Goal: Task Accomplishment & Management: Use online tool/utility

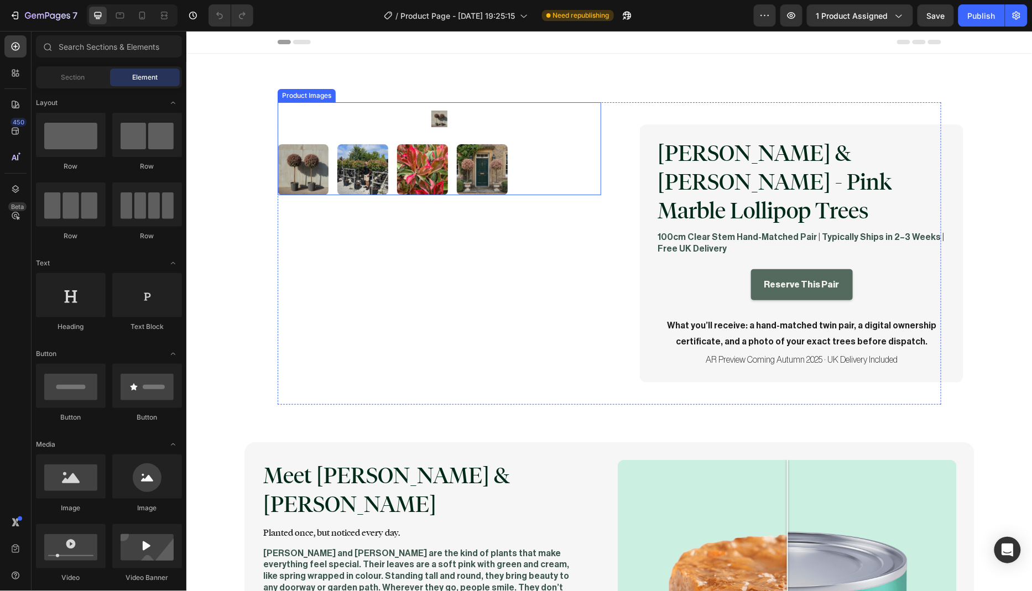
click at [558, 135] on div at bounding box center [438, 148] width 323 height 93
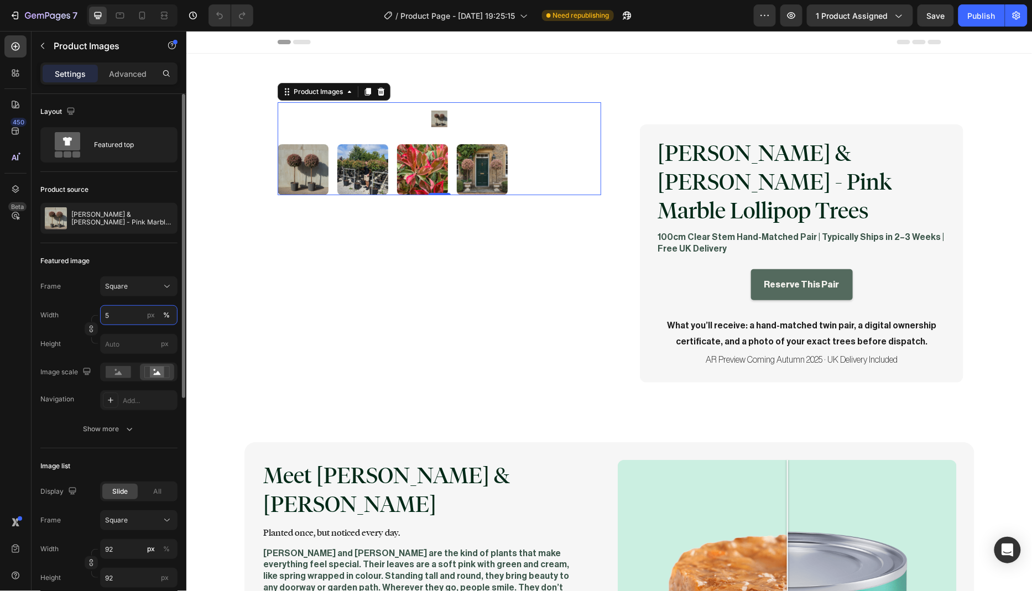
click at [123, 316] on input "5" at bounding box center [138, 315] width 77 height 20
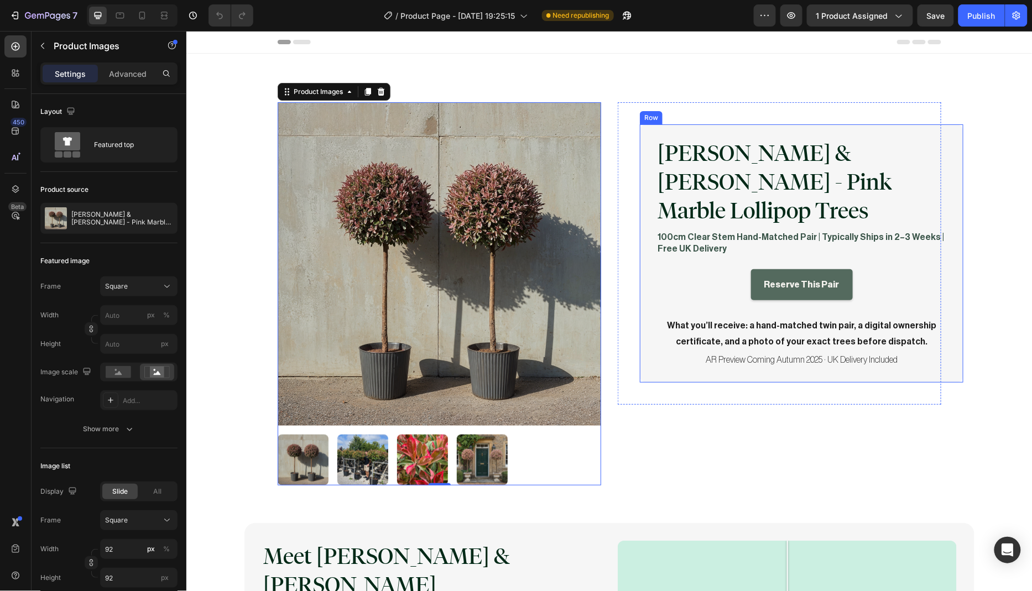
click at [936, 344] on div "Marla & Faye - Pink Marble Lollipop Trees Product Title 100cm Clear Stem Hand-M…" at bounding box center [800, 253] width 323 height 258
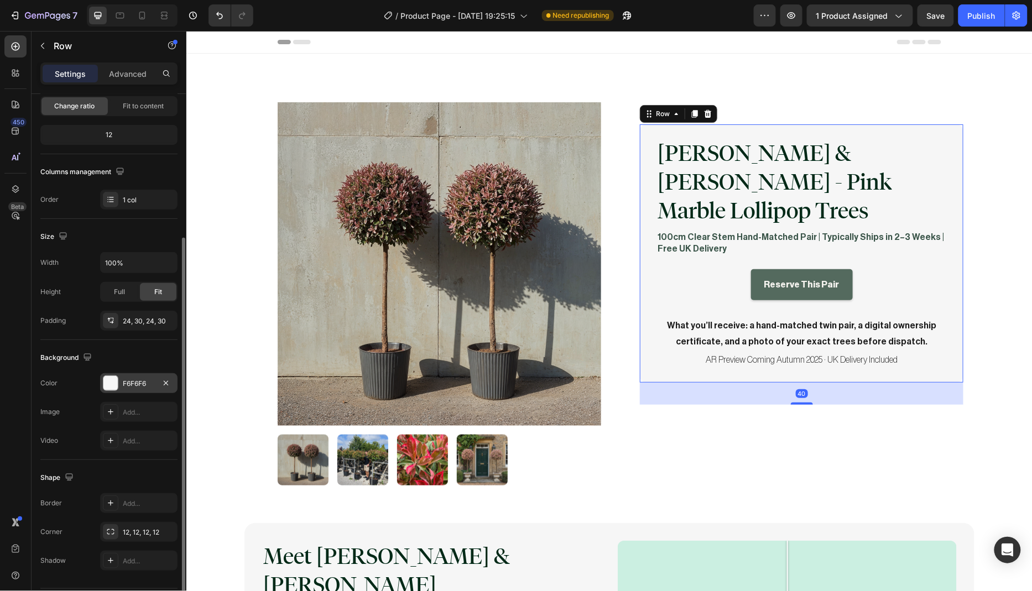
scroll to position [144, 0]
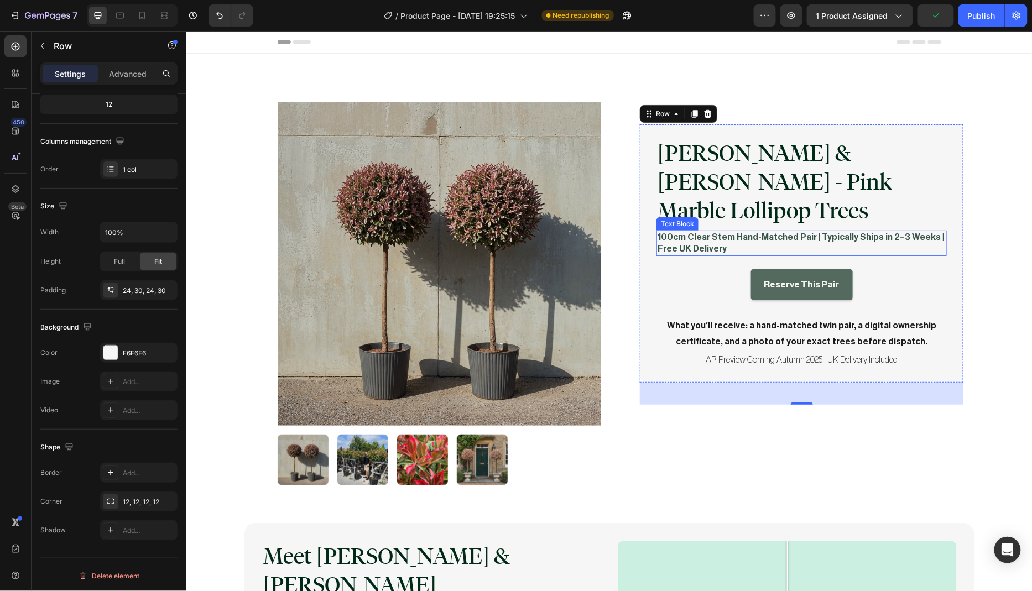
click at [725, 231] on p "100cm Clear Stem Hand-Matched Pair | Typically Ships in 2–3 Weeks | Free UK Del…" at bounding box center [801, 242] width 288 height 23
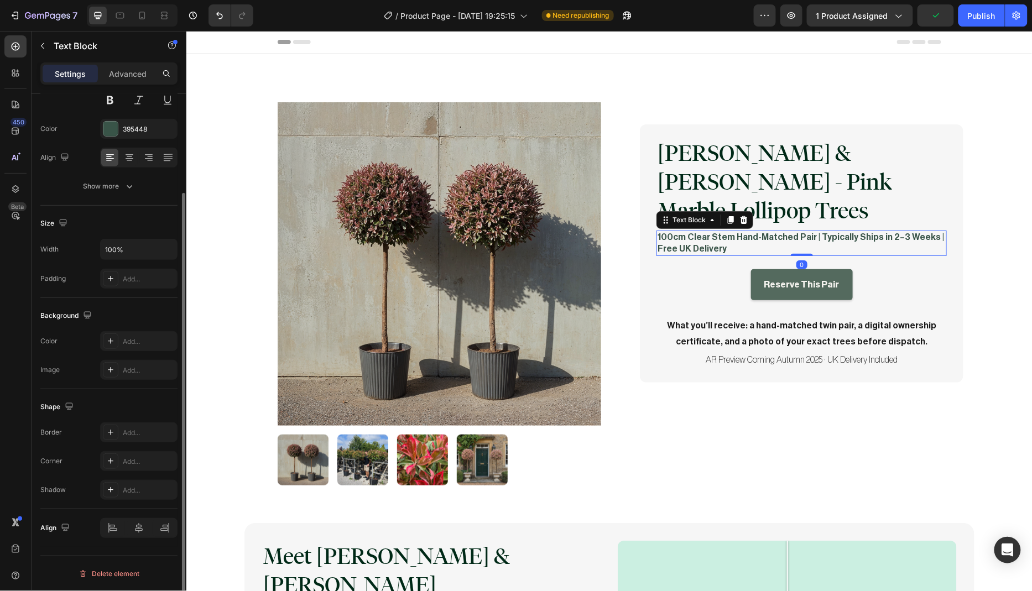
scroll to position [0, 0]
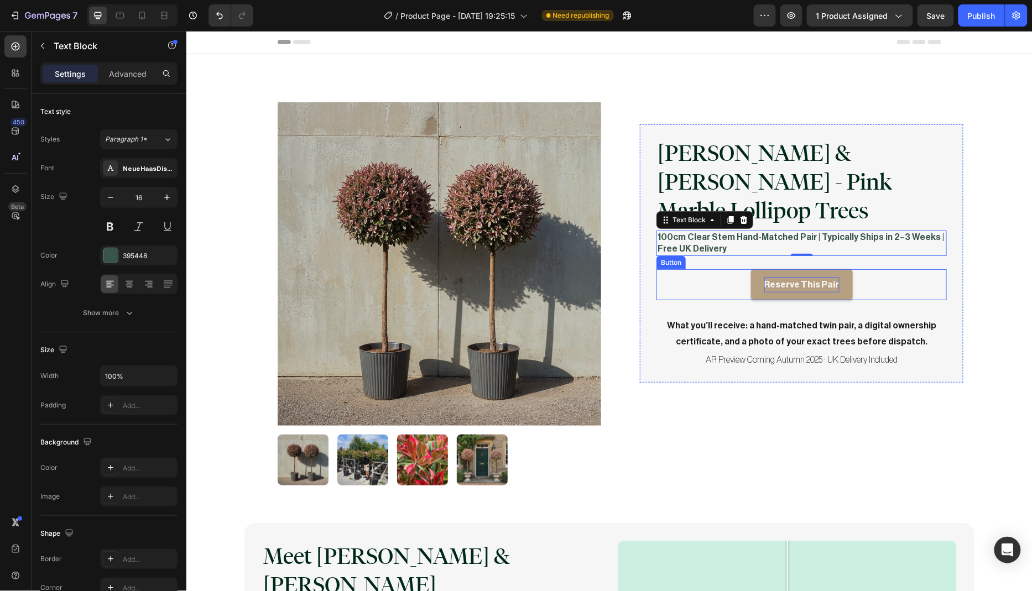
click at [788, 276] on p "Reserve This Pair" at bounding box center [800, 284] width 75 height 16
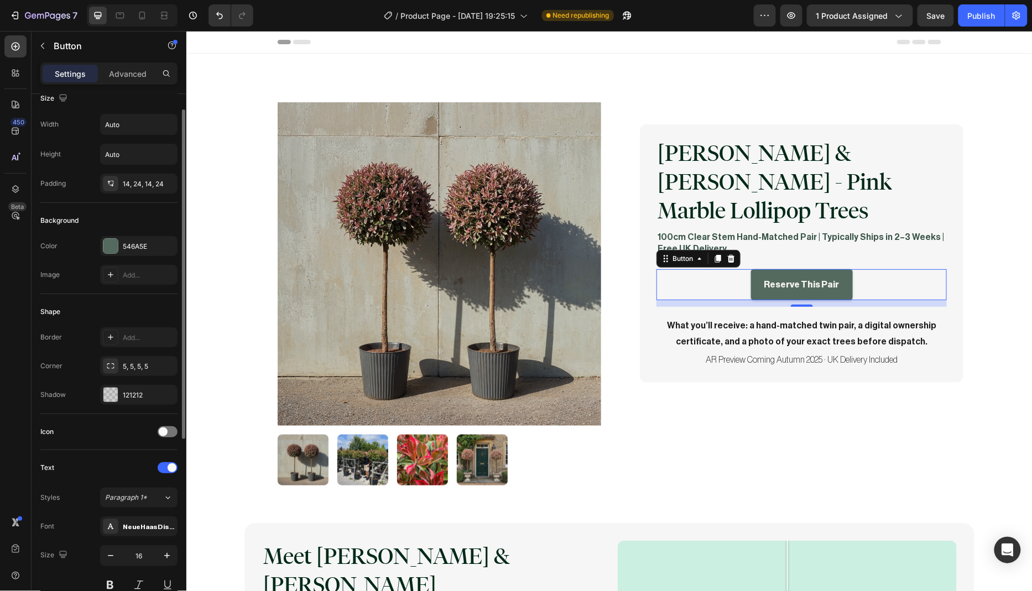
scroll to position [61, 0]
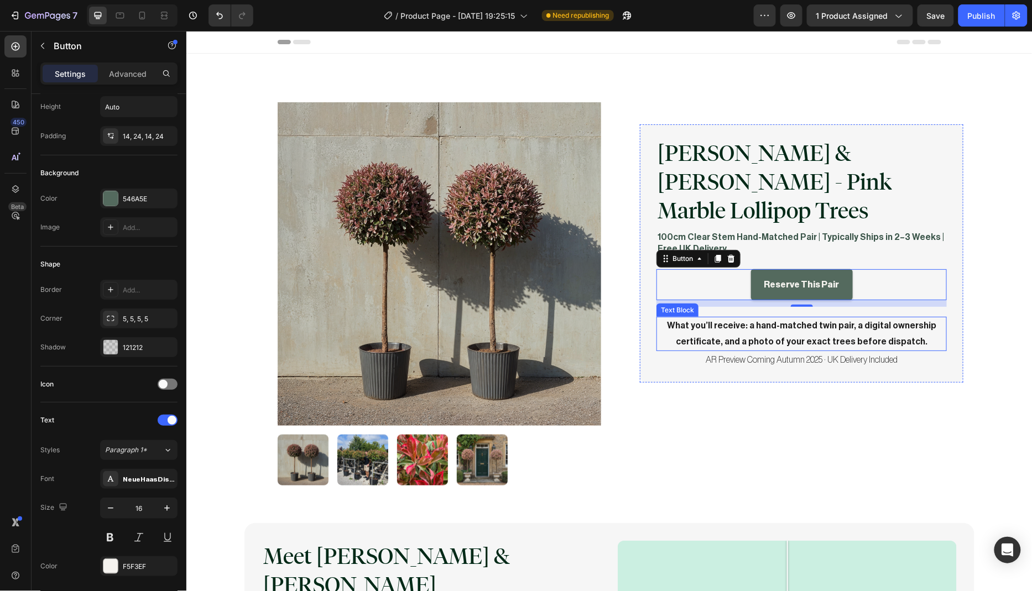
click at [748, 317] on p "What you’ll receive: a hand-matched twin pair, a digital ownership certificate,…" at bounding box center [801, 333] width 288 height 32
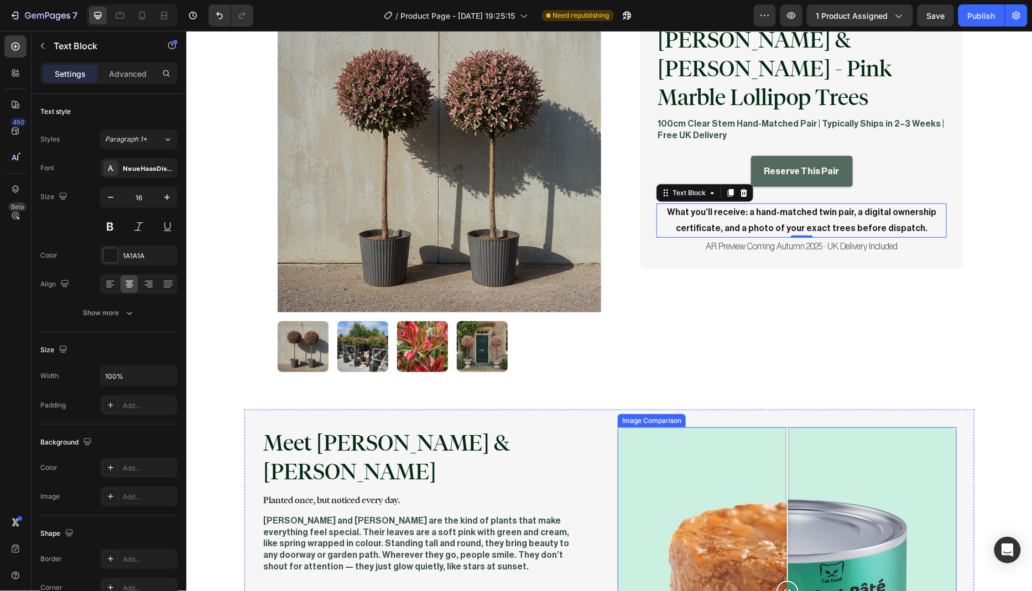
scroll to position [53, 0]
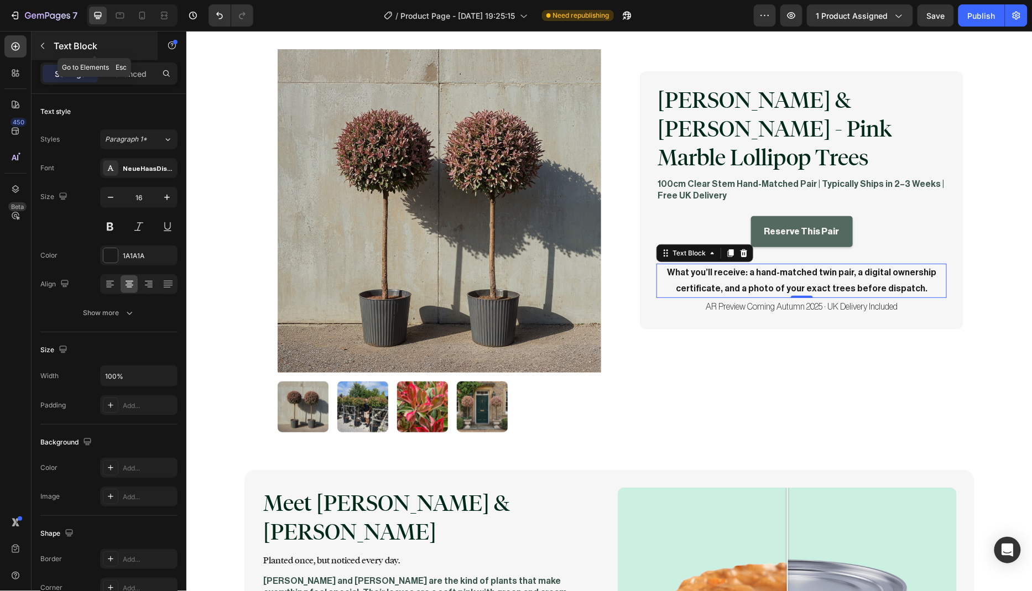
click at [45, 48] on icon "button" at bounding box center [42, 45] width 9 height 9
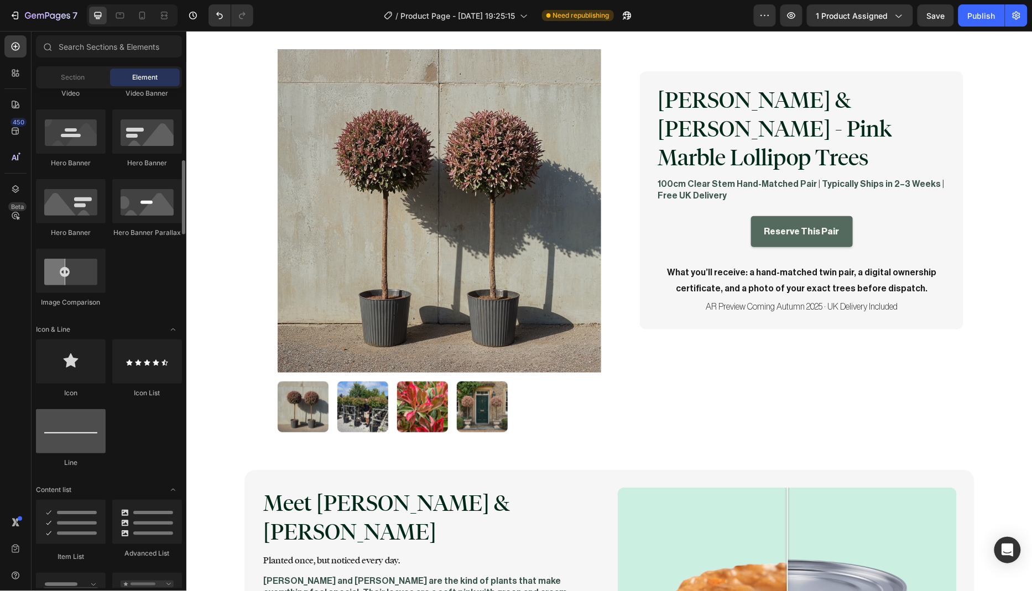
scroll to position [487, 0]
click at [82, 441] on div at bounding box center [71, 428] width 70 height 44
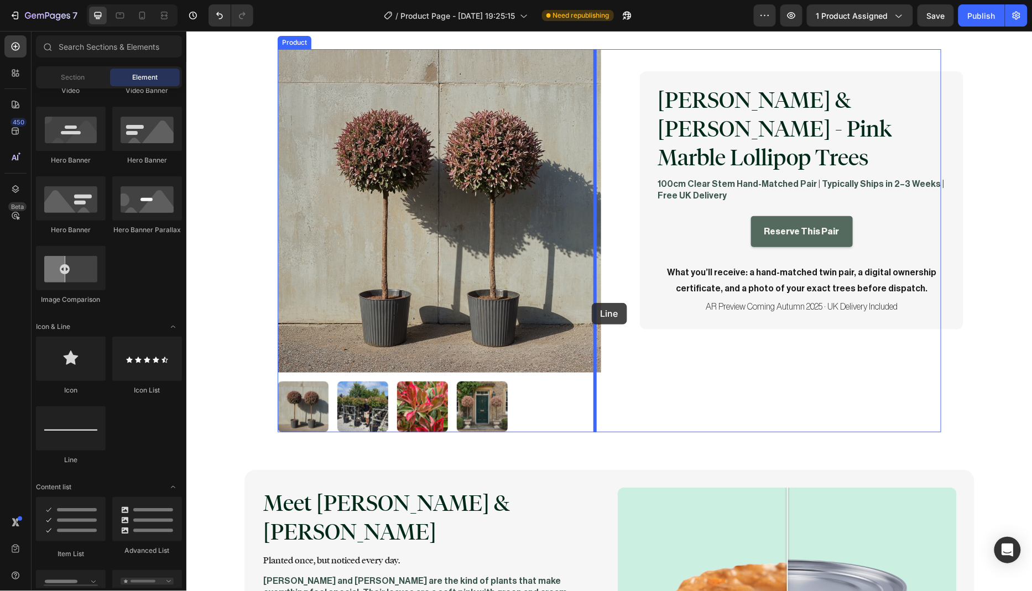
drag, startPoint x: 263, startPoint y: 468, endPoint x: 591, endPoint y: 302, distance: 367.9
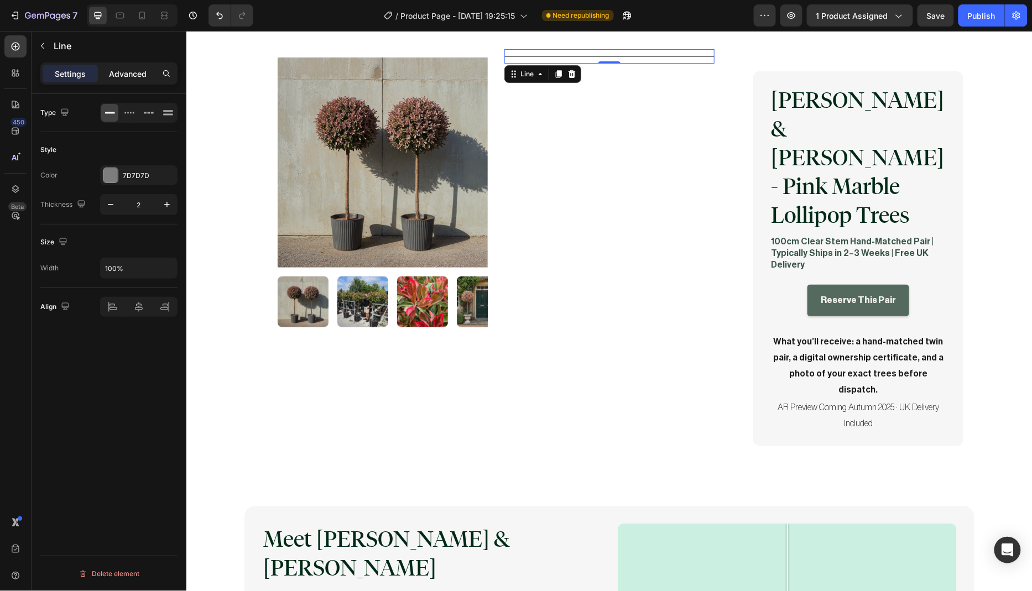
click at [123, 75] on p "Advanced" at bounding box center [128, 74] width 38 height 12
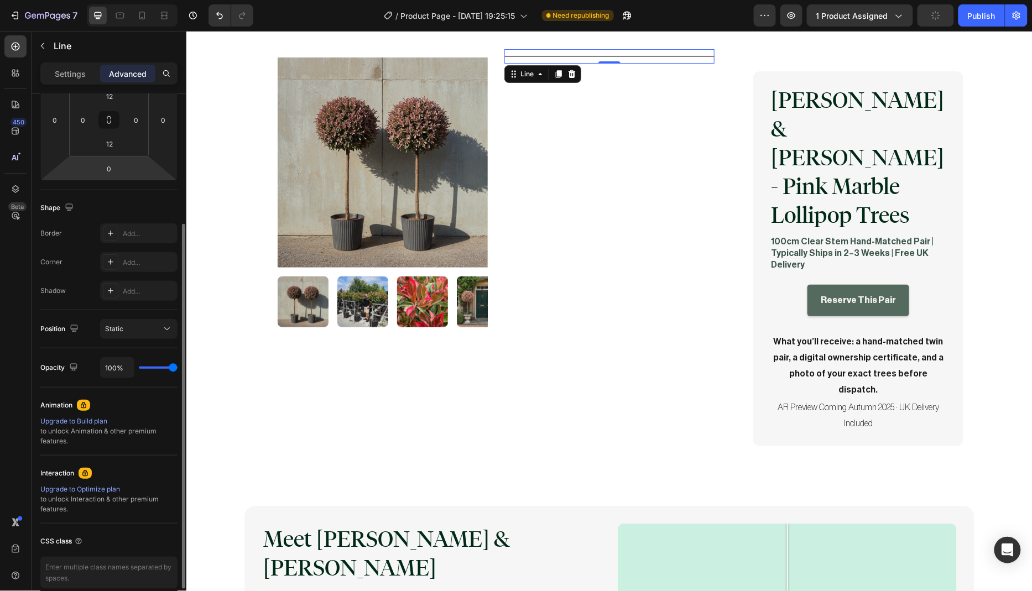
scroll to position [189, 0]
click at [568, 76] on icon at bounding box center [571, 74] width 7 height 8
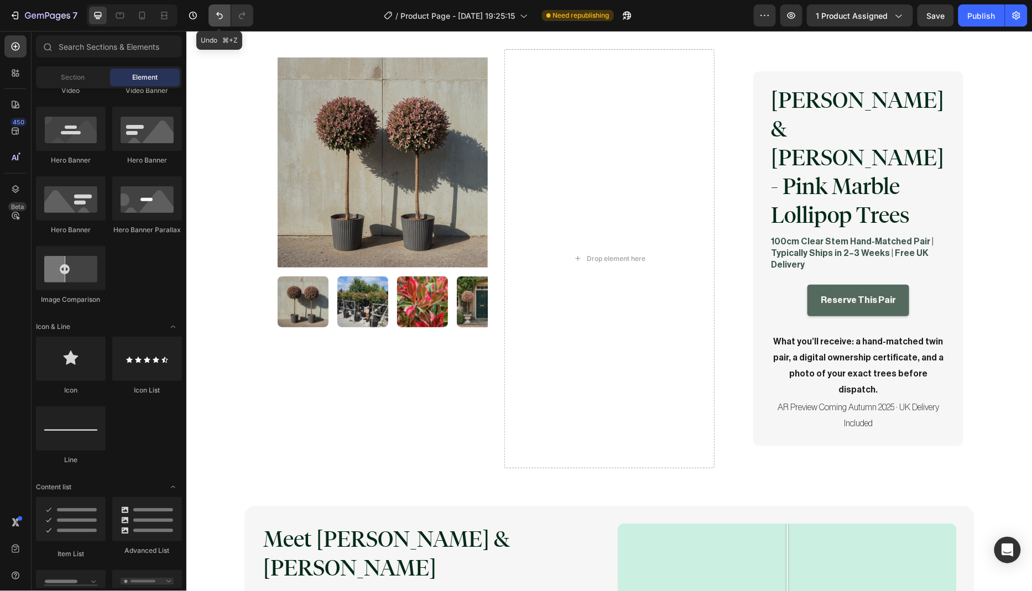
click at [224, 24] on button "Undo/Redo" at bounding box center [219, 15] width 22 height 22
click at [221, 18] on icon "Undo/Redo" at bounding box center [219, 15] width 7 height 7
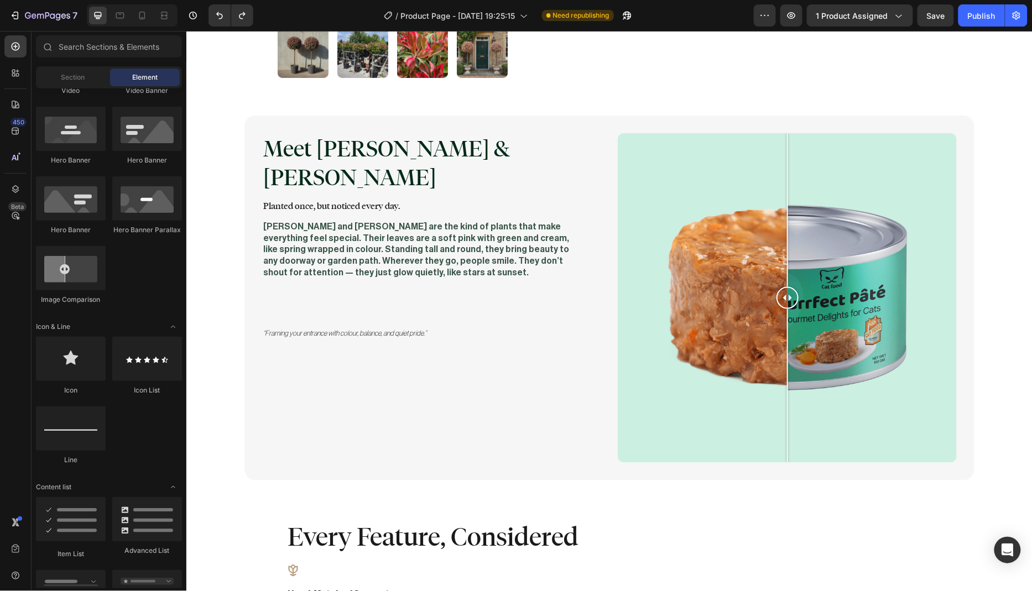
scroll to position [409, 0]
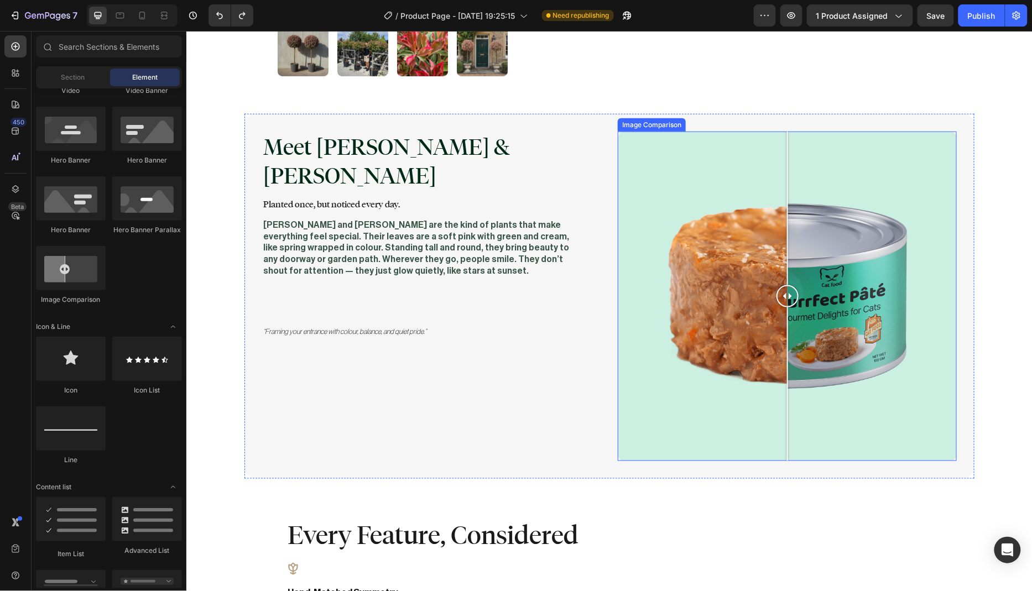
click at [749, 278] on div at bounding box center [786, 295] width 339 height 329
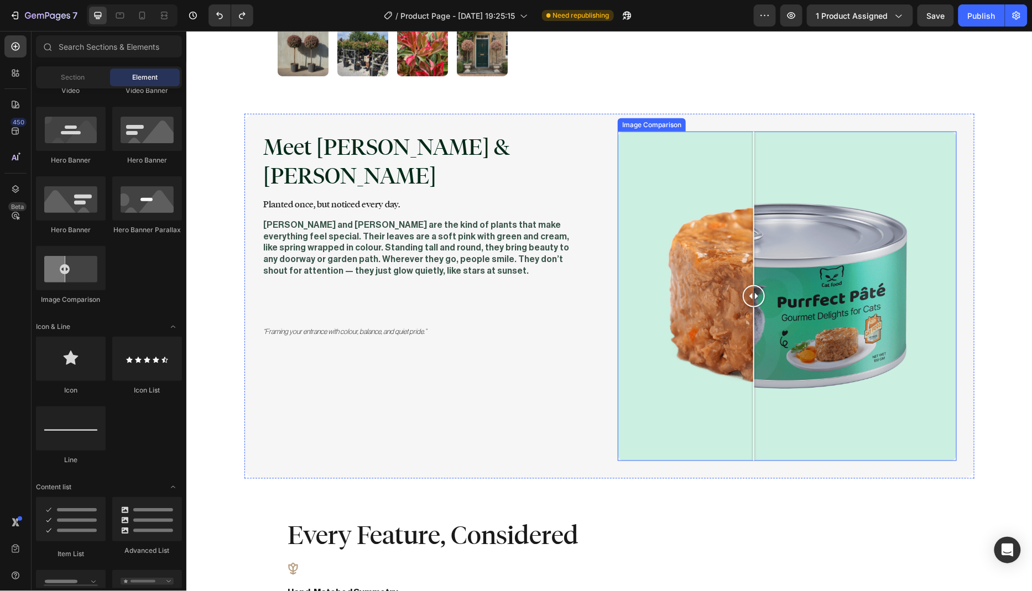
click at [778, 262] on div at bounding box center [786, 295] width 339 height 329
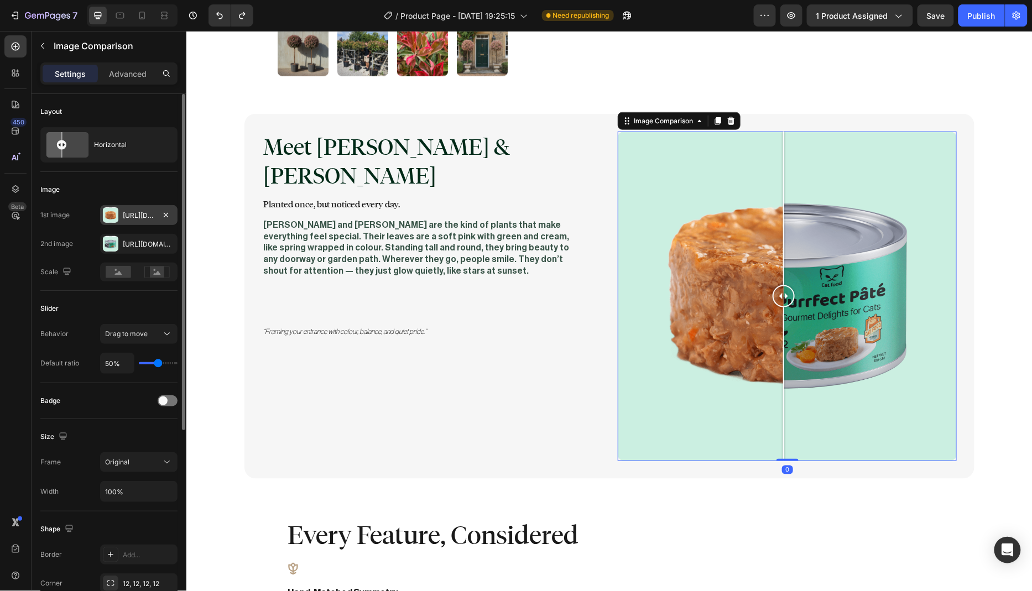
click at [138, 213] on div "Https://cdn.Shopify.Com/s/files/1/0954/0377/0201/files/gempages_577767963801682…" at bounding box center [139, 216] width 32 height 10
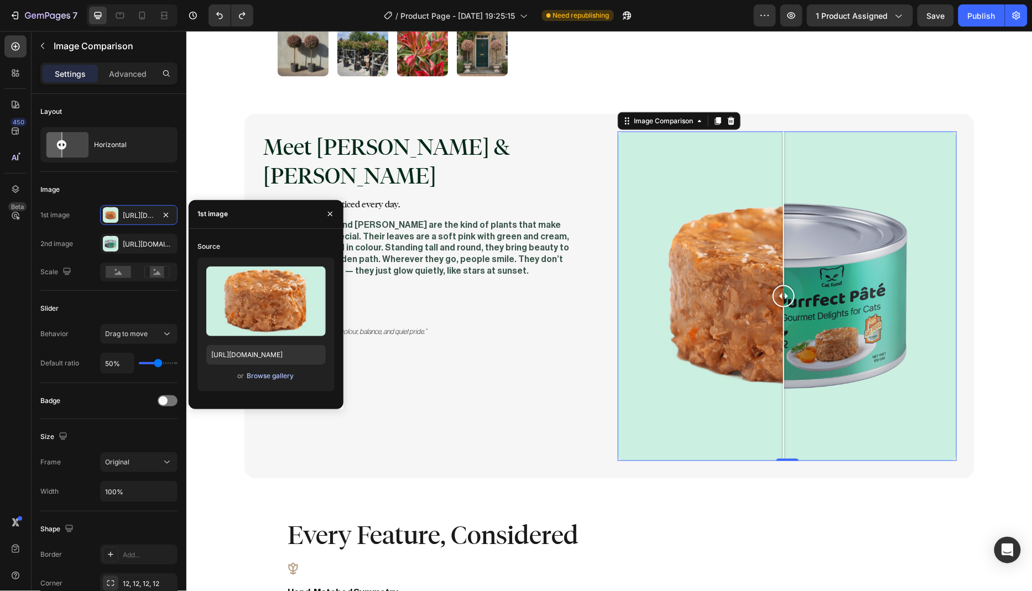
click at [273, 375] on div "Browse gallery" at bounding box center [270, 376] width 47 height 10
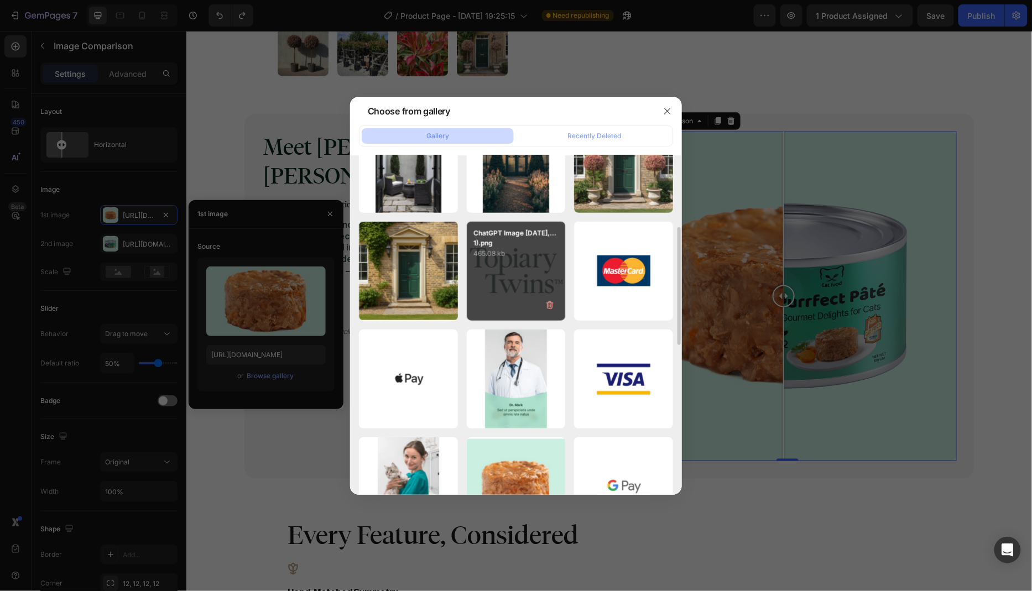
scroll to position [279, 0]
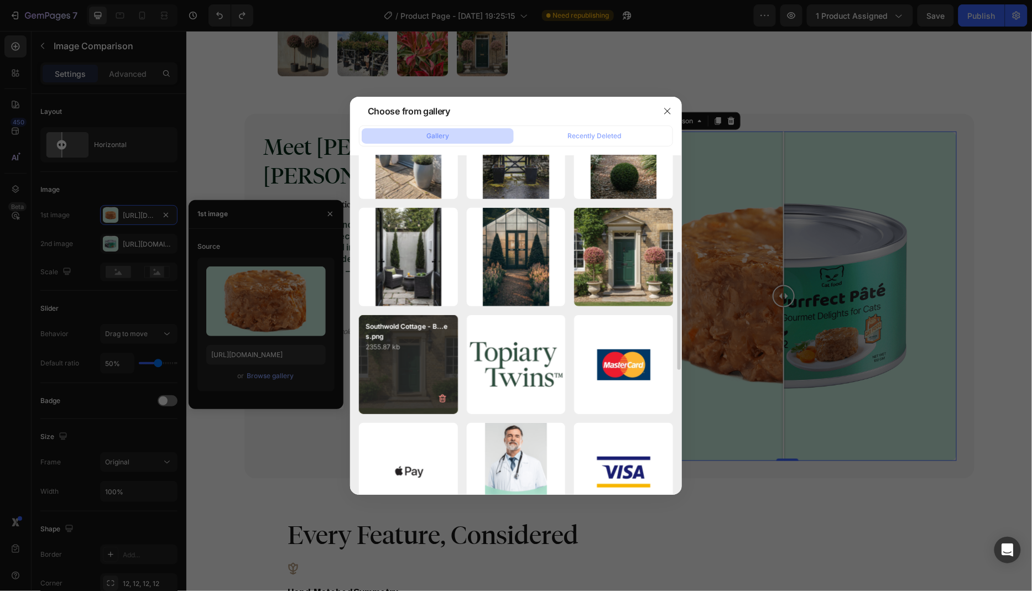
click at [409, 353] on div "Southwold Cottage - B...es.png 2355.87 kb" at bounding box center [408, 364] width 99 height 99
type input "https://cdn.shopify.com/s/files/1/0954/0377/0201/files/gempages_577767963801682…"
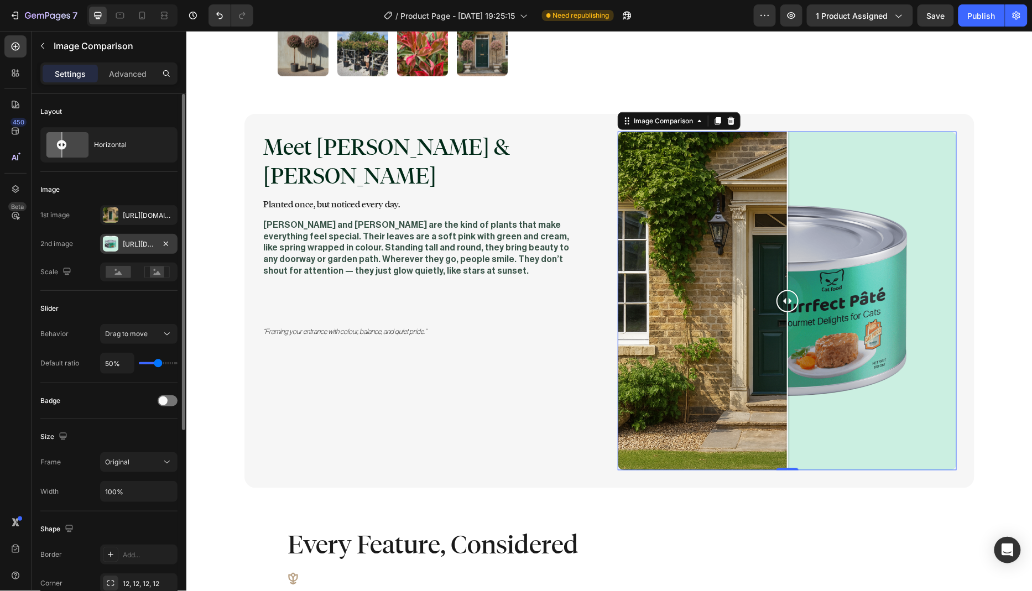
click at [145, 248] on div "Https://cdn.Shopify.Com/s/files/1/0954/0377/0201/files/gempages_577767963801682…" at bounding box center [138, 244] width 77 height 20
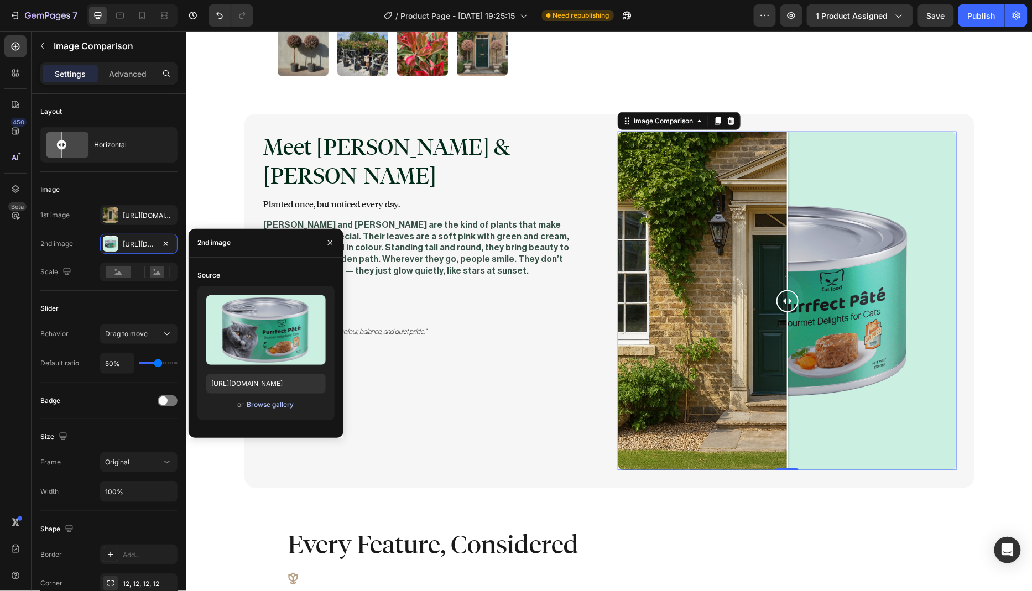
click at [275, 407] on div "Browse gallery" at bounding box center [270, 405] width 47 height 10
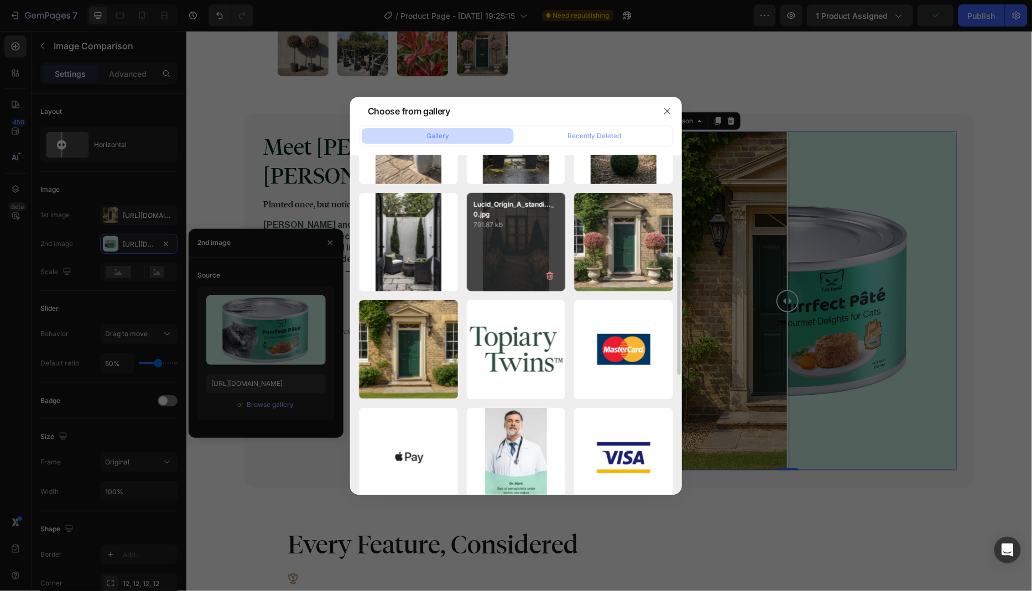
scroll to position [310, 0]
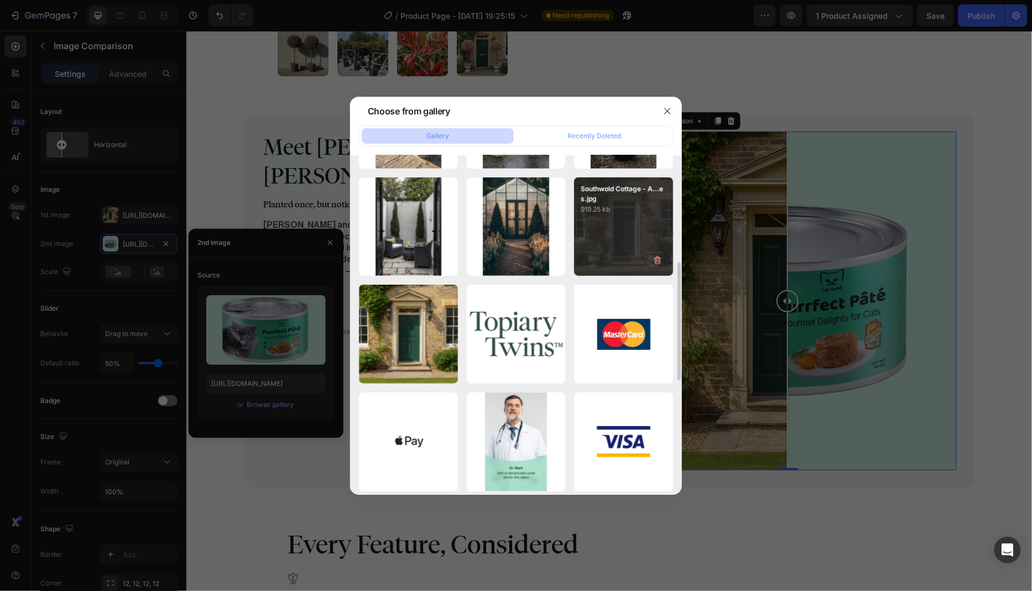
click at [620, 224] on div "Southwold Cottage - A...es.jpg 919.25 kb" at bounding box center [623, 226] width 99 height 99
type input "https://cdn.shopify.com/s/files/1/0954/0377/0201/files/gempages_577767963801682…"
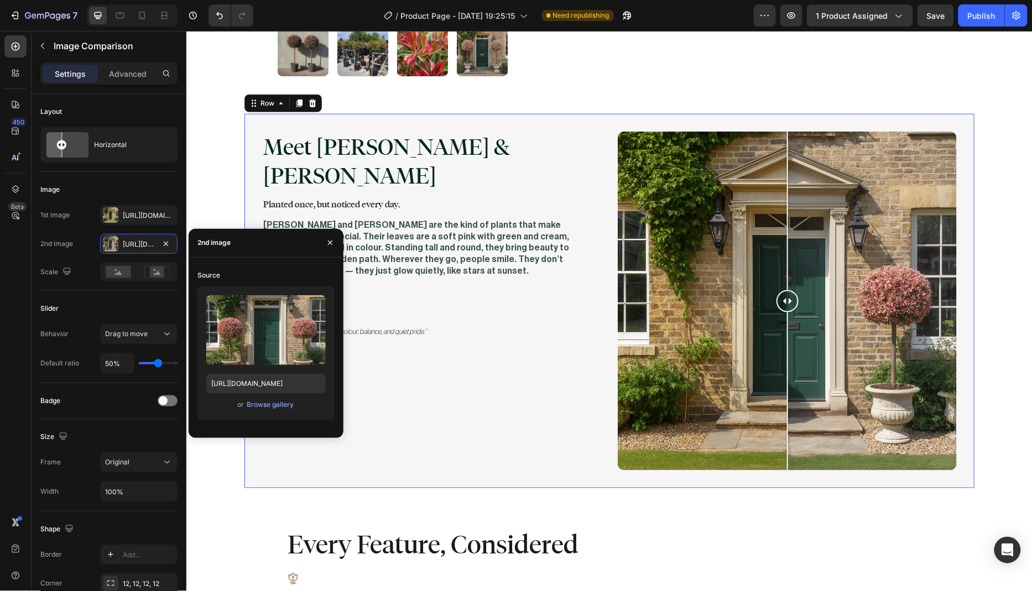
click at [459, 394] on div "Meet Marla & Faye Heading Planted once, but noticed every day. Text Block Marla…" at bounding box center [430, 300] width 339 height 339
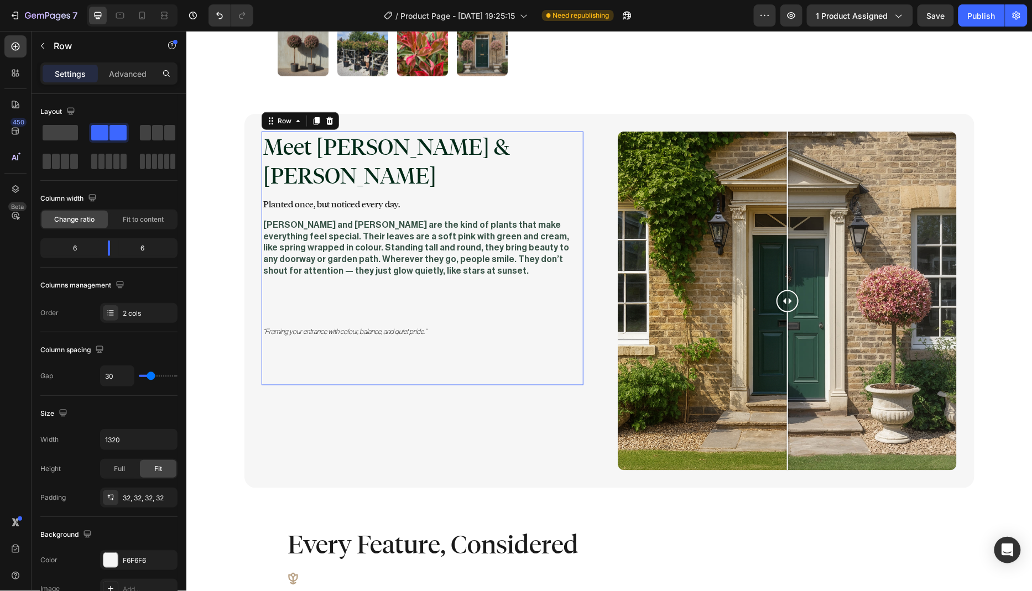
click at [560, 337] on div "Meet Marla & Faye Heading Planted once, but noticed every day. Text Block Marla…" at bounding box center [421, 258] width 321 height 254
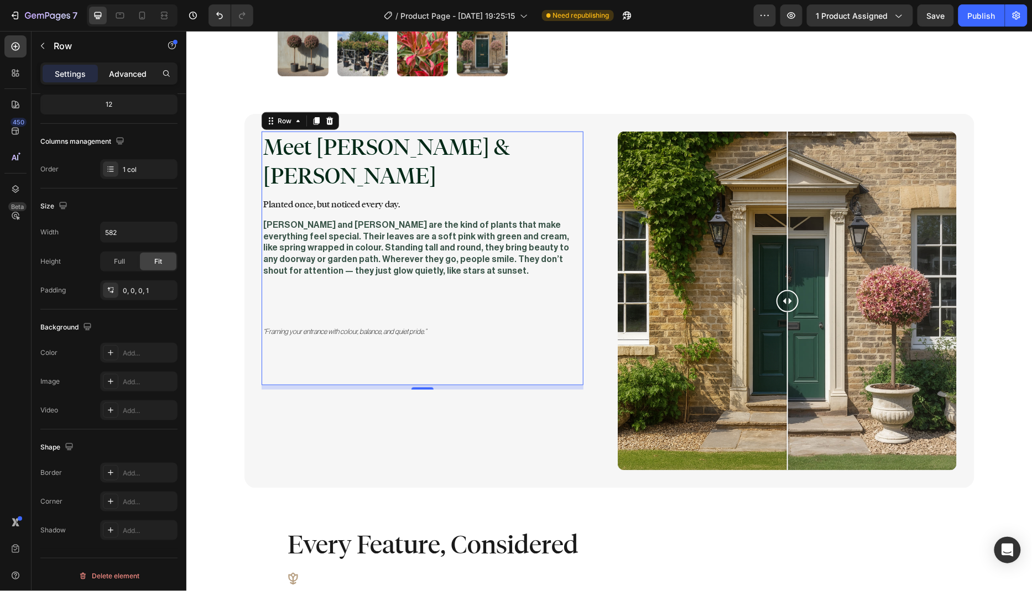
click at [132, 80] on div "Advanced" at bounding box center [127, 74] width 55 height 18
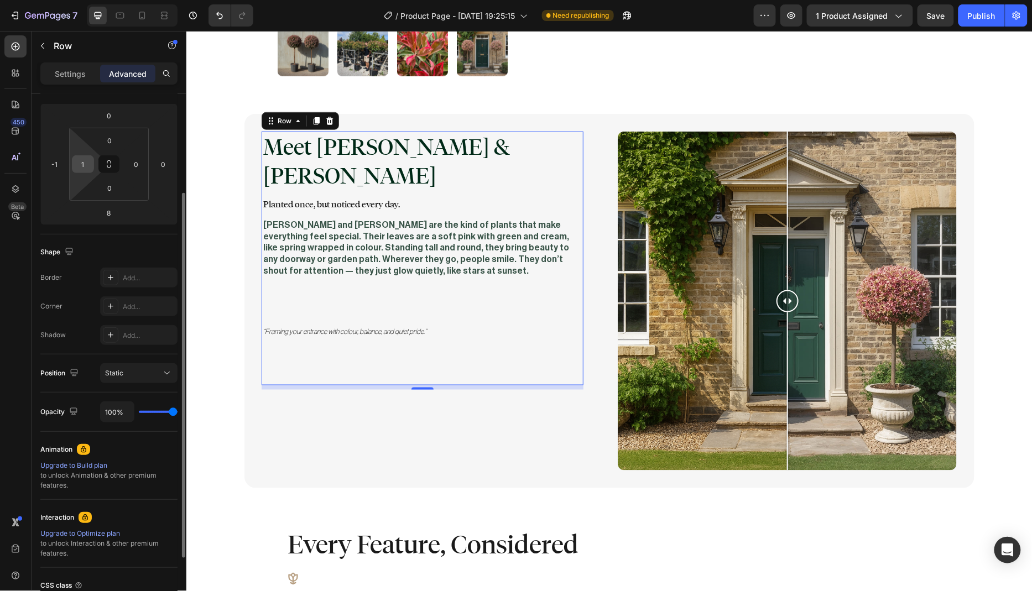
click at [86, 162] on input "1" at bounding box center [83, 164] width 17 height 17
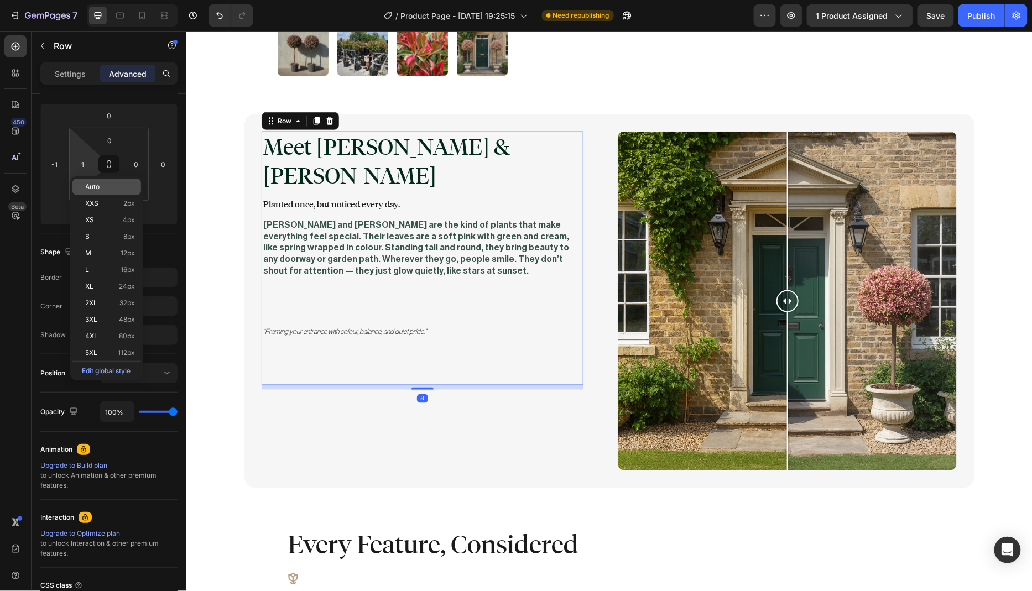
click at [107, 183] on p "Auto" at bounding box center [111, 187] width 50 height 8
type input "Auto"
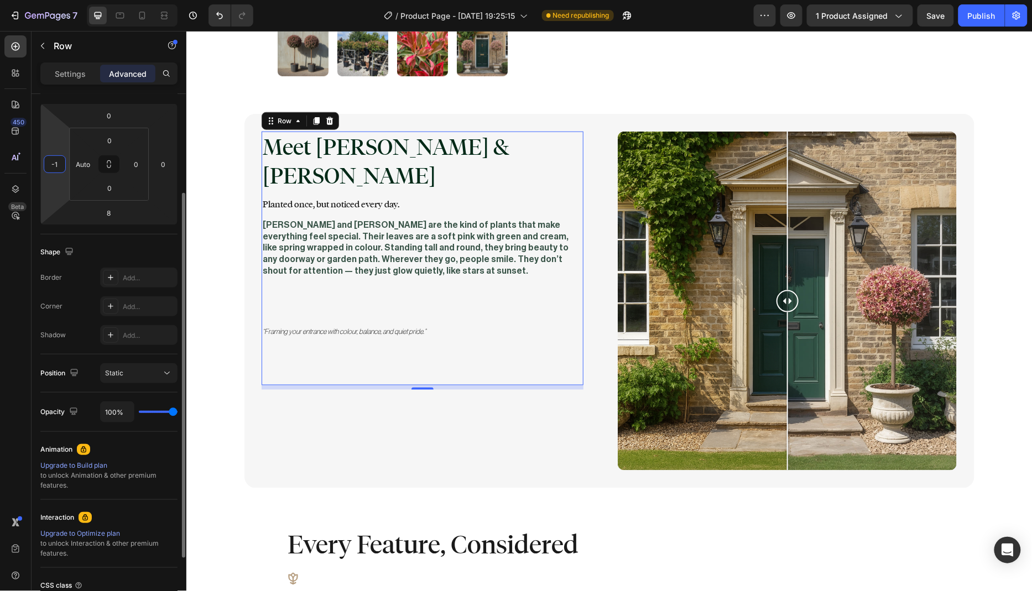
click at [59, 164] on input "-1" at bounding box center [54, 164] width 17 height 17
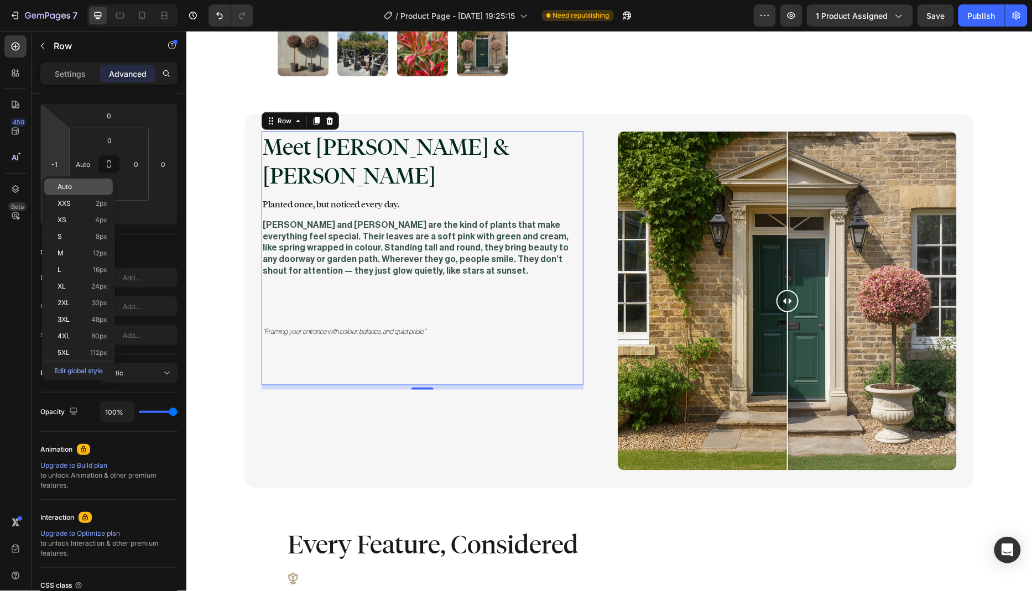
click at [92, 191] on div "Auto" at bounding box center [78, 187] width 69 height 17
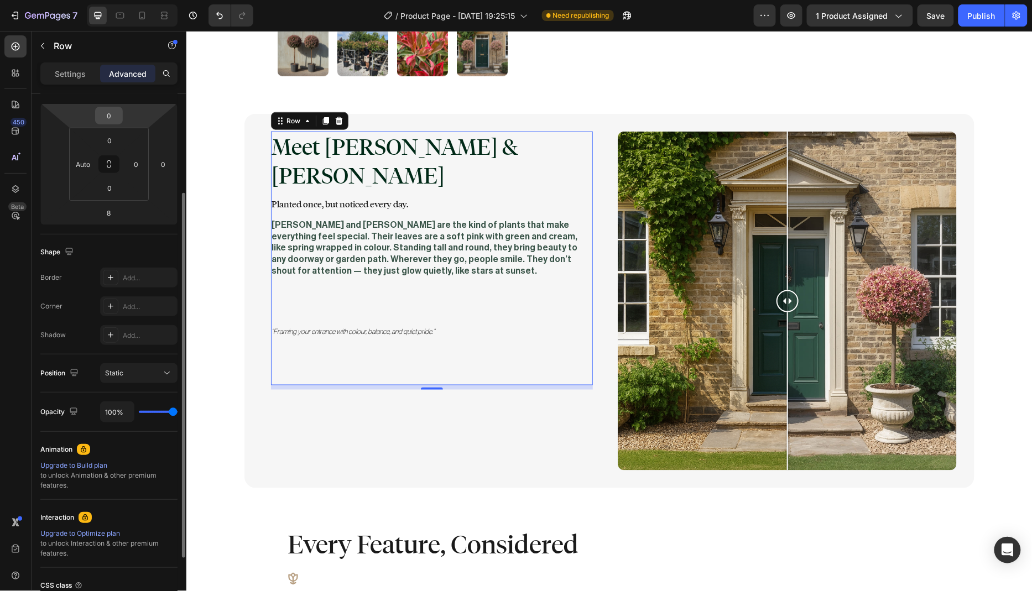
click at [115, 114] on input "0" at bounding box center [109, 115] width 22 height 17
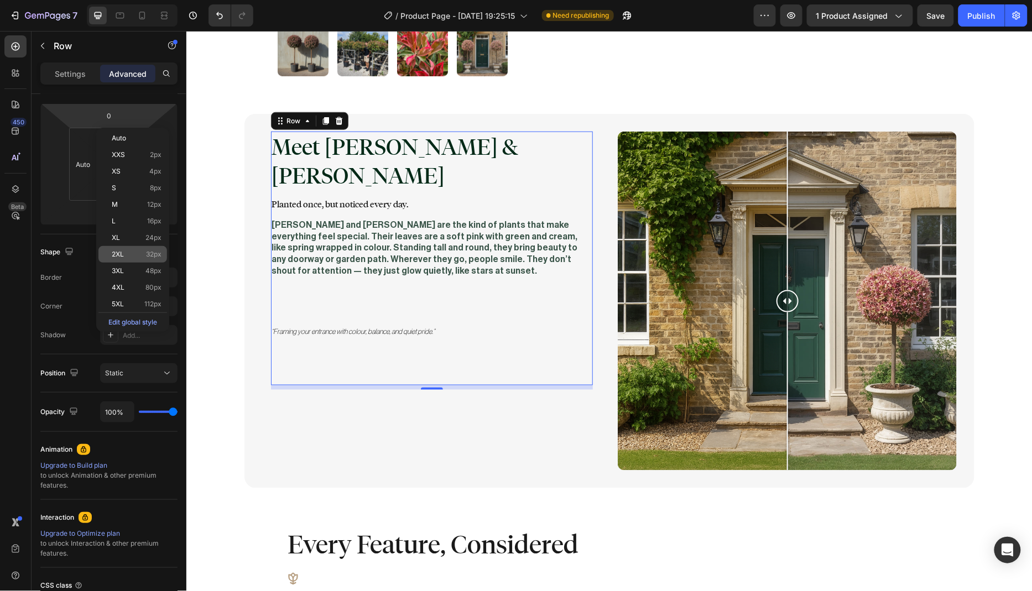
click at [137, 254] on p "2XL 32px" at bounding box center [137, 254] width 50 height 8
type input "32"
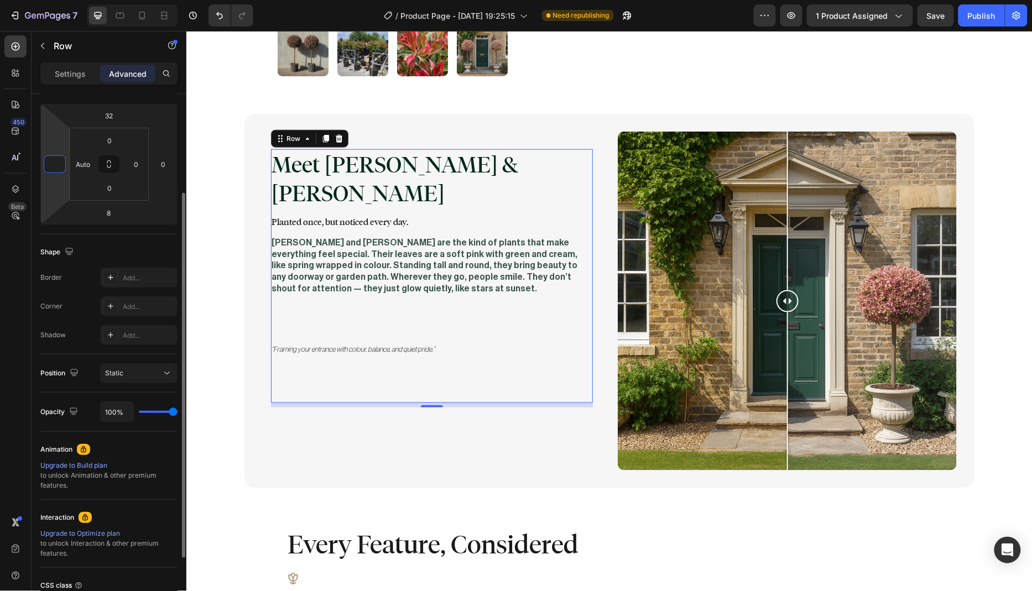
click at [59, 166] on input "number" at bounding box center [54, 164] width 17 height 17
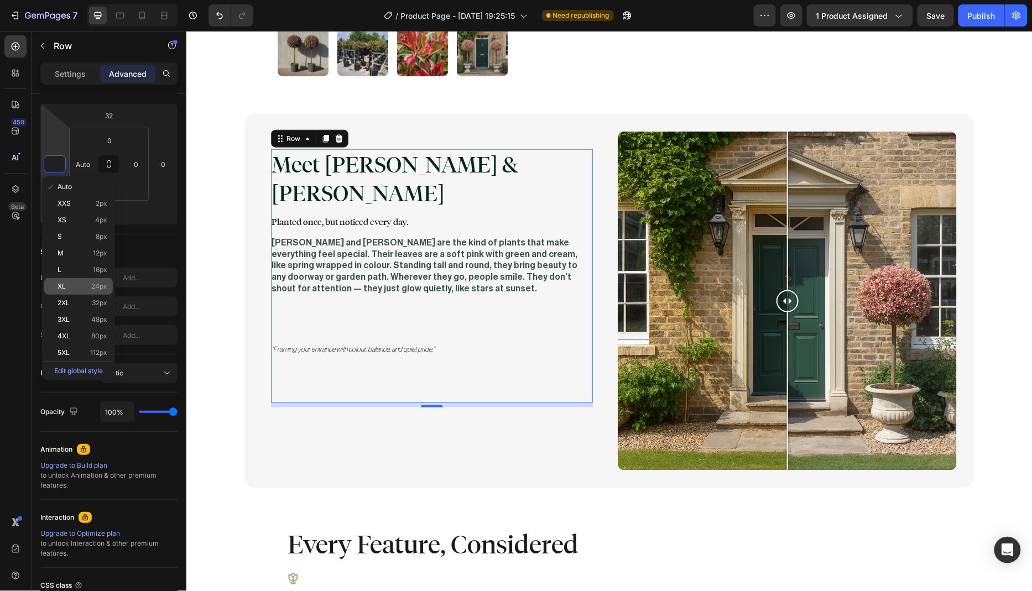
click at [81, 285] on p "XL 24px" at bounding box center [82, 286] width 50 height 8
type input "24"
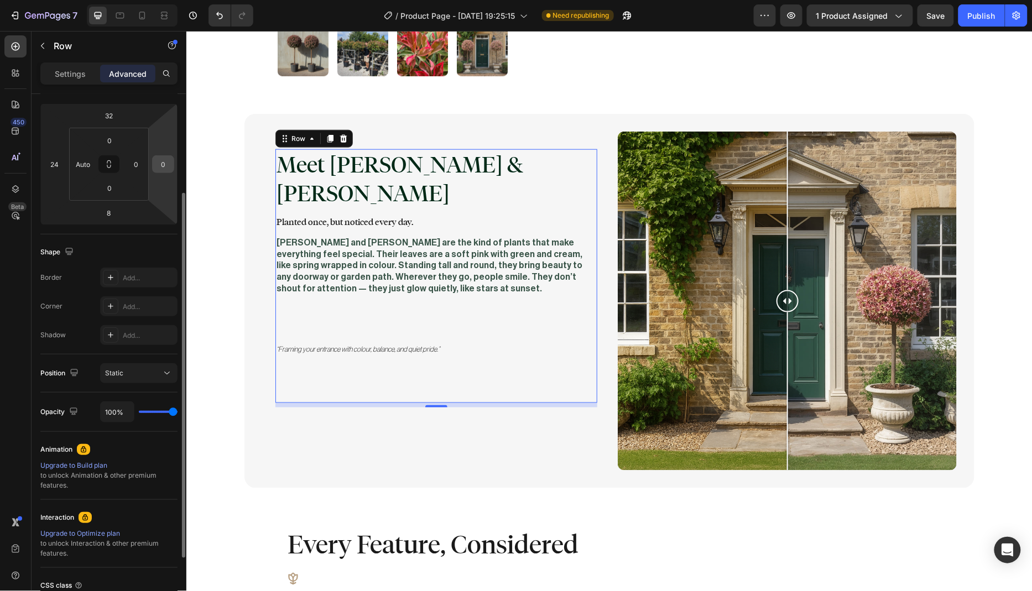
click at [169, 161] on input "0" at bounding box center [163, 164] width 17 height 17
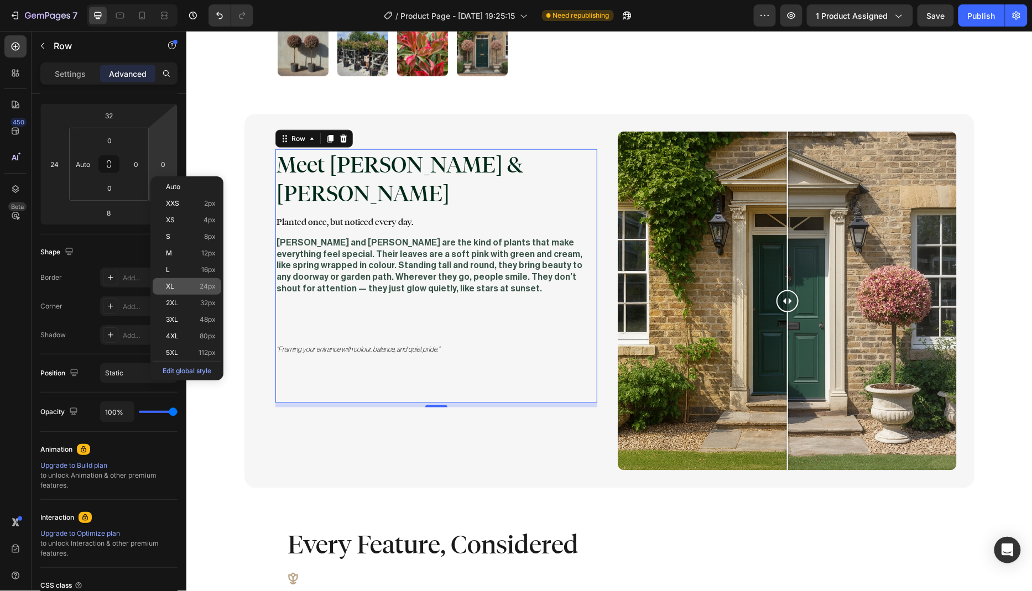
click at [192, 290] on p "XL 24px" at bounding box center [191, 286] width 50 height 8
type input "24"
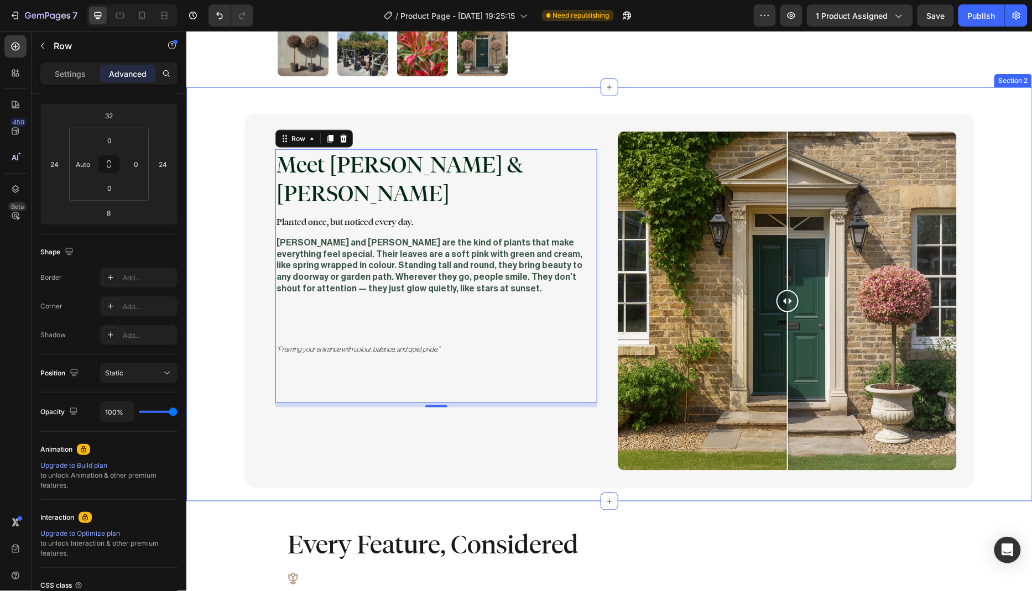
click at [220, 256] on div "Meet Marla & Faye Heading Planted once, but noticed every day. Text Block Marla…" at bounding box center [609, 300] width 824 height 374
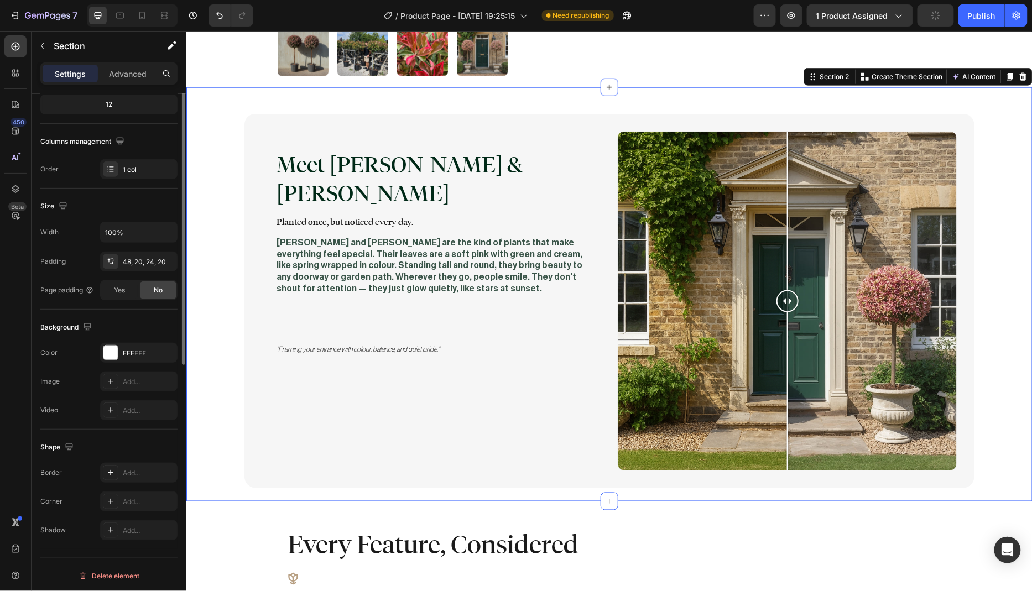
scroll to position [0, 0]
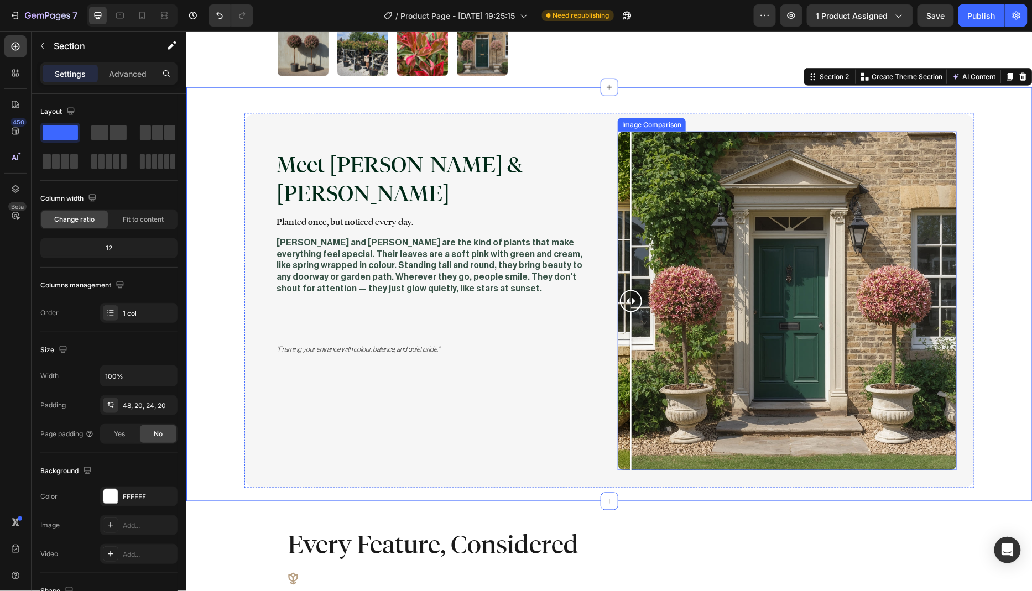
click at [626, 199] on div at bounding box center [786, 300] width 339 height 339
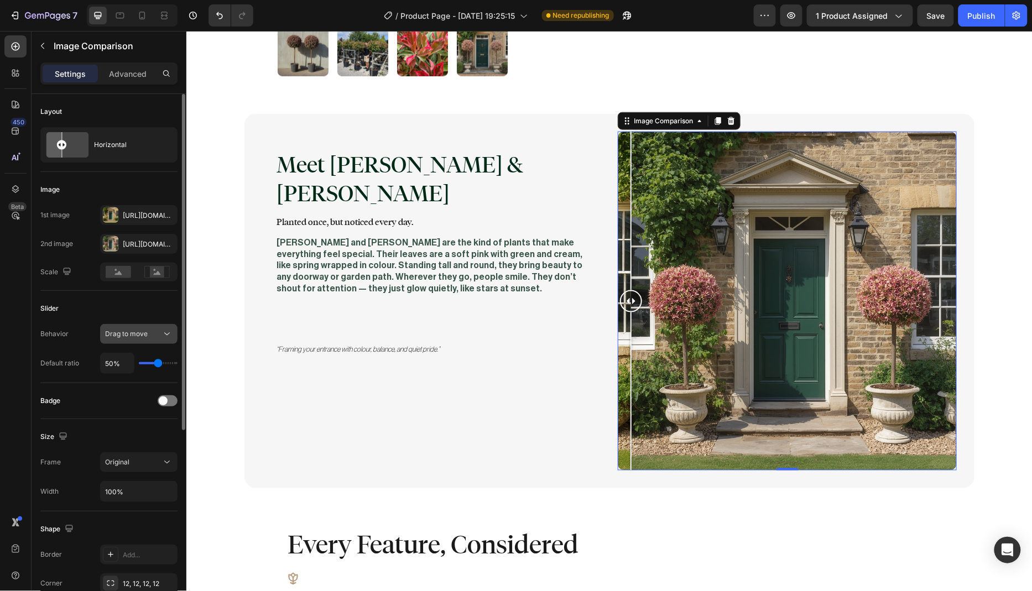
click at [164, 334] on icon at bounding box center [166, 333] width 11 height 11
click at [101, 305] on div "Slider" at bounding box center [108, 309] width 137 height 18
click at [170, 397] on div at bounding box center [168, 400] width 20 height 11
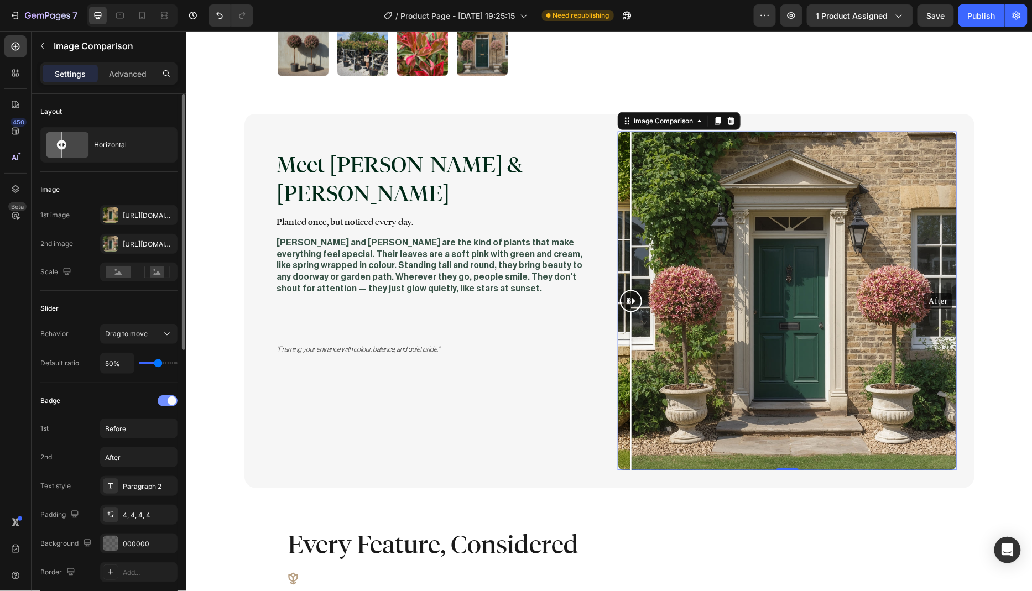
click at [171, 398] on span at bounding box center [172, 400] width 9 height 9
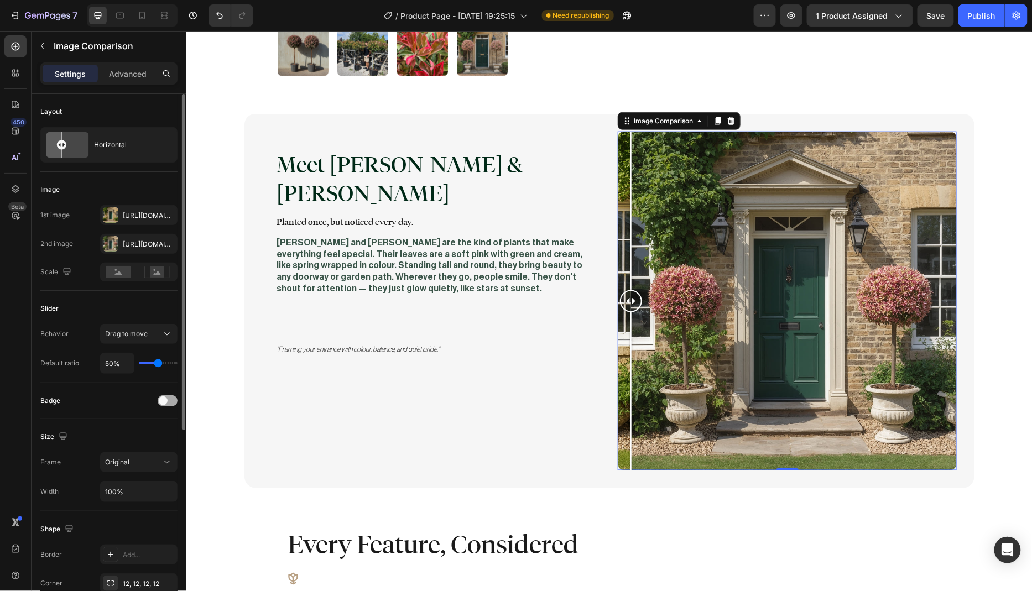
click at [171, 398] on div at bounding box center [168, 400] width 20 height 11
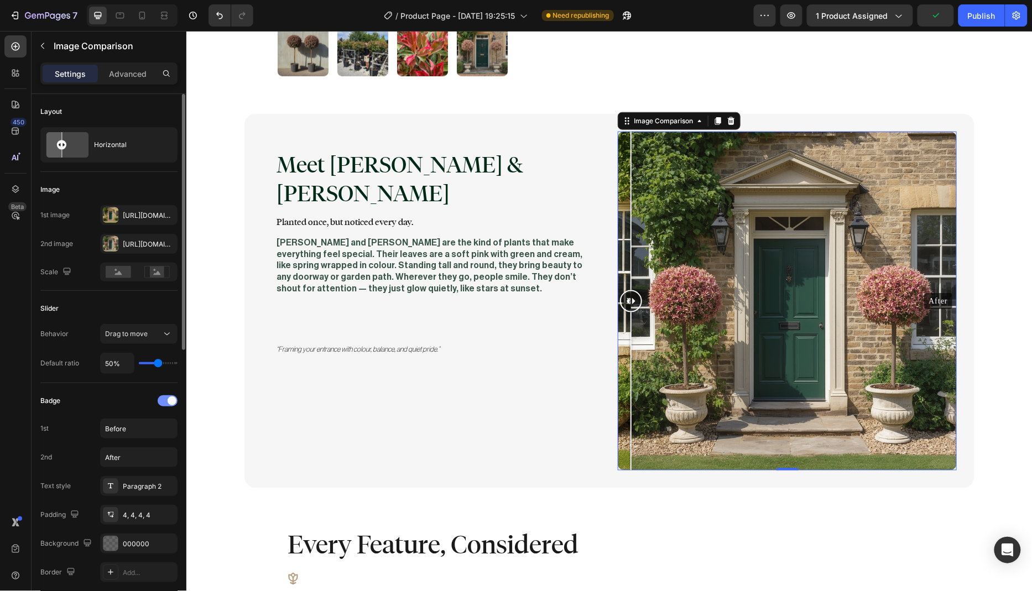
click at [171, 398] on span at bounding box center [172, 400] width 9 height 9
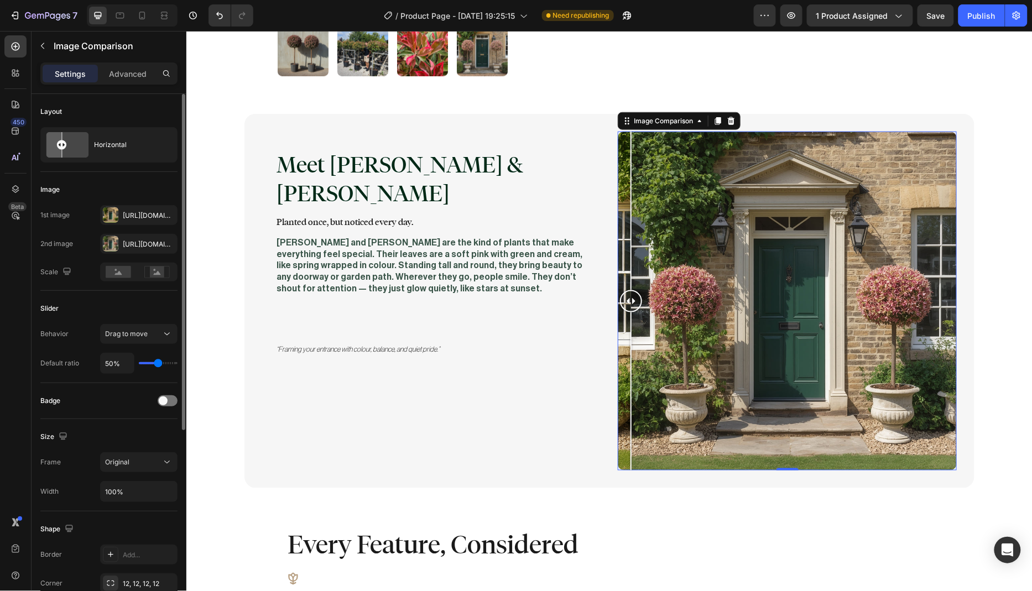
type input "55%"
type input "55"
type input "53%"
type input "53"
type input "52%"
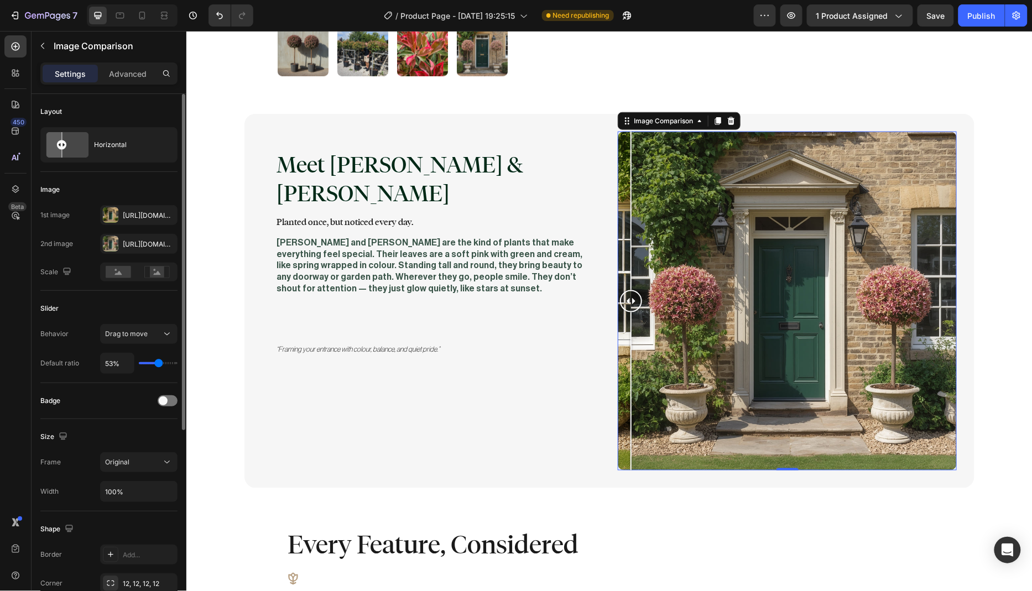
type input "52"
type input "51%"
type input "51"
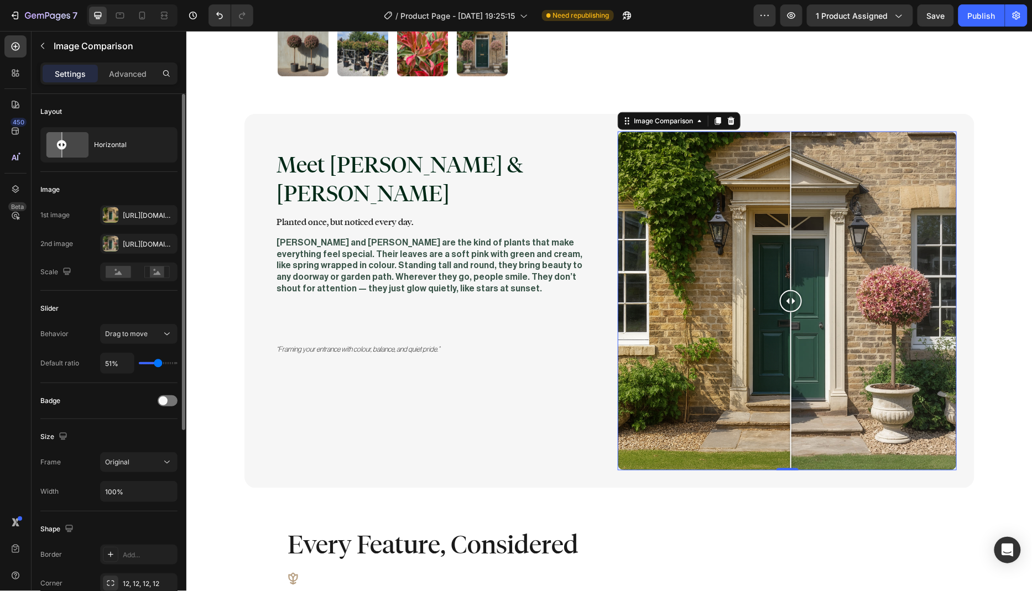
type input "50%"
type input "50"
type input "48%"
type input "48"
type input "45%"
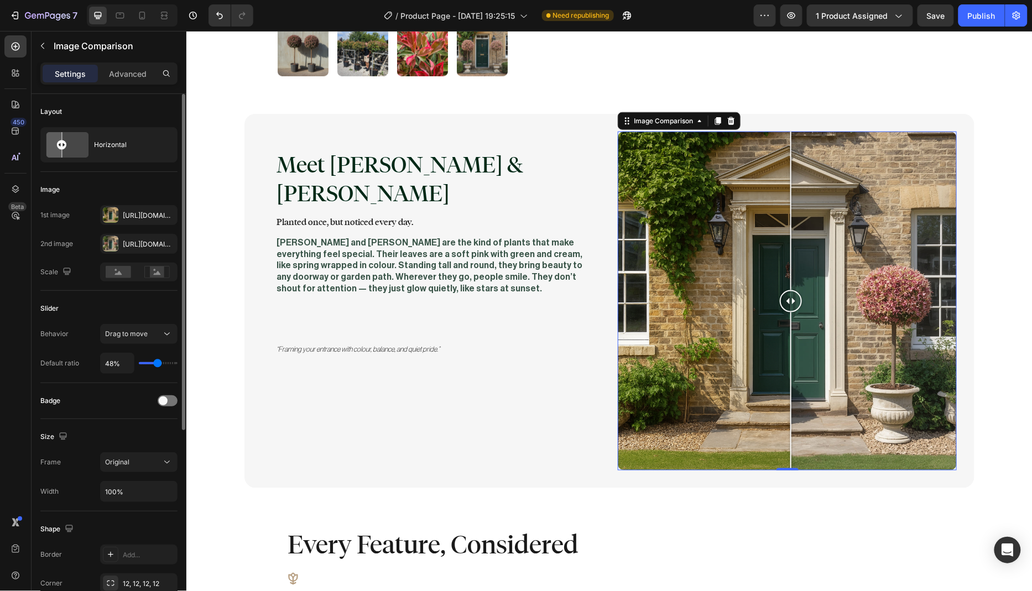
type input "45"
type input "43%"
type input "43"
type input "42%"
type input "42"
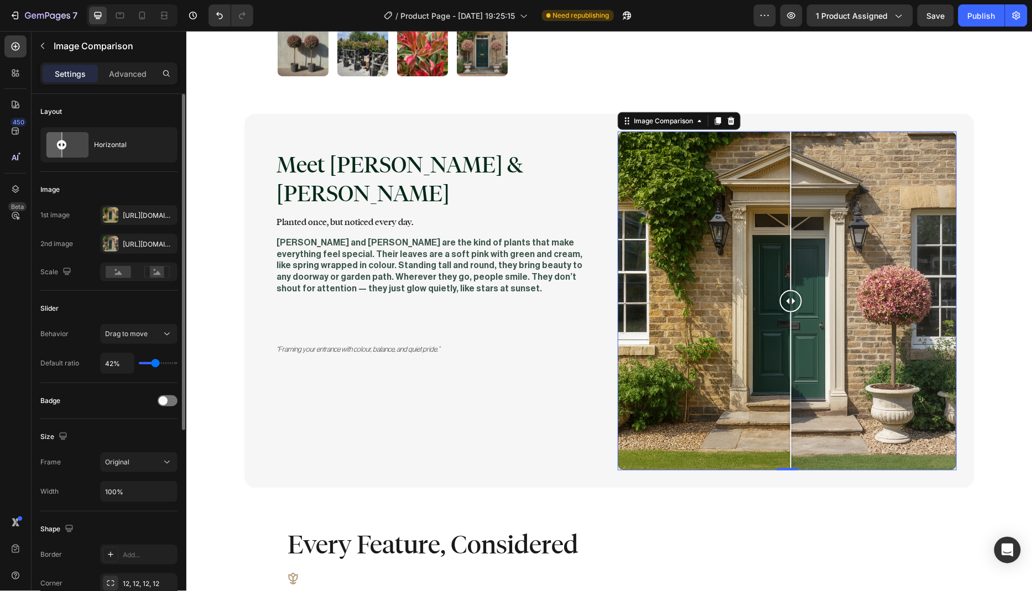
type input "41%"
type input "41"
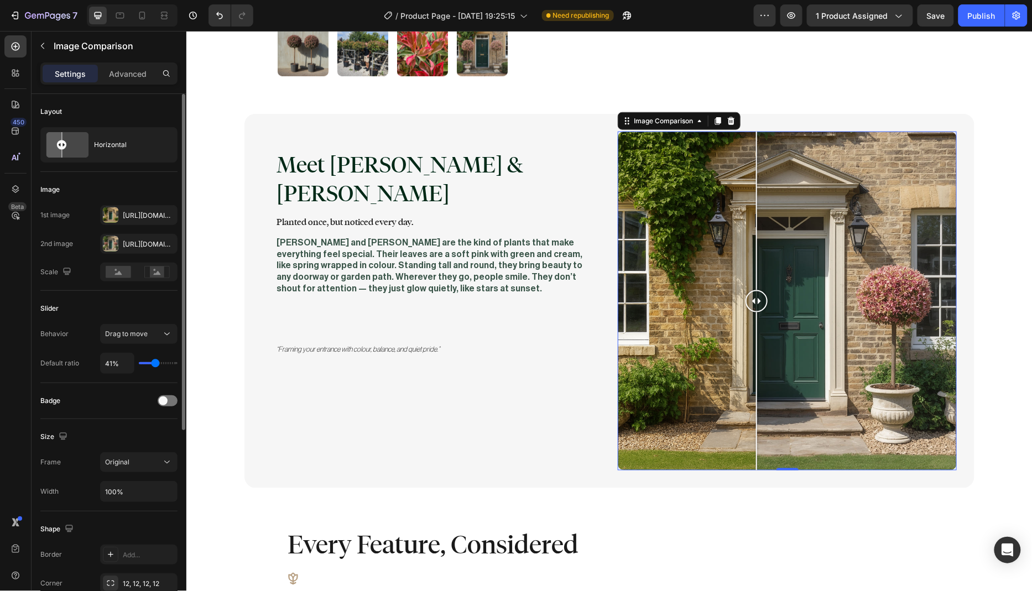
type input "40%"
type input "40"
type input "39%"
type input "39"
type input "38%"
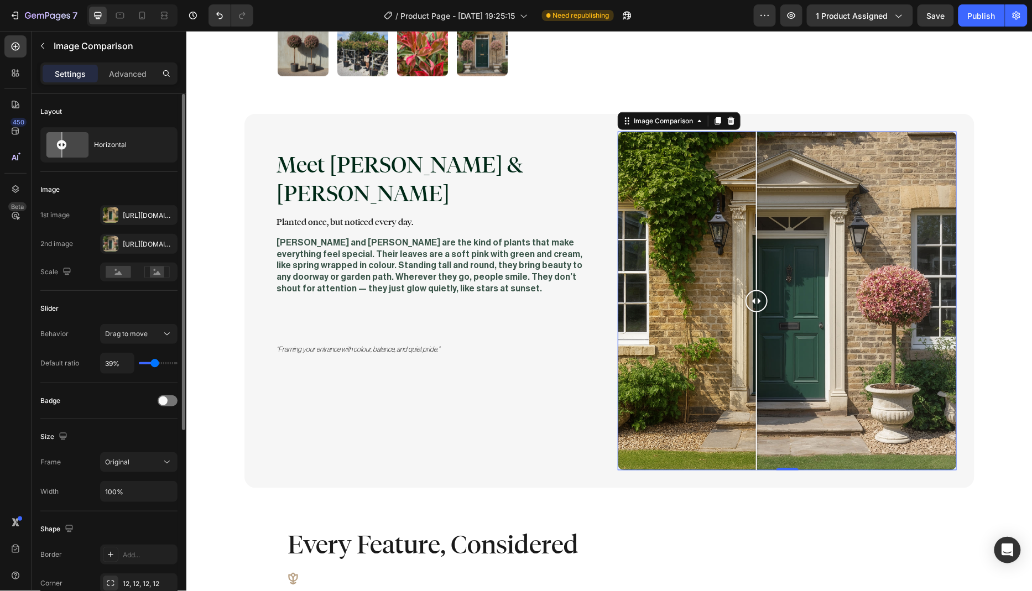
type input "38"
type input "36%"
type input "36"
type input "35%"
type input "35"
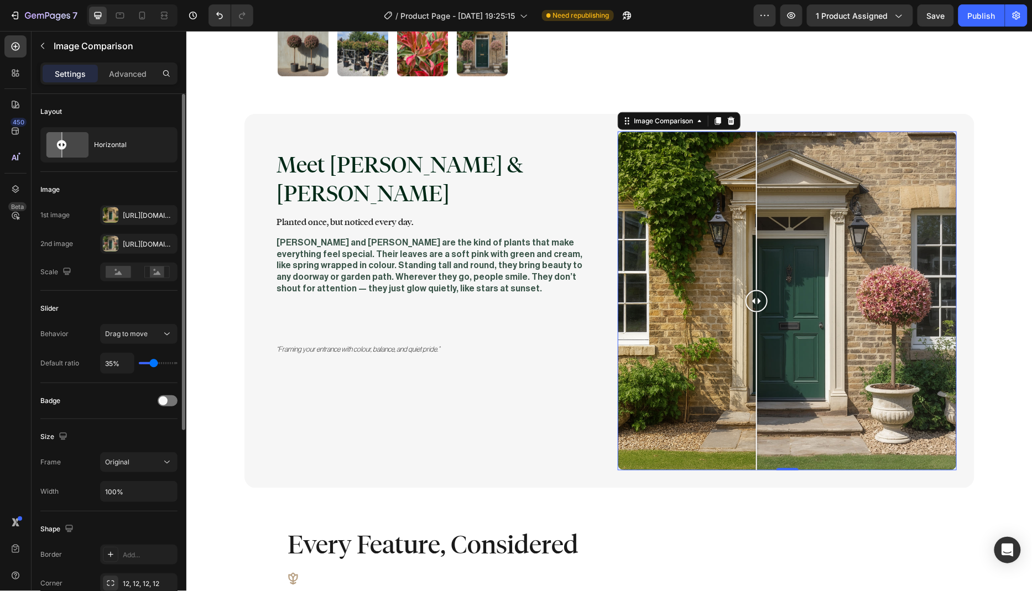
type input "34%"
type input "34"
type input "32%"
type input "32"
type input "31%"
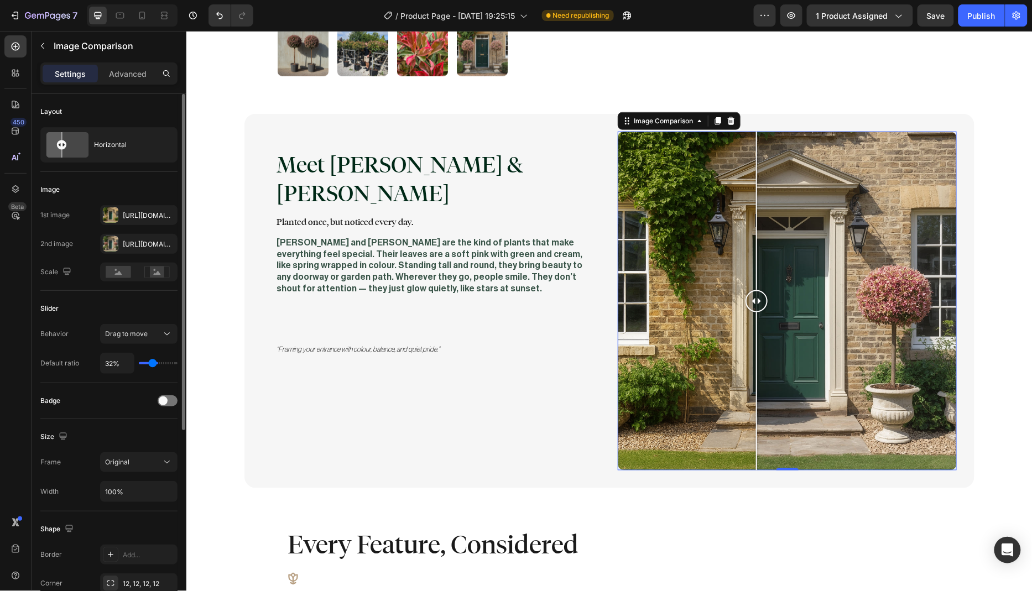
type input "31"
type input "30%"
type input "30"
type input "29%"
type input "29"
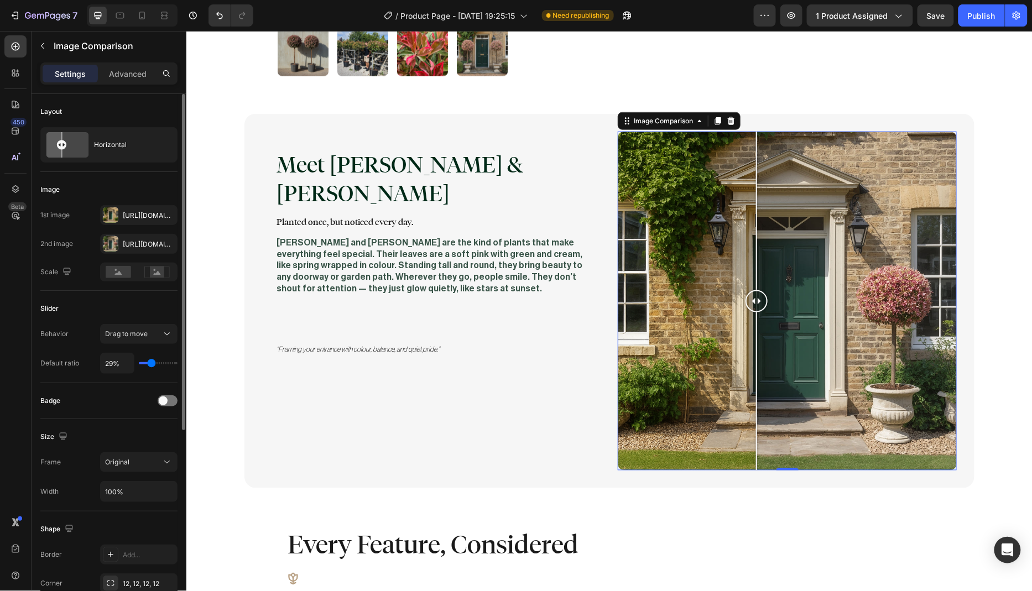
type input "28%"
type input "28"
type input "27%"
type input "27"
type input "26%"
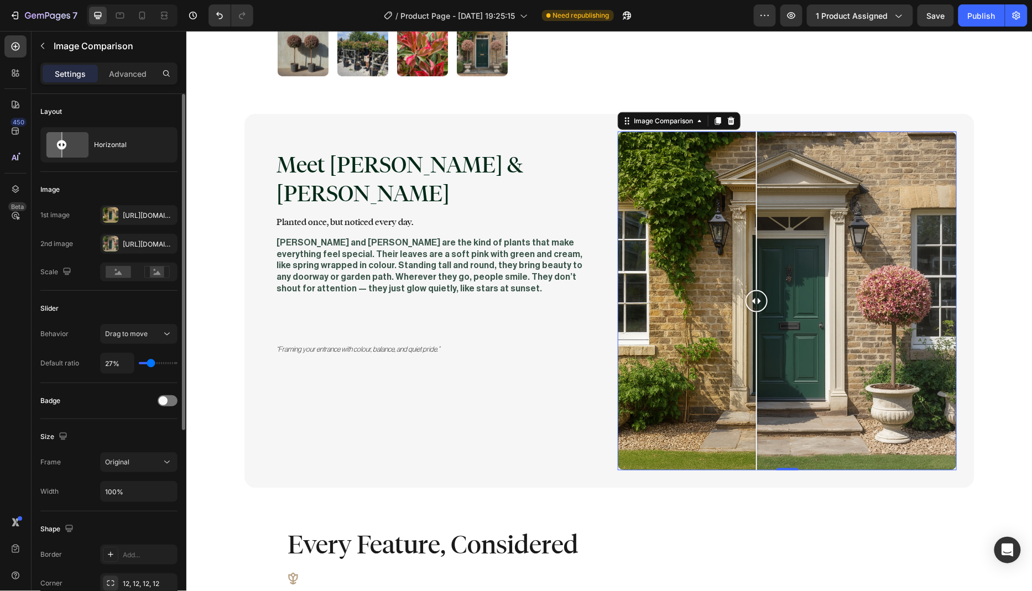
type input "26"
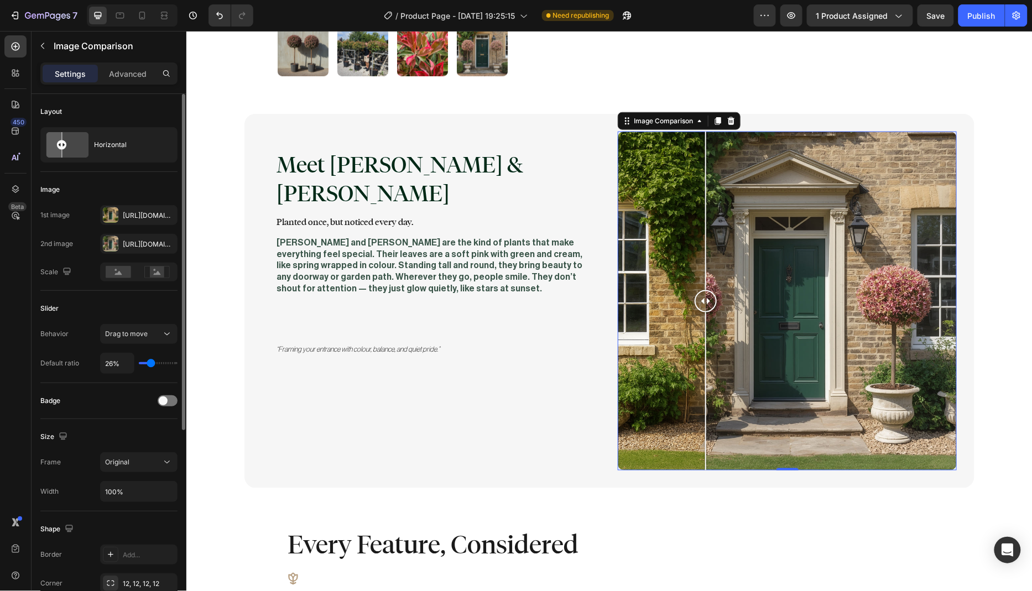
type input "25%"
type input "25"
type input "24%"
type input "24"
type input "23%"
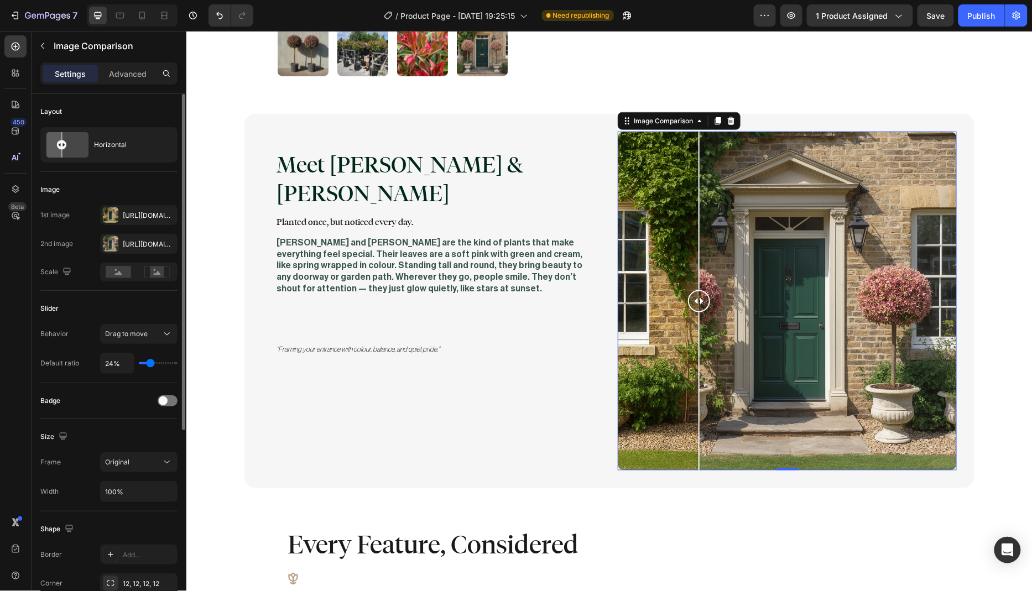
type input "23"
type input "22%"
type input "22"
type input "21%"
type input "21"
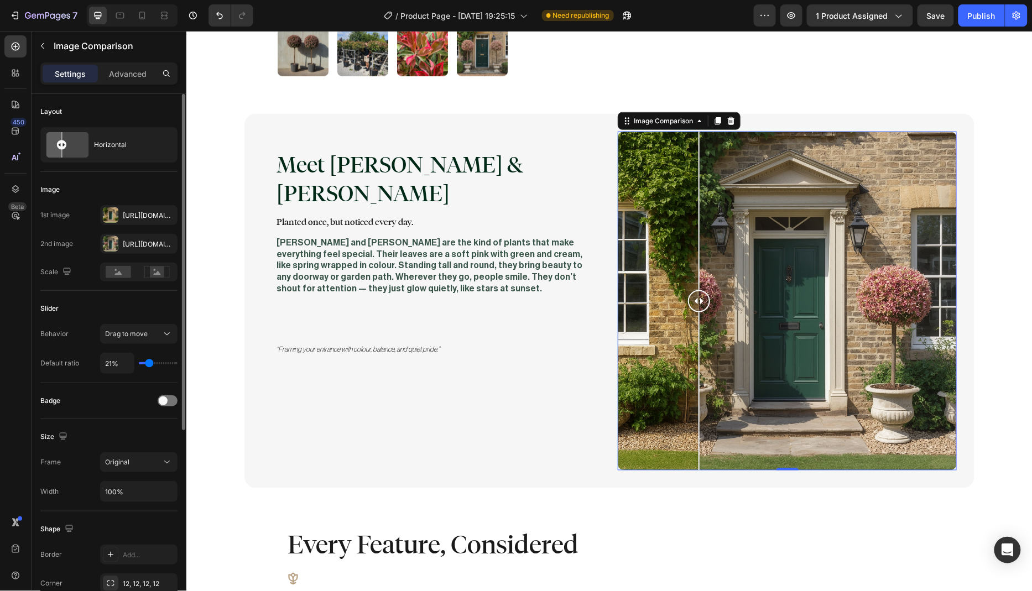
type input "19%"
type input "19"
type input "22%"
type input "22"
type input "24%"
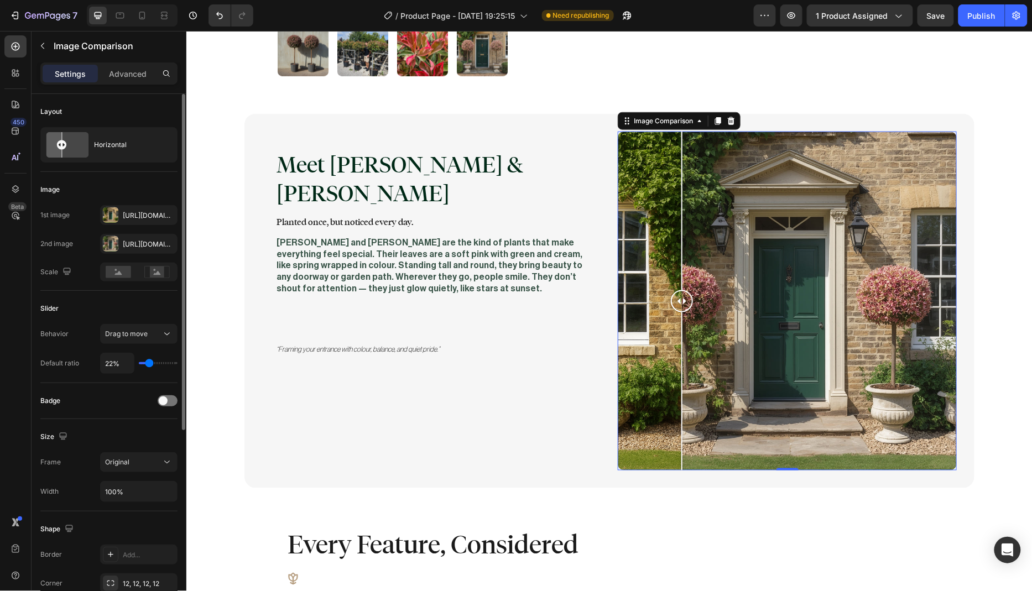
type input "24"
type input "26%"
type input "26"
type input "28%"
type input "28"
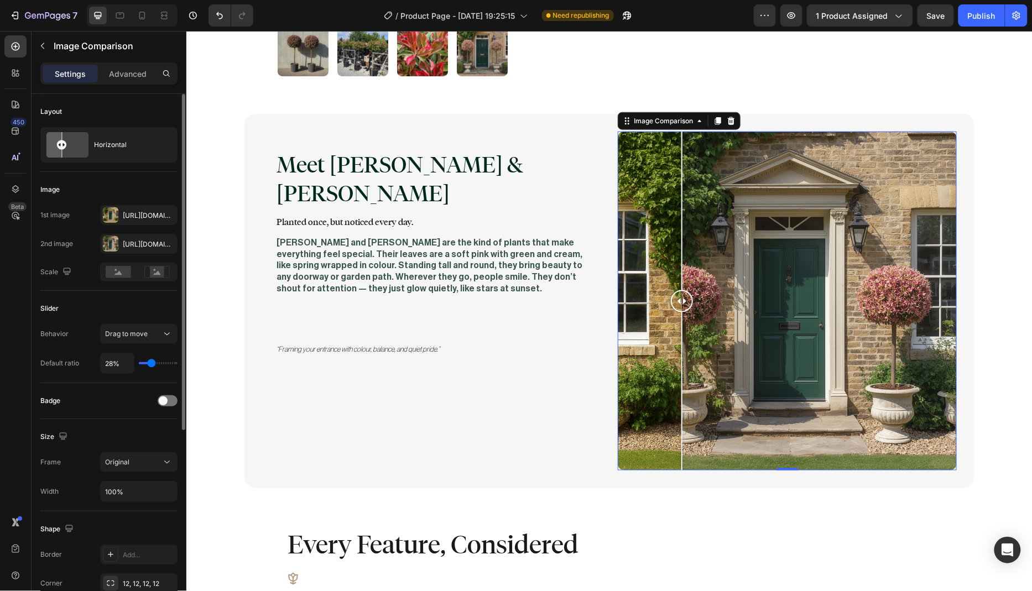
type input "29%"
type input "29"
type input "30%"
type input "30"
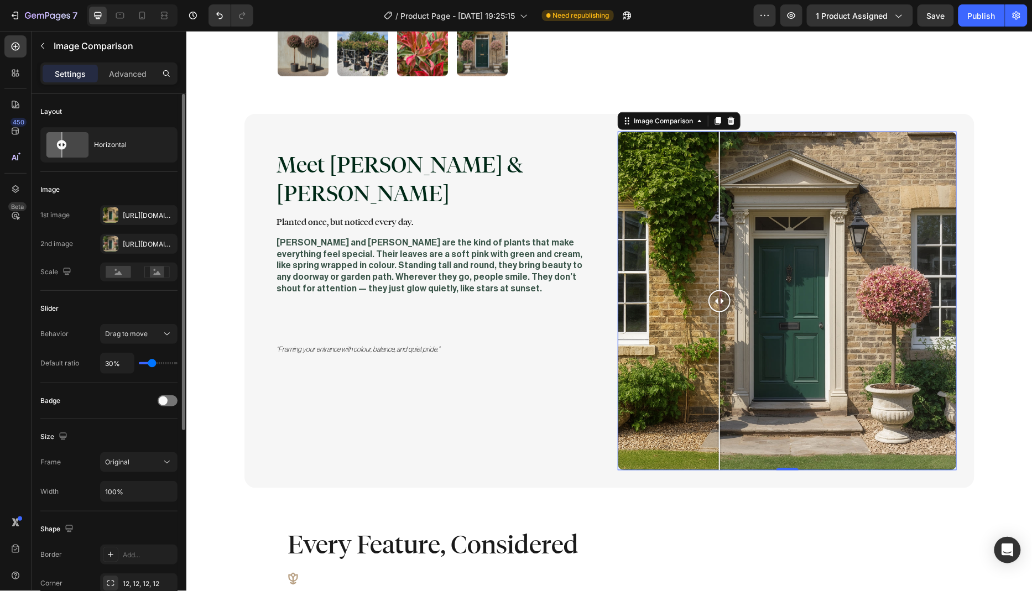
type input "32%"
type input "32"
type input "34%"
type input "34"
type input "35%"
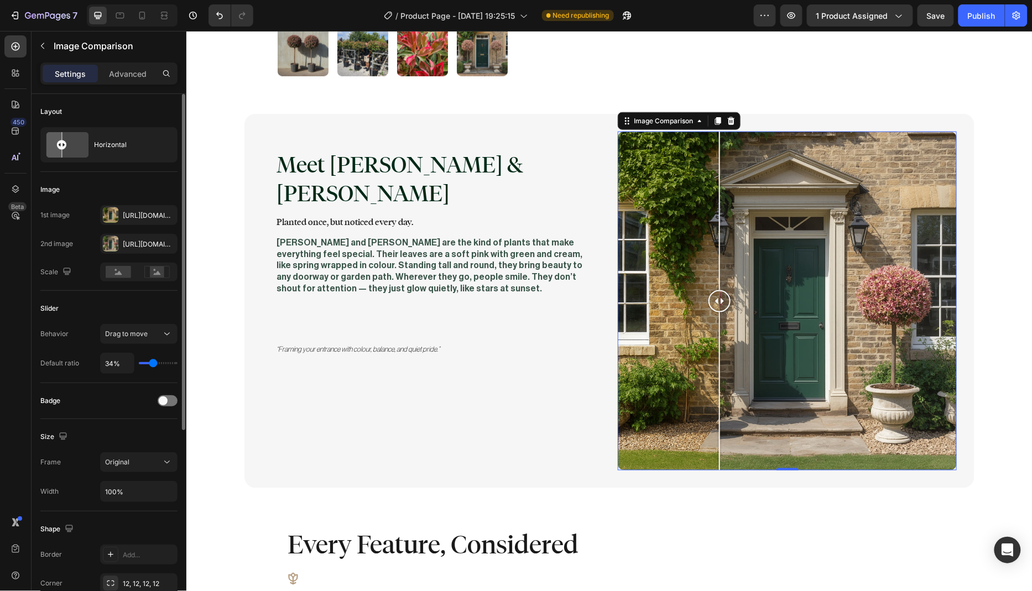
type input "35"
type input "37%"
type input "37"
type input "38%"
type input "38"
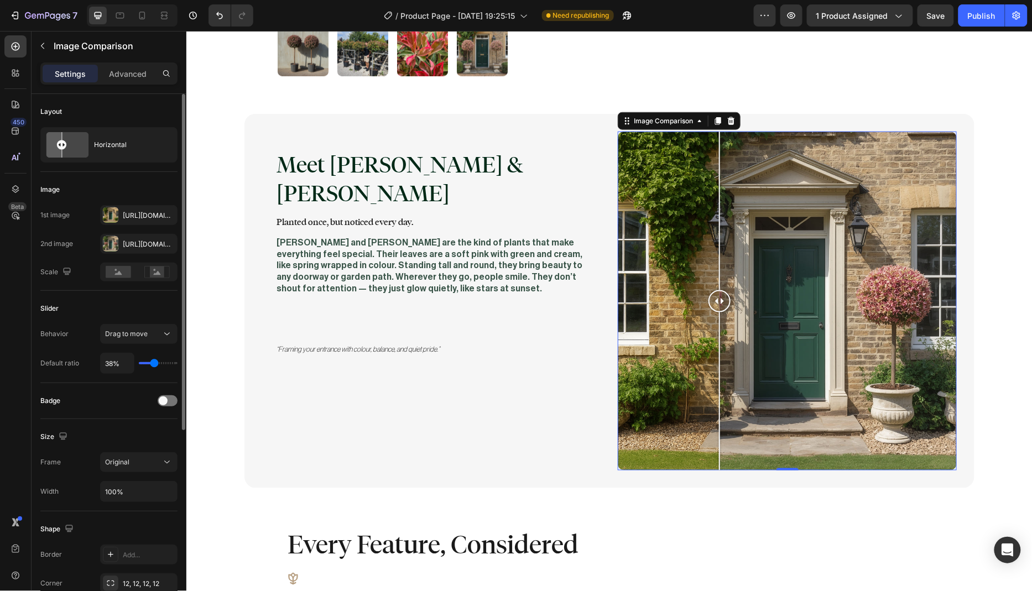
type input "39%"
type input "39"
type input "40%"
type input "40"
type input "42%"
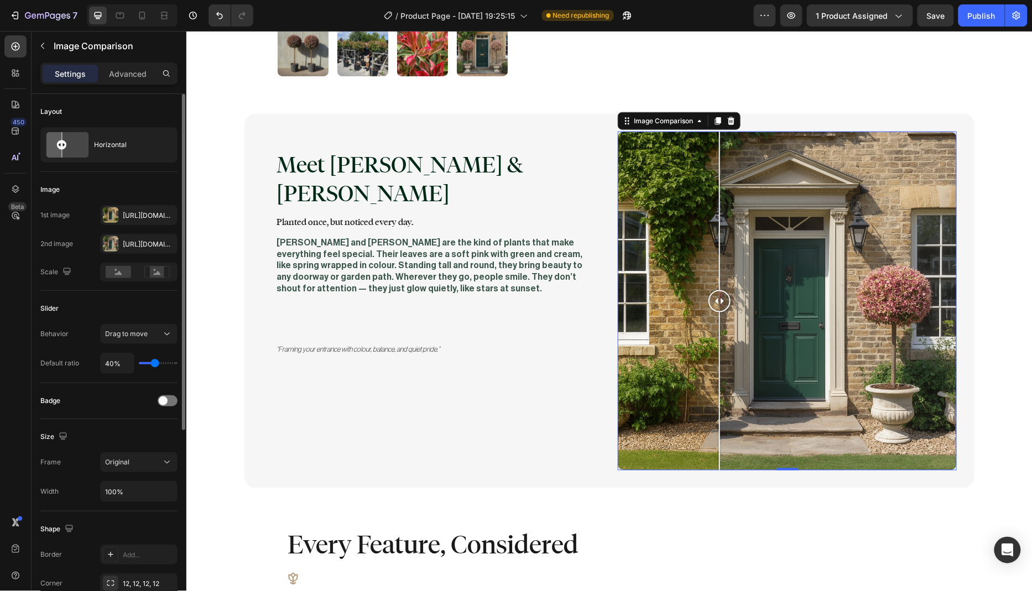
type input "42"
type input "43%"
type input "43"
type input "44%"
type input "44"
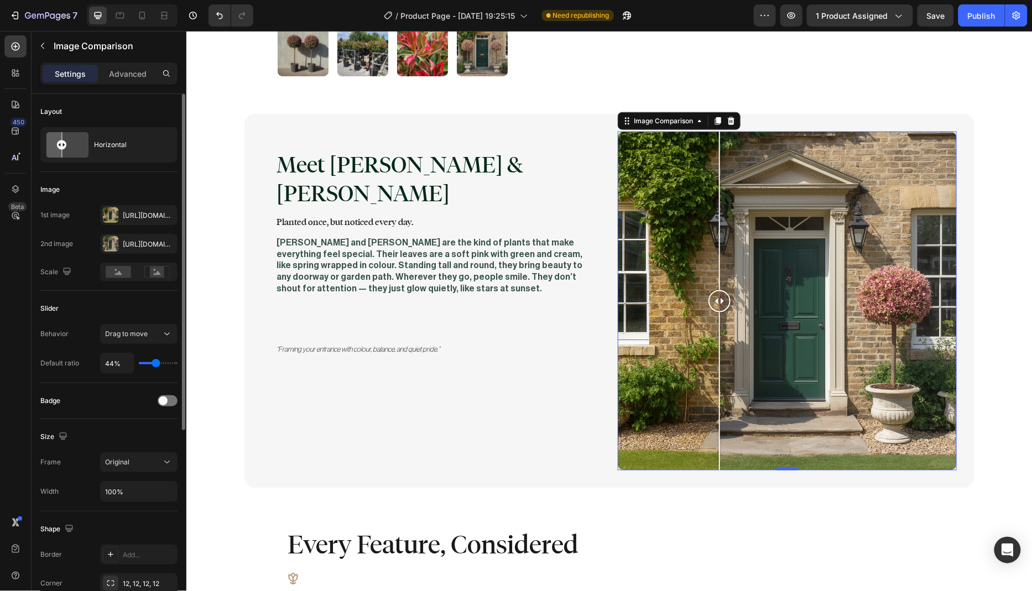
type input "46%"
type input "46"
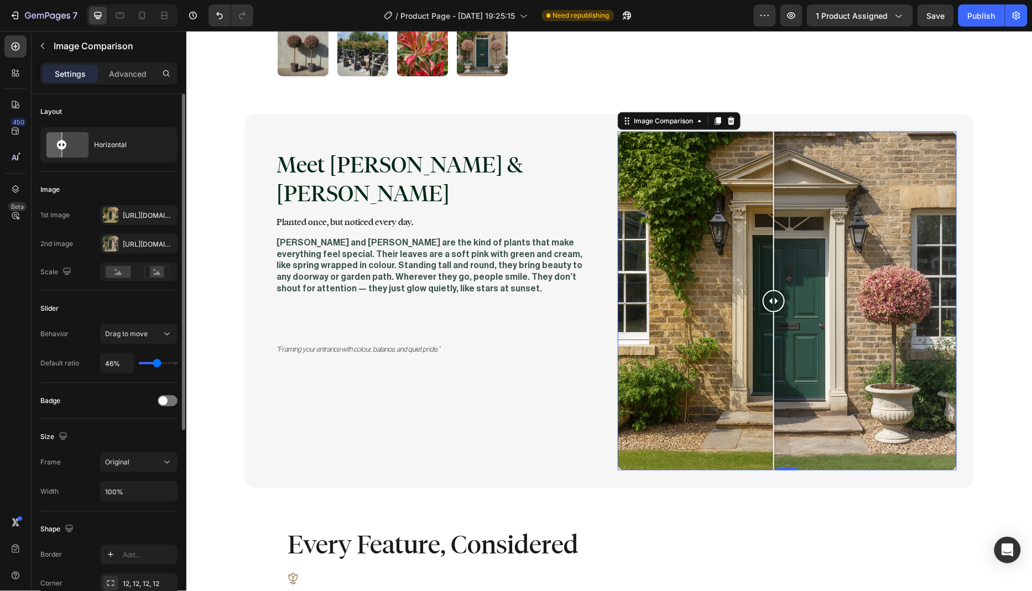
type input "49%"
type input "49"
type input "50%"
type input "50"
type input "51%"
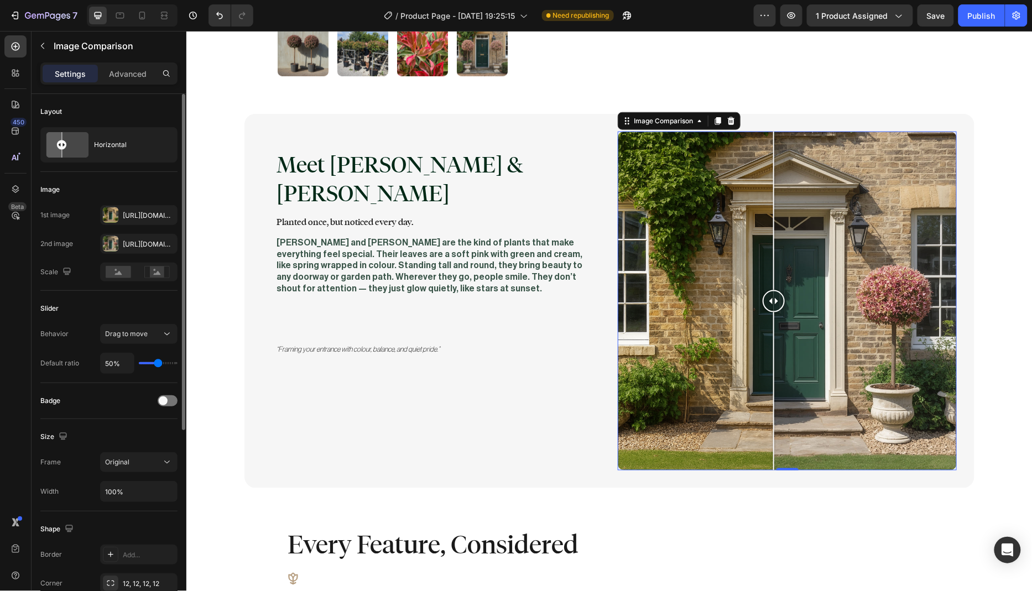
type input "51"
type input "52%"
type input "52"
type input "55%"
type input "55"
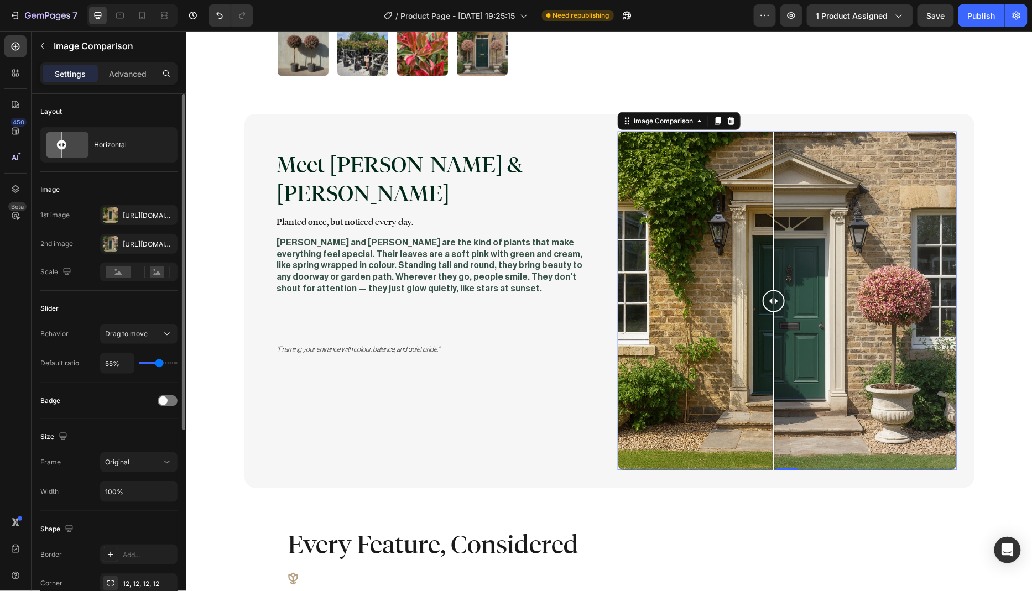
type input "56%"
type input "56"
type input "57%"
type input "57"
type input "58%"
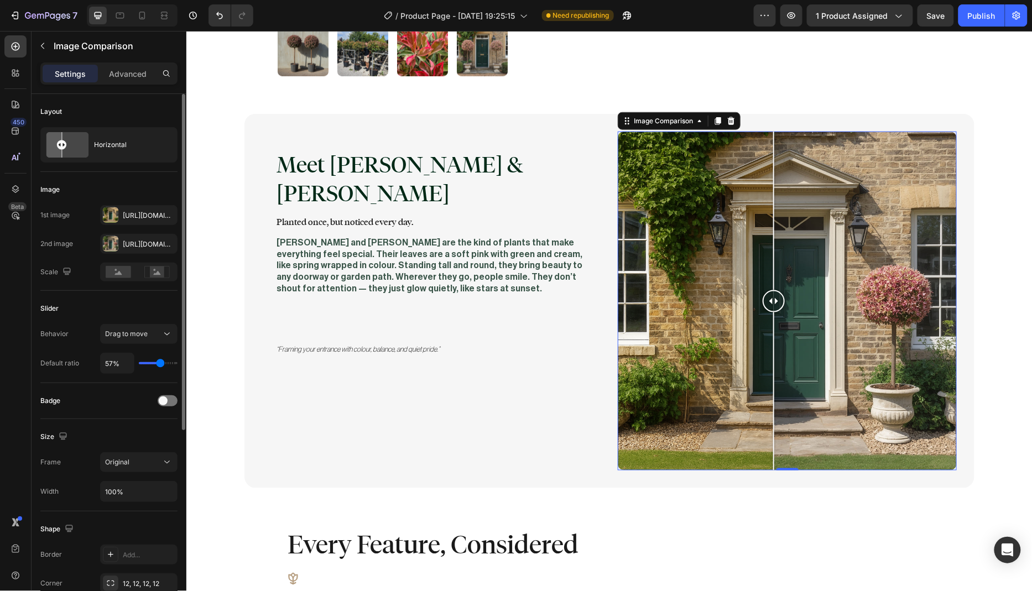
type input "58"
type input "59%"
type input "59"
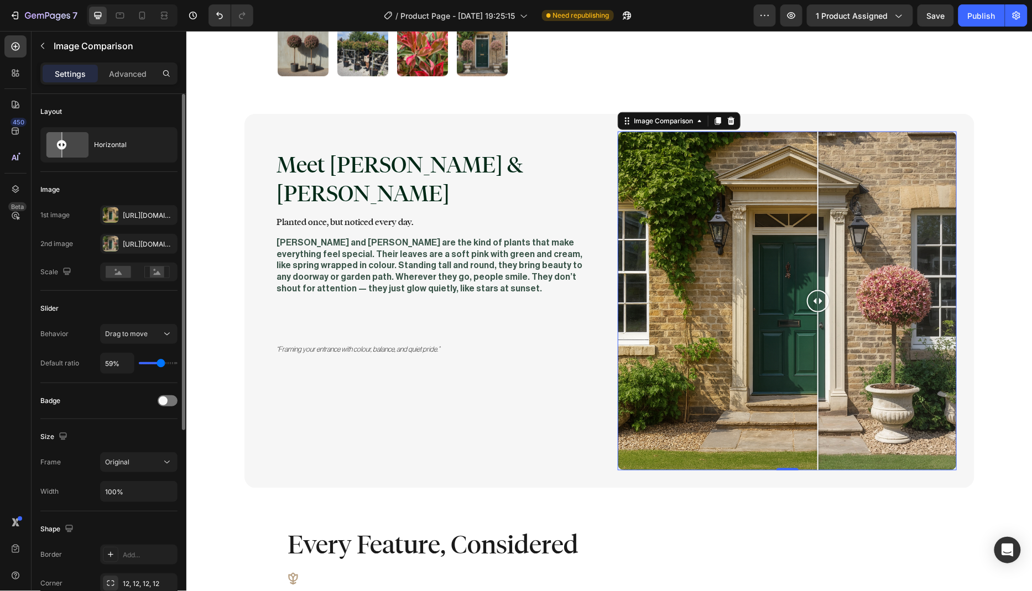
type input "58%"
type input "58"
type input "57%"
type input "57"
type input "56%"
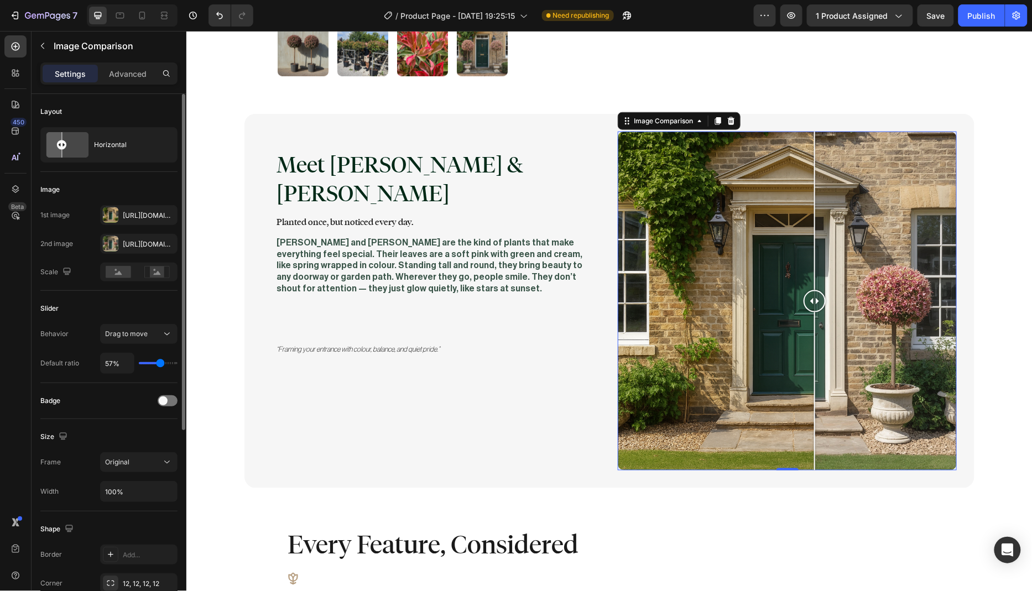
type input "56"
type input "55%"
type input "55"
type input "53%"
type input "53"
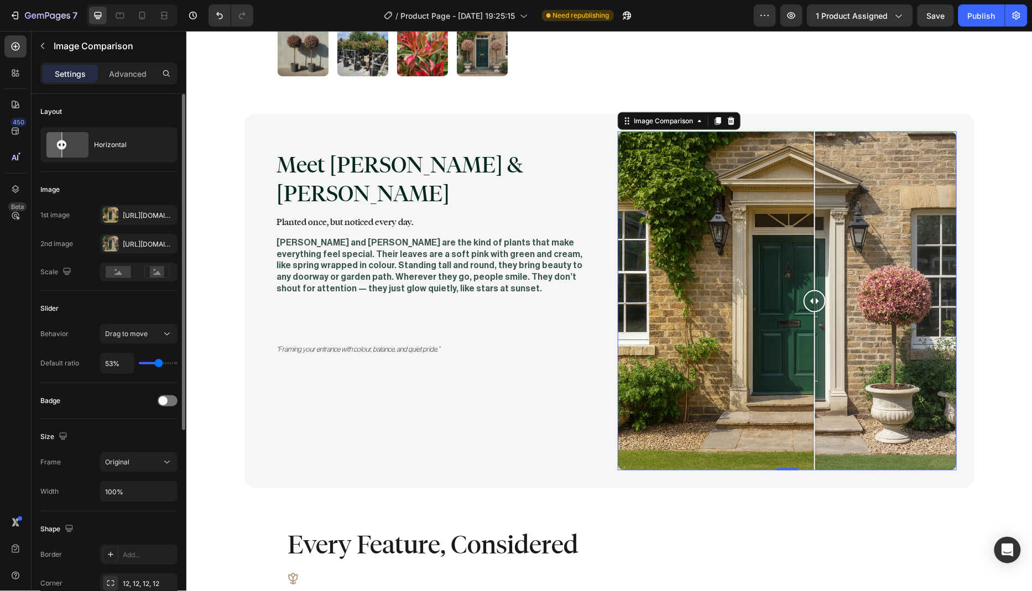
type input "52%"
type input "52"
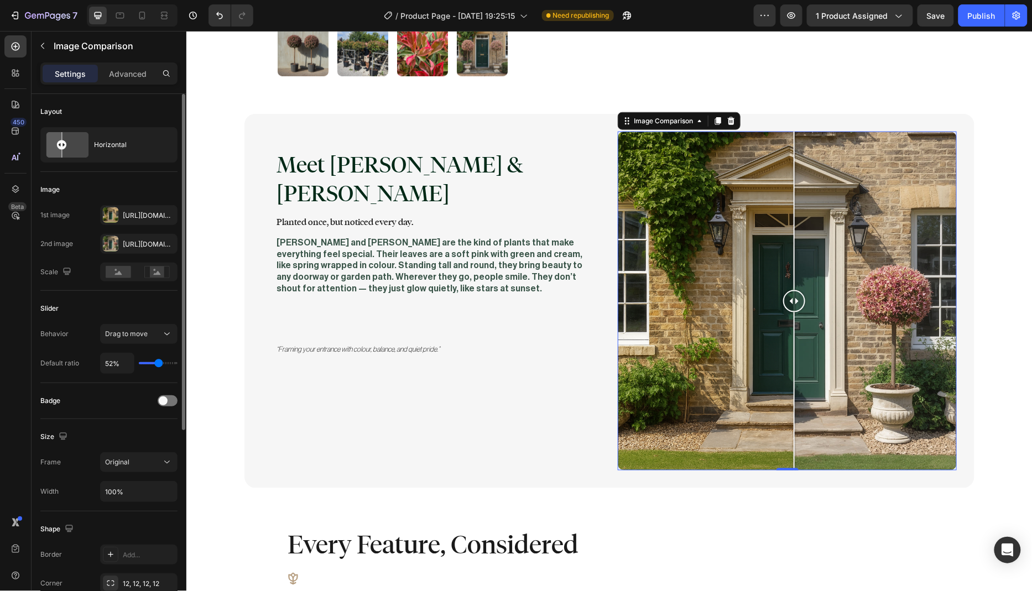
type input "51%"
type input "51"
type input "49%"
type input "49"
type input "48%"
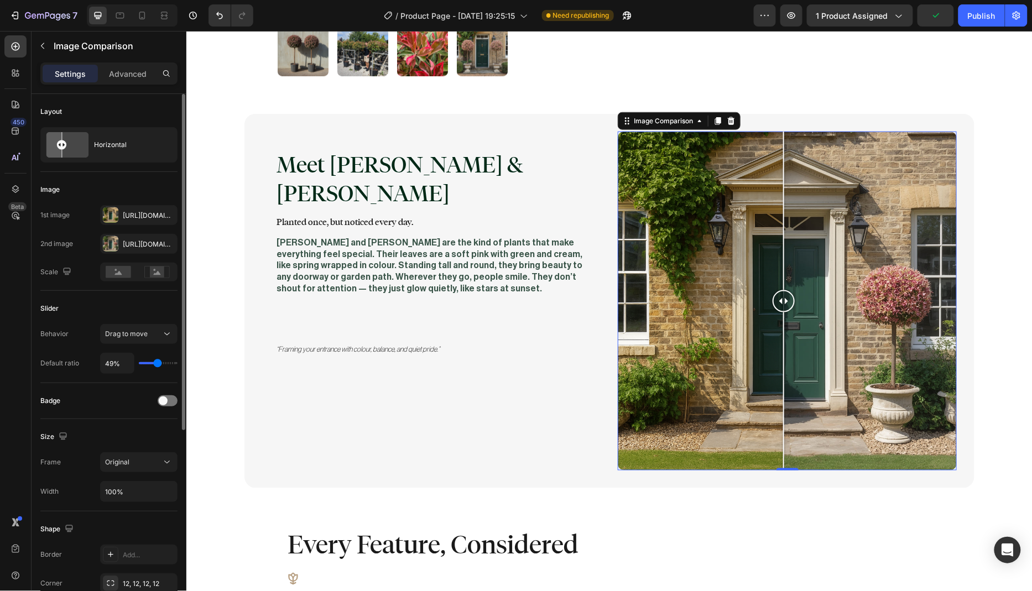
type input "48"
type input "47%"
type input "47"
type input "46%"
type input "46"
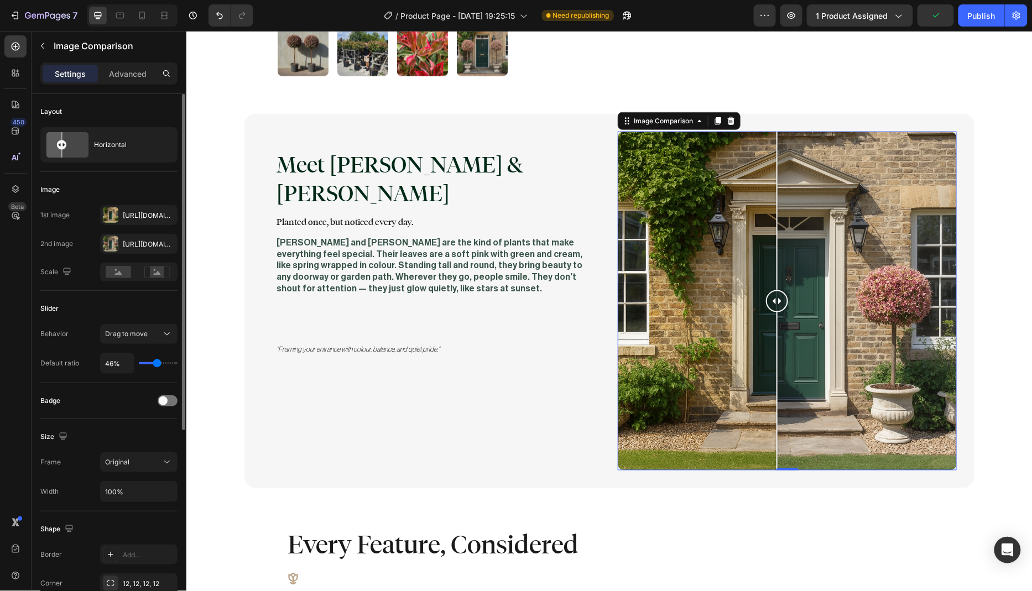
type input "47%"
type input "47"
type input "48%"
type input "48"
type input "49%"
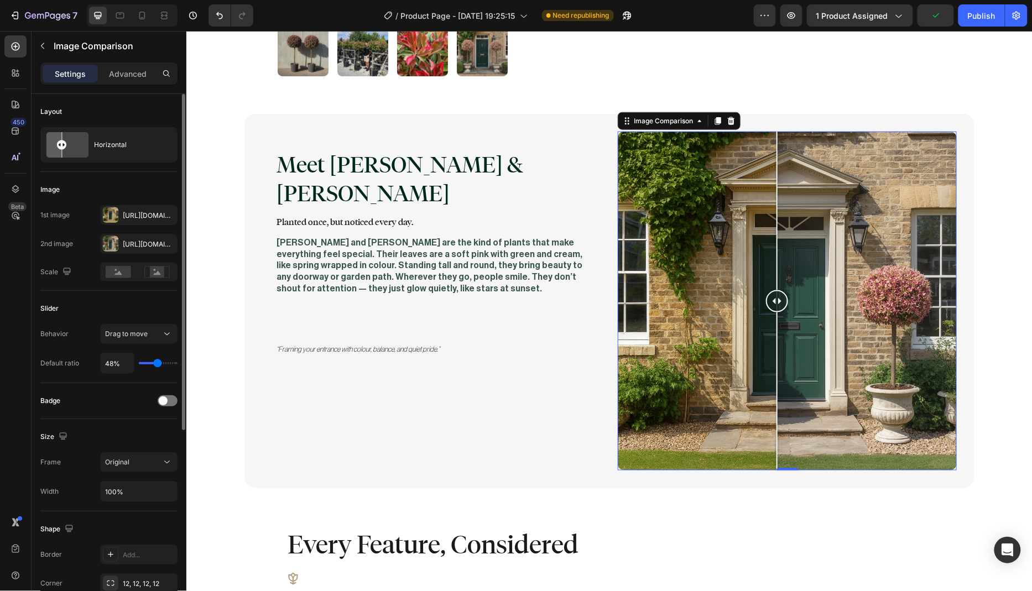
type input "49"
type input "50%"
type input "50"
type input "51%"
type input "51"
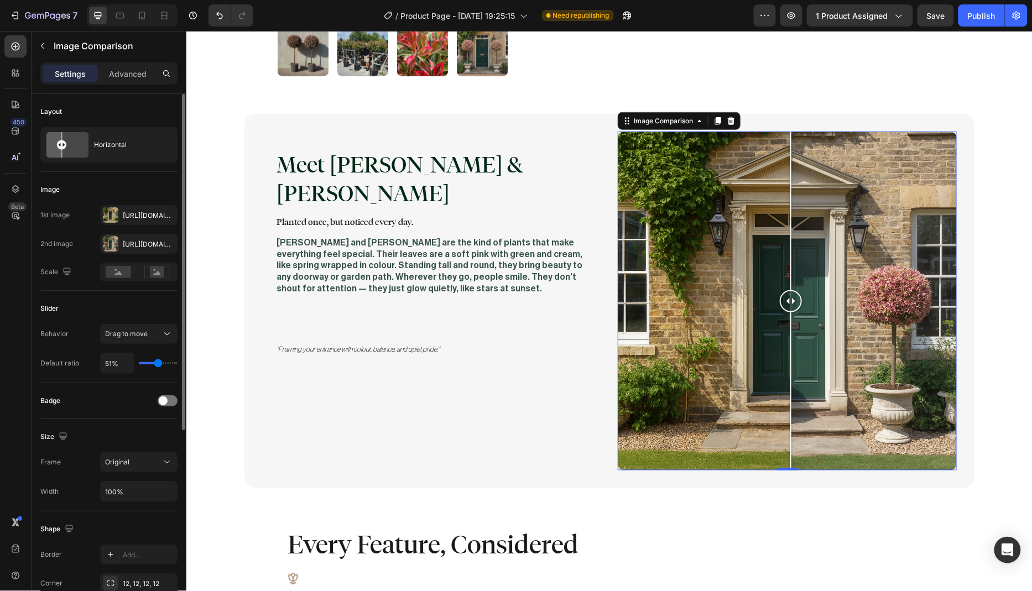
type input "50%"
type input "50"
type input "49%"
type input "49"
type input "50%"
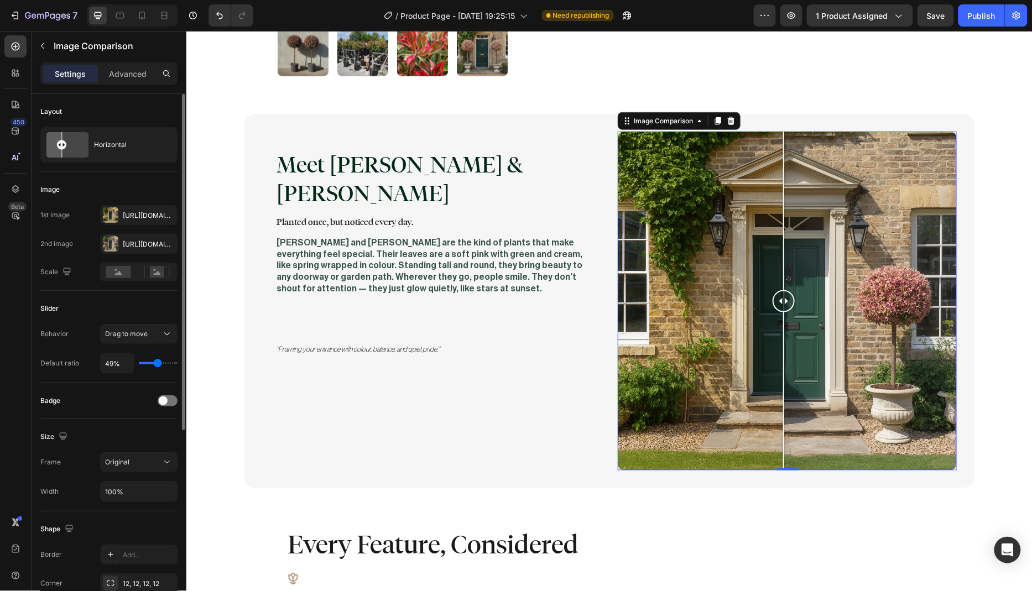
type input "50"
type input "51%"
type input "51"
click at [158, 362] on input "range" at bounding box center [158, 363] width 39 height 2
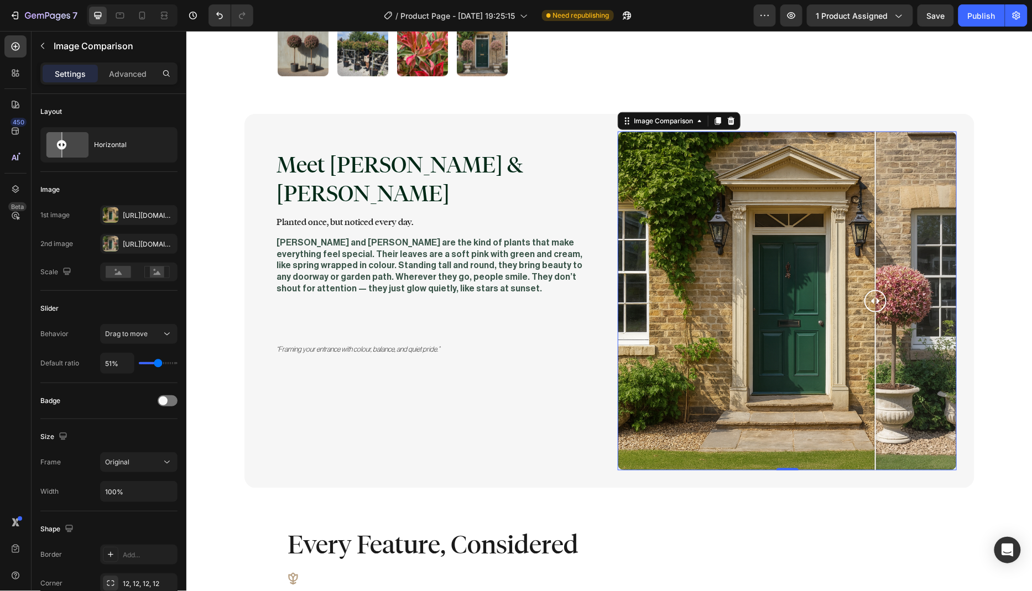
click at [870, 132] on div at bounding box center [786, 300] width 339 height 339
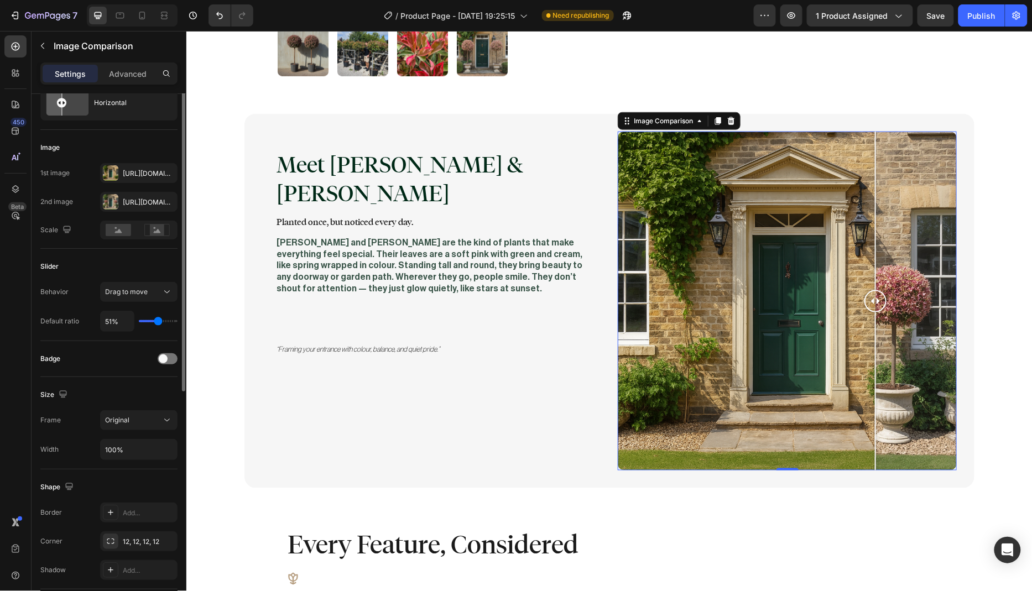
scroll to position [102, 0]
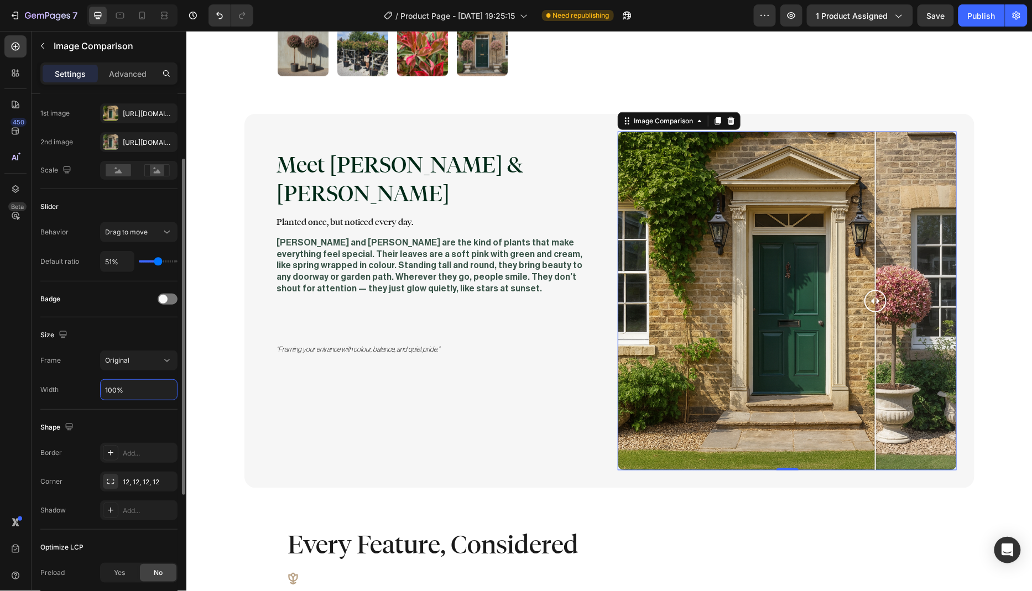
click at [116, 386] on input "100%" at bounding box center [139, 390] width 76 height 20
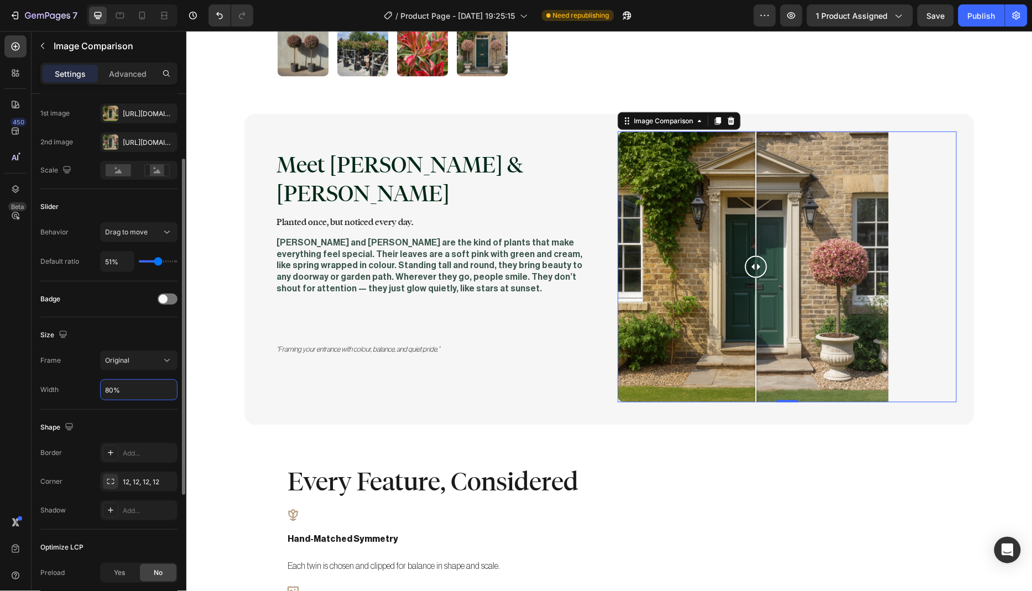
scroll to position [301, 0]
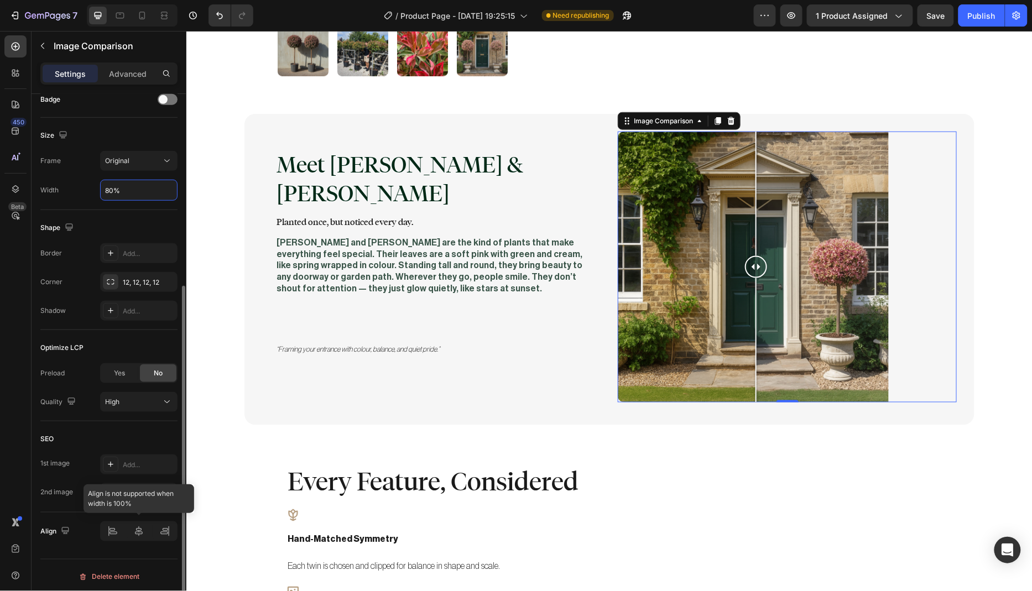
type input "80%"
click at [164, 529] on icon at bounding box center [164, 531] width 11 height 11
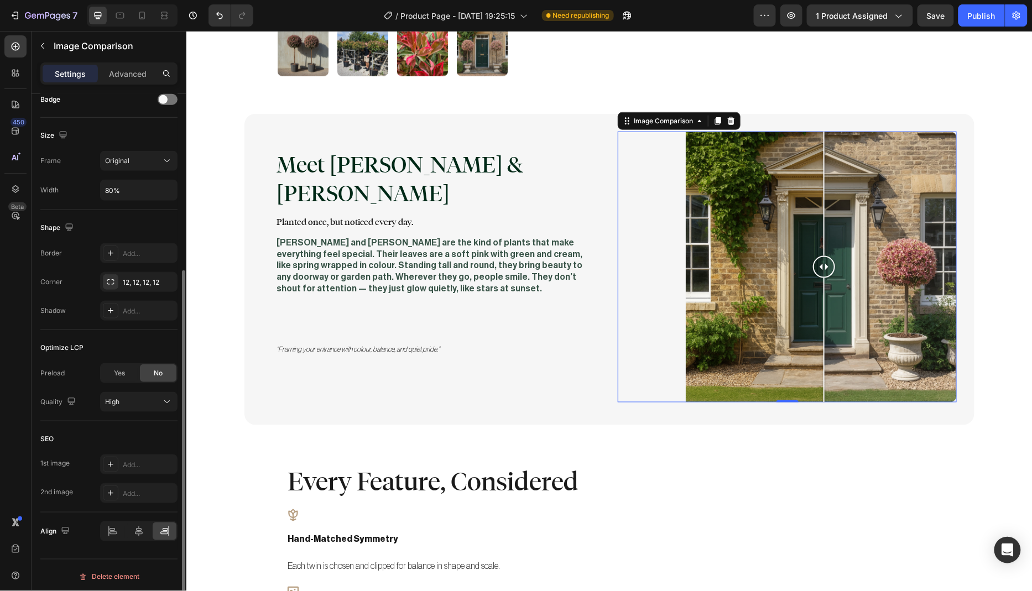
scroll to position [292, 0]
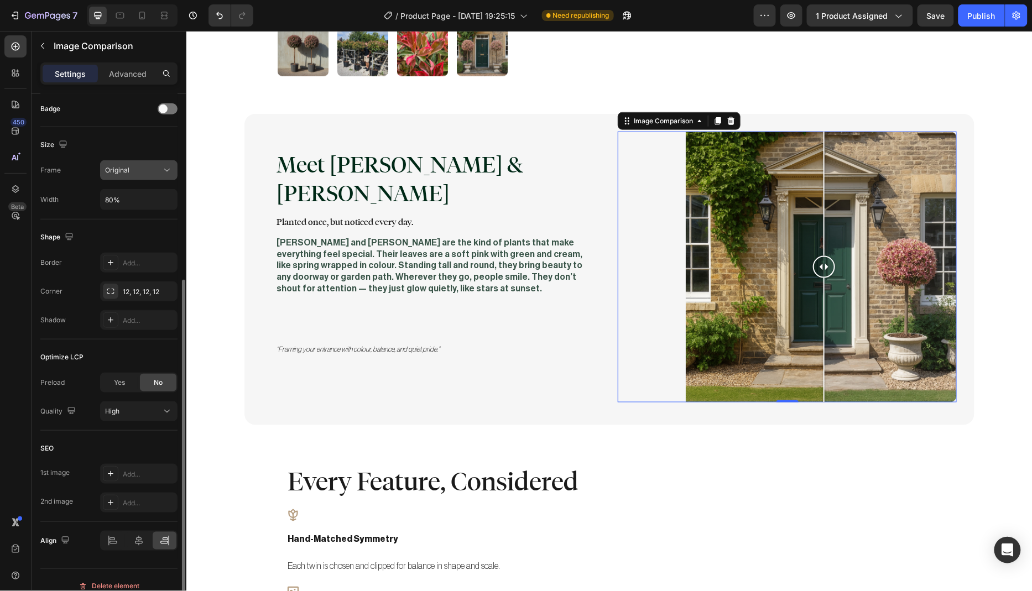
click at [147, 166] on div "Original" at bounding box center [133, 170] width 56 height 10
click at [95, 146] on div "Size" at bounding box center [108, 145] width 137 height 18
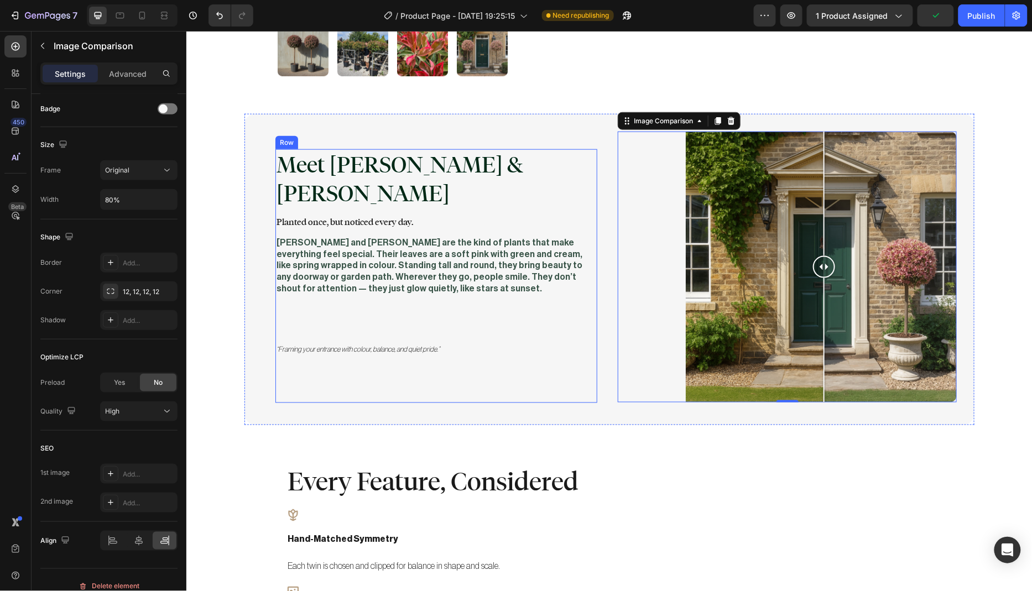
click at [514, 358] on div "Meet Marla & Faye Heading Planted once, but noticed every day. Text Block Marla…" at bounding box center [436, 276] width 322 height 254
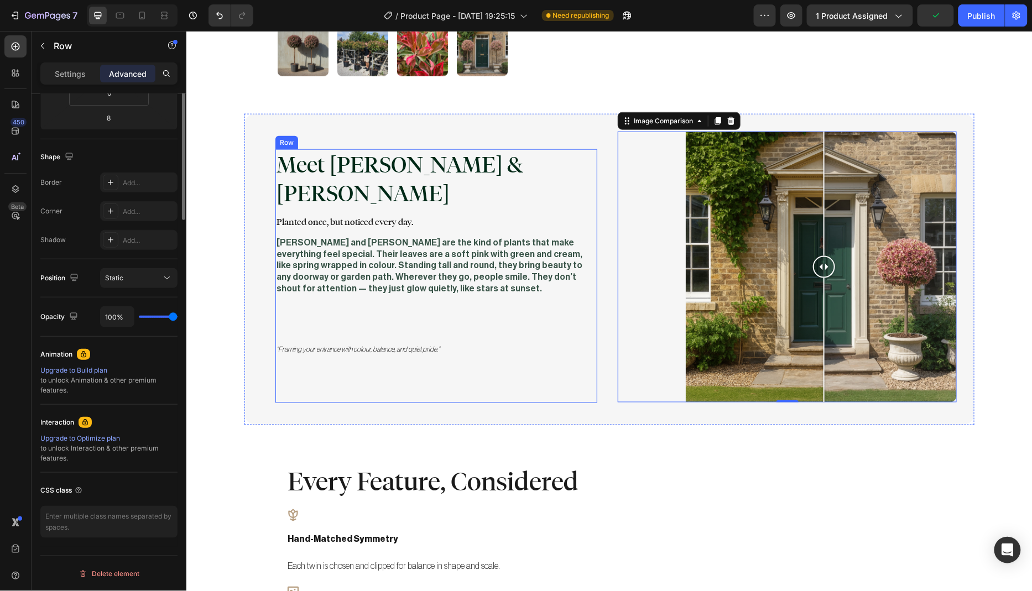
scroll to position [0, 0]
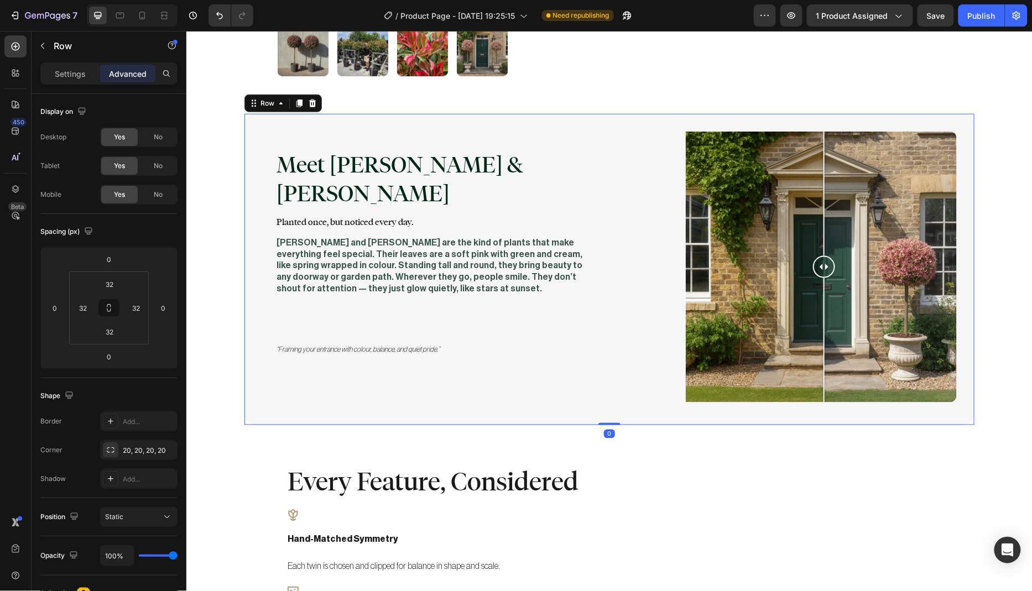
click at [547, 384] on div "Meet Marla & Faye Heading Planted once, but noticed every day. Text Block Marla…" at bounding box center [430, 269] width 339 height 276
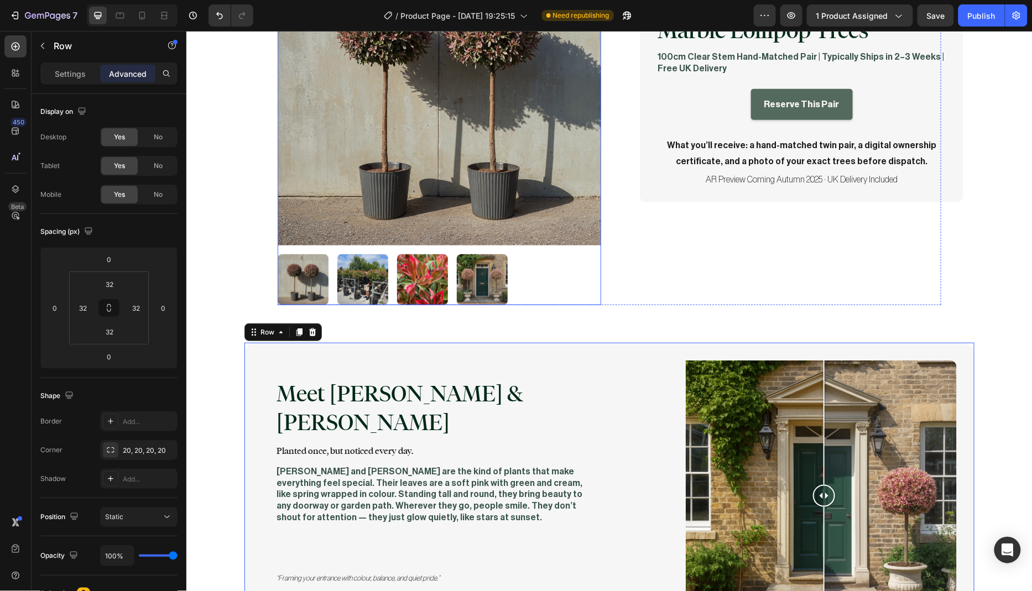
scroll to position [275, 0]
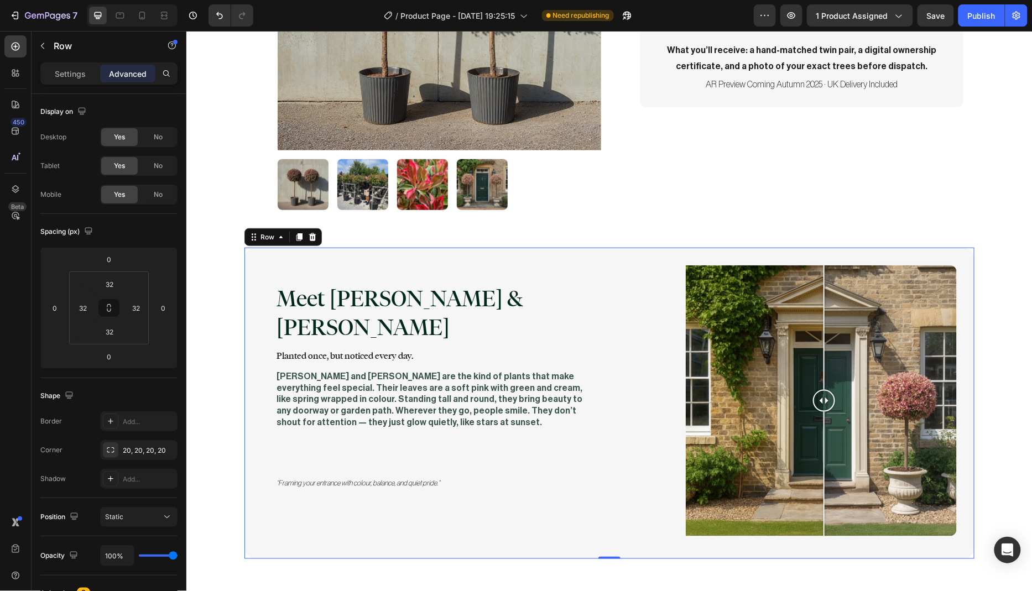
click at [587, 259] on div "Meet Marla & Faye Heading Planted once, but noticed every day. Text Block Marla…" at bounding box center [609, 402] width 730 height 311
click at [606, 257] on div "Meet Marla & Faye Heading Planted once, but noticed every day. Text Block Marla…" at bounding box center [609, 402] width 730 height 311
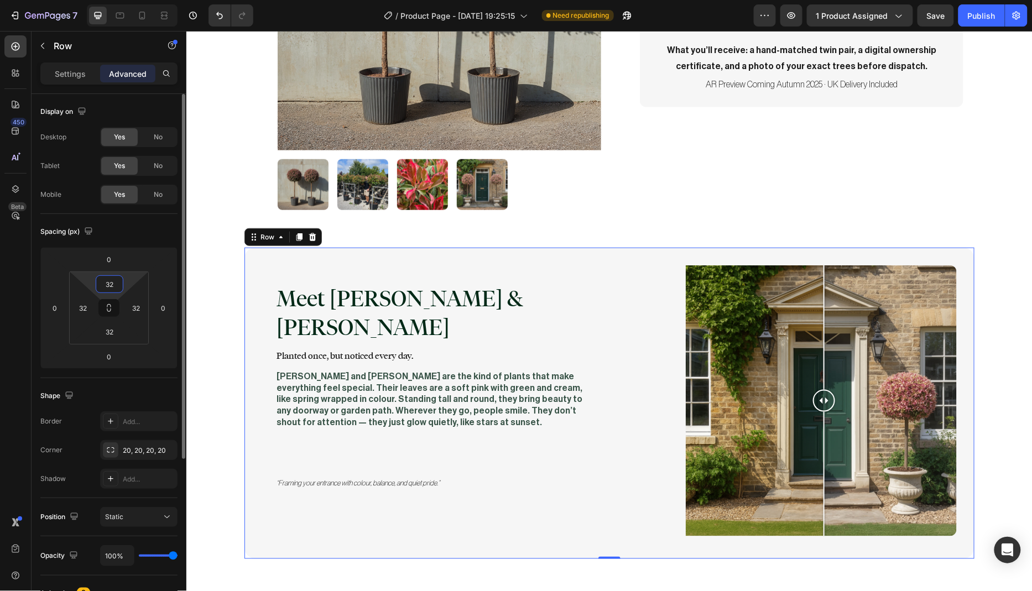
click at [116, 283] on input "32" at bounding box center [109, 284] width 22 height 17
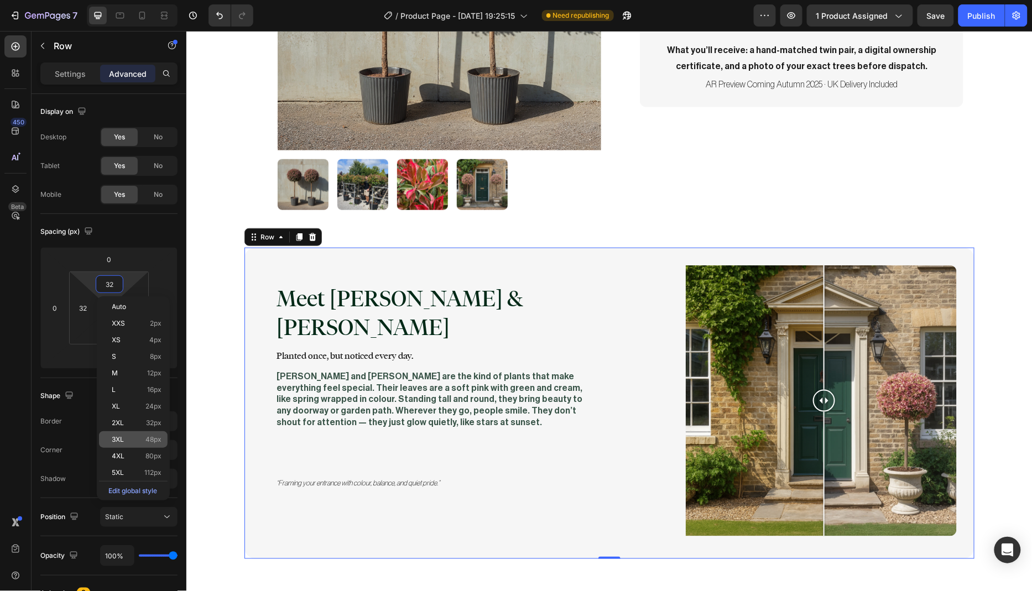
click at [135, 441] on p "3XL 48px" at bounding box center [137, 440] width 50 height 8
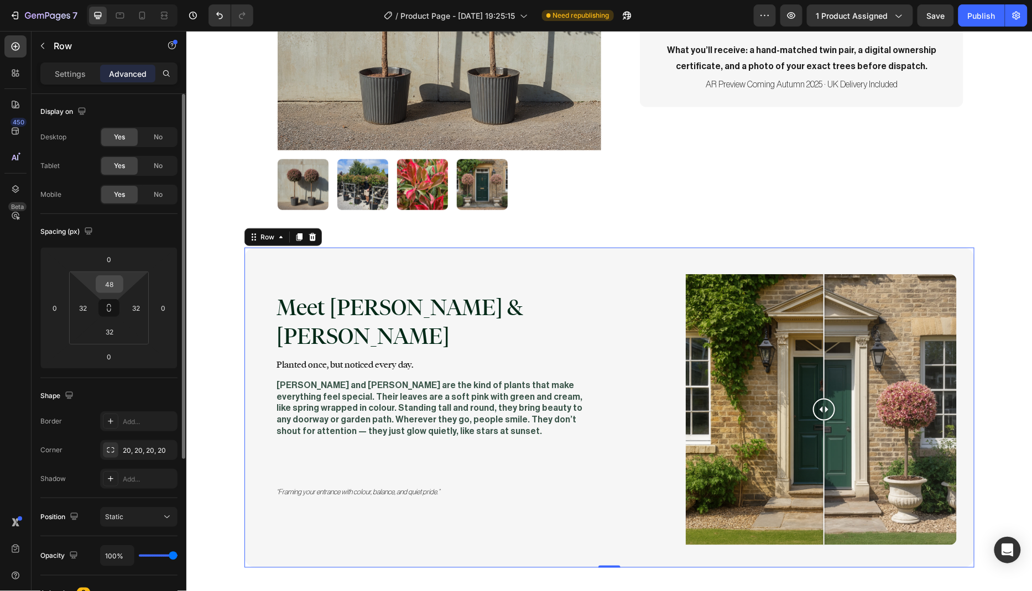
click at [117, 281] on input "48" at bounding box center [109, 284] width 22 height 17
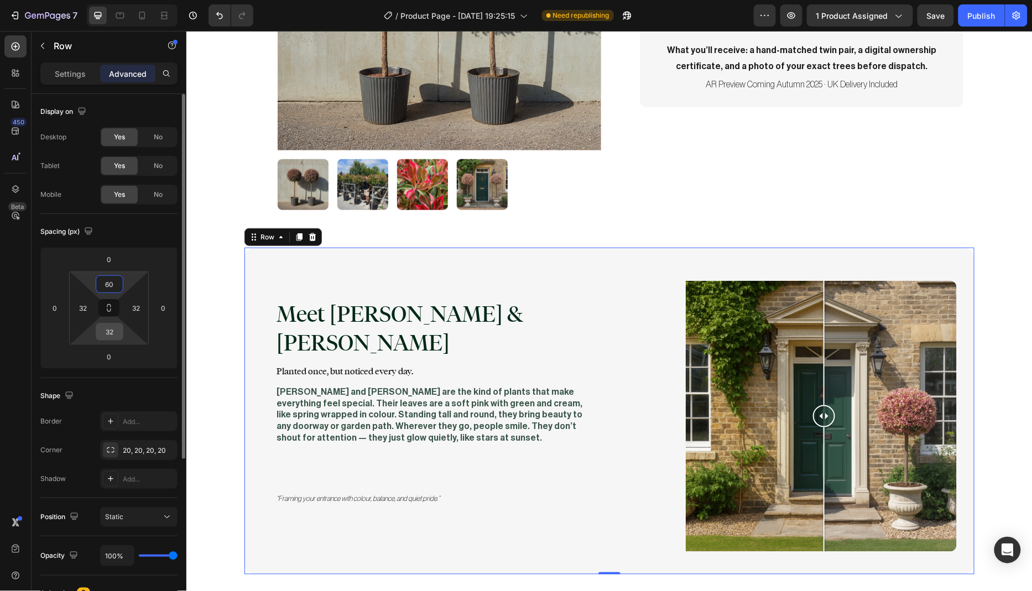
type input "60"
click at [114, 332] on input "32" at bounding box center [109, 331] width 22 height 17
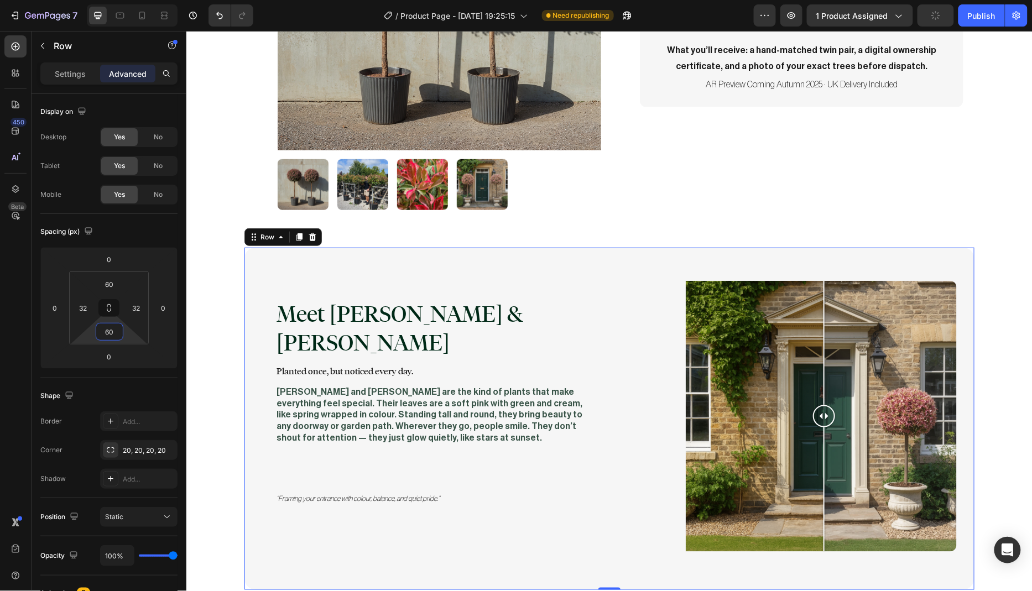
type input "60"
click at [393, 511] on div "Meet Marla & Faye Heading Planted once, but noticed every day. Text Block Marla…" at bounding box center [430, 418] width 339 height 276
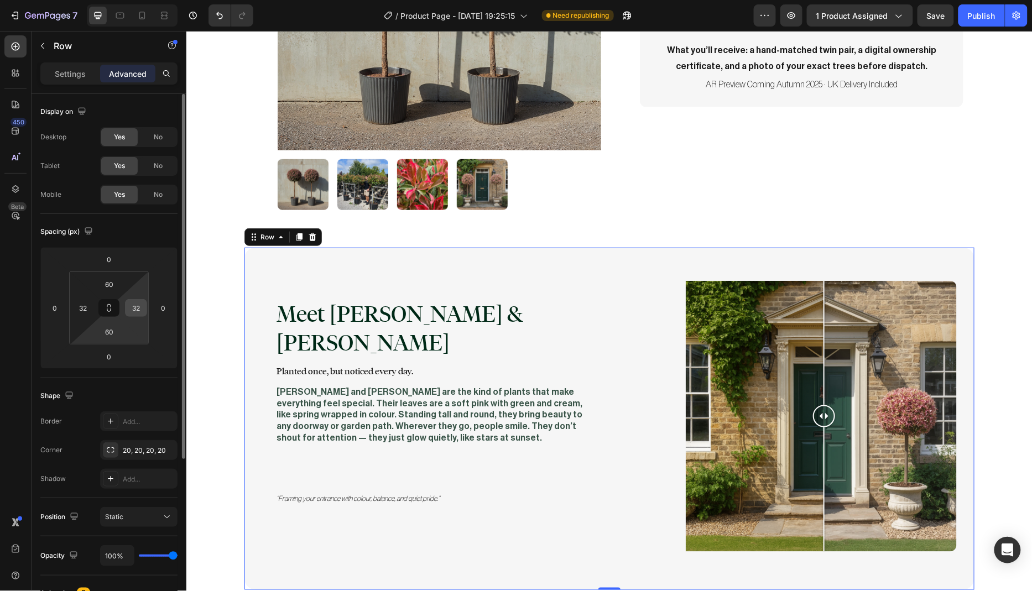
click at [140, 307] on input "32" at bounding box center [136, 308] width 17 height 17
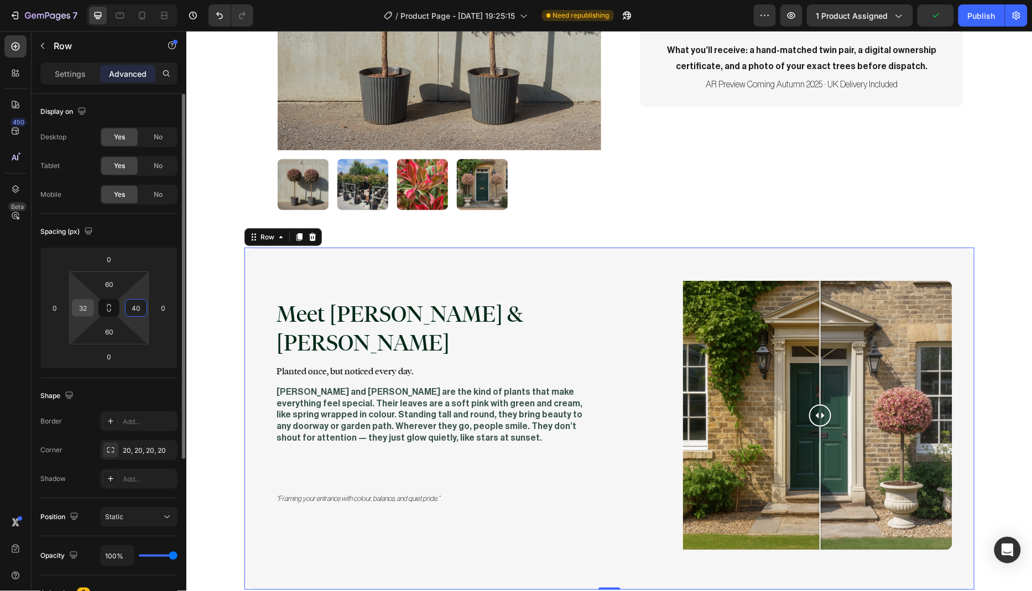
type input "40"
click at [85, 310] on input "32" at bounding box center [83, 308] width 17 height 17
type input "40"
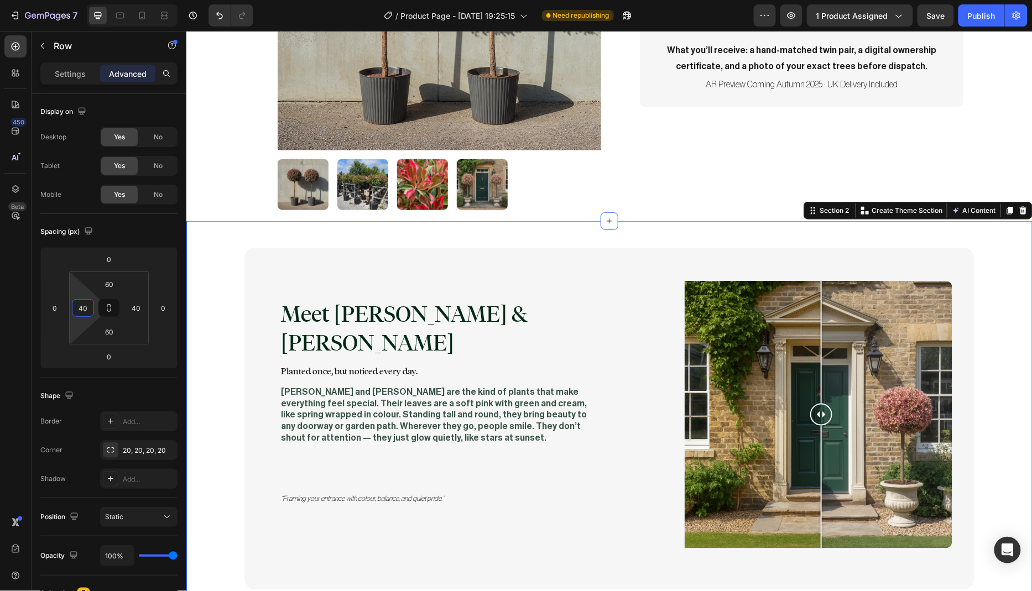
click at [216, 335] on div "Meet Marla & Faye Heading Planted once, but noticed every day. Text Block Marla…" at bounding box center [609, 418] width 824 height 342
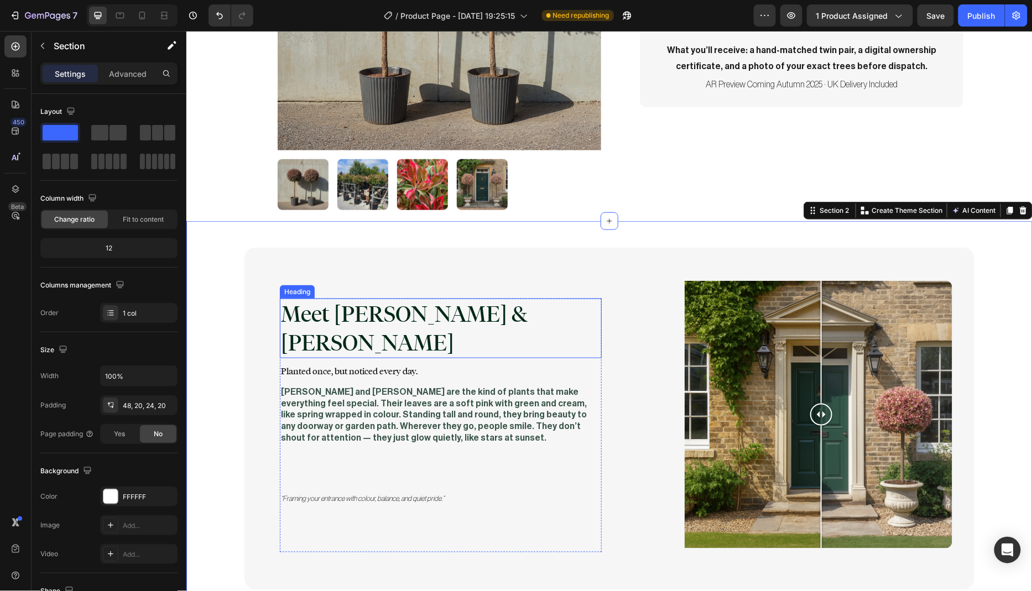
click at [368, 317] on h2 "Meet [PERSON_NAME] & [PERSON_NAME]" at bounding box center [440, 328] width 322 height 60
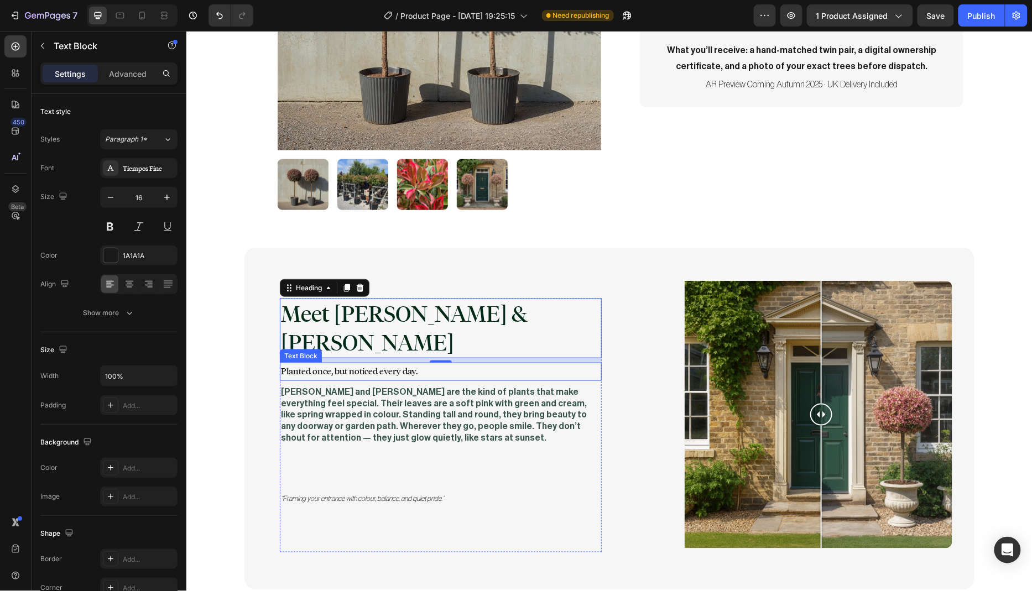
click at [333, 363] on p "Planted once, but noticed every day." at bounding box center [440, 371] width 320 height 16
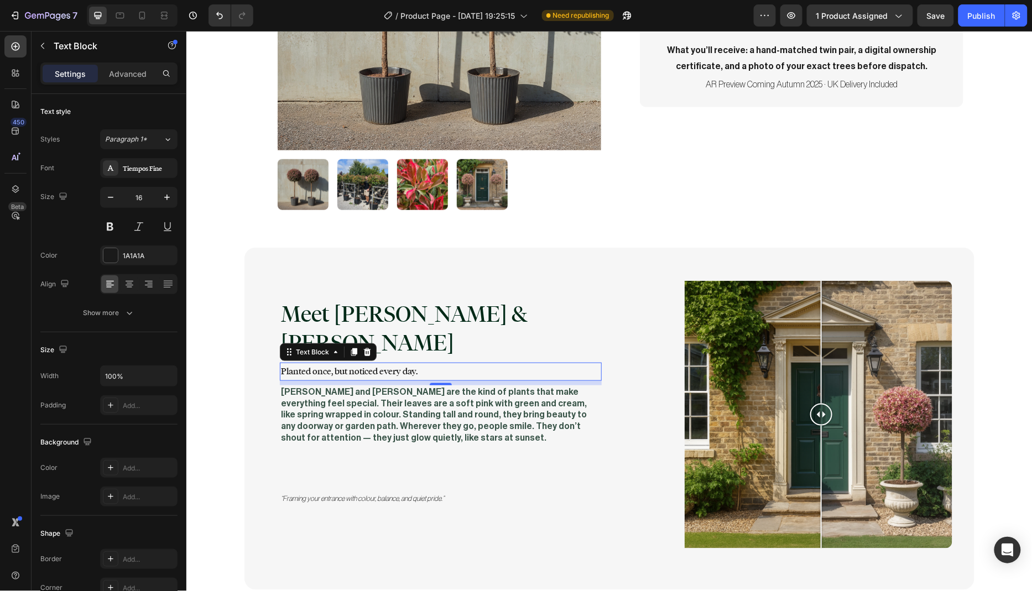
click at [374, 363] on p "Planted once, but noticed every day." at bounding box center [440, 371] width 320 height 16
click at [422, 363] on p "Planted once, but noticed every day." at bounding box center [440, 371] width 320 height 16
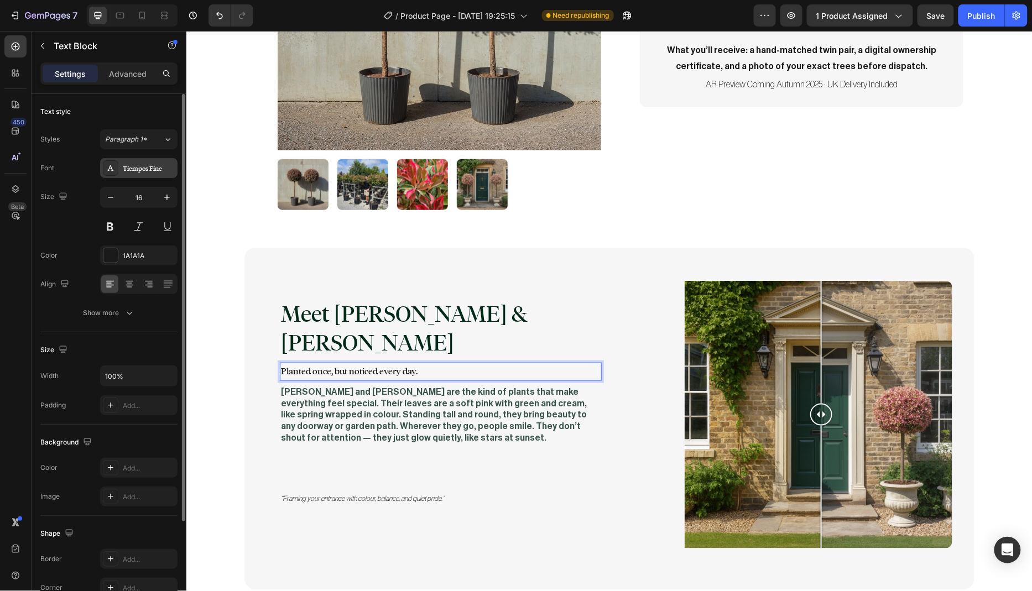
click at [145, 175] on div "Tiempos Fine" at bounding box center [138, 168] width 77 height 20
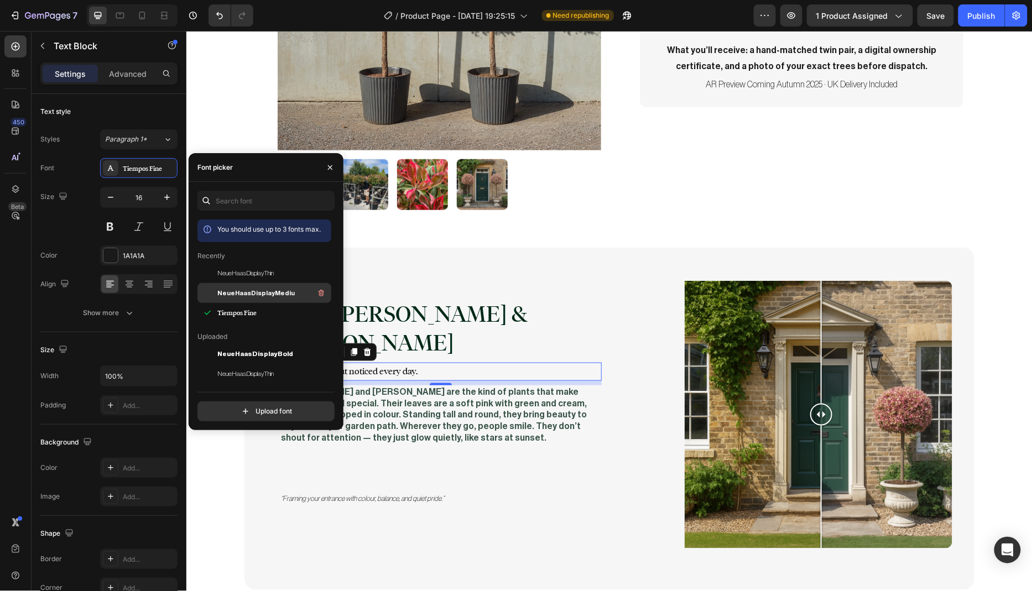
click at [261, 291] on span "NeueHaasDisplayMediu" at bounding box center [255, 293] width 77 height 10
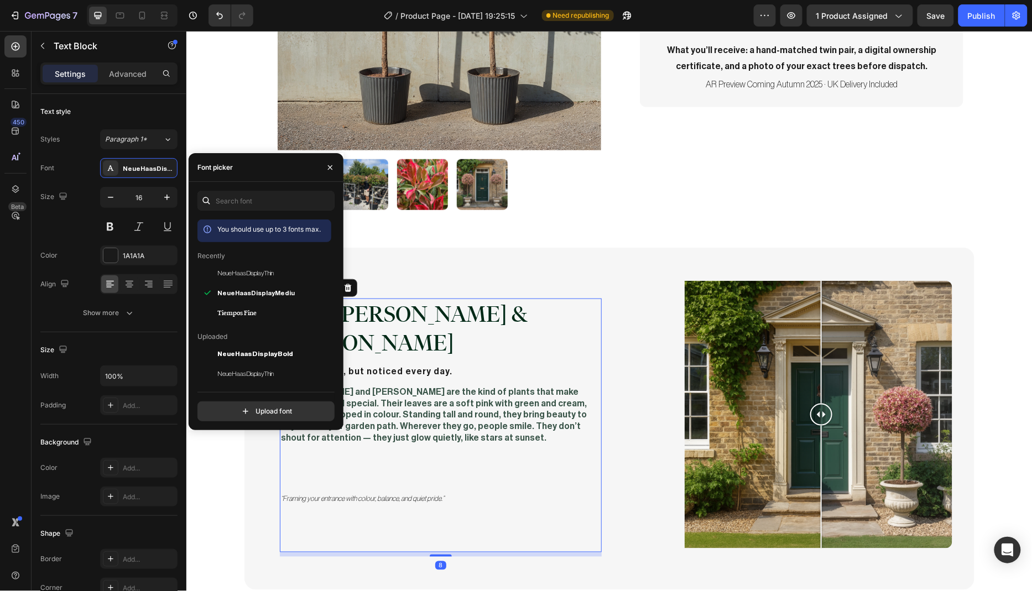
click at [399, 430] on div "Meet Marla & Faye Heading Planted once, but noticed every day. Text Block Marla…" at bounding box center [440, 425] width 322 height 254
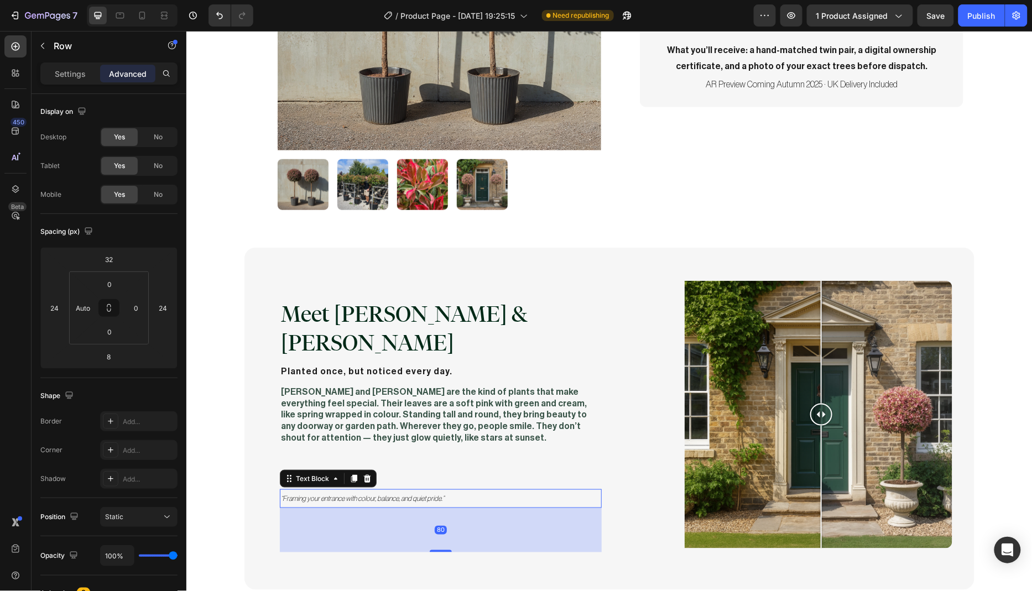
click at [290, 494] on icon "“Framing your entrance with colour, balance, and quiet pride.”" at bounding box center [361, 497] width 163 height 7
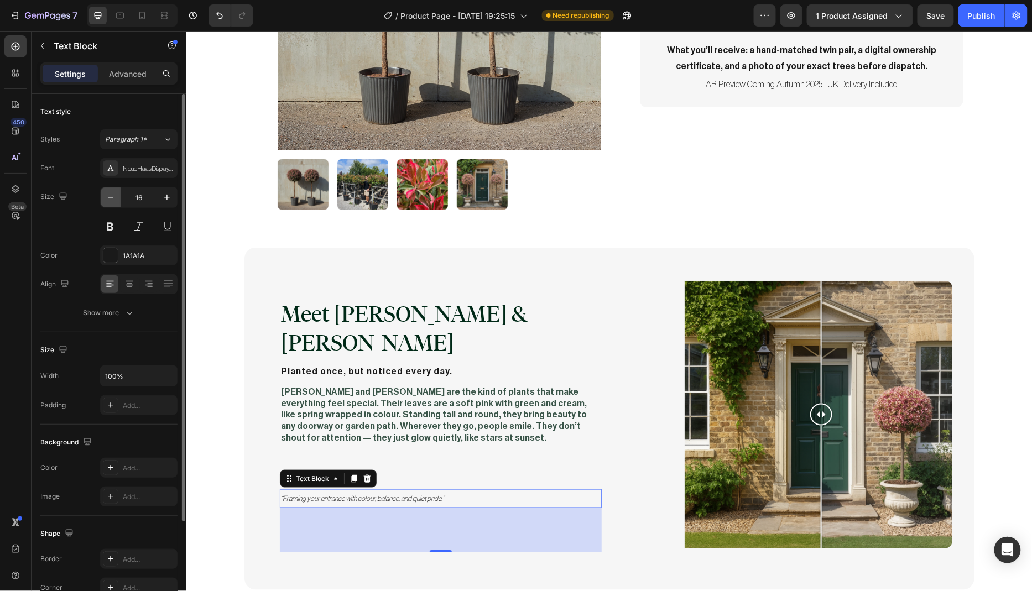
click at [114, 197] on icon "button" at bounding box center [110, 197] width 11 height 11
type input "14"
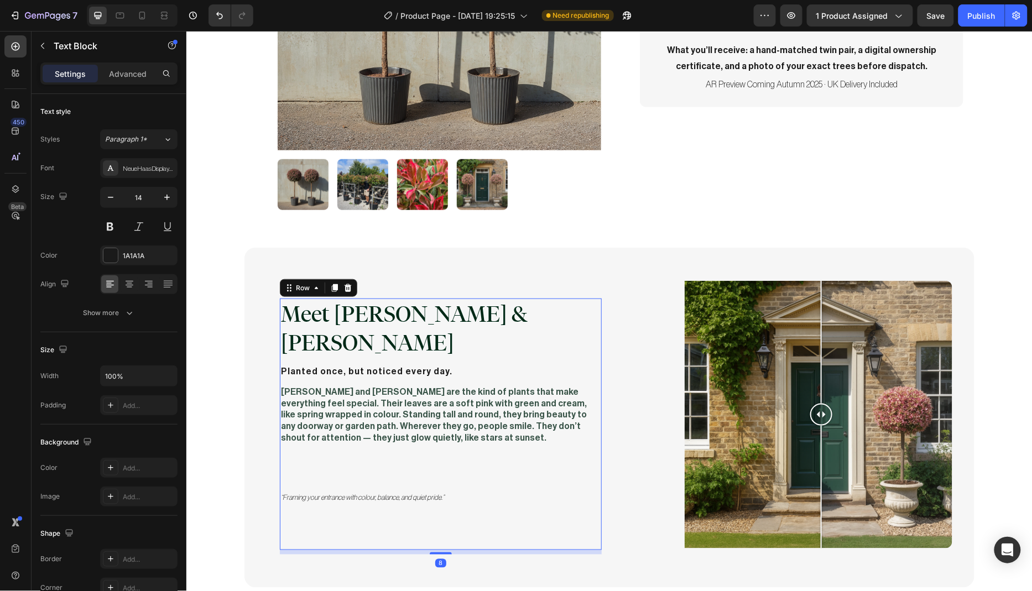
click at [441, 431] on div "Meet Marla & Faye Heading Planted once, but noticed every day. Text Block Marla…" at bounding box center [440, 424] width 322 height 252
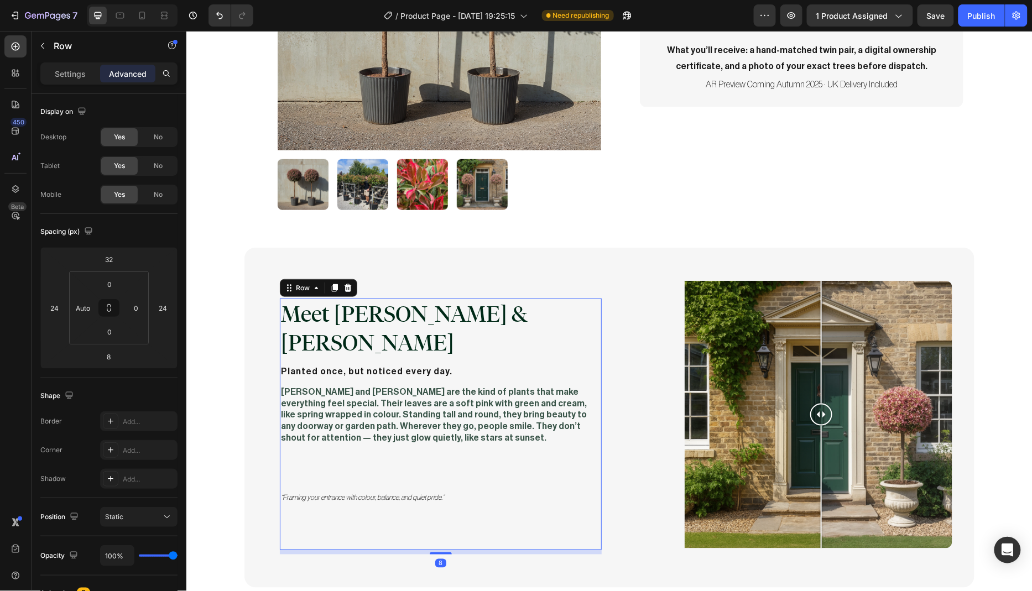
click at [342, 439] on div "Meet Marla & Faye Heading Planted once, but noticed every day. Text Block Marla…" at bounding box center [440, 424] width 322 height 252
click at [295, 425] on div "Meet Marla & Faye Heading Planted once, but noticed every day. Text Block Marla…" at bounding box center [440, 424] width 322 height 252
click at [360, 441] on div "Meet Marla & Faye Heading Planted once, but noticed every day. Text Block Marla…" at bounding box center [440, 424] width 322 height 252
click at [372, 399] on p "[PERSON_NAME] and [PERSON_NAME] are the kind of plants that make everything fee…" at bounding box center [440, 414] width 320 height 57
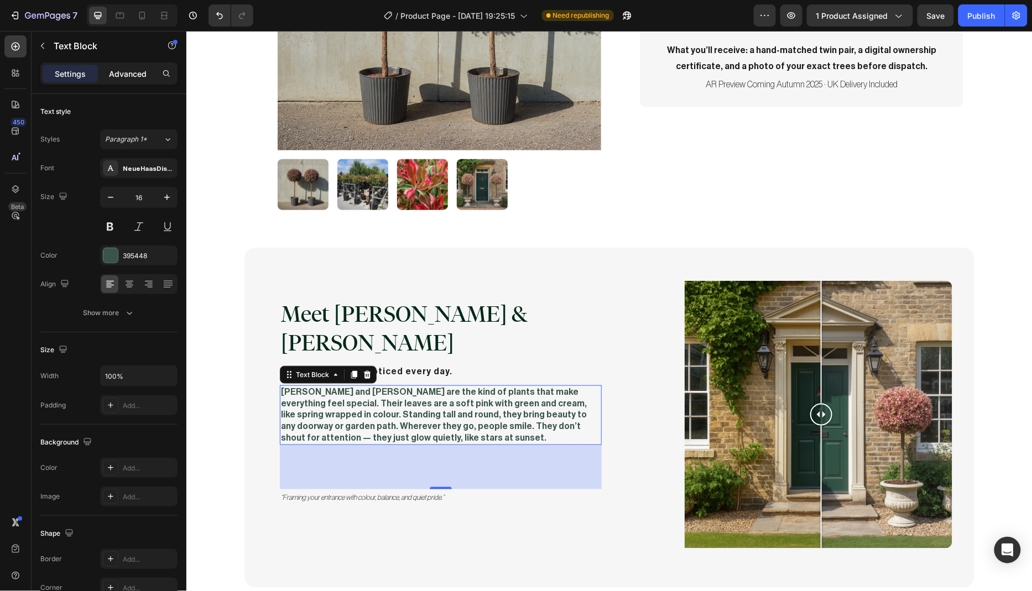
click at [122, 74] on p "Advanced" at bounding box center [128, 74] width 38 height 12
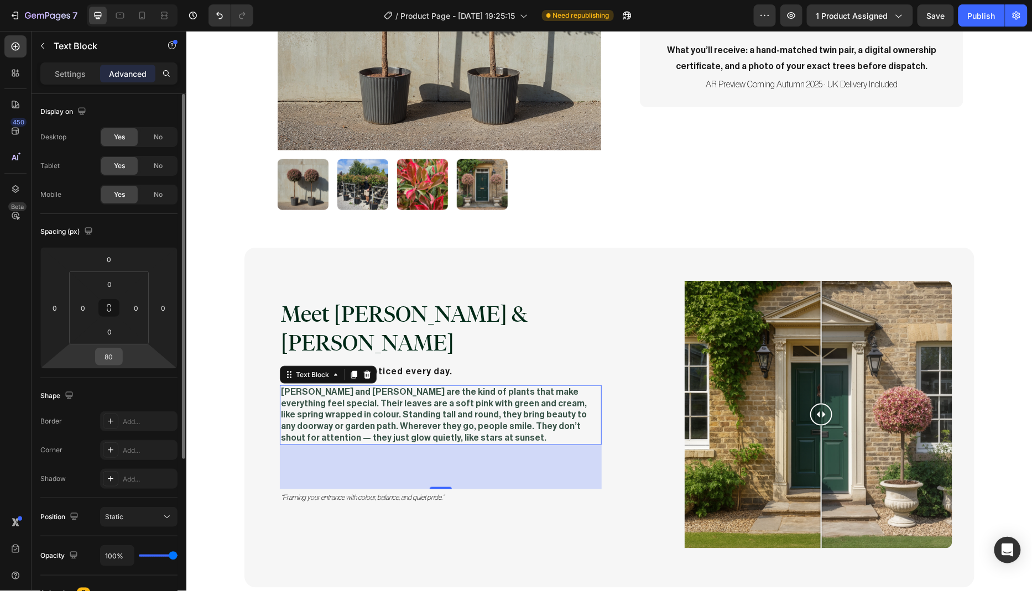
click at [112, 357] on input "80" at bounding box center [109, 356] width 22 height 17
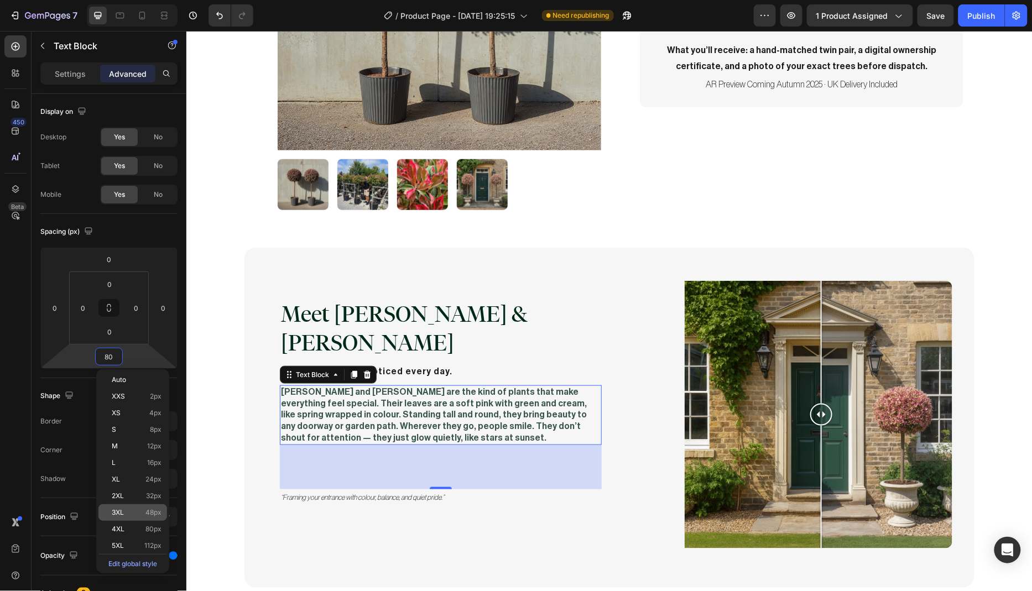
click at [143, 510] on p "3XL 48px" at bounding box center [137, 513] width 50 height 8
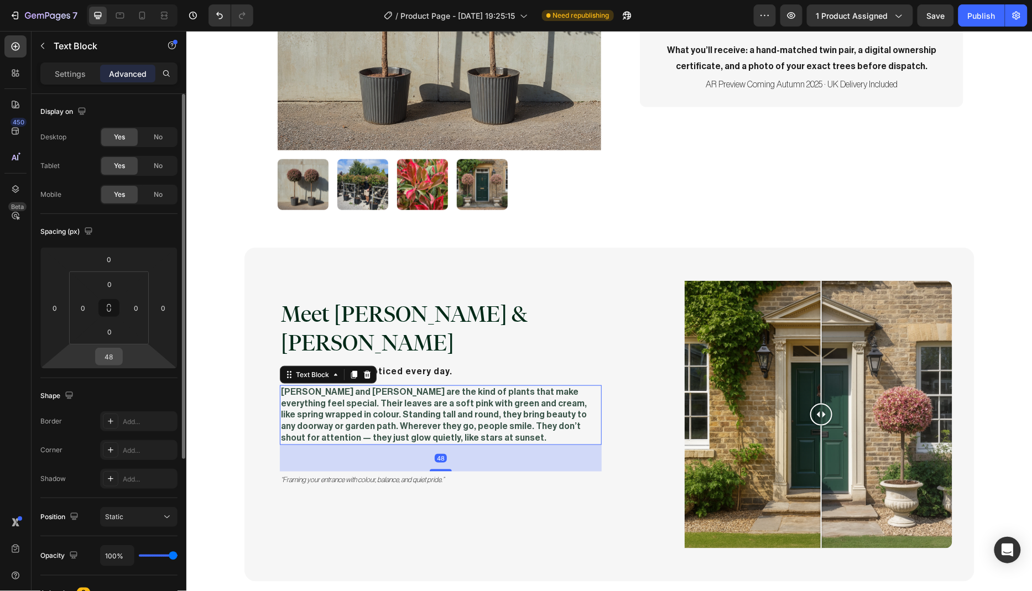
click at [111, 357] on input "48" at bounding box center [109, 356] width 22 height 17
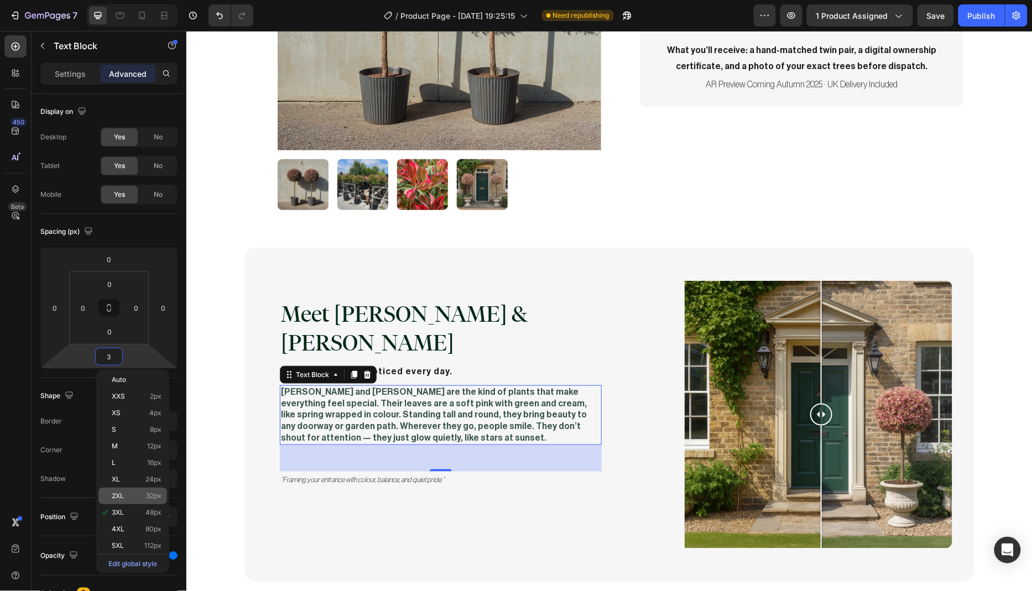
click at [133, 493] on p "2XL 32px" at bounding box center [137, 496] width 50 height 8
type input "32"
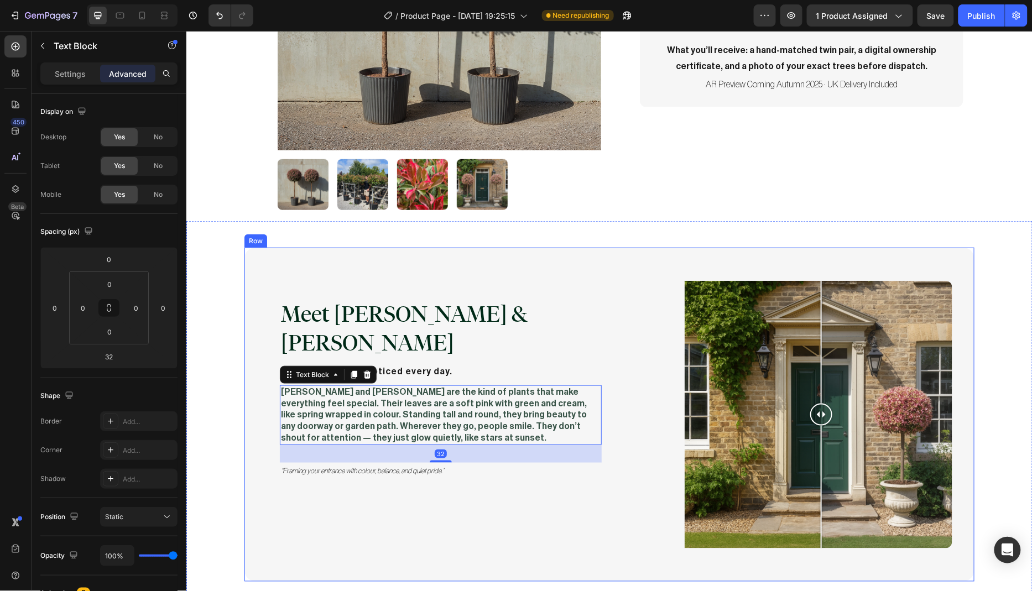
click at [338, 494] on div "Meet Marla & Faye Heading Planted once, but noticed every day. Text Block Marla…" at bounding box center [433, 414] width 334 height 268
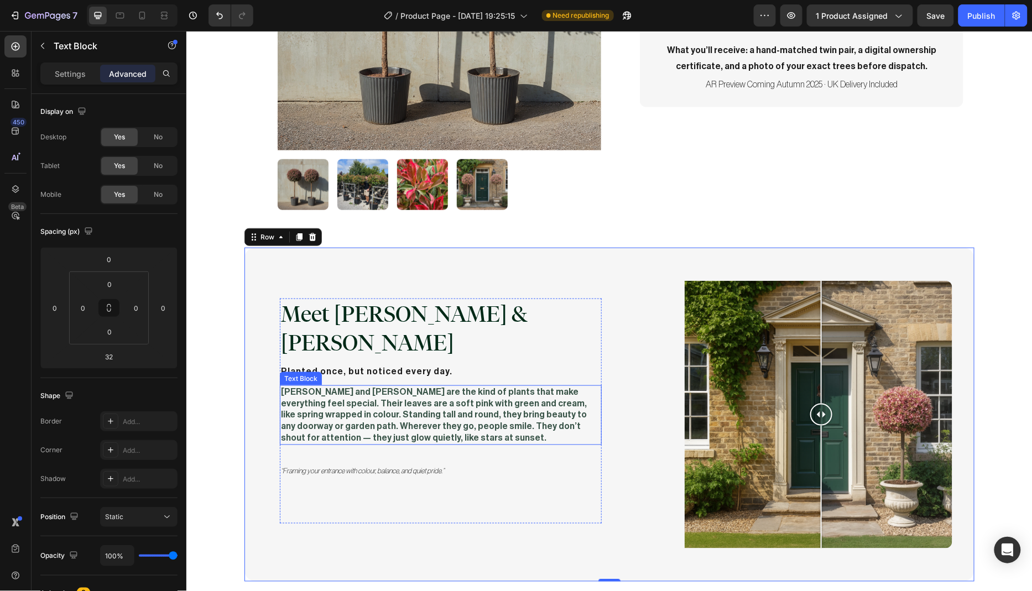
click at [400, 395] on p "[PERSON_NAME] and [PERSON_NAME] are the kind of plants that make everything fee…" at bounding box center [440, 414] width 320 height 57
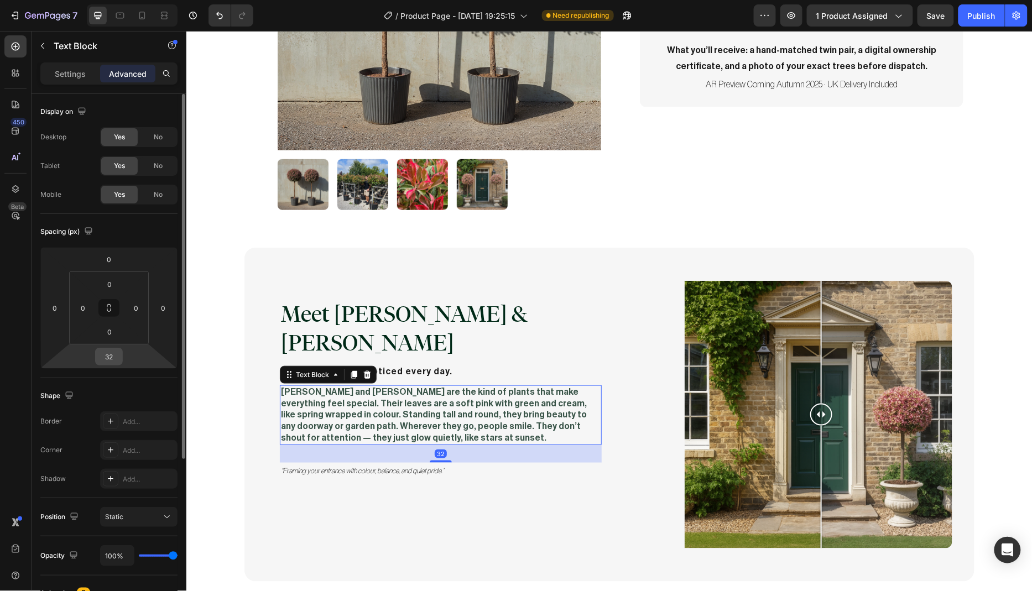
click at [117, 357] on input "32" at bounding box center [109, 356] width 22 height 17
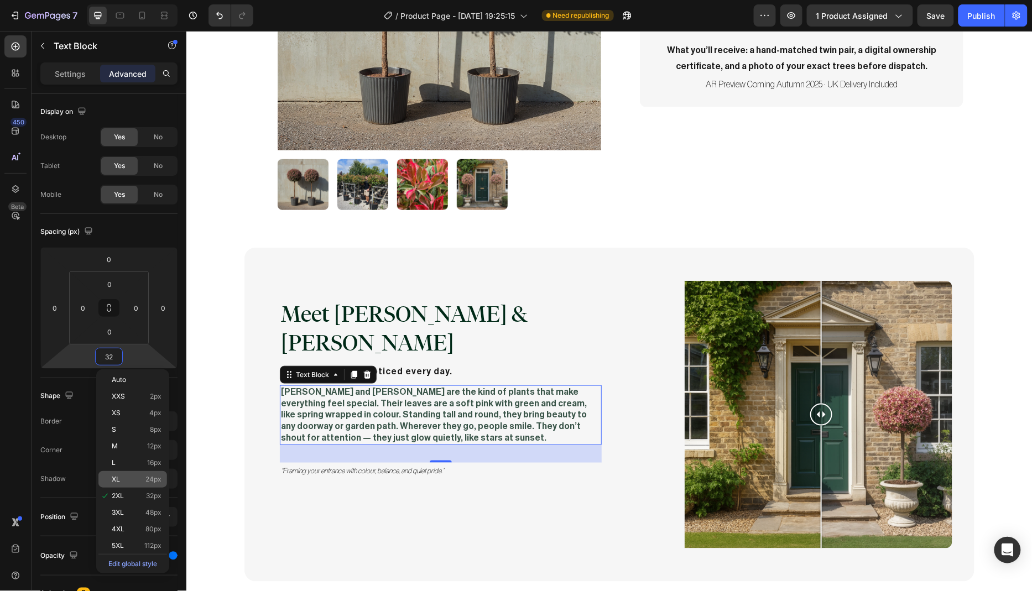
click at [134, 477] on p "XL 24px" at bounding box center [137, 479] width 50 height 8
type input "24"
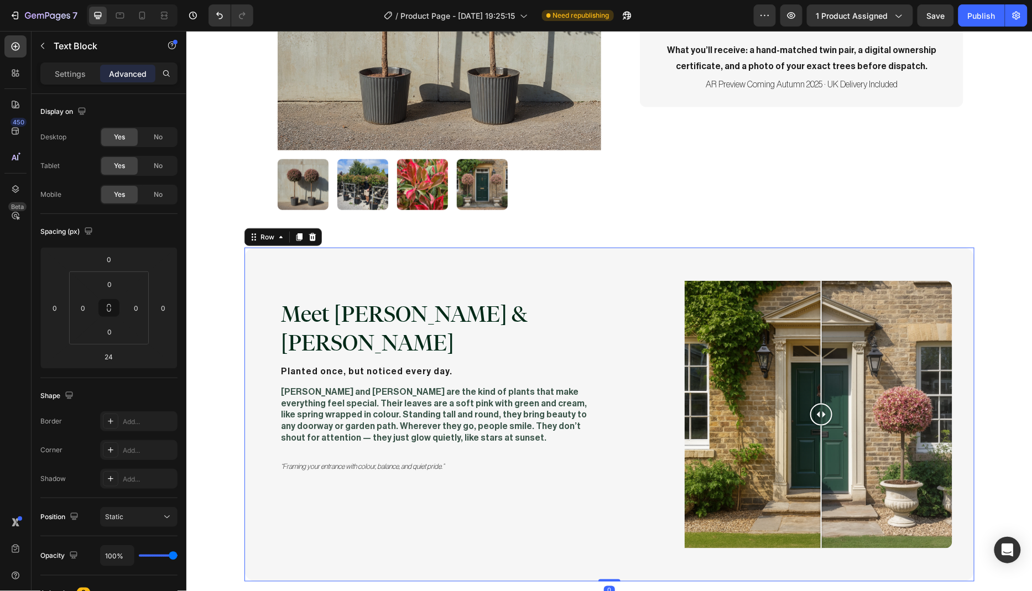
click at [358, 508] on div "Meet Marla & Faye Heading Planted once, but noticed every day. Text Block Marla…" at bounding box center [433, 414] width 334 height 268
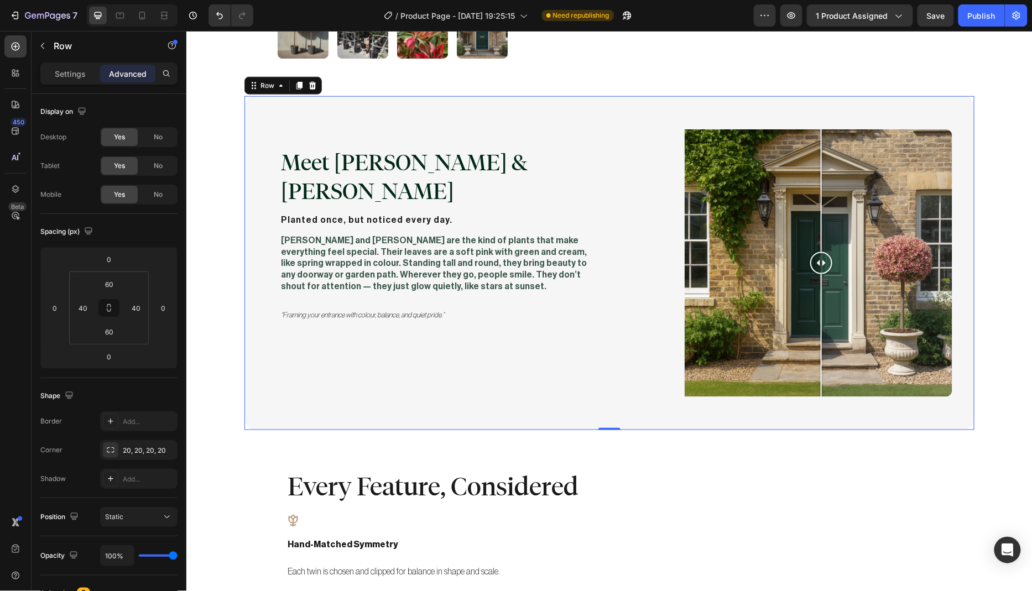
scroll to position [427, 0]
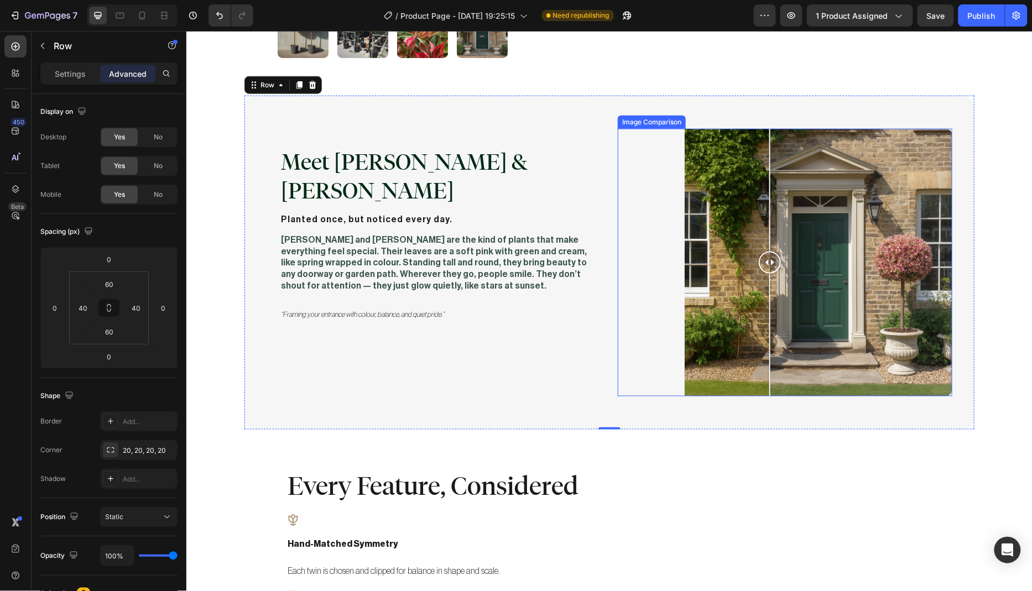
click at [765, 151] on div at bounding box center [818, 262] width 268 height 268
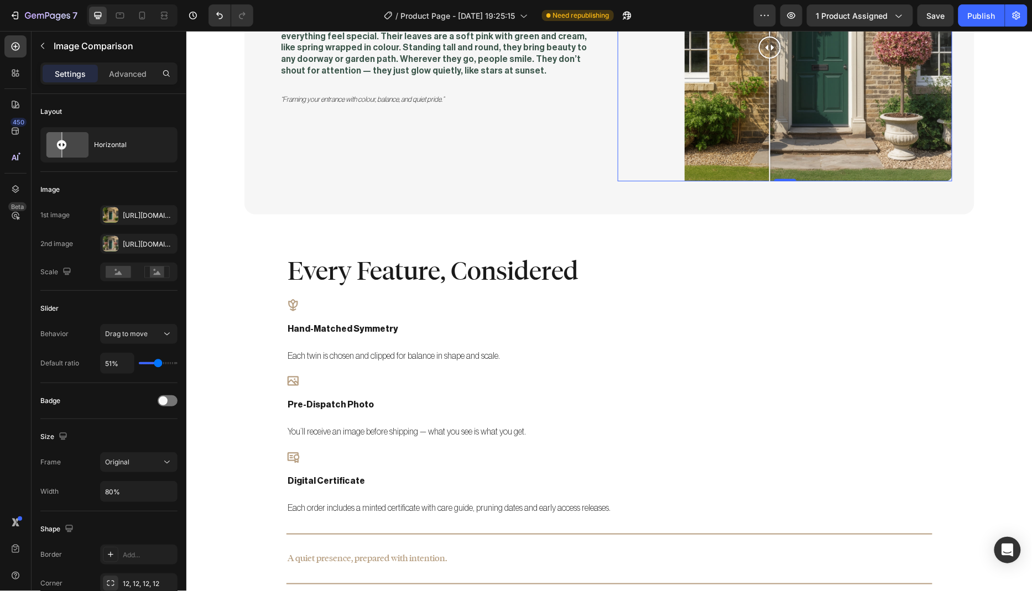
scroll to position [668, 0]
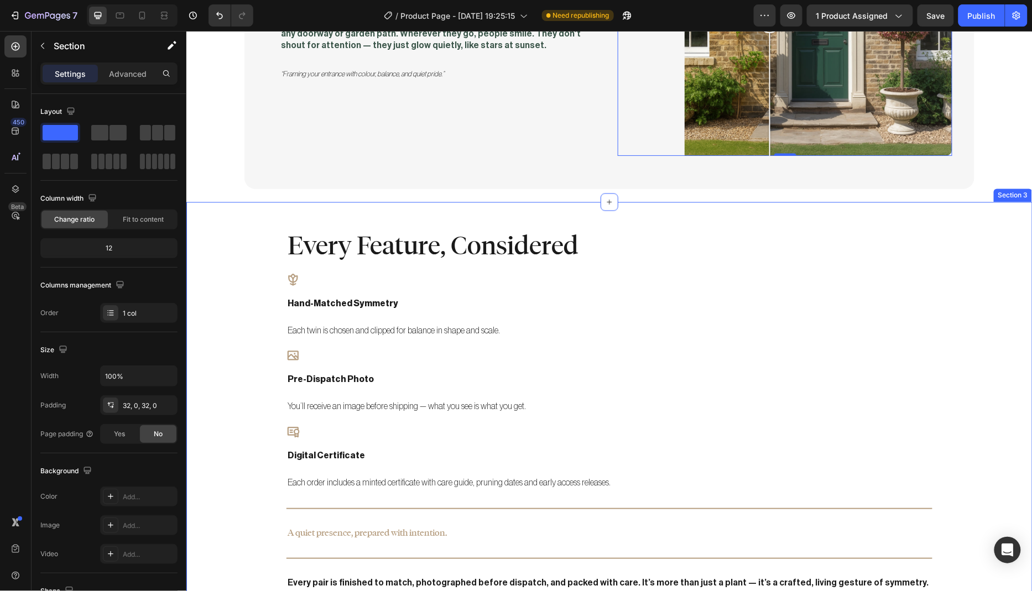
click at [222, 253] on div "Every Feature, Considered Heading Icon hand-matched symmetry Text Block Each tw…" at bounding box center [609, 487] width 846 height 536
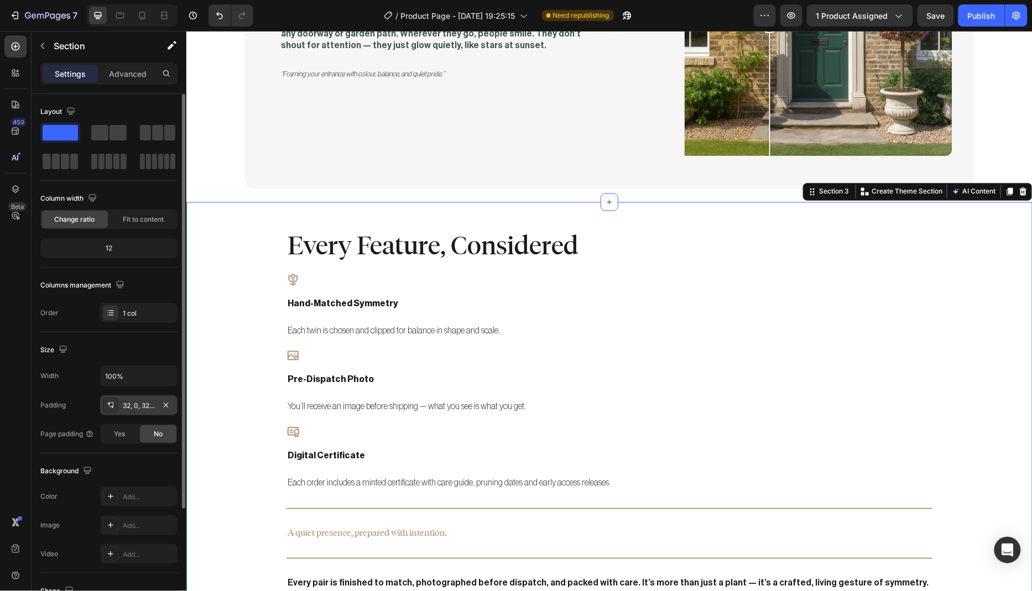
click at [145, 401] on div "32, 0, 32, 0" at bounding box center [139, 406] width 32 height 10
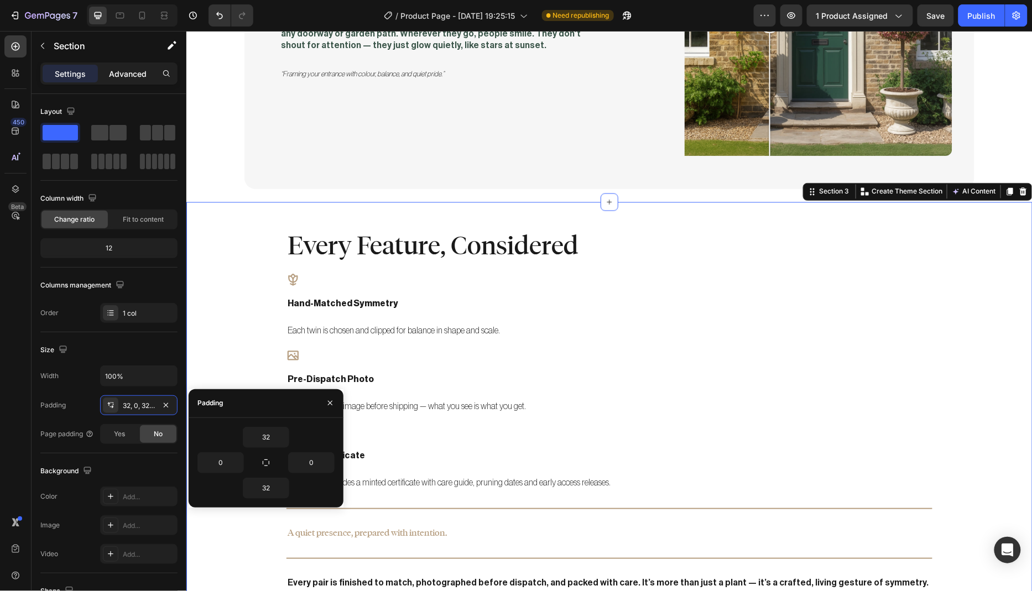
click at [135, 74] on p "Advanced" at bounding box center [128, 74] width 38 height 12
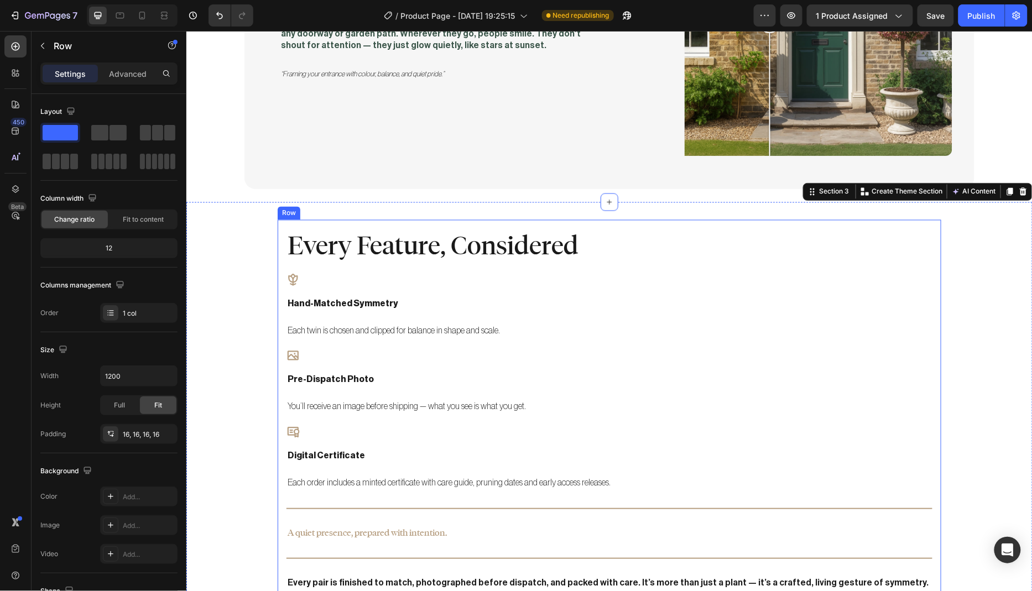
click at [277, 260] on div "Every Feature, Considered Heading Icon hand-matched symmetry Text Block Each tw…" at bounding box center [608, 487] width 663 height 536
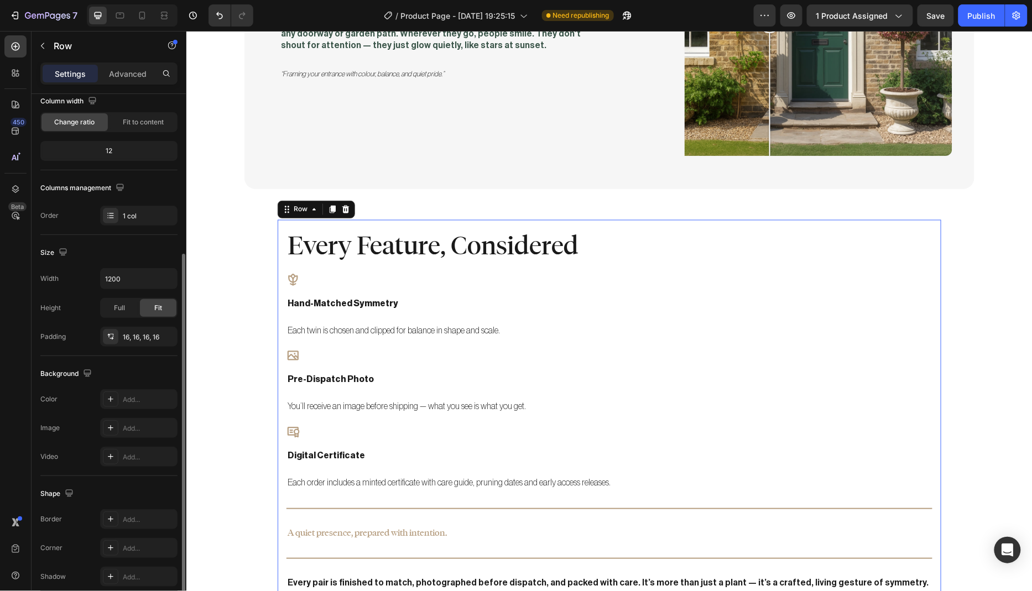
scroll to position [144, 0]
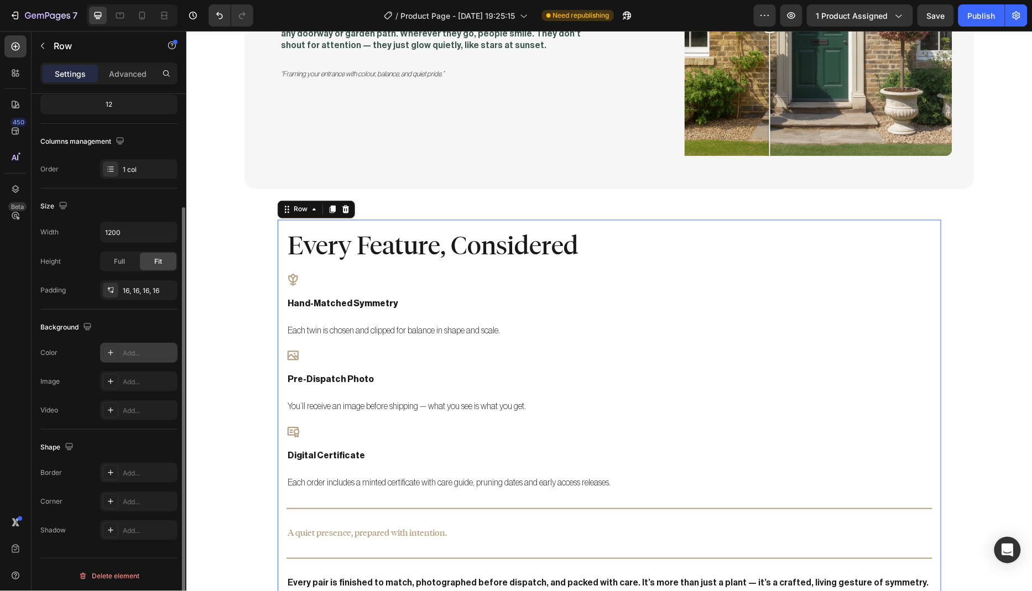
click at [137, 353] on div "Add..." at bounding box center [149, 353] width 52 height 10
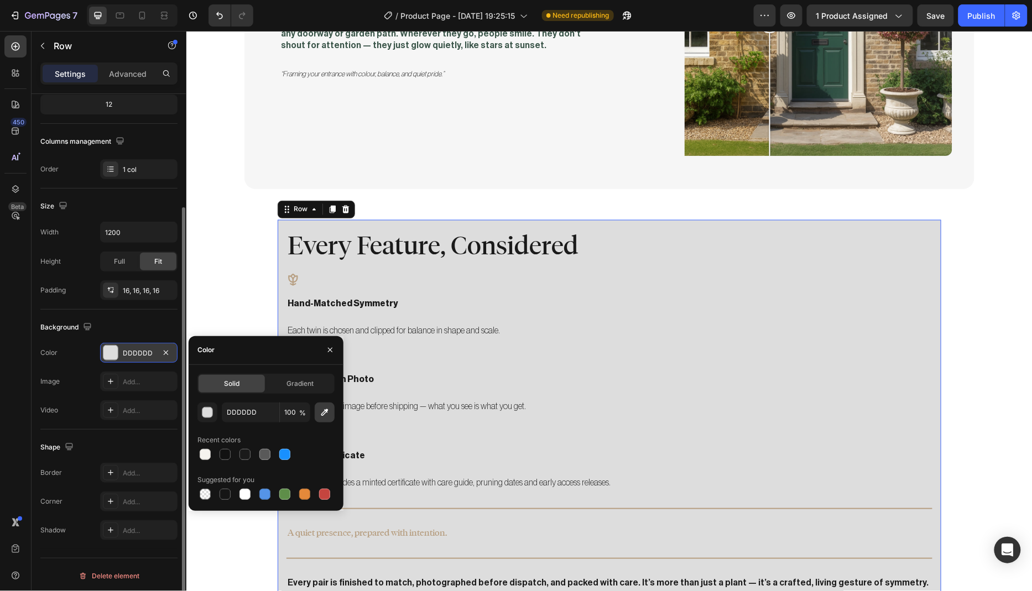
click at [330, 416] on button "button" at bounding box center [325, 412] width 20 height 20
type input "F6F6F6"
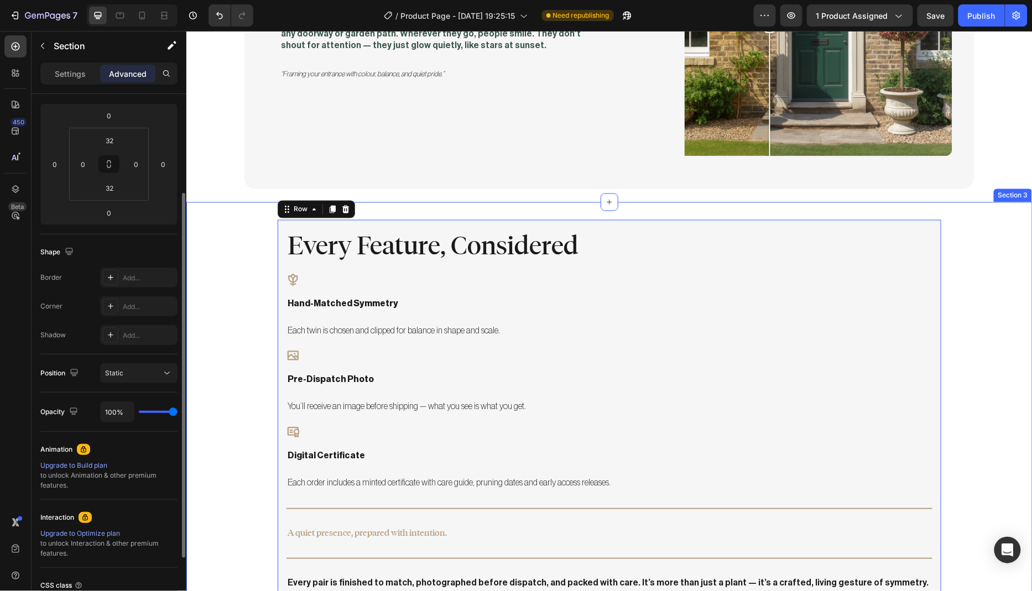
click at [216, 260] on div "Every Feature, Considered Heading Icon hand-matched symmetry Text Block Each tw…" at bounding box center [609, 487] width 846 height 536
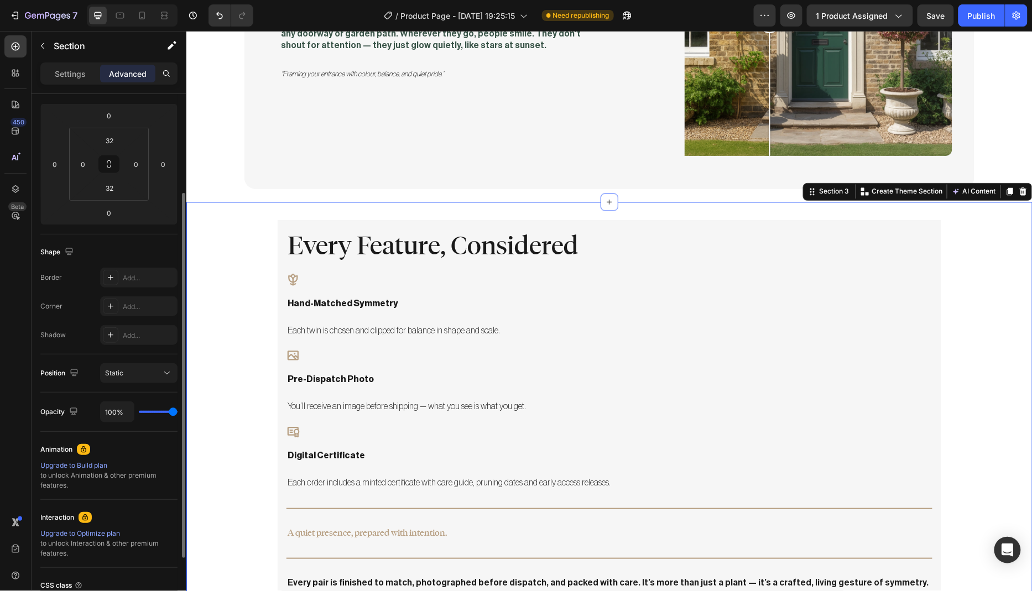
scroll to position [0, 0]
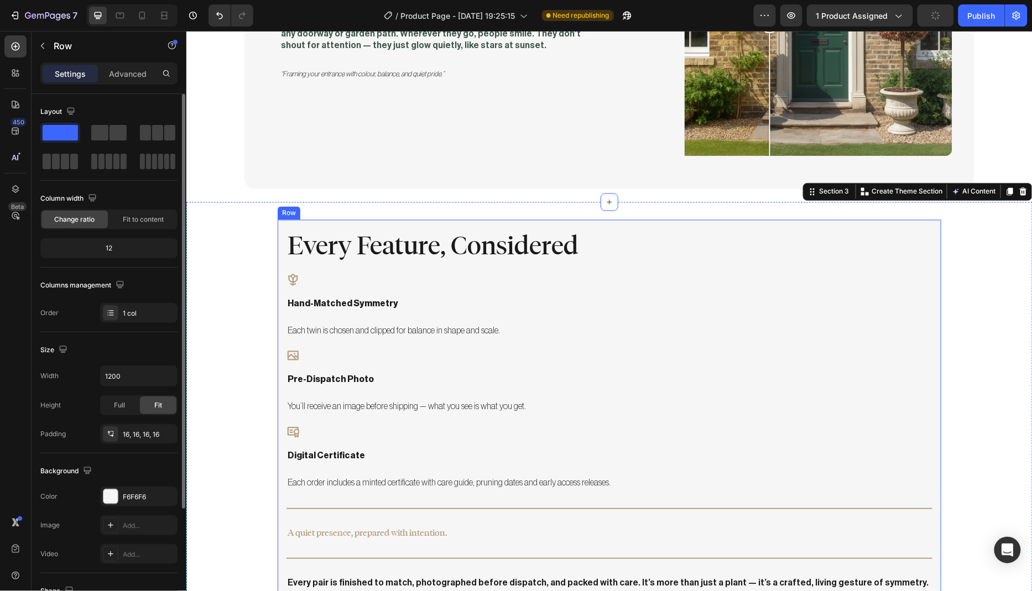
click at [739, 222] on div "Every Feature, Considered Heading Icon hand-matched symmetry Text Block Each tw…" at bounding box center [608, 487] width 663 height 536
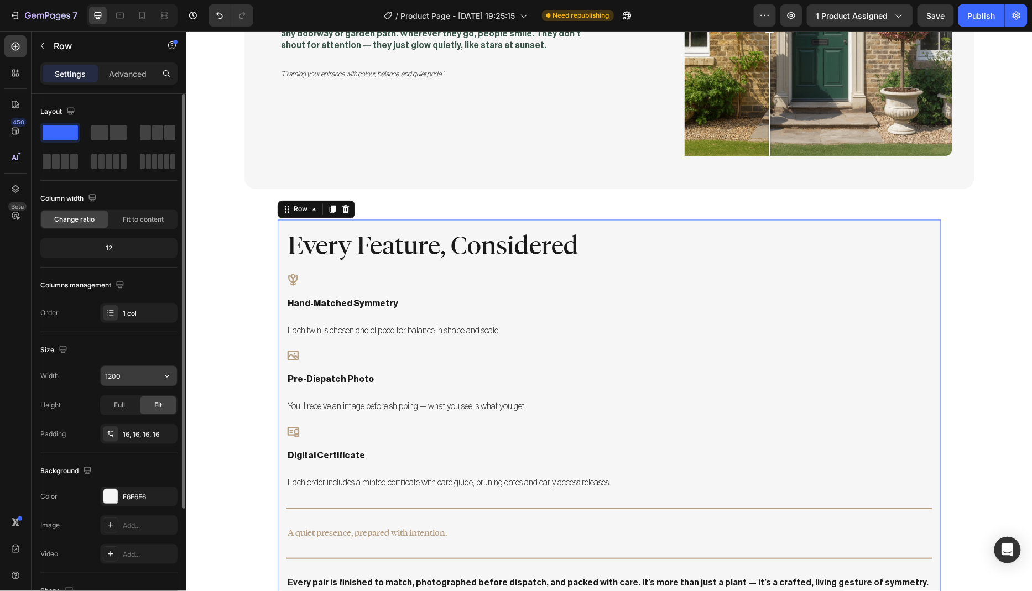
click at [147, 376] on input "1200" at bounding box center [139, 376] width 76 height 20
click at [168, 375] on icon "button" at bounding box center [166, 375] width 11 height 11
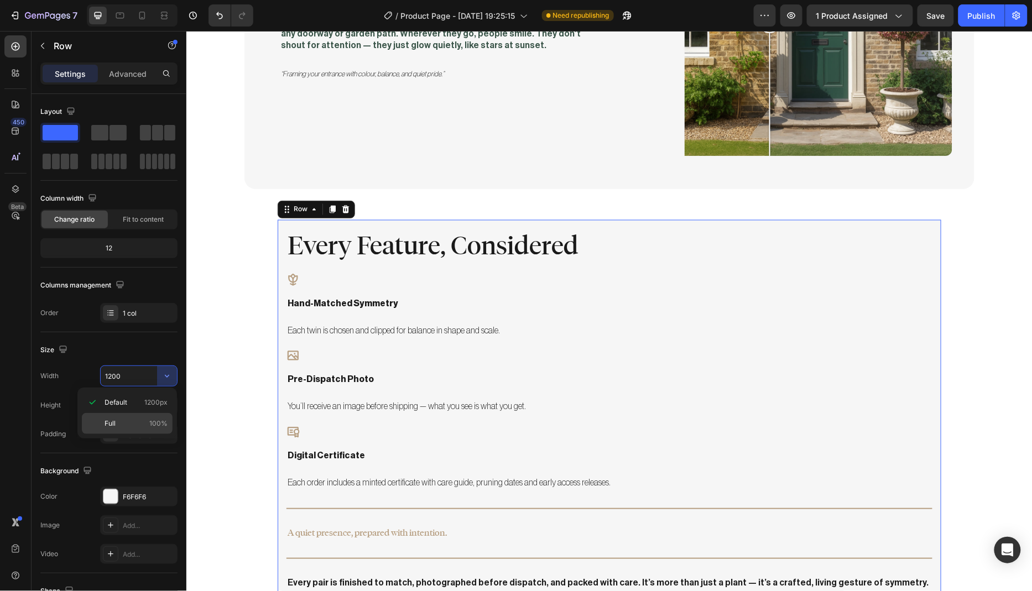
click at [114, 429] on div "Full 100%" at bounding box center [127, 423] width 91 height 21
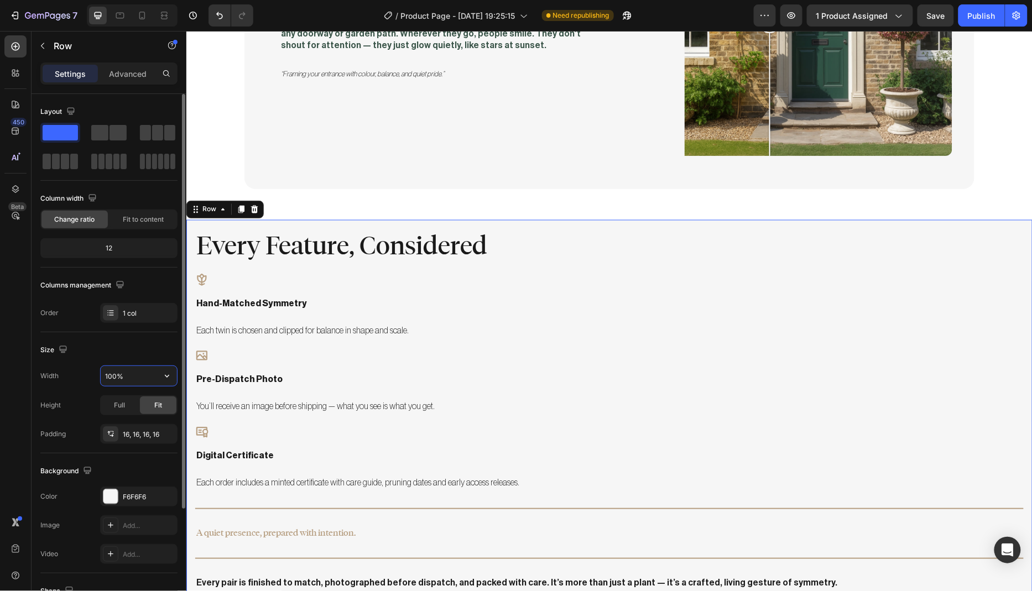
click at [145, 376] on input "100%" at bounding box center [139, 376] width 76 height 20
click at [164, 374] on icon "button" at bounding box center [166, 375] width 11 height 11
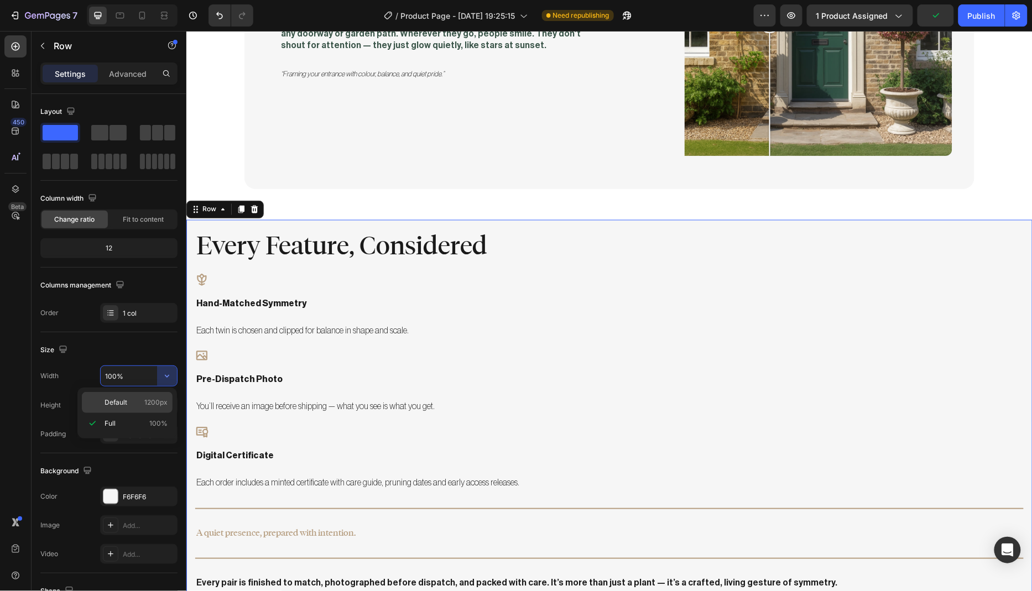
click at [137, 399] on p "Default 1200px" at bounding box center [135, 402] width 63 height 10
type input "1200"
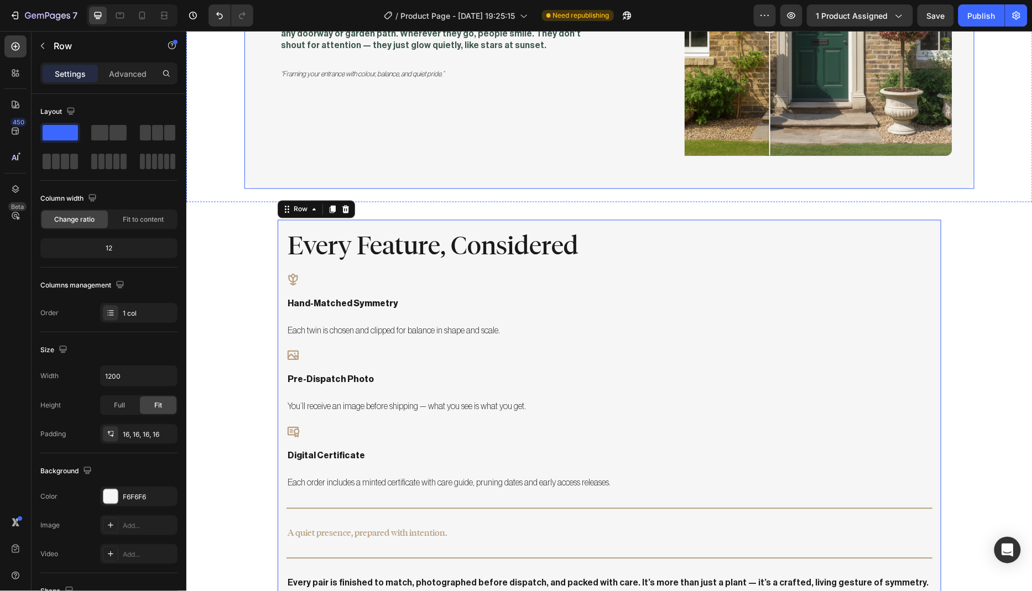
click at [254, 169] on div "Meet Marla & Faye Heading Planted once, but noticed every day. Text Block Marla…" at bounding box center [609, 22] width 730 height 334
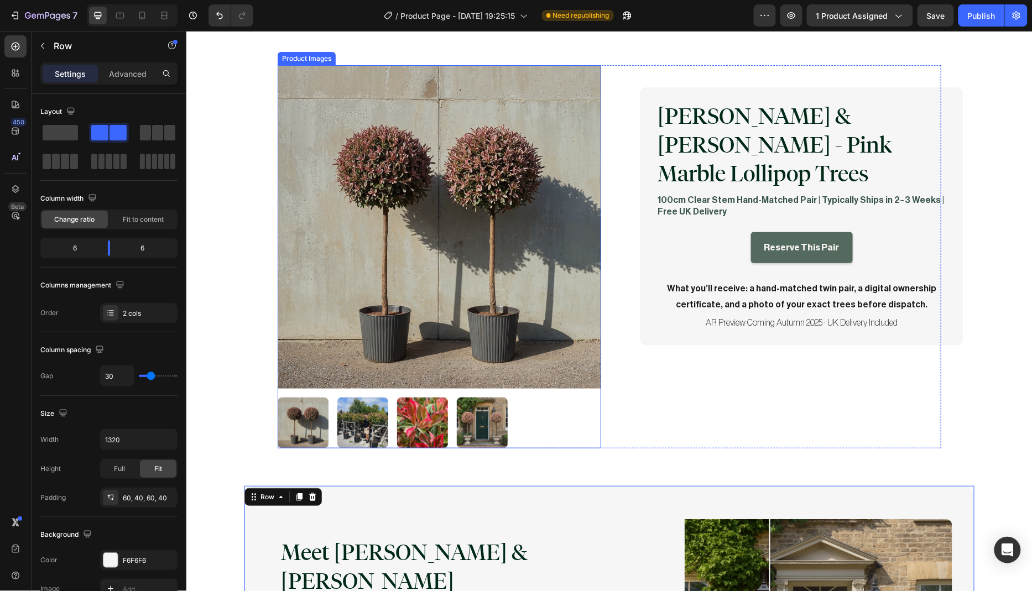
scroll to position [153, 0]
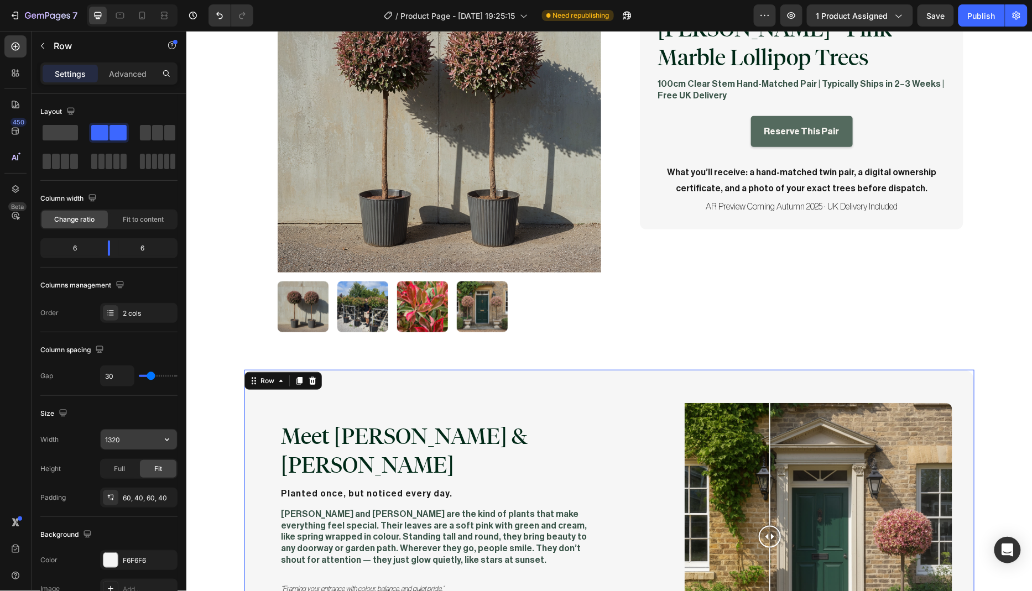
click at [128, 440] on input "1320" at bounding box center [139, 440] width 76 height 20
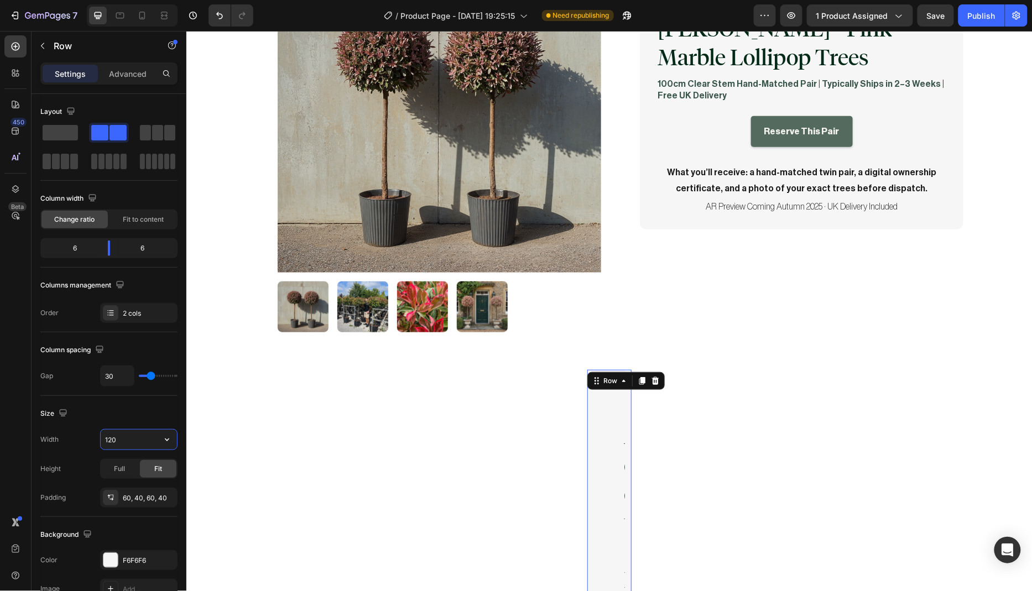
type input "1200"
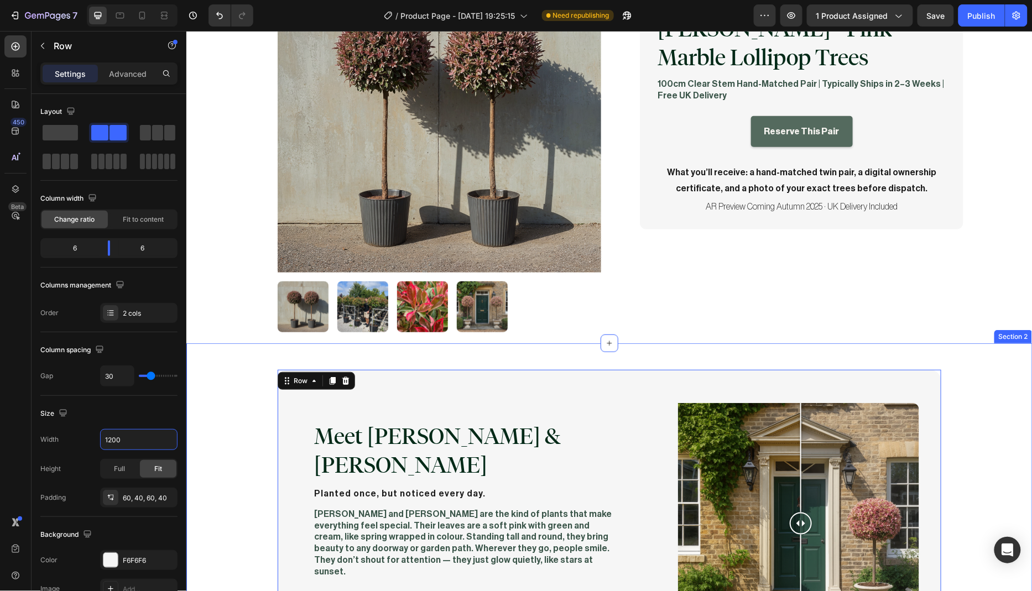
click at [221, 432] on div "Meet Marla & Faye Heading Planted once, but noticed every day. Text Block Marla…" at bounding box center [609, 529] width 824 height 321
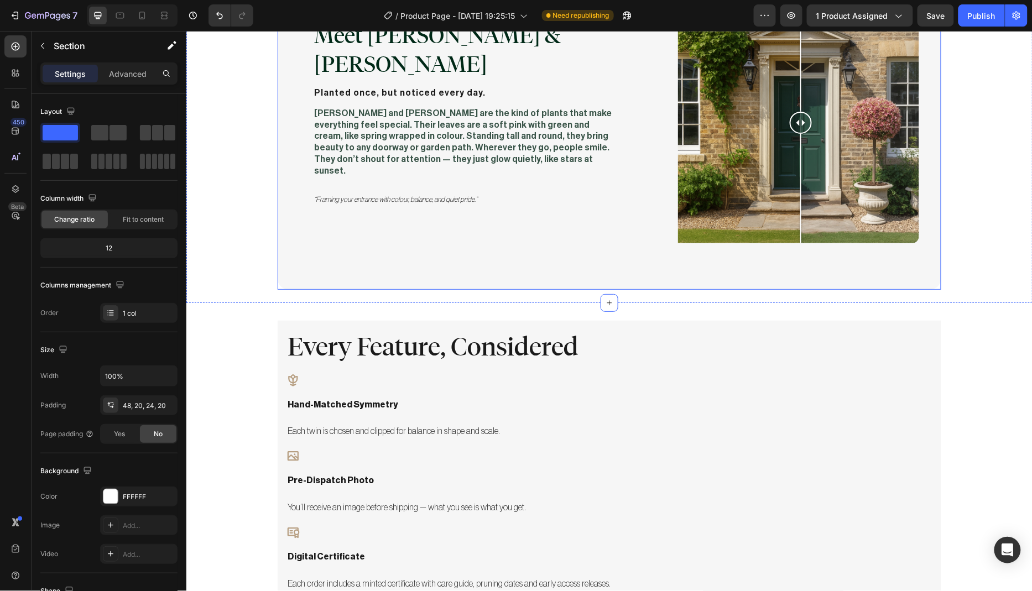
scroll to position [579, 0]
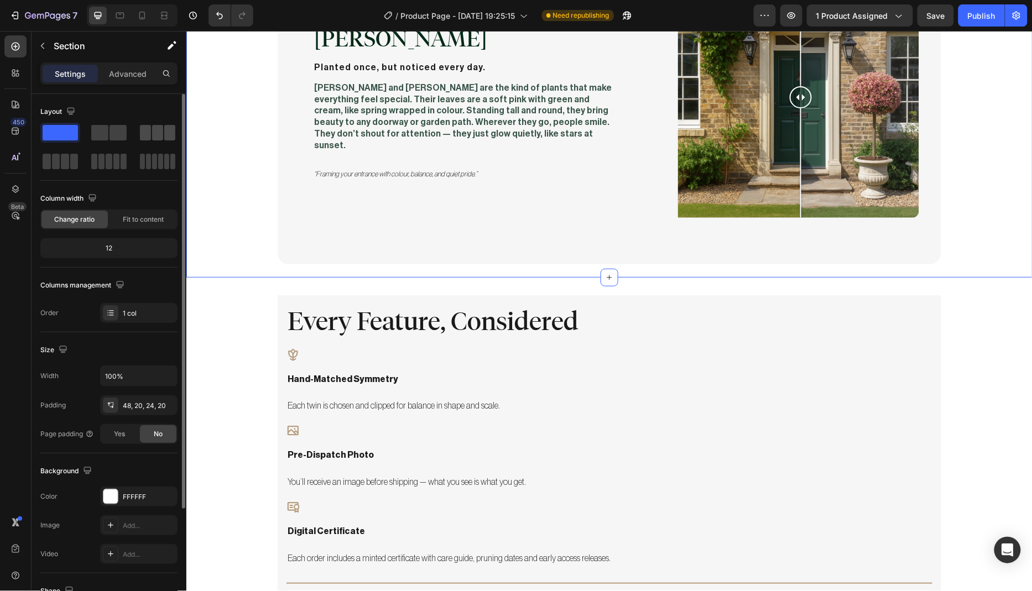
click at [153, 130] on span at bounding box center [157, 132] width 11 height 15
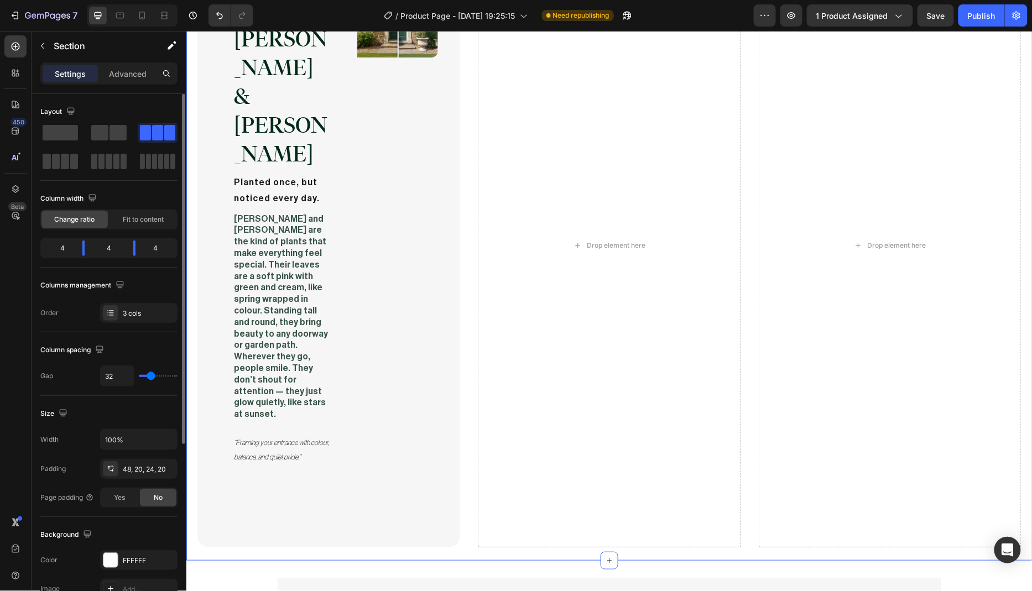
scroll to position [637, 0]
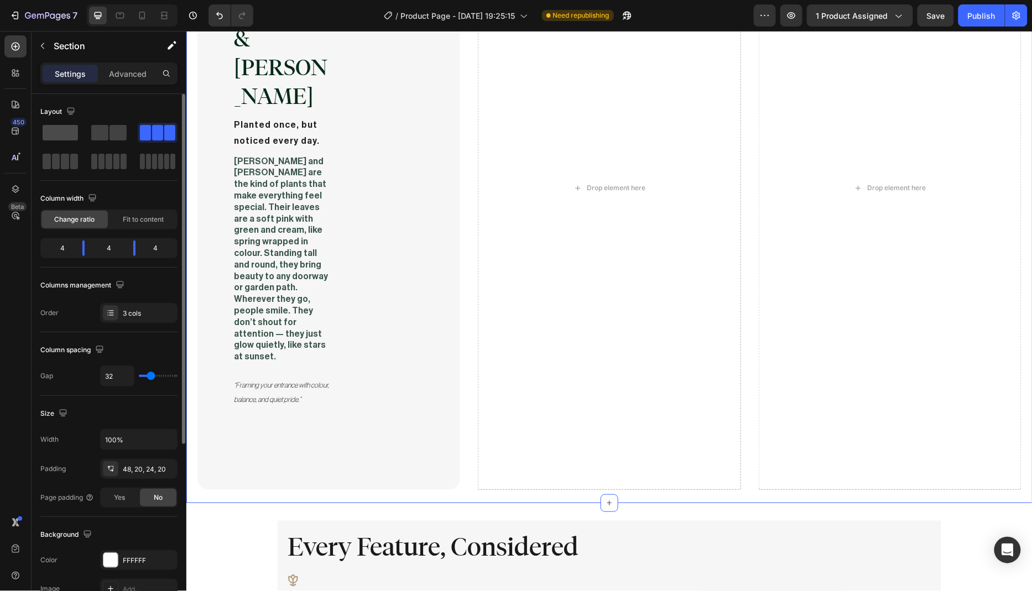
click at [51, 135] on span at bounding box center [60, 132] width 35 height 15
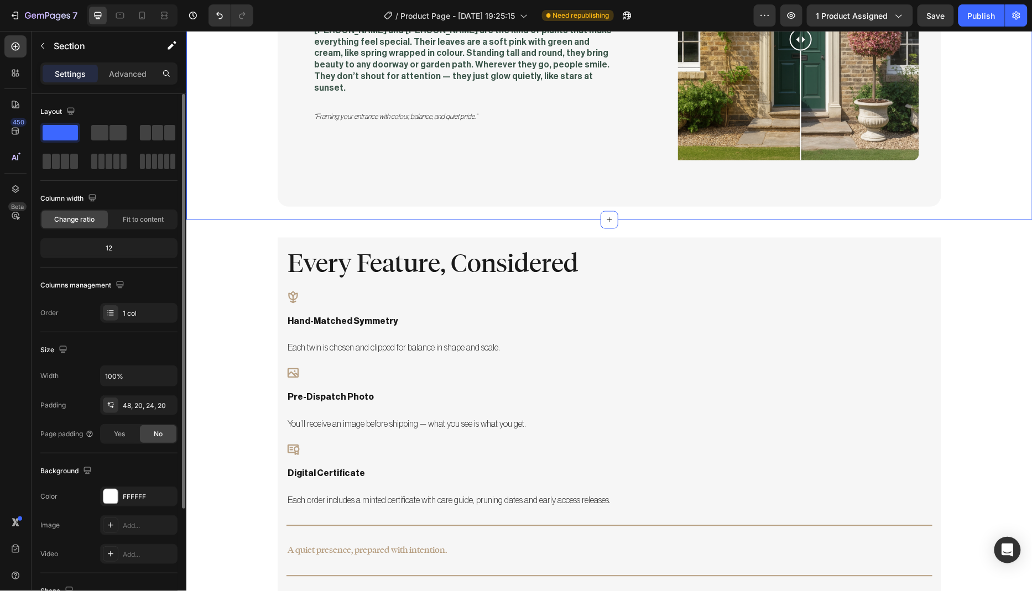
scroll to position [579, 0]
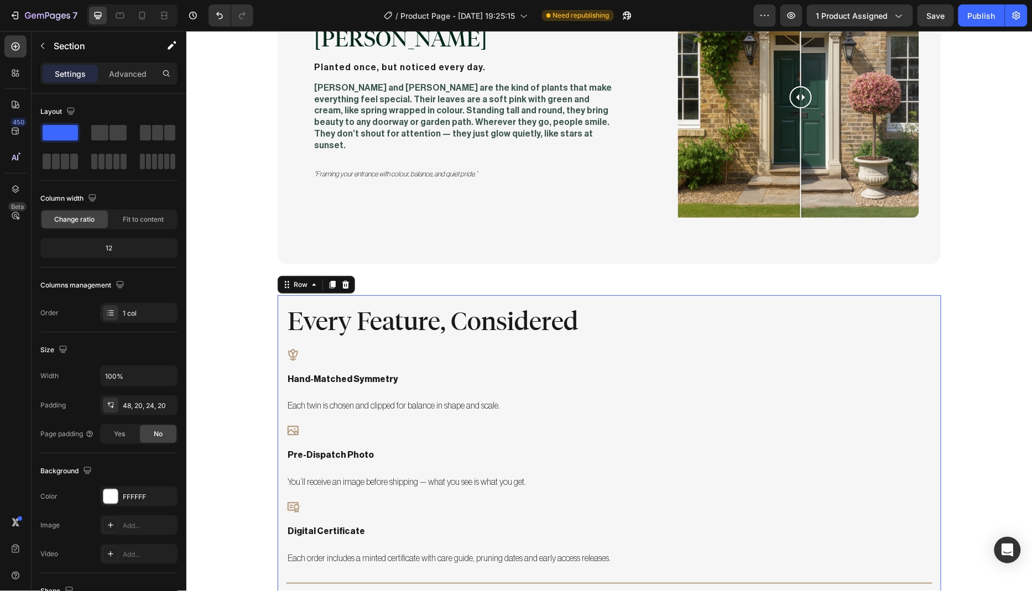
click at [464, 349] on div "Every Feature, Considered Heading Icon hand-matched symmetry Text Block Each tw…" at bounding box center [609, 563] width 646 height 519
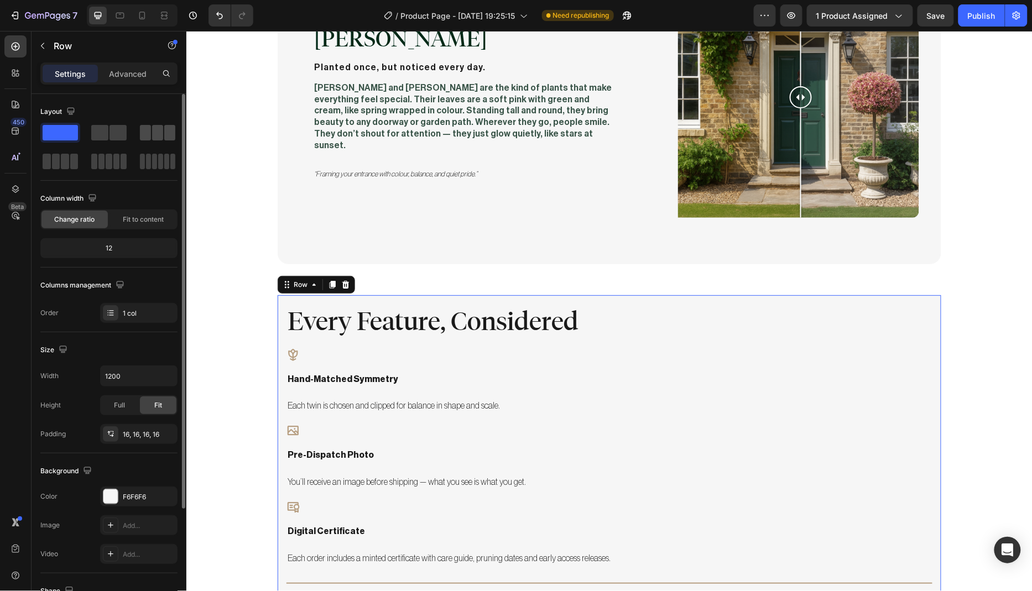
click at [155, 129] on span at bounding box center [157, 132] width 11 height 15
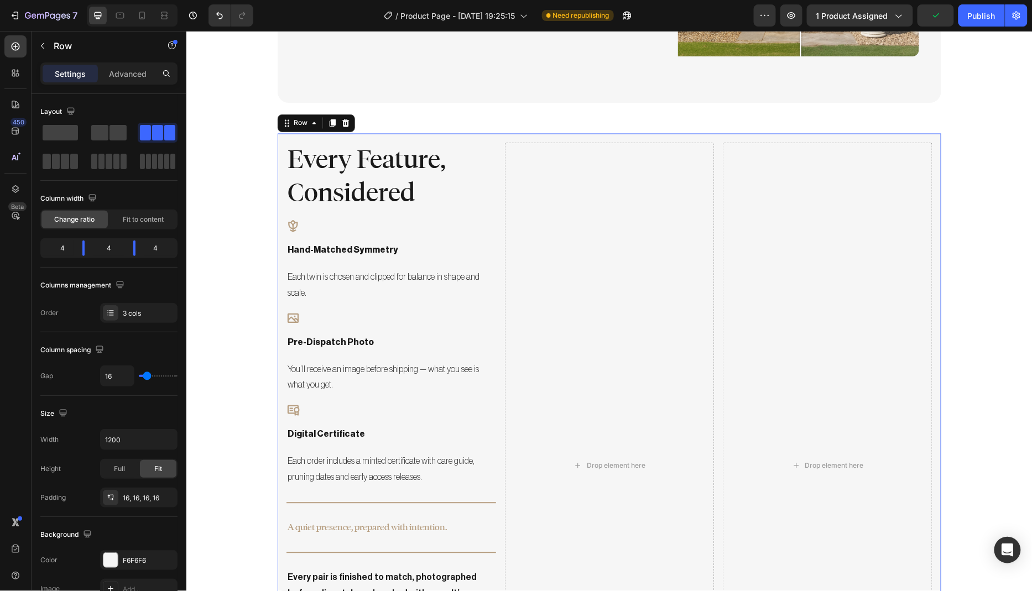
scroll to position [715, 0]
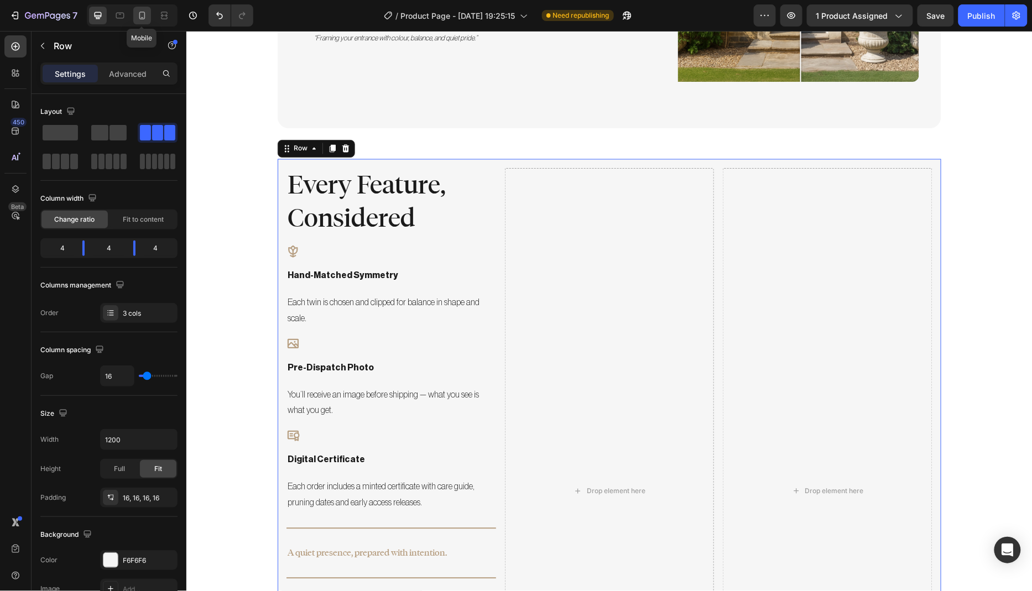
click at [144, 19] on icon at bounding box center [142, 15] width 11 height 11
type input "0"
type input "100%"
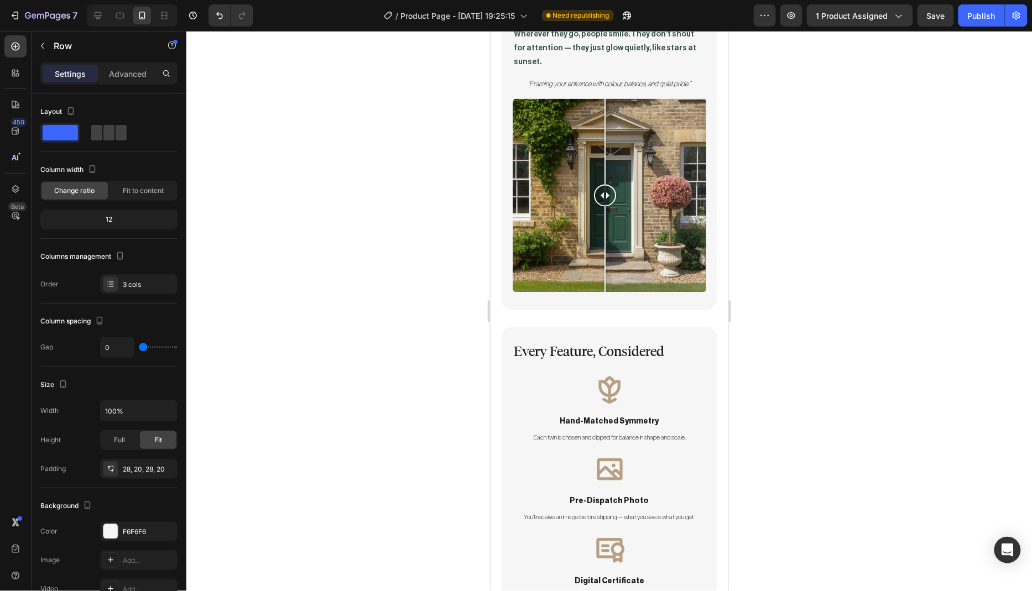
scroll to position [713, 0]
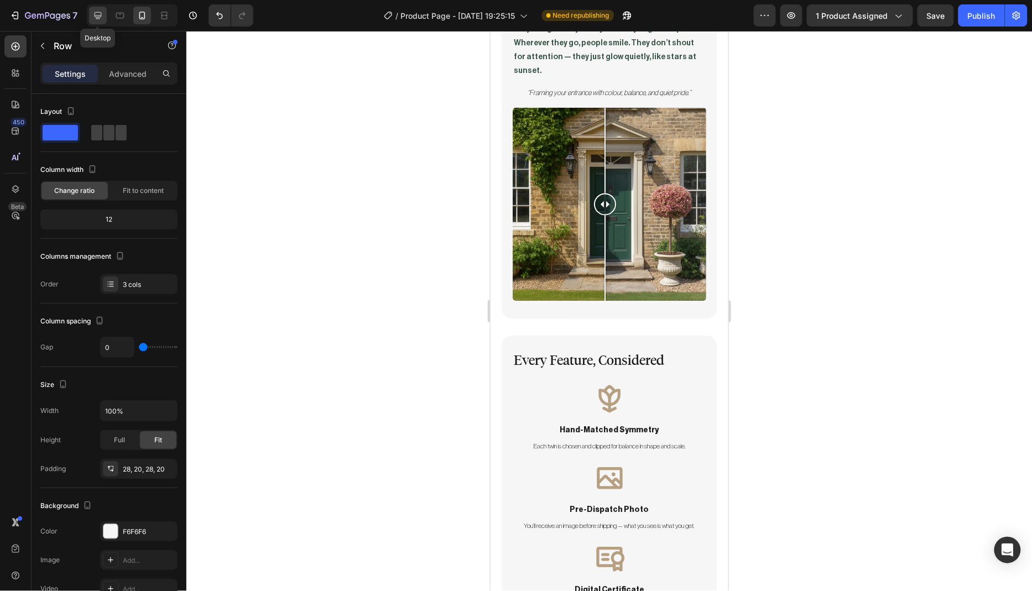
click at [101, 22] on div at bounding box center [98, 16] width 18 height 18
type input "16"
type input "1200"
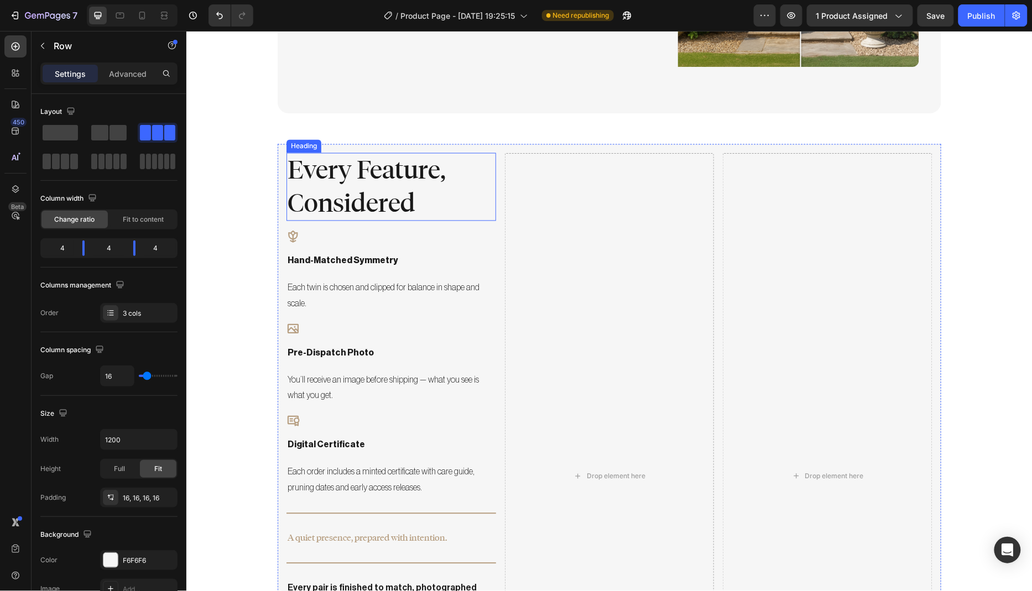
scroll to position [731, 0]
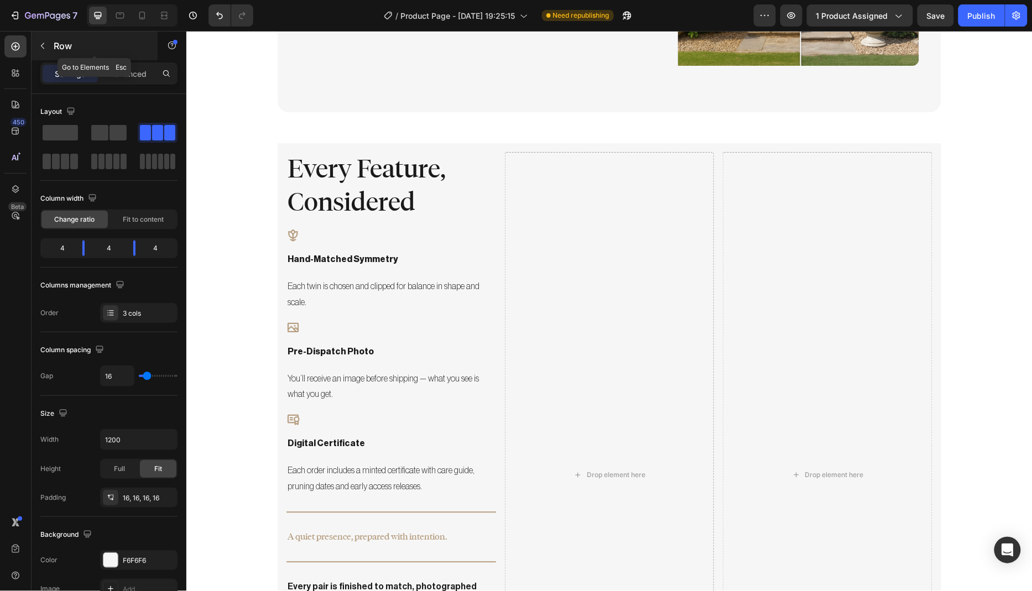
click at [45, 48] on icon "button" at bounding box center [42, 45] width 9 height 9
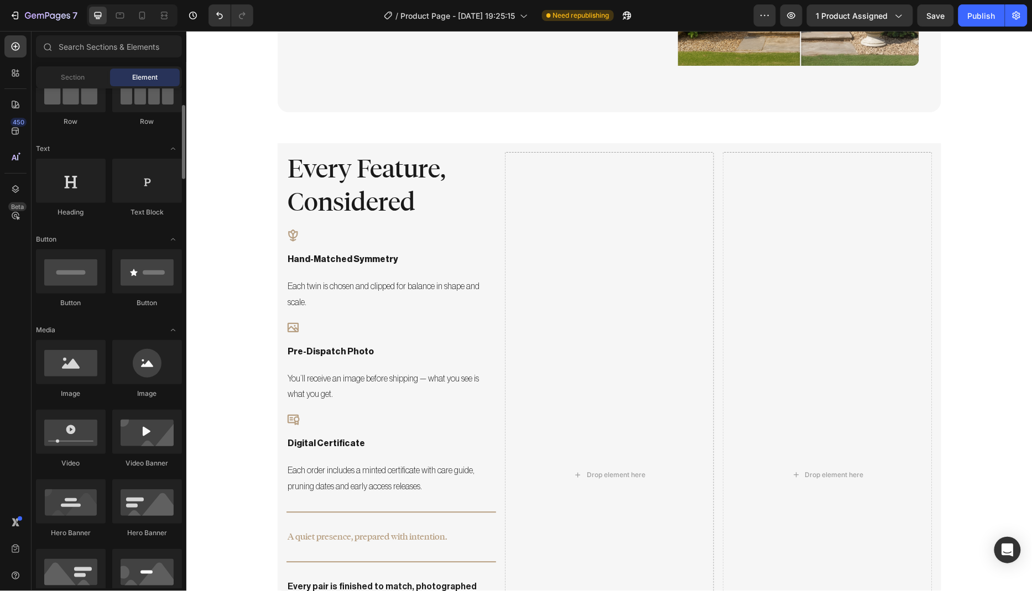
scroll to position [0, 0]
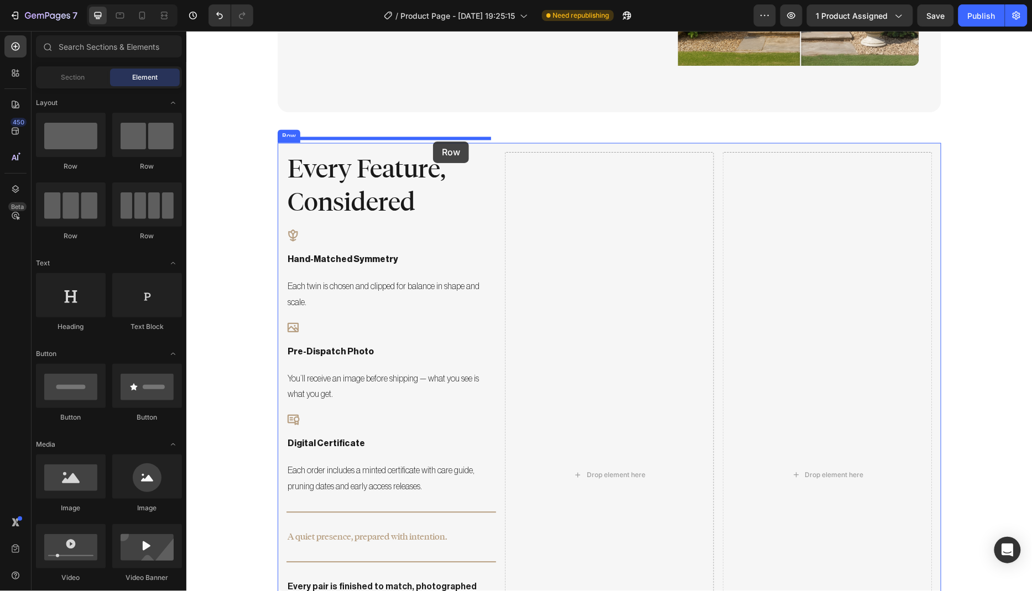
drag, startPoint x: 265, startPoint y: 171, endPoint x: 432, endPoint y: 141, distance: 169.6
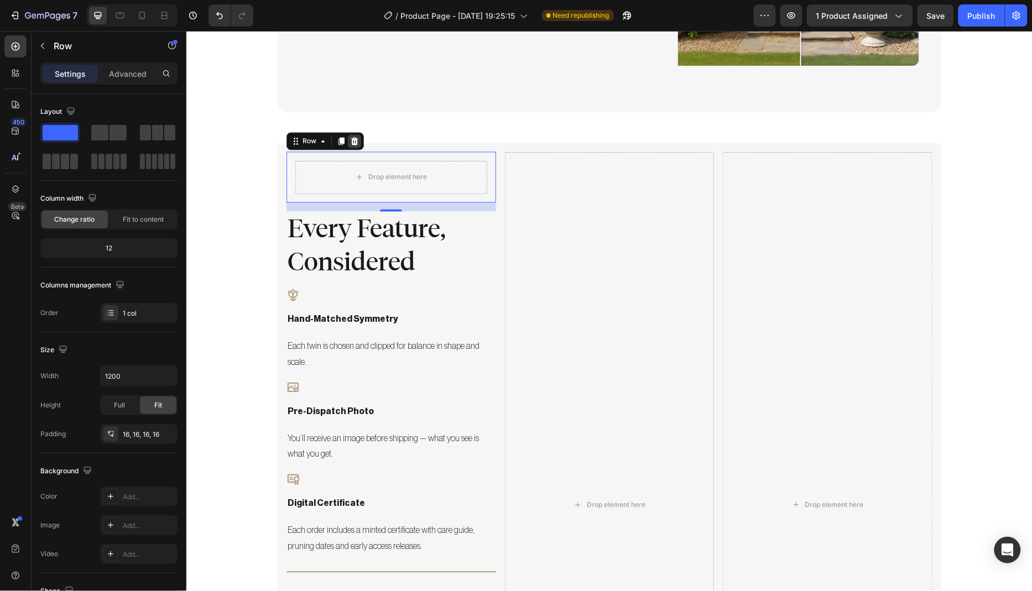
click at [349, 137] on icon at bounding box center [353, 141] width 9 height 9
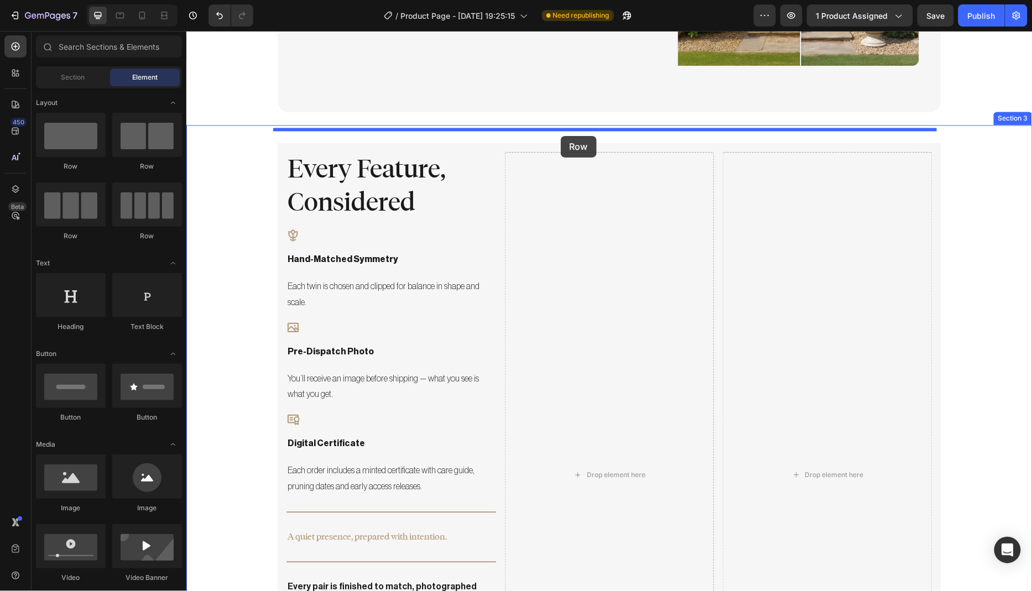
drag, startPoint x: 266, startPoint y: 182, endPoint x: 560, endPoint y: 135, distance: 297.7
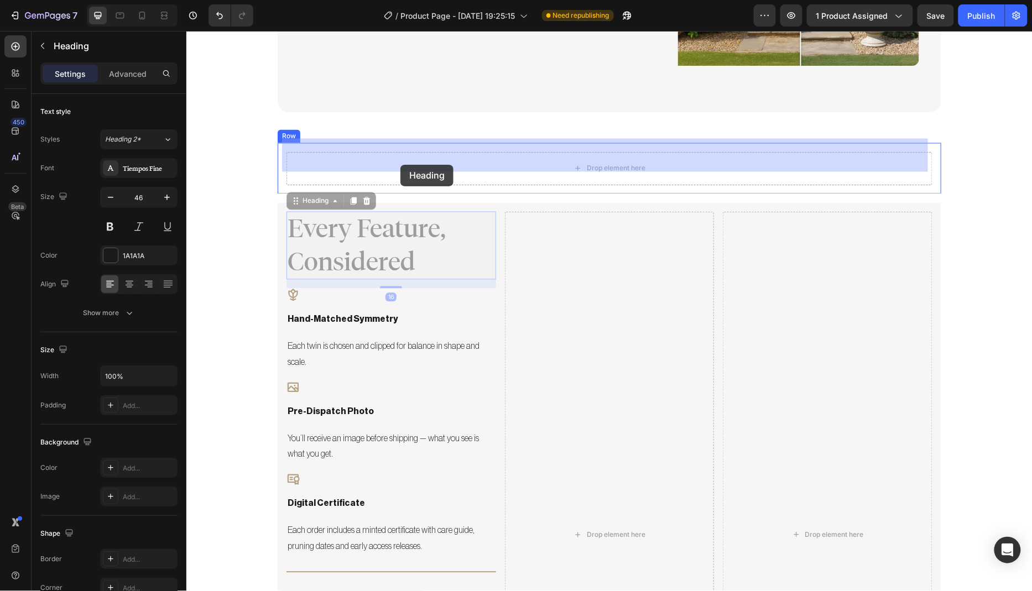
drag, startPoint x: 379, startPoint y: 243, endPoint x: 400, endPoint y: 164, distance: 81.7
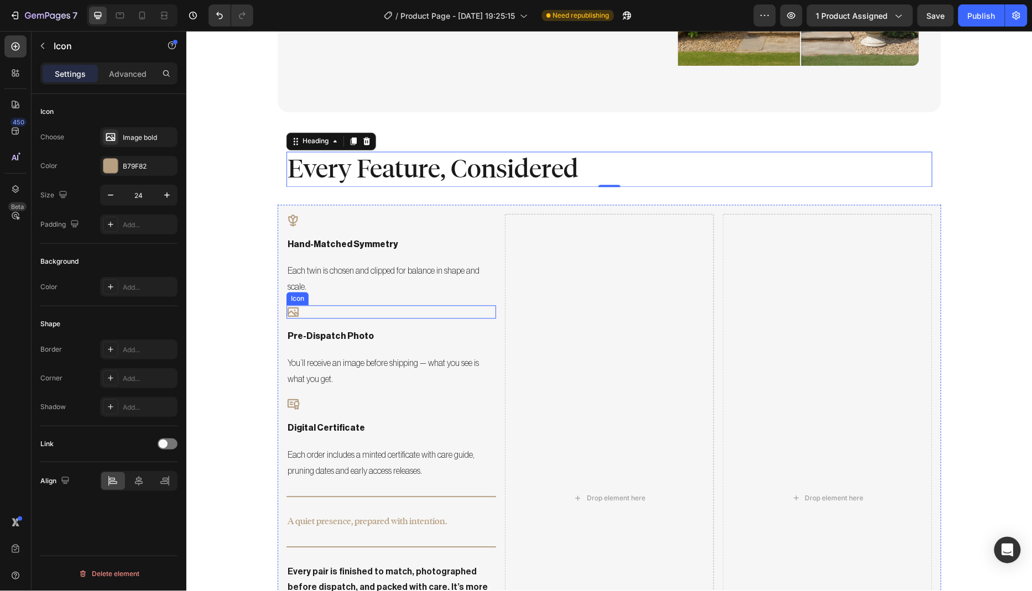
click at [290, 307] on icon at bounding box center [292, 311] width 11 height 9
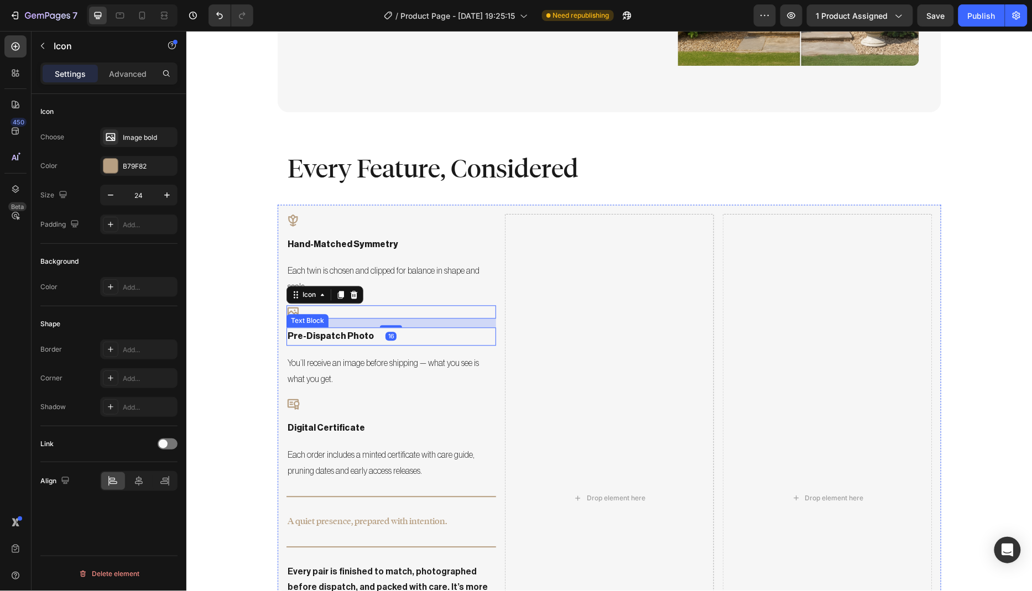
click at [328, 328] on p "pre-dispatch photo" at bounding box center [390, 336] width 207 height 16
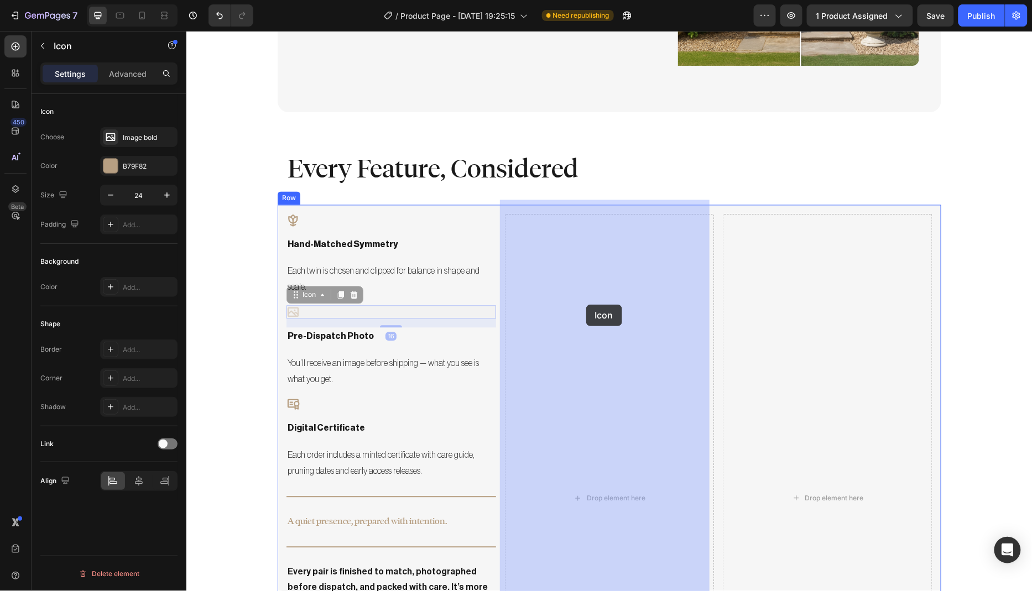
drag, startPoint x: 389, startPoint y: 301, endPoint x: 585, endPoint y: 304, distance: 196.8
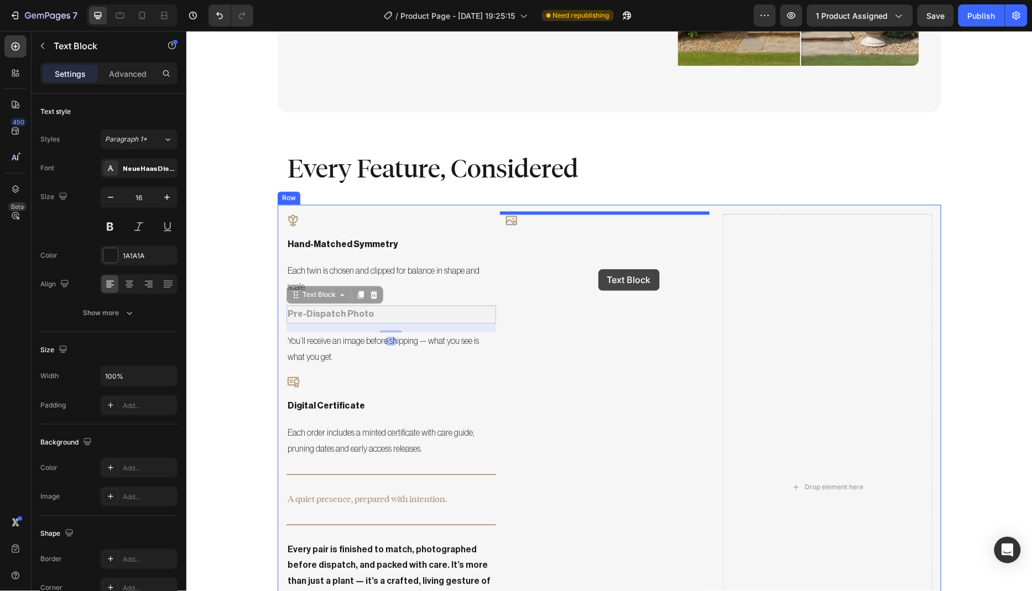
drag, startPoint x: 325, startPoint y: 301, endPoint x: 598, endPoint y: 269, distance: 274.5
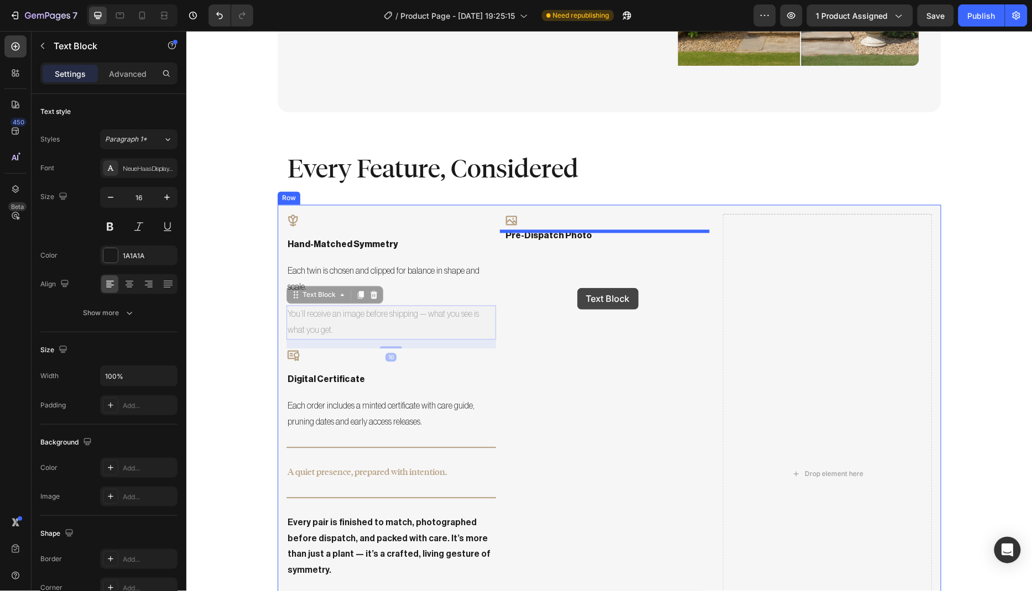
drag, startPoint x: 333, startPoint y: 305, endPoint x: 577, endPoint y: 287, distance: 244.4
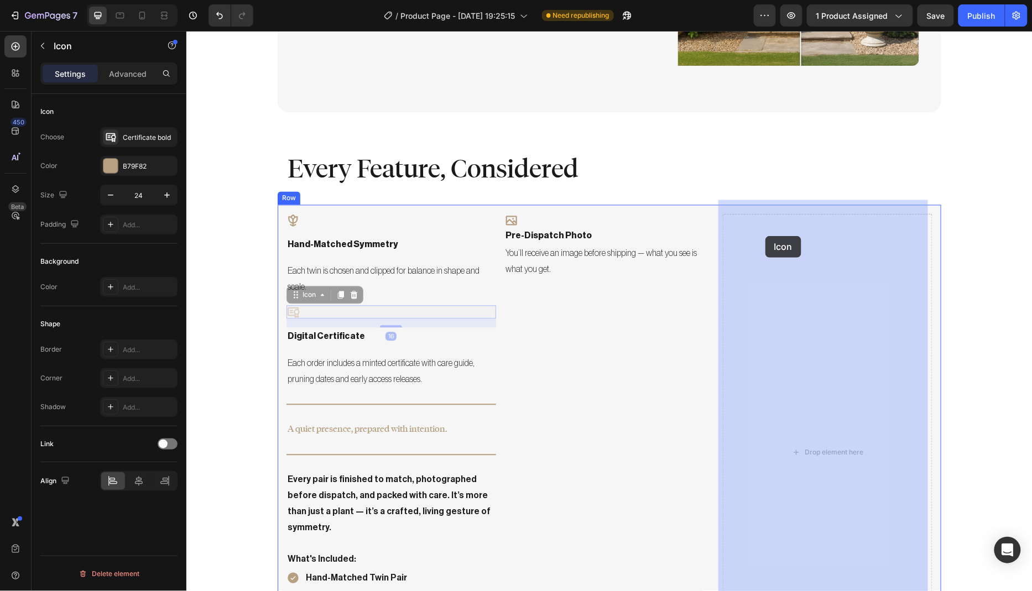
drag, startPoint x: 292, startPoint y: 298, endPoint x: 765, endPoint y: 236, distance: 476.8
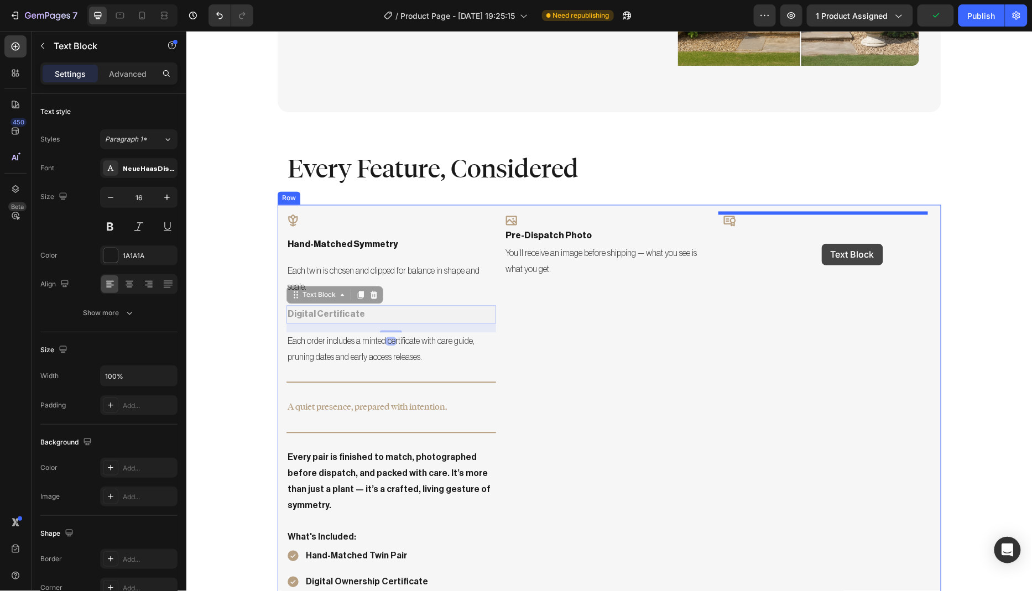
drag, startPoint x: 310, startPoint y: 301, endPoint x: 821, endPoint y: 243, distance: 514.6
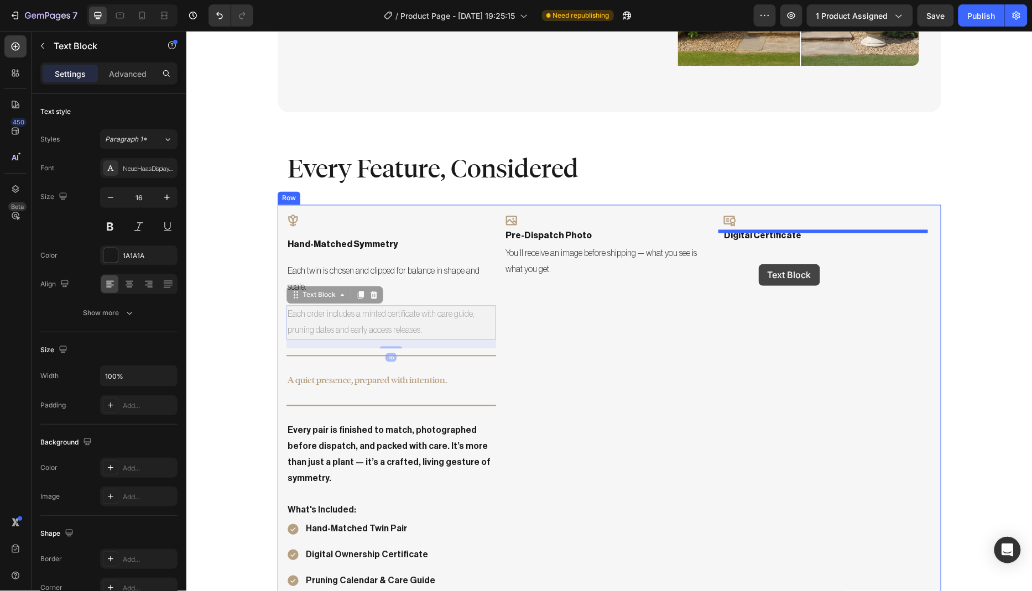
drag, startPoint x: 338, startPoint y: 306, endPoint x: 758, endPoint y: 264, distance: 421.8
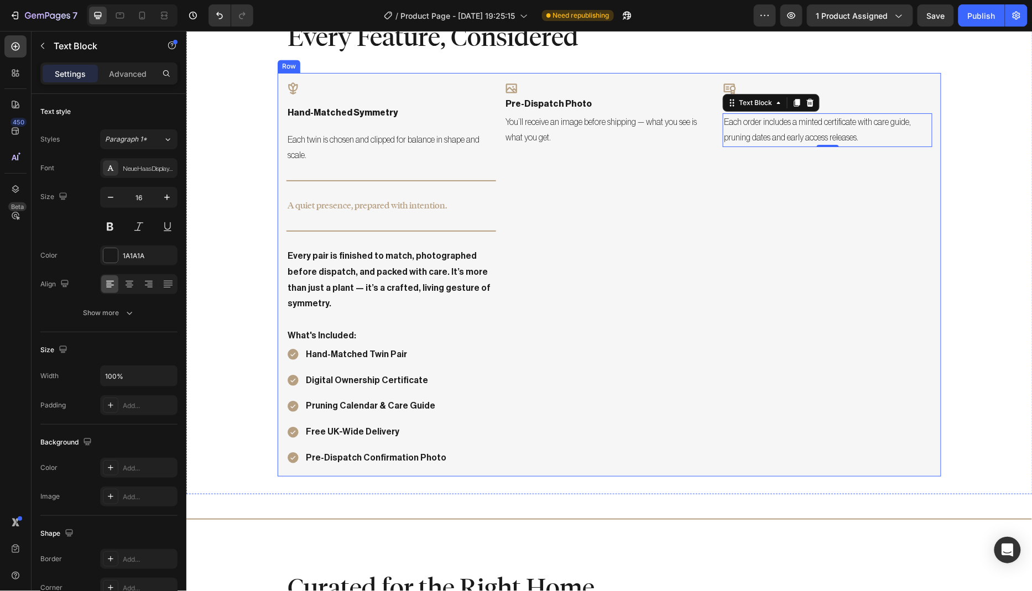
scroll to position [822, 0]
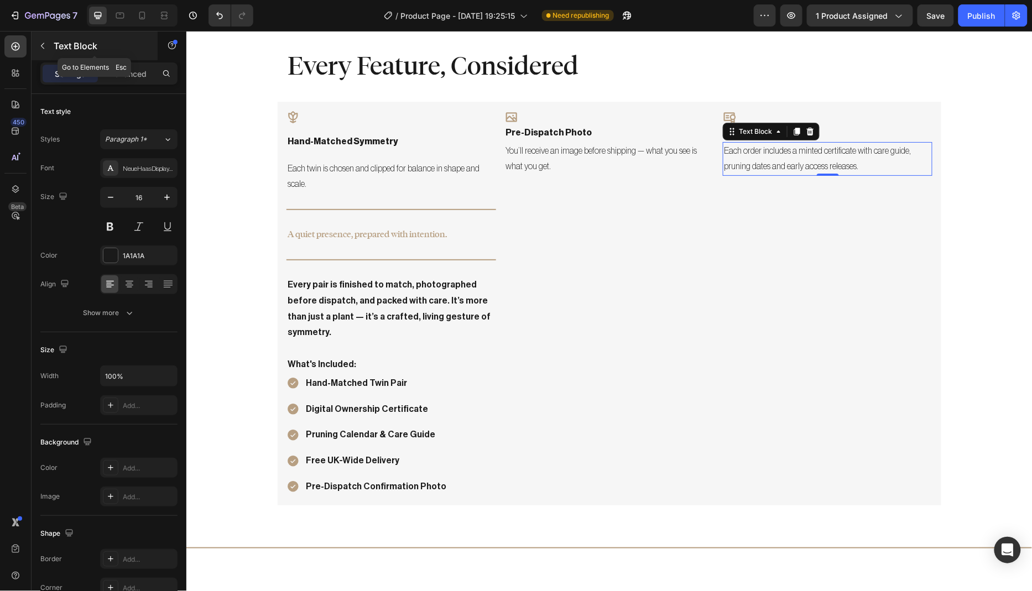
click at [45, 46] on icon "button" at bounding box center [42, 45] width 9 height 9
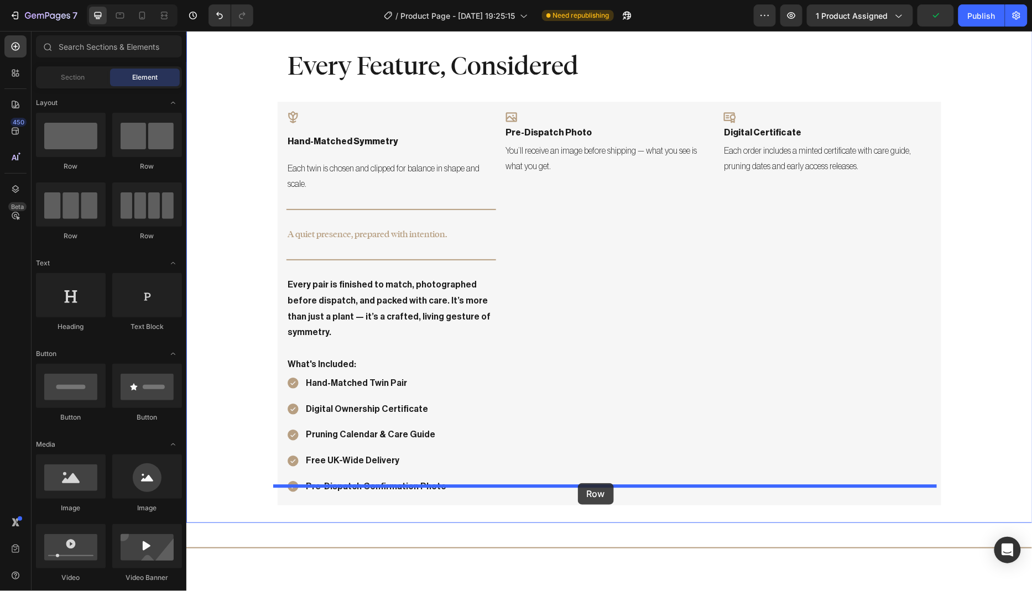
drag, startPoint x: 254, startPoint y: 170, endPoint x: 577, endPoint y: 483, distance: 450.0
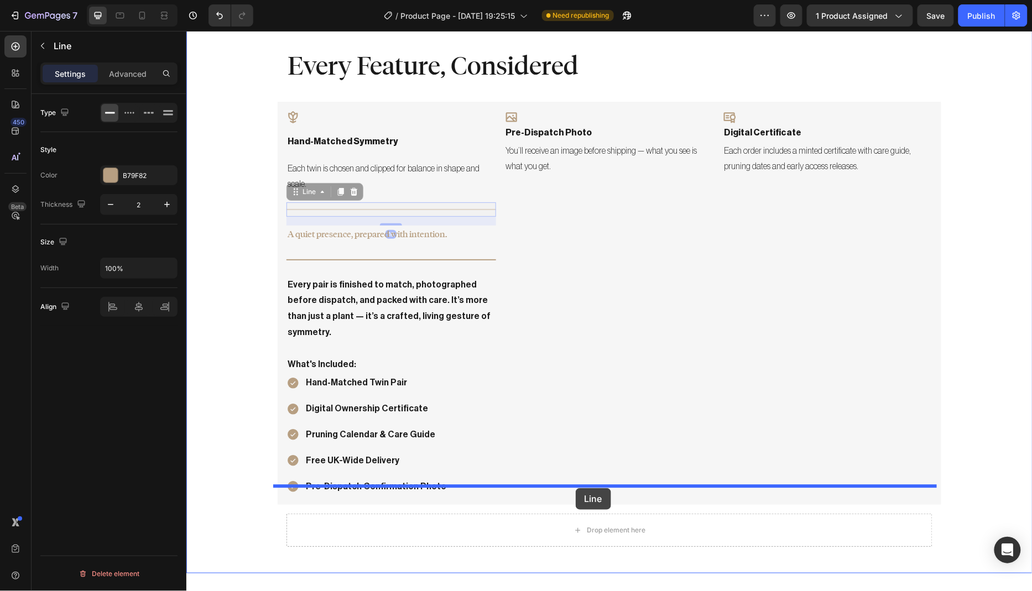
drag, startPoint x: 352, startPoint y: 210, endPoint x: 575, endPoint y: 488, distance: 355.9
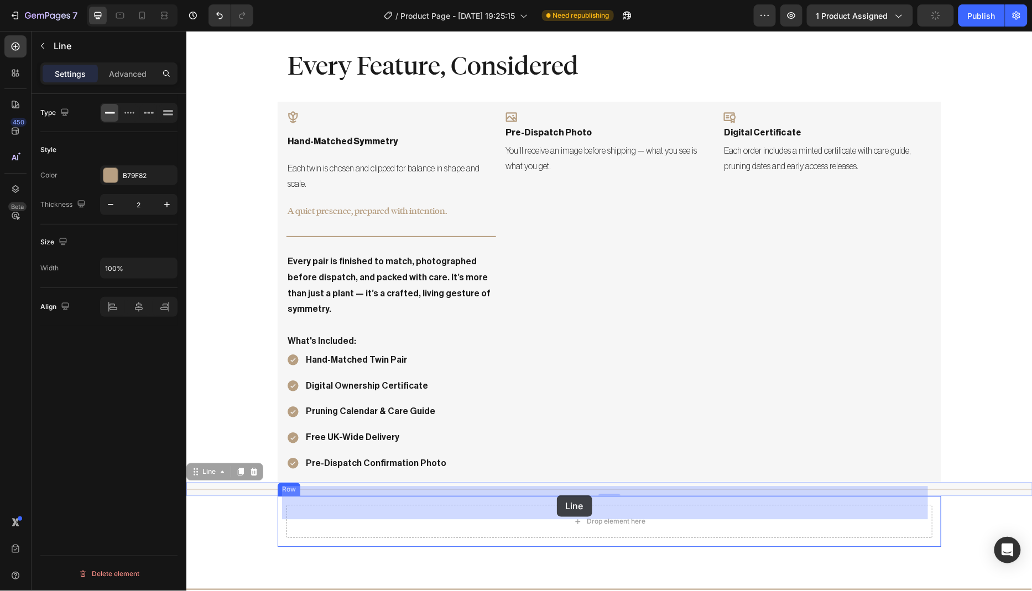
drag, startPoint x: 553, startPoint y: 472, endPoint x: 556, endPoint y: 492, distance: 20.6
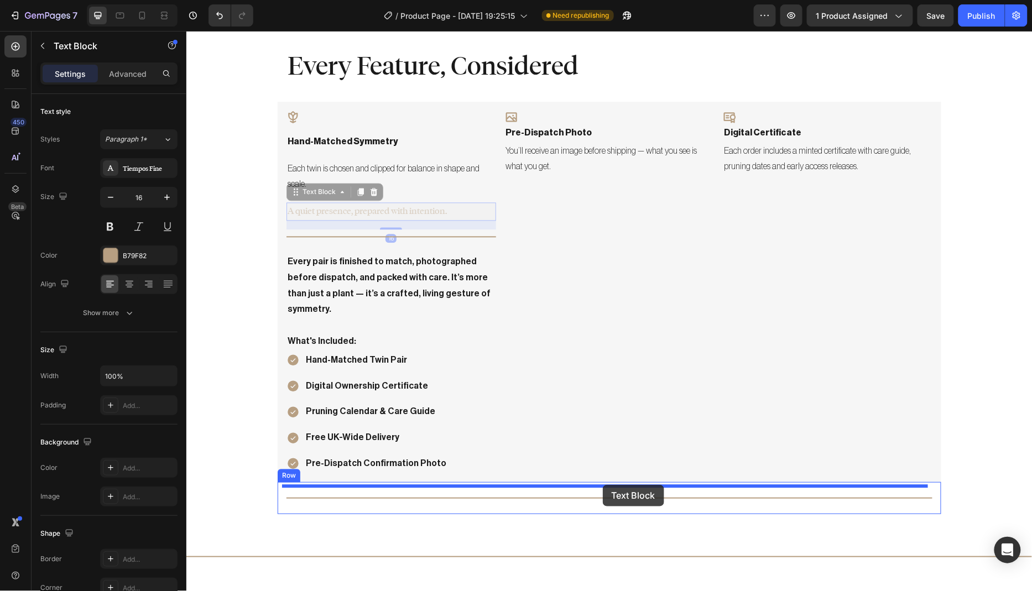
drag, startPoint x: 343, startPoint y: 213, endPoint x: 602, endPoint y: 484, distance: 375.0
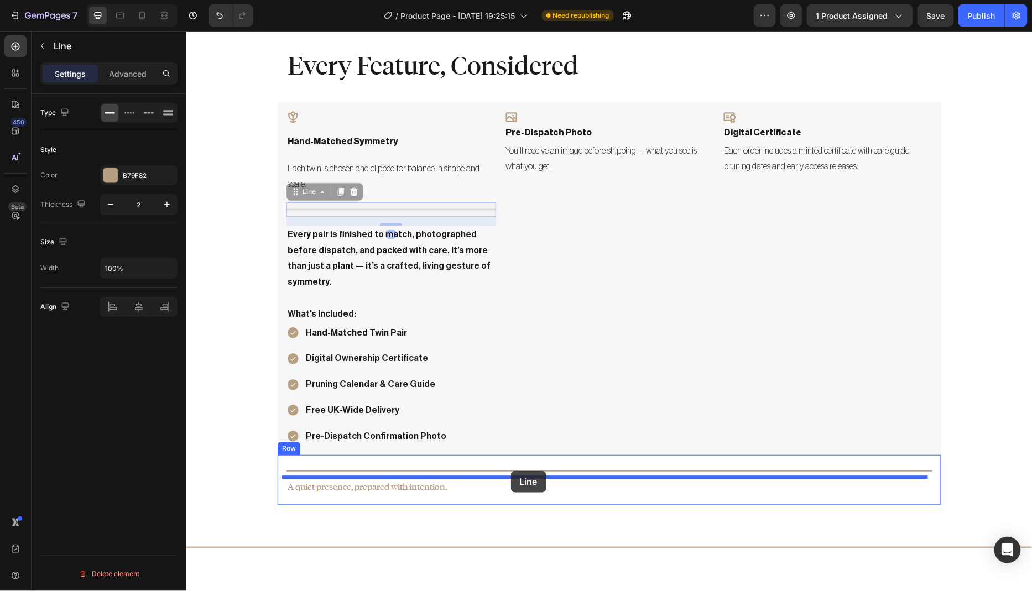
drag, startPoint x: 355, startPoint y: 210, endPoint x: 510, endPoint y: 470, distance: 303.7
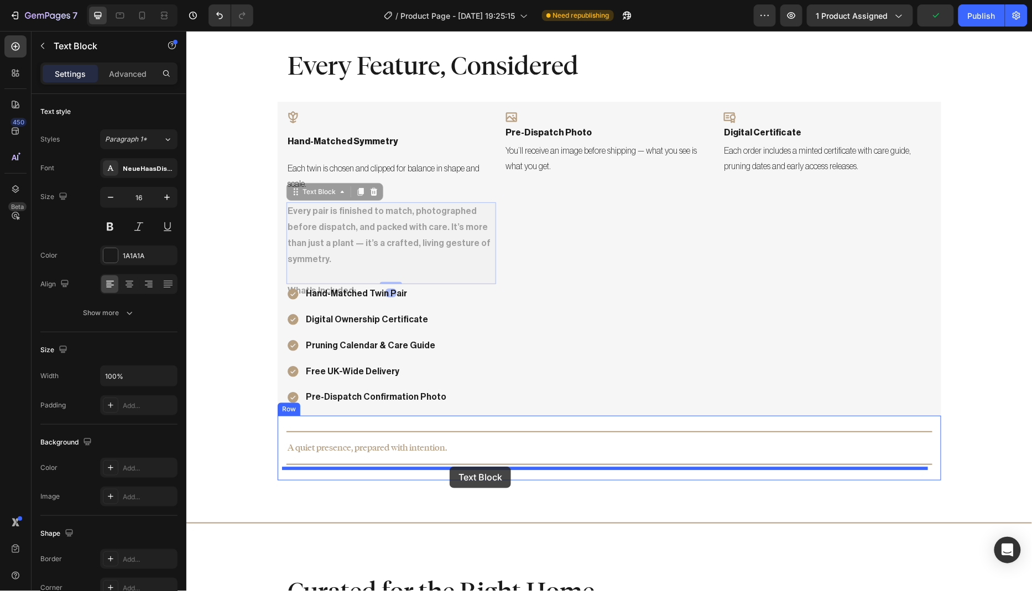
drag, startPoint x: 341, startPoint y: 226, endPoint x: 449, endPoint y: 466, distance: 263.0
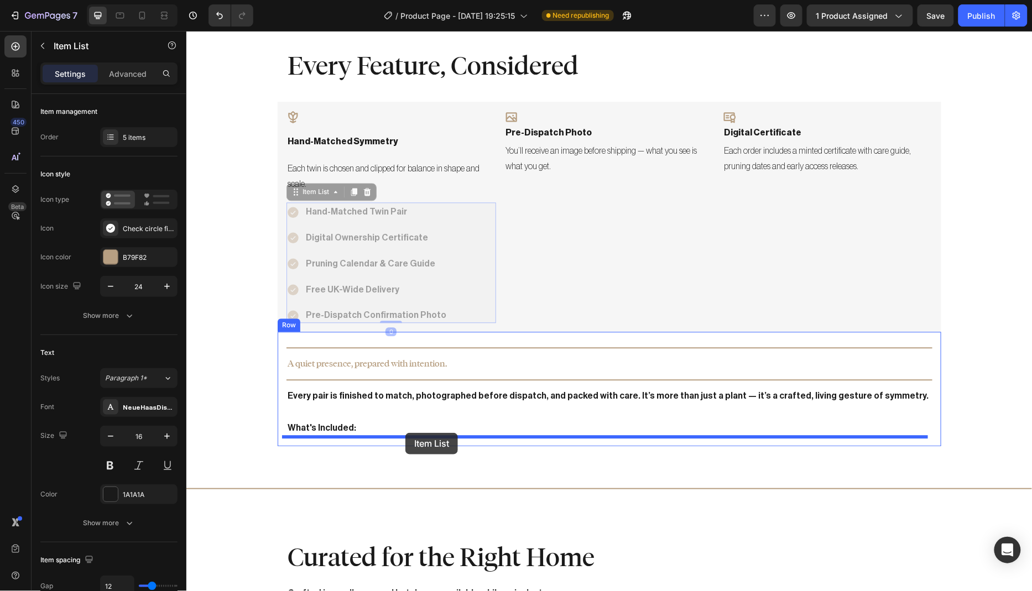
drag, startPoint x: 471, startPoint y: 221, endPoint x: 405, endPoint y: 432, distance: 221.4
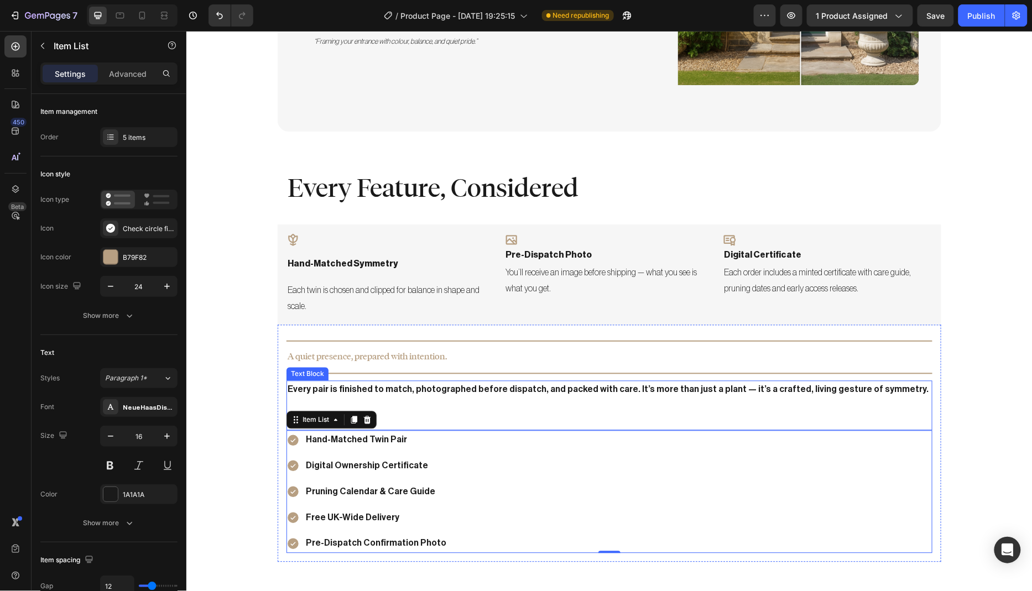
scroll to position [677, 0]
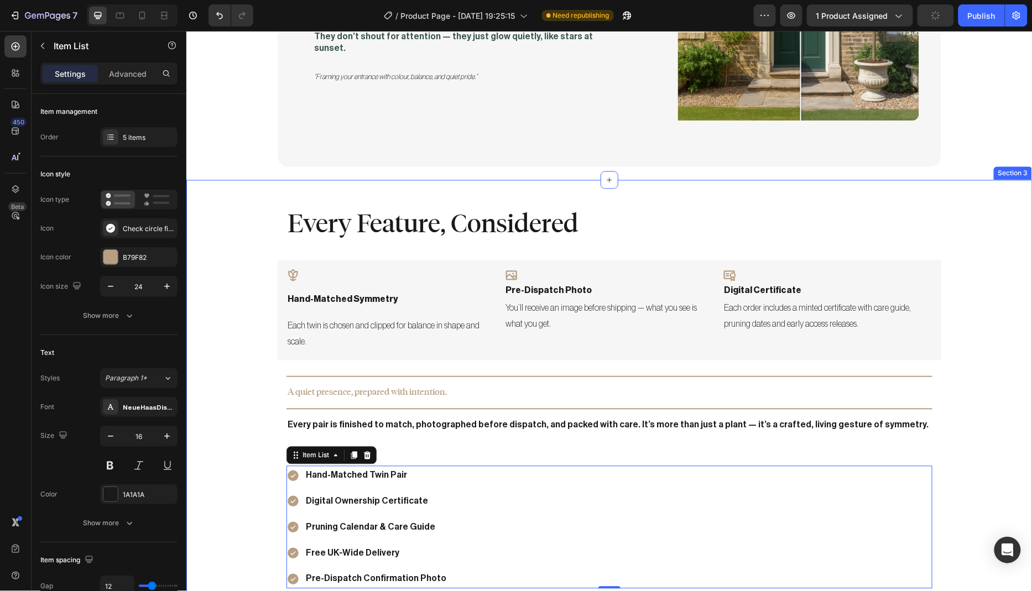
click at [948, 396] on div "Every Feature, Considered Heading Row Icon hand-matched symmetry Text Block Eac…" at bounding box center [609, 397] width 846 height 400
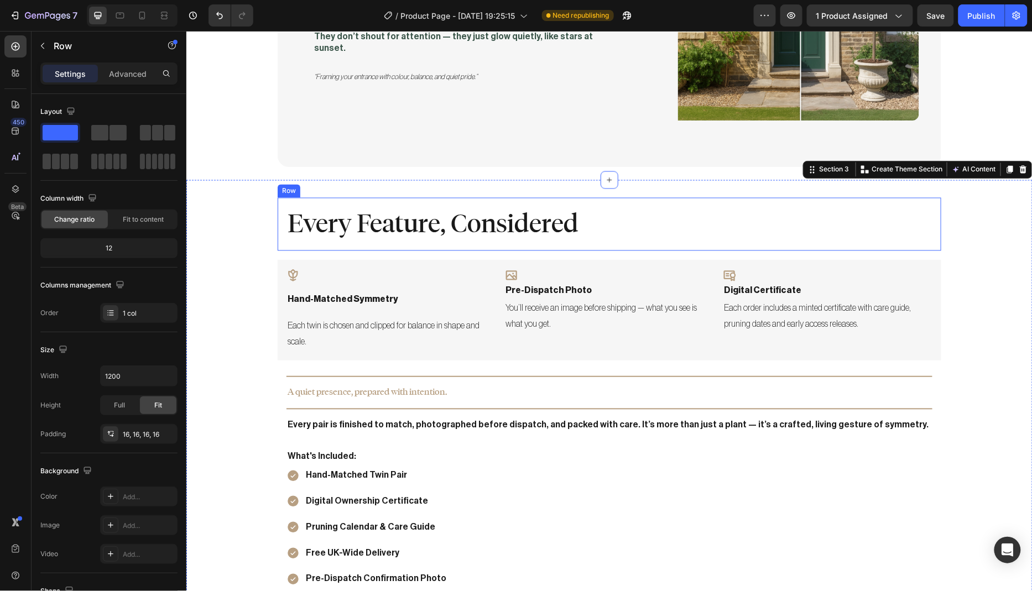
click at [360, 234] on div "Every Feature, Considered Heading Row" at bounding box center [608, 223] width 663 height 53
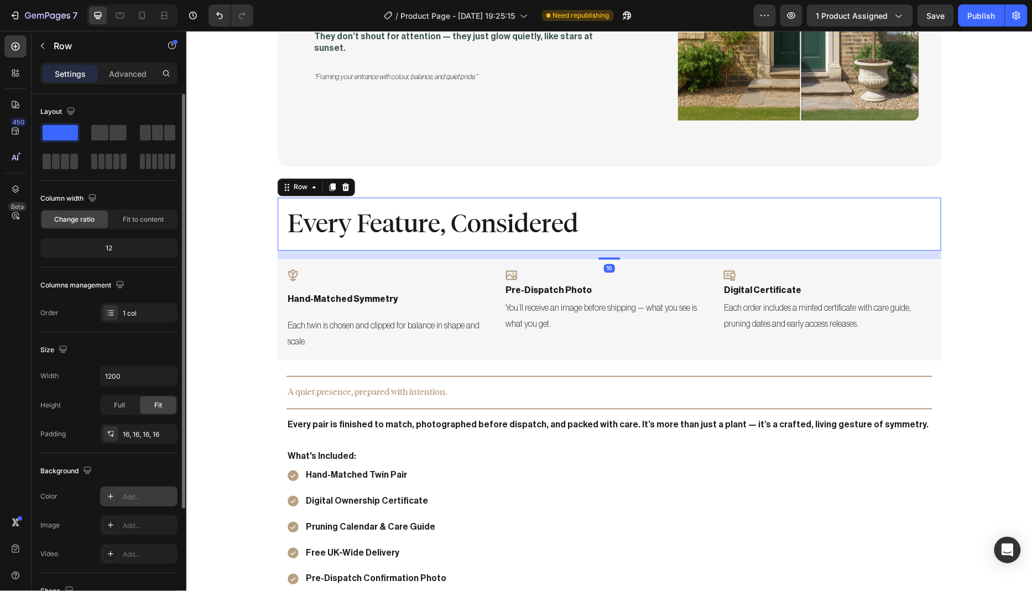
click at [142, 494] on div "Add..." at bounding box center [149, 497] width 52 height 10
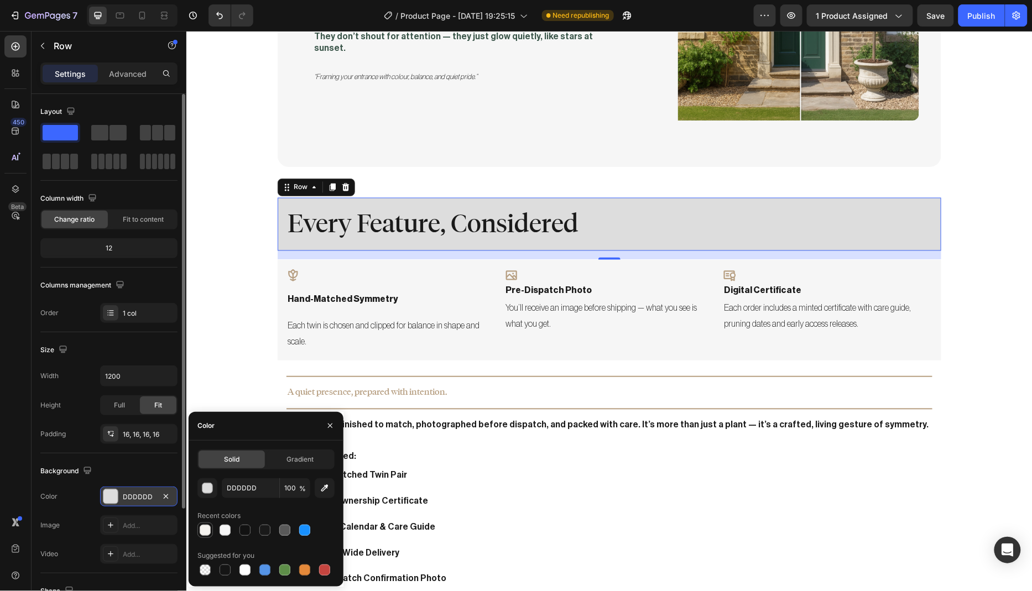
click at [210, 533] on div at bounding box center [205, 530] width 11 height 11
type input "F5F3EF"
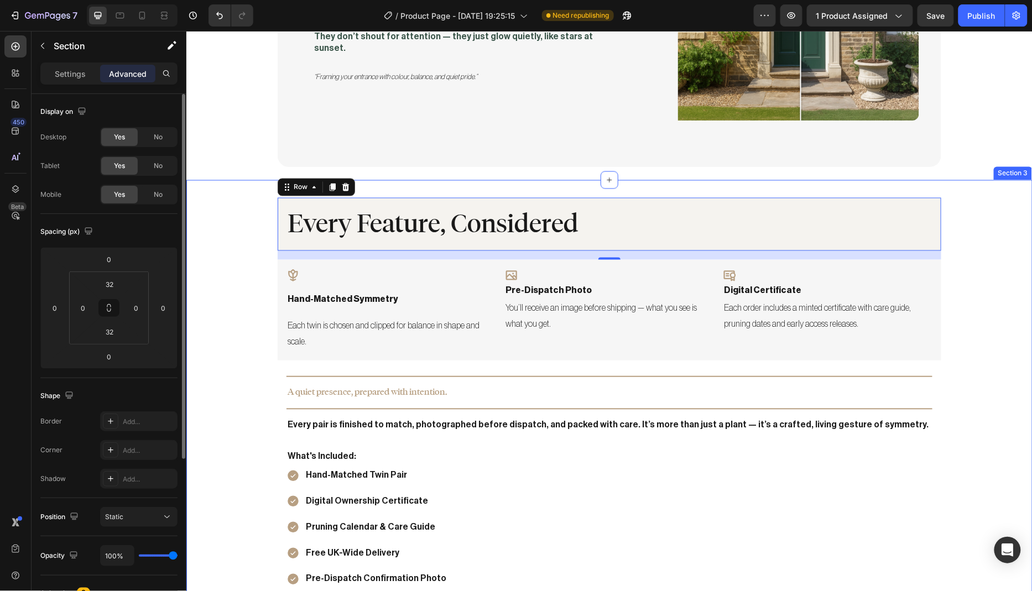
click at [214, 300] on div "Every Feature, Considered Heading Row 16 Icon hand-matched symmetry Text Block …" at bounding box center [609, 397] width 846 height 400
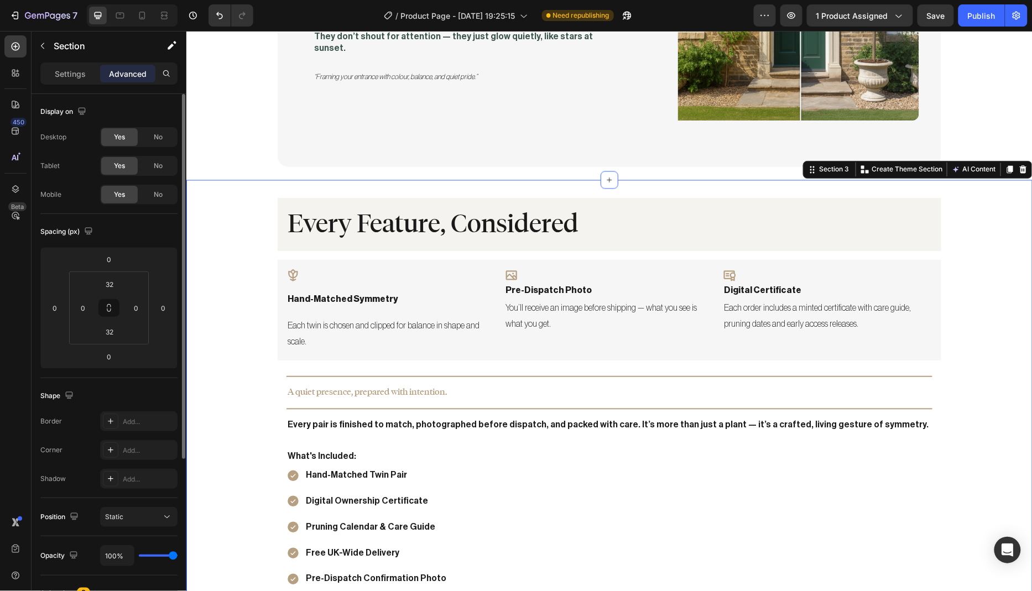
click at [357, 238] on div "Every Feature, Considered Heading Row Icon hand-matched symmetry Text Block Eac…" at bounding box center [609, 397] width 846 height 400
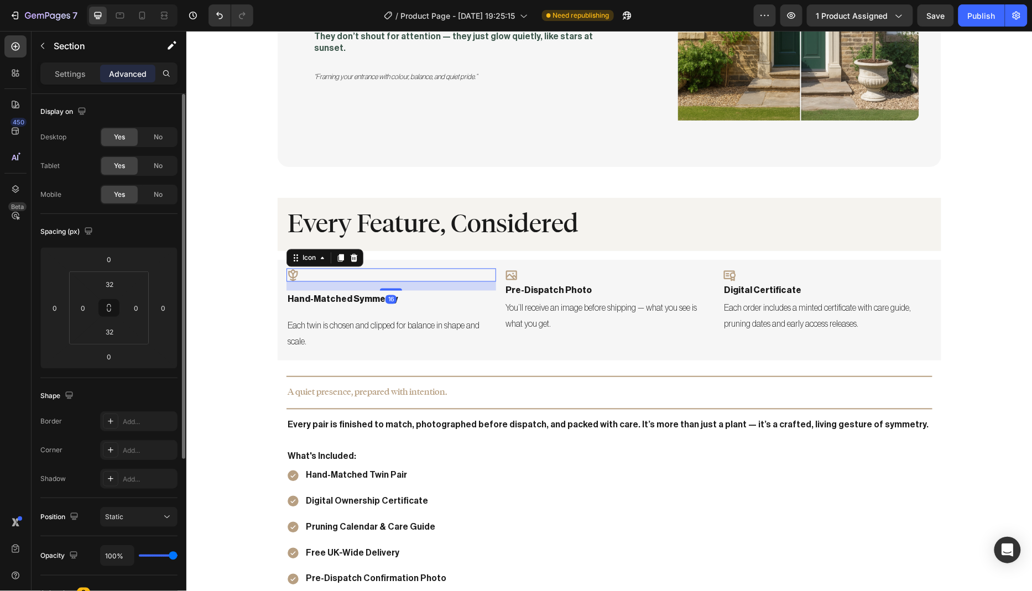
click at [376, 268] on div "Icon 16" at bounding box center [391, 274] width 210 height 13
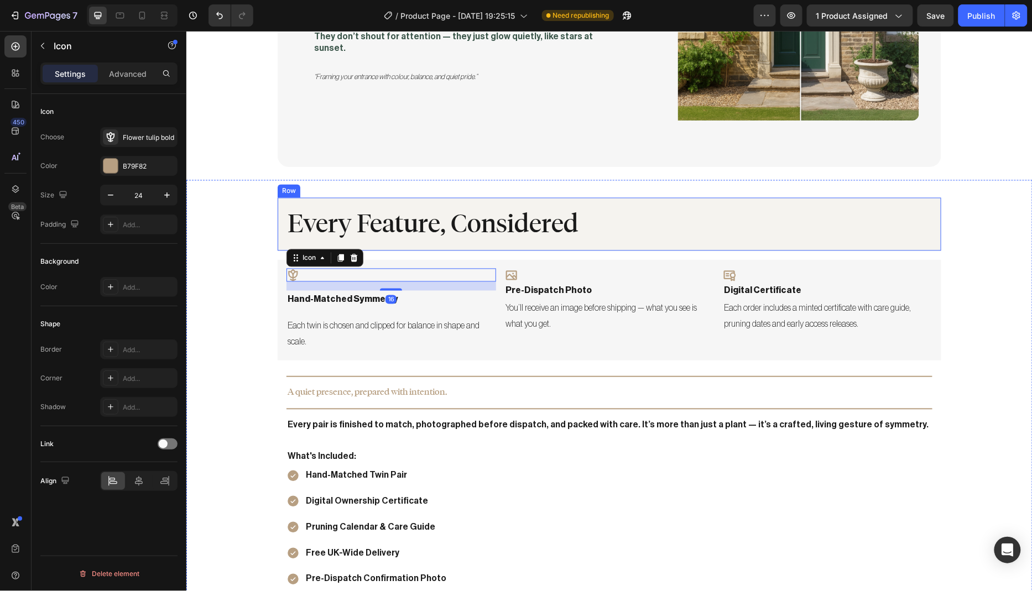
click at [381, 229] on div "Every Feature, Considered Heading Row" at bounding box center [608, 223] width 663 height 53
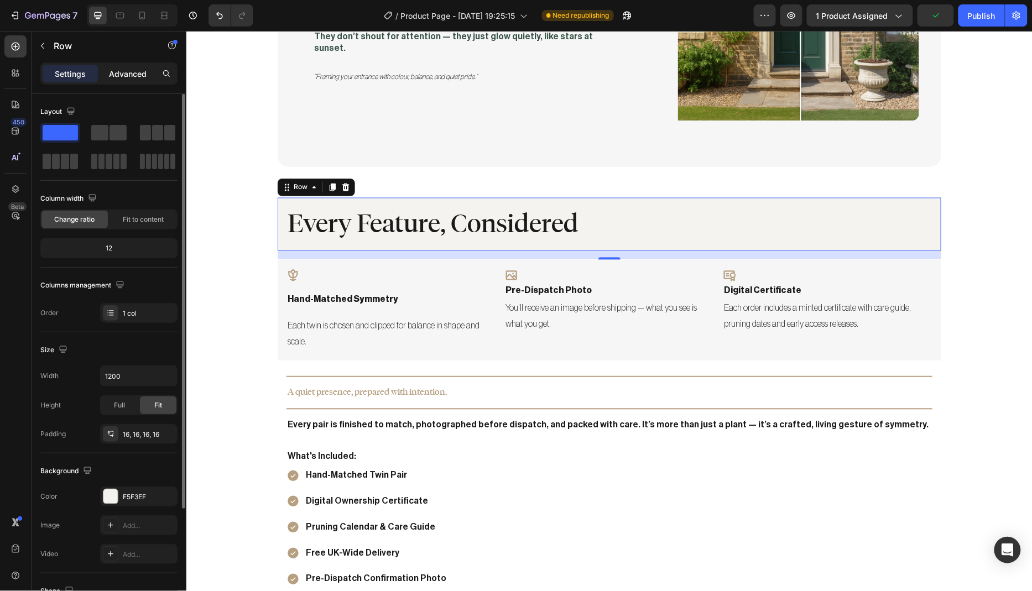
click at [126, 70] on p "Advanced" at bounding box center [128, 74] width 38 height 12
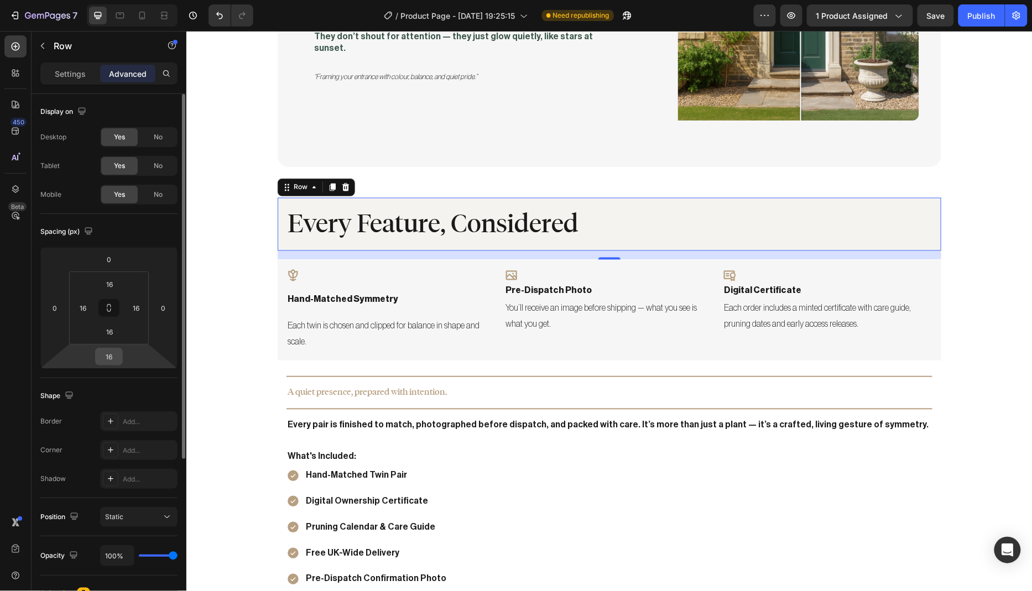
click at [115, 357] on input "16" at bounding box center [109, 356] width 22 height 17
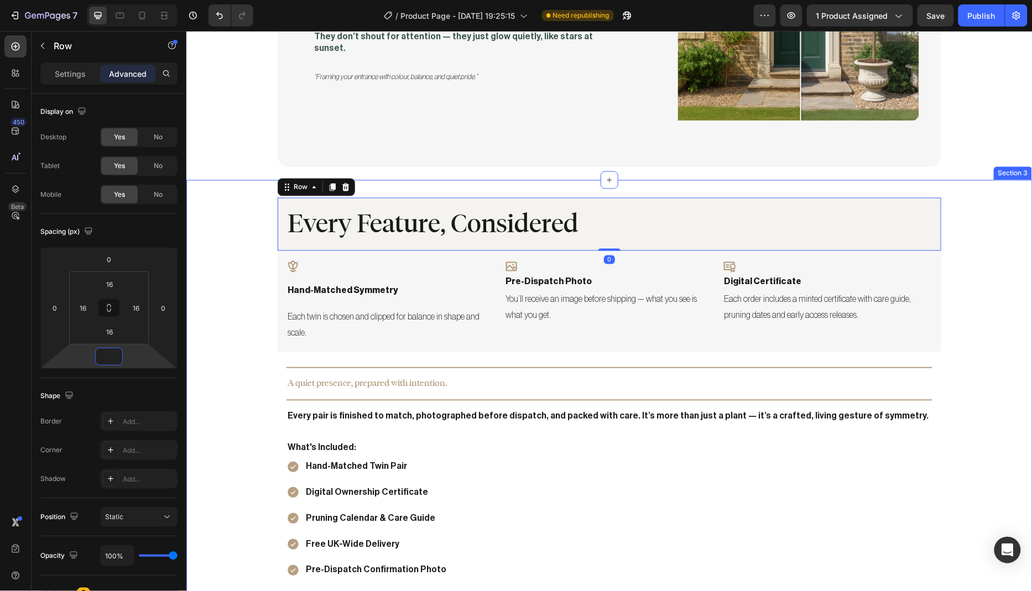
click at [222, 325] on div "Every Feature, Considered Heading Row 0 Icon hand-matched symmetry Text Block E…" at bounding box center [609, 392] width 846 height 391
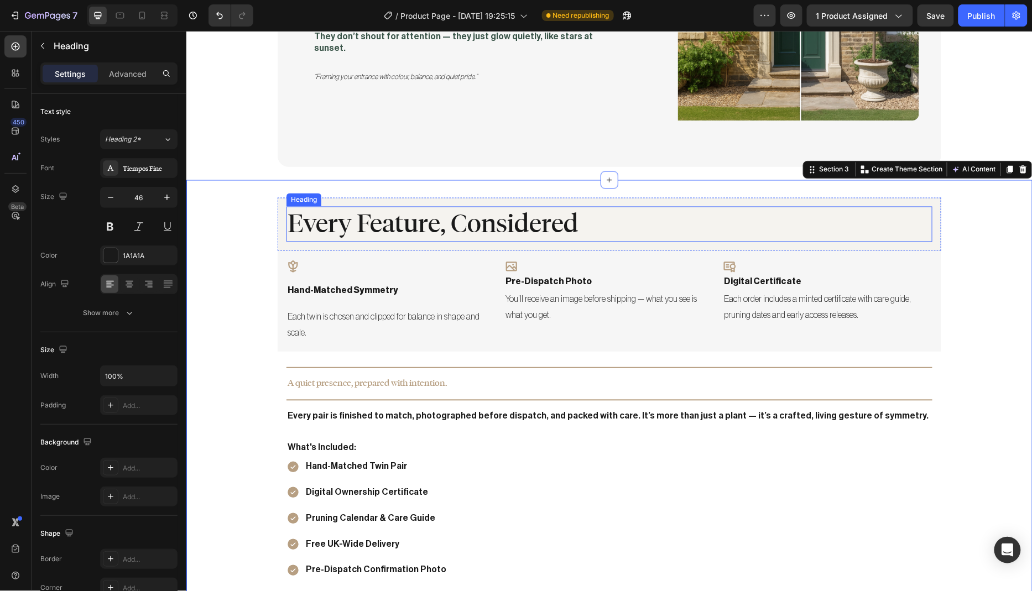
click at [677, 219] on h2 "Every Feature, Considered" at bounding box center [609, 223] width 646 height 35
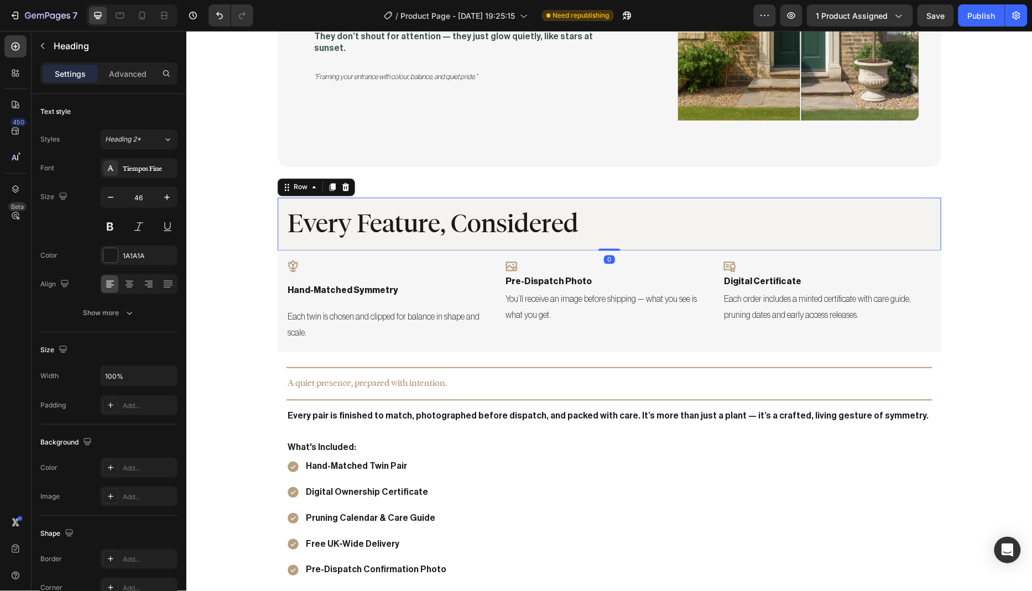
click at [326, 235] on div "Every Feature, Considered Heading Row 0" at bounding box center [608, 223] width 663 height 53
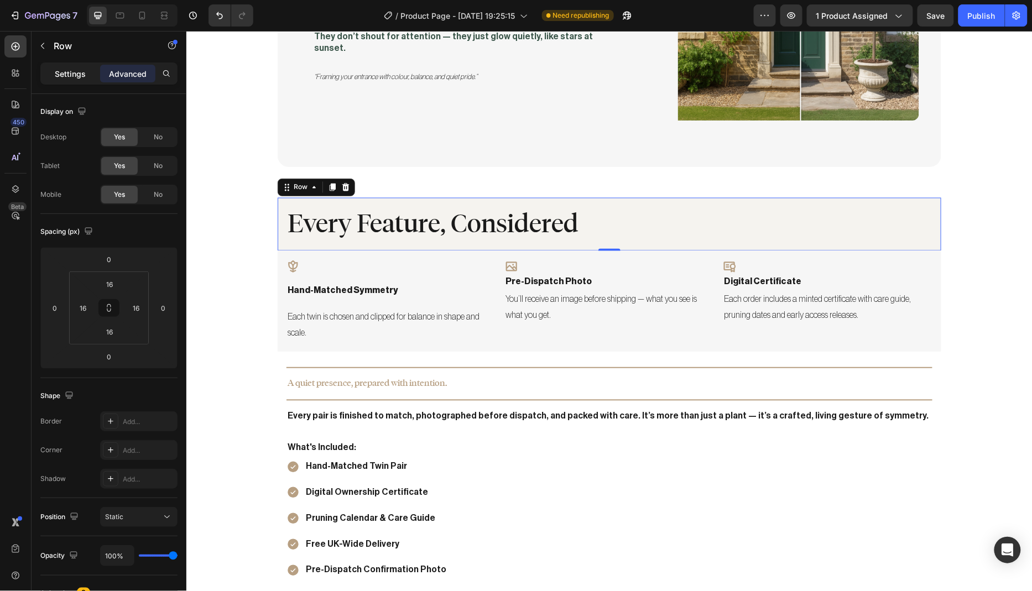
click at [72, 72] on p "Settings" at bounding box center [70, 74] width 31 height 12
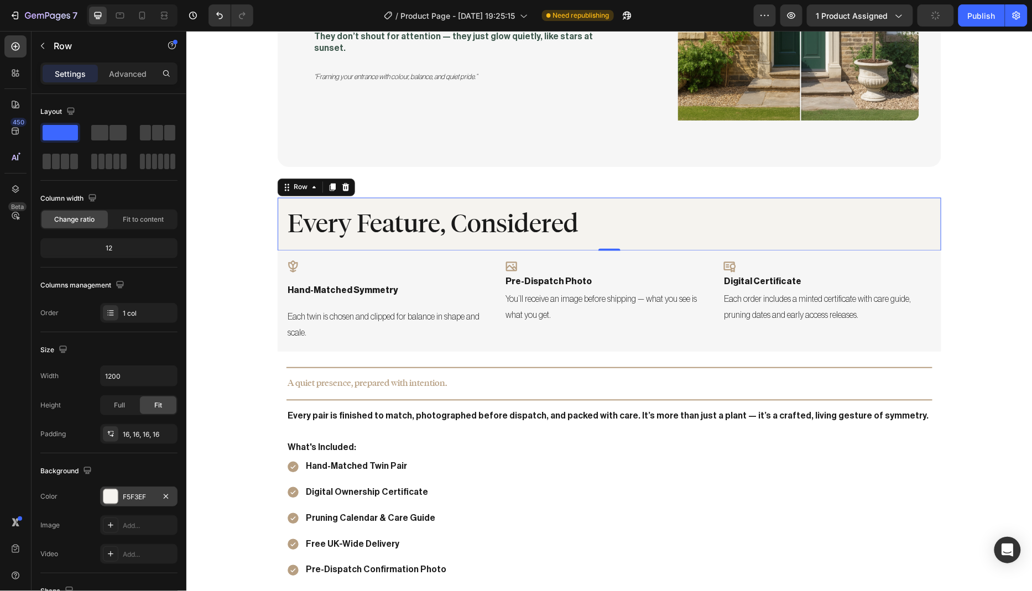
click at [126, 499] on div "F5F3EF" at bounding box center [139, 497] width 32 height 10
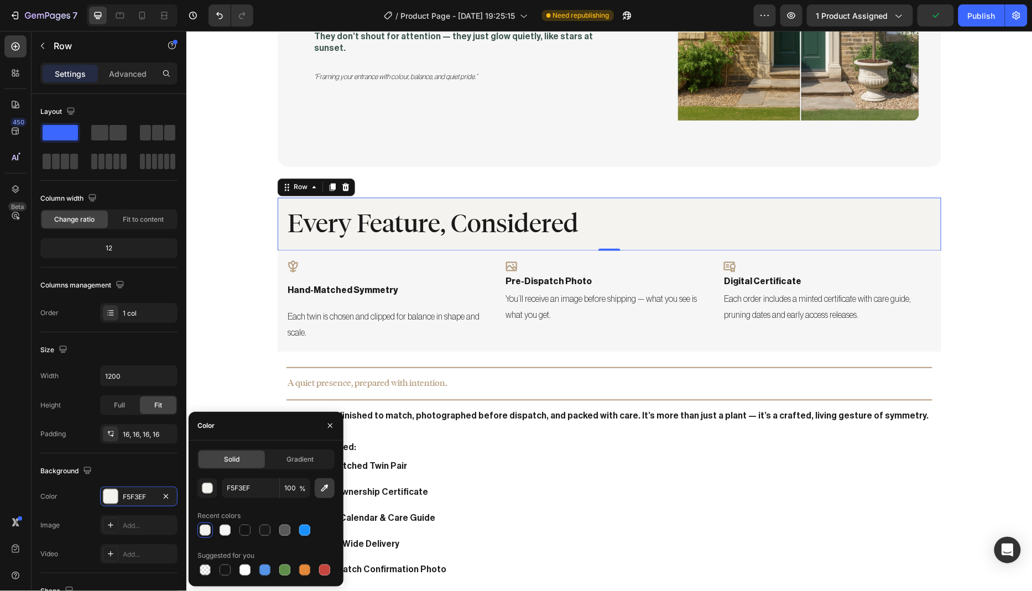
click at [323, 490] on icon "button" at bounding box center [324, 488] width 7 height 7
type input "F6F6F6"
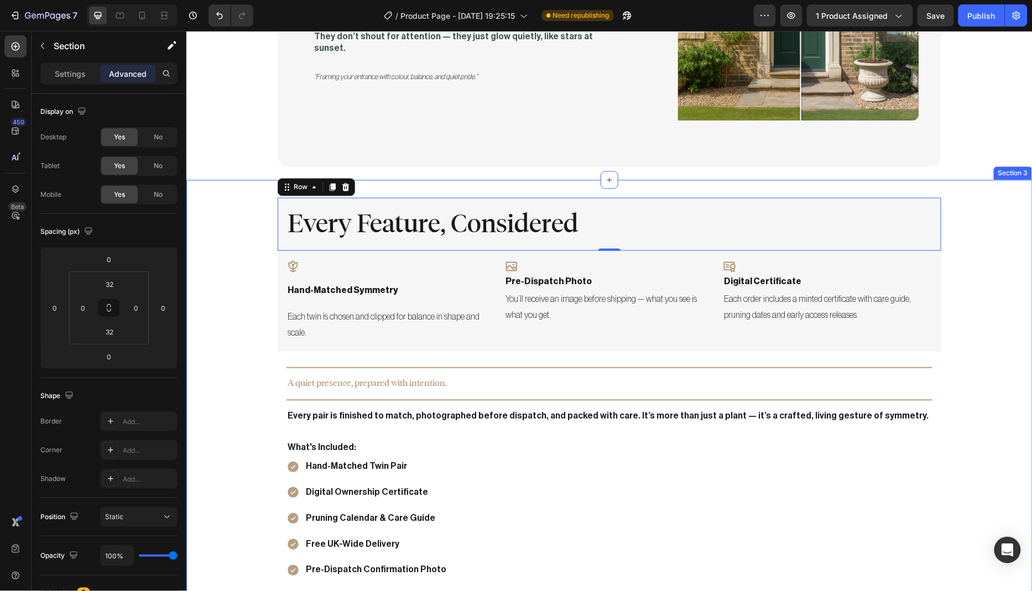
click at [234, 287] on div "Every Feature, Considered Heading Row 0 Icon hand-matched symmetry Text Block E…" at bounding box center [609, 392] width 846 height 391
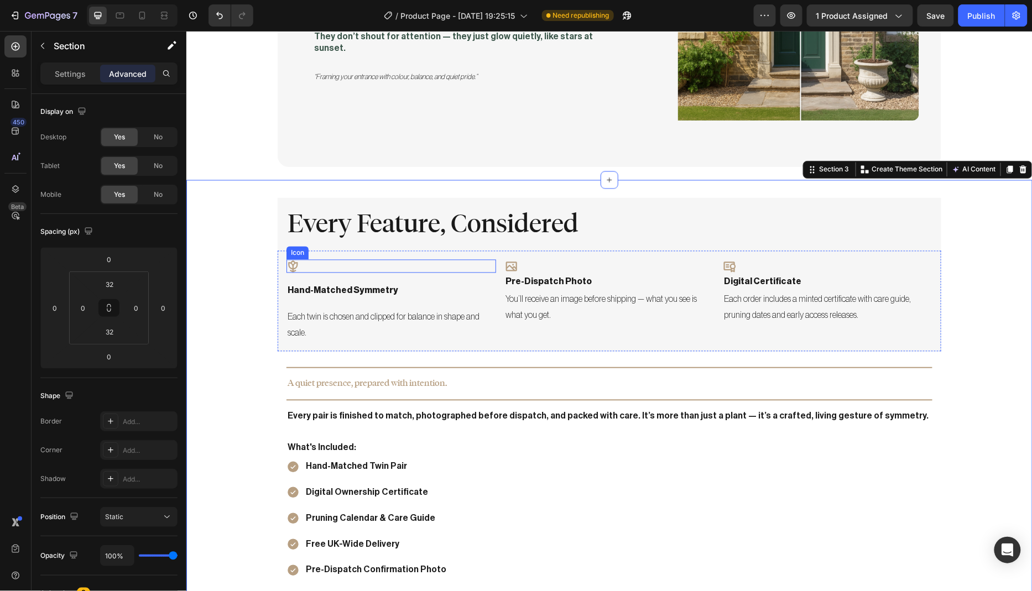
click at [300, 259] on div "Icon" at bounding box center [391, 265] width 210 height 13
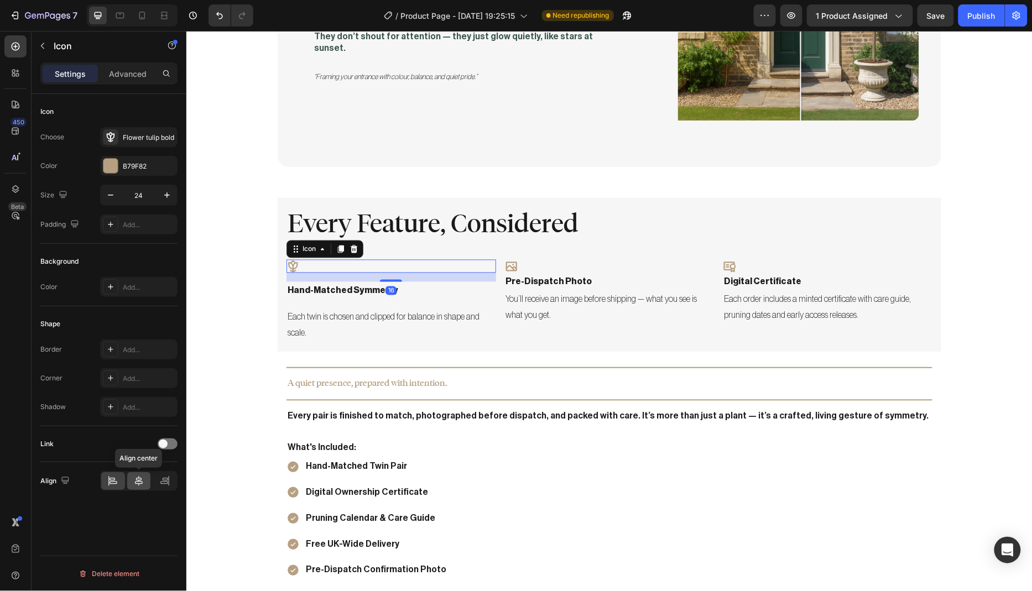
click at [135, 479] on icon at bounding box center [138, 480] width 11 height 11
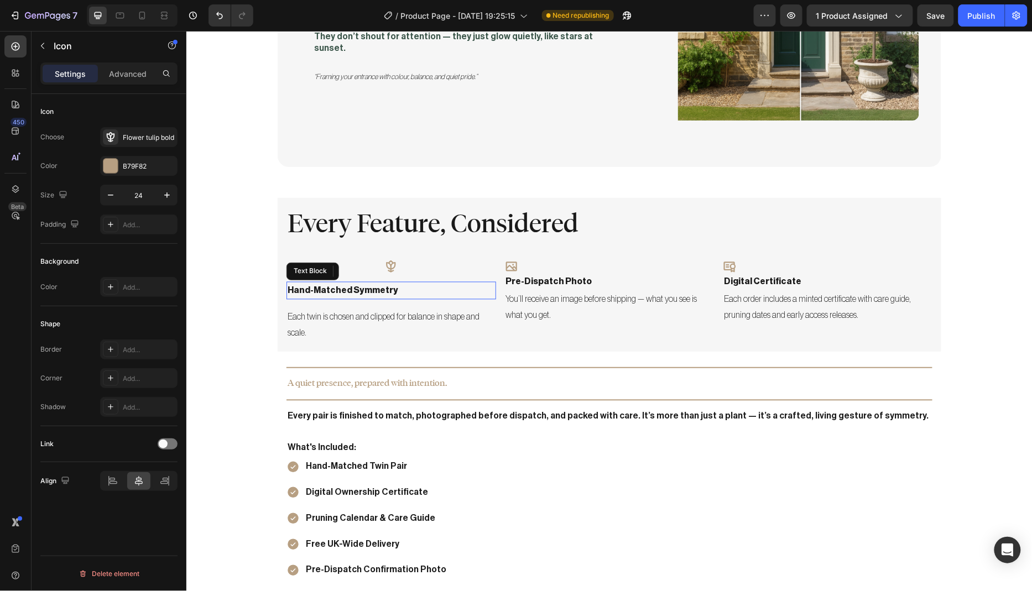
click at [343, 282] on p "hand-matched symmetry" at bounding box center [390, 290] width 207 height 16
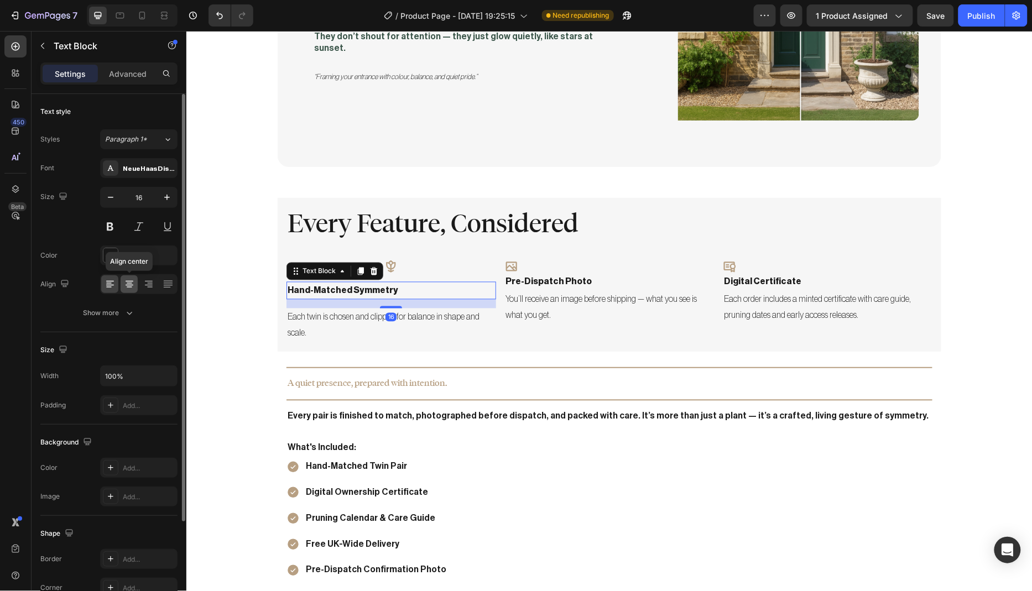
click at [124, 282] on icon at bounding box center [129, 284] width 11 height 11
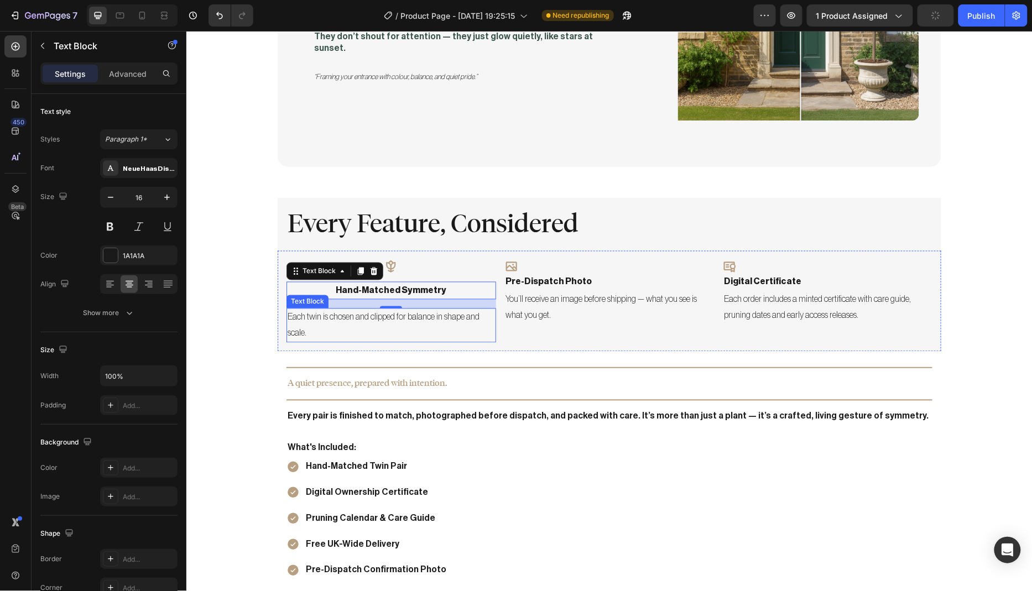
click at [340, 309] on p "Each twin is chosen and clipped for balance in shape and scale." at bounding box center [390, 325] width 207 height 32
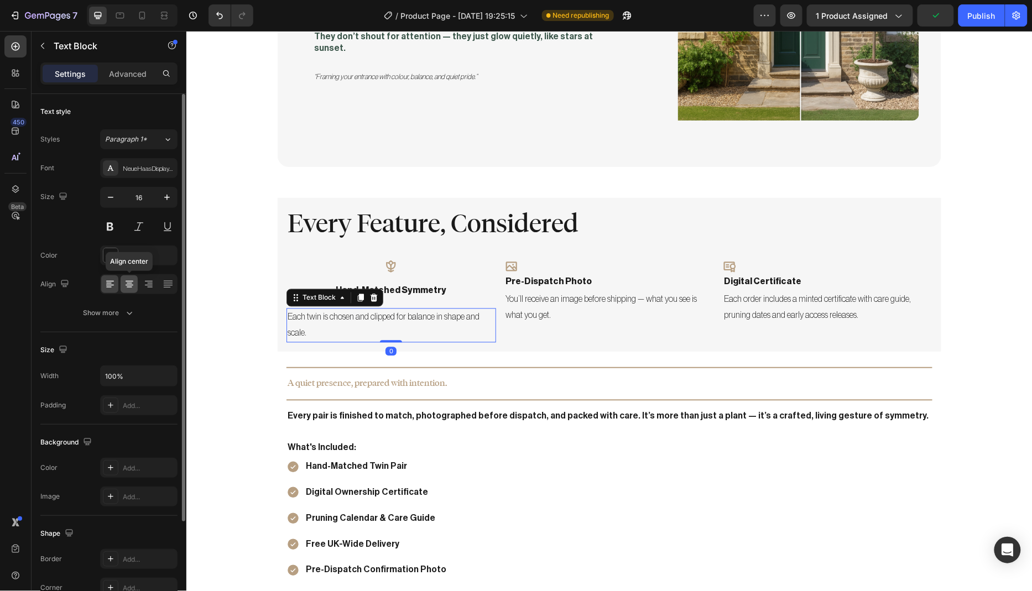
click at [134, 284] on icon at bounding box center [129, 284] width 11 height 11
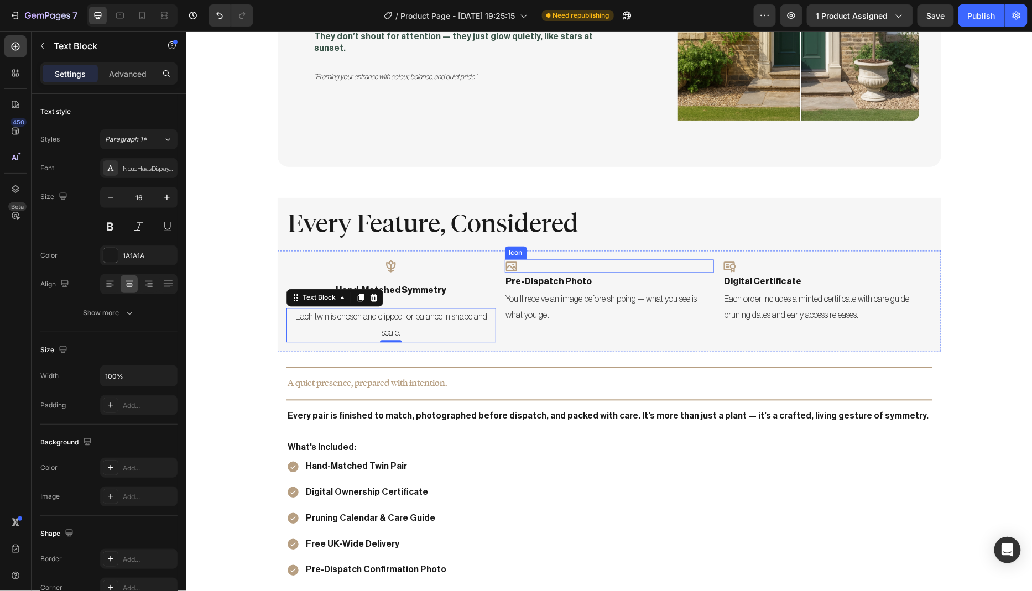
click at [543, 259] on div "Icon" at bounding box center [609, 265] width 210 height 13
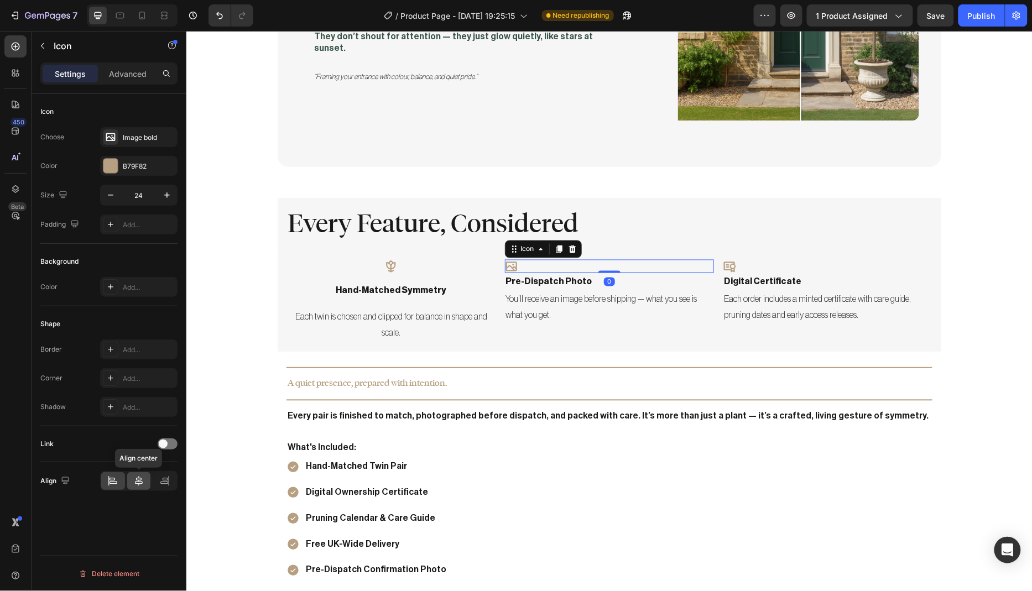
click at [140, 480] on icon at bounding box center [138, 480] width 11 height 11
click at [551, 274] on p "pre-dispatch photo" at bounding box center [608, 282] width 207 height 16
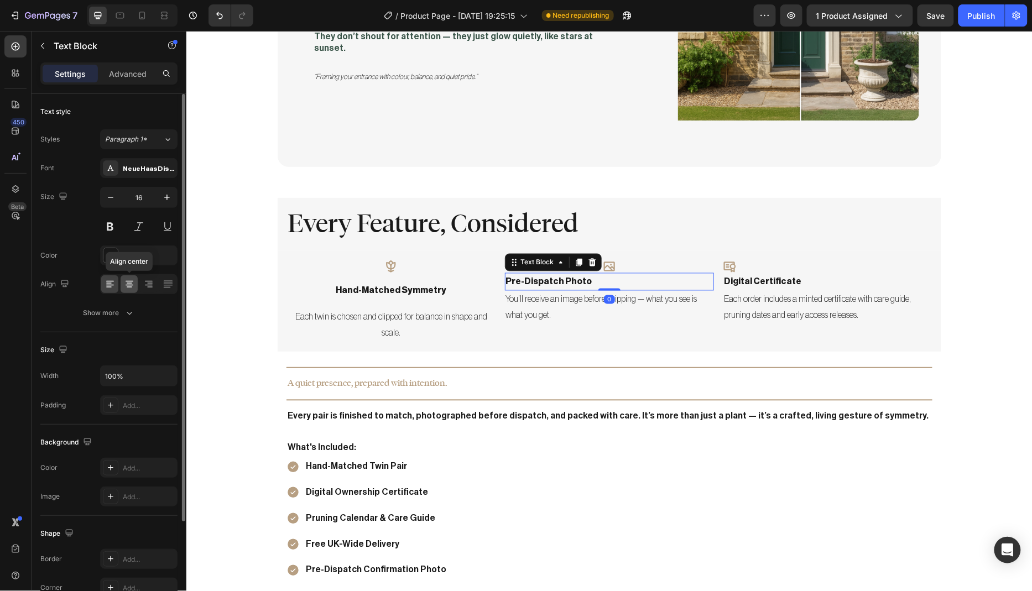
click at [134, 288] on icon at bounding box center [129, 284] width 11 height 11
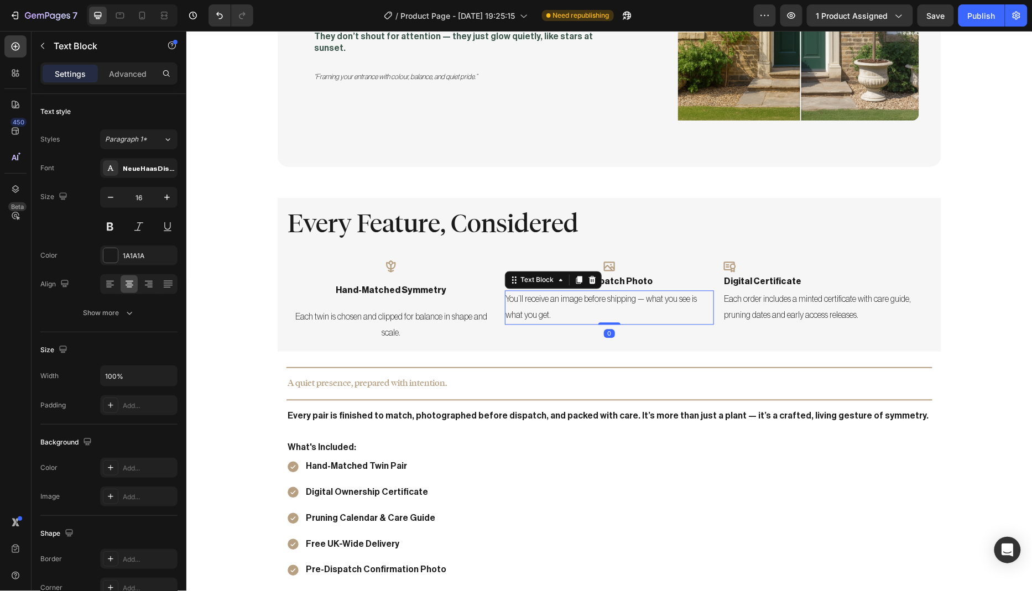
click at [545, 292] on p "You’ll receive an image before shipping — what you see is what you get." at bounding box center [608, 307] width 207 height 32
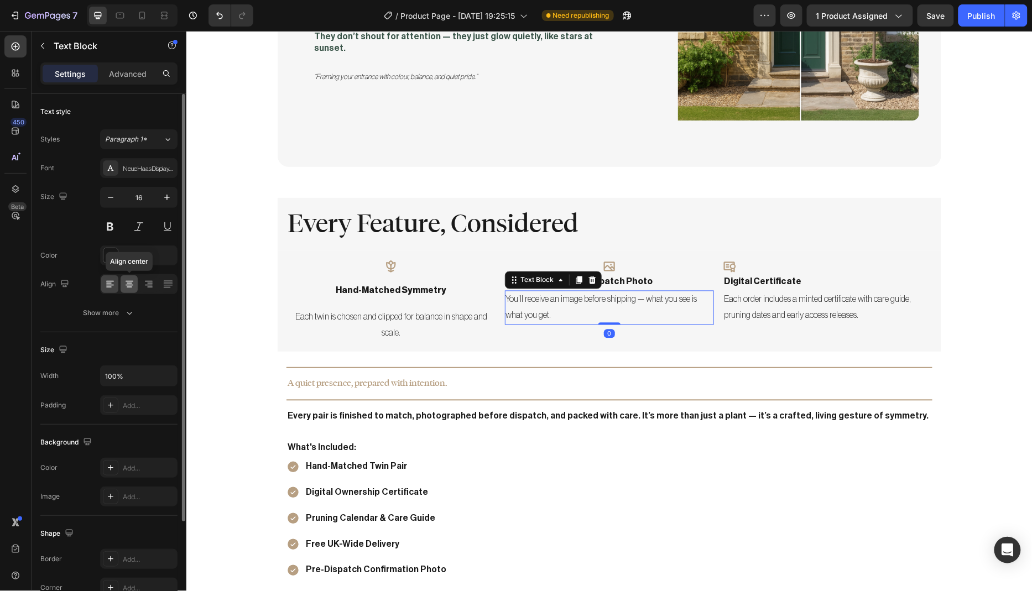
click at [125, 285] on icon at bounding box center [129, 285] width 8 height 1
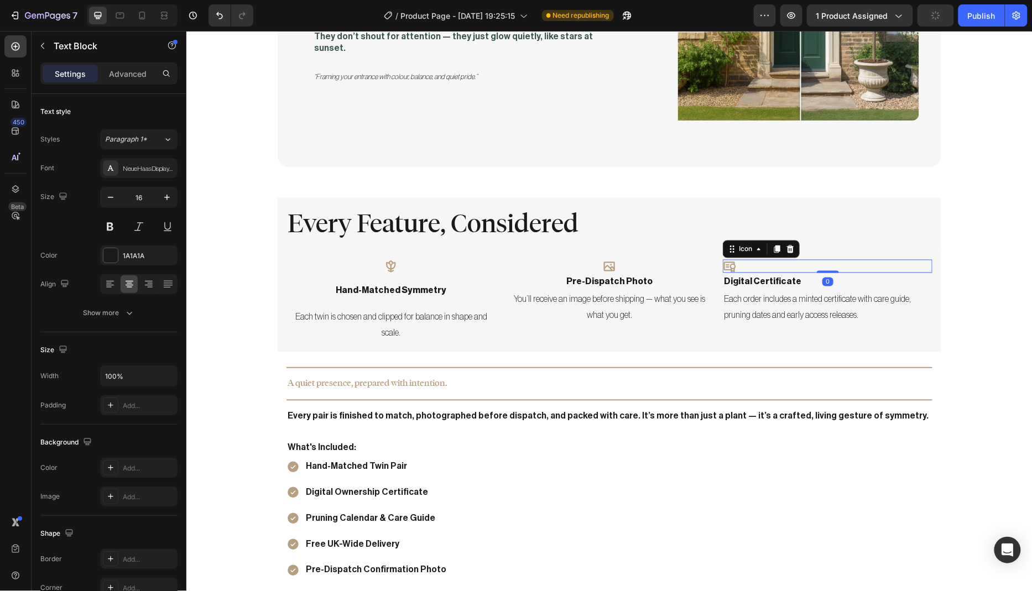
click at [768, 259] on div "Icon 0" at bounding box center [827, 265] width 210 height 13
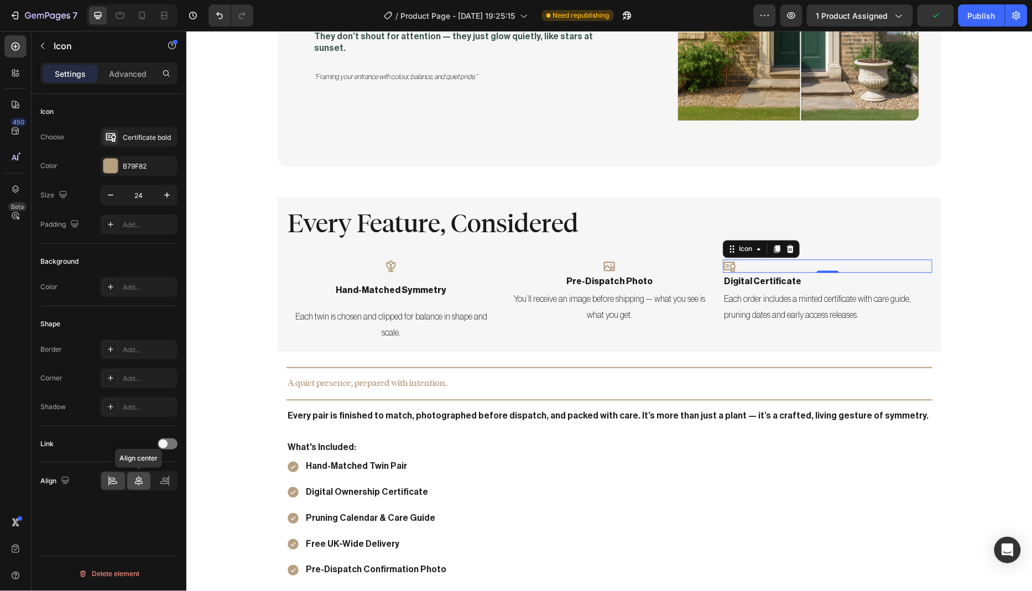
click at [138, 478] on icon at bounding box center [139, 481] width 8 height 10
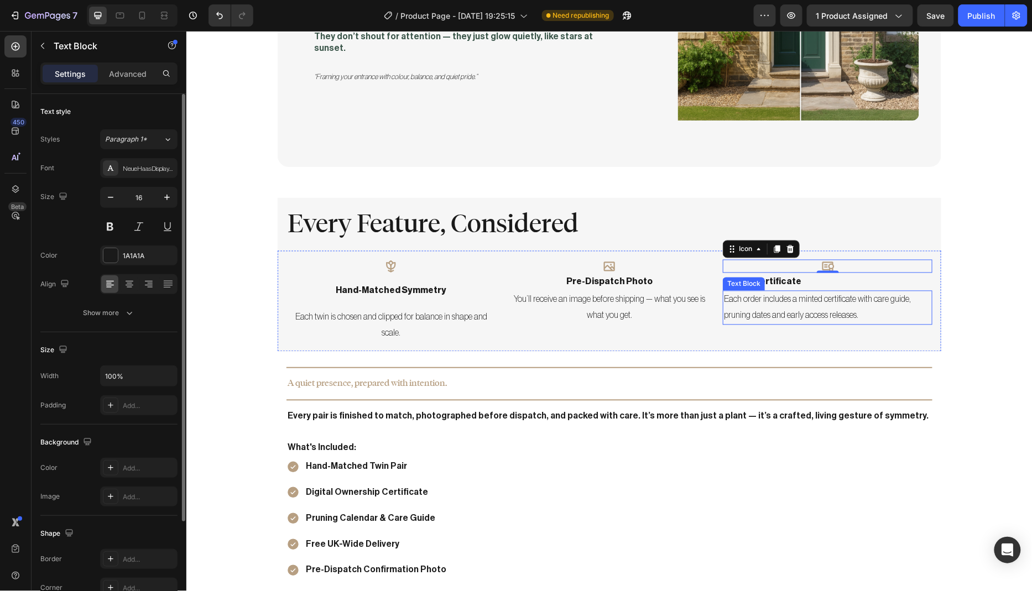
click at [748, 279] on div "Text Block" at bounding box center [743, 284] width 38 height 10
click at [860, 274] on p "digital certificate" at bounding box center [826, 282] width 207 height 16
click at [133, 282] on icon at bounding box center [129, 284] width 11 height 11
click at [794, 299] on p "Each order includes a minted certificate with care guide, pruning dates and ear…" at bounding box center [826, 307] width 207 height 32
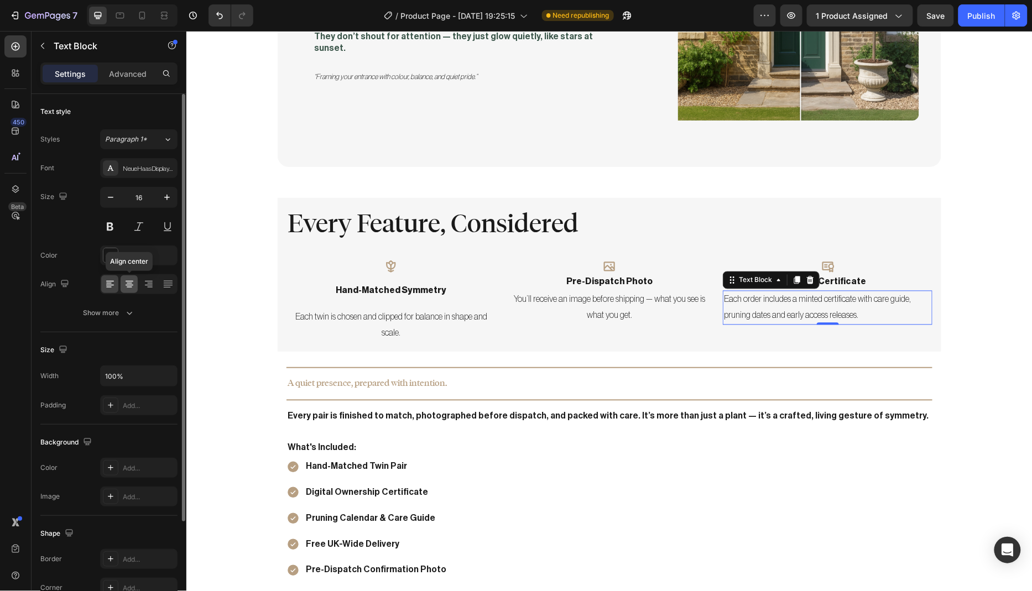
click at [130, 281] on icon at bounding box center [129, 281] width 8 height 1
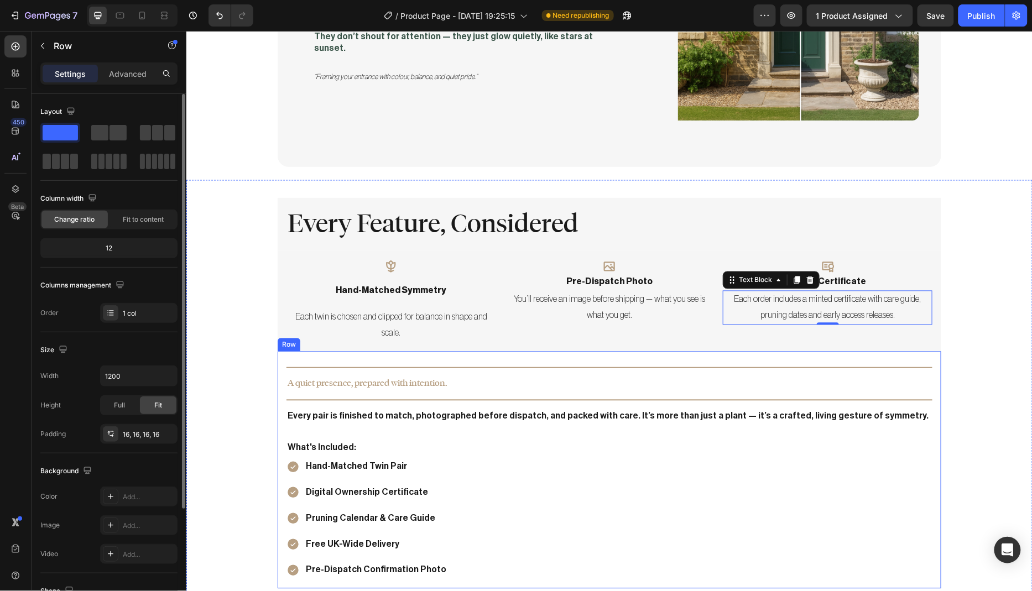
click at [512, 351] on div "Title Line A quiet presence, prepared with intention. Text Block Title Line Eve…" at bounding box center [608, 469] width 663 height 237
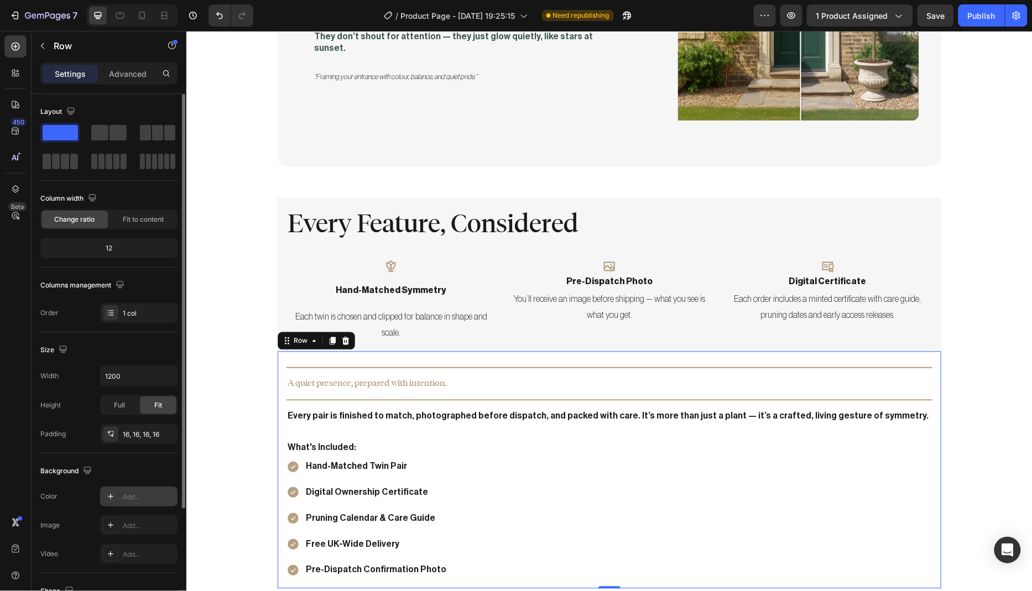
click at [156, 497] on div "Add..." at bounding box center [149, 497] width 52 height 10
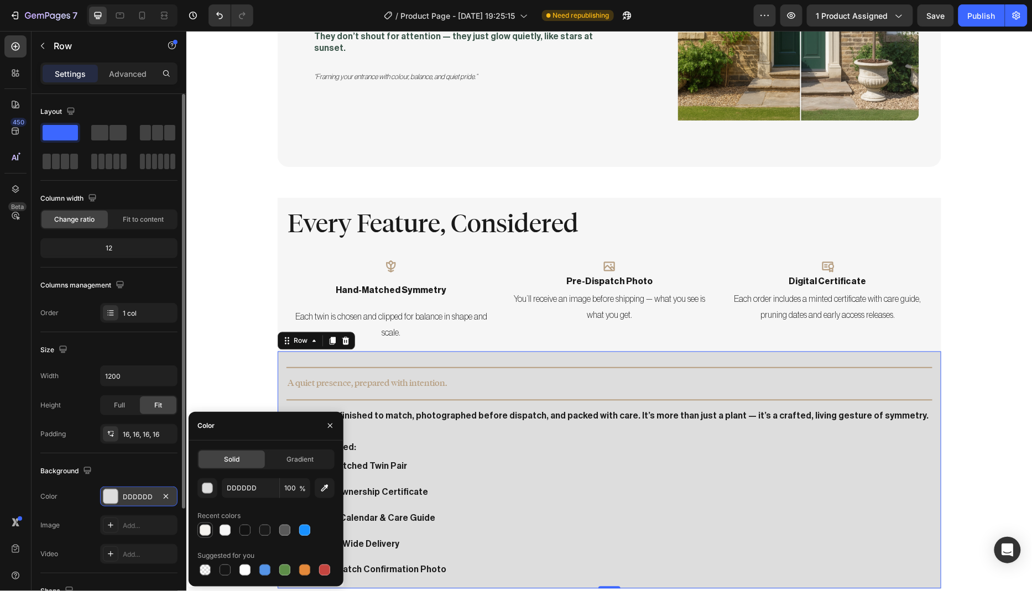
click at [208, 532] on div at bounding box center [205, 530] width 11 height 11
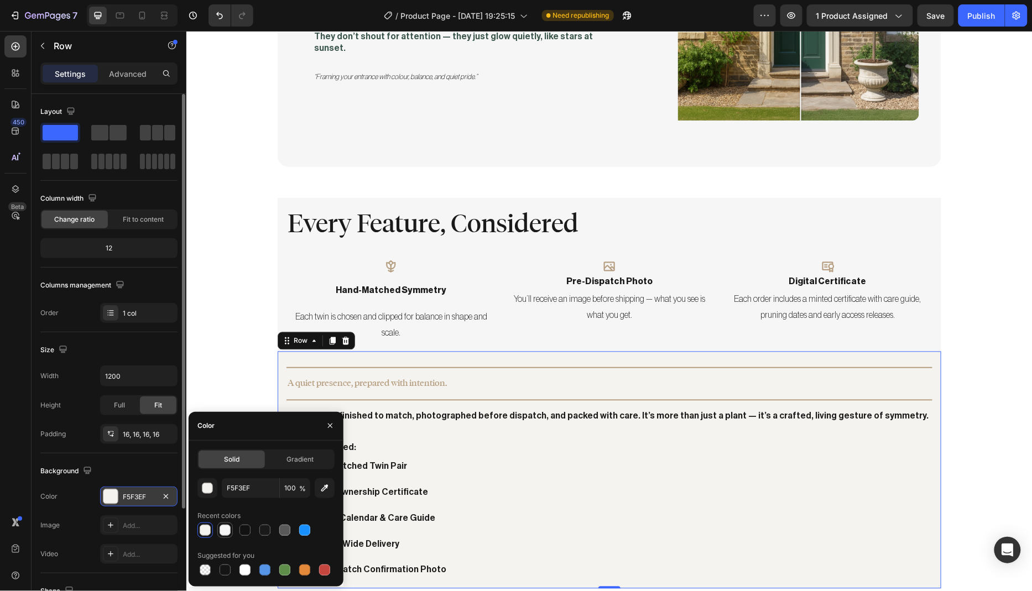
click at [223, 527] on div at bounding box center [224, 530] width 11 height 11
type input "F6F6F6"
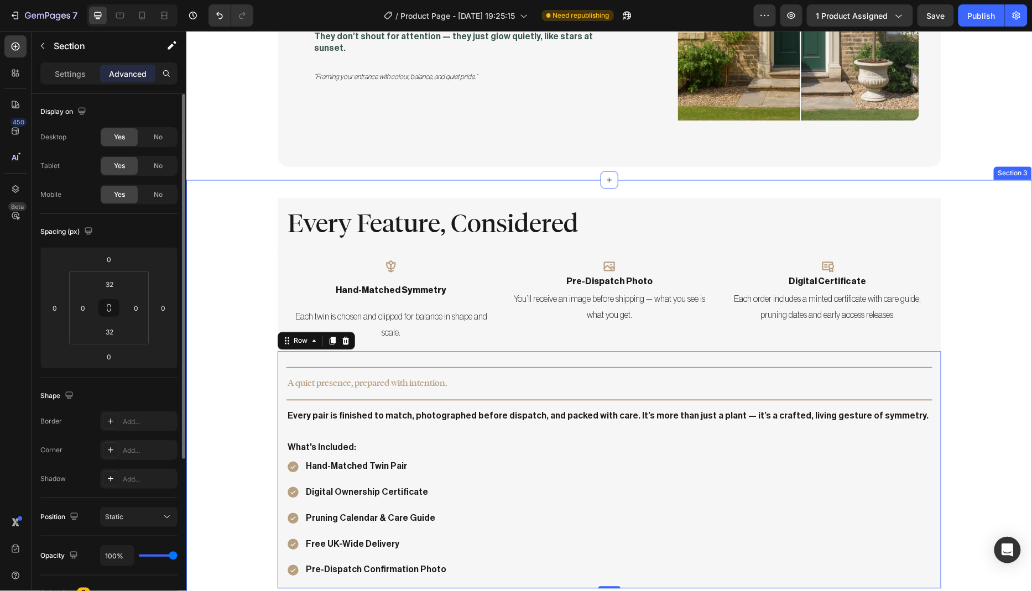
click at [203, 356] on div "Every Feature, Considered Heading Row Icon hand-matched symmetry Text Block Eac…" at bounding box center [609, 392] width 846 height 391
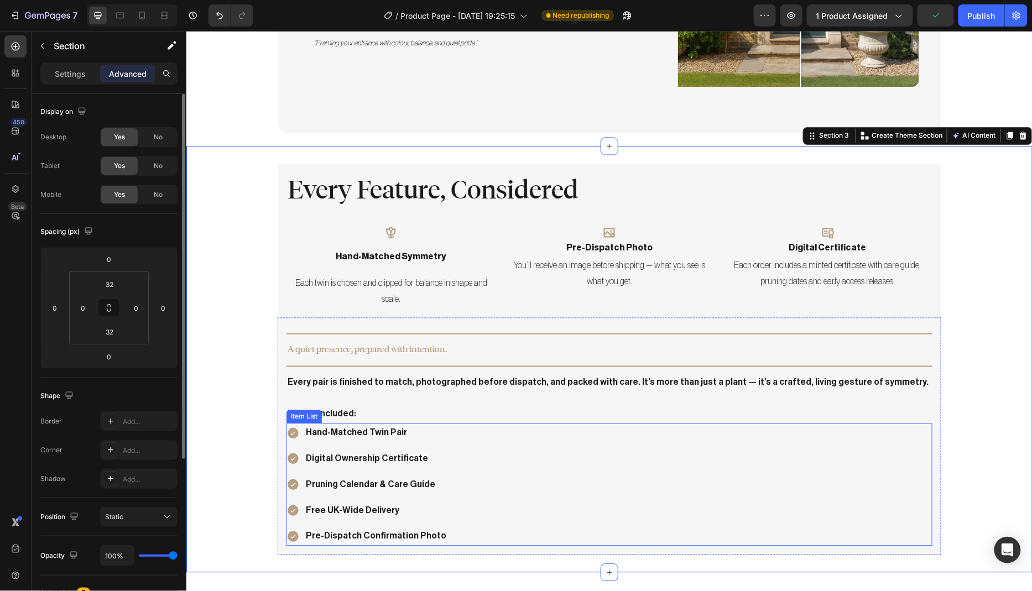
scroll to position [711, 0]
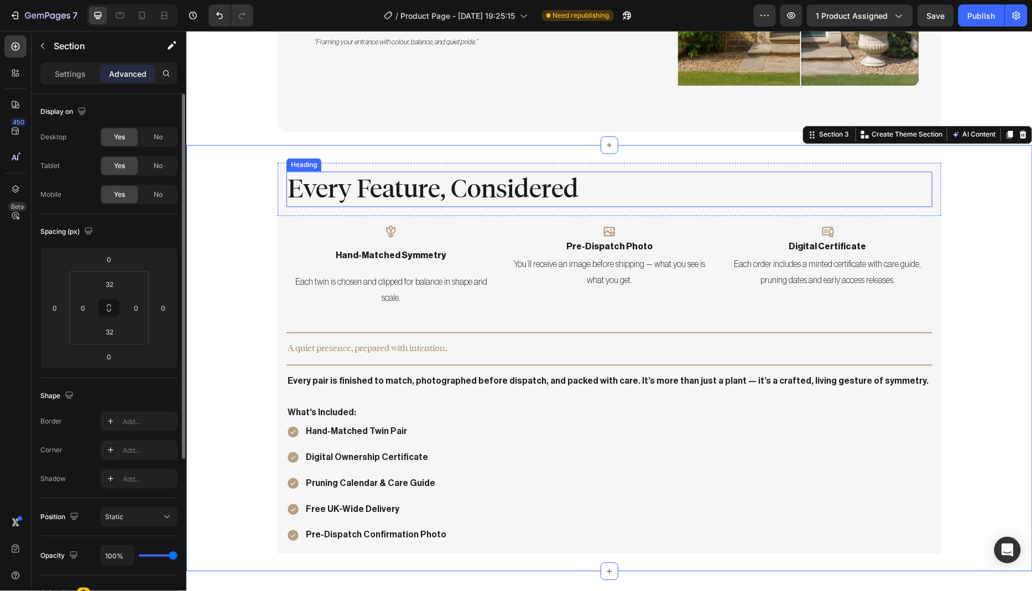
click at [421, 171] on h2 "Every Feature, Considered" at bounding box center [609, 188] width 646 height 35
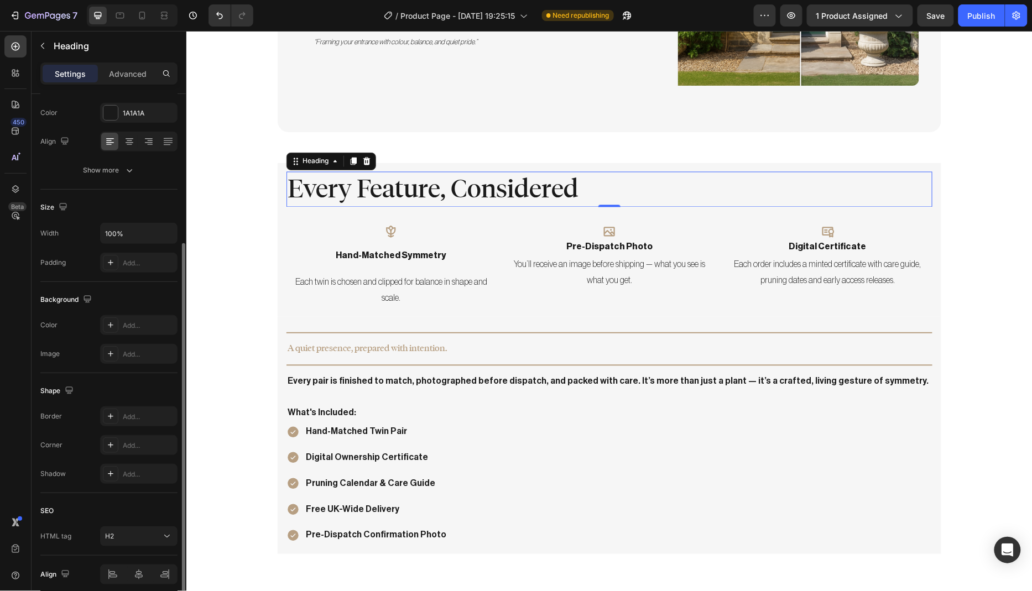
scroll to position [168, 0]
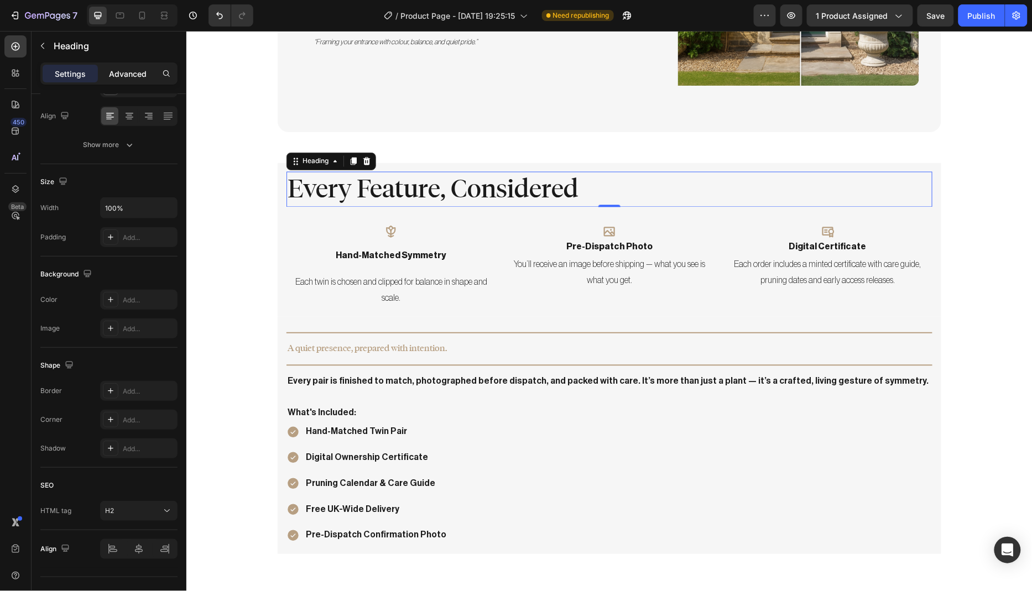
click at [130, 77] on p "Advanced" at bounding box center [128, 74] width 38 height 12
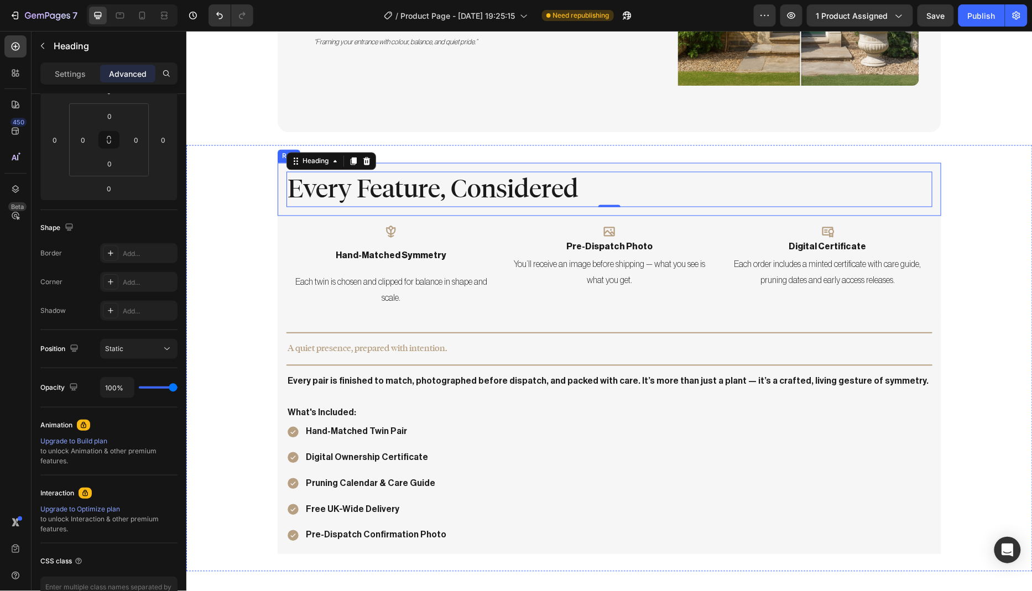
click at [437, 163] on div "Every Feature, Considered Heading 0 Row" at bounding box center [608, 189] width 663 height 53
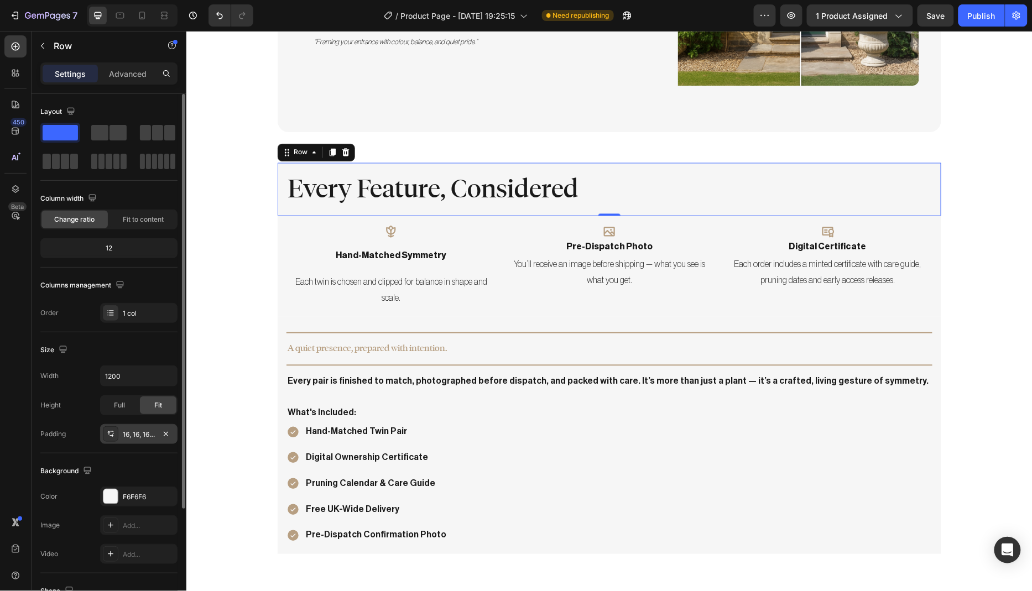
click at [143, 431] on div "16, 16, 16, 16" at bounding box center [139, 435] width 32 height 10
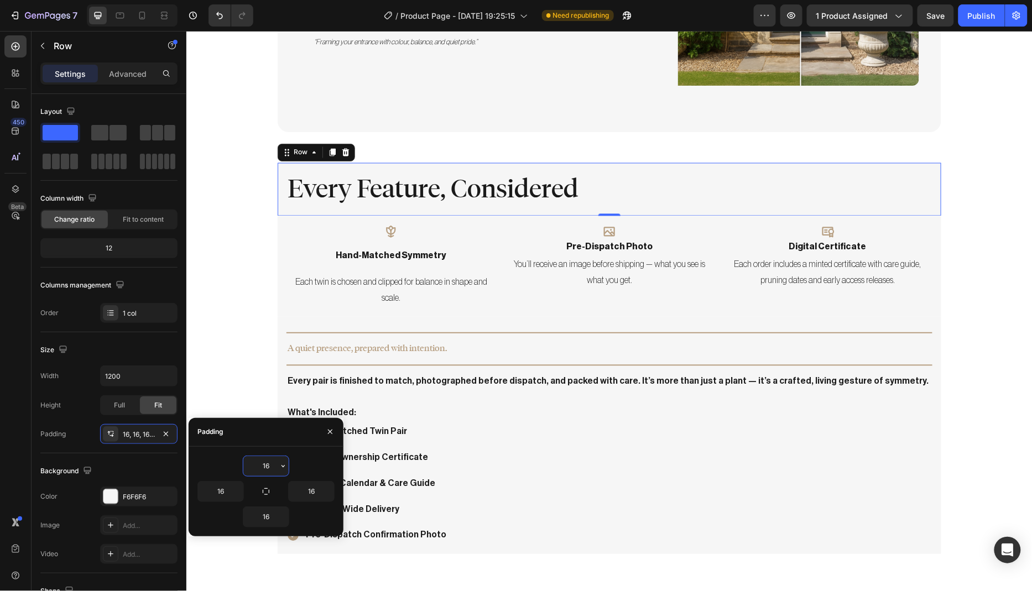
click at [275, 468] on input "16" at bounding box center [265, 466] width 45 height 20
type input "80"
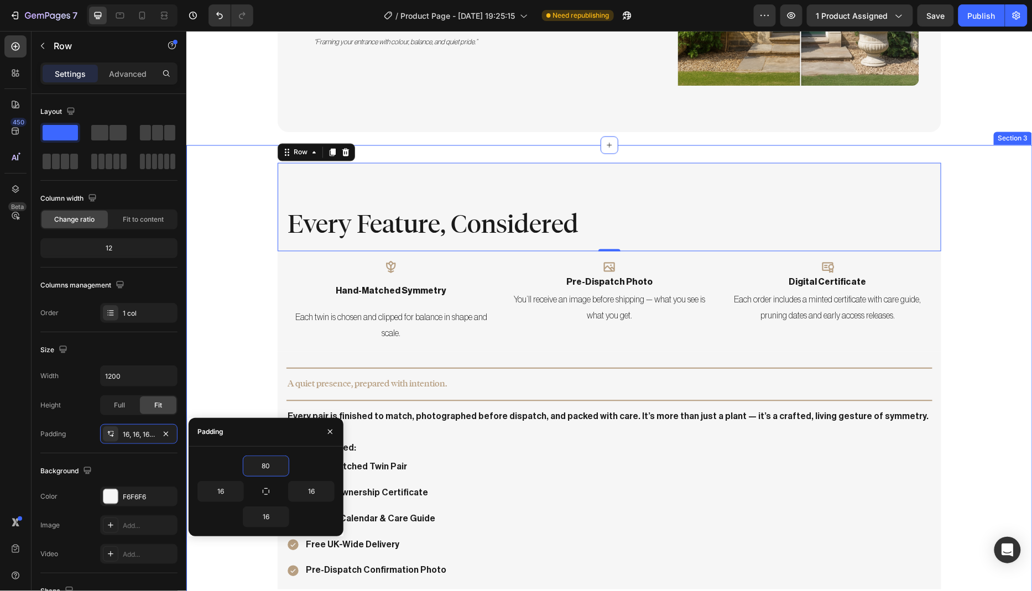
click at [236, 290] on div "Every Feature, Considered Heading Row 0 Icon hand-matched symmetry Text Block E…" at bounding box center [609, 376] width 846 height 426
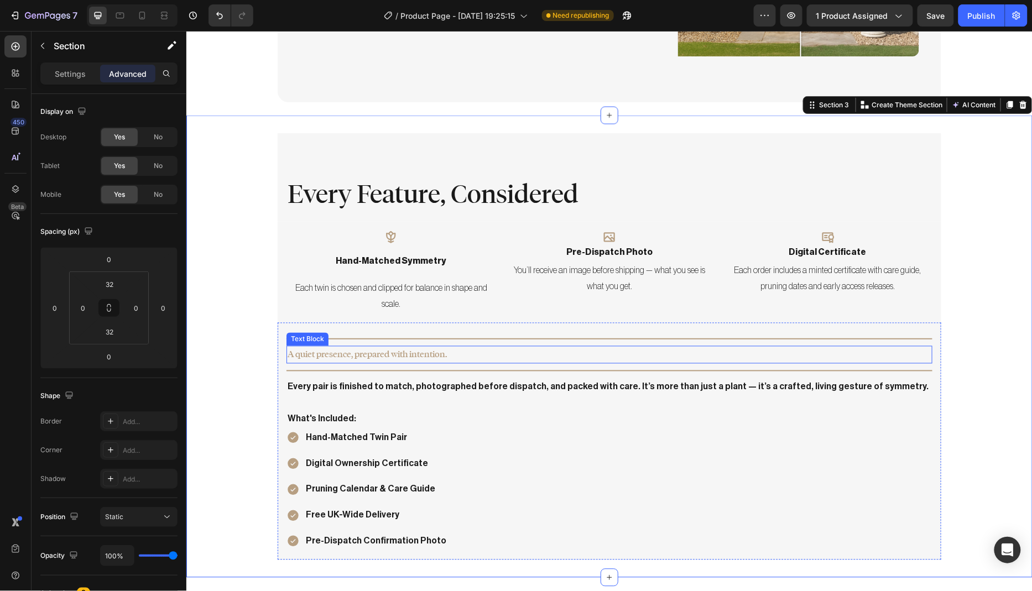
scroll to position [726, 0]
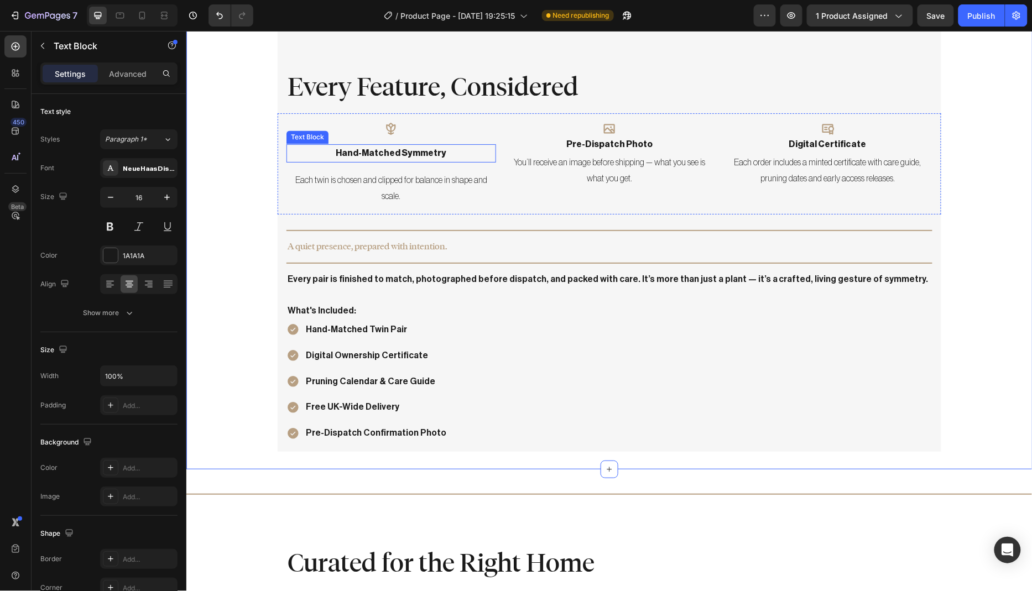
click at [412, 153] on p "hand-matched symmetry" at bounding box center [390, 153] width 207 height 16
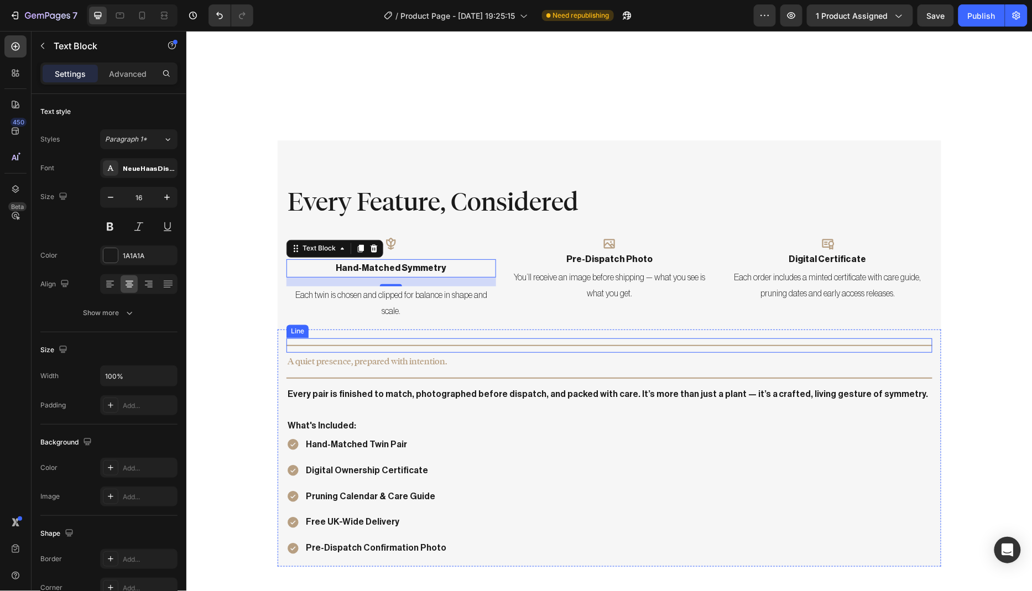
scroll to position [717, 0]
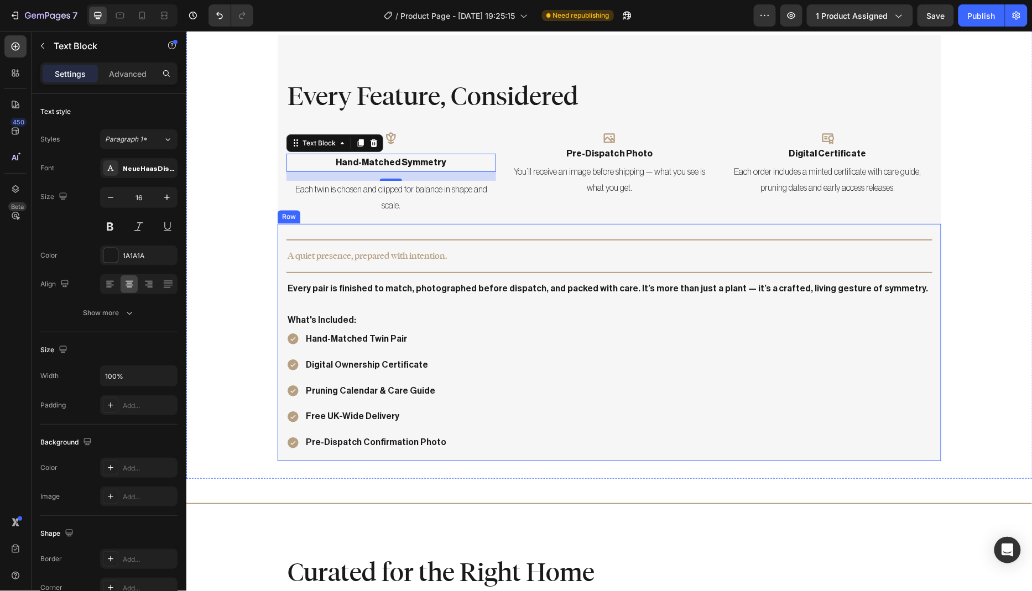
click at [493, 452] on div "Title Line A quiet presence, prepared with intention. Text Block Title Line Eve…" at bounding box center [608, 341] width 663 height 237
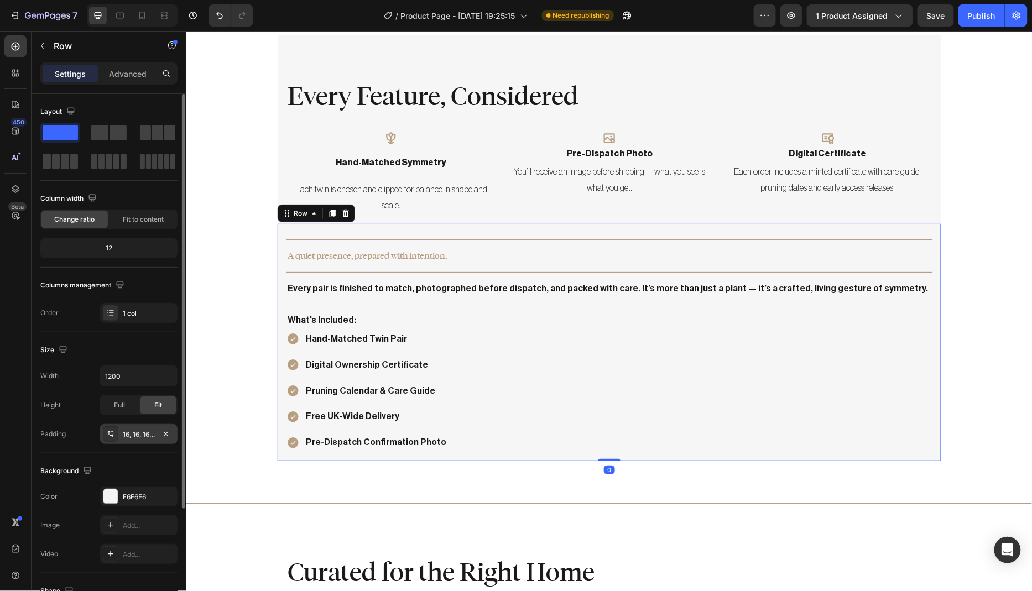
click at [134, 437] on div "16, 16, 16, 16" at bounding box center [139, 435] width 32 height 10
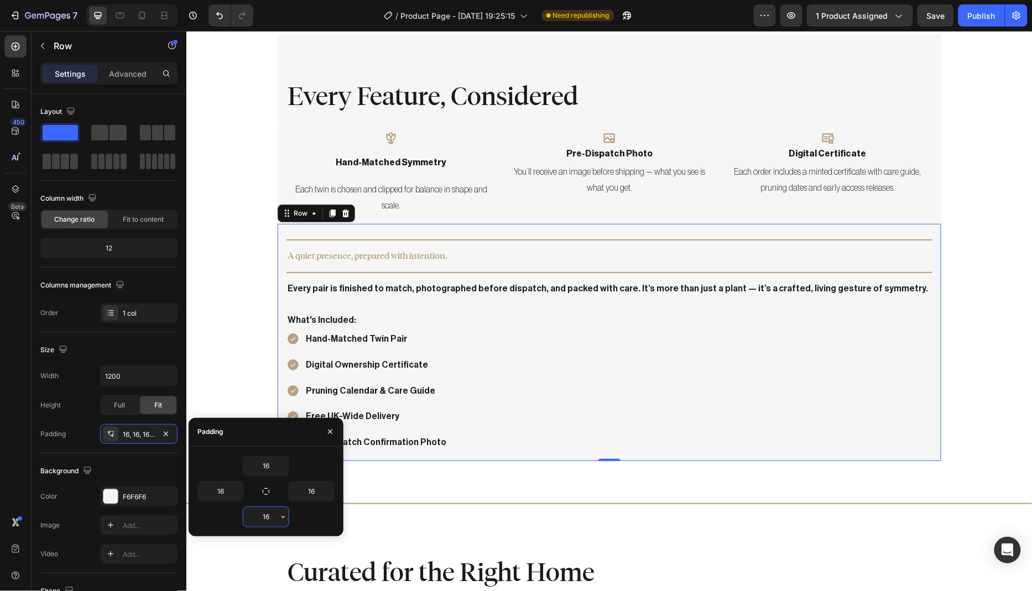
click at [270, 515] on input "16" at bounding box center [265, 517] width 45 height 20
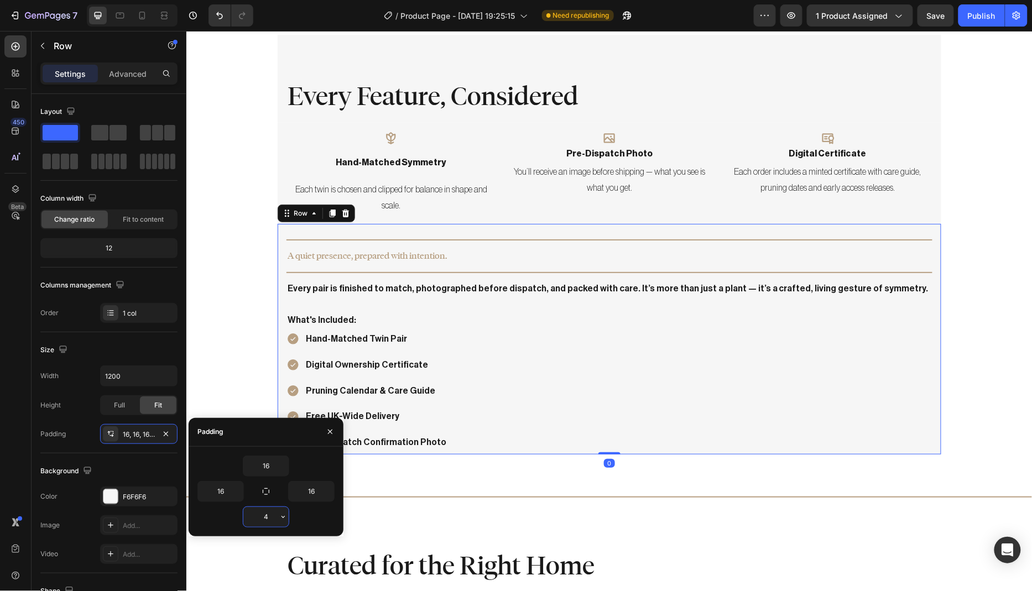
type input "48"
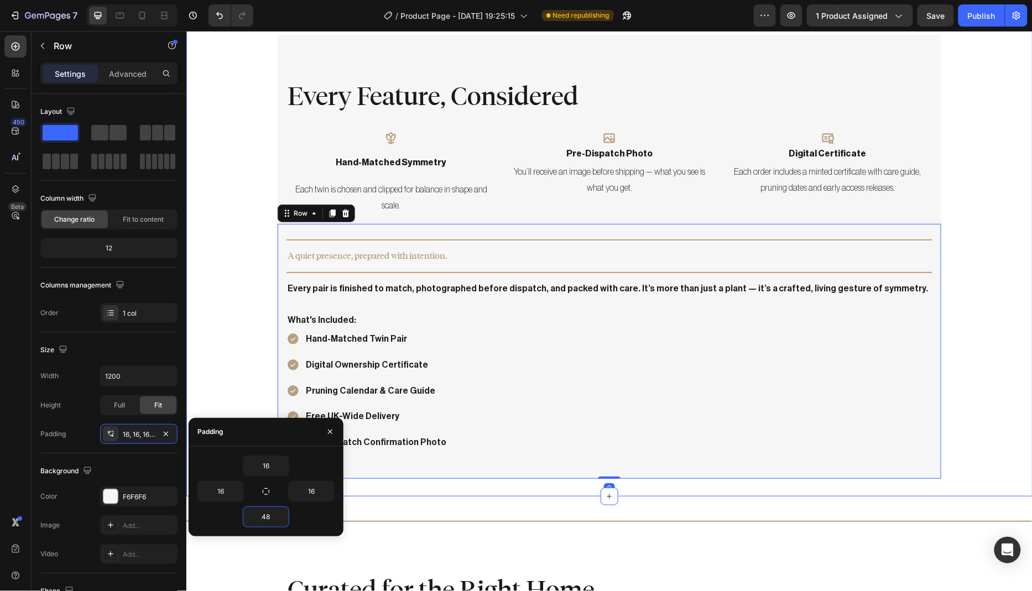
click at [229, 362] on div "Every Feature, Considered Heading Row Icon hand-matched symmetry Text Block Eac…" at bounding box center [609, 256] width 846 height 444
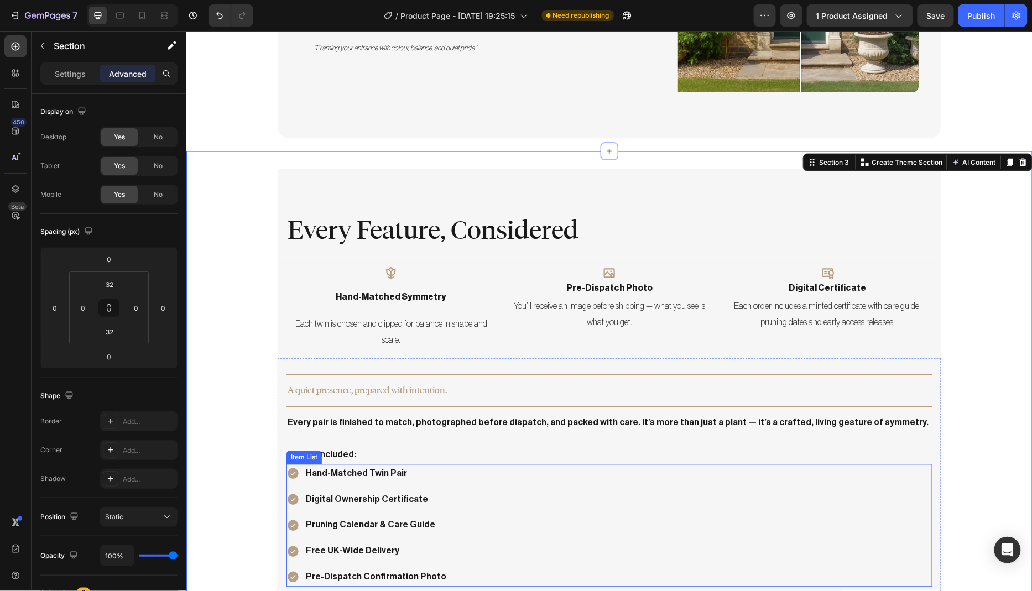
scroll to position [601, 0]
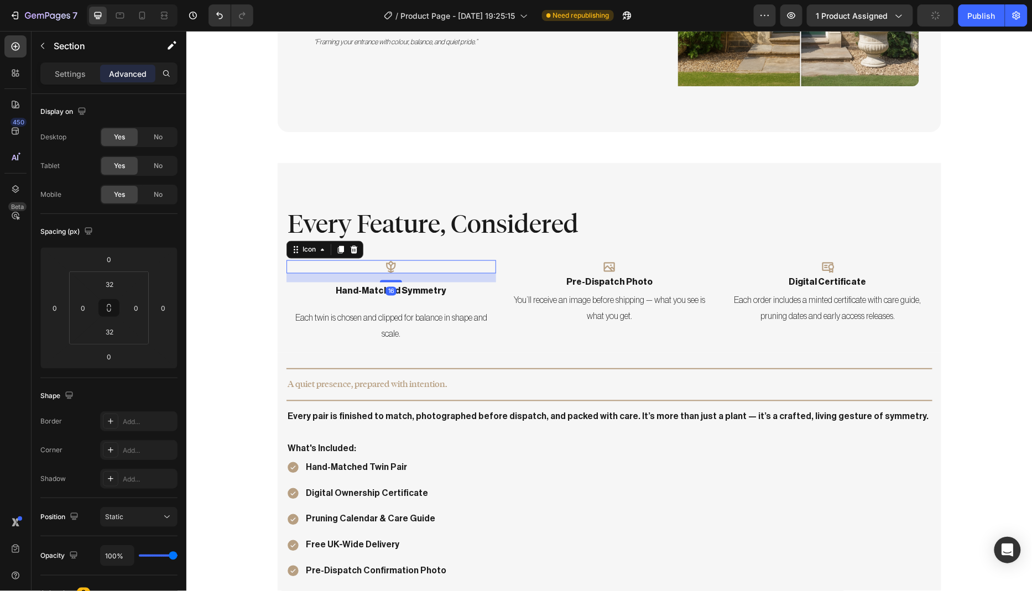
click at [389, 260] on icon at bounding box center [390, 266] width 9 height 12
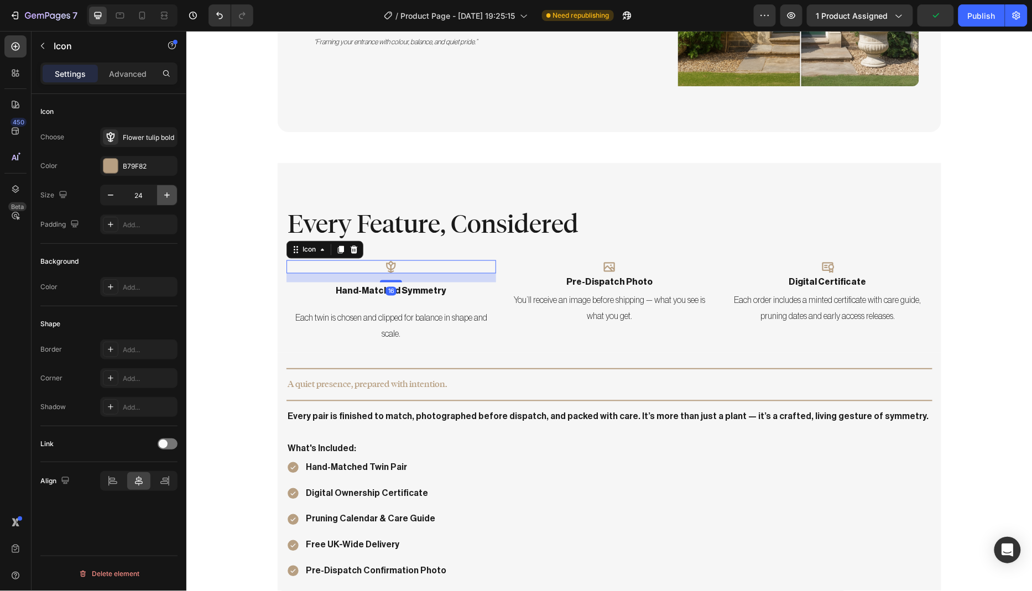
click at [167, 195] on icon "button" at bounding box center [167, 195] width 6 height 6
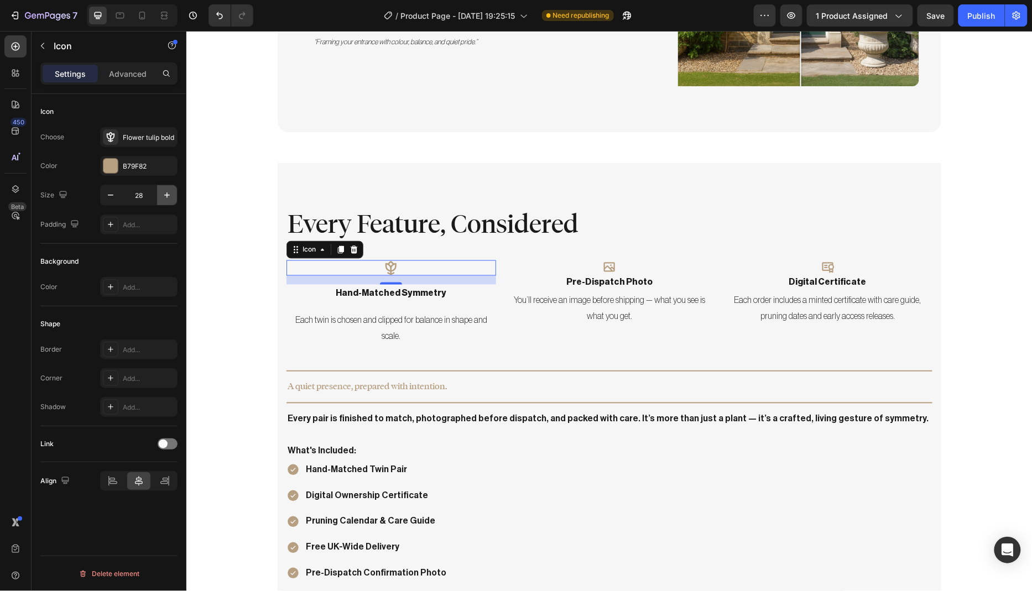
click at [167, 195] on icon "button" at bounding box center [167, 195] width 6 height 6
type input "32"
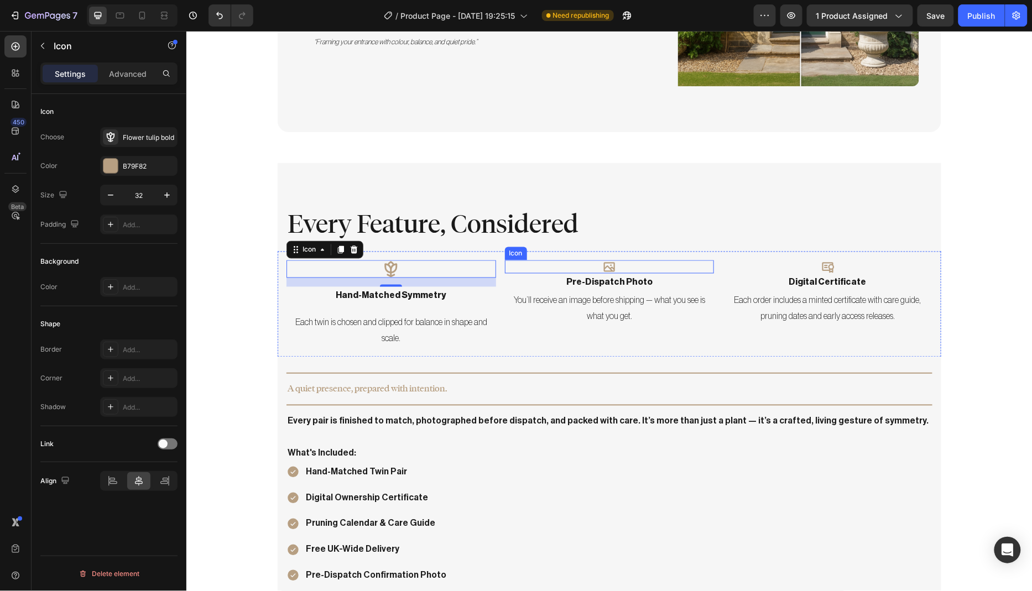
click at [608, 260] on icon at bounding box center [608, 266] width 13 height 13
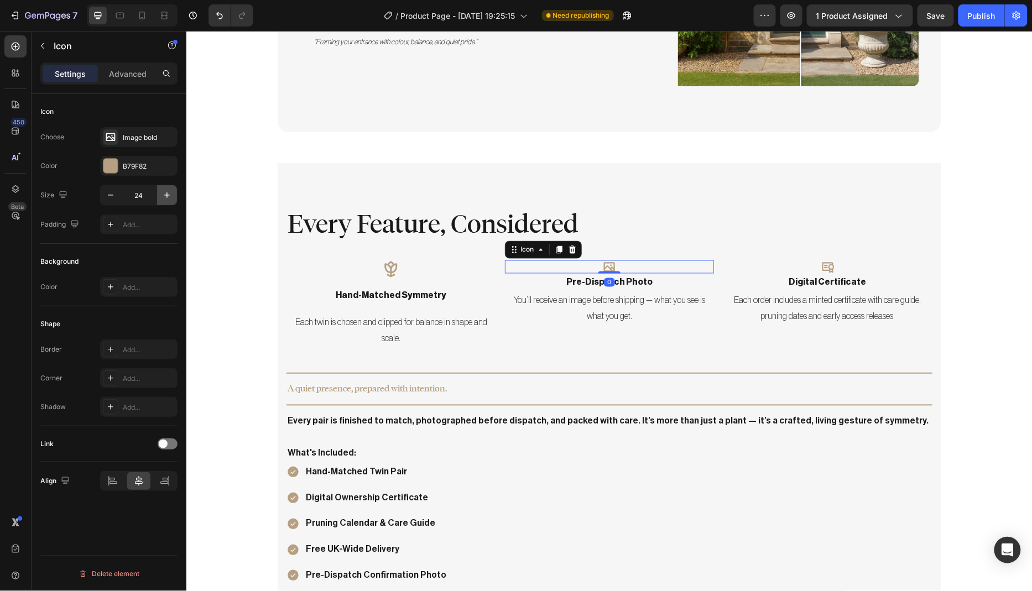
click at [168, 196] on icon "button" at bounding box center [166, 195] width 11 height 11
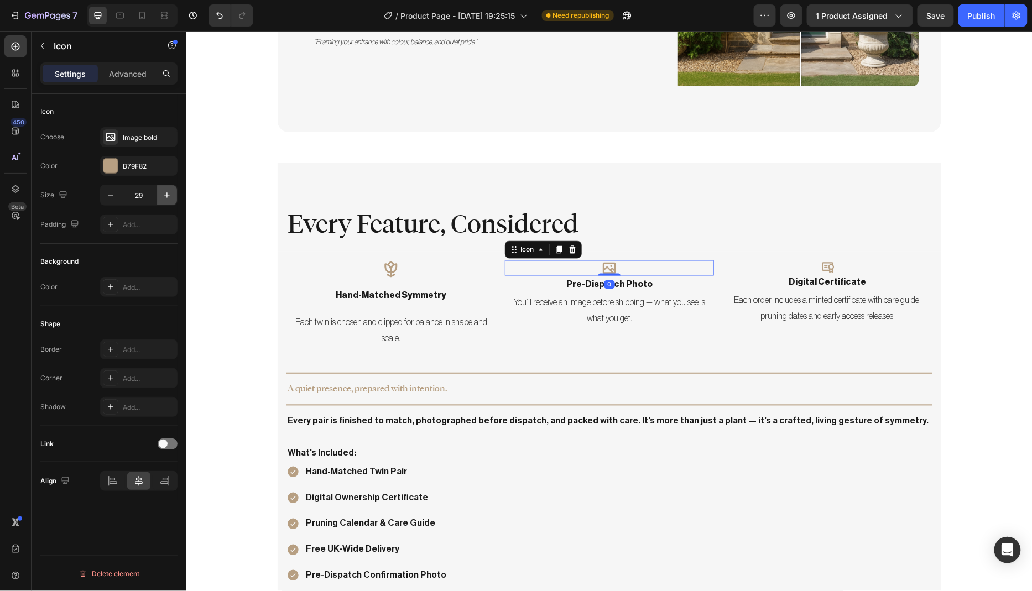
click at [168, 196] on icon "button" at bounding box center [166, 195] width 11 height 11
type input "32"
click at [824, 262] on icon at bounding box center [828, 267] width 12 height 11
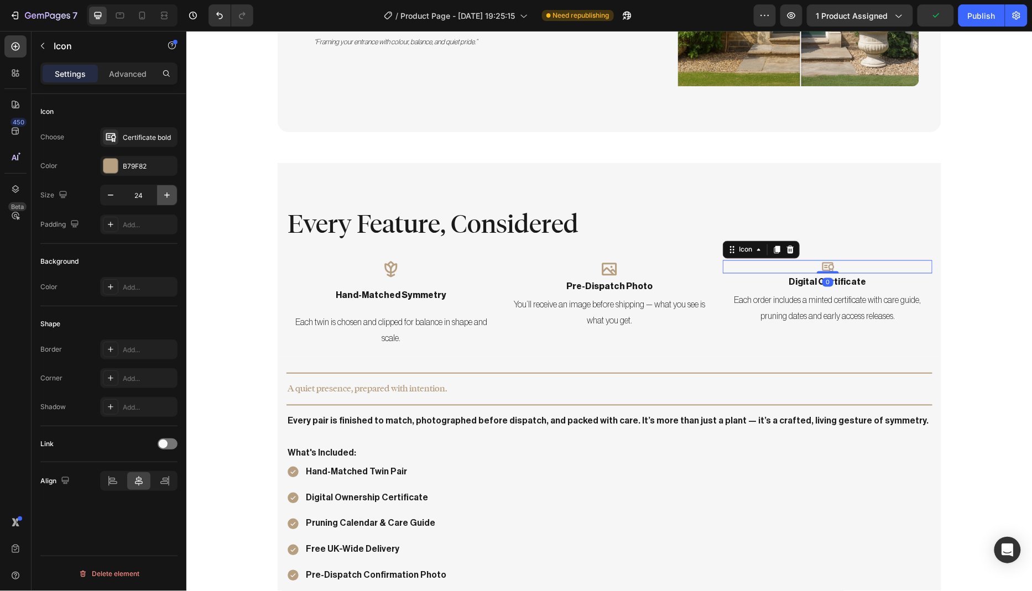
click at [168, 197] on icon "button" at bounding box center [166, 195] width 11 height 11
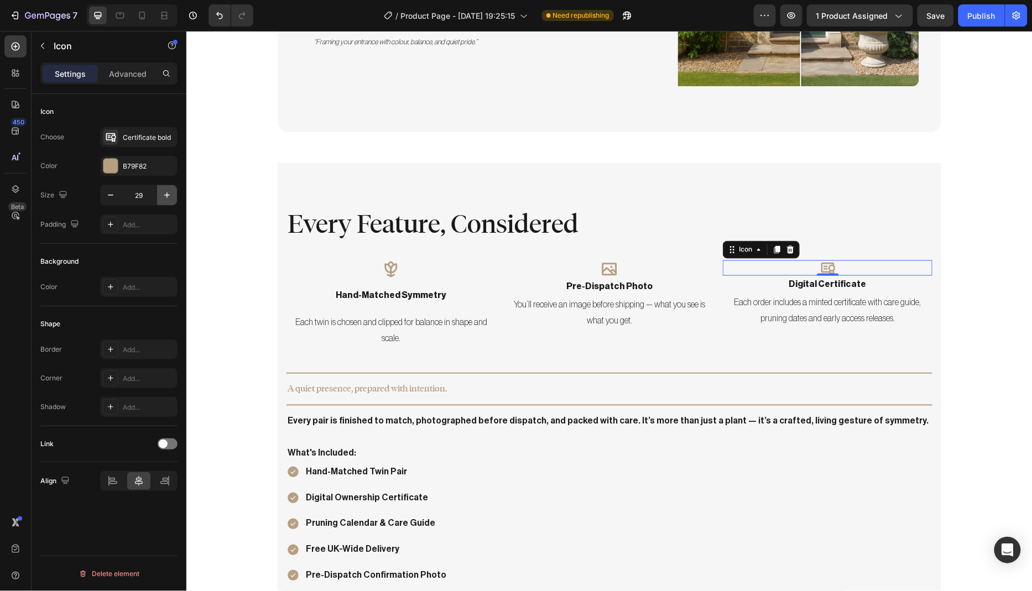
click at [168, 197] on icon "button" at bounding box center [166, 195] width 11 height 11
type input "32"
click at [385, 261] on icon at bounding box center [390, 269] width 13 height 16
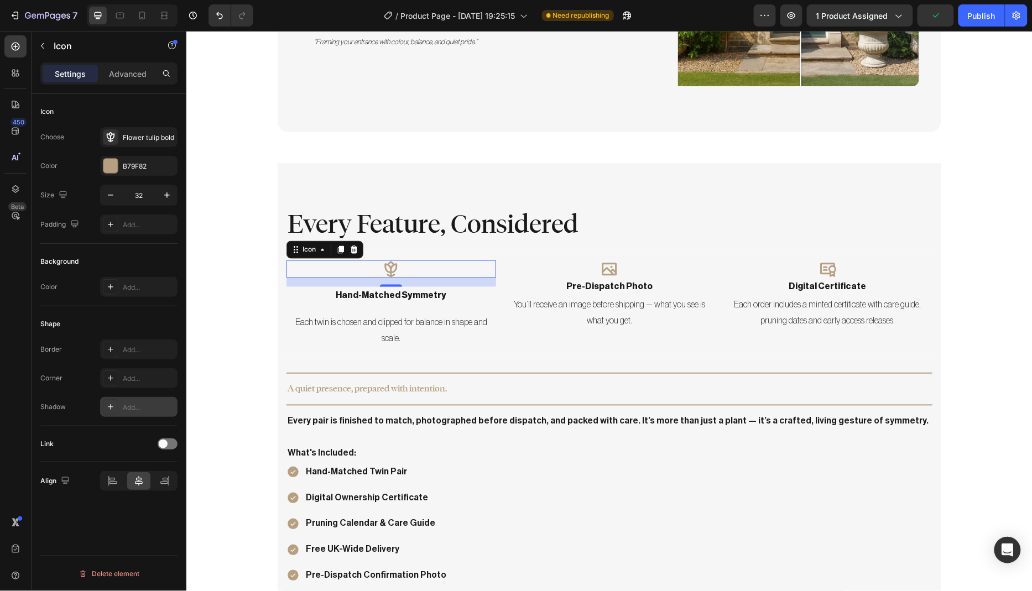
click at [138, 404] on div "Add..." at bounding box center [149, 407] width 52 height 10
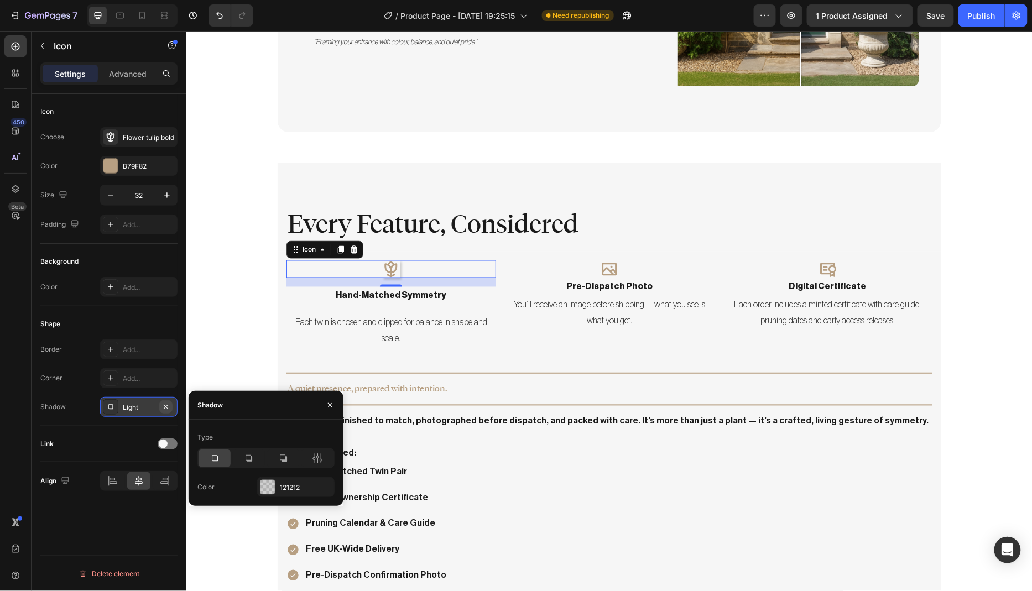
click at [166, 407] on icon "button" at bounding box center [165, 406] width 9 height 9
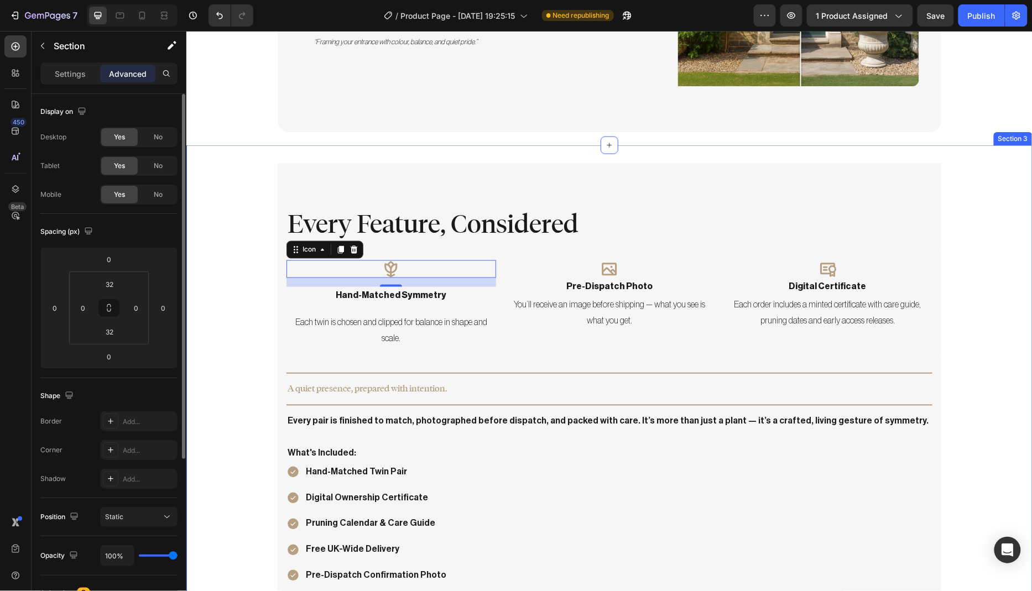
click at [256, 328] on div "Every Feature, Considered Heading Row Icon 16 hand-matched symmetry Text Block …" at bounding box center [609, 387] width 846 height 448
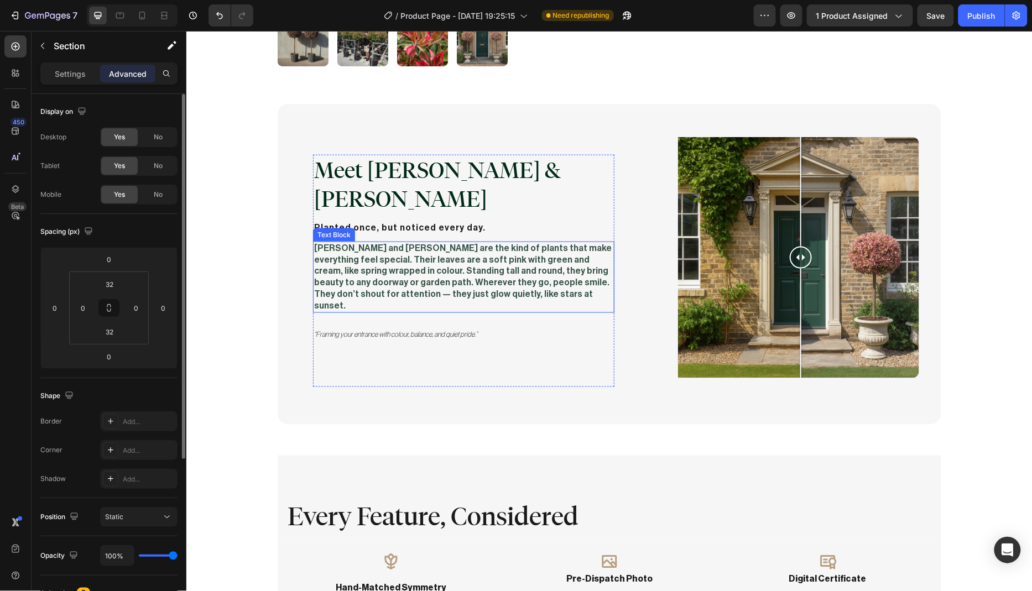
scroll to position [418, 0]
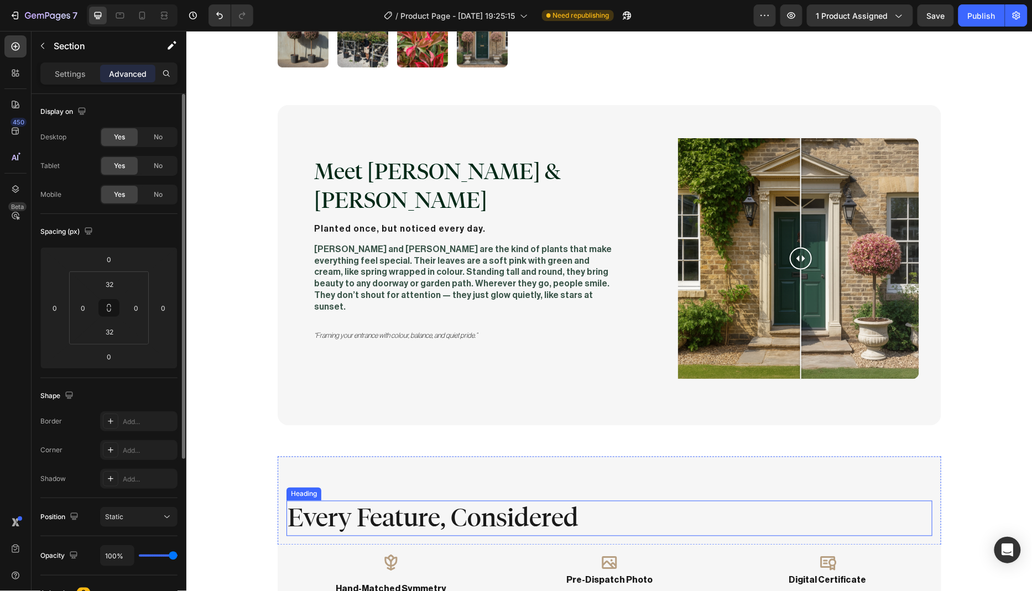
click at [486, 509] on h2 "Every Feature, Considered" at bounding box center [609, 517] width 646 height 35
click at [76, 68] on p "Settings" at bounding box center [70, 74] width 31 height 12
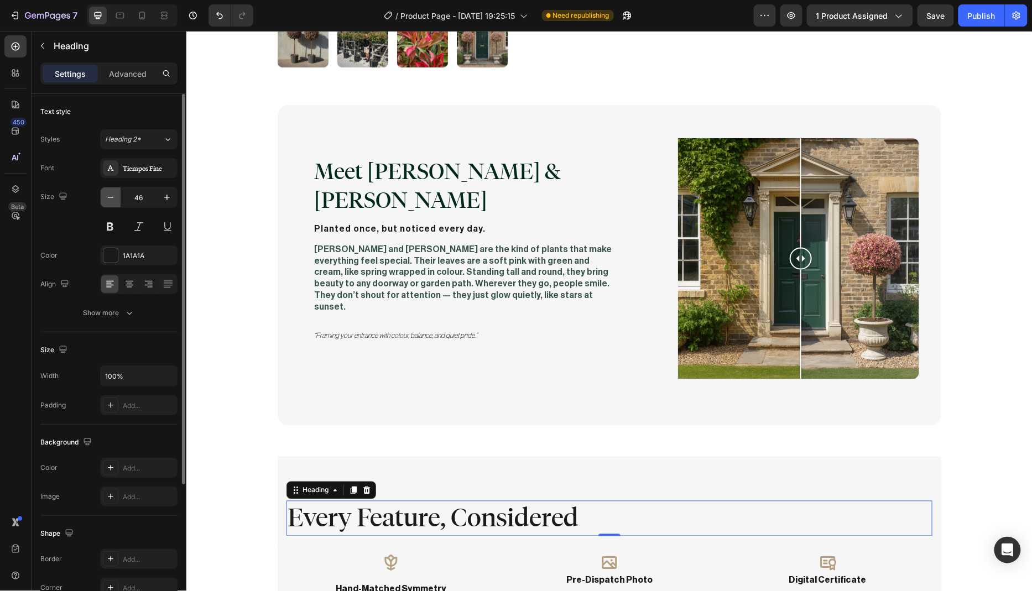
click at [111, 200] on icon "button" at bounding box center [110, 197] width 11 height 11
type input "42"
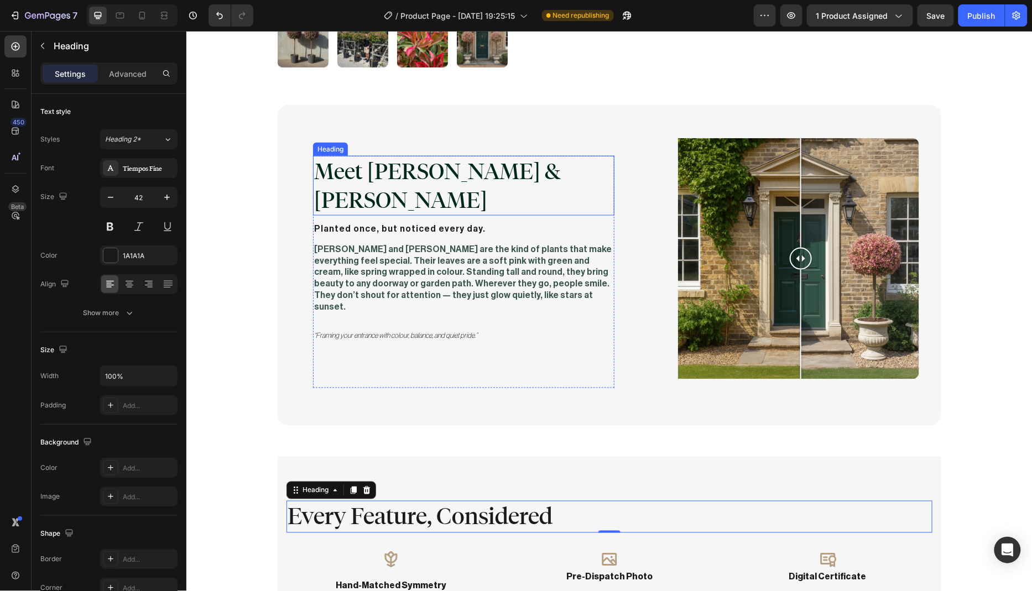
click at [395, 174] on h2 "Meet [PERSON_NAME] & [PERSON_NAME]" at bounding box center [462, 185] width 301 height 60
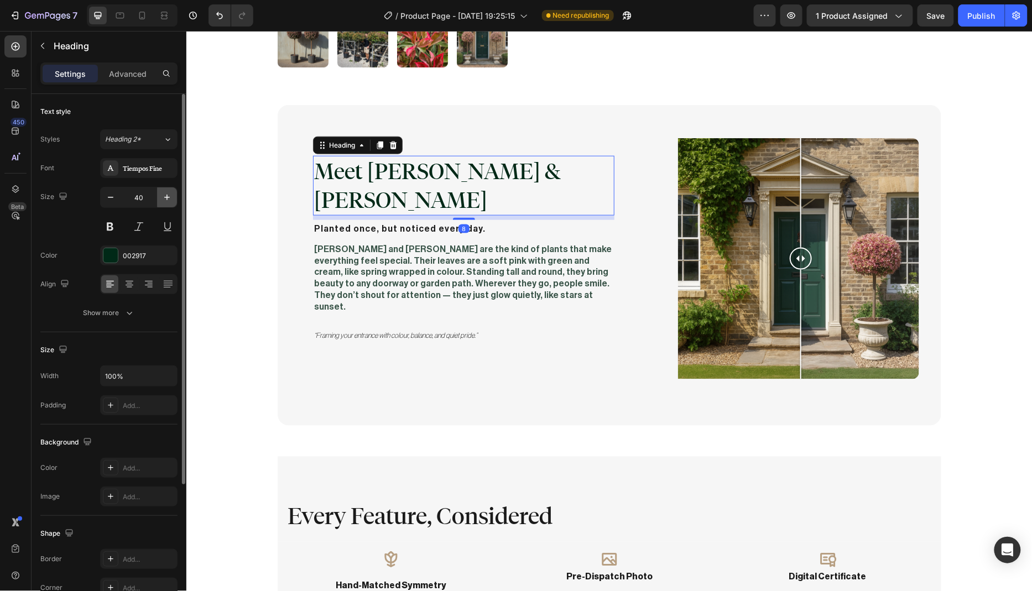
click at [165, 194] on icon "button" at bounding box center [166, 197] width 11 height 11
type input "42"
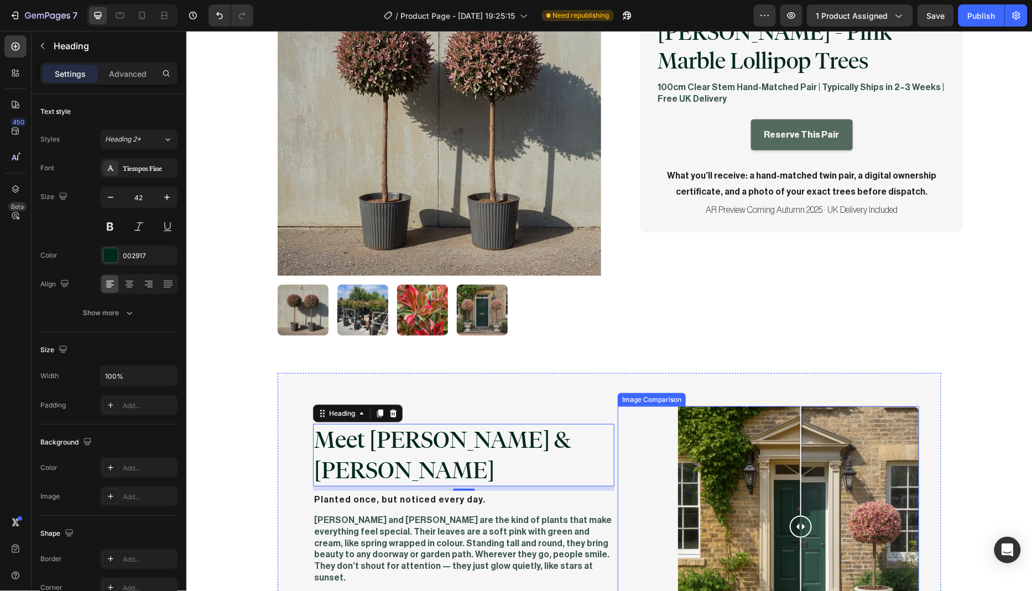
scroll to position [98, 0]
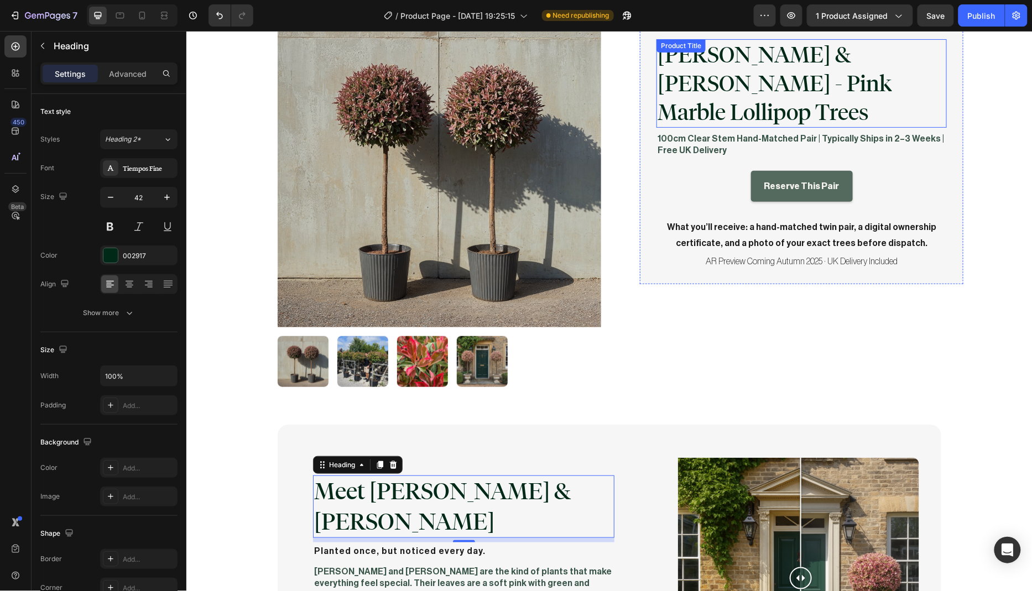
click at [721, 66] on h1 "[PERSON_NAME] & [PERSON_NAME] - Pink Marble Lollipop Trees" at bounding box center [801, 83] width 290 height 88
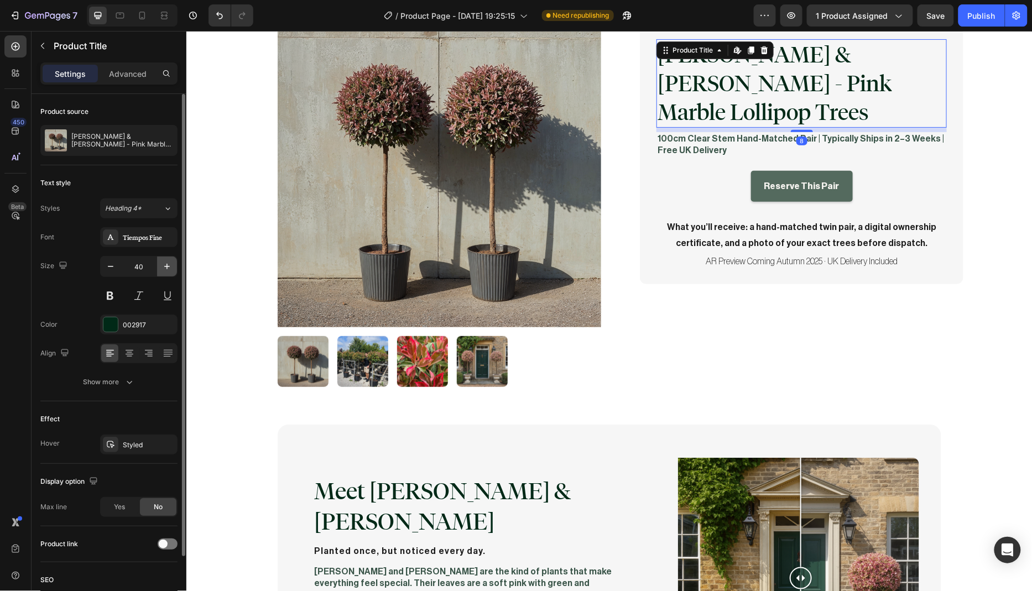
click at [162, 268] on icon "button" at bounding box center [166, 266] width 11 height 11
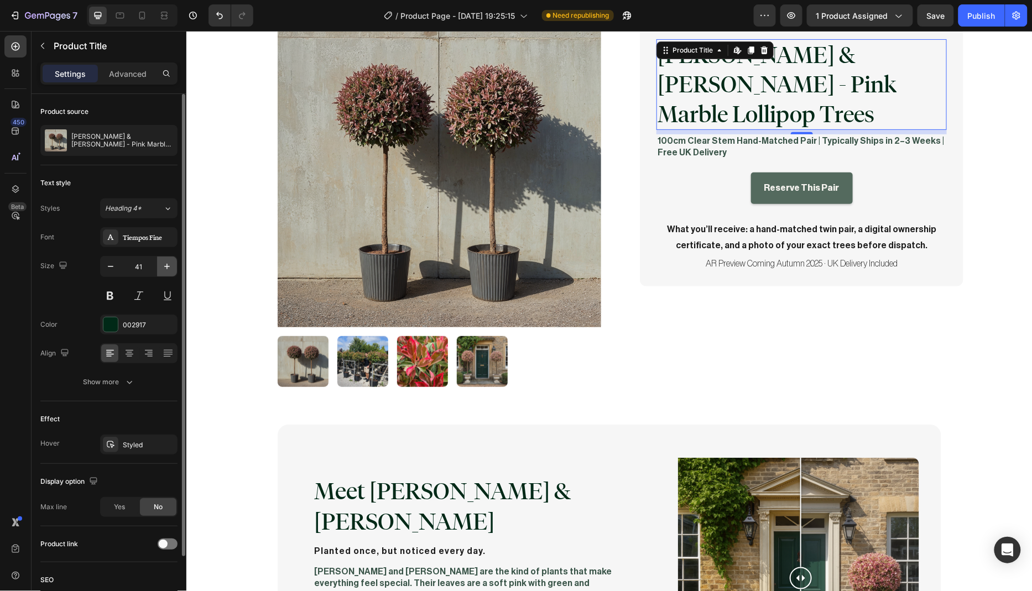
click at [162, 268] on icon "button" at bounding box center [166, 266] width 11 height 11
type input "42"
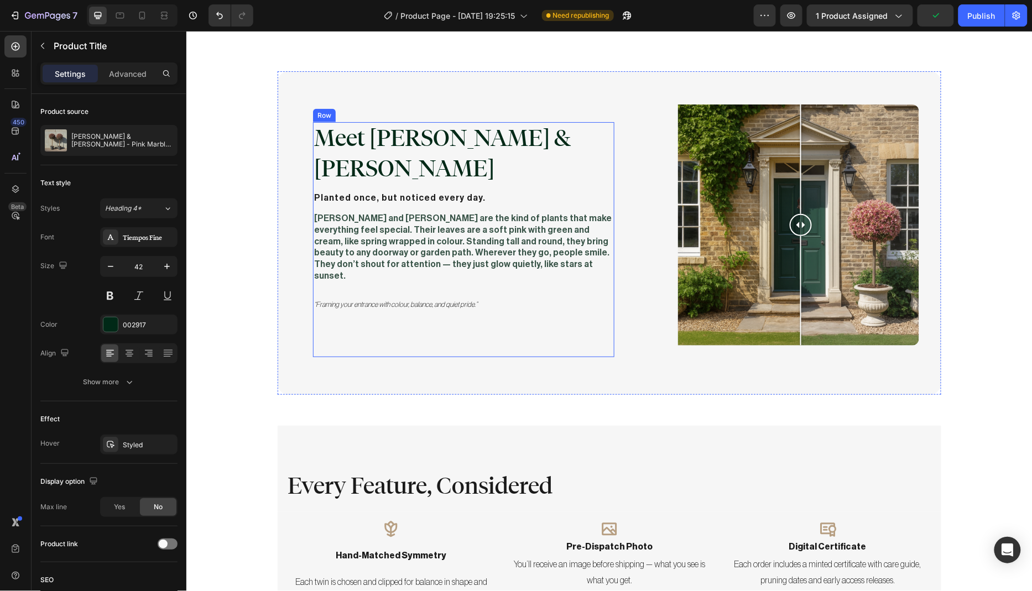
scroll to position [507, 0]
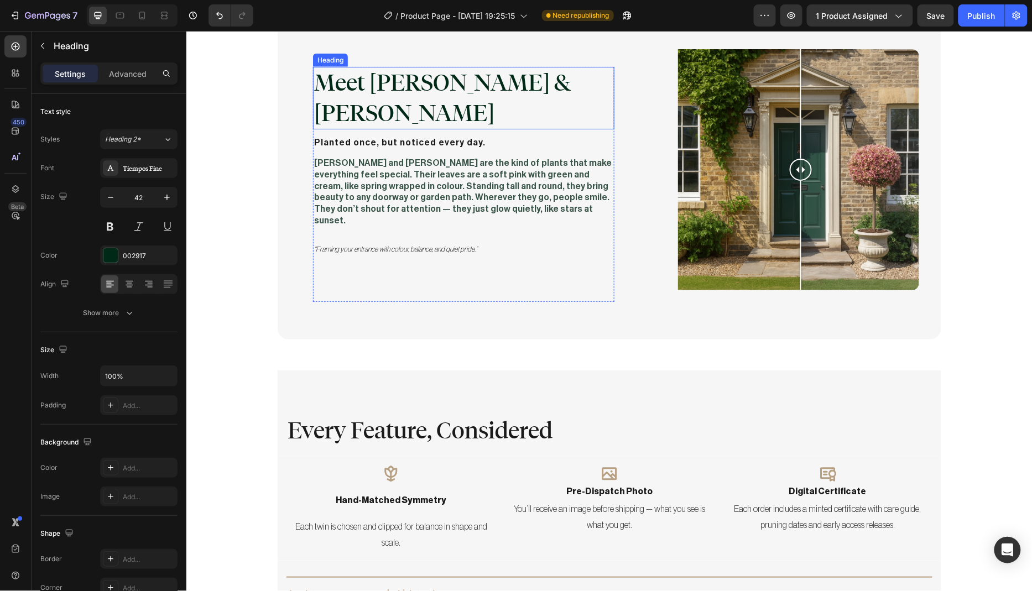
click at [328, 82] on h2 "Meet [PERSON_NAME] & [PERSON_NAME]" at bounding box center [462, 97] width 301 height 62
click at [131, 78] on p "Advanced" at bounding box center [128, 74] width 38 height 12
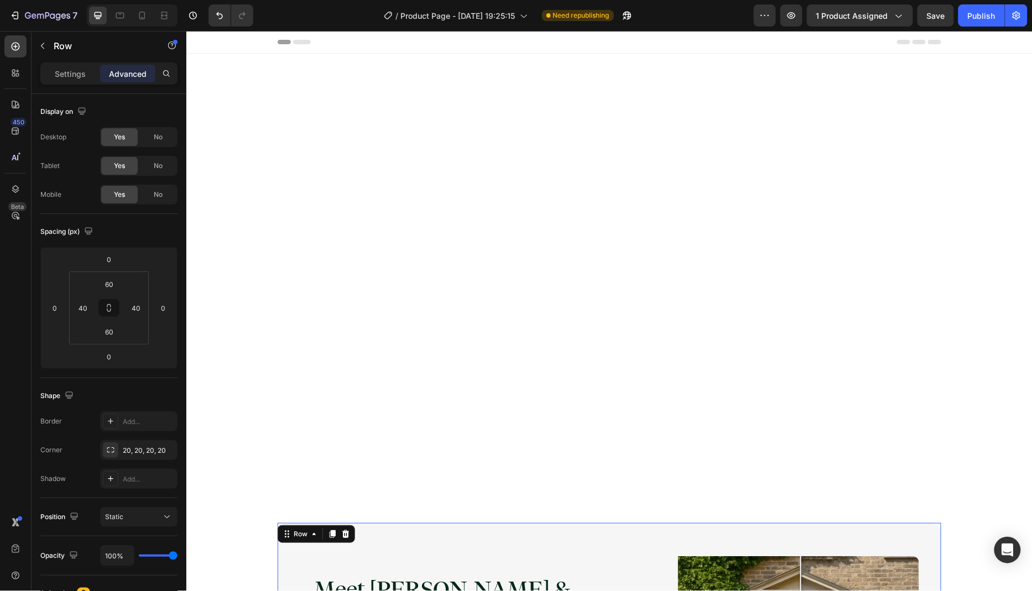
scroll to position [507, 0]
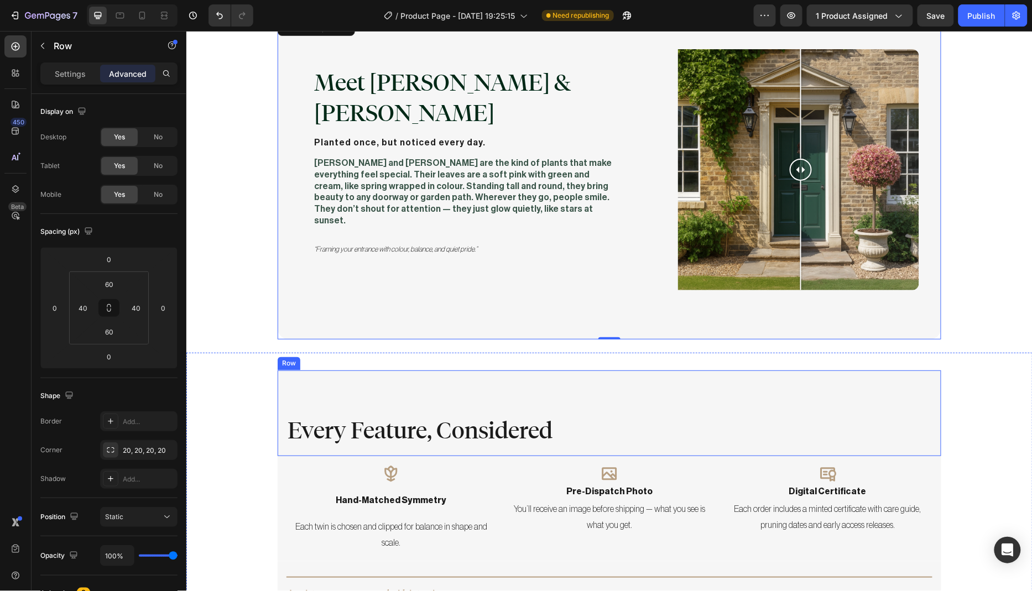
click at [283, 389] on div "Every Feature, Considered Heading Row" at bounding box center [608, 413] width 663 height 86
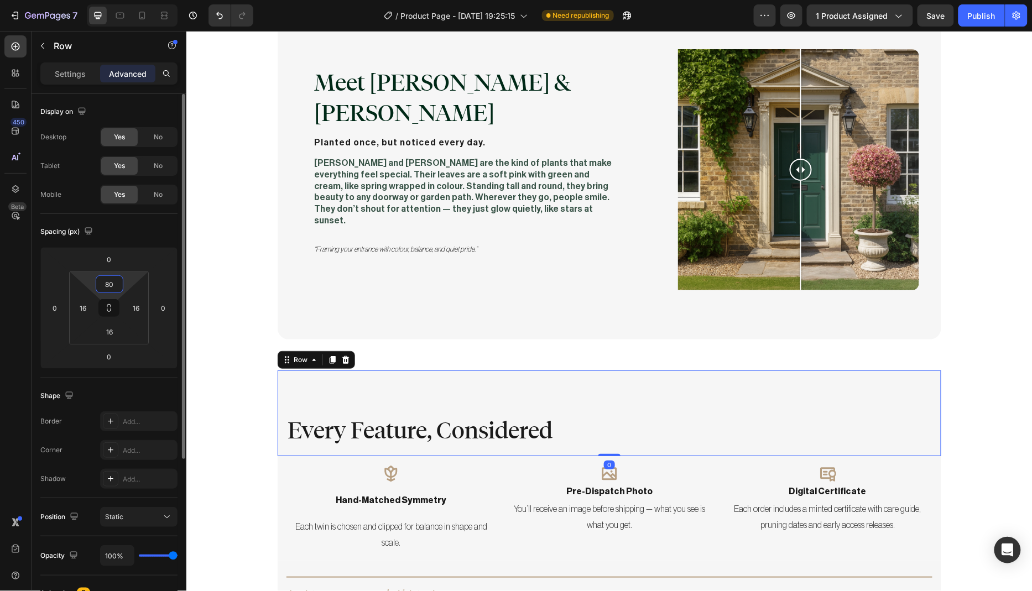
click at [116, 283] on input "80" at bounding box center [109, 284] width 22 height 17
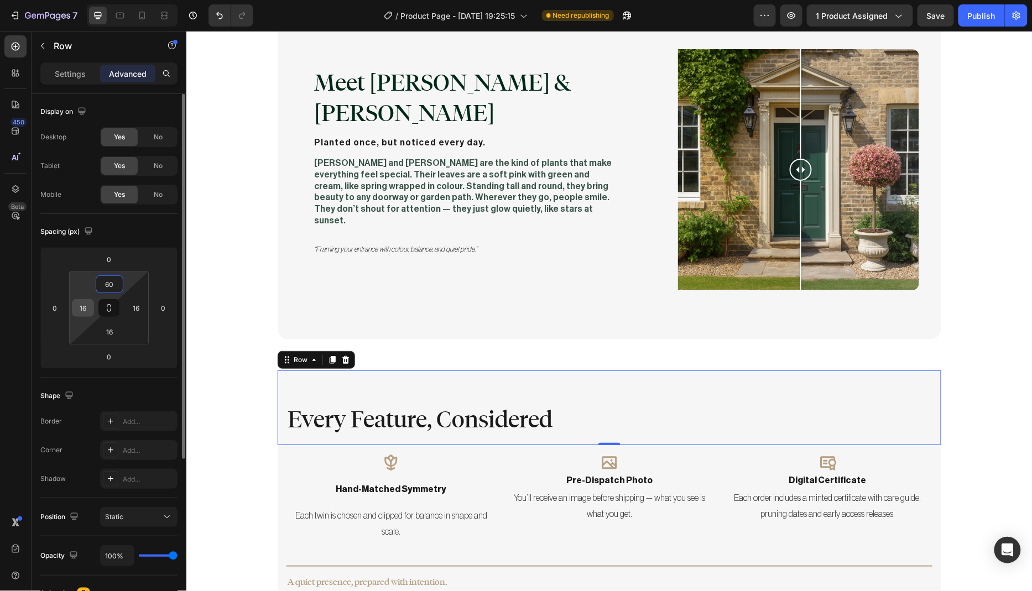
type input "60"
click at [85, 308] on input "16" at bounding box center [83, 308] width 17 height 17
type input "40"
click at [139, 310] on input "16" at bounding box center [136, 308] width 17 height 17
type input "40"
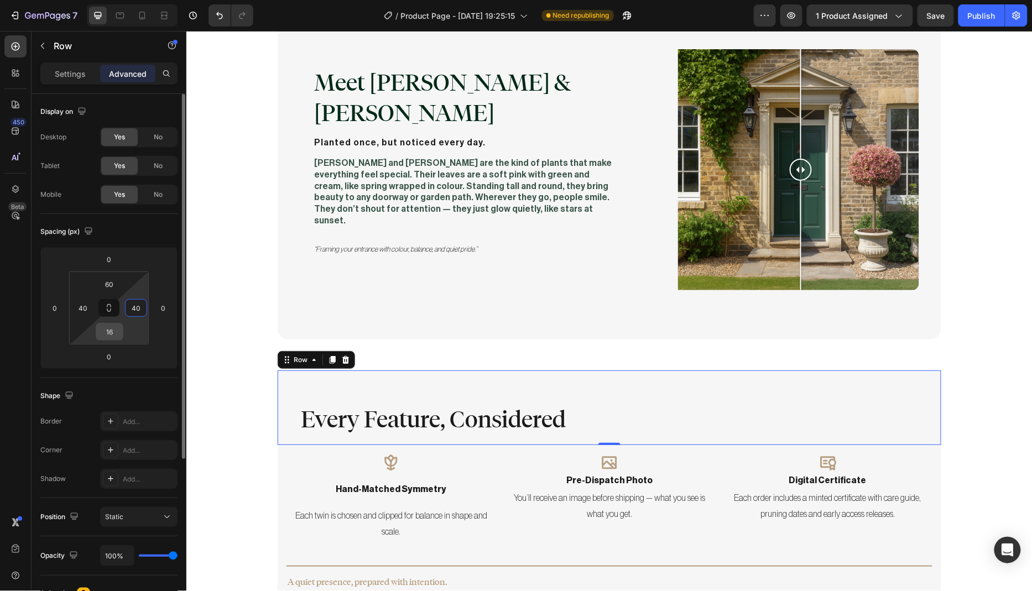
click at [115, 330] on input "16" at bounding box center [109, 331] width 22 height 17
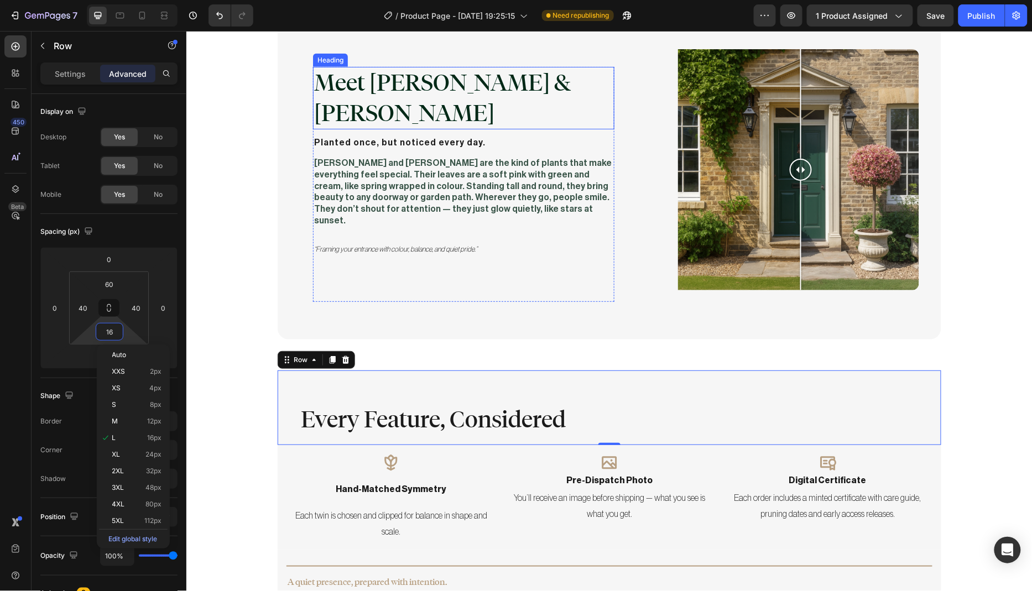
click at [359, 68] on h2 "Meet [PERSON_NAME] & [PERSON_NAME]" at bounding box center [462, 97] width 301 height 62
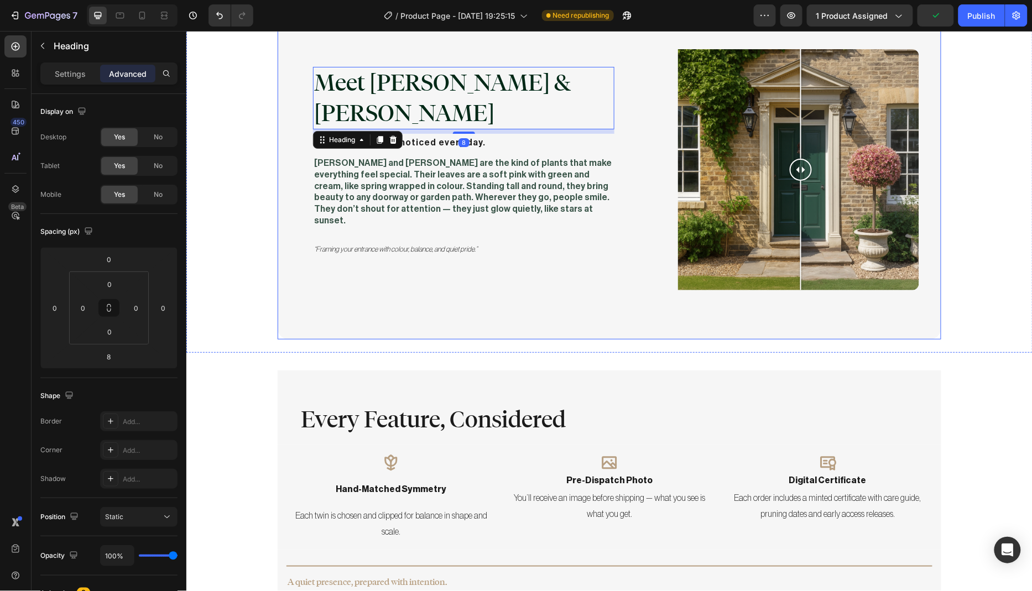
click at [290, 107] on div "Meet Marla & Faye Heading 8 Planted once, but noticed every day. Text Block Mar…" at bounding box center [608, 176] width 663 height 323
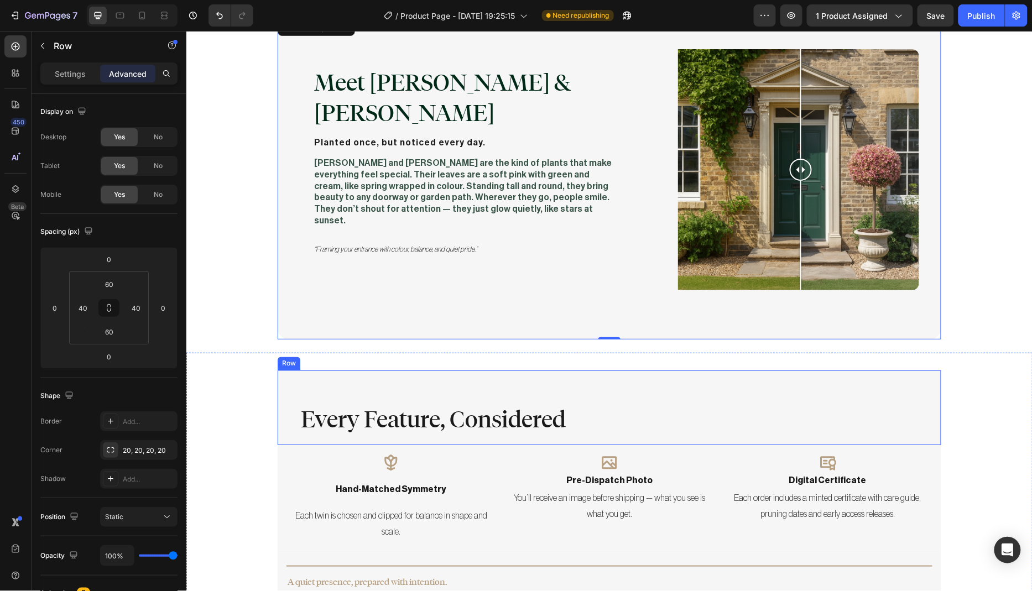
click at [377, 420] on div "Every Feature, Considered Heading Row" at bounding box center [608, 407] width 663 height 75
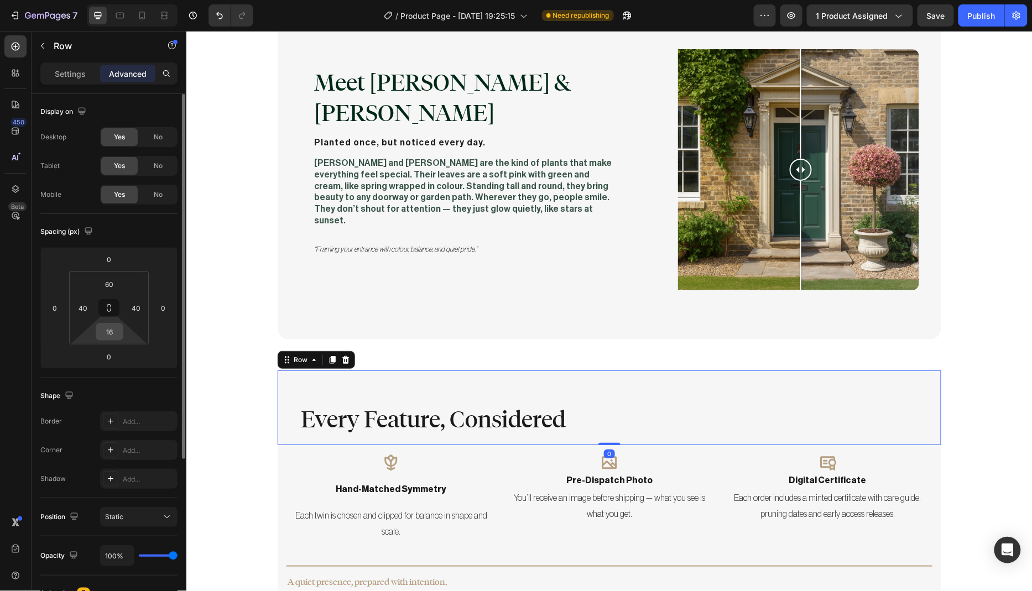
click at [113, 334] on input "16" at bounding box center [109, 331] width 22 height 17
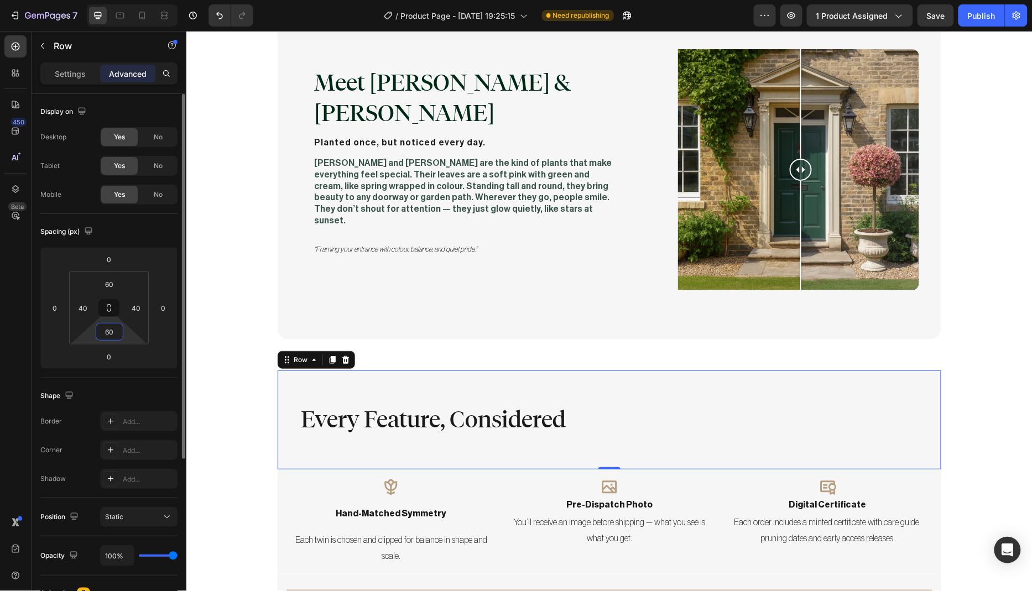
type input "6"
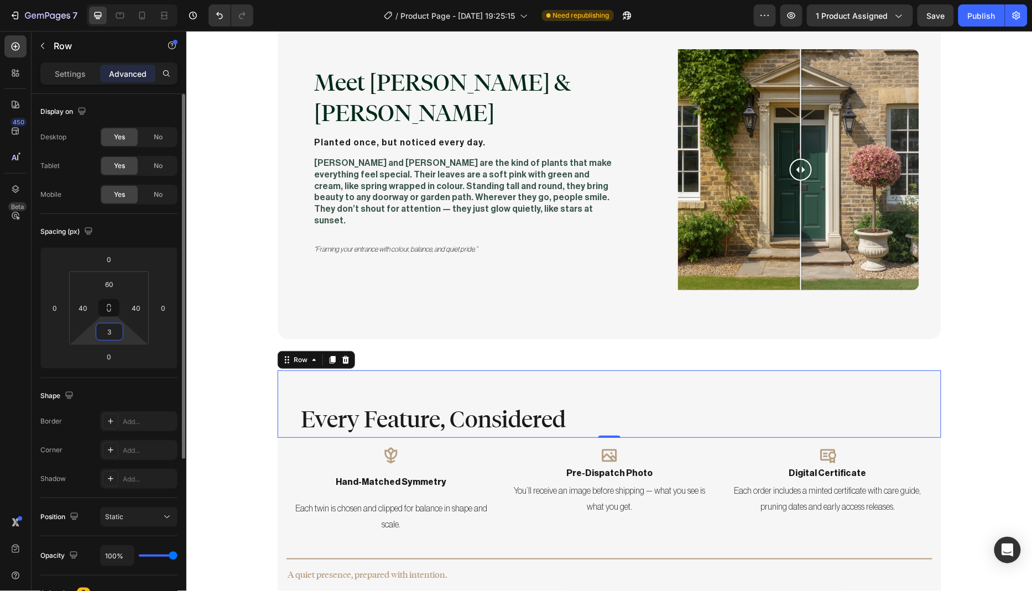
type input "30"
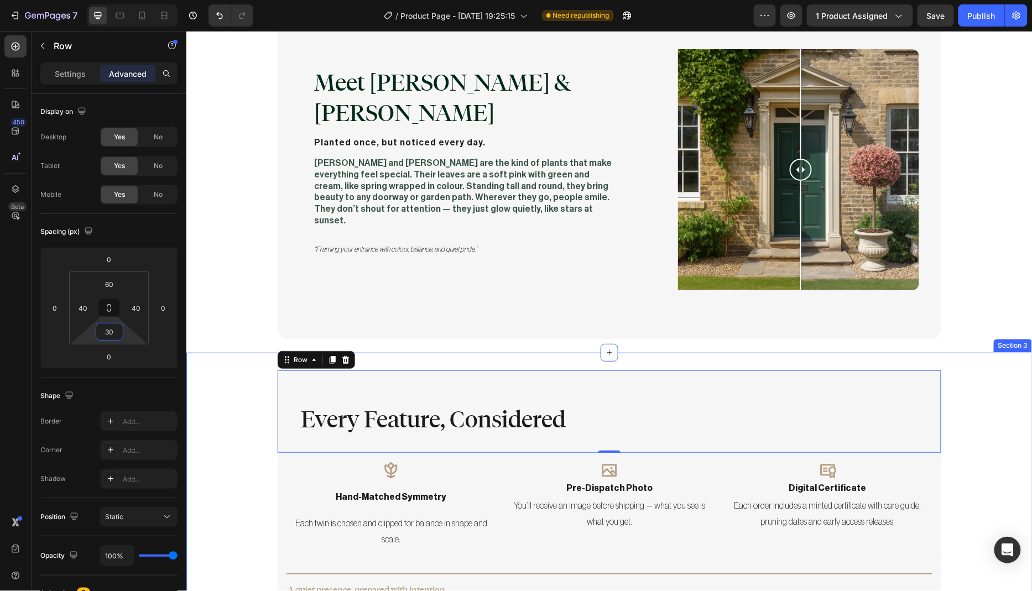
click at [232, 390] on div "Every Feature, Considered Heading Row 0 Icon hand-matched symmetry Text Block E…" at bounding box center [609, 591] width 846 height 442
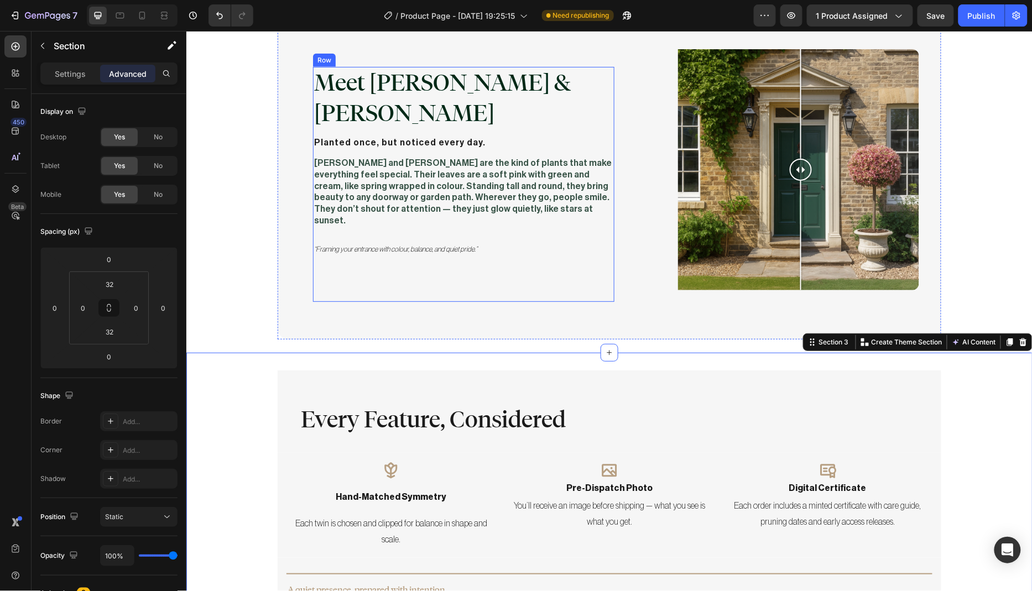
click at [328, 232] on div "Meet Marla & Faye Heading Planted once, but noticed every day. Text Block Marla…" at bounding box center [462, 183] width 301 height 235
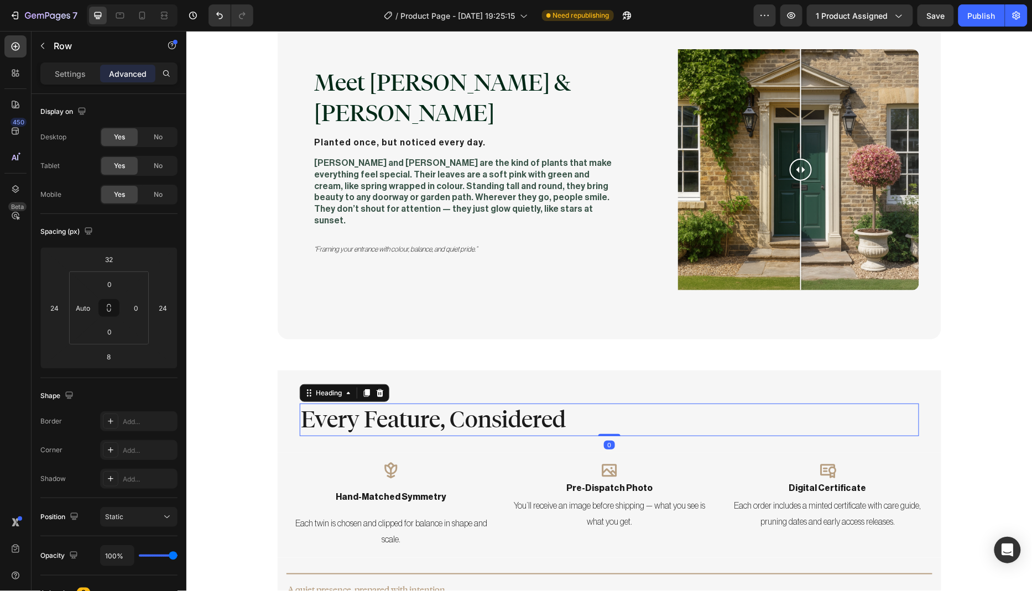
click at [299, 404] on h2 "Every Feature, Considered" at bounding box center [608, 419] width 619 height 33
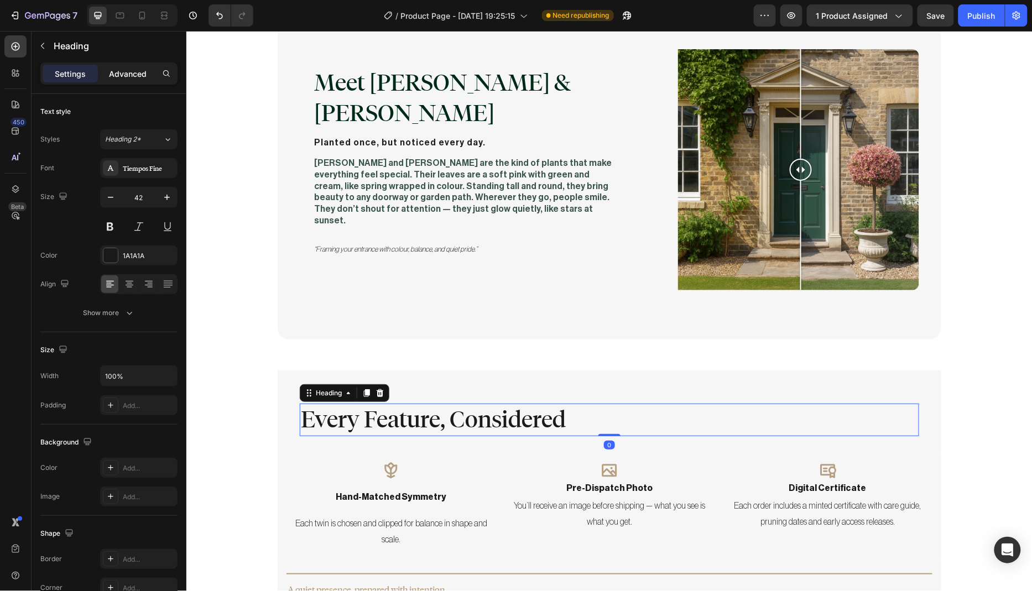
click at [127, 79] on p "Advanced" at bounding box center [128, 74] width 38 height 12
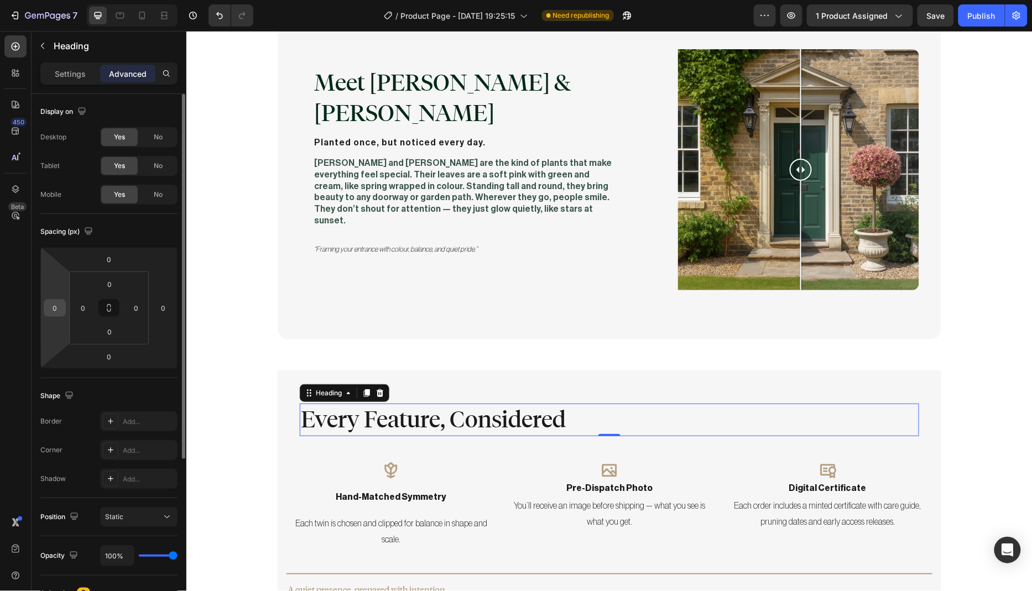
click at [61, 308] on input "0" at bounding box center [54, 308] width 17 height 17
type input "24"
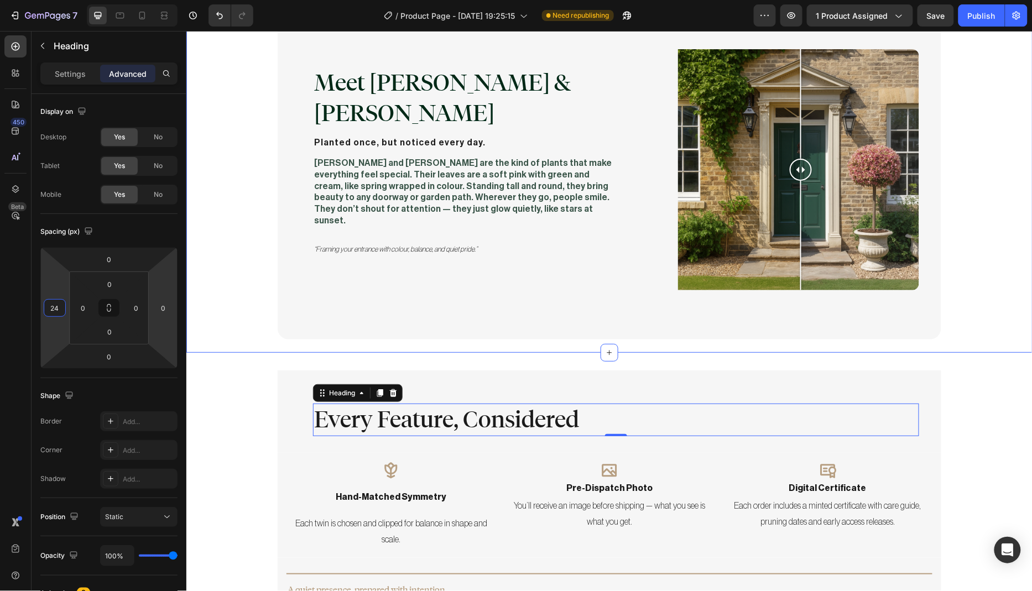
click at [218, 303] on div "Meet Marla & Faye Heading Planted once, but noticed every day. Text Block Marla…" at bounding box center [609, 176] width 824 height 323
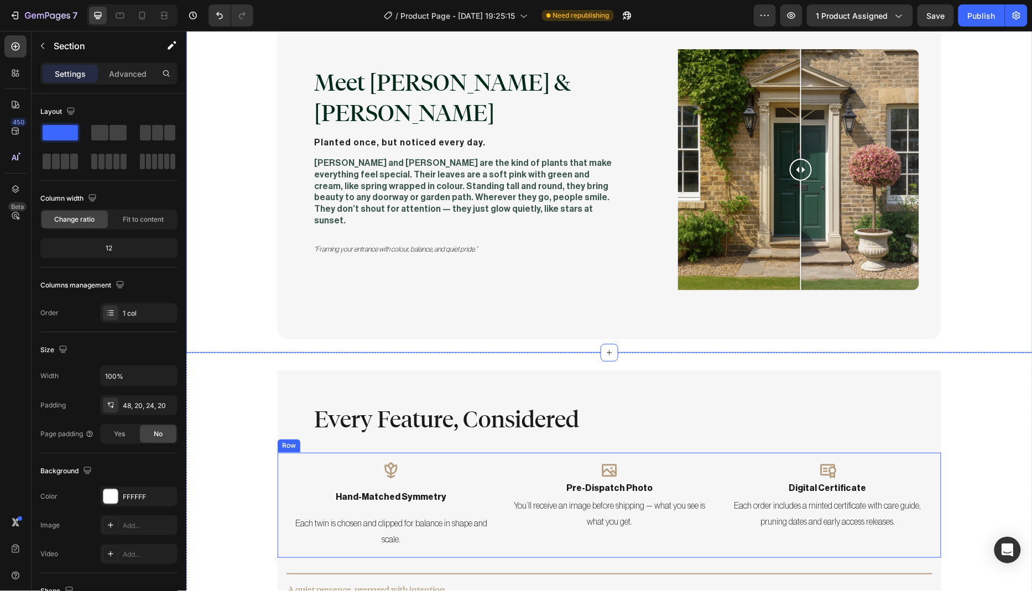
click at [277, 469] on div "Icon hand-matched symmetry Text Block Each twin is chosen and clipped for balan…" at bounding box center [608, 504] width 663 height 105
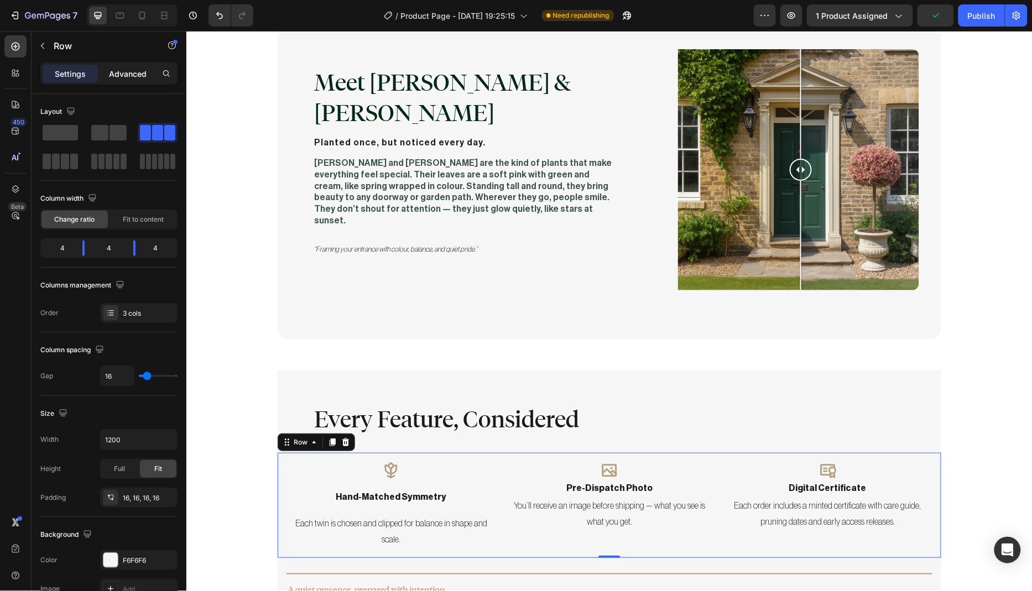
click at [127, 74] on p "Advanced" at bounding box center [128, 74] width 38 height 12
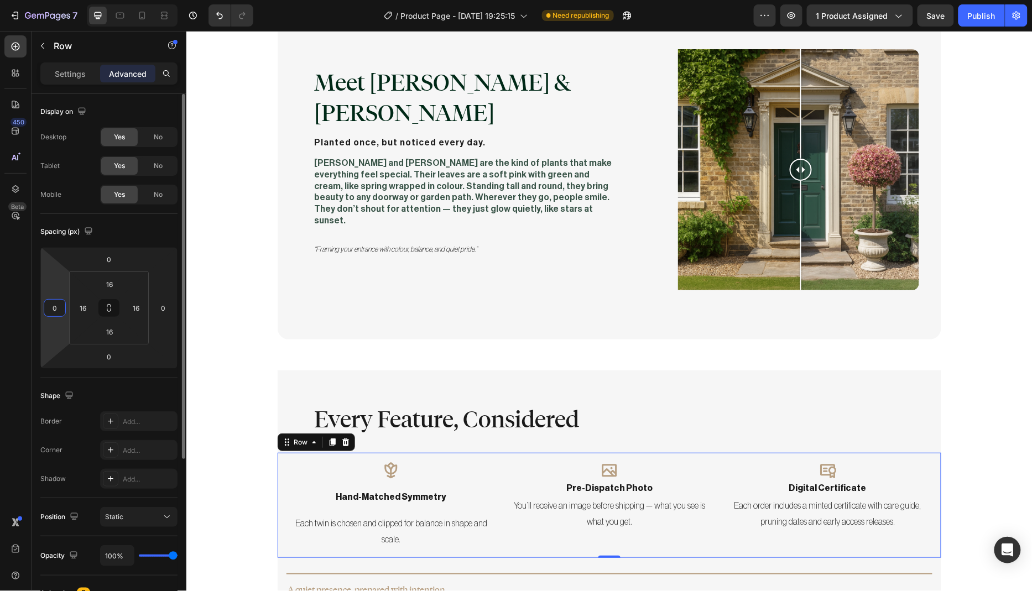
click at [61, 307] on input "0" at bounding box center [54, 308] width 17 height 17
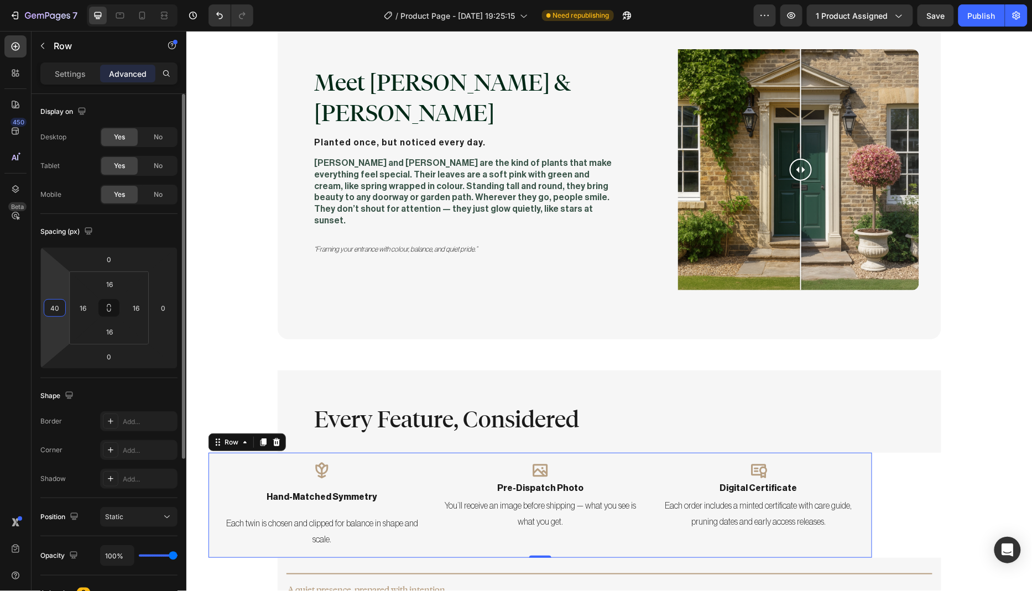
type input "4"
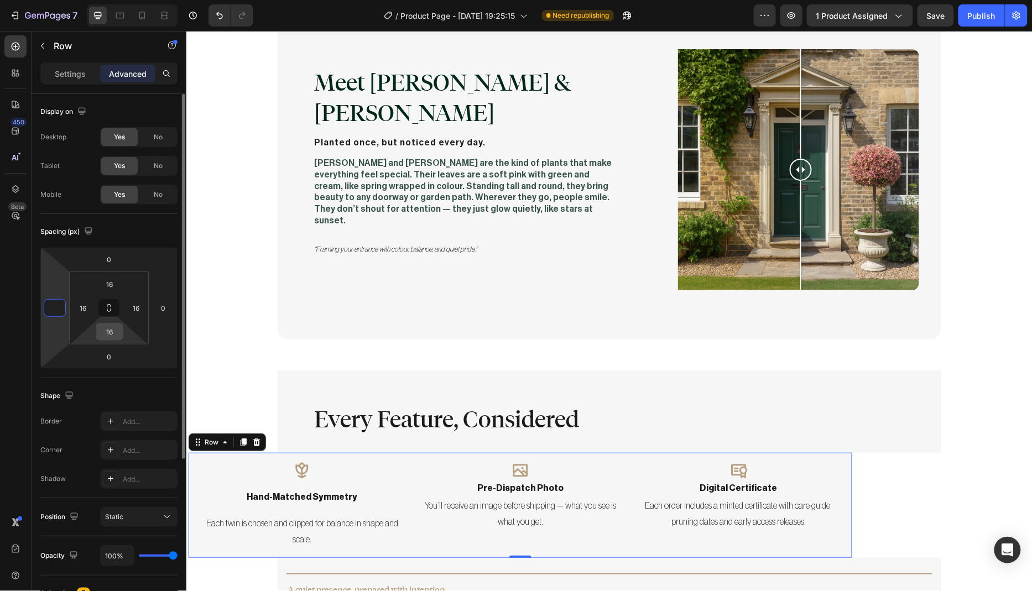
type input "0"
click at [153, 231] on div "Spacing (px)" at bounding box center [108, 232] width 137 height 18
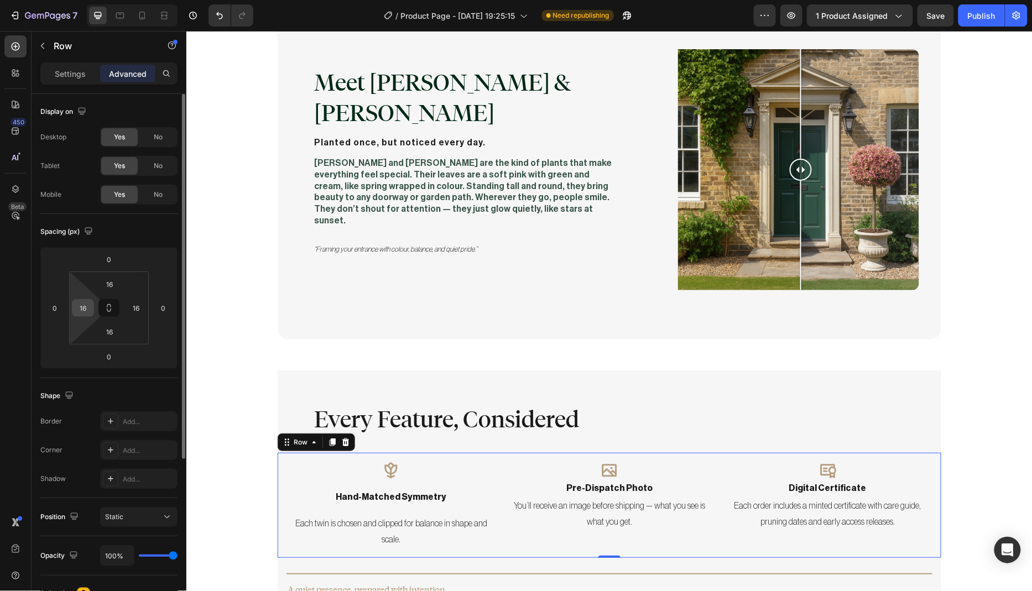
click at [86, 306] on input "16" at bounding box center [83, 308] width 17 height 17
type input "40"
click at [141, 307] on input "16" at bounding box center [136, 308] width 17 height 17
type input "40"
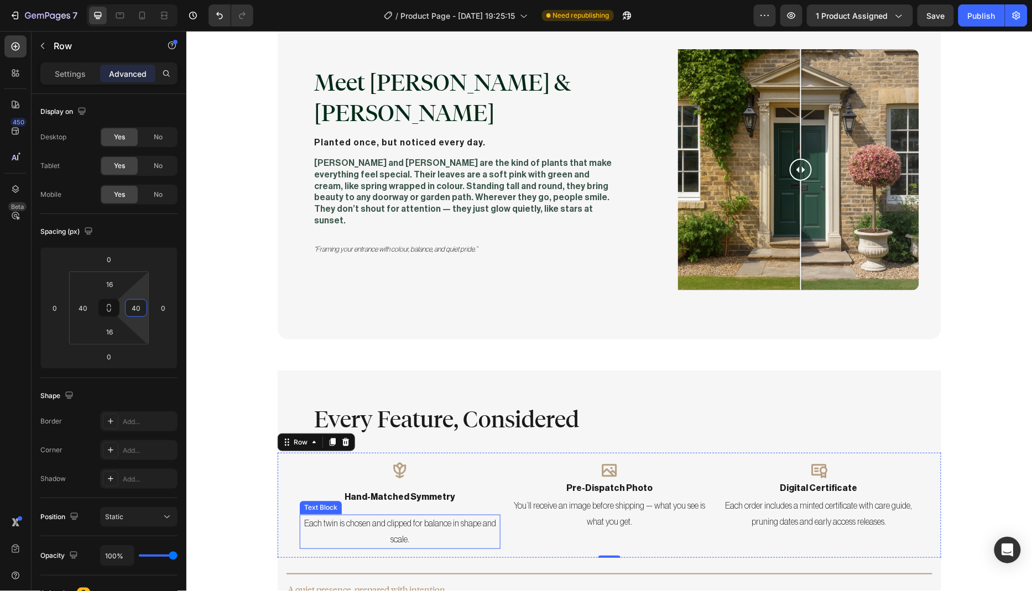
click at [347, 515] on p "Each twin is chosen and clipped for balance in shape and scale." at bounding box center [399, 531] width 198 height 32
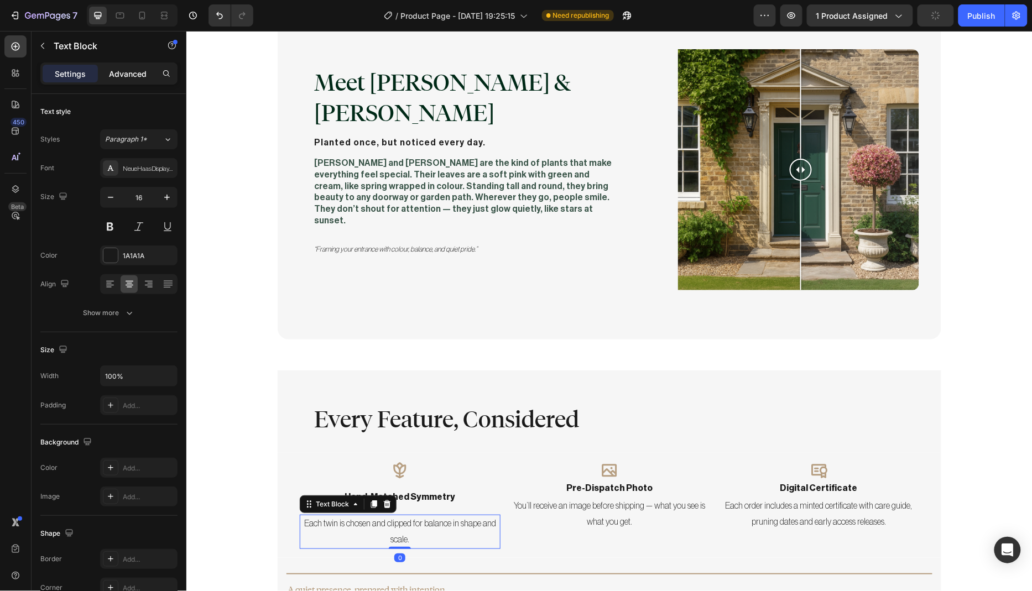
click at [127, 75] on p "Advanced" at bounding box center [128, 74] width 38 height 12
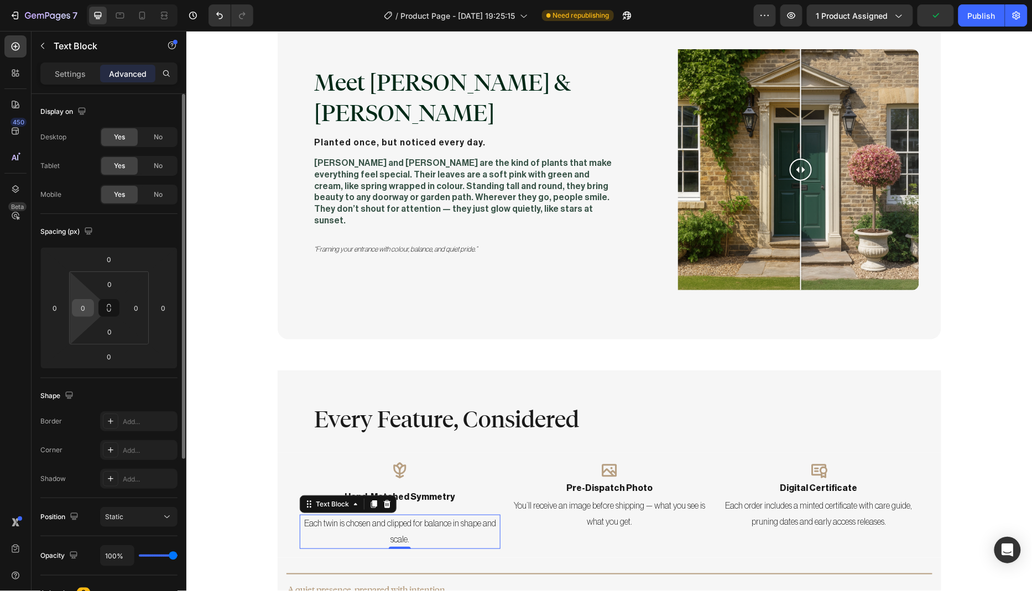
click at [88, 307] on input "0" at bounding box center [83, 308] width 17 height 17
type input "24"
click at [140, 306] on input "0" at bounding box center [136, 308] width 17 height 17
type input "24"
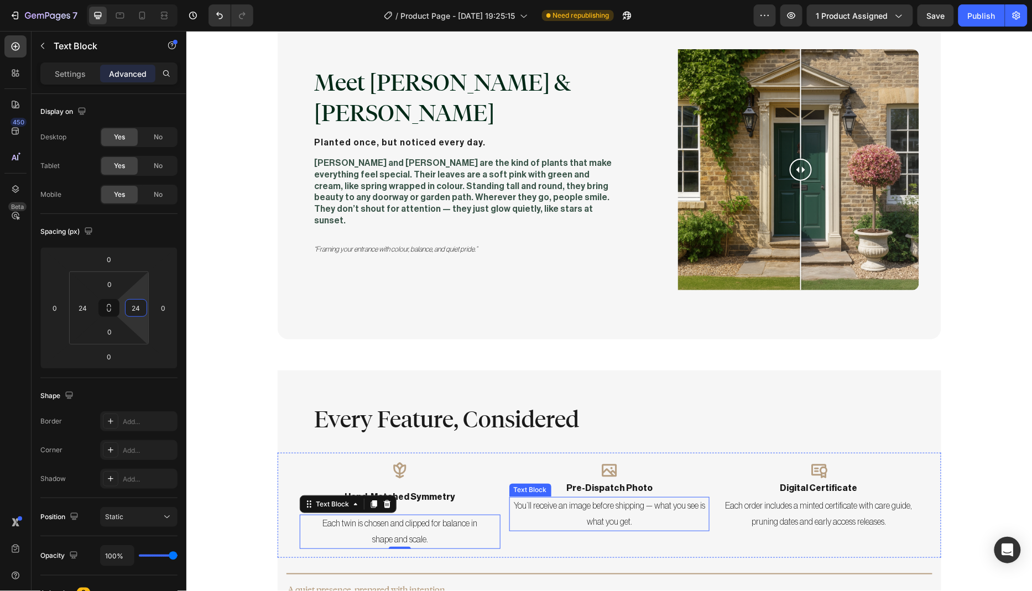
click at [598, 500] on p "You’ll receive an image before shipping — what you see is what you get." at bounding box center [609, 514] width 198 height 32
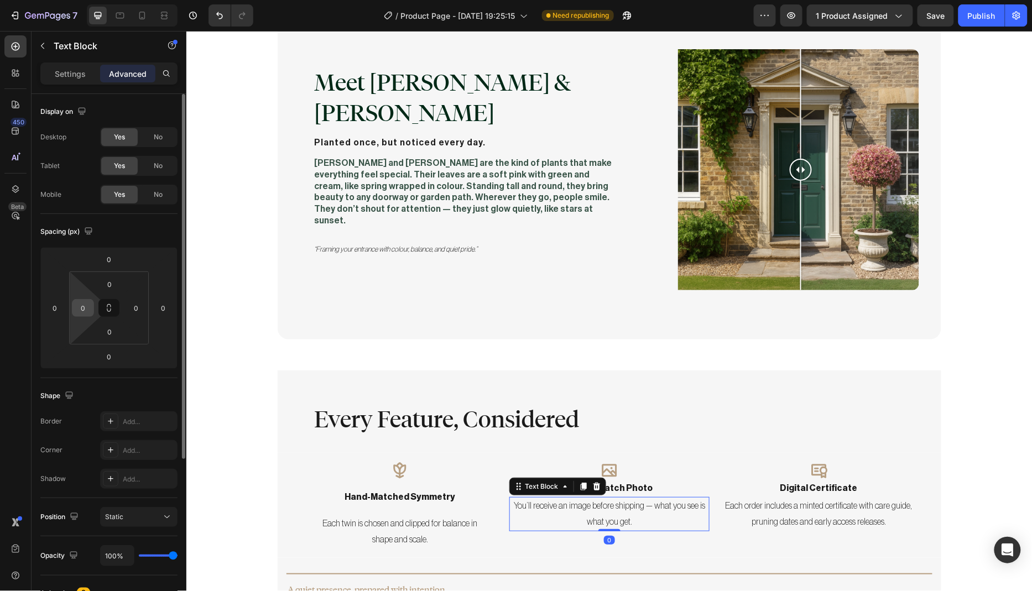
click at [86, 306] on input "0" at bounding box center [83, 308] width 17 height 17
type input "24"
click at [141, 306] on input "0" at bounding box center [136, 308] width 17 height 17
type input "24"
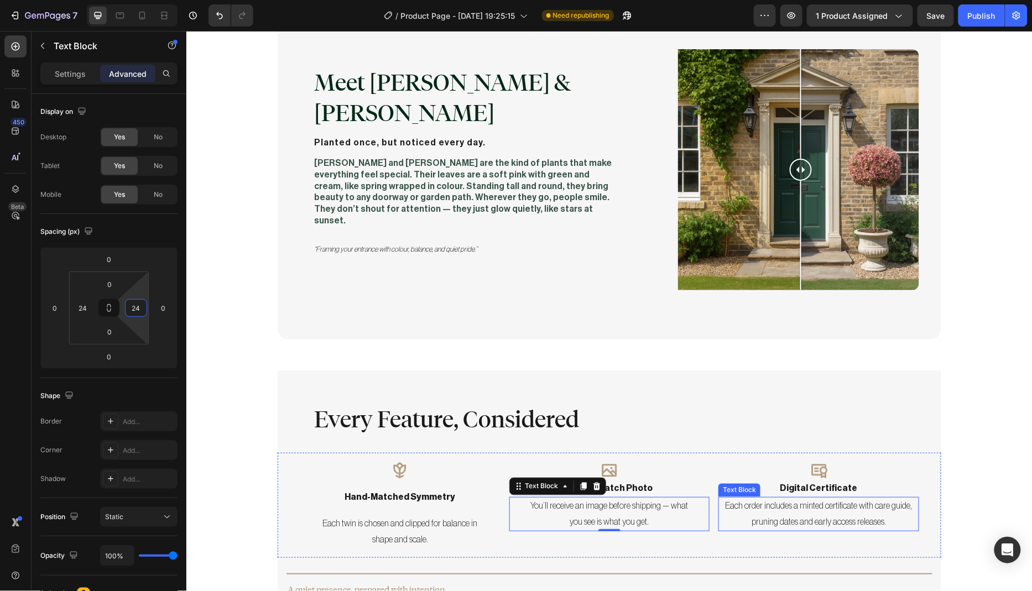
click at [781, 498] on p "Each order includes a minted certificate with care guide, pruning dates and ear…" at bounding box center [818, 514] width 198 height 32
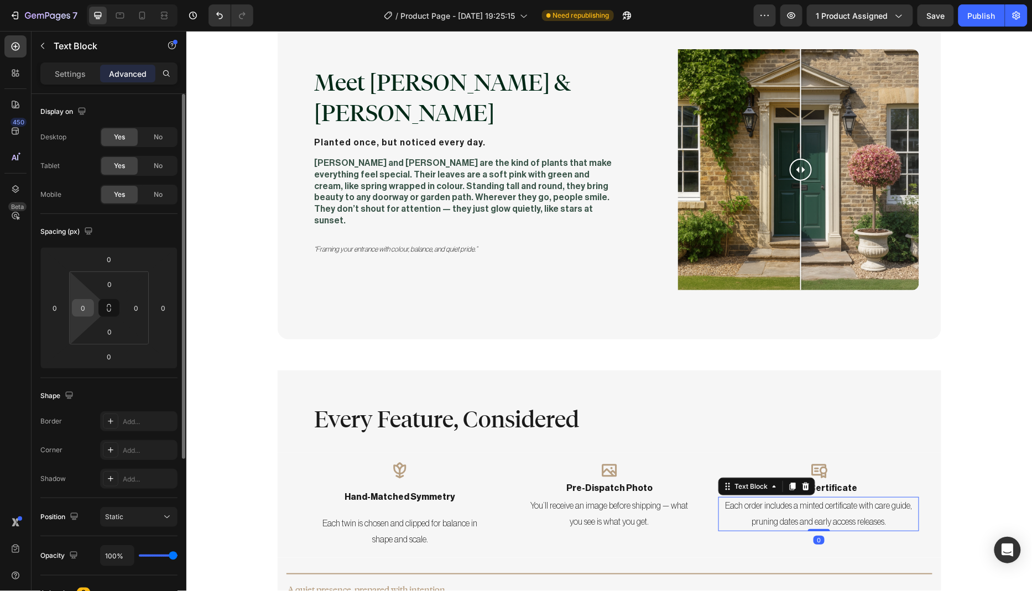
click at [86, 307] on input "0" at bounding box center [83, 308] width 17 height 17
click at [83, 309] on input "0" at bounding box center [83, 308] width 17 height 17
type input "0"
type input "24"
click at [140, 306] on input "0" at bounding box center [136, 308] width 17 height 17
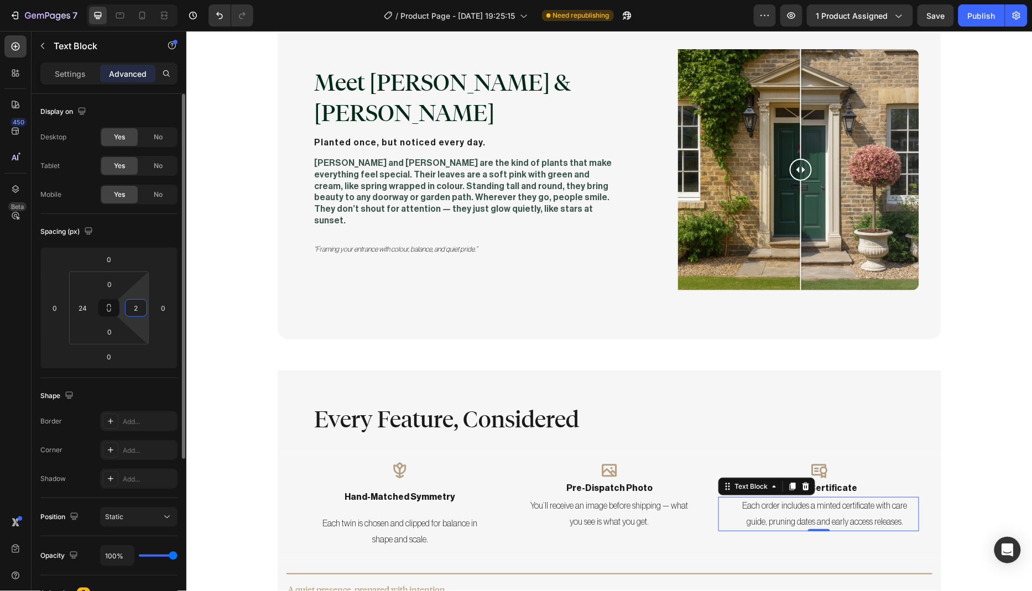
type input "24"
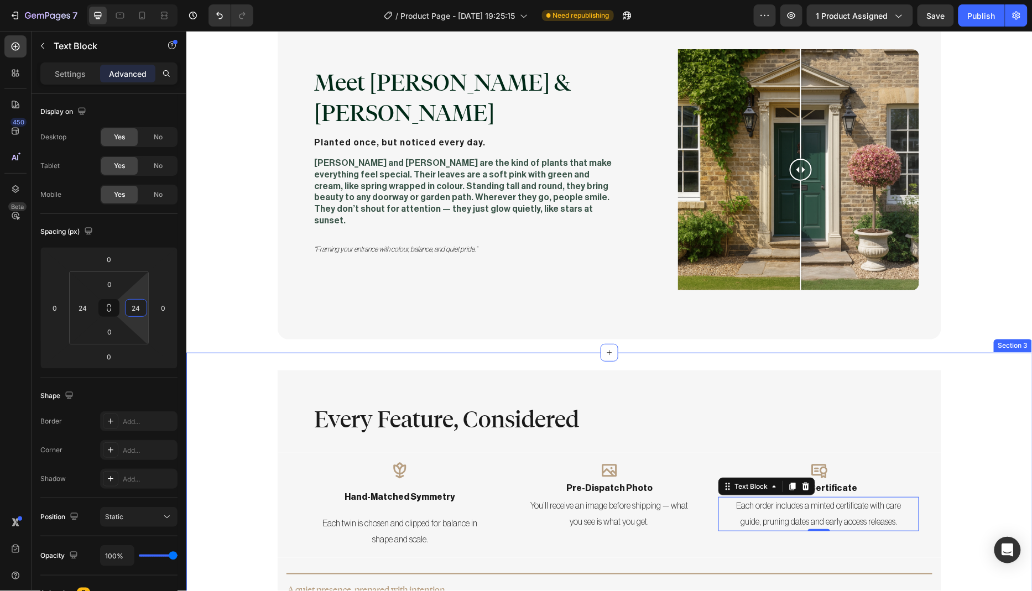
click at [224, 370] on div "Every Feature, Considered Heading Row Icon hand-matched symmetry Text Block Eac…" at bounding box center [609, 591] width 846 height 442
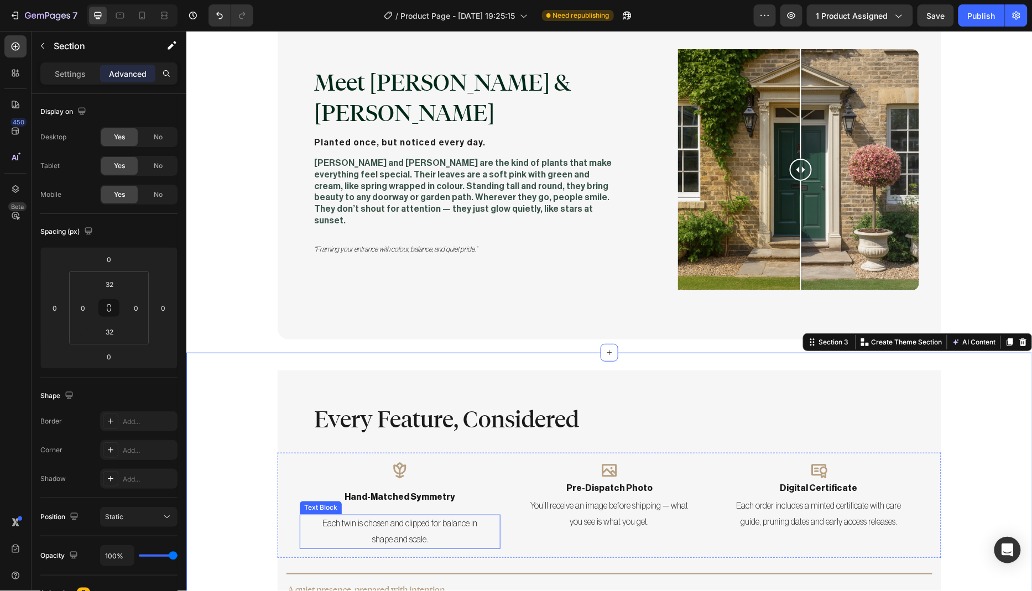
click at [386, 515] on p "Each twin is chosen and clipped for balance in shape and scale." at bounding box center [399, 531] width 172 height 32
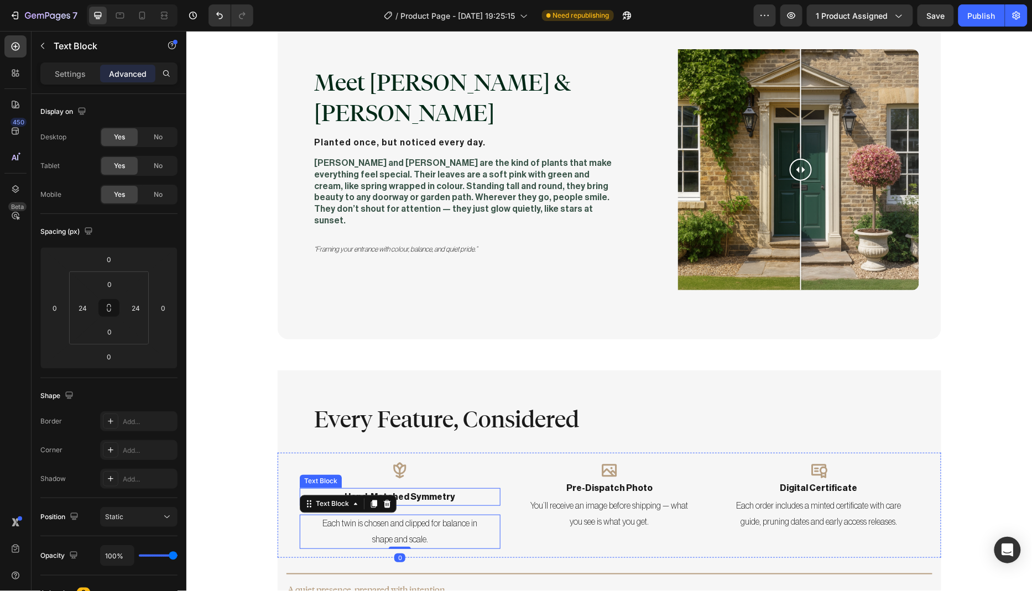
click at [432, 489] on p "hand-matched symmetry" at bounding box center [399, 497] width 198 height 16
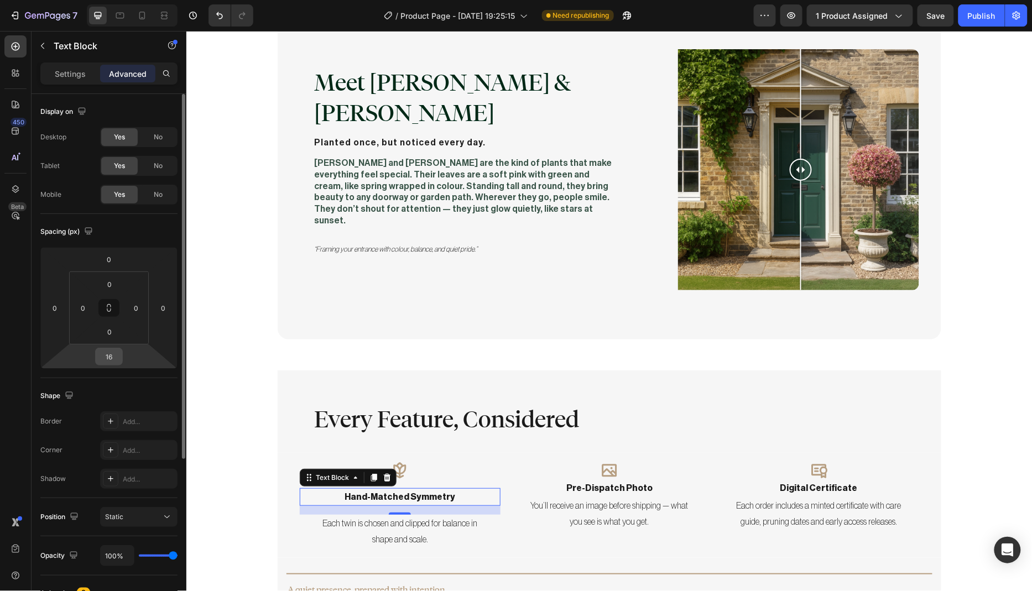
click at [114, 353] on input "16" at bounding box center [109, 356] width 22 height 17
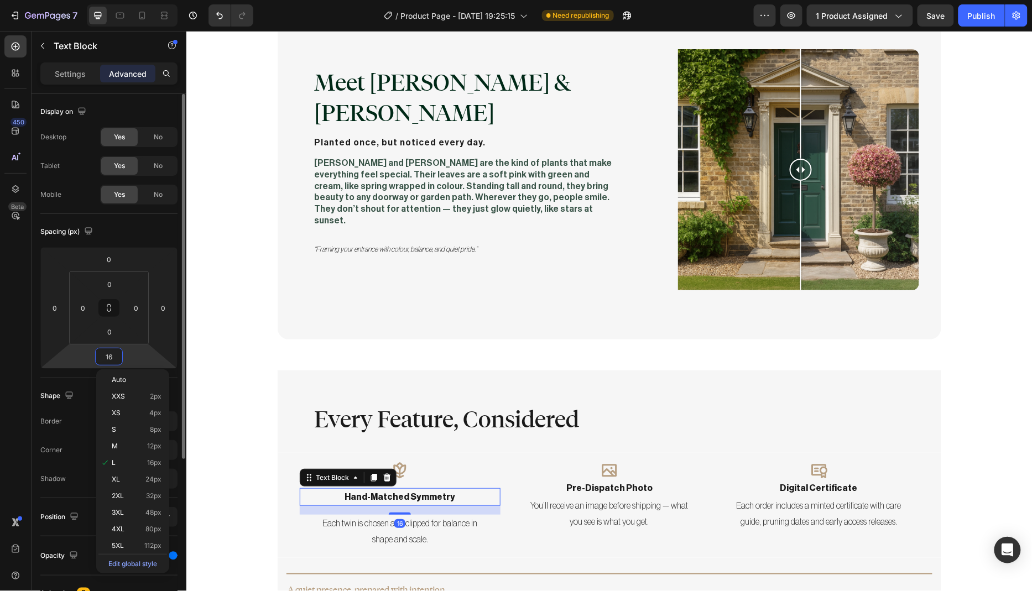
type input "0"
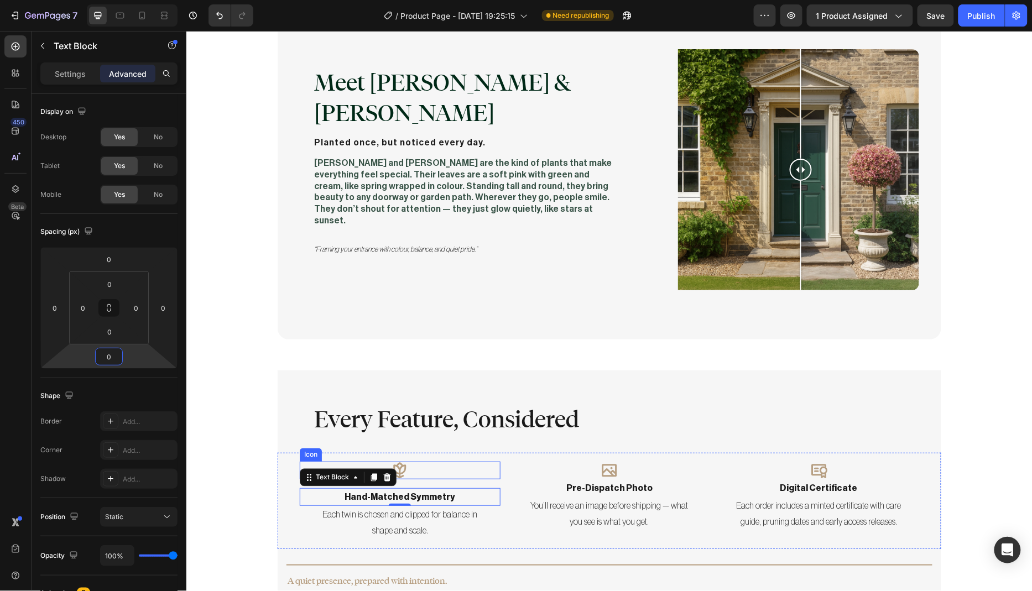
click at [397, 462] on icon at bounding box center [399, 470] width 13 height 16
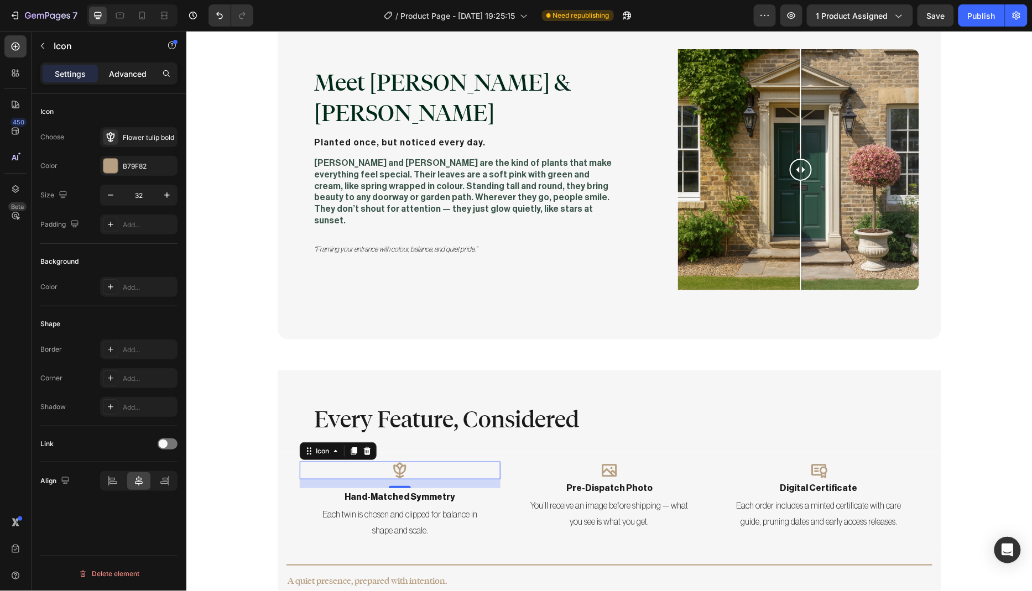
click at [129, 70] on p "Advanced" at bounding box center [128, 74] width 38 height 12
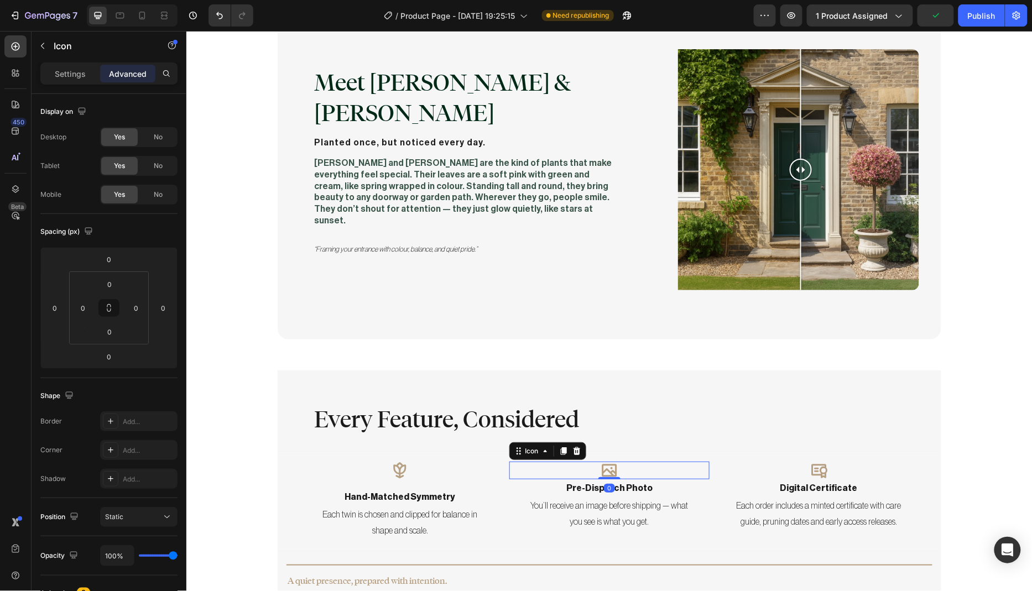
click at [608, 463] on icon at bounding box center [608, 469] width 15 height 13
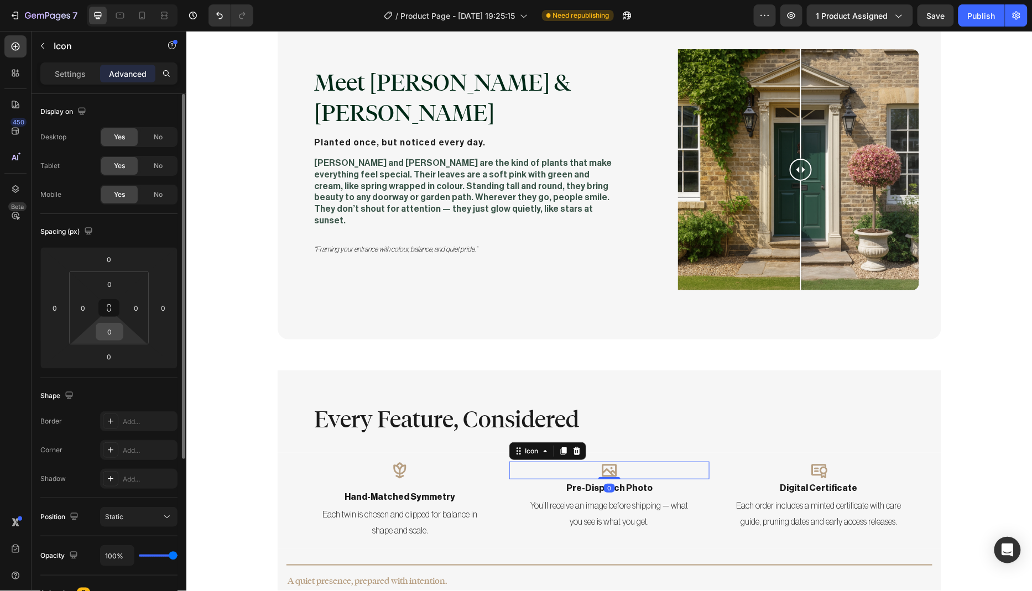
click at [114, 333] on input "0" at bounding box center [109, 331] width 22 height 17
type input "16"
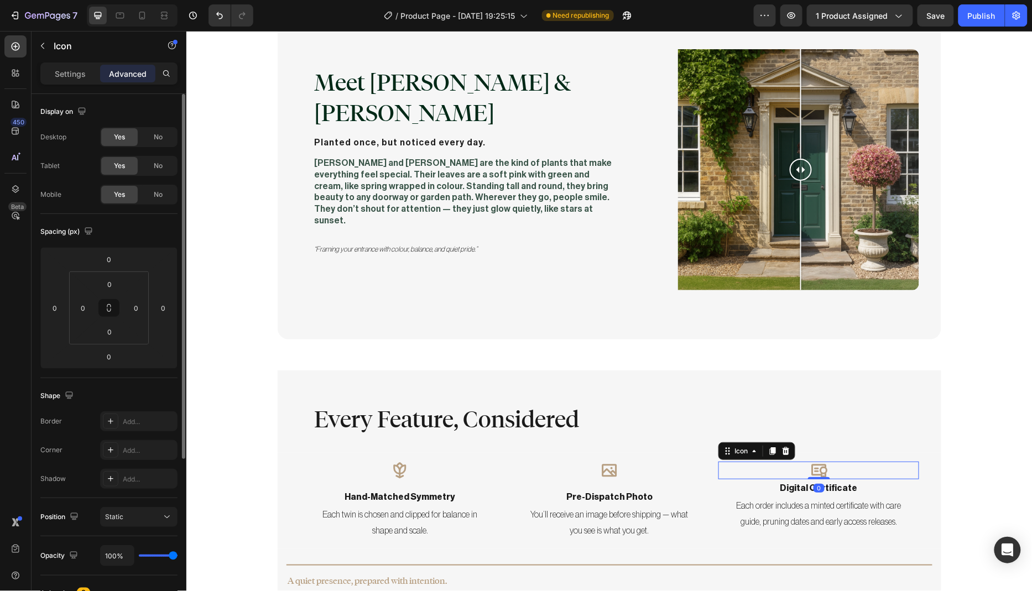
click at [815, 463] on icon at bounding box center [818, 470] width 16 height 14
click at [110, 334] on input "0" at bounding box center [109, 331] width 22 height 17
type input "16"
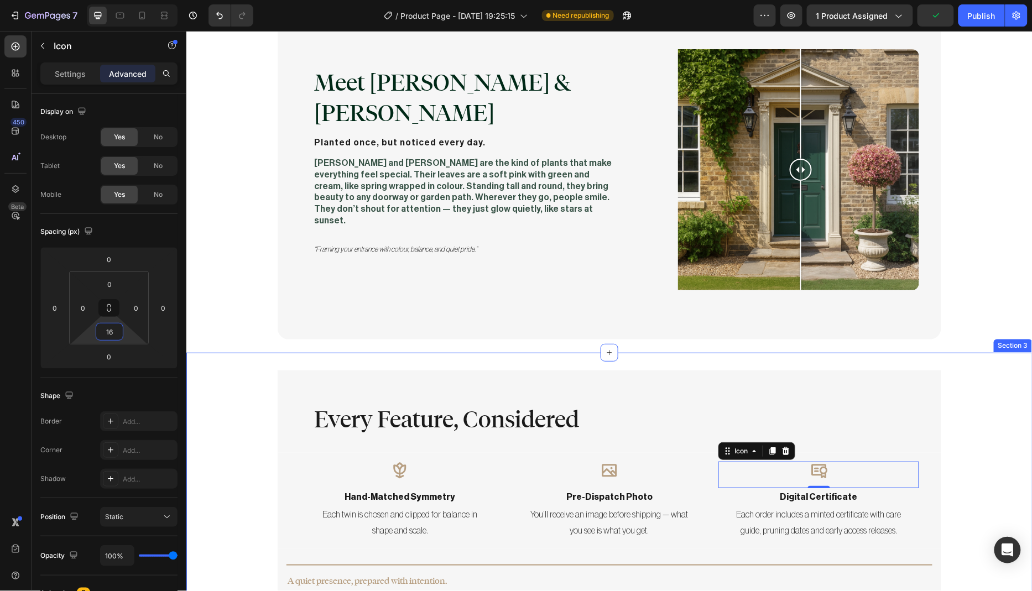
click at [216, 453] on div "Every Feature, Considered Heading Row Icon hand-matched symmetry Text Block Eac…" at bounding box center [609, 586] width 846 height 433
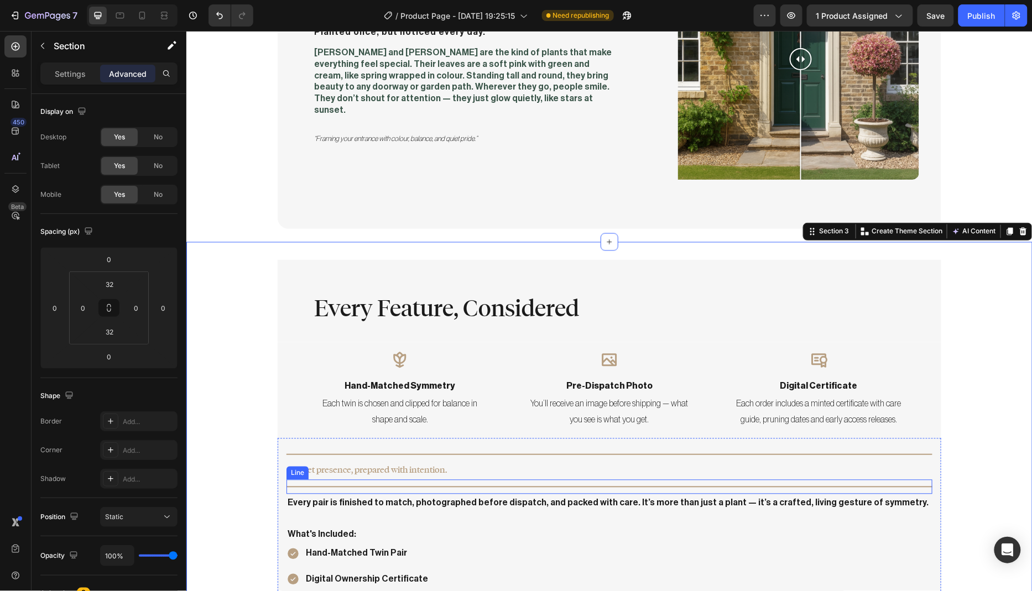
scroll to position [676, 0]
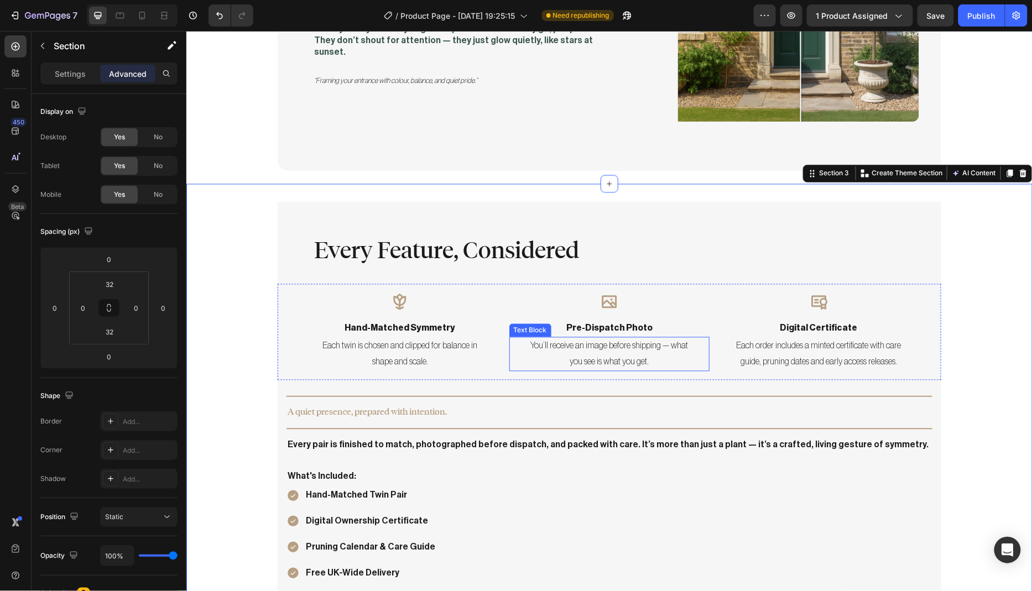
click at [610, 338] on p "You’ll receive an image before shipping — what you see is what you get." at bounding box center [609, 354] width 172 height 32
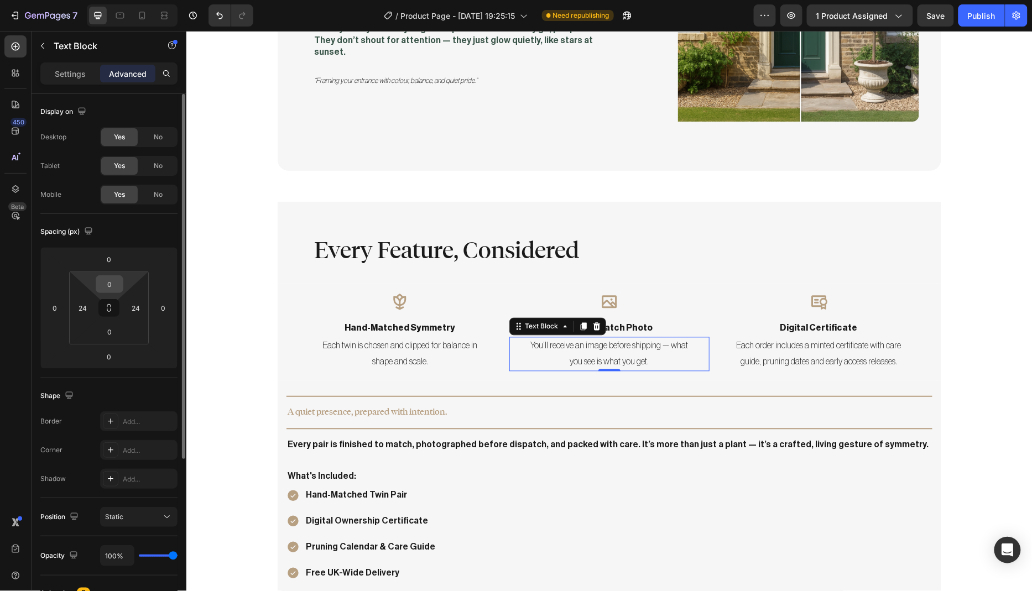
click at [112, 286] on input "0" at bounding box center [109, 284] width 22 height 17
type input "8"
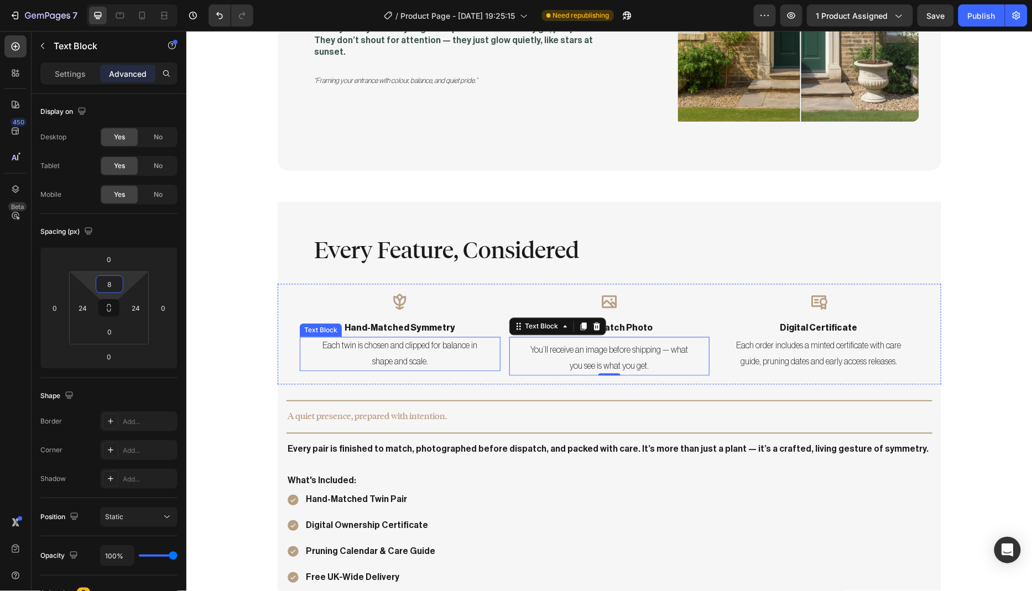
click at [412, 338] on p "Each twin is chosen and clipped for balance in shape and scale." at bounding box center [399, 354] width 172 height 32
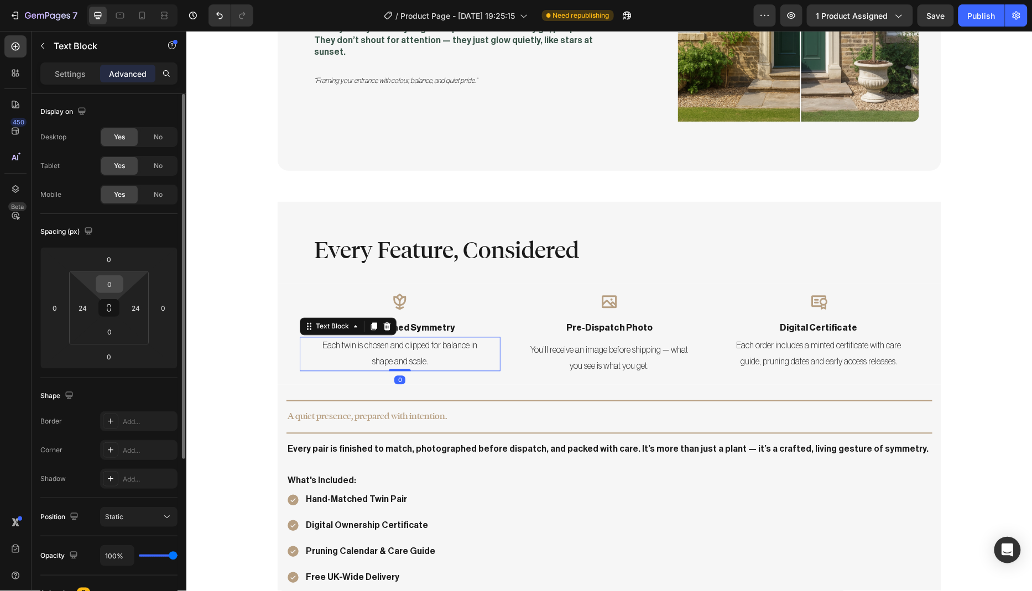
click at [113, 285] on input "0" at bounding box center [109, 284] width 22 height 17
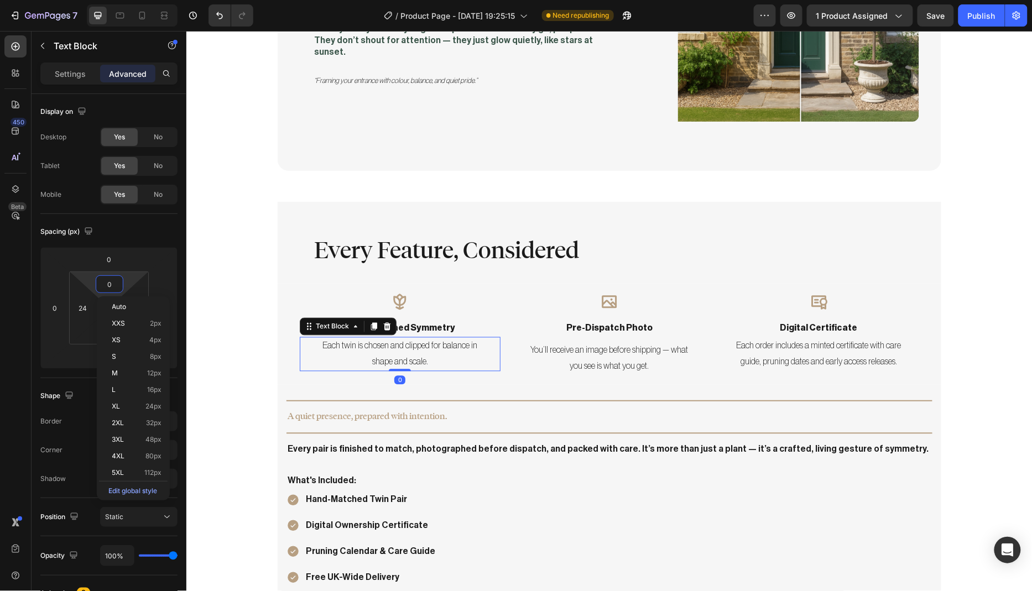
type input "8"
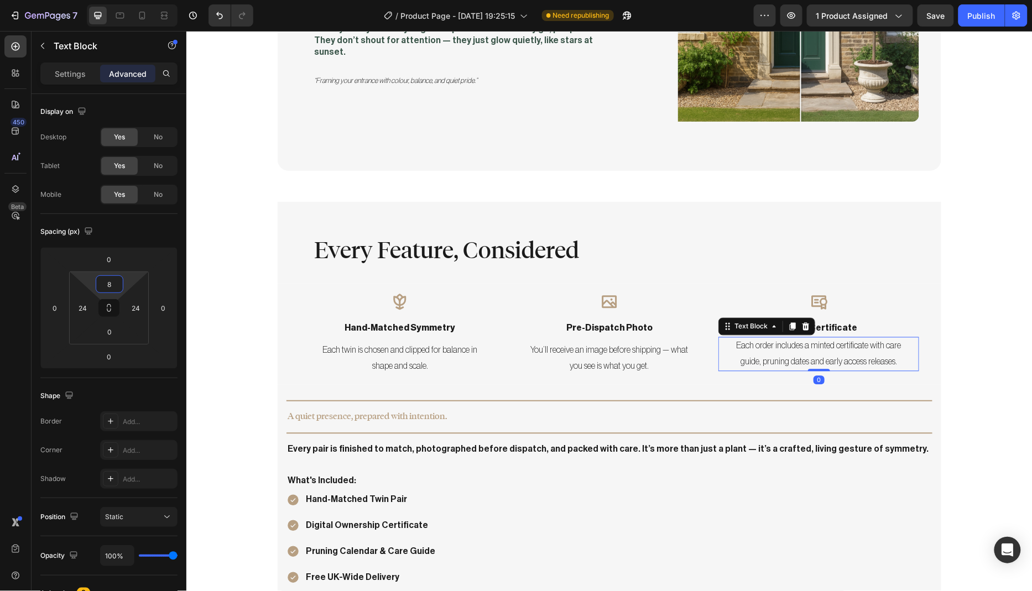
click at [802, 338] on p "Each order includes a minted certificate with care guide, pruning dates and ear…" at bounding box center [818, 354] width 172 height 32
click at [113, 282] on input "0" at bounding box center [109, 284] width 22 height 17
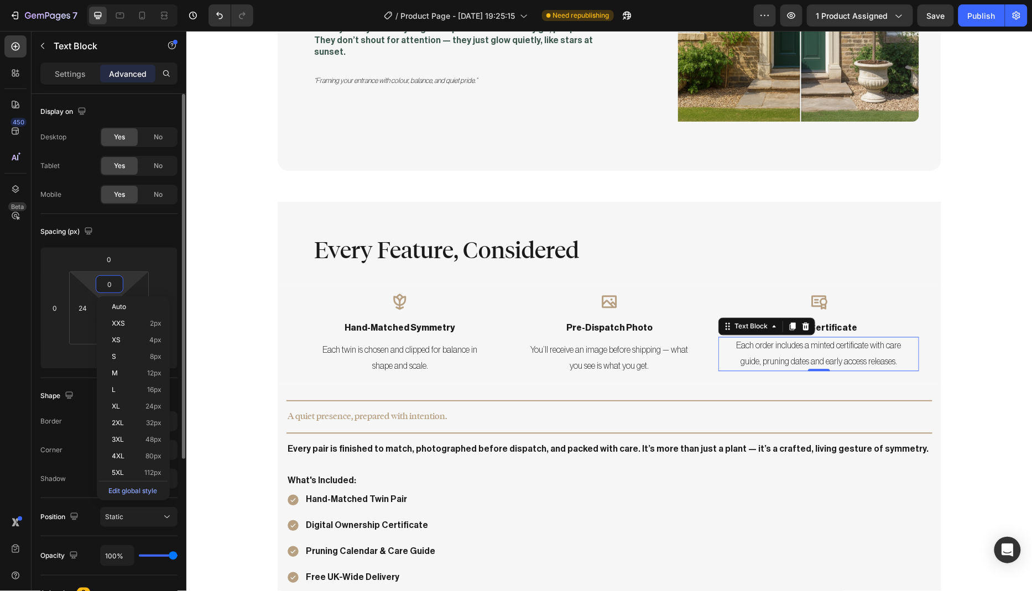
type input "8"
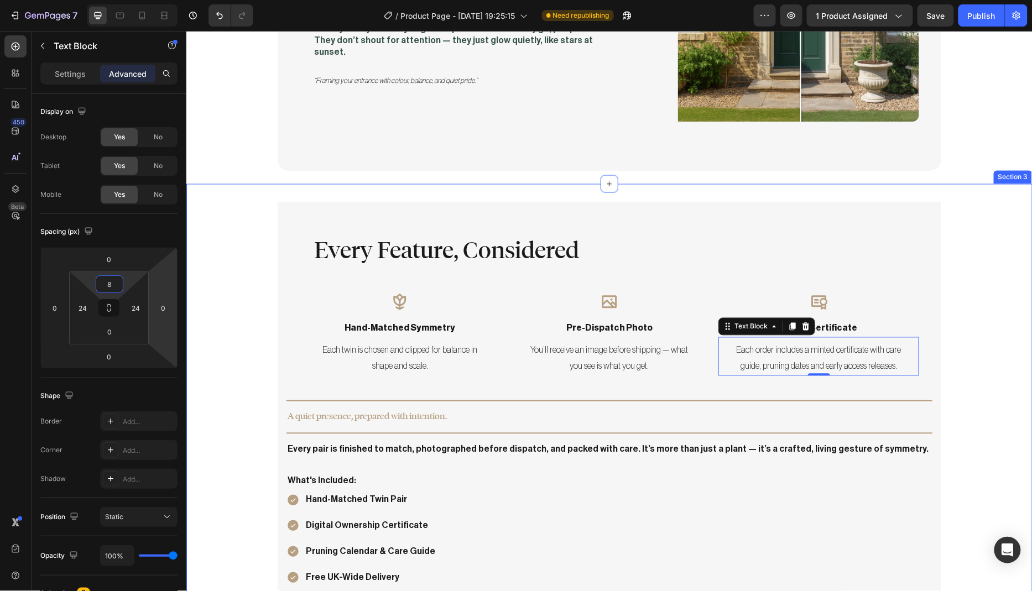
click at [242, 367] on div "Every Feature, Considered Heading Row Icon hand-matched symmetry Text Block Eac…" at bounding box center [609, 420] width 846 height 438
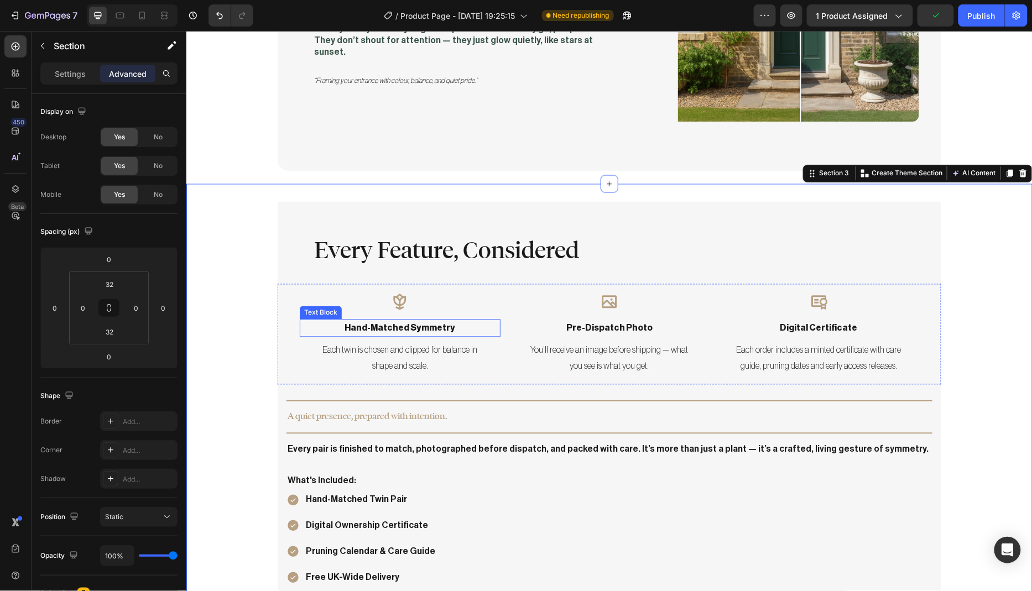
click at [401, 320] on p "hand-matched symmetry" at bounding box center [399, 328] width 198 height 16
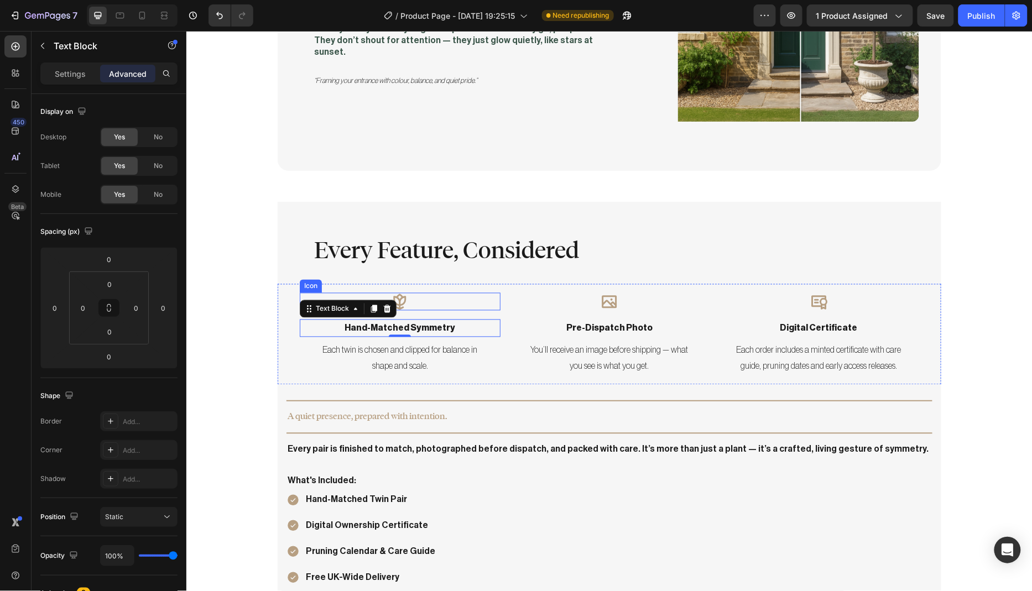
click at [396, 293] on icon at bounding box center [399, 301] width 13 height 16
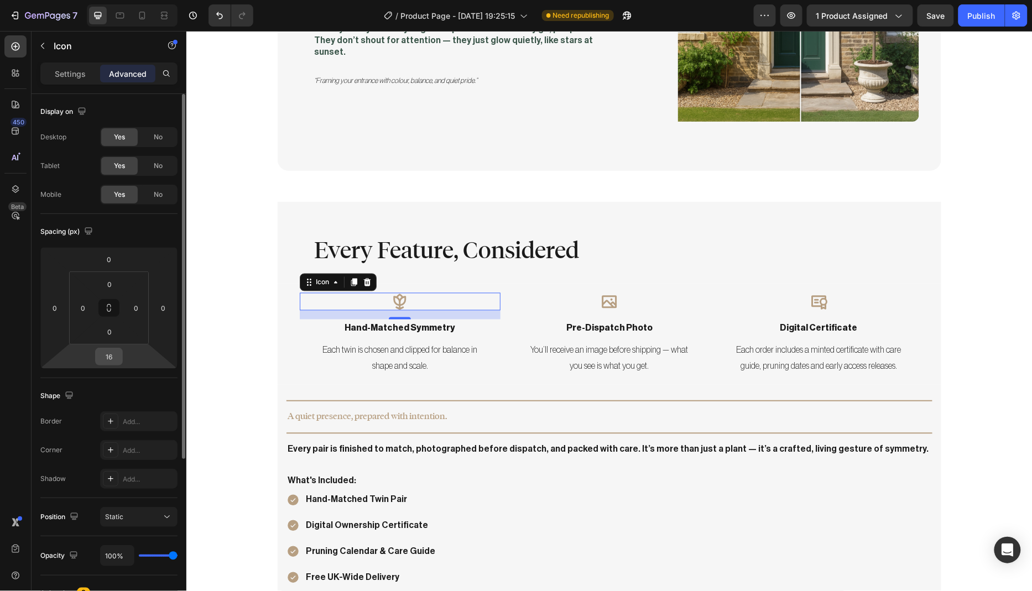
click at [114, 357] on input "16" at bounding box center [109, 356] width 22 height 17
type input "12"
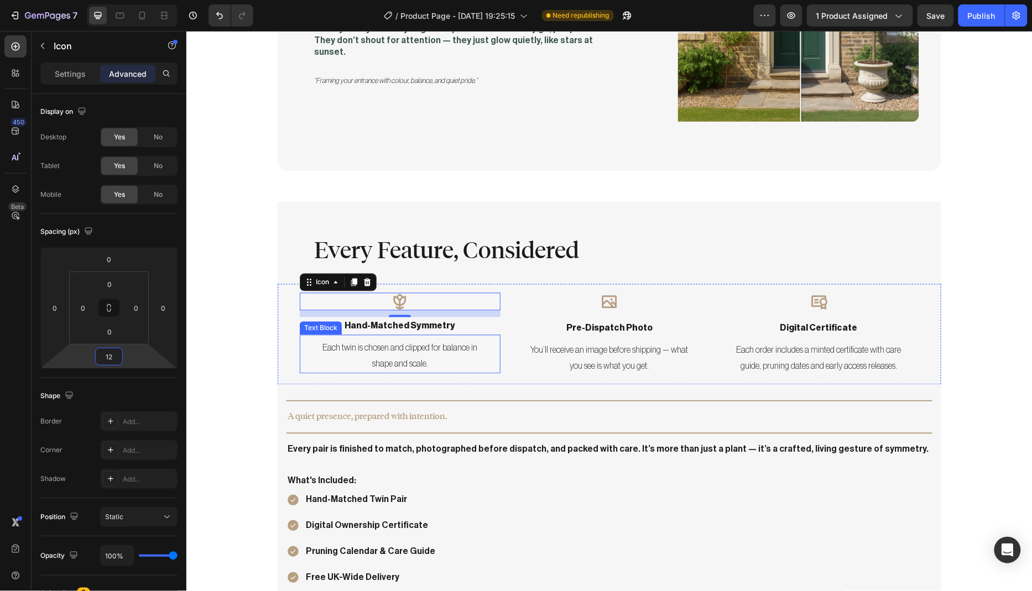
click at [410, 339] on div "Each twin is chosen and clipped for balance in shape and scale." at bounding box center [399, 356] width 174 height 34
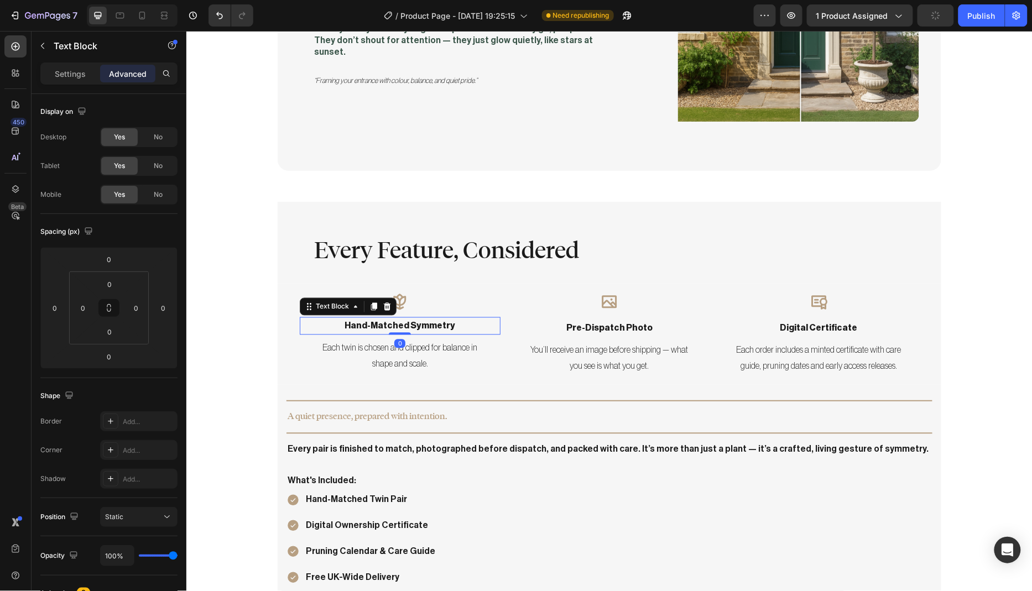
click at [410, 318] on p "hand-matched symmetry" at bounding box center [399, 326] width 198 height 16
click at [411, 340] on p "Each twin is chosen and clipped for balance in shape and scale." at bounding box center [399, 356] width 172 height 32
click at [410, 318] on p "hand-matched symmetry" at bounding box center [399, 326] width 198 height 16
click at [405, 292] on div "Icon 12" at bounding box center [399, 301] width 201 height 18
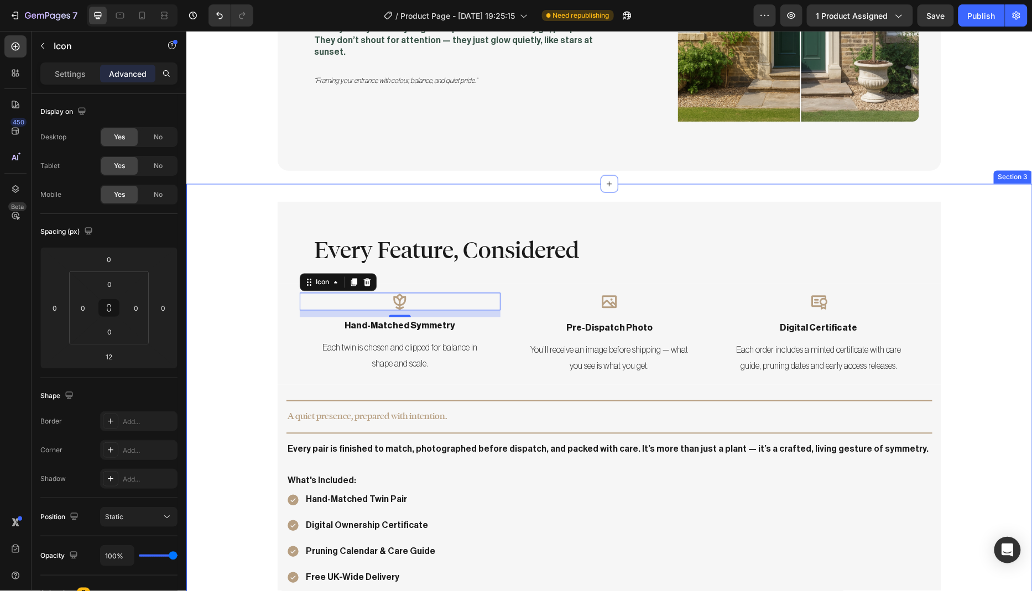
click at [227, 382] on div "Every Feature, Considered Heading Row Icon 12 hand-matched symmetry Text Block …" at bounding box center [609, 420] width 846 height 438
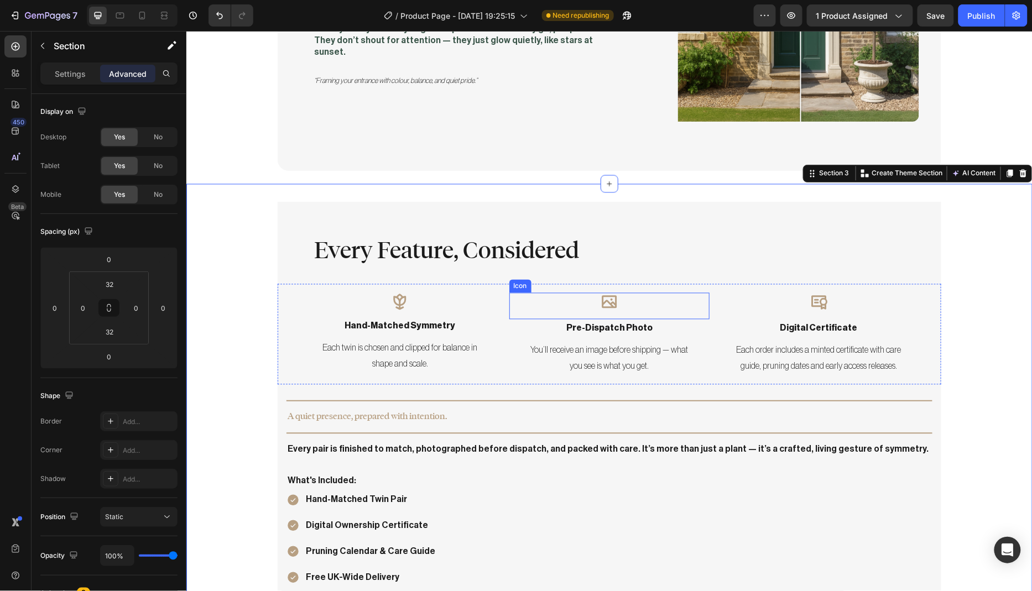
click at [613, 295] on div "Icon" at bounding box center [609, 305] width 201 height 27
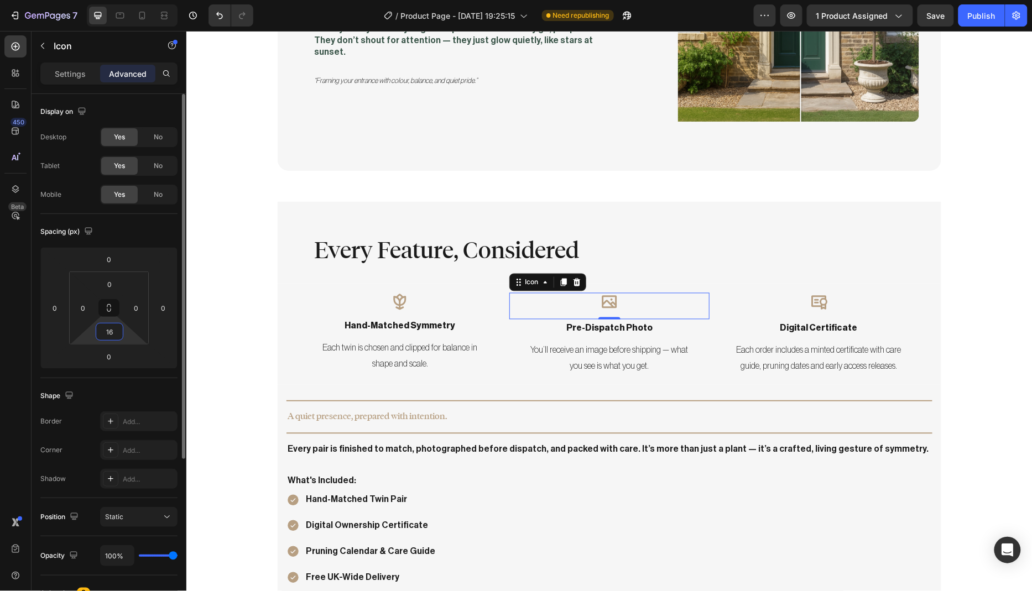
click at [116, 332] on input "16" at bounding box center [109, 331] width 22 height 17
type input "12"
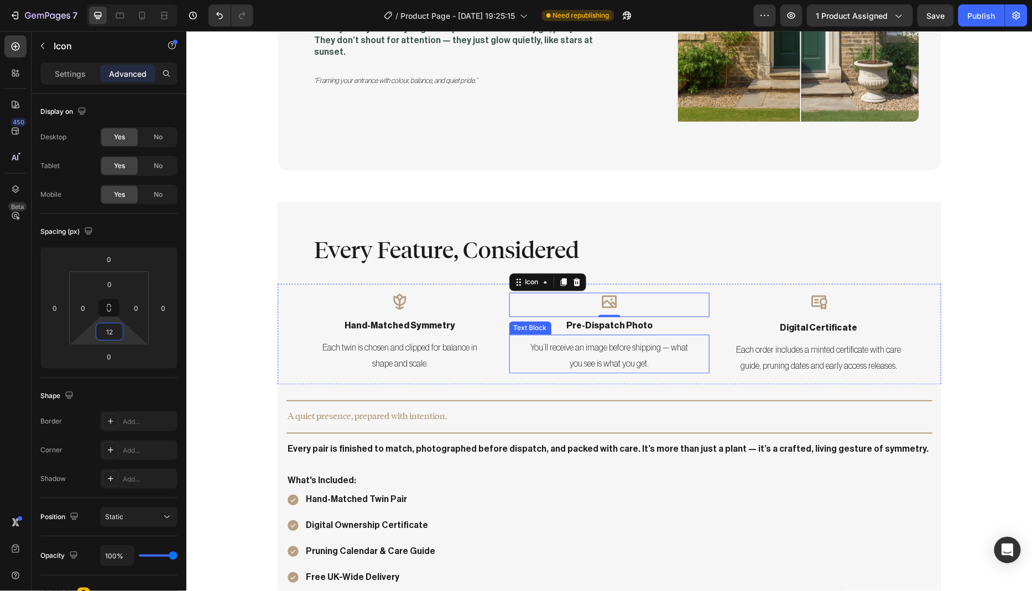
click at [617, 340] on p "You’ll receive an image before shipping — what you see is what you get." at bounding box center [609, 356] width 172 height 32
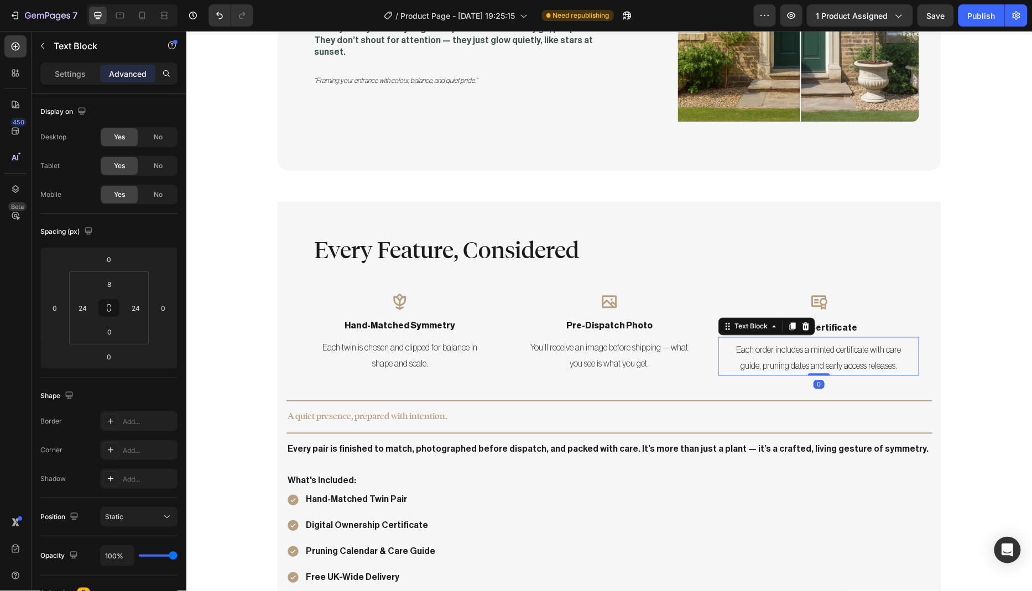
click at [829, 346] on p "Each order includes a minted certificate with care guide, pruning dates and ear…" at bounding box center [818, 358] width 172 height 32
click at [842, 320] on p "digital certificate" at bounding box center [818, 328] width 198 height 16
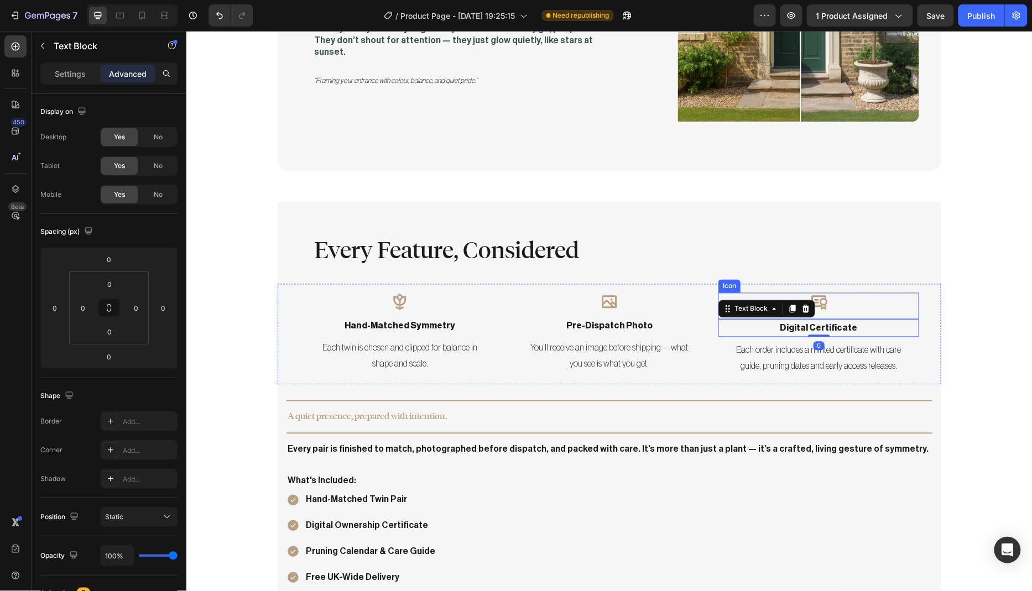
click at [829, 292] on div "Icon" at bounding box center [818, 305] width 201 height 27
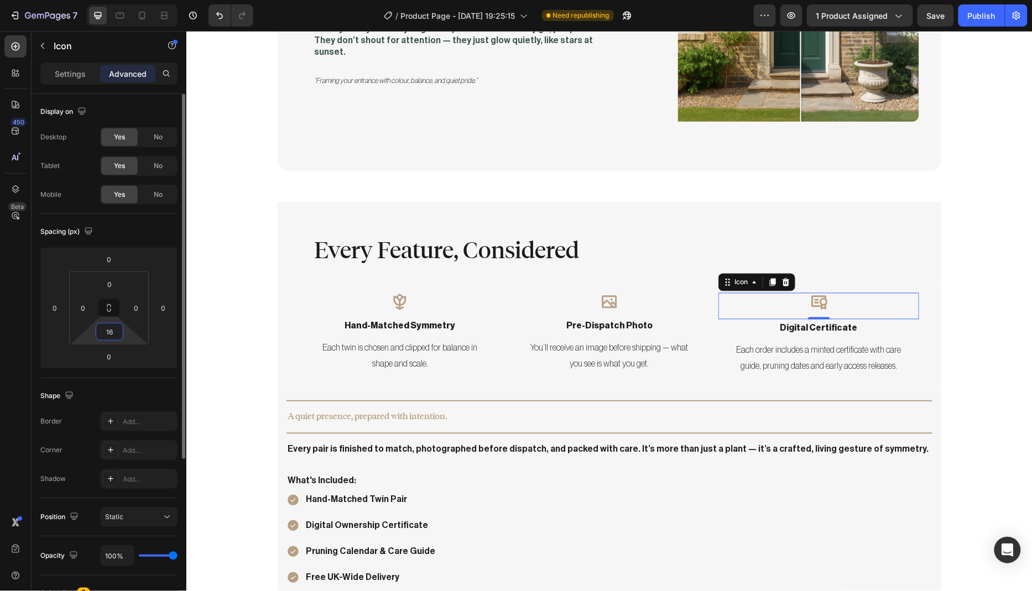
click at [114, 331] on input "16" at bounding box center [109, 331] width 22 height 17
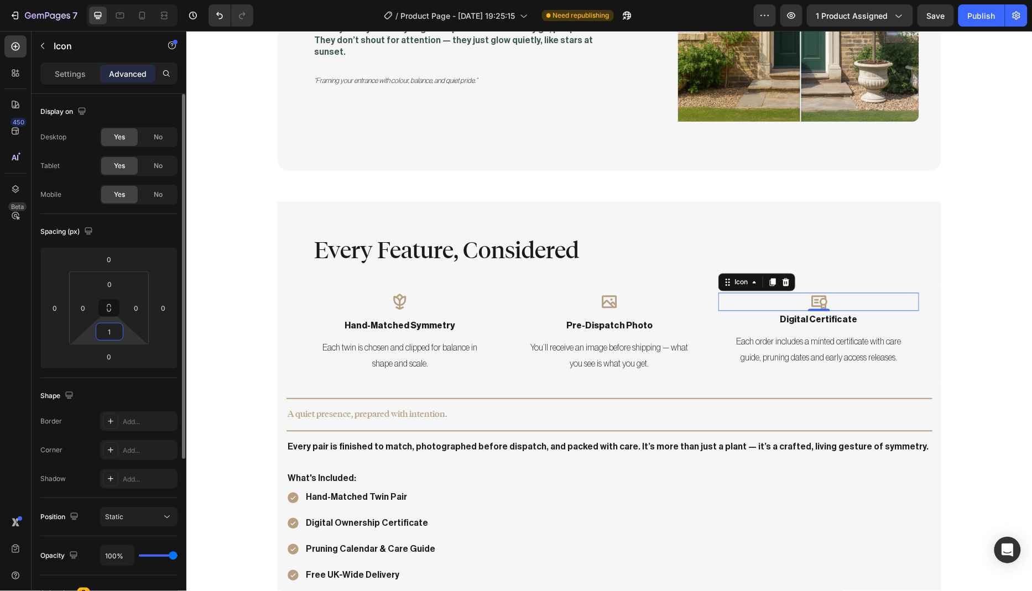
type input "12"
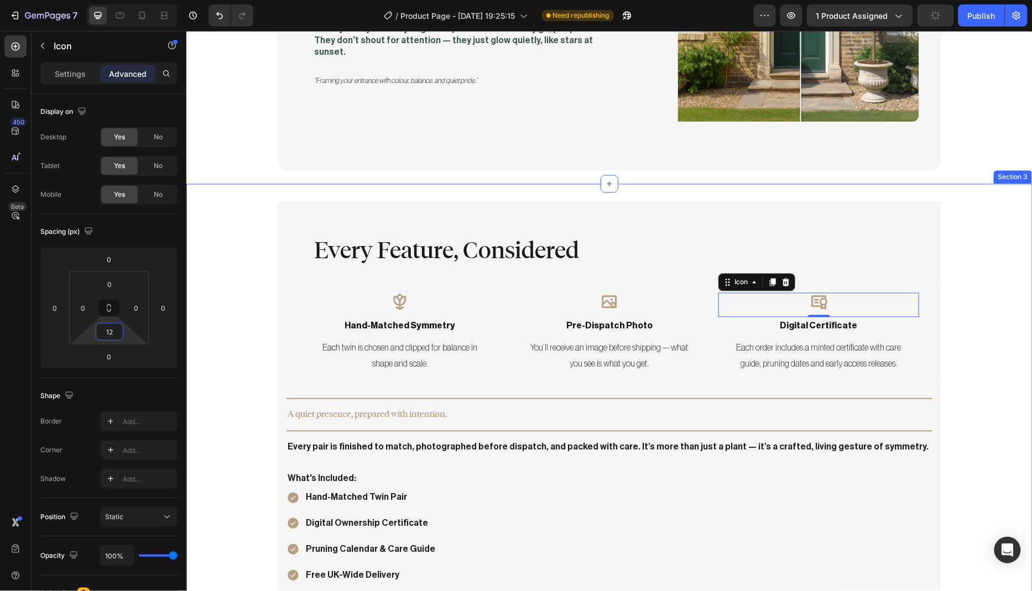
click at [248, 369] on div "Every Feature, Considered Heading Row Icon hand-matched symmetry Text Block Eac…" at bounding box center [609, 419] width 846 height 436
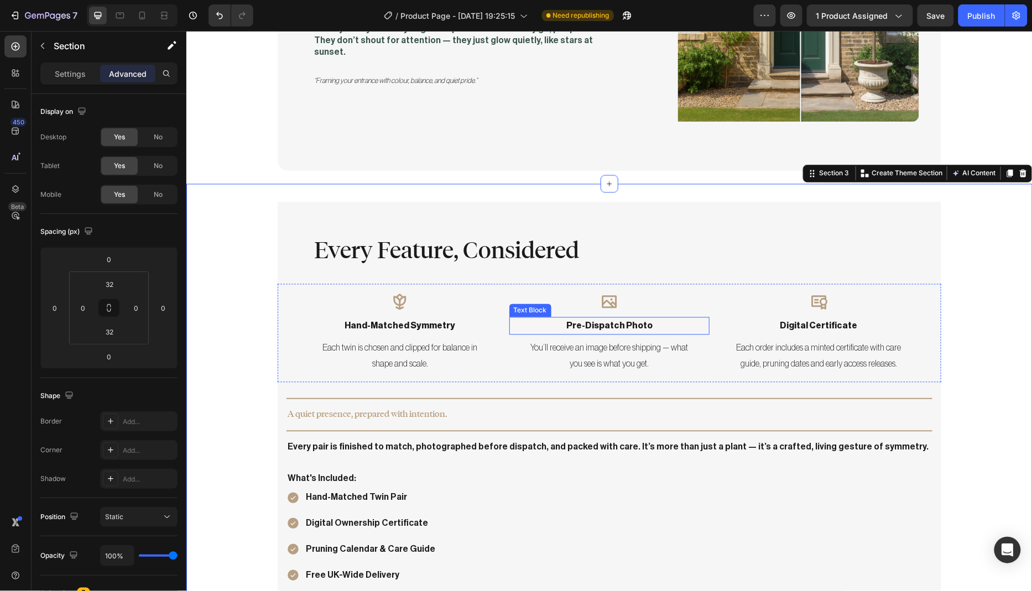
click at [627, 318] on p "pre-dispatch photo" at bounding box center [609, 326] width 198 height 16
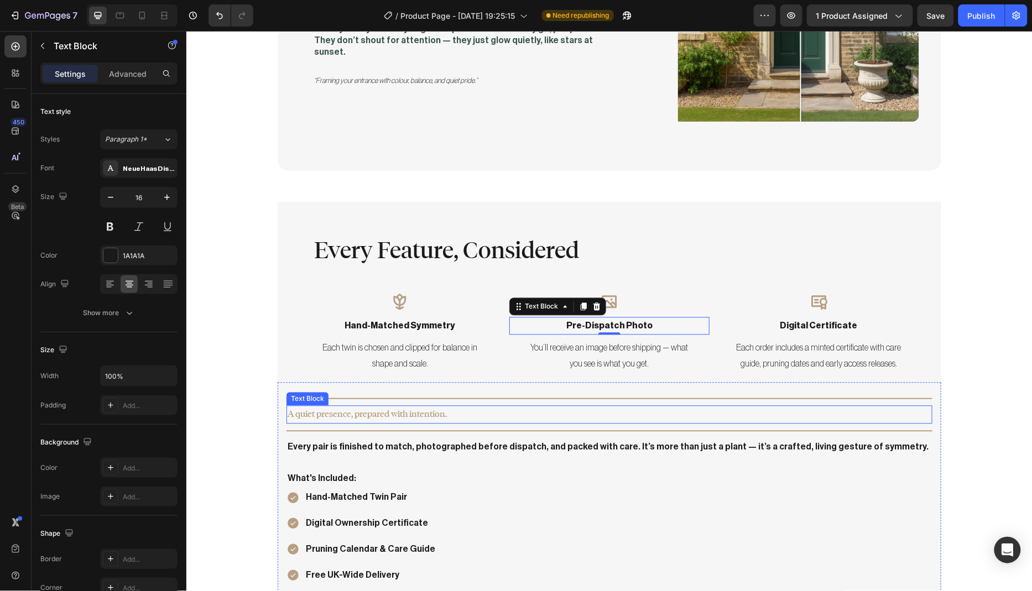
click at [329, 406] on p "A quiet presence, prepared with intention." at bounding box center [608, 414] width 643 height 16
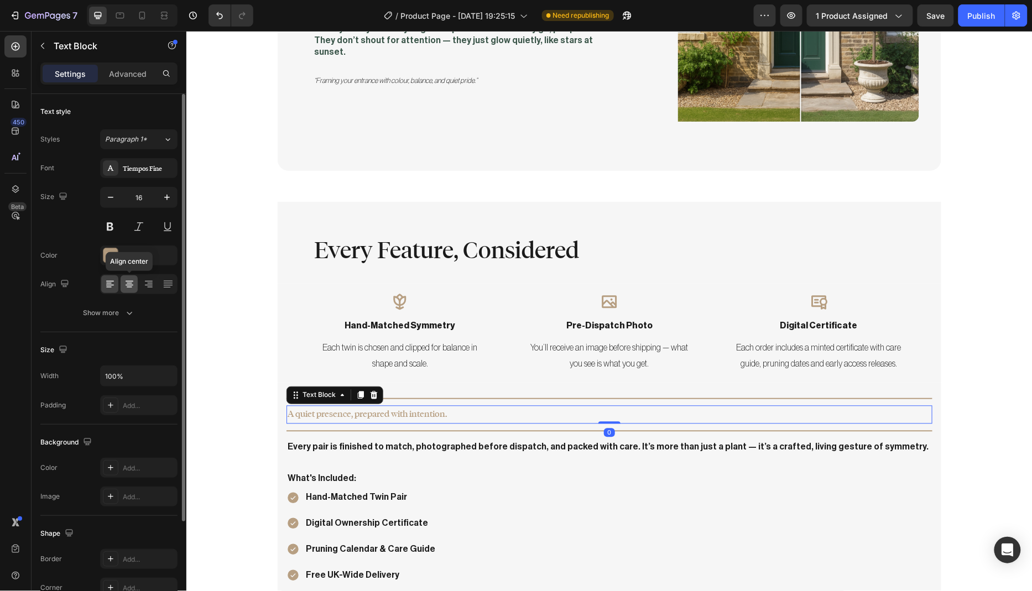
click at [137, 286] on div at bounding box center [129, 284] width 17 height 18
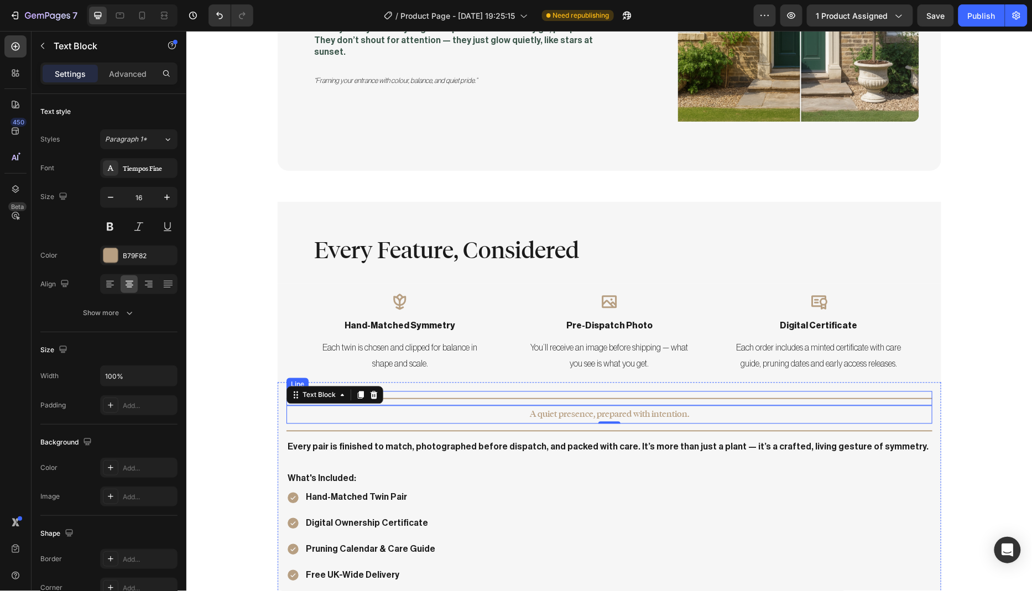
click at [578, 391] on div "Title Line" at bounding box center [609, 398] width 646 height 14
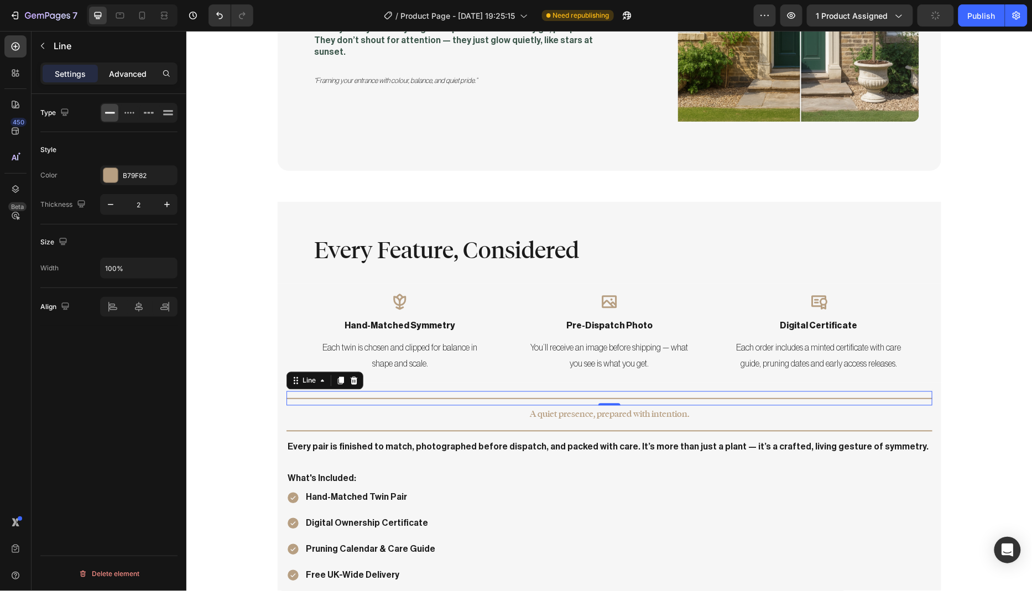
click at [135, 79] on p "Advanced" at bounding box center [128, 74] width 38 height 12
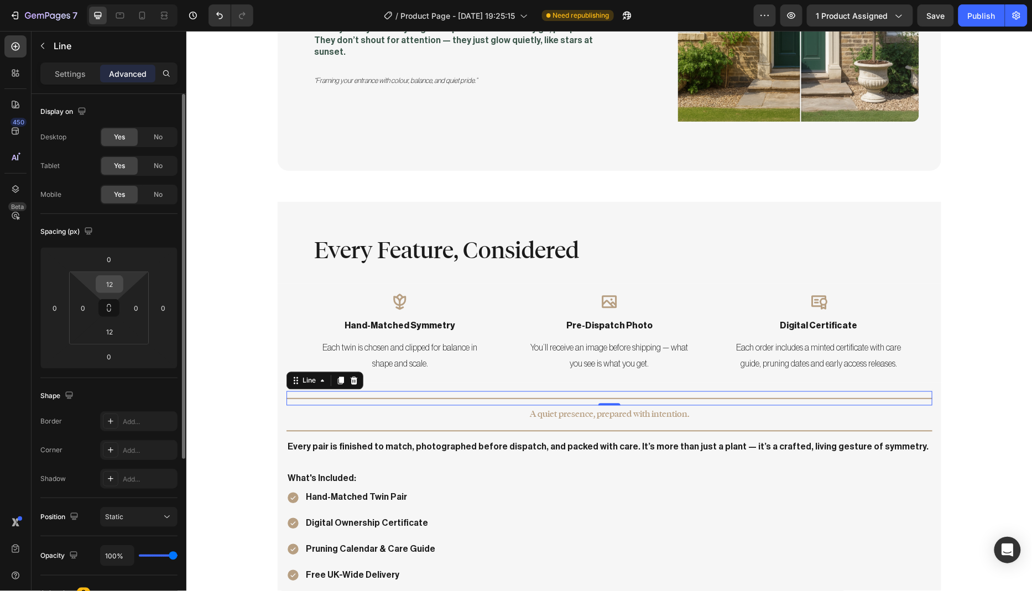
click at [113, 282] on input "12" at bounding box center [109, 284] width 22 height 17
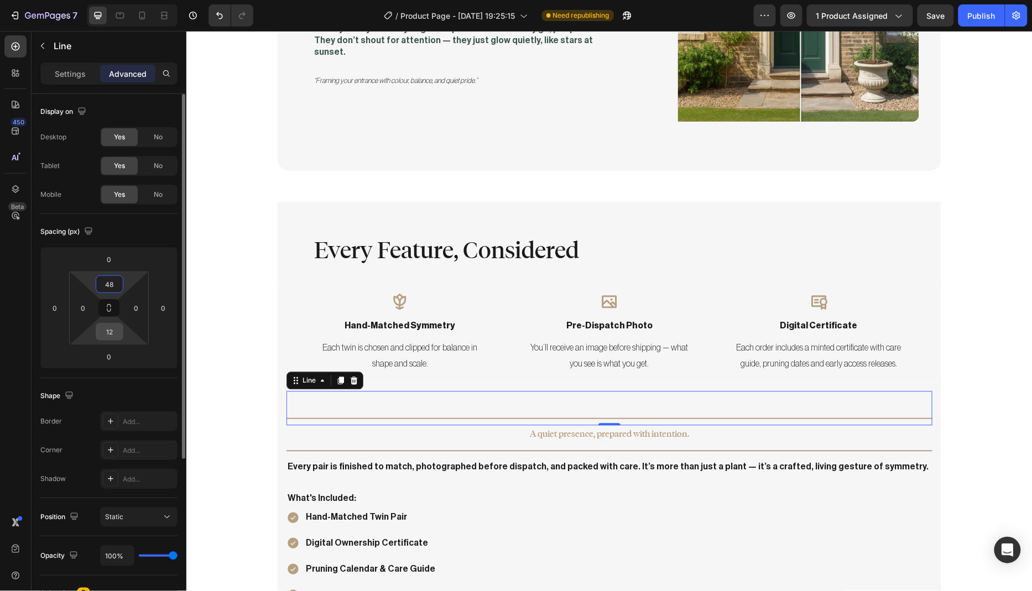
type input "48"
click at [114, 330] on input "12" at bounding box center [109, 331] width 22 height 17
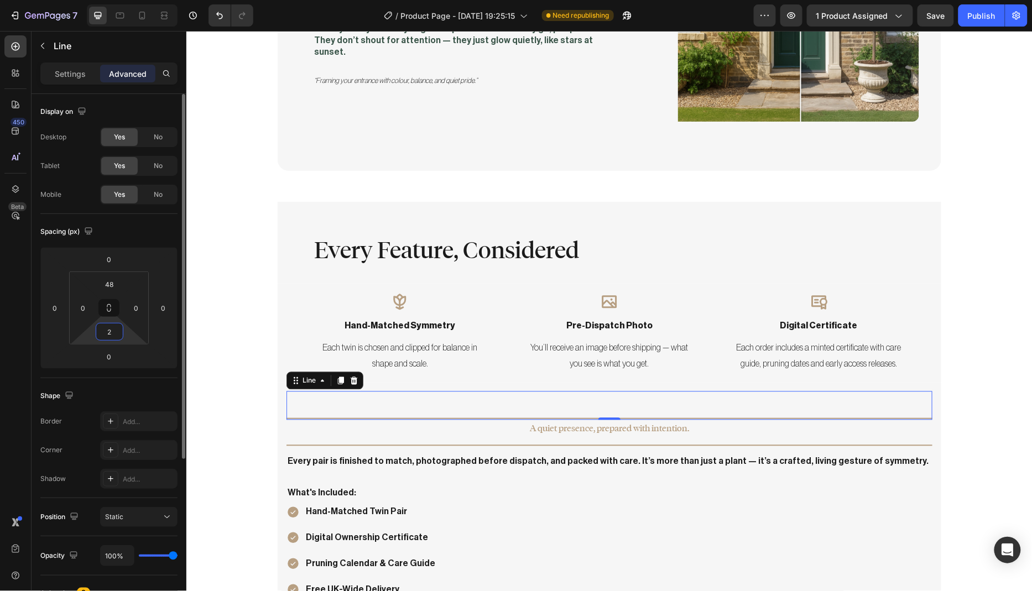
type input "24"
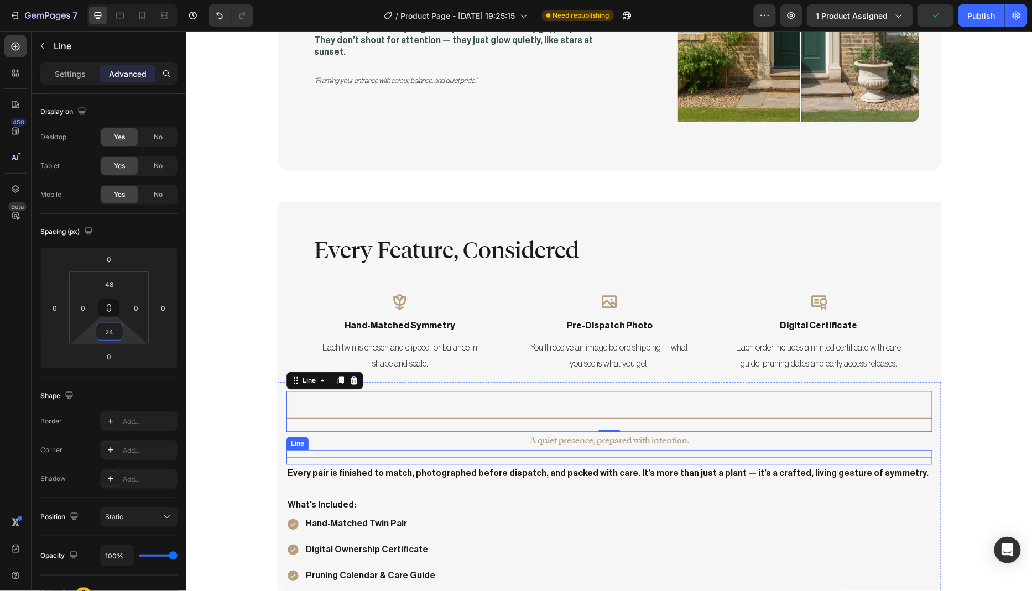
click at [498, 457] on div at bounding box center [609, 457] width 646 height 1
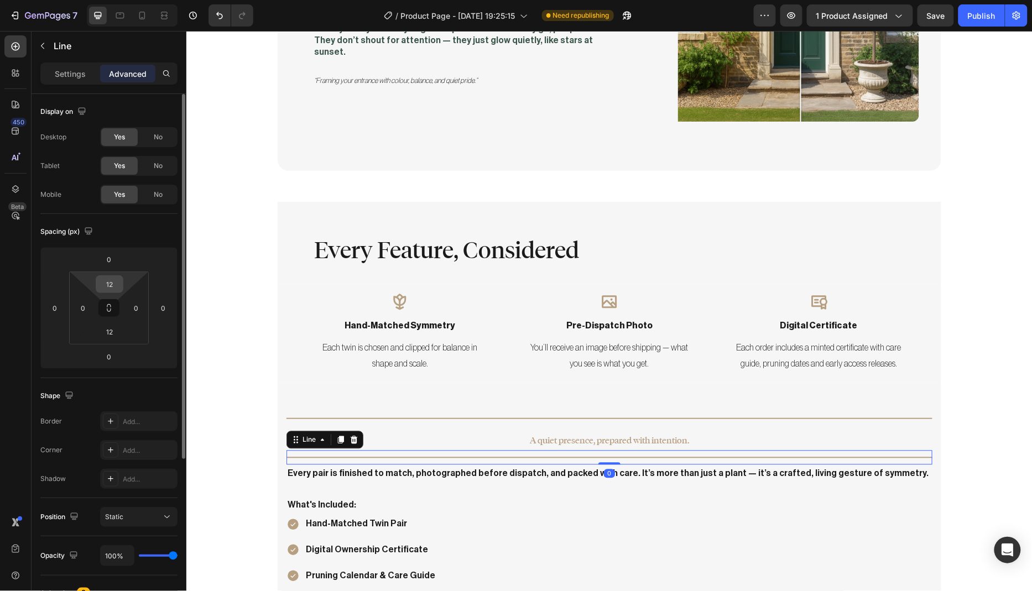
click at [114, 283] on input "12" at bounding box center [109, 284] width 22 height 17
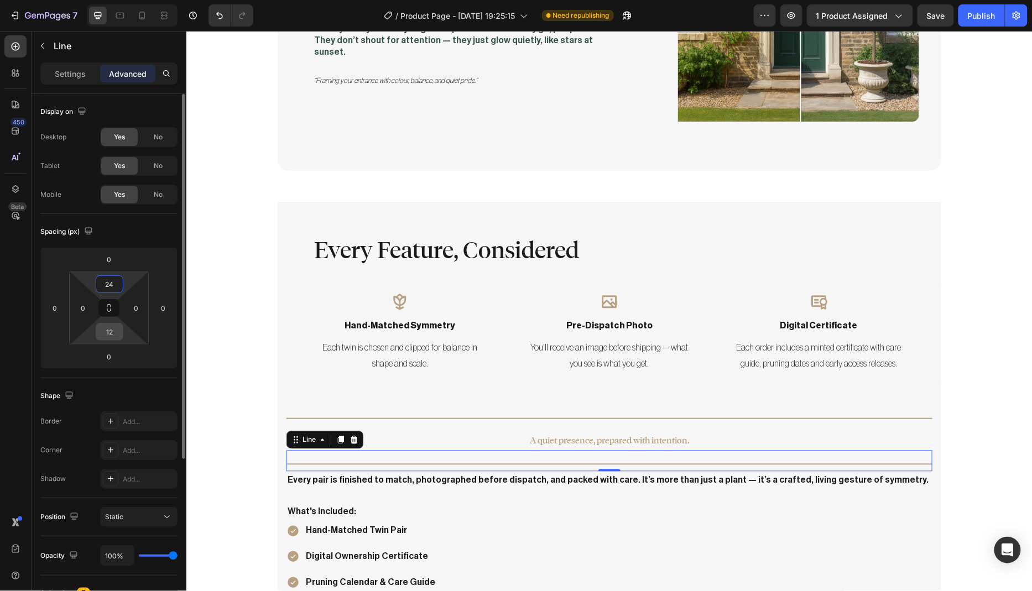
type input "24"
click at [114, 327] on input "12" at bounding box center [109, 331] width 22 height 17
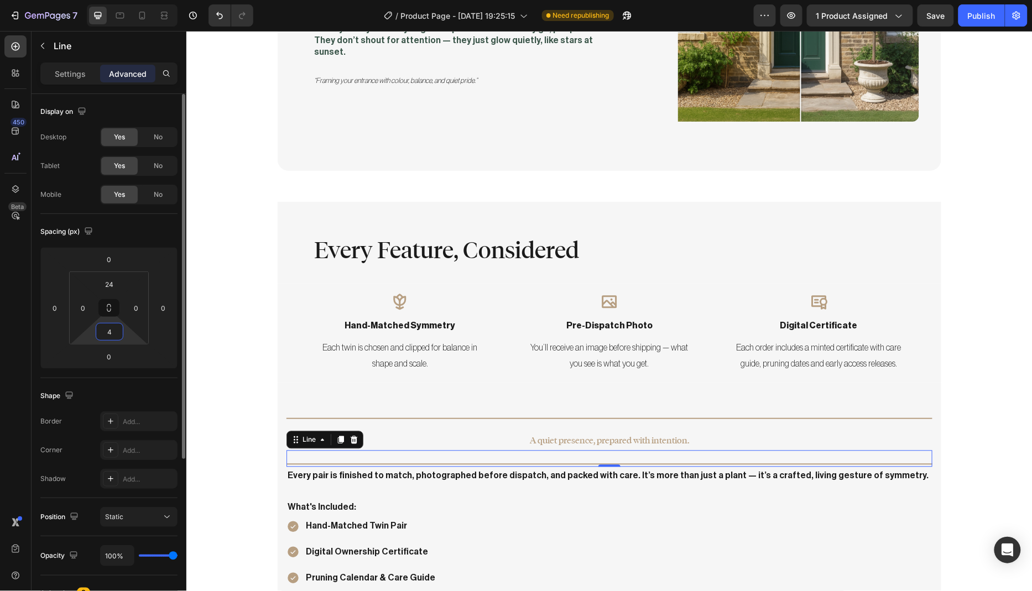
type input "48"
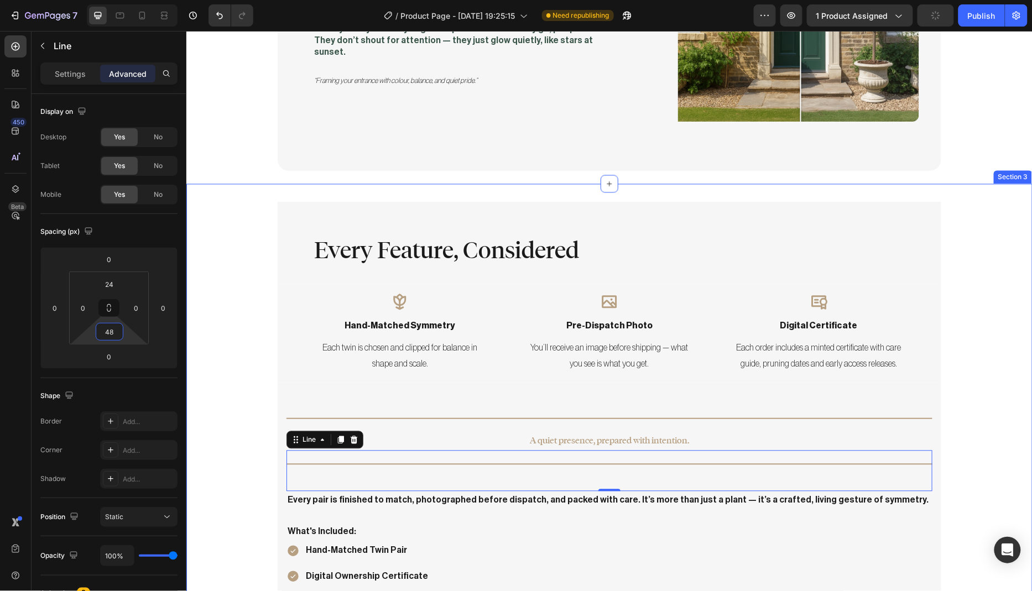
click at [249, 429] on div "Every Feature, Considered Heading Row Icon hand-matched symmetry Text Block Eac…" at bounding box center [609, 445] width 846 height 489
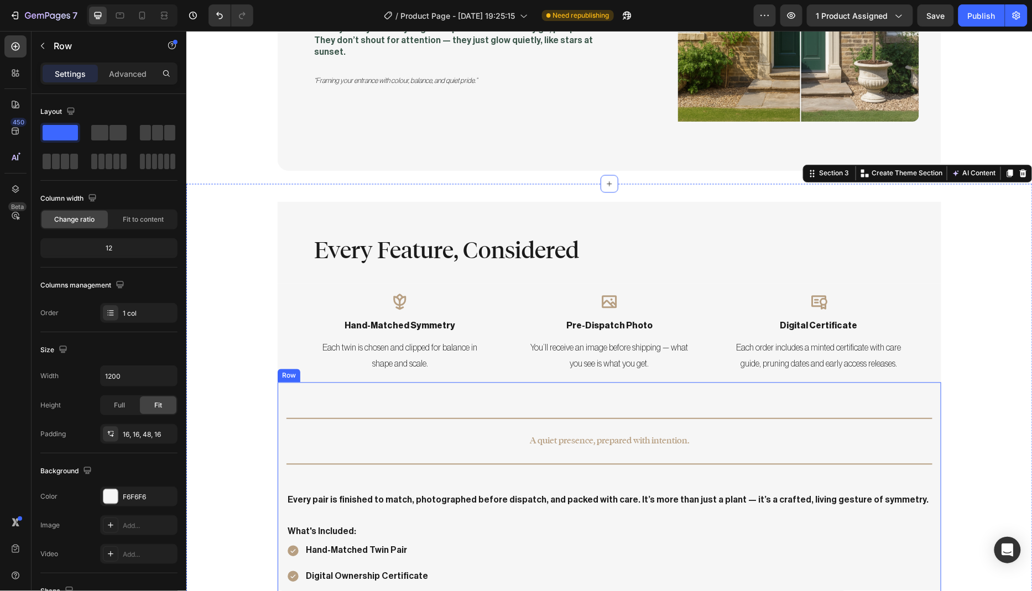
click at [555, 382] on div "Title Line A quiet presence, prepared with intention. Text Block Title Line Eve…" at bounding box center [608, 536] width 663 height 308
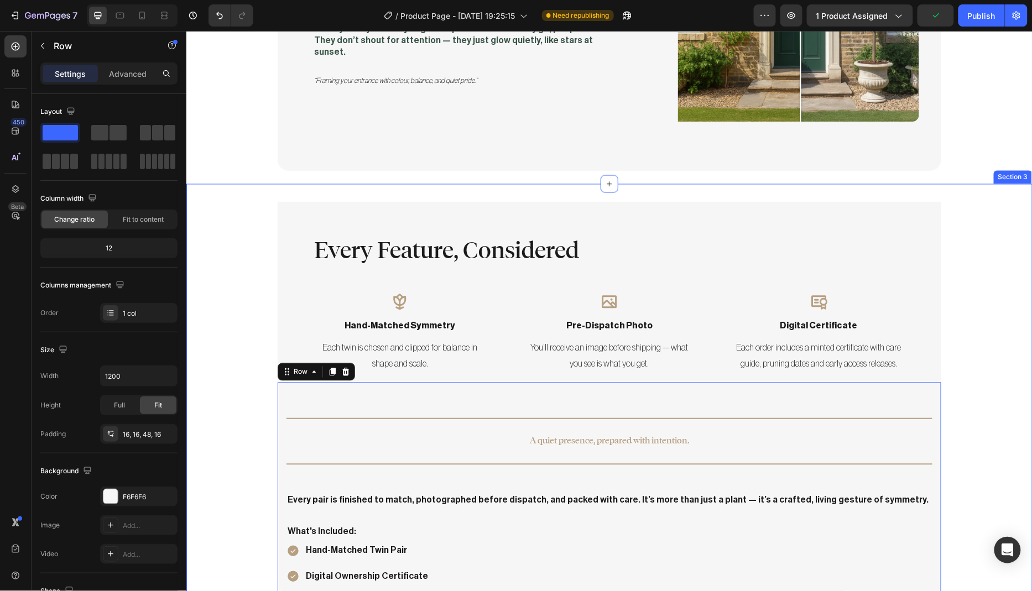
click at [236, 287] on div "Every Feature, Considered Heading Row Icon hand-matched symmetry Text Block Eac…" at bounding box center [609, 445] width 846 height 489
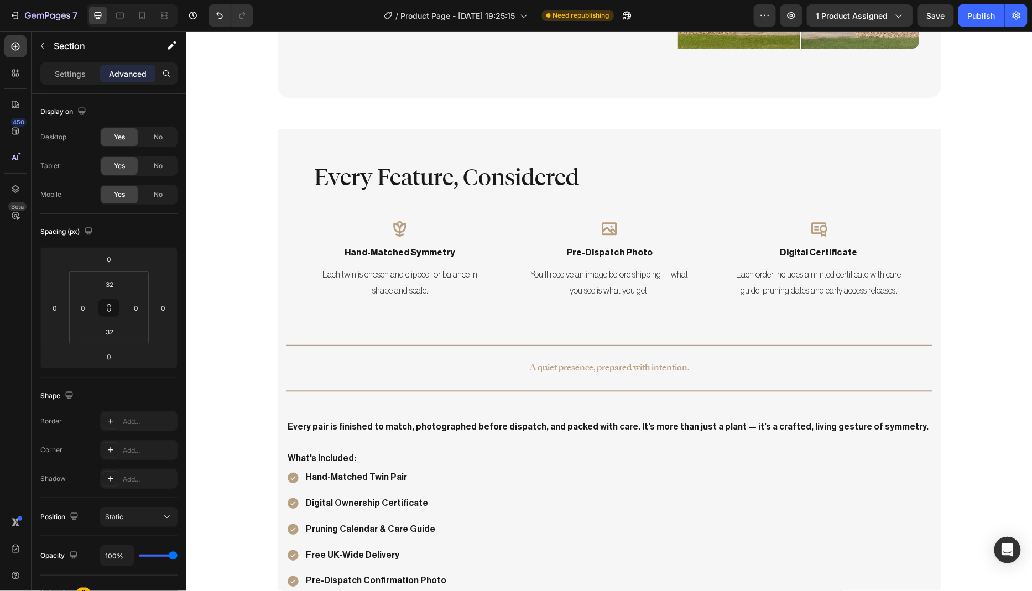
scroll to position [833, 0]
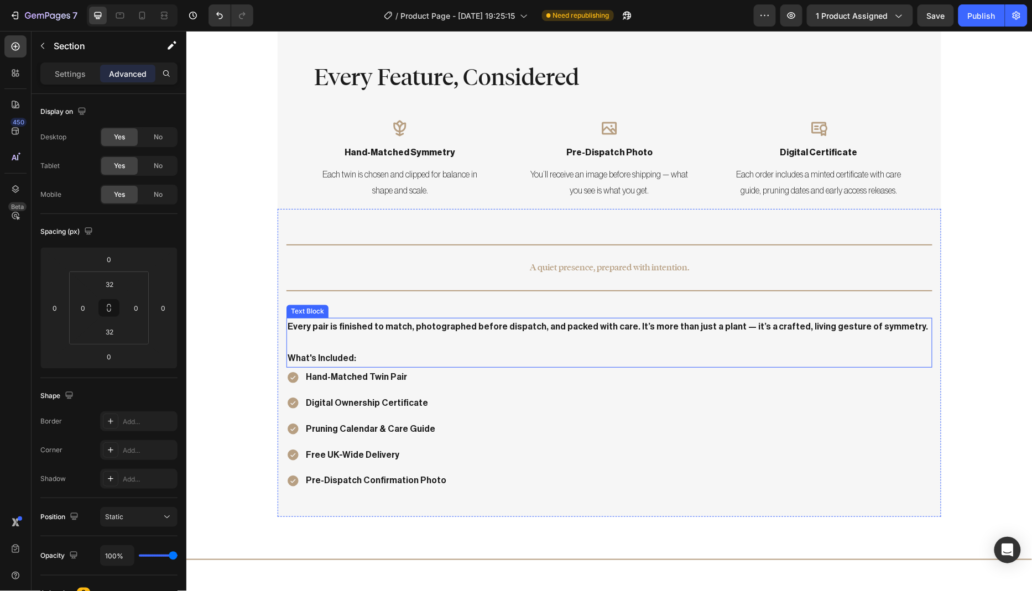
click at [329, 329] on p "Every pair is finished to match, photographed before dispatch, and packed with …" at bounding box center [608, 334] width 643 height 32
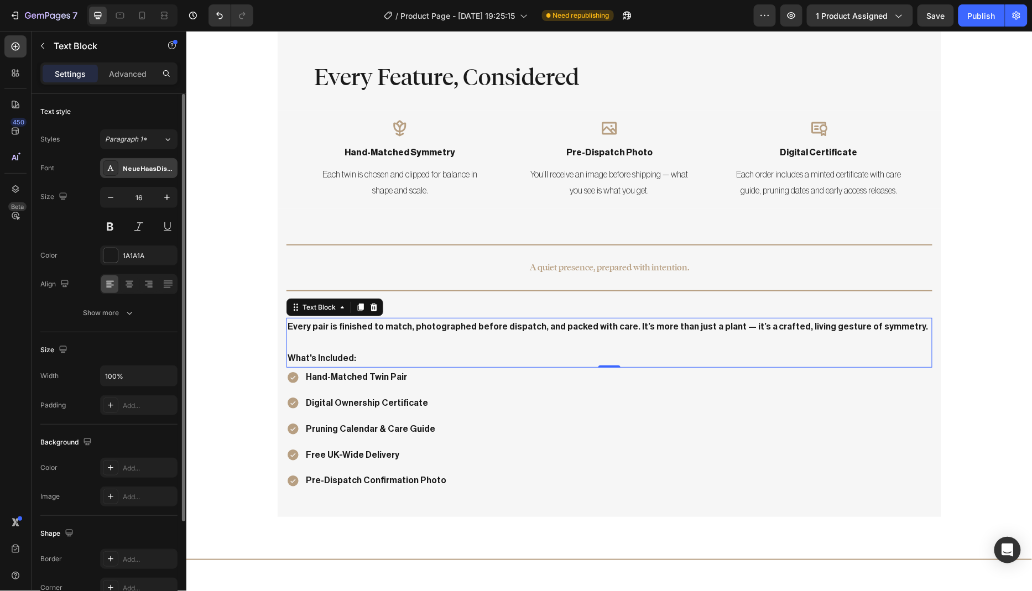
click at [145, 166] on div "NeueHaasDisplayMediu" at bounding box center [149, 169] width 52 height 10
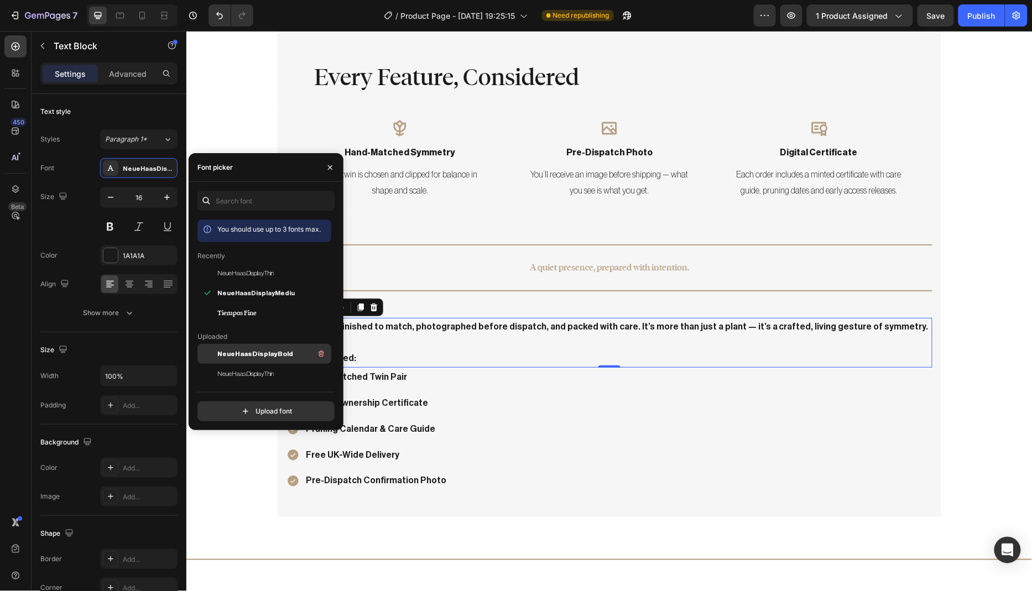
click at [275, 351] on span "NeueHaasDisplayBold" at bounding box center [255, 354] width 76 height 10
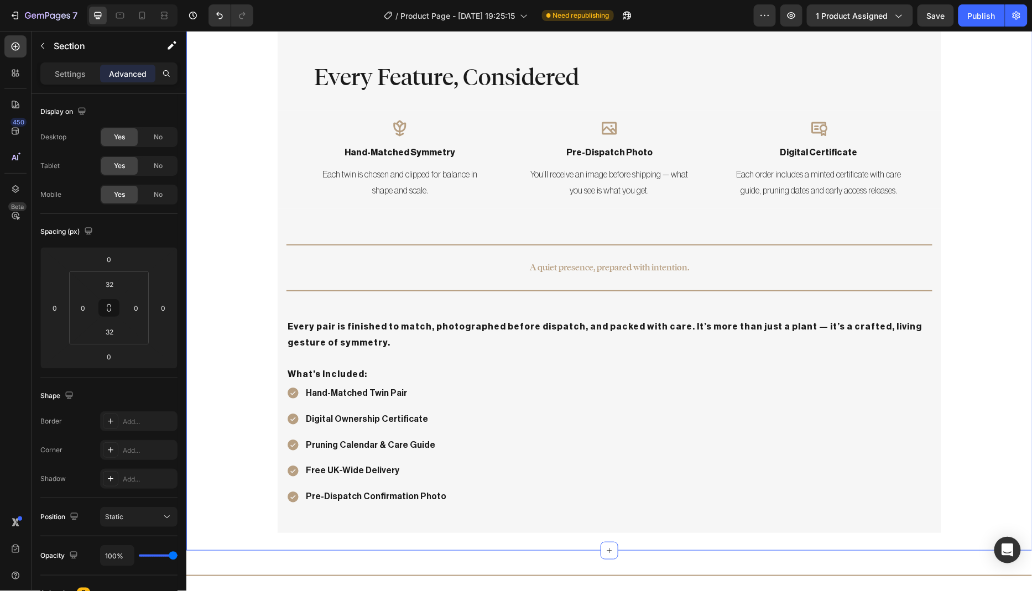
click at [217, 470] on div "Every Feature, Considered Heading Row Icon hand-matched symmetry Text Block Eac…" at bounding box center [609, 280] width 846 height 505
click at [368, 407] on div "Hand-Matched Twin Pair Digital Ownership Certificate Pruning Calendar & Care Gu…" at bounding box center [366, 444] width 161 height 123
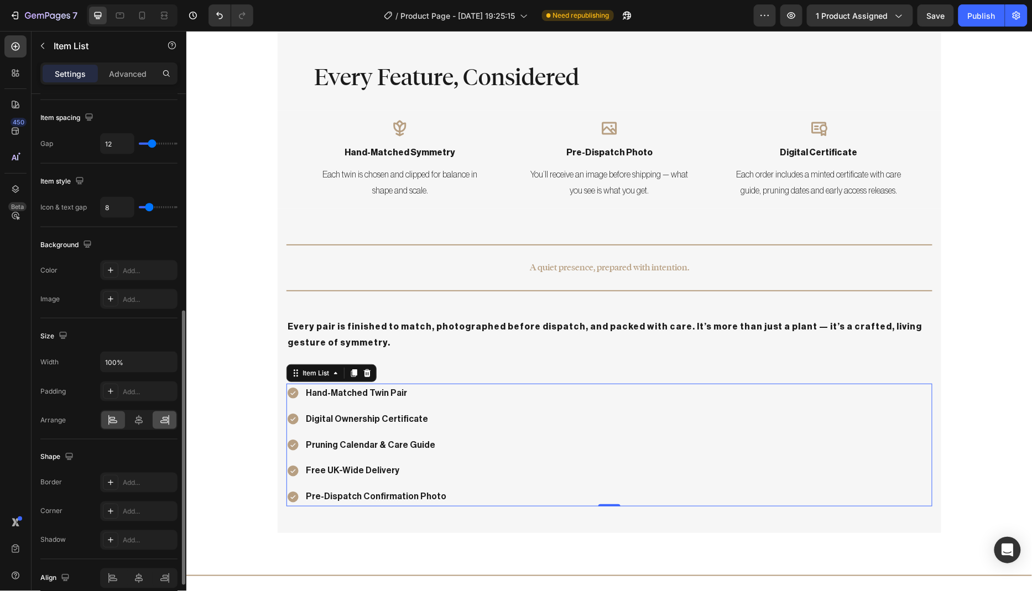
scroll to position [433, 0]
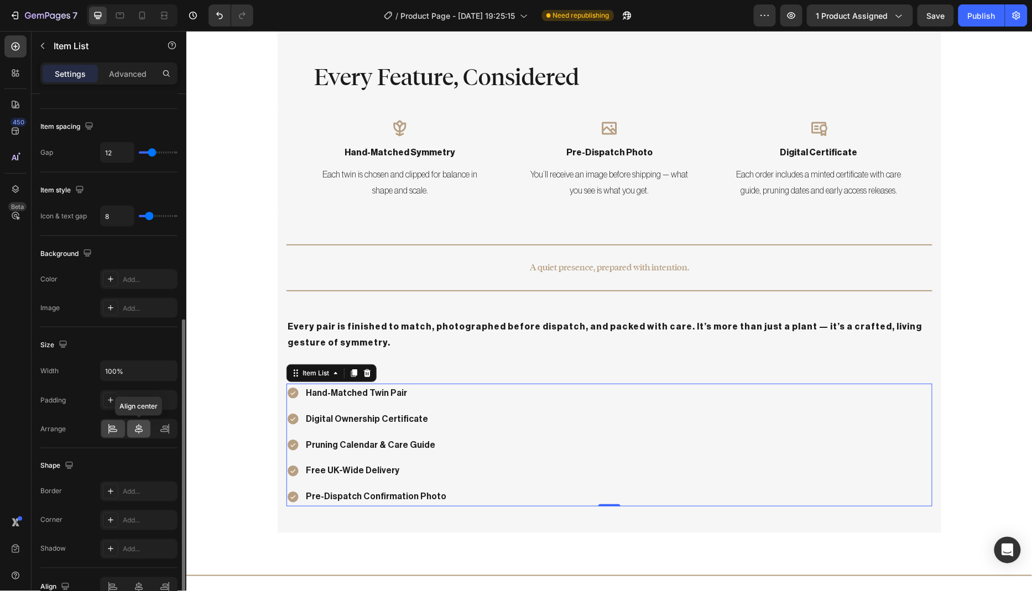
click at [144, 428] on icon at bounding box center [138, 428] width 11 height 11
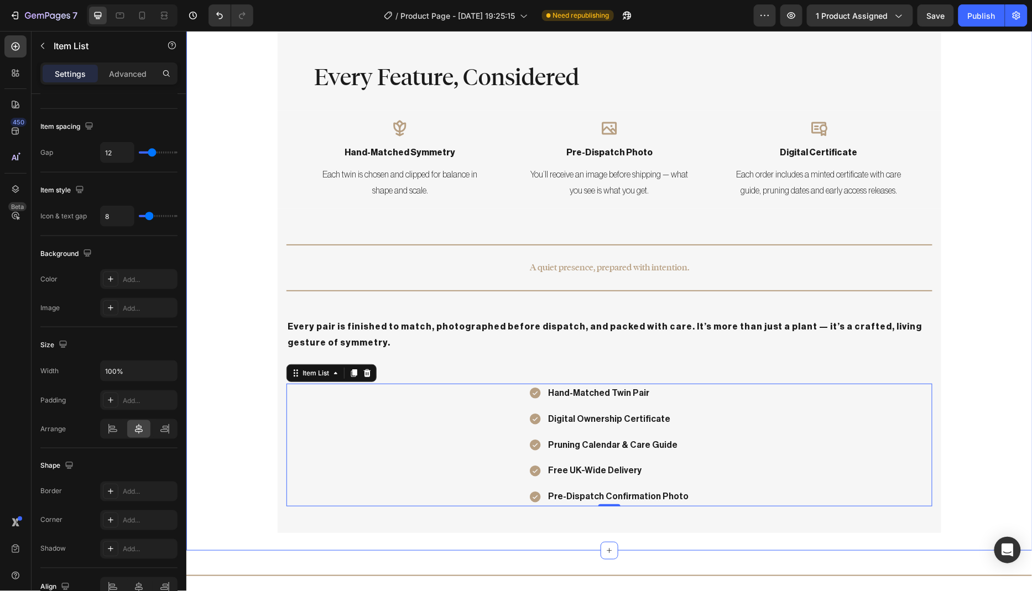
click at [247, 368] on div "Every Feature, Considered Heading Row Icon hand-matched symmetry Text Block Eac…" at bounding box center [609, 280] width 846 height 505
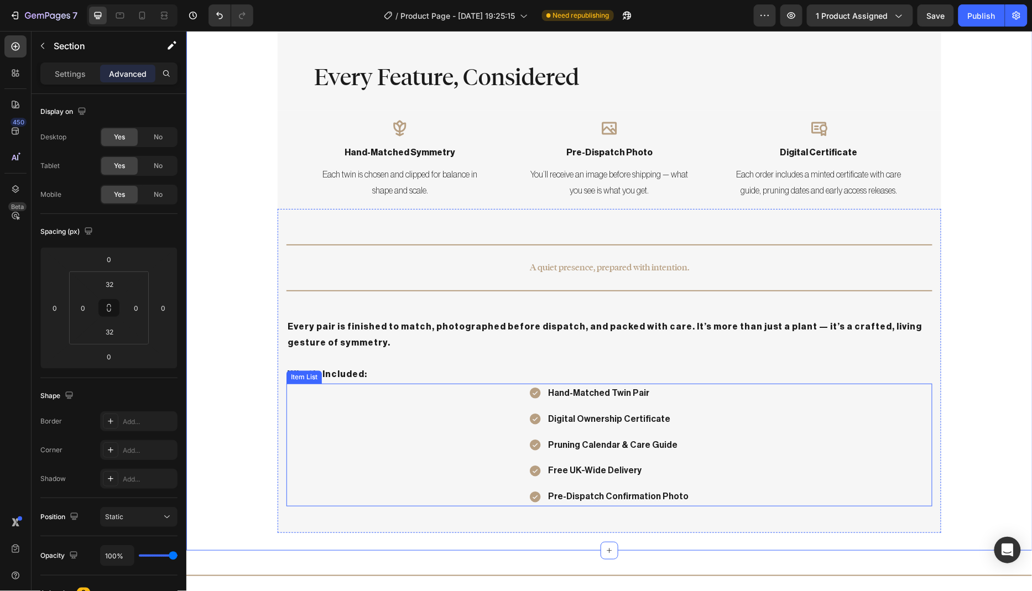
click at [594, 389] on p "Hand-Matched Twin Pair" at bounding box center [617, 393] width 140 height 16
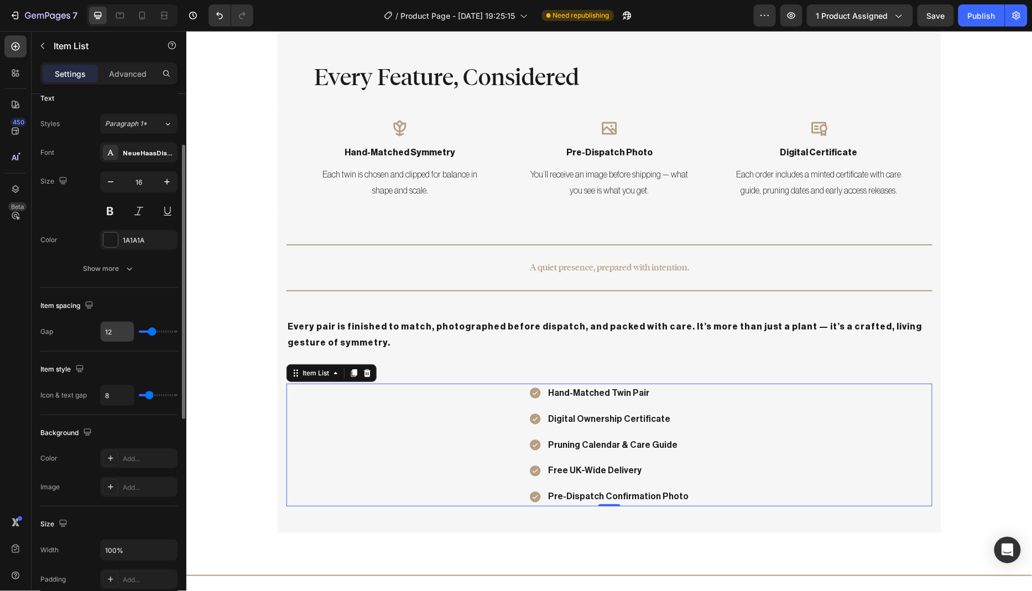
scroll to position [339, 0]
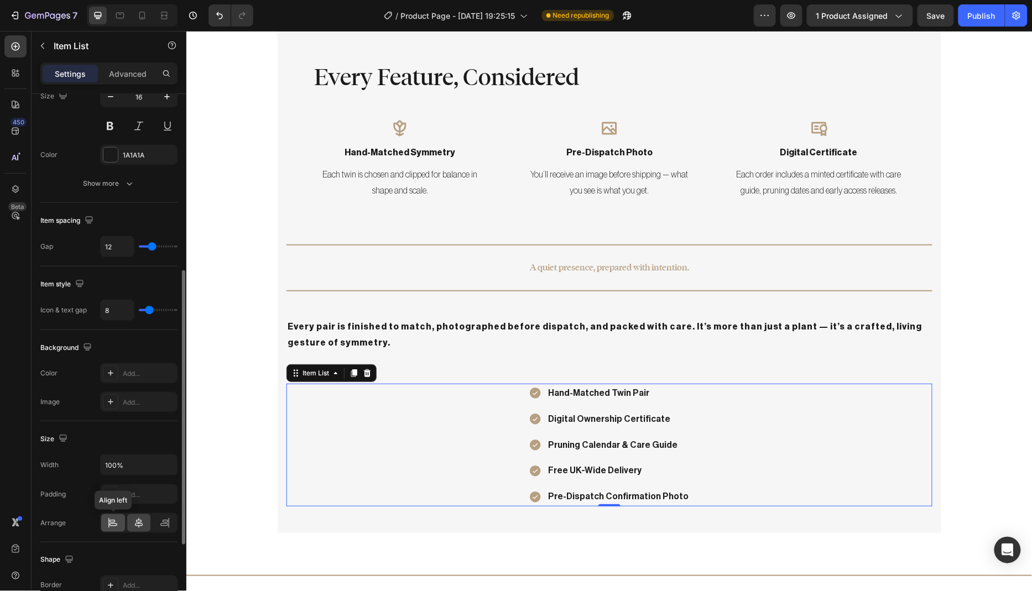
click at [114, 520] on icon at bounding box center [112, 521] width 6 height 3
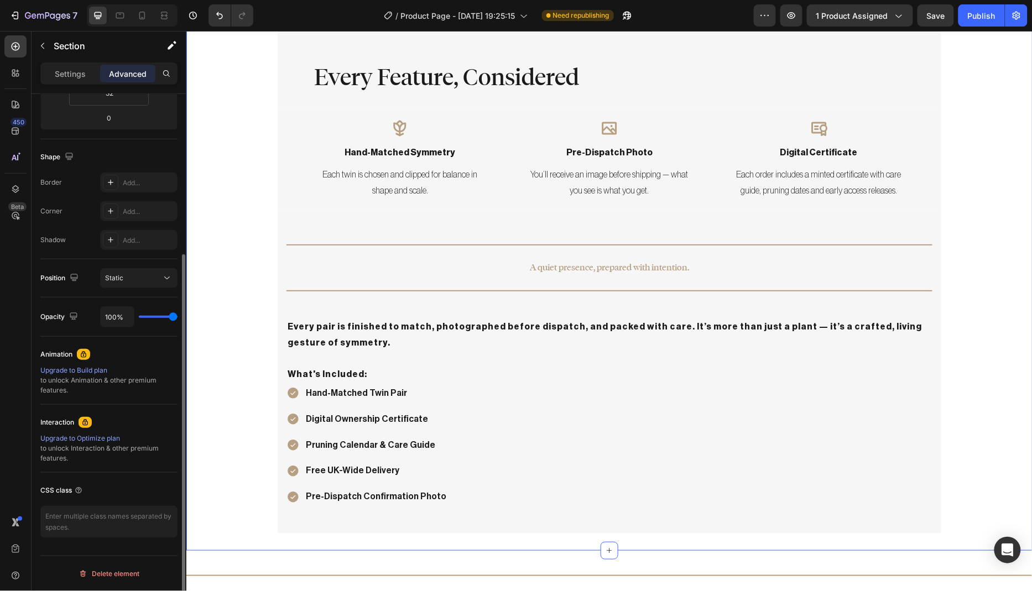
click at [235, 391] on div "Every Feature, Considered Heading Row Icon hand-matched symmetry Text Block Eac…" at bounding box center [609, 280] width 846 height 505
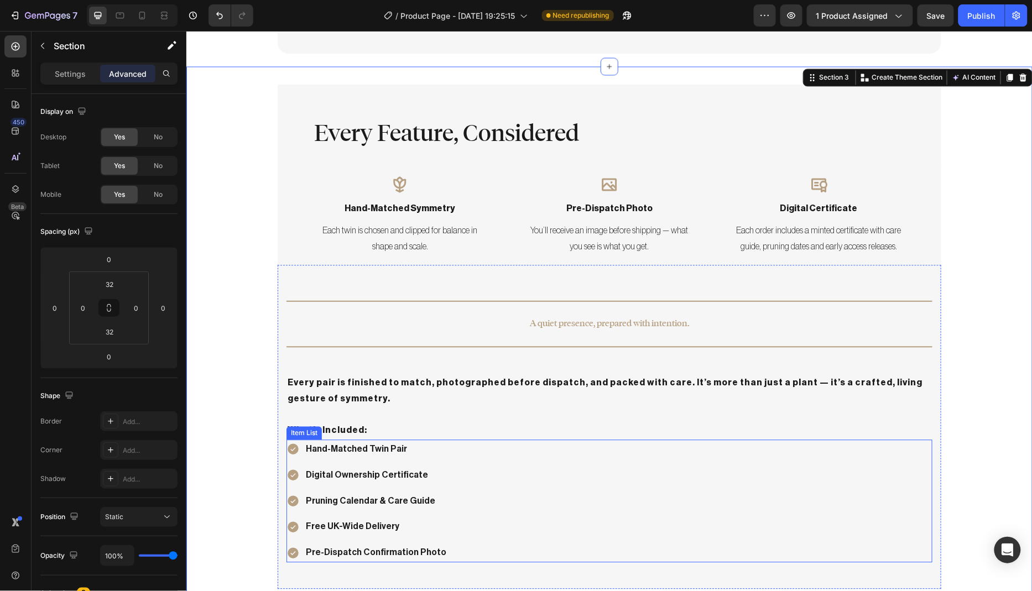
scroll to position [789, 0]
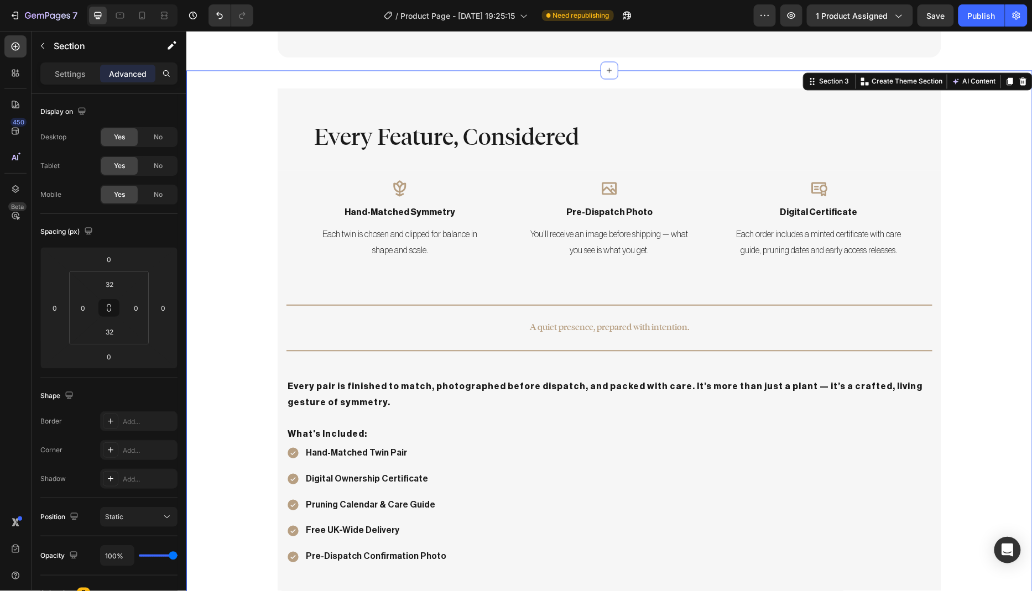
click at [963, 159] on div "Every Feature, Considered Heading Row Icon hand-matched symmetry Text Block Eac…" at bounding box center [609, 340] width 846 height 505
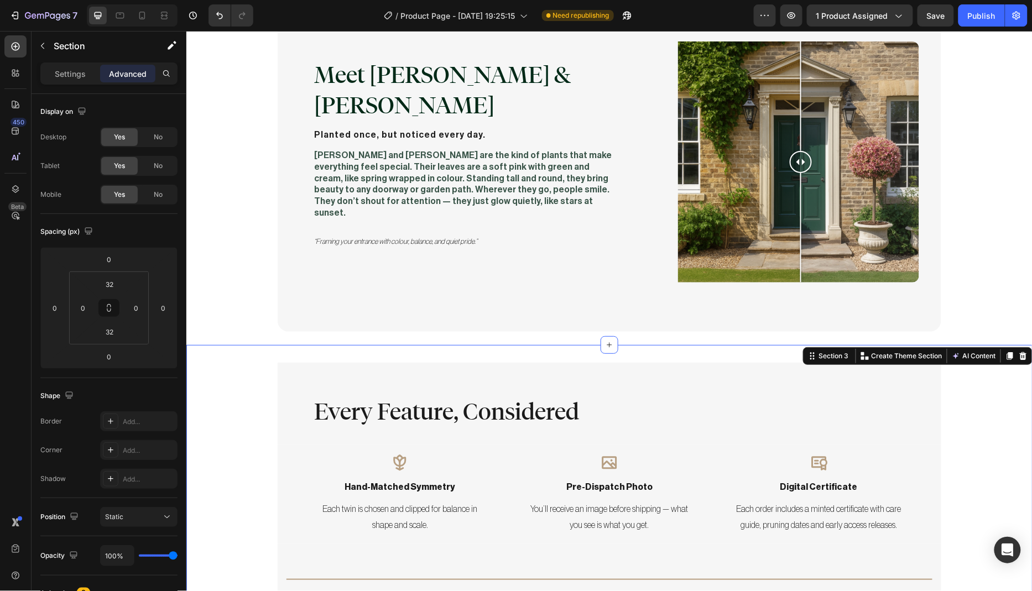
scroll to position [548, 0]
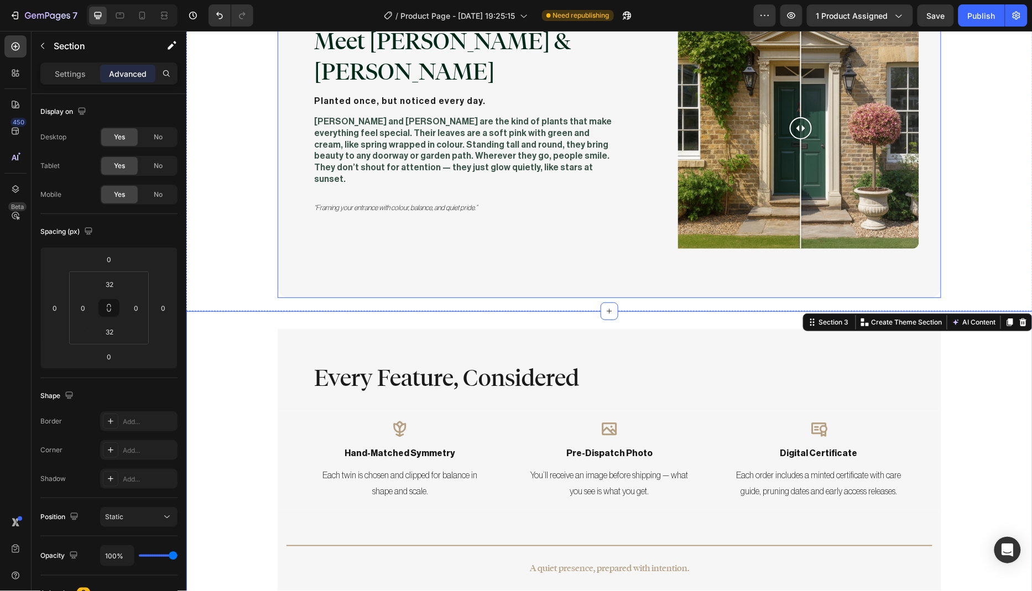
click at [312, 262] on div "Meet Marla & Faye Heading Planted once, but noticed every day. Text Block Marla…" at bounding box center [608, 135] width 663 height 323
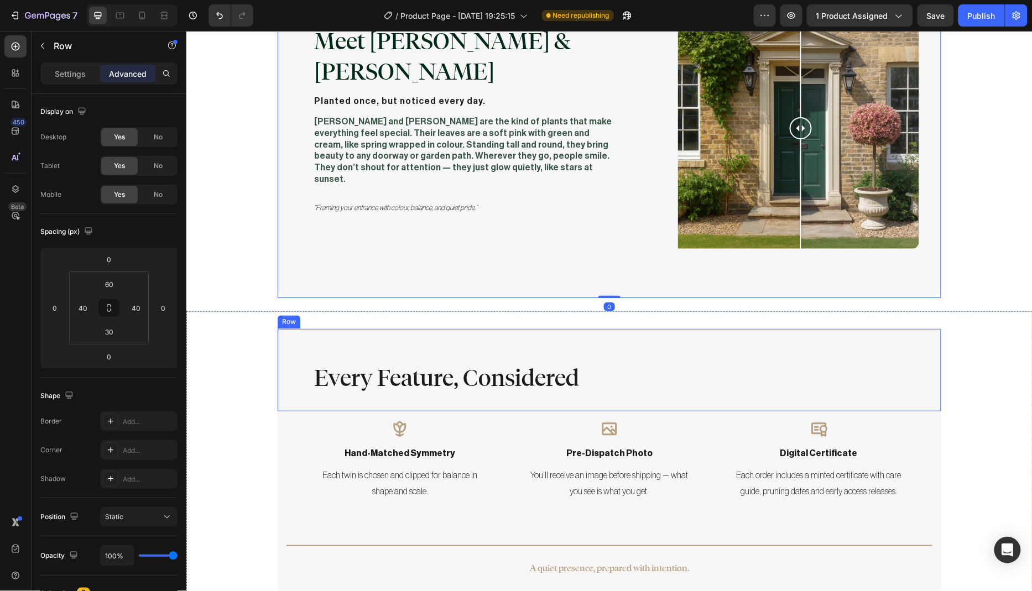
click at [298, 328] on div "Every Feature, Considered Heading Row" at bounding box center [608, 369] width 663 height 82
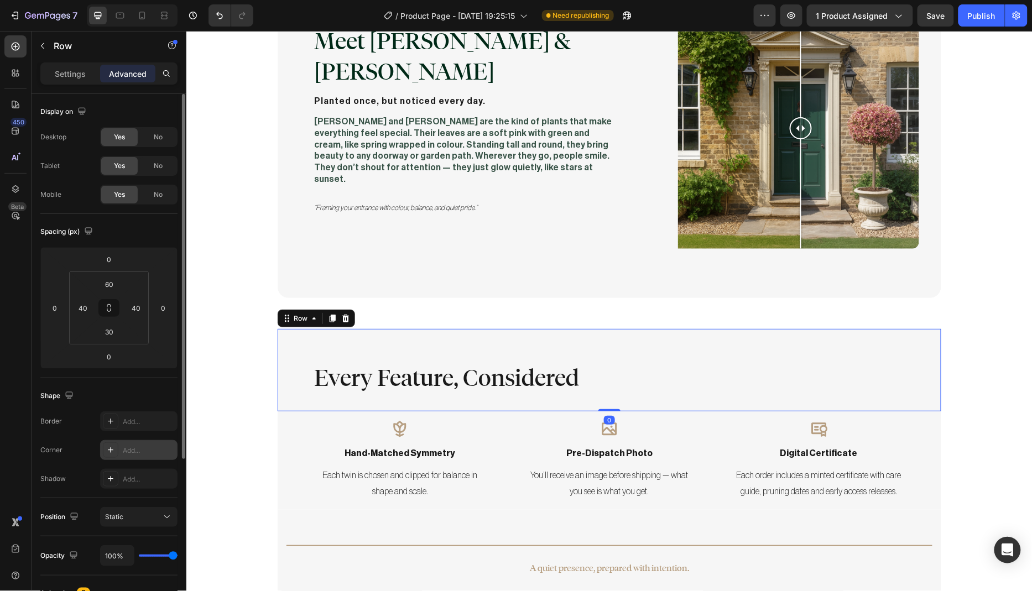
click at [136, 446] on div "Add..." at bounding box center [149, 451] width 52 height 10
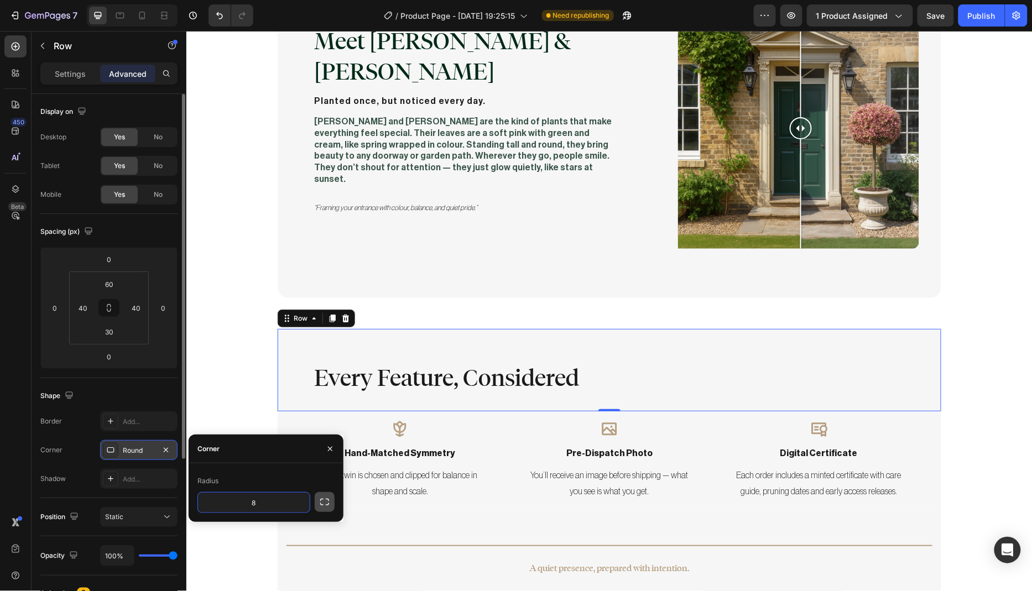
click at [329, 501] on icon "button" at bounding box center [324, 501] width 11 height 11
click at [233, 505] on input "8" at bounding box center [224, 503] width 53 height 20
type input "8"
type input "20"
click at [303, 503] on input "8" at bounding box center [283, 503] width 53 height 20
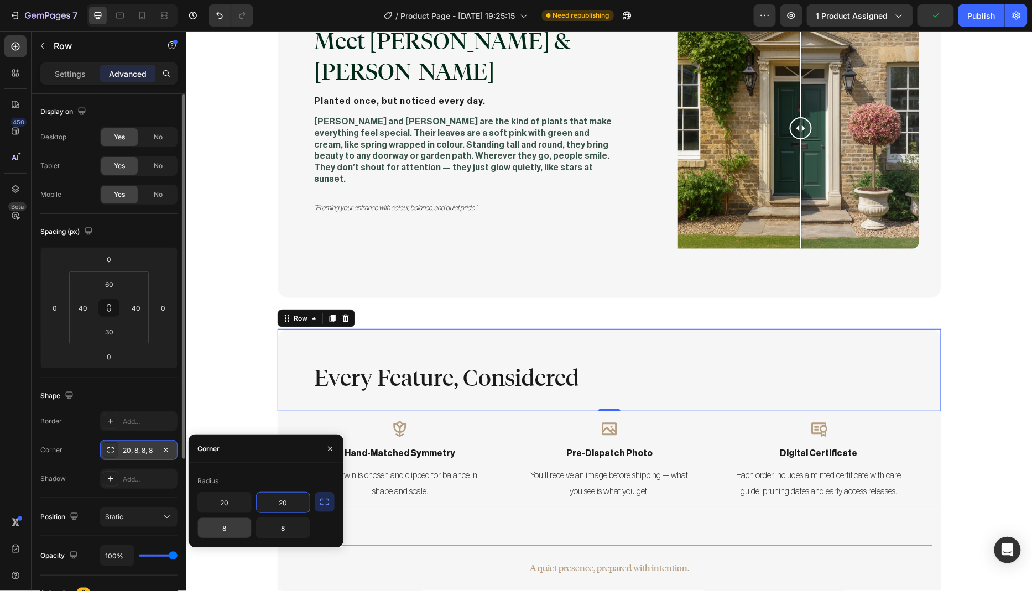
type input "20"
click at [227, 527] on input "8" at bounding box center [224, 528] width 53 height 20
type input "0"
click at [292, 531] on input "8" at bounding box center [283, 528] width 53 height 20
type input "0"
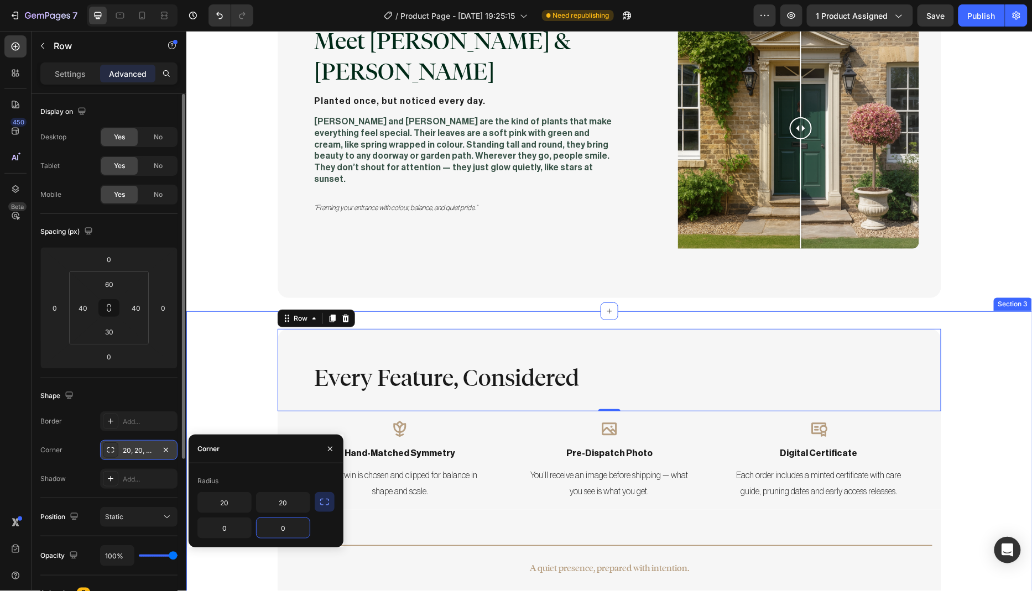
click at [234, 386] on div "Every Feature, Considered Heading Row 0 Icon hand-matched symmetry Text Block E…" at bounding box center [609, 580] width 846 height 505
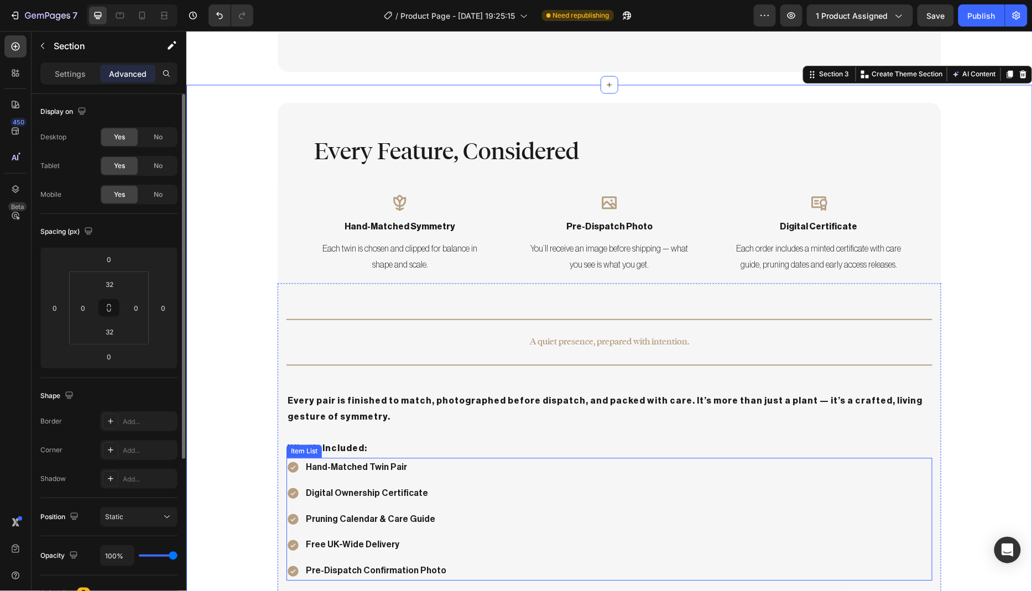
scroll to position [868, 0]
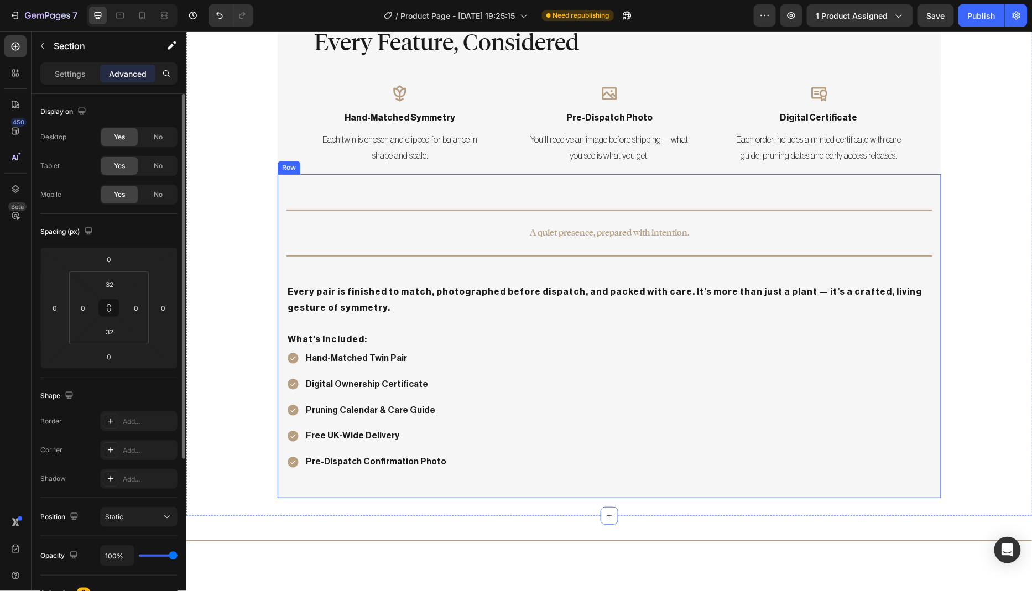
click at [320, 490] on div "Title Line A quiet presence, prepared with intention. Text Block Title Line Eve…" at bounding box center [608, 336] width 663 height 324
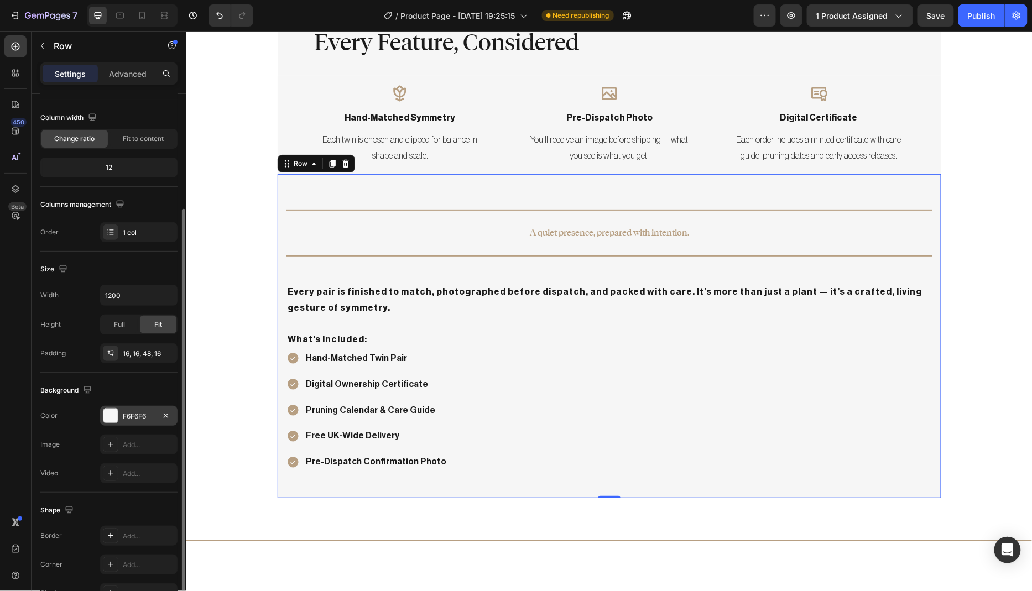
scroll to position [144, 0]
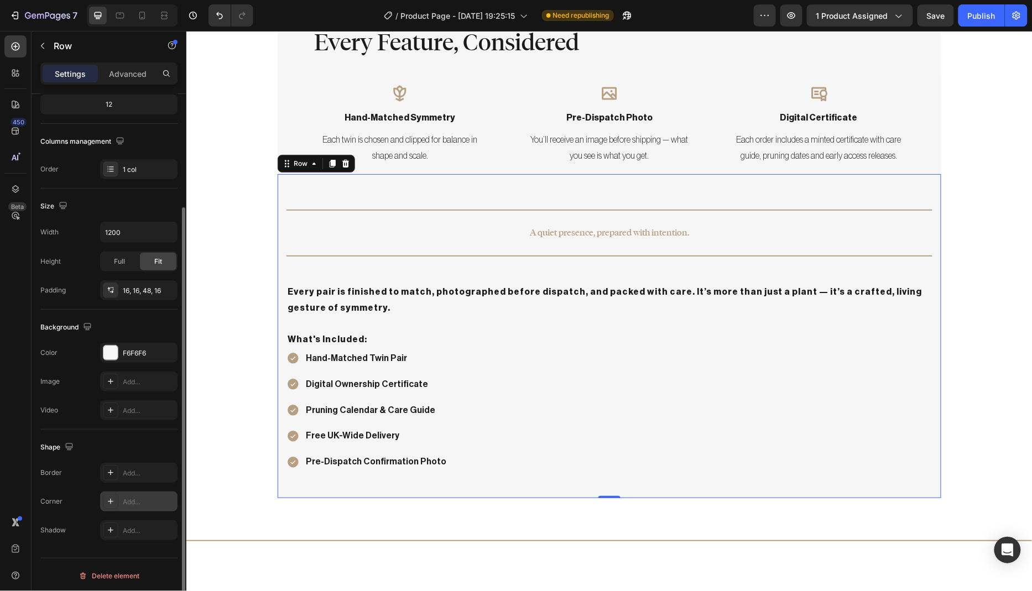
click at [142, 506] on div "Add..." at bounding box center [138, 501] width 77 height 20
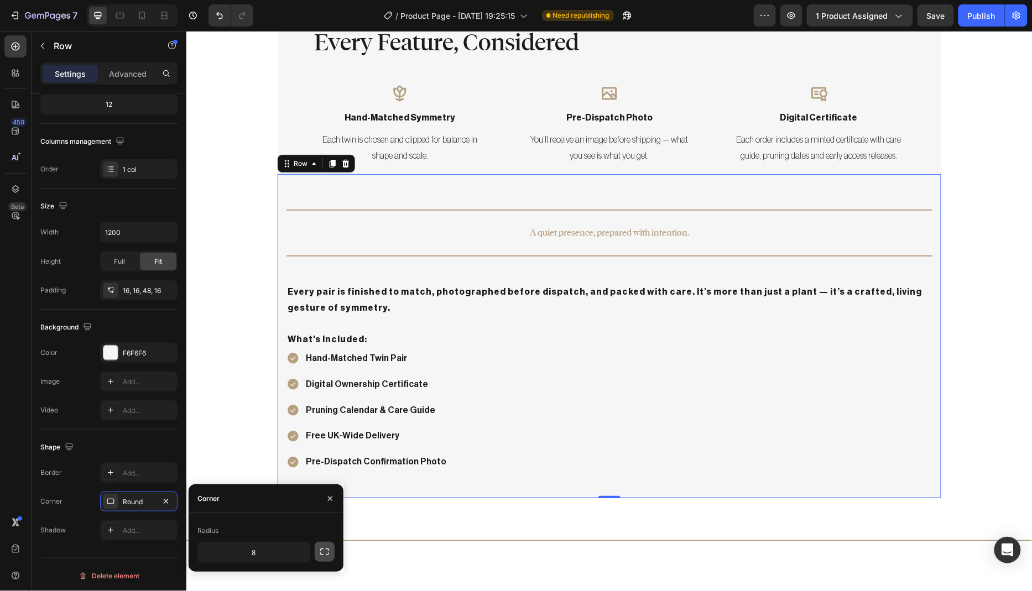
click at [331, 553] on button "button" at bounding box center [325, 552] width 20 height 20
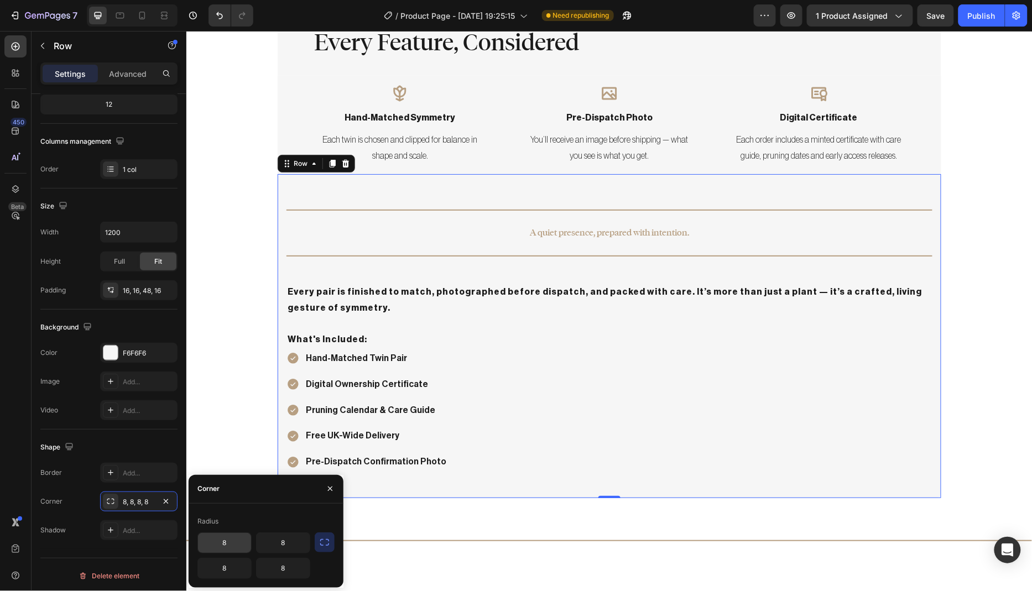
click at [236, 547] on input "8" at bounding box center [224, 543] width 53 height 20
type input "0"
click at [283, 542] on input "8" at bounding box center [283, 543] width 53 height 20
type input "0"
click at [228, 568] on input "8" at bounding box center [224, 568] width 53 height 20
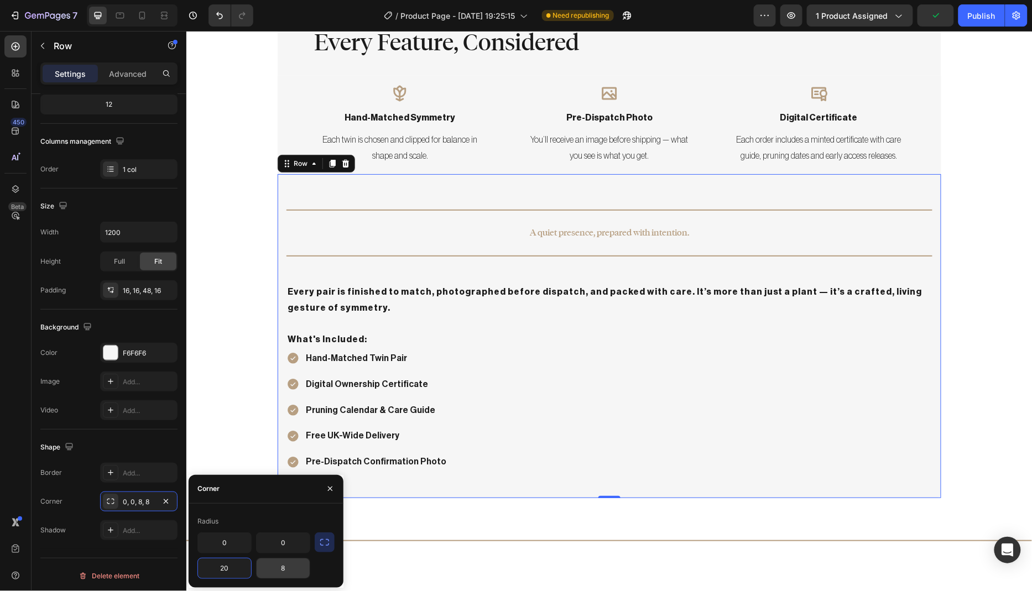
type input "20"
click at [292, 572] on input "8" at bounding box center [283, 568] width 53 height 20
type input "20"
click at [224, 432] on div "Every Feature, Considered Heading Row Icon hand-matched symmetry Text Block Eac…" at bounding box center [609, 245] width 846 height 505
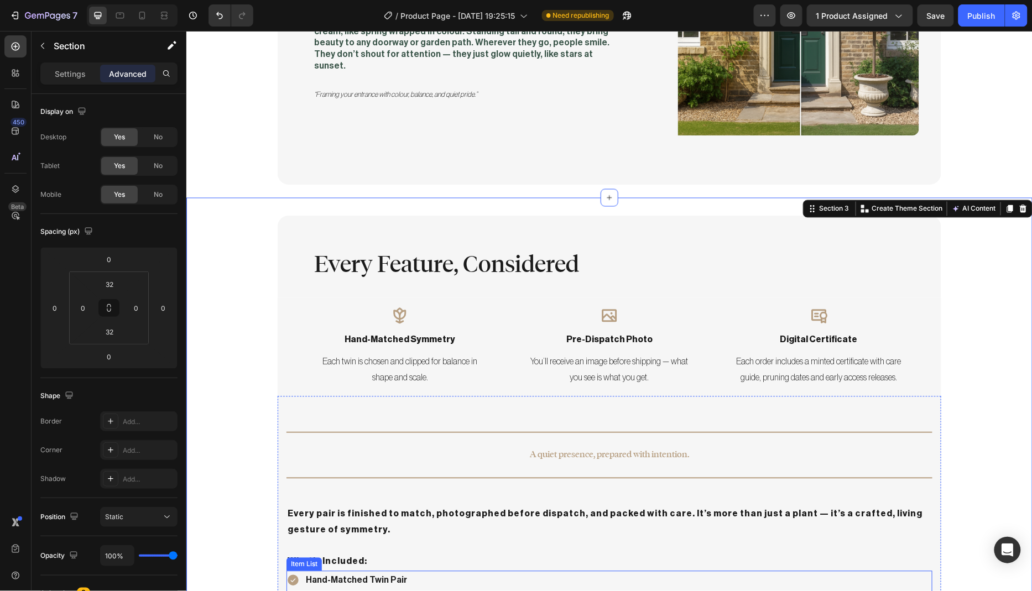
scroll to position [695, 0]
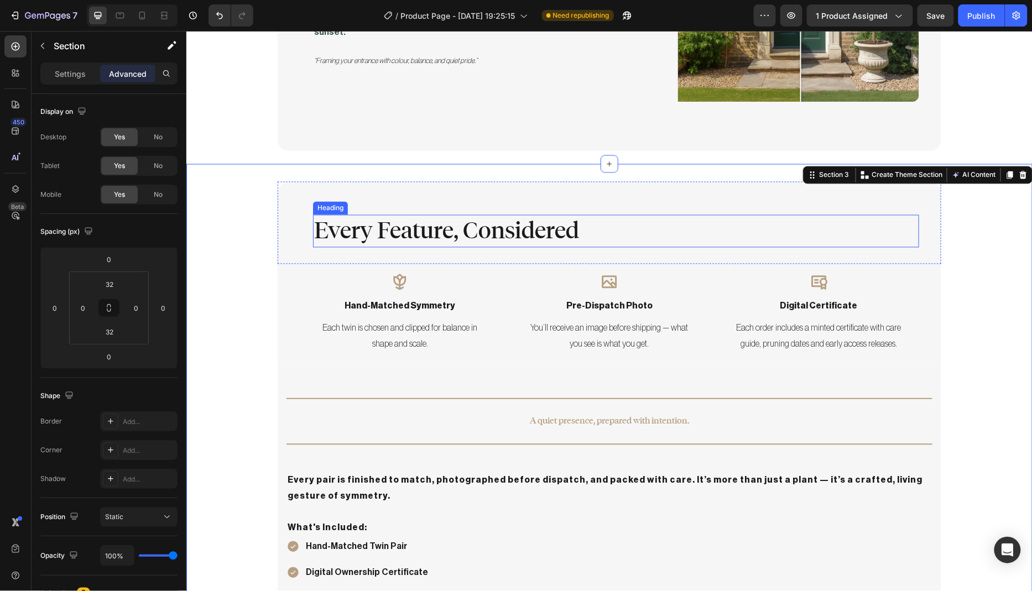
click at [453, 214] on h2 "Every Feature, Considered" at bounding box center [615, 230] width 606 height 33
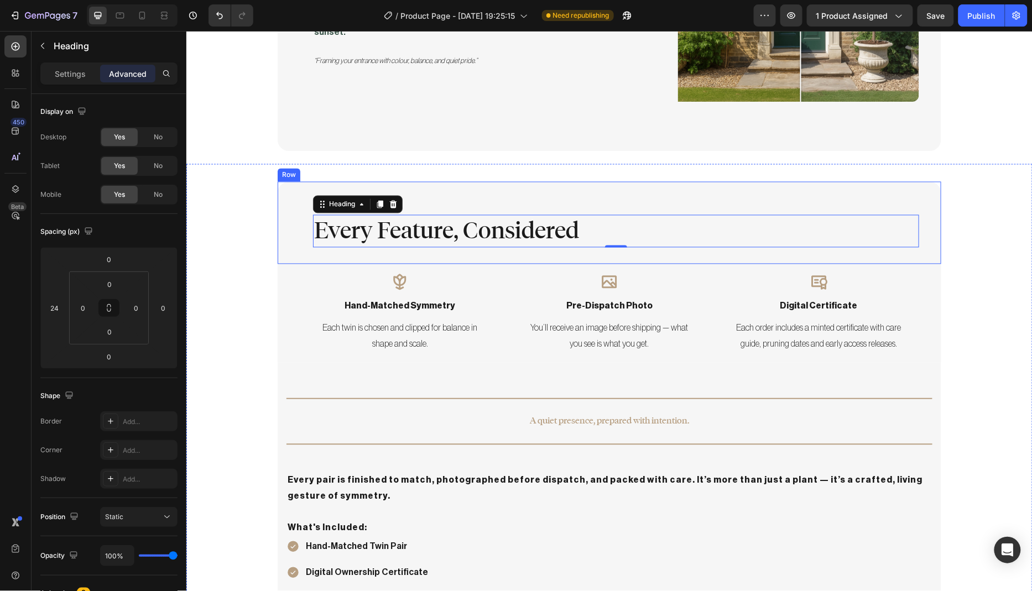
click at [452, 181] on div "Every Feature, Considered Heading 0 Row" at bounding box center [608, 222] width 663 height 82
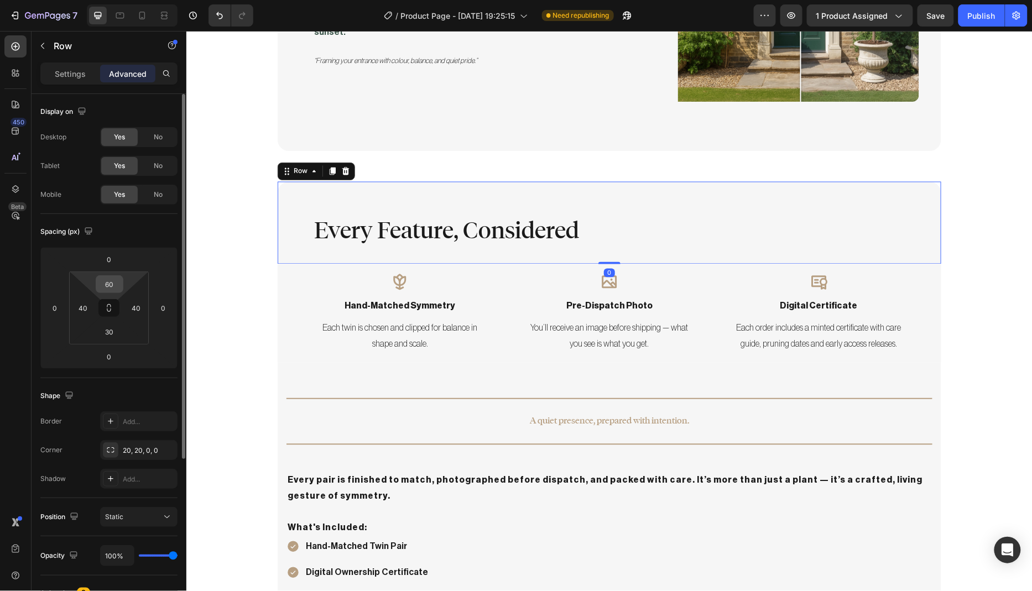
click at [116, 285] on input "60" at bounding box center [109, 284] width 22 height 17
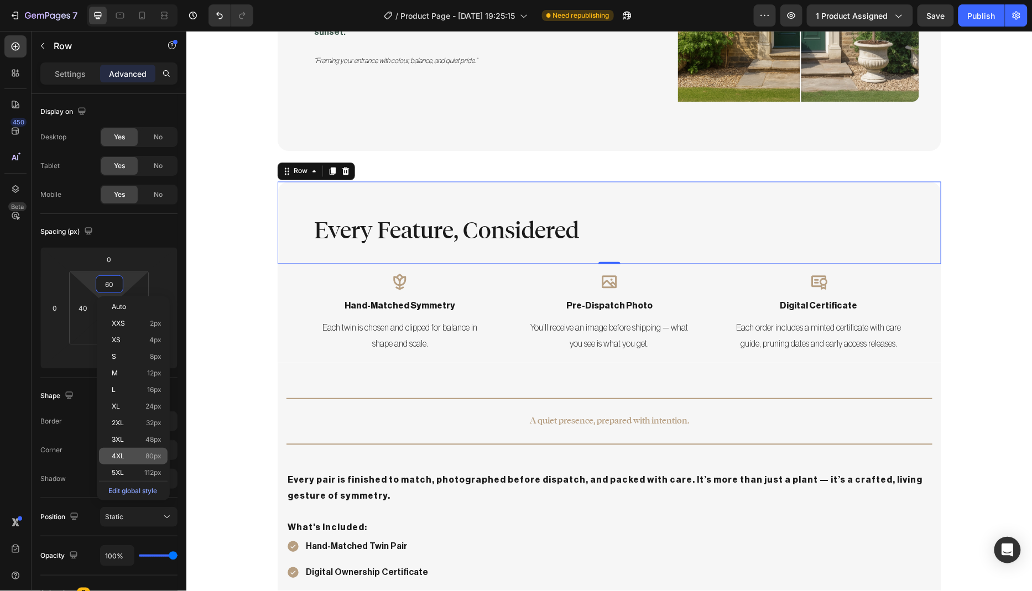
click at [140, 453] on p "4XL 80px" at bounding box center [137, 456] width 50 height 8
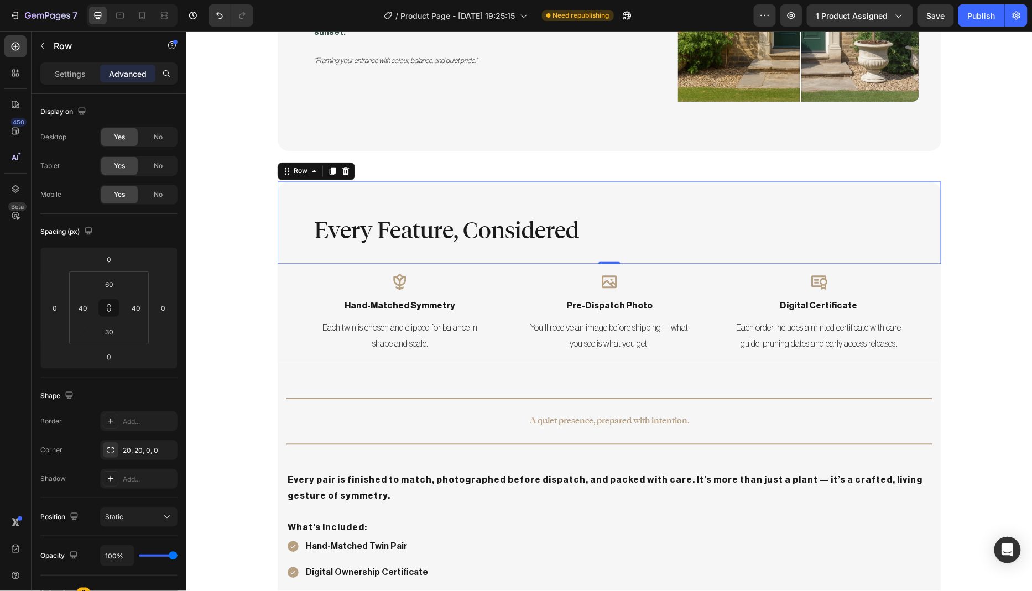
type input "80"
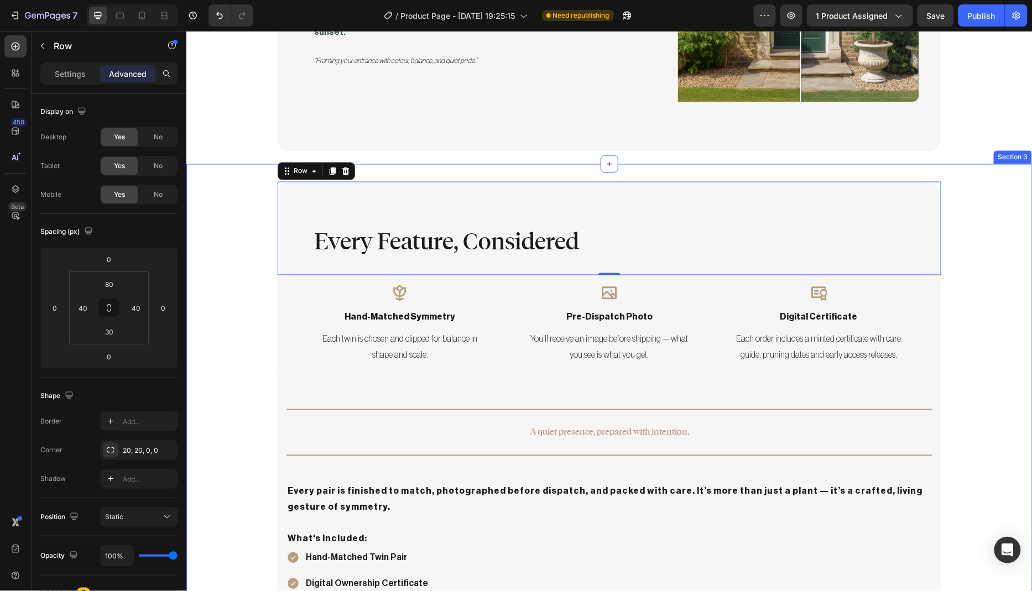
click at [244, 305] on div "Every Feature, Considered Heading Row 0 Icon hand-matched symmetry Text Block E…" at bounding box center [609, 439] width 846 height 516
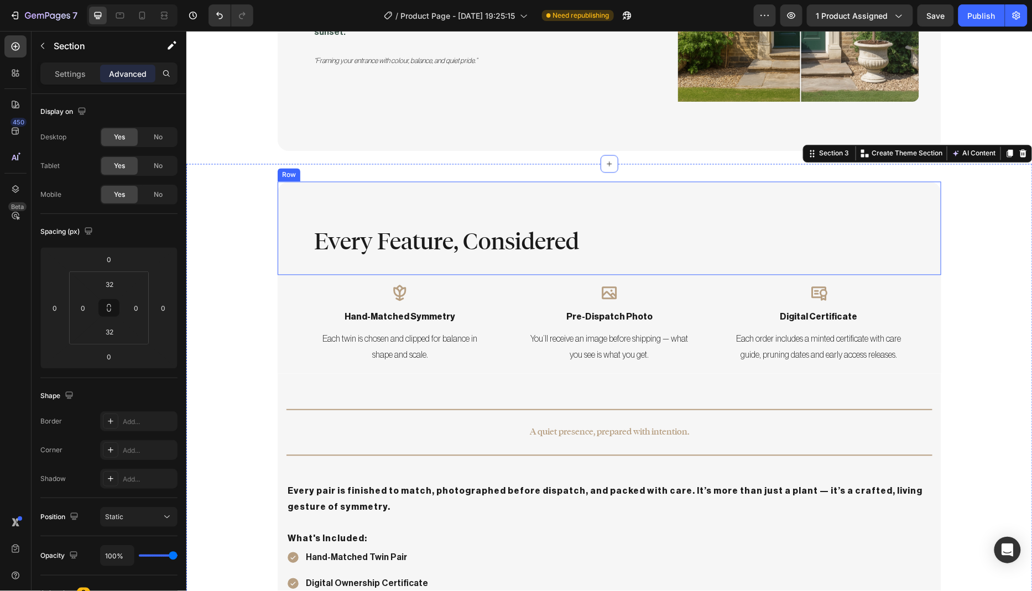
click at [406, 251] on div "Every Feature, Considered Heading Row" at bounding box center [608, 227] width 663 height 93
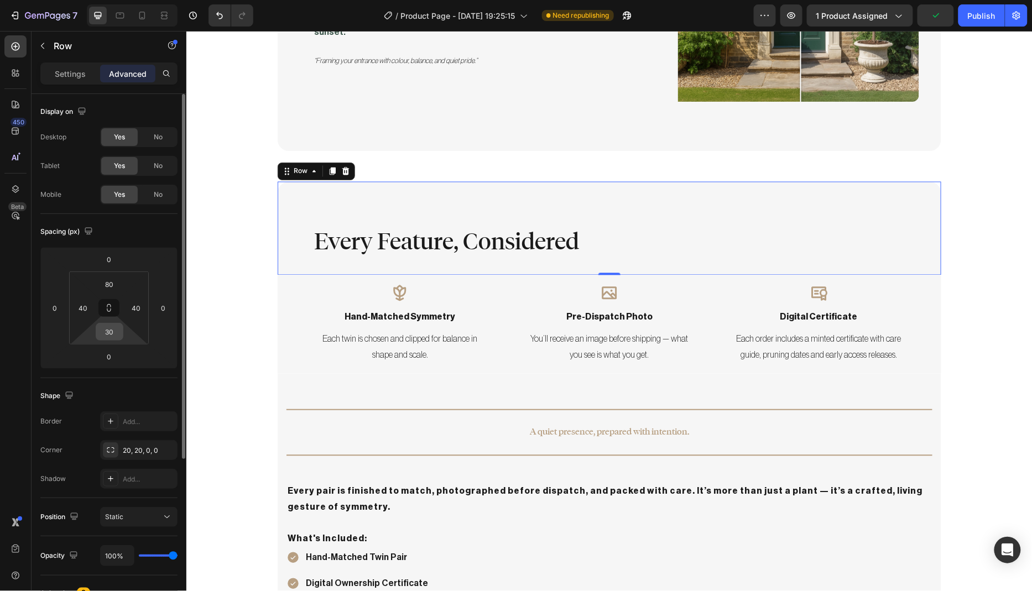
click at [113, 333] on input "30" at bounding box center [109, 331] width 22 height 17
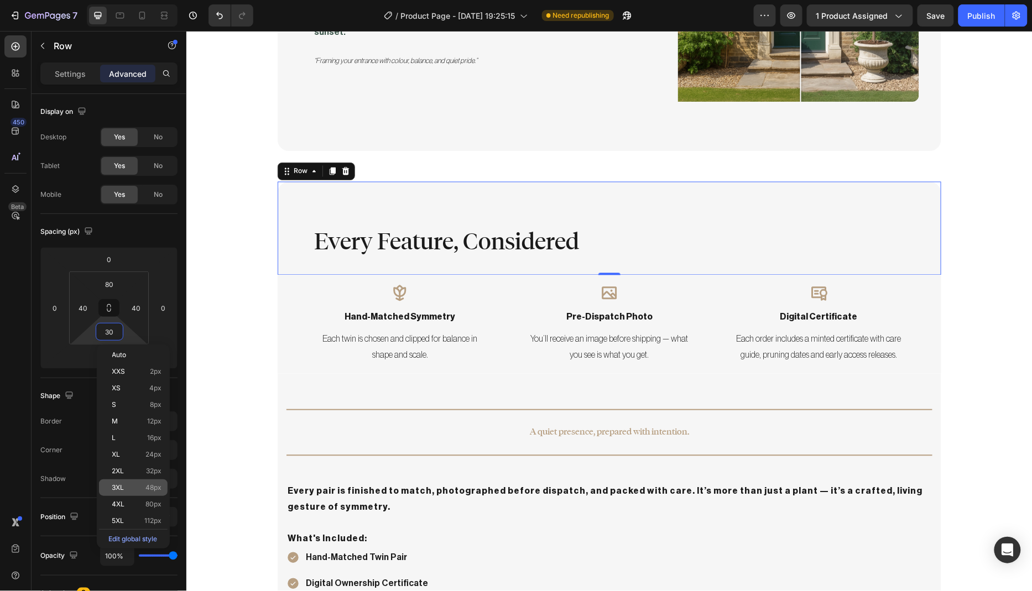
click at [135, 484] on p "3XL 48px" at bounding box center [137, 488] width 50 height 8
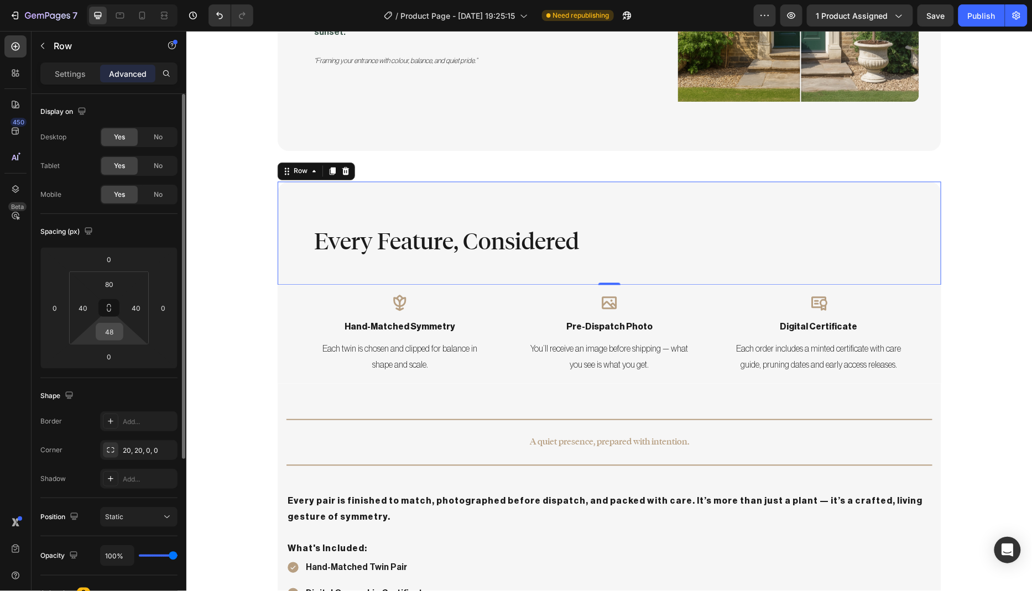
click at [113, 333] on input "48" at bounding box center [109, 331] width 22 height 17
type input "64"
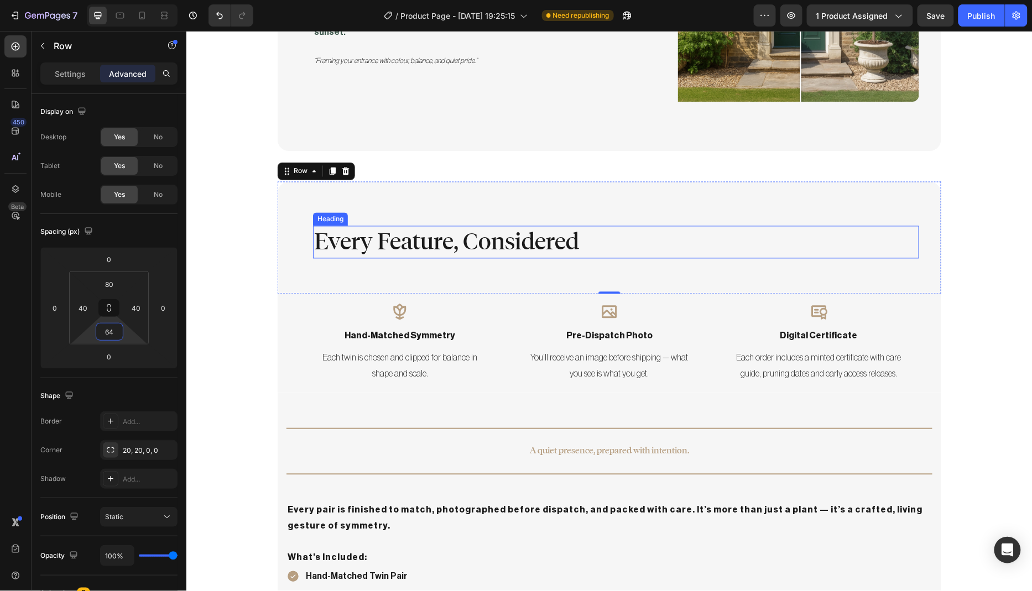
click at [508, 227] on h2 "Every Feature, Considered" at bounding box center [615, 242] width 606 height 33
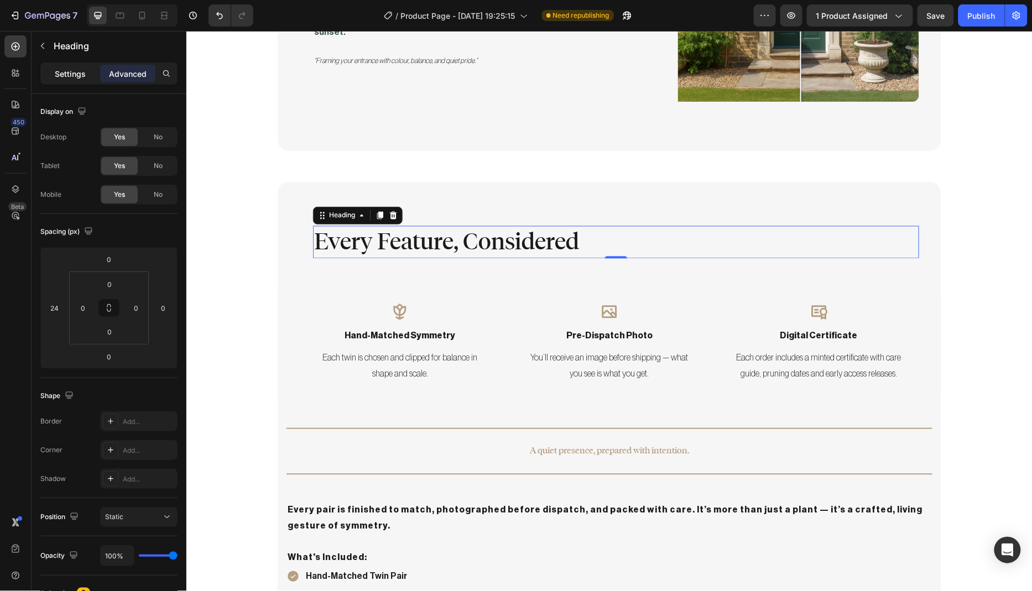
click at [65, 72] on p "Settings" at bounding box center [70, 74] width 31 height 12
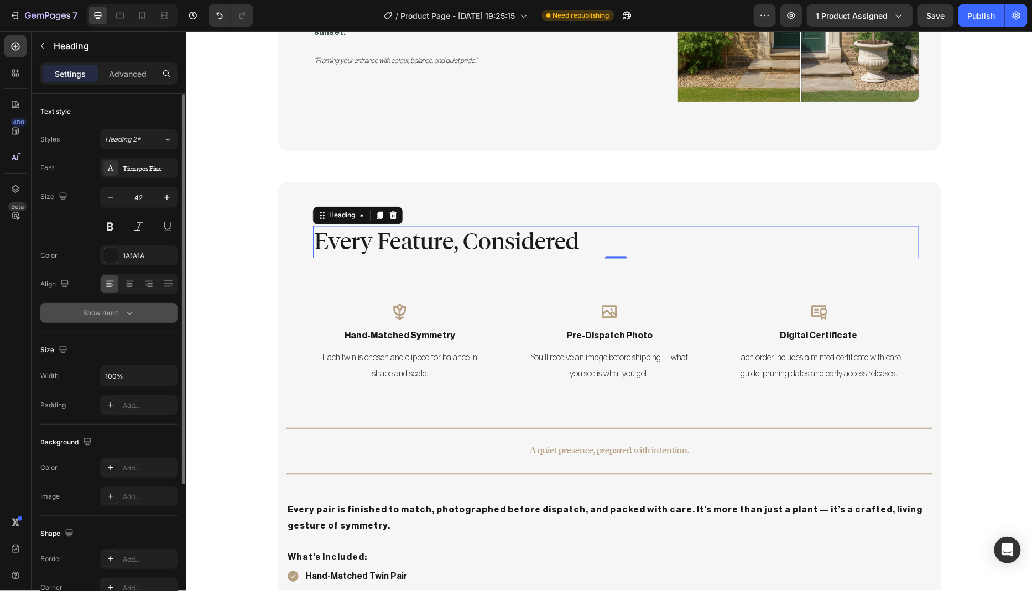
click at [119, 313] on div "Show more" at bounding box center [108, 312] width 51 height 11
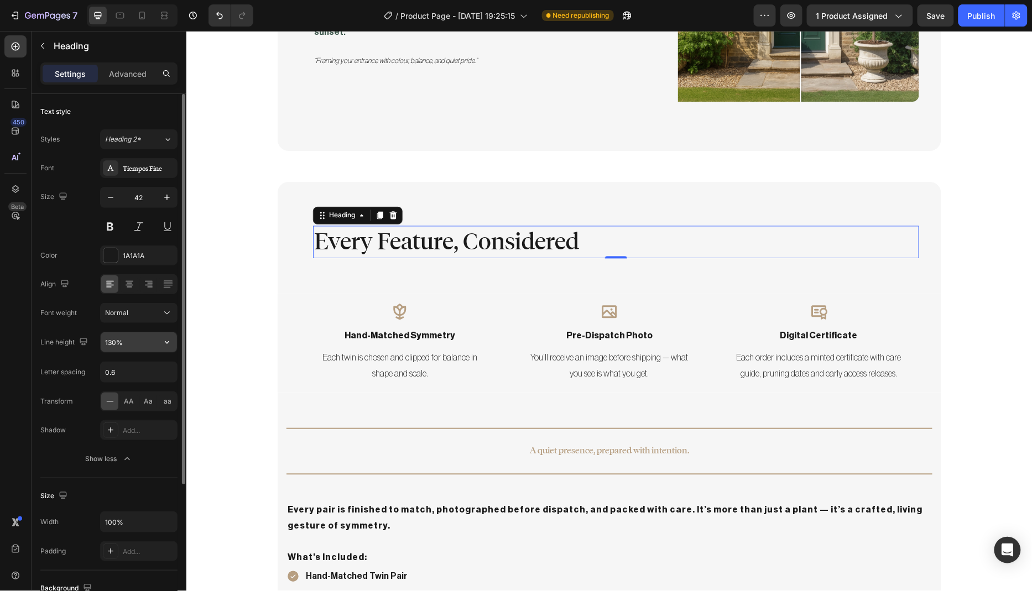
click at [142, 343] on input "130%" at bounding box center [139, 342] width 76 height 20
click at [165, 341] on icon "button" at bounding box center [166, 342] width 11 height 11
click at [91, 327] on div "Font Tiempos Fine Size 42 Color 1A1A1A Align Font weight Normal Line height 130…" at bounding box center [108, 313] width 137 height 311
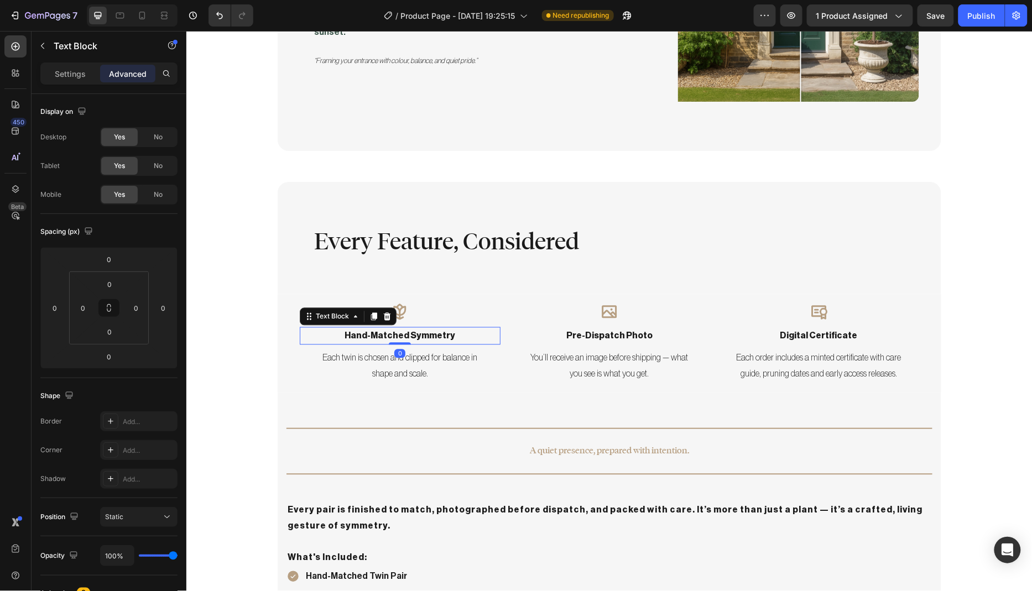
click at [365, 328] on p "hand-matched symmetry" at bounding box center [399, 336] width 198 height 16
click at [67, 80] on div "Settings" at bounding box center [70, 74] width 55 height 18
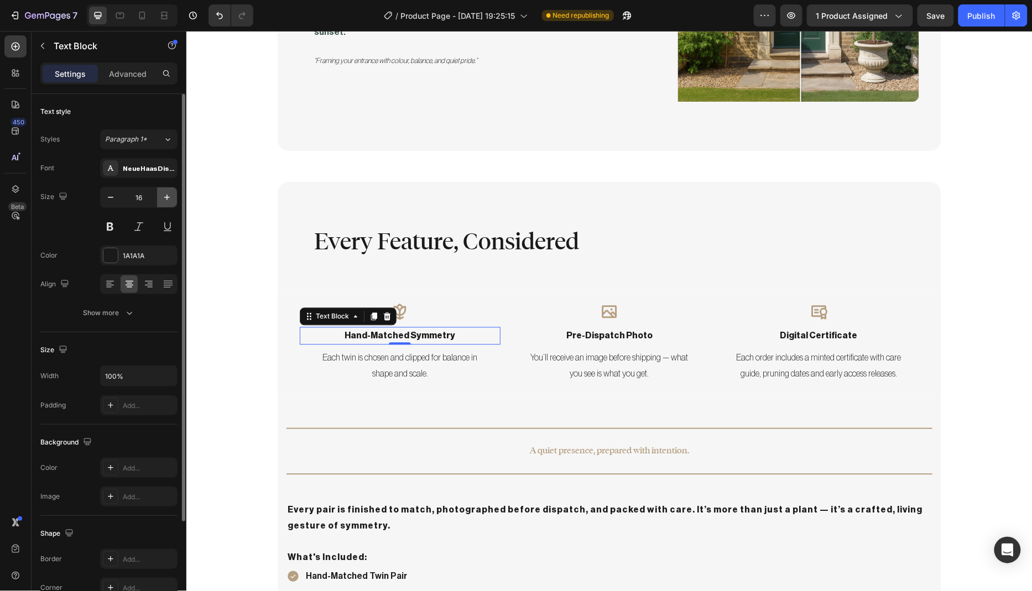
click at [171, 197] on icon "button" at bounding box center [166, 197] width 11 height 11
type input "18"
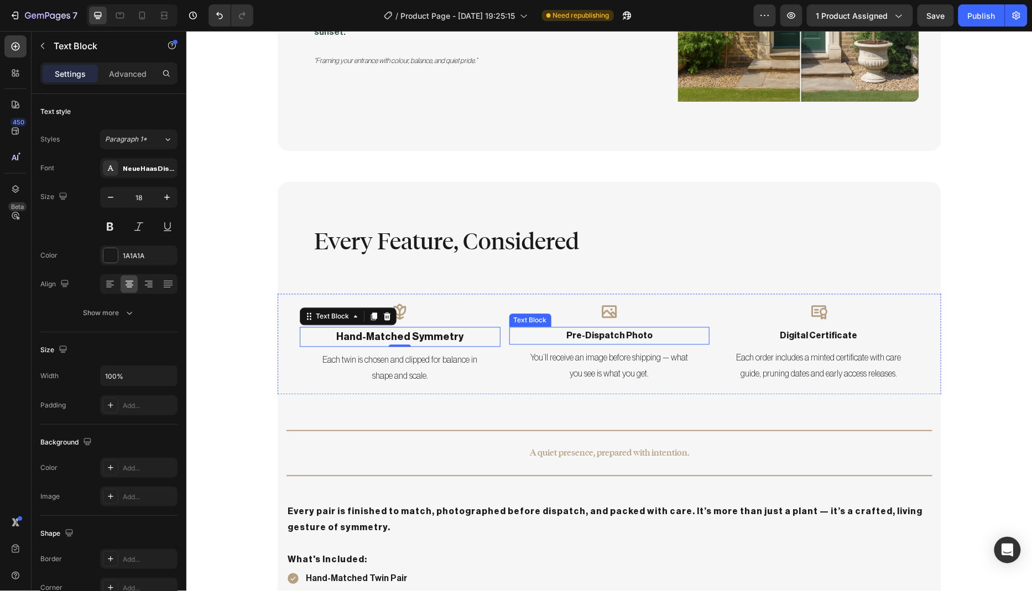
click at [578, 328] on p "pre-dispatch photo" at bounding box center [609, 336] width 198 height 16
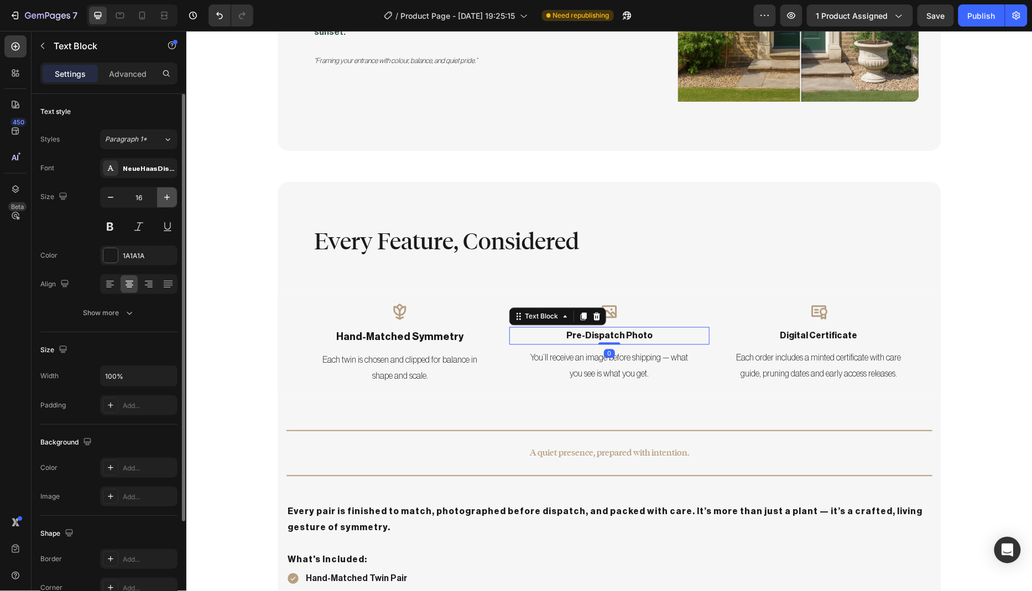
click at [170, 200] on icon "button" at bounding box center [166, 197] width 11 height 11
type input "18"
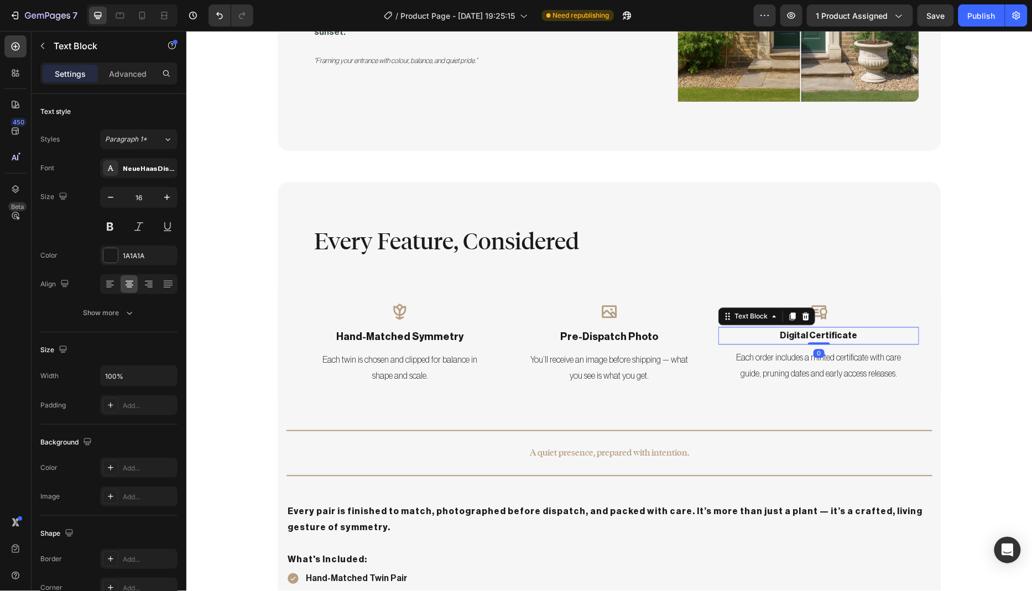
click at [785, 328] on p "digital certificate" at bounding box center [818, 336] width 198 height 16
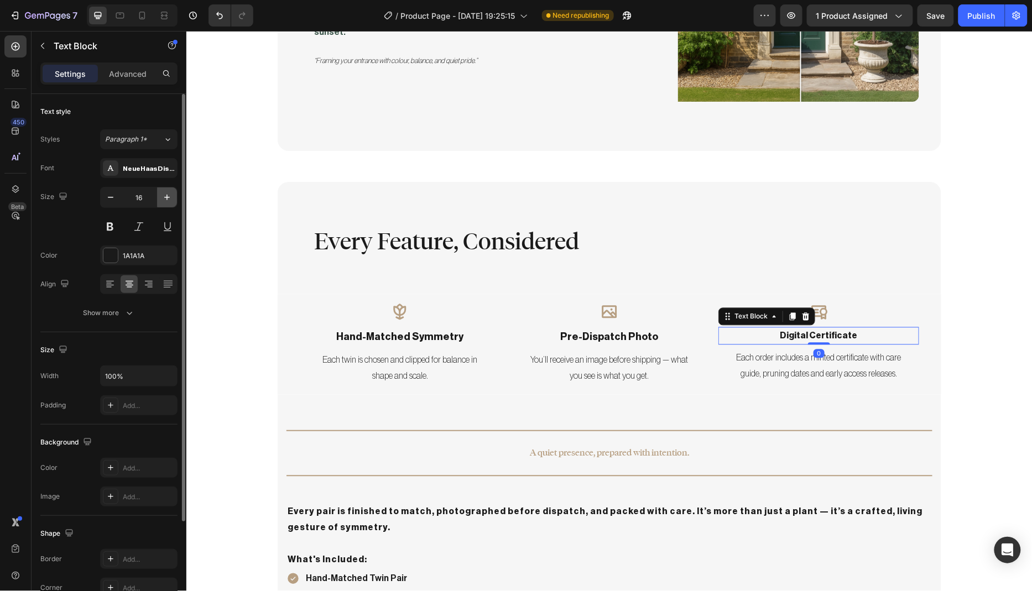
click at [168, 197] on icon "button" at bounding box center [166, 197] width 11 height 11
type input "18"
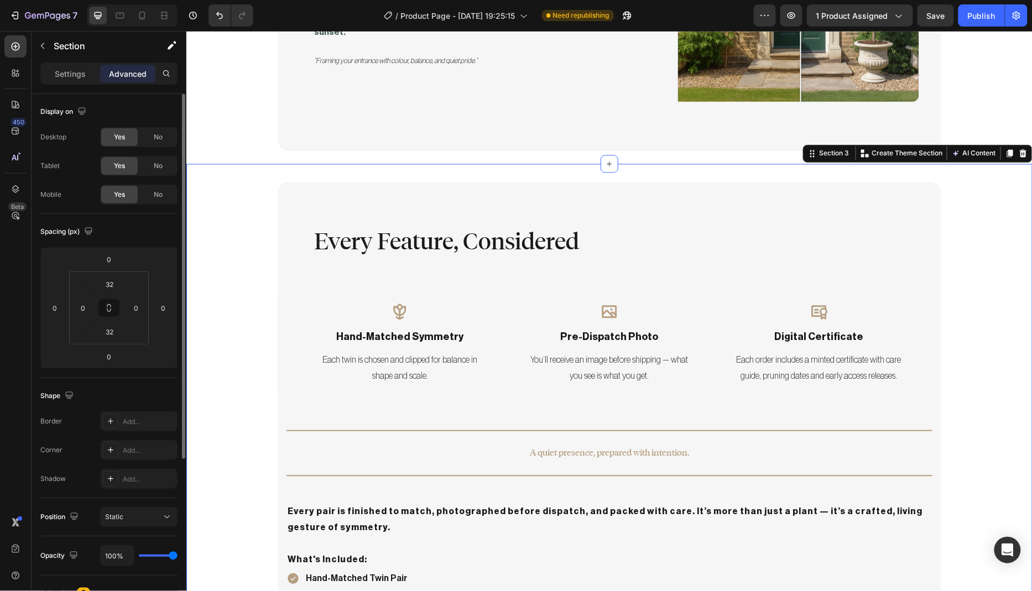
click at [245, 285] on div "Every Feature, Considered Heading Row Icon hand-matched symmetry Text Block Eac…" at bounding box center [609, 449] width 846 height 537
click at [379, 352] on p "Each twin is chosen and clipped for balance in shape and scale." at bounding box center [399, 368] width 172 height 32
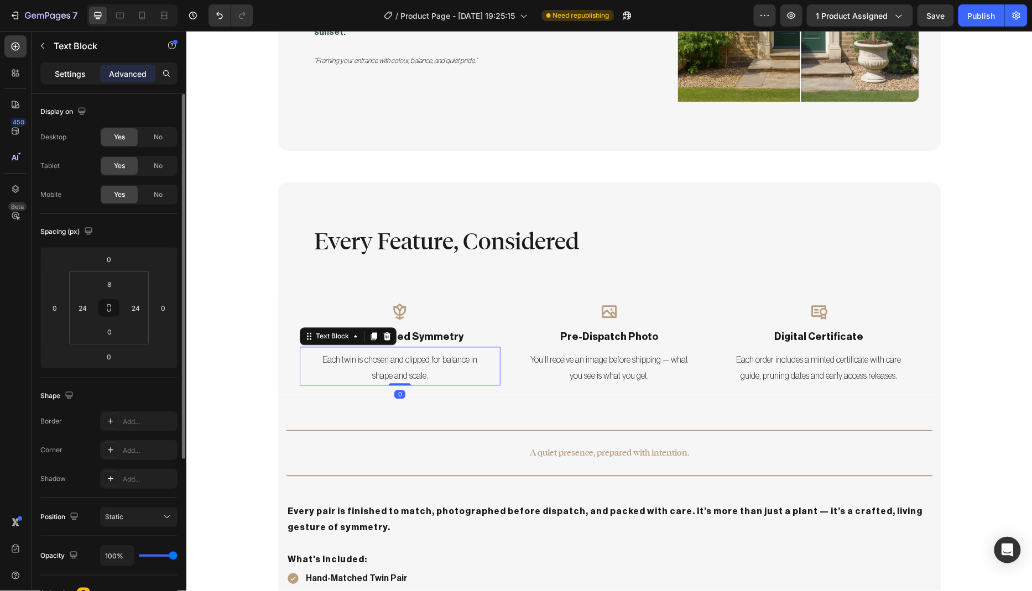
click at [75, 73] on p "Settings" at bounding box center [70, 74] width 31 height 12
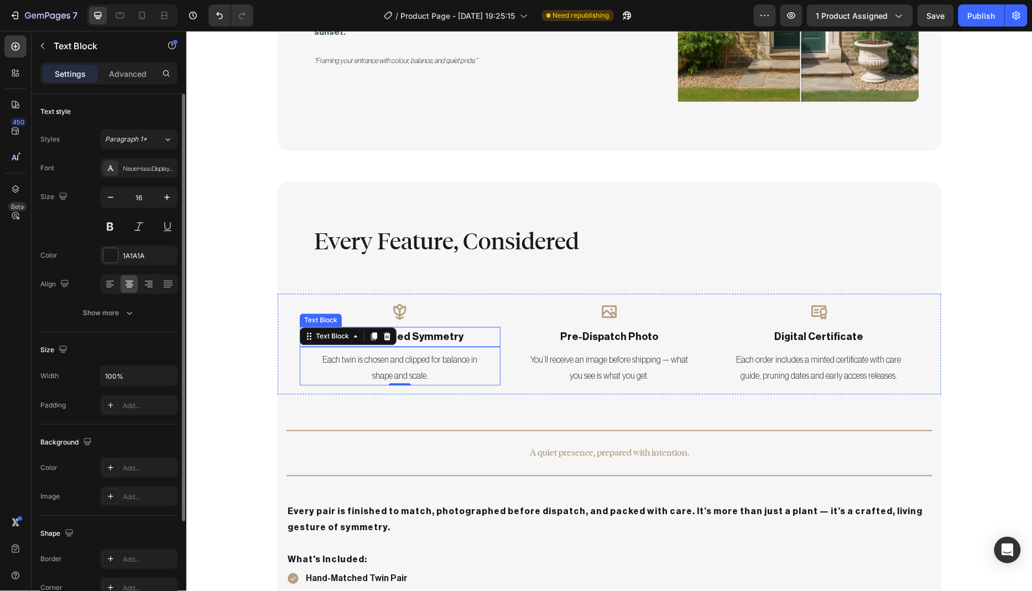
click at [425, 328] on p "hand-matched symmetry" at bounding box center [399, 337] width 198 height 18
click at [426, 352] on p "Each twin is chosen and clipped for balance in shape and scale." at bounding box center [399, 368] width 172 height 32
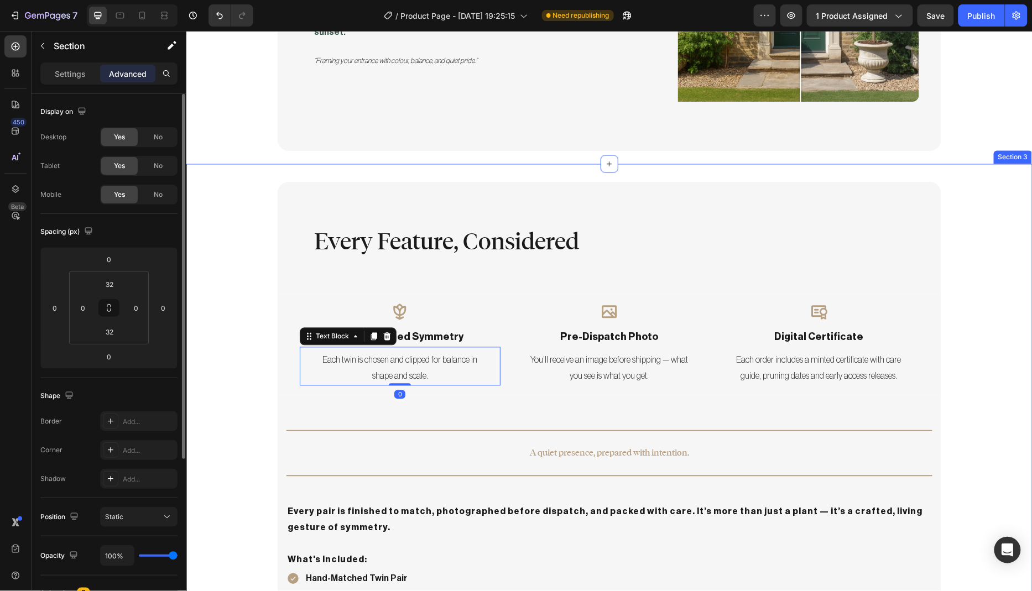
click at [252, 339] on div "Every Feature, Considered Heading Row Icon hand-matched symmetry Text Block Eac…" at bounding box center [609, 449] width 846 height 537
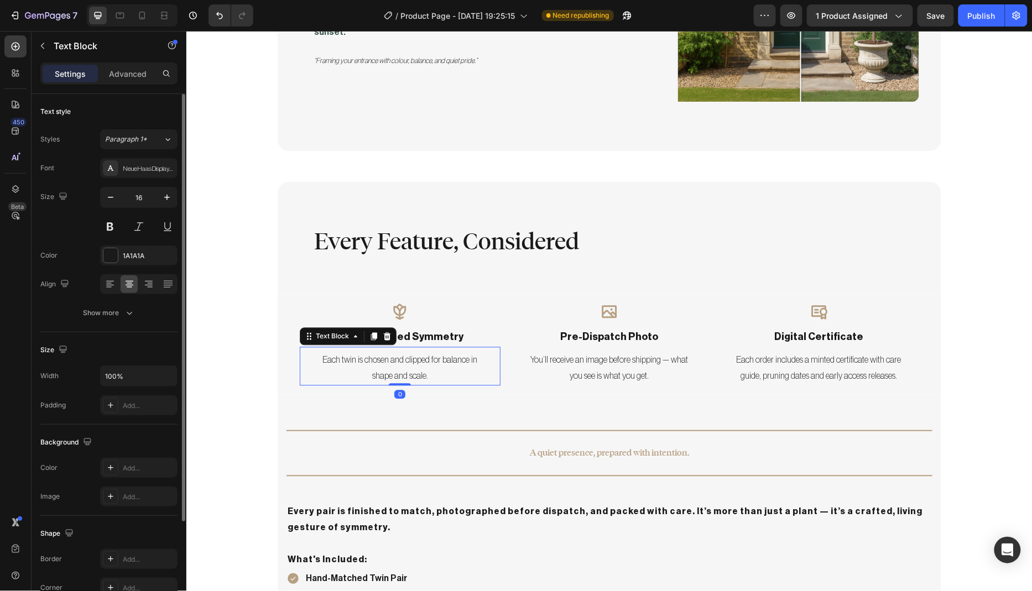
click at [390, 352] on p "Each twin is chosen and clipped for balance in shape and scale." at bounding box center [399, 368] width 172 height 32
click at [135, 164] on div "NeueHaasDisplayThin" at bounding box center [149, 169] width 52 height 10
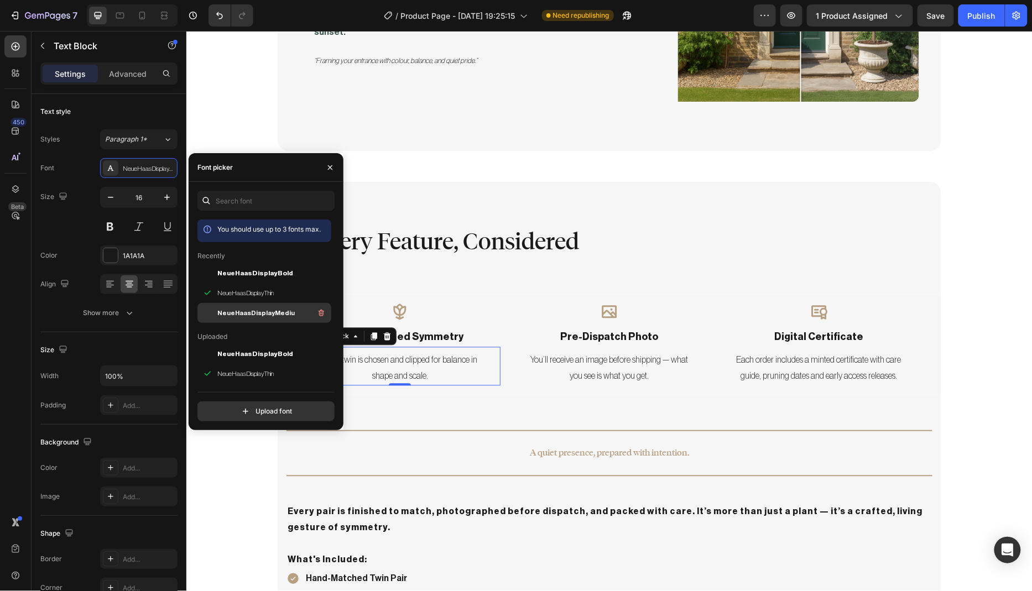
click at [276, 464] on div "NeueHaasDisplayMediu" at bounding box center [264, 474] width 134 height 20
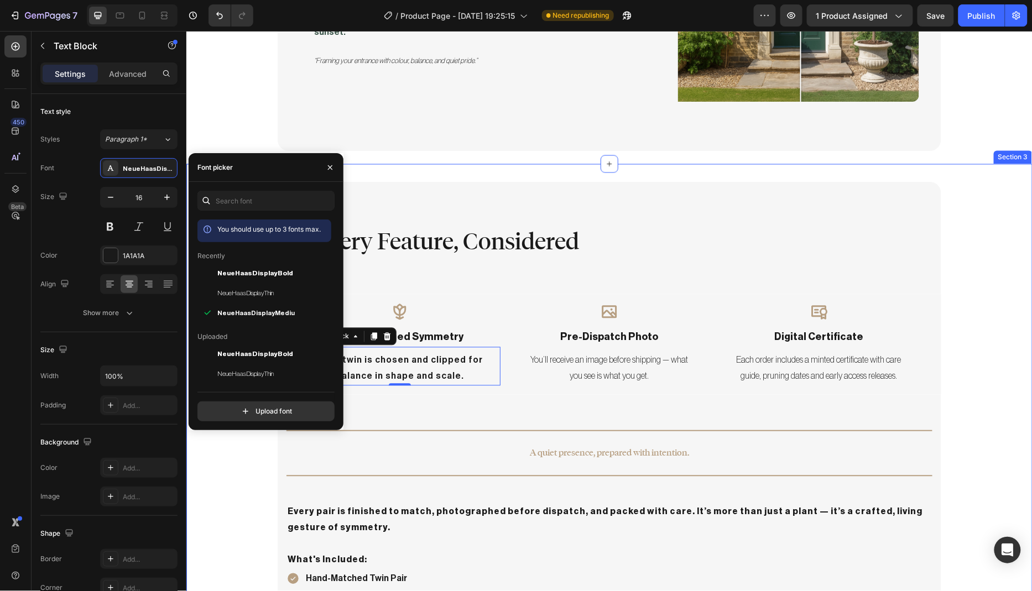
click at [243, 496] on div "Every Feature, Considered Heading Row Icon hand-matched symmetry Text Block Eac…" at bounding box center [609, 449] width 846 height 537
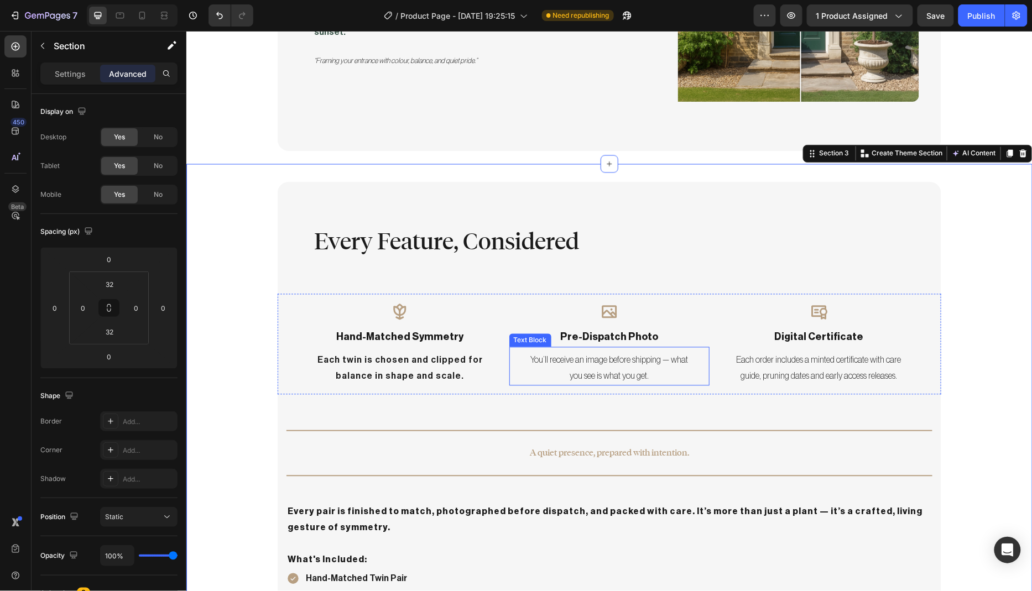
click at [587, 352] on p "You’ll receive an image before shipping — what you see is what you get." at bounding box center [609, 368] width 172 height 32
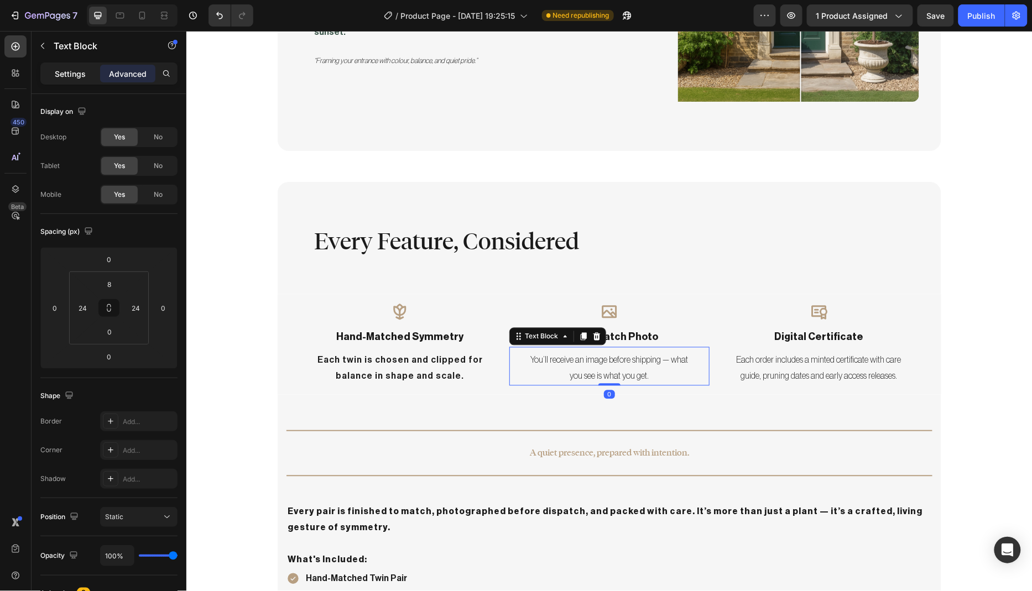
click at [74, 75] on p "Settings" at bounding box center [70, 74] width 31 height 12
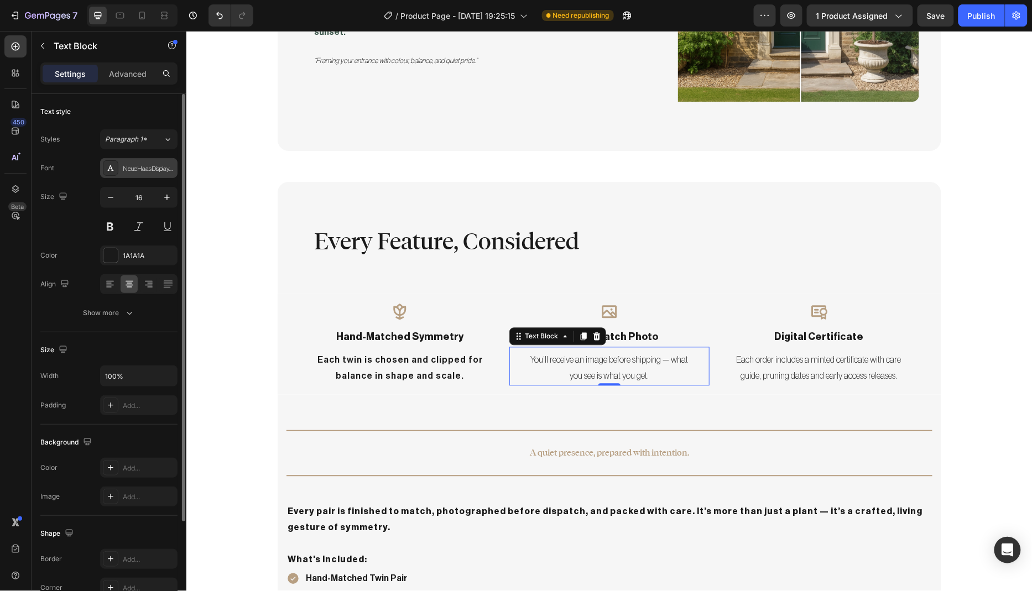
click at [150, 168] on div "NeueHaasDisplayThin" at bounding box center [149, 169] width 52 height 10
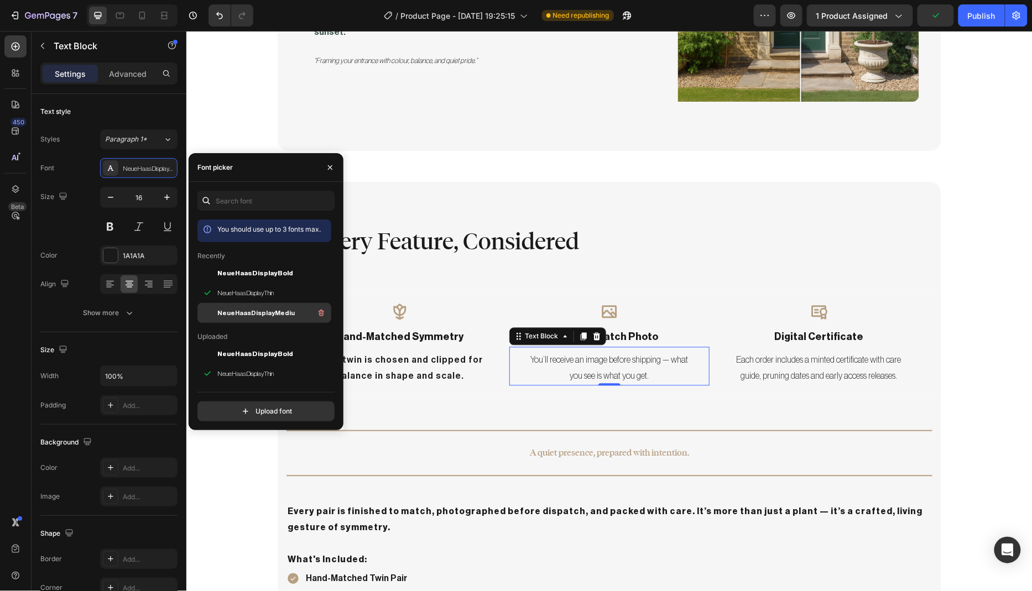
click at [259, 312] on span "NeueHaasDisplayMediu" at bounding box center [255, 313] width 77 height 10
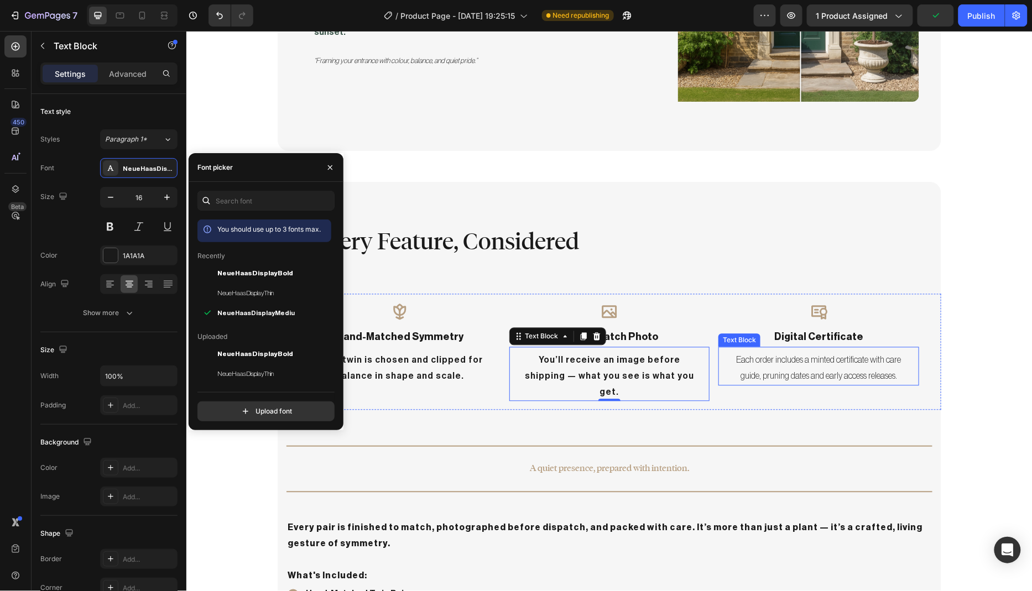
click at [778, 357] on p "Each order includes a minted certificate with care guide, pruning dates and ear…" at bounding box center [818, 368] width 172 height 32
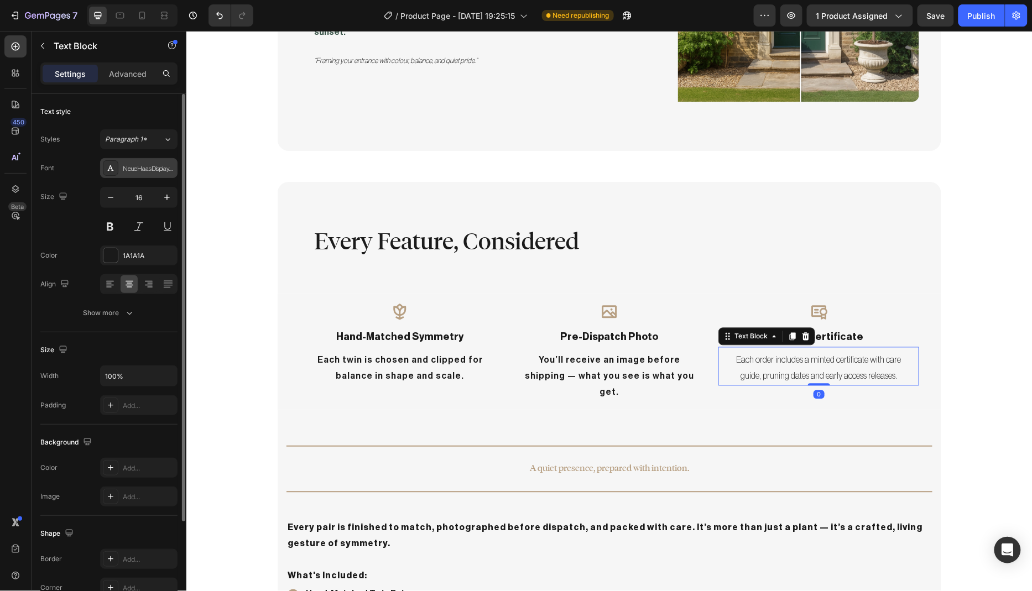
click at [135, 164] on div "NeueHaasDisplayThin" at bounding box center [149, 169] width 52 height 10
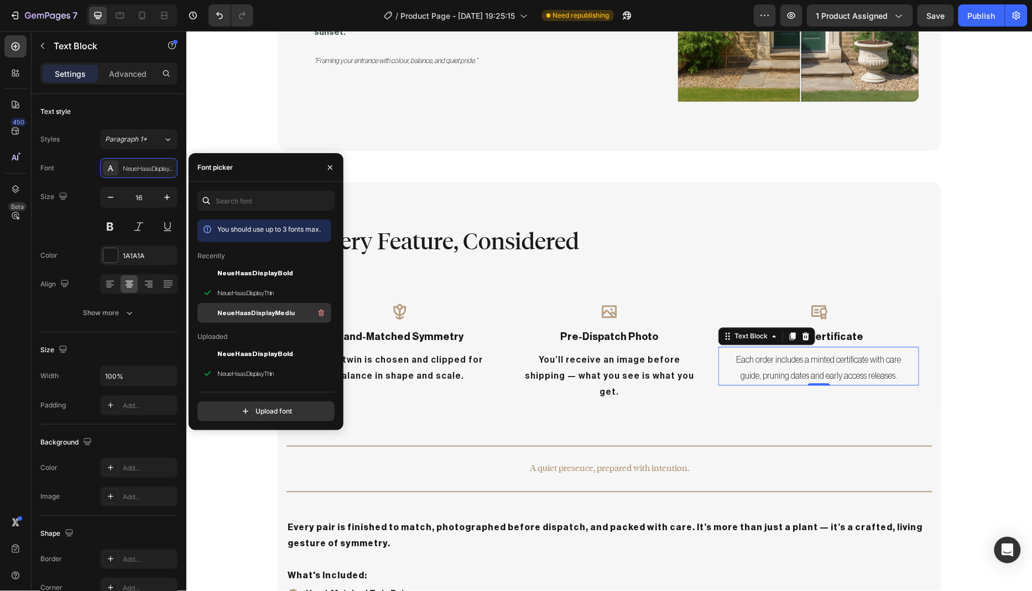
click at [255, 310] on span "NeueHaasDisplayMediu" at bounding box center [255, 313] width 77 height 10
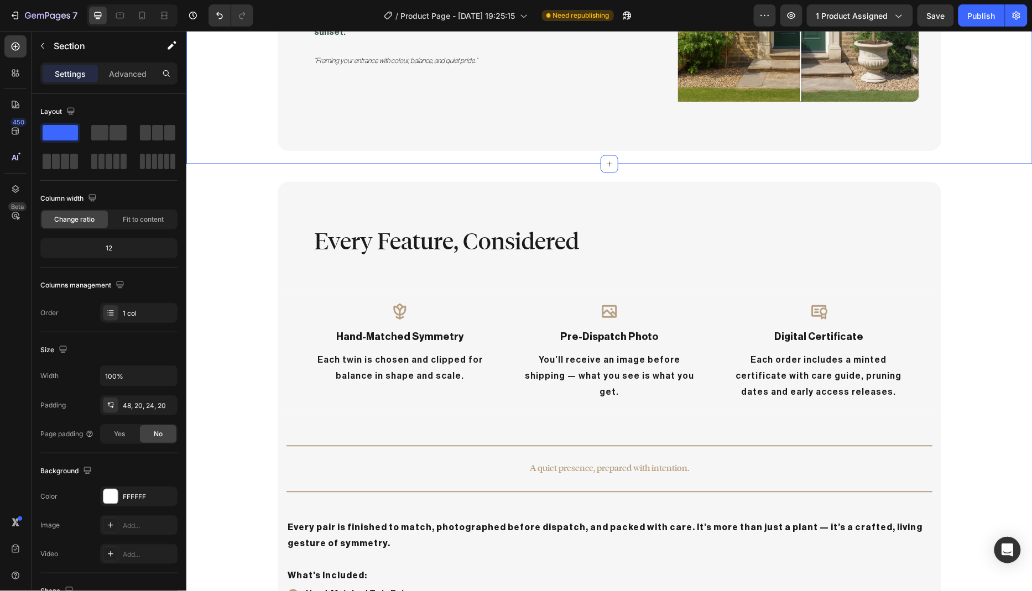
click at [571, 461] on p "A quiet presence, prepared with intention." at bounding box center [608, 469] width 643 height 16
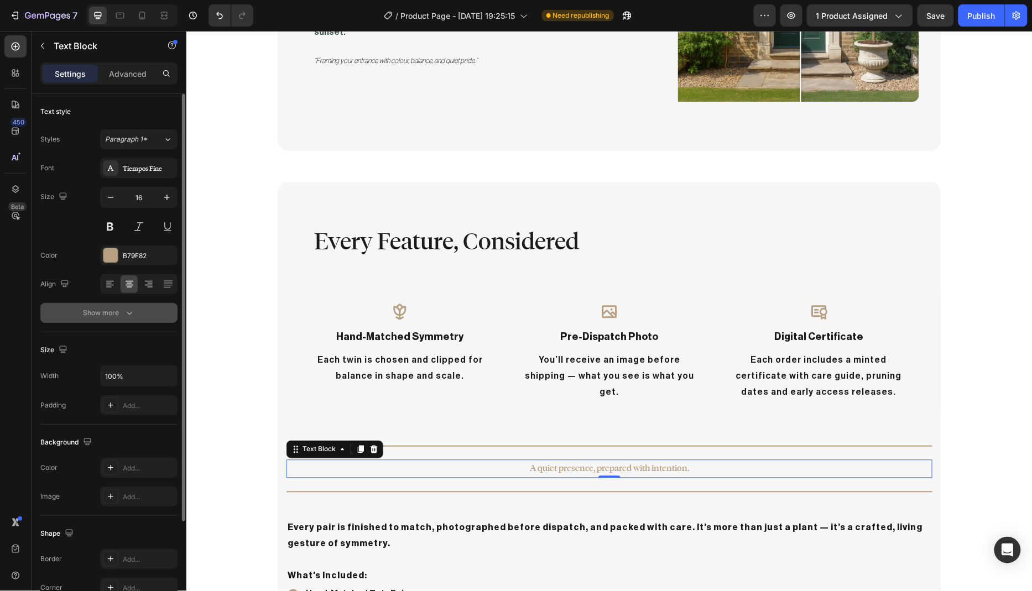
click at [132, 313] on icon "button" at bounding box center [129, 312] width 11 height 11
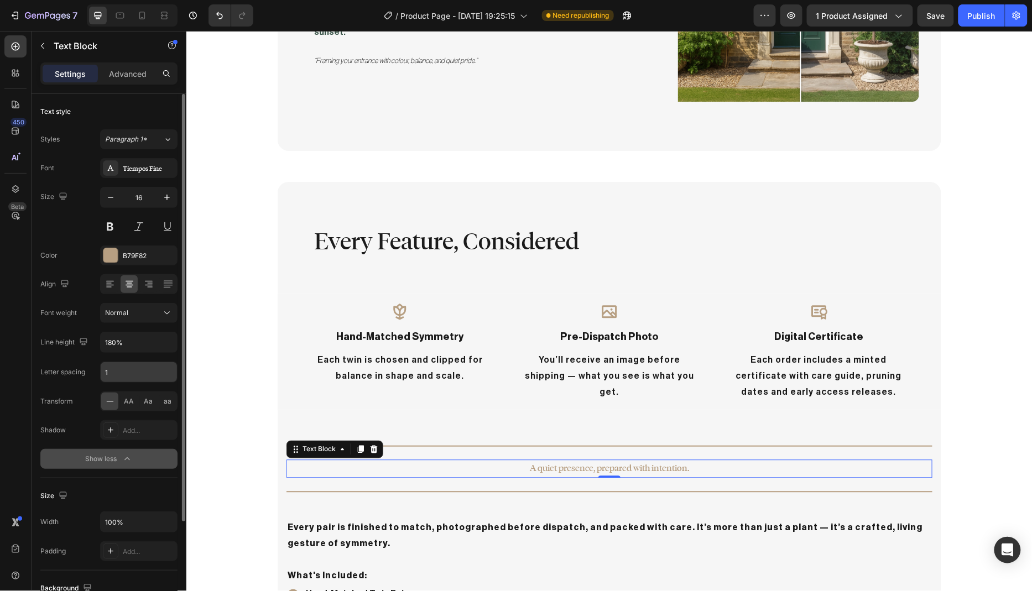
click at [132, 374] on input "1" at bounding box center [139, 372] width 76 height 20
type input "1.3"
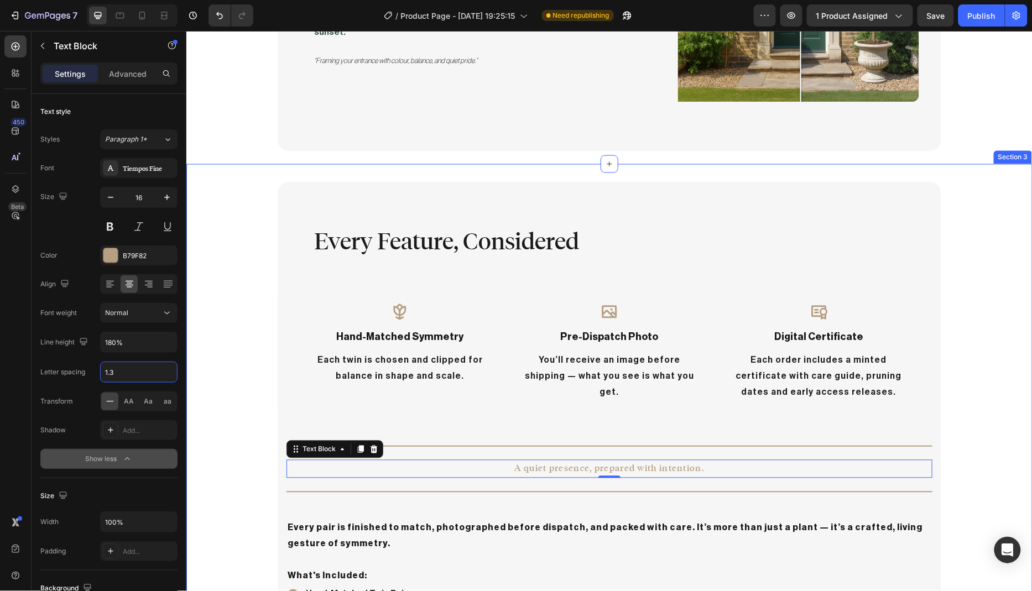
click at [223, 372] on div "Every Feature, Considered Heading Row Icon hand-matched symmetry Text Block Eac…" at bounding box center [609, 457] width 846 height 552
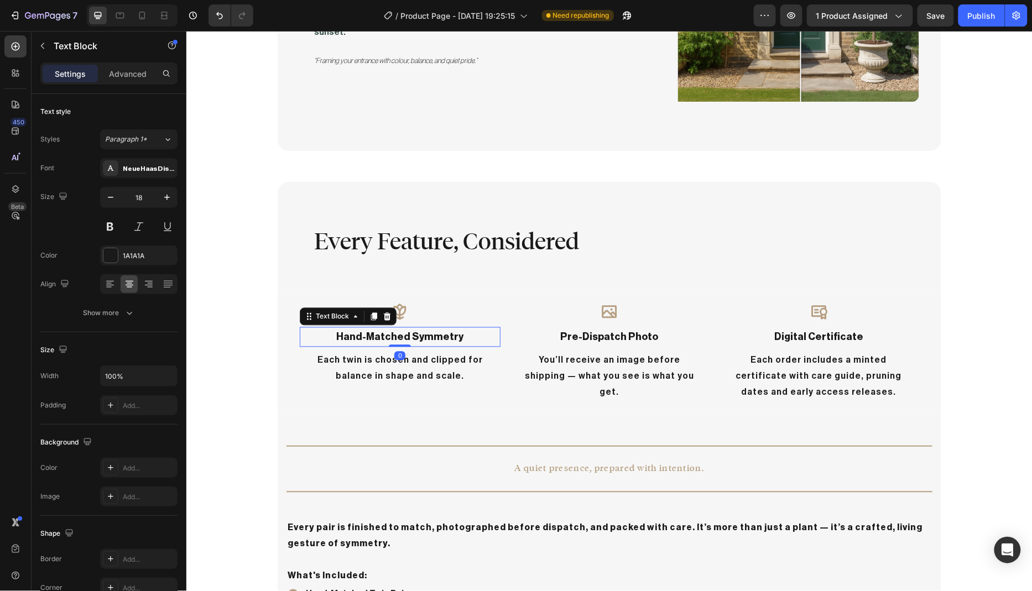
click at [436, 328] on p "hand-matched symmetry" at bounding box center [399, 337] width 198 height 18
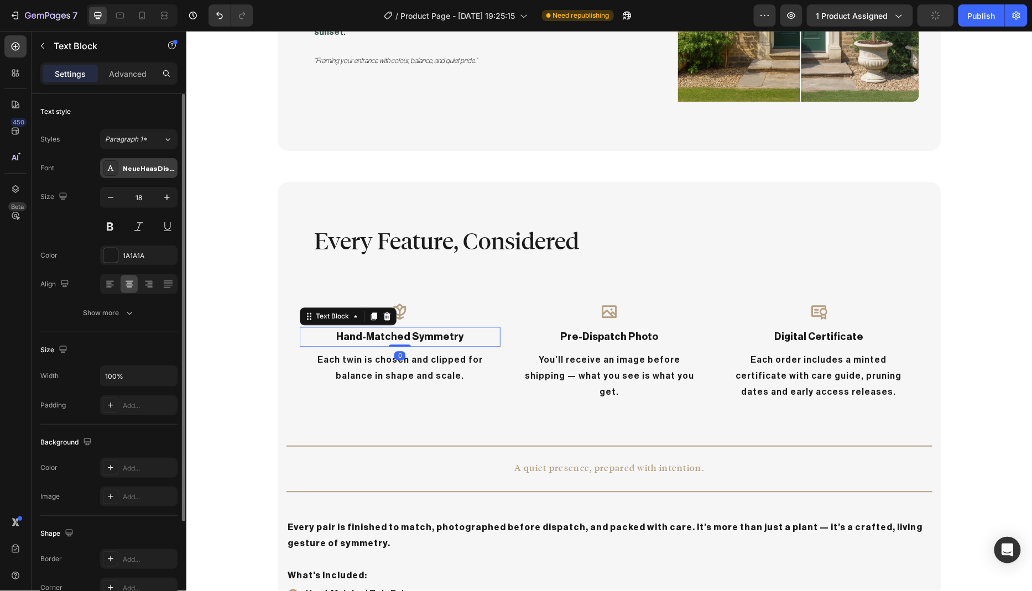
click at [137, 171] on div "NeueHaasDisplayBold" at bounding box center [149, 169] width 52 height 10
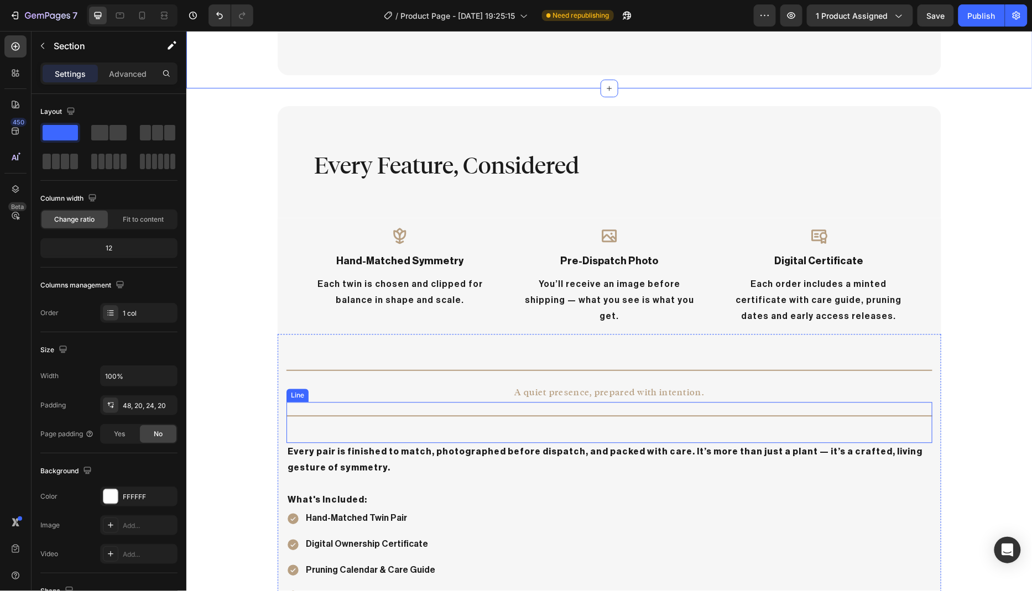
scroll to position [773, 0]
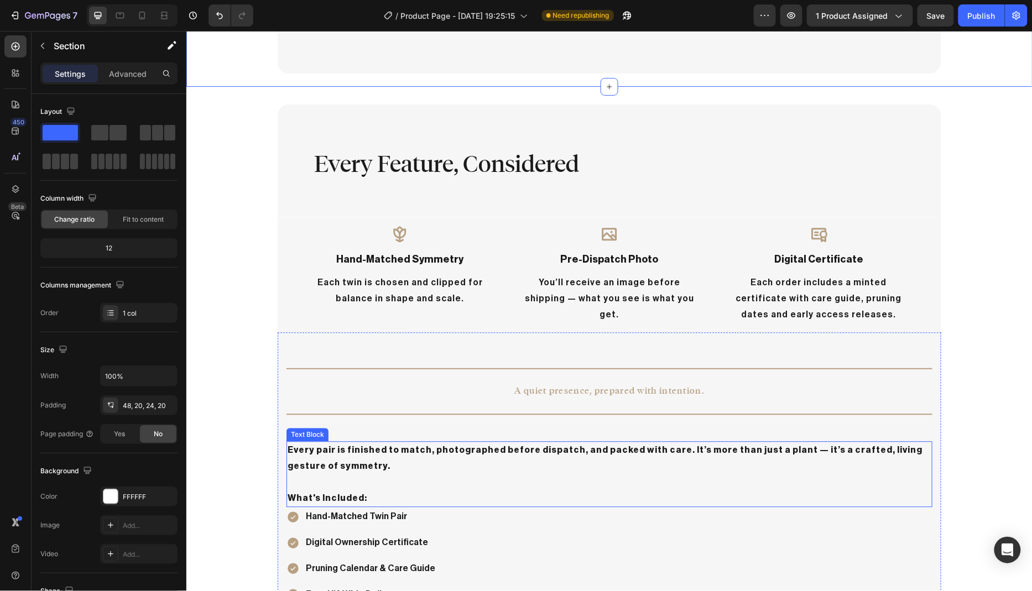
click at [395, 442] on p "Every pair is finished to match, photographed before dispatch, and packed with …" at bounding box center [608, 466] width 643 height 48
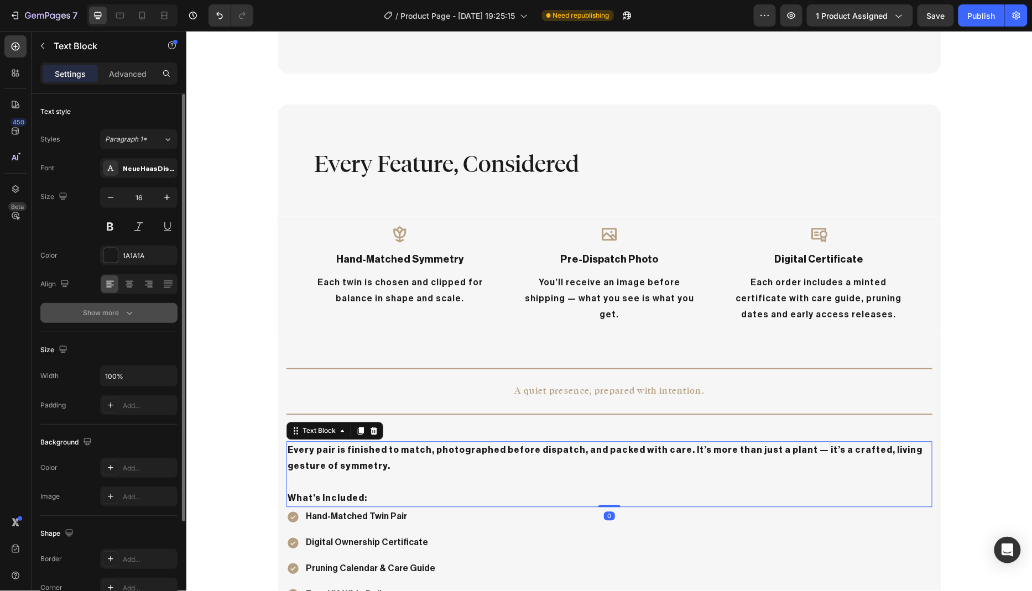
click at [127, 310] on icon "button" at bounding box center [129, 312] width 11 height 11
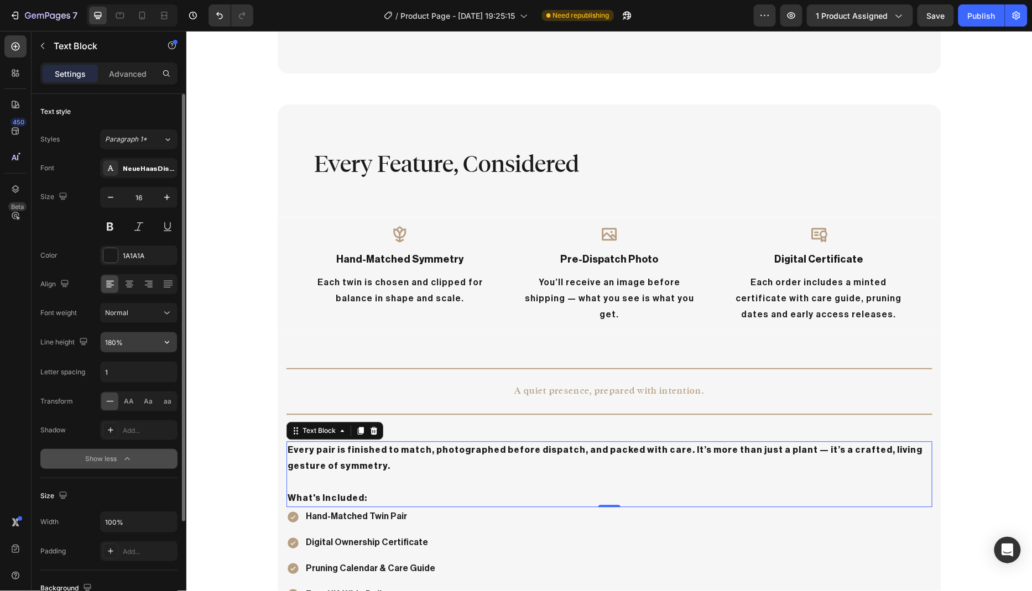
click at [153, 345] on input "180%" at bounding box center [139, 342] width 76 height 20
click at [163, 342] on icon "button" at bounding box center [166, 342] width 11 height 11
click at [116, 341] on input "180%" at bounding box center [139, 342] width 76 height 20
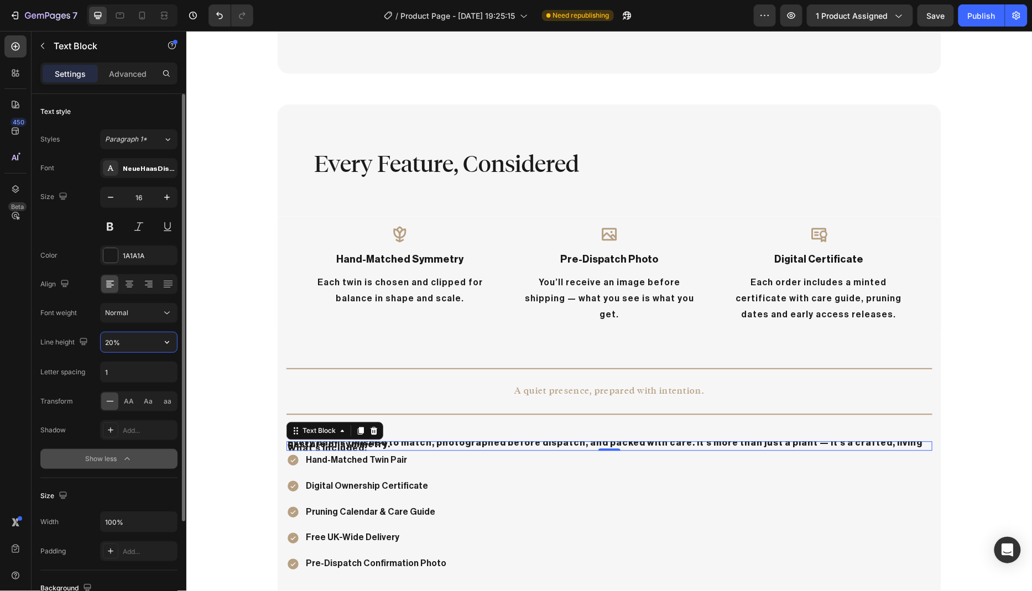
type input "200%"
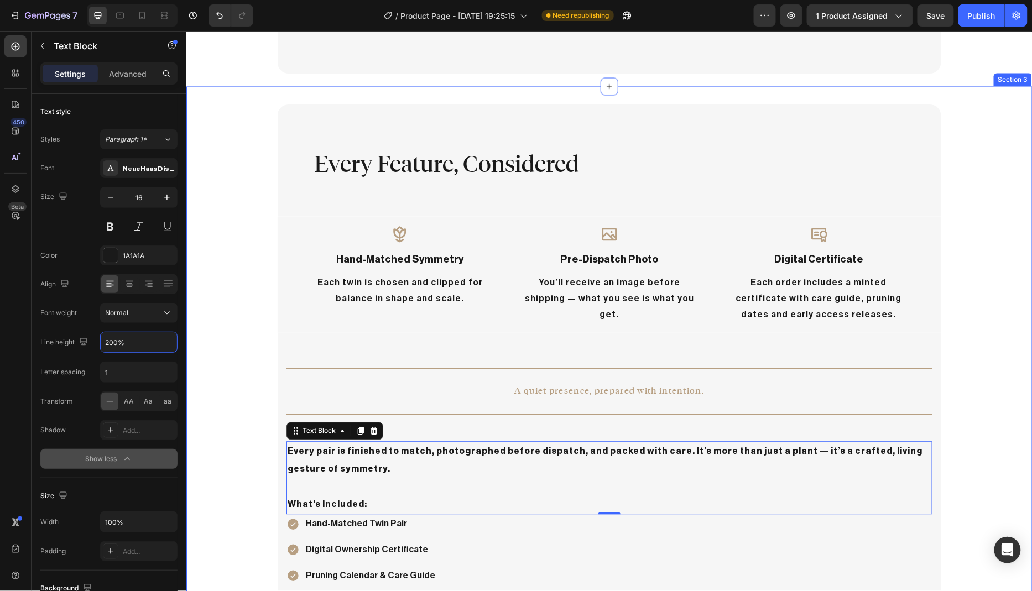
click at [201, 386] on div "Every Feature, Considered Heading Row Icon hand-matched symmetry Text Block Eac…" at bounding box center [609, 383] width 846 height 559
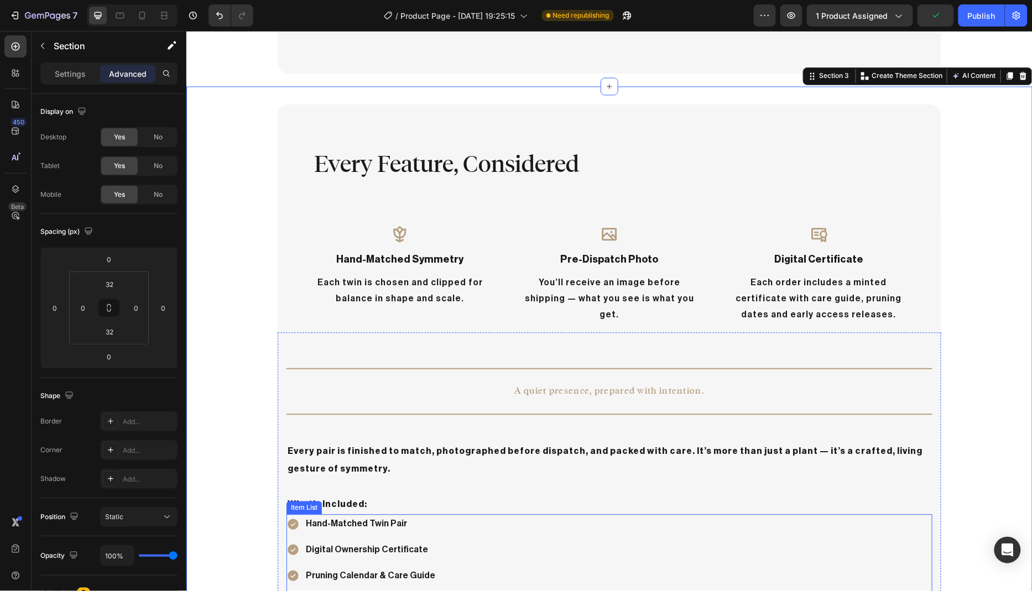
click at [370, 542] on p "Digital Ownership Certificate" at bounding box center [375, 550] width 140 height 16
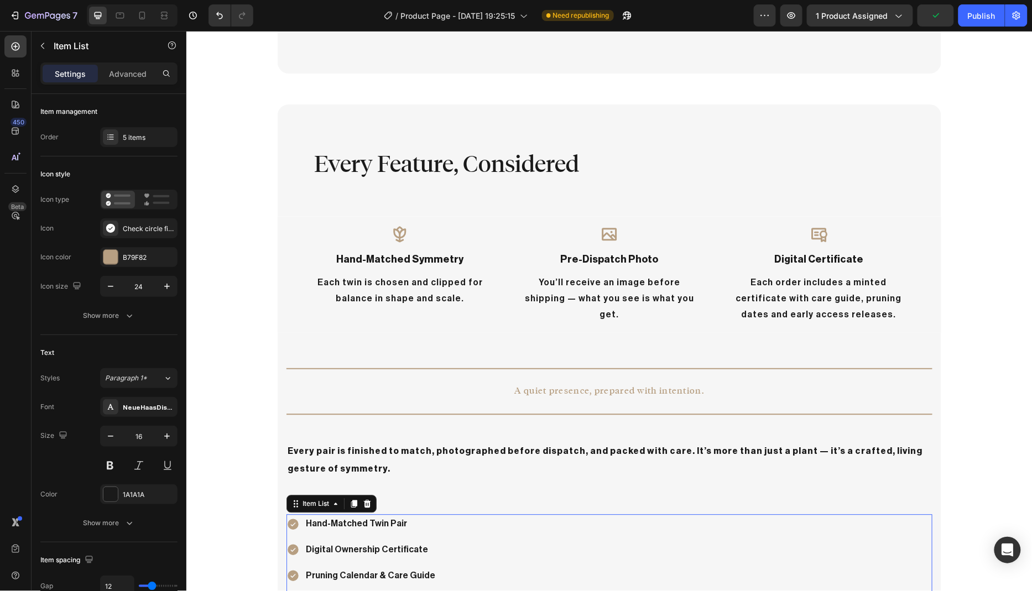
click at [410, 516] on p "Hand-Matched Twin Pair" at bounding box center [375, 524] width 140 height 16
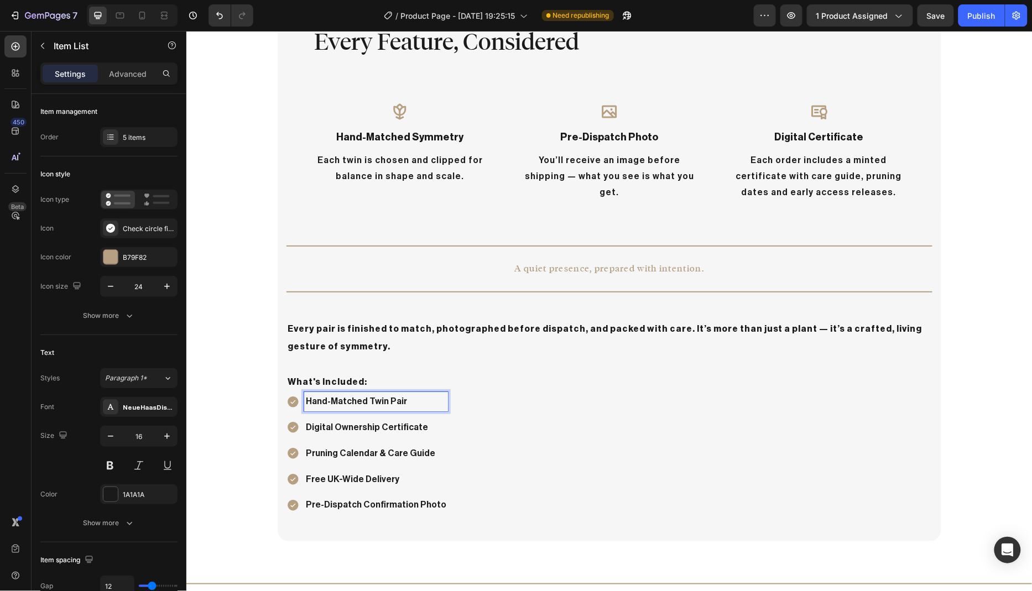
scroll to position [871, 0]
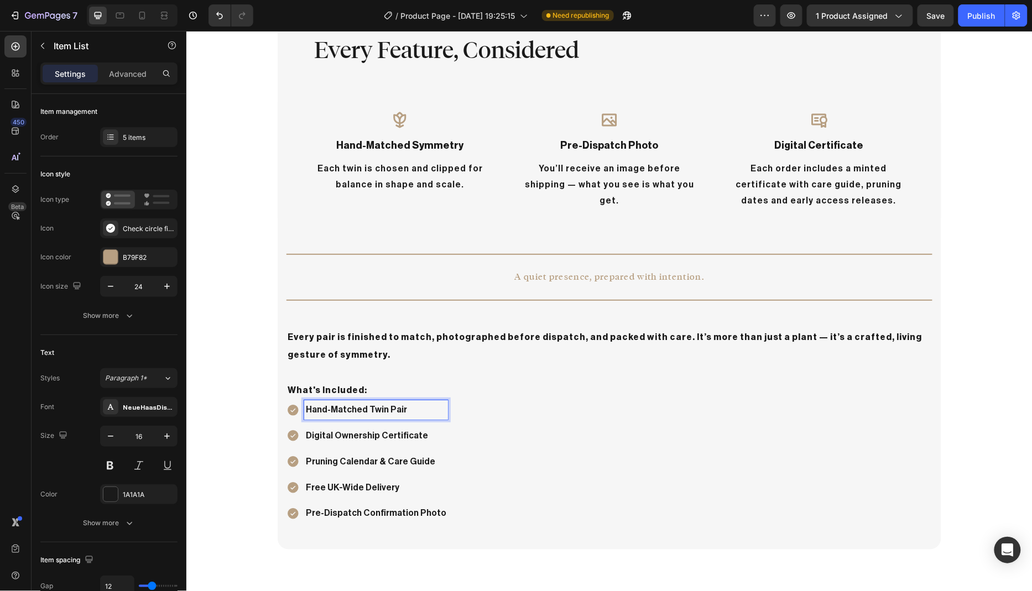
click at [457, 456] on div "Hand-Matched Twin Pair Digital Ownership Certificate Pruning Calendar & Care Gu…" at bounding box center [609, 461] width 646 height 123
click at [433, 438] on div "Hand-Matched Twin Pair Digital Ownership Certificate Pruning Calendar & Care Gu…" at bounding box center [609, 461] width 646 height 123
click at [128, 79] on div "Advanced" at bounding box center [127, 74] width 55 height 18
type input "100%"
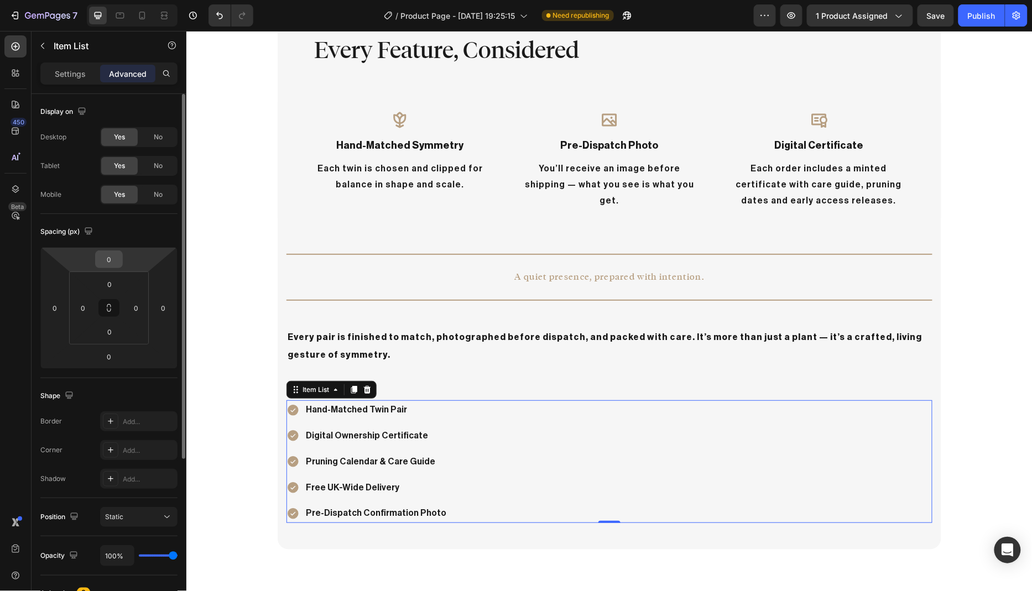
click at [119, 260] on input "0" at bounding box center [109, 259] width 22 height 17
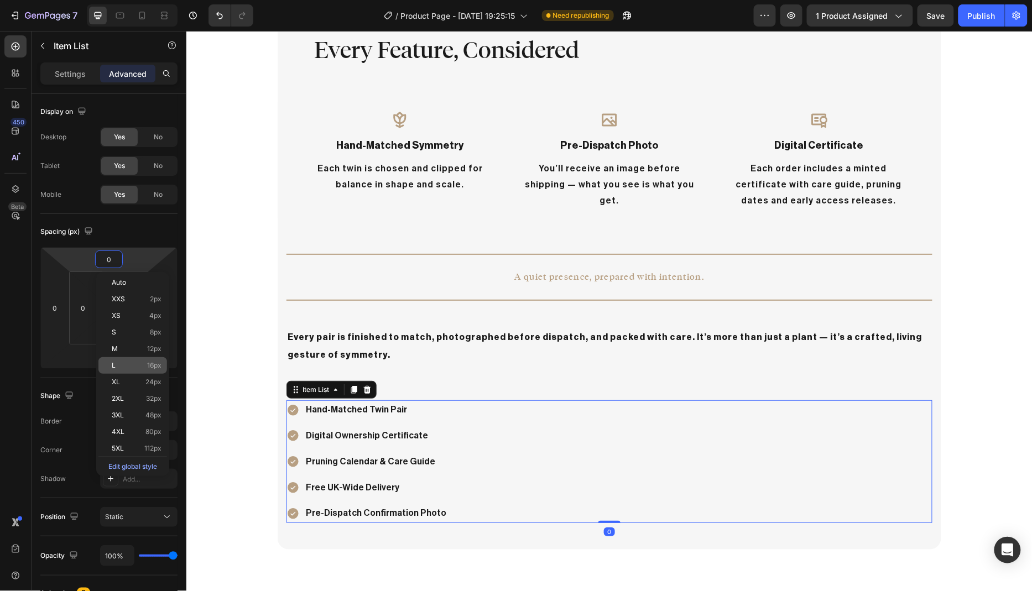
click at [139, 367] on p "L 16px" at bounding box center [137, 366] width 50 height 8
type input "16"
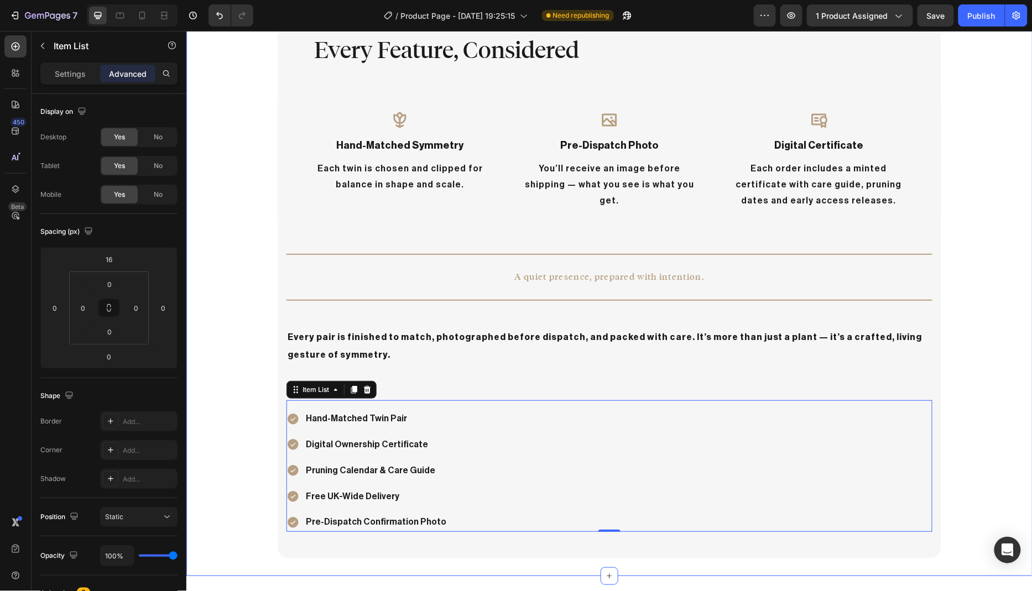
click at [238, 410] on div "Every Feature, Considered Heading Row Icon hand-matched symmetry Text Block Eac…" at bounding box center [609, 273] width 846 height 568
click at [420, 421] on p "Hand-Matched Twin Pair" at bounding box center [375, 418] width 140 height 16
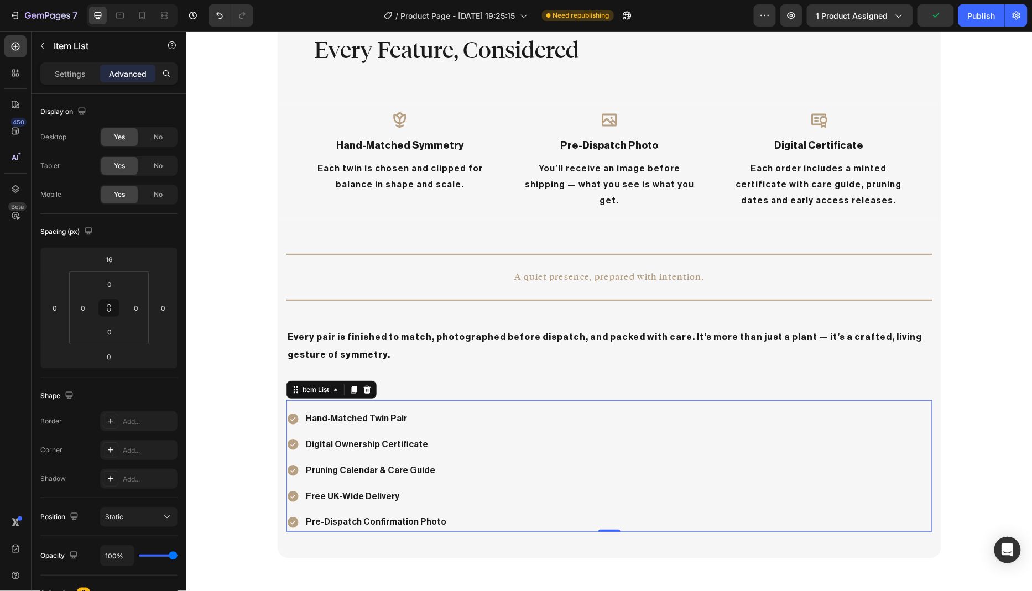
click at [462, 447] on div "Hand-Matched Twin Pair Digital Ownership Certificate Pruning Calendar & Care Gu…" at bounding box center [609, 470] width 646 height 123
click at [62, 77] on p "Settings" at bounding box center [70, 74] width 31 height 12
type input "8"
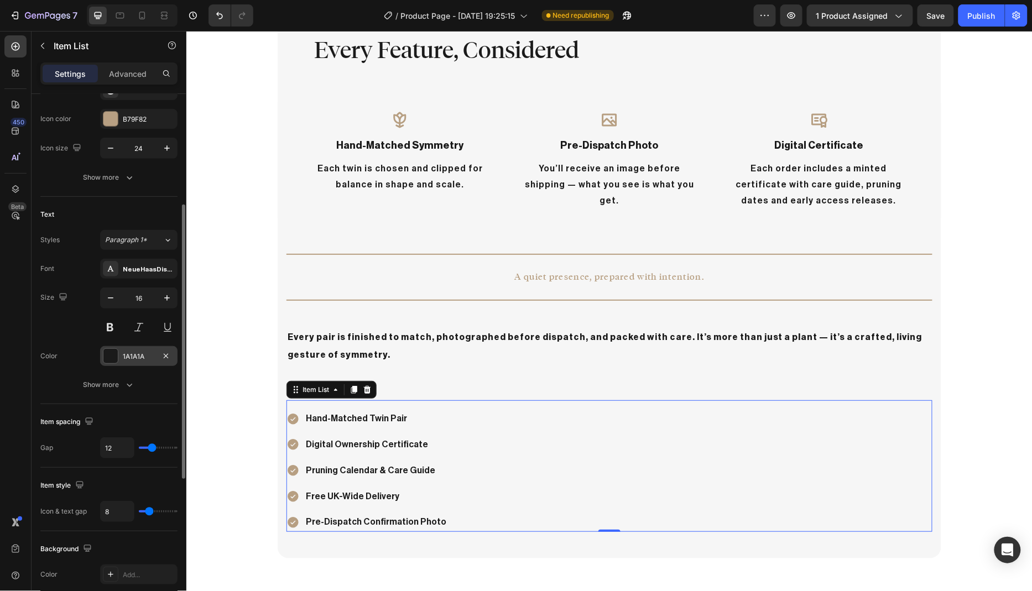
scroll to position [172, 0]
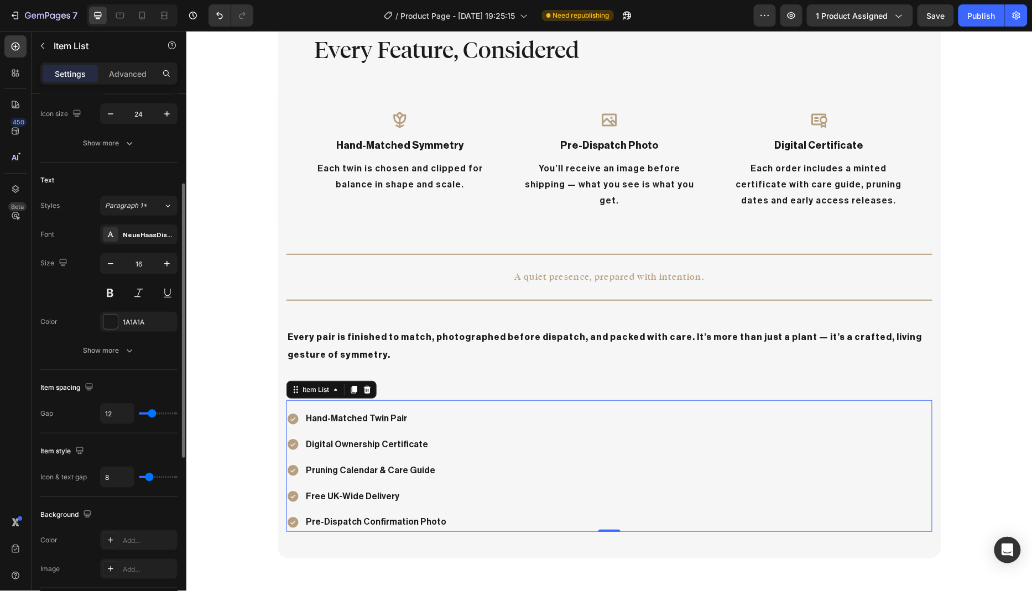
type input "13"
type input "14"
type input "15"
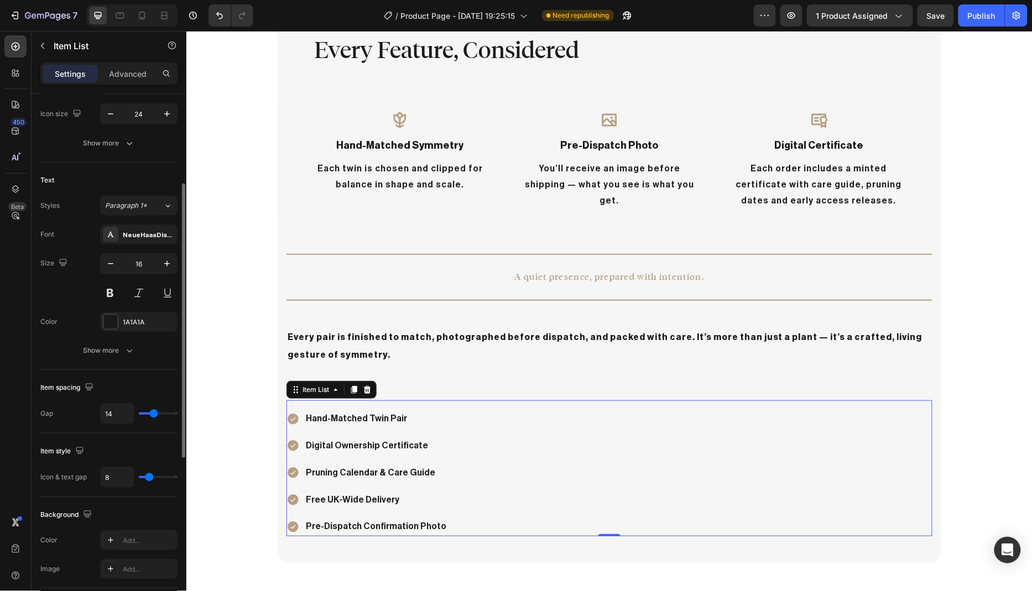
type input "15"
type input "16"
type input "17"
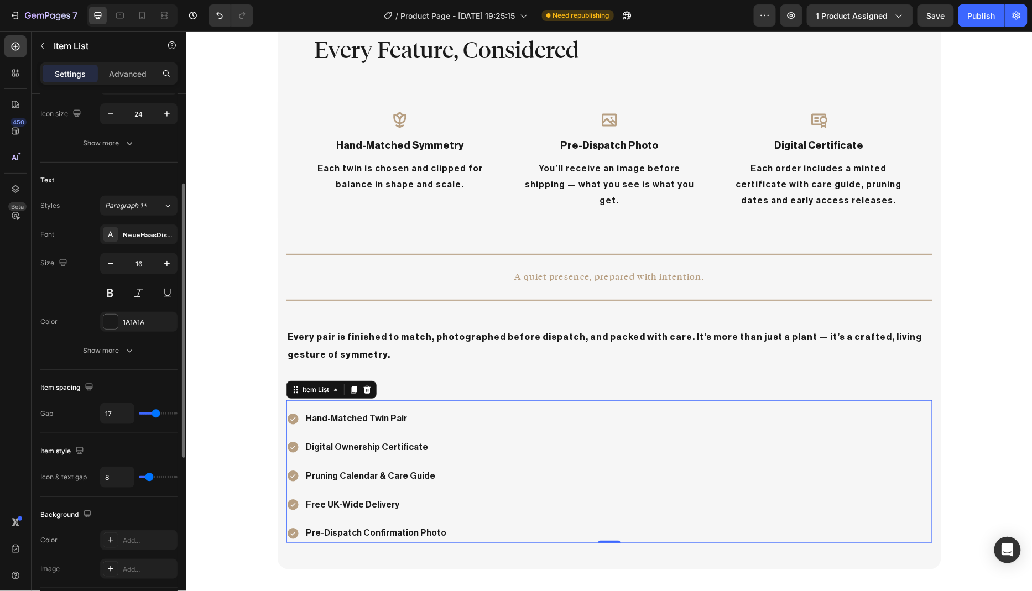
type input "16"
type input "15"
type input "14"
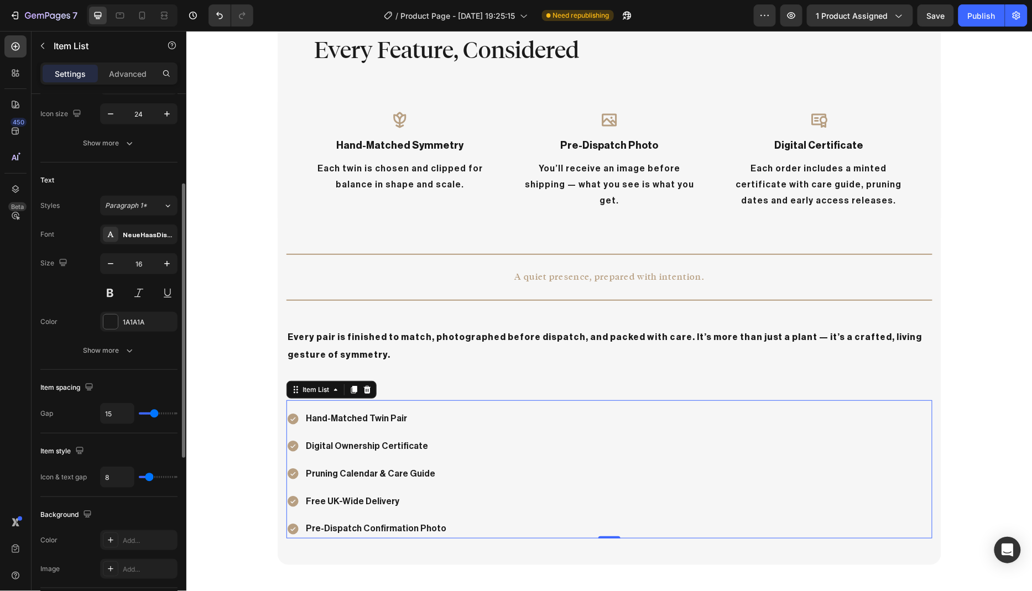
type input "14"
type input "15"
type input "16"
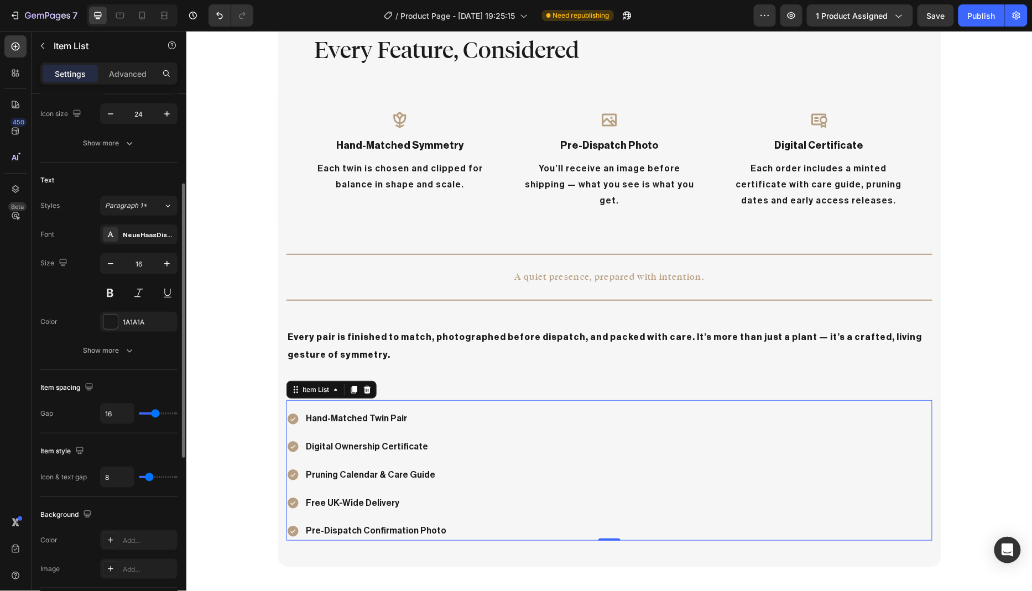
type input "15"
click at [154, 412] on input "range" at bounding box center [158, 413] width 39 height 2
type input "16"
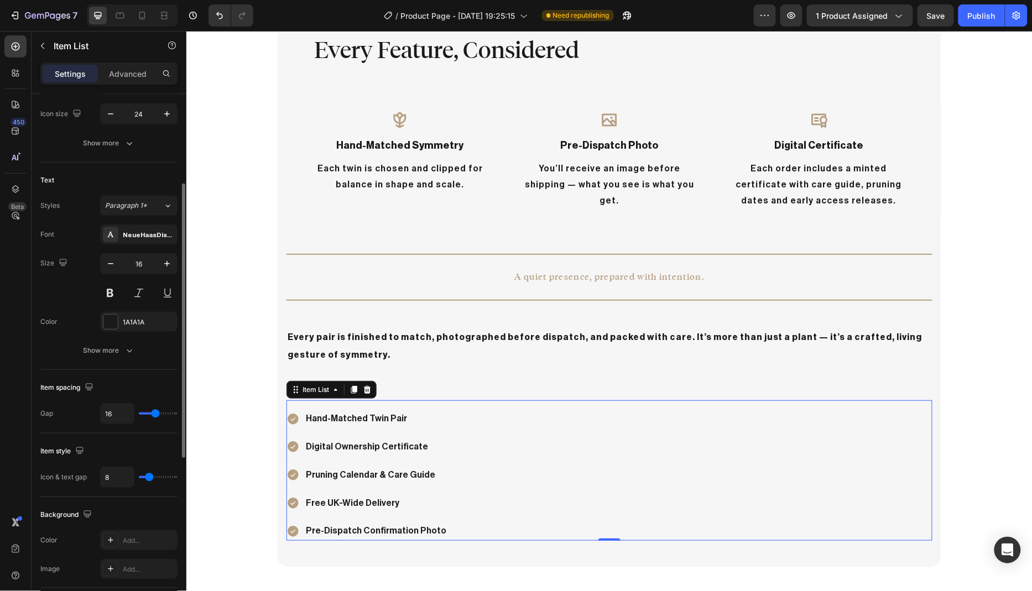
click at [155, 412] on input "range" at bounding box center [158, 413] width 39 height 2
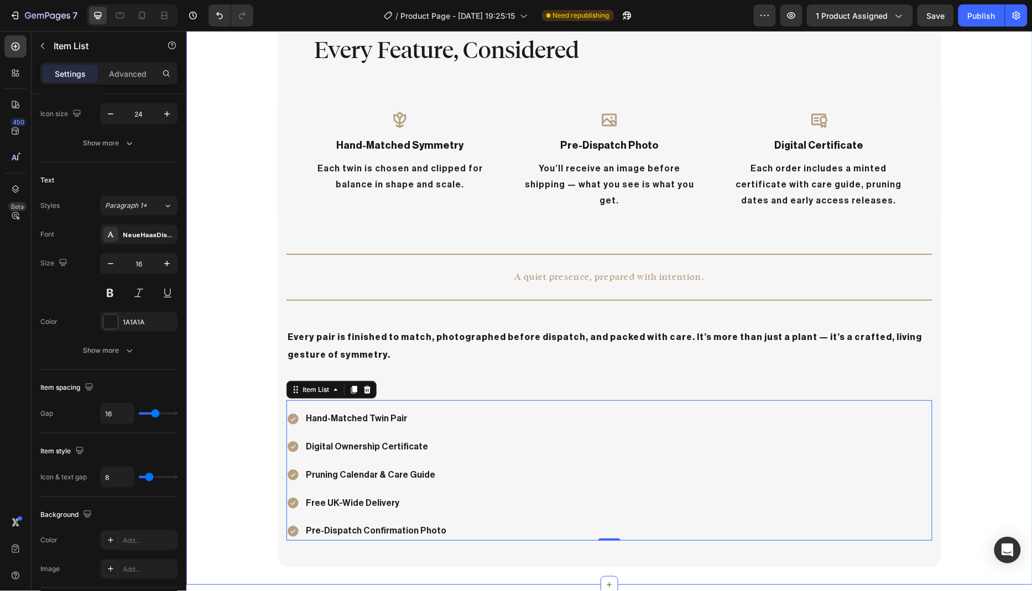
click at [232, 423] on div "Every Feature, Considered Heading Row Icon hand-matched symmetry Text Block Eac…" at bounding box center [609, 277] width 846 height 577
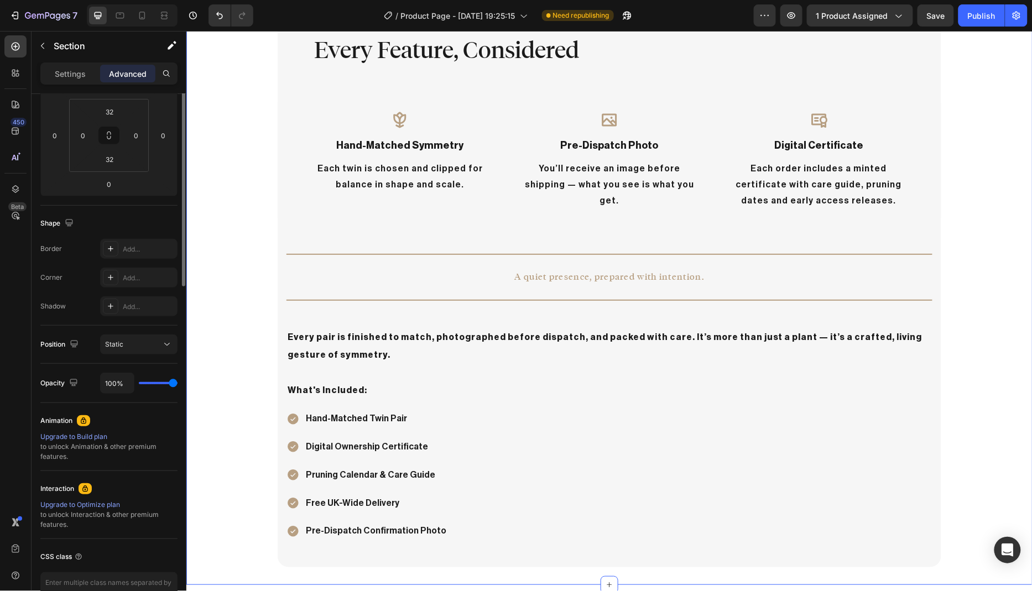
scroll to position [0, 0]
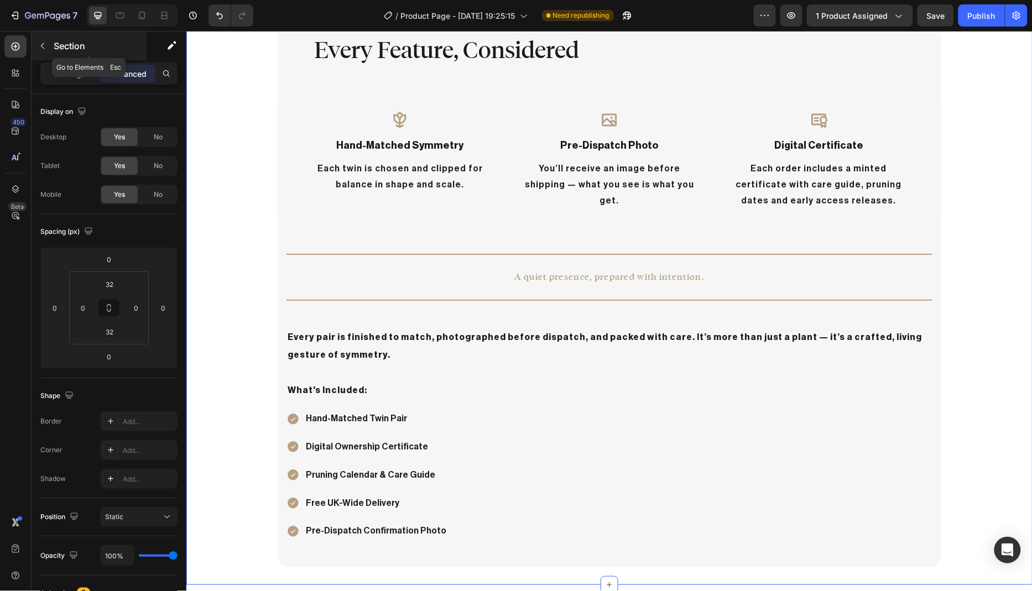
click at [45, 46] on icon "button" at bounding box center [42, 45] width 9 height 9
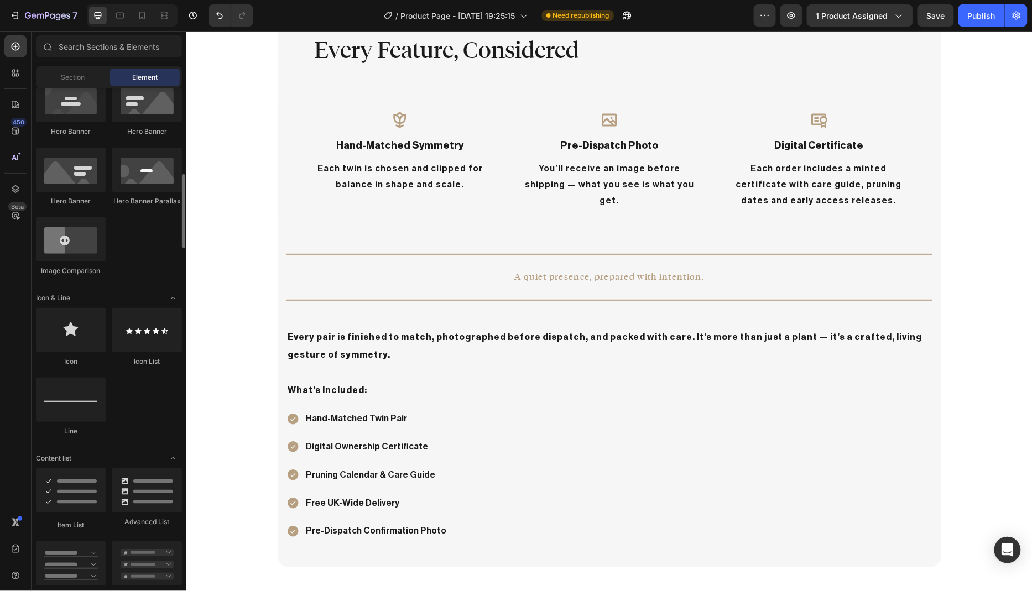
scroll to position [524, 0]
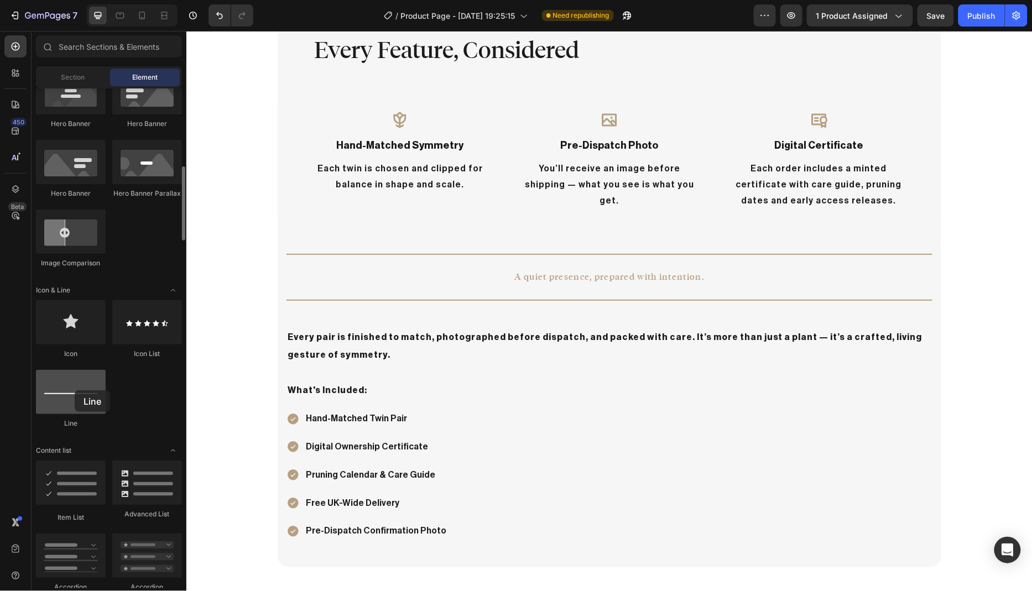
drag, startPoint x: 86, startPoint y: 390, endPoint x: 75, endPoint y: 390, distance: 11.1
click at [75, 390] on div at bounding box center [71, 392] width 70 height 44
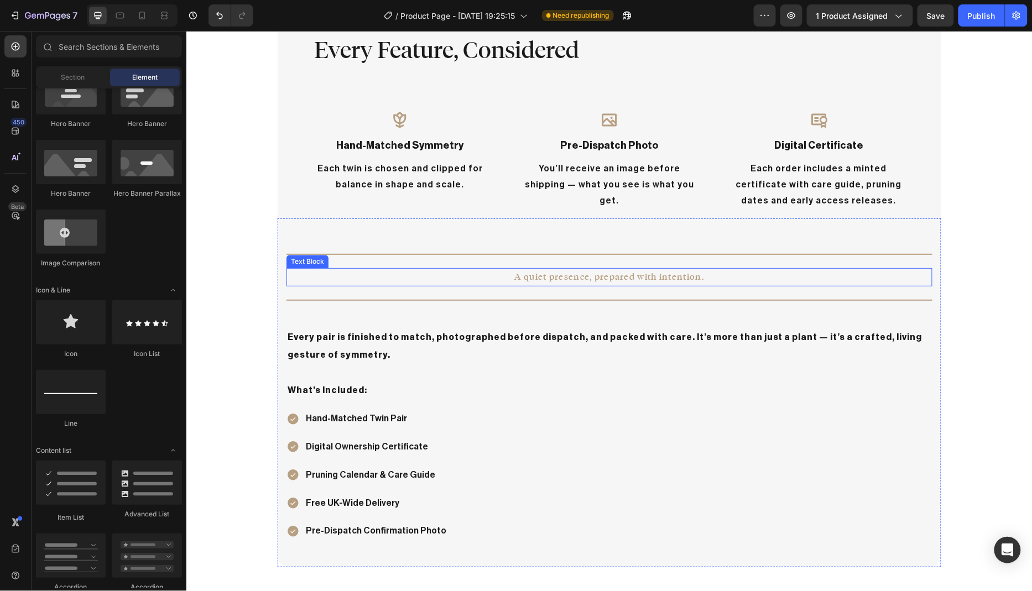
click at [653, 278] on p "A quiet presence, prepared with intention." at bounding box center [608, 277] width 643 height 16
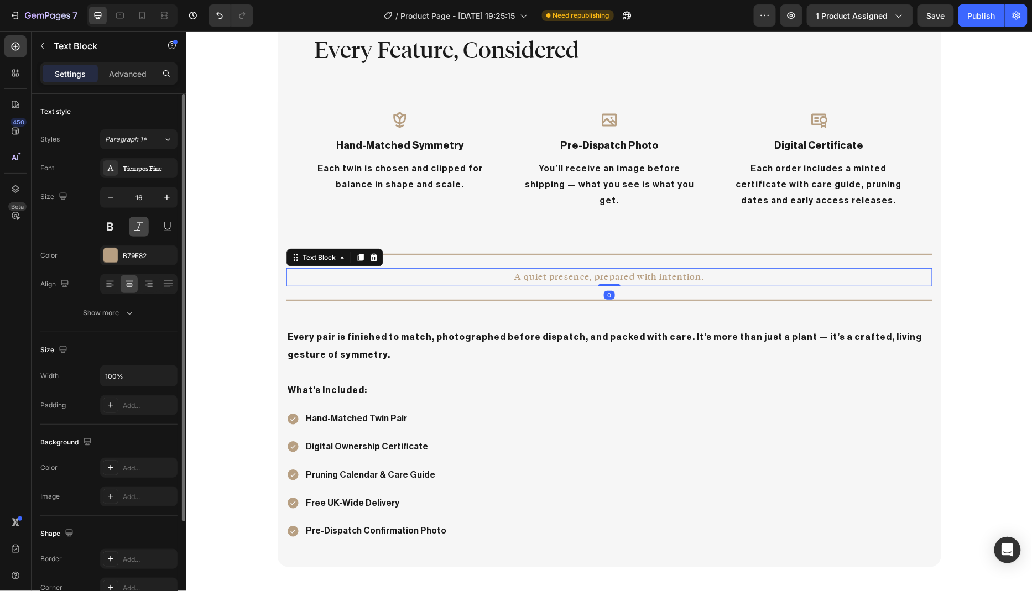
click at [139, 229] on button at bounding box center [139, 227] width 20 height 20
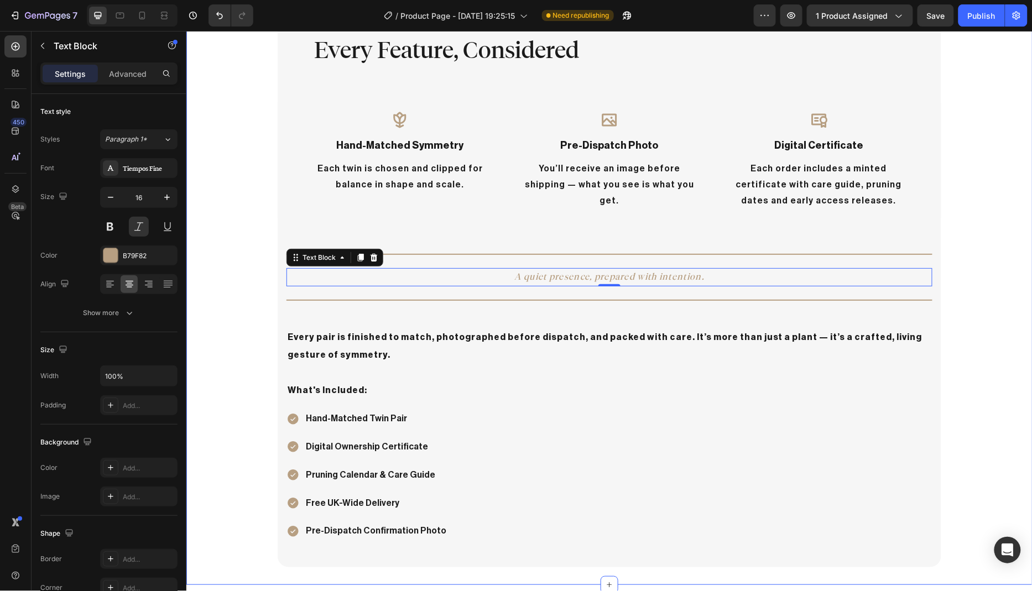
click at [261, 312] on div "Every Feature, Considered Heading Row Icon hand-matched symmetry Text Block Eac…" at bounding box center [609, 277] width 846 height 577
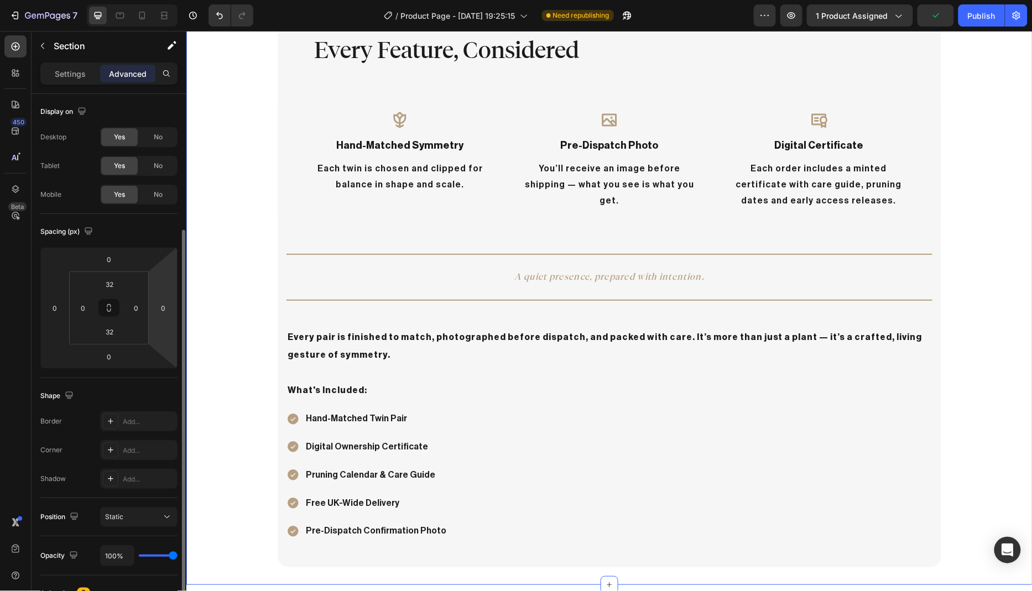
scroll to position [140, 0]
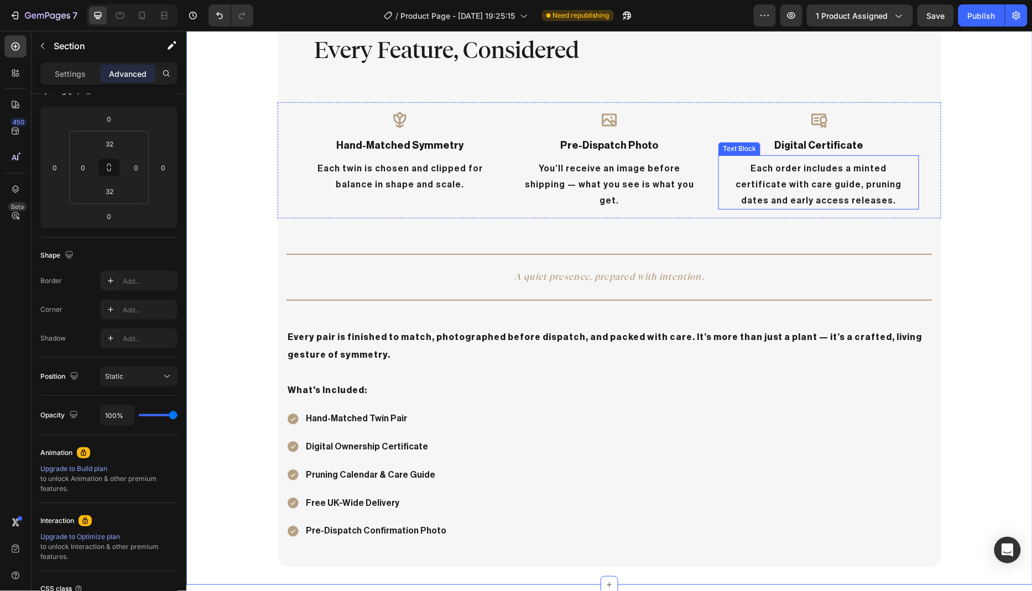
click at [767, 206] on p "Each order includes a minted certificate with care guide, pruning dates and ear…" at bounding box center [818, 184] width 172 height 48
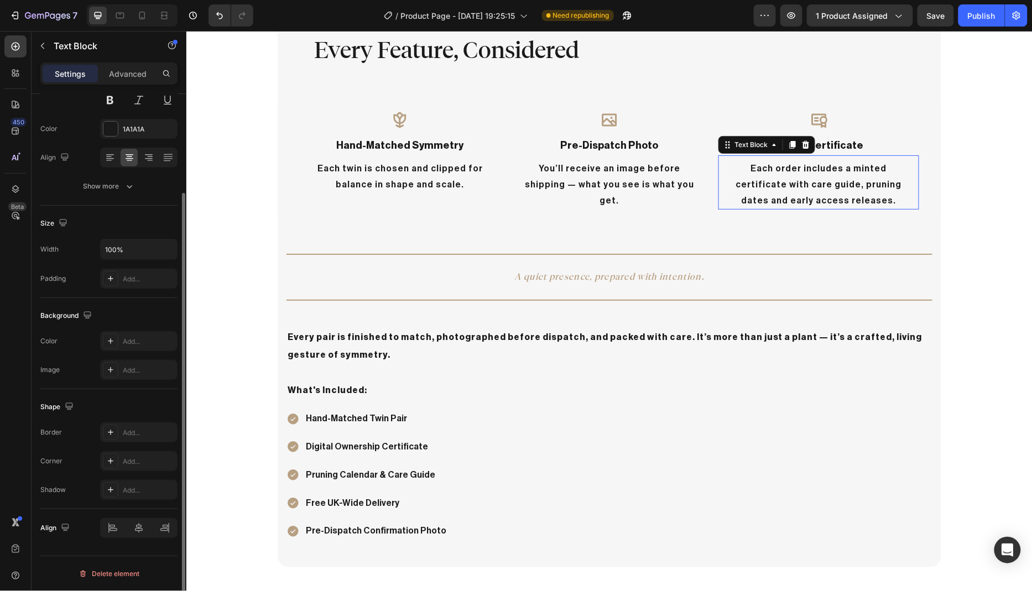
scroll to position [0, 0]
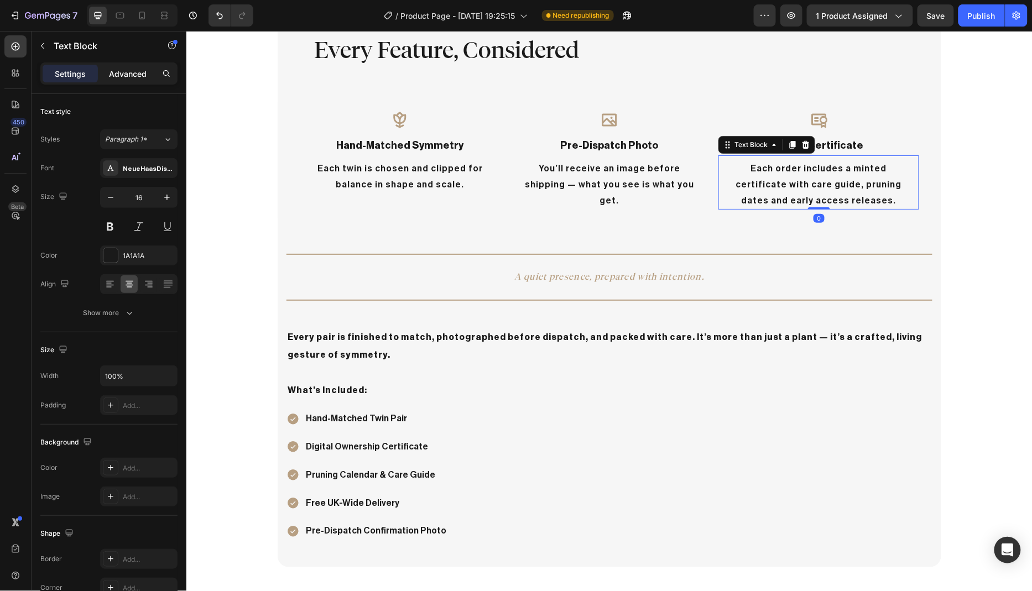
click at [127, 77] on p "Advanced" at bounding box center [128, 74] width 38 height 12
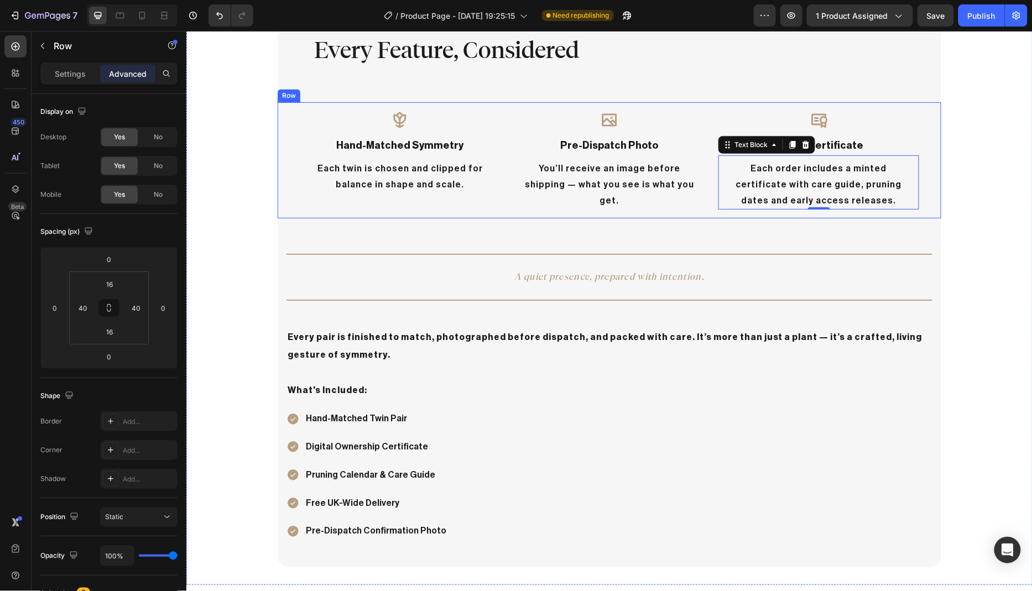
click at [753, 214] on div "Icon hand-matched symmetry Text Block Each twin is chosen and clipped for balan…" at bounding box center [608, 160] width 663 height 117
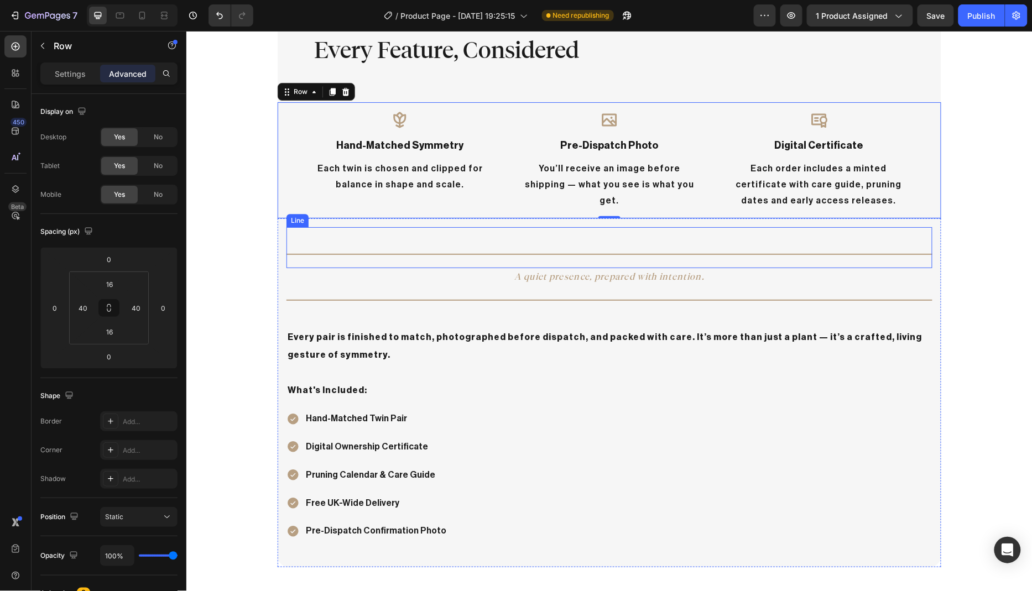
click at [745, 244] on div "Title Line" at bounding box center [609, 247] width 646 height 41
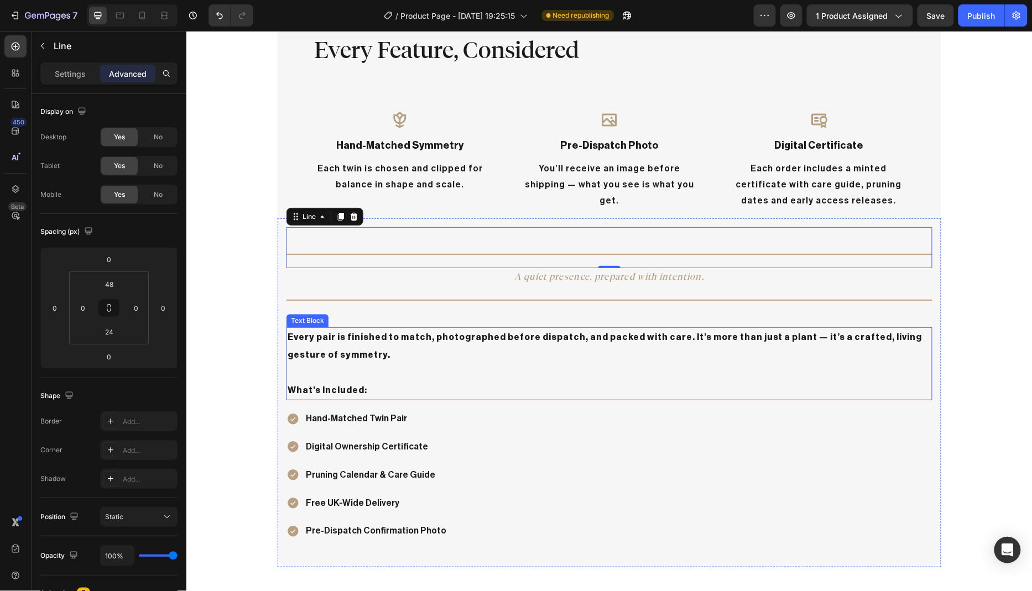
click at [668, 330] on p "Every pair is finished to match, photographed before dispatch, and packed with …" at bounding box center [608, 354] width 643 height 53
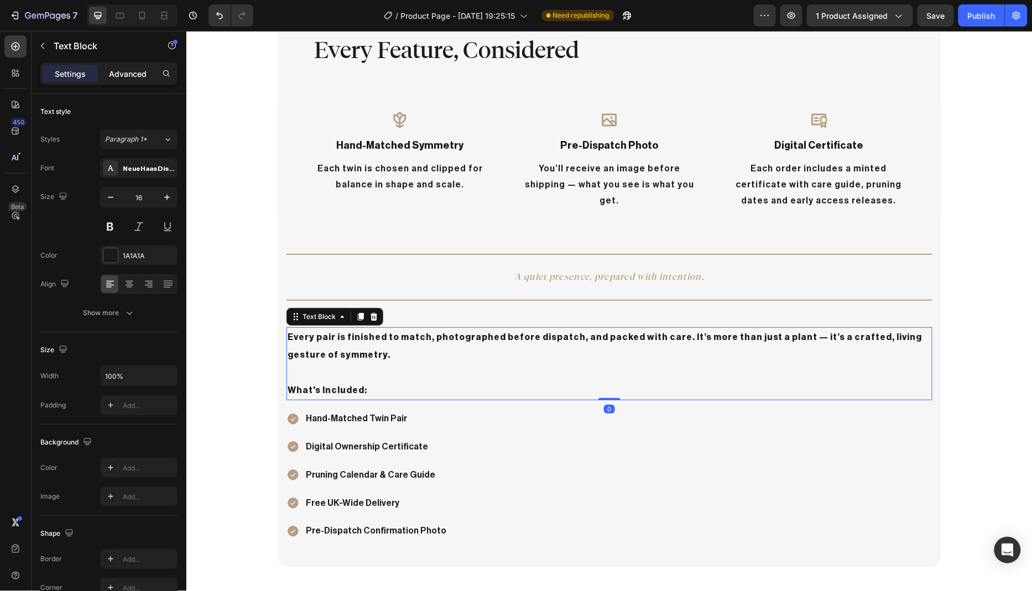
click at [127, 72] on p "Advanced" at bounding box center [128, 74] width 38 height 12
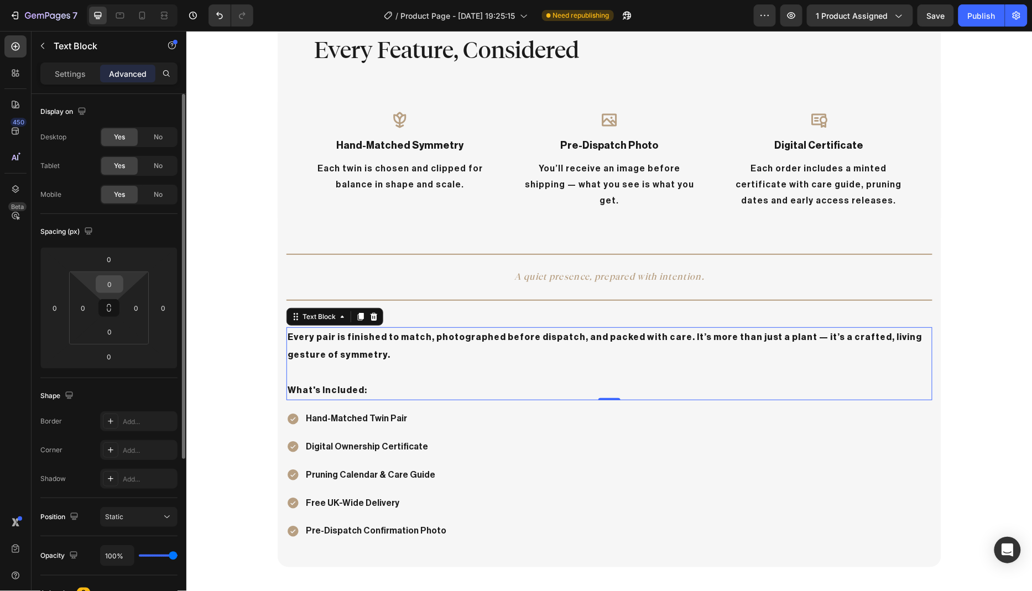
click at [113, 284] on input "0" at bounding box center [109, 284] width 22 height 17
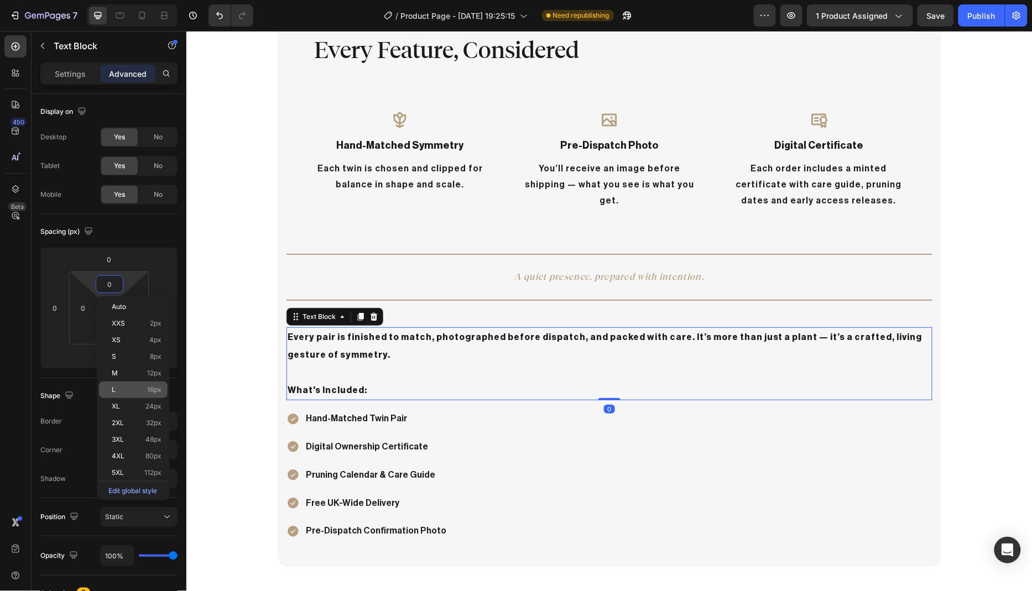
click at [149, 389] on span "16px" at bounding box center [155, 390] width 14 height 8
type input "16"
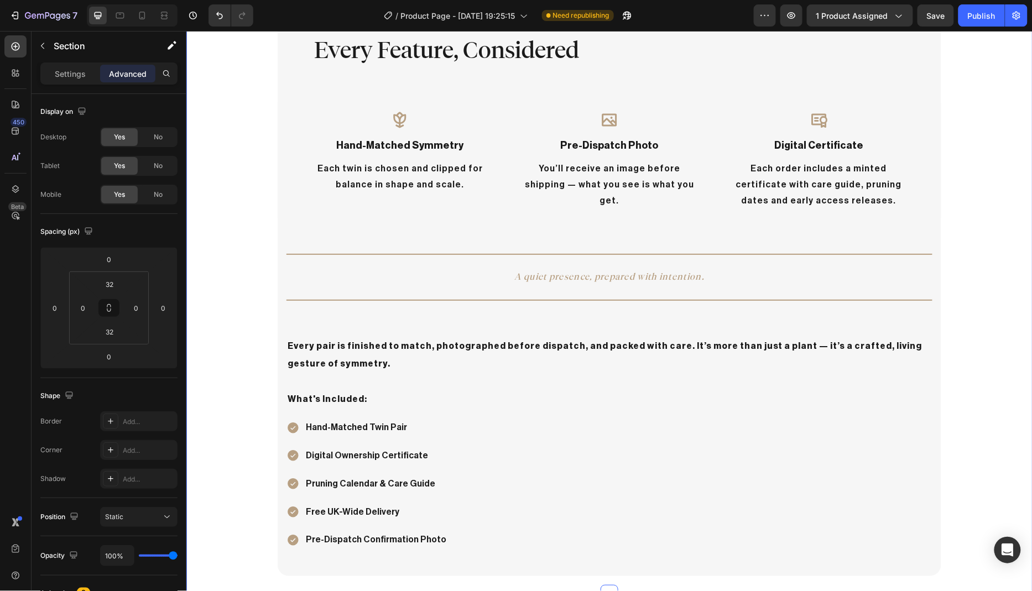
click at [225, 356] on div "Every Feature, Considered Heading Row Icon hand-matched symmetry Text Block Eac…" at bounding box center [609, 282] width 846 height 586
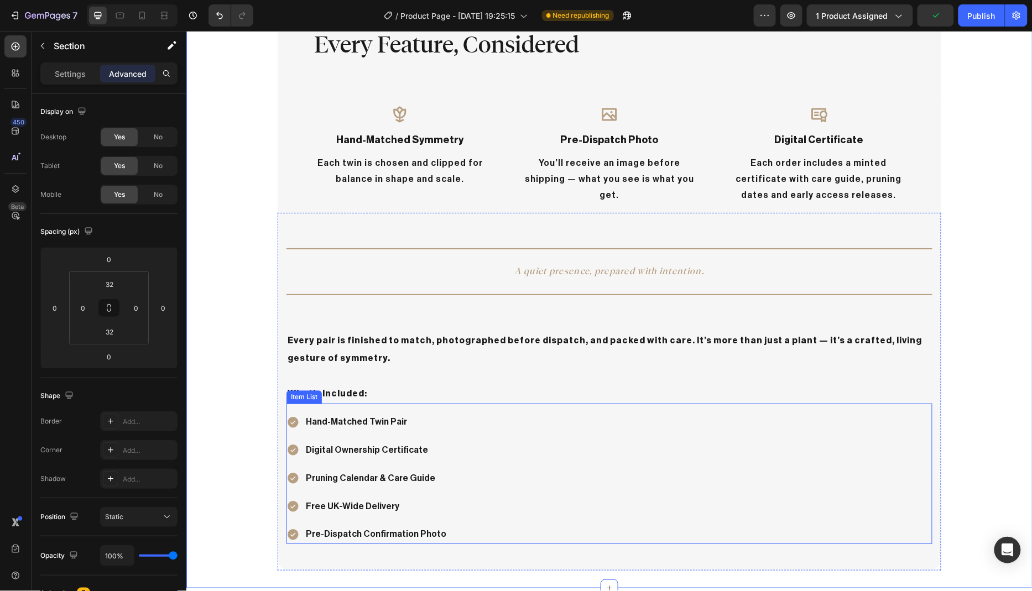
scroll to position [928, 0]
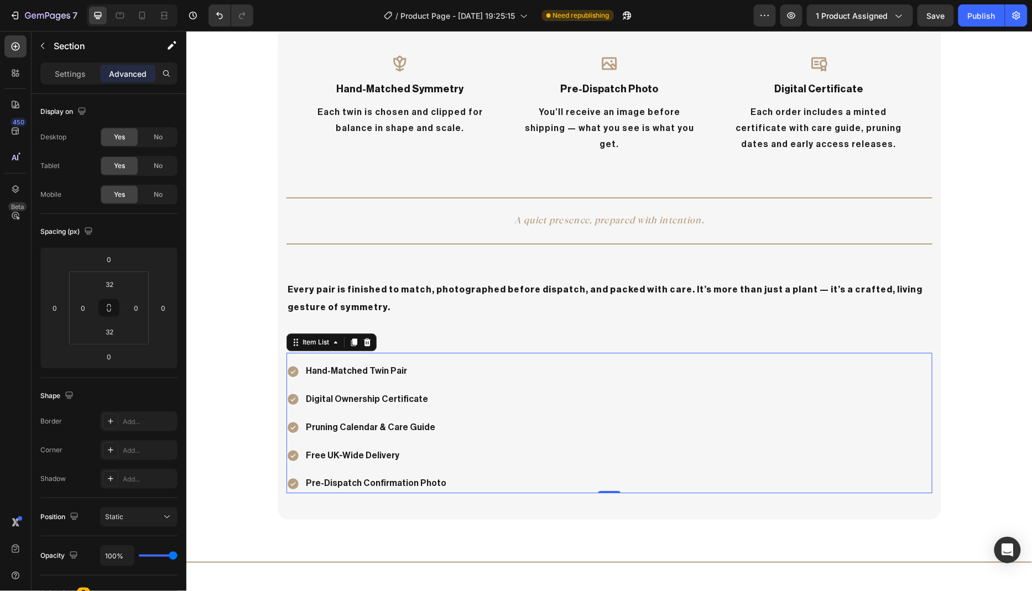
click at [296, 359] on div "Hand-Matched Twin Pair Digital Ownership Certificate Pruning Calendar & Care Gu…" at bounding box center [609, 422] width 646 height 140
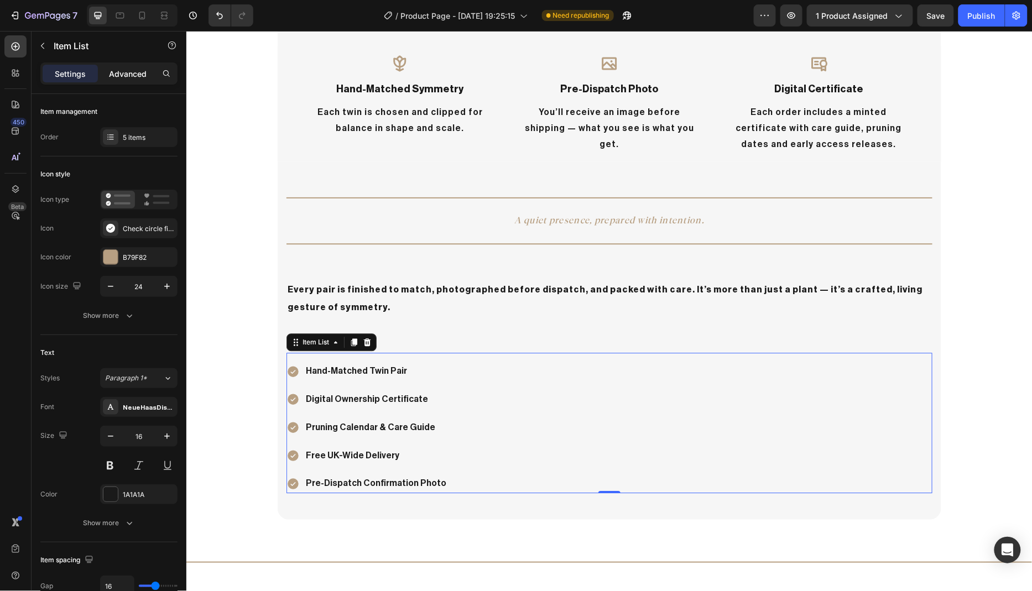
click at [129, 76] on p "Advanced" at bounding box center [128, 74] width 38 height 12
type input "100%"
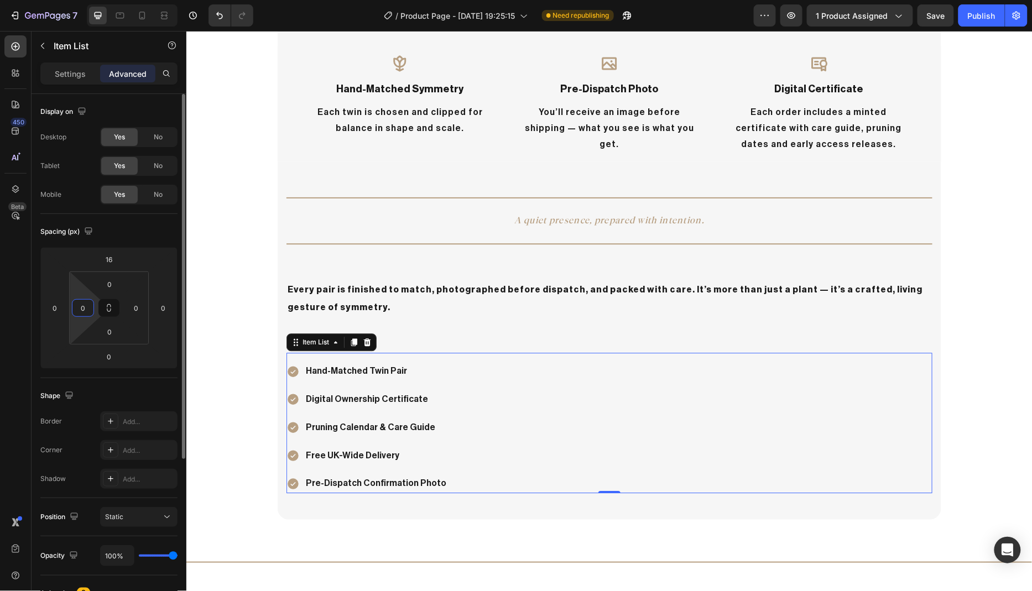
click at [83, 308] on input "0" at bounding box center [83, 308] width 17 height 17
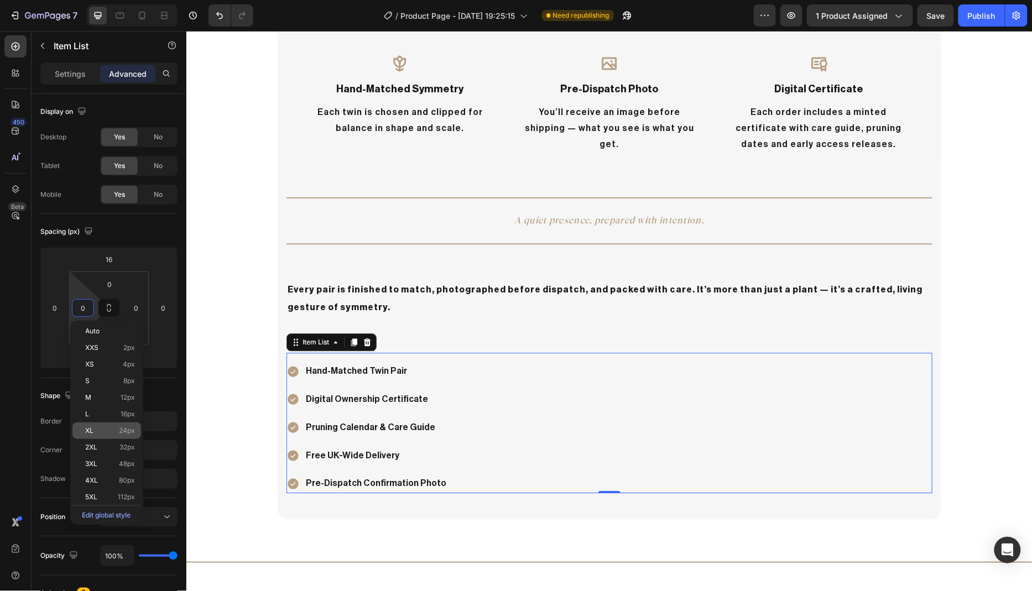
click at [114, 432] on p "XL 24px" at bounding box center [111, 431] width 50 height 8
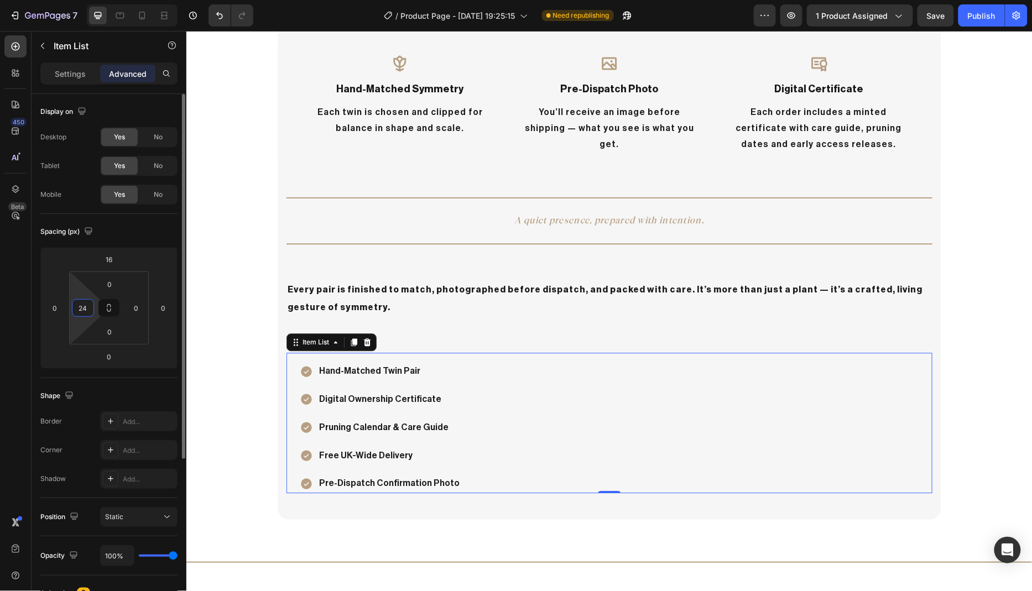
click at [86, 310] on input "24" at bounding box center [83, 308] width 17 height 17
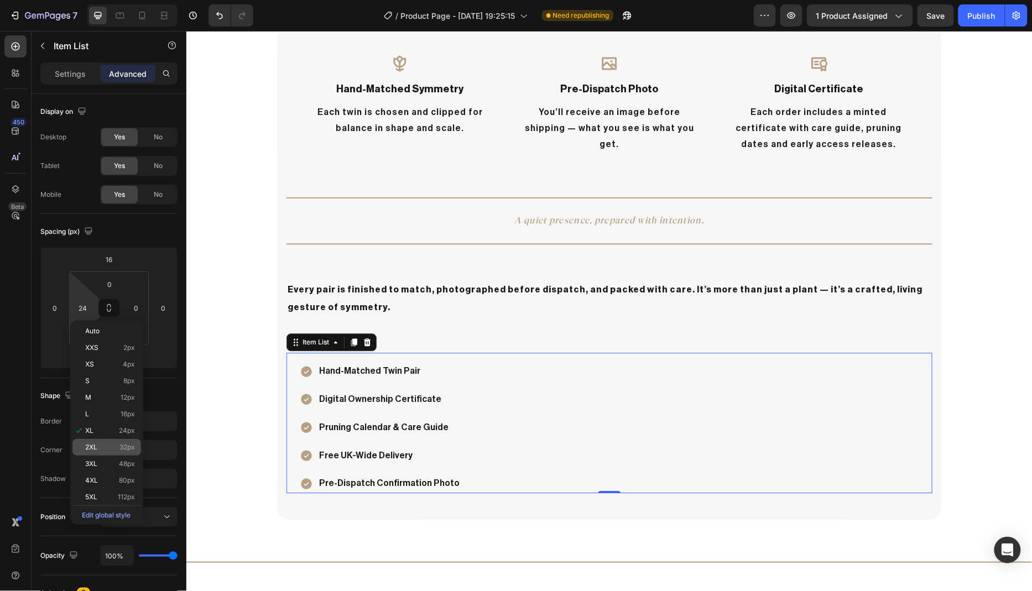
click at [108, 447] on p "2XL 32px" at bounding box center [111, 447] width 50 height 8
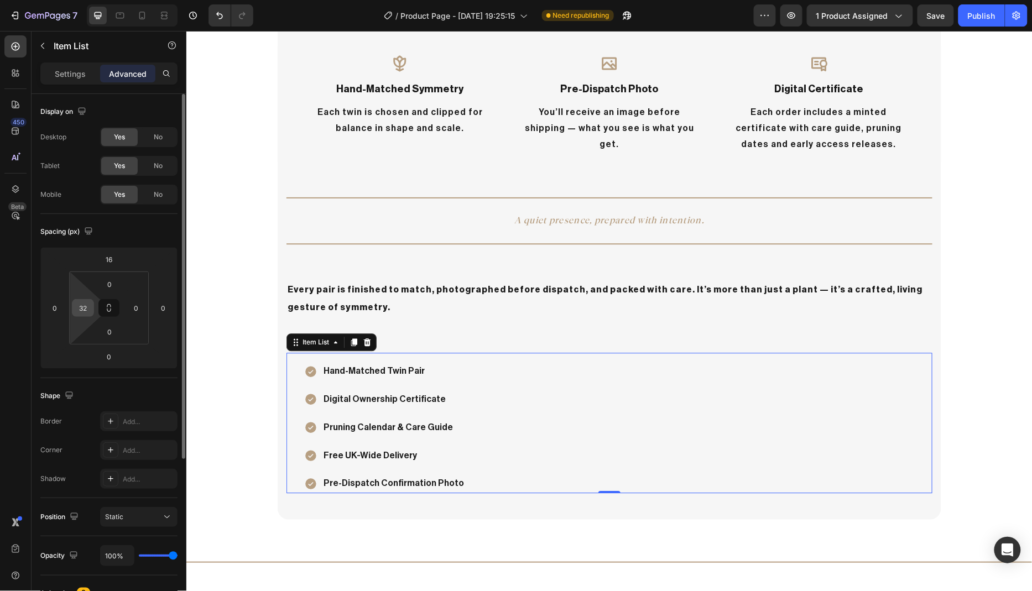
click at [87, 309] on input "32" at bounding box center [83, 308] width 17 height 17
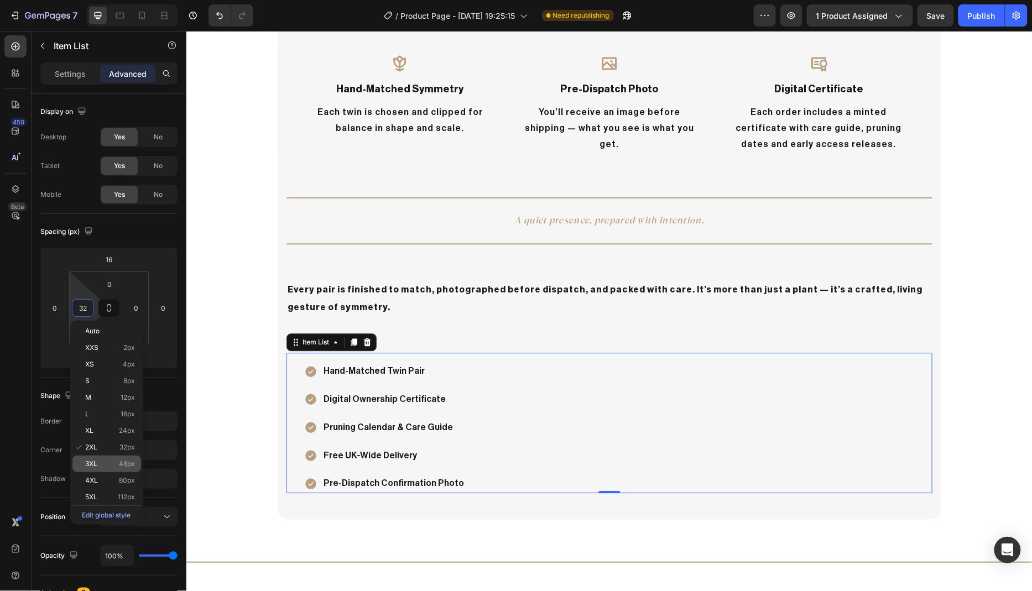
click at [113, 467] on p "3XL 48px" at bounding box center [111, 464] width 50 height 8
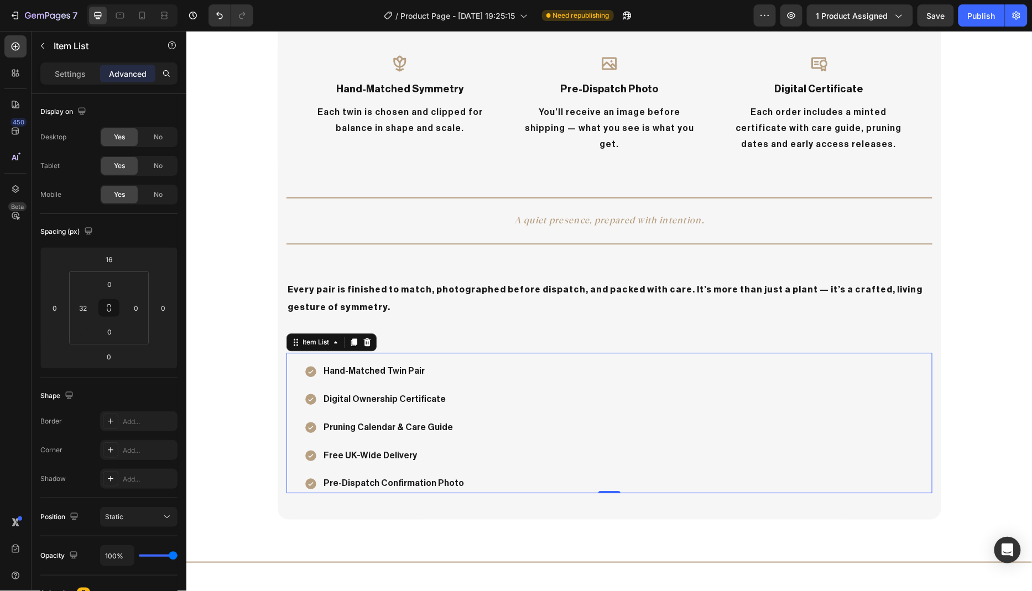
type input "48"
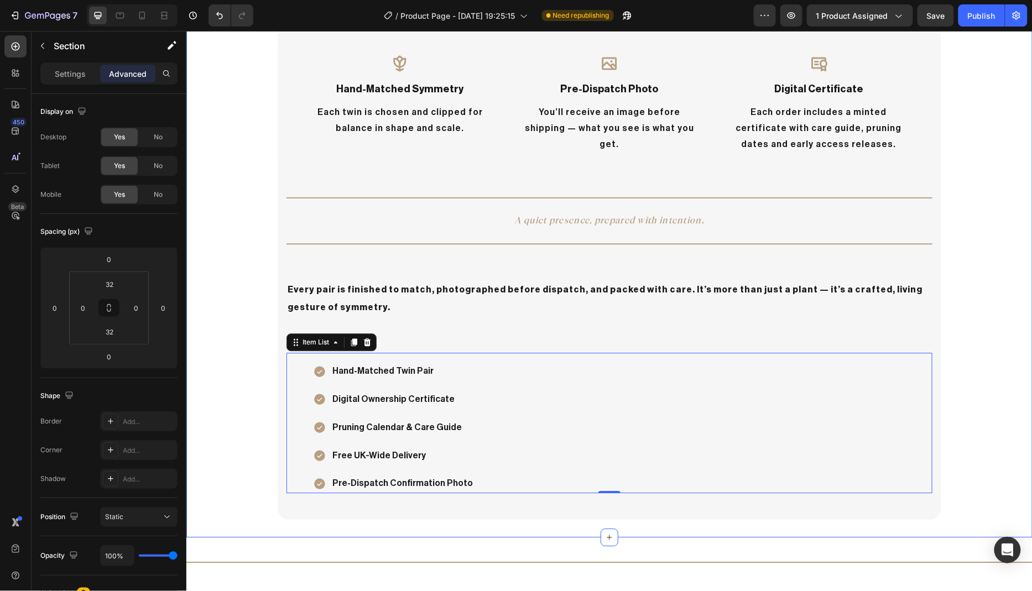
click at [232, 390] on div "Every Feature, Considered Heading Row Icon hand-matched symmetry Text Block Eac…" at bounding box center [609, 226] width 846 height 586
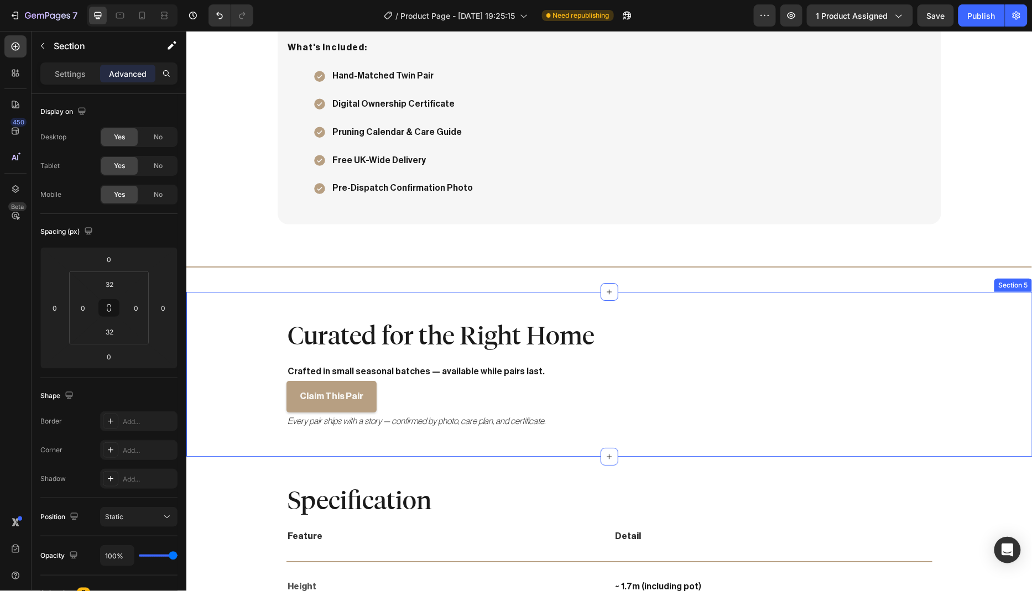
scroll to position [1223, 0]
click at [277, 315] on div "Curated for the Right Home Heading Crafted in small seasonal batches — availabl…" at bounding box center [608, 372] width 663 height 129
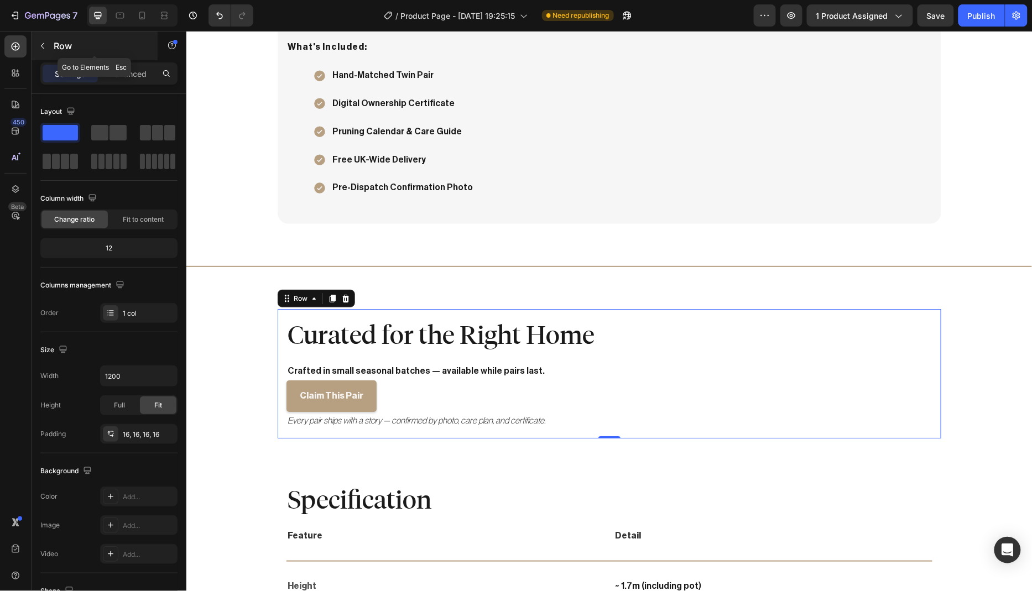
click at [41, 43] on icon "button" at bounding box center [42, 45] width 9 height 9
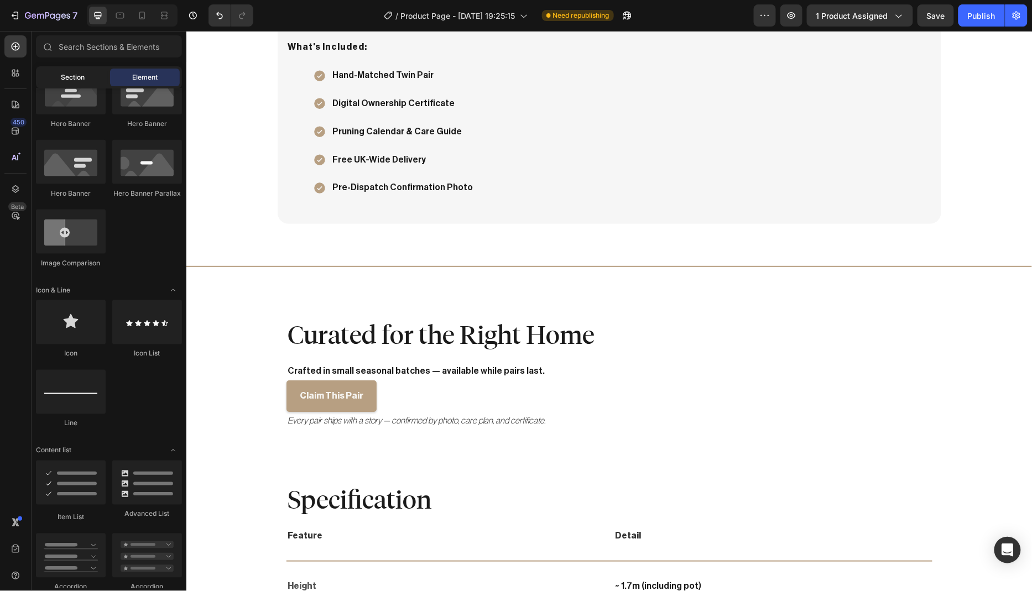
click at [72, 77] on span "Section" at bounding box center [73, 77] width 24 height 10
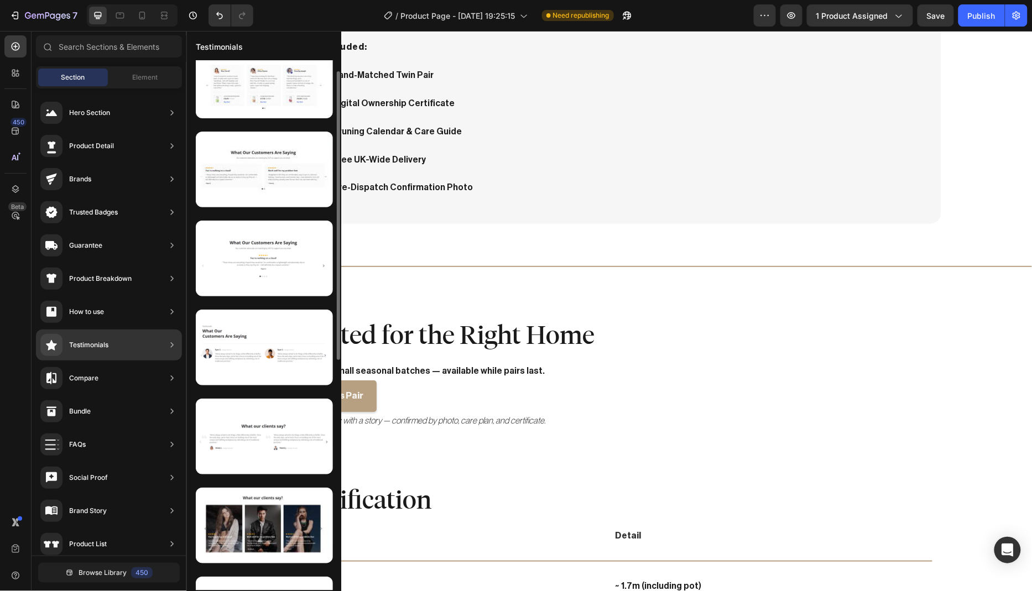
scroll to position [0, 0]
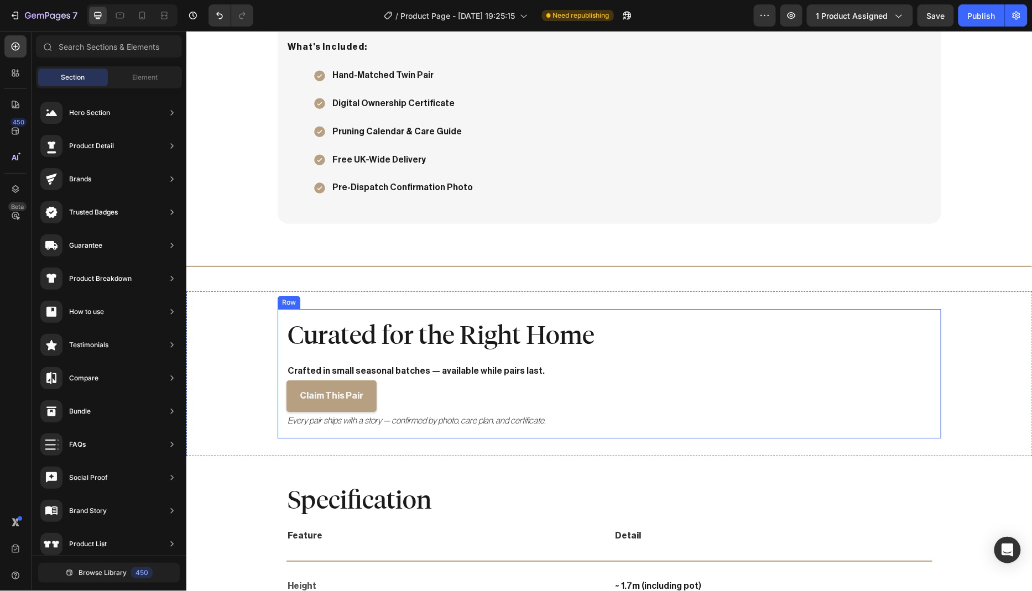
click at [423, 311] on div "Curated for the Right Home Heading Crafted in small seasonal batches — availabl…" at bounding box center [608, 372] width 663 height 129
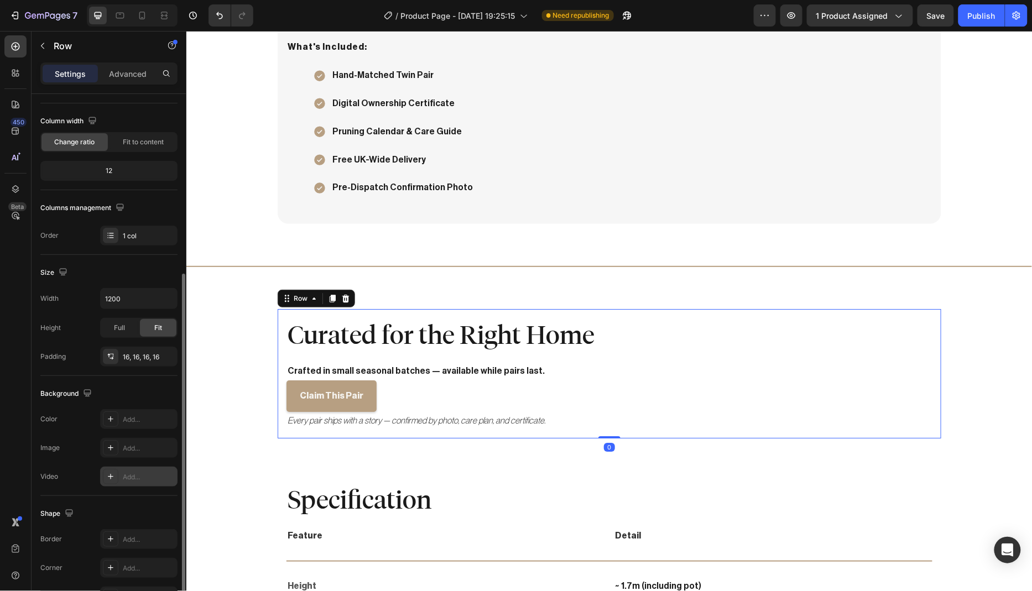
scroll to position [144, 0]
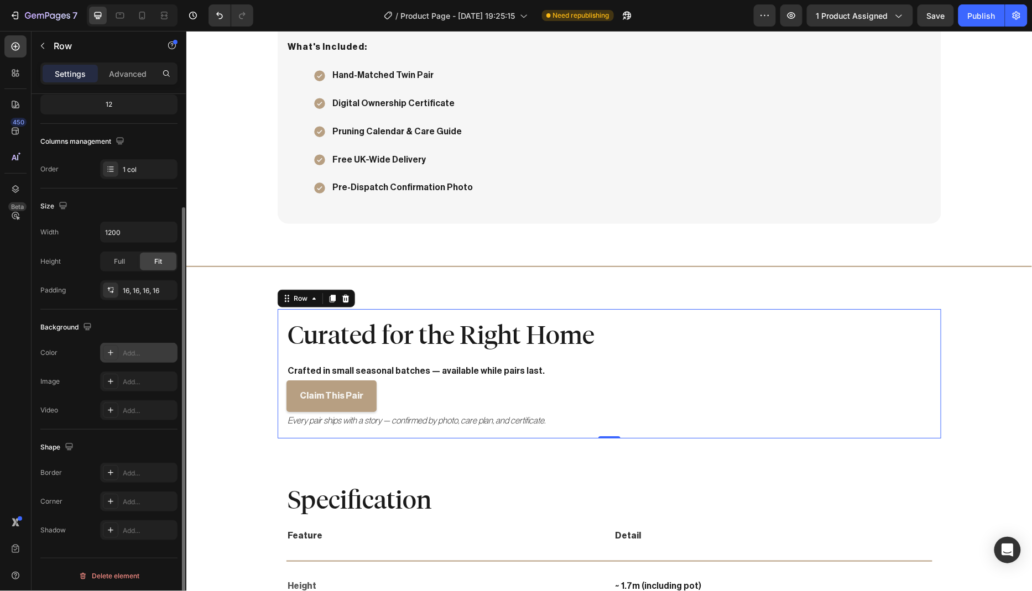
click at [142, 353] on div "Add..." at bounding box center [149, 353] width 52 height 10
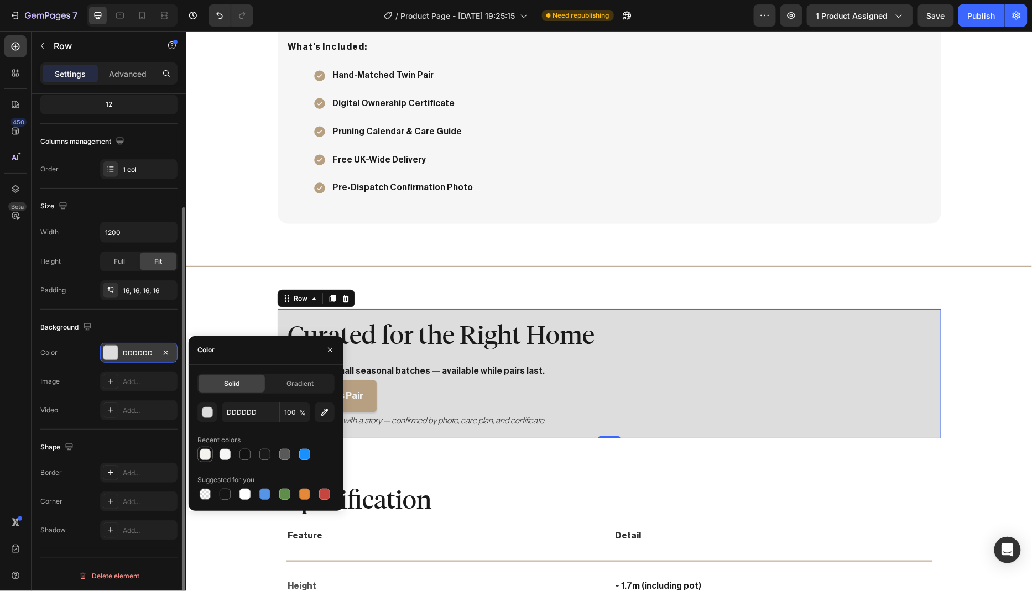
click at [210, 456] on div at bounding box center [205, 454] width 11 height 11
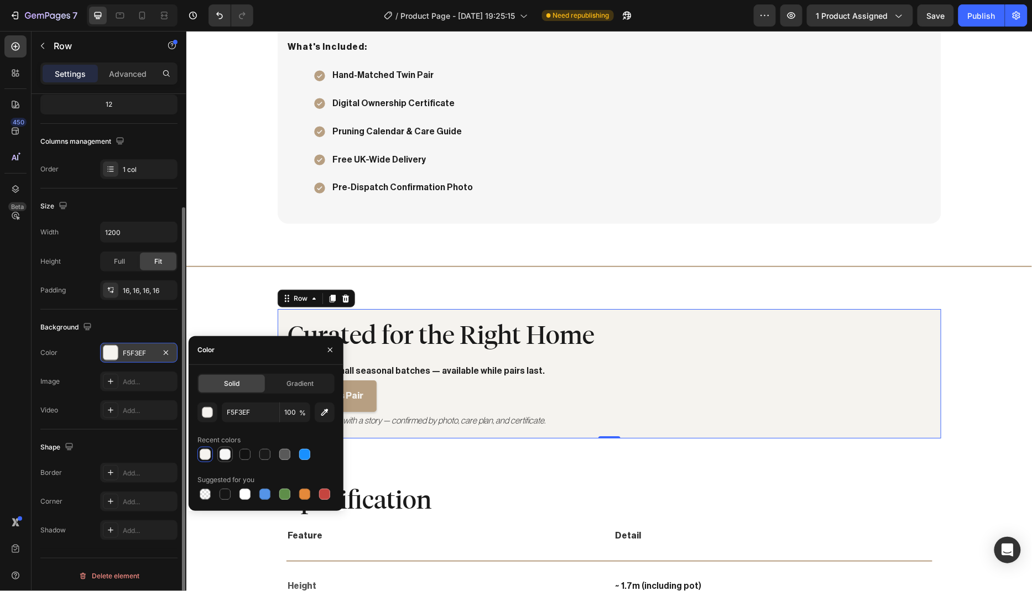
click at [224, 457] on div at bounding box center [224, 454] width 11 height 11
type input "F6F6F6"
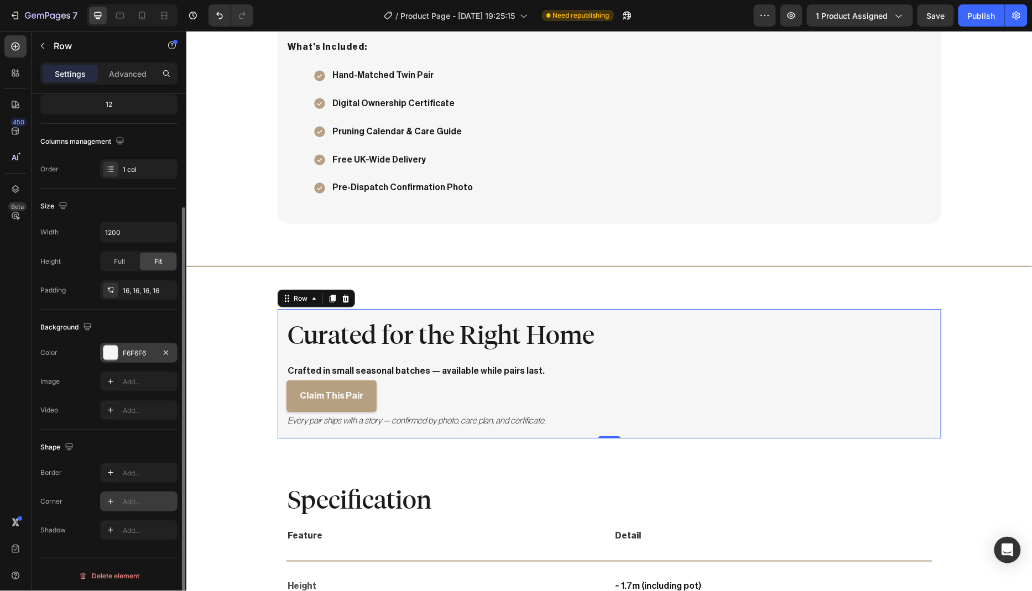
click at [149, 497] on div "Add..." at bounding box center [149, 502] width 52 height 10
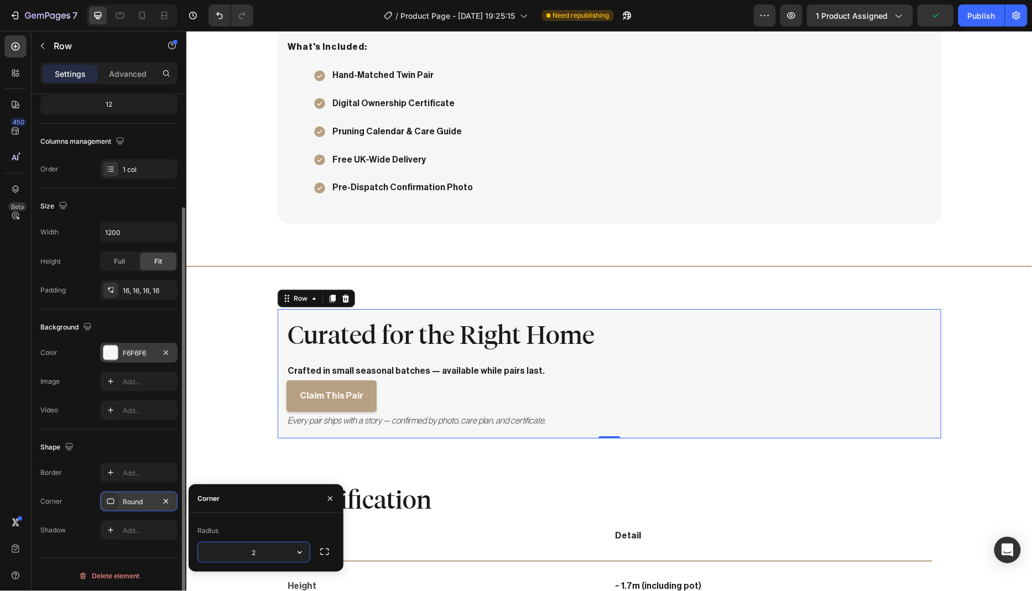
type input "20"
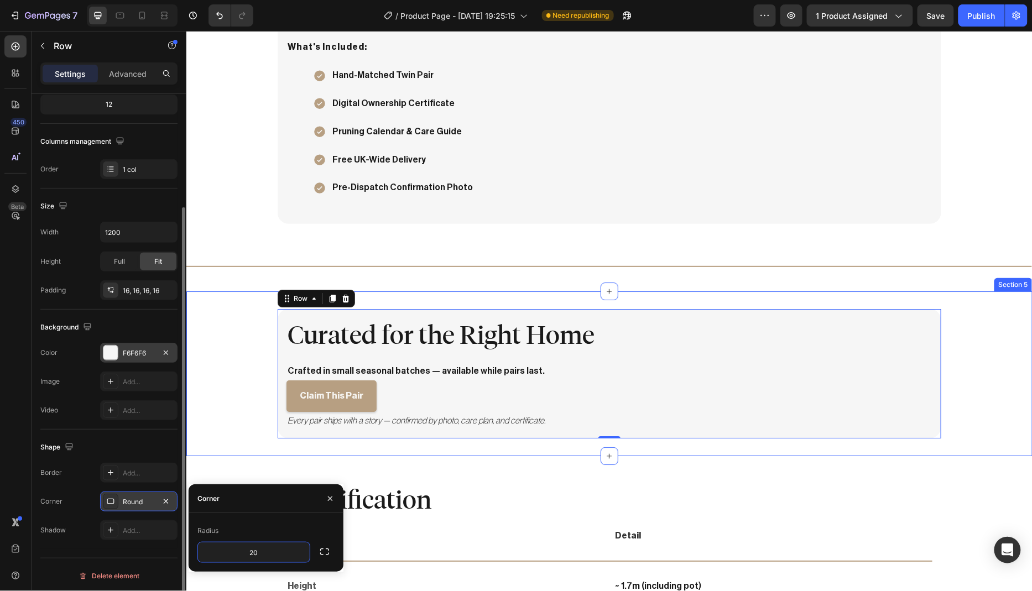
click at [203, 407] on div "Curated for the Right Home Heading Crafted in small seasonal batches — availabl…" at bounding box center [609, 372] width 846 height 129
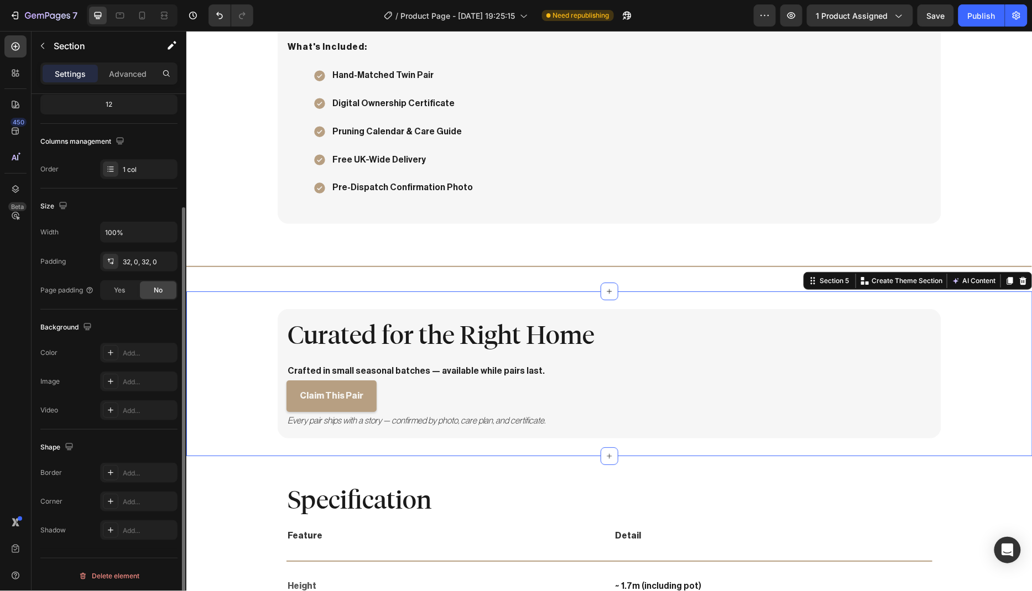
scroll to position [0, 0]
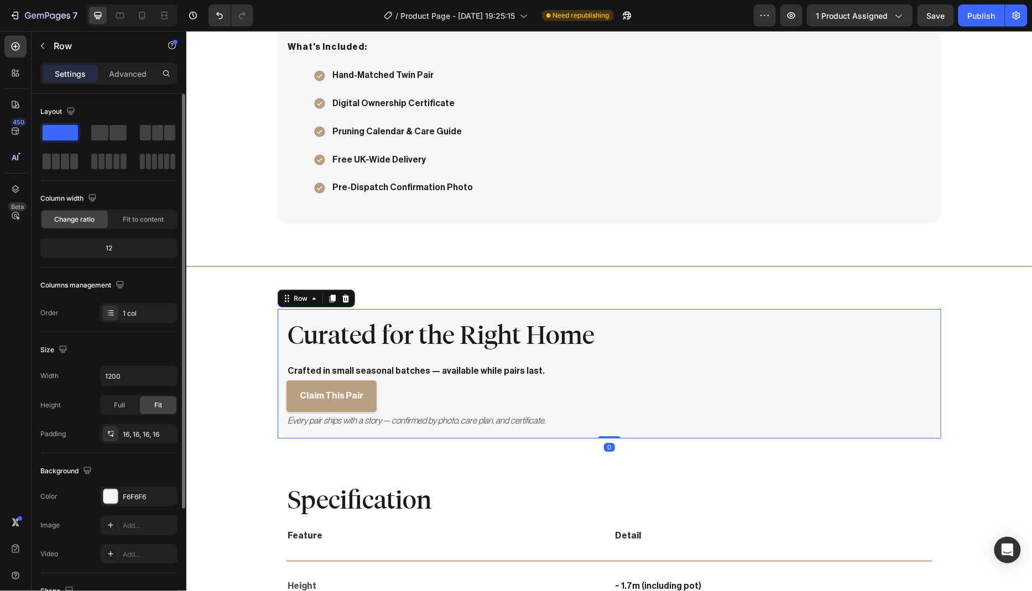
click at [320, 308] on div "Curated for the Right Home Heading Crafted in small seasonal batches — availabl…" at bounding box center [608, 372] width 663 height 129
click at [137, 432] on div "16, 16, 16, 16" at bounding box center [139, 435] width 32 height 10
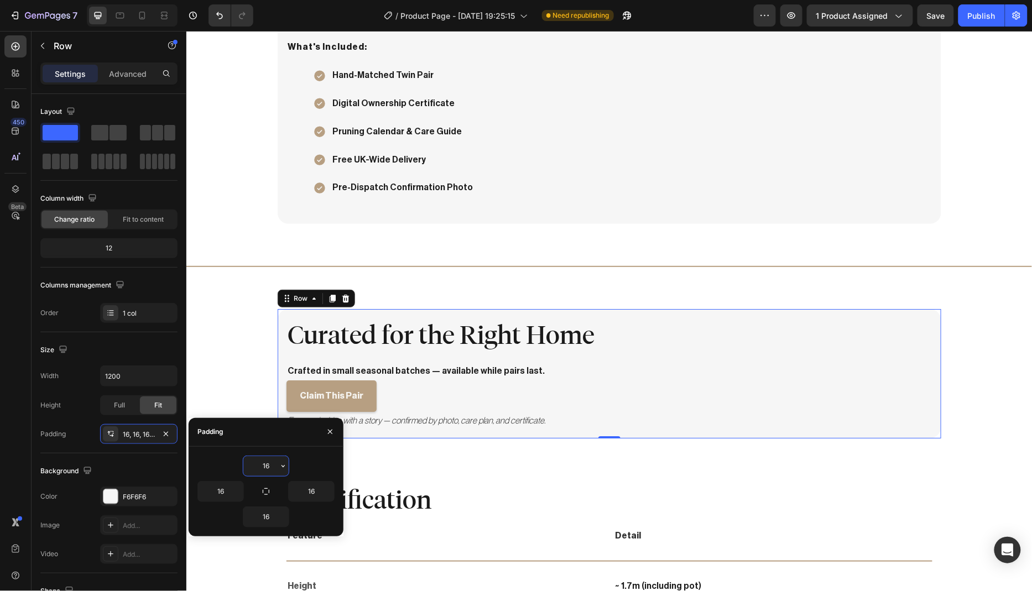
click at [270, 466] on input "16" at bounding box center [265, 466] width 45 height 20
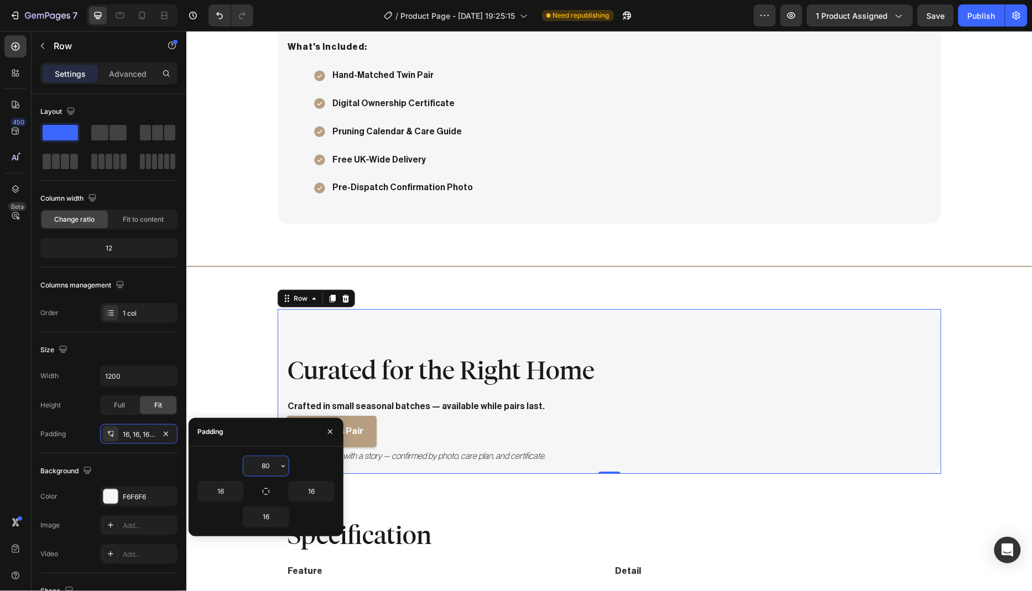
type input "8"
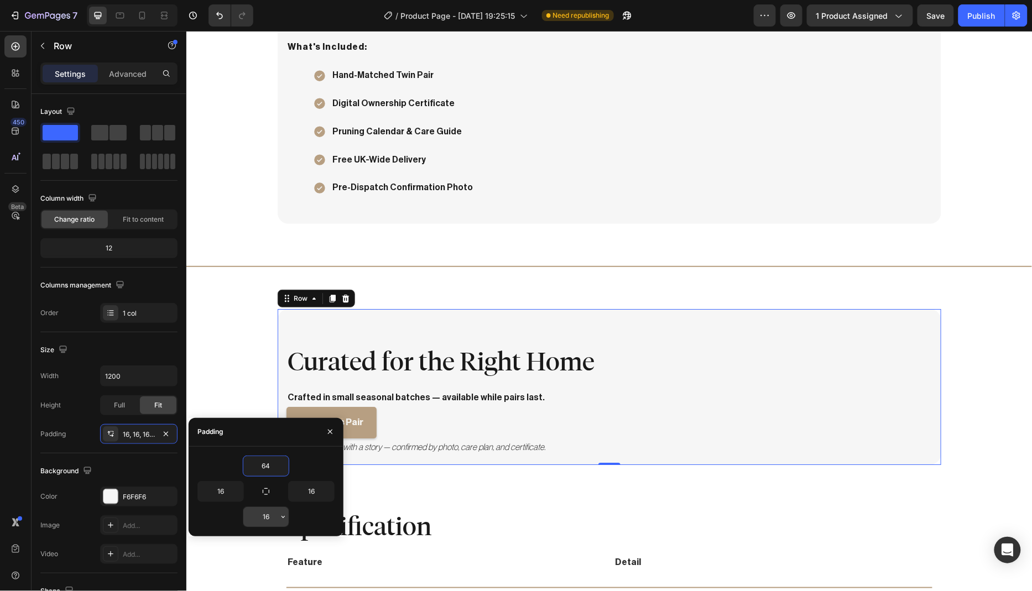
type input "64"
click at [272, 515] on input "16" at bounding box center [265, 517] width 45 height 20
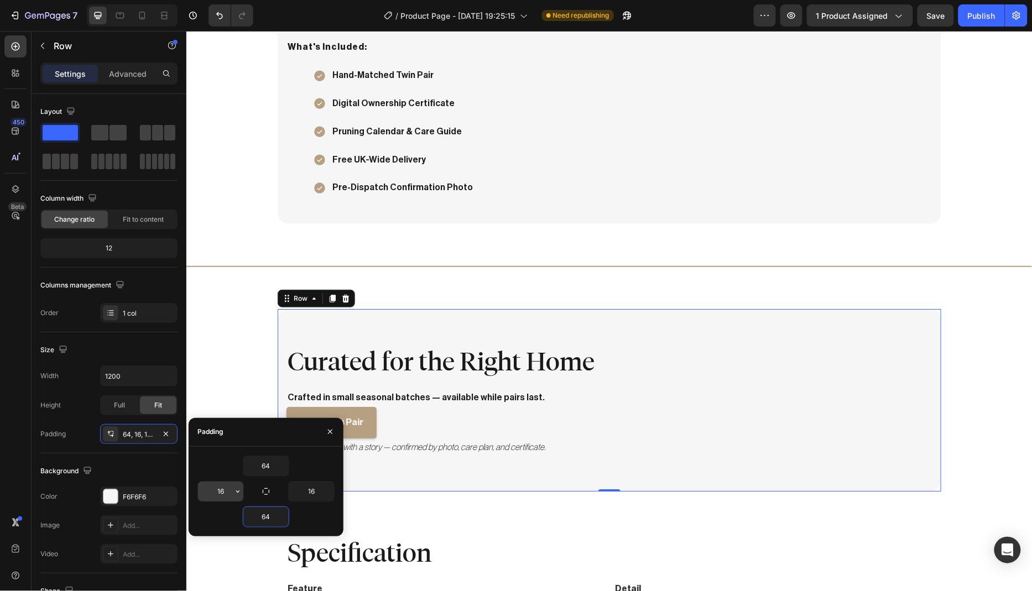
type input "64"
click at [227, 488] on input "16" at bounding box center [220, 492] width 45 height 20
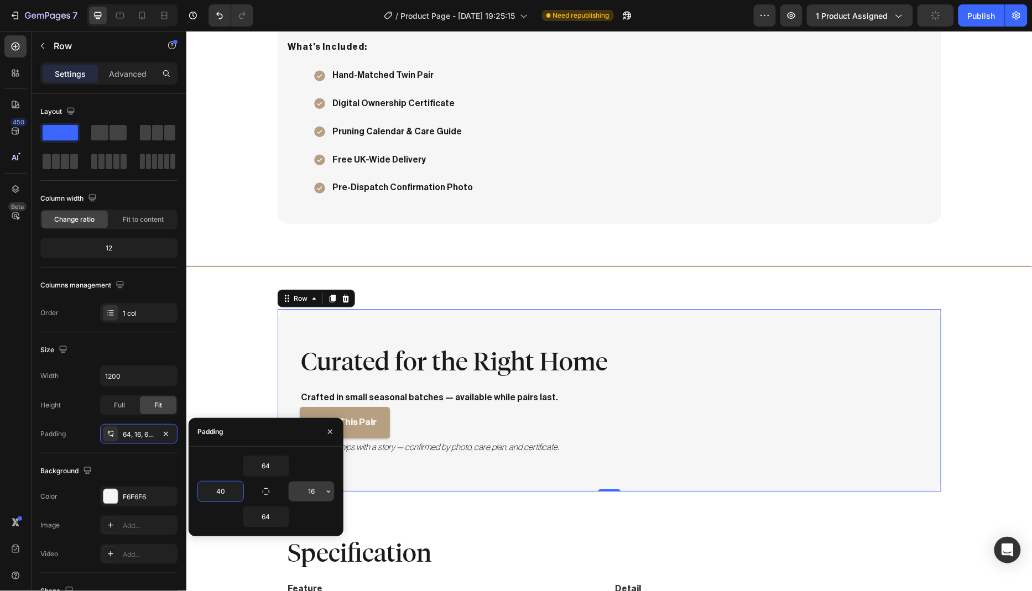
type input "40"
click at [318, 489] on input "16" at bounding box center [311, 492] width 45 height 20
type input "40"
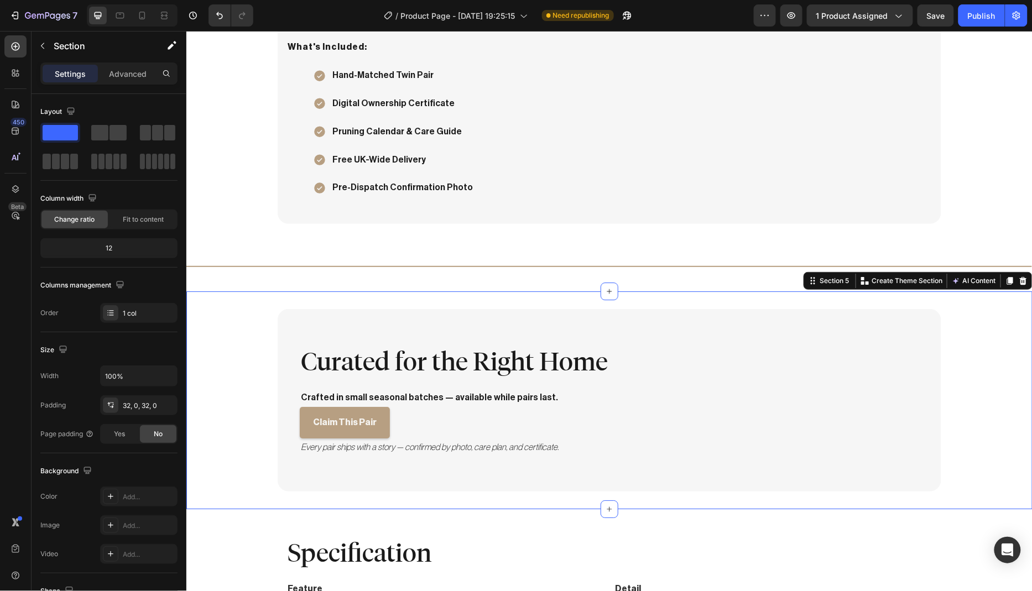
click at [228, 360] on div "Curated for the Right Home Heading Crafted in small seasonal batches — availabl…" at bounding box center [609, 399] width 846 height 182
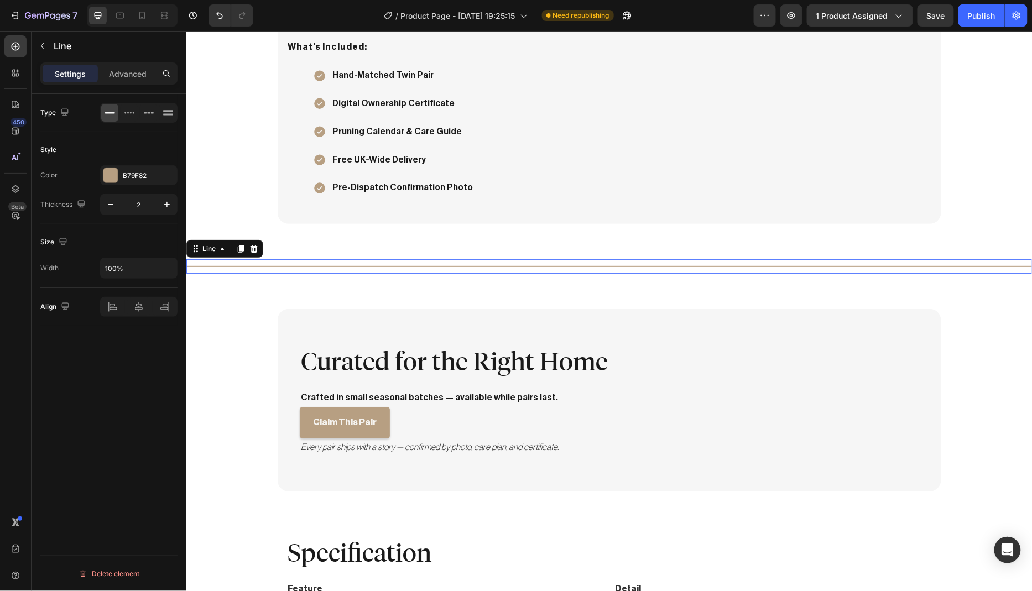
click at [296, 265] on div "Title Line 0" at bounding box center [609, 266] width 846 height 14
click at [111, 266] on input "100%" at bounding box center [139, 268] width 76 height 20
click at [166, 266] on icon "button" at bounding box center [166, 268] width 11 height 11
click at [140, 313] on p "Default 1200px" at bounding box center [135, 316] width 63 height 10
type input "1200"
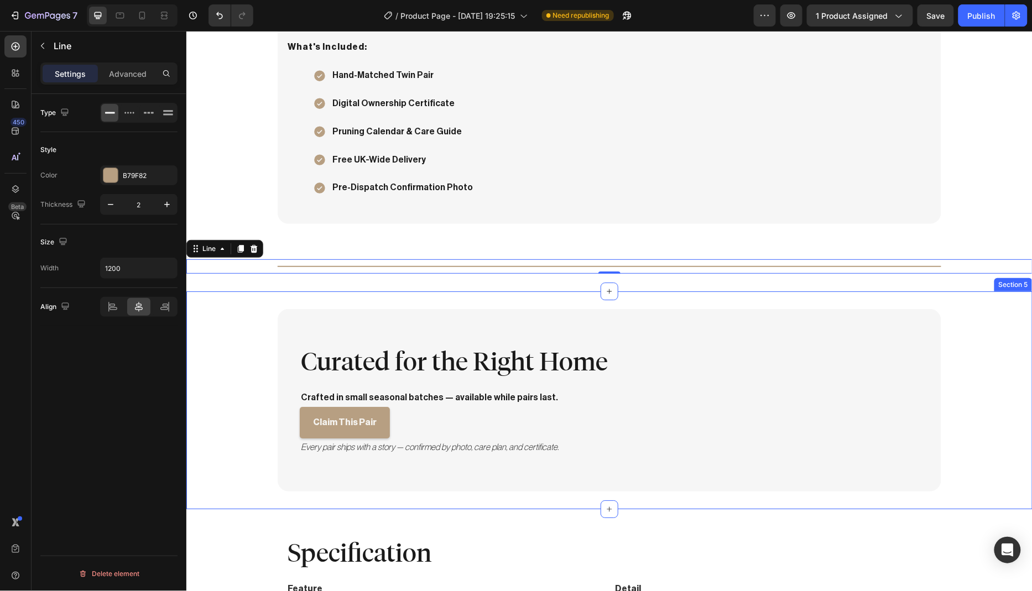
click at [214, 311] on div "Curated for the Right Home Heading Crafted in small seasonal batches — availabl…" at bounding box center [609, 399] width 846 height 182
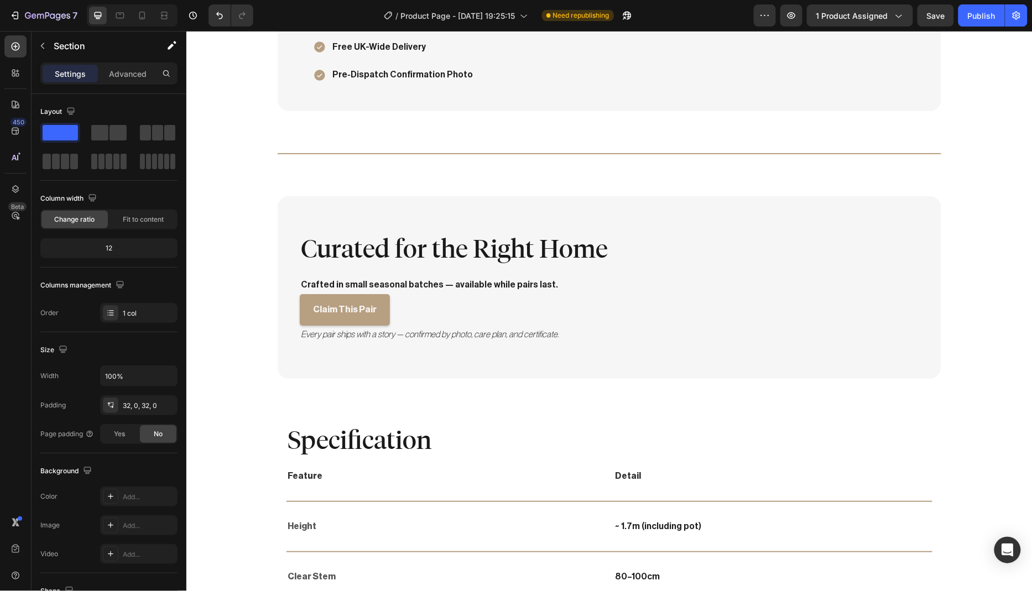
scroll to position [1345, 0]
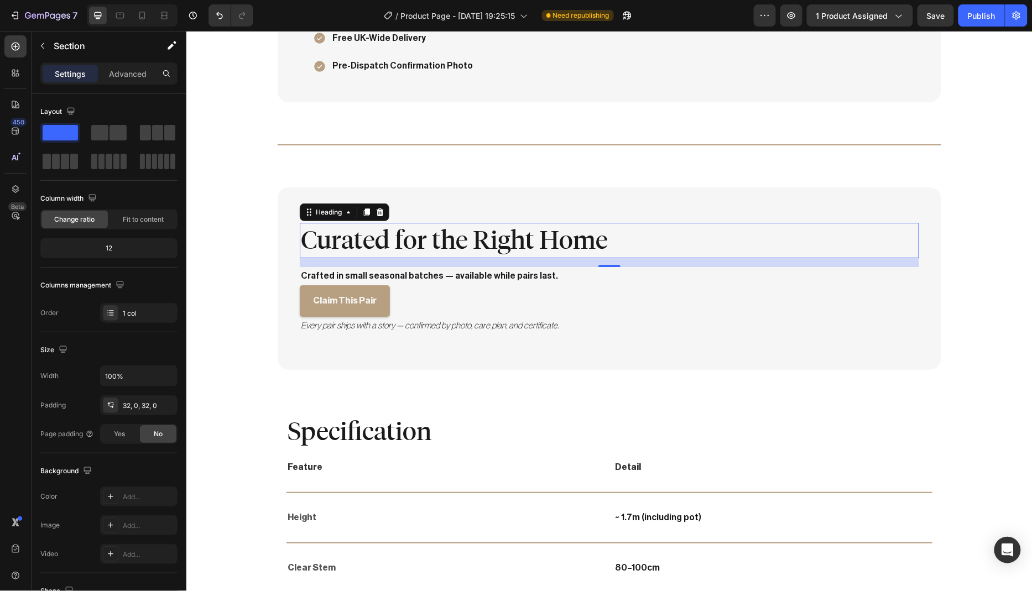
click at [479, 240] on h2 "Curated for the Right Home" at bounding box center [608, 239] width 619 height 35
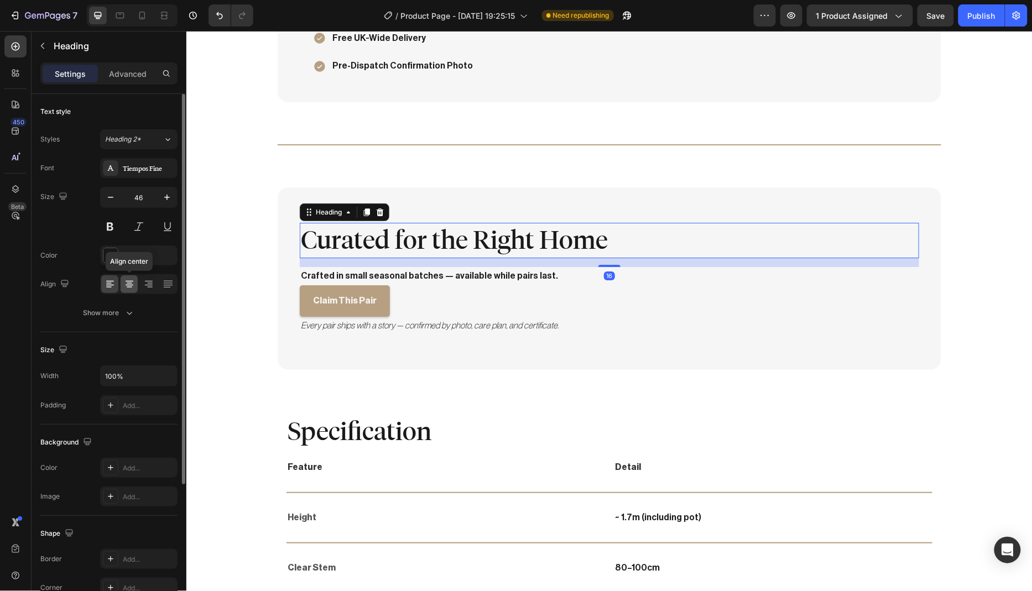
click at [129, 284] on icon at bounding box center [129, 284] width 11 height 11
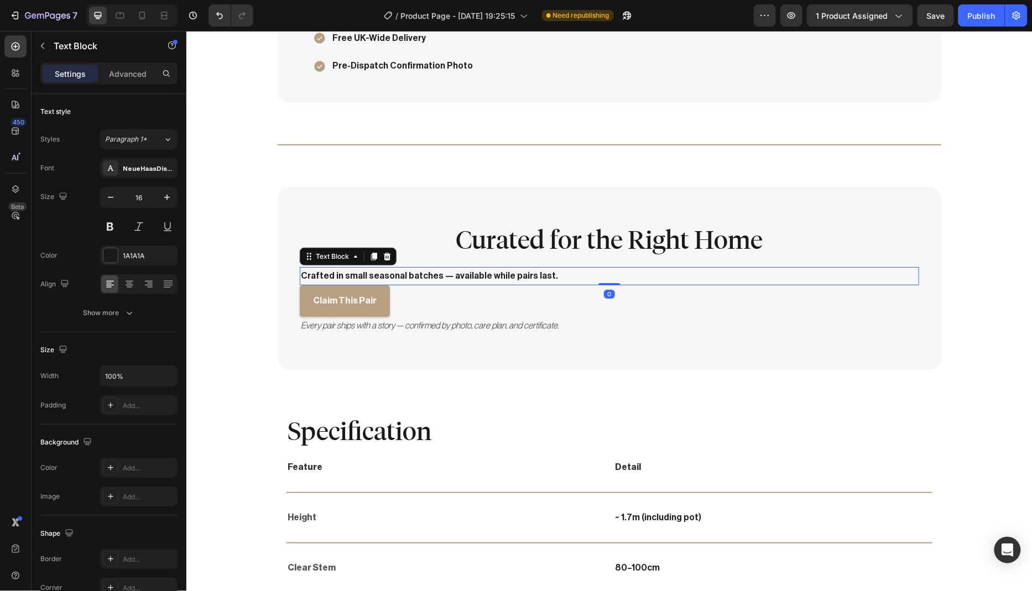
click at [418, 272] on p "Crafted in small seasonal batches — available while pairs last." at bounding box center [608, 276] width 617 height 16
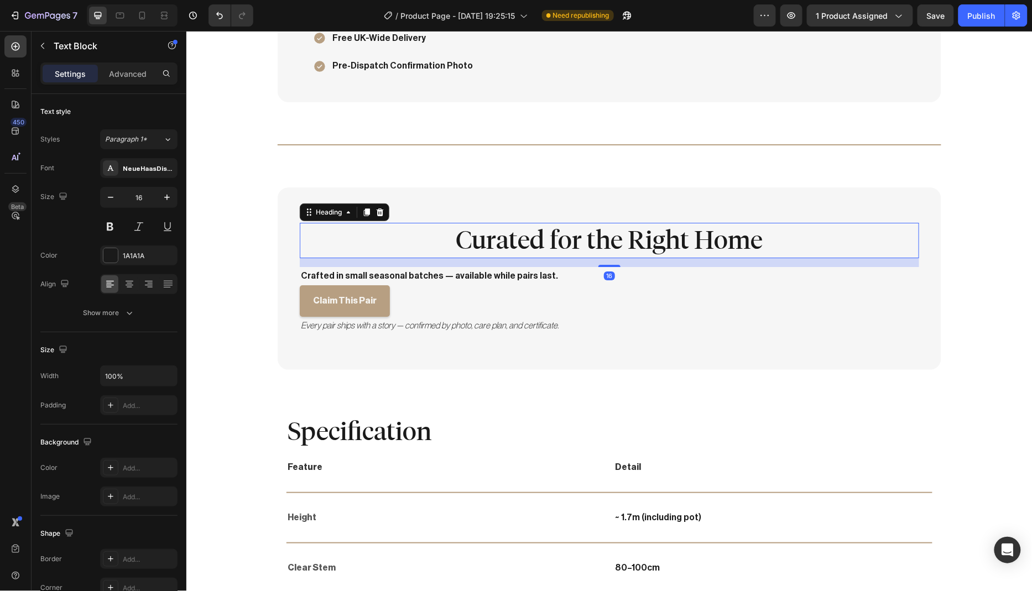
click at [490, 243] on h2 "Curated for the Right Home" at bounding box center [608, 239] width 619 height 35
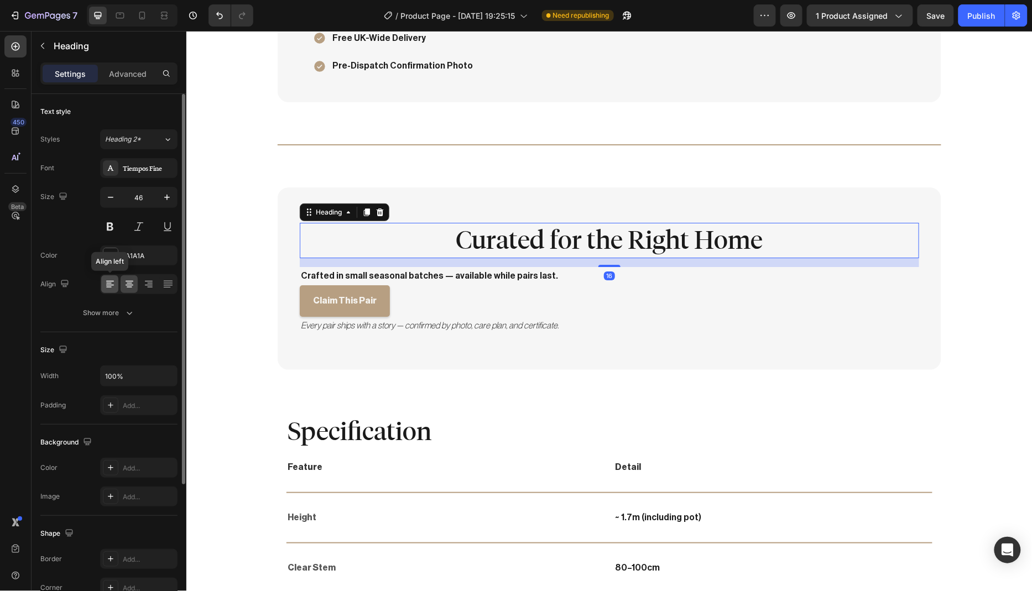
click at [114, 286] on icon at bounding box center [109, 284] width 11 height 11
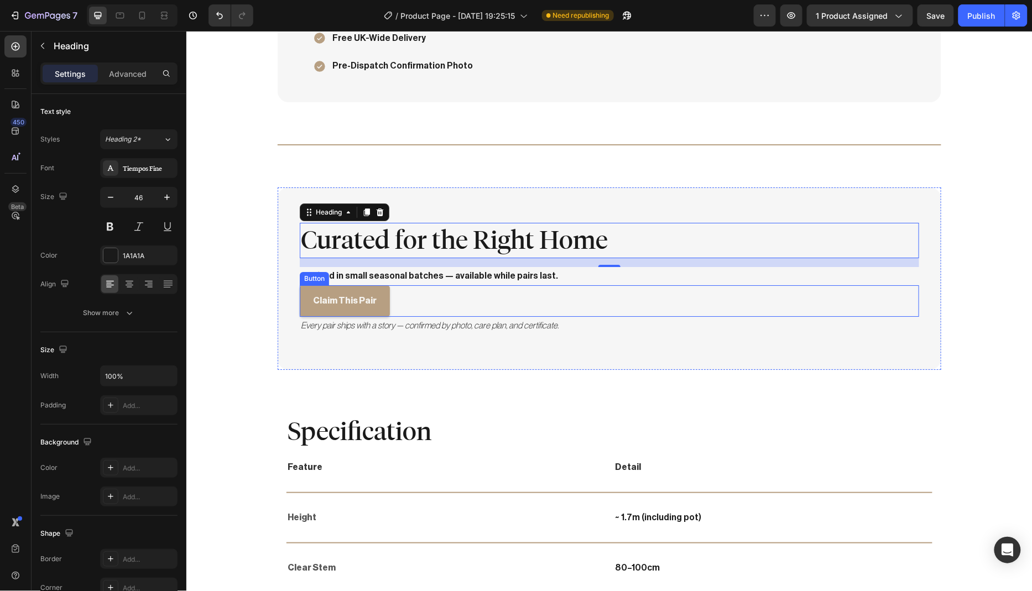
click at [400, 285] on div "Claim This Pair Button" at bounding box center [608, 301] width 619 height 32
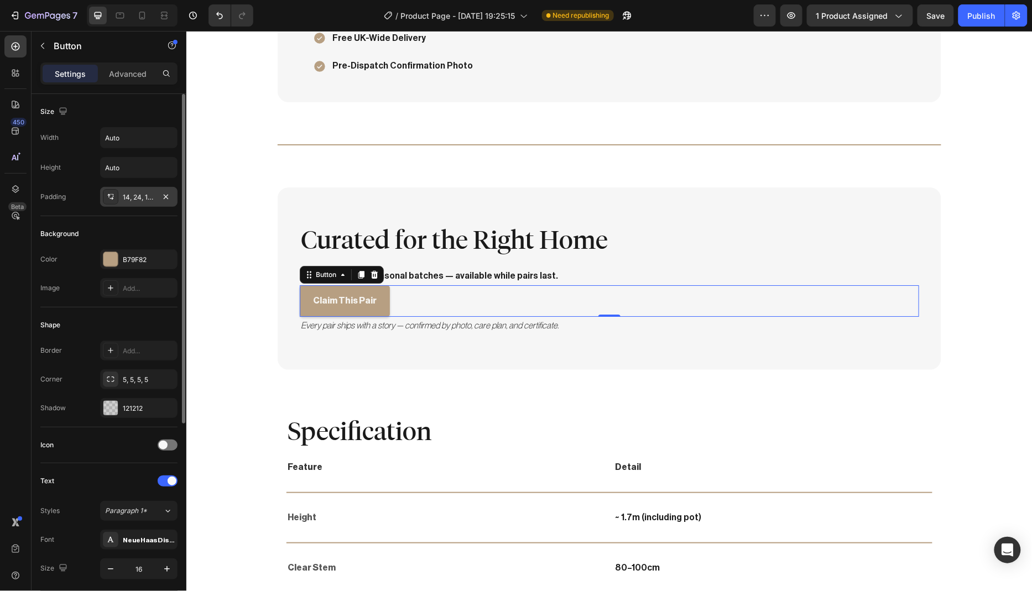
click at [136, 199] on div "14, 24, 14, 24" at bounding box center [139, 197] width 32 height 10
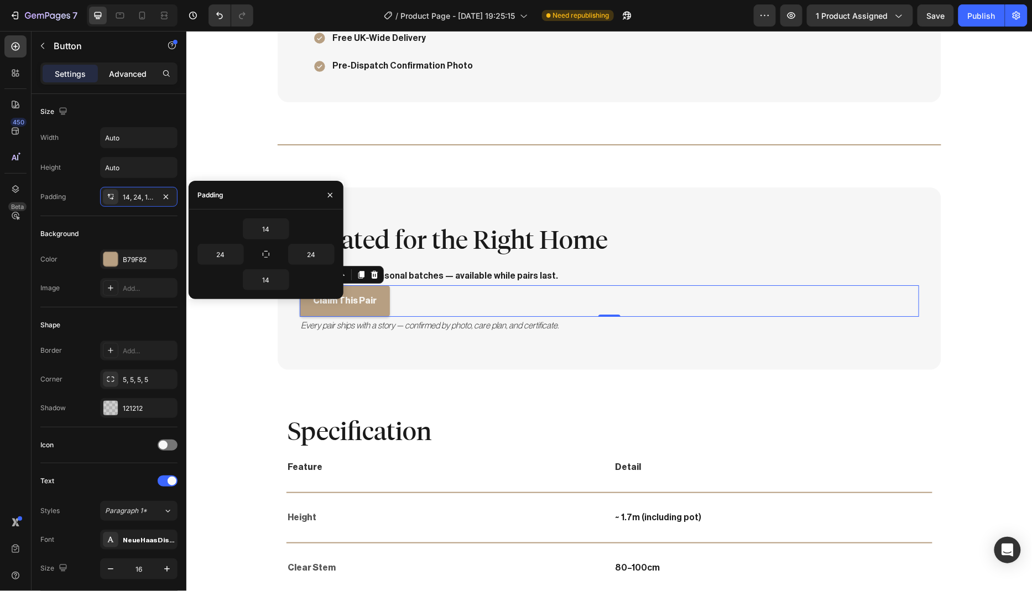
click at [128, 73] on p "Advanced" at bounding box center [128, 74] width 38 height 12
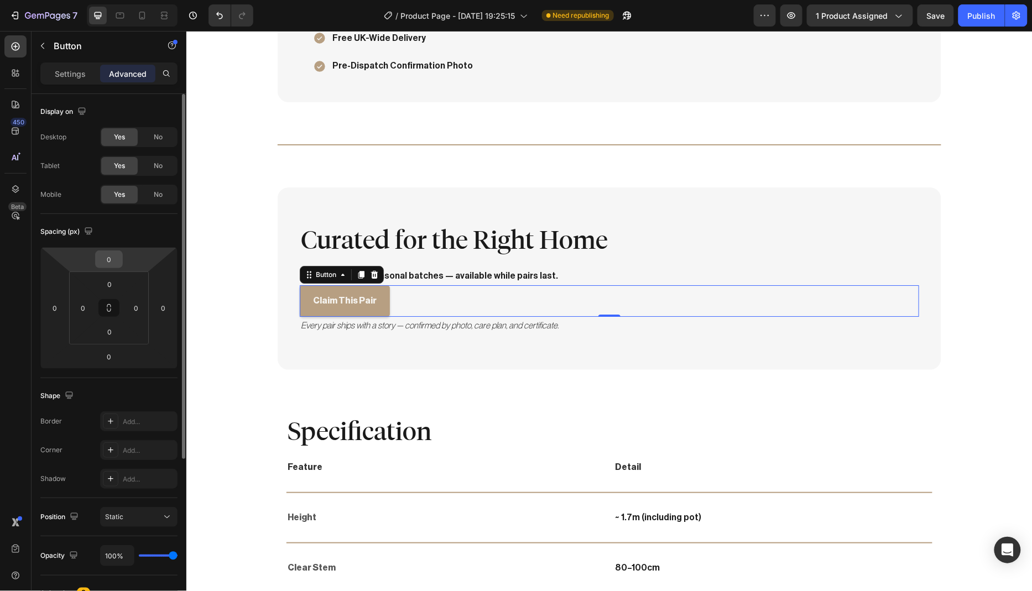
click at [113, 259] on input "0" at bounding box center [109, 259] width 22 height 17
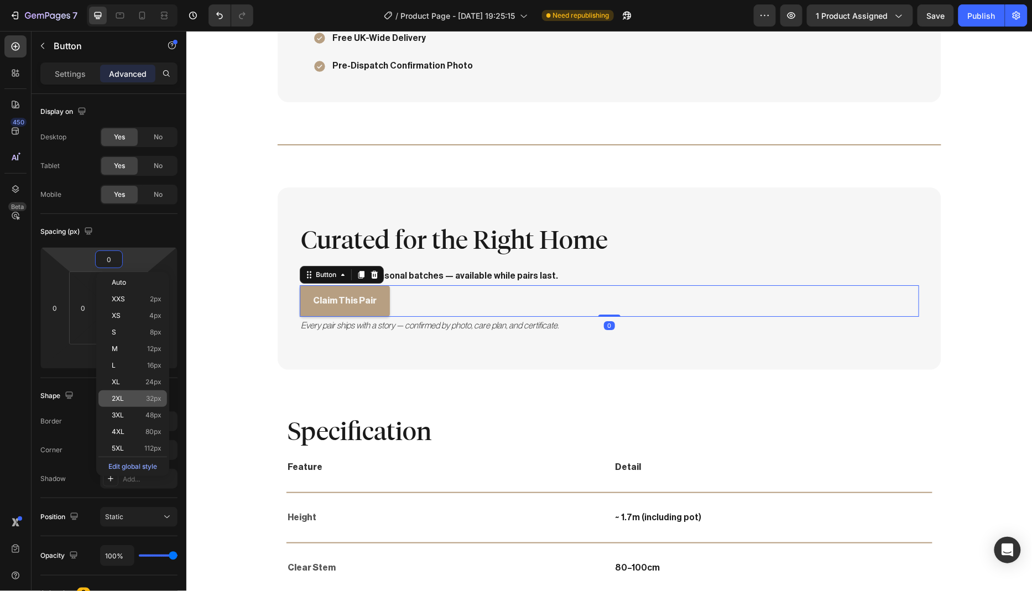
click at [136, 397] on p "2XL 32px" at bounding box center [137, 399] width 50 height 8
type input "32"
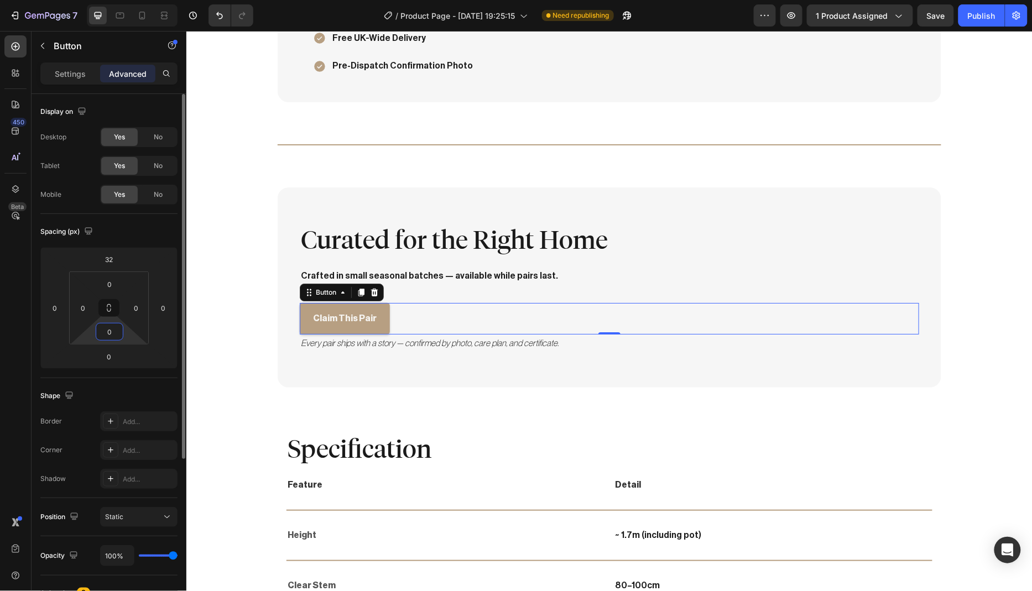
click at [116, 329] on input "0" at bounding box center [109, 331] width 22 height 17
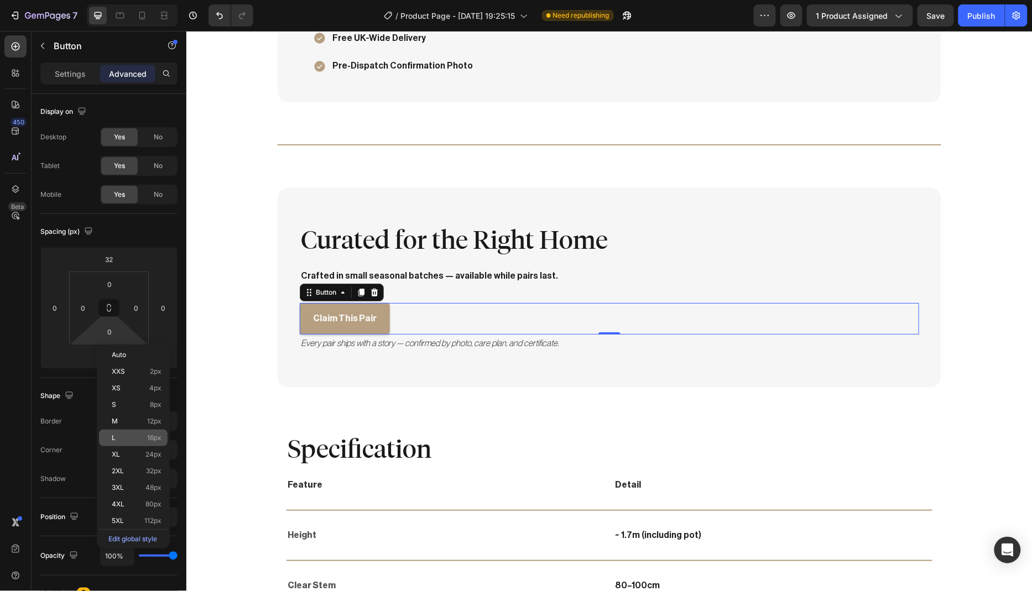
click at [136, 442] on div "L 16px" at bounding box center [133, 438] width 69 height 17
type input "16"
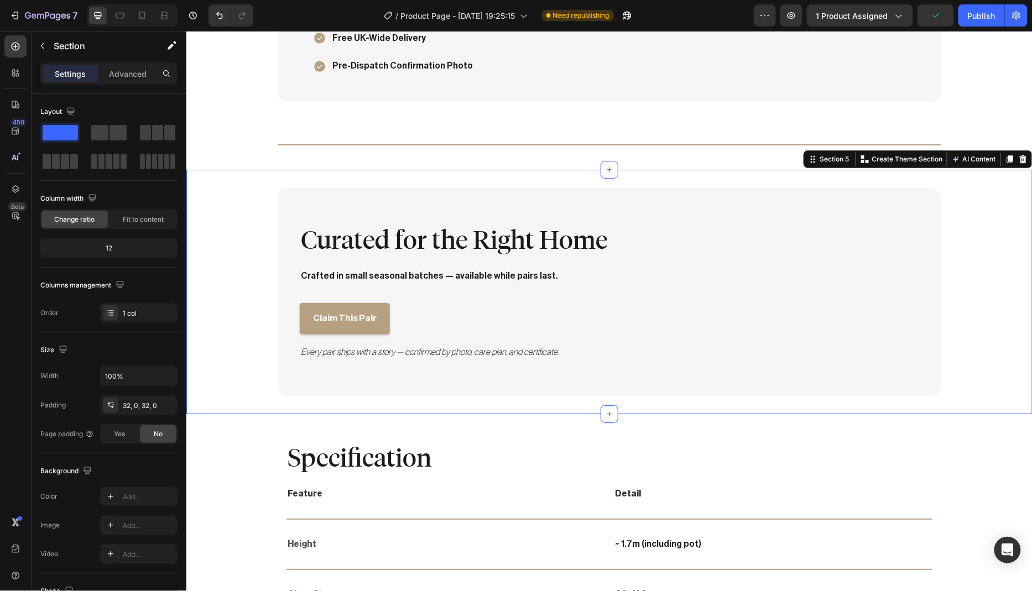
click at [222, 354] on div "Curated for the Right Home Heading Crafted in small seasonal batches — availabl…" at bounding box center [609, 291] width 846 height 209
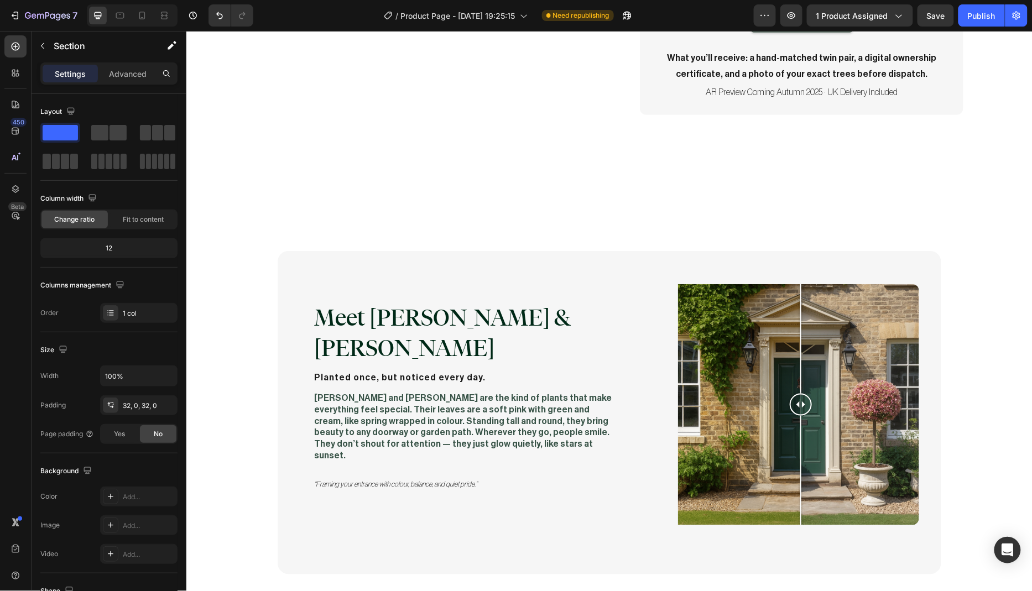
scroll to position [297, 0]
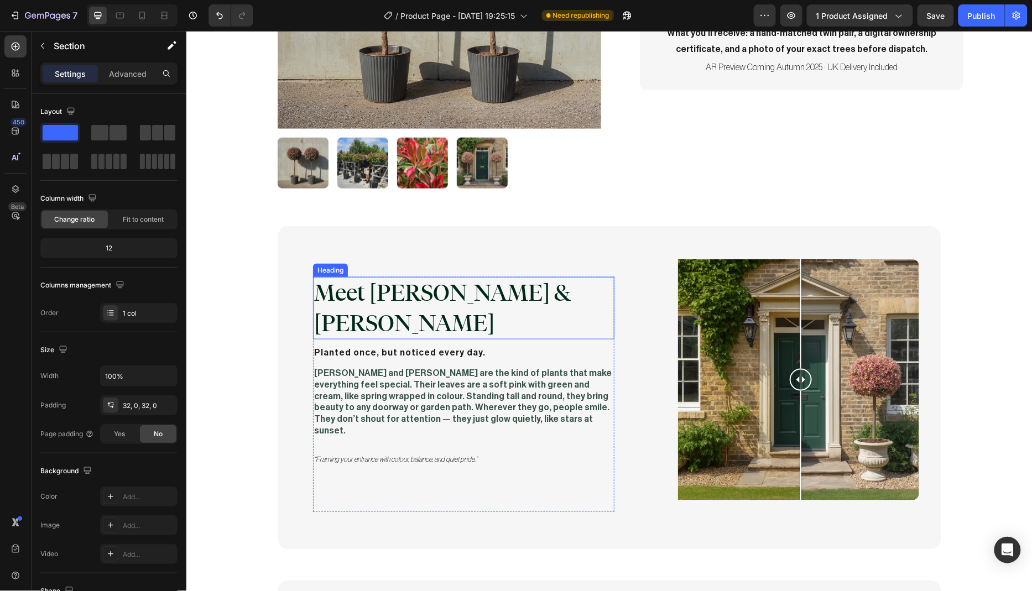
click at [383, 279] on h2 "Meet [PERSON_NAME] & [PERSON_NAME]" at bounding box center [462, 307] width 301 height 62
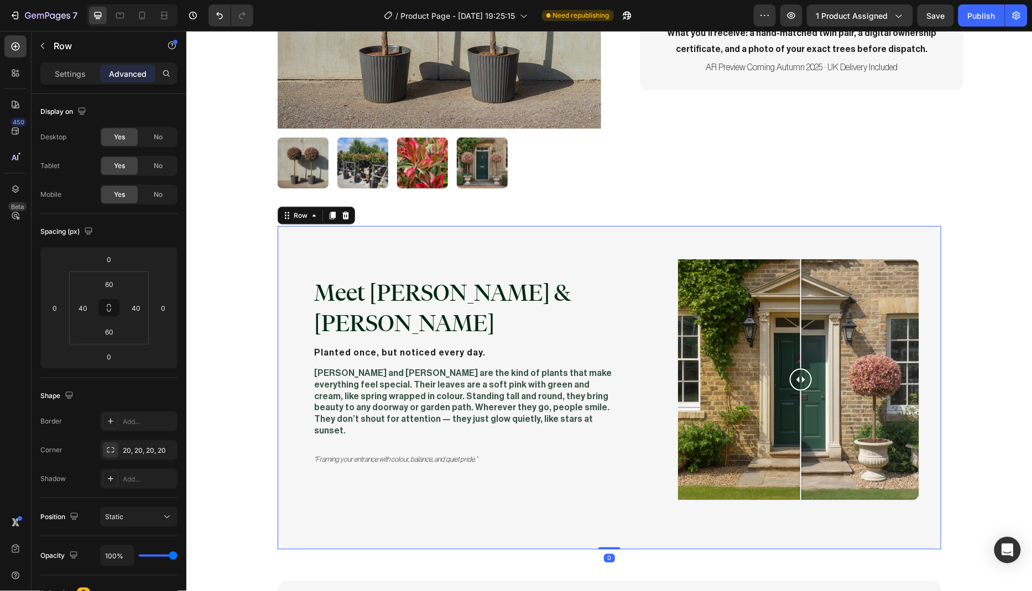
click at [415, 244] on div "Meet Marla & Faye Heading Planted once, but noticed every day. Text Block Marla…" at bounding box center [608, 387] width 663 height 323
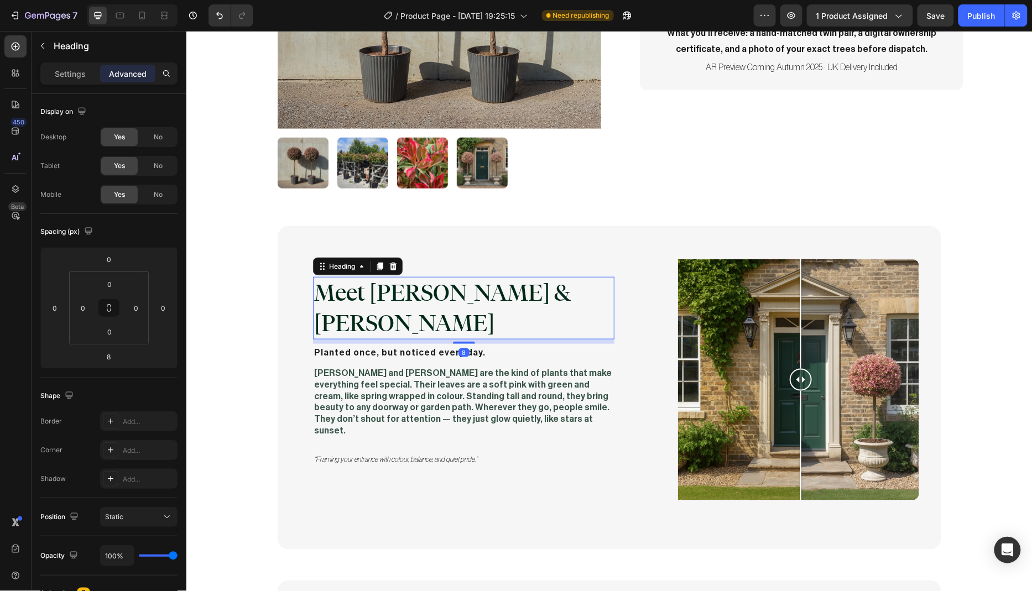
click at [391, 281] on h2 "Meet [PERSON_NAME] & [PERSON_NAME]" at bounding box center [462, 307] width 301 height 62
click at [79, 80] on div "Settings" at bounding box center [70, 74] width 55 height 18
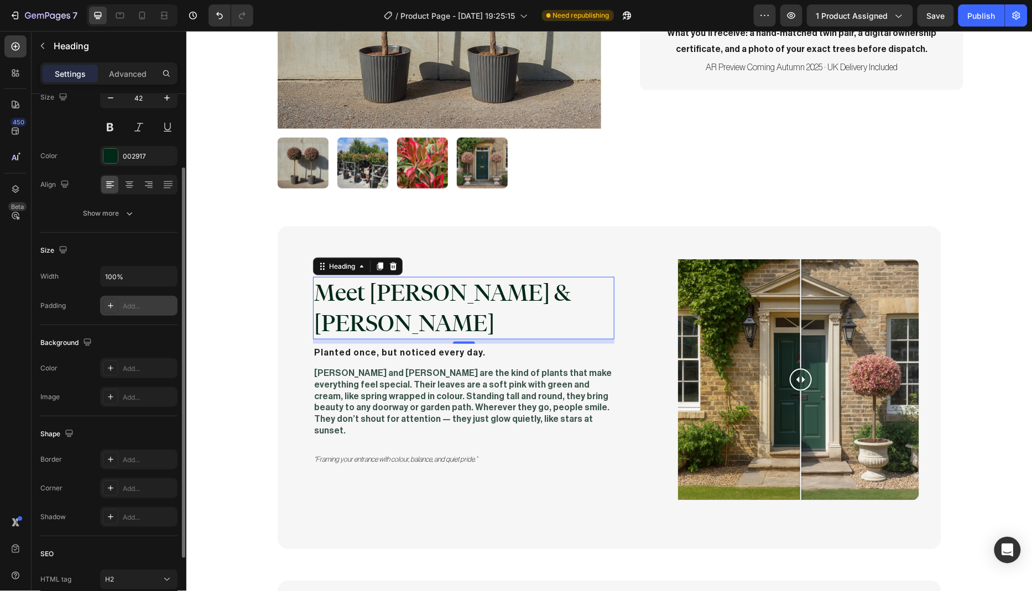
scroll to position [0, 0]
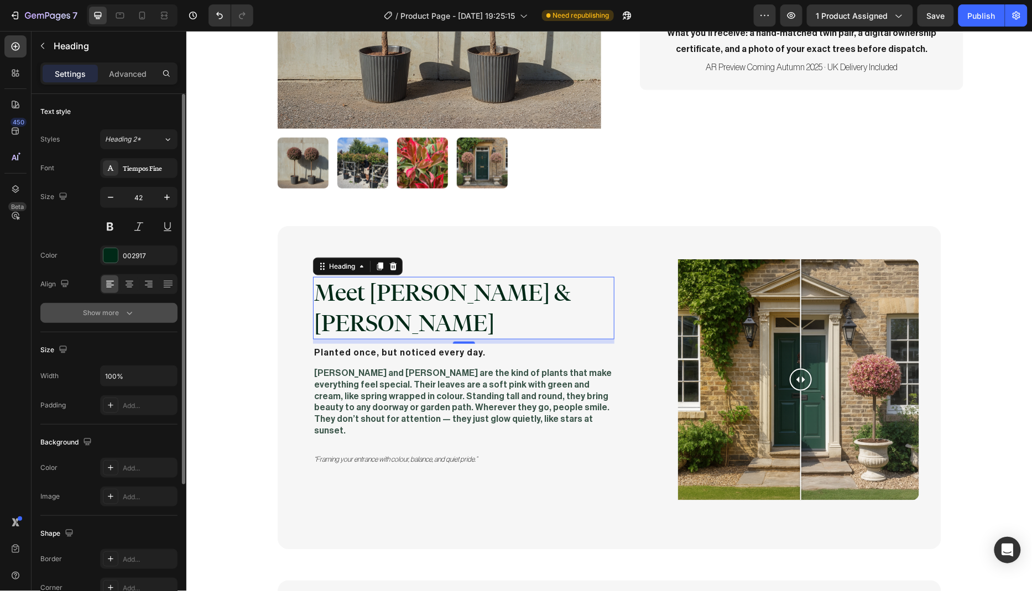
click at [124, 313] on icon "button" at bounding box center [129, 312] width 11 height 11
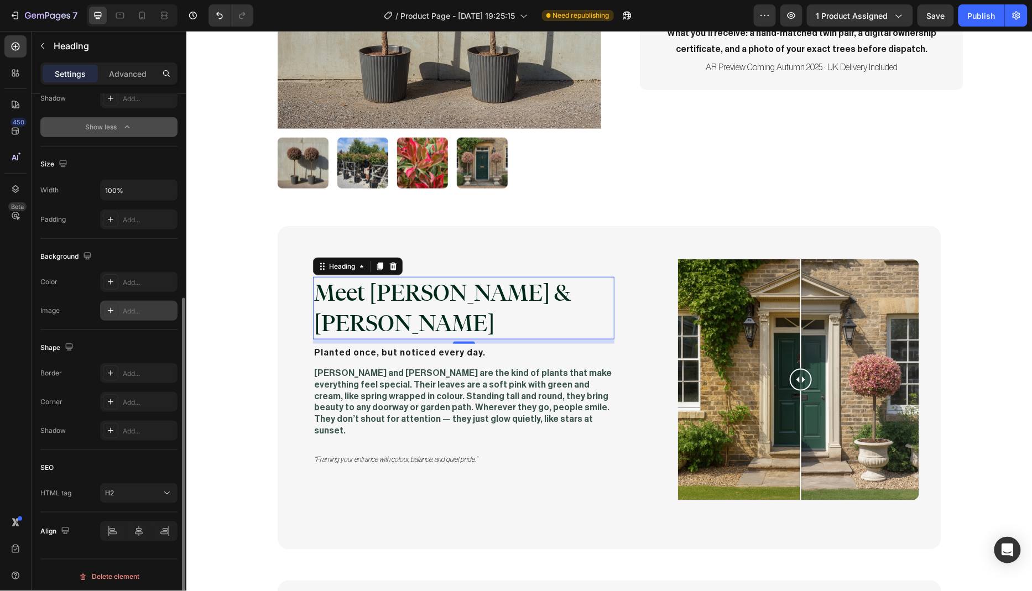
scroll to position [330, 0]
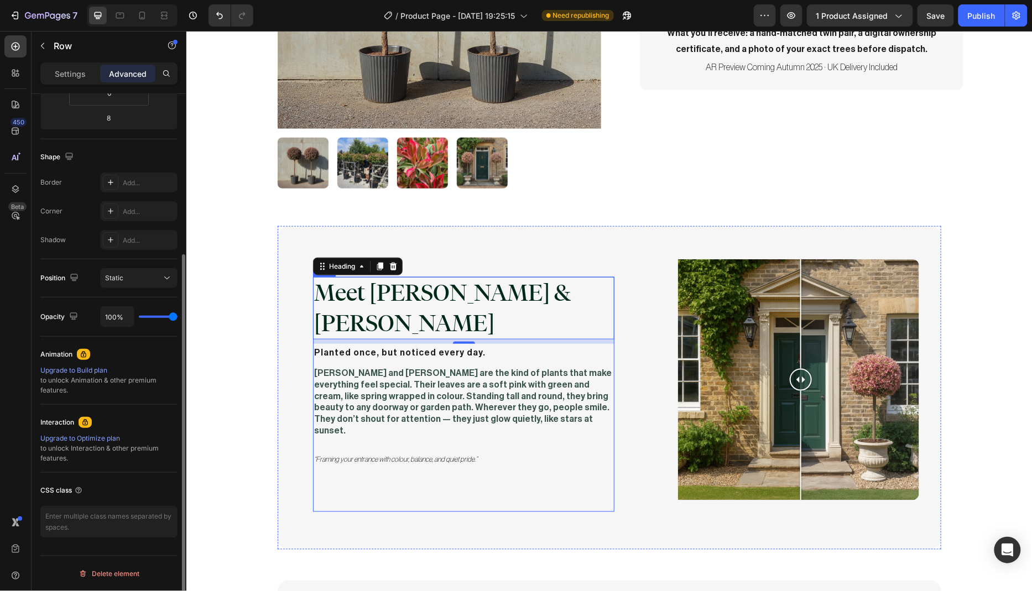
click at [594, 437] on div "Meet Marla & Faye Heading 8 Planted once, but noticed every day. Text Block Mar…" at bounding box center [462, 393] width 301 height 235
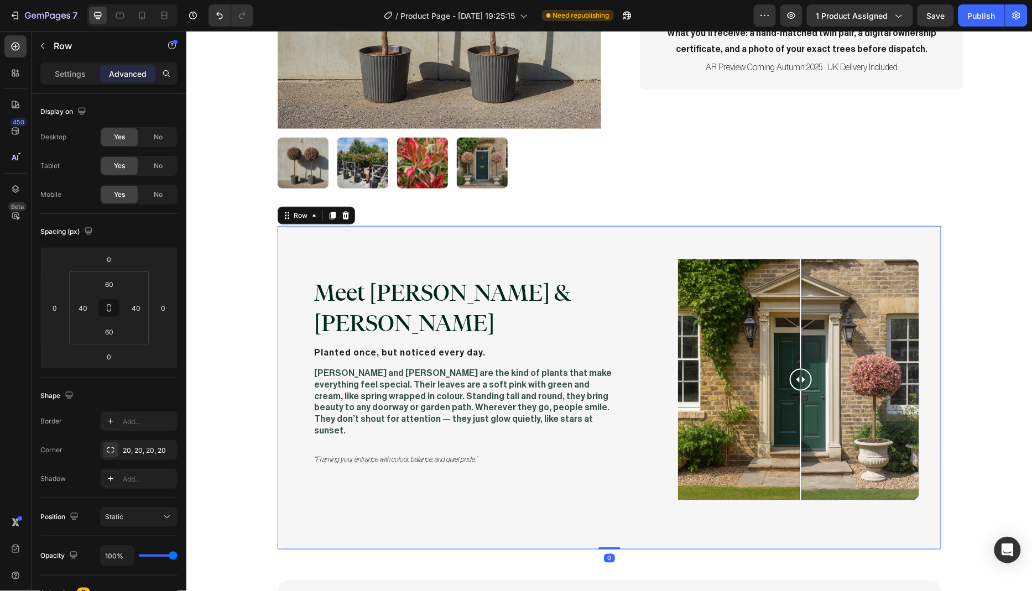
click at [498, 251] on div "Meet Marla & Faye Heading Planted once, but noticed every day. Text Block Marla…" at bounding box center [608, 387] width 663 height 323
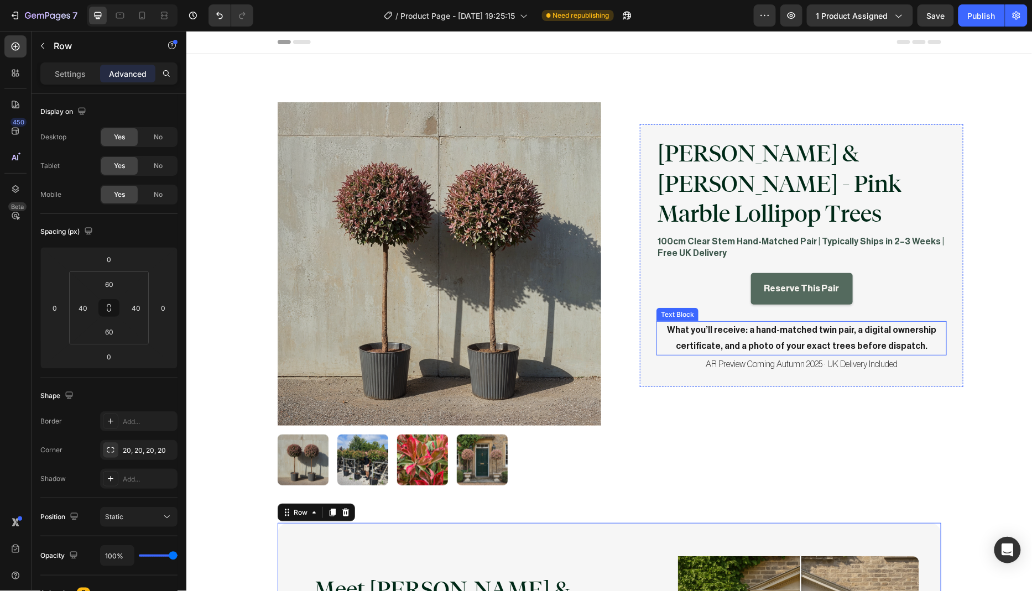
scroll to position [8, 0]
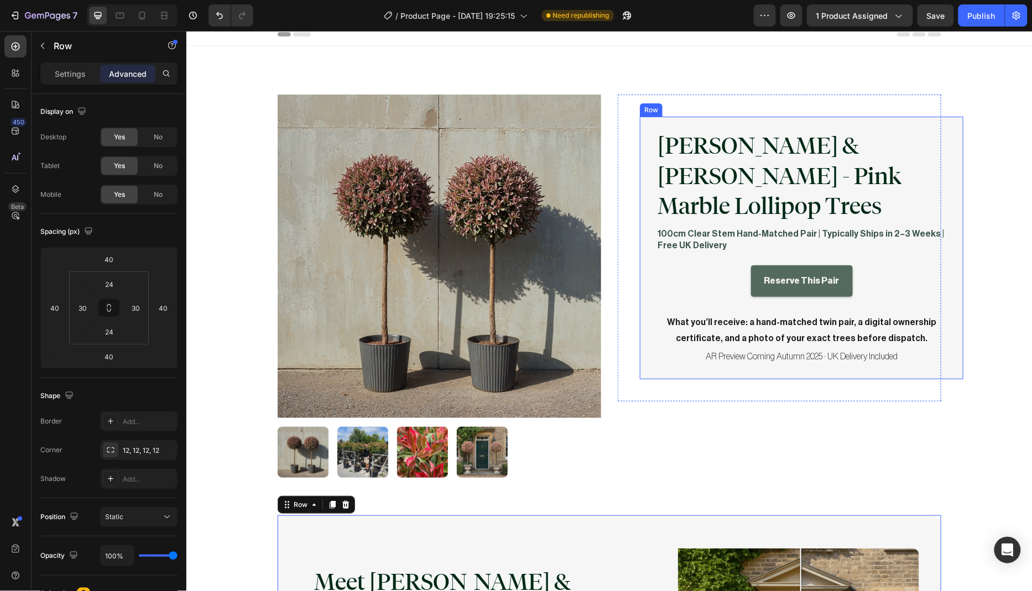
click at [756, 125] on div "Marla & Faye - Pink Marble Lollipop Trees Product Title 100cm Clear Stem Hand-M…" at bounding box center [800, 247] width 323 height 263
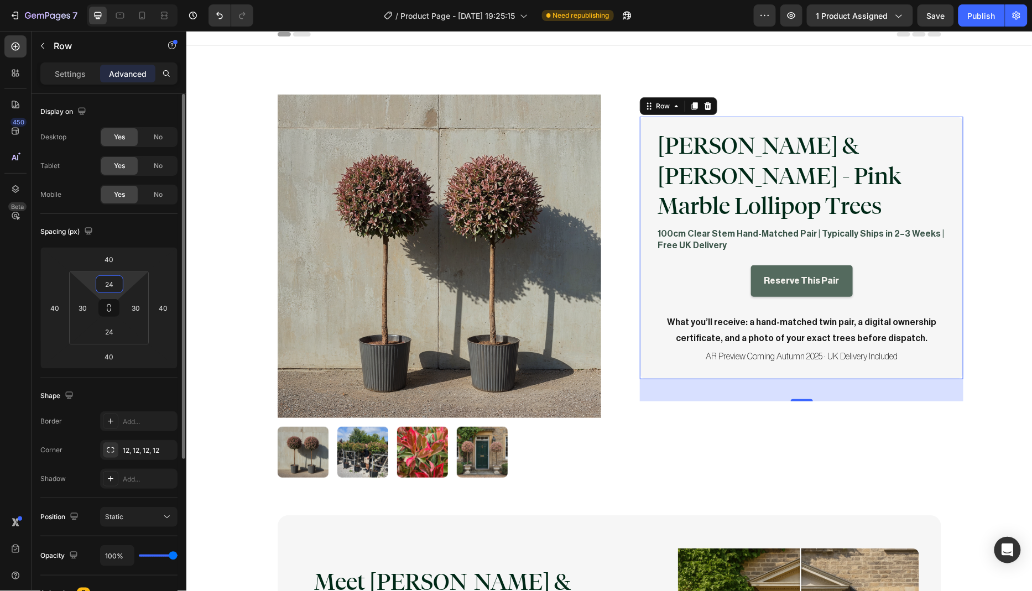
click at [116, 284] on input "24" at bounding box center [109, 284] width 22 height 17
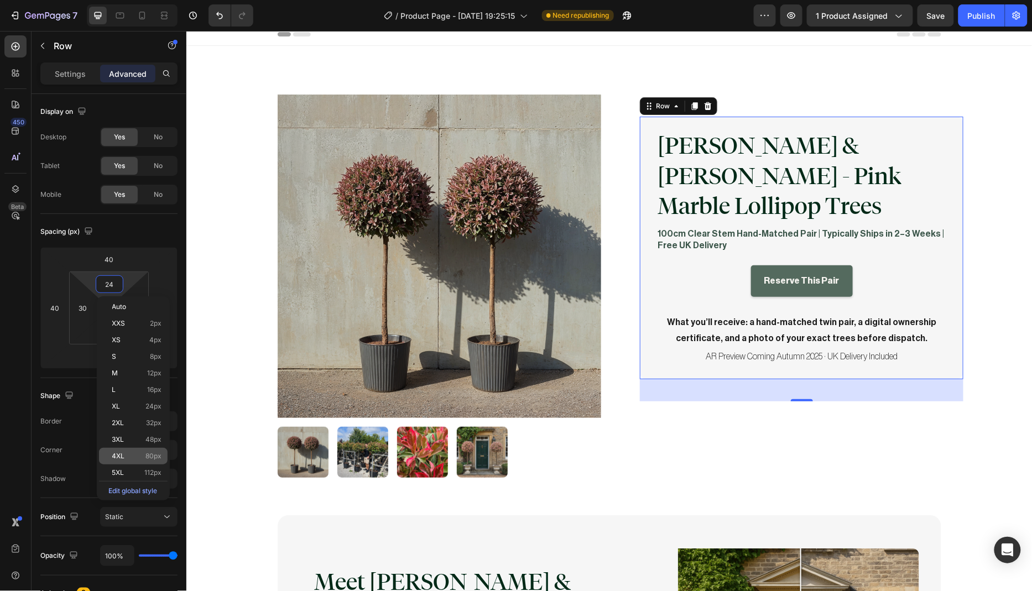
click at [148, 455] on span "80px" at bounding box center [154, 456] width 16 height 8
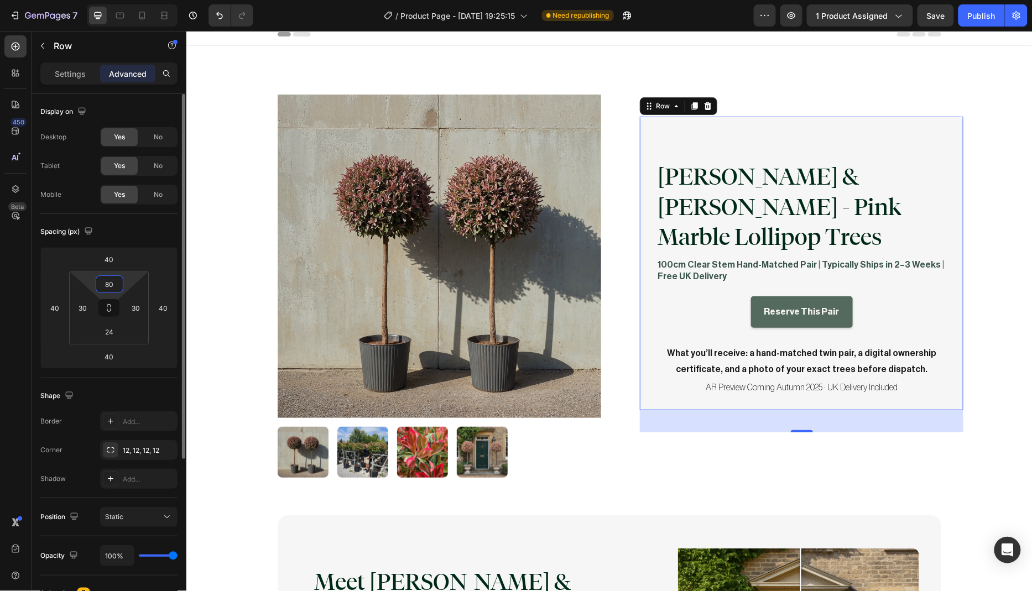
click at [114, 281] on input "80" at bounding box center [109, 284] width 22 height 17
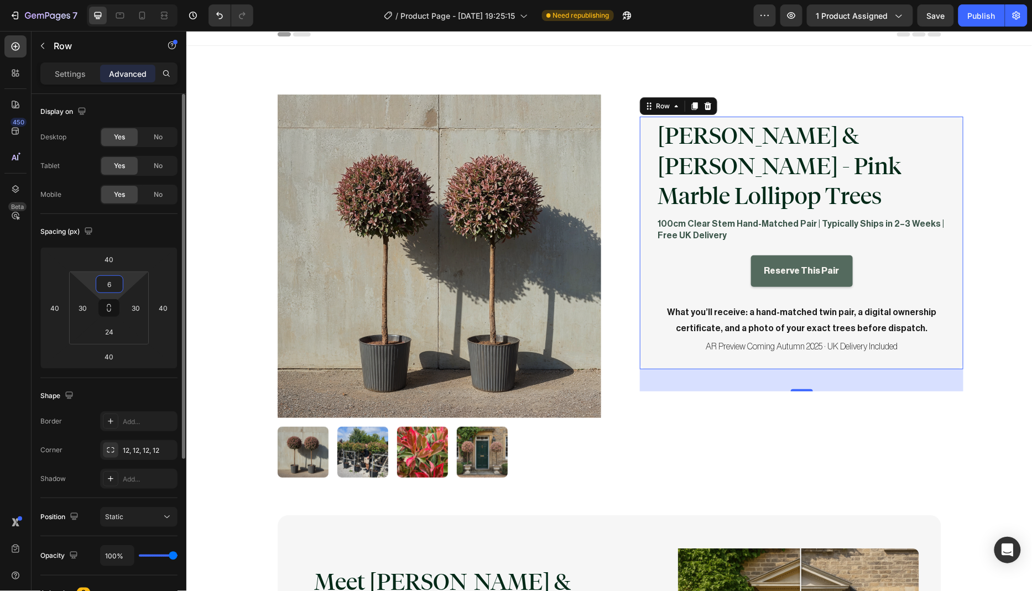
type input "60"
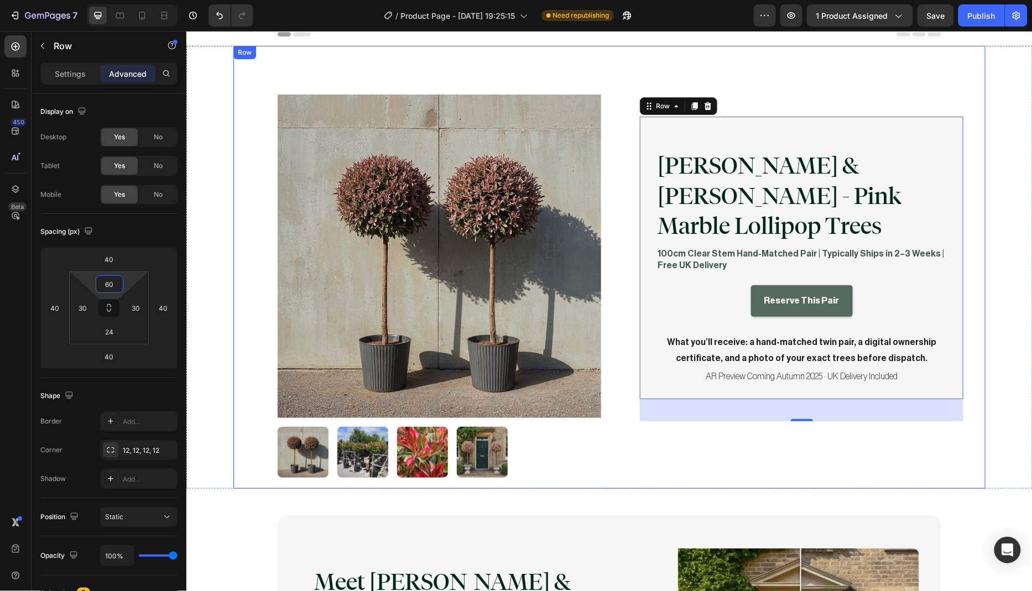
click at [238, 291] on div "Product Images Marla & Faye - Pink Marble Lollipop Trees Product Title 100cm Cl…" at bounding box center [609, 266] width 752 height 443
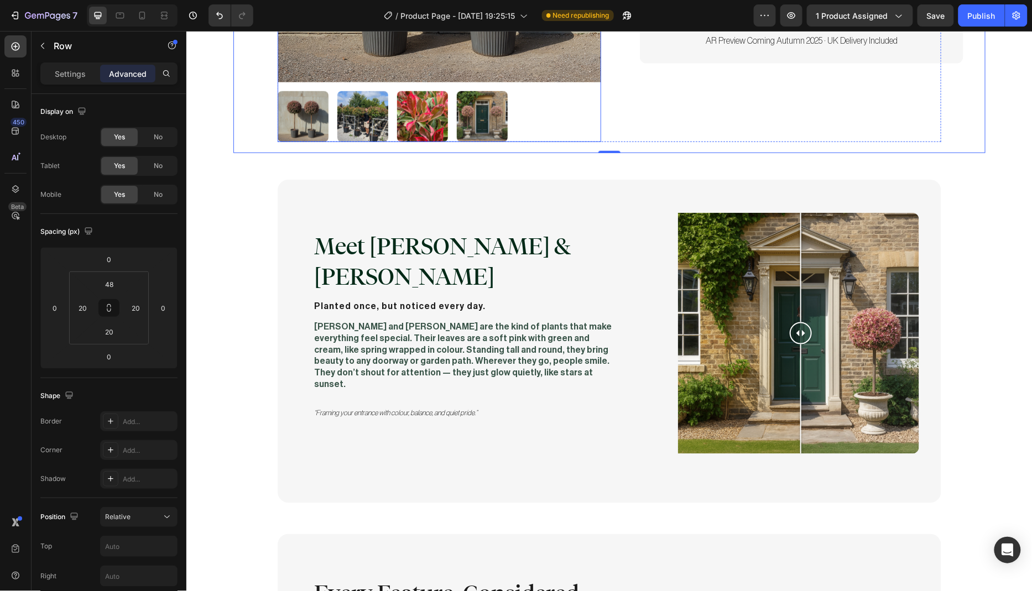
scroll to position [293, 0]
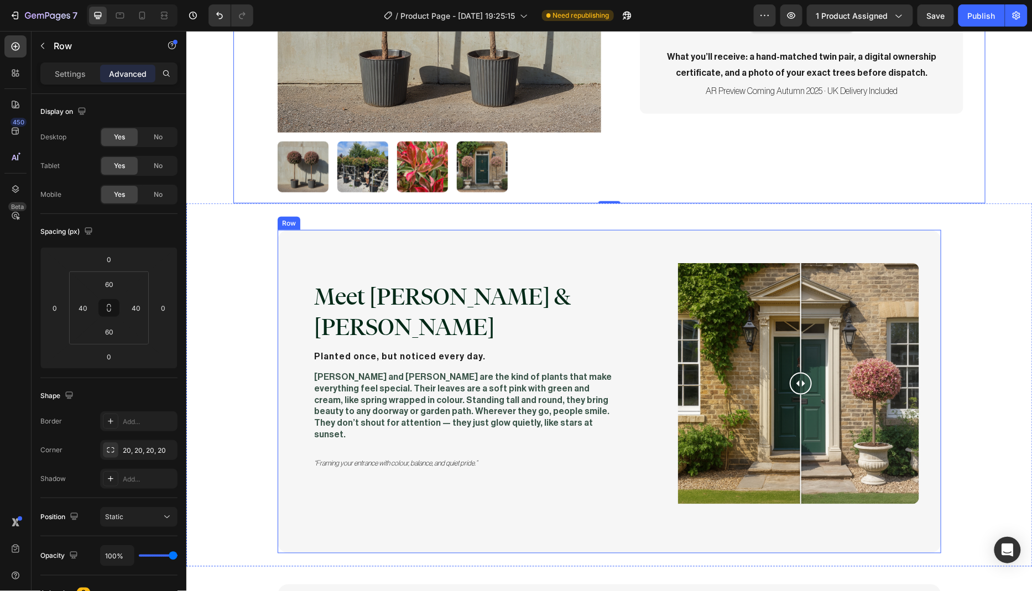
click at [293, 302] on div "Meet Marla & Faye Heading Planted once, but noticed every day. Text Block Marla…" at bounding box center [608, 390] width 663 height 323
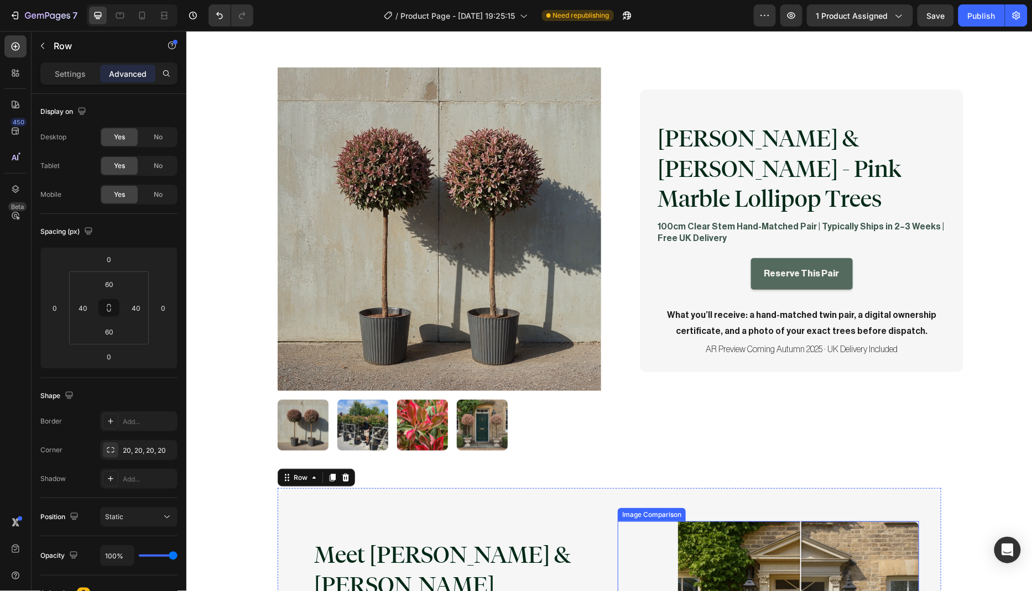
scroll to position [68, 0]
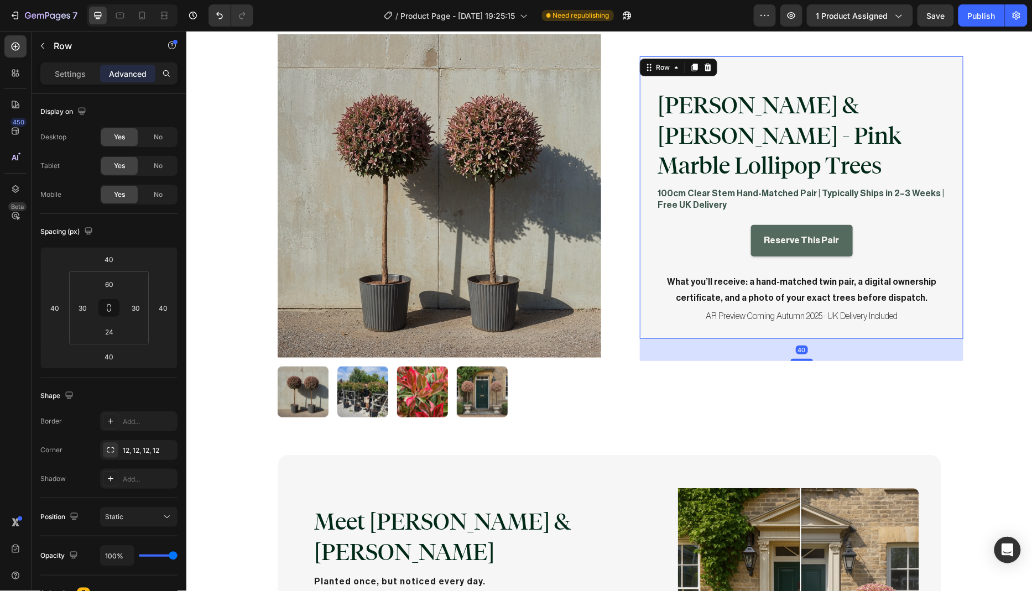
click at [641, 192] on div "Marla & Faye - Pink Marble Lollipop Trees Product Title 100cm Clear Stem Hand-M…" at bounding box center [800, 197] width 323 height 282
click at [657, 187] on p "100cm Clear Stem Hand-Matched Pair | Typically Ships in 2–3 Weeks | Free UK Del…" at bounding box center [801, 198] width 288 height 23
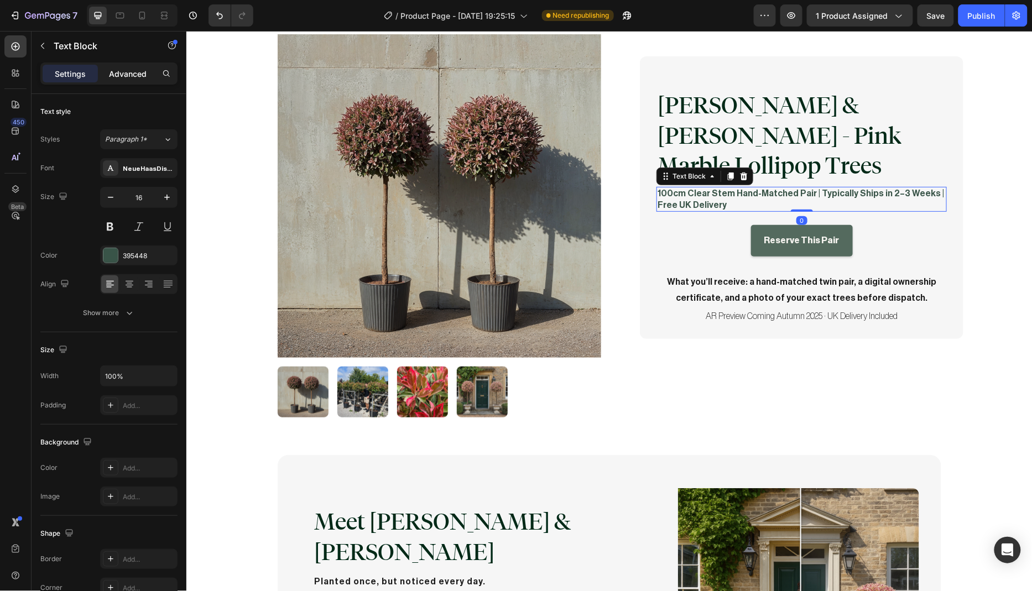
click at [124, 79] on p "Advanced" at bounding box center [128, 74] width 38 height 12
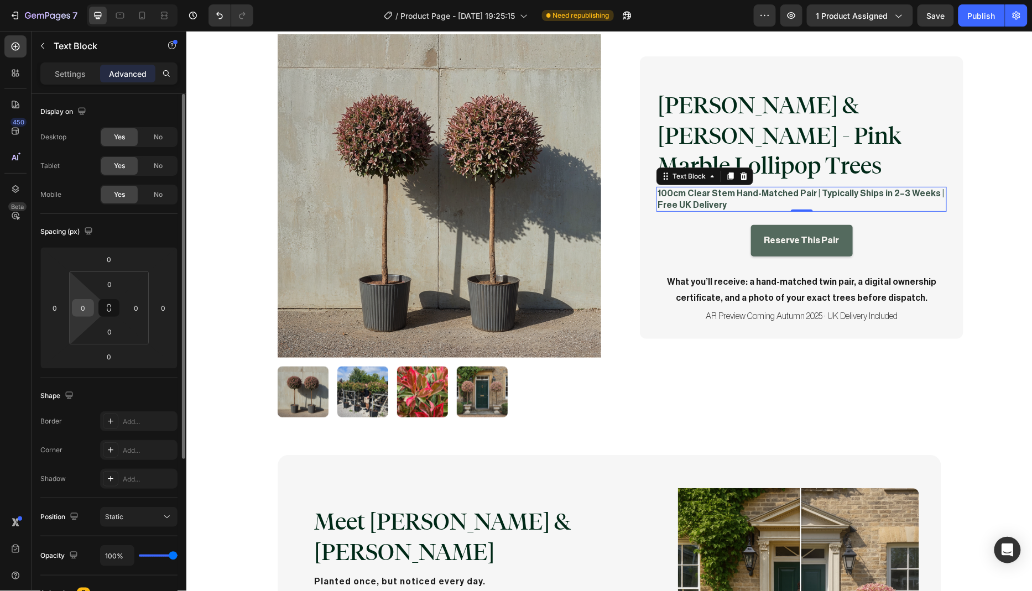
click at [86, 306] on input "0" at bounding box center [83, 308] width 17 height 17
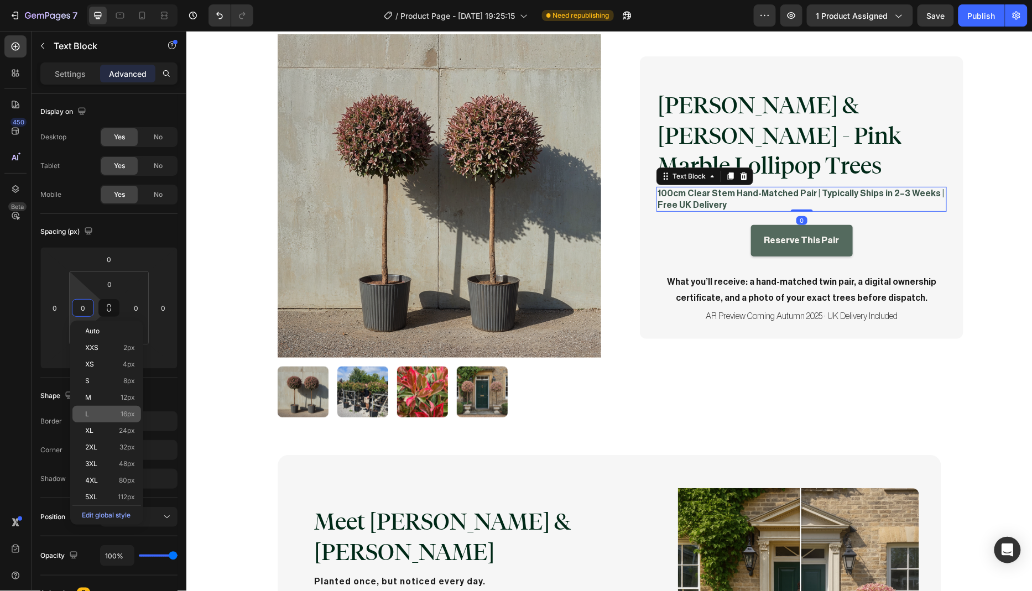
click at [111, 416] on p "L 16px" at bounding box center [111, 414] width 50 height 8
type input "16"
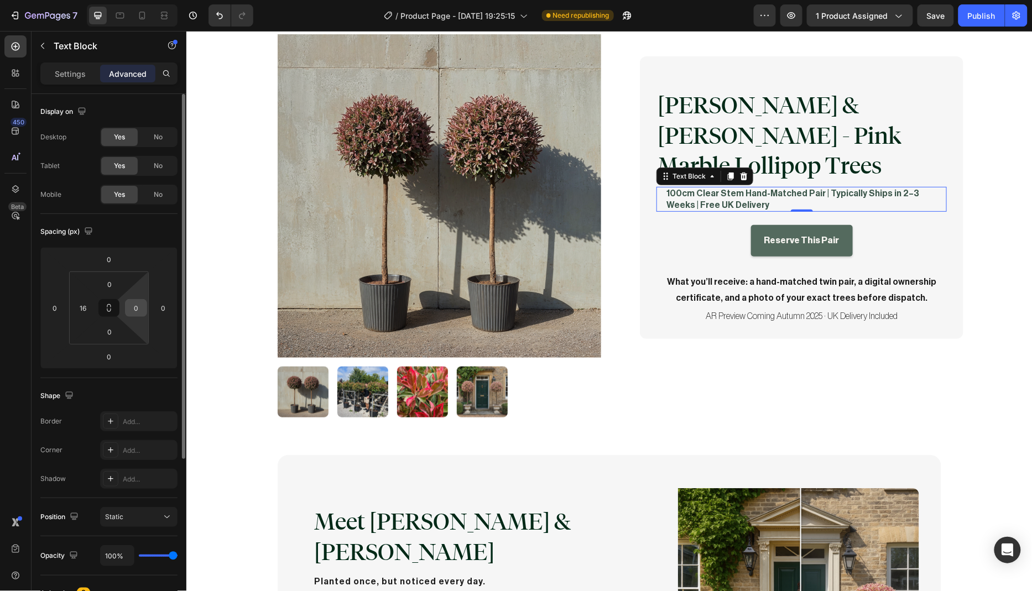
click at [139, 304] on input "0" at bounding box center [136, 308] width 17 height 17
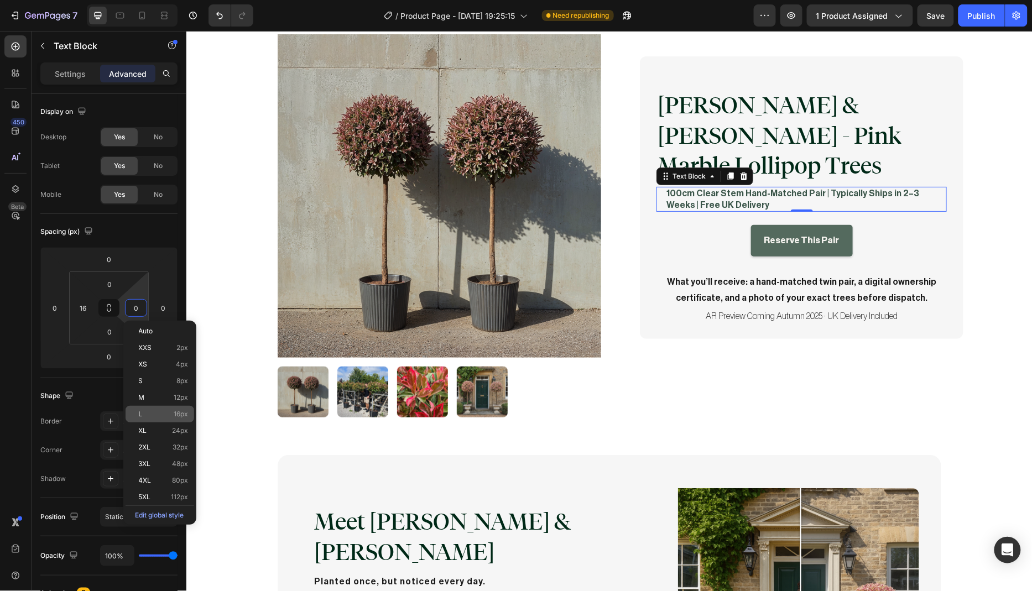
click at [163, 419] on div "L 16px" at bounding box center [159, 414] width 69 height 17
type input "16"
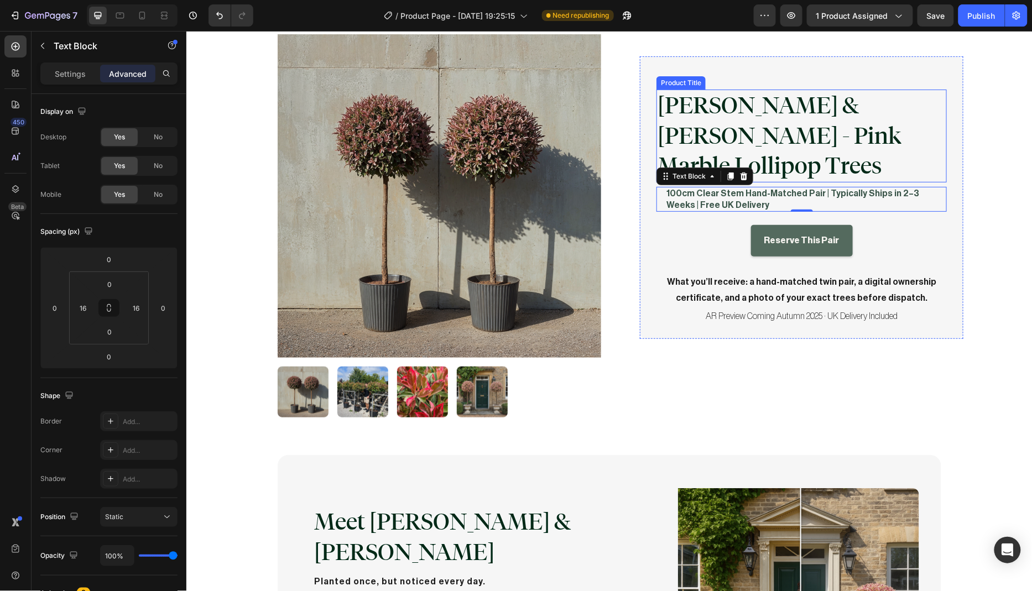
click at [708, 117] on h1 "[PERSON_NAME] & [PERSON_NAME] - Pink Marble Lollipop Trees" at bounding box center [801, 135] width 290 height 93
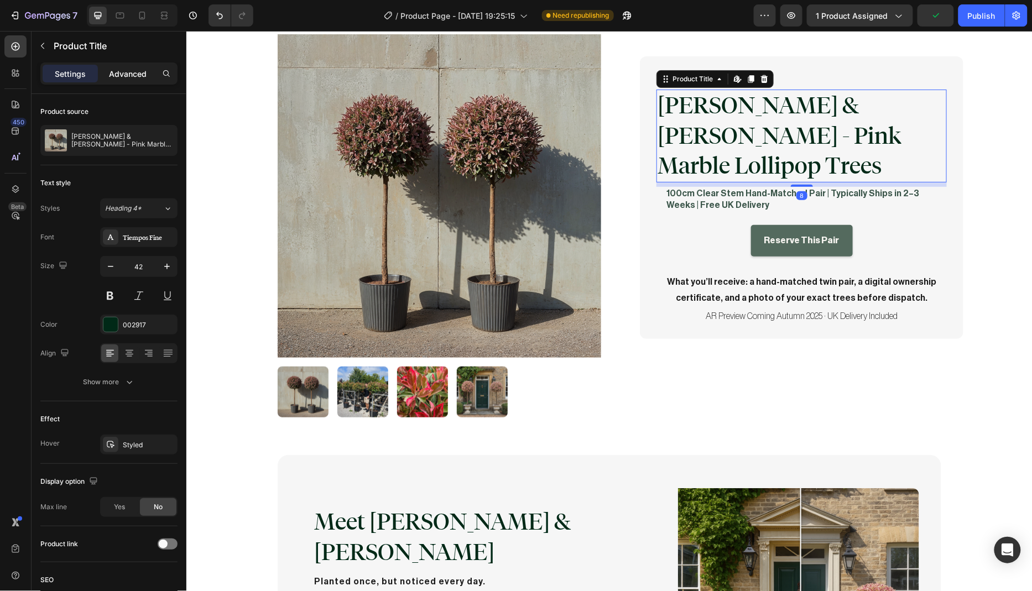
click at [125, 65] on div "Advanced" at bounding box center [127, 74] width 55 height 18
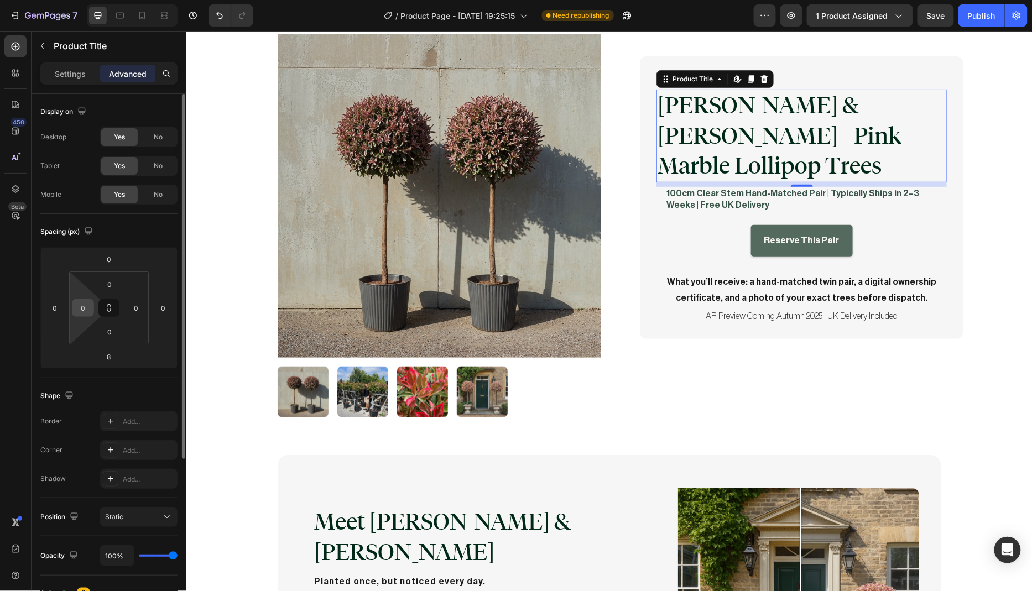
click at [85, 305] on input "0" at bounding box center [83, 308] width 17 height 17
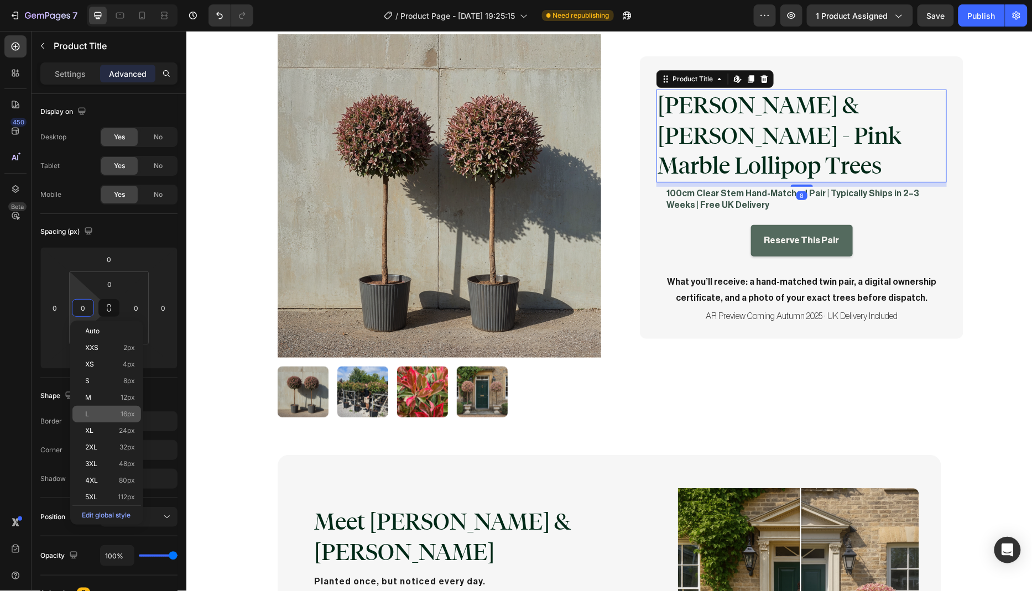
click at [135, 418] on div "L 16px" at bounding box center [106, 414] width 69 height 17
type input "16"
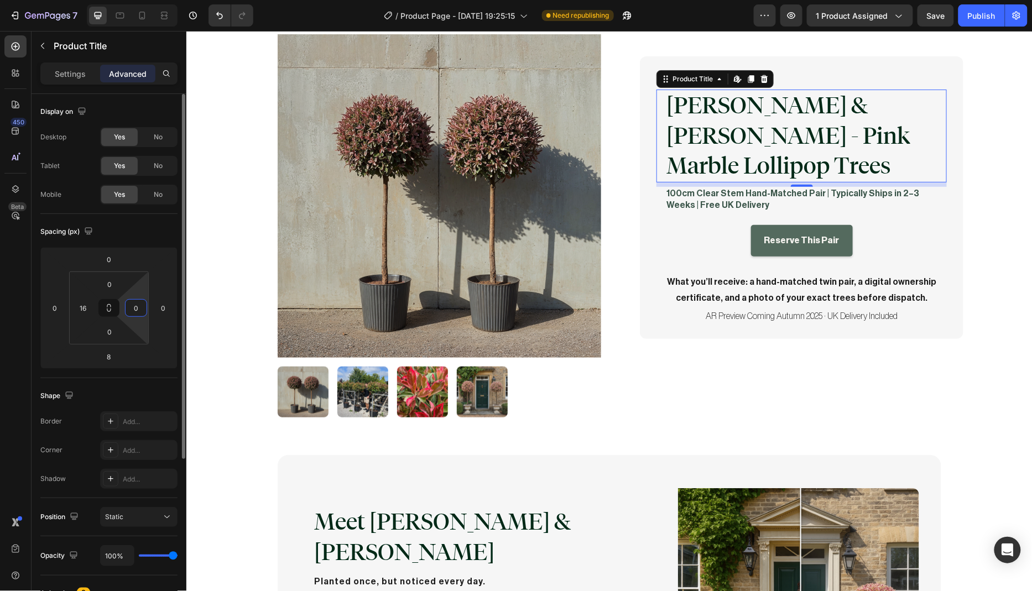
click at [140, 307] on input "0" at bounding box center [136, 308] width 17 height 17
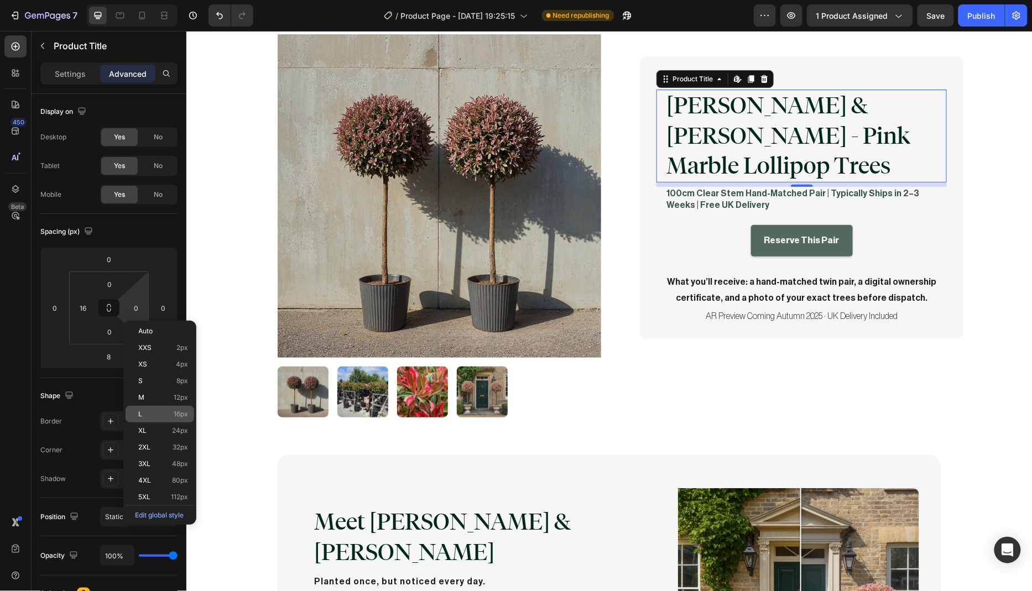
click at [164, 410] on p "L 16px" at bounding box center [164, 414] width 50 height 8
type input "16"
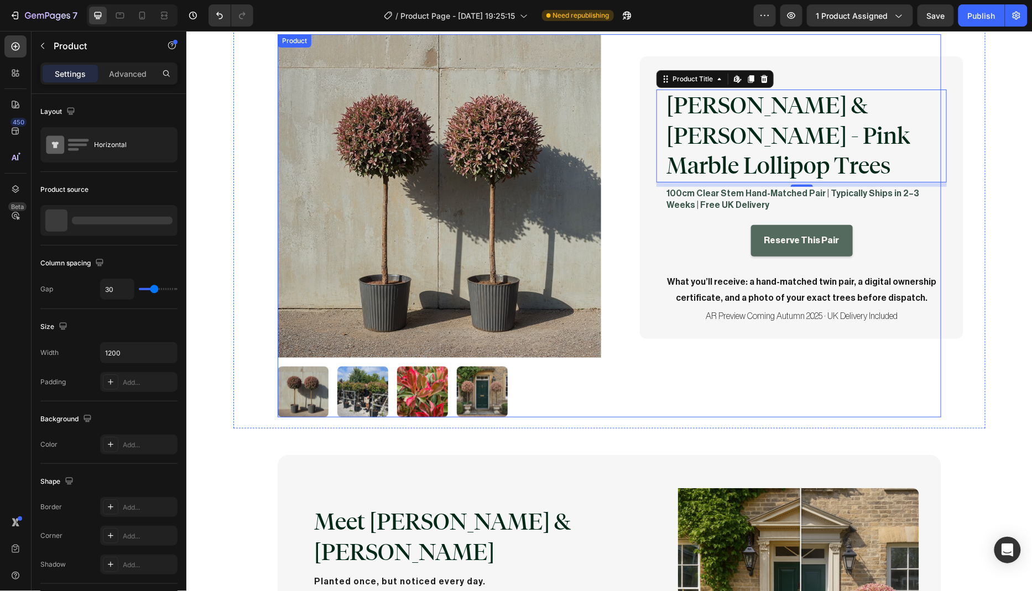
click at [655, 381] on div "Marla & Faye - Pink Marble Lollipop Trees Product Title Edit content in Shopify…" at bounding box center [778, 225] width 323 height 383
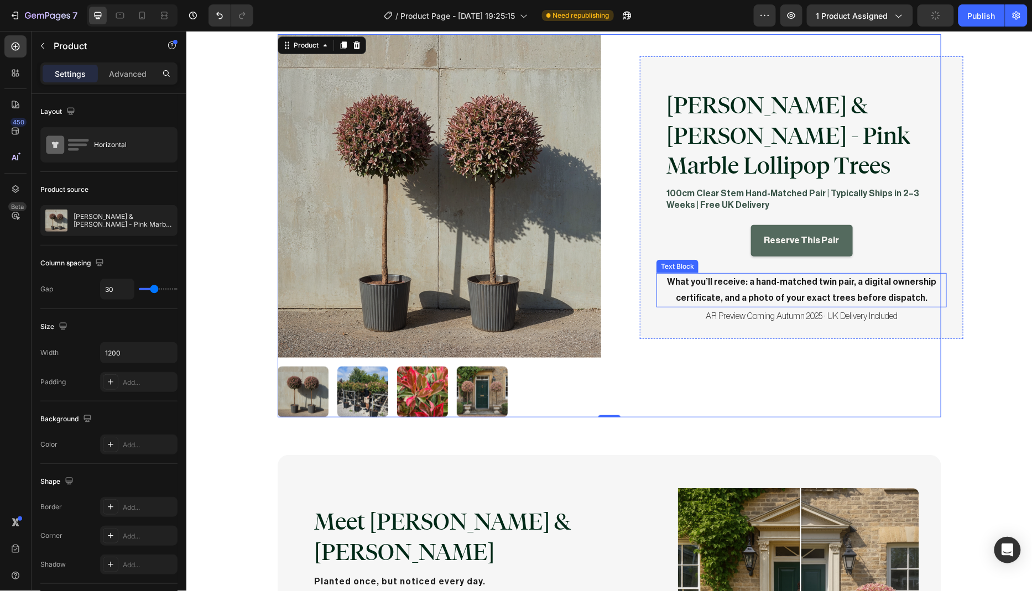
scroll to position [28, 0]
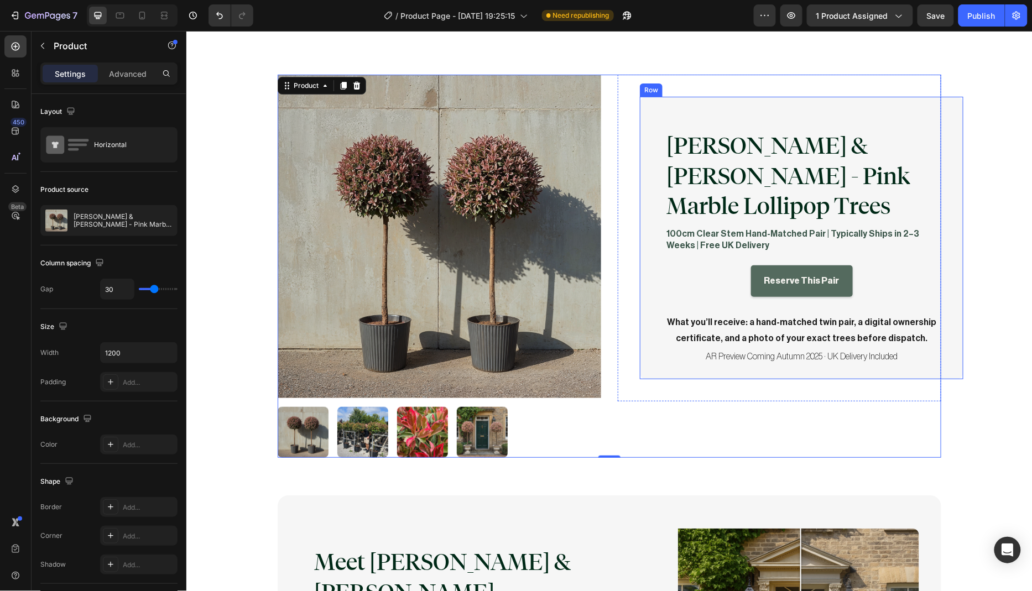
click at [705, 342] on div "Marla & Faye - Pink Marble Lollipop Trees Product Title 100cm Clear Stem Hand-M…" at bounding box center [800, 237] width 323 height 282
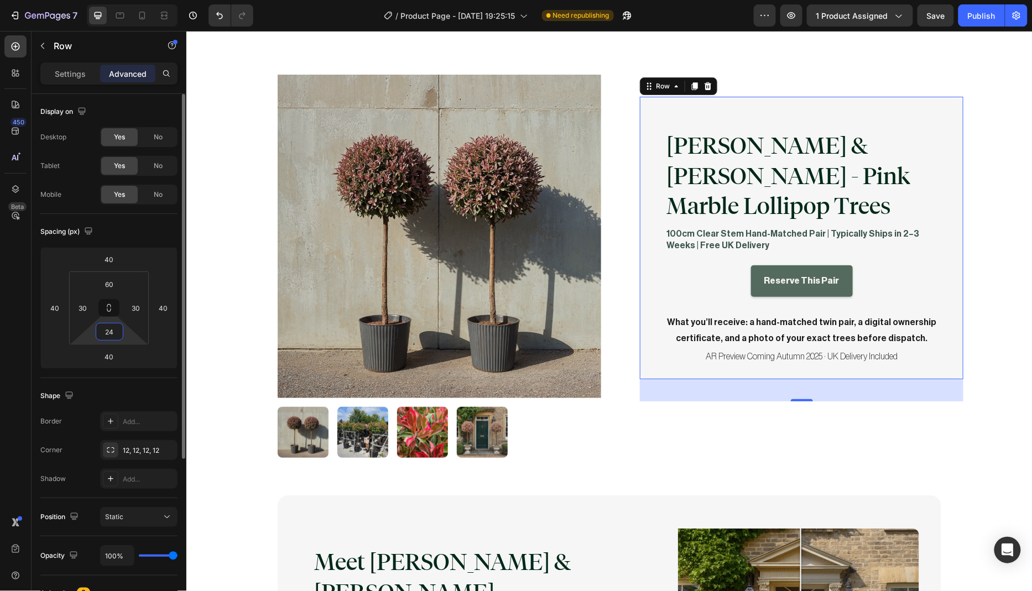
click at [117, 335] on input "24" at bounding box center [109, 331] width 22 height 17
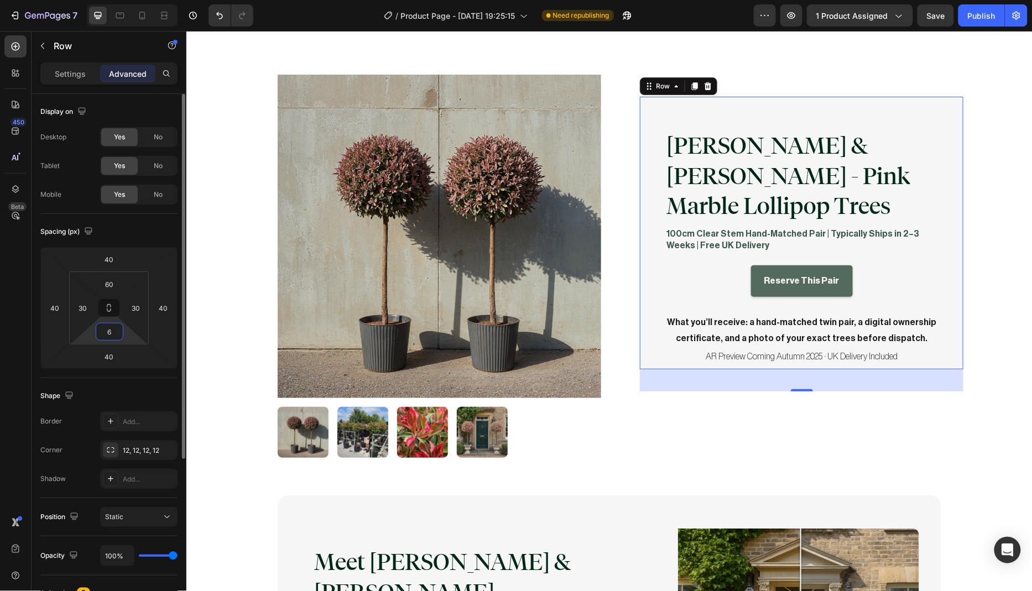
type input "60"
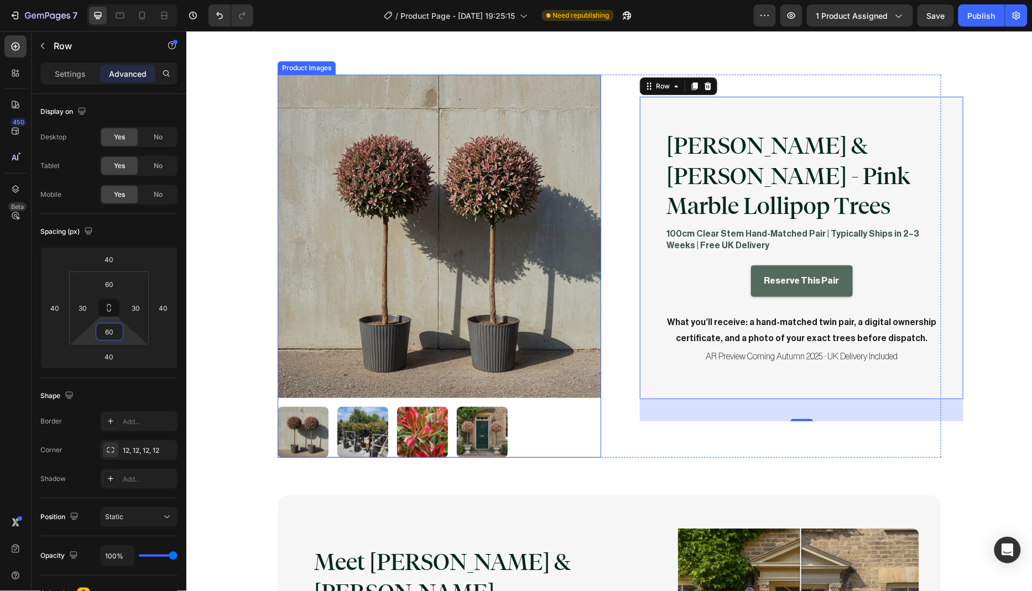
click at [581, 452] on div at bounding box center [438, 431] width 323 height 51
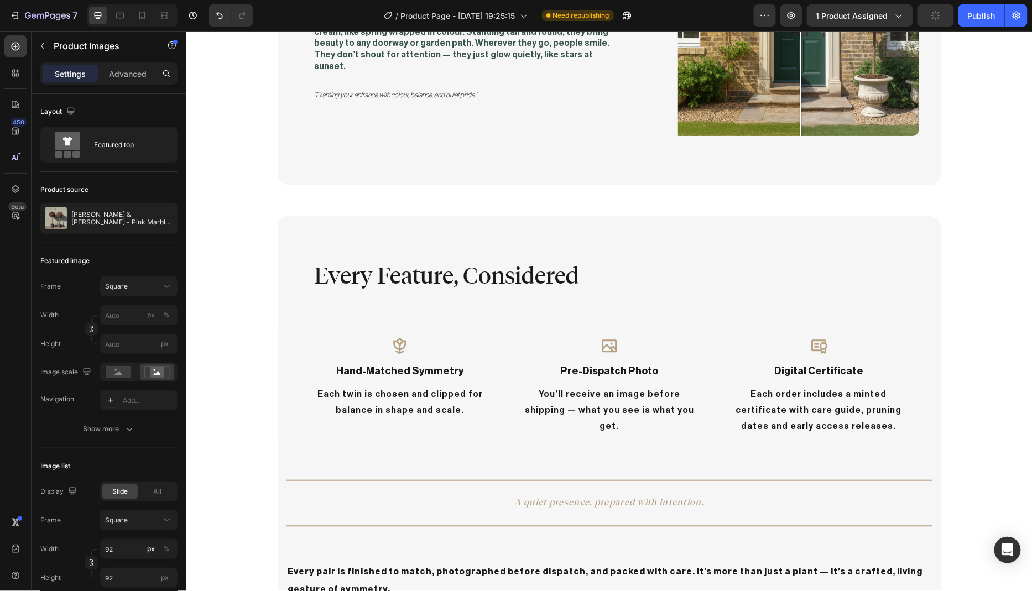
scroll to position [781, 0]
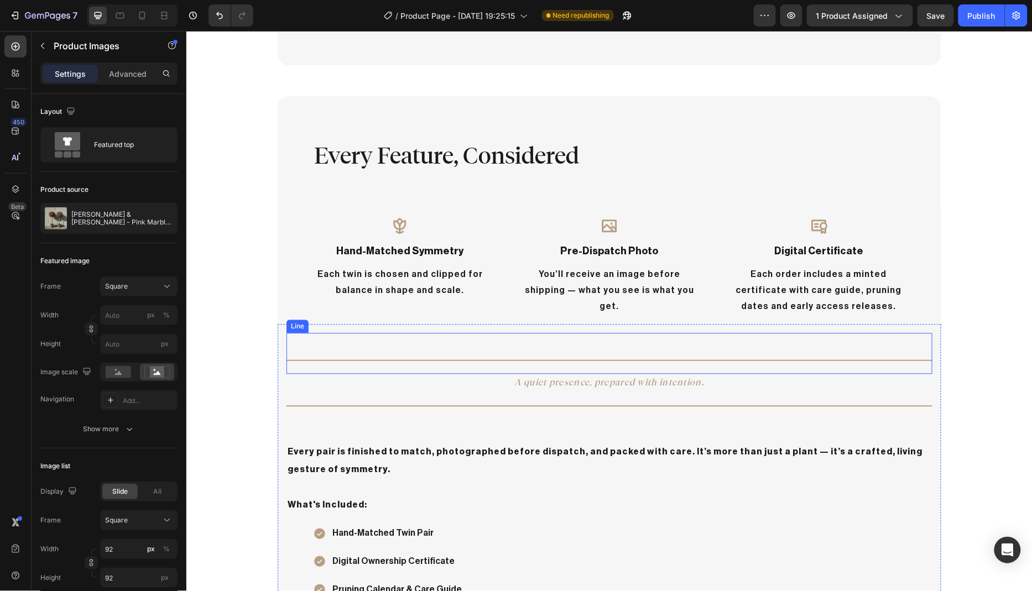
click at [400, 346] on div "Title Line" at bounding box center [609, 353] width 646 height 41
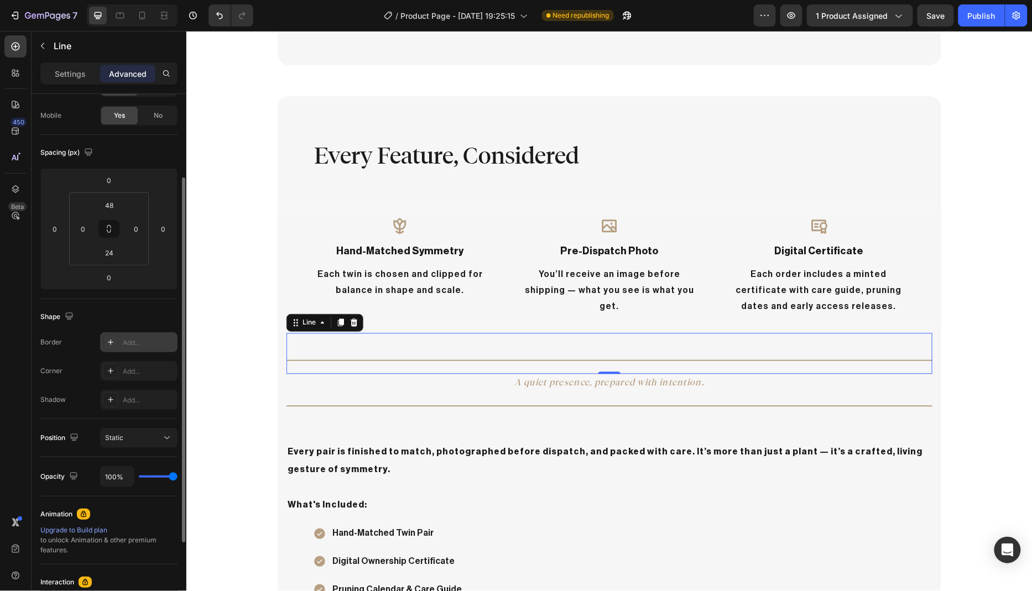
scroll to position [104, 0]
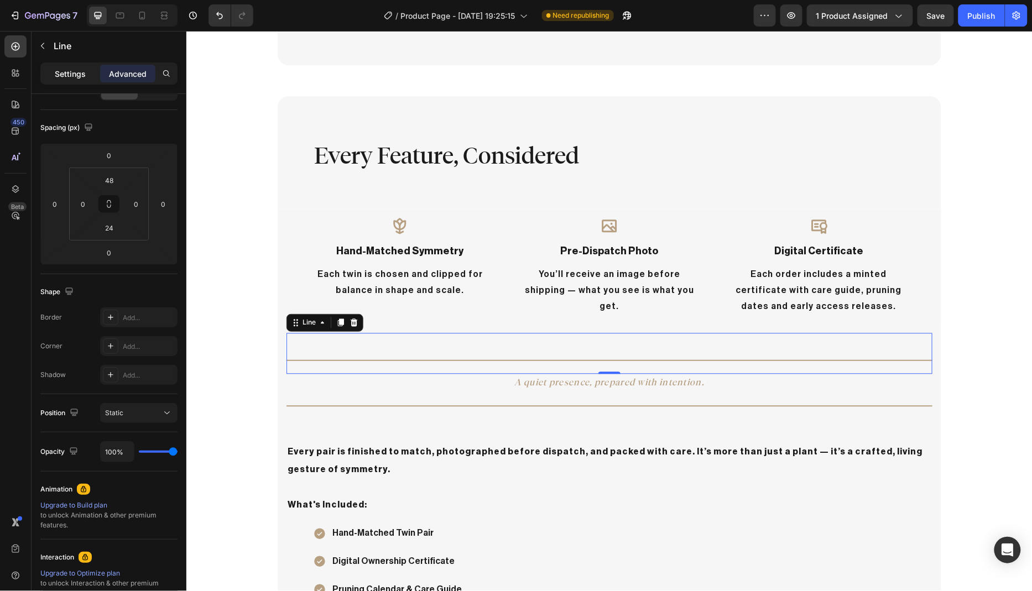
click at [63, 73] on p "Settings" at bounding box center [70, 74] width 31 height 12
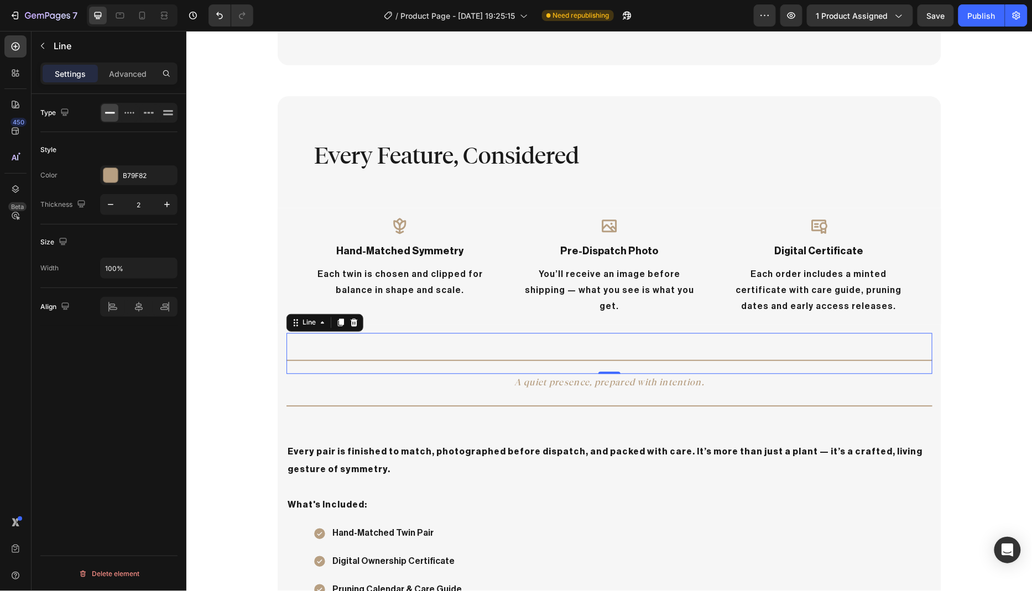
scroll to position [0, 0]
click at [116, 265] on input "100%" at bounding box center [139, 268] width 76 height 20
type input "90%"
click at [360, 392] on div "Title Line" at bounding box center [609, 412] width 646 height 41
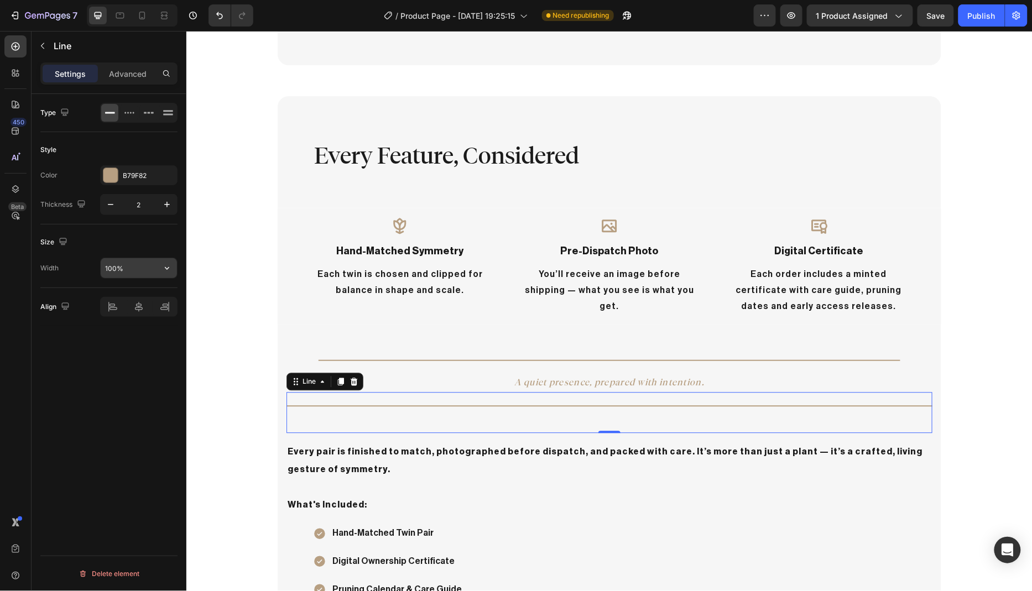
click at [115, 265] on input "100%" at bounding box center [139, 268] width 76 height 20
type input "90%"
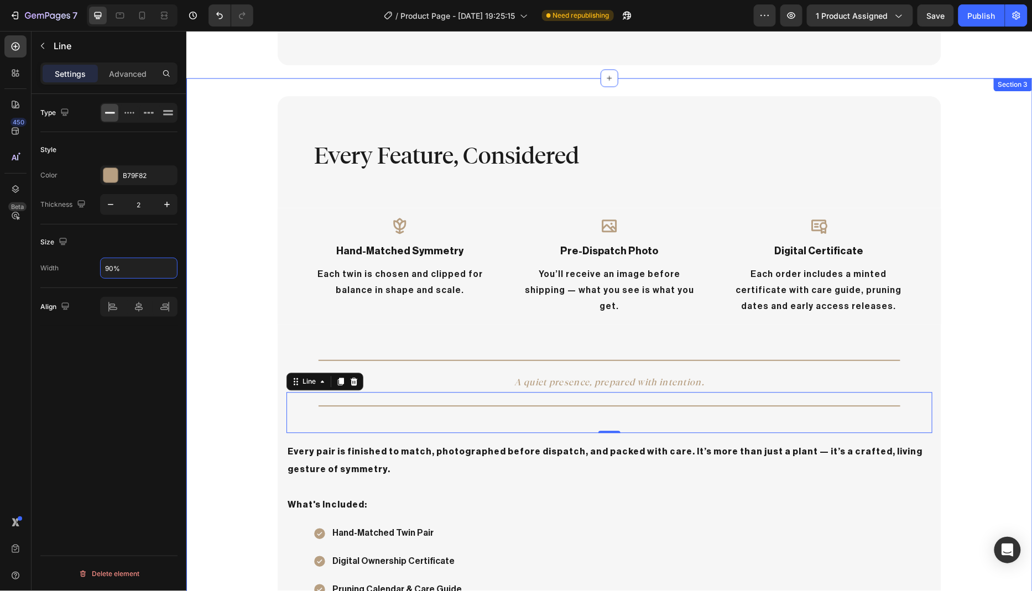
click at [250, 390] on div "Every Feature, Considered Heading Row Icon hand-matched symmetry Text Block Eac…" at bounding box center [609, 389] width 846 height 586
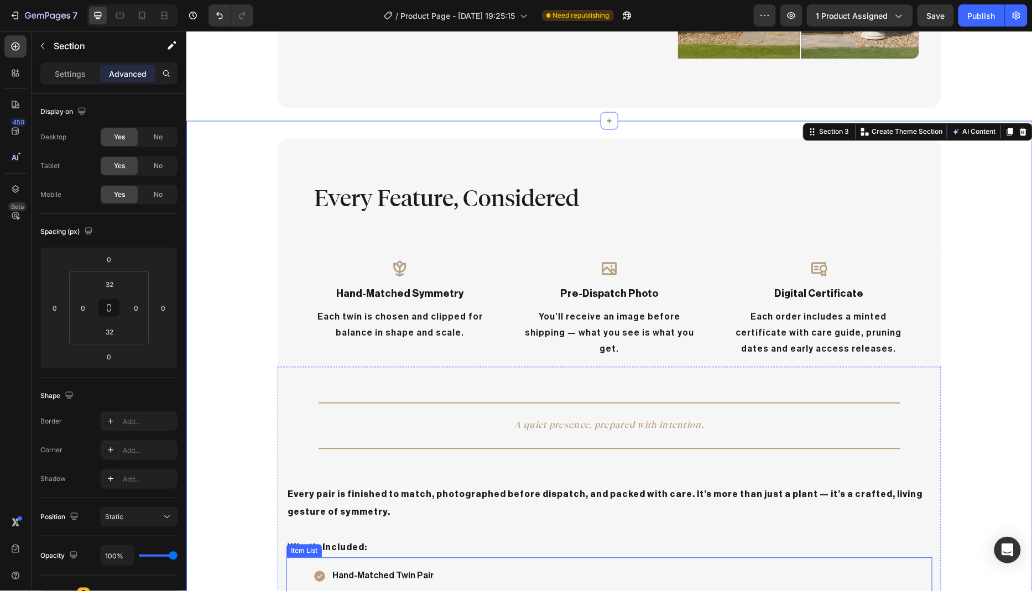
scroll to position [739, 0]
click at [313, 184] on h2 "Every Feature, Considered" at bounding box center [615, 198] width 606 height 33
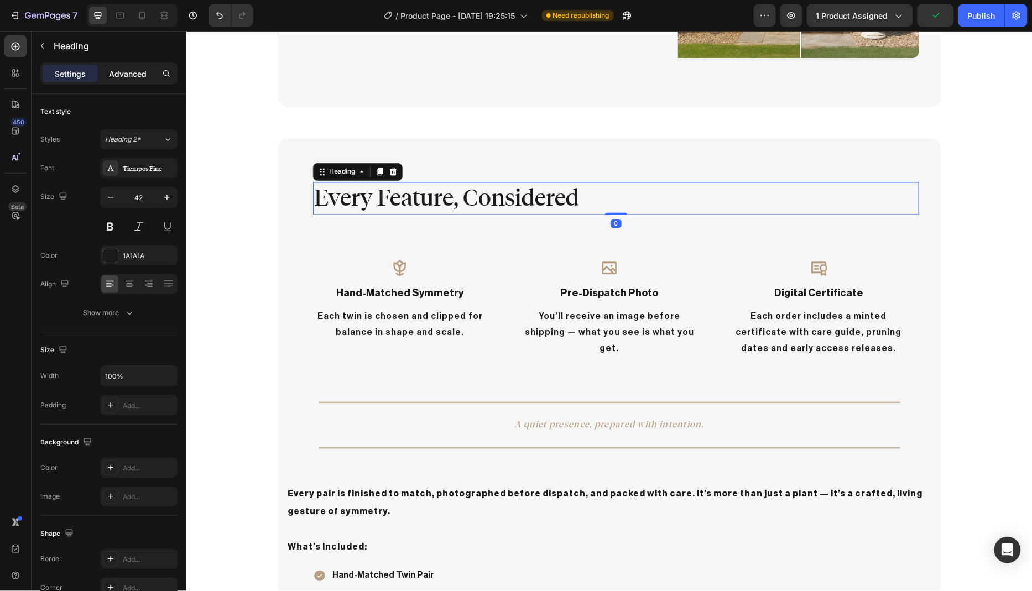
click at [130, 76] on p "Advanced" at bounding box center [128, 74] width 38 height 12
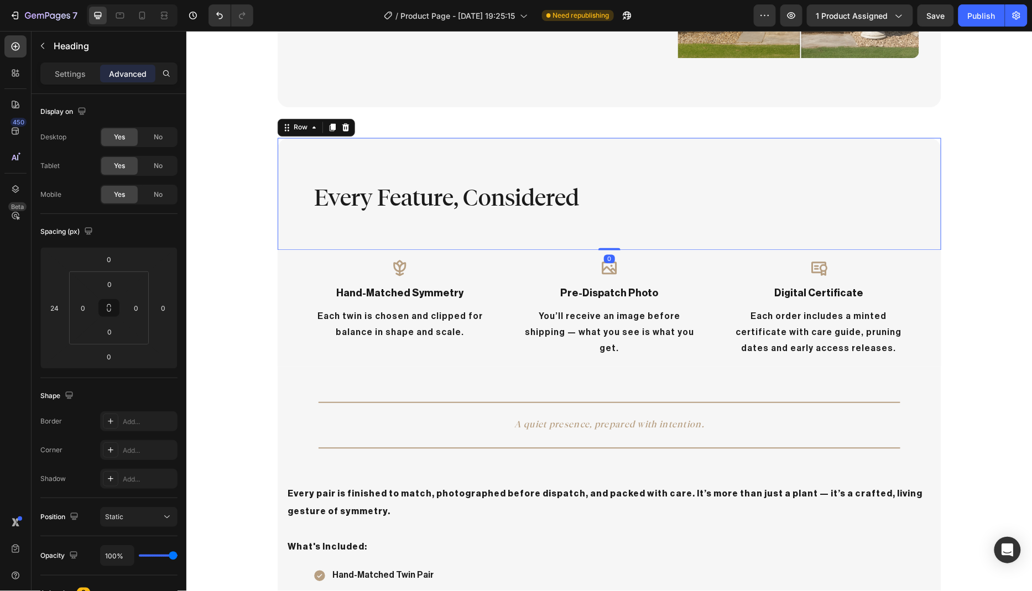
click at [288, 183] on div "Every Feature, Considered Heading Row 0" at bounding box center [608, 194] width 663 height 112
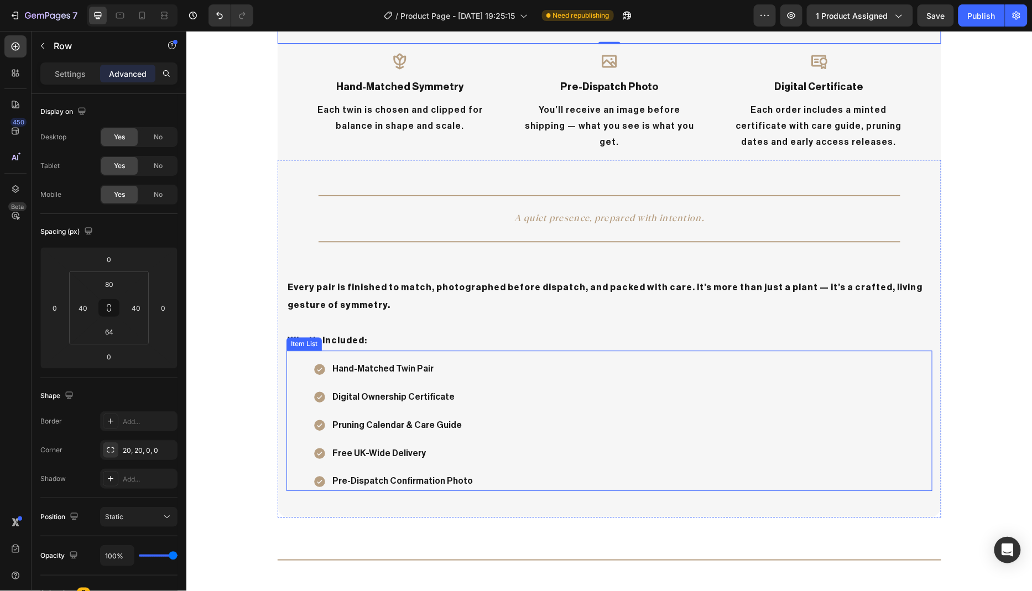
scroll to position [905, 0]
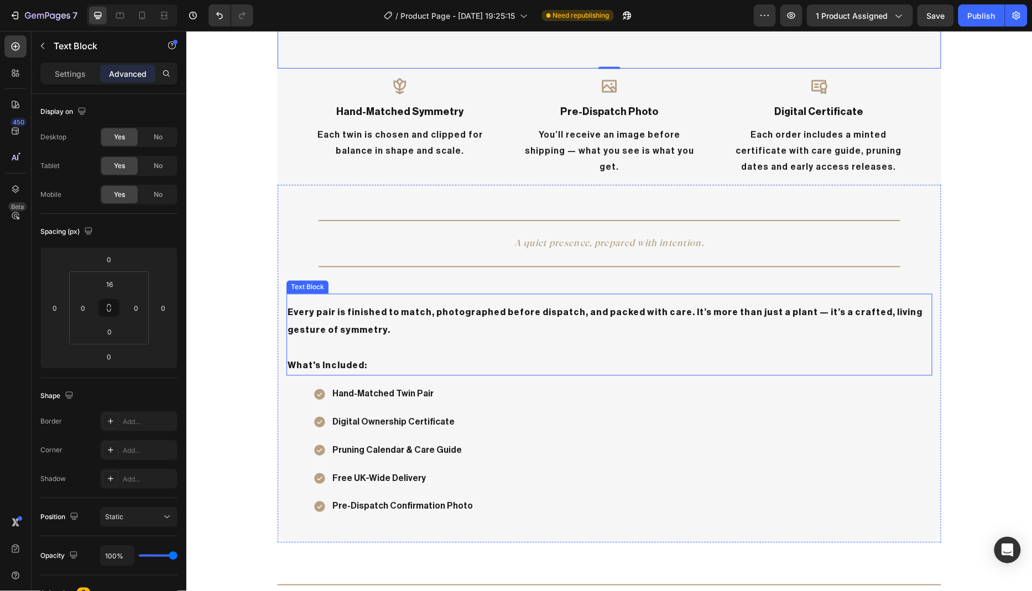
click at [286, 312] on div "Every pair is finished to match, photographed before dispatch, and packed with …" at bounding box center [609, 338] width 646 height 73
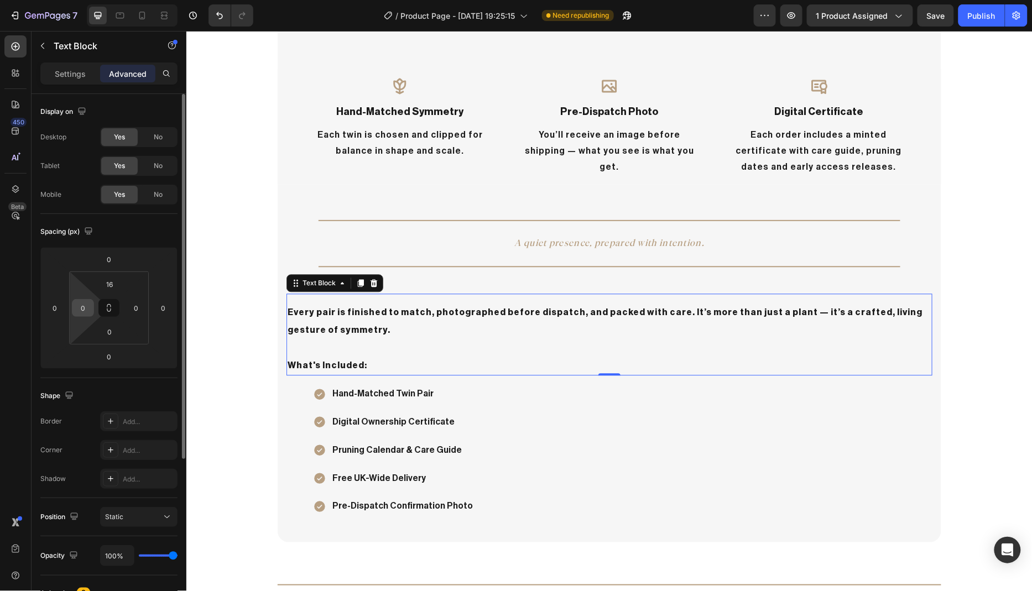
click at [89, 308] on input "0" at bounding box center [83, 308] width 17 height 17
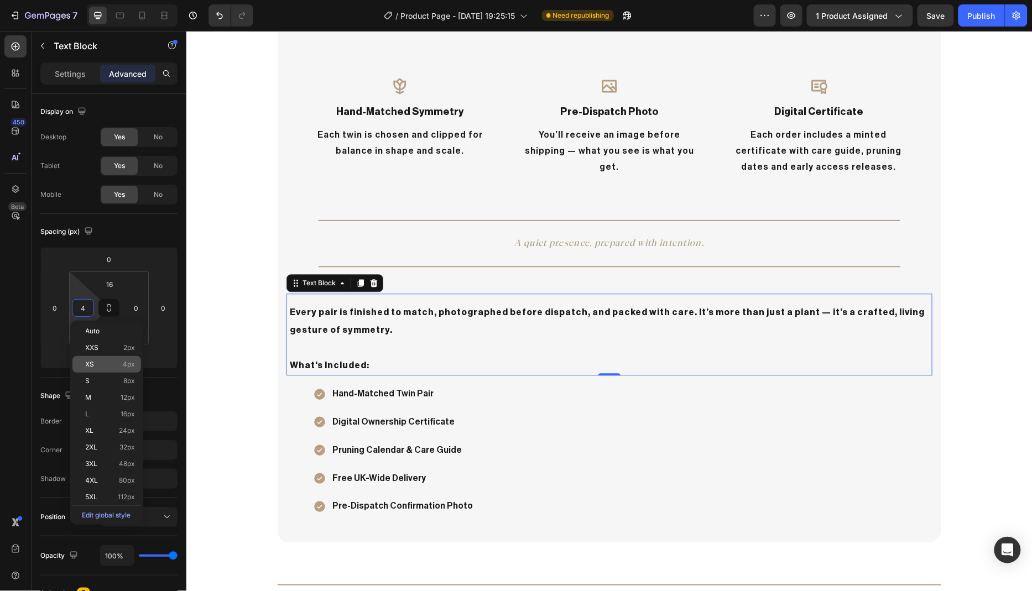
type input "40"
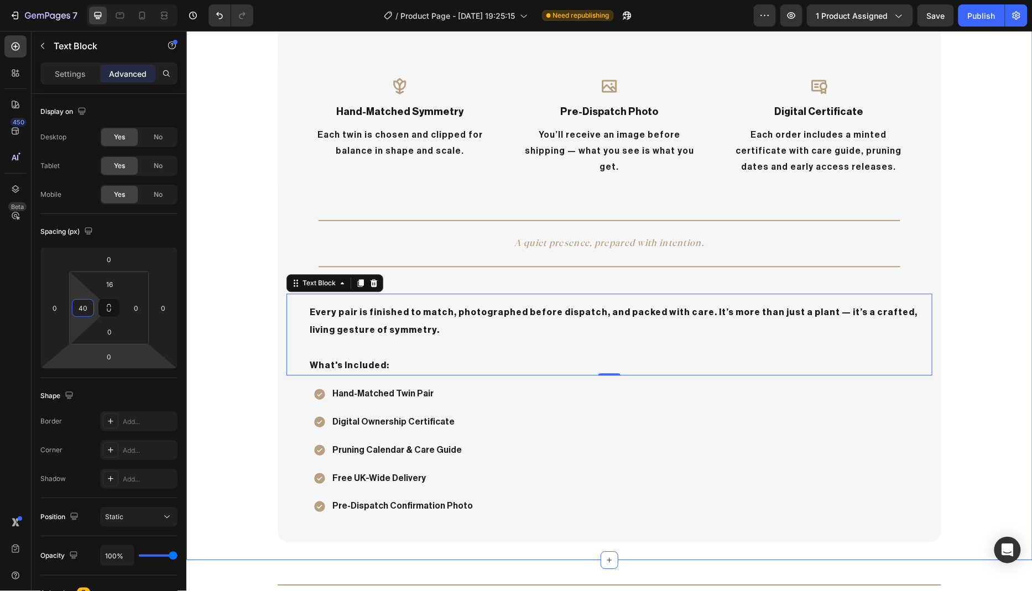
click at [241, 435] on div "Every Feature, Considered Heading Row Icon hand-matched symmetry Text Block Eac…" at bounding box center [609, 249] width 846 height 586
click at [316, 308] on p "Every pair is finished to match, photographed before dispatch, and packed with …" at bounding box center [619, 329] width 621 height 53
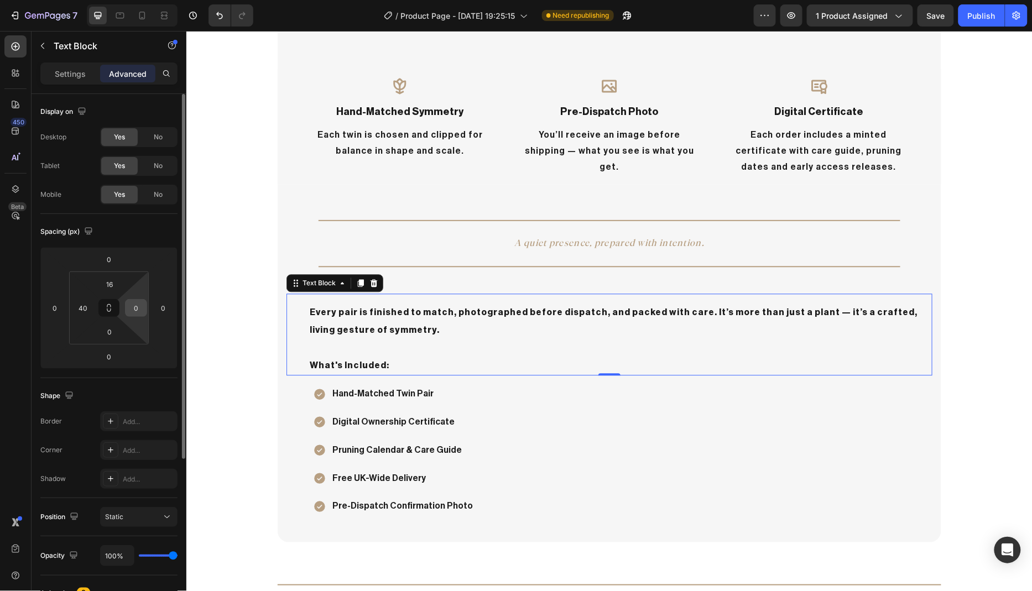
click at [138, 305] on input "0" at bounding box center [136, 308] width 17 height 17
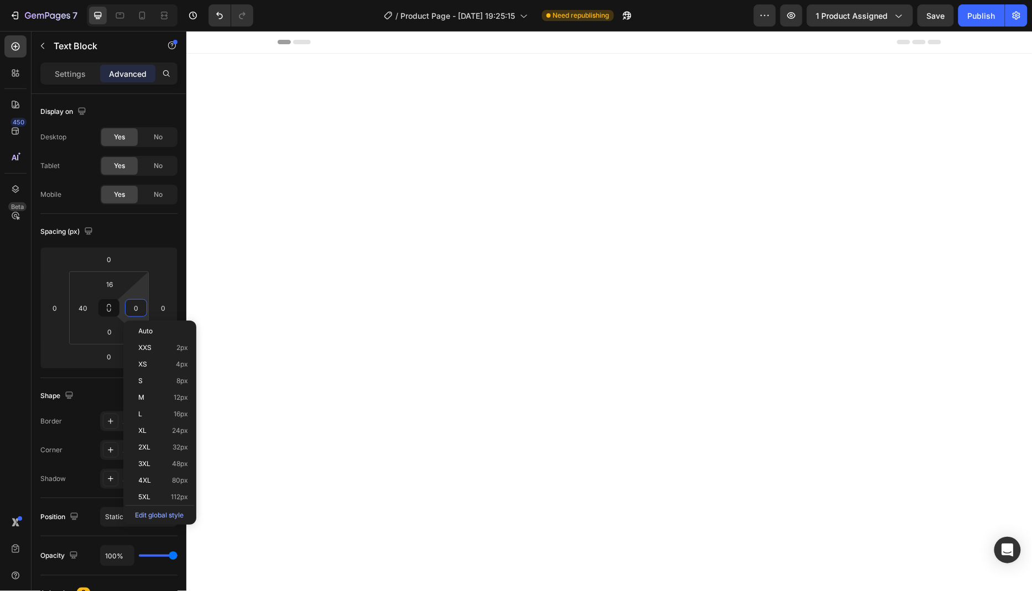
scroll to position [905, 0]
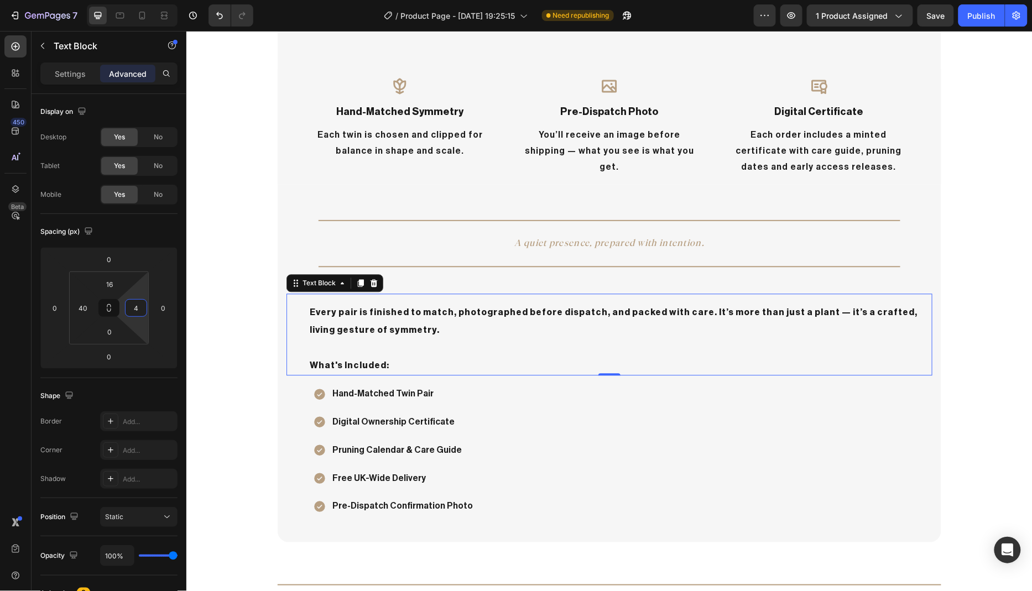
type input "40"
click at [236, 374] on div "Every Feature, Considered Heading Row Icon hand-matched symmetry Text Block Eac…" at bounding box center [609, 249] width 846 height 586
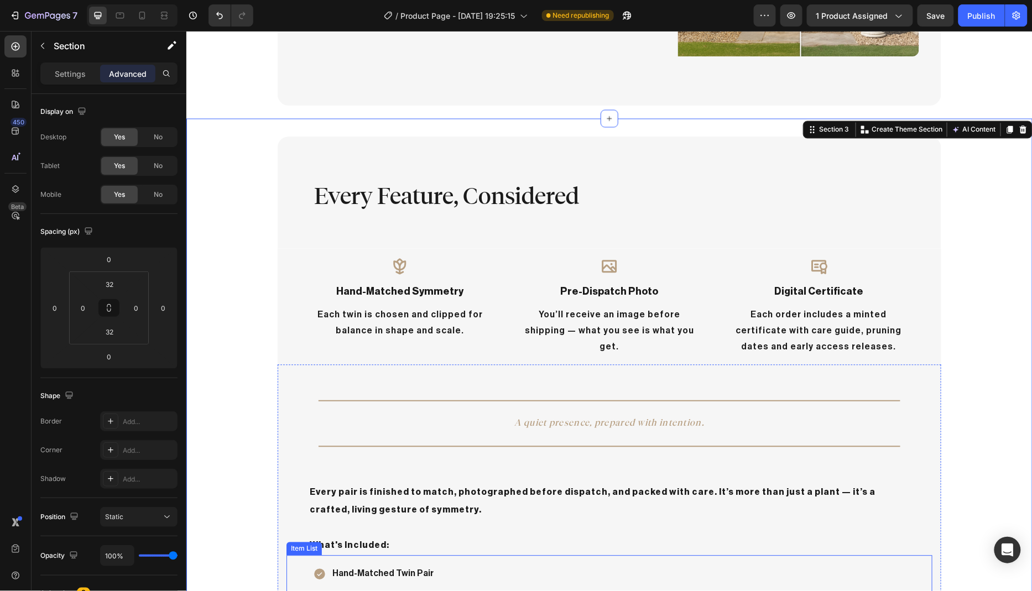
scroll to position [749, 0]
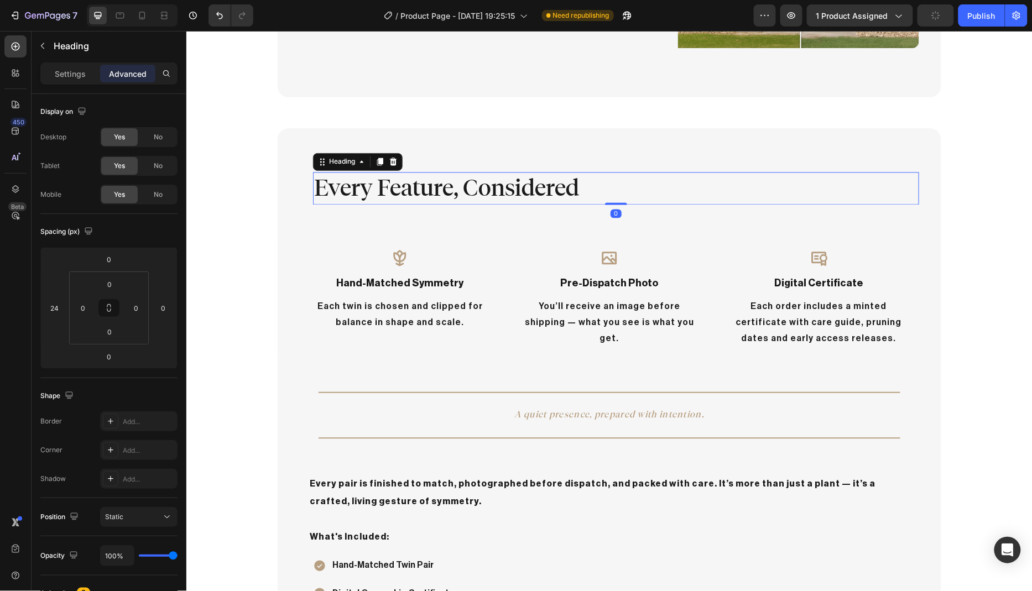
click at [314, 173] on h2 "Every Feature, Considered" at bounding box center [615, 188] width 606 height 33
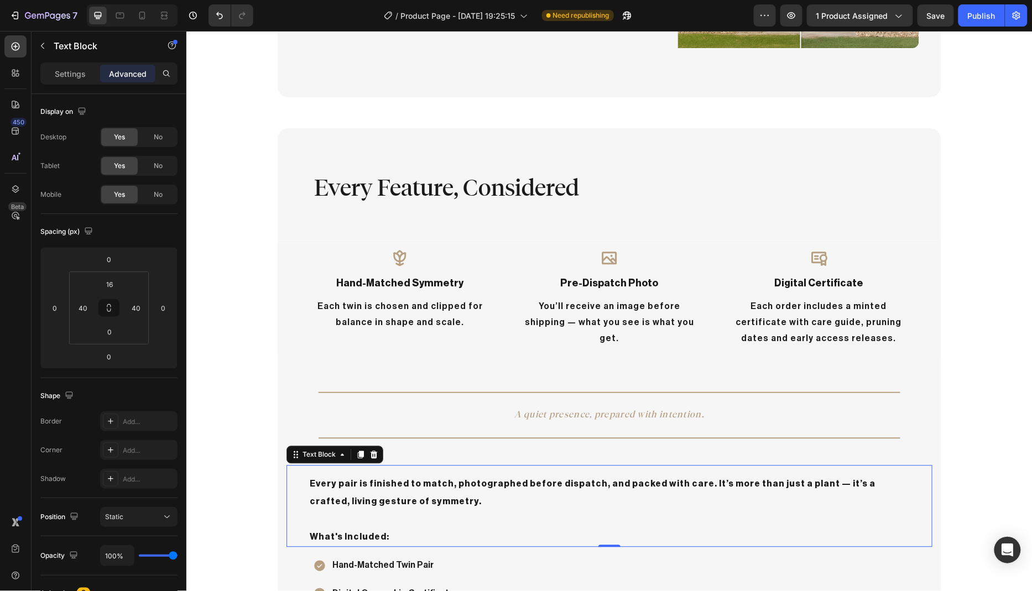
click at [313, 475] on p "Every pair is finished to match, photographed before dispatch, and packed with …" at bounding box center [608, 501] width 599 height 53
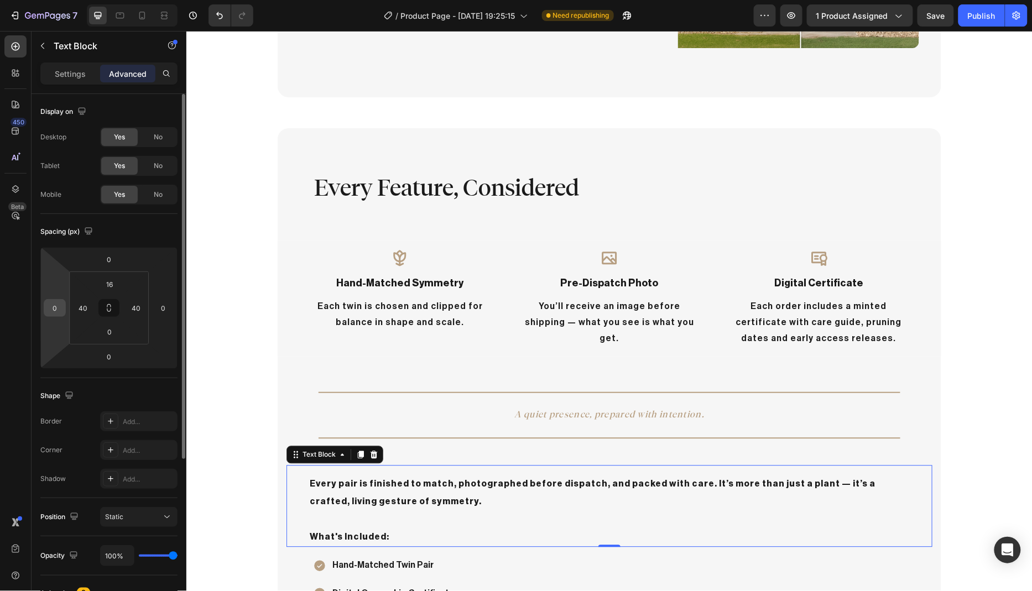
click at [59, 307] on input "0" at bounding box center [54, 308] width 17 height 17
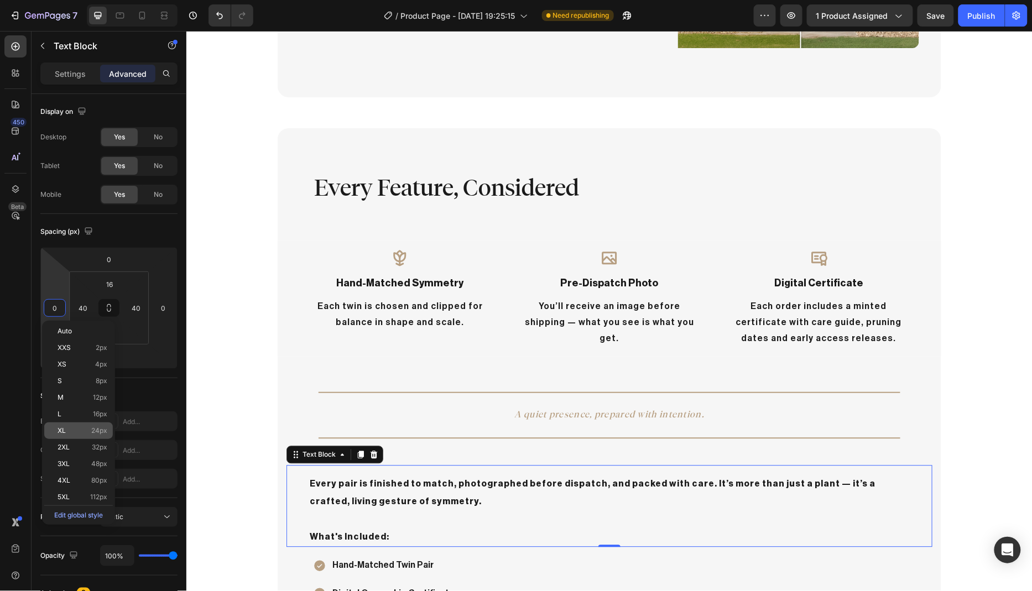
click at [80, 430] on p "XL 24px" at bounding box center [82, 431] width 50 height 8
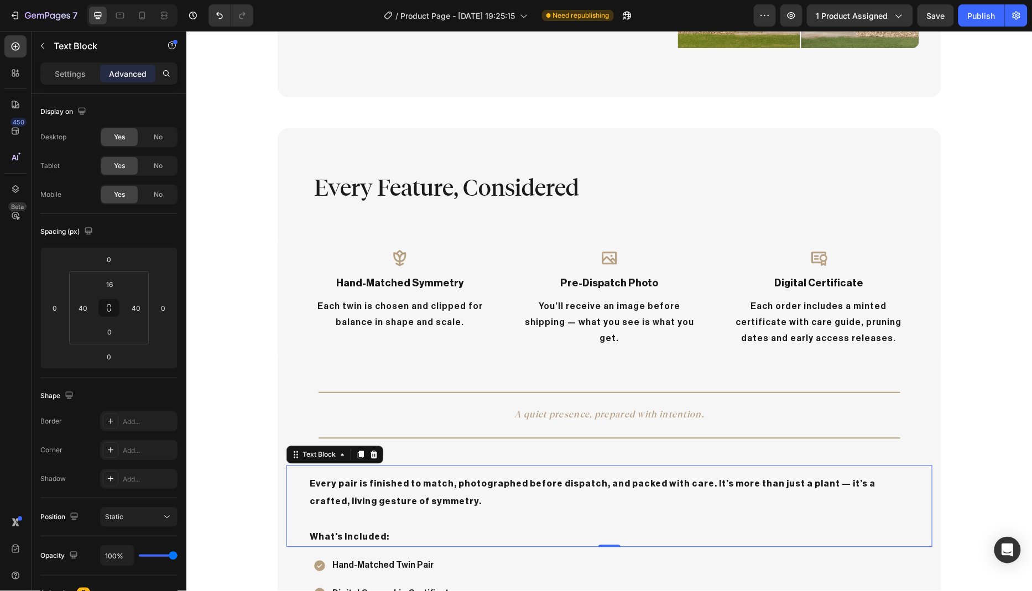
type input "24"
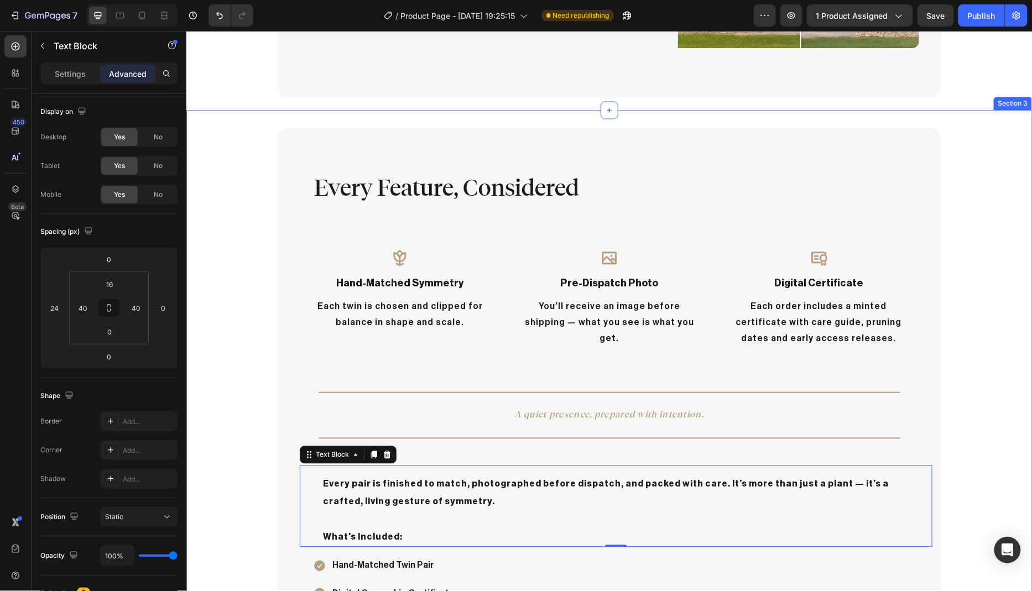
click at [229, 431] on div "Every Feature, Considered Heading Row Icon hand-matched symmetry Text Block Eac…" at bounding box center [609, 421] width 846 height 586
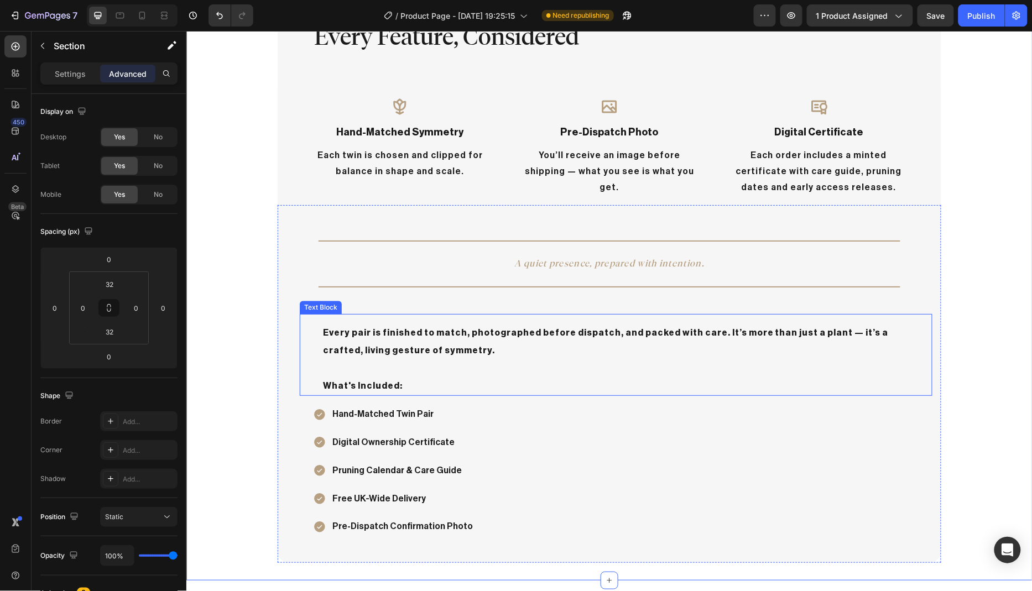
scroll to position [886, 0]
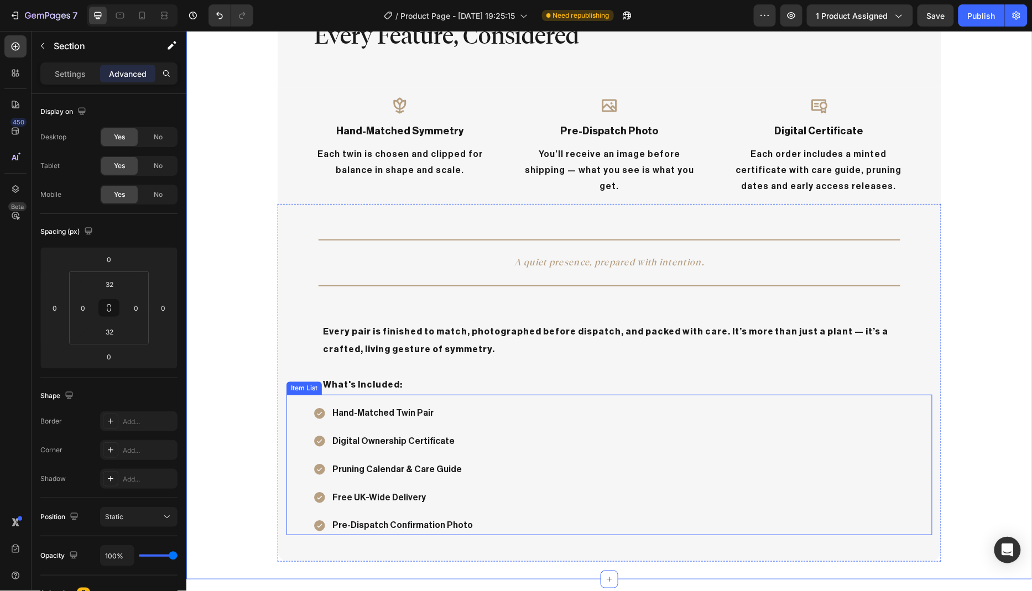
click at [462, 421] on div "Hand-Matched Twin Pair Digital Ownership Certificate Pruning Calendar & Care Gu…" at bounding box center [621, 469] width 619 height 132
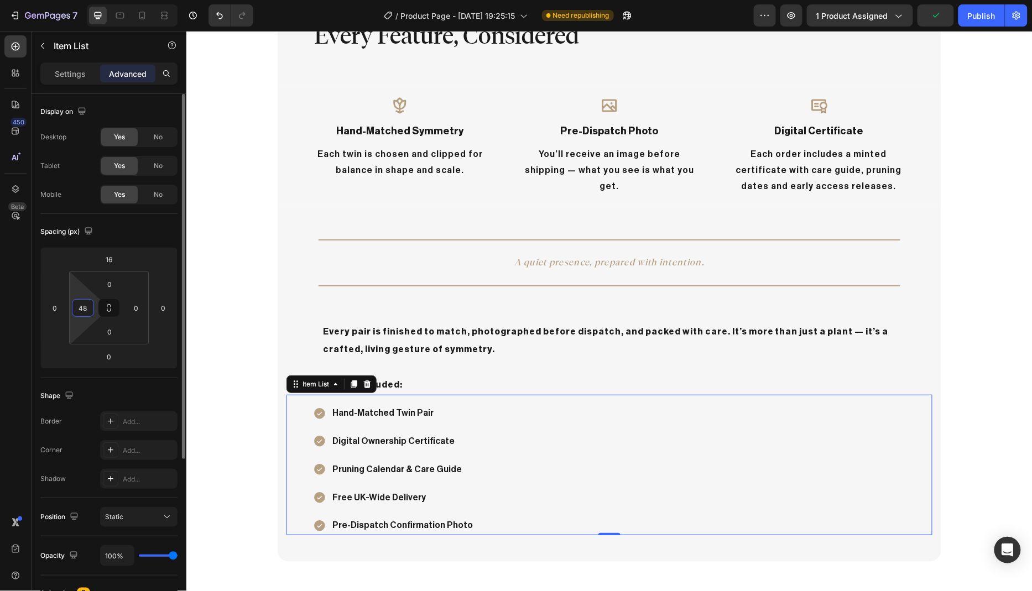
click at [87, 309] on input "48" at bounding box center [83, 308] width 17 height 17
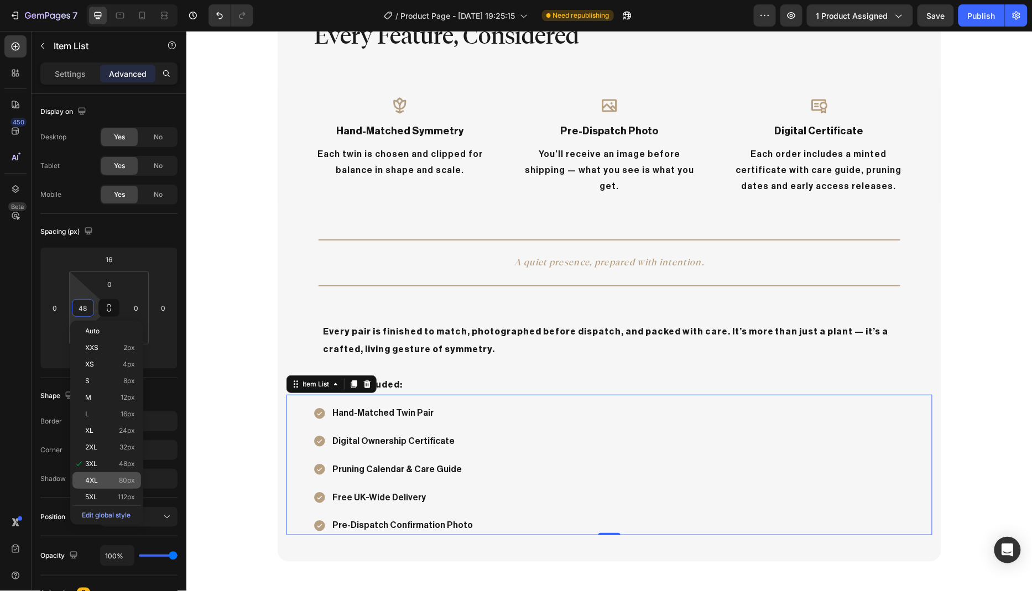
click at [111, 477] on p "4XL 80px" at bounding box center [111, 481] width 50 height 8
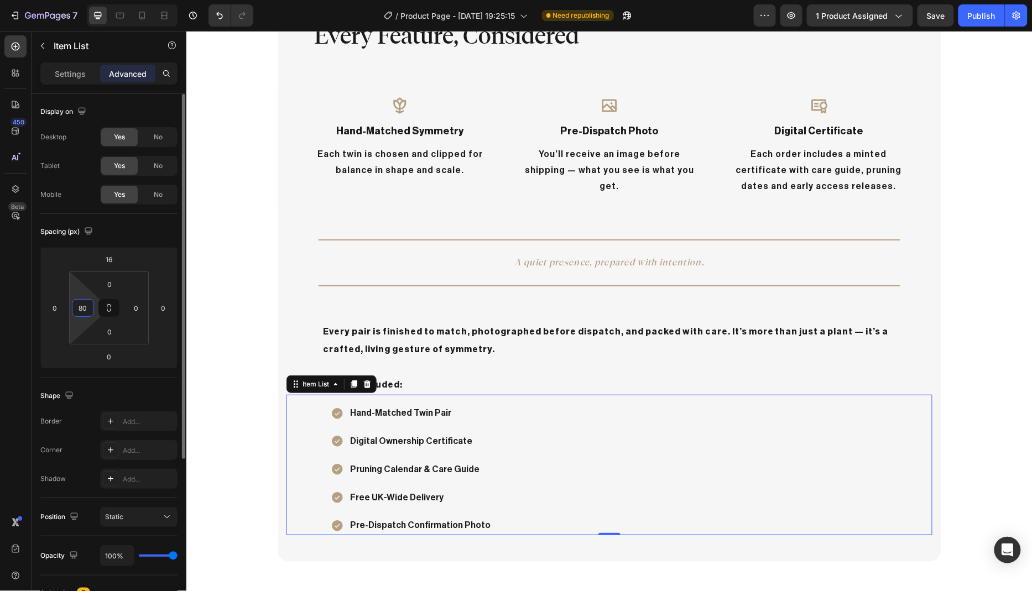
click at [87, 309] on input "80" at bounding box center [83, 308] width 17 height 17
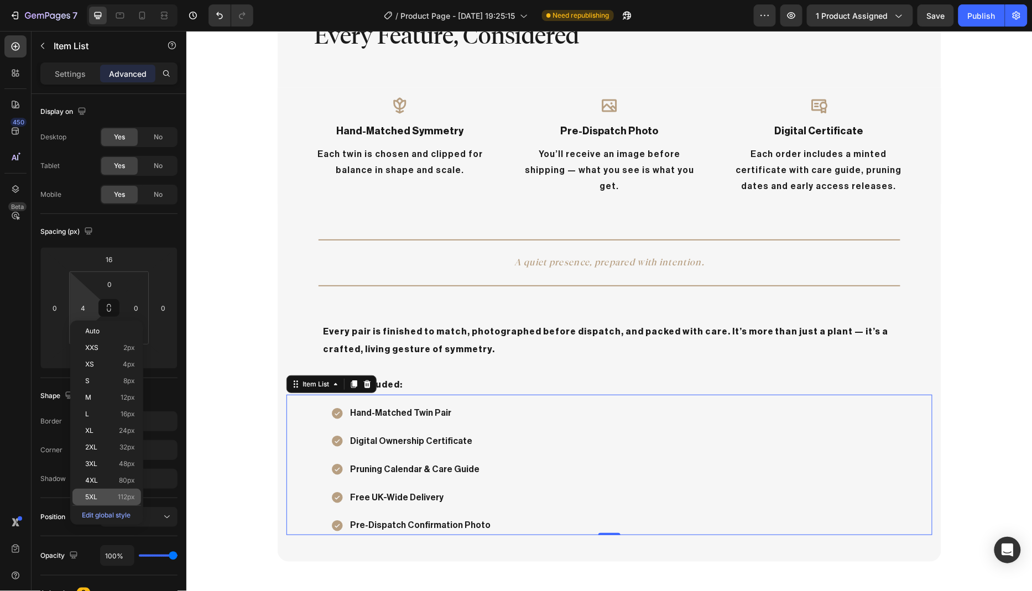
click at [114, 496] on p "5XL 112px" at bounding box center [111, 497] width 50 height 8
type input "112"
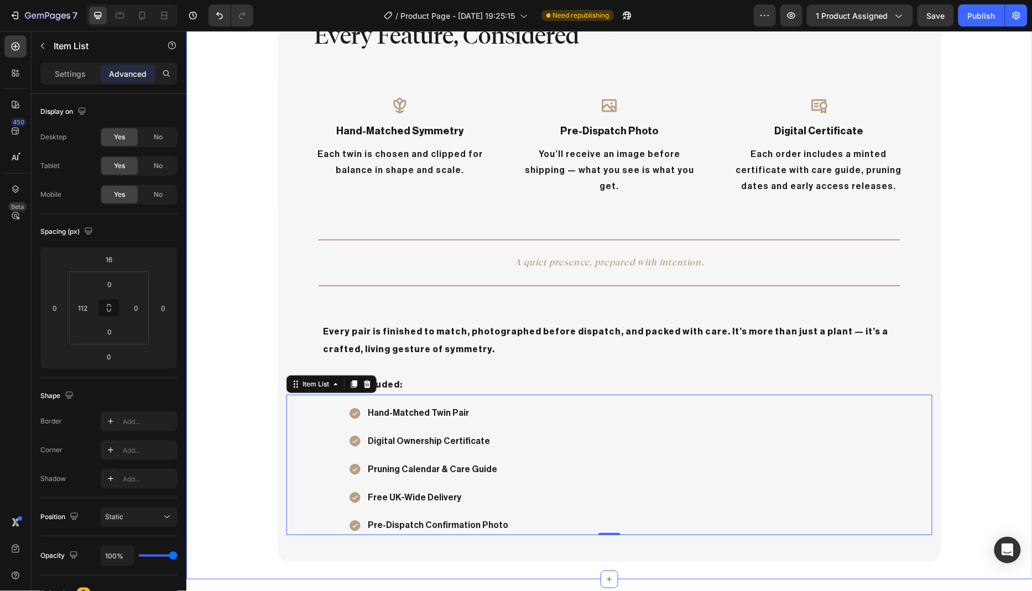
click at [227, 427] on div "Every Feature, Considered Heading Row Icon hand-matched symmetry Text Block Eac…" at bounding box center [609, 268] width 846 height 586
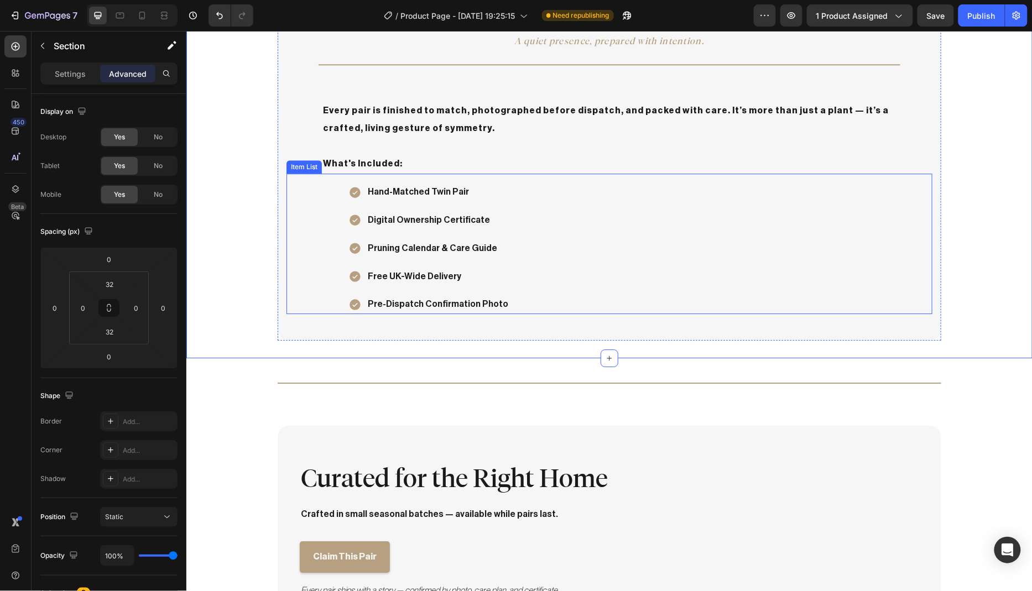
scroll to position [1208, 0]
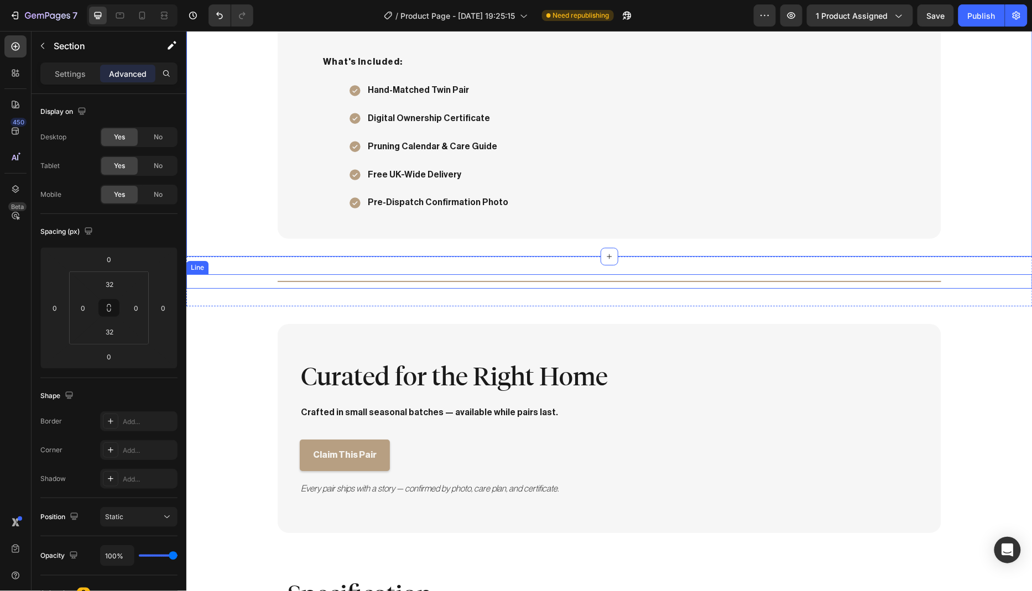
click at [477, 278] on div "Title Line" at bounding box center [609, 281] width 846 height 14
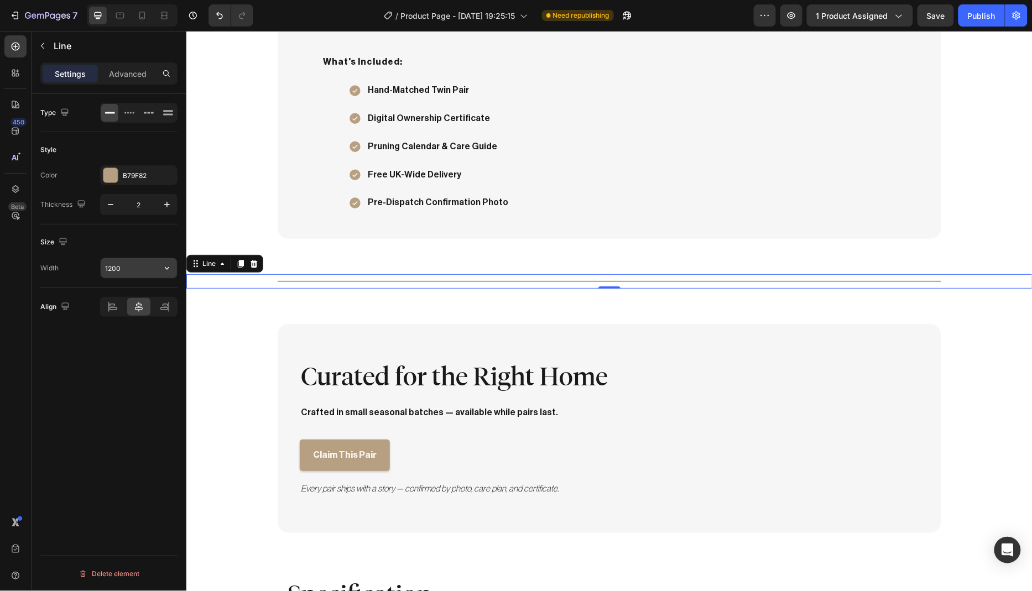
click at [113, 268] on input "1200" at bounding box center [139, 268] width 76 height 20
type input "1000"
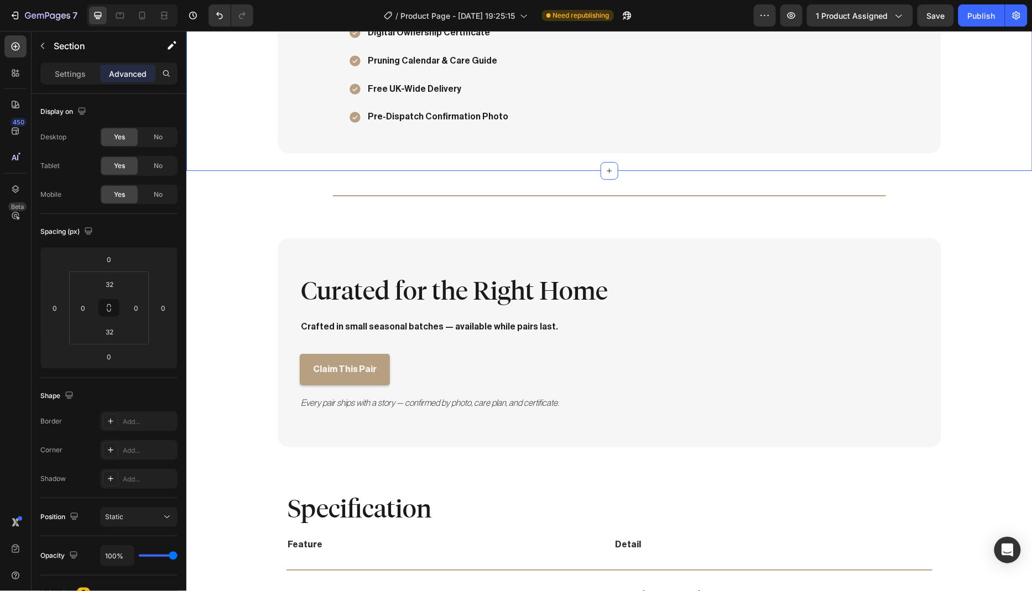
scroll to position [1355, 0]
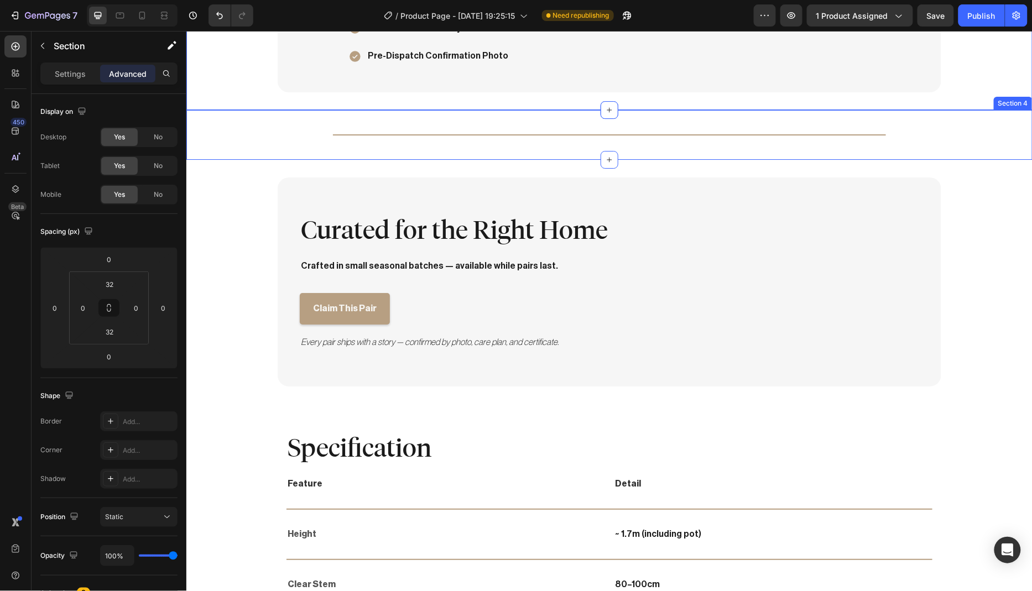
click at [274, 139] on div "Title Line Section 4" at bounding box center [609, 134] width 846 height 50
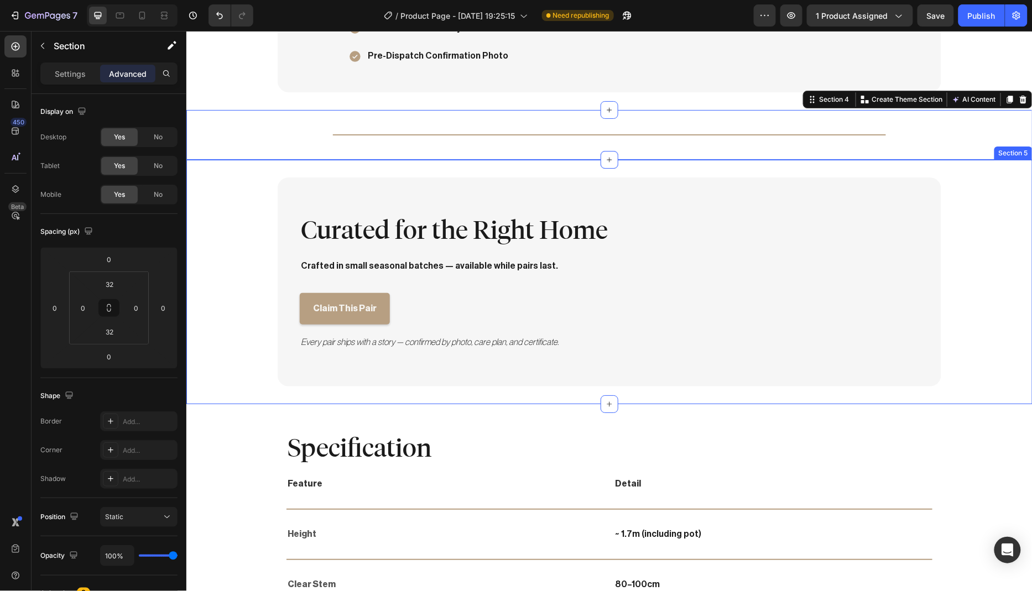
click at [261, 187] on div "Curated for the Right Home Heading Crafted in small seasonal batches — availabl…" at bounding box center [609, 281] width 846 height 209
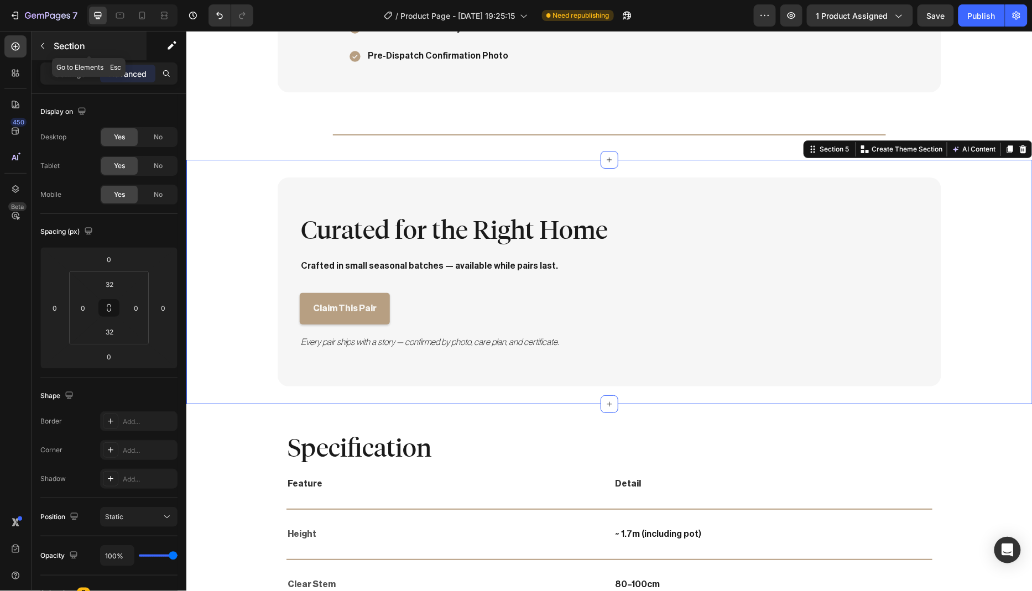
click at [46, 45] on icon "button" at bounding box center [42, 45] width 9 height 9
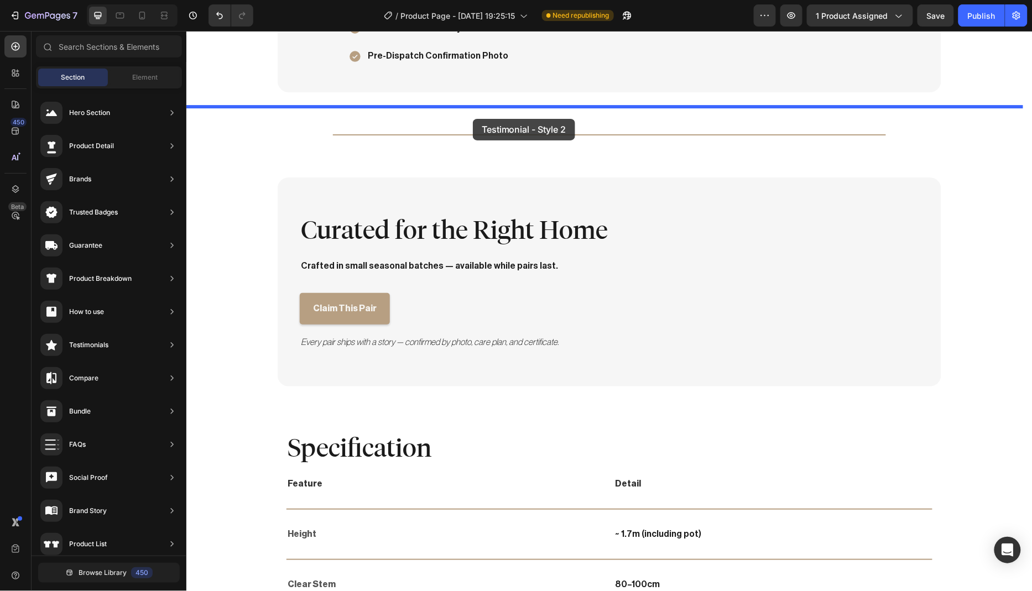
drag, startPoint x: 479, startPoint y: 218, endPoint x: 472, endPoint y: 118, distance: 100.3
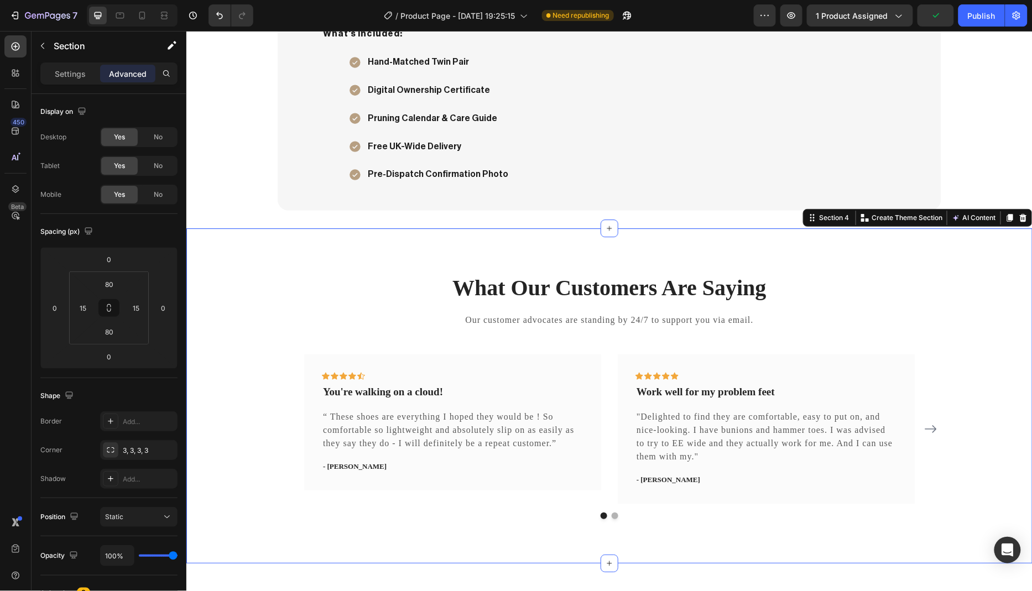
scroll to position [1246, 0]
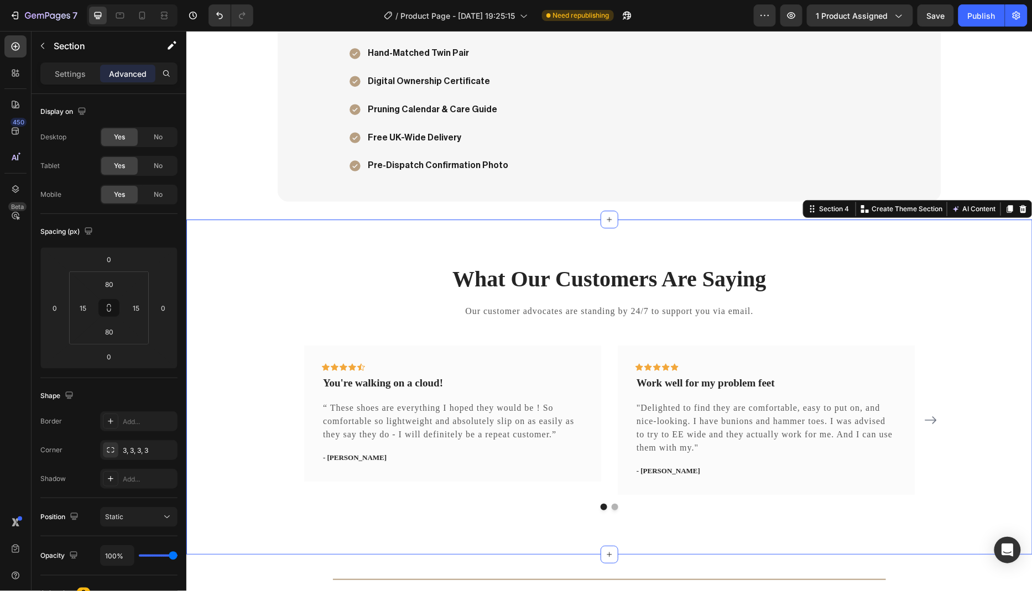
click at [226, 258] on div "What Our Customers Are Saying Heading Our customer advocates are standing by 24…" at bounding box center [609, 386] width 846 height 335
click at [128, 165] on div "Yes" at bounding box center [119, 166] width 36 height 18
click at [150, 166] on div "No" at bounding box center [158, 166] width 36 height 18
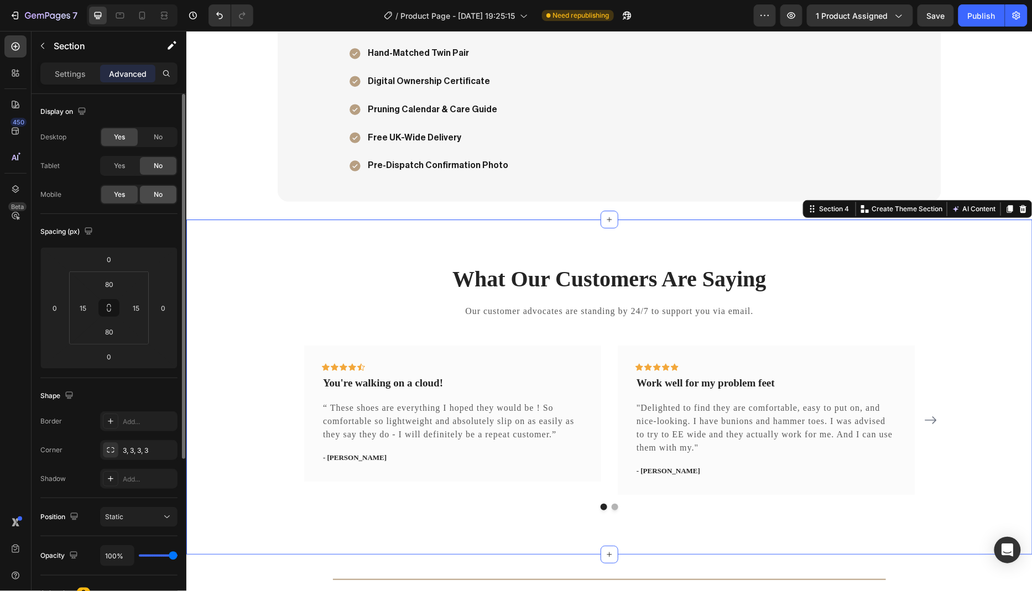
click at [155, 195] on span "No" at bounding box center [158, 195] width 9 height 10
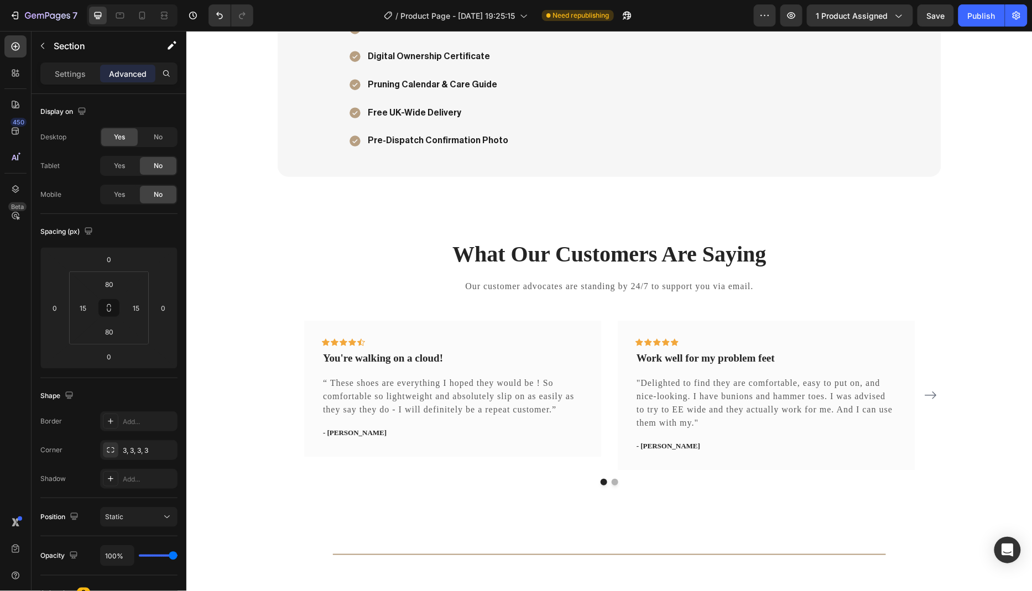
scroll to position [1288, 0]
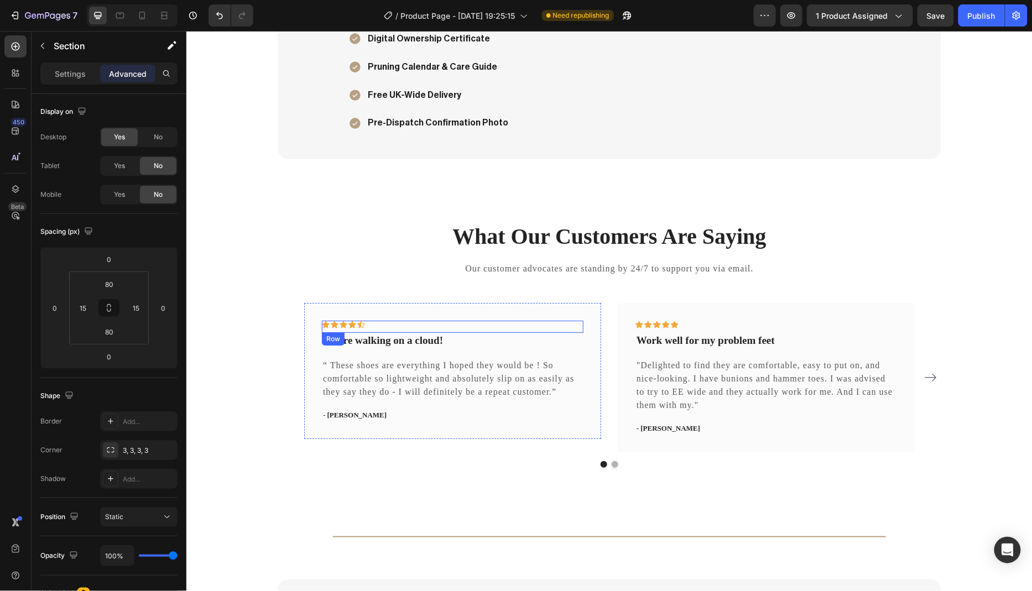
click at [363, 322] on div "Icon Icon Icon Icon Icon Row" at bounding box center [451, 326] width 261 height 12
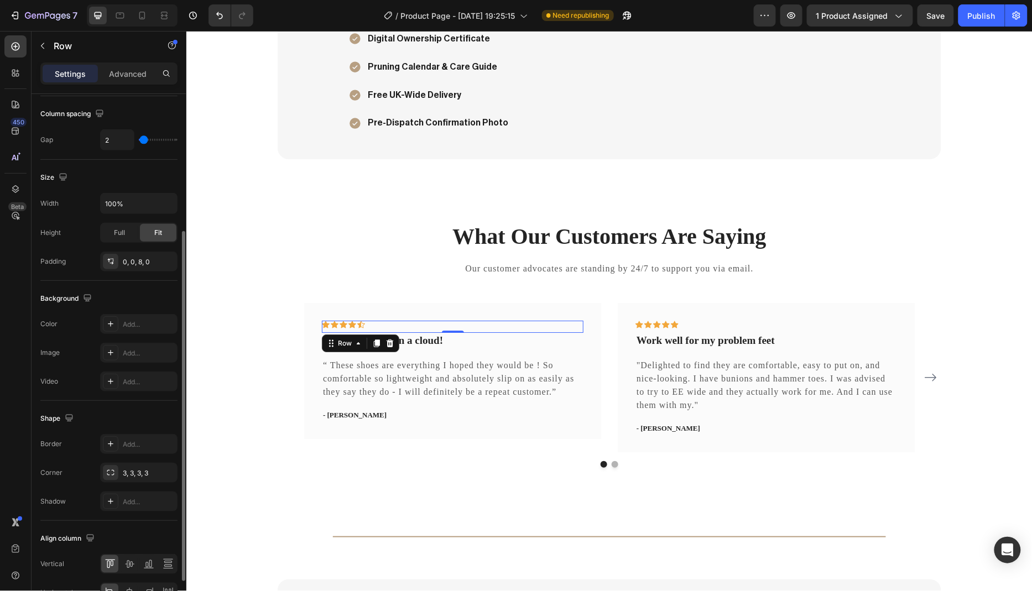
scroll to position [252, 0]
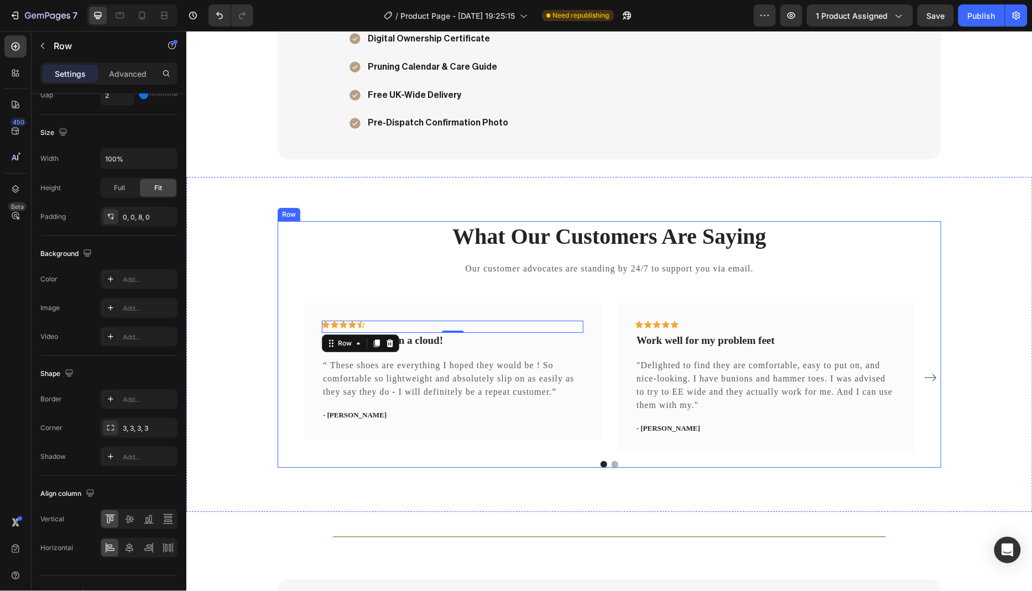
click at [280, 295] on div "What Our Customers Are Saying Heading Our customer advocates are standing by 24…" at bounding box center [608, 344] width 663 height 247
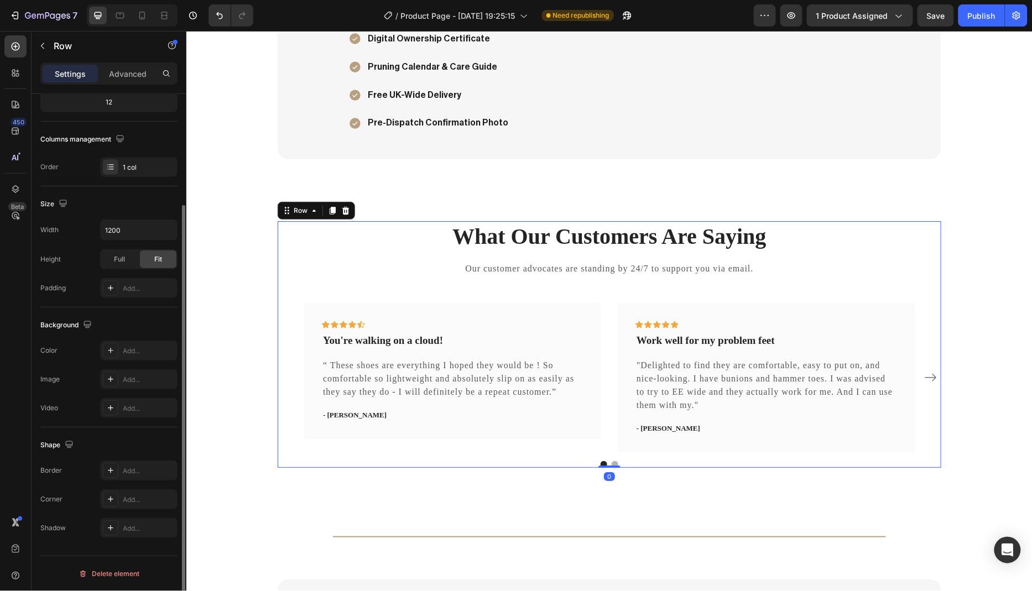
scroll to position [144, 0]
click at [137, 473] on div "Add..." at bounding box center [149, 473] width 52 height 10
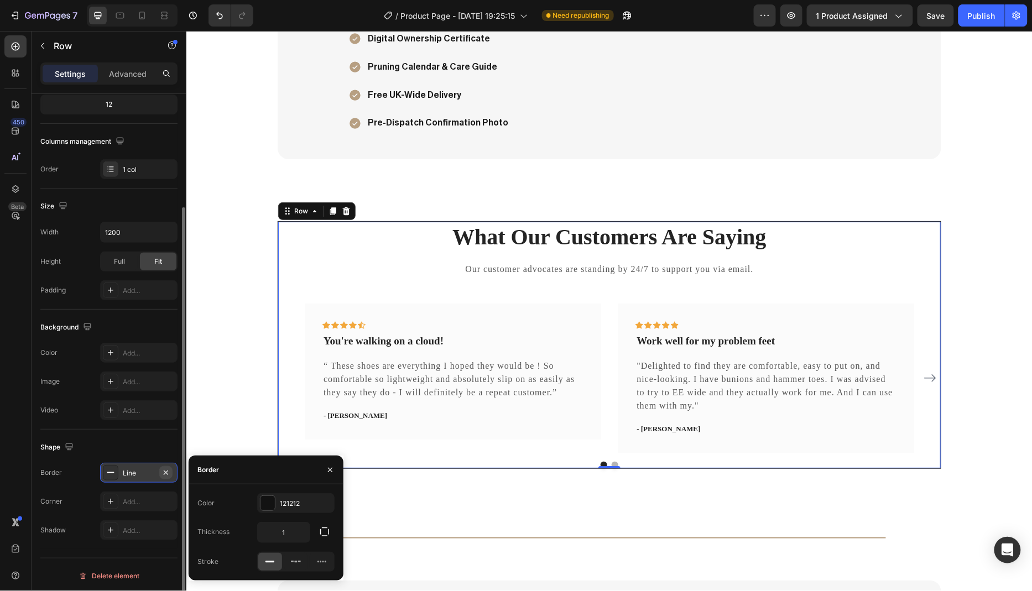
click at [166, 469] on icon "button" at bounding box center [165, 472] width 9 height 9
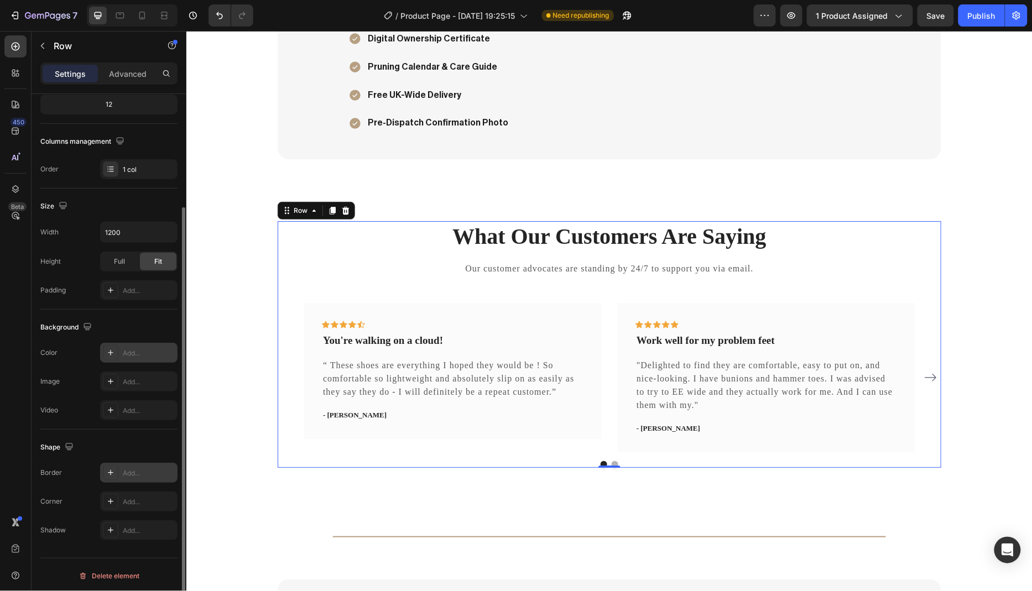
click at [138, 349] on div "Add..." at bounding box center [149, 353] width 52 height 10
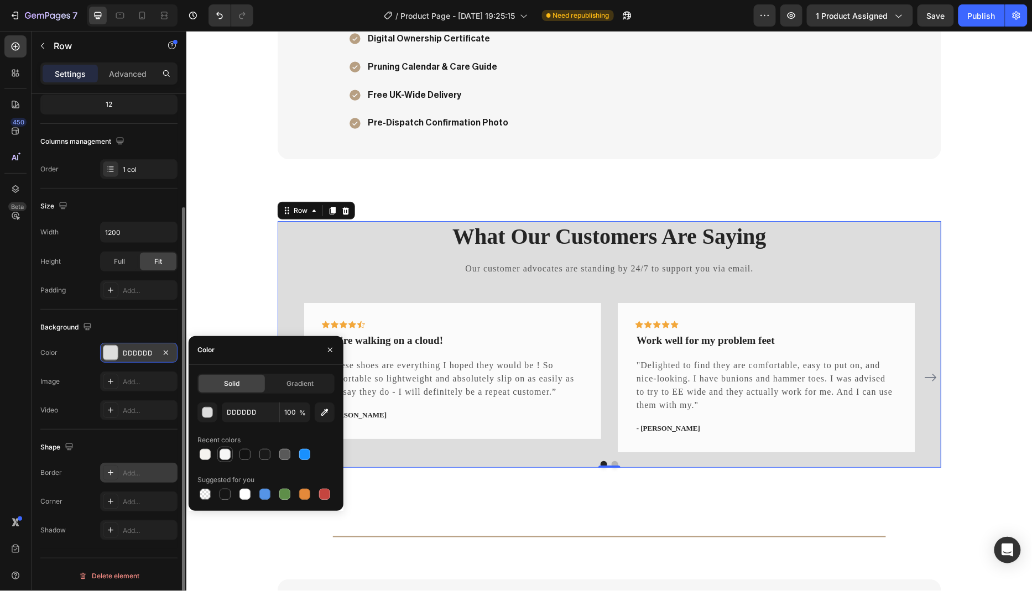
click at [229, 456] on div at bounding box center [224, 454] width 11 height 11
type input "F6F6F6"
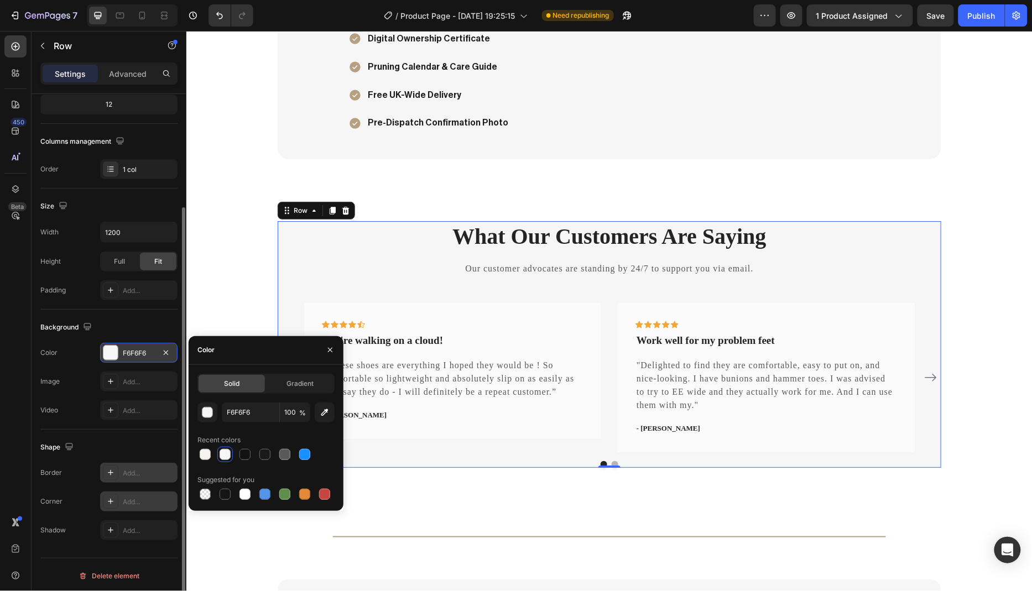
click at [142, 497] on div "Add..." at bounding box center [149, 502] width 52 height 10
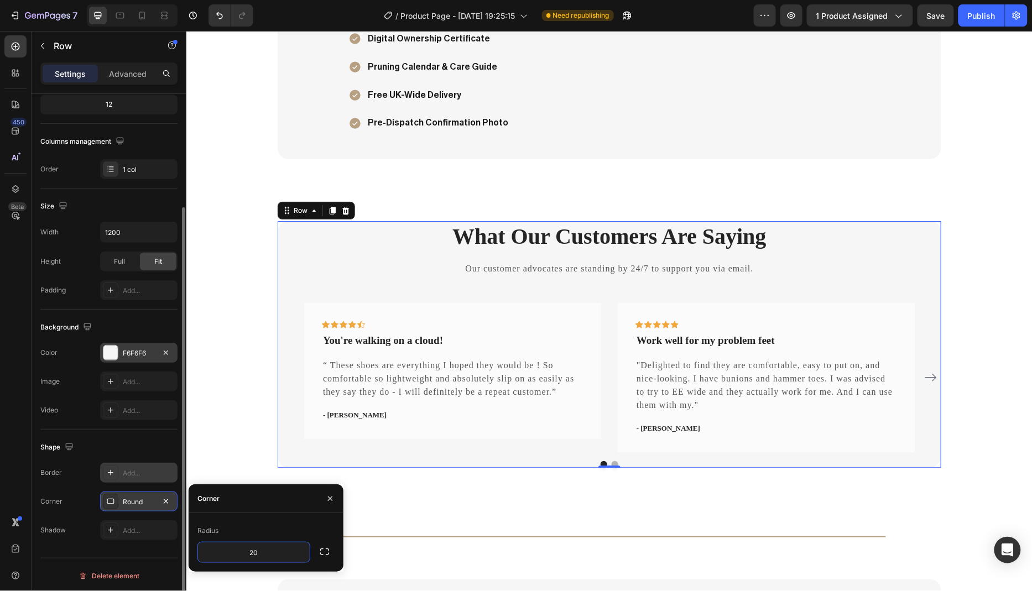
type input "20"
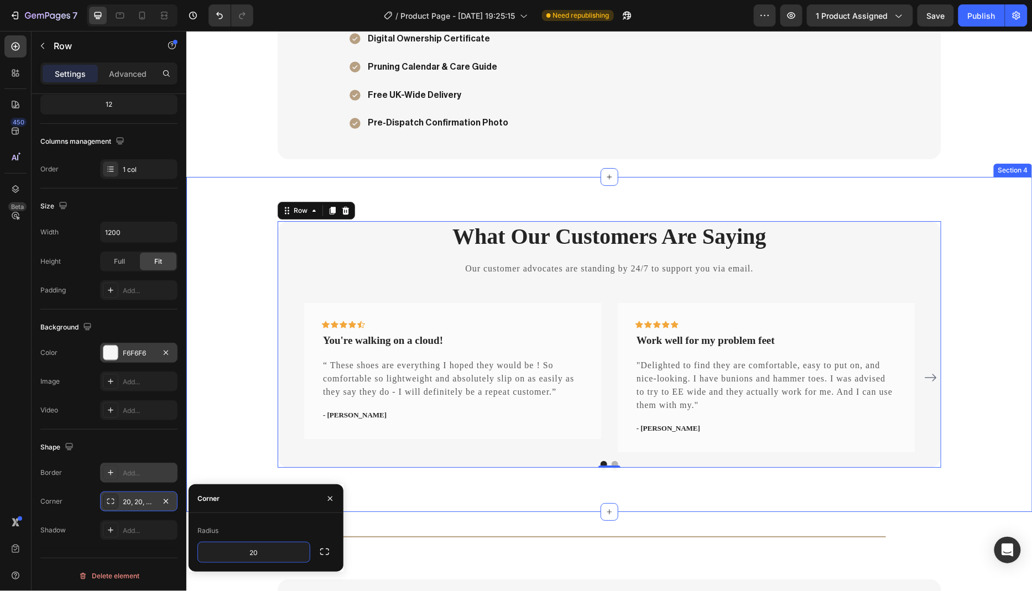
click at [229, 402] on div "What Our Customers Are Saying Heading Our customer advocates are standing by 24…" at bounding box center [608, 344] width 829 height 247
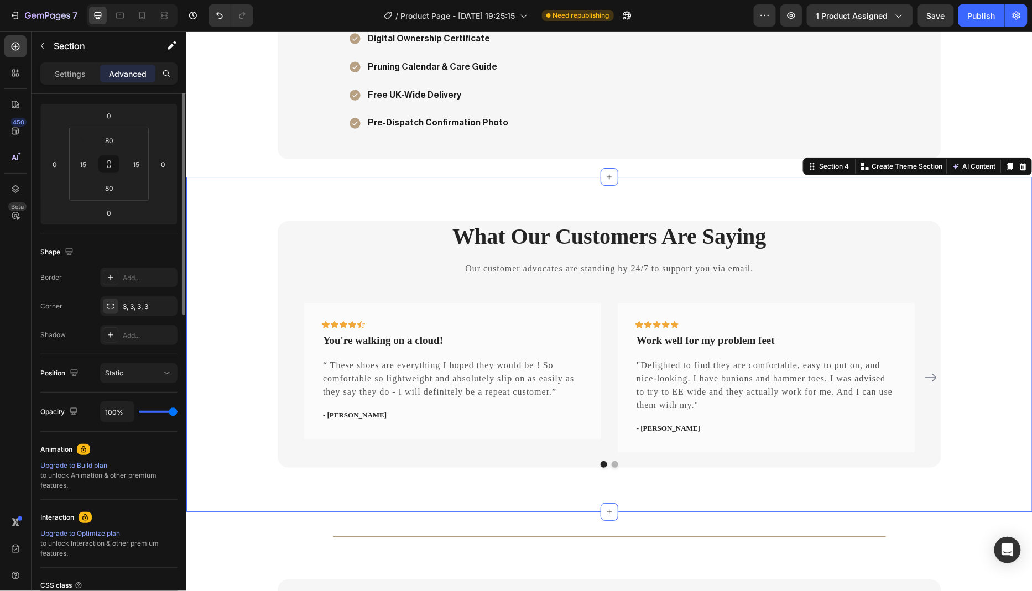
scroll to position [0, 0]
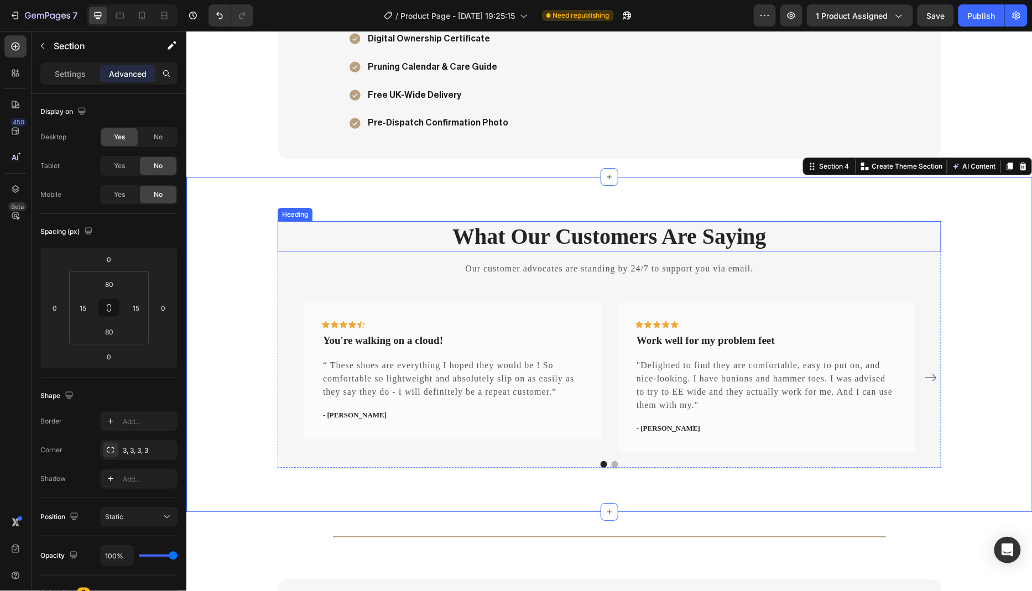
click at [542, 237] on p "What Our Customers Are Saying" at bounding box center [608, 236] width 661 height 29
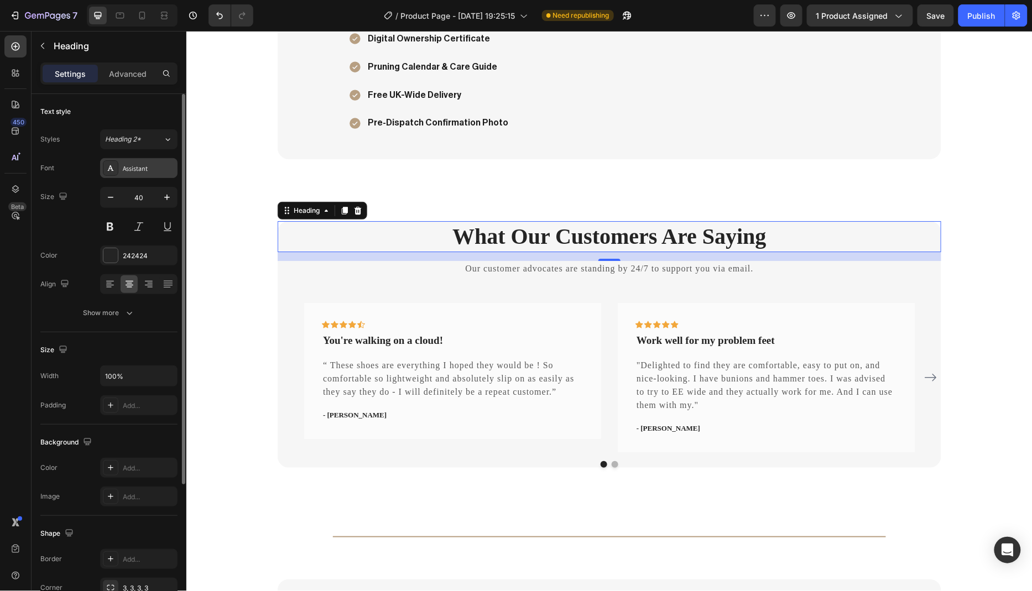
click at [143, 165] on div "Assistant" at bounding box center [149, 169] width 52 height 10
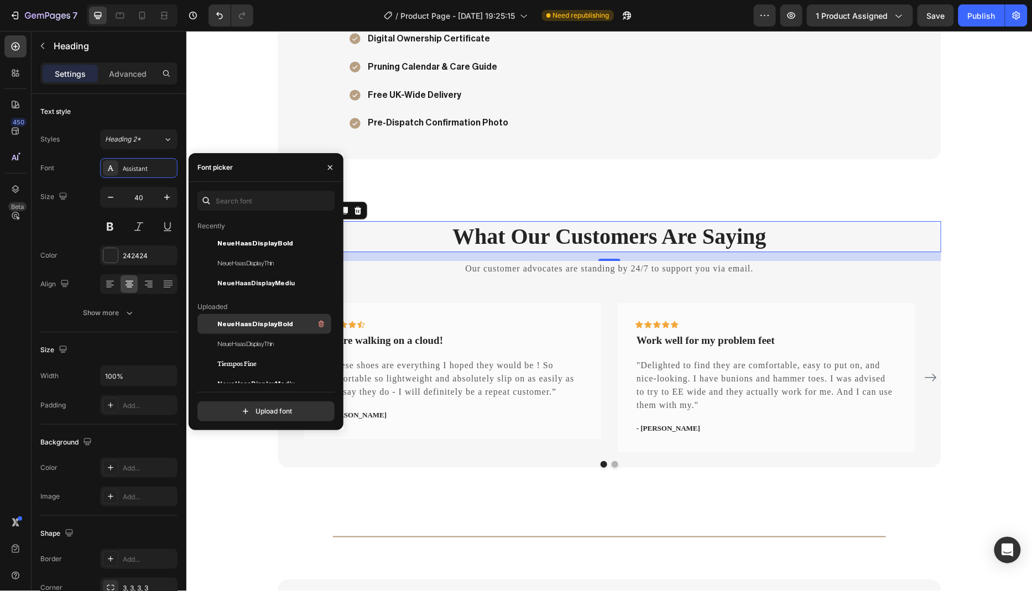
scroll to position [48, 0]
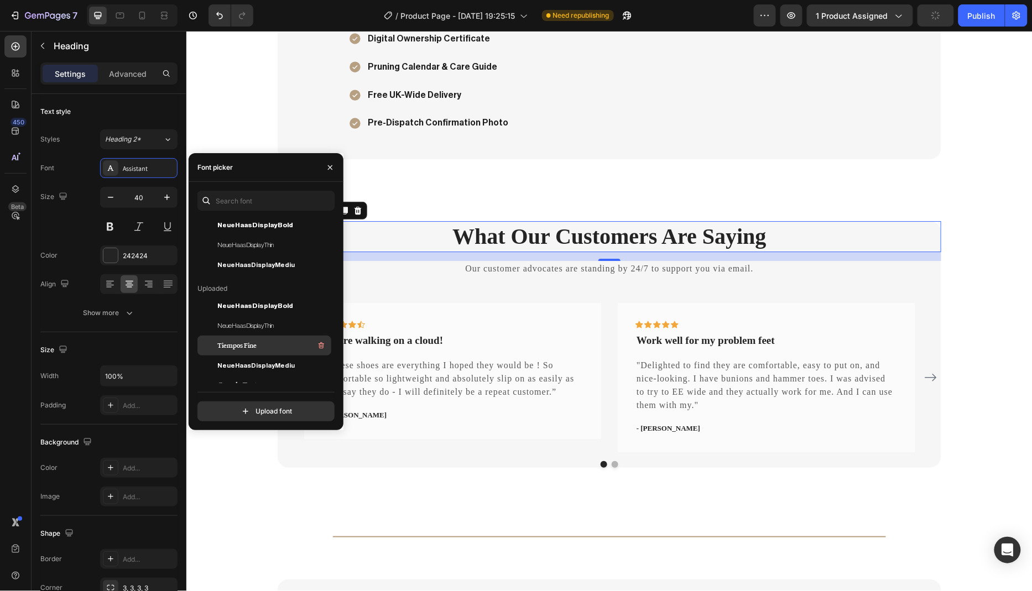
click at [278, 347] on div "Tiempos Fine" at bounding box center [273, 345] width 112 height 13
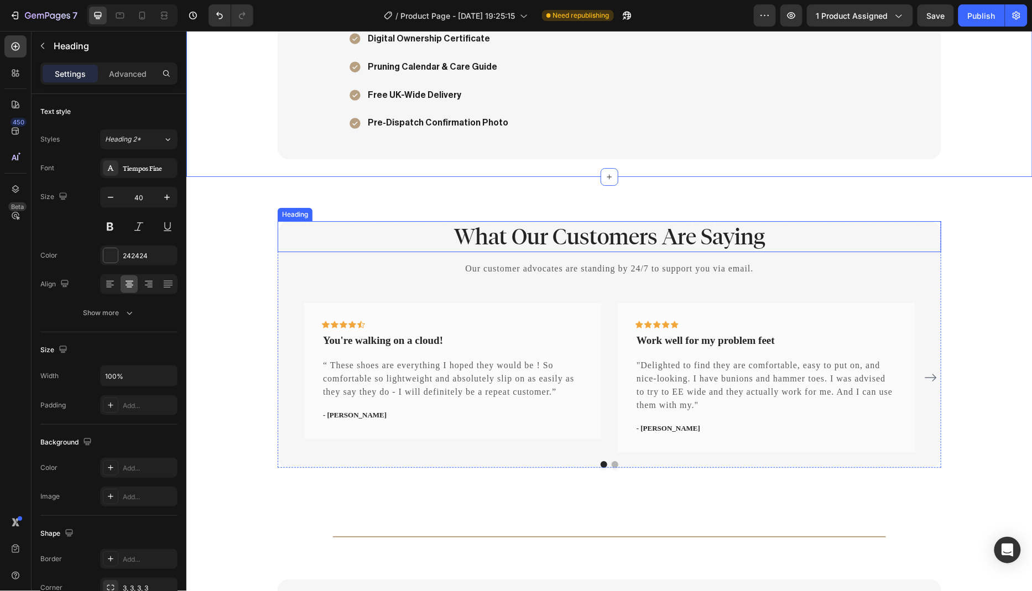
click at [495, 233] on p "What Our Customers Are Saying" at bounding box center [608, 236] width 661 height 29
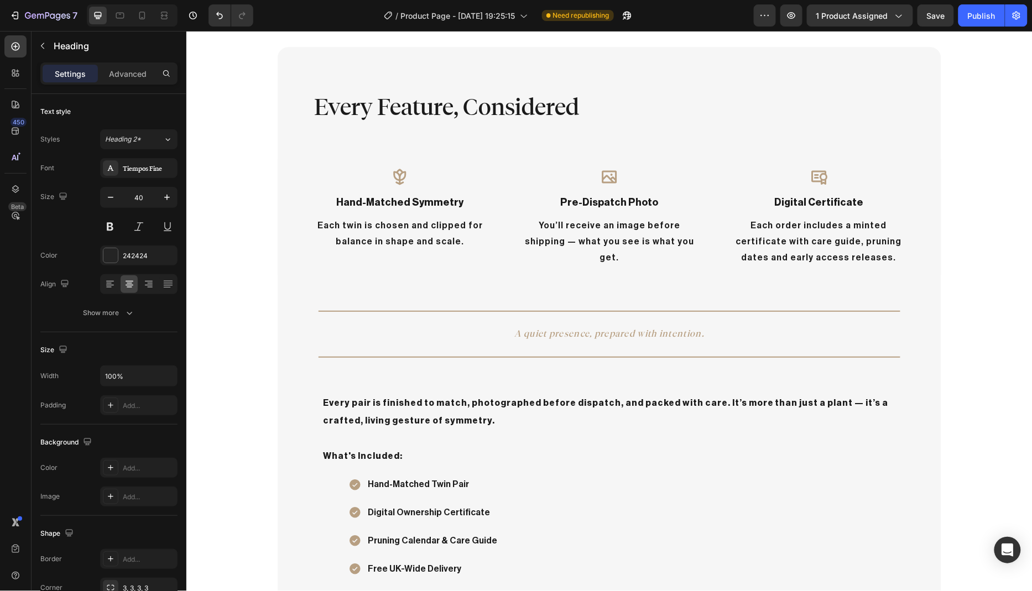
scroll to position [824, 0]
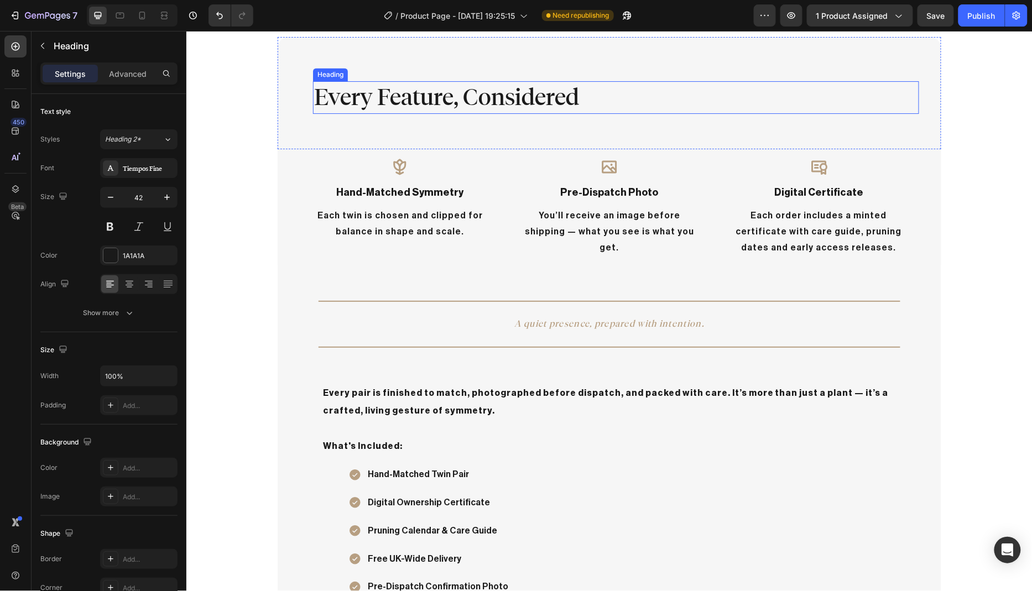
click at [419, 98] on h2 "Every Feature, Considered" at bounding box center [615, 97] width 606 height 33
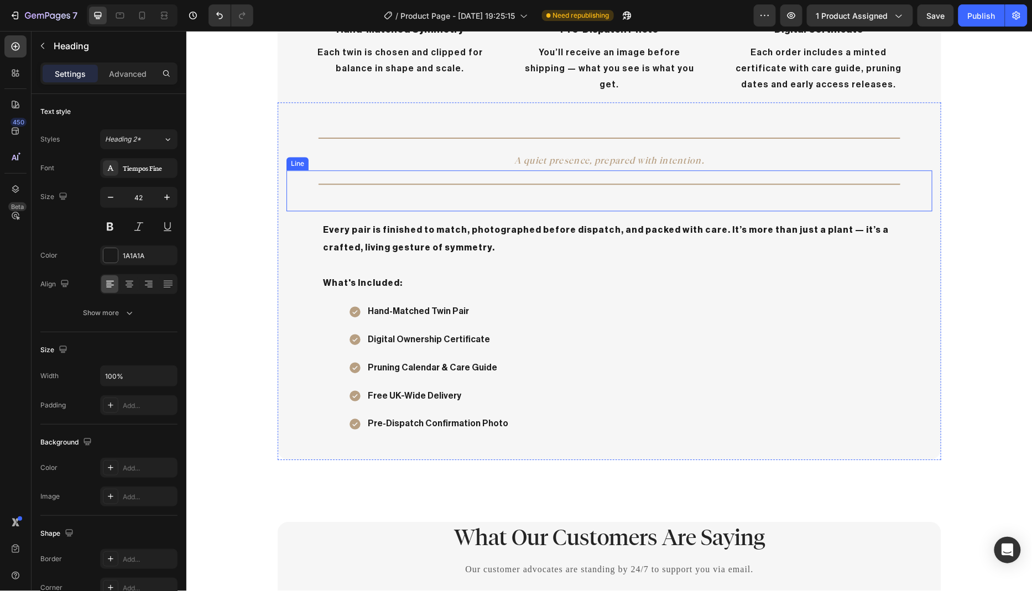
scroll to position [990, 0]
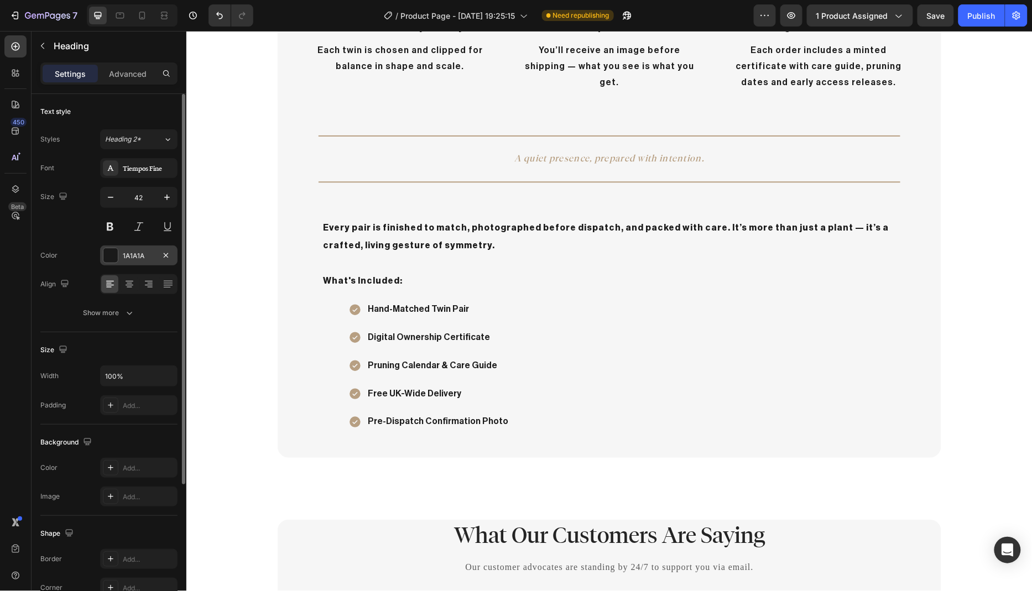
click at [132, 255] on div "1A1A1A" at bounding box center [139, 256] width 32 height 10
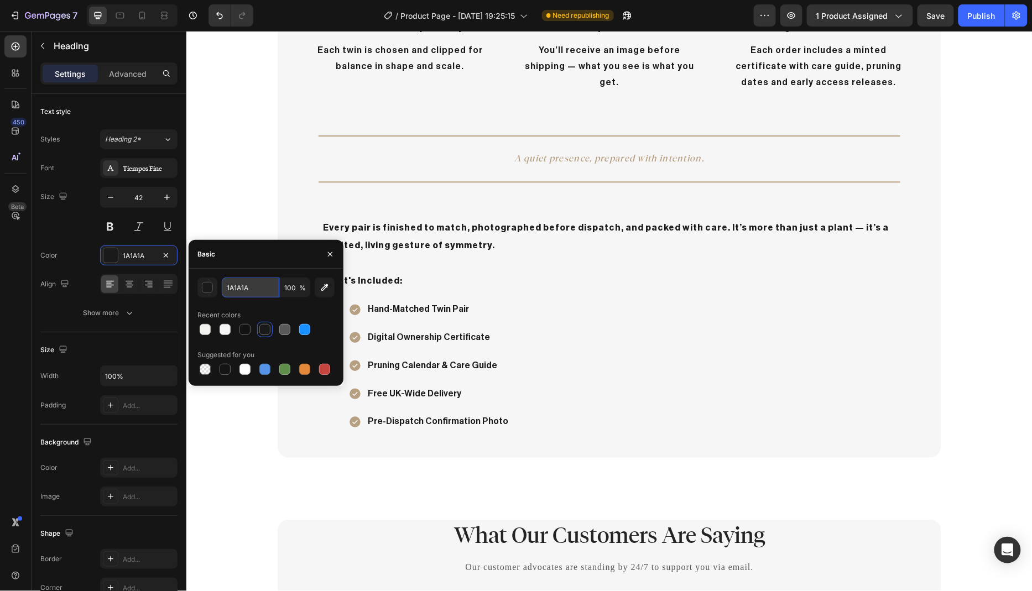
click at [258, 288] on input "1A1A1A" at bounding box center [250, 288] width 57 height 20
drag, startPoint x: 258, startPoint y: 288, endPoint x: 221, endPoint y: 289, distance: 37.1
click at [222, 289] on input "1A1A1A" at bounding box center [250, 288] width 57 height 20
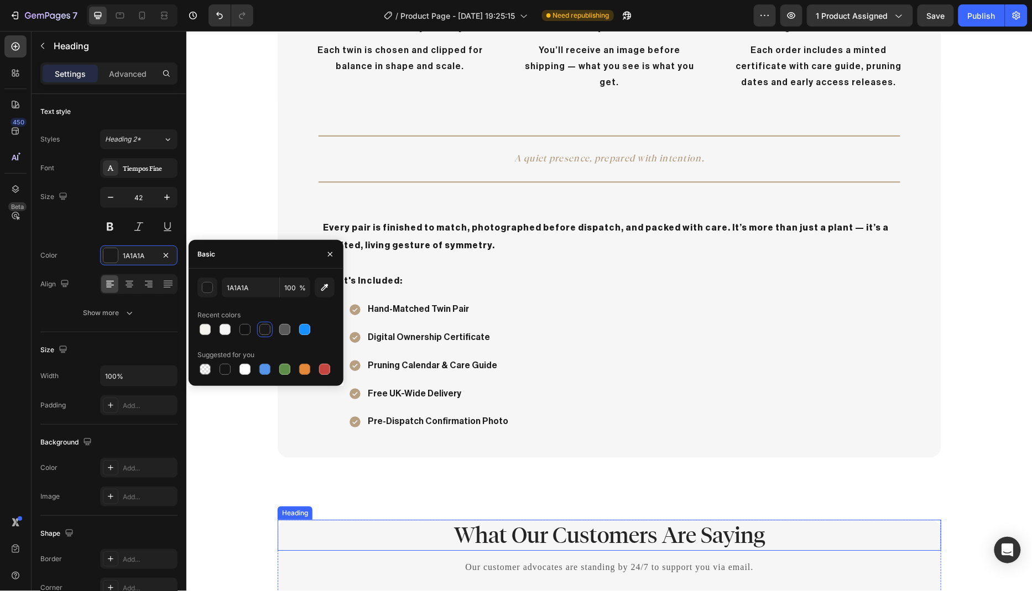
click at [604, 538] on p "What Our Customers Are Saying" at bounding box center [608, 534] width 661 height 29
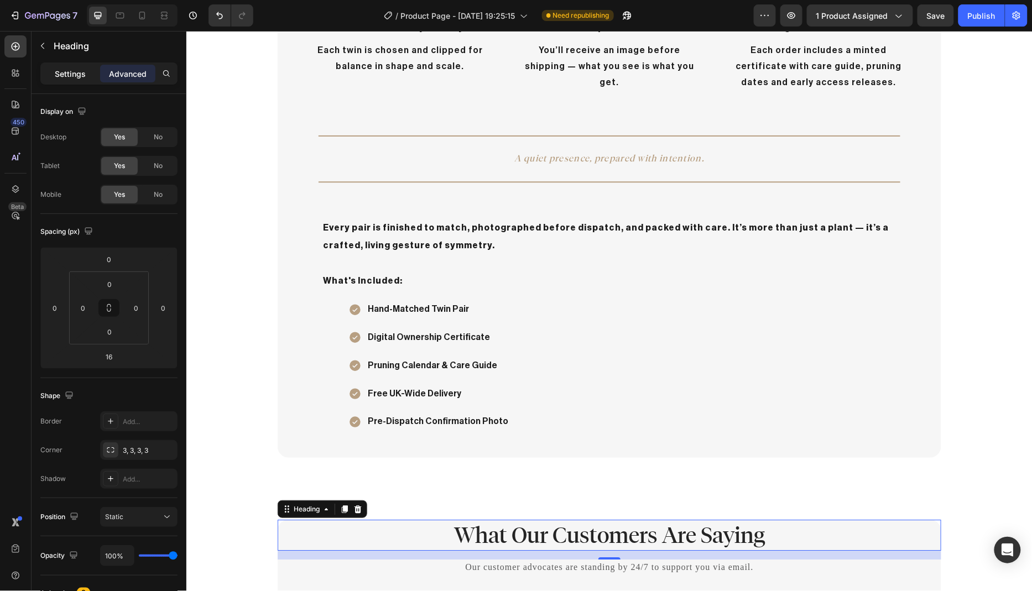
click at [61, 78] on p "Settings" at bounding box center [70, 74] width 31 height 12
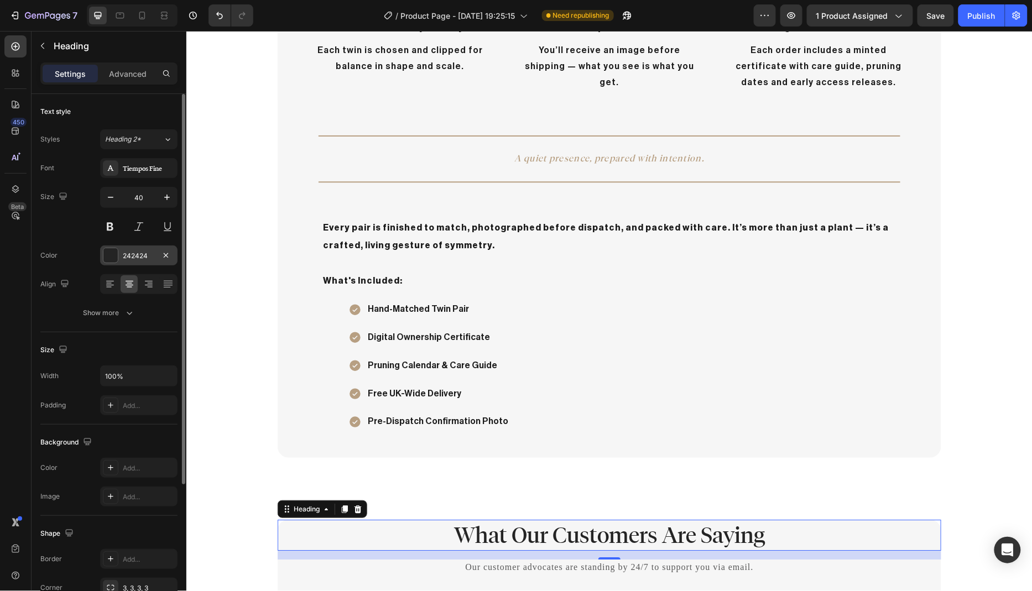
click at [140, 259] on div "242424" at bounding box center [139, 256] width 32 height 10
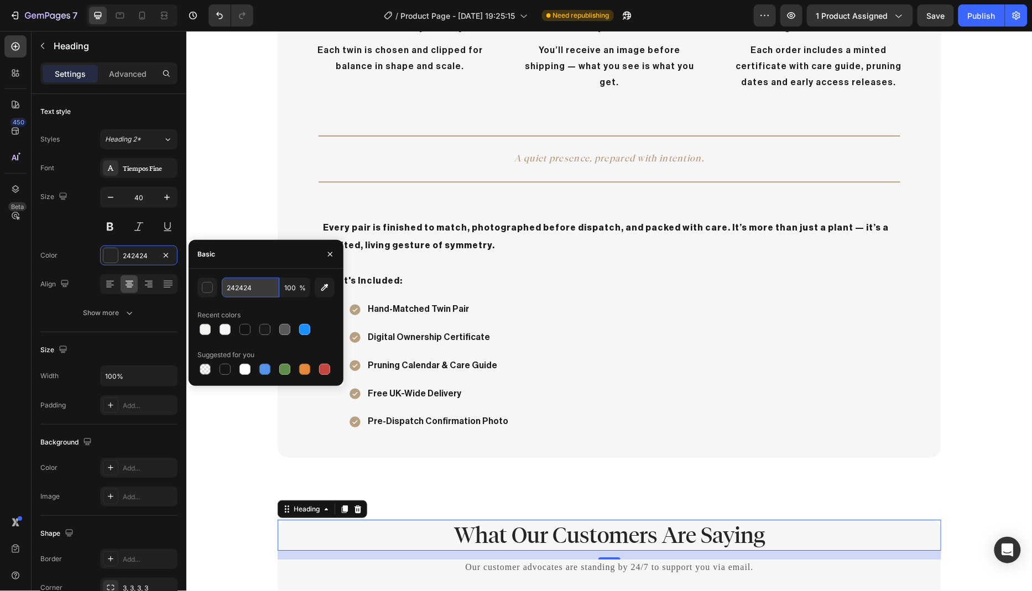
click at [258, 290] on input "242424" at bounding box center [250, 288] width 57 height 20
paste input "1A1A1A"
type input "1A1A1A"
click at [225, 205] on div "Every Feature, Considered Heading Row Icon hand-matched symmetry Text Block Eac…" at bounding box center [609, 164] width 846 height 586
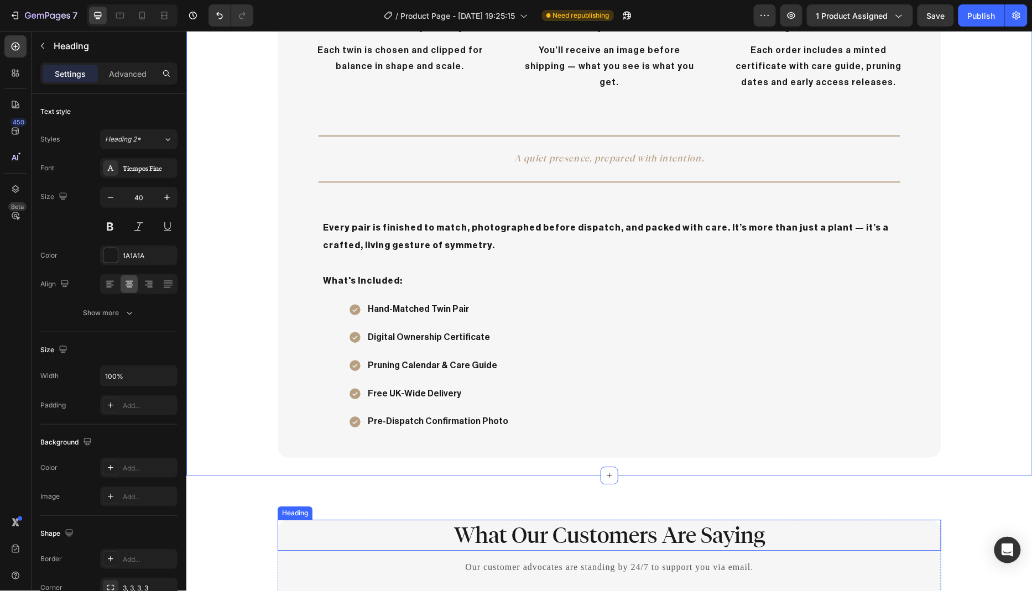
click at [493, 530] on p "What Our Customers Are Saying" at bounding box center [608, 534] width 661 height 29
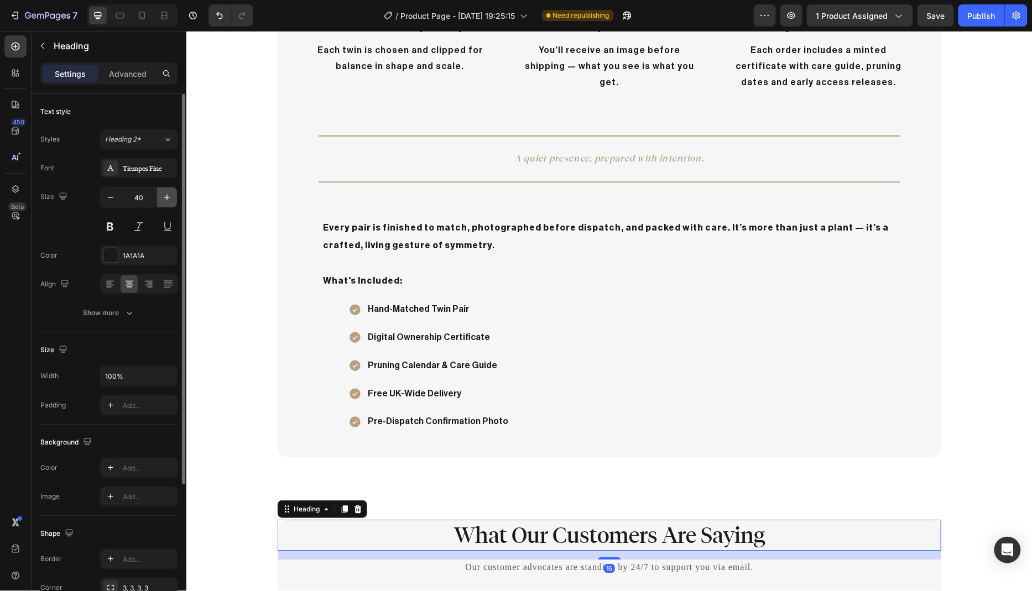
click at [166, 195] on icon "button" at bounding box center [166, 197] width 11 height 11
type input "42"
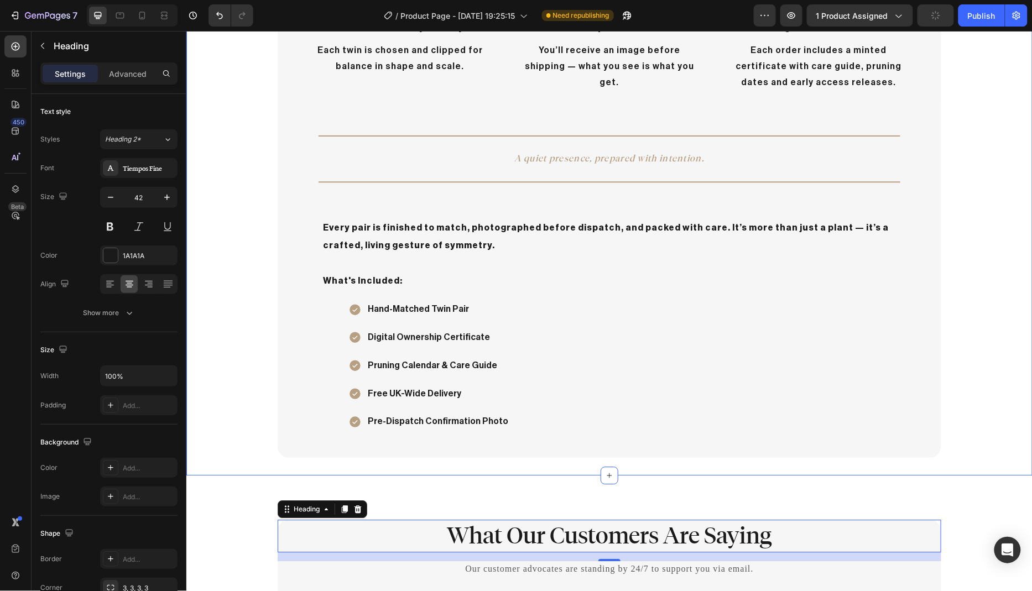
click at [222, 274] on div "Every Feature, Considered Heading Row Icon hand-matched symmetry Text Block Eac…" at bounding box center [609, 164] width 846 height 586
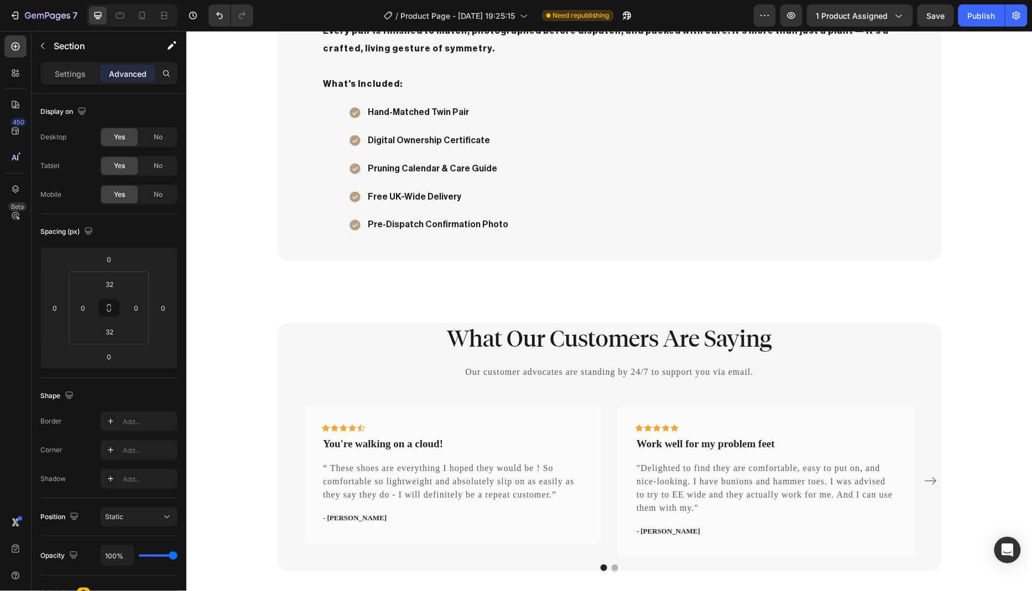
scroll to position [1183, 0]
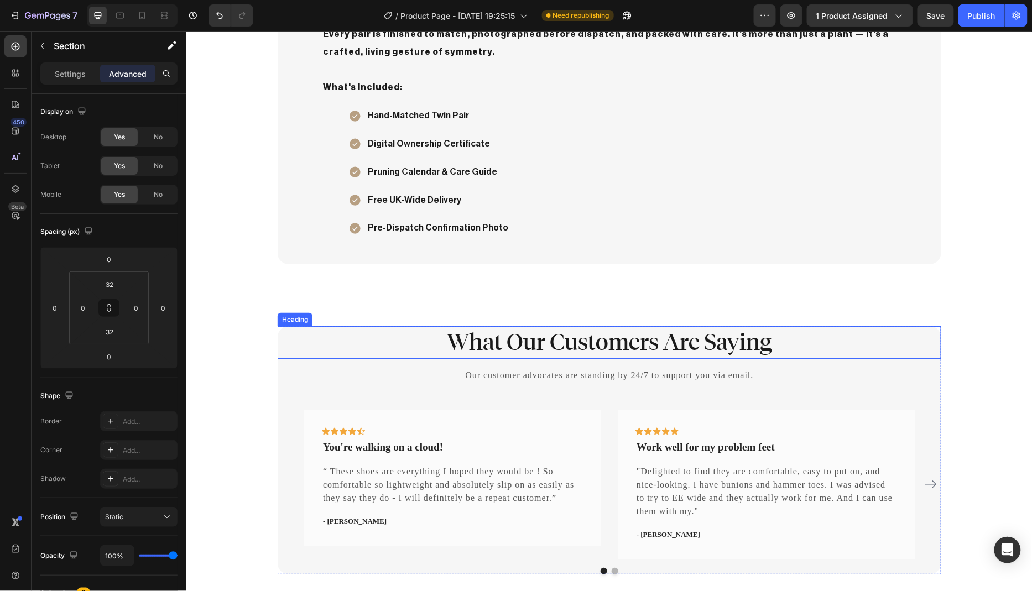
click at [764, 340] on p "What Our Customers Are Saying" at bounding box center [608, 342] width 661 height 30
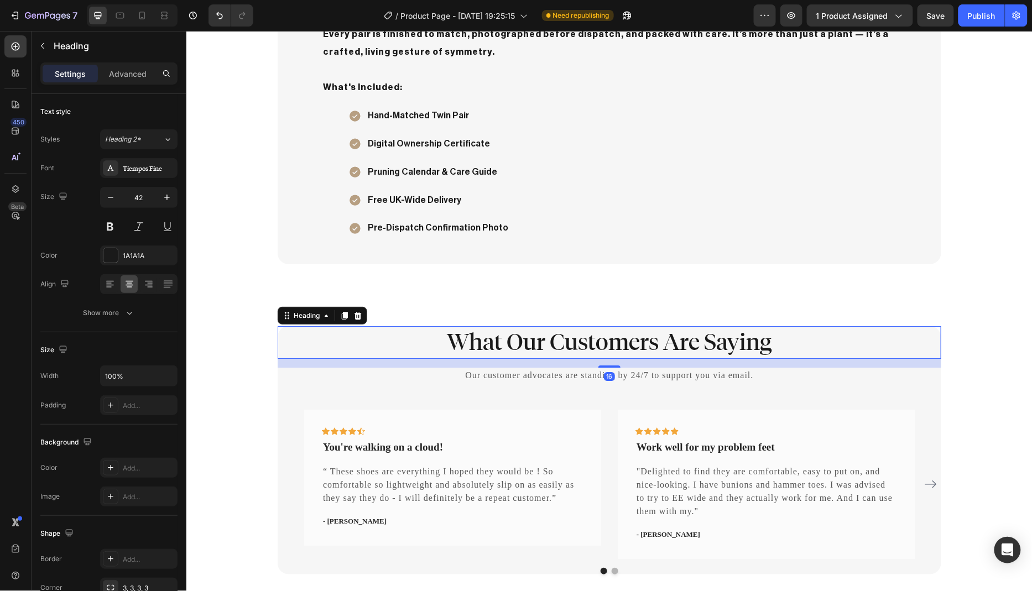
click at [768, 341] on p "What Our Customers Are Saying" at bounding box center [608, 342] width 661 height 30
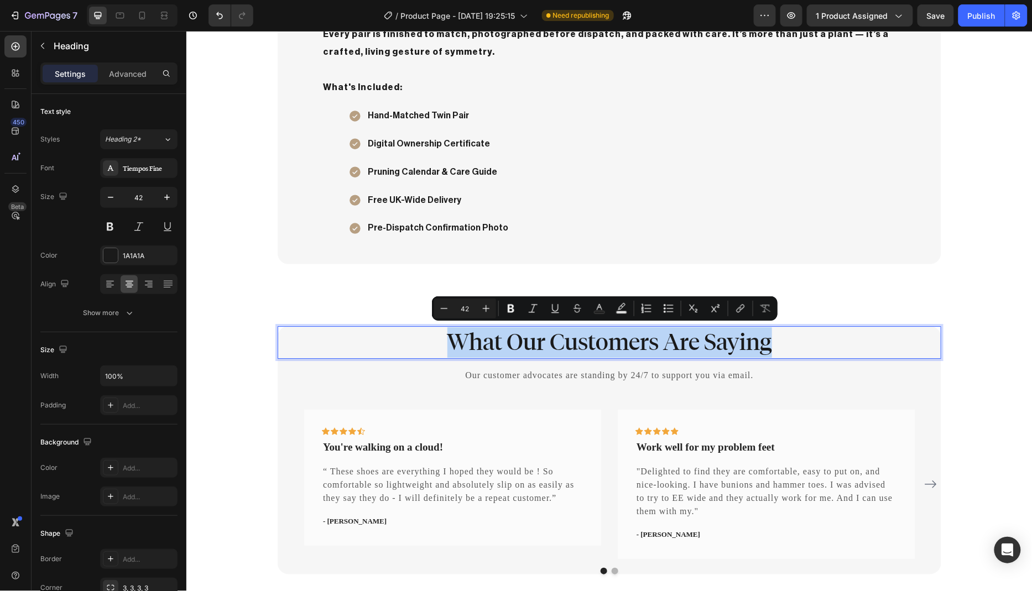
drag, startPoint x: 769, startPoint y: 341, endPoint x: 451, endPoint y: 342, distance: 318.4
click at [451, 342] on p "What Our Customers Are Saying" at bounding box center [608, 342] width 661 height 30
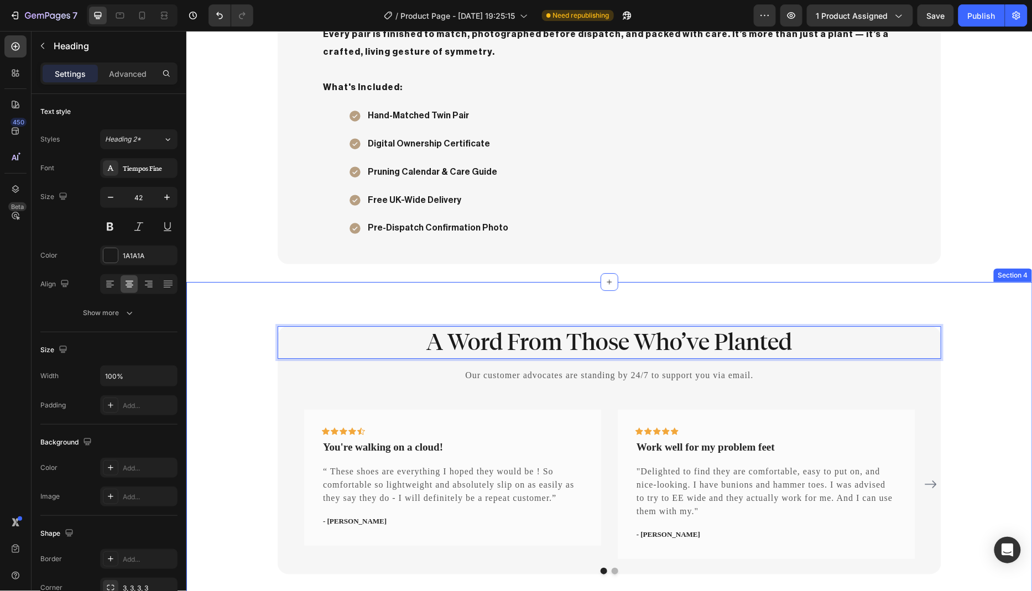
click at [240, 407] on div "A Word From Those Who’ve Planted Heading 16 Our customer advocates are standing…" at bounding box center [608, 450] width 829 height 248
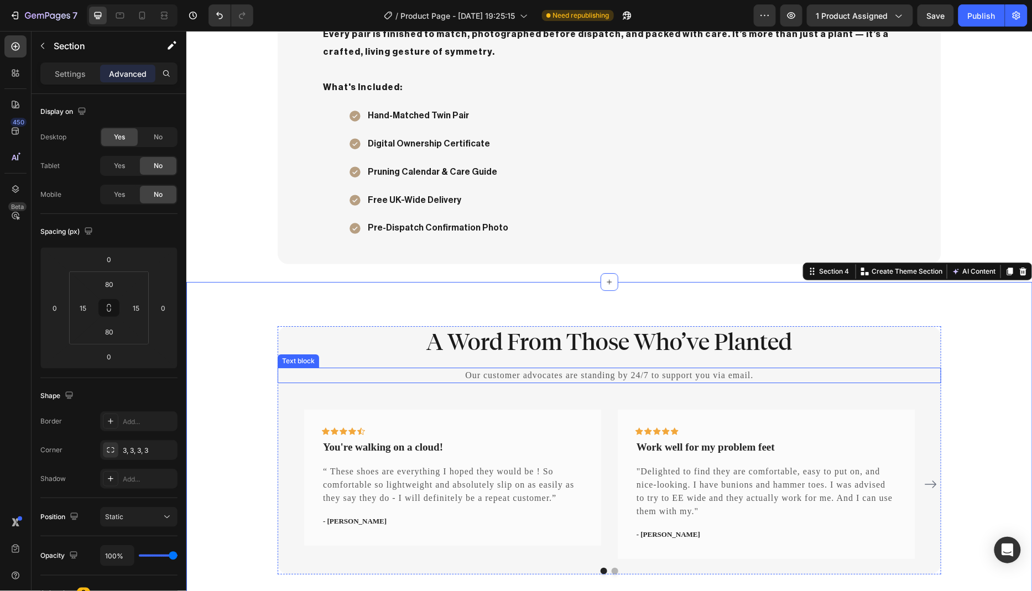
click at [743, 373] on p "Our customer advocates are standing by 24/7 to support you via email." at bounding box center [608, 374] width 661 height 13
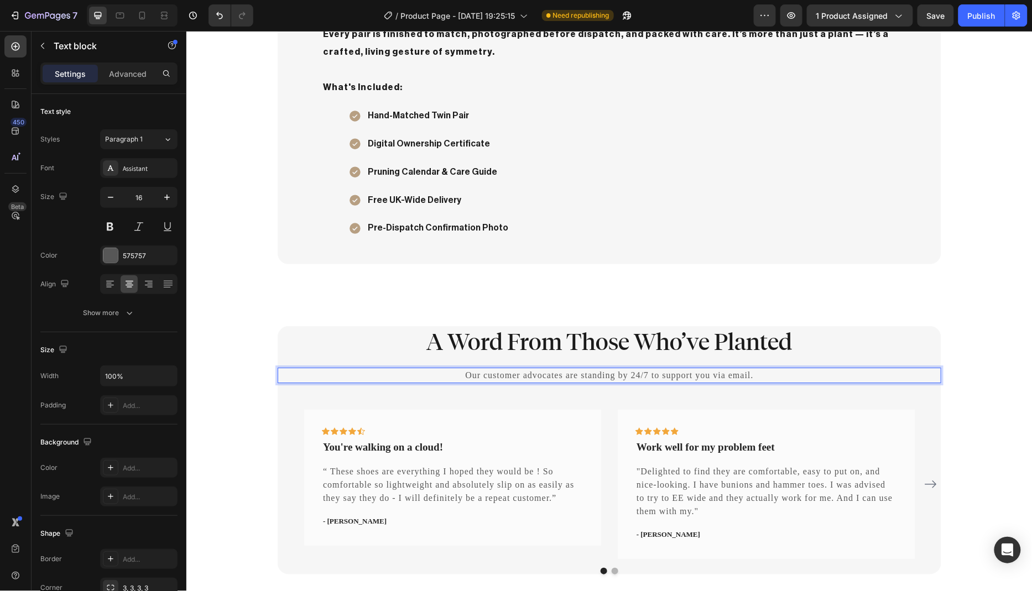
click at [750, 373] on p "Our customer advocates are standing by 24/7 to support you via email." at bounding box center [608, 374] width 661 height 13
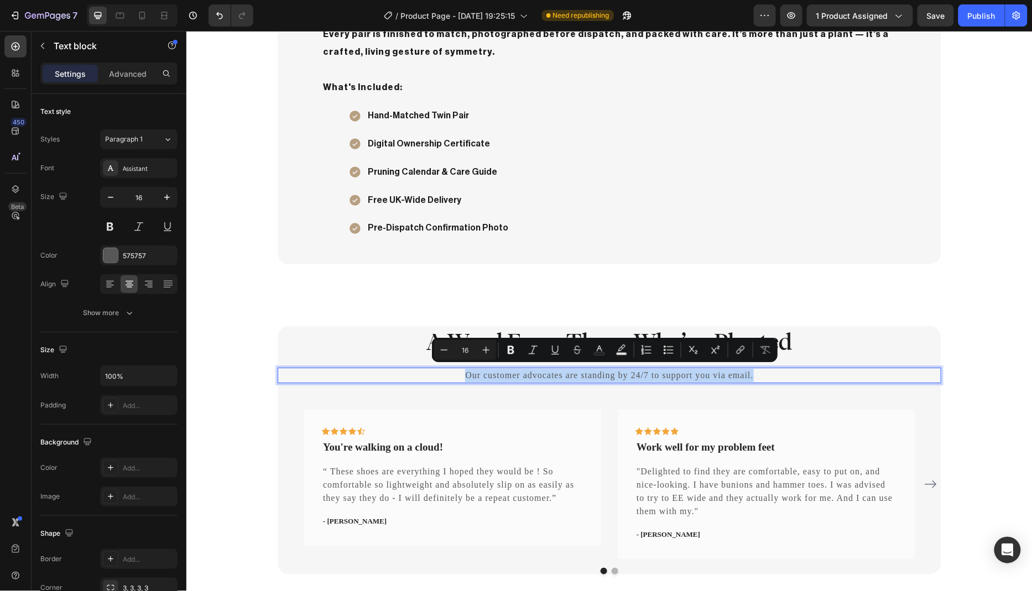
drag, startPoint x: 750, startPoint y: 373, endPoint x: 457, endPoint y: 373, distance: 293.0
click at [457, 373] on p "Our customer advocates are standing by 24/7 to support you via email." at bounding box center [608, 374] width 661 height 13
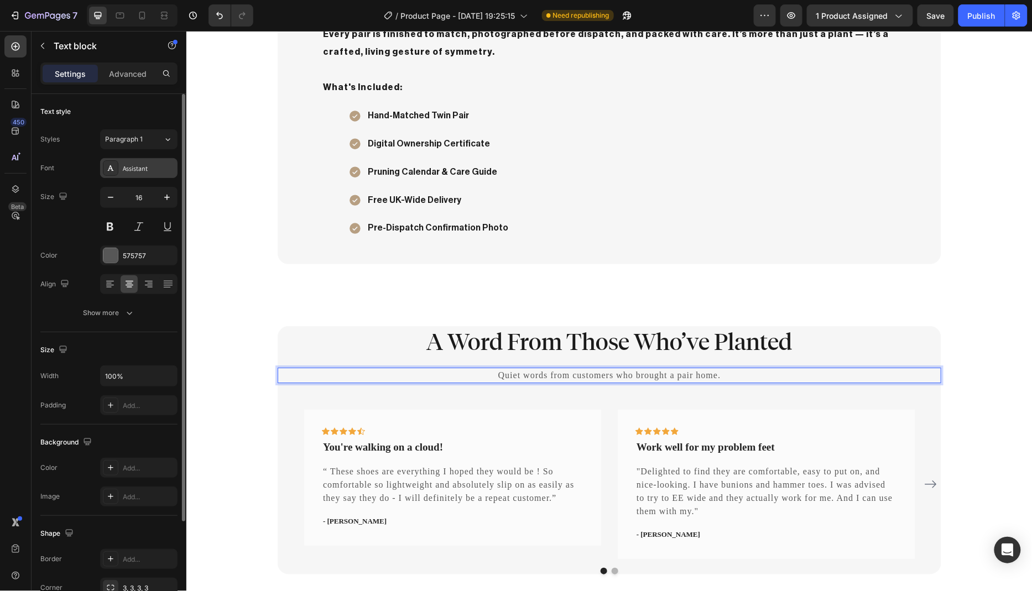
click at [142, 166] on div "Assistant" at bounding box center [149, 169] width 52 height 10
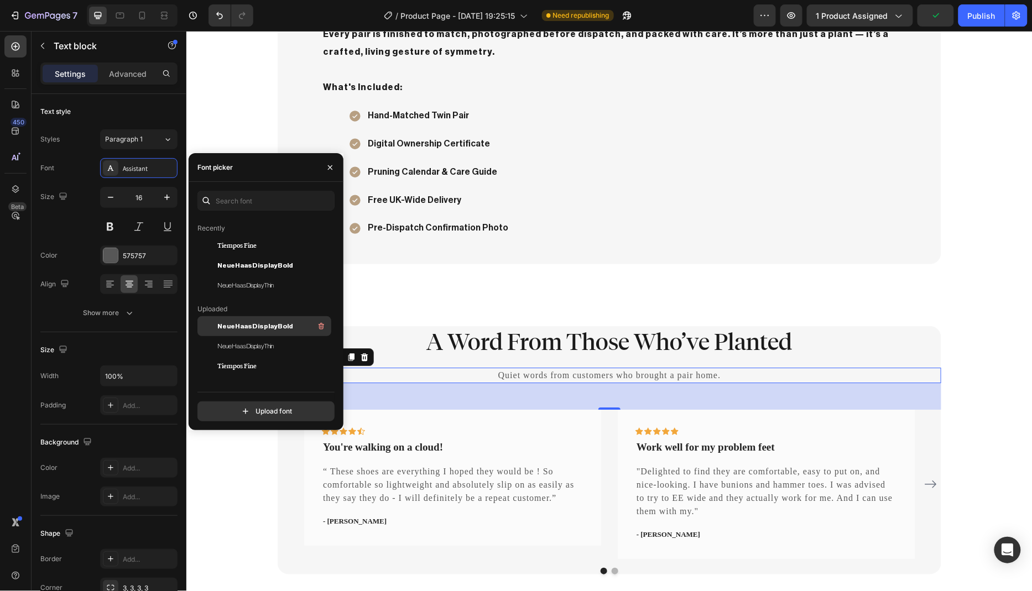
scroll to position [48, 0]
click at [269, 328] on span "NeueHaasDisplayThin" at bounding box center [245, 326] width 56 height 10
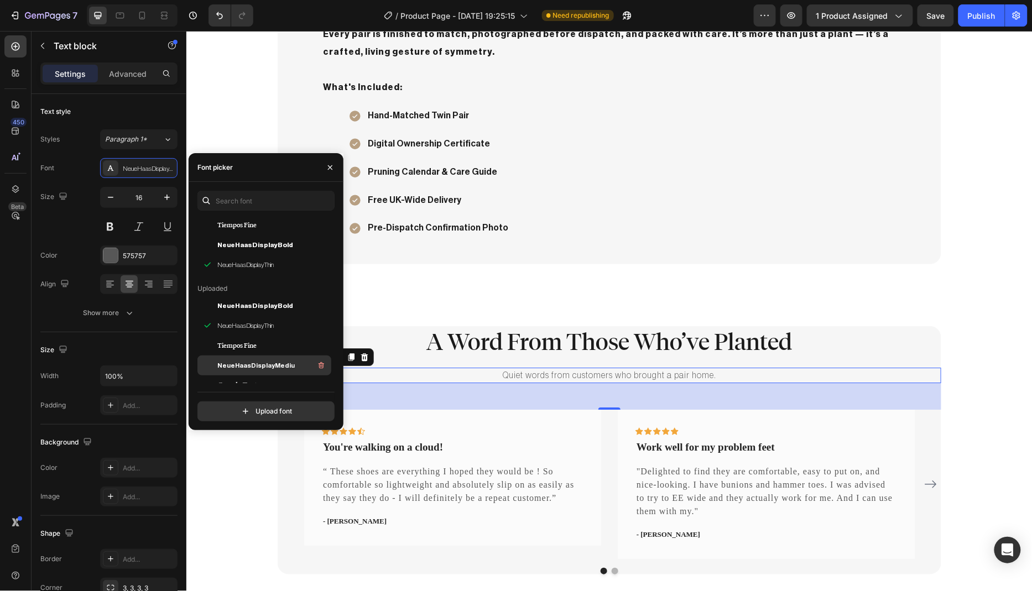
click at [273, 360] on span "NeueHaasDisplayMediu" at bounding box center [255, 365] width 77 height 10
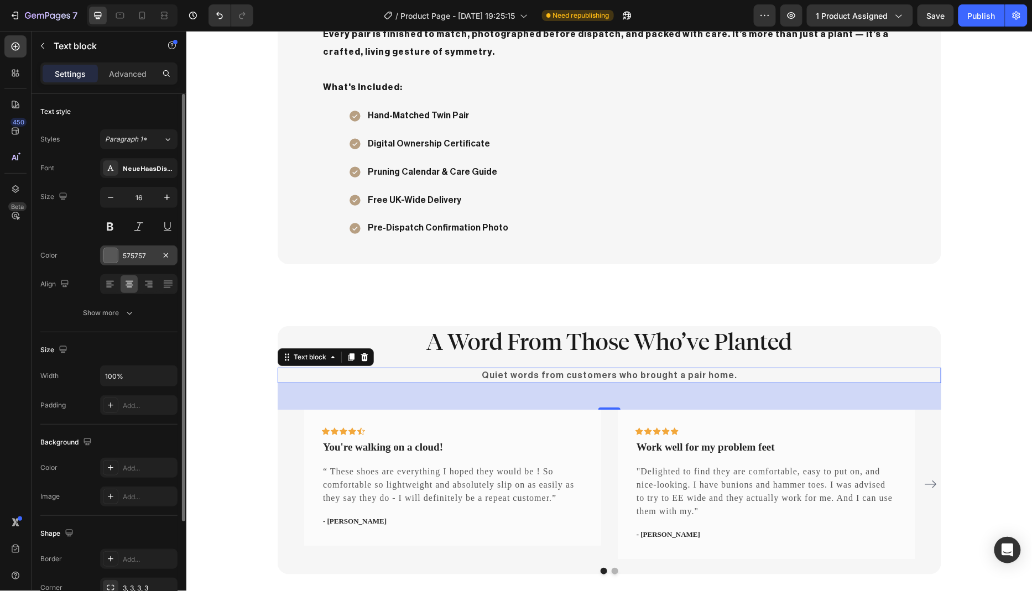
click at [139, 255] on div "575757" at bounding box center [139, 256] width 32 height 10
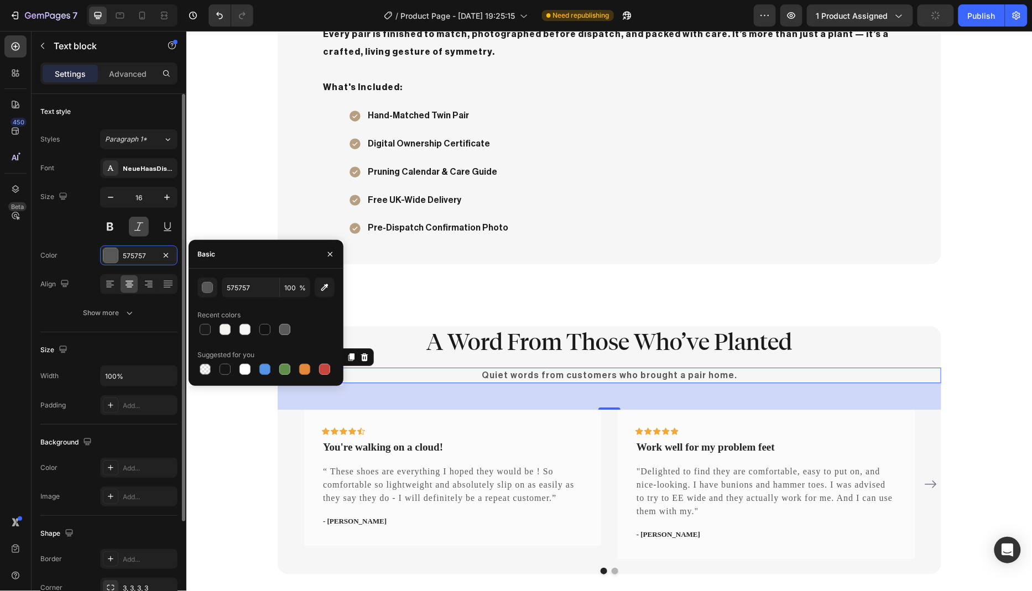
click at [141, 223] on button at bounding box center [139, 227] width 20 height 20
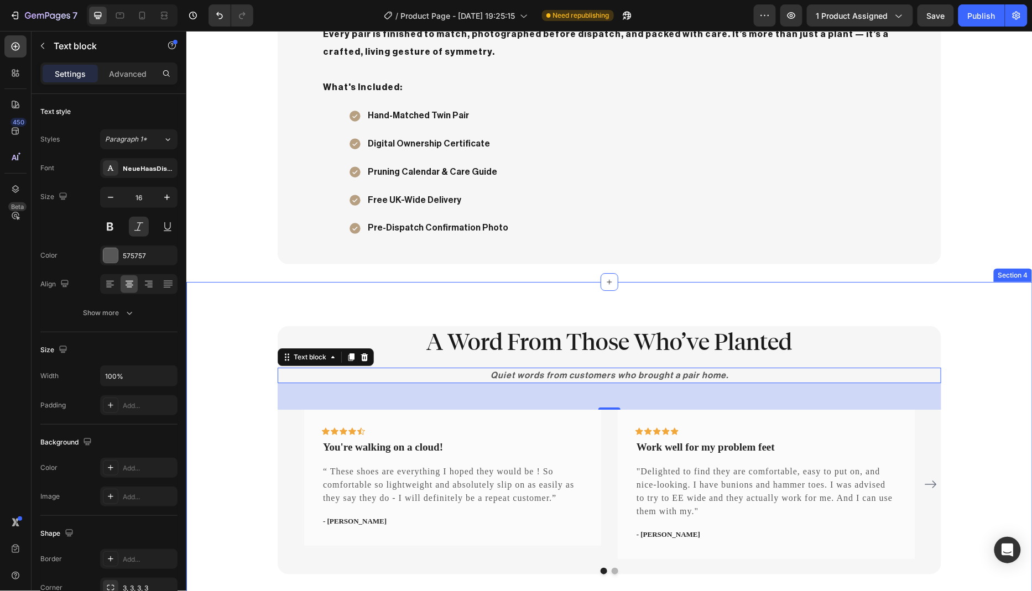
click at [252, 341] on div "A Word From Those Who’ve Planted Heading Quiet words from customers who brought…" at bounding box center [608, 450] width 829 height 248
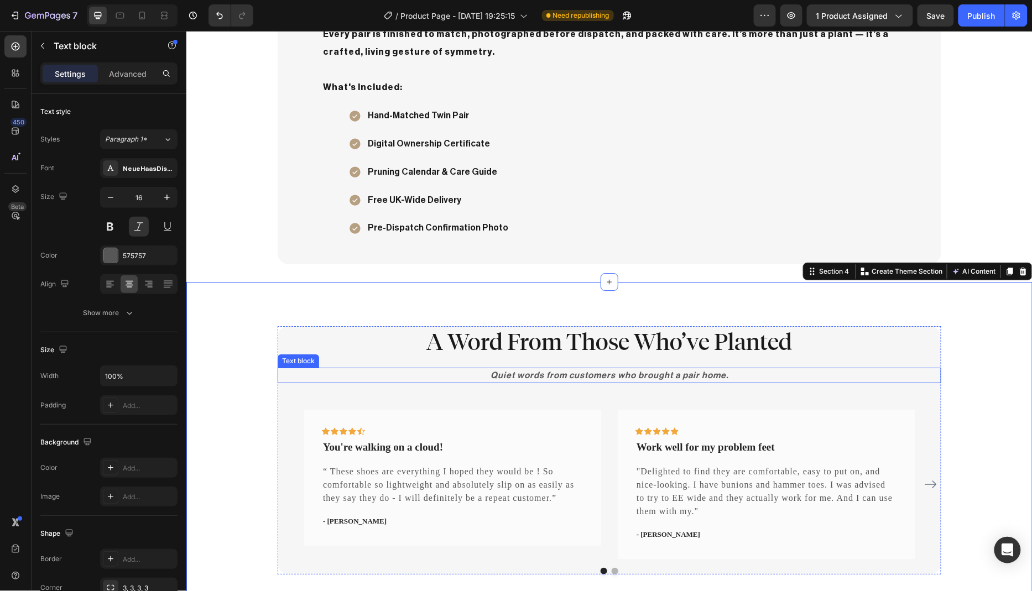
click at [637, 372] on p "Quiet words from customers who brought a pair home." at bounding box center [608, 374] width 661 height 13
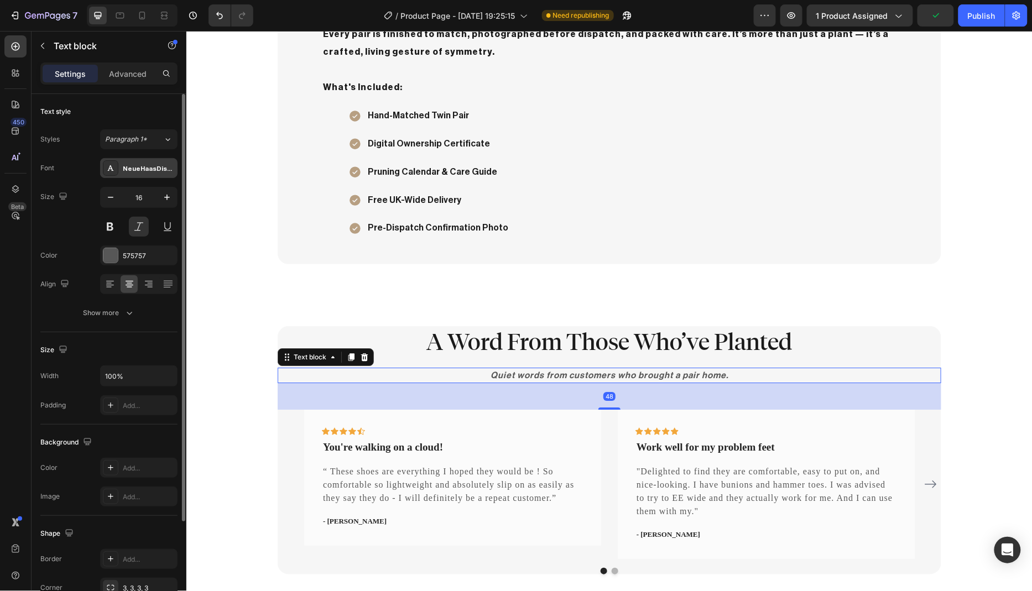
click at [147, 171] on div "NeueHaasDisplayMediu" at bounding box center [149, 169] width 52 height 10
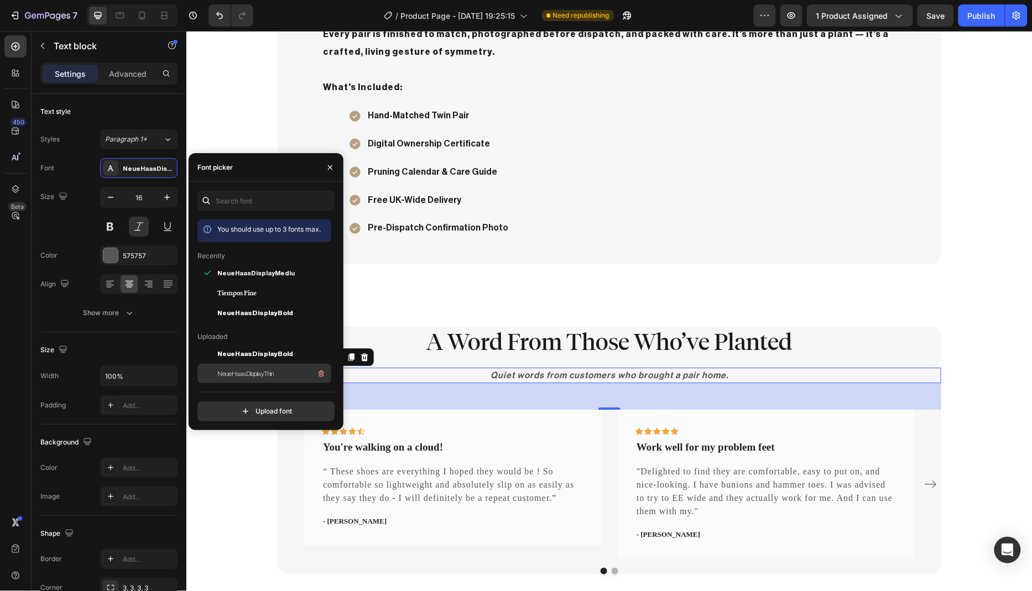
click at [274, 373] on span "NeueHaasDisplayThin" at bounding box center [245, 374] width 56 height 10
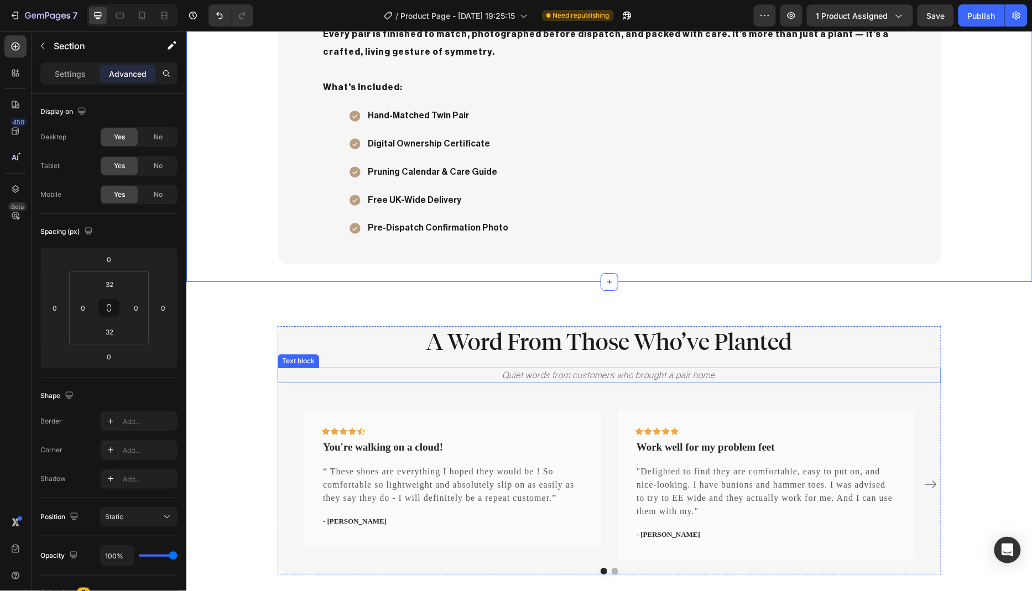
click at [546, 373] on p "Quiet words from customers who brought a pair home." at bounding box center [608, 374] width 661 height 13
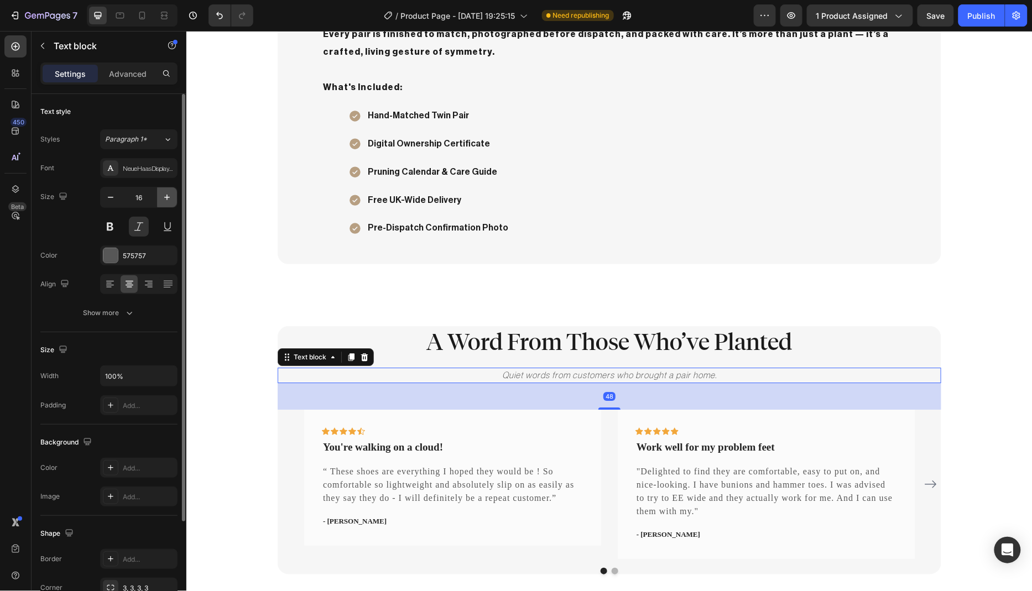
click at [165, 195] on icon "button" at bounding box center [166, 197] width 11 height 11
type input "18"
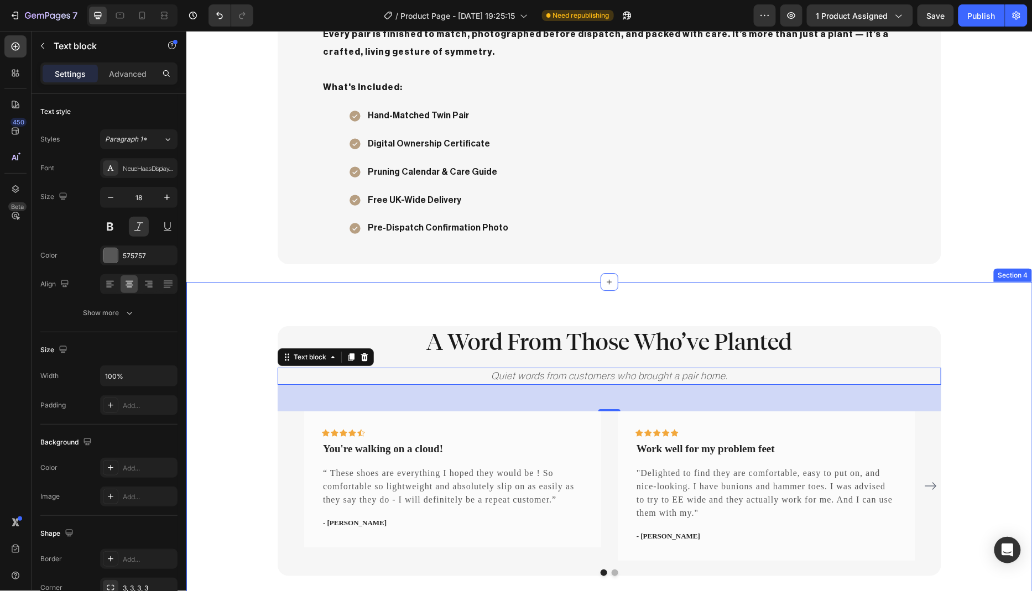
click at [243, 362] on div "A Word From Those Who’ve Planted Heading Quiet words from customers who brought…" at bounding box center [608, 451] width 829 height 250
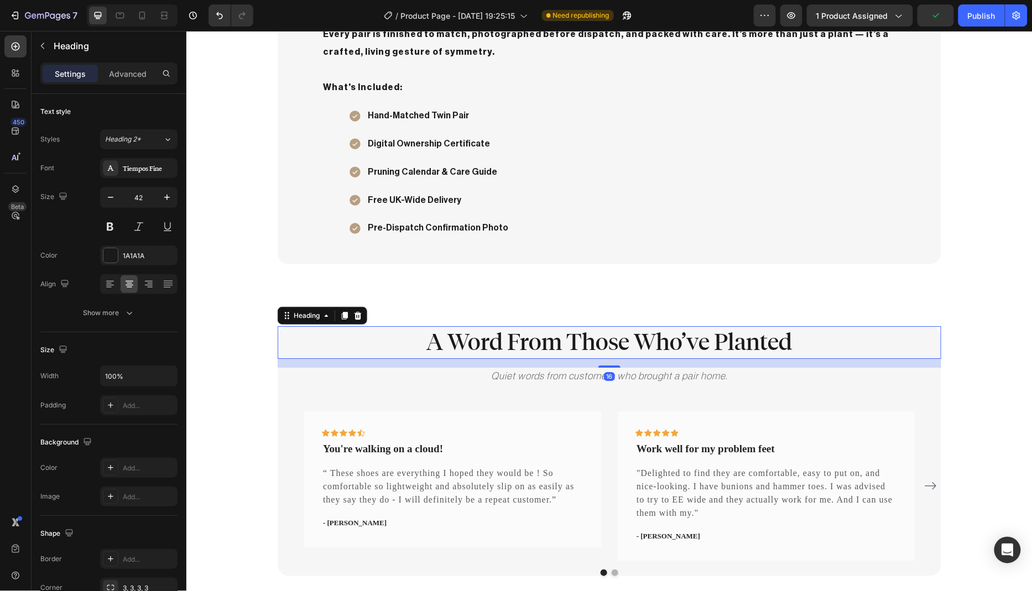
click at [431, 339] on p "A Word From Those Who’ve Planted" at bounding box center [608, 342] width 661 height 30
click at [132, 75] on p "Advanced" at bounding box center [128, 74] width 38 height 12
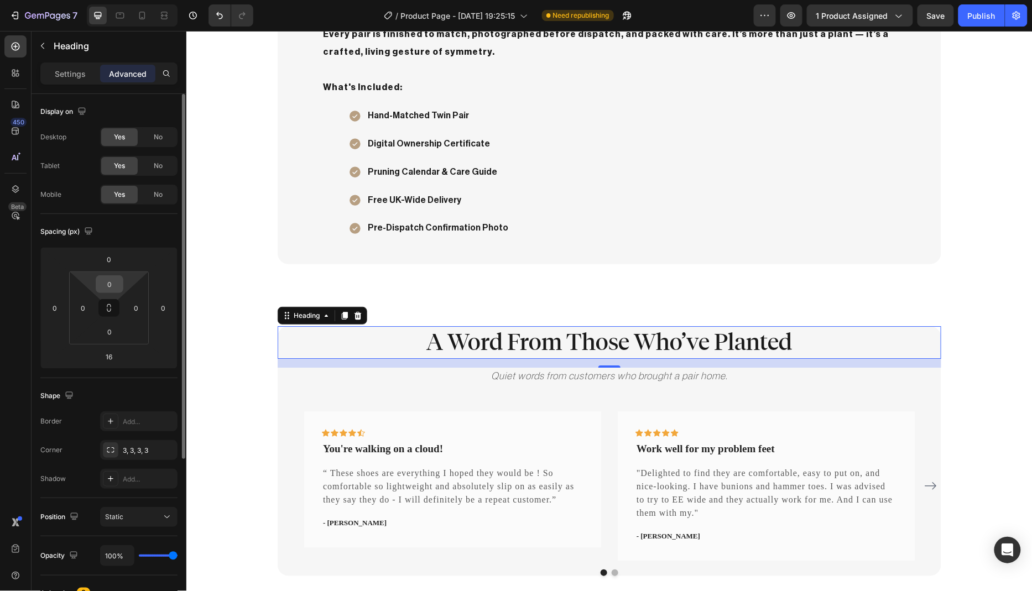
click at [111, 282] on input "0" at bounding box center [109, 284] width 22 height 17
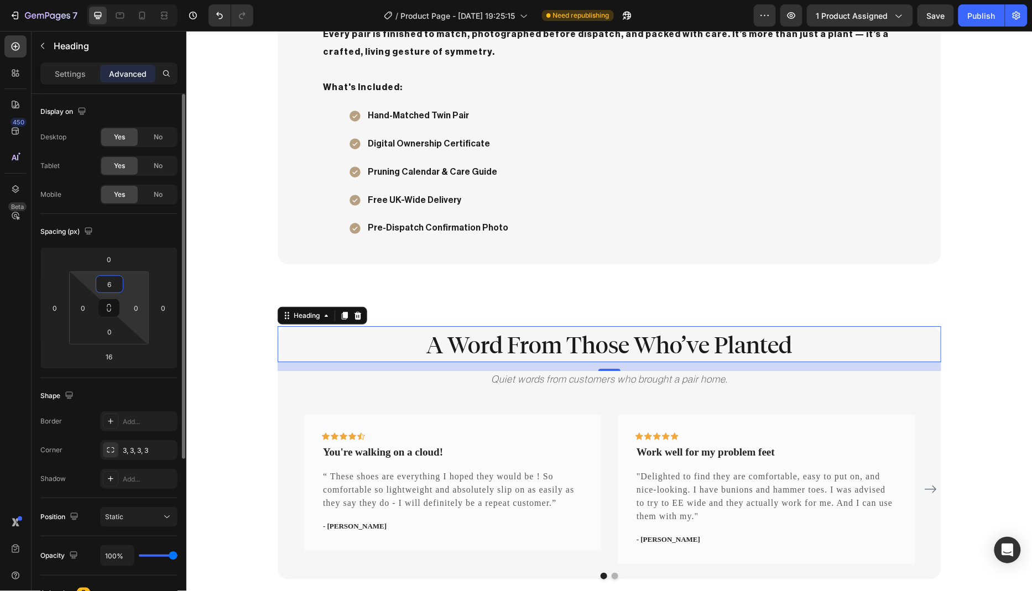
type input "60"
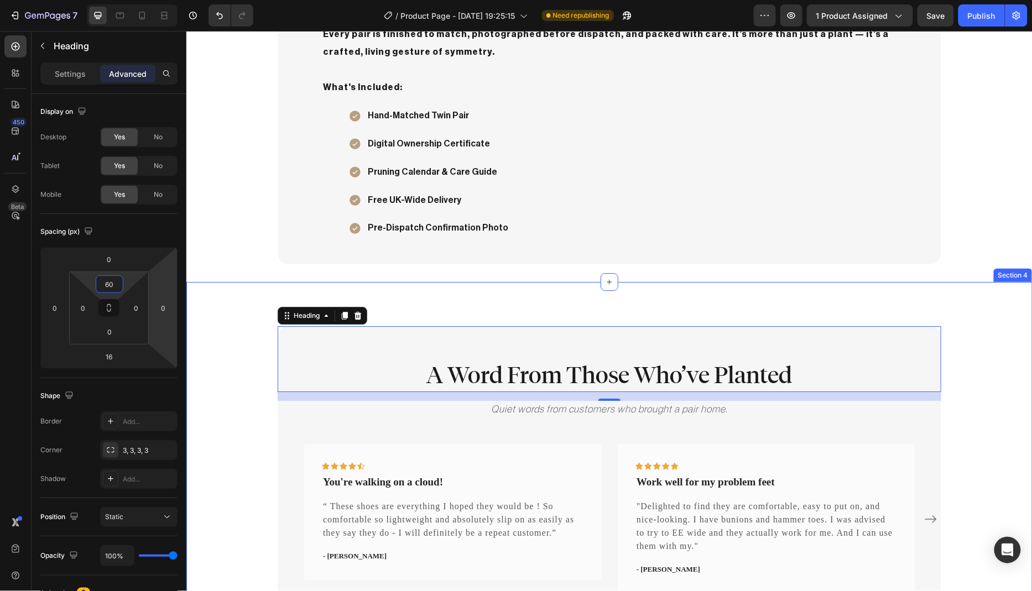
click at [249, 353] on div "A Word From Those Who’ve Planted Heading 16 Quiet words from customers who brou…" at bounding box center [608, 467] width 829 height 283
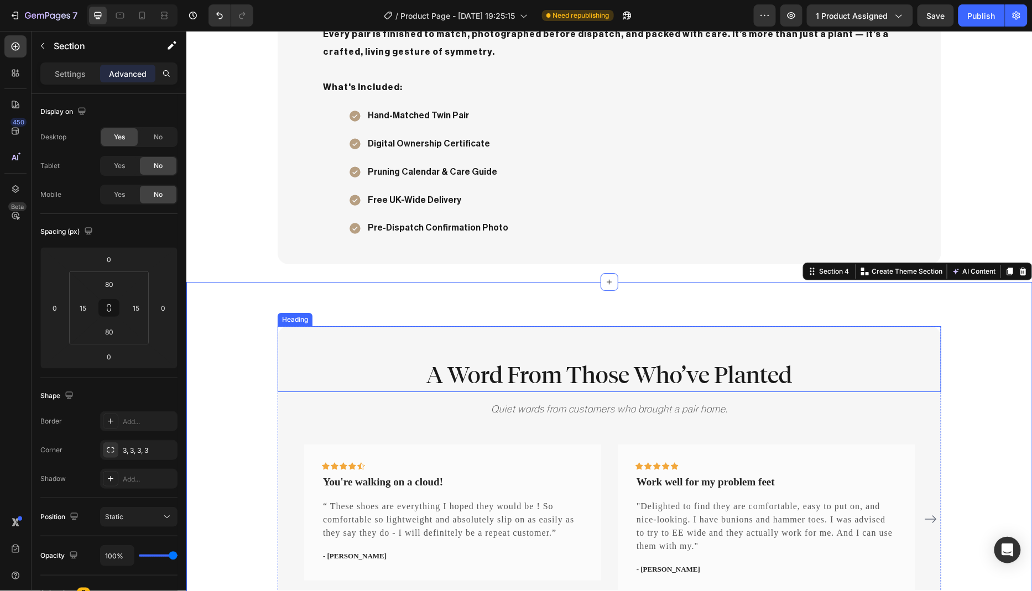
click at [581, 375] on p "A Word From Those Who’ve Planted" at bounding box center [608, 375] width 661 height 30
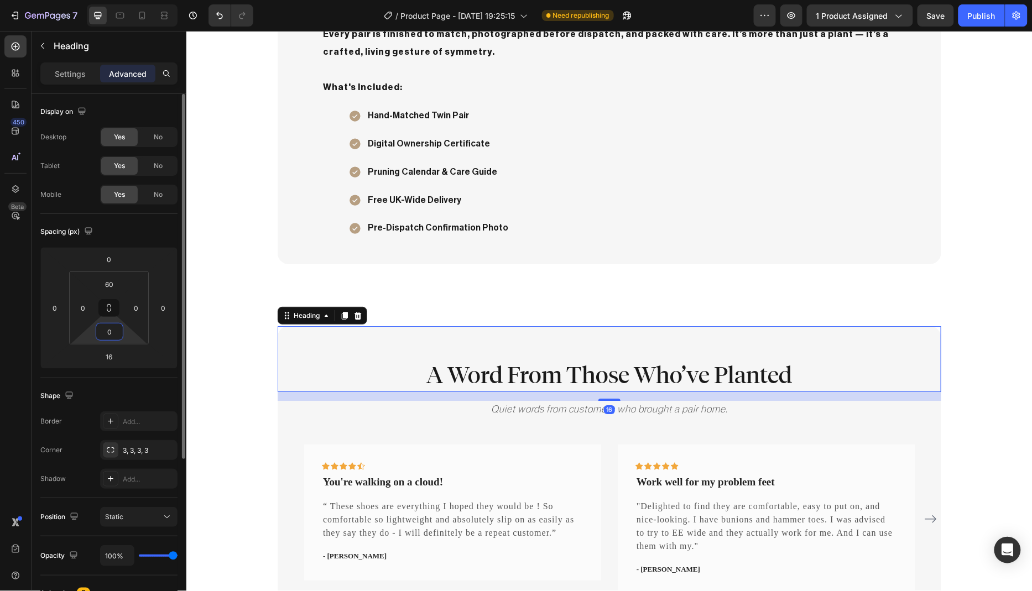
click at [114, 332] on input "0" at bounding box center [109, 331] width 22 height 17
click at [70, 0] on html "7 Version history / Product Page - Aug 5, 19:25:15 Need republishing Preview 1 …" at bounding box center [516, 0] width 1032 height 0
click at [113, 358] on input "16" at bounding box center [109, 356] width 22 height 17
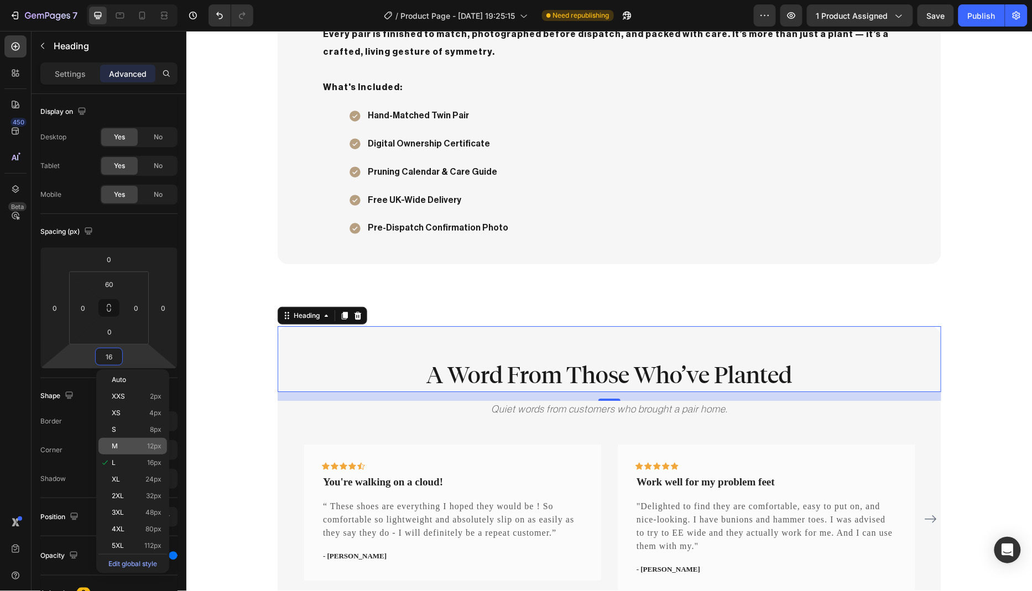
click at [143, 451] on div "M 12px" at bounding box center [132, 446] width 69 height 17
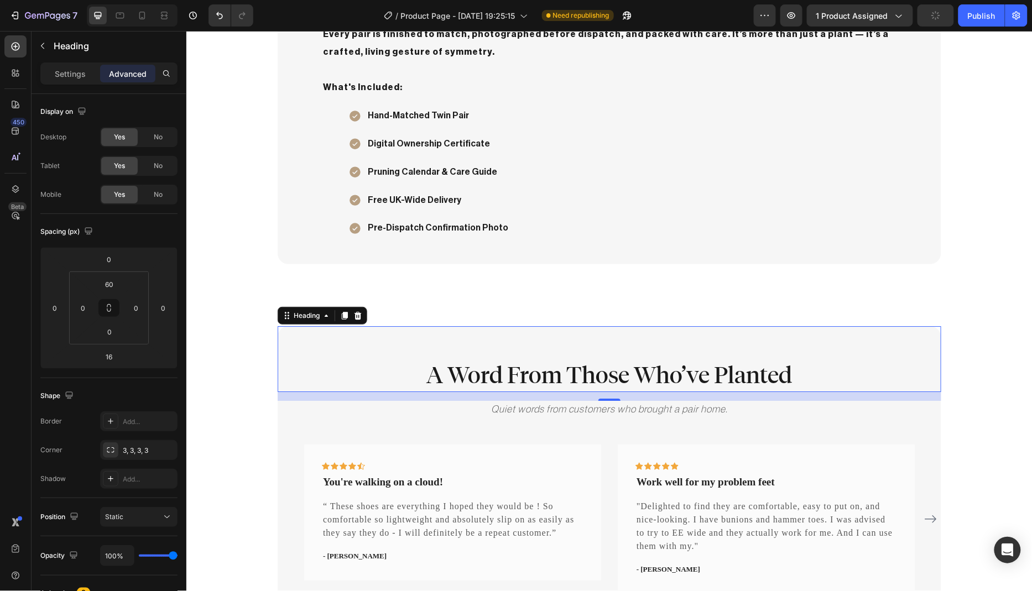
type input "12"
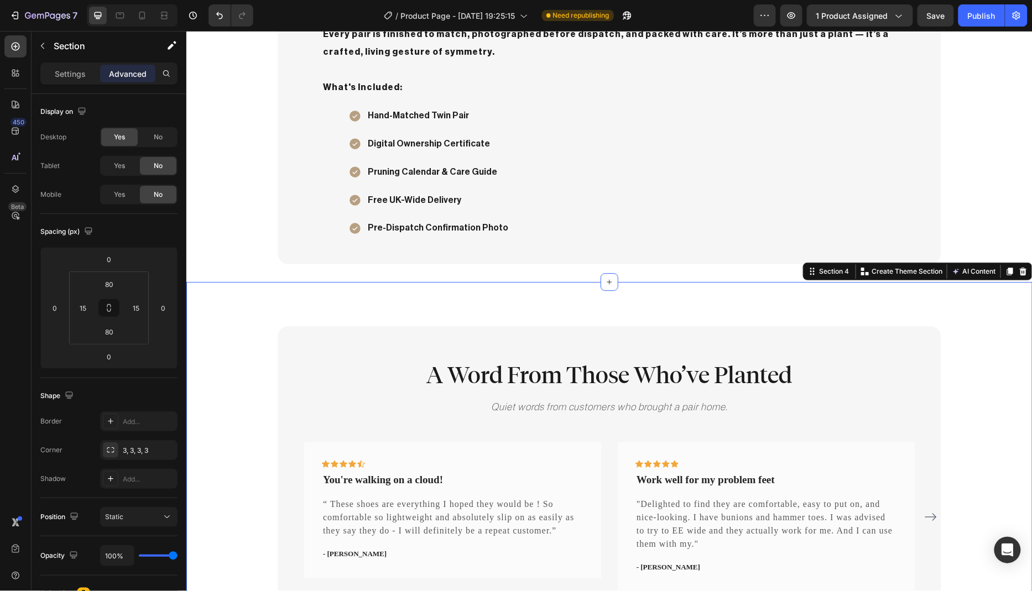
click at [218, 435] on div "A Word From Those Who’ve Planted Heading Quiet words from customers who brought…" at bounding box center [608, 466] width 829 height 281
click at [662, 402] on p "Quiet words from customers who brought a pair home." at bounding box center [608, 406] width 661 height 15
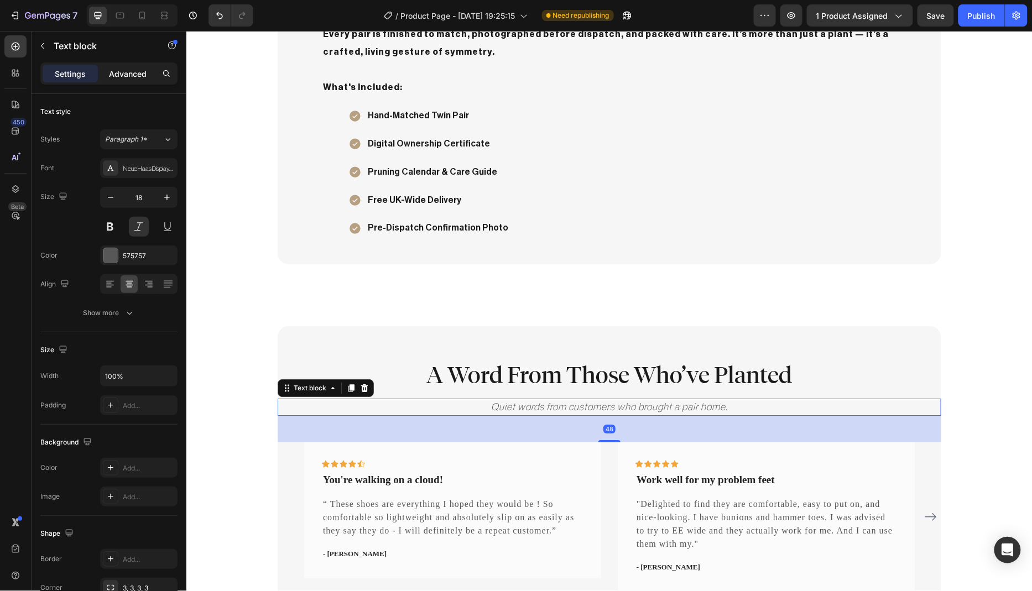
click at [134, 75] on p "Advanced" at bounding box center [128, 74] width 38 height 12
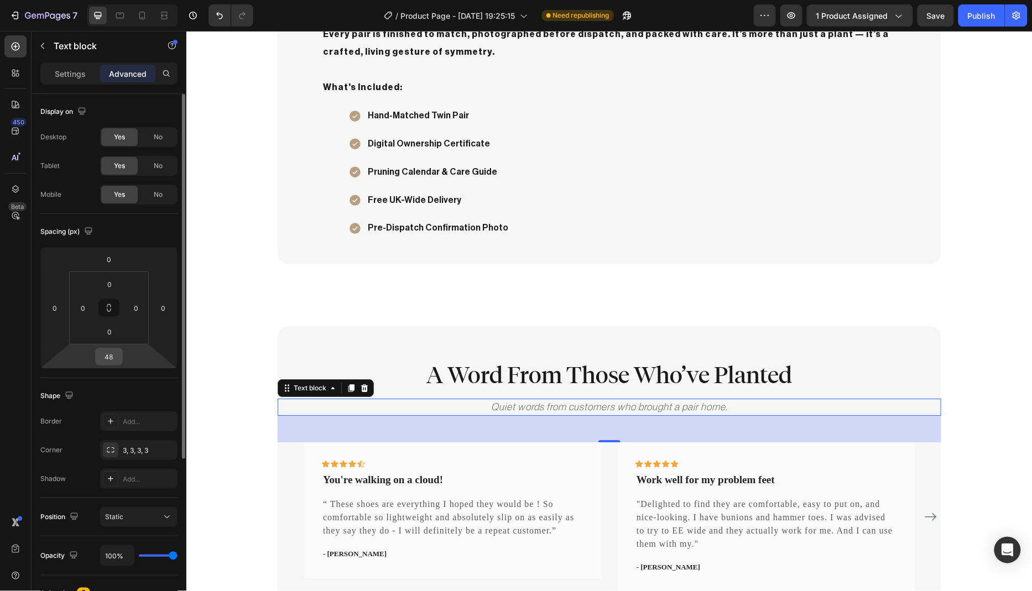
click at [117, 355] on input "48" at bounding box center [109, 356] width 22 height 17
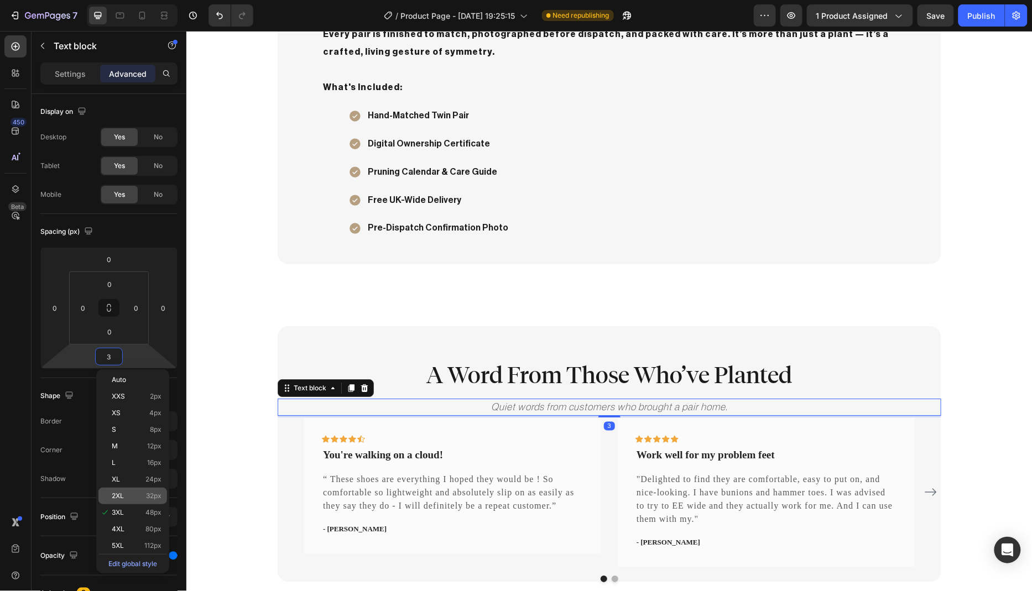
click at [131, 499] on p "2XL 32px" at bounding box center [137, 496] width 50 height 8
type input "32"
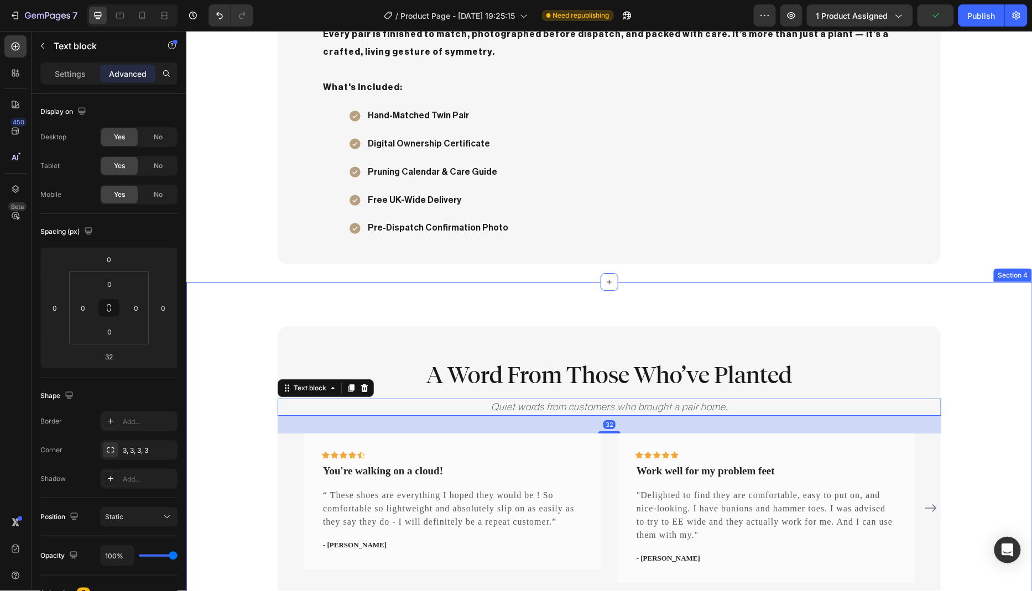
click at [214, 375] on div "A Word From Those Who’ve Planted Heading Quiet words from customers who brought…" at bounding box center [608, 462] width 829 height 272
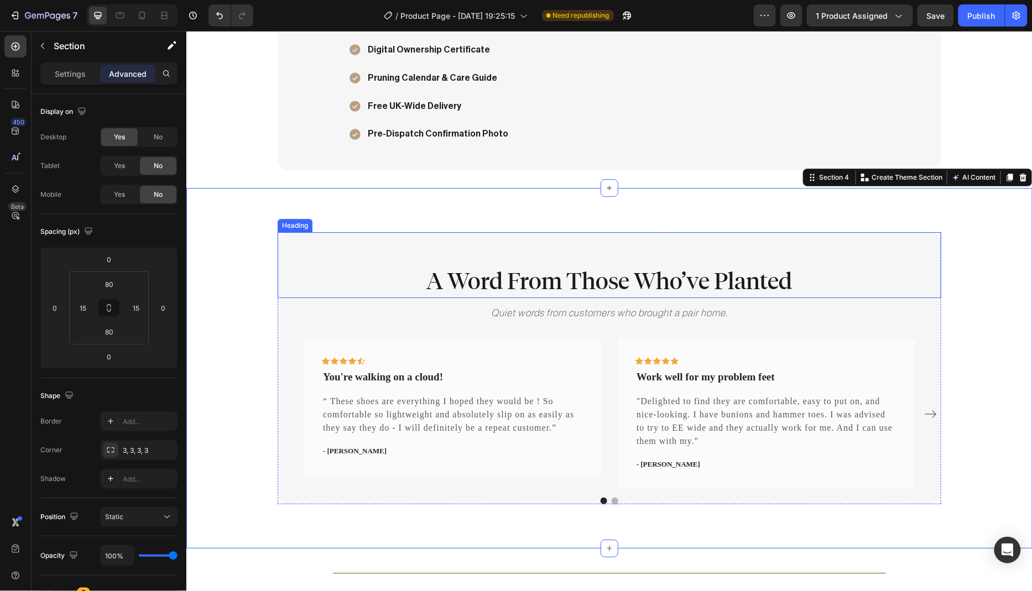
scroll to position [1288, 0]
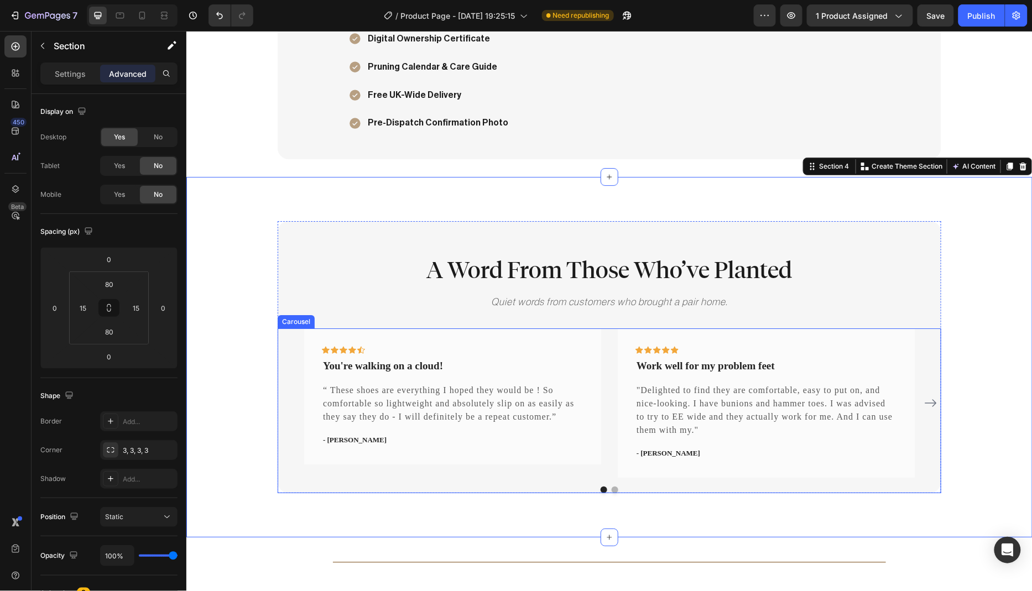
click at [497, 473] on div "Icon Icon Icon Icon Icon Row You're walking on a cloud! Text block “ These shoe…" at bounding box center [452, 402] width 297 height 149
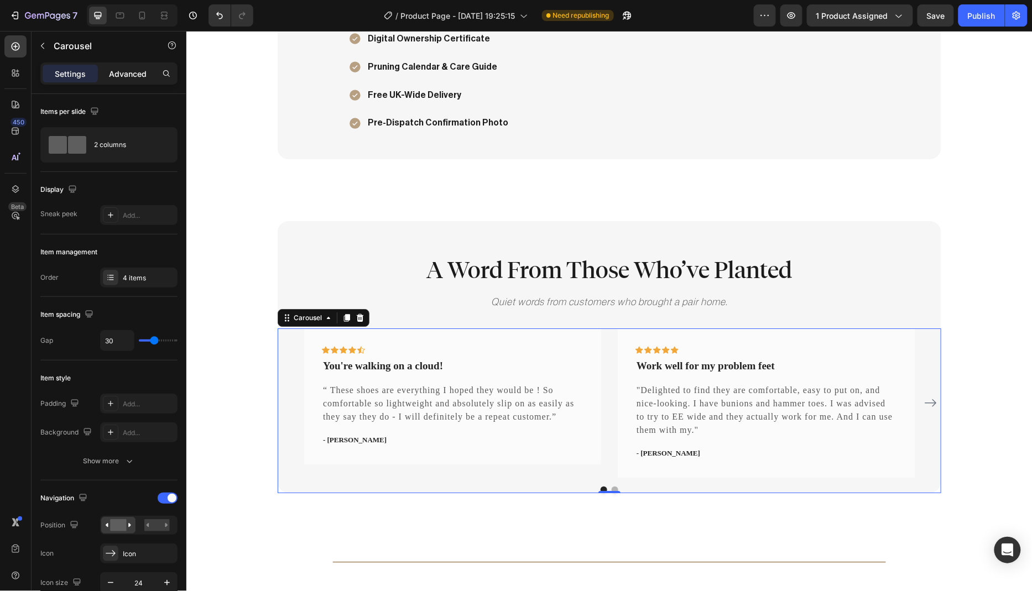
click at [125, 74] on p "Advanced" at bounding box center [128, 74] width 38 height 12
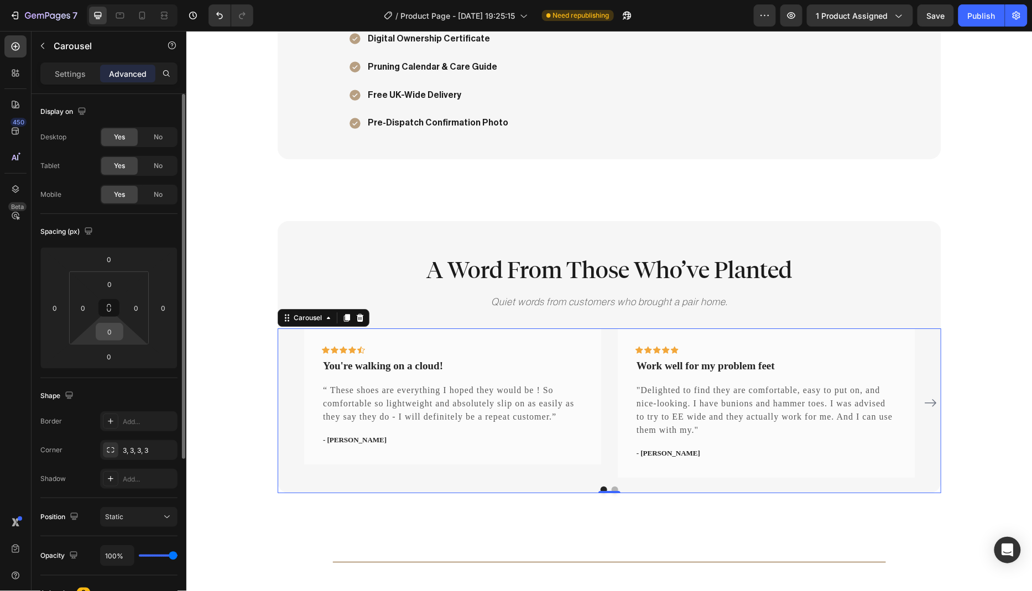
click at [116, 333] on input "0" at bounding box center [109, 331] width 22 height 17
type input "64"
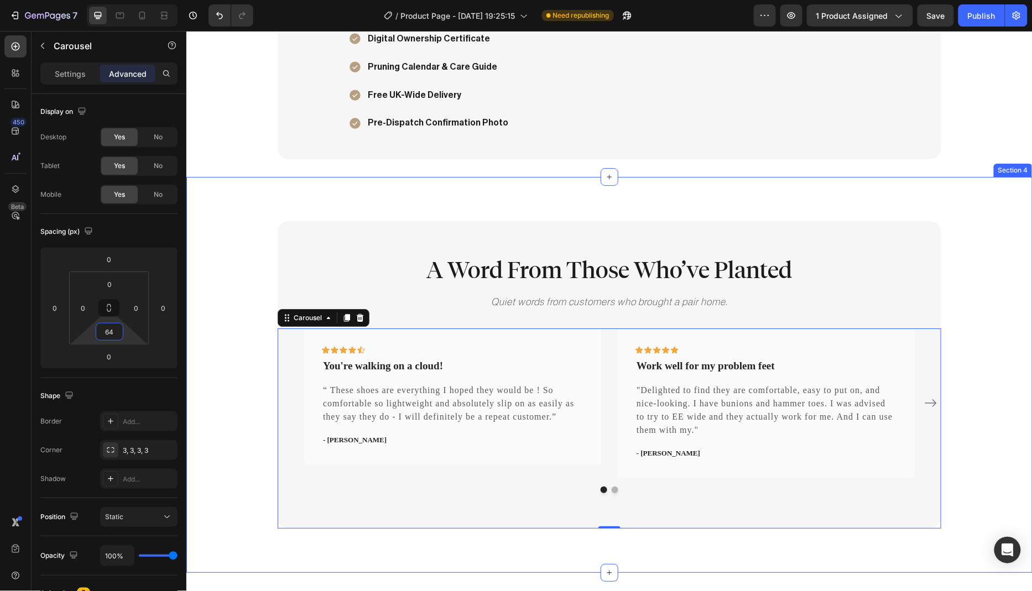
click at [220, 325] on div "A Word From Those Who’ve Planted Heading Quiet words from customers who brought…" at bounding box center [608, 374] width 829 height 307
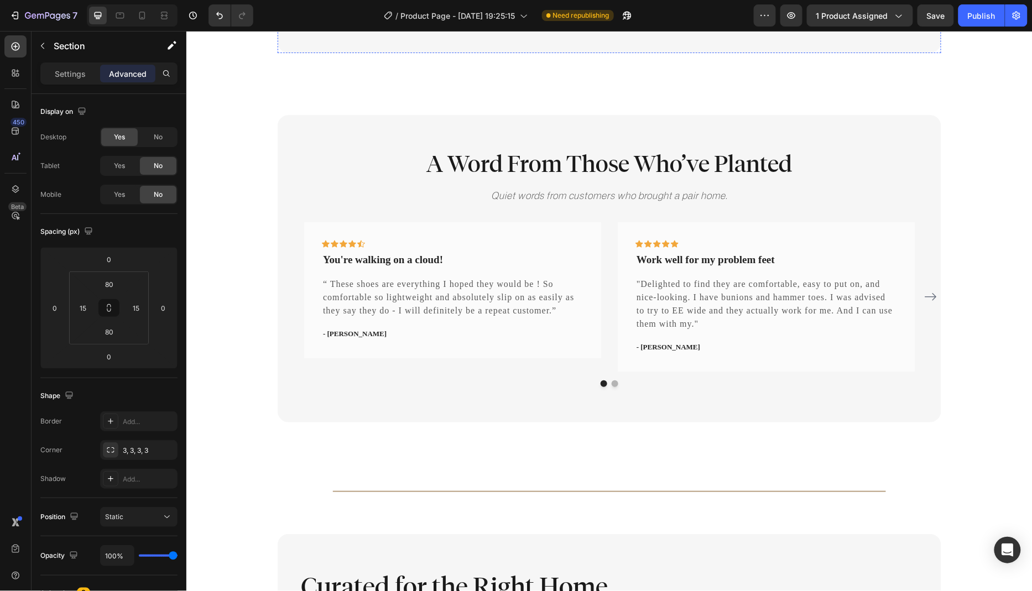
scroll to position [1401, 0]
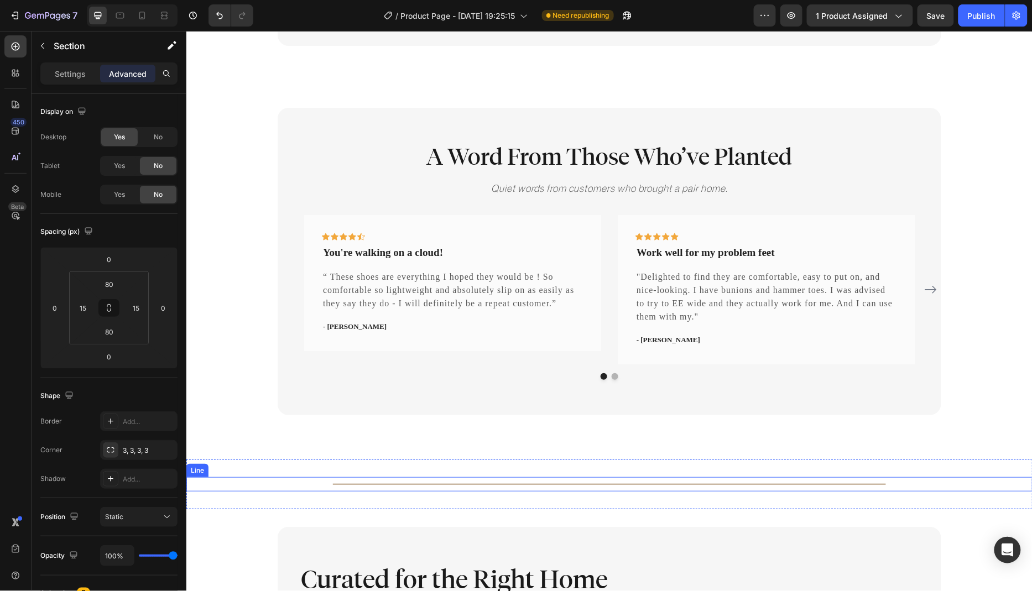
click at [645, 483] on div "Title Line" at bounding box center [609, 484] width 846 height 14
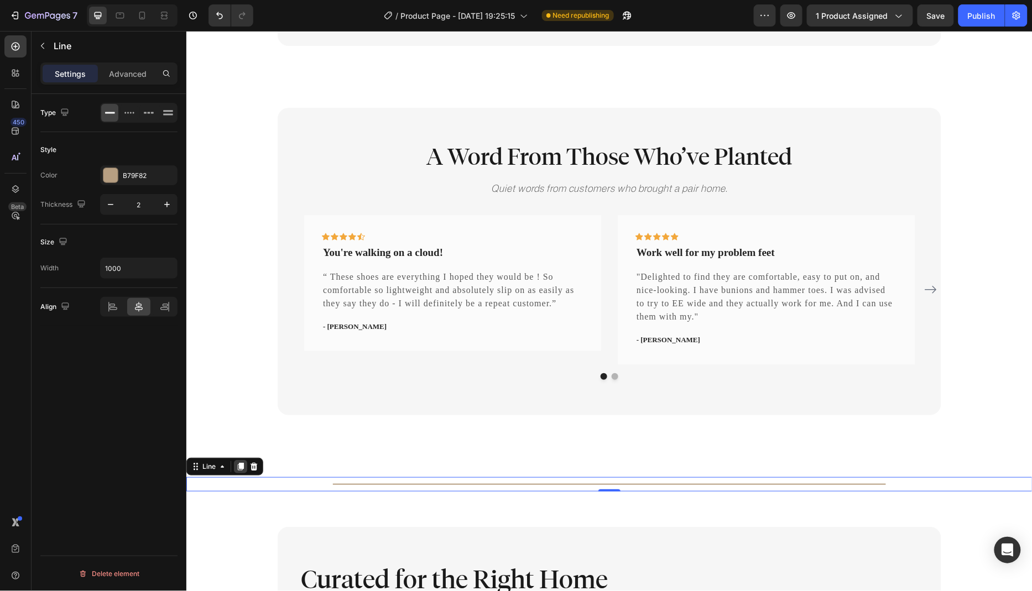
click at [237, 462] on icon at bounding box center [240, 466] width 9 height 9
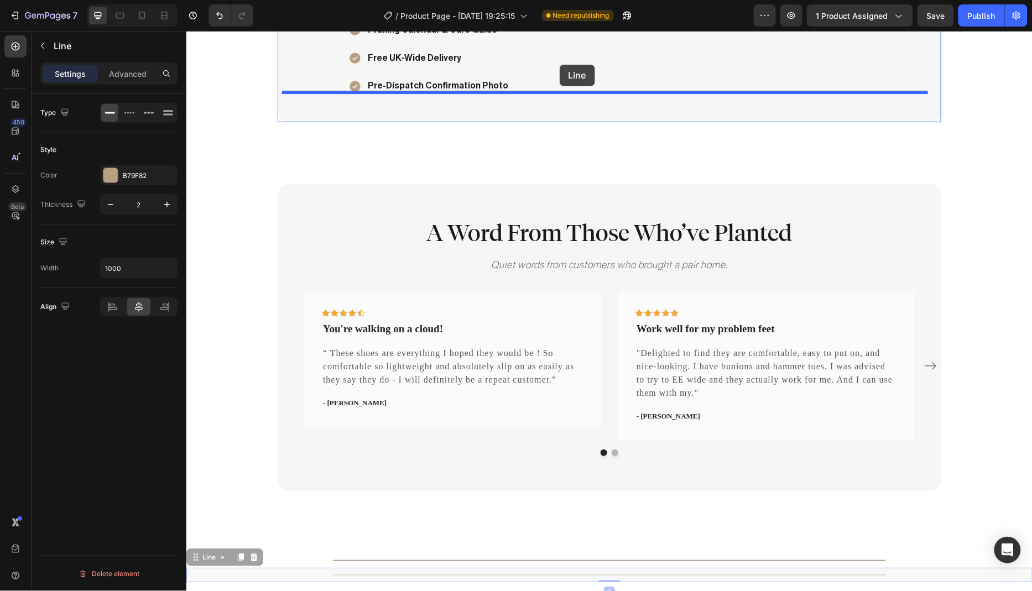
scroll to position [1322, 0]
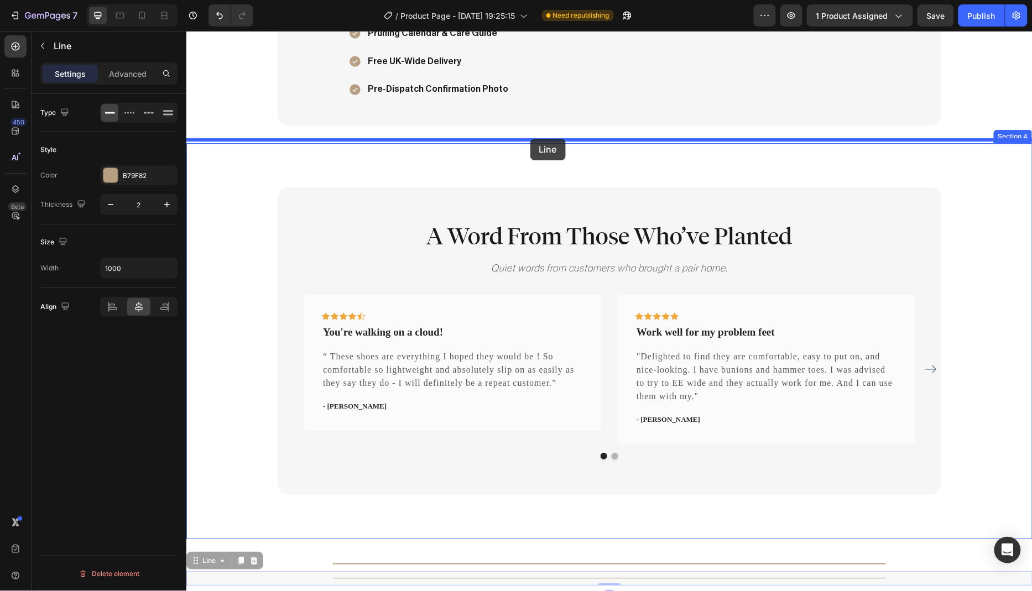
drag, startPoint x: 567, startPoint y: 495, endPoint x: 530, endPoint y: 138, distance: 358.5
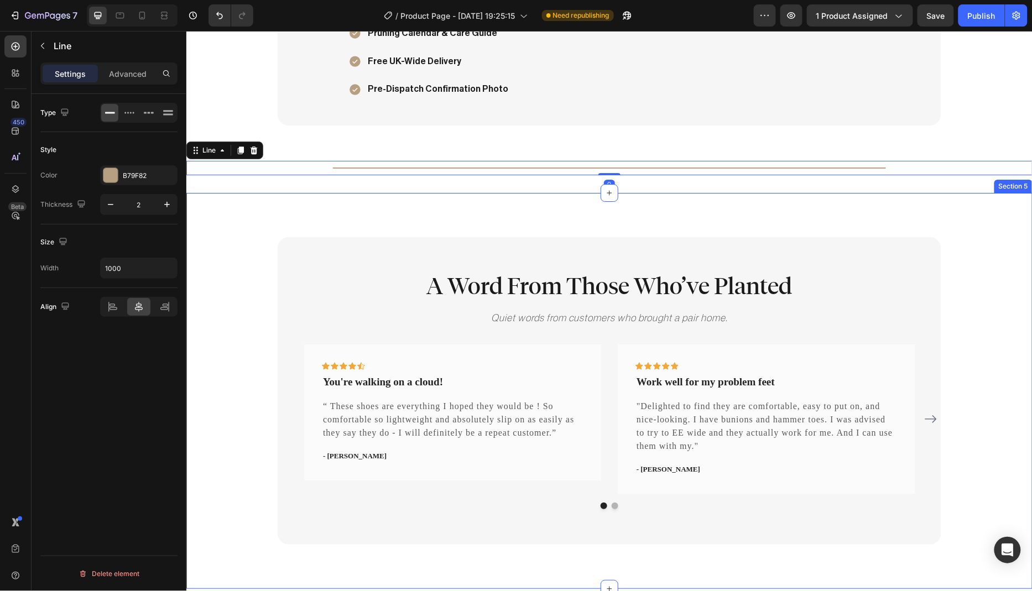
click at [486, 215] on div "A Word From Those Who’ve Planted Heading Quiet words from customers who brought…" at bounding box center [609, 390] width 846 height 396
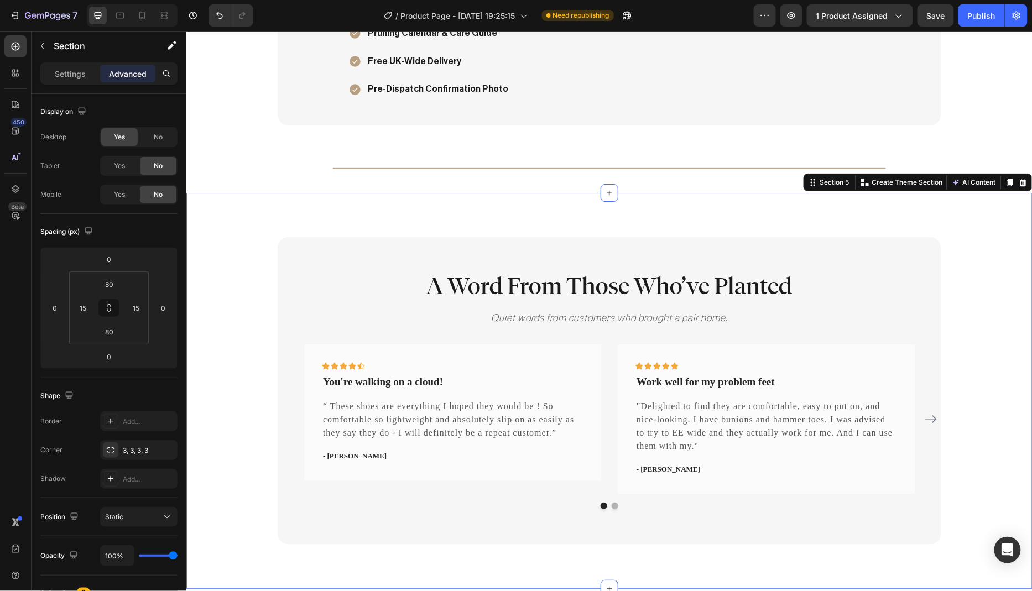
click at [232, 256] on div "A Word From Those Who’ve Planted Heading Quiet words from customers who brought…" at bounding box center [608, 390] width 829 height 307
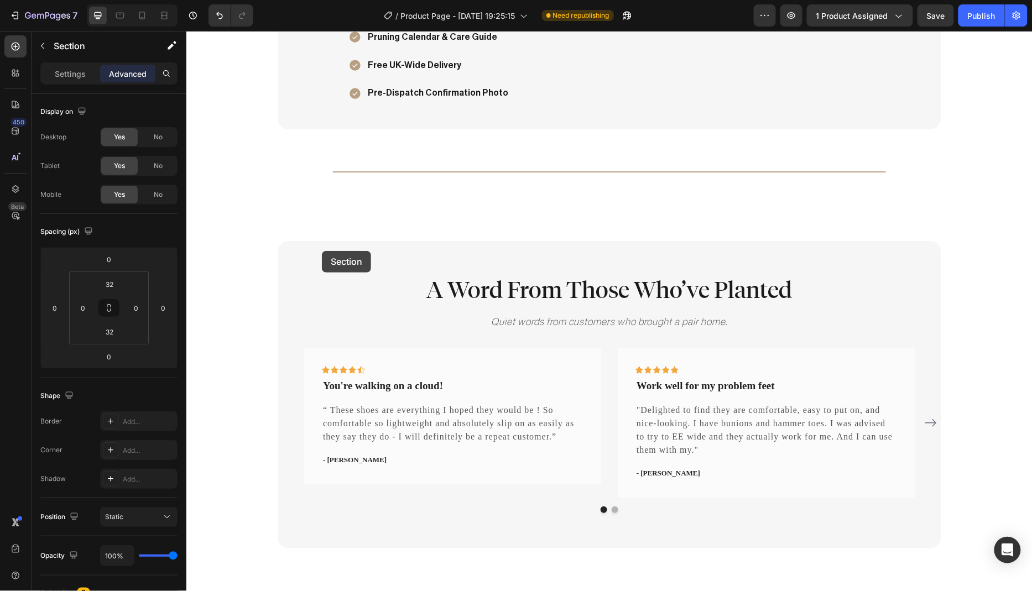
scroll to position [1301, 0]
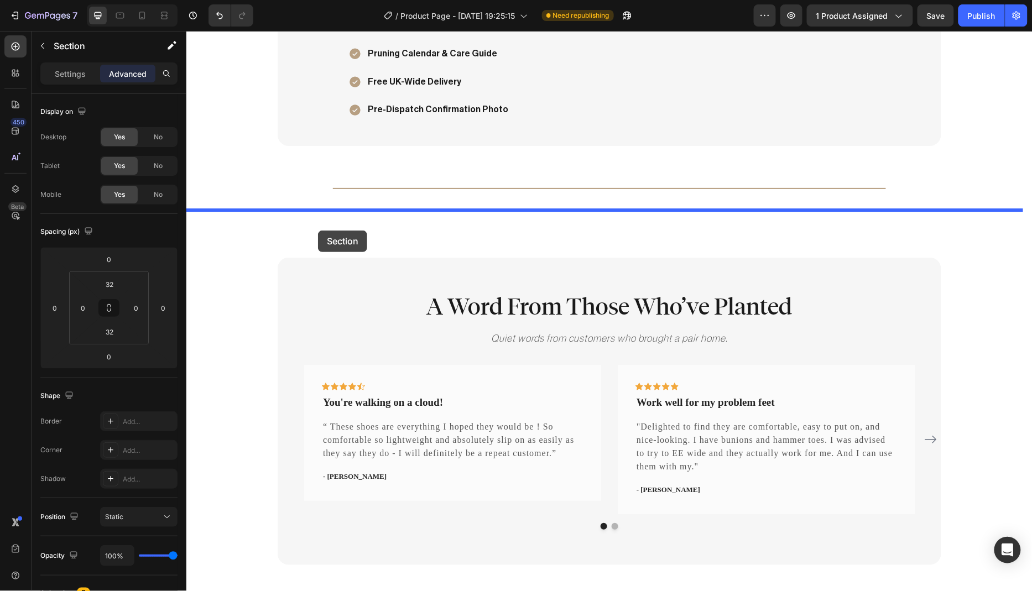
drag, startPoint x: 252, startPoint y: 343, endPoint x: 317, endPoint y: 230, distance: 130.3
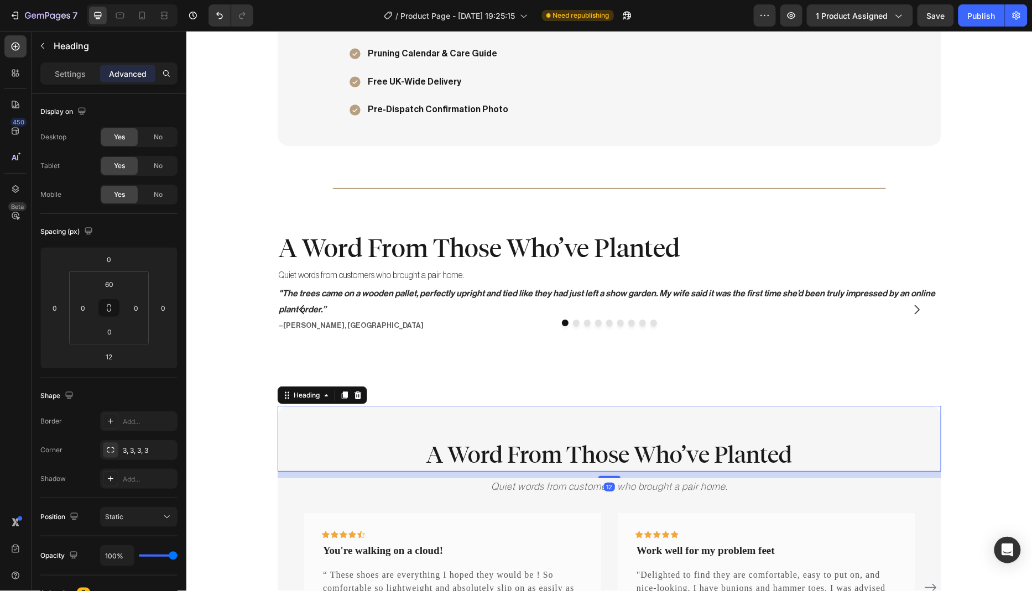
click at [475, 411] on div "A Word From Those Who’ve Planted Heading 12" at bounding box center [608, 438] width 663 height 66
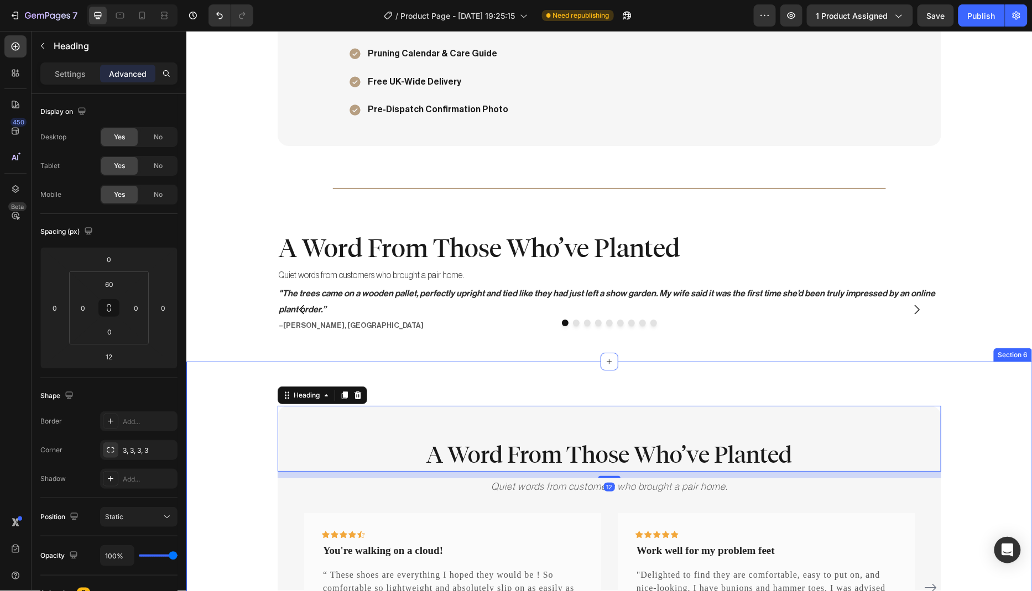
click at [234, 443] on div "A Word From Those Who’ve Planted Heading 12 Quiet words from customers who brou…" at bounding box center [608, 558] width 829 height 307
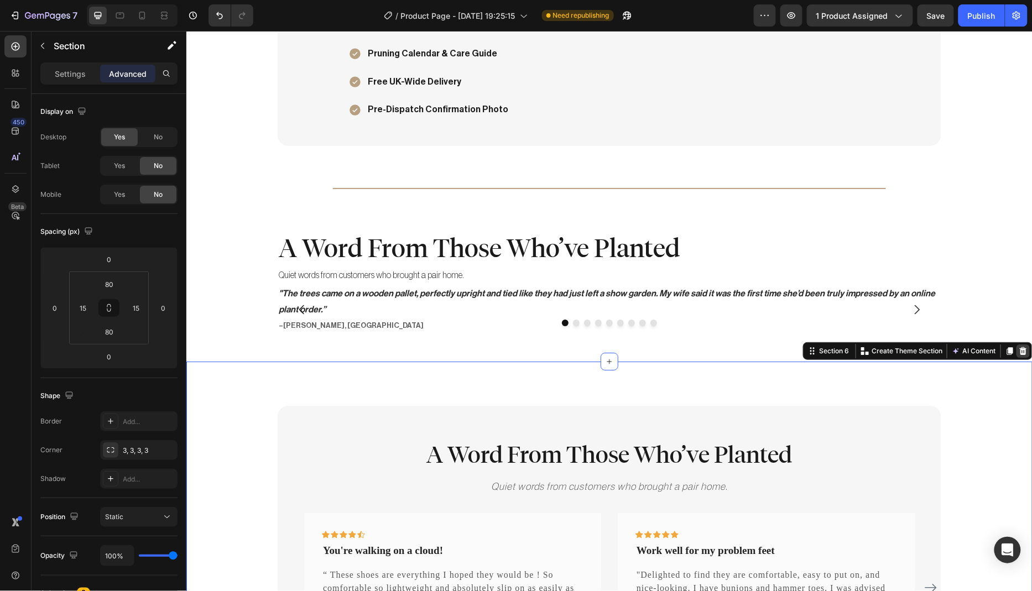
click at [1019, 347] on icon at bounding box center [1022, 351] width 7 height 8
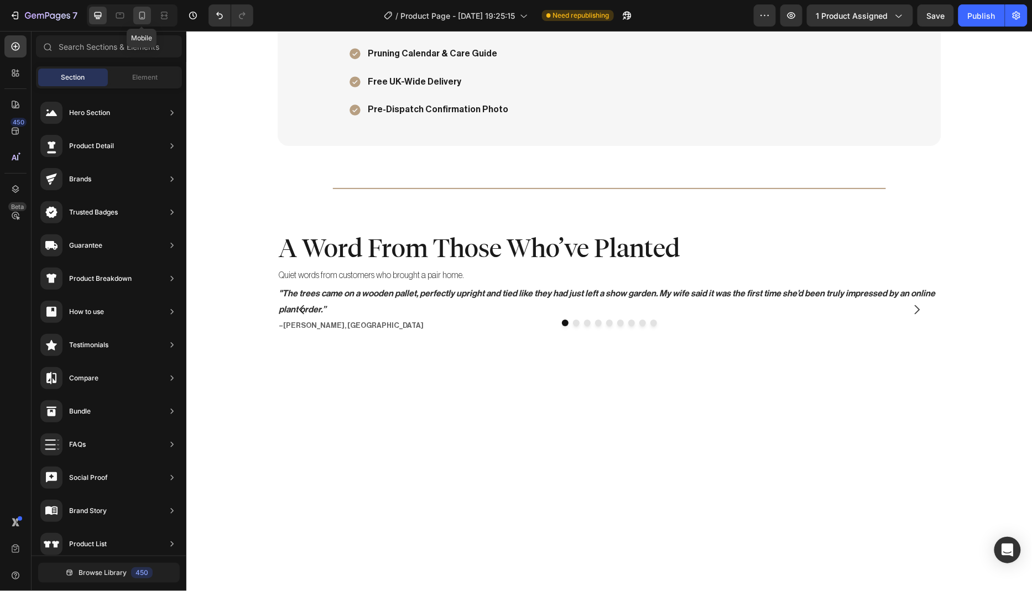
click at [146, 17] on icon at bounding box center [142, 15] width 11 height 11
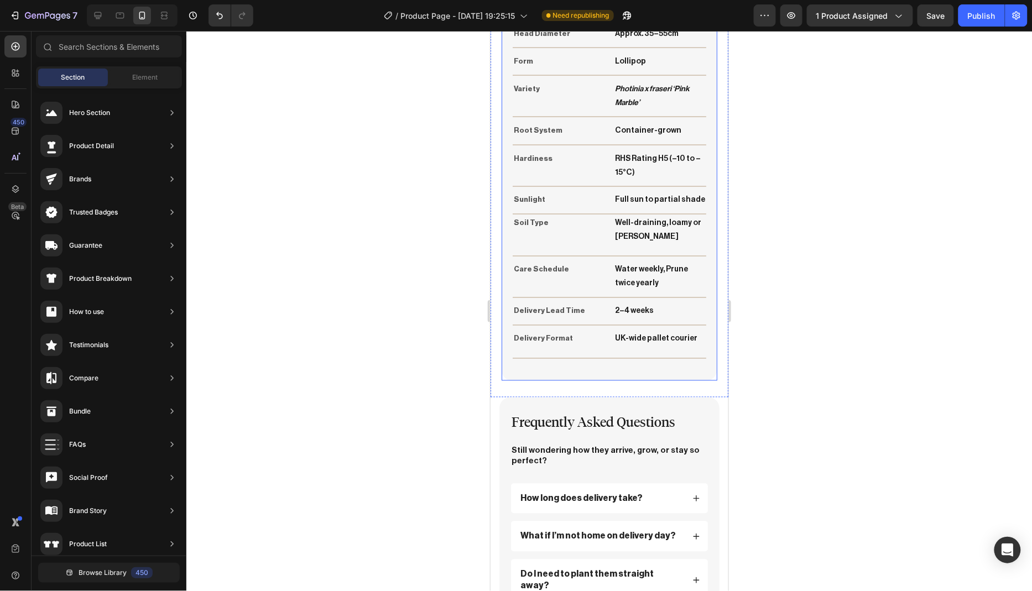
scroll to position [1922, 0]
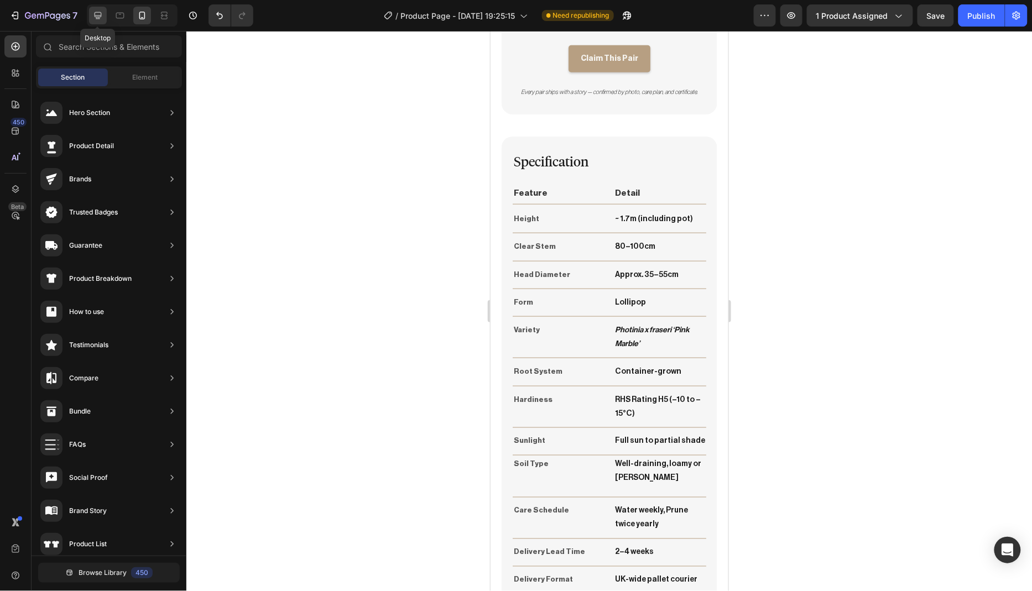
click at [95, 17] on icon at bounding box center [98, 15] width 7 height 7
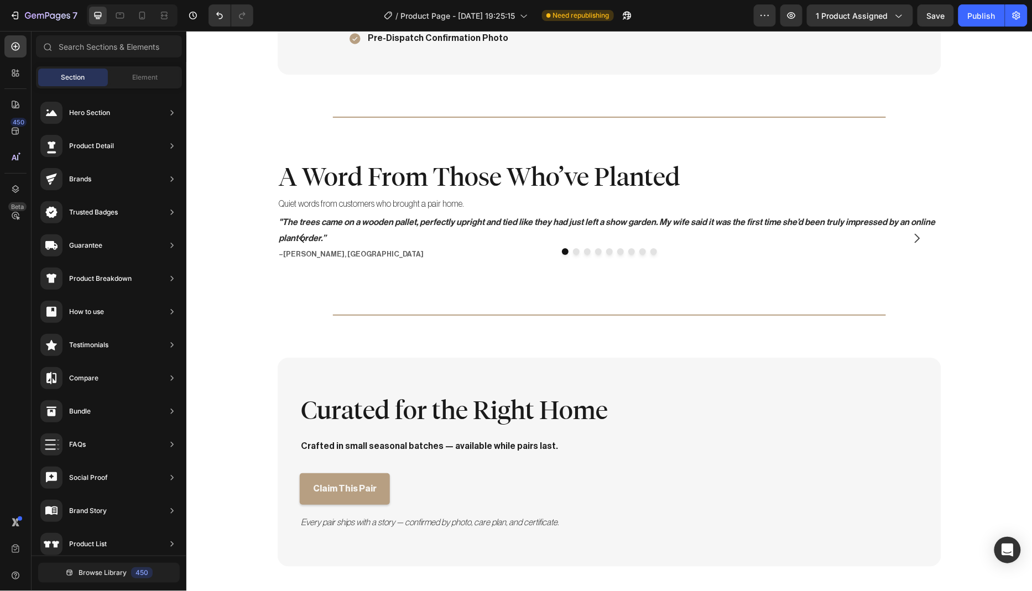
scroll to position [1330, 0]
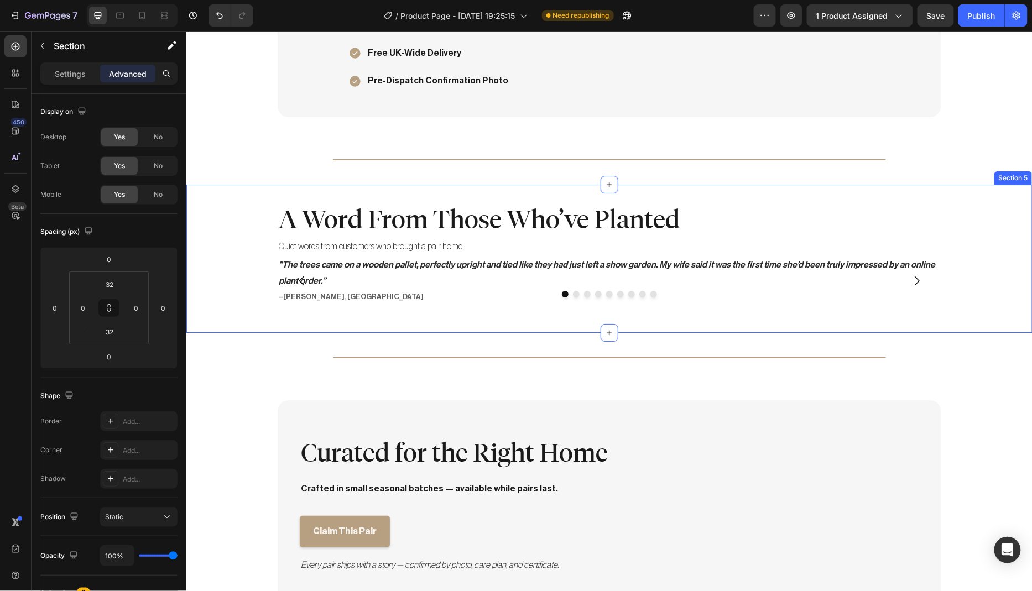
click at [487, 191] on div "A Word From Those Who’ve Planted Heading Quiet words from customers who brought…" at bounding box center [609, 258] width 846 height 148
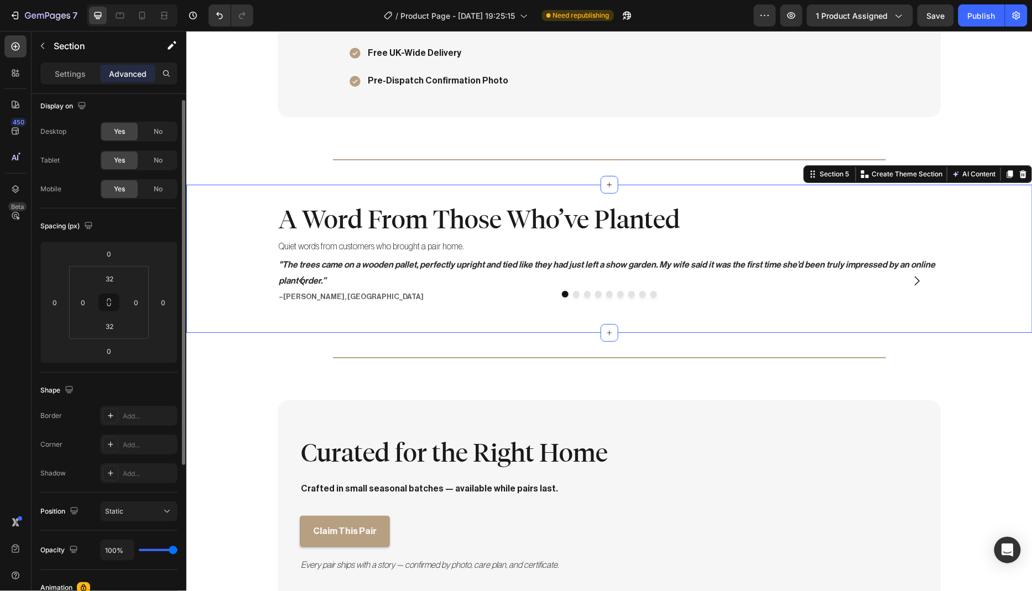
scroll to position [9, 0]
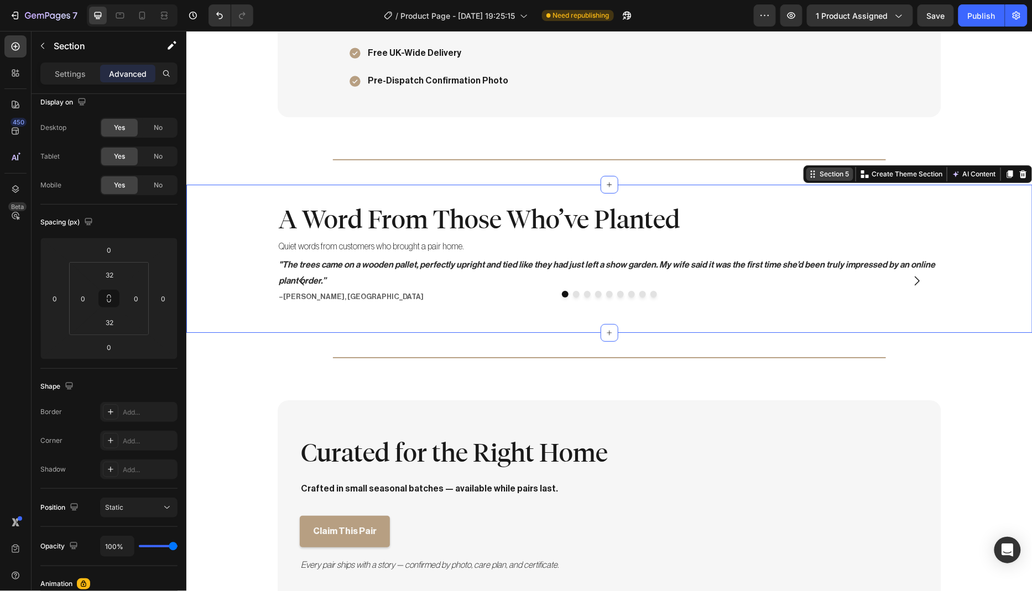
click at [820, 174] on div "Section 5" at bounding box center [834, 174] width 34 height 10
click at [18, 190] on icon at bounding box center [15, 189] width 7 height 8
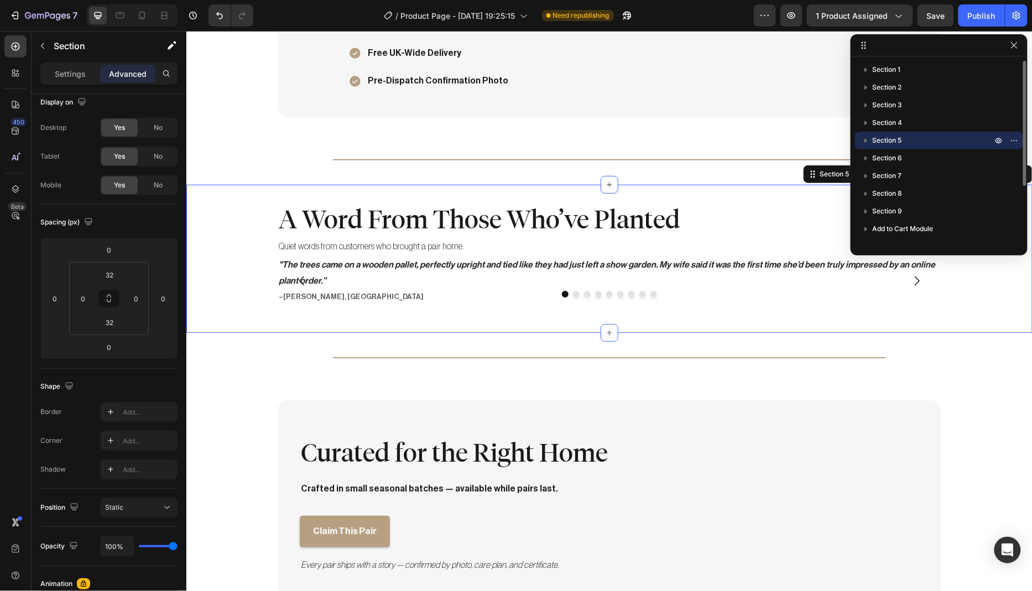
click at [867, 141] on icon "button" at bounding box center [865, 140] width 11 height 11
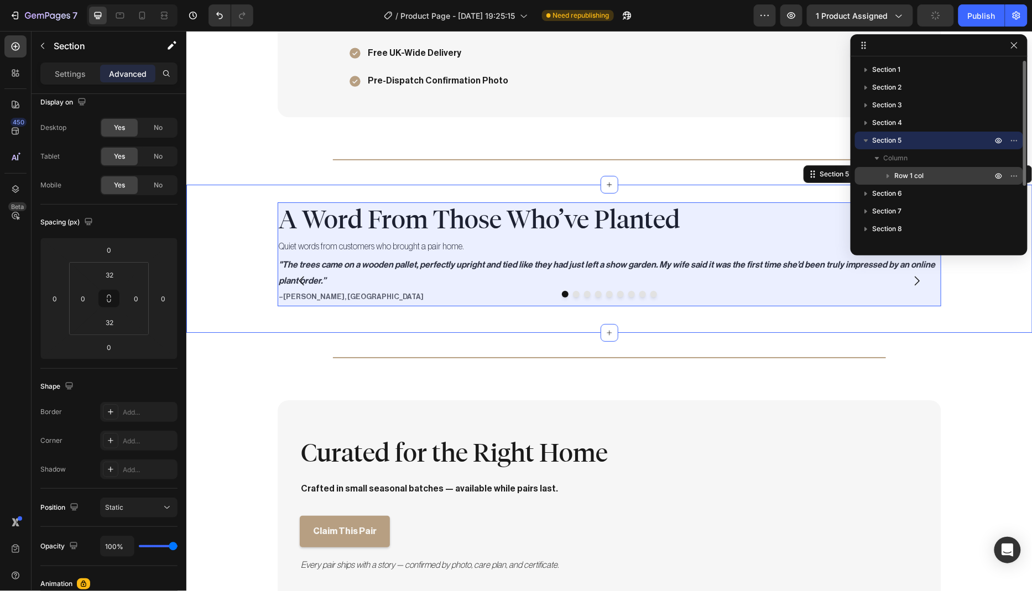
click at [887, 177] on icon "button" at bounding box center [888, 176] width 3 height 4
click at [904, 176] on span "Row 1 col" at bounding box center [908, 175] width 29 height 11
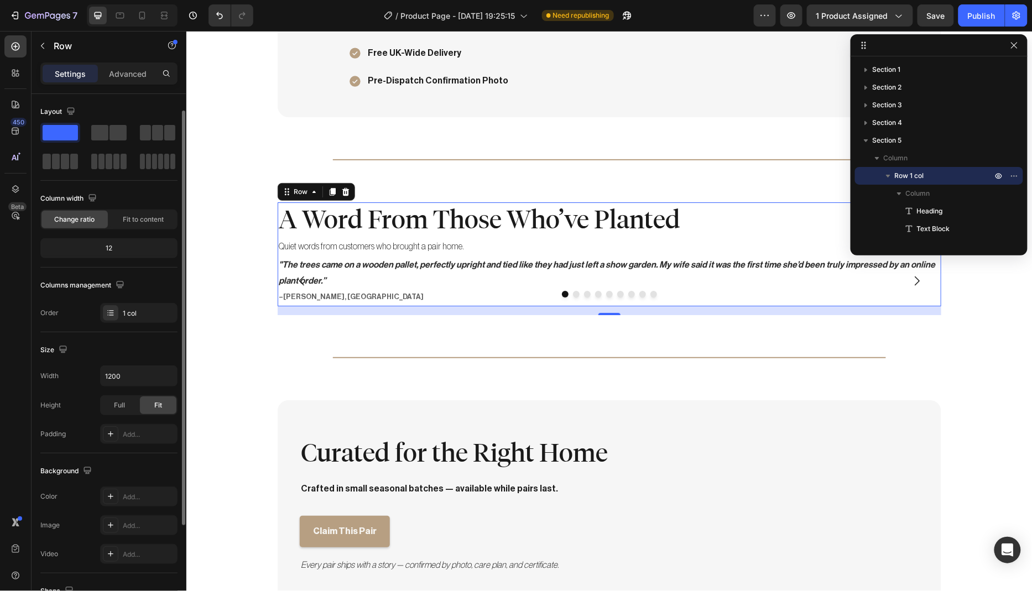
scroll to position [144, 0]
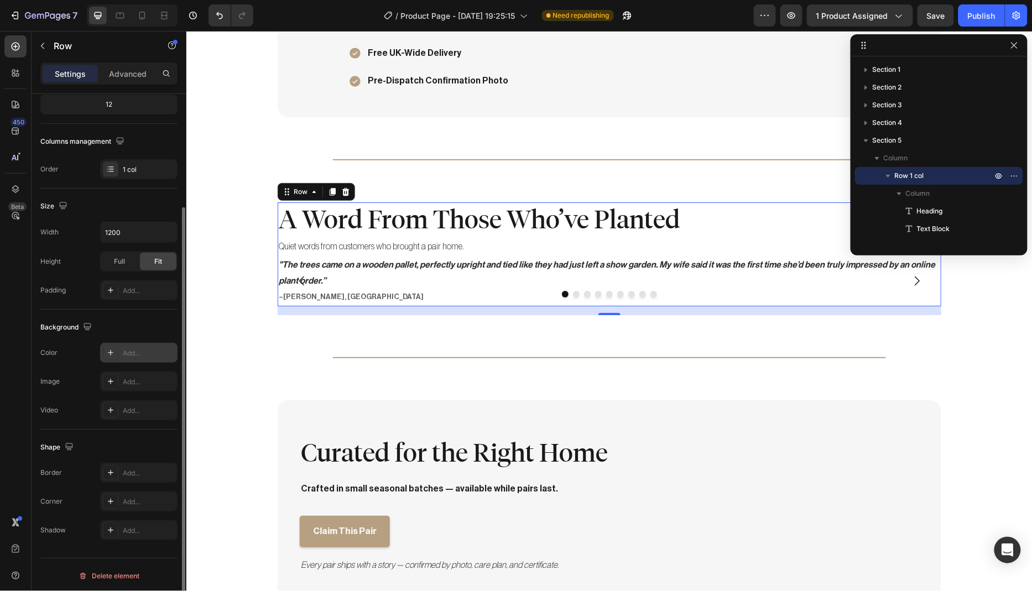
click at [148, 348] on div "Add..." at bounding box center [149, 353] width 52 height 10
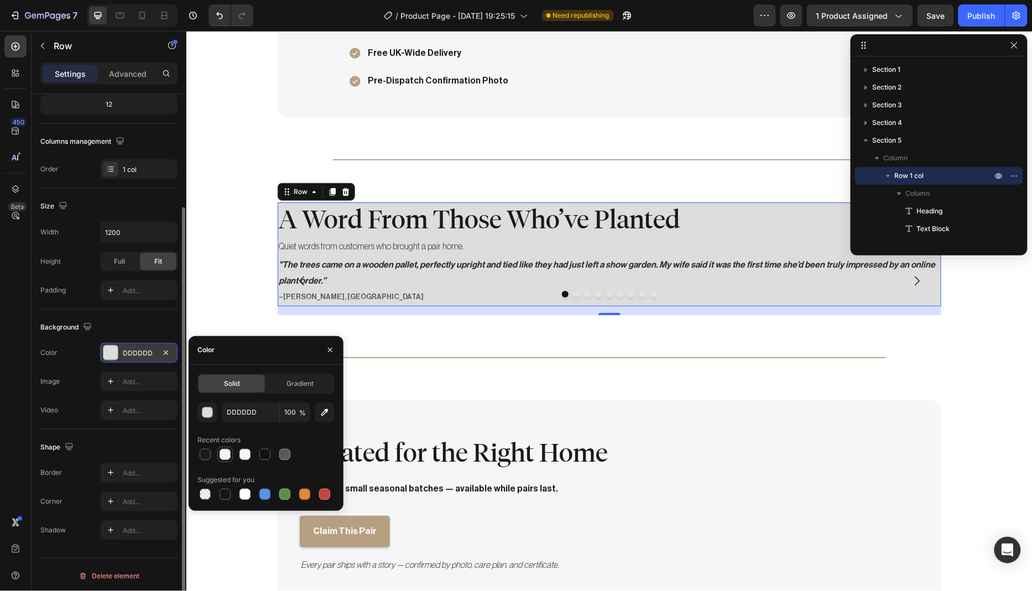
click at [226, 451] on div at bounding box center [224, 454] width 11 height 11
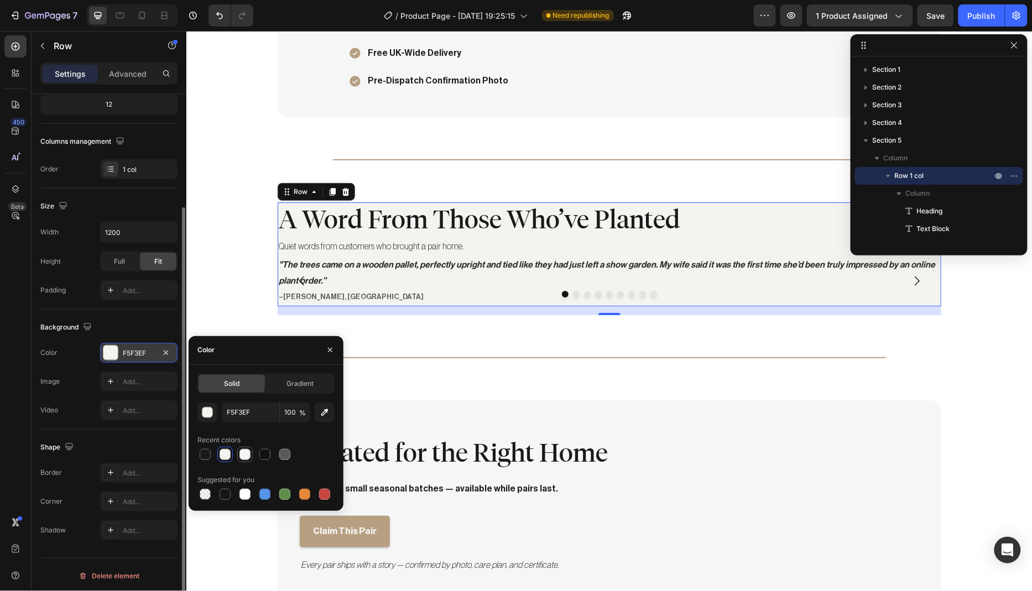
click at [241, 456] on div at bounding box center [244, 454] width 11 height 11
type input "F6F6F6"
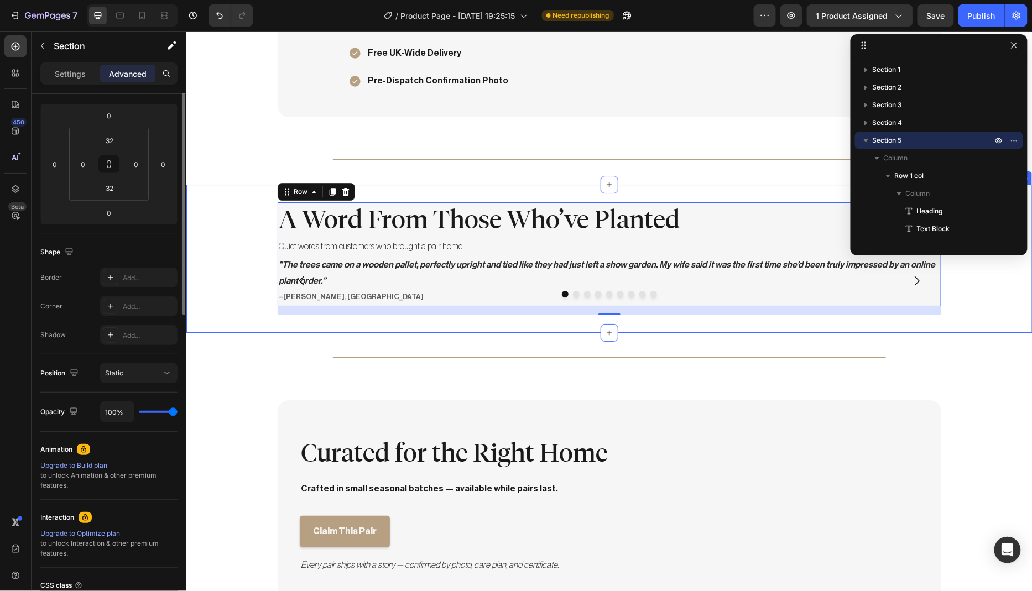
click at [221, 258] on div "A Word From Those Who’ve Planted Heading Quiet words from customers who brought…" at bounding box center [609, 258] width 846 height 113
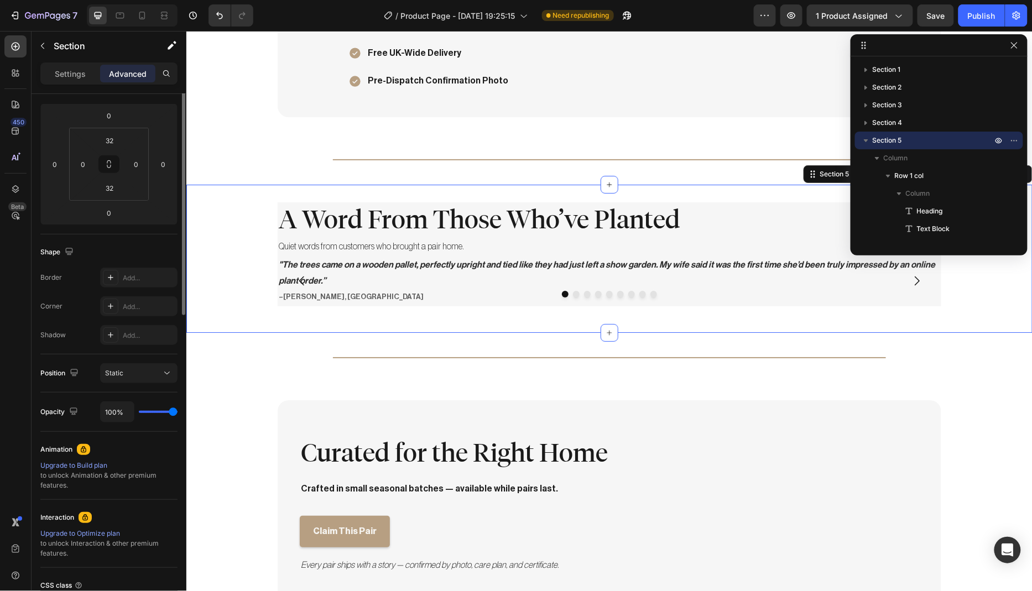
scroll to position [0, 0]
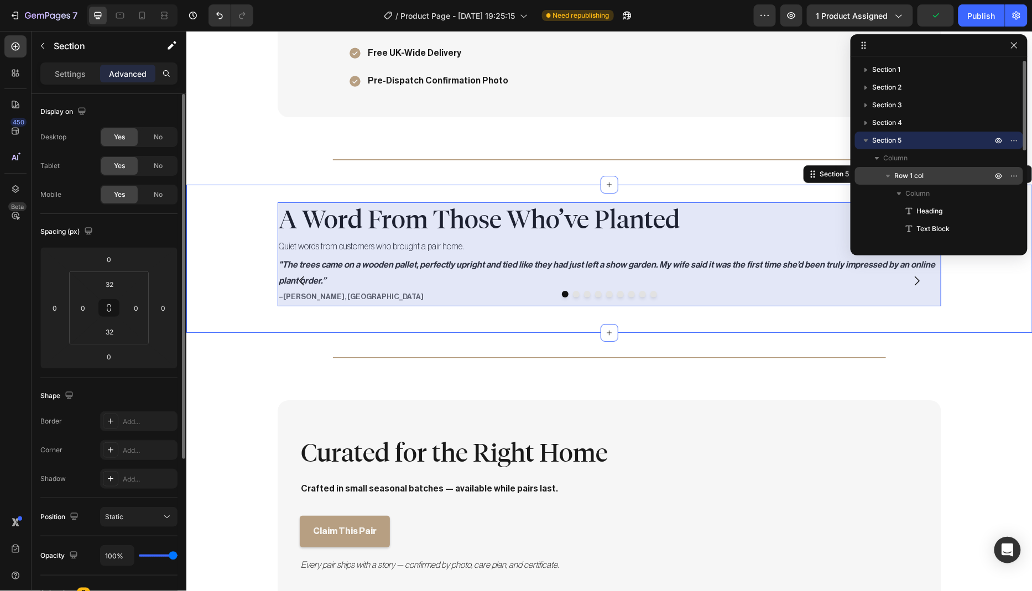
click at [925, 170] on p "Row 1 col" at bounding box center [944, 175] width 100 height 11
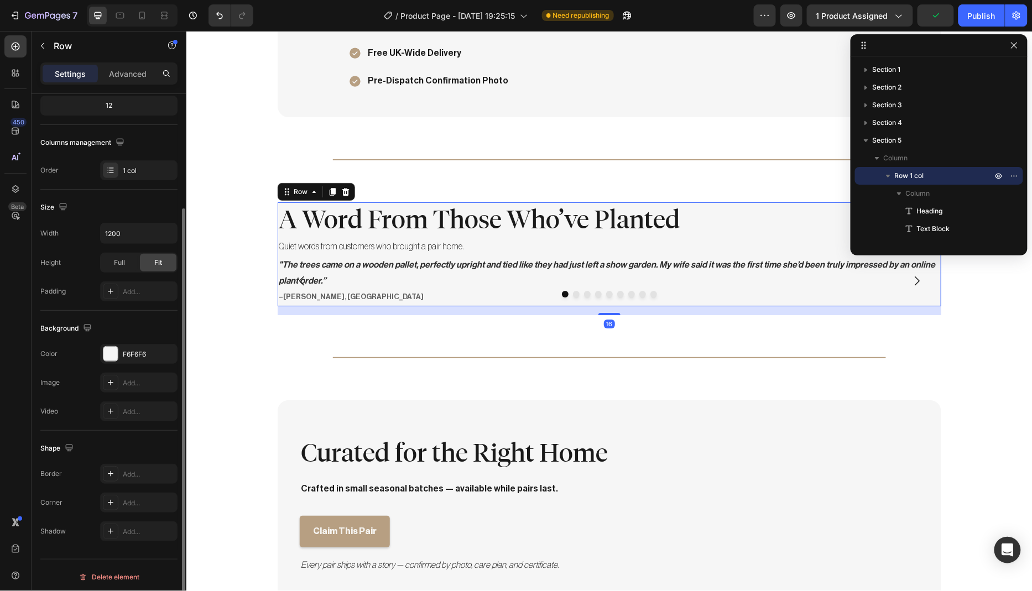
scroll to position [144, 0]
click at [142, 497] on div "Add..." at bounding box center [149, 502] width 52 height 10
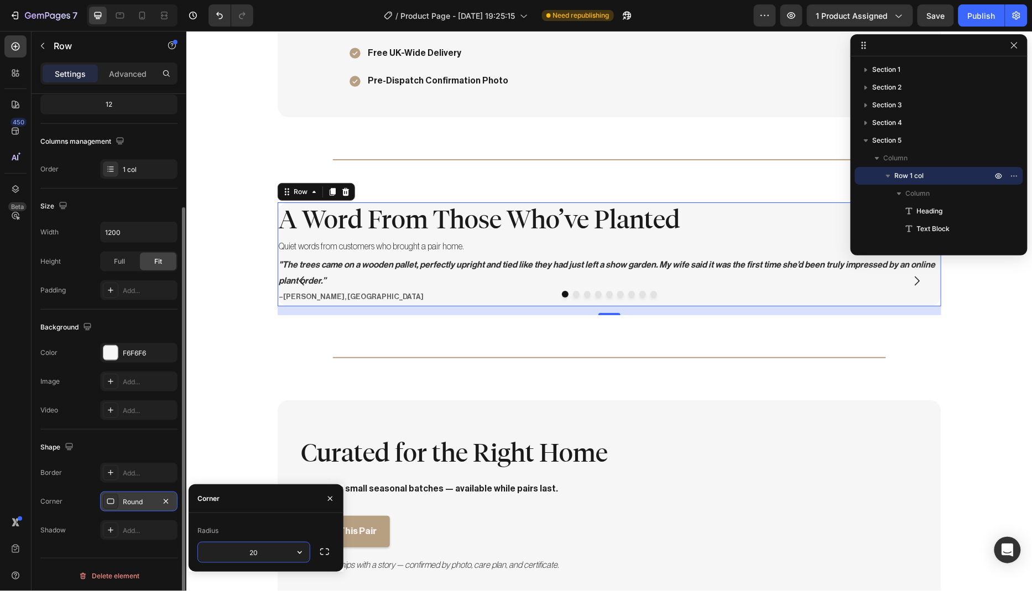
type input "20"
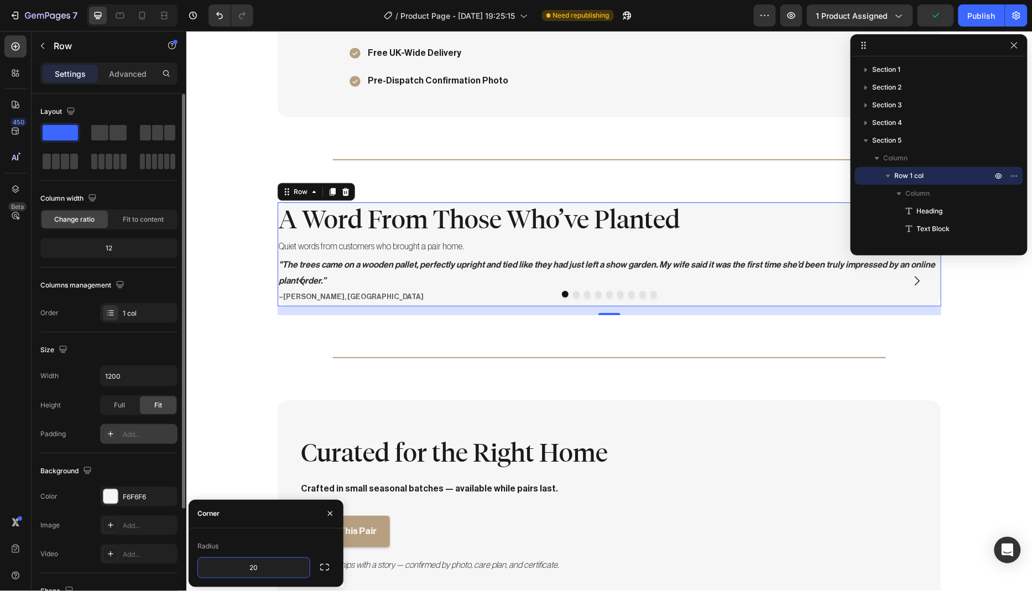
scroll to position [0, 0]
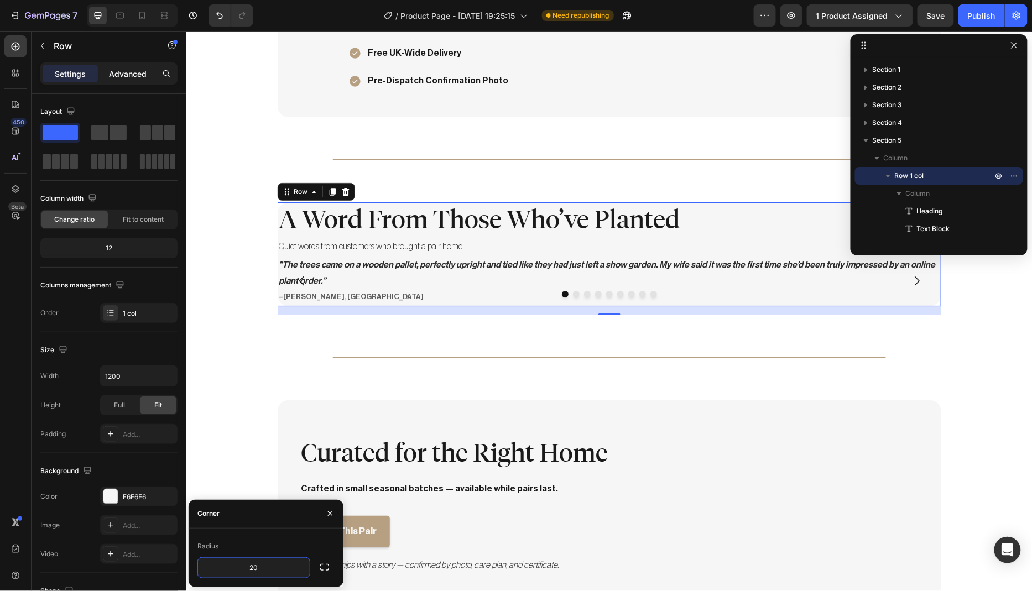
click at [133, 71] on p "Advanced" at bounding box center [128, 74] width 38 height 12
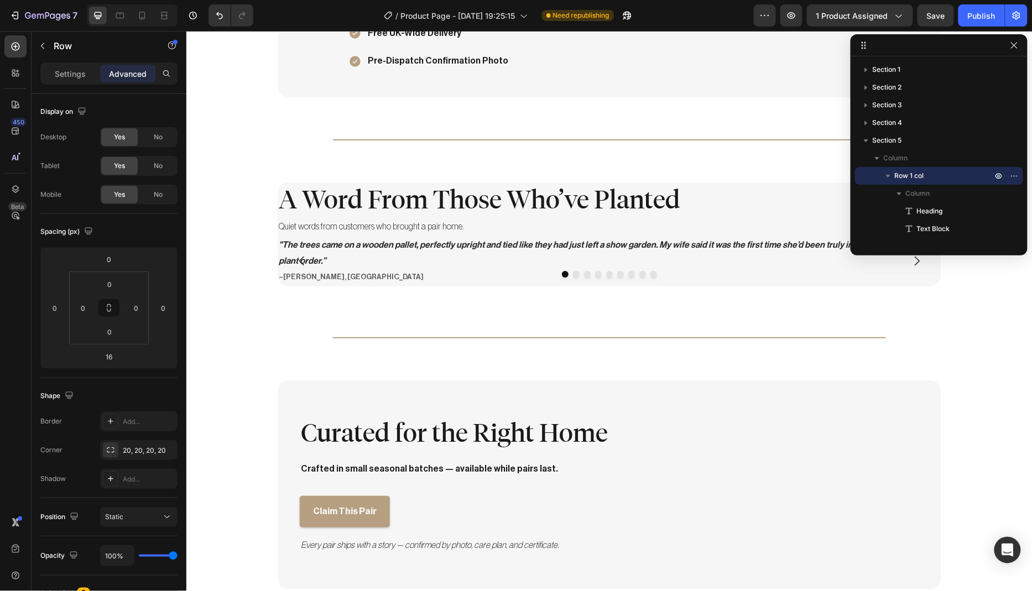
scroll to position [1418, 0]
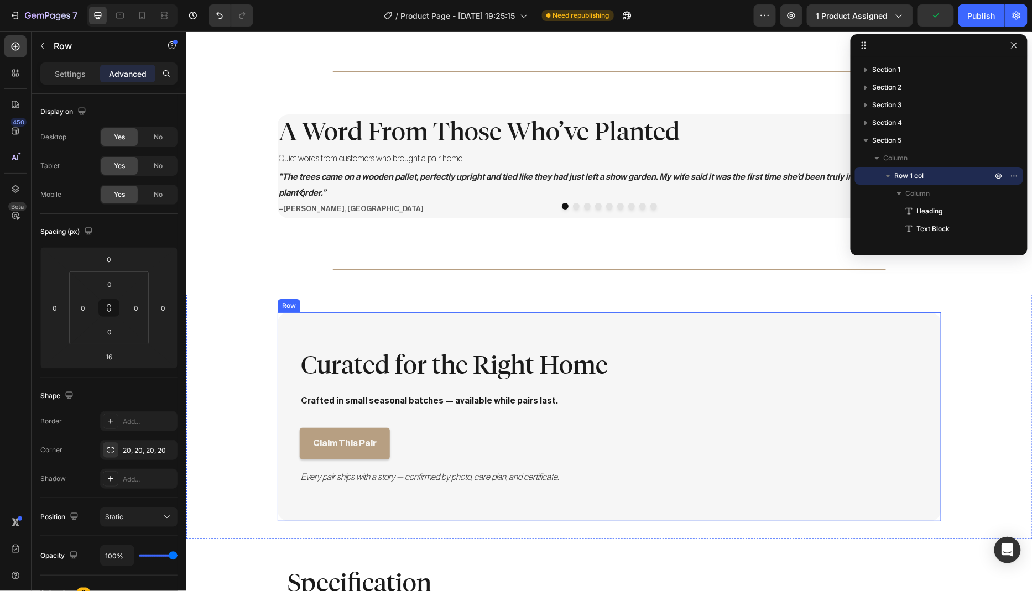
click at [299, 385] on div "Curated for the Right Home Heading Crafted in small seasonal batches — availabl…" at bounding box center [608, 416] width 619 height 138
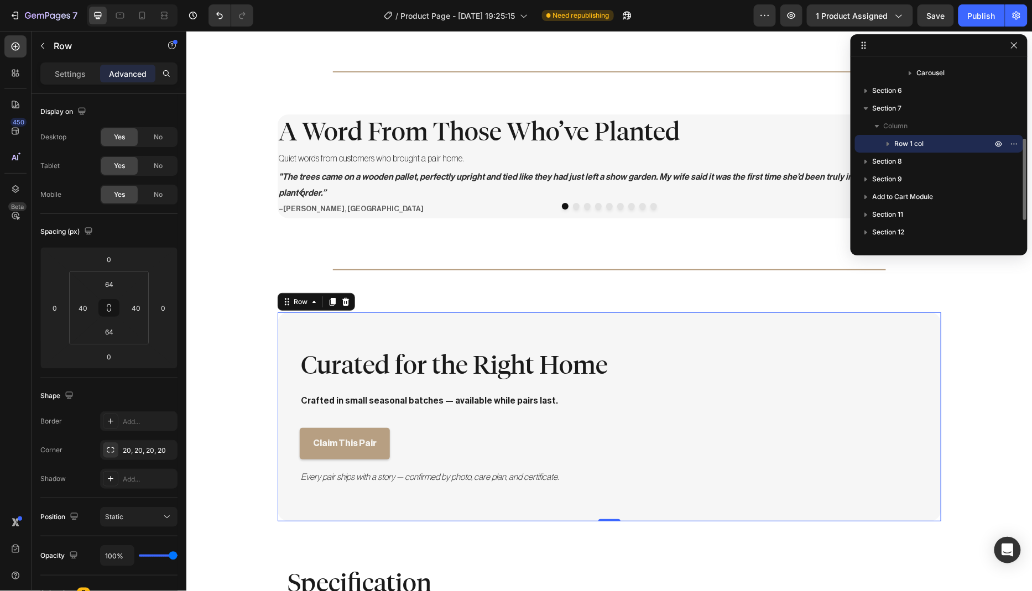
click at [937, 145] on p "Row 1 col" at bounding box center [944, 143] width 100 height 11
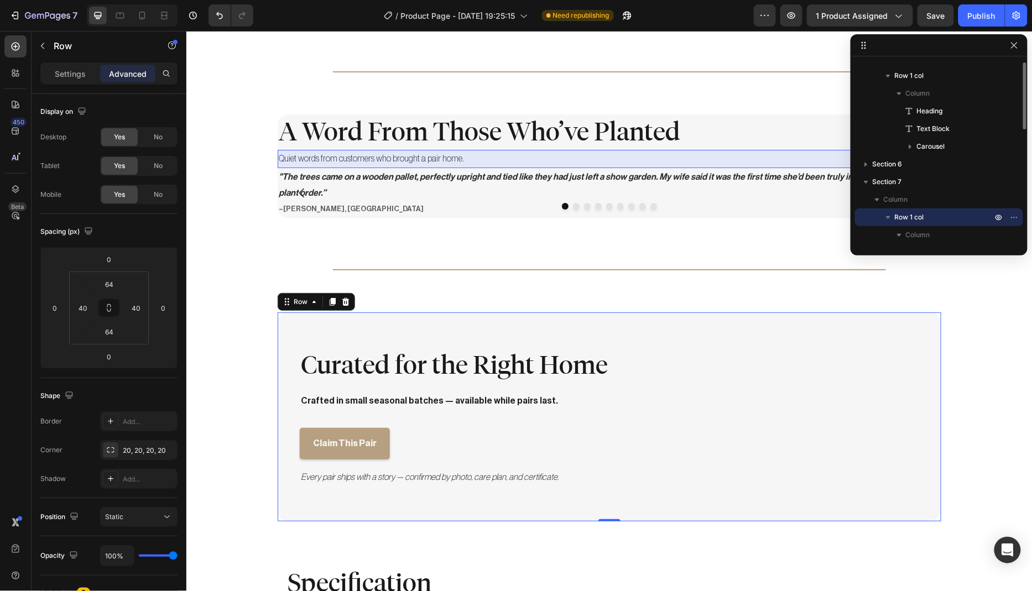
scroll to position [75, 0]
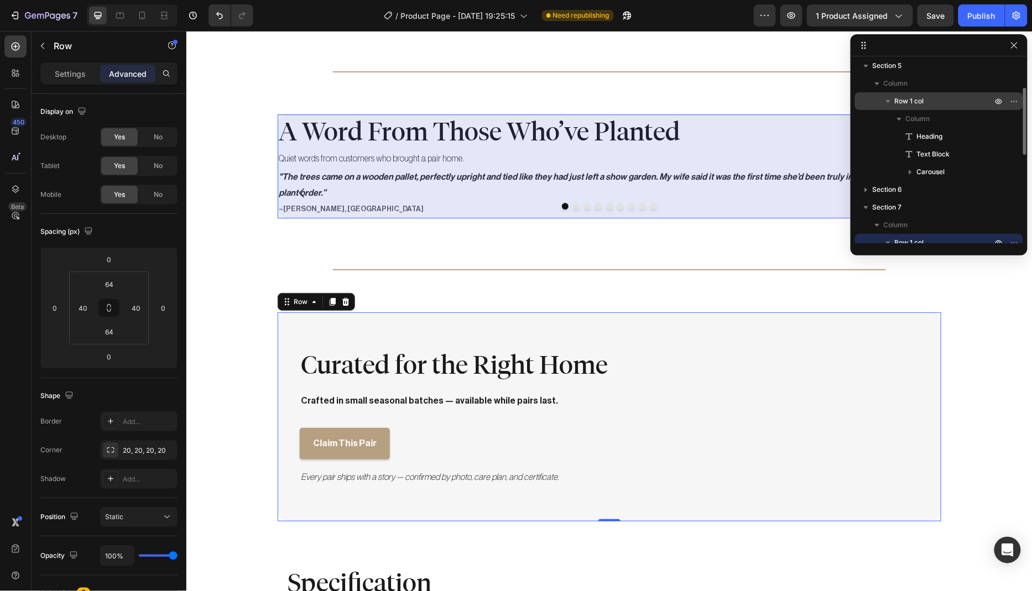
click at [928, 98] on p "Row 1 col" at bounding box center [944, 101] width 100 height 11
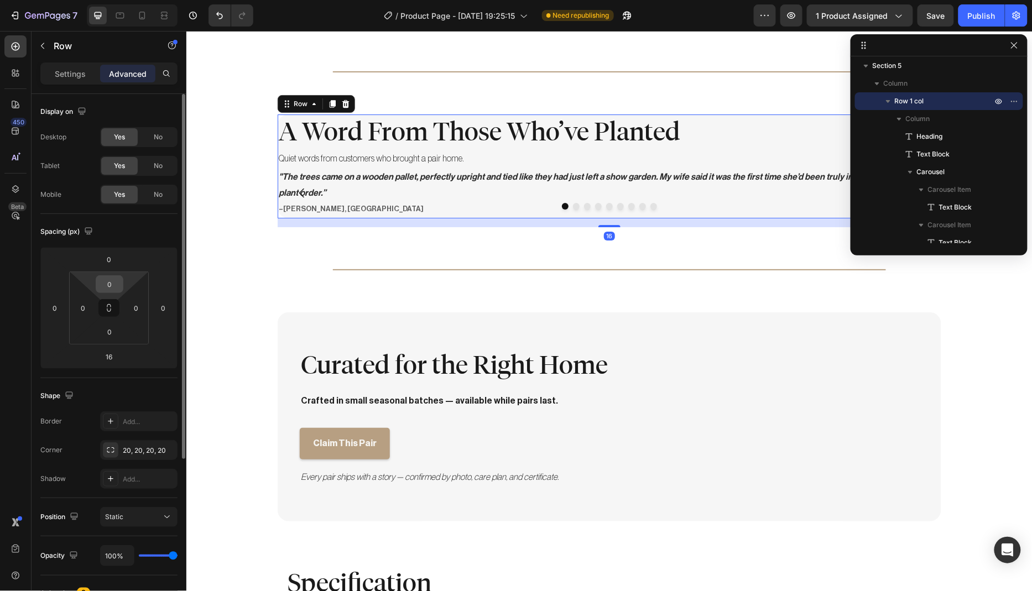
click at [118, 282] on input "0" at bounding box center [109, 284] width 22 height 17
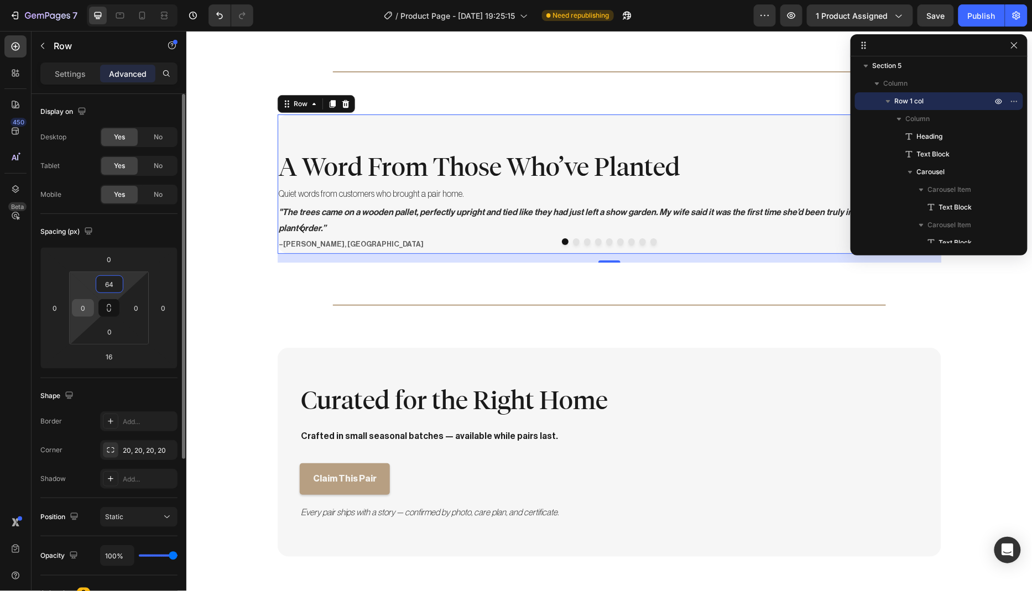
type input "64"
click at [84, 306] on input "0" at bounding box center [83, 308] width 17 height 17
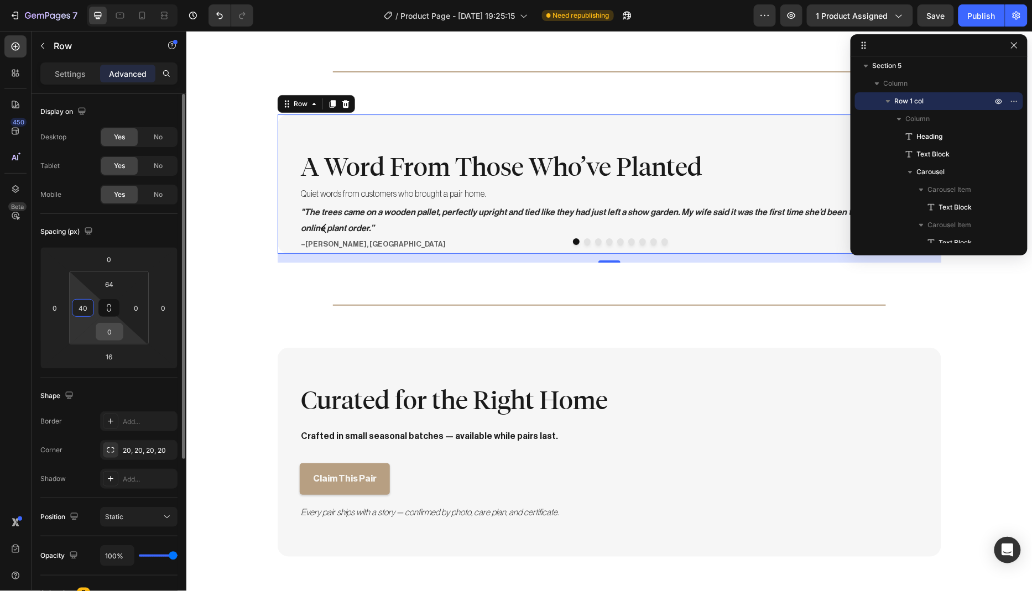
type input "40"
click at [112, 332] on input "0" at bounding box center [109, 331] width 22 height 17
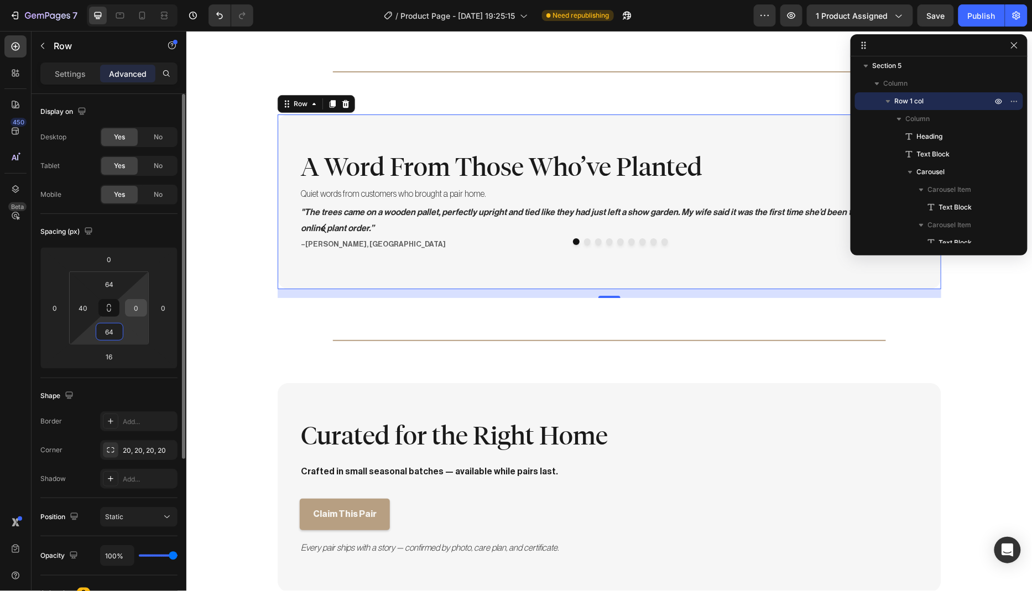
type input "64"
click at [138, 307] on input "0" at bounding box center [136, 308] width 17 height 17
type input "40"
click at [113, 355] on input "16" at bounding box center [109, 356] width 22 height 17
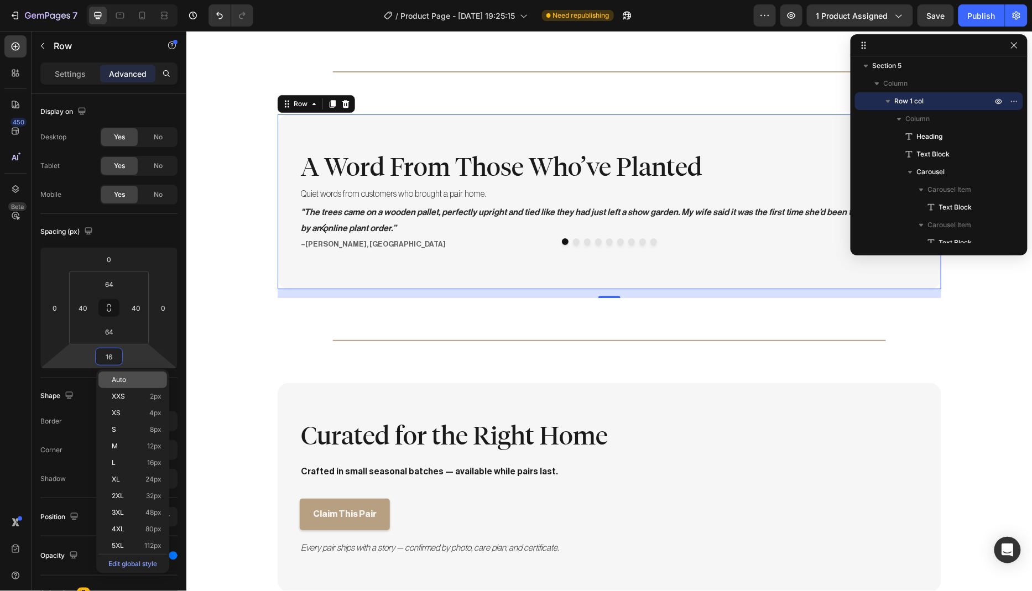
click at [126, 379] on span "Auto" at bounding box center [119, 380] width 14 height 8
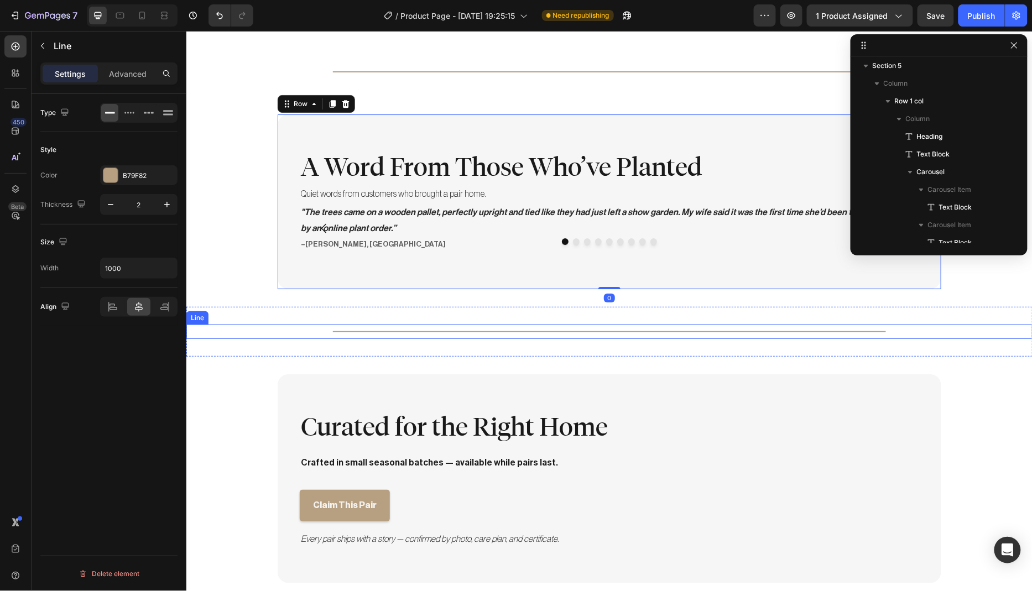
click at [201, 325] on div "Title Line" at bounding box center [609, 331] width 846 height 14
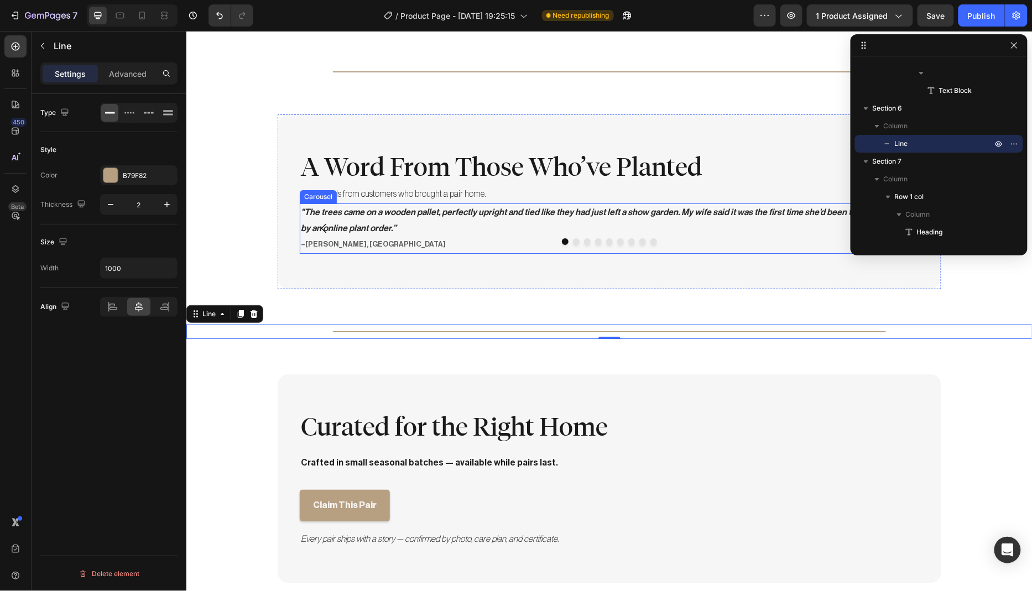
click at [616, 239] on button "Dot" at bounding box center [619, 241] width 7 height 7
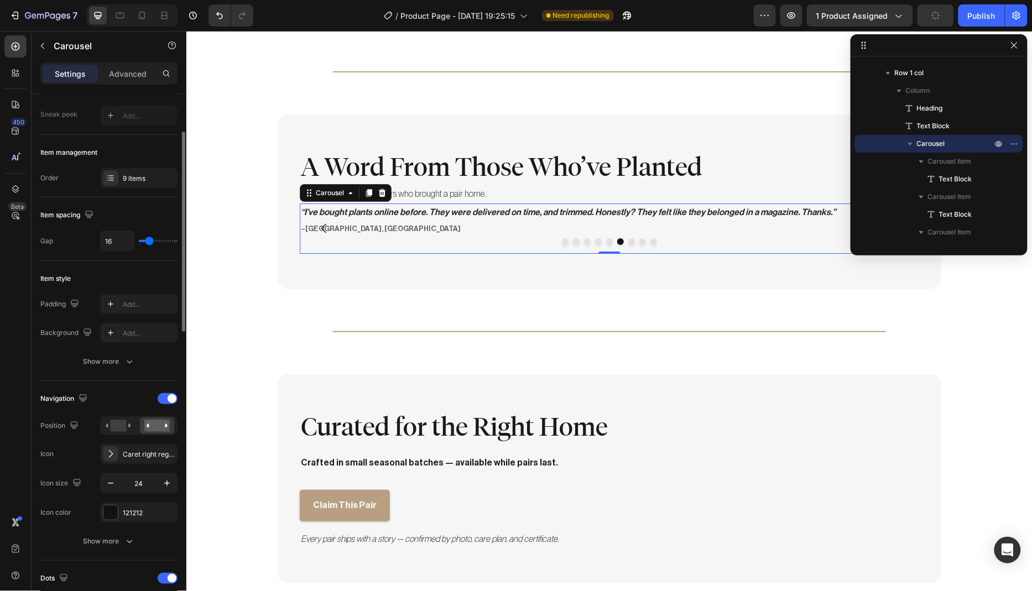
scroll to position [65, 0]
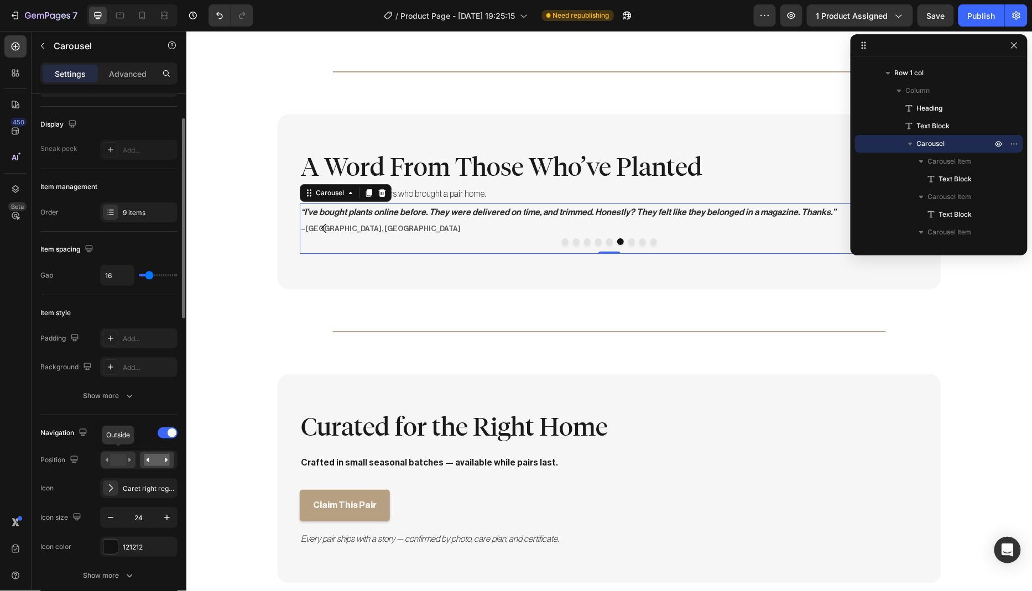
click at [120, 458] on rect at bounding box center [118, 460] width 16 height 12
click at [158, 459] on rect at bounding box center [156, 460] width 25 height 12
click at [123, 460] on rect at bounding box center [118, 460] width 16 height 12
click at [167, 433] on div at bounding box center [168, 432] width 20 height 11
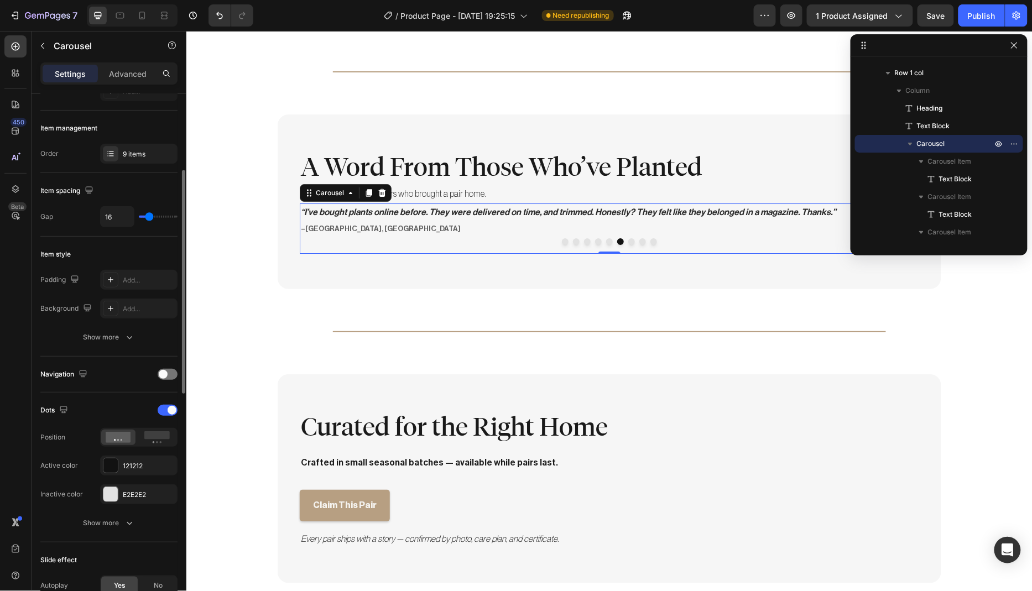
scroll to position [201, 0]
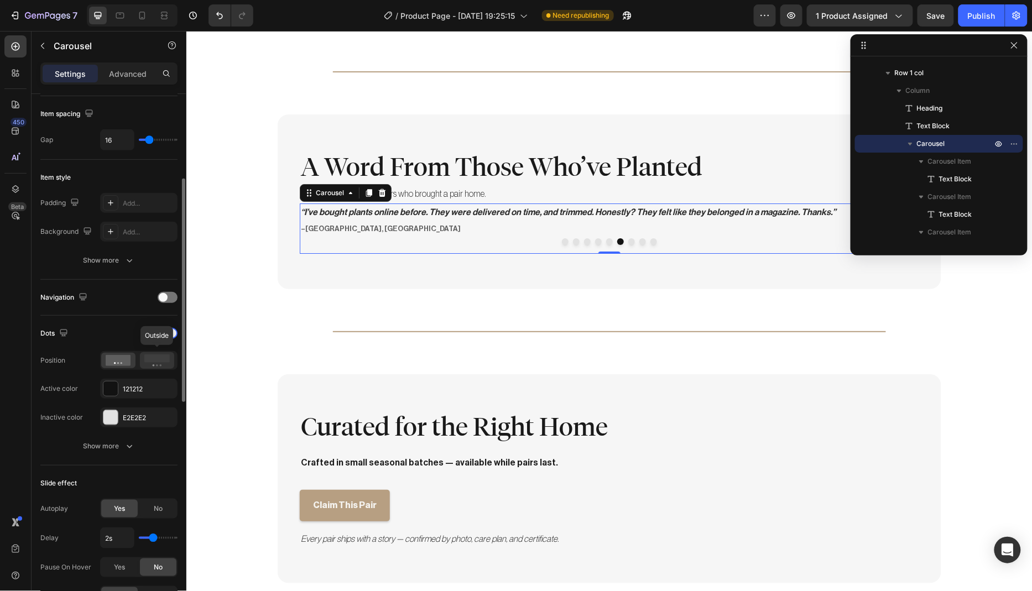
click at [169, 361] on icon at bounding box center [156, 360] width 25 height 12
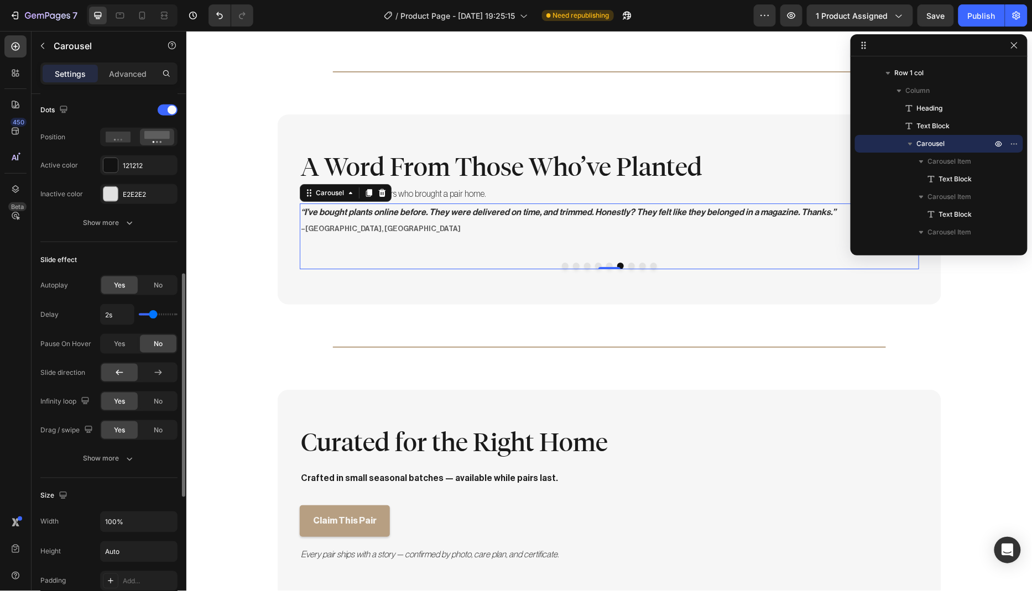
scroll to position [425, 0]
type input "2.3s"
type input "2.3"
type input "2.4s"
type input "2.4"
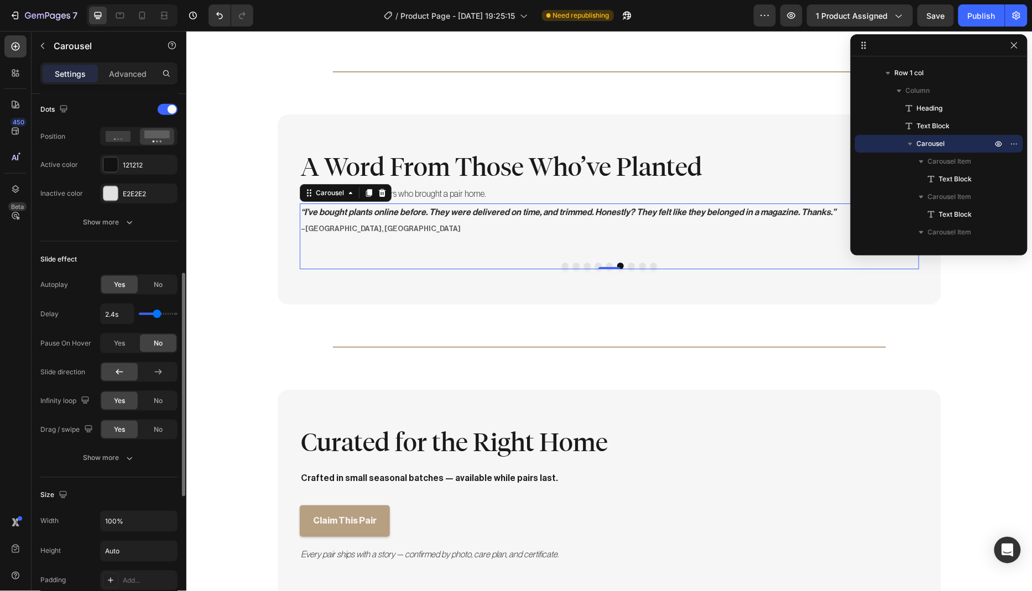
type input "2.5s"
type input "2.5"
type input "2.6s"
type input "2.6"
type input "2.8s"
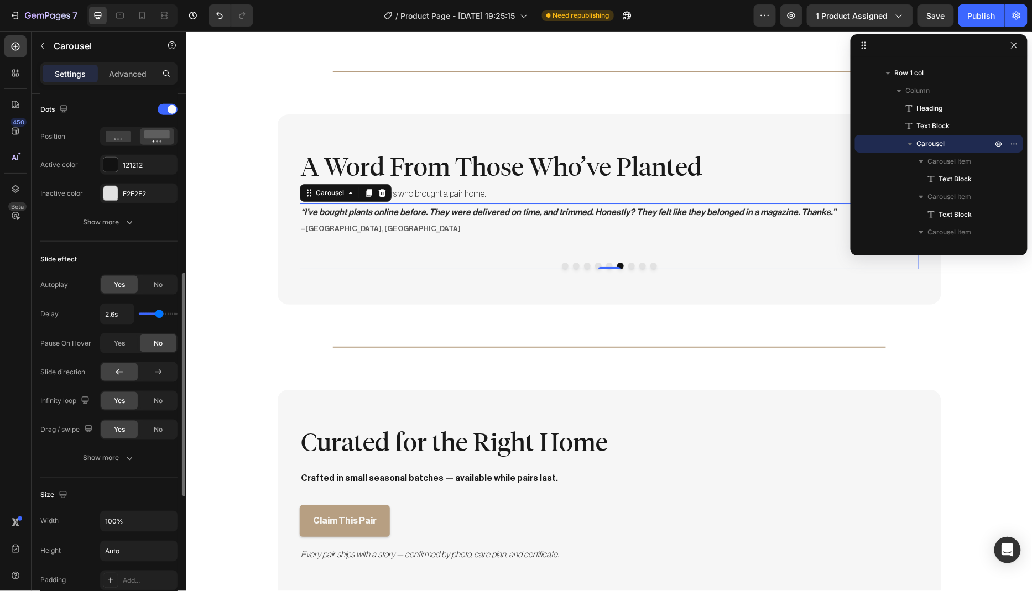
type input "2.8"
type input "2.9s"
type input "2.9"
type input "3s"
type input "3"
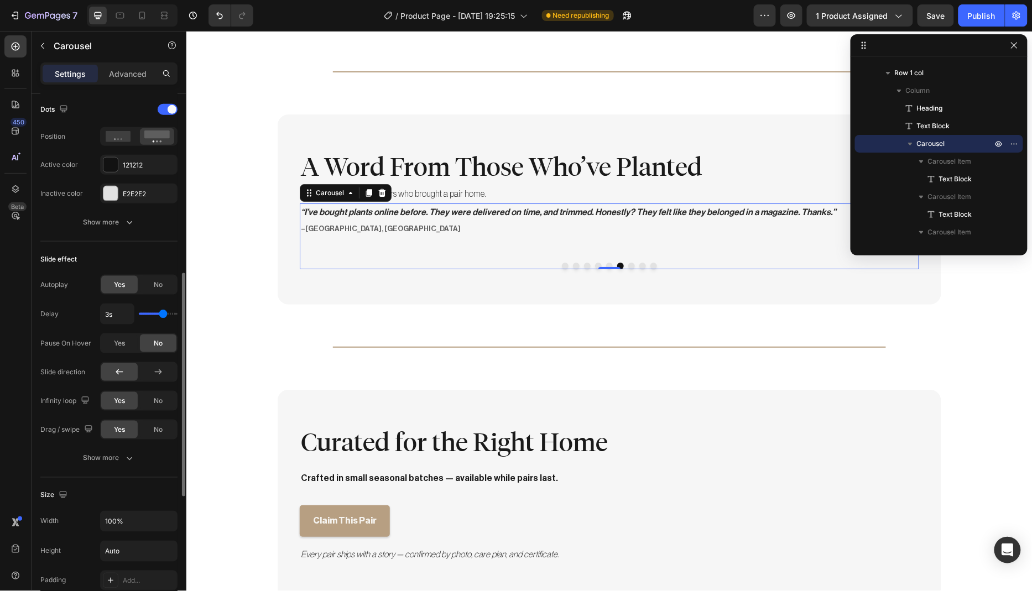
type input "3.1s"
type input "3.1"
type input "3.2s"
type input "3.2"
type input "3.3s"
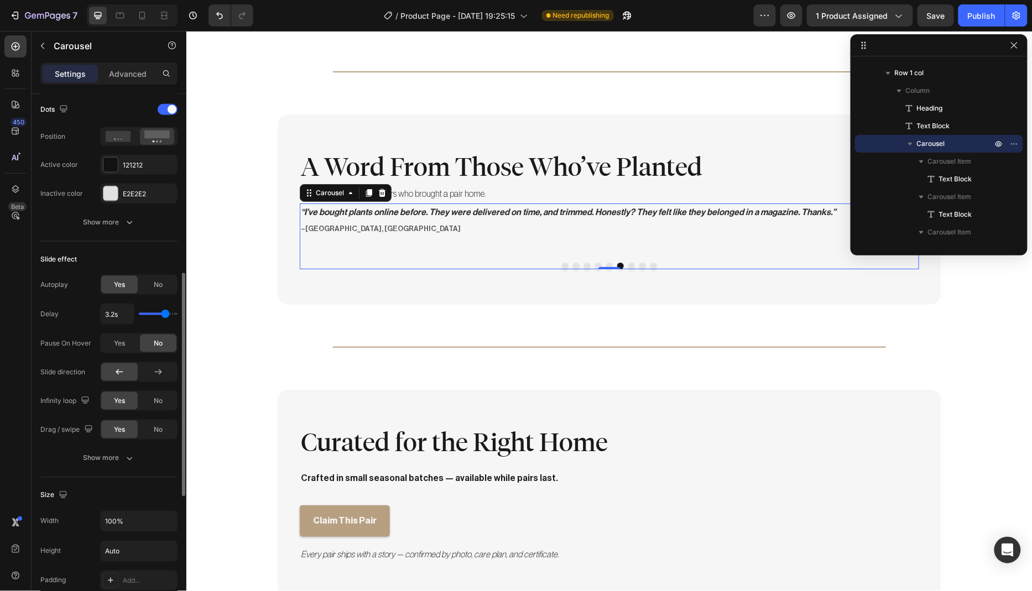
type input "3.3"
type input "3.4s"
type input "3.4"
type input "3.5s"
type input "3.5"
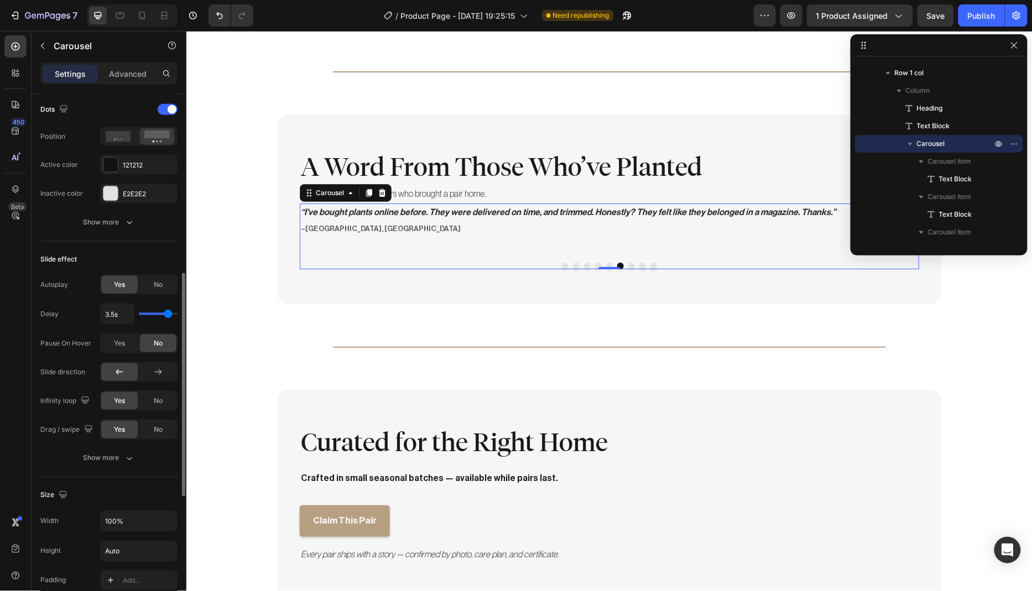
type input "3.6s"
type input "3.6"
type input "3.7s"
type input "3.7"
type input "3.8s"
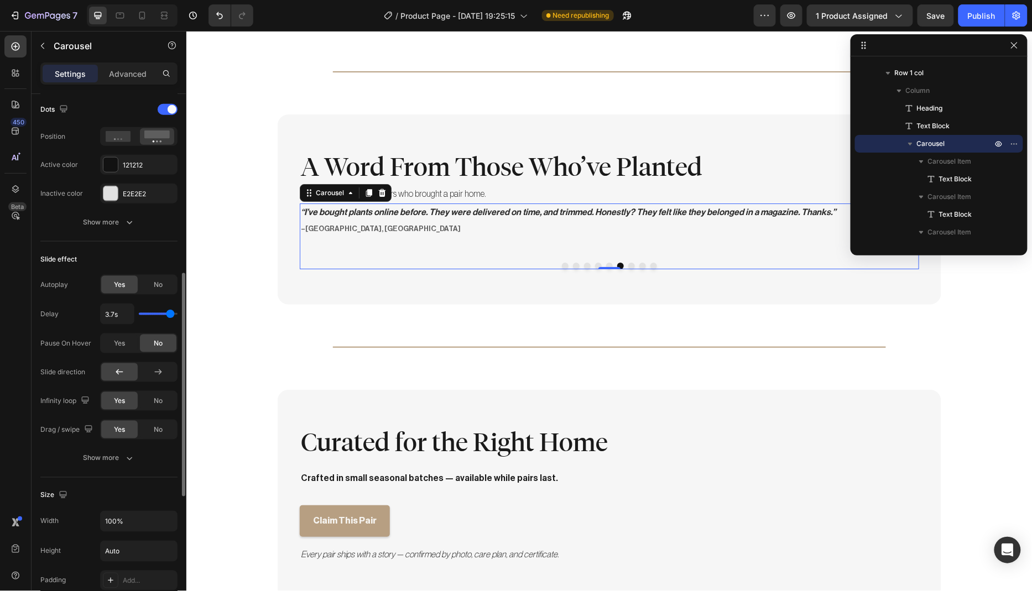
type input "3.8"
type input "3.9s"
type input "3.9"
type input "4s"
drag, startPoint x: 155, startPoint y: 313, endPoint x: 176, endPoint y: 316, distance: 20.6
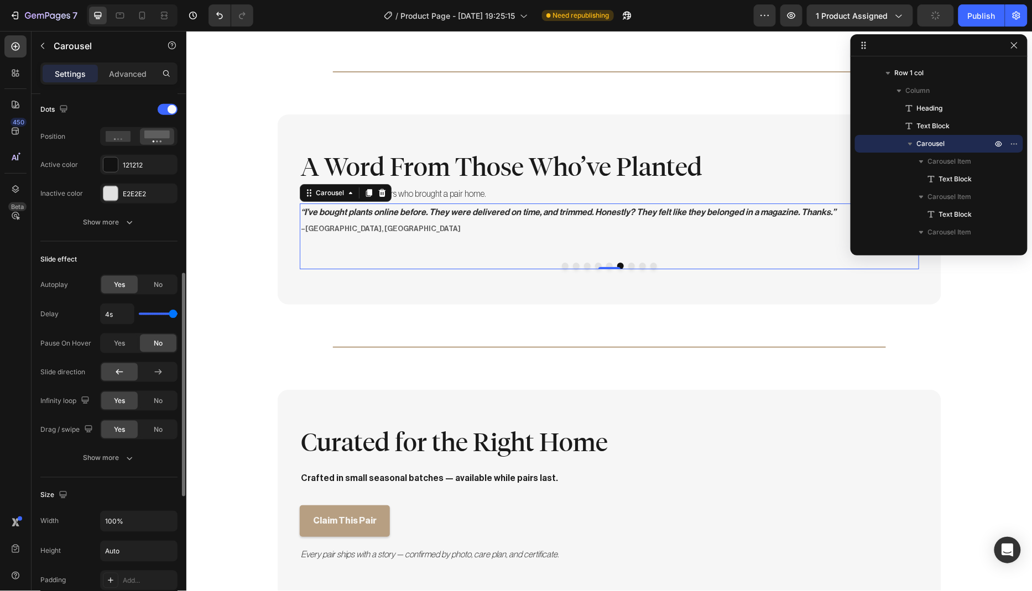
type input "4"
click at [176, 315] on input "range" at bounding box center [158, 314] width 39 height 2
click at [158, 425] on span "No" at bounding box center [158, 430] width 9 height 10
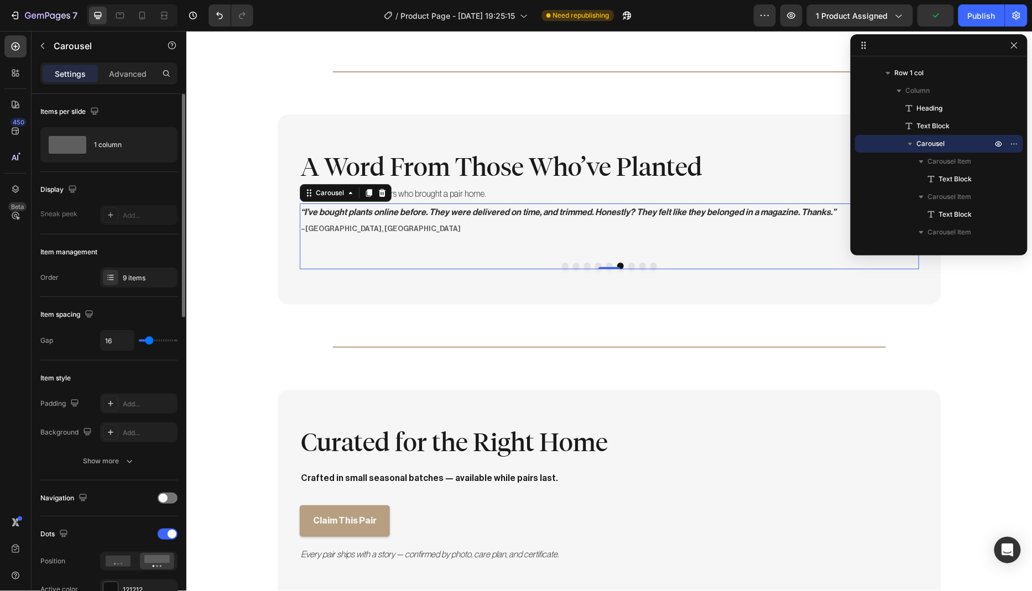
scroll to position [8, 0]
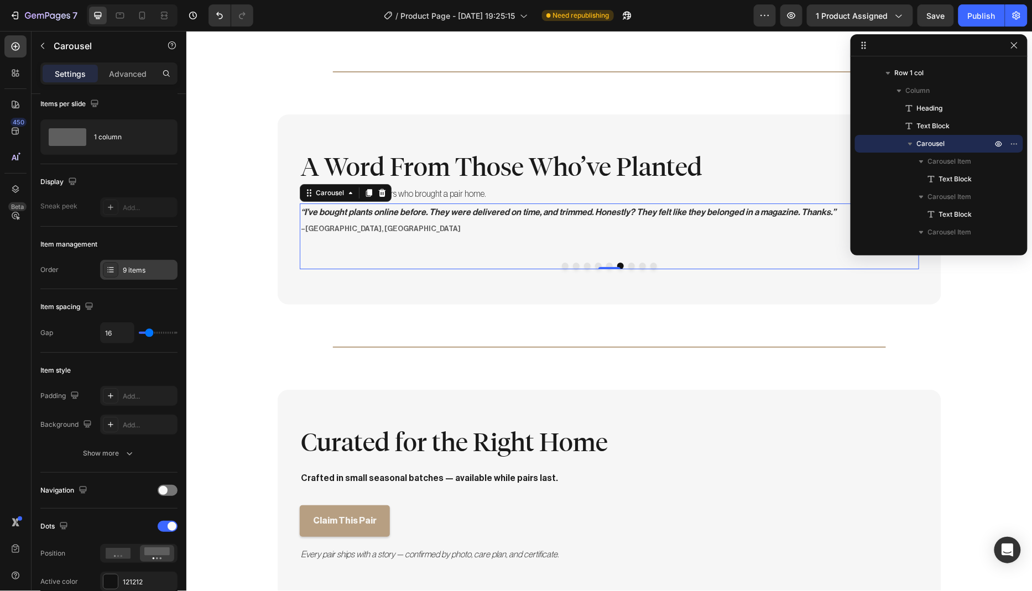
click at [149, 266] on div "9 items" at bounding box center [149, 270] width 52 height 10
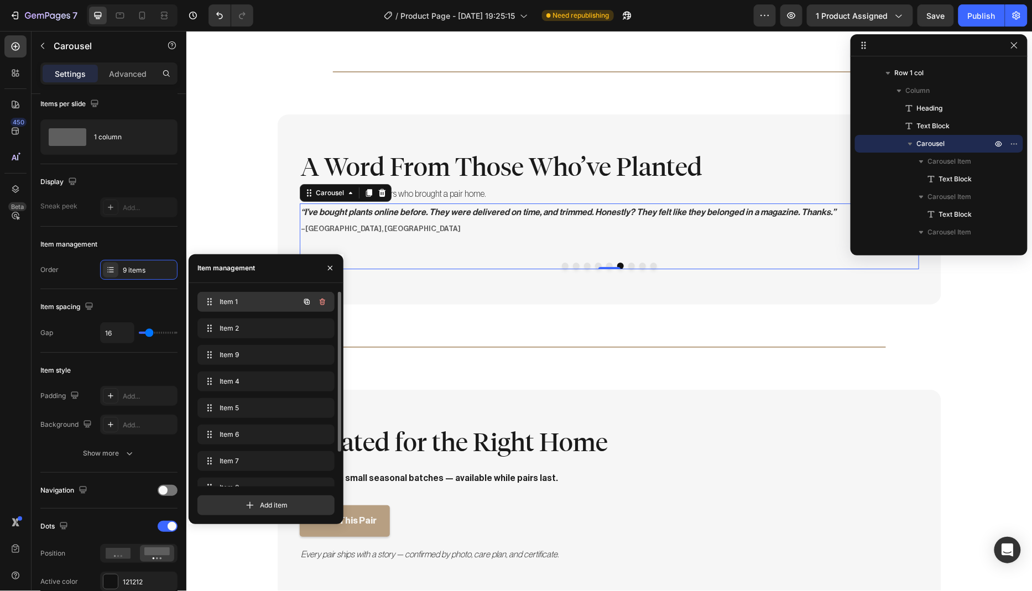
click at [246, 302] on span "Item 1" at bounding box center [250, 302] width 62 height 10
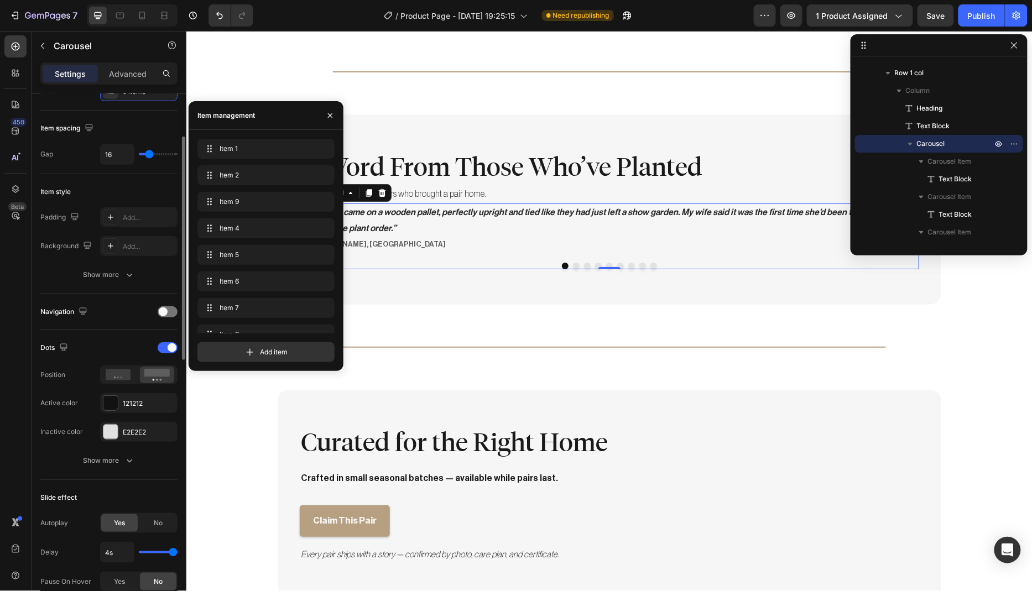
scroll to position [255, 0]
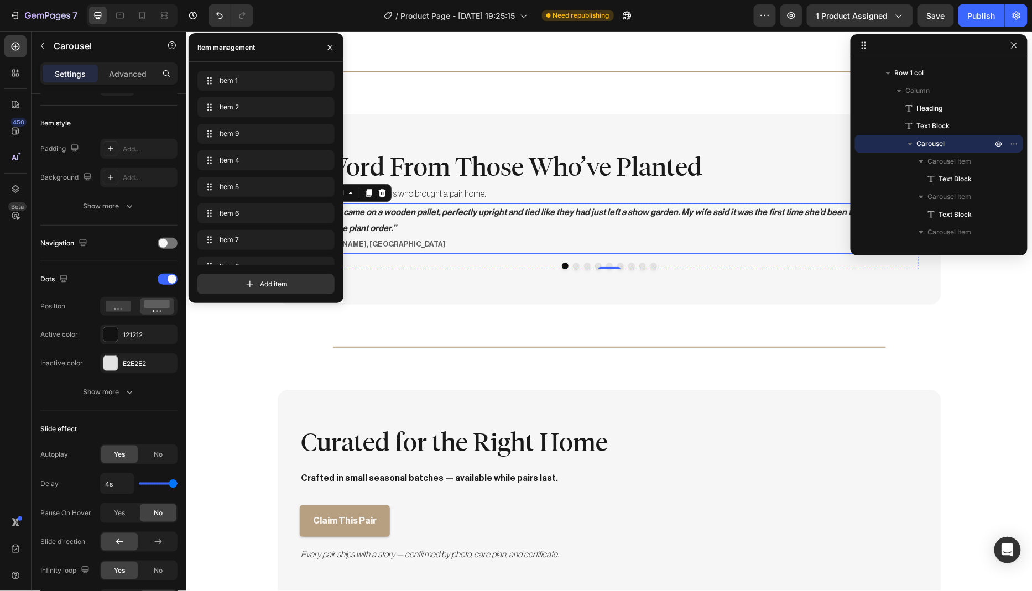
click at [619, 244] on p ""The trees came on a wooden pallet, perfectly upright and tied like they had ju…" at bounding box center [608, 228] width 617 height 48
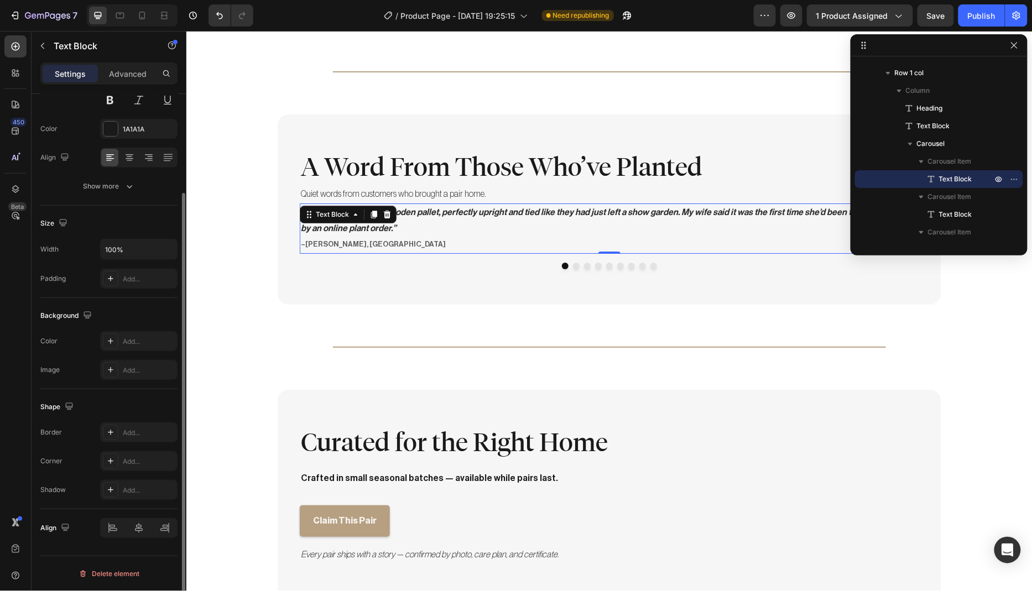
scroll to position [0, 0]
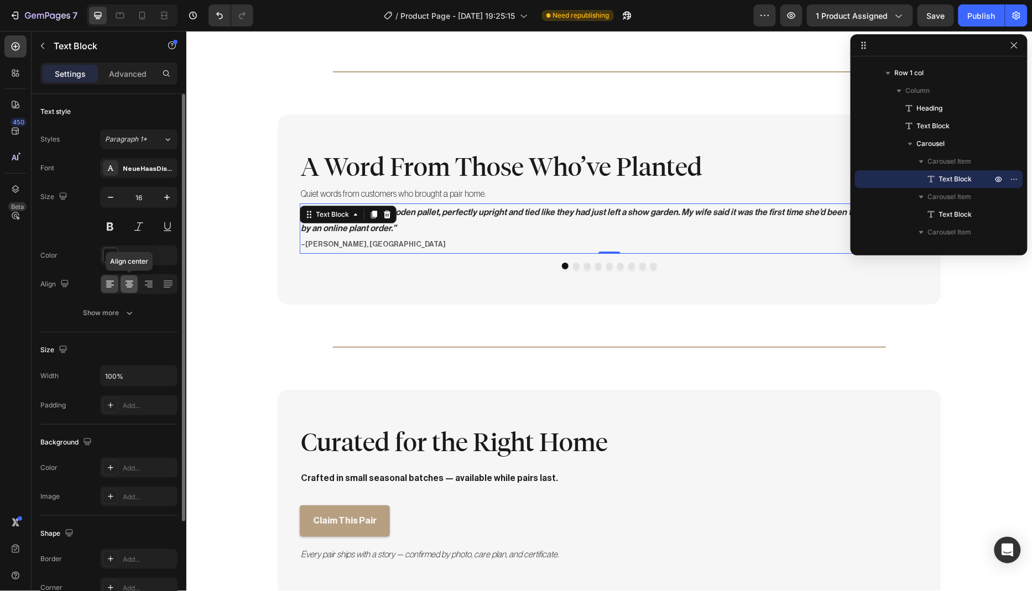
click at [125, 281] on icon at bounding box center [129, 284] width 11 height 11
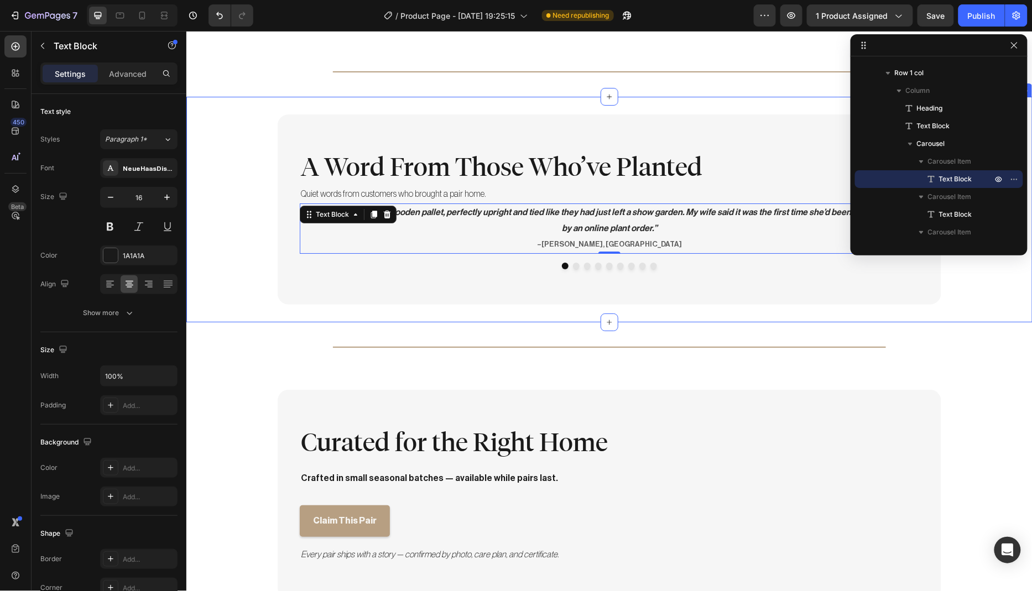
click at [248, 298] on div "A Word From Those Who’ve Planted Heading Quiet words from customers who brought…" at bounding box center [609, 209] width 846 height 190
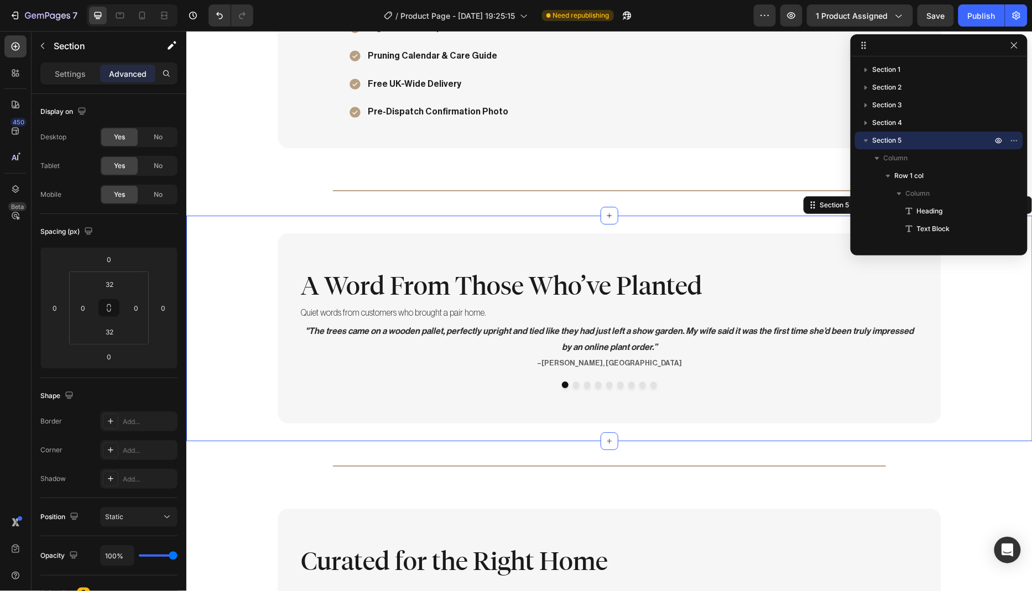
scroll to position [1281, 0]
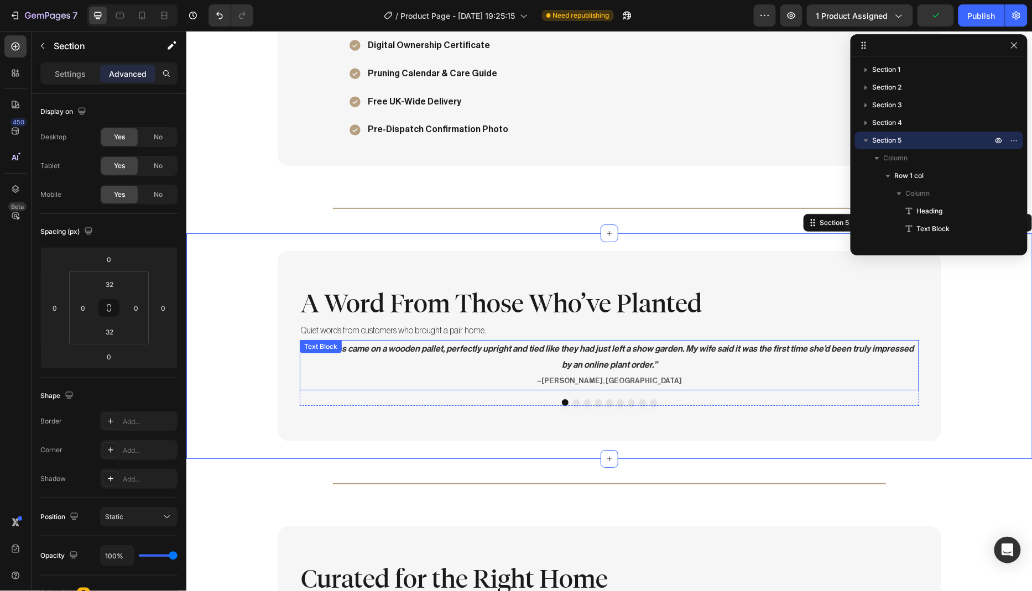
click at [715, 357] on p ""The trees came on a wooden pallet, perfectly upright and tied like they had ju…" at bounding box center [608, 365] width 617 height 48
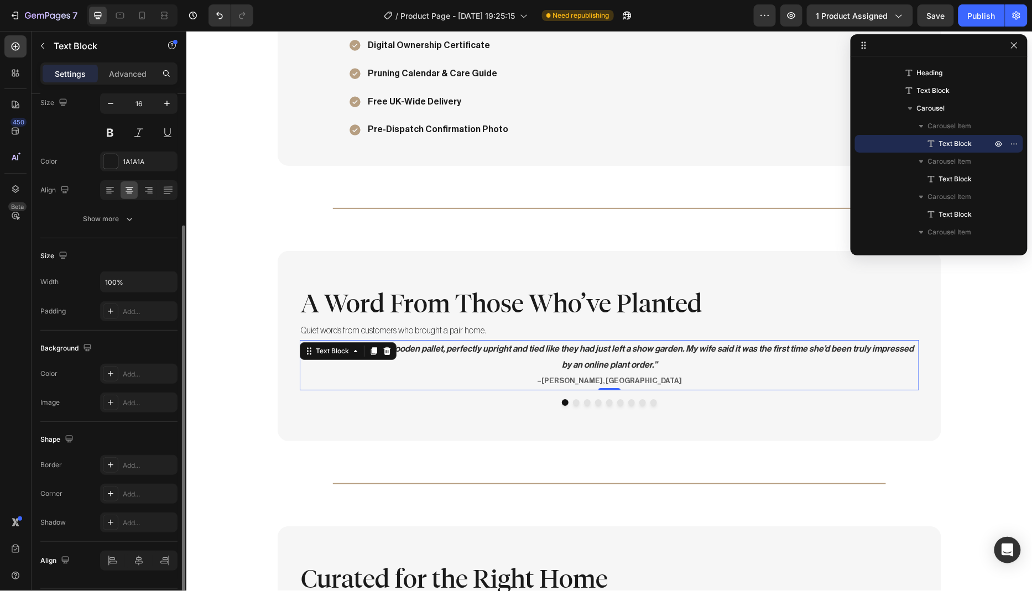
scroll to position [124, 0]
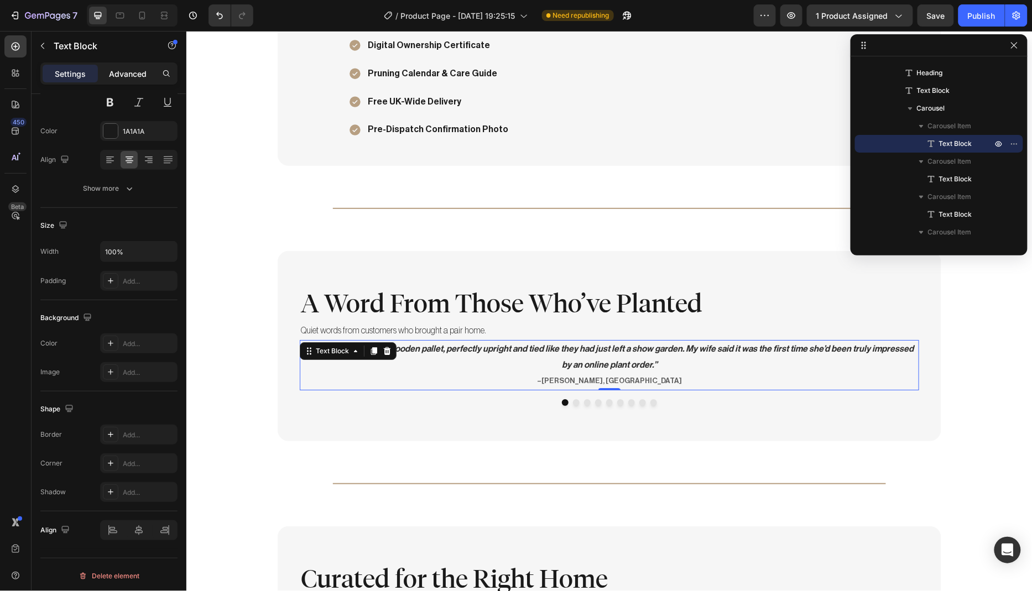
click at [132, 69] on p "Advanced" at bounding box center [128, 74] width 38 height 12
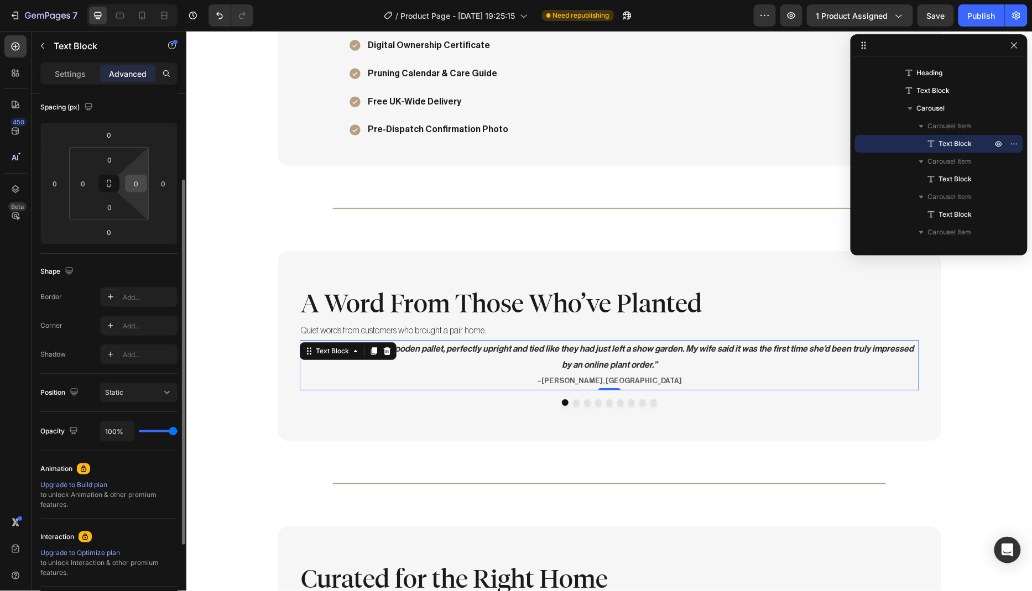
click at [140, 182] on input "0" at bounding box center [136, 183] width 17 height 17
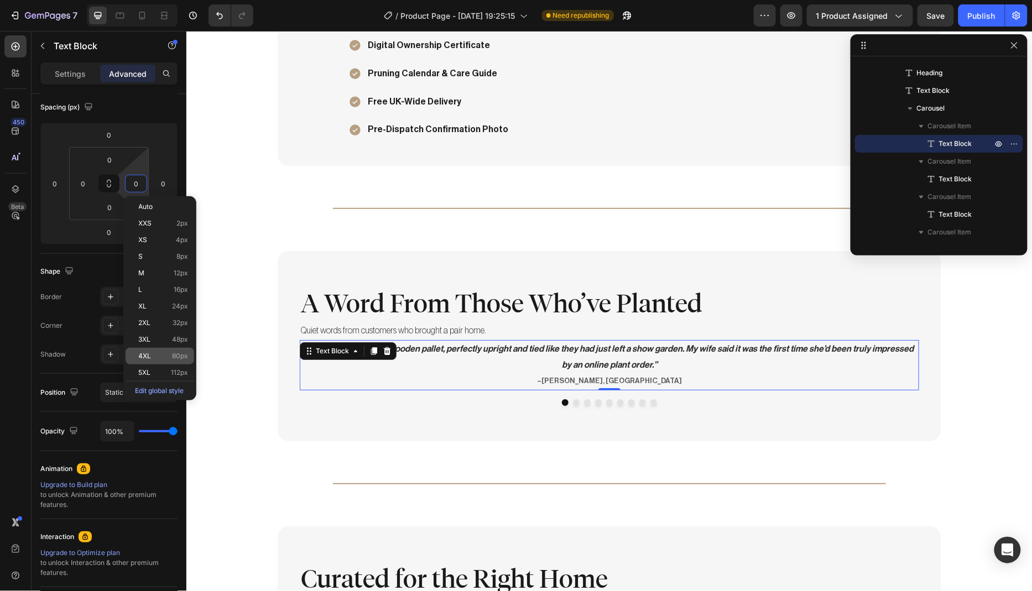
click at [165, 353] on p "4XL 80px" at bounding box center [164, 356] width 50 height 8
type input "80"
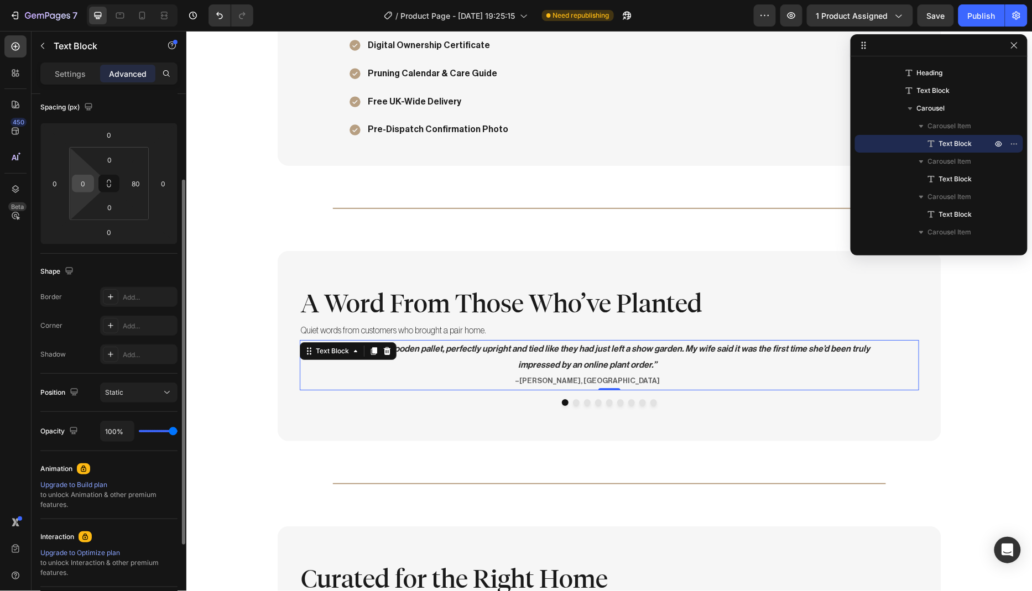
click at [88, 186] on input "0" at bounding box center [83, 183] width 17 height 17
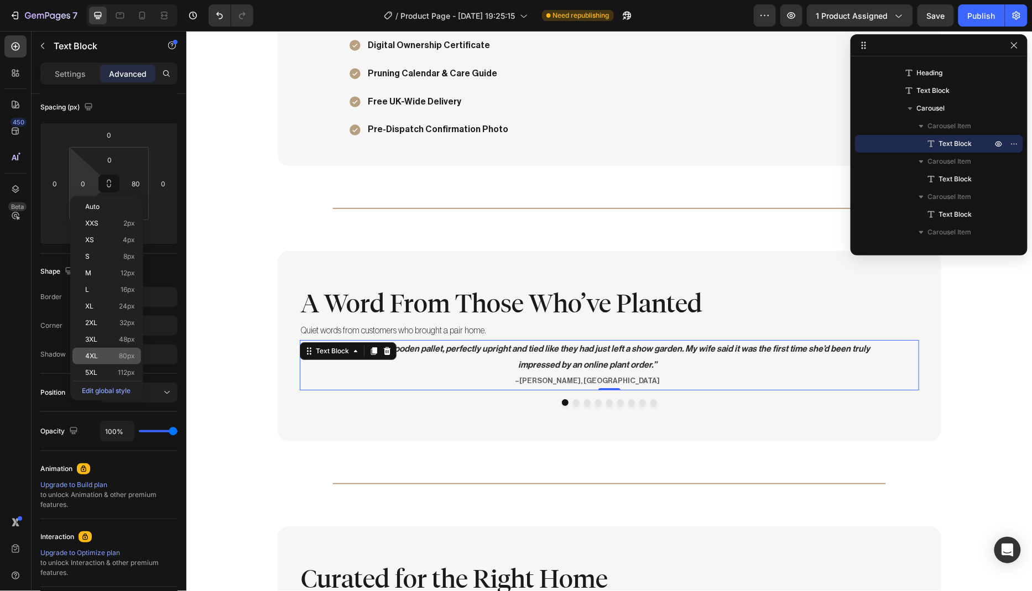
click at [132, 352] on span "80px" at bounding box center [127, 356] width 16 height 8
type input "80"
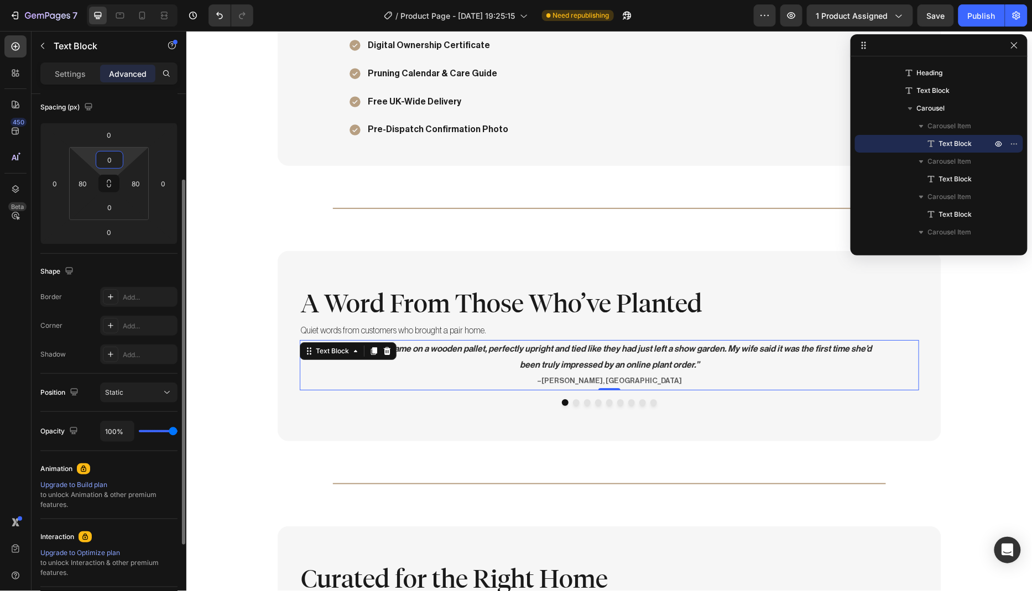
click at [115, 160] on input "0" at bounding box center [109, 159] width 22 height 17
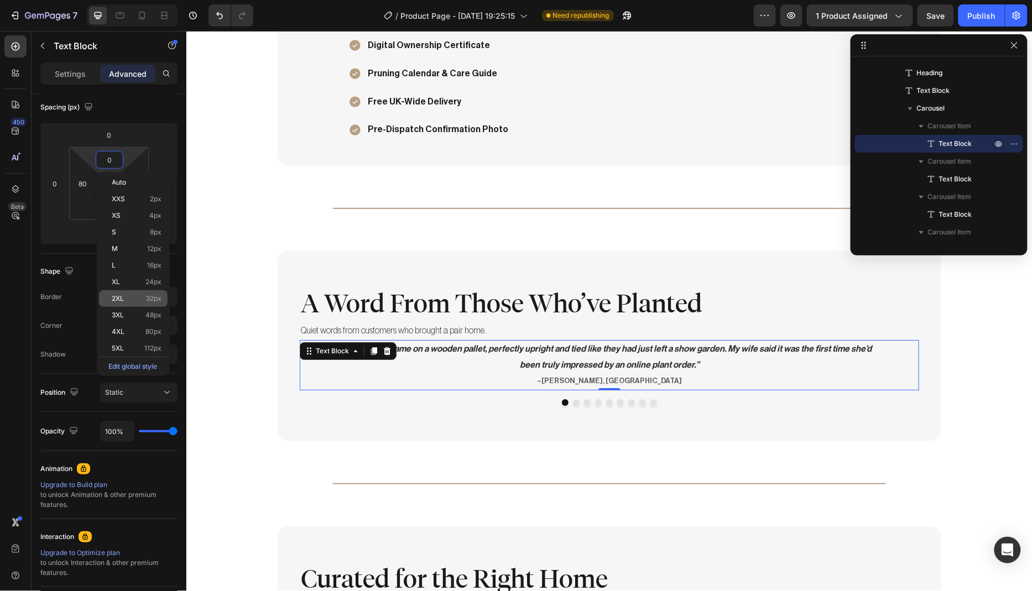
click at [137, 296] on p "2XL 32px" at bounding box center [137, 299] width 50 height 8
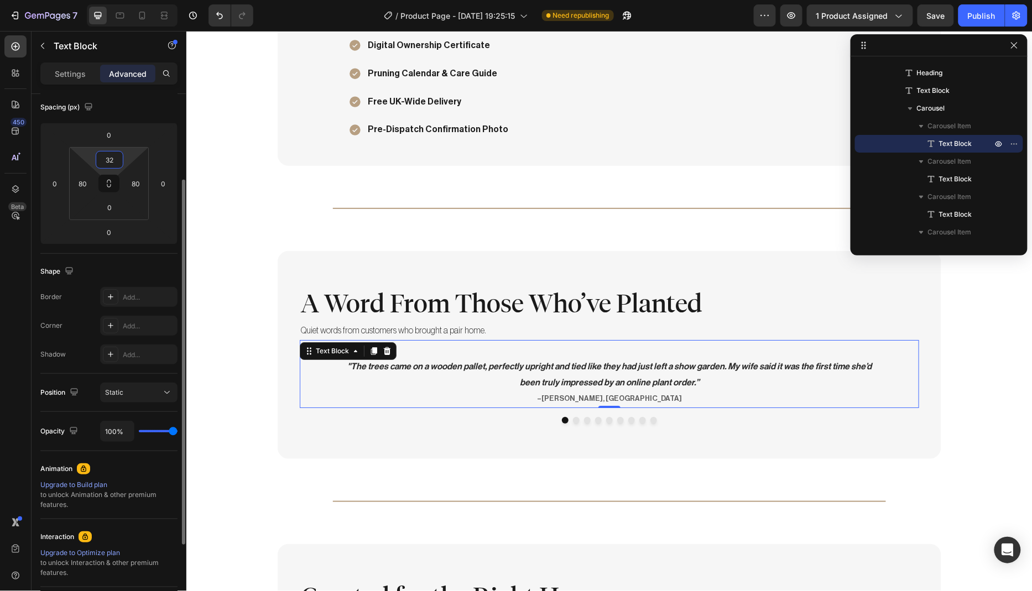
click at [113, 159] on input "32" at bounding box center [109, 159] width 22 height 17
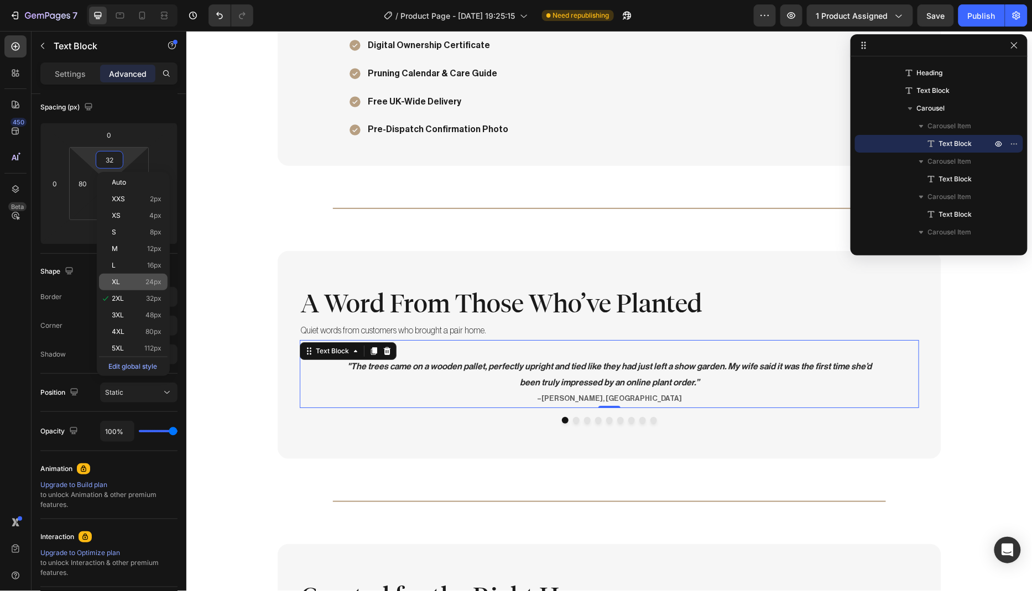
click at [129, 286] on div "XL 24px" at bounding box center [133, 282] width 69 height 17
type input "24"
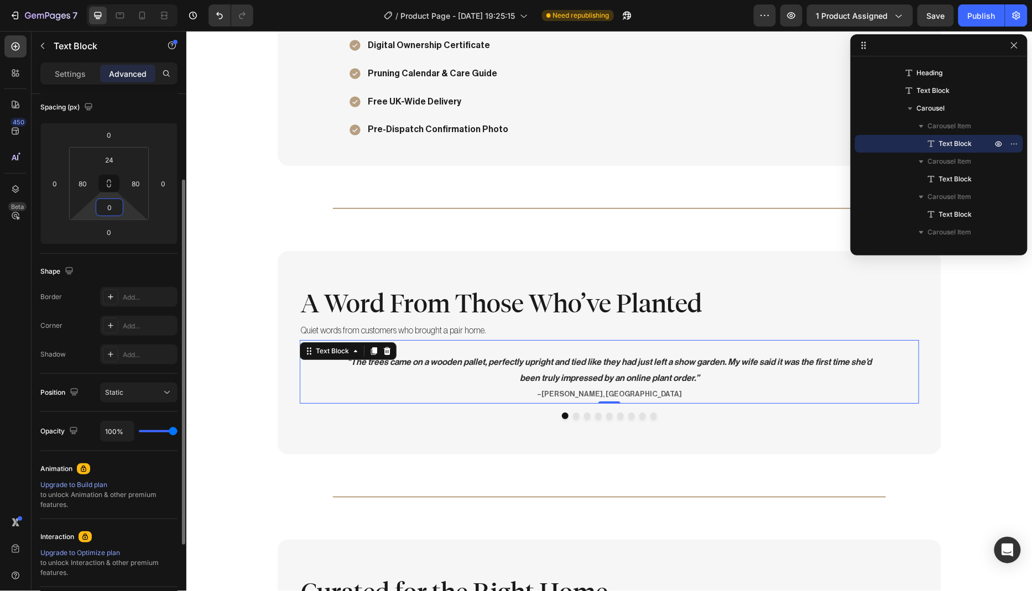
click at [112, 205] on input "0" at bounding box center [109, 207] width 22 height 17
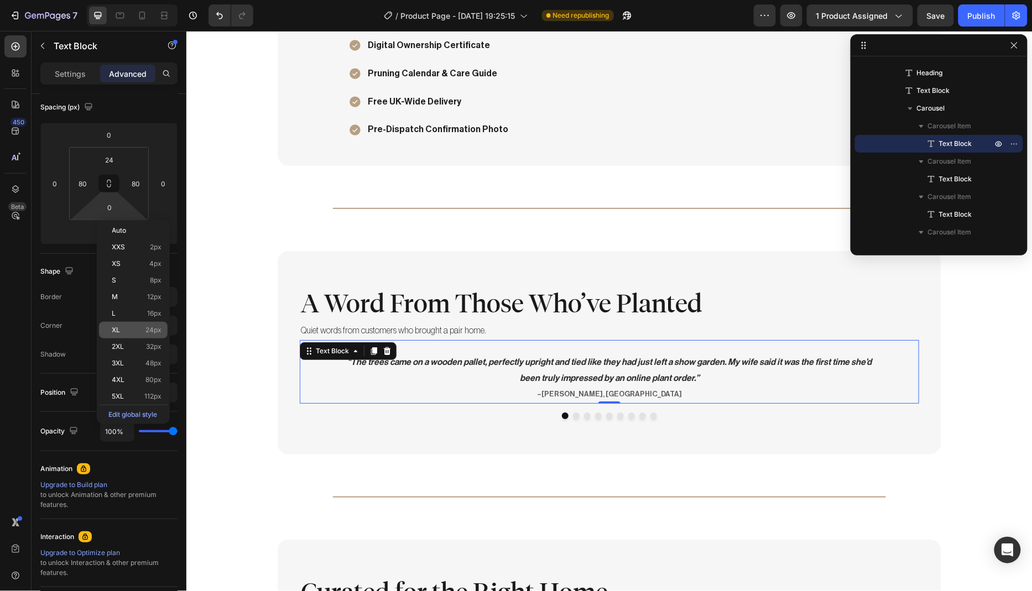
click at [140, 327] on p "XL 24px" at bounding box center [137, 330] width 50 height 8
type input "24"
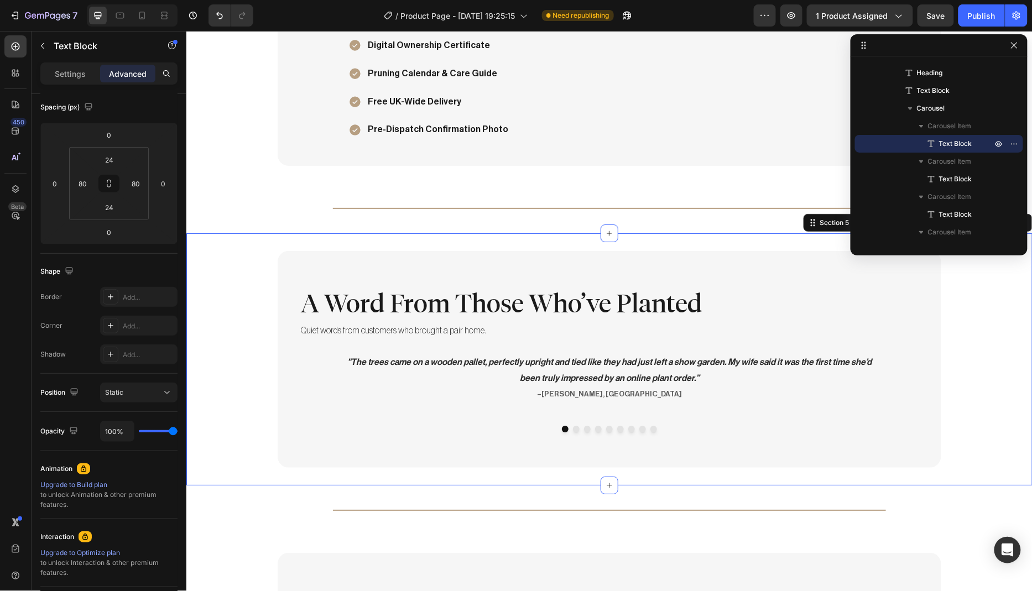
click at [261, 393] on div "A Word From Those Who’ve Planted Heading Quiet words from customers who brought…" at bounding box center [609, 358] width 846 height 217
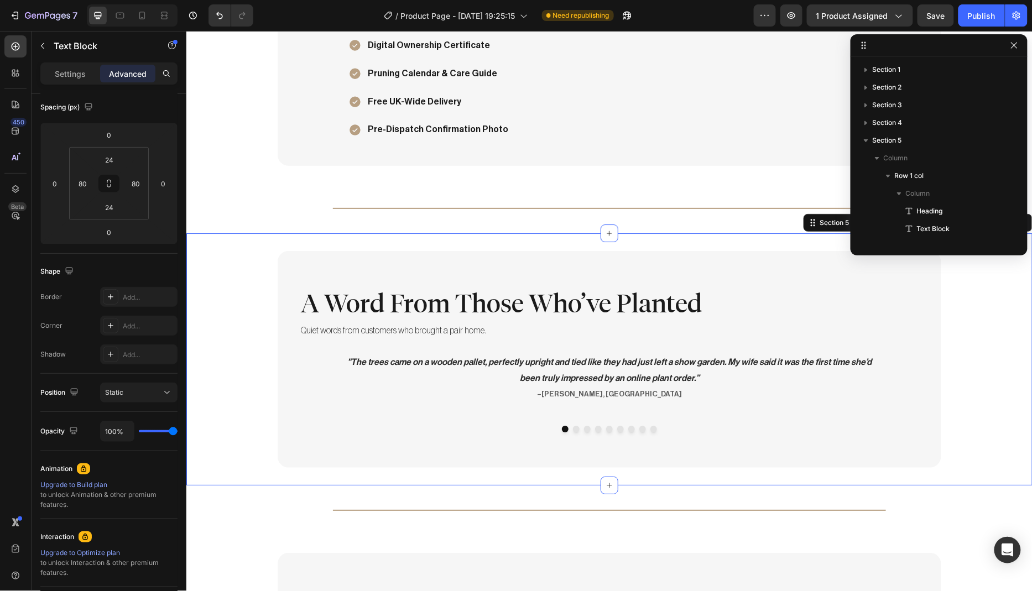
scroll to position [0, 0]
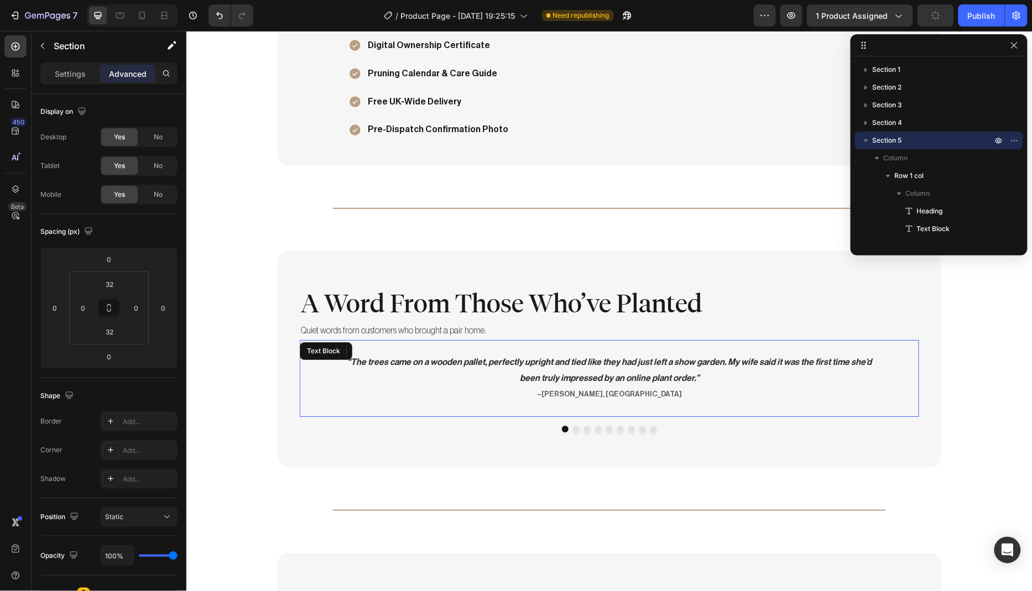
click at [544, 357] on icon ""The trees came on a wooden pallet, perfectly upright and tied like they had ju…" at bounding box center [609, 369] width 524 height 25
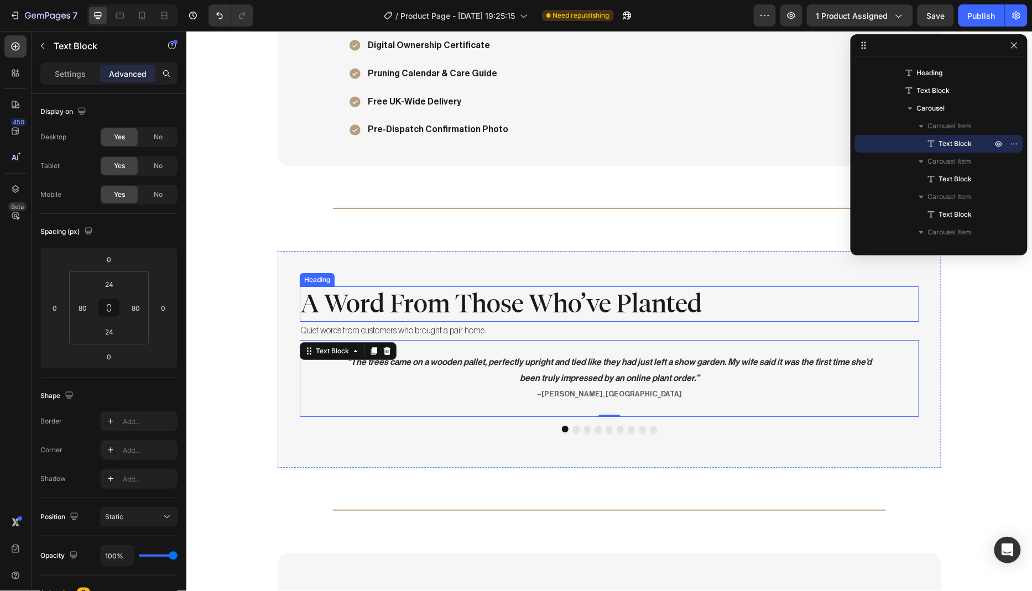
click at [472, 307] on h2 "A Word From Those Who’ve Planted" at bounding box center [608, 303] width 619 height 35
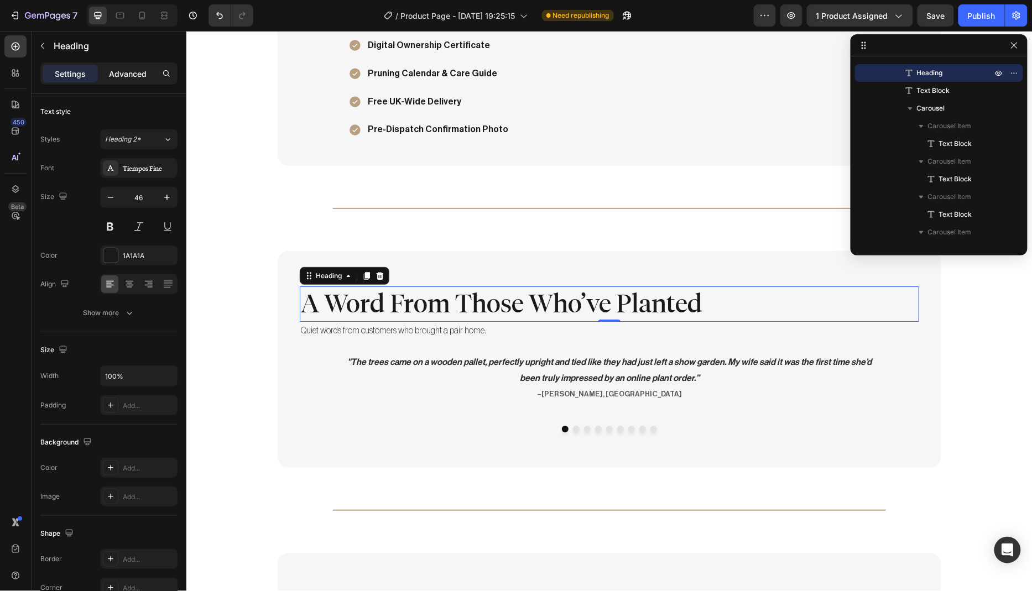
click at [126, 74] on p "Advanced" at bounding box center [128, 74] width 38 height 12
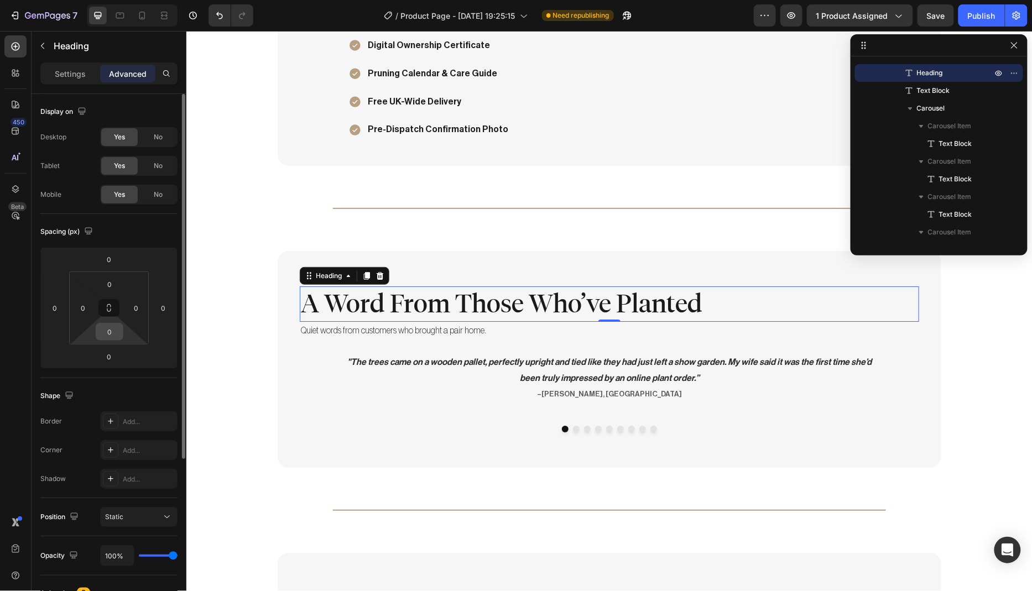
click at [111, 330] on input "0" at bounding box center [109, 331] width 22 height 17
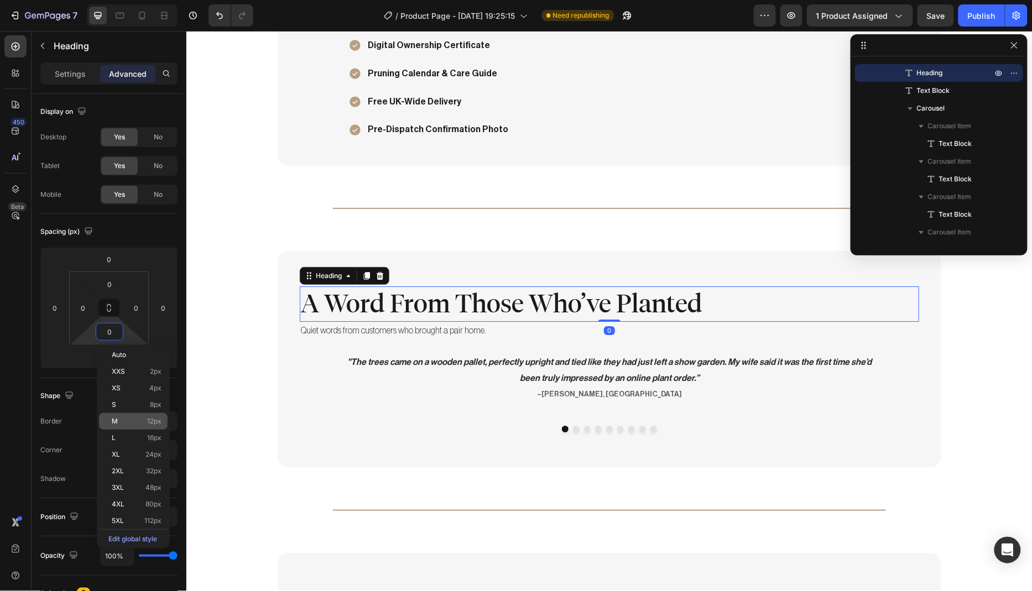
click at [123, 417] on p "M 12px" at bounding box center [137, 421] width 50 height 8
type input "12"
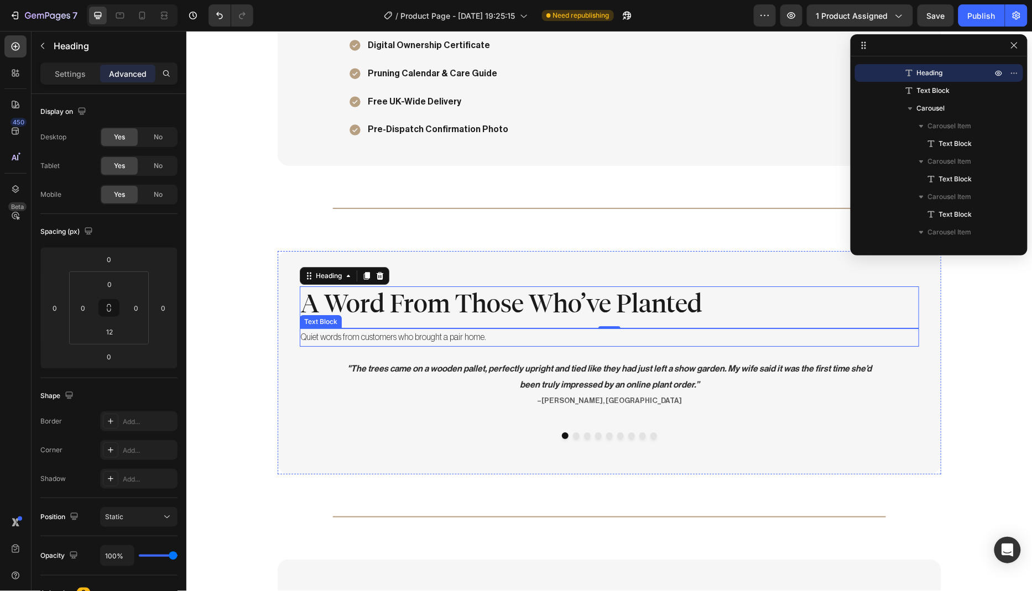
click at [493, 330] on p "Quiet words from customers who brought a pair home." at bounding box center [608, 337] width 617 height 16
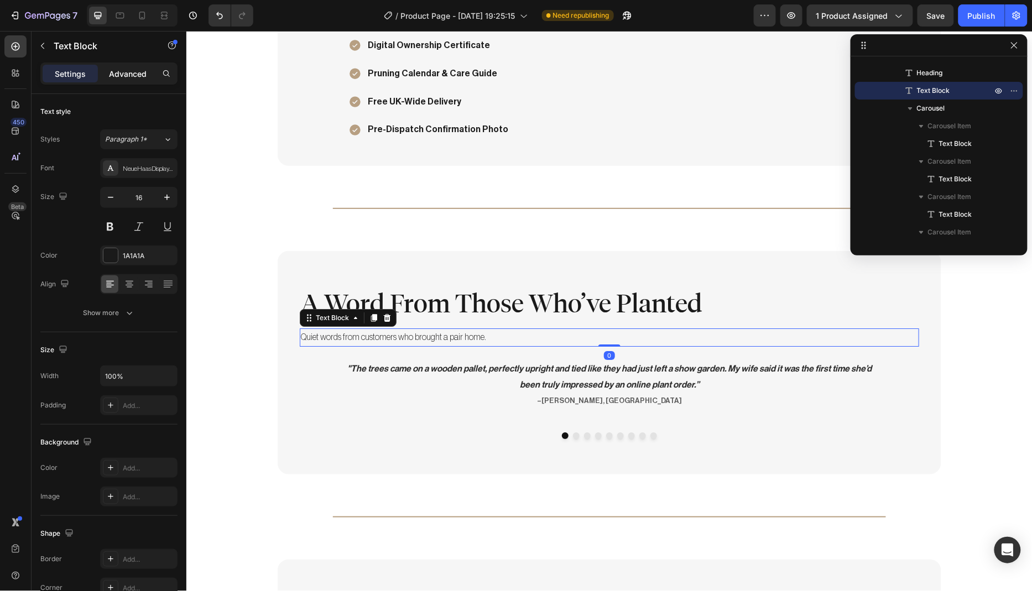
click at [130, 75] on p "Advanced" at bounding box center [128, 74] width 38 height 12
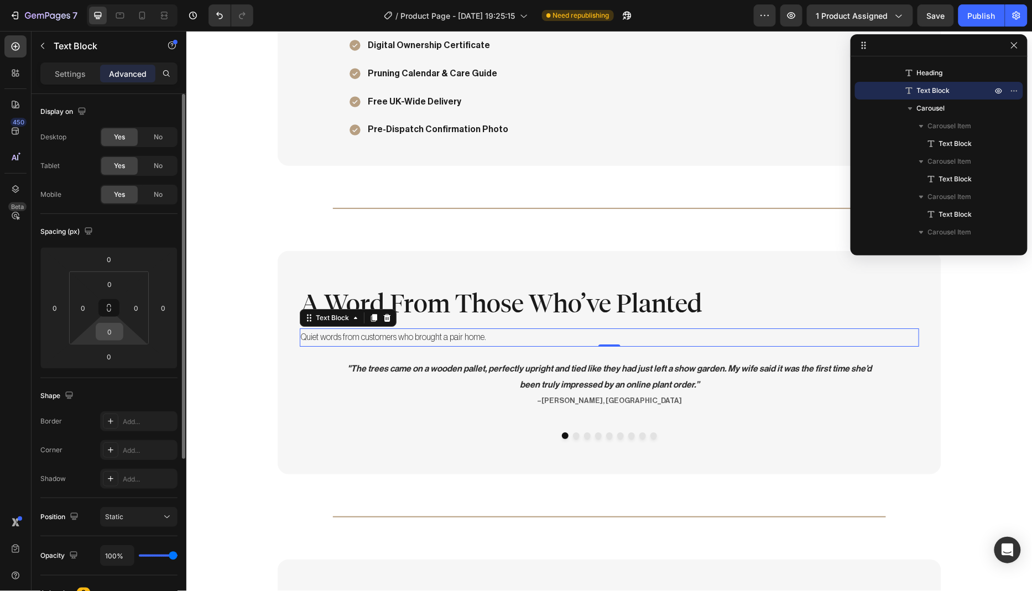
click at [116, 334] on input "0" at bounding box center [109, 331] width 22 height 17
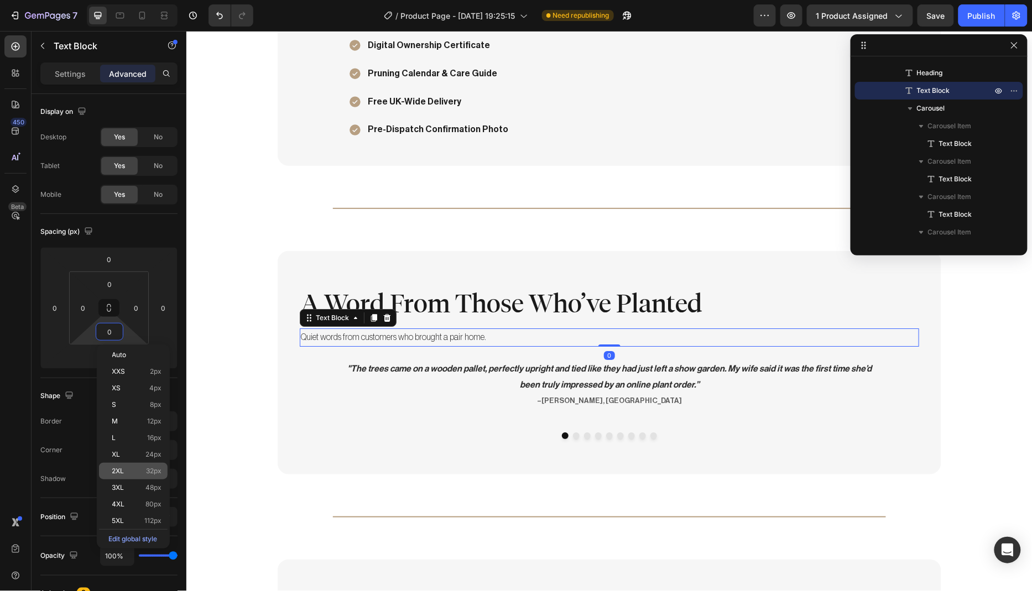
click at [134, 470] on p "2XL 32px" at bounding box center [137, 471] width 50 height 8
type input "32"
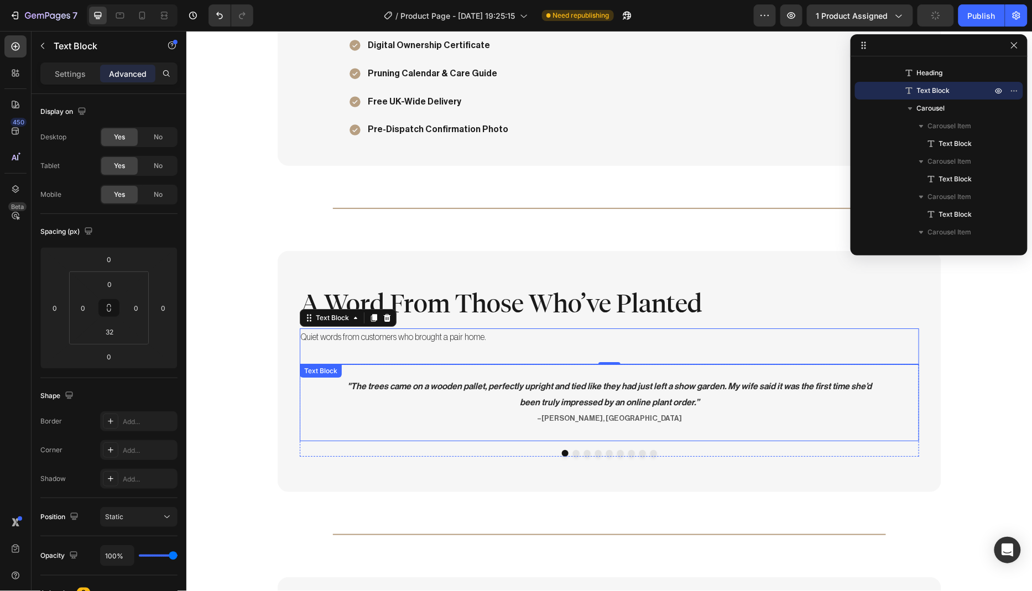
click at [522, 386] on p ""The trees came on a wooden pallet, perfectly upright and tied like they had ju…" at bounding box center [608, 402] width 529 height 48
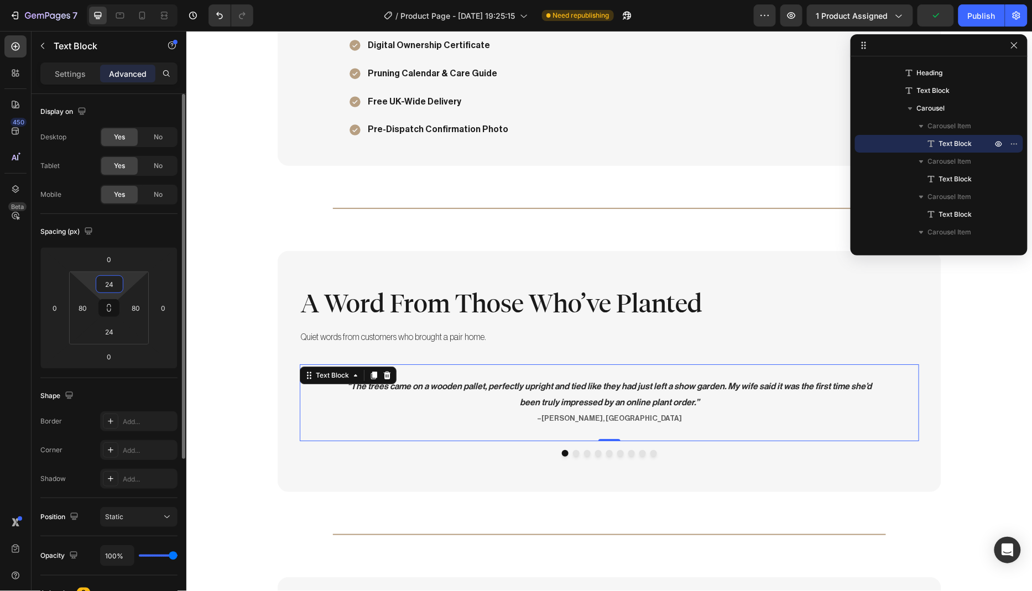
click at [114, 283] on input "24" at bounding box center [109, 284] width 22 height 17
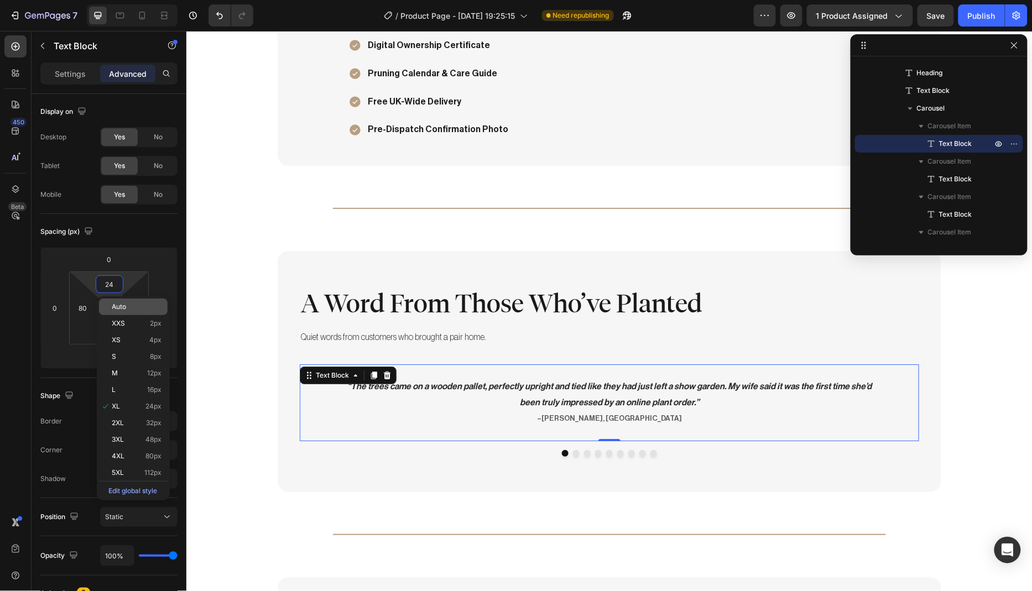
click at [129, 313] on div "Auto" at bounding box center [133, 307] width 69 height 17
type input "Auto"
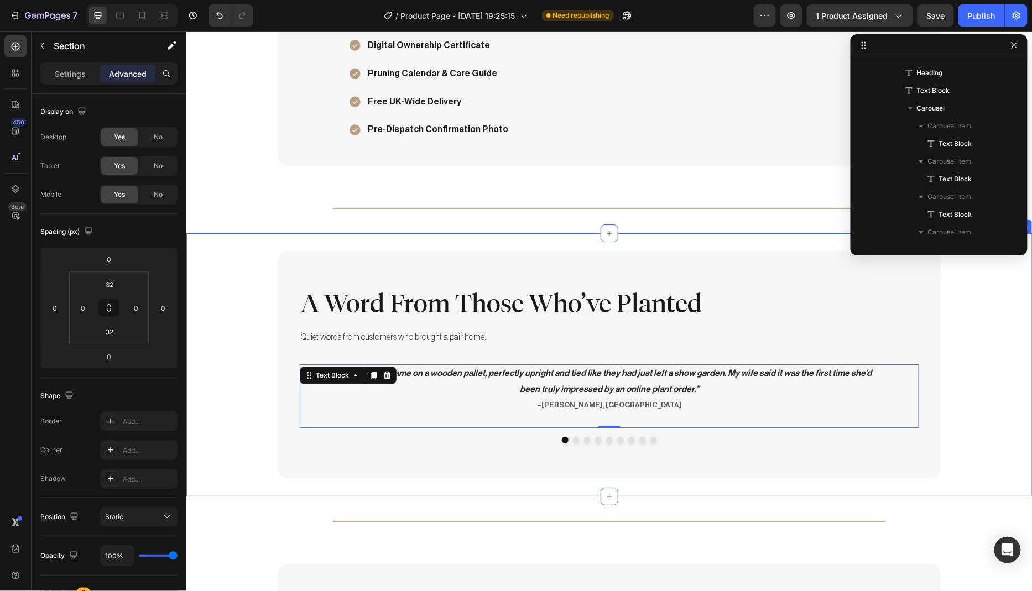
scroll to position [0, 0]
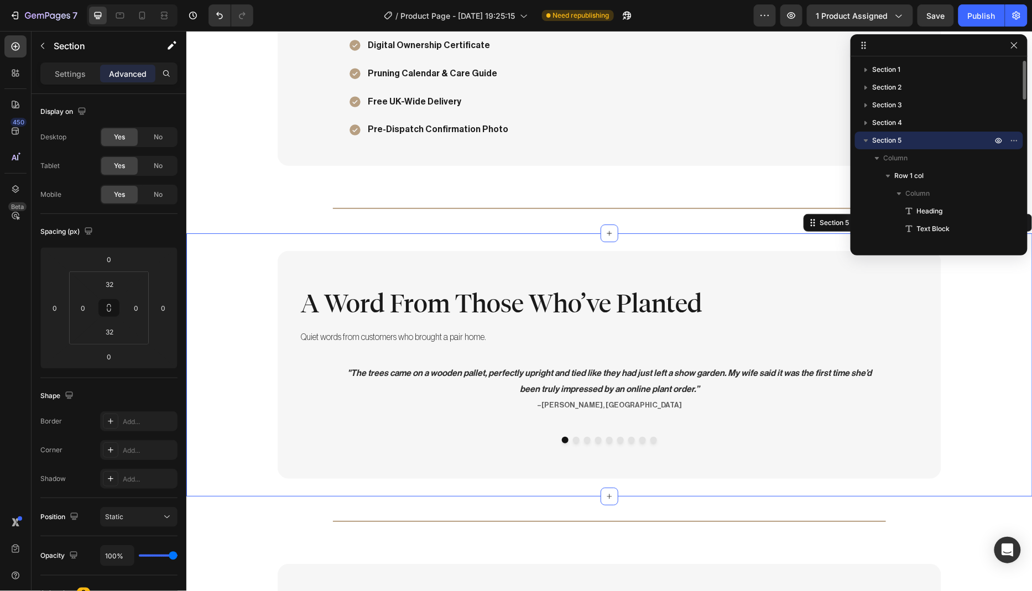
click at [211, 255] on div "A Word From Those Who’ve Planted Heading Quiet words from customers who brought…" at bounding box center [609, 364] width 846 height 228
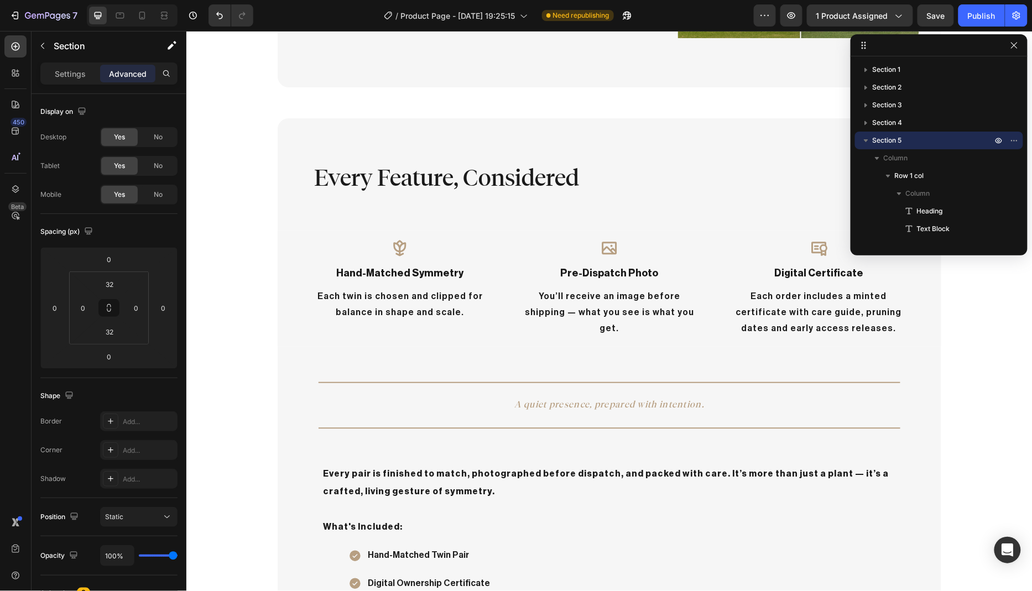
scroll to position [750, 0]
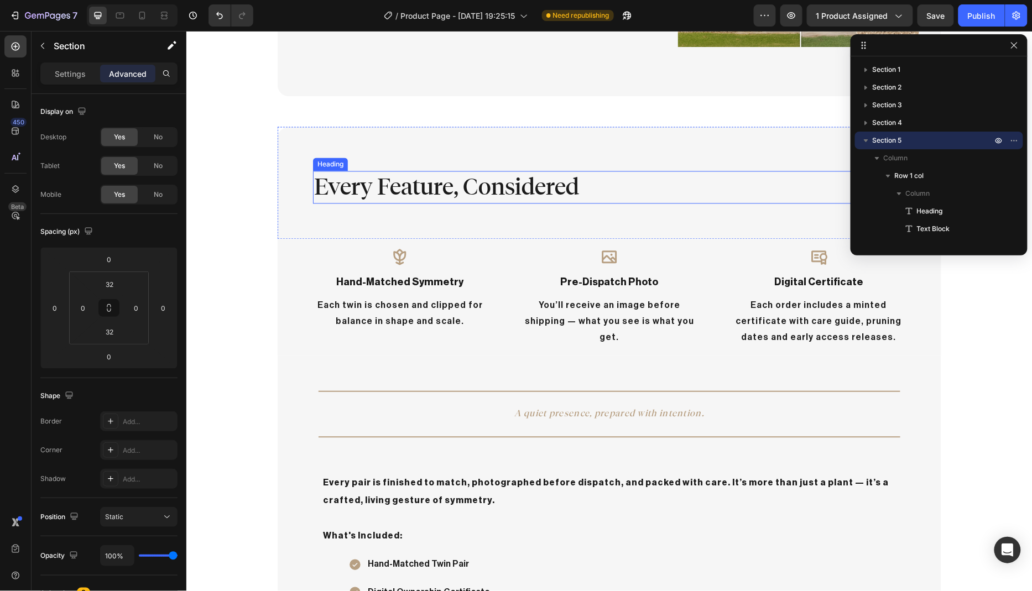
click at [488, 171] on h2 "Every Feature, Considered" at bounding box center [615, 187] width 606 height 33
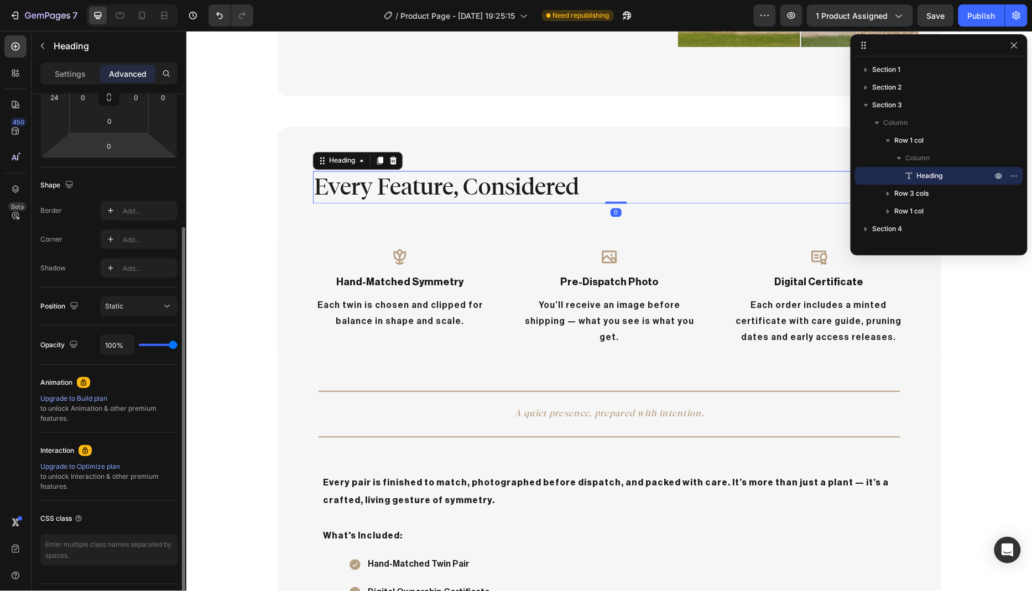
scroll to position [0, 0]
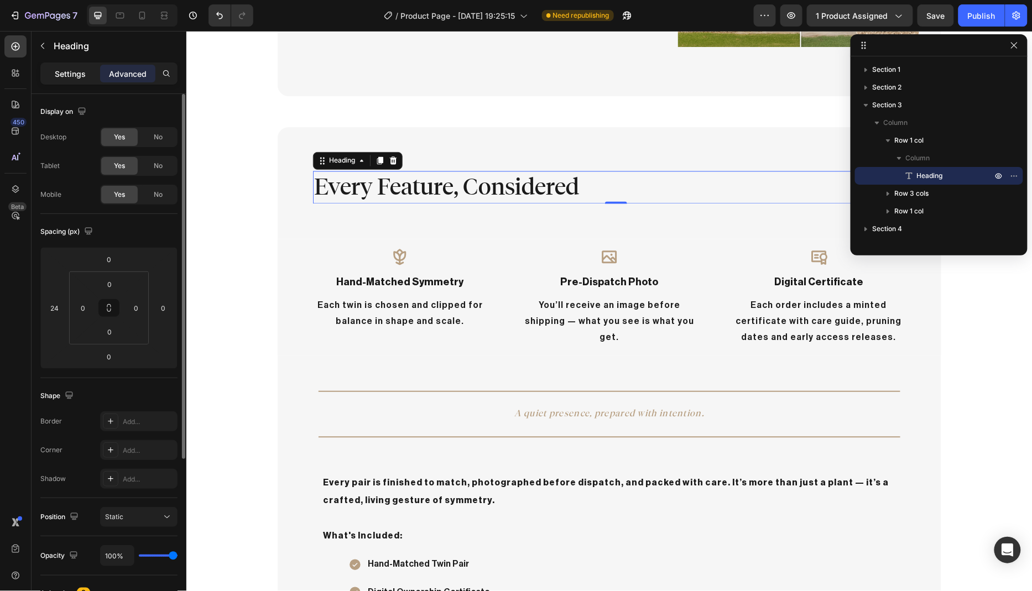
click at [80, 74] on p "Settings" at bounding box center [70, 74] width 31 height 12
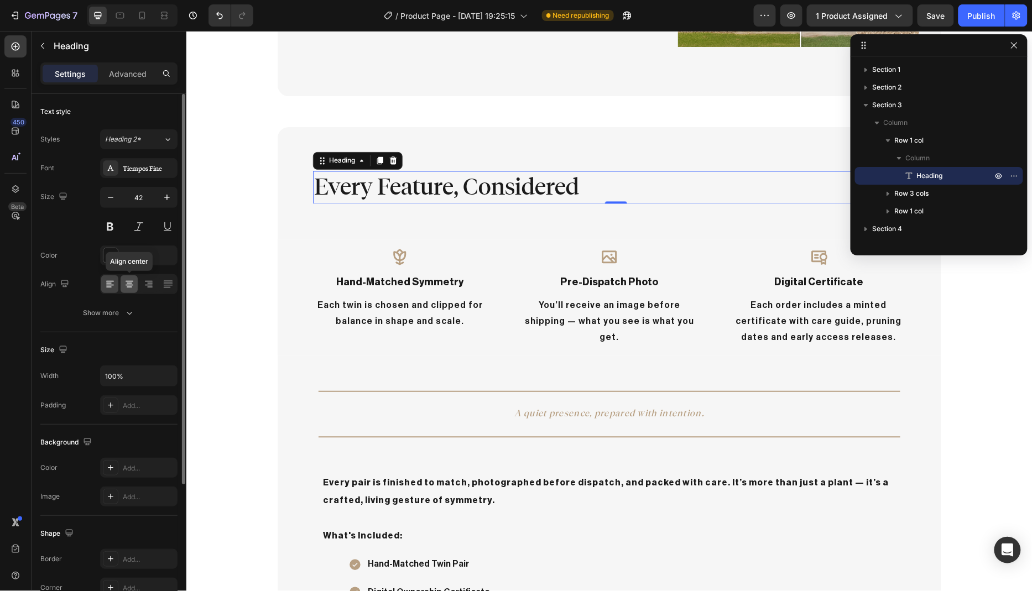
click at [132, 289] on div at bounding box center [129, 284] width 17 height 18
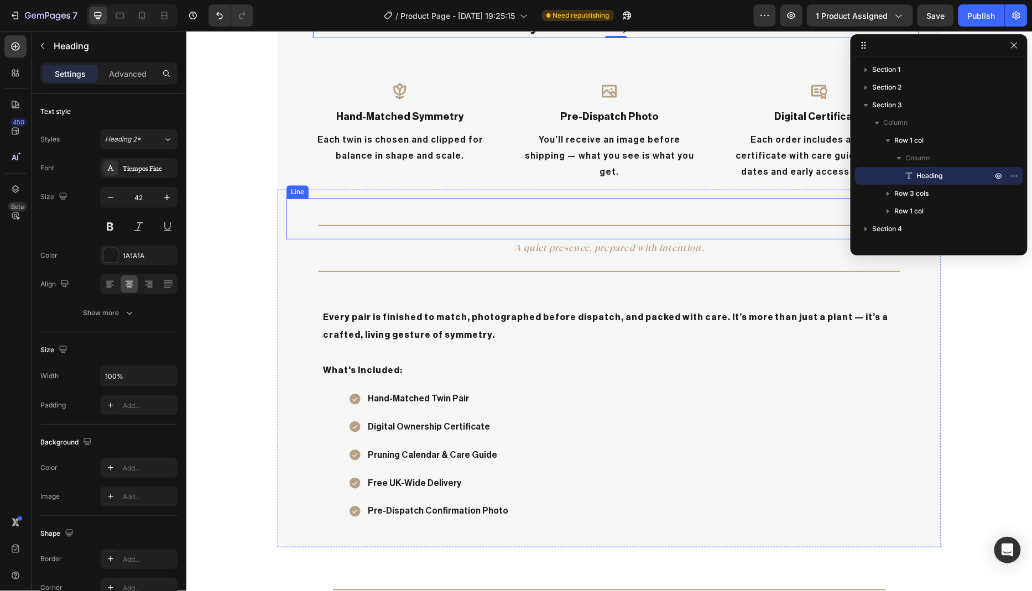
scroll to position [908, 0]
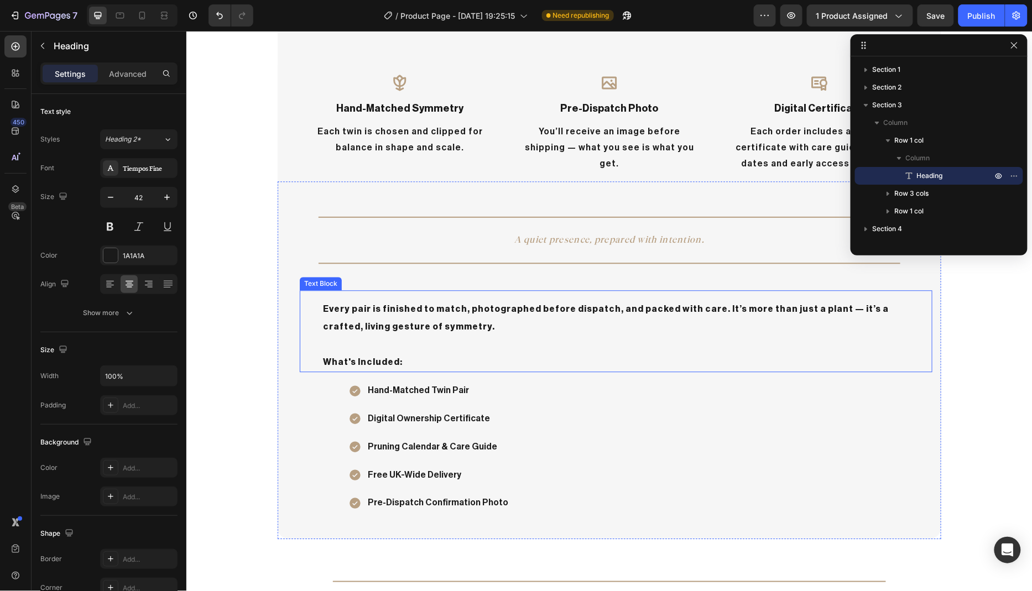
click at [543, 320] on p "Every pair is finished to match, photographed before dispatch, and packed with …" at bounding box center [615, 326] width 586 height 53
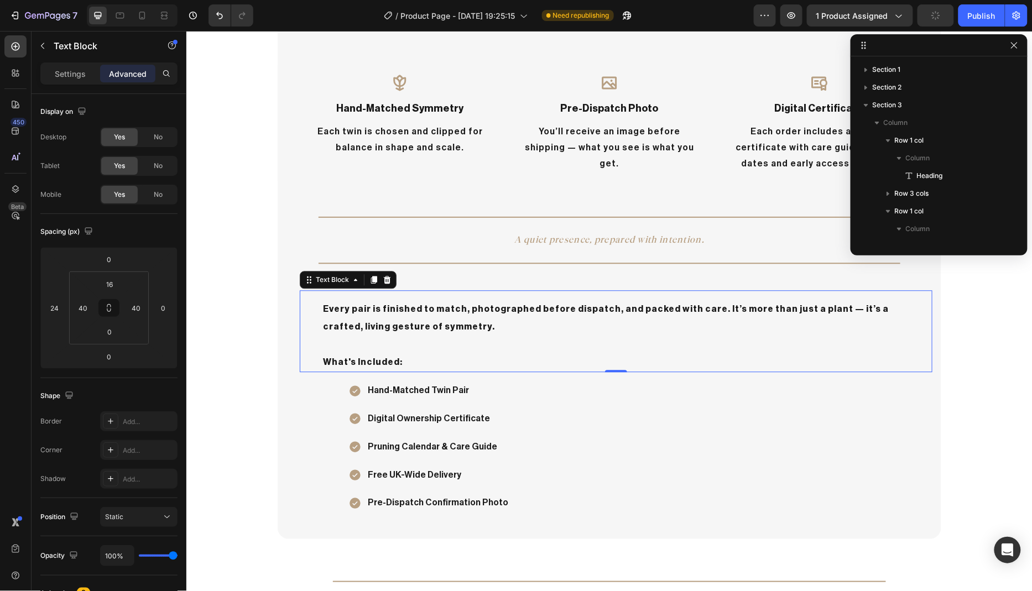
scroll to position [156, 0]
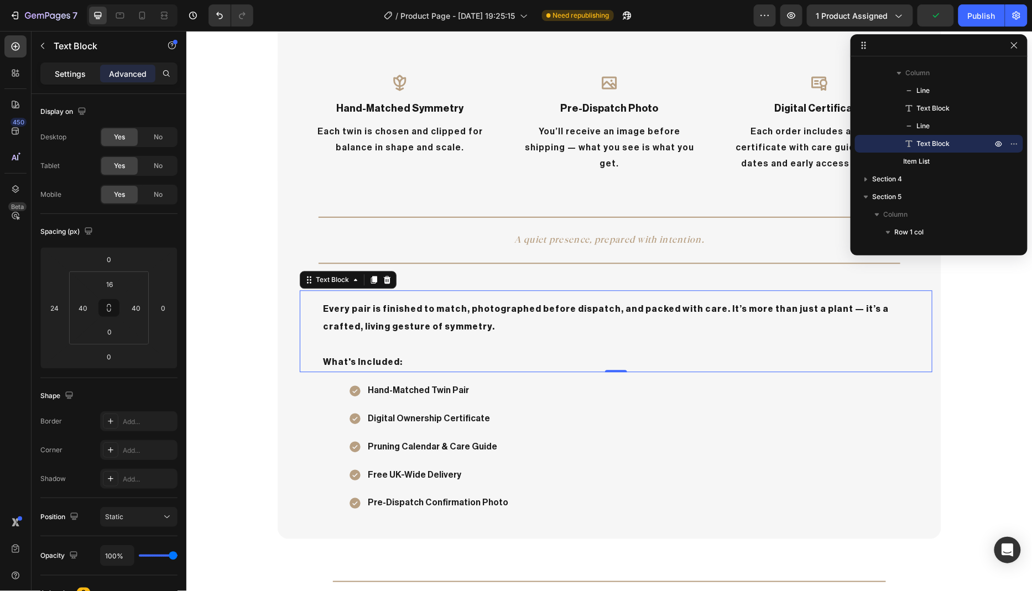
click at [70, 71] on p "Settings" at bounding box center [70, 74] width 31 height 12
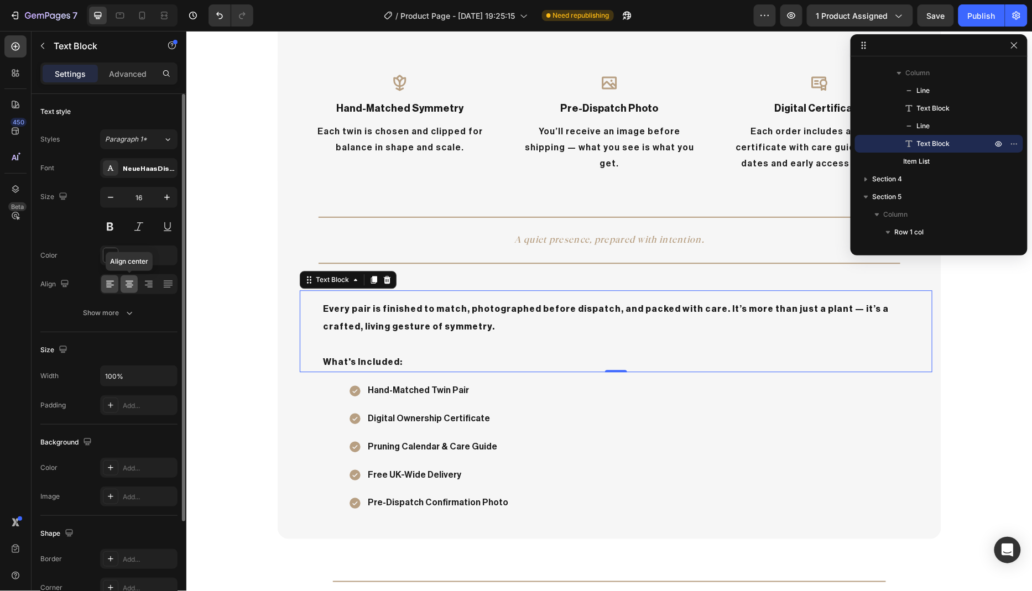
click at [135, 282] on div at bounding box center [129, 284] width 17 height 18
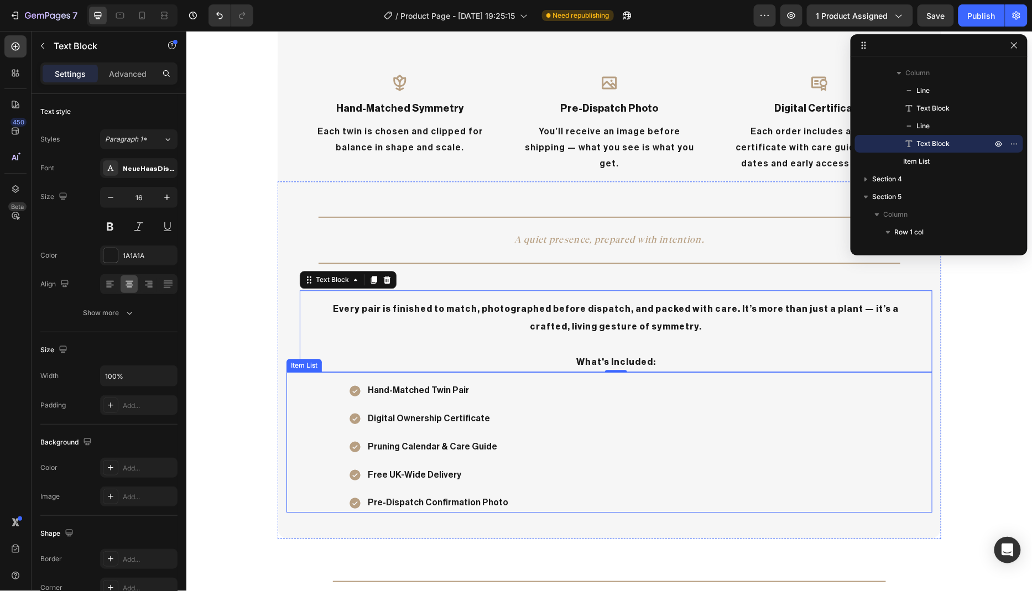
click at [530, 425] on div "Hand-Matched Twin Pair Digital Ownership Certificate Pruning Calendar & Care Gu…" at bounding box center [640, 446] width 584 height 132
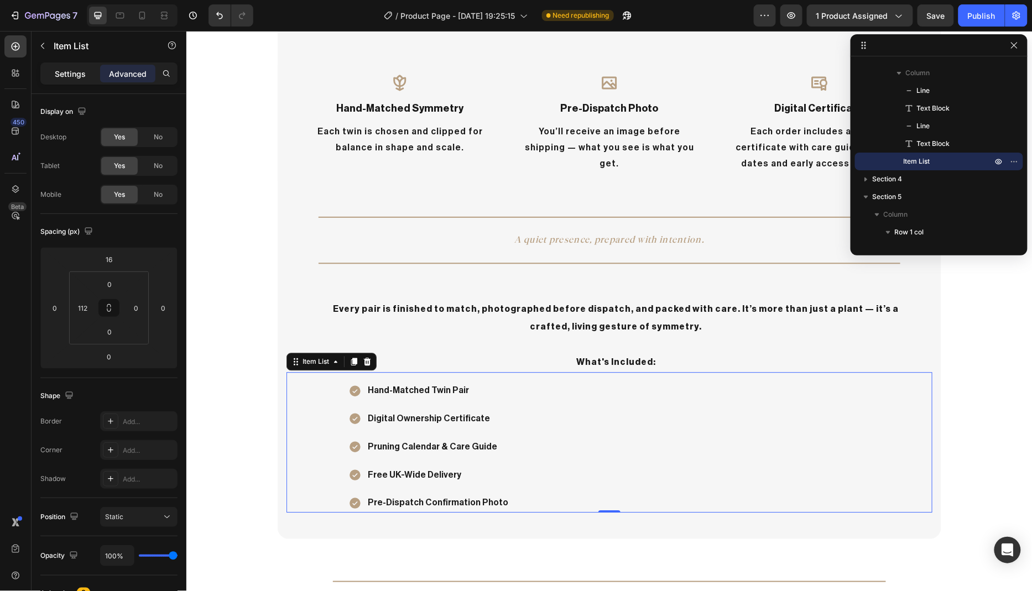
click at [79, 77] on p "Settings" at bounding box center [70, 74] width 31 height 12
type input "8"
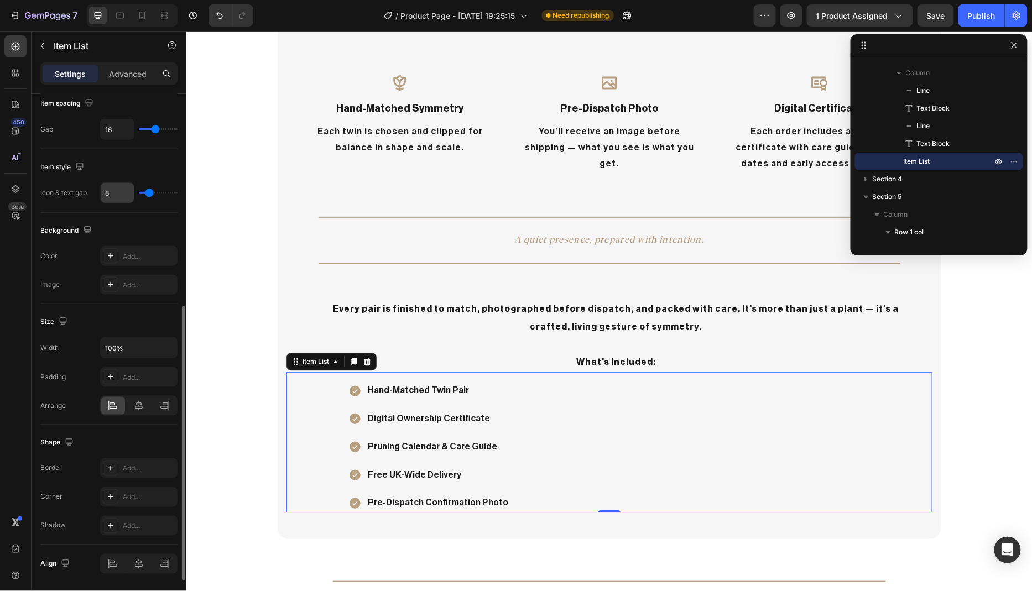
scroll to position [440, 0]
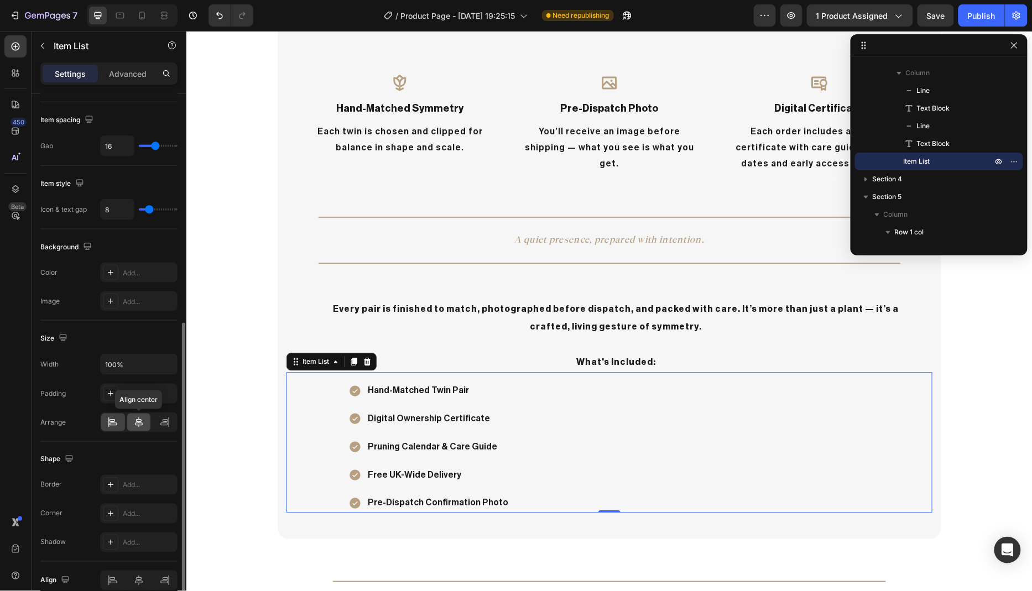
click at [137, 422] on icon at bounding box center [138, 422] width 11 height 11
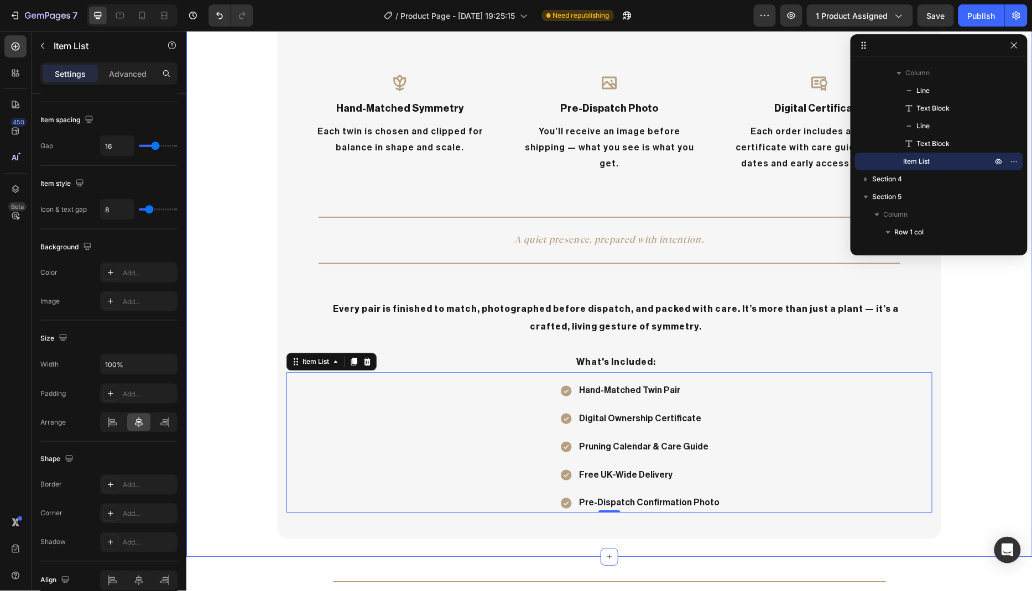
click at [219, 331] on div "Every Feature, Considered Heading Row Icon hand-matched symmetry Text Block Eac…" at bounding box center [609, 245] width 846 height 586
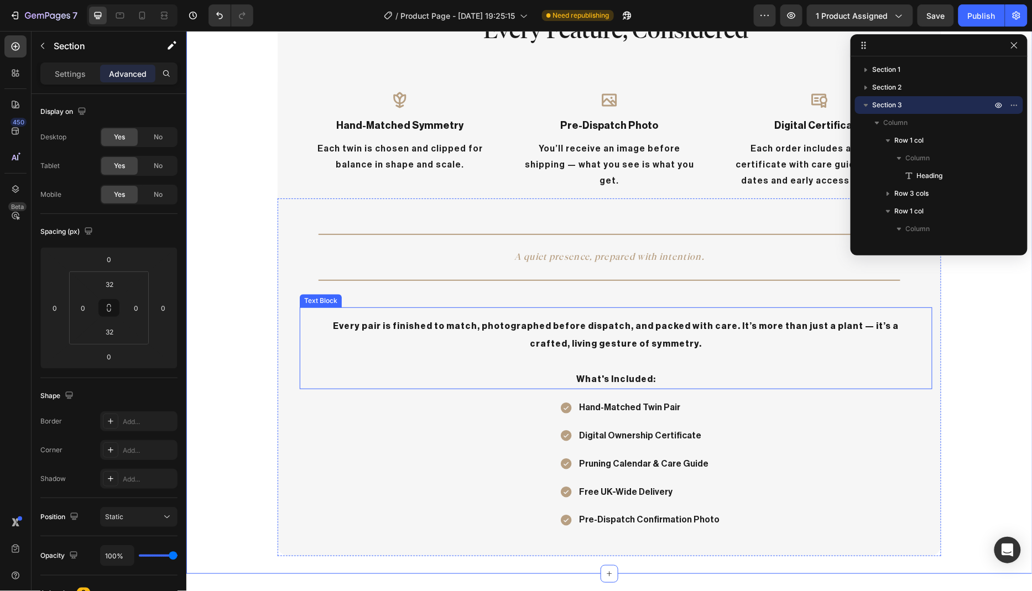
scroll to position [925, 0]
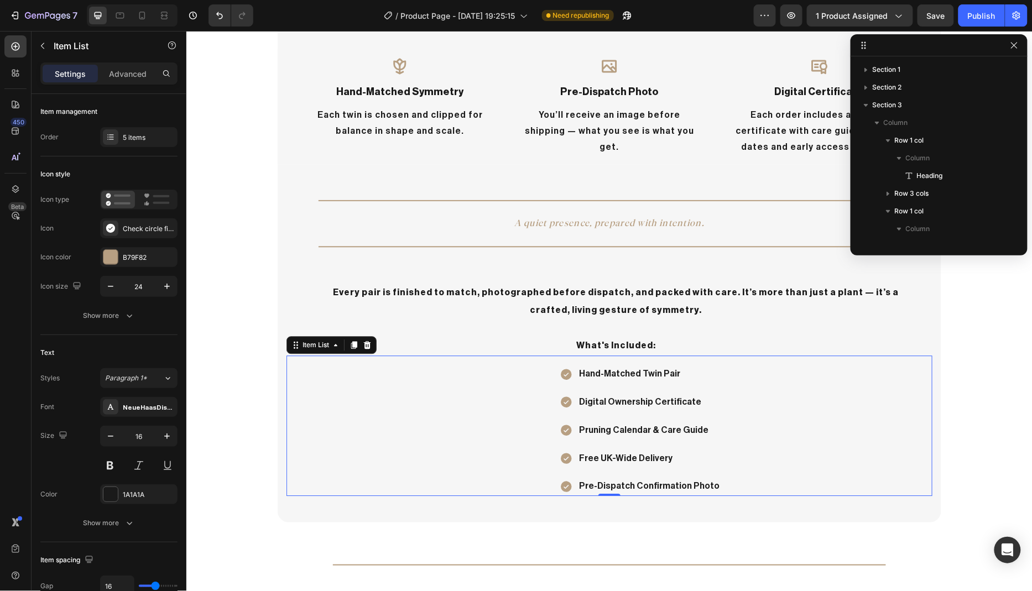
click at [713, 425] on div "Hand-Matched Twin Pair Digital Ownership Certificate Pruning Calendar & Care Gu…" at bounding box center [640, 430] width 584 height 132
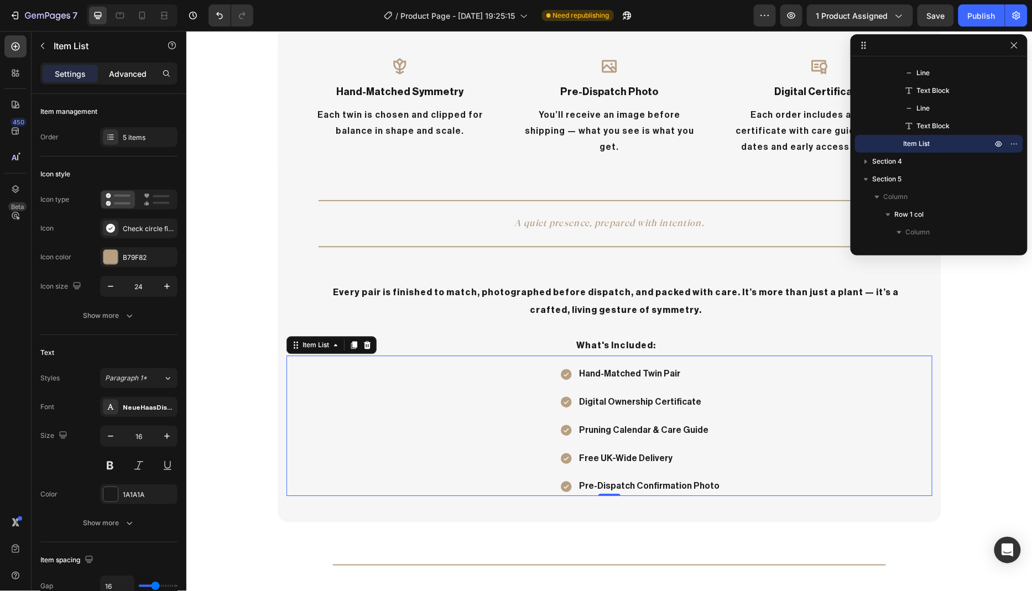
click at [119, 75] on p "Advanced" at bounding box center [128, 74] width 38 height 12
type input "100%"
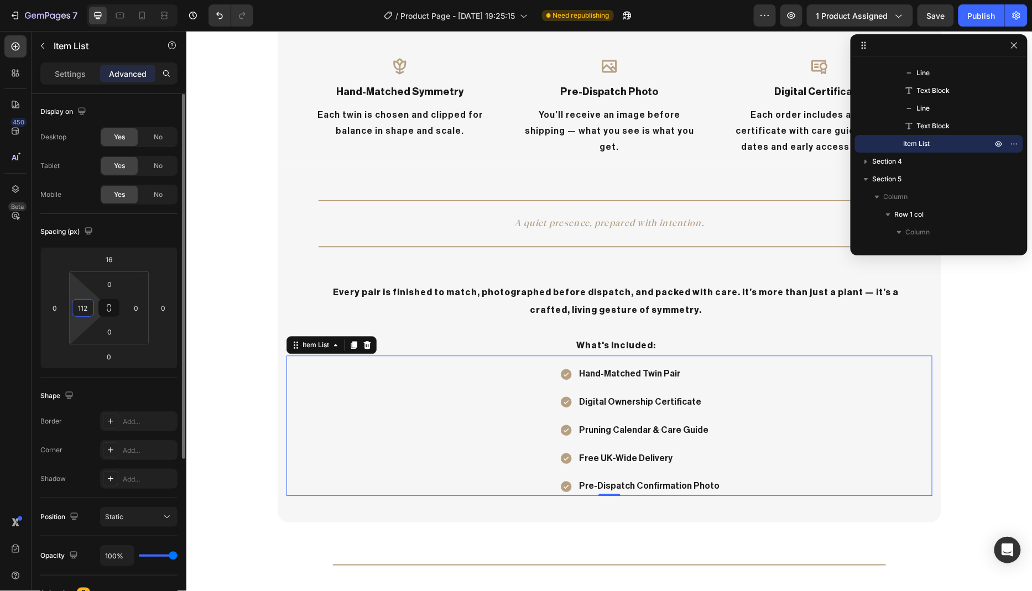
click at [87, 308] on input "112" at bounding box center [83, 308] width 17 height 17
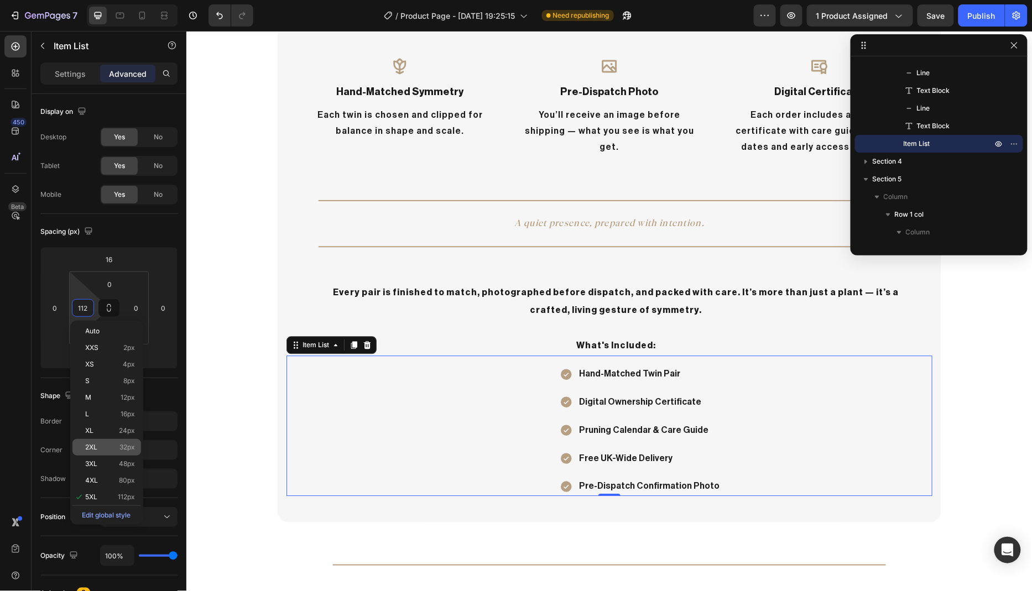
click at [108, 445] on p "2XL 32px" at bounding box center [111, 447] width 50 height 8
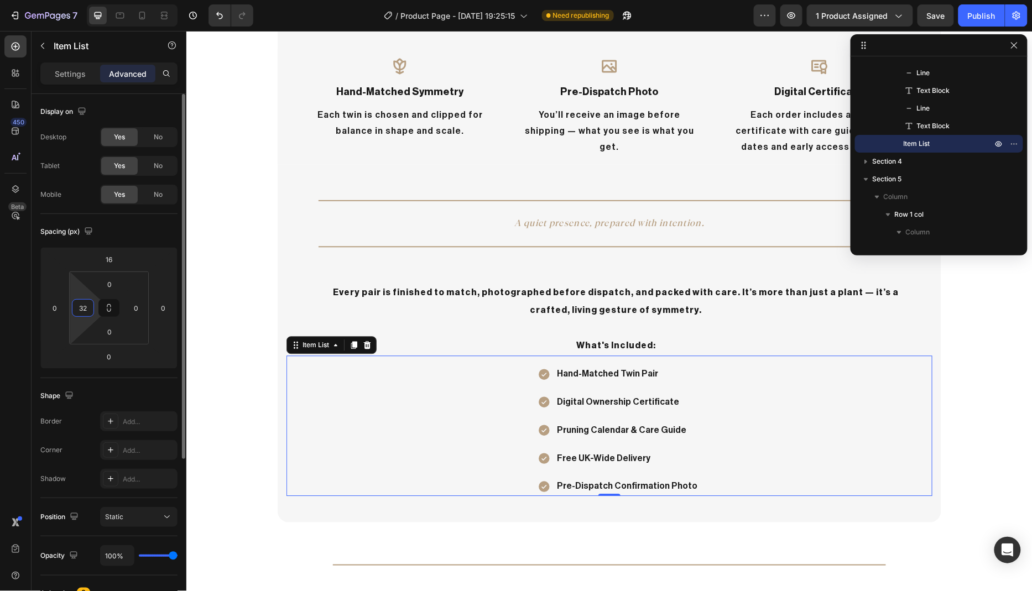
click at [88, 306] on input "32" at bounding box center [83, 308] width 17 height 17
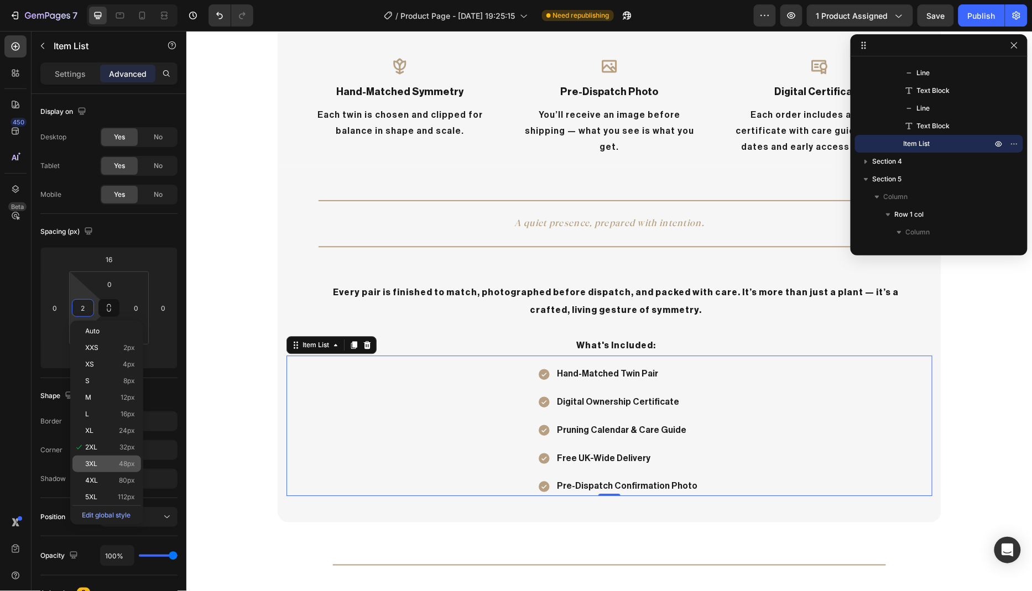
click at [111, 458] on div "3XL 48px" at bounding box center [106, 464] width 69 height 17
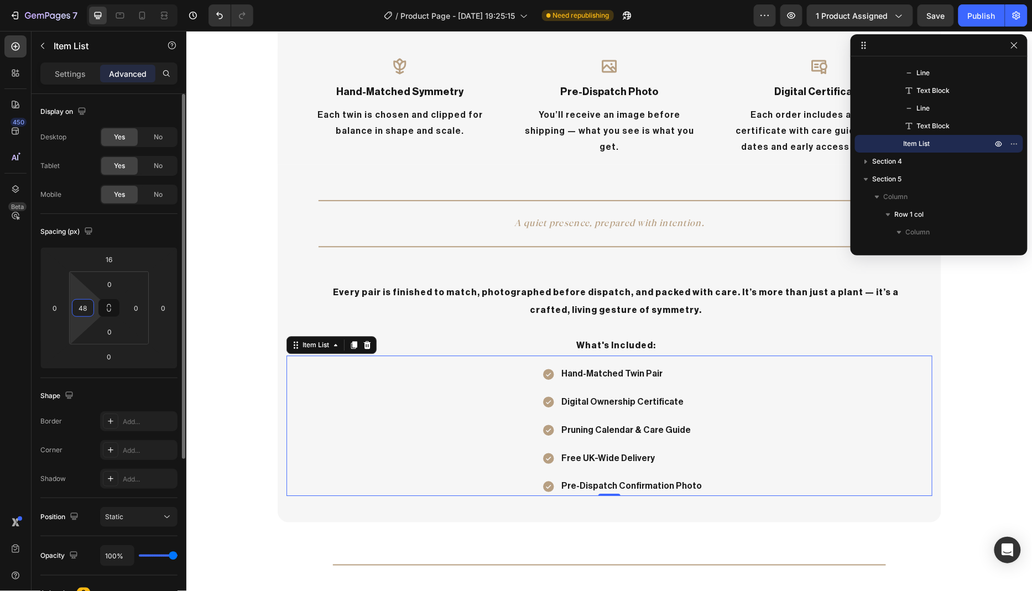
click at [87, 306] on input "48" at bounding box center [83, 308] width 17 height 17
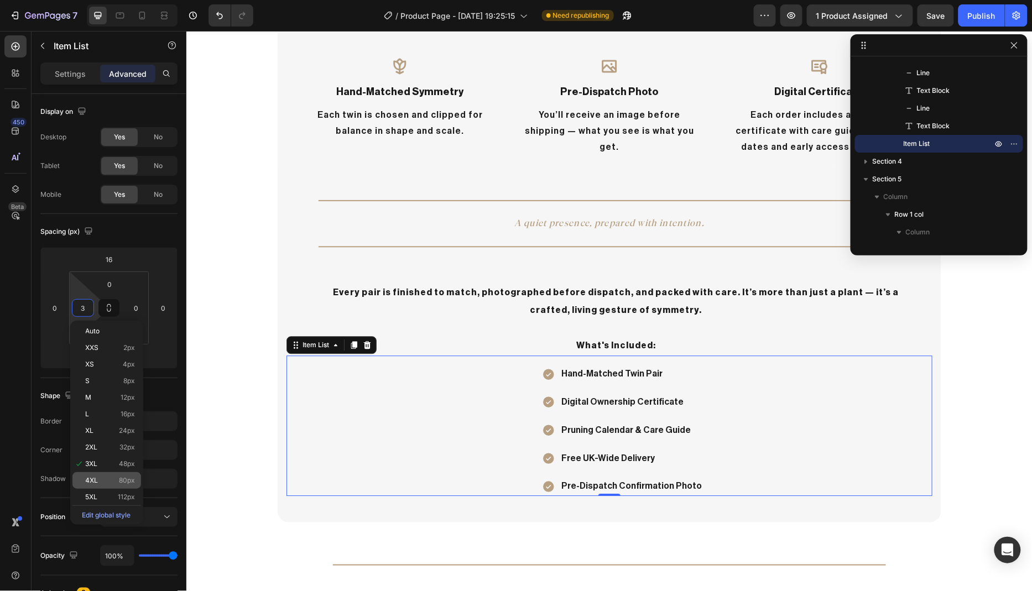
click at [103, 475] on div "4XL 80px" at bounding box center [106, 480] width 69 height 17
type input "80"
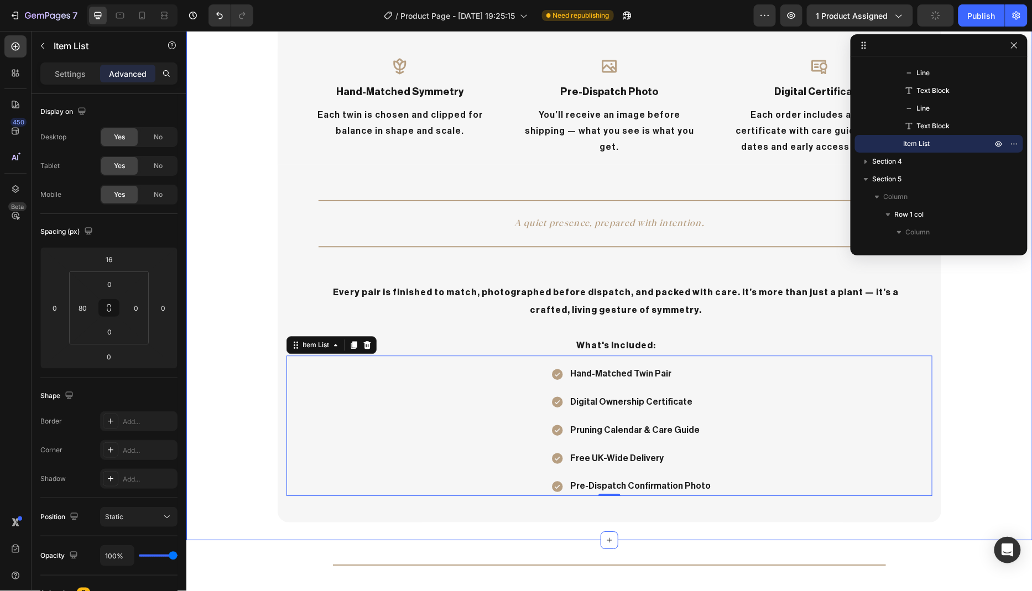
click at [234, 297] on div "Every Feature, Considered Heading Row Icon hand-matched symmetry Text Block Eac…" at bounding box center [609, 229] width 846 height 586
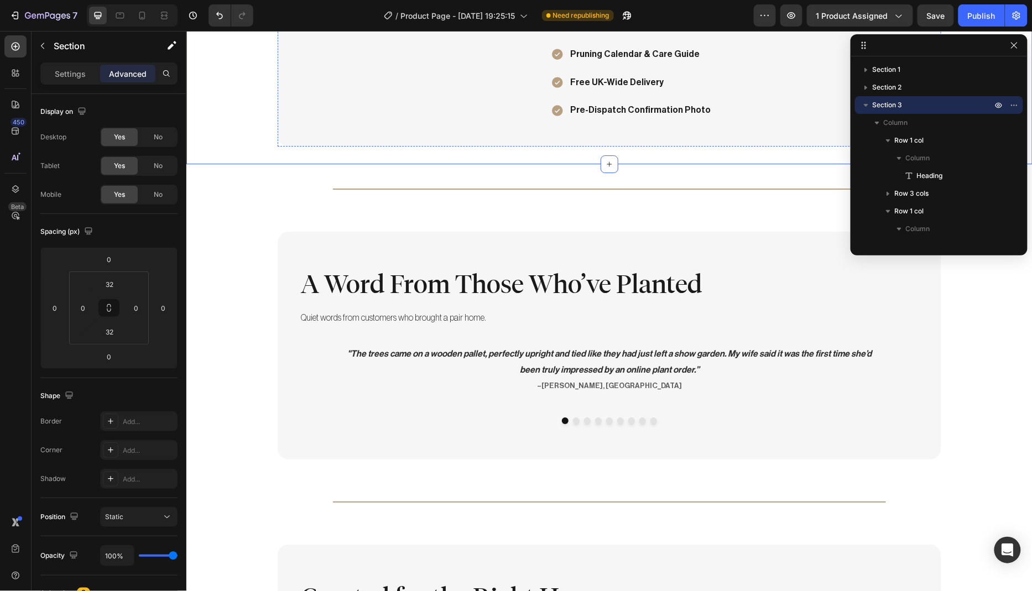
scroll to position [1344, 0]
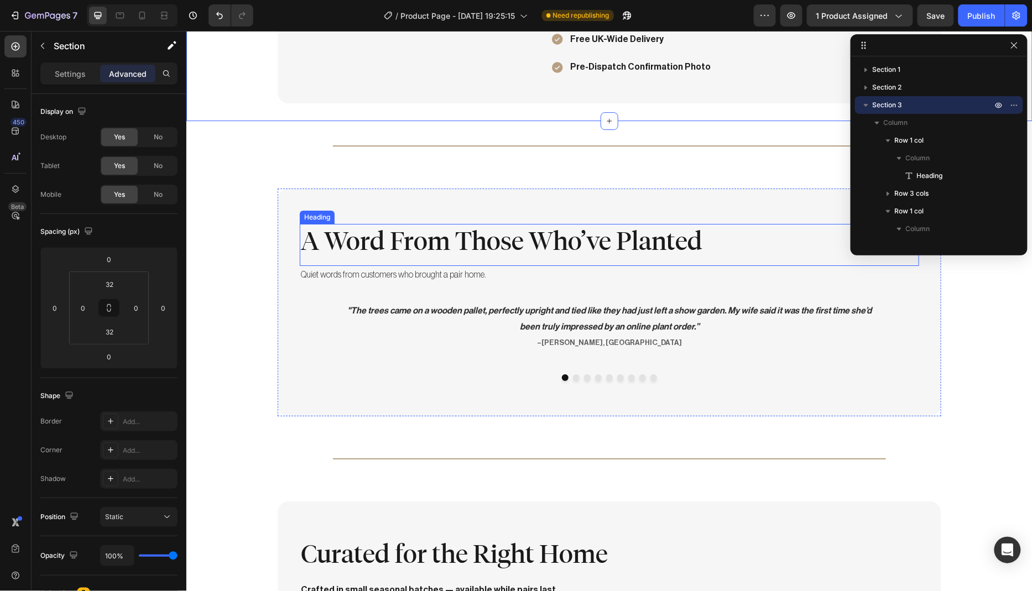
click at [545, 247] on h2 "A Word From Those Who’ve Planted" at bounding box center [608, 240] width 619 height 35
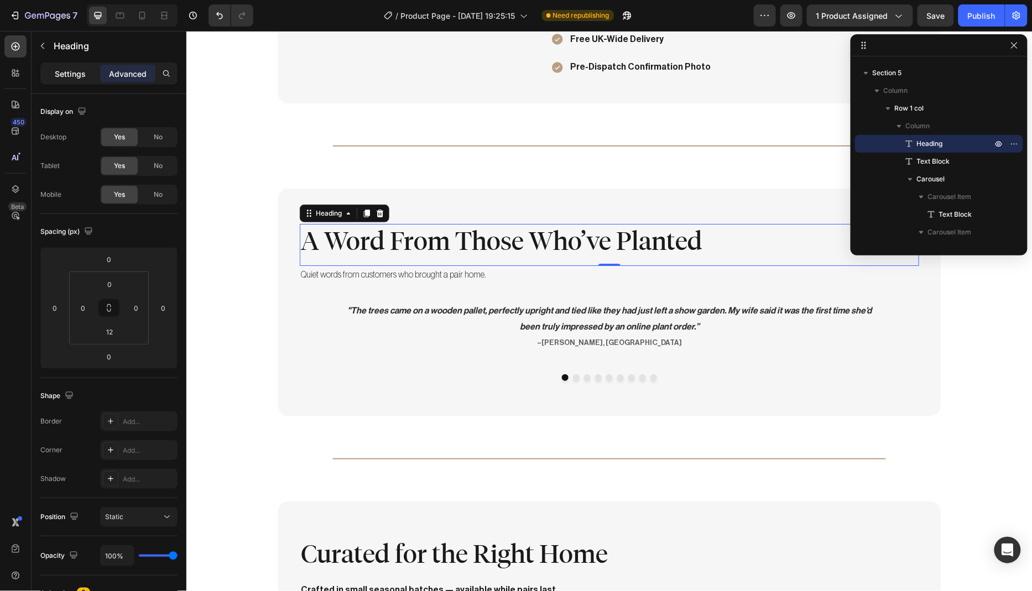
click at [63, 74] on p "Settings" at bounding box center [70, 74] width 31 height 12
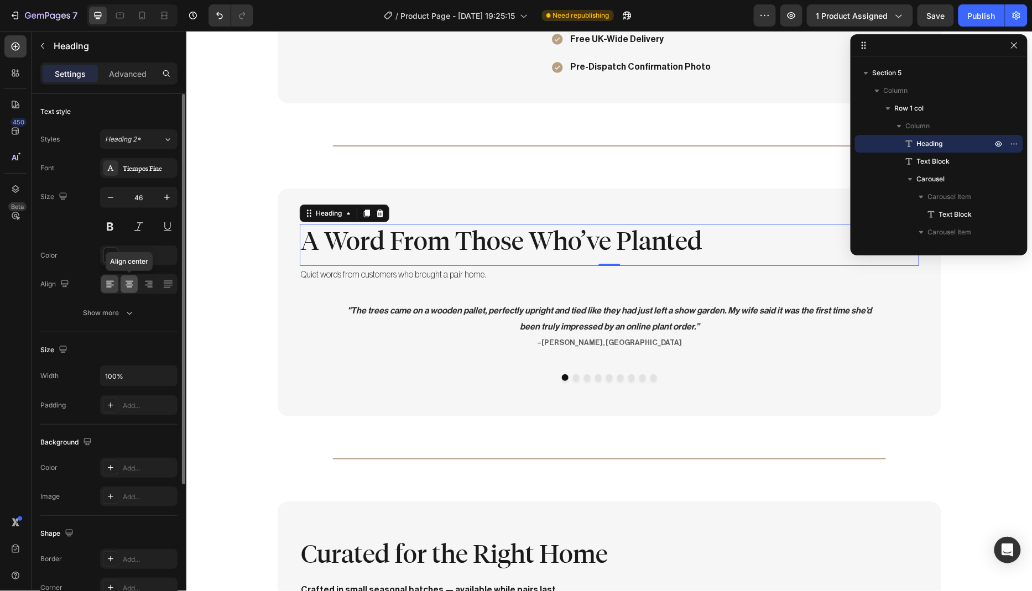
click at [133, 284] on icon at bounding box center [129, 284] width 11 height 11
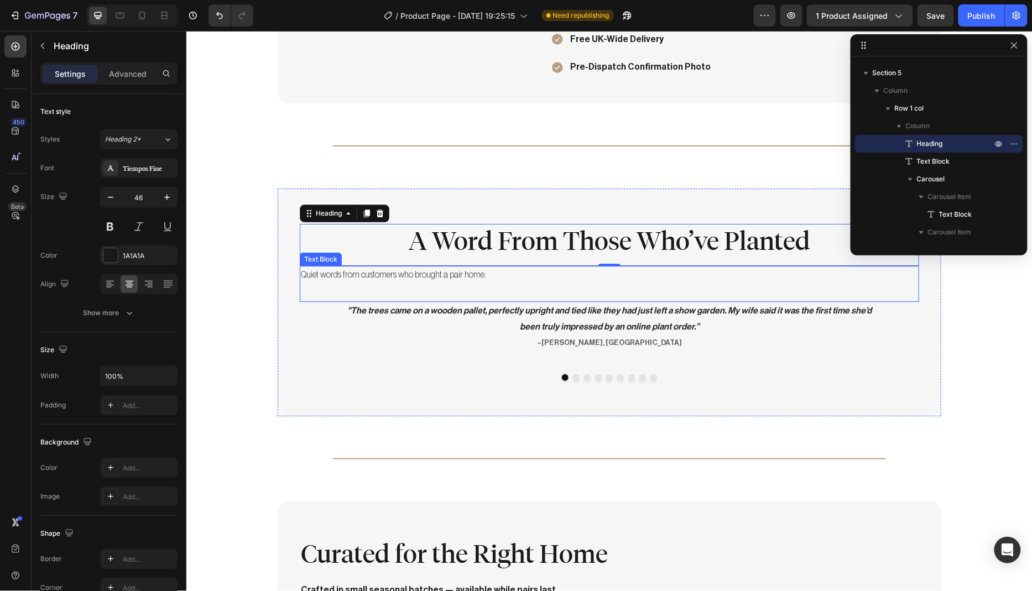
click at [438, 271] on p "Quiet words from customers who brought a pair home." at bounding box center [608, 274] width 617 height 16
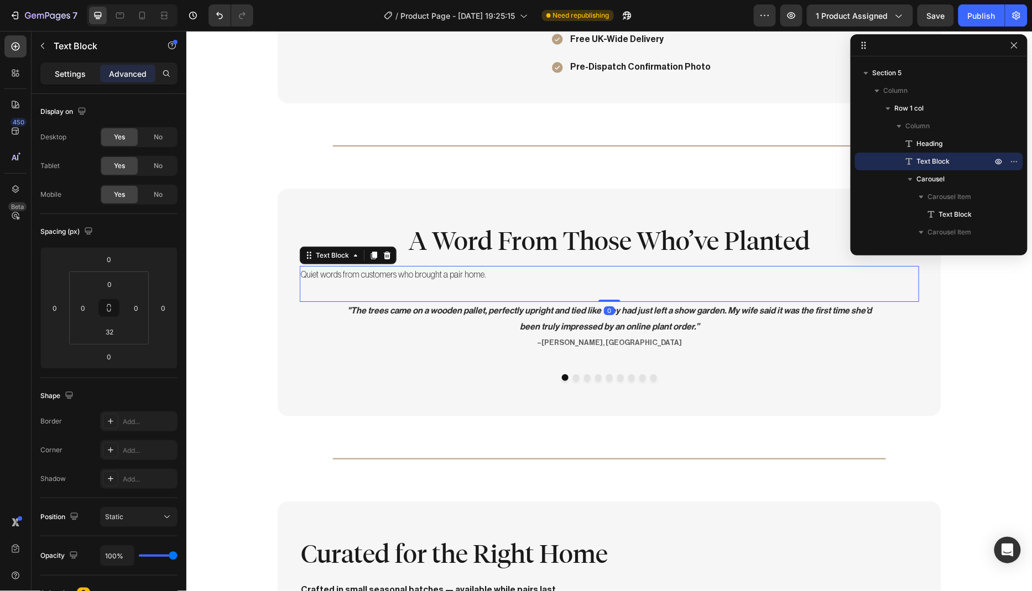
click at [70, 79] on div "Settings" at bounding box center [70, 74] width 55 height 18
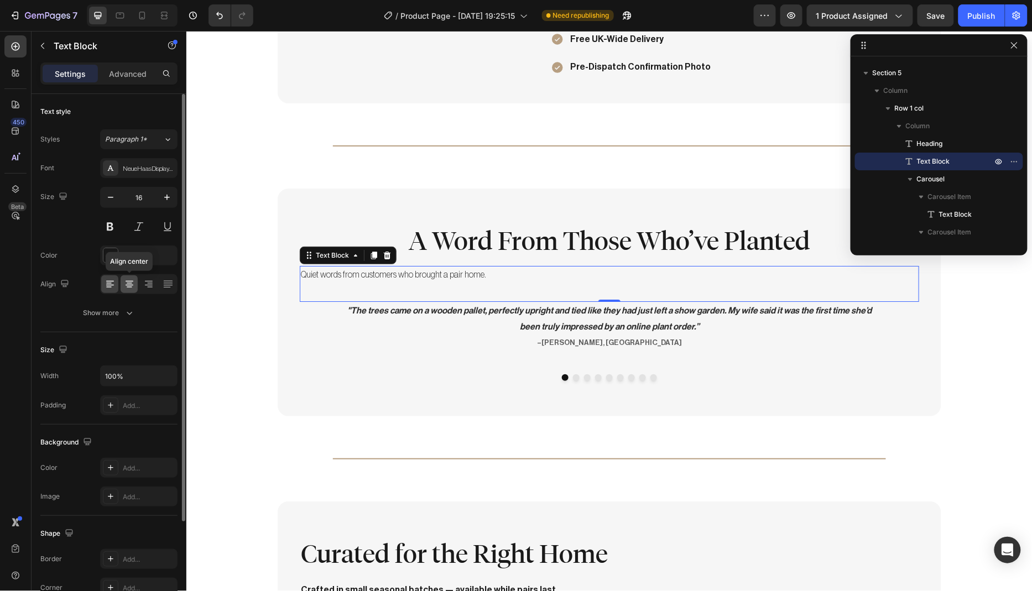
click at [129, 279] on icon at bounding box center [129, 284] width 11 height 11
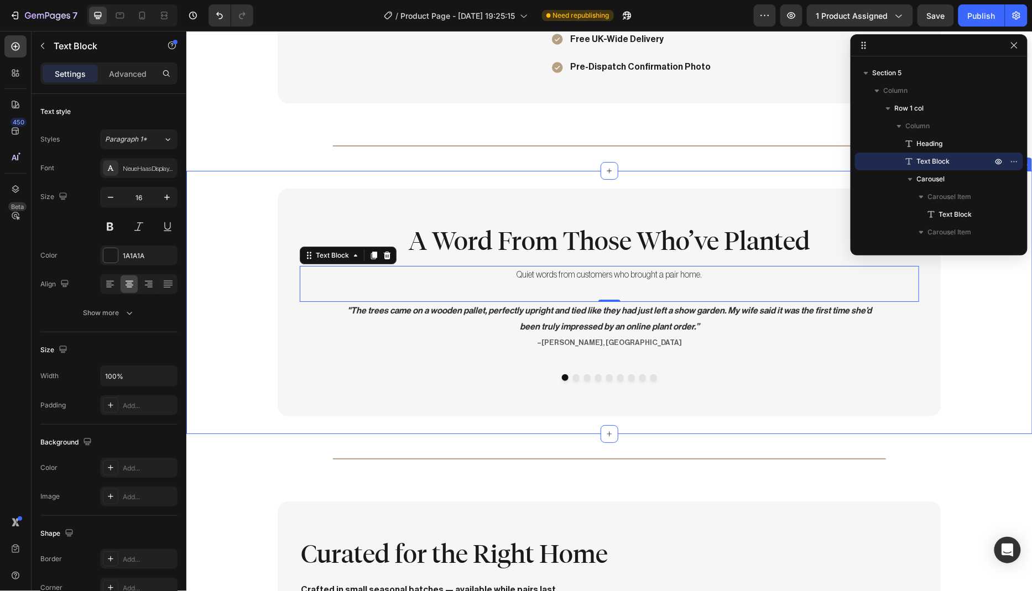
click at [245, 302] on div "A Word From Those Who’ve Planted Heading Quiet words from customers who brought…" at bounding box center [609, 302] width 846 height 228
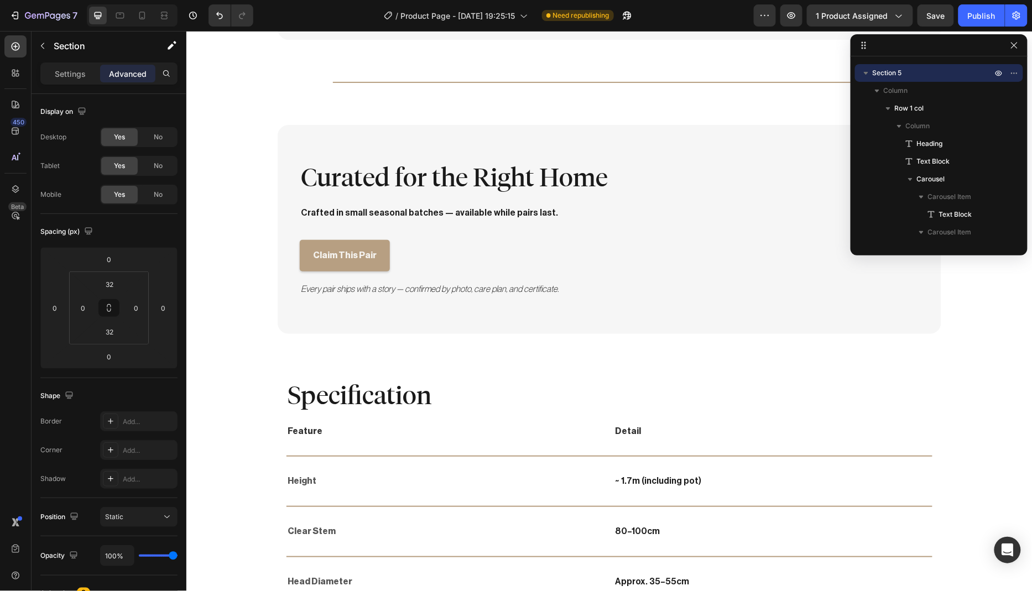
scroll to position [1719, 0]
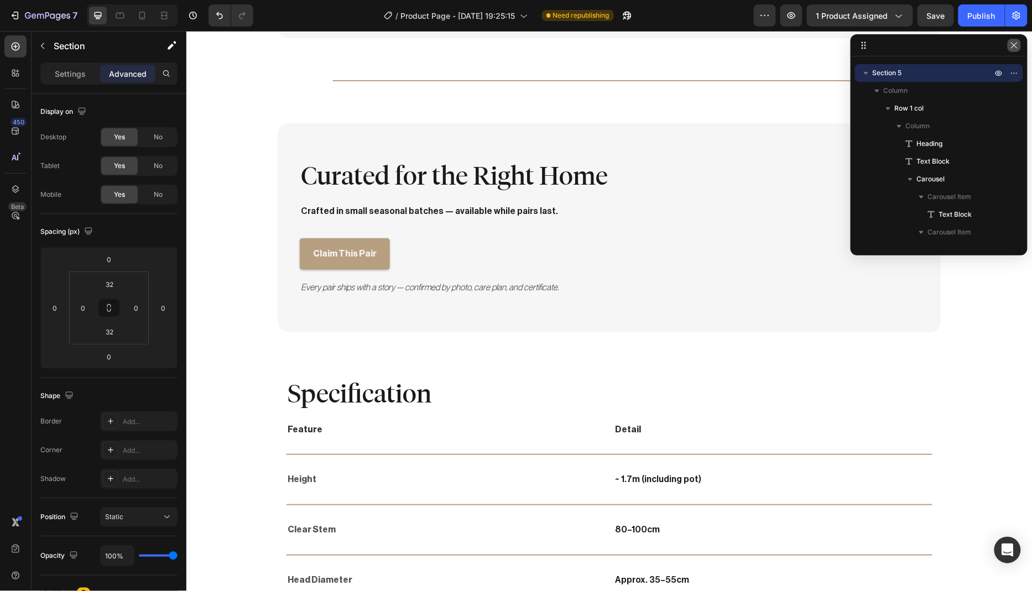
click at [1014, 46] on icon "button" at bounding box center [1014, 45] width 6 height 6
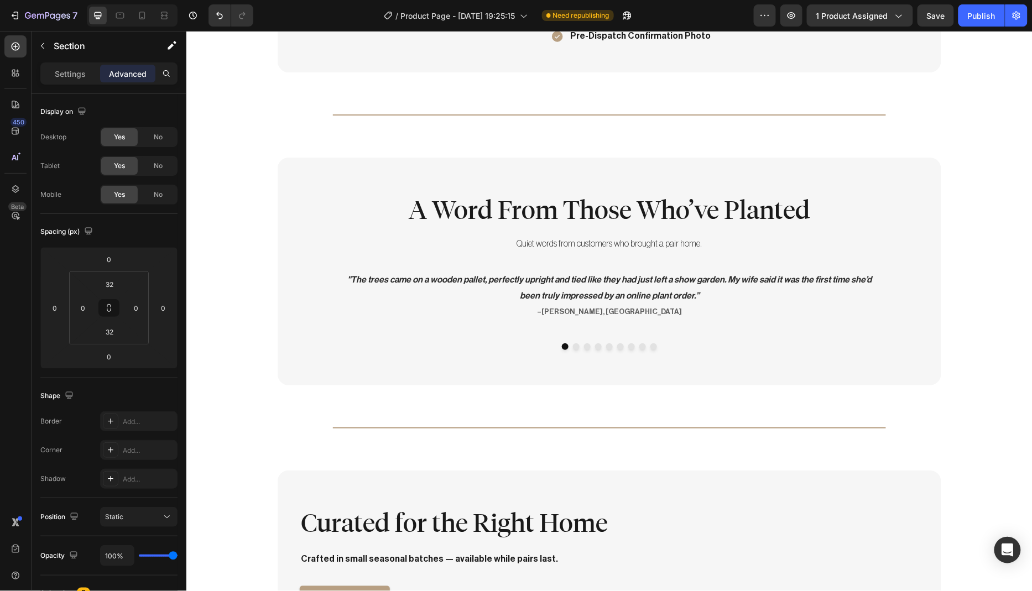
scroll to position [1316, 0]
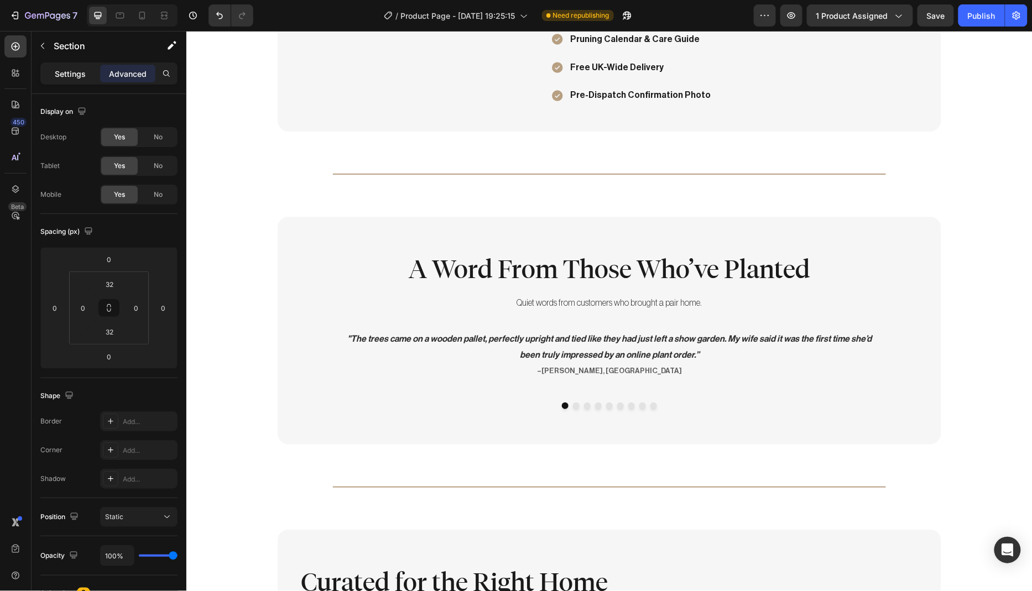
click at [59, 70] on p "Settings" at bounding box center [70, 74] width 31 height 12
click at [554, 347] on icon ""The trees came on a wooden pallet, perfectly upright and tied like they had ju…" at bounding box center [609, 346] width 524 height 25
click at [74, 78] on p "Settings" at bounding box center [70, 74] width 31 height 12
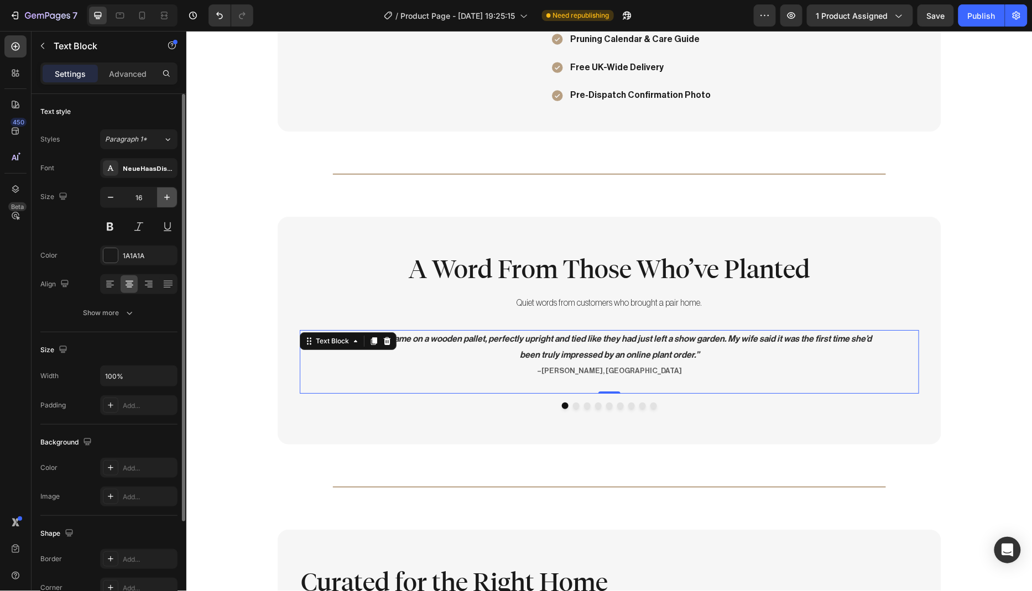
click at [169, 196] on icon "button" at bounding box center [167, 198] width 6 height 6
type input "18"
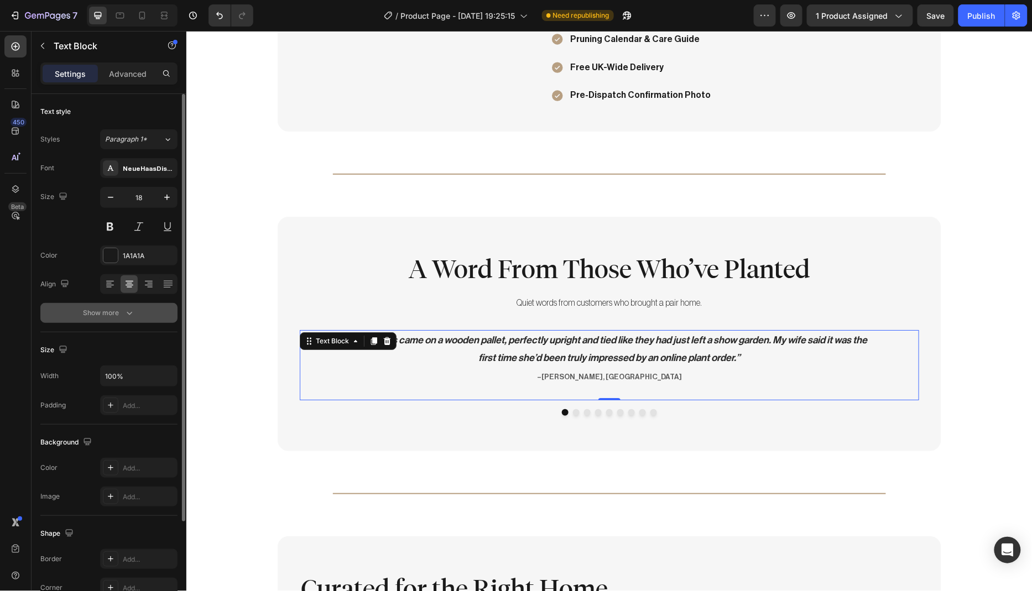
click at [129, 316] on icon "button" at bounding box center [129, 312] width 11 height 11
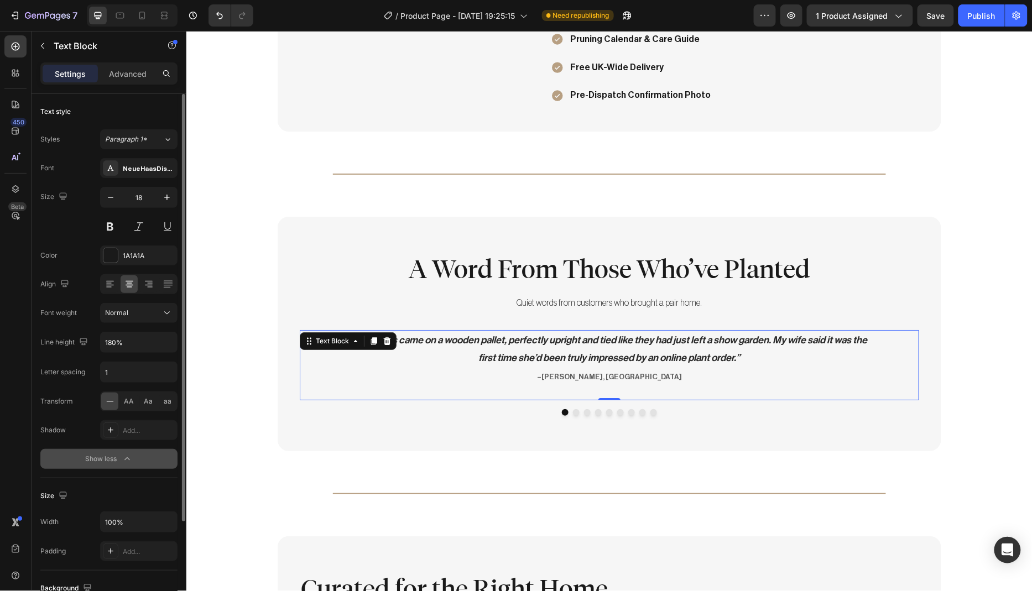
click at [740, 353] on p ""The trees came on a wooden pallet, perfectly upright and tied like they had ju…" at bounding box center [608, 358] width 529 height 55
click at [739, 350] on p ""The trees came on a wooden pallet, perfectly upright and tied like they had ju…" at bounding box center [608, 358] width 529 height 55
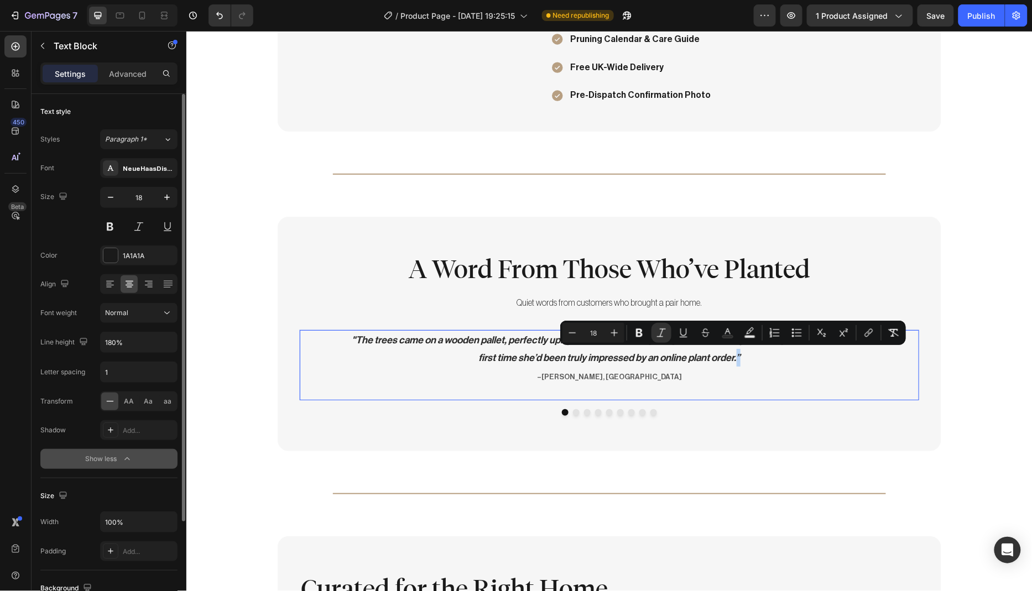
drag, startPoint x: 740, startPoint y: 353, endPoint x: 730, endPoint y: 353, distance: 9.4
click at [730, 353] on p ""The trees came on a wooden pallet, perfectly upright and tied like they had ju…" at bounding box center [608, 358] width 529 height 55
click at [614, 332] on icon "Editor contextual toolbar" at bounding box center [614, 332] width 7 height 7
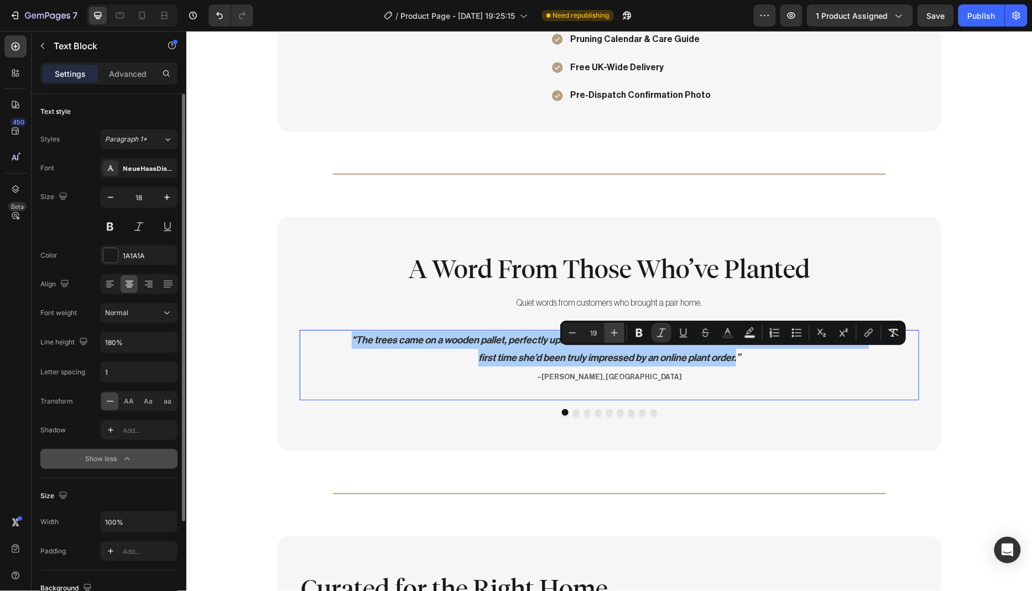
click at [614, 332] on icon "Editor contextual toolbar" at bounding box center [614, 332] width 7 height 7
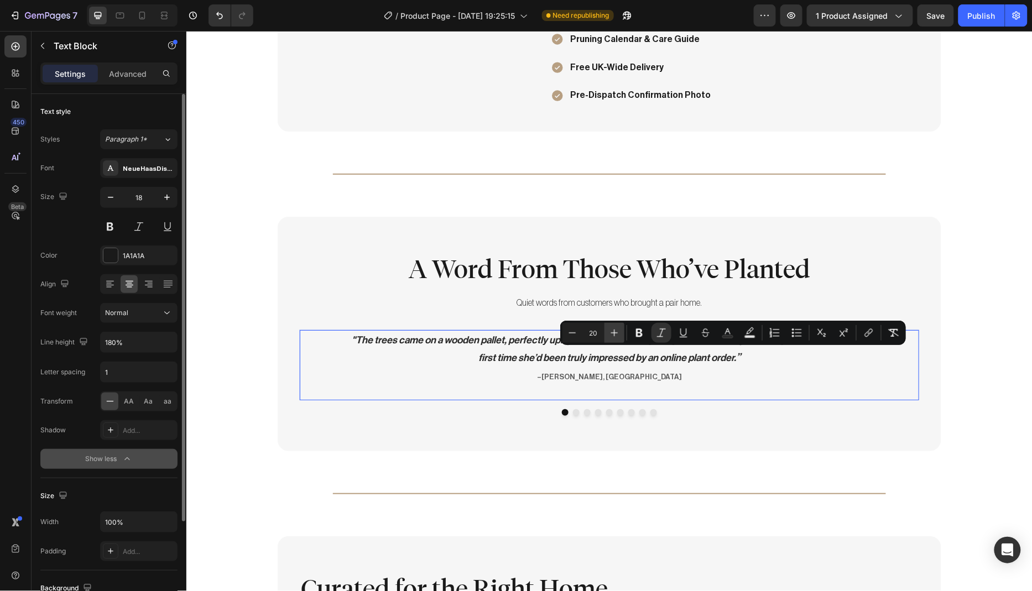
click at [614, 332] on icon "Editor contextual toolbar" at bounding box center [614, 332] width 7 height 7
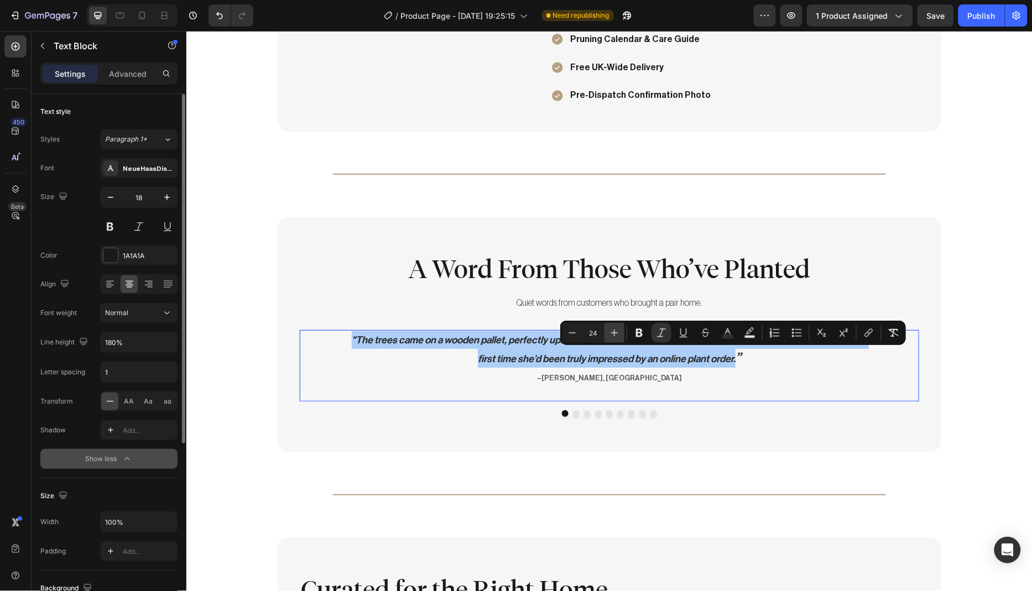
click at [614, 332] on icon "Editor contextual toolbar" at bounding box center [614, 332] width 7 height 7
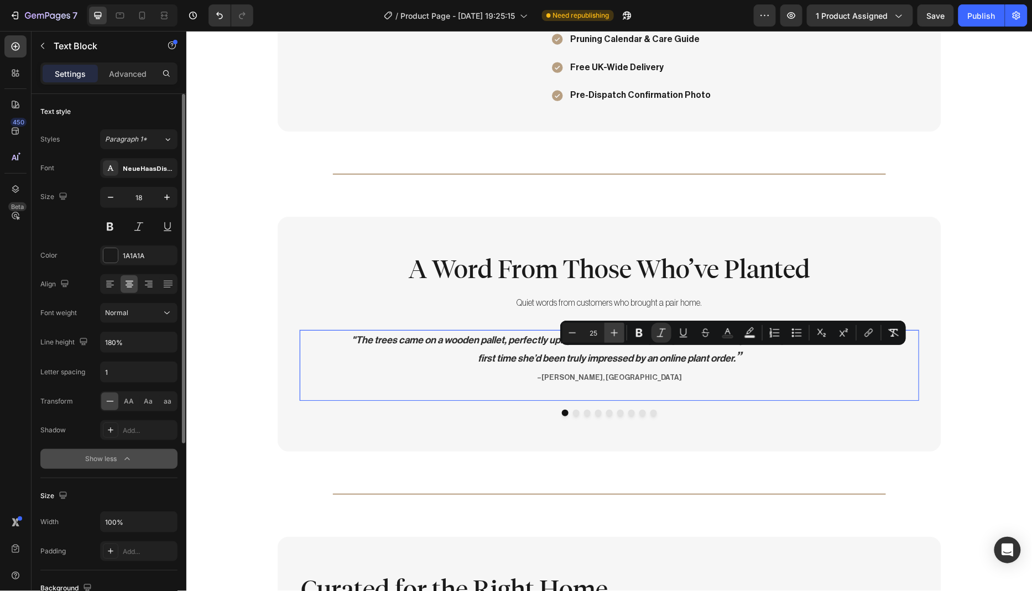
click at [614, 332] on icon "Editor contextual toolbar" at bounding box center [614, 332] width 7 height 7
click at [614, 332] on icon "Editor contextual toolbar" at bounding box center [614, 332] width 11 height 11
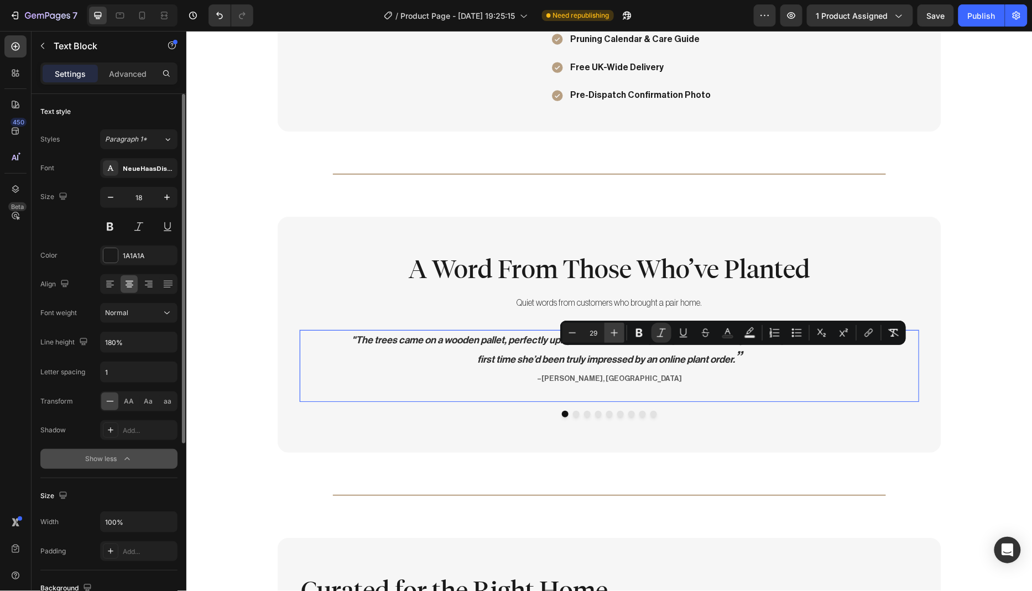
type input "30"
click at [352, 336] on icon ""The trees came on a wooden pallet, perfectly upright and tied like they had ju…" at bounding box center [608, 349] width 515 height 30
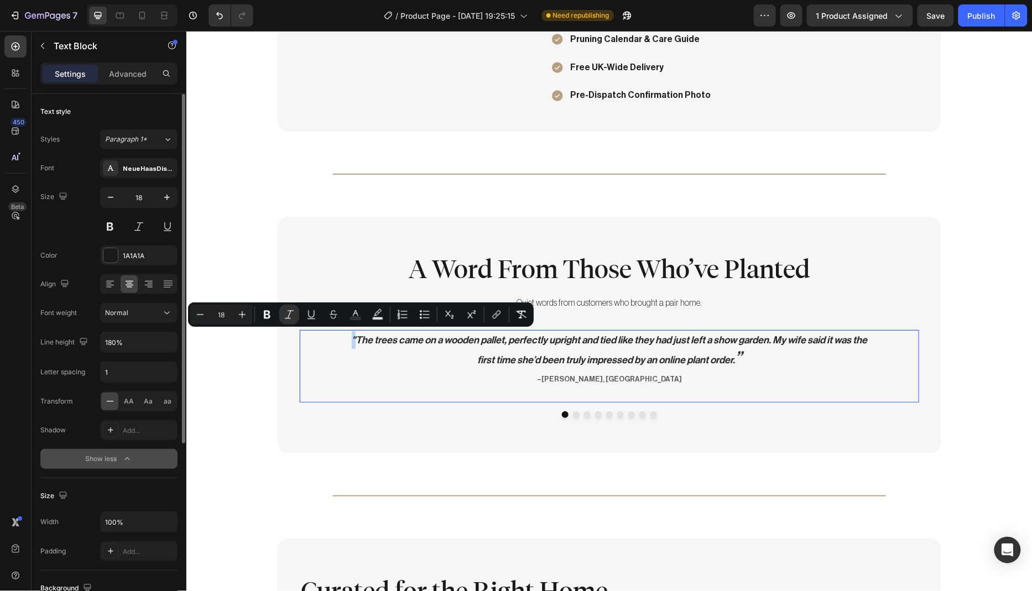
click at [351, 334] on icon ""The trees came on a wooden pallet, perfectly upright and tied like they had ju…" at bounding box center [608, 349] width 515 height 30
click at [248, 316] on button "Plus" at bounding box center [242, 315] width 20 height 20
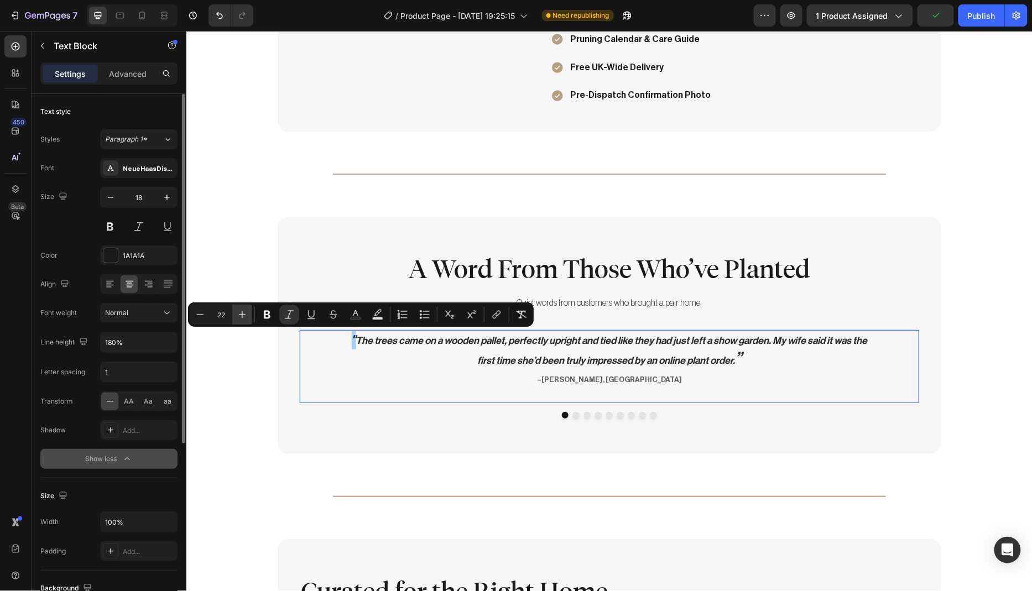
click at [248, 316] on button "Plus" at bounding box center [242, 315] width 20 height 20
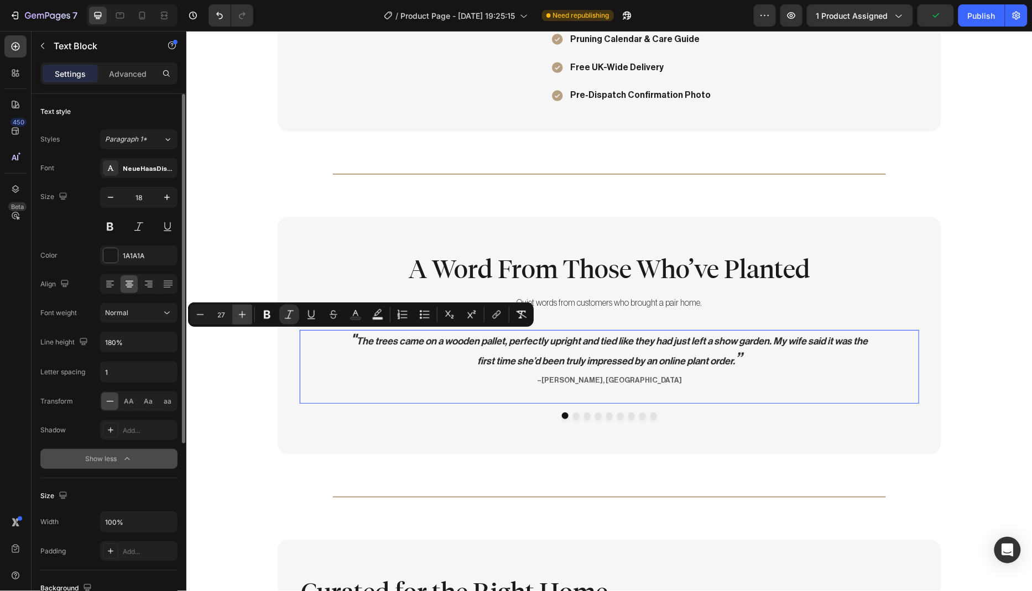
click at [248, 316] on button "Plus" at bounding box center [242, 315] width 20 height 20
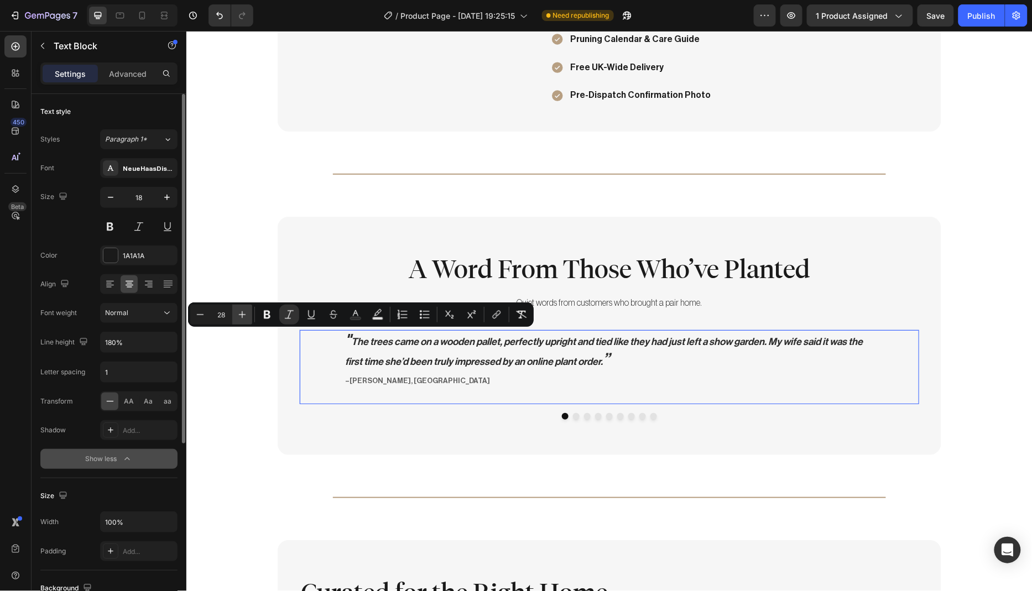
click at [248, 316] on button "Plus" at bounding box center [242, 315] width 20 height 20
type input "30"
click at [635, 358] on p "" The trees came on a wooden pallet, perfectly upright and tied like they had j…" at bounding box center [608, 360] width 529 height 59
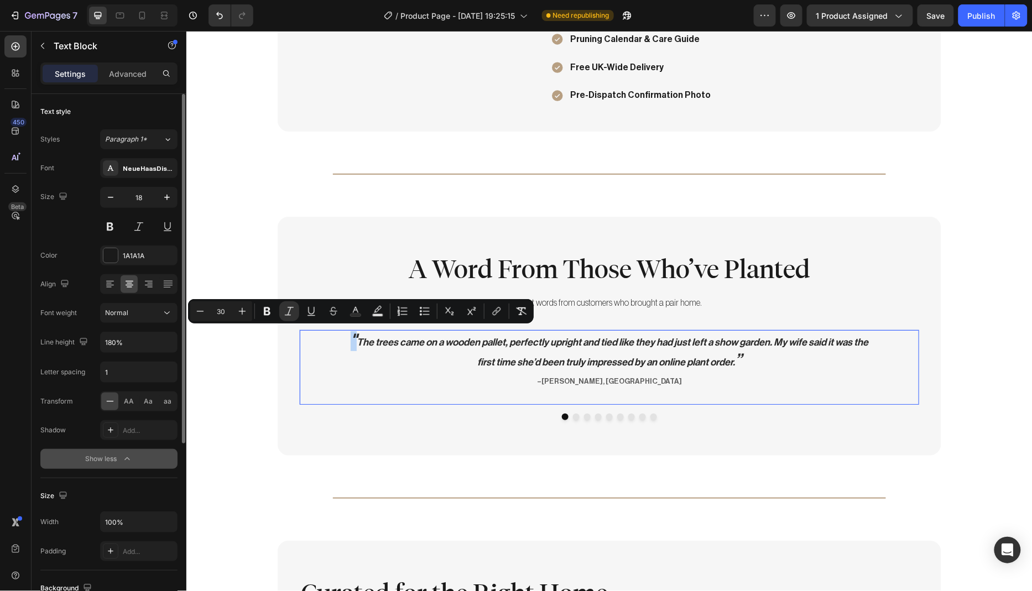
click at [350, 333] on icon """ at bounding box center [353, 339] width 6 height 17
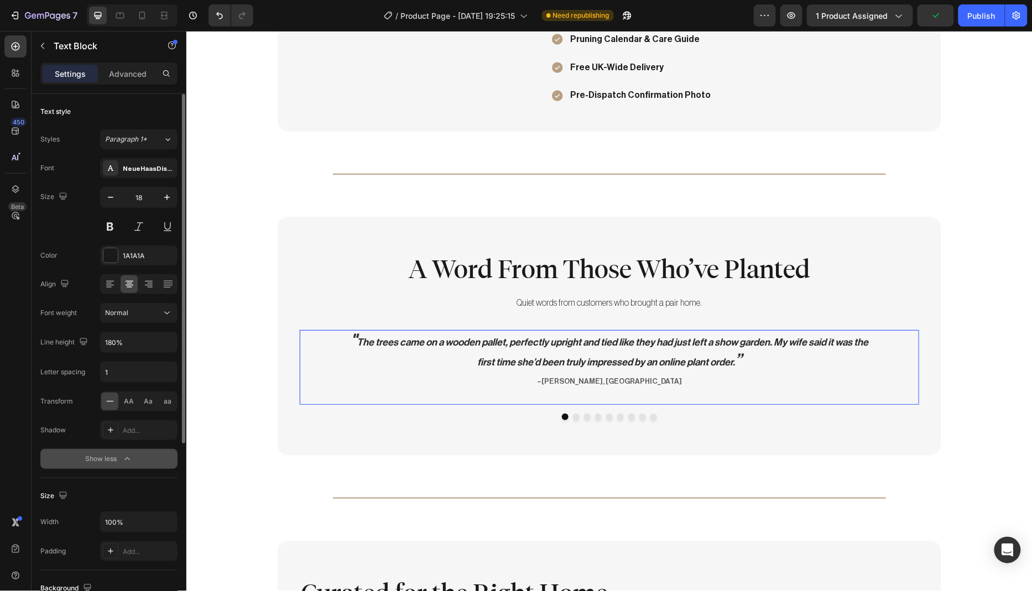
drag, startPoint x: 741, startPoint y: 357, endPoint x: 733, endPoint y: 356, distance: 8.9
click at [733, 356] on p "" The trees came on a wooden pallet, perfectly upright and tied like they had j…" at bounding box center [608, 360] width 529 height 59
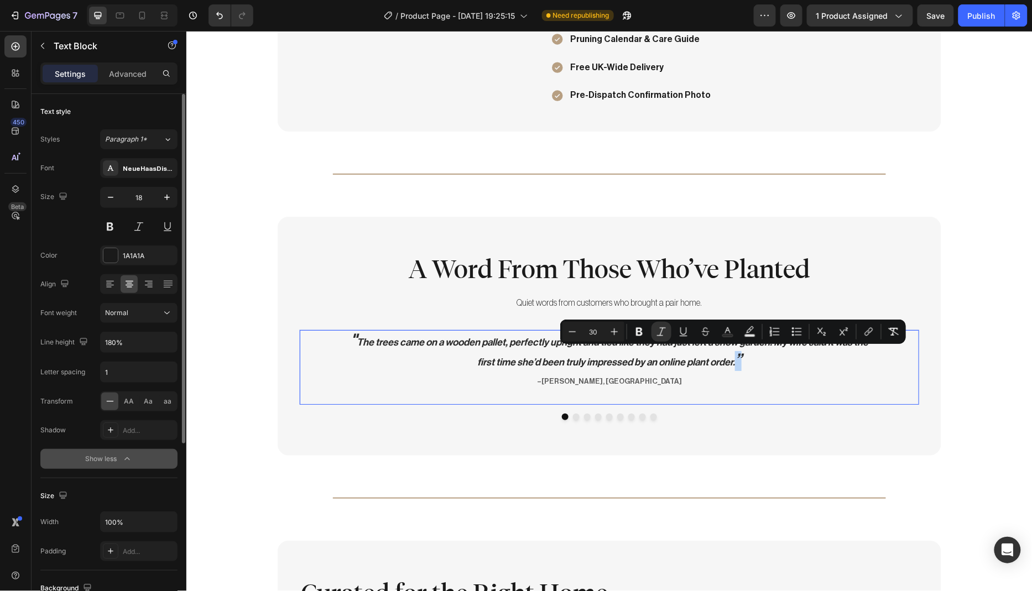
drag, startPoint x: 744, startPoint y: 354, endPoint x: 731, endPoint y: 357, distance: 12.4
click at [731, 357] on p "" The trees came on a wooden pallet, perfectly upright and tied like they had j…" at bounding box center [608, 360] width 529 height 59
click at [891, 331] on icon "Editor contextual toolbar" at bounding box center [893, 331] width 11 height 11
click at [222, 14] on icon "Undo/Redo" at bounding box center [219, 15] width 7 height 7
type input "16"
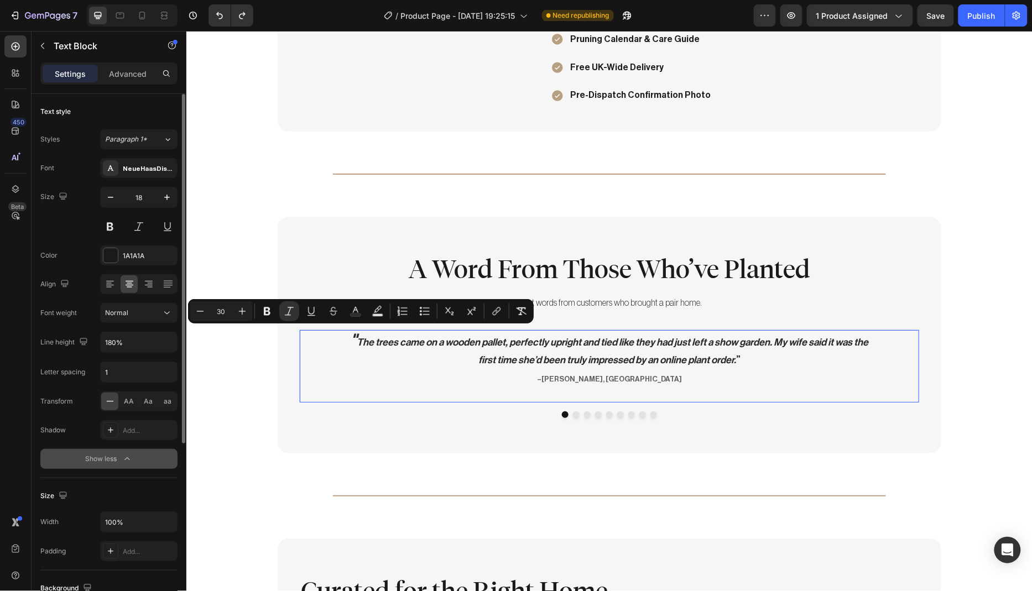
drag, startPoint x: 347, startPoint y: 336, endPoint x: 353, endPoint y: 336, distance: 6.1
click at [519, 313] on icon "Editor contextual toolbar" at bounding box center [521, 311] width 11 height 11
type input "18"
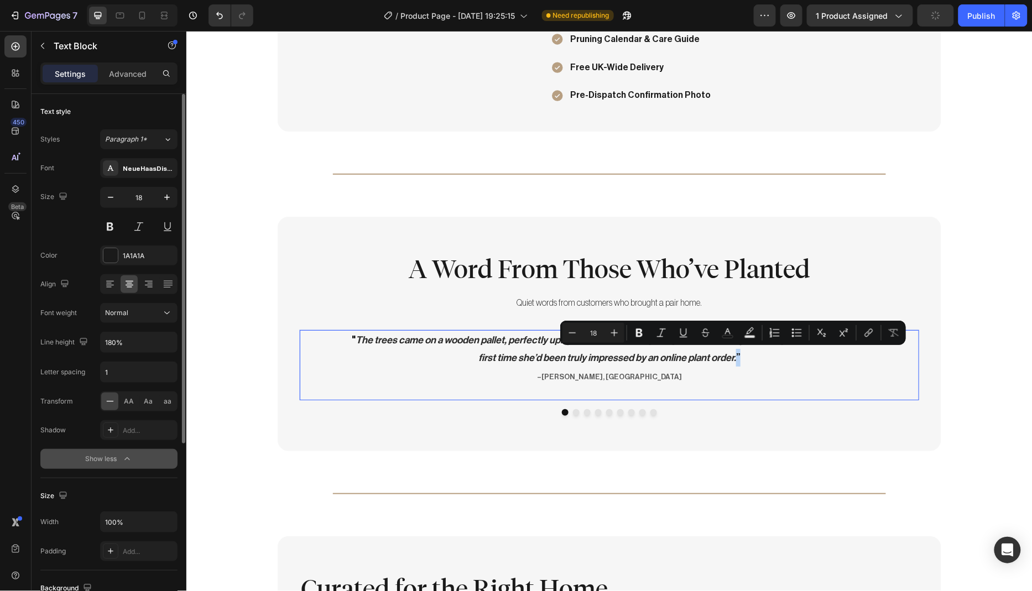
drag, startPoint x: 742, startPoint y: 353, endPoint x: 730, endPoint y: 353, distance: 12.2
click at [730, 353] on p "" The trees came on a wooden pallet, perfectly upright and tied like they had j…" at bounding box center [608, 358] width 529 height 55
click at [615, 331] on icon "Editor contextual toolbar" at bounding box center [614, 332] width 11 height 11
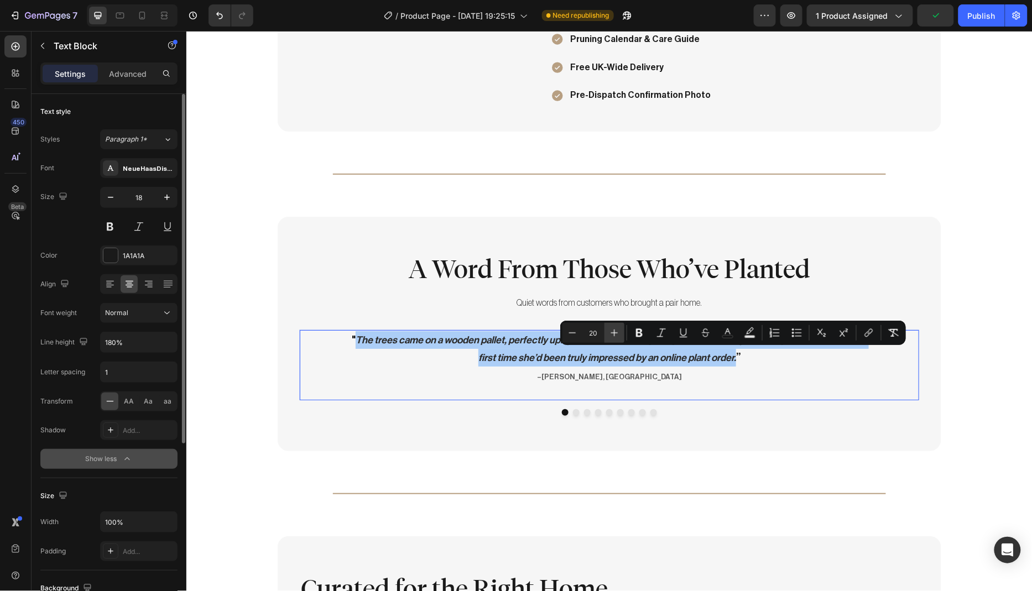
click at [615, 331] on icon "Editor contextual toolbar" at bounding box center [614, 332] width 11 height 11
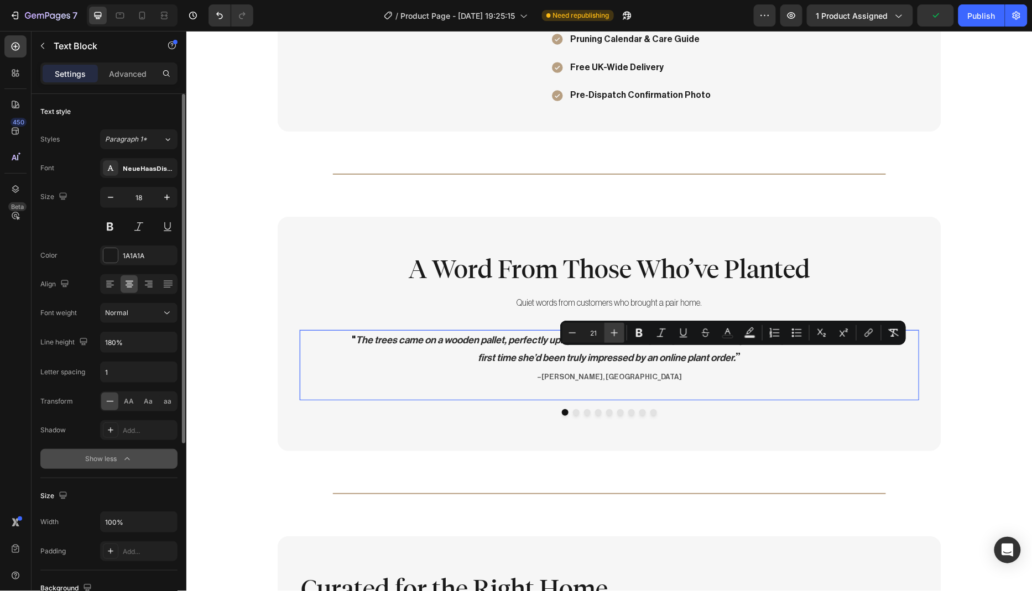
click at [615, 331] on icon "Editor contextual toolbar" at bounding box center [614, 332] width 11 height 11
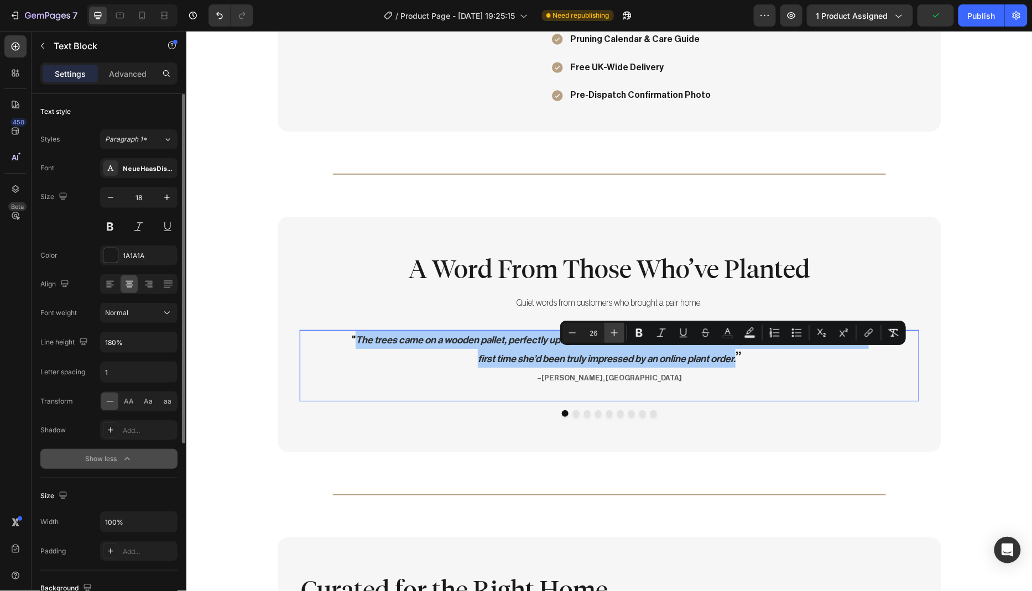
click at [615, 331] on icon "Editor contextual toolbar" at bounding box center [614, 332] width 11 height 11
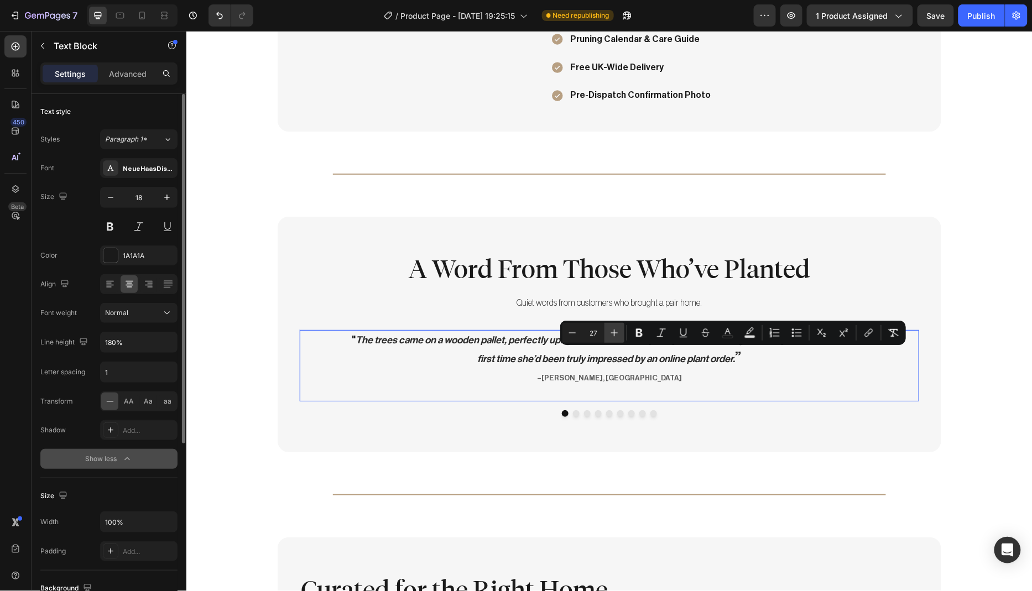
click at [615, 331] on icon "Editor contextual toolbar" at bounding box center [614, 332] width 11 height 11
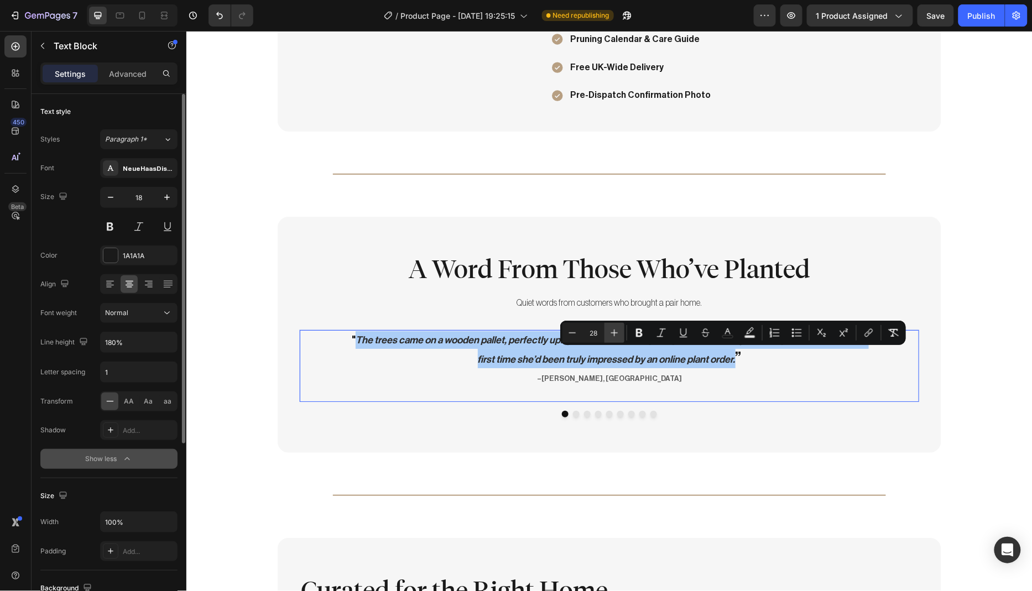
click at [615, 331] on icon "Editor contextual toolbar" at bounding box center [614, 332] width 11 height 11
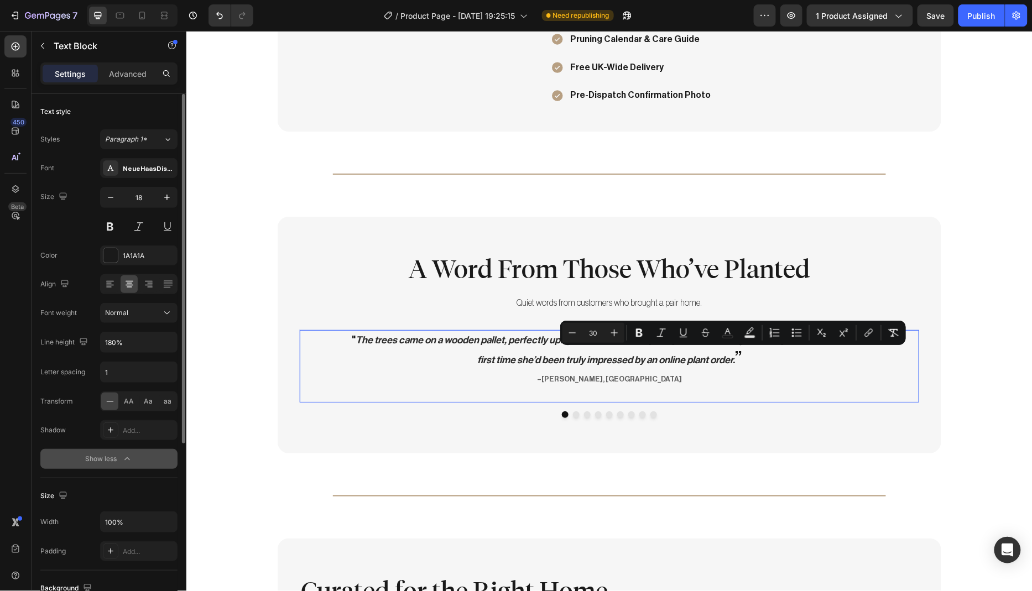
type input "18"
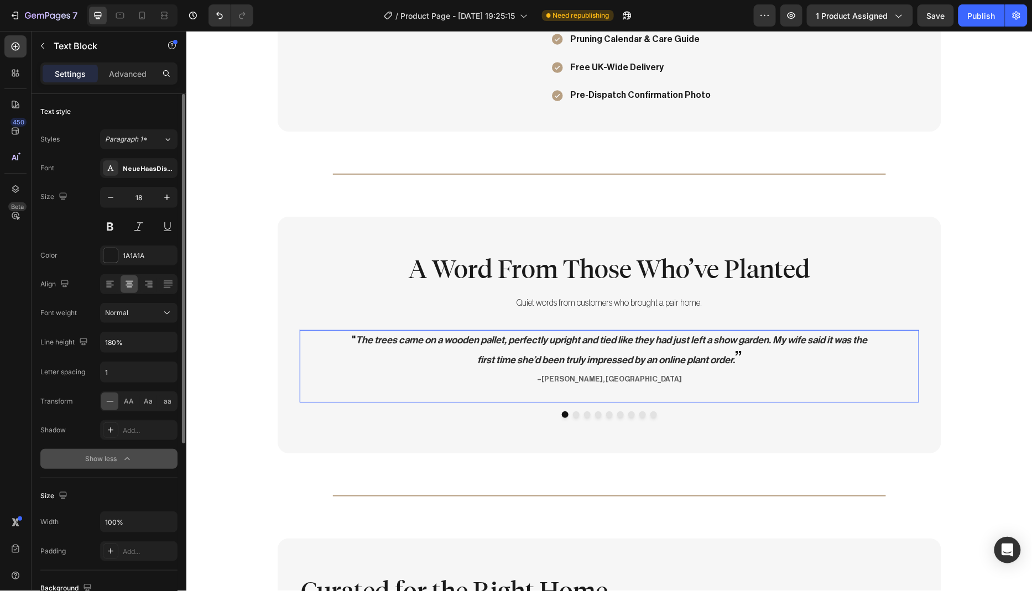
click at [348, 336] on p "" The trees came on a wooden pallet, perfectly upright and tied like they had j…" at bounding box center [608, 359] width 529 height 57
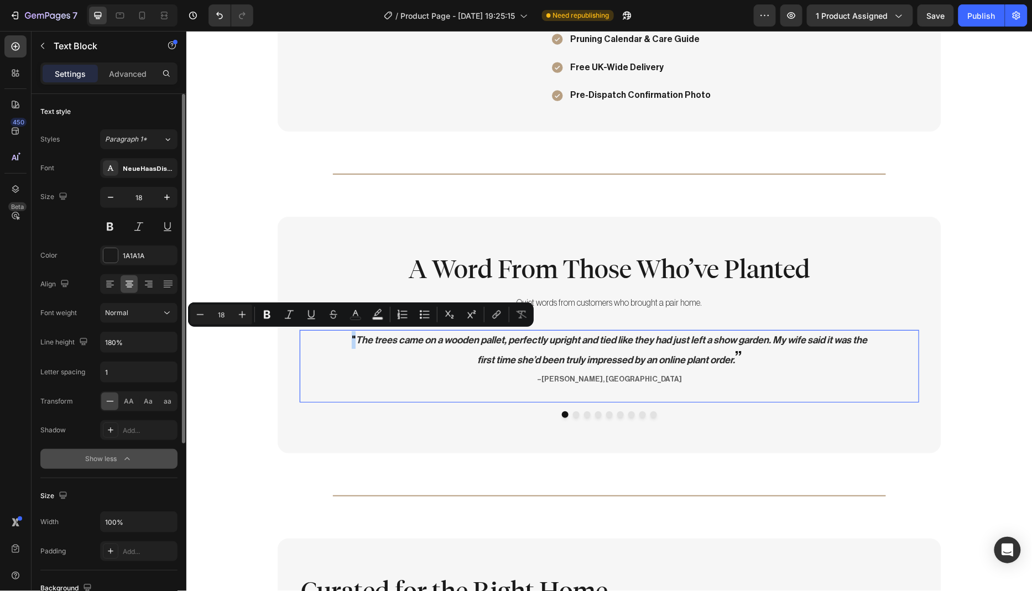
click at [349, 334] on p "" The trees came on a wooden pallet, perfectly upright and tied like they had j…" at bounding box center [608, 359] width 529 height 57
click at [249, 314] on button "Plus" at bounding box center [242, 315] width 20 height 20
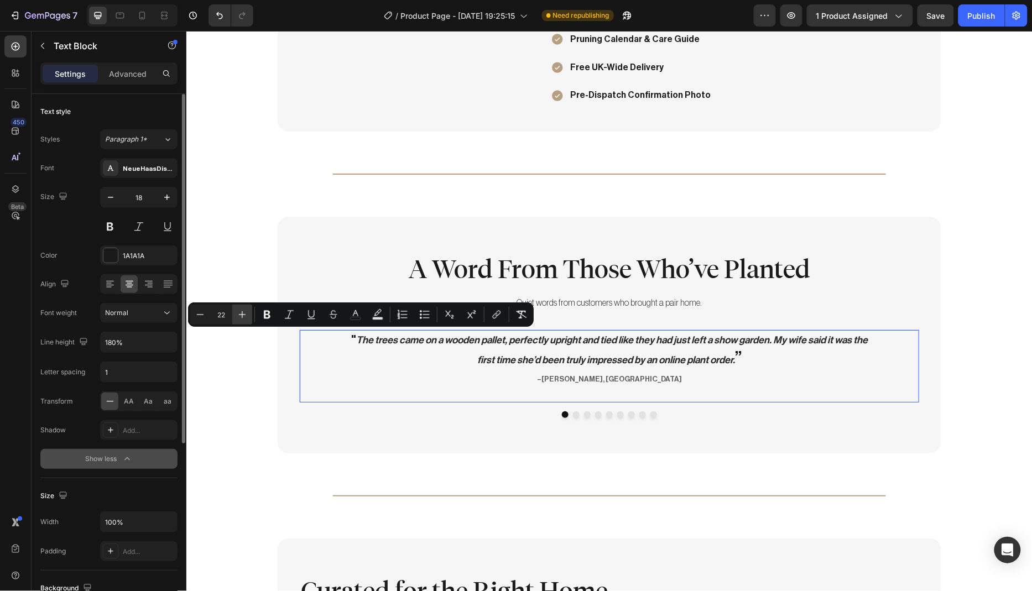
click at [249, 314] on button "Plus" at bounding box center [242, 315] width 20 height 20
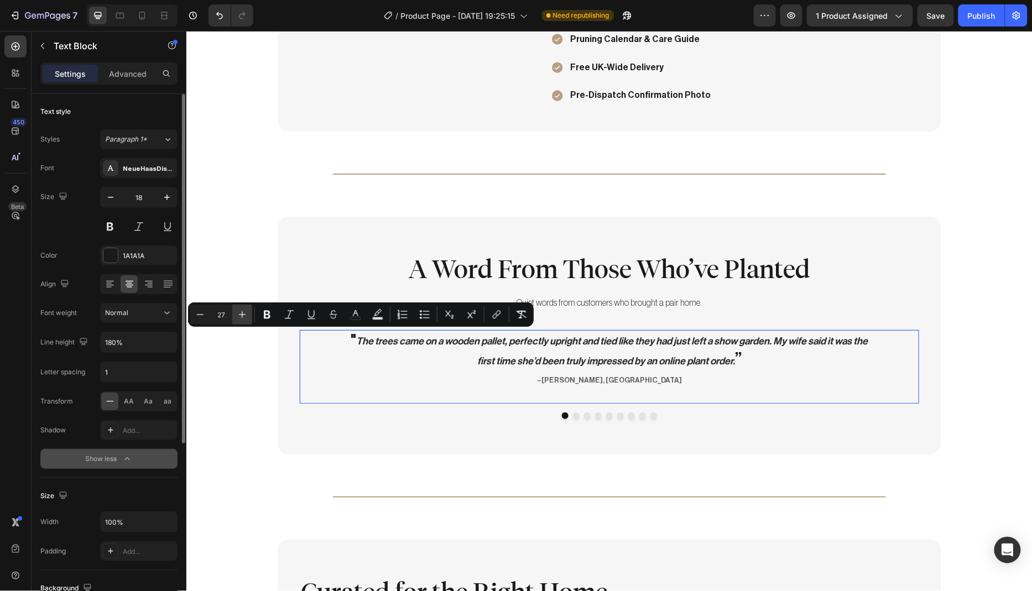
click at [249, 314] on button "Plus" at bounding box center [242, 315] width 20 height 20
type input "30"
click at [436, 374] on p "" The trees came on a wooden pallet, perfectly upright and tied like they had j…" at bounding box center [608, 360] width 529 height 59
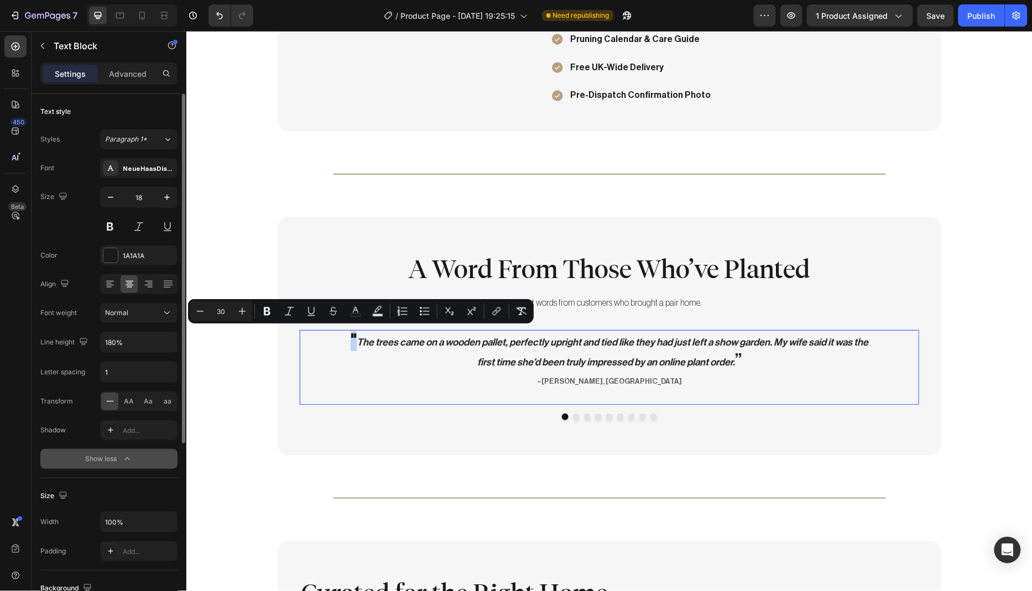
click at [349, 335] on p "" The trees came on a wooden pallet, perfectly upright and tied like they had j…" at bounding box center [608, 360] width 529 height 59
click at [287, 310] on icon "Editor contextual toolbar" at bounding box center [289, 311] width 11 height 11
click at [572, 413] on button "Dot" at bounding box center [575, 416] width 7 height 7
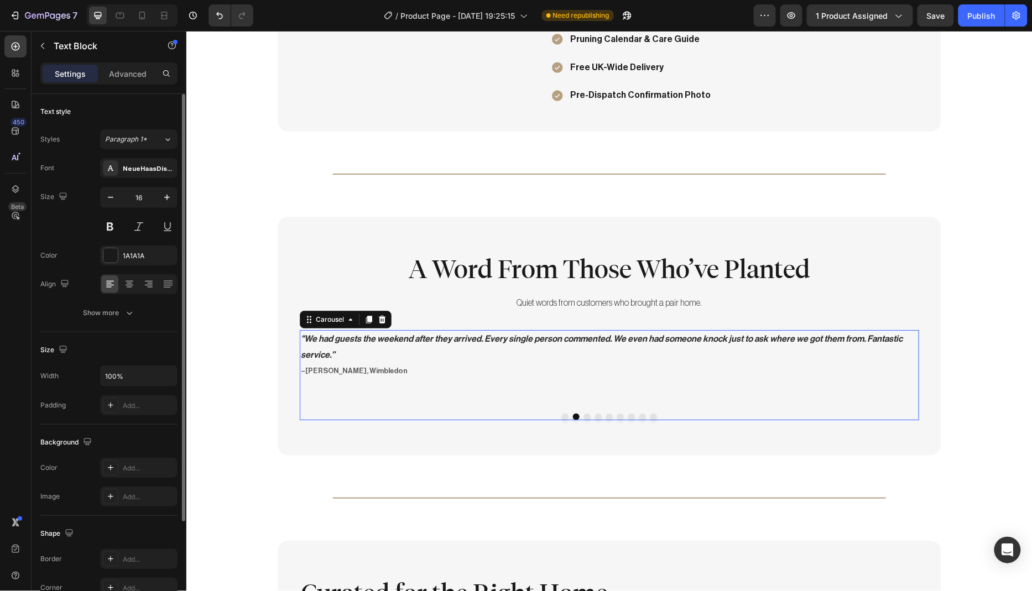
click at [562, 413] on button "Dot" at bounding box center [564, 416] width 7 height 7
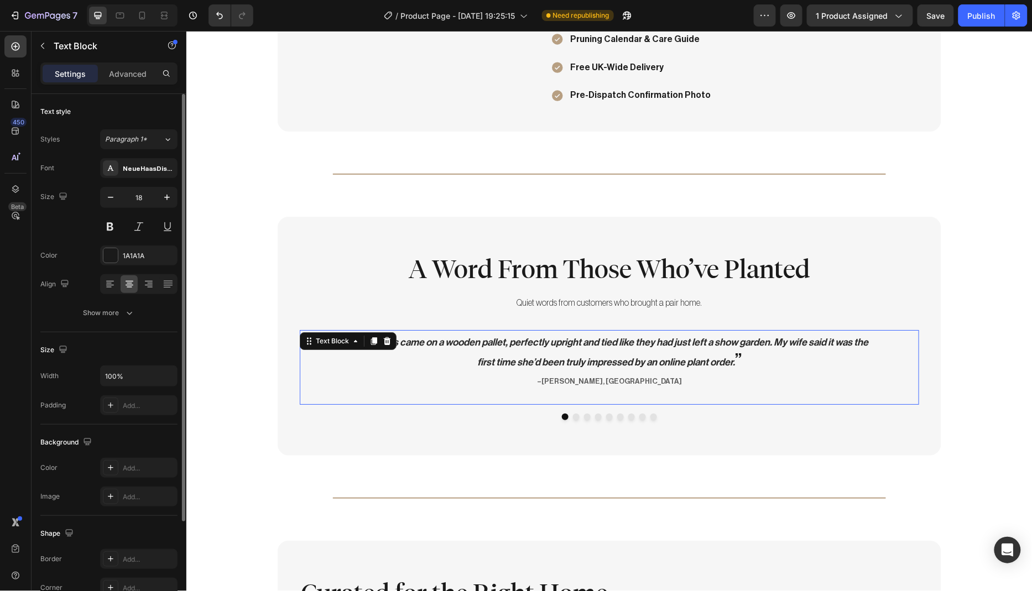
click at [570, 349] on p "" The trees came on a wooden pallet, perfectly upright and tied like they had j…" at bounding box center [608, 360] width 529 height 59
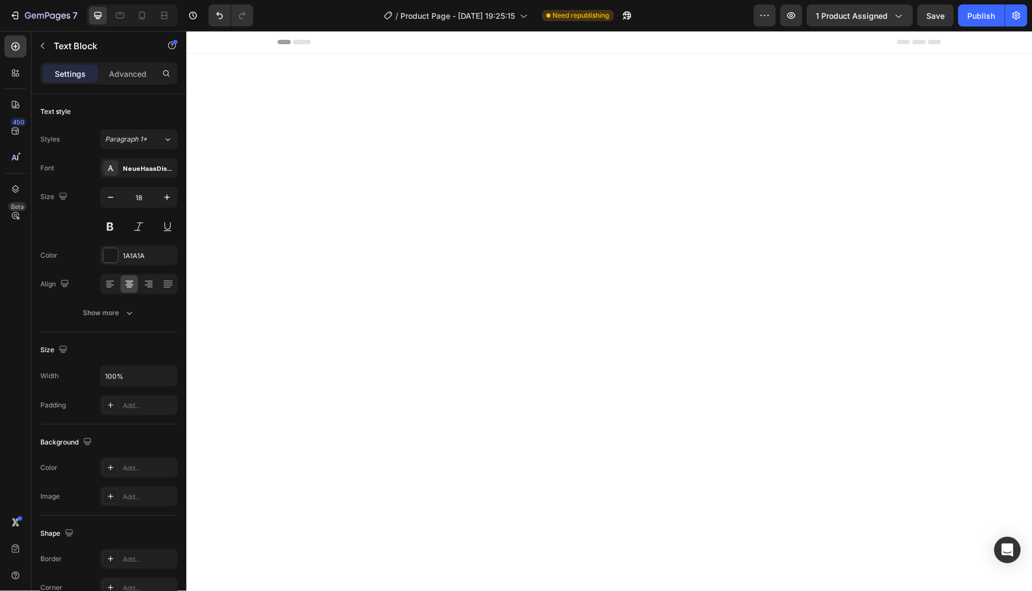
scroll to position [1316, 0]
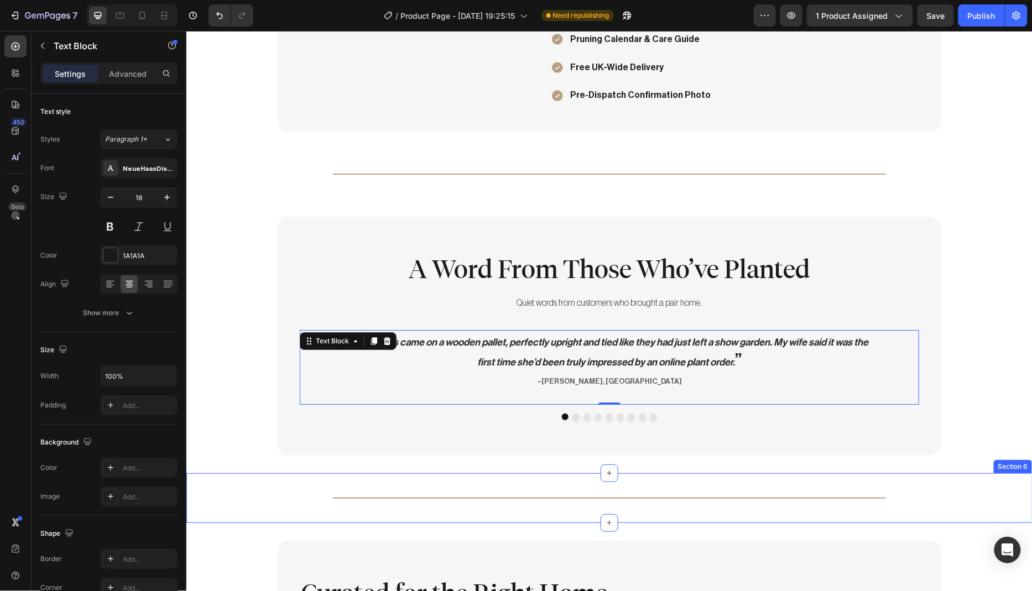
click at [232, 505] on div "Title Line Section 6" at bounding box center [609, 498] width 846 height 50
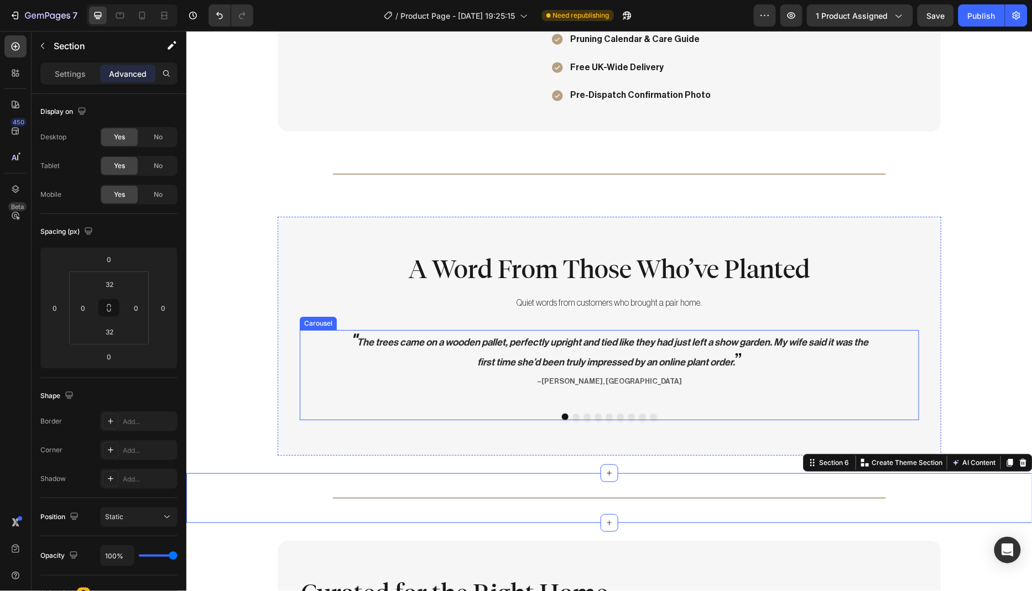
click at [572, 414] on button "Dot" at bounding box center [575, 416] width 7 height 7
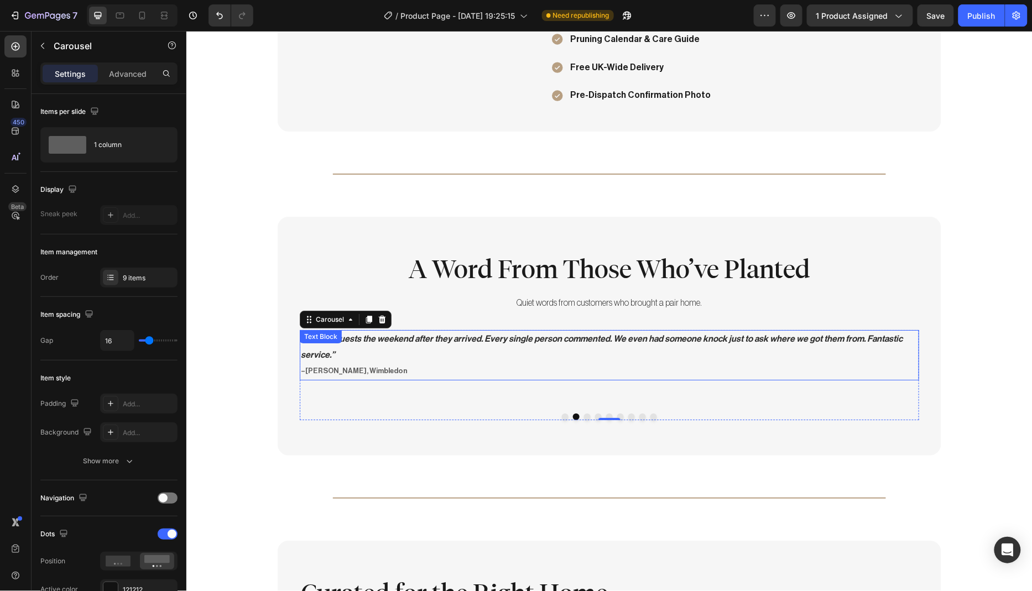
click at [428, 341] on p ""We had guests the weekend after they arrived. Every single person commented. W…" at bounding box center [608, 355] width 617 height 48
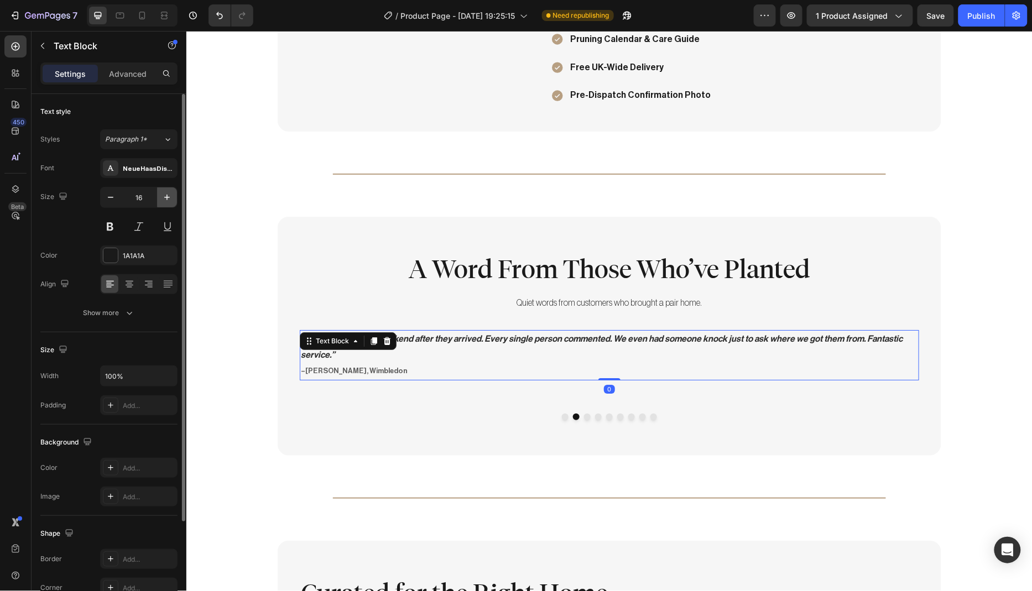
click at [171, 197] on icon "button" at bounding box center [166, 197] width 11 height 11
type input "18"
click at [135, 285] on div at bounding box center [129, 284] width 17 height 18
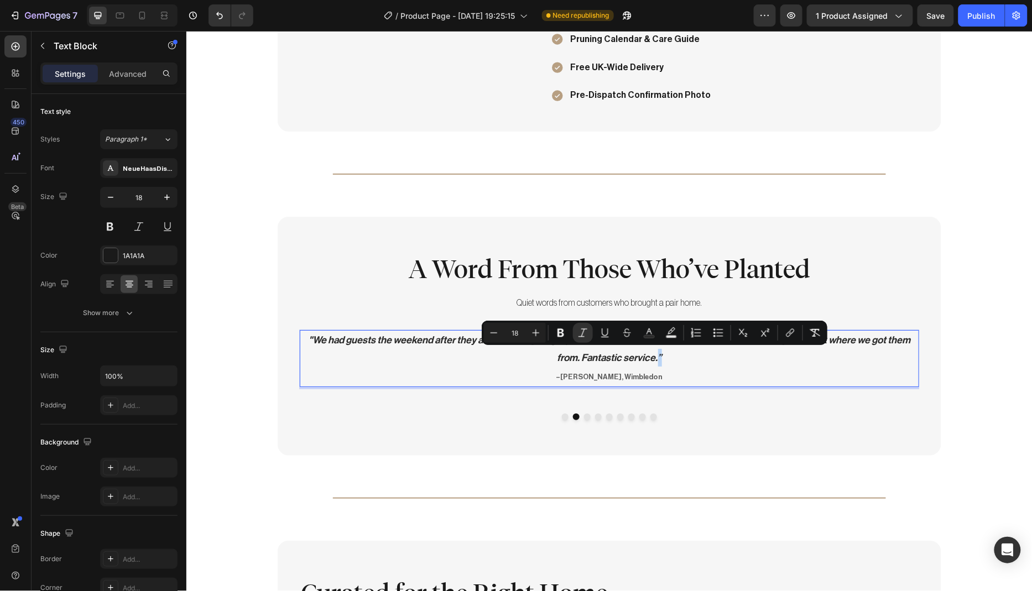
drag, startPoint x: 664, startPoint y: 352, endPoint x: 653, endPoint y: 353, distance: 11.1
click at [653, 353] on p ""We had guests the weekend after they arrived. Every single person commented. W…" at bounding box center [608, 358] width 617 height 55
click at [533, 333] on icon "Editor contextual toolbar" at bounding box center [535, 332] width 11 height 11
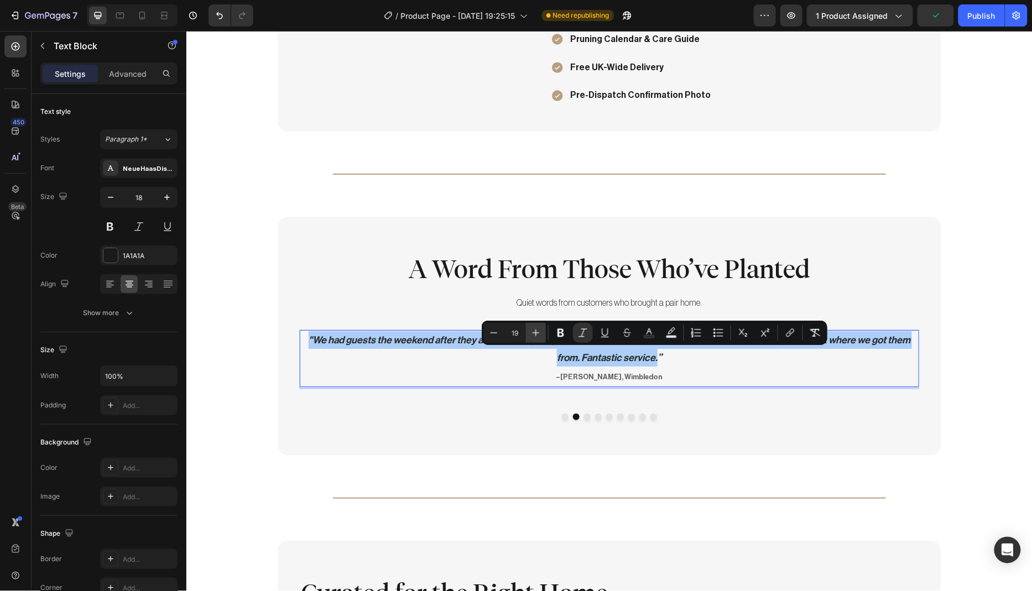
click at [533, 333] on icon "Editor contextual toolbar" at bounding box center [535, 332] width 11 height 11
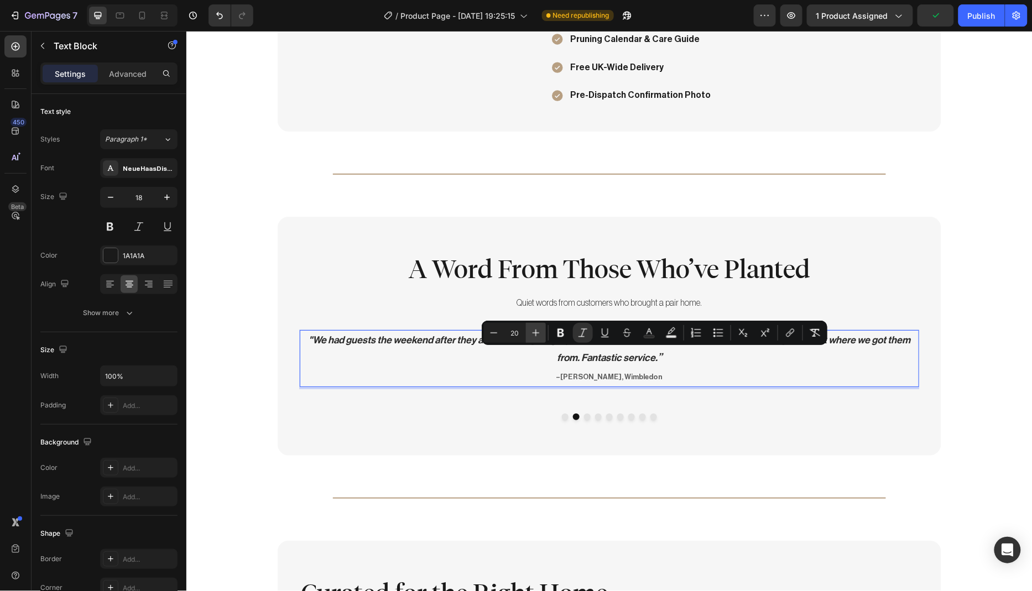
click at [533, 333] on icon "Editor contextual toolbar" at bounding box center [535, 332] width 11 height 11
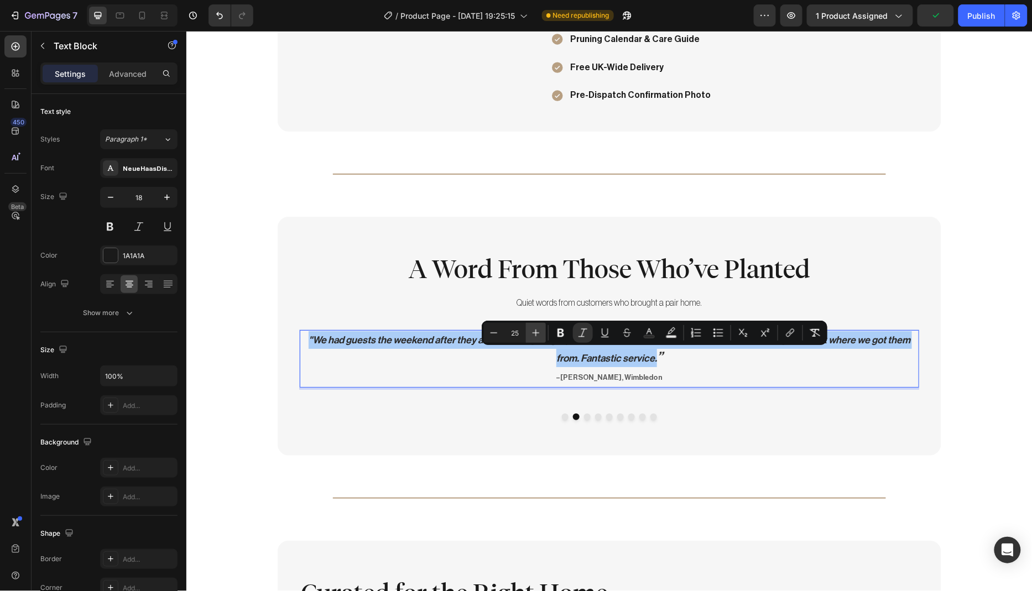
click at [533, 333] on icon "Editor contextual toolbar" at bounding box center [535, 332] width 11 height 11
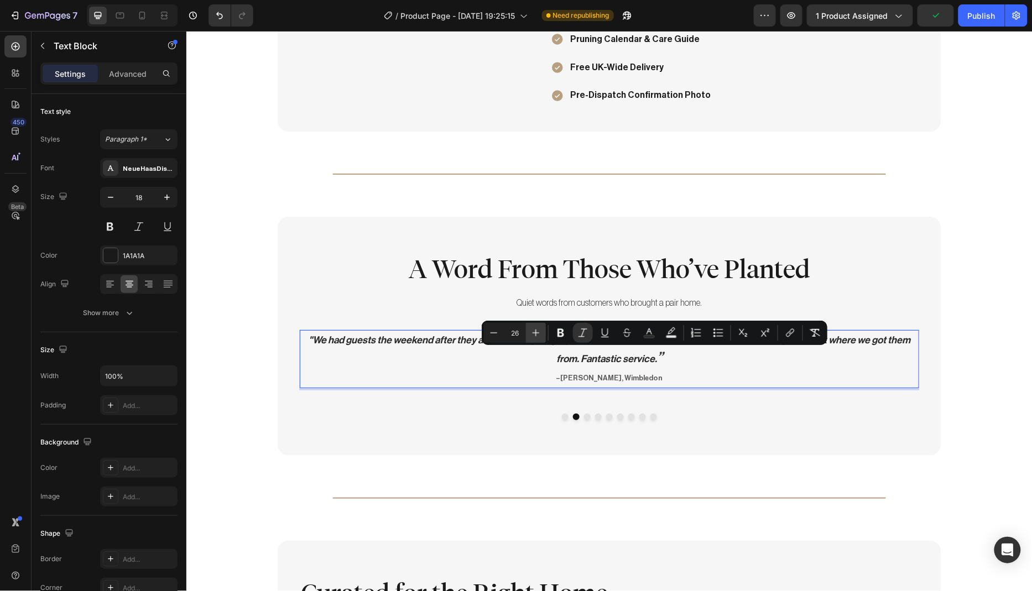
click at [533, 333] on icon "Editor contextual toolbar" at bounding box center [535, 332] width 11 height 11
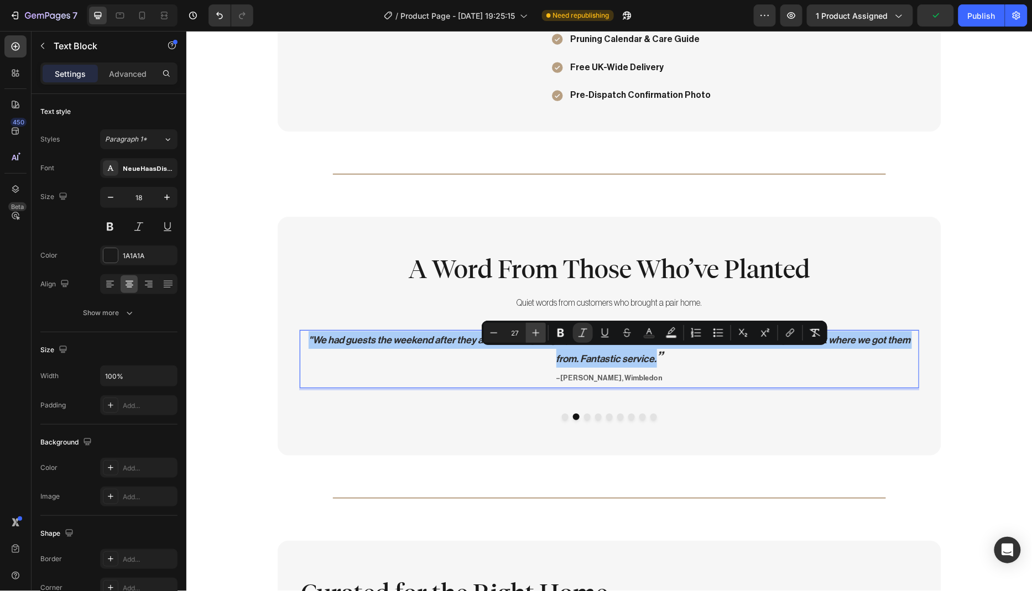
click at [533, 333] on icon "Editor contextual toolbar" at bounding box center [535, 332] width 11 height 11
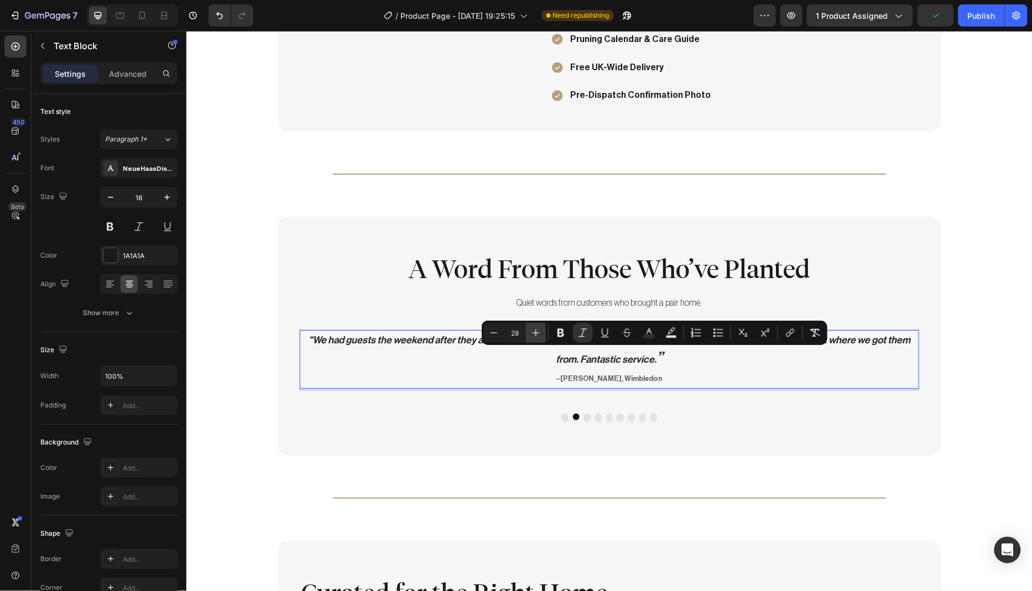
click at [533, 333] on icon "Editor contextual toolbar" at bounding box center [535, 332] width 11 height 11
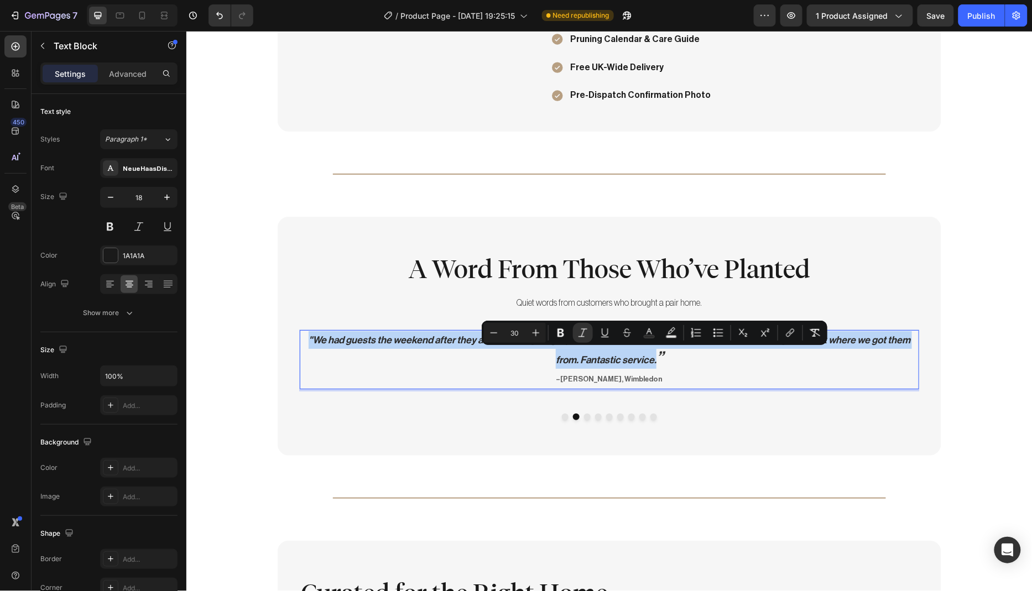
type input "18"
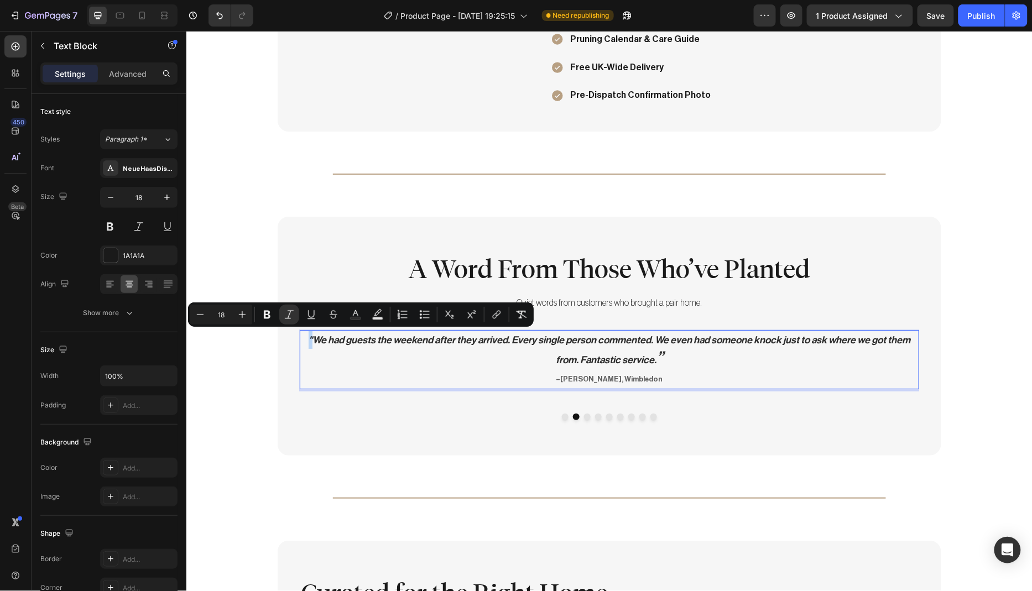
click at [308, 334] on icon ""We had guests the weekend after they arrived. Every single person commented. W…" at bounding box center [608, 349] width 601 height 30
click at [245, 316] on icon "Editor contextual toolbar" at bounding box center [242, 314] width 11 height 11
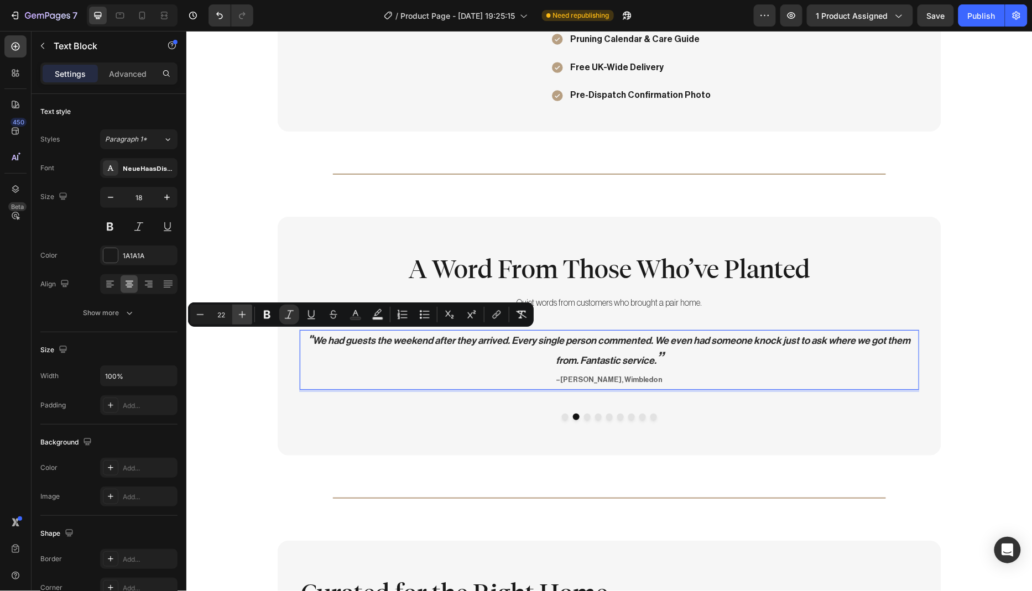
click at [245, 316] on icon "Editor contextual toolbar" at bounding box center [242, 314] width 11 height 11
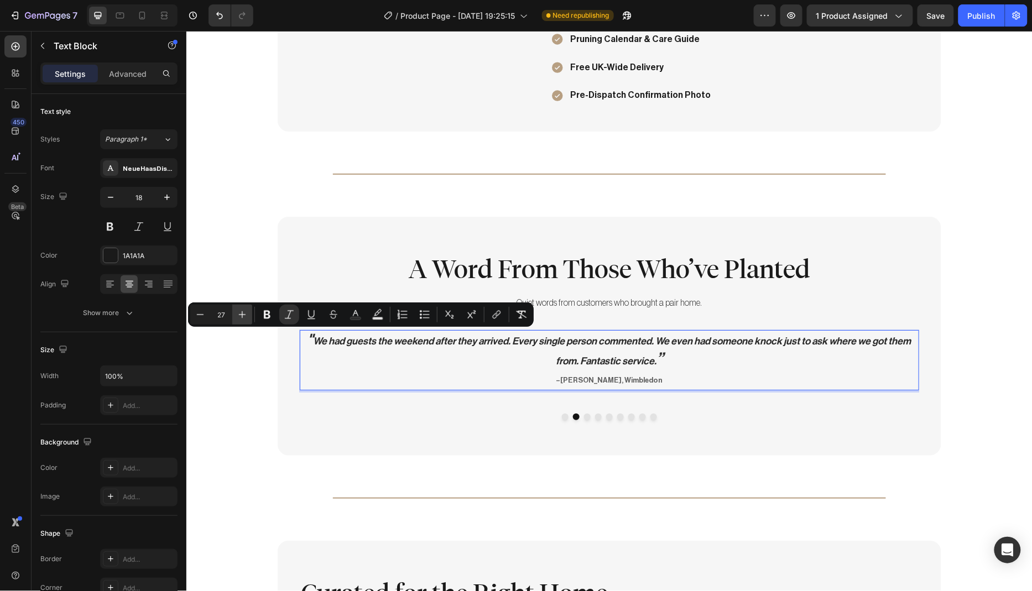
click at [245, 316] on icon "Editor contextual toolbar" at bounding box center [242, 314] width 11 height 11
type input "30"
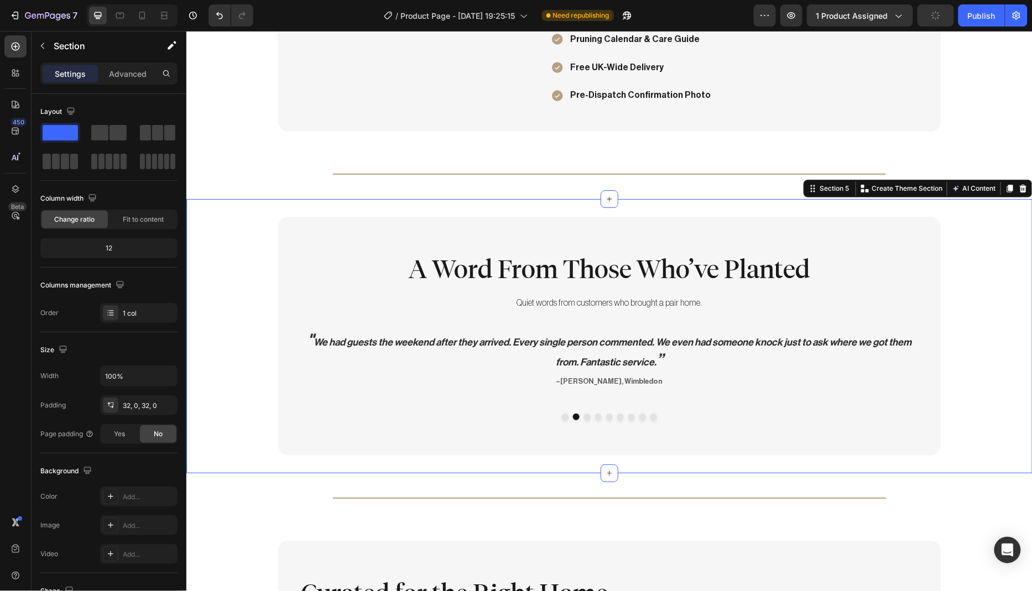
click at [264, 377] on div "A Word From Those Who’ve Planted Heading Quiet words from customers who brought…" at bounding box center [609, 335] width 846 height 239
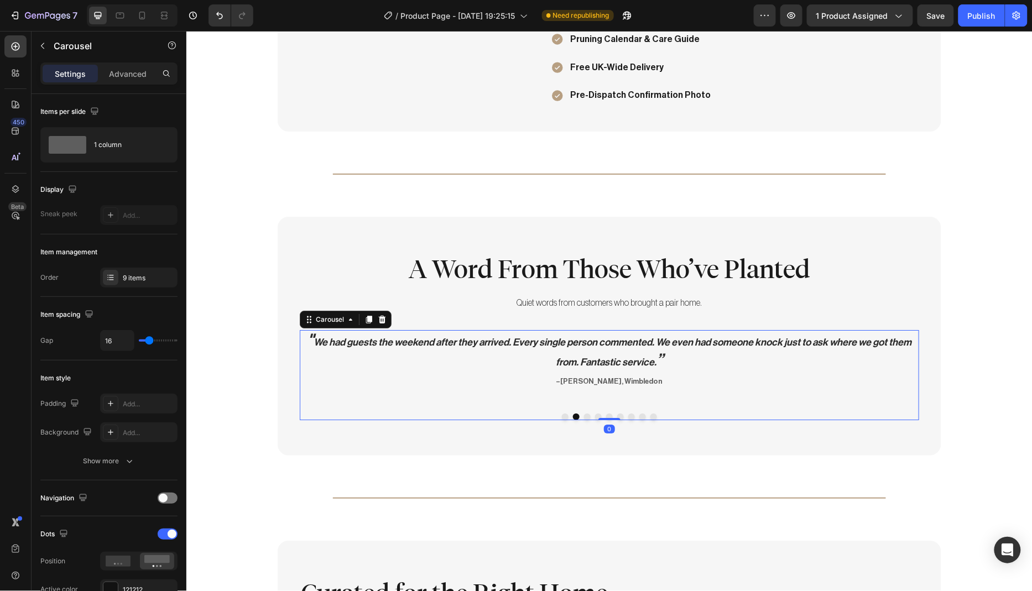
click at [583, 413] on button "Dot" at bounding box center [586, 416] width 7 height 7
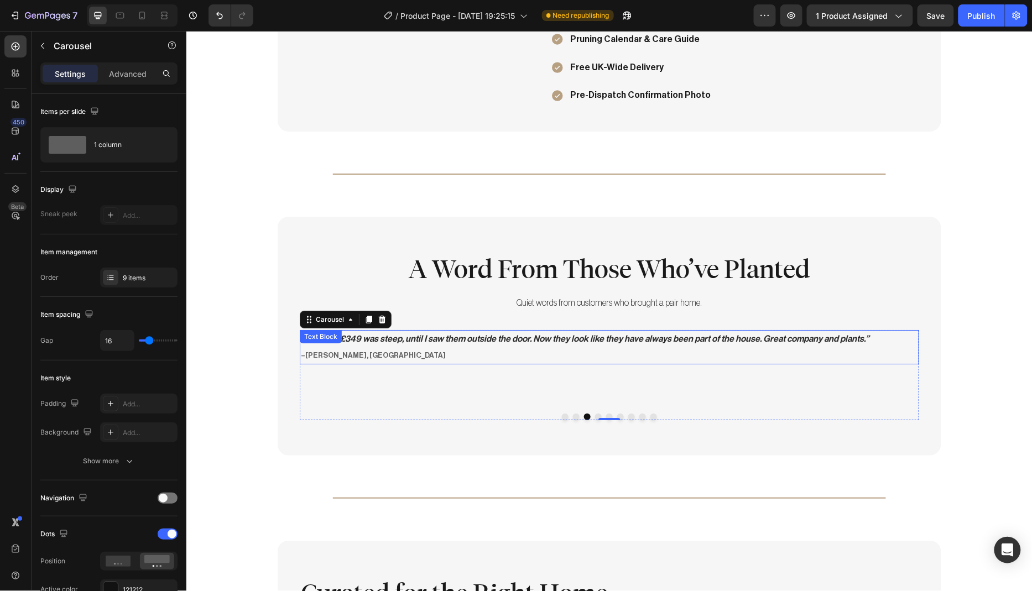
click at [478, 336] on icon "“I thought £349 was steep, until I saw them outside the door. Now they look lik…" at bounding box center [584, 338] width 568 height 9
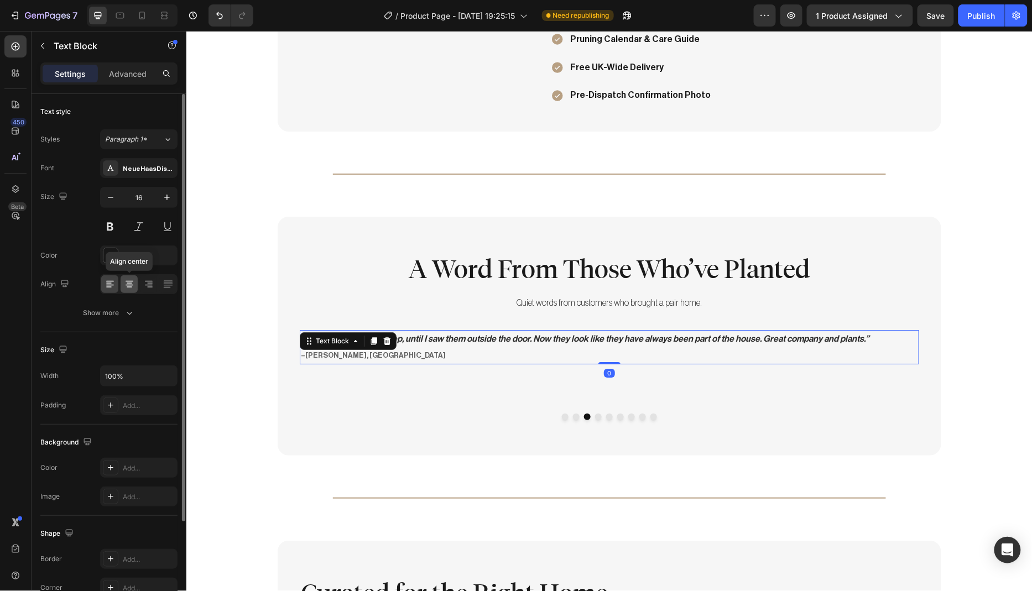
click at [134, 286] on icon at bounding box center [129, 284] width 11 height 11
click at [167, 198] on icon "button" at bounding box center [167, 198] width 6 height 6
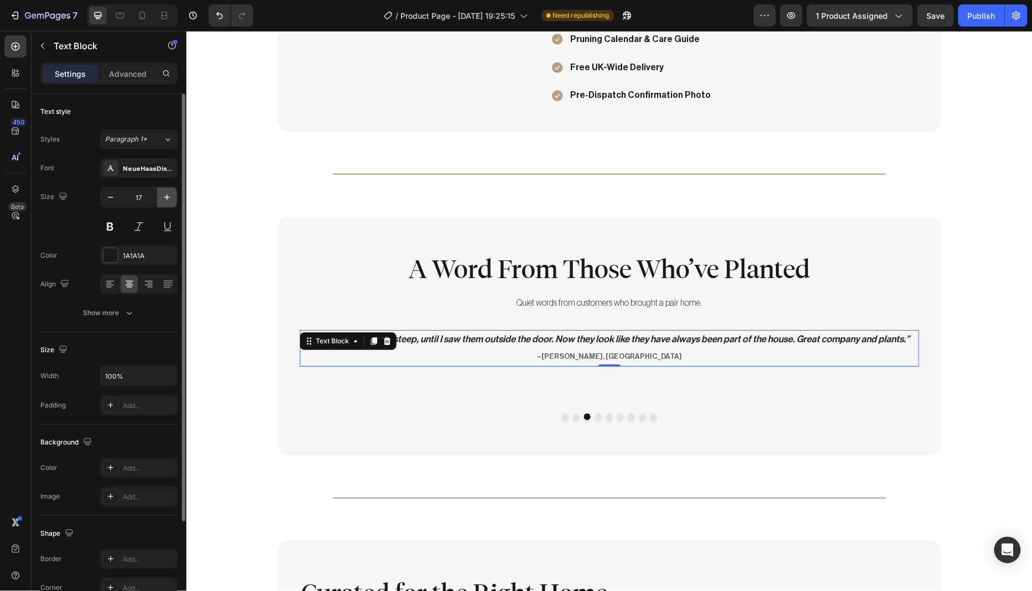
click at [167, 198] on icon "button" at bounding box center [167, 198] width 6 height 6
click at [117, 201] on button "button" at bounding box center [111, 197] width 20 height 20
type input "18"
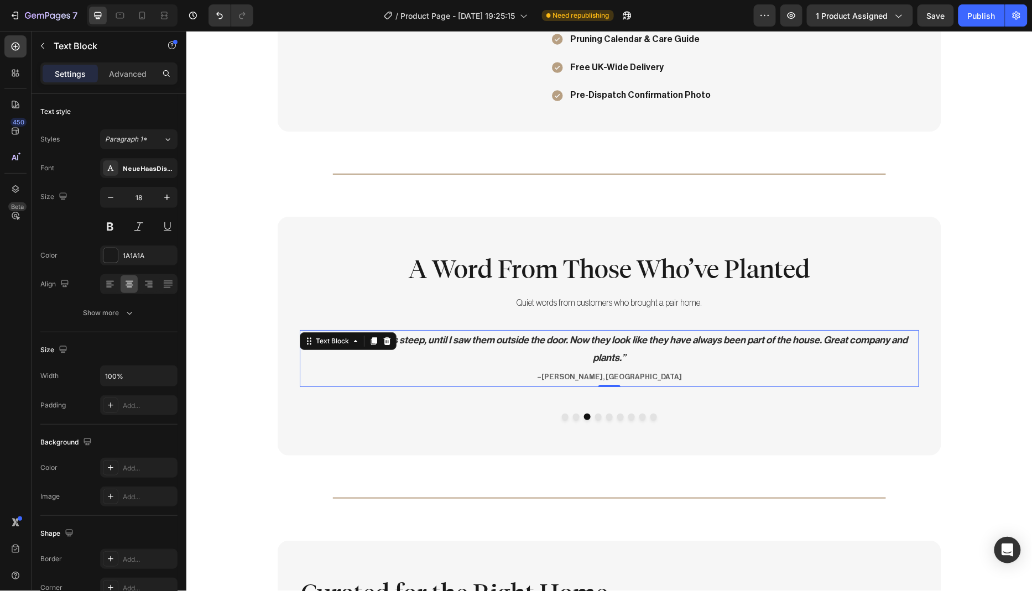
click at [641, 355] on p "“I thought £349 was steep, until I saw them outside the door. Now they look lik…" at bounding box center [608, 358] width 617 height 55
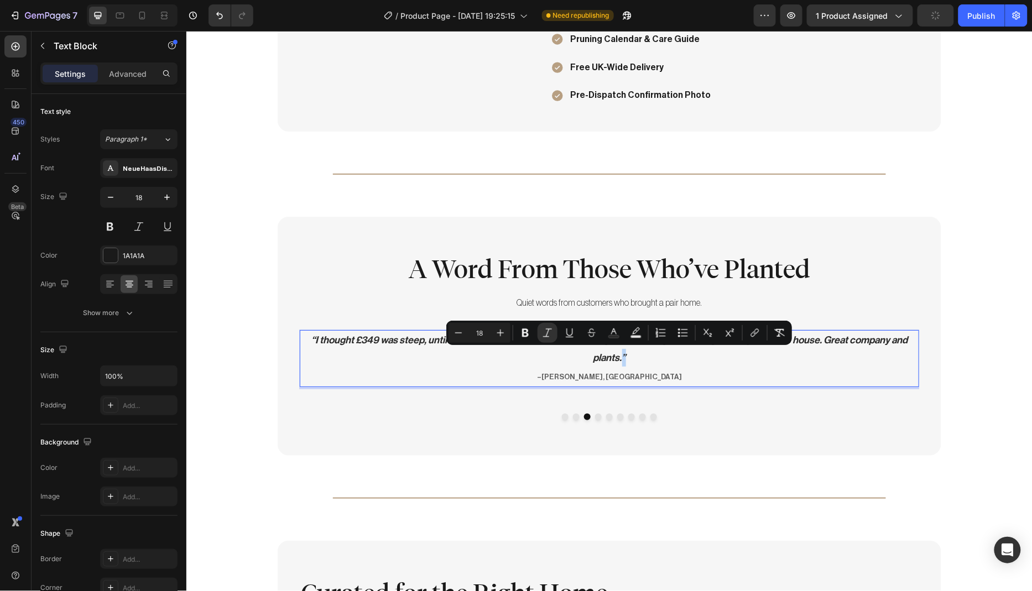
drag, startPoint x: 628, startPoint y: 356, endPoint x: 618, endPoint y: 354, distance: 10.7
click at [618, 354] on p "“I thought £349 was steep, until I saw them outside the door. Now they look lik…" at bounding box center [608, 358] width 617 height 55
click at [562, 414] on button "Dot" at bounding box center [564, 416] width 7 height 7
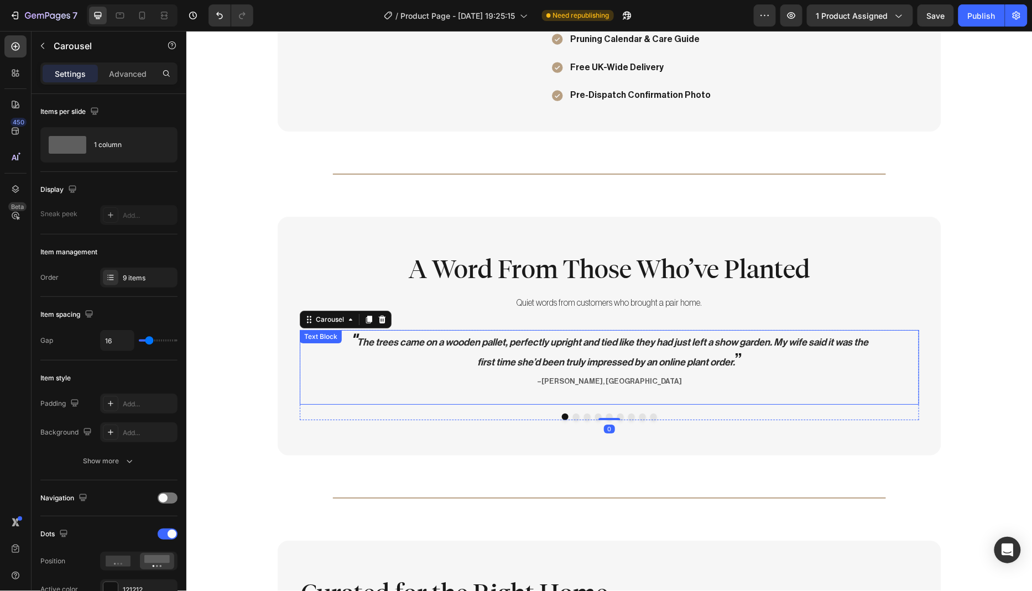
click at [868, 339] on p "" The trees came on a wooden pallet, perfectly upright and tied like they had j…" at bounding box center [608, 360] width 529 height 59
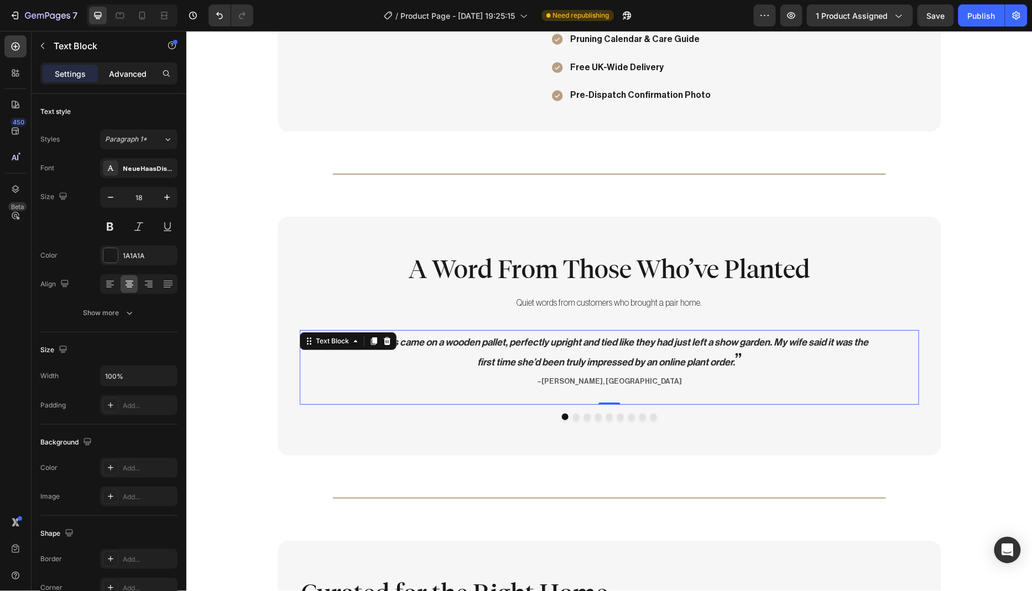
click at [112, 75] on p "Advanced" at bounding box center [128, 74] width 38 height 12
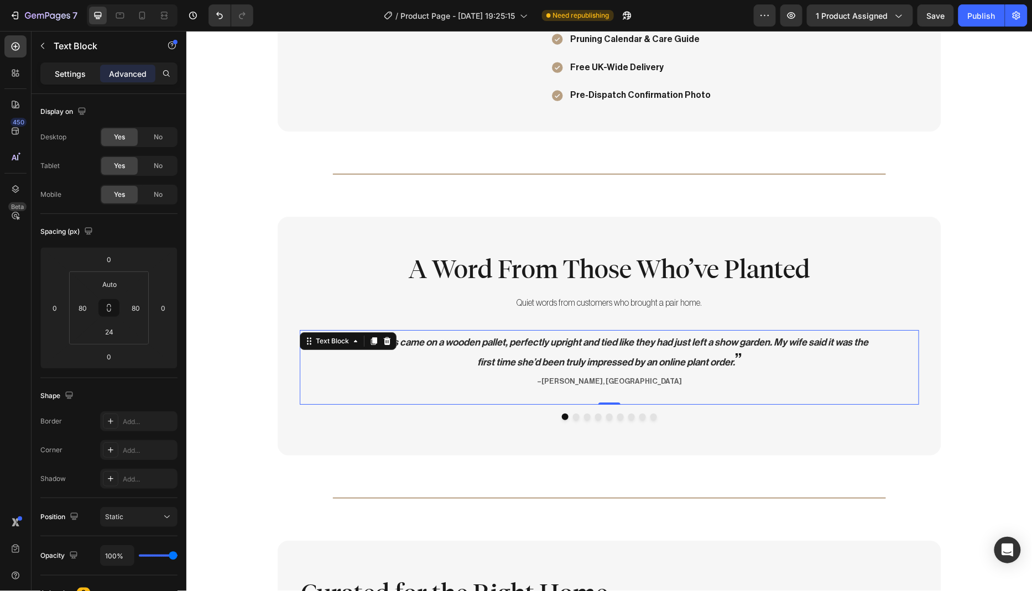
click at [70, 76] on p "Settings" at bounding box center [70, 74] width 31 height 12
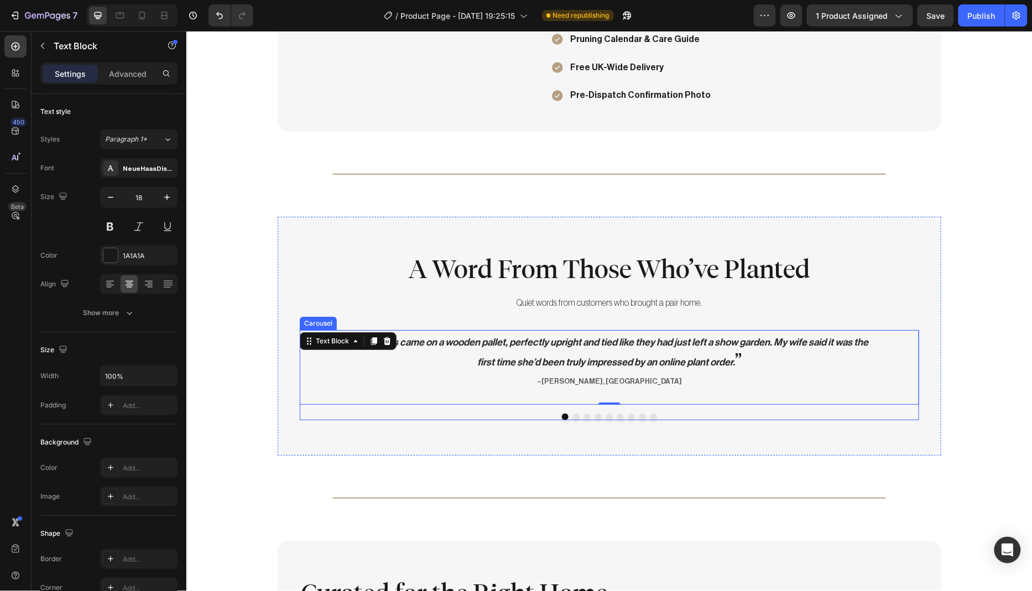
click at [572, 413] on button "Dot" at bounding box center [575, 416] width 7 height 7
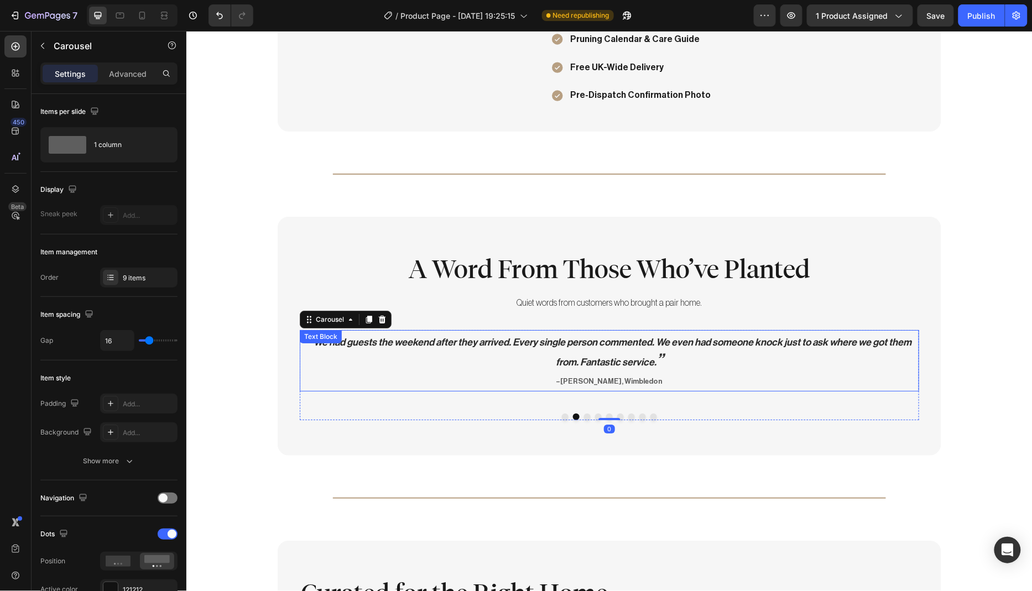
click at [729, 350] on p "" We had guests the weekend after they arrived. Every single person commented. …" at bounding box center [608, 360] width 617 height 59
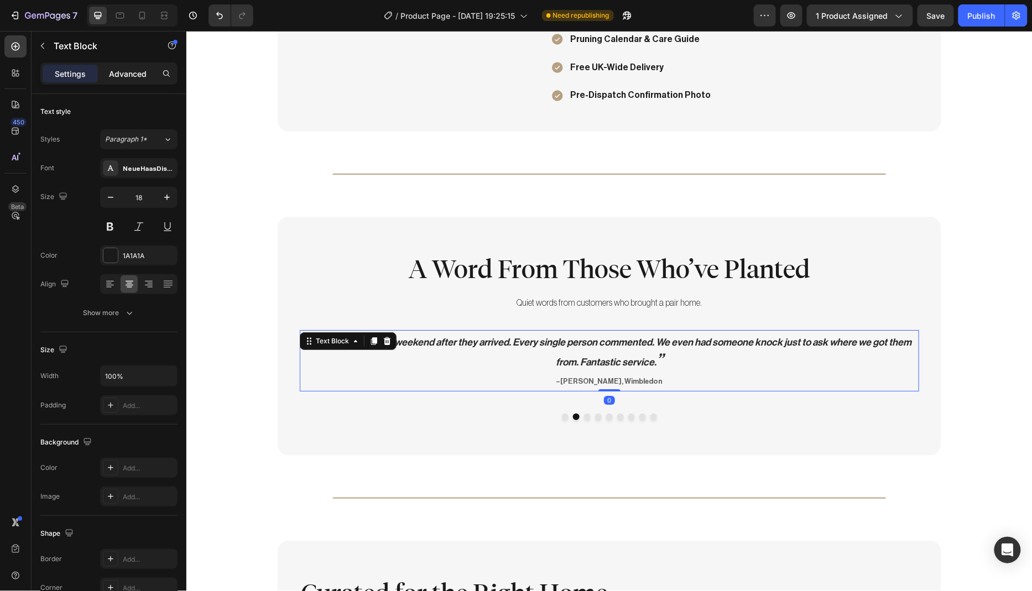
click at [119, 75] on p "Advanced" at bounding box center [128, 74] width 38 height 12
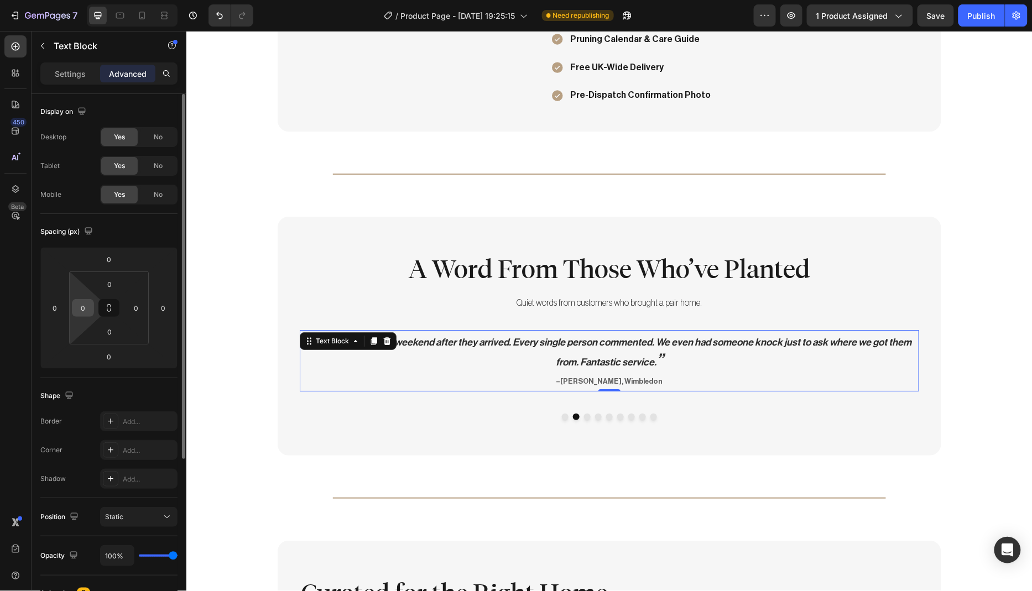
click at [88, 305] on input "0" at bounding box center [83, 308] width 17 height 17
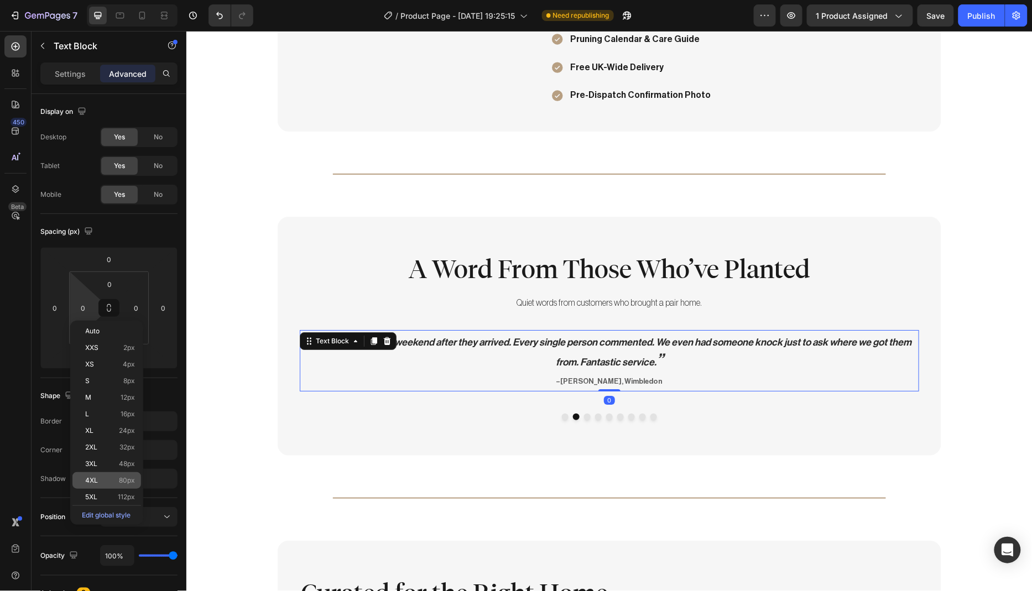
click at [108, 479] on p "4XL 80px" at bounding box center [111, 481] width 50 height 8
type input "80"
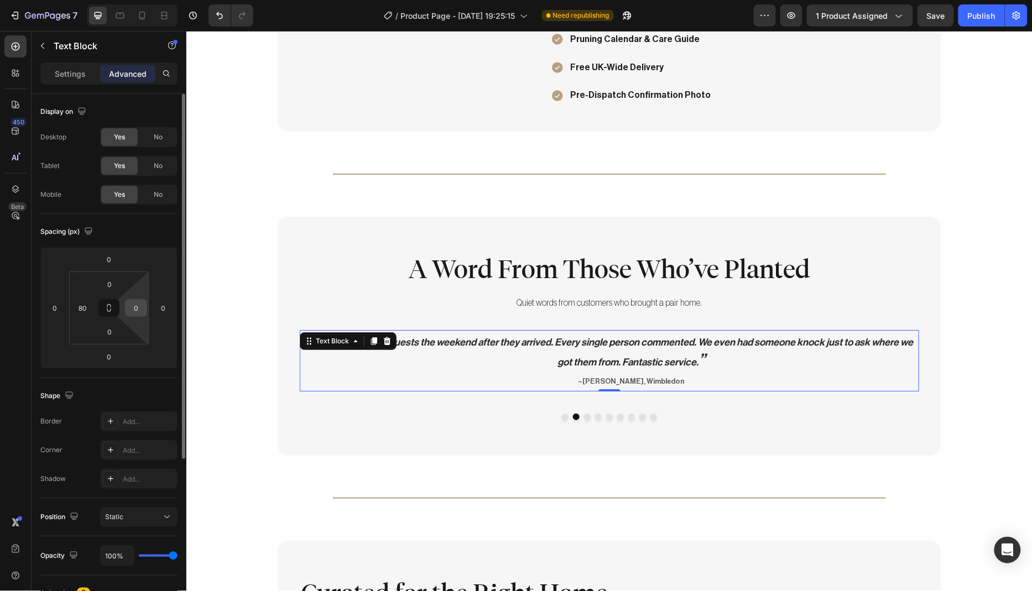
click at [140, 311] on input "0" at bounding box center [136, 308] width 17 height 17
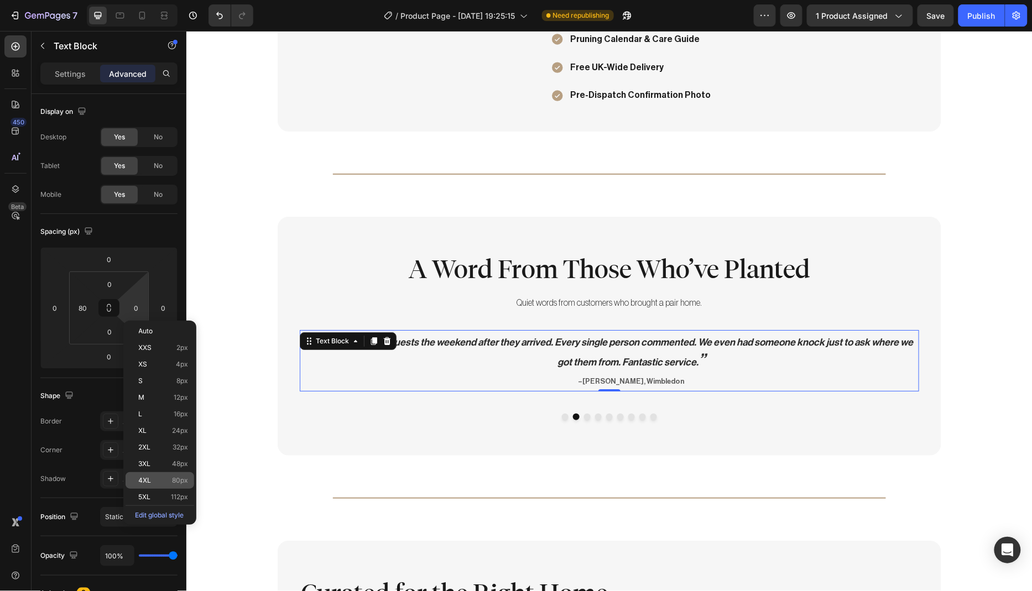
click at [163, 478] on p "4XL 80px" at bounding box center [164, 481] width 50 height 8
type input "80"
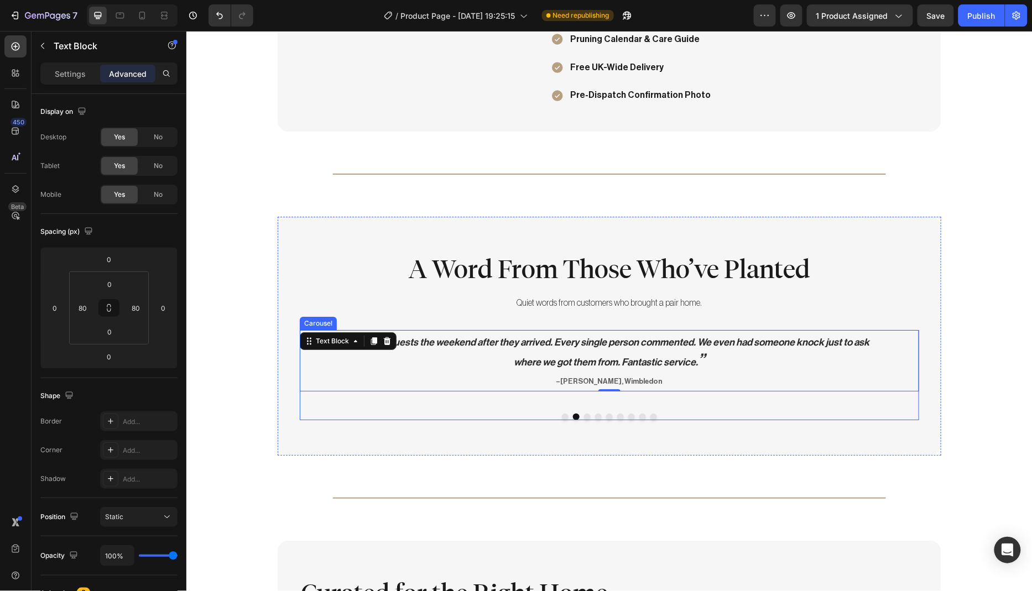
click at [583, 413] on button "Dot" at bounding box center [586, 416] width 7 height 7
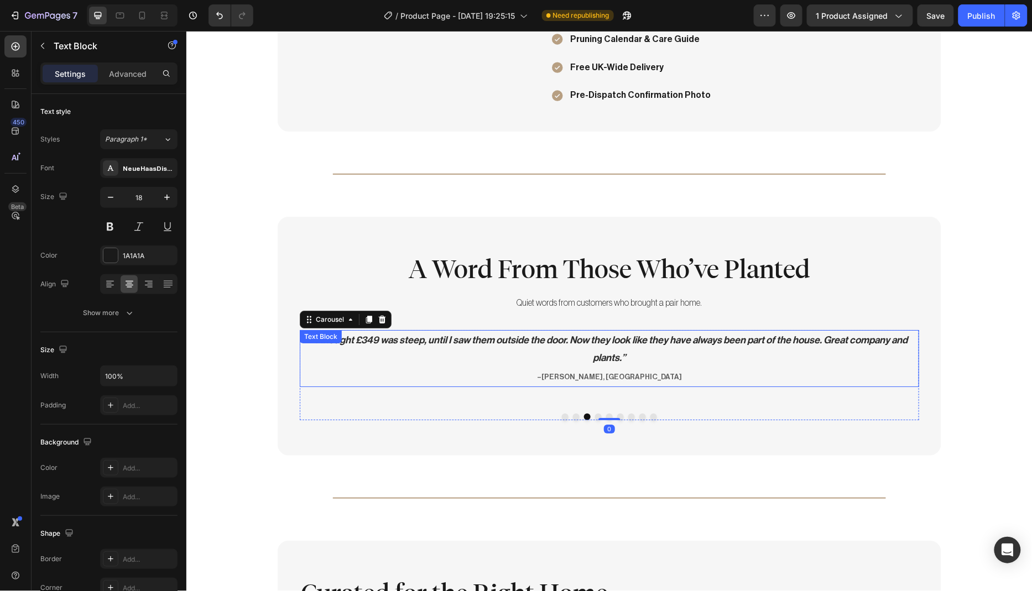
click at [575, 355] on p "“I thought £349 was steep, until I saw them outside the door. Now they look lik…" at bounding box center [608, 358] width 617 height 55
click at [119, 79] on p "Advanced" at bounding box center [128, 74] width 38 height 12
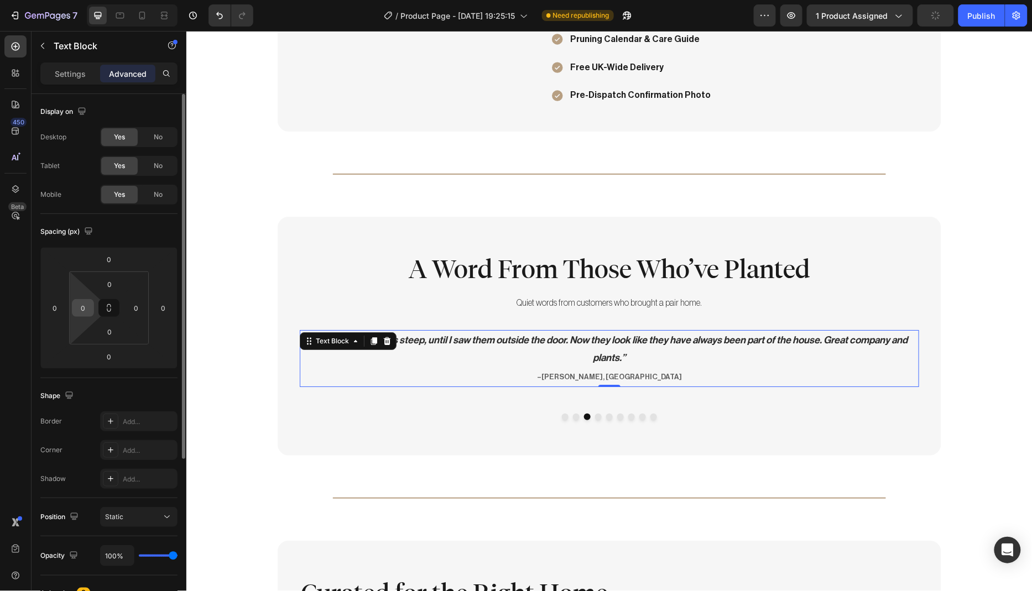
click at [86, 308] on input "0" at bounding box center [83, 308] width 17 height 17
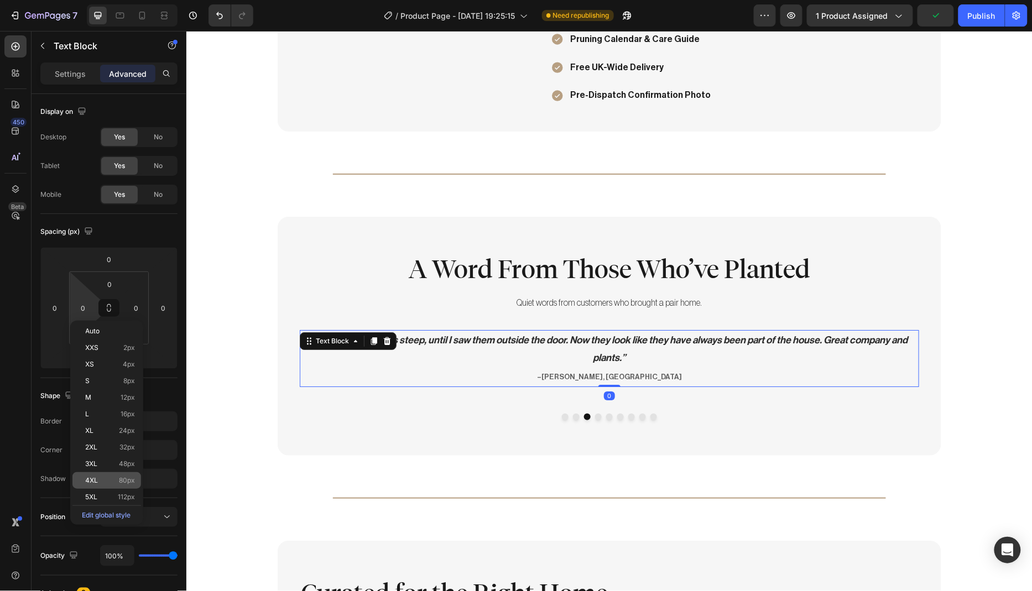
click at [125, 474] on div "4XL 80px" at bounding box center [106, 480] width 69 height 17
type input "80"
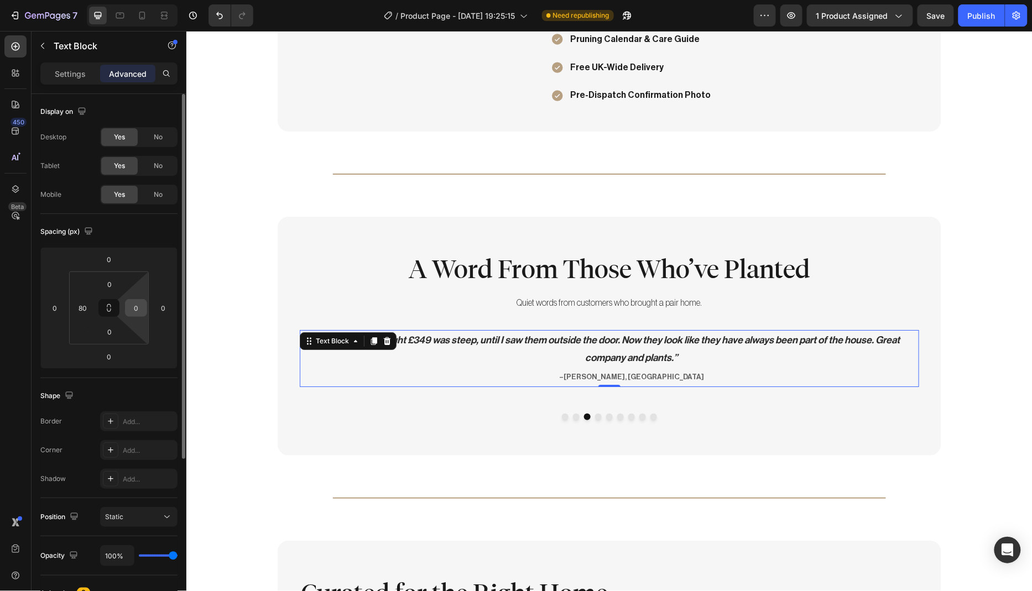
click at [138, 308] on input "0" at bounding box center [136, 308] width 17 height 17
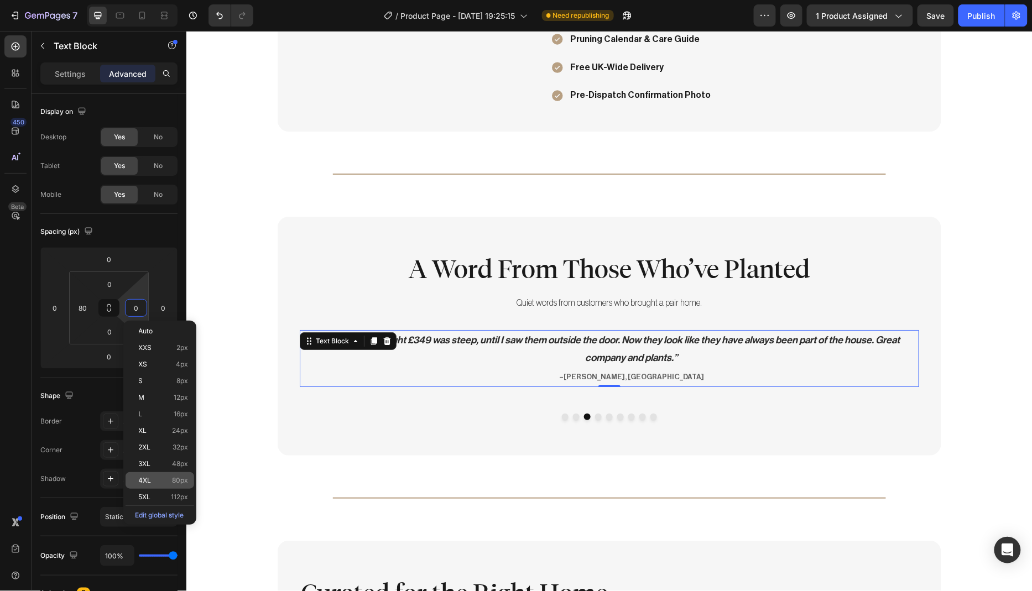
click at [164, 475] on div "4XL 80px" at bounding box center [159, 480] width 69 height 17
type input "80"
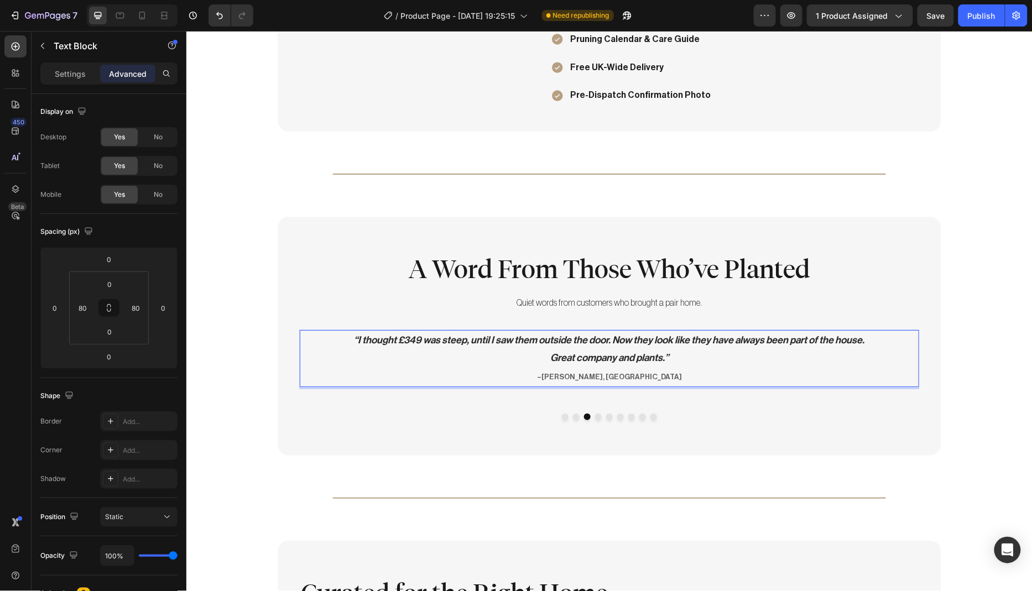
click at [666, 352] on p "“I thought £349 was steep, until I saw them outside the door. Now they look lik…" at bounding box center [608, 358] width 529 height 55
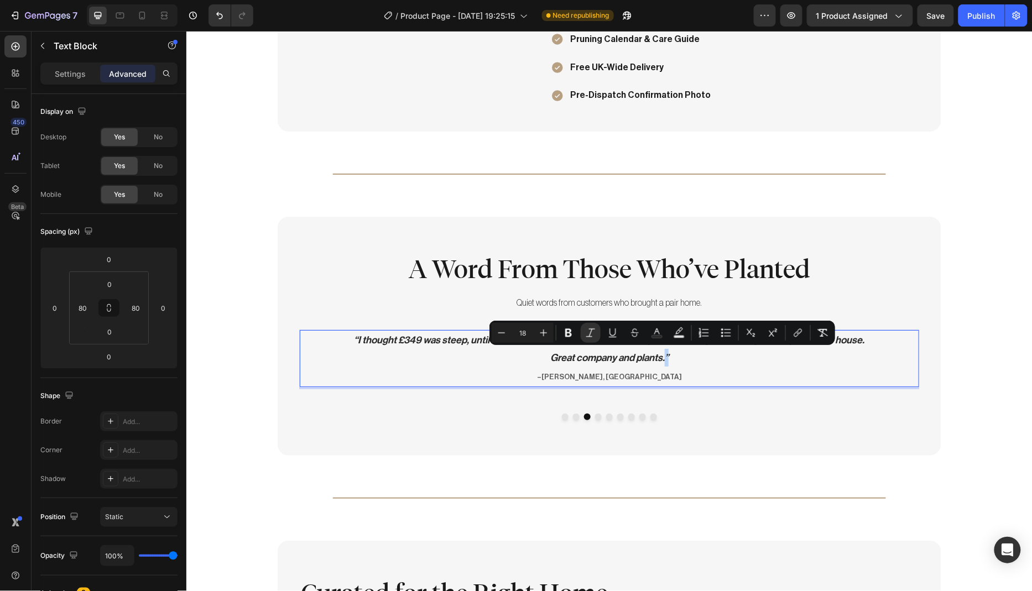
drag, startPoint x: 666, startPoint y: 353, endPoint x: 660, endPoint y: 352, distance: 6.1
click at [660, 352] on p "“I thought £349 was steep, until I saw them outside the door. Now they look lik…" at bounding box center [608, 358] width 529 height 55
click at [542, 331] on icon "Editor contextual toolbar" at bounding box center [543, 332] width 11 height 11
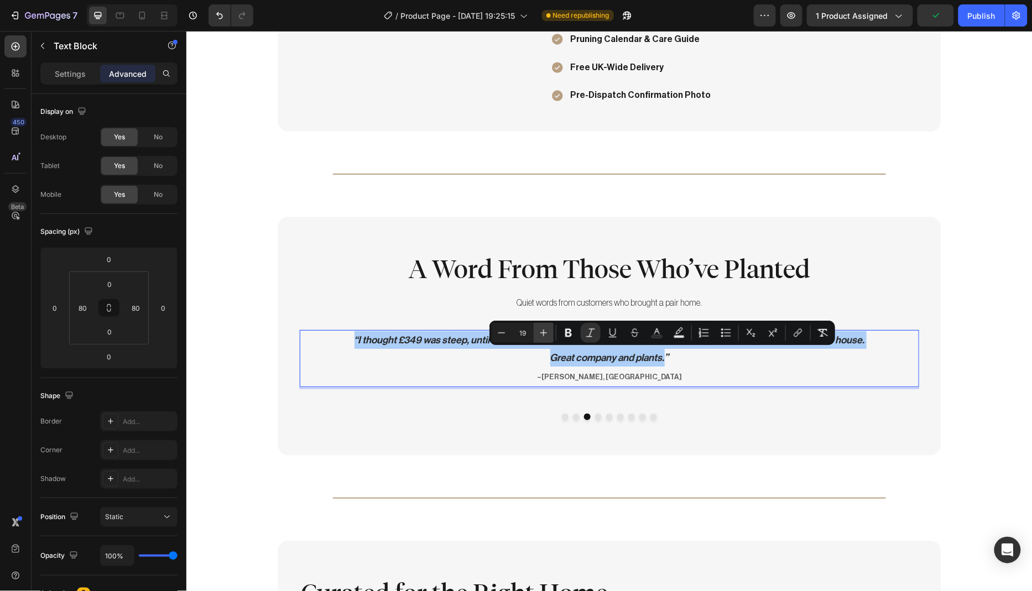
click at [542, 331] on icon "Editor contextual toolbar" at bounding box center [543, 332] width 11 height 11
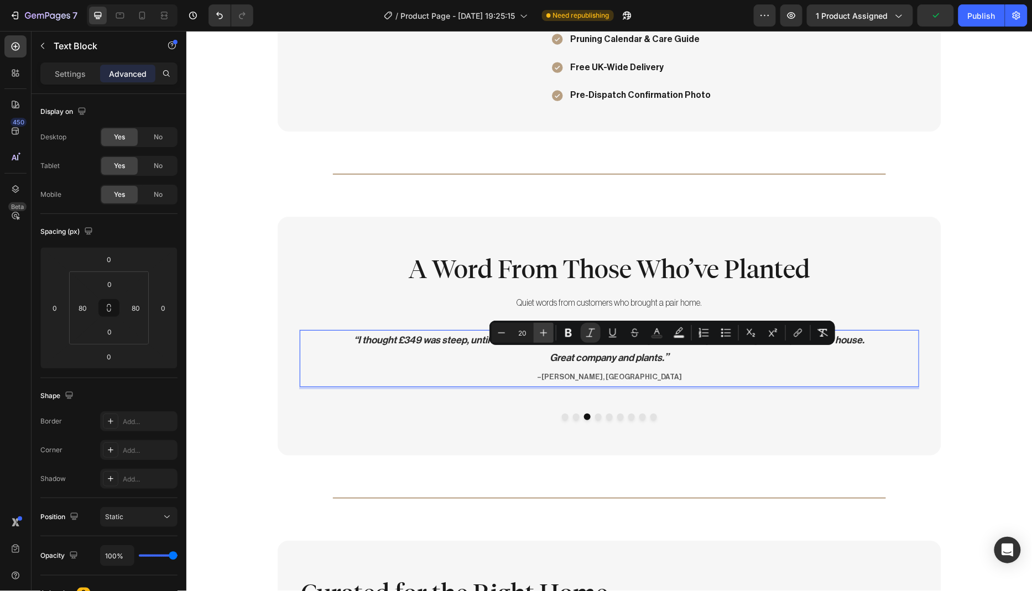
click at [542, 331] on icon "Editor contextual toolbar" at bounding box center [543, 332] width 11 height 11
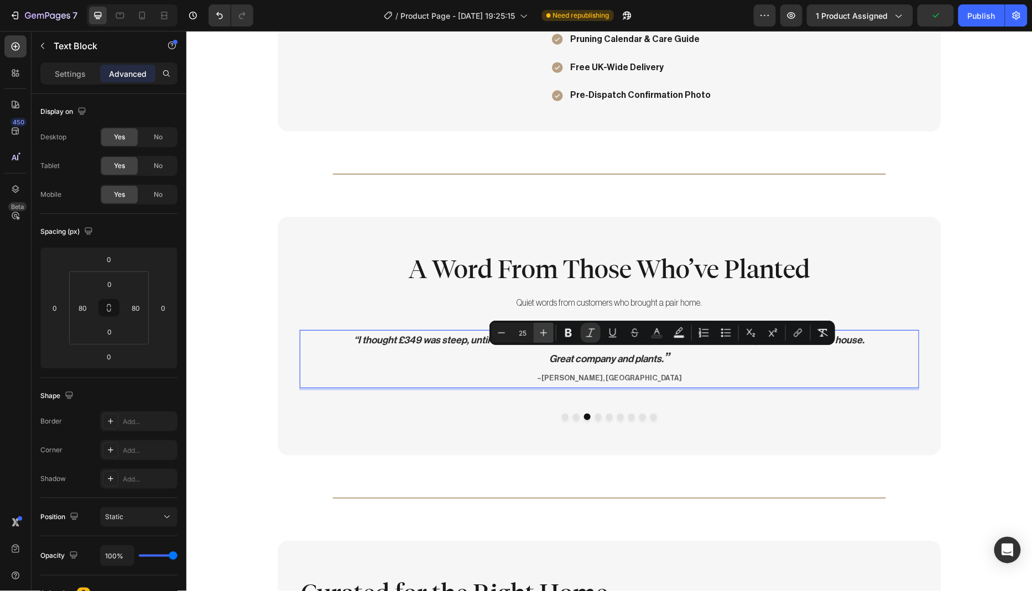
click at [542, 331] on icon "Editor contextual toolbar" at bounding box center [543, 332] width 11 height 11
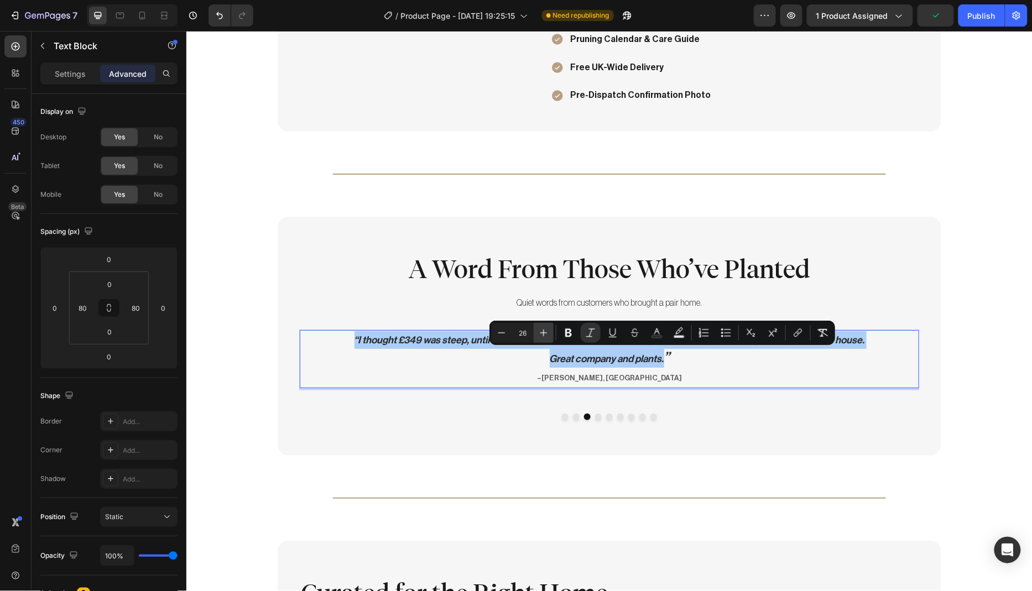
click at [542, 331] on icon "Editor contextual toolbar" at bounding box center [543, 332] width 11 height 11
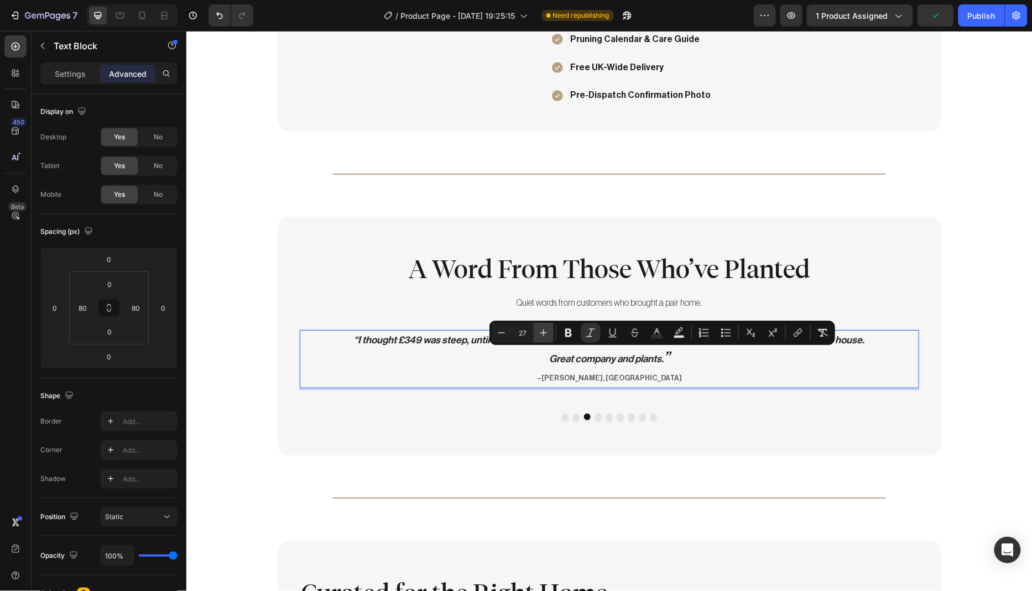
click at [542, 331] on icon "Editor contextual toolbar" at bounding box center [543, 332] width 11 height 11
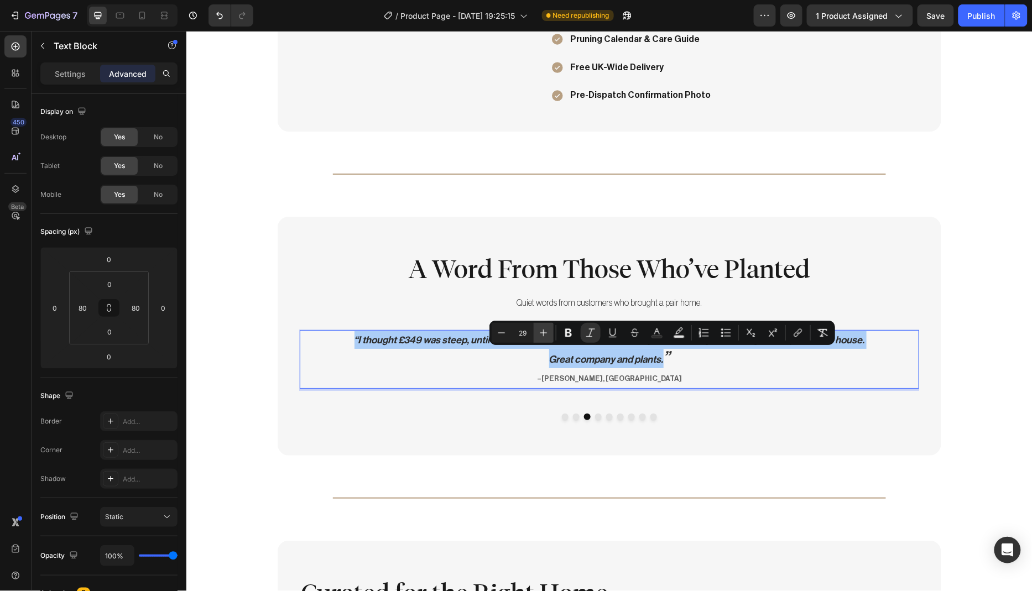
click at [542, 331] on icon "Editor contextual toolbar" at bounding box center [543, 332] width 11 height 11
type input "30"
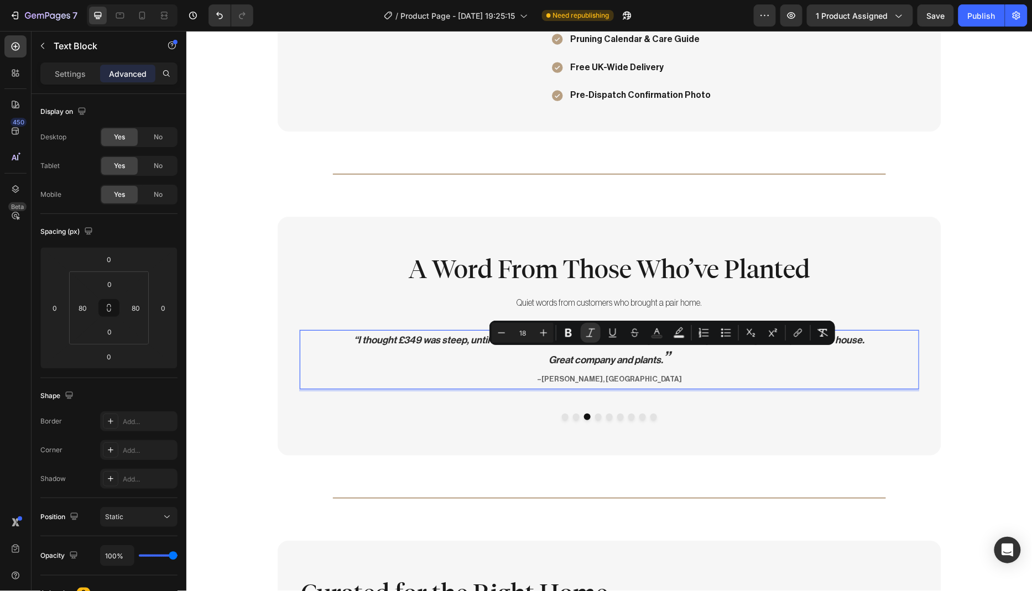
click at [347, 334] on p "“I thought £349 was steep, until I saw them outside the door. Now they look lik…" at bounding box center [608, 359] width 529 height 57
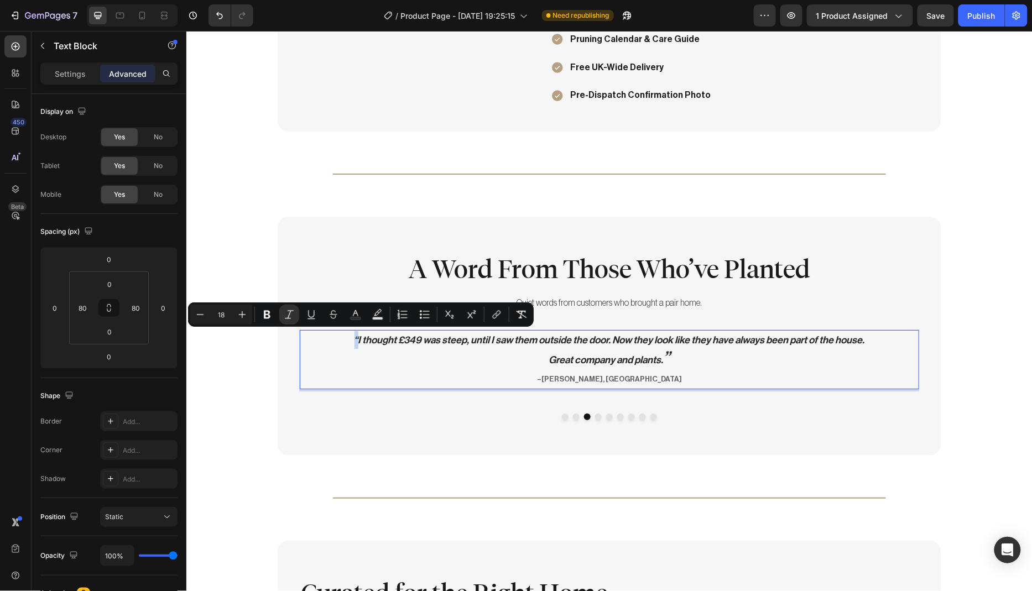
click at [352, 334] on p "“I thought £349 was steep, until I saw them outside the door. Now they look lik…" at bounding box center [608, 359] width 529 height 57
click at [246, 317] on icon "Editor contextual toolbar" at bounding box center [242, 314] width 11 height 11
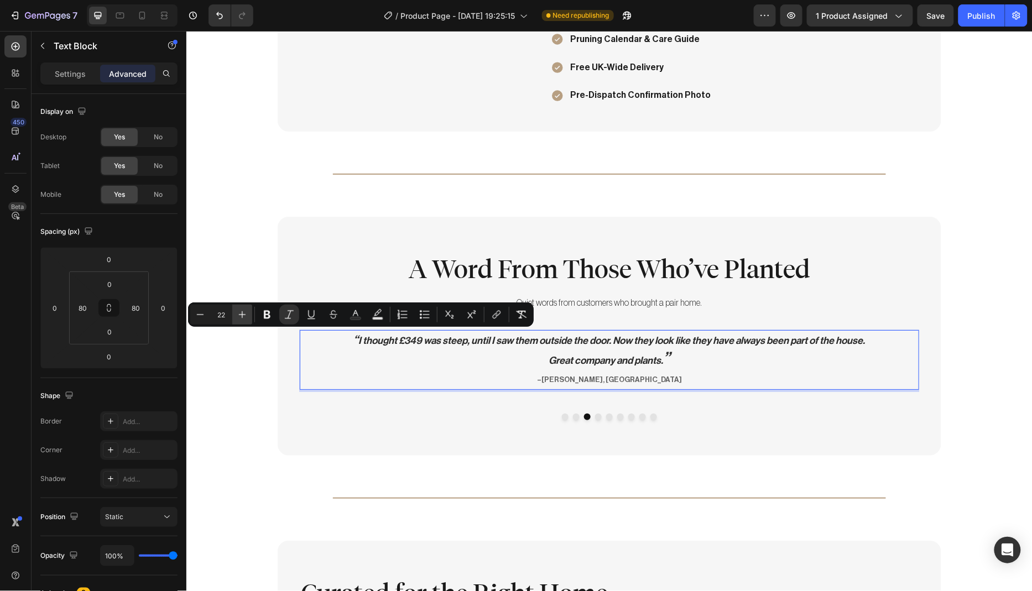
click at [246, 317] on icon "Editor contextual toolbar" at bounding box center [242, 314] width 11 height 11
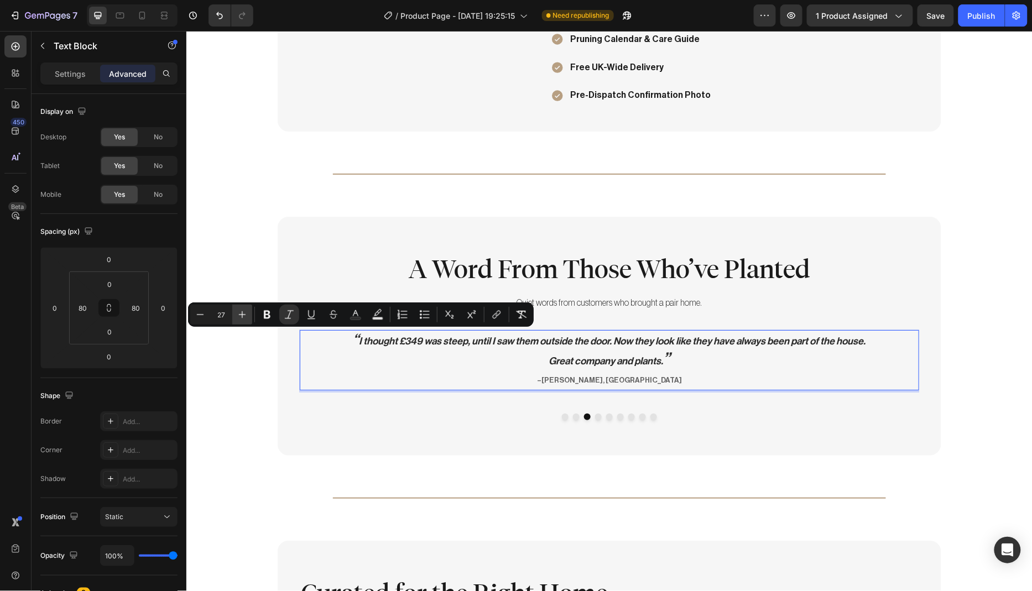
click at [246, 317] on icon "Editor contextual toolbar" at bounding box center [242, 314] width 11 height 11
type input "30"
click at [355, 332] on p "“ I thought £349 was steep, until I saw them outside the door. Now they look li…" at bounding box center [608, 360] width 529 height 59
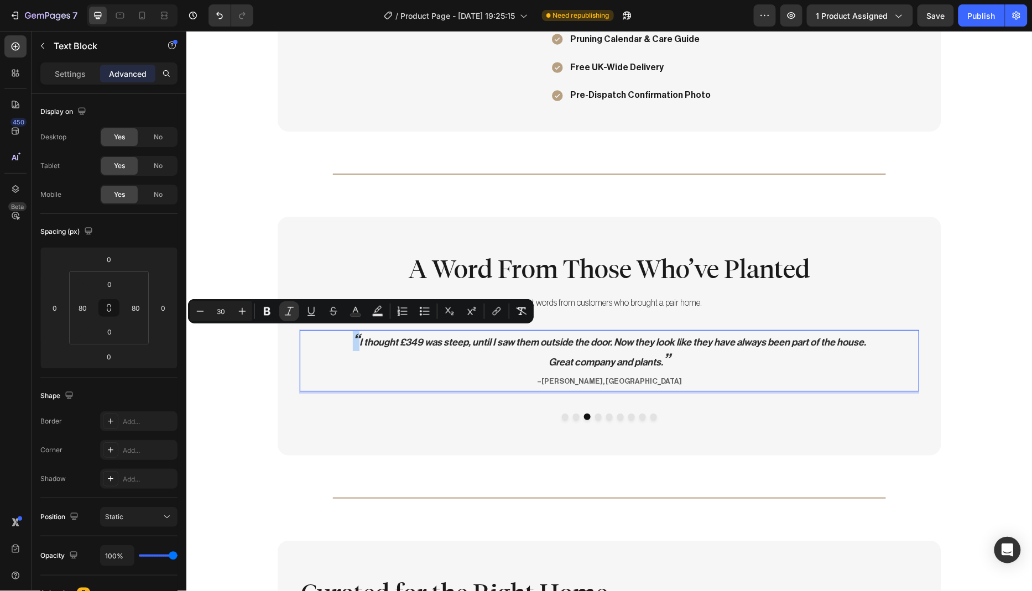
drag, startPoint x: 349, startPoint y: 333, endPoint x: 355, endPoint y: 334, distance: 5.6
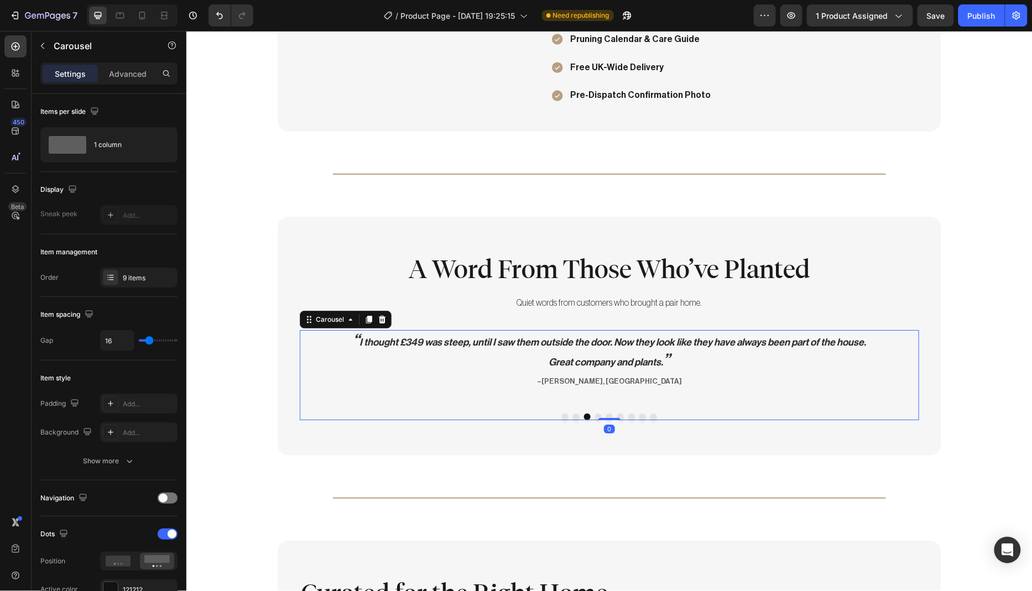
click at [572, 413] on button "Dot" at bounding box center [575, 416] width 7 height 7
click at [353, 336] on div "" We had guests the weekend after they arrived. Every single person commented. …" at bounding box center [608, 359] width 619 height 61
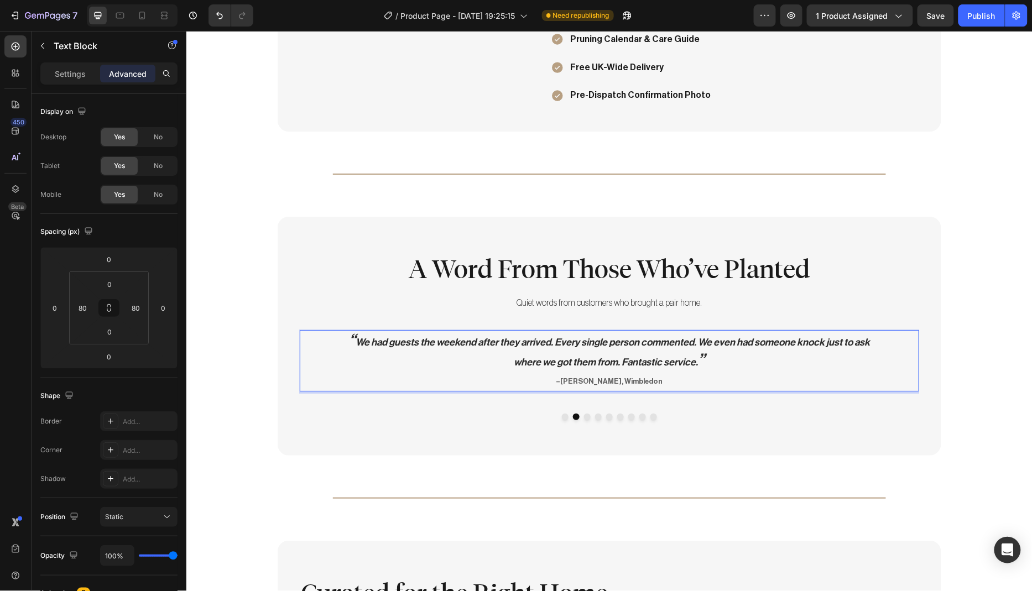
click at [394, 359] on p "“ We had guests the weekend after they arrived. Every single person commented. …" at bounding box center [608, 360] width 529 height 59
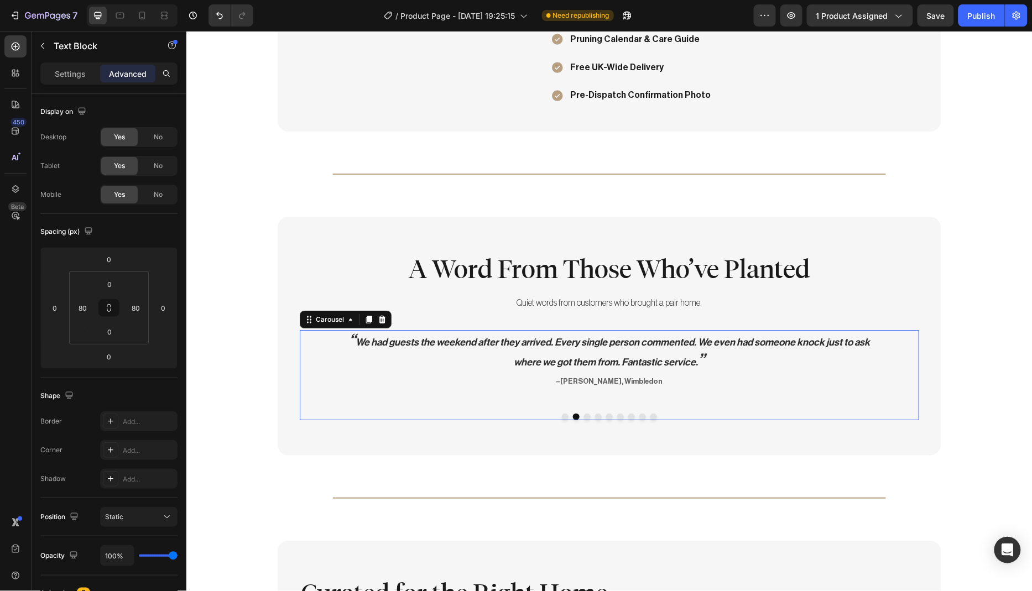
click at [561, 414] on button "Dot" at bounding box center [564, 416] width 7 height 7
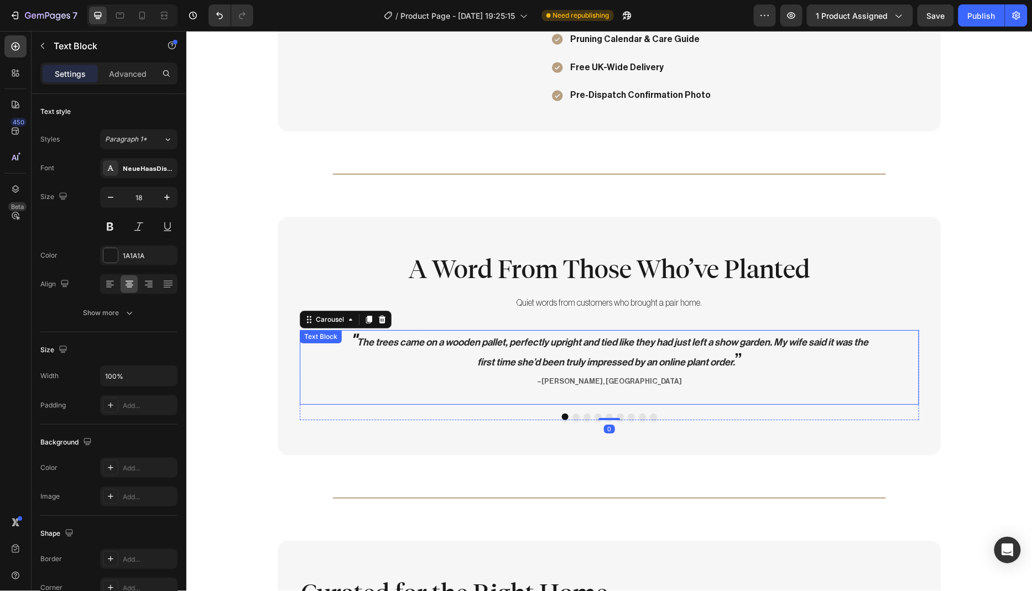
click at [354, 336] on div "" The trees came on a wooden pallet, perfectly upright and tied like they had j…" at bounding box center [608, 366] width 619 height 75
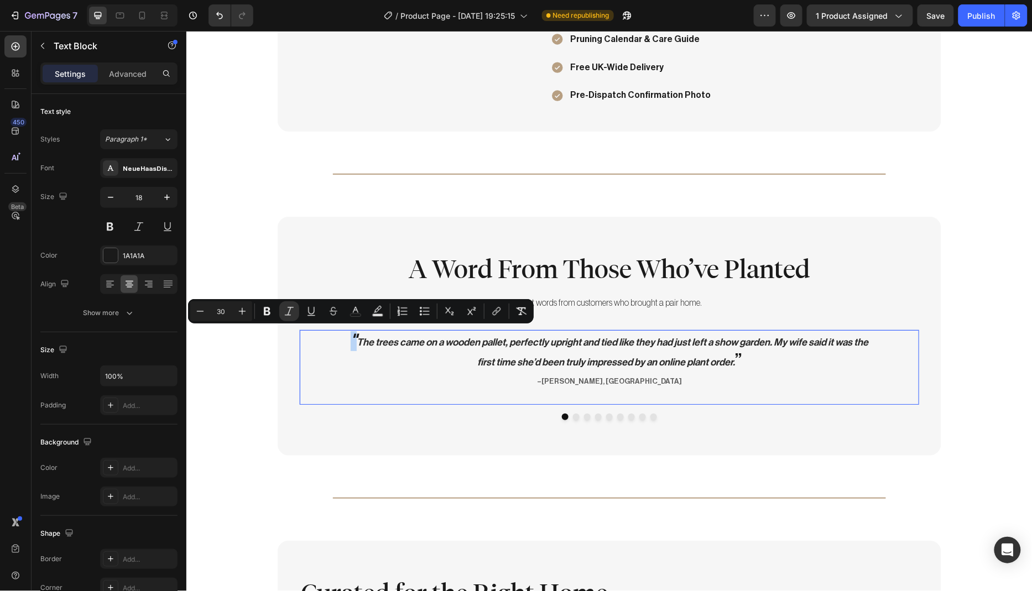
drag, startPoint x: 353, startPoint y: 336, endPoint x: 347, endPoint y: 337, distance: 6.1
click at [347, 337] on p "" The trees came on a wooden pallet, perfectly upright and tied like they had j…" at bounding box center [608, 360] width 529 height 59
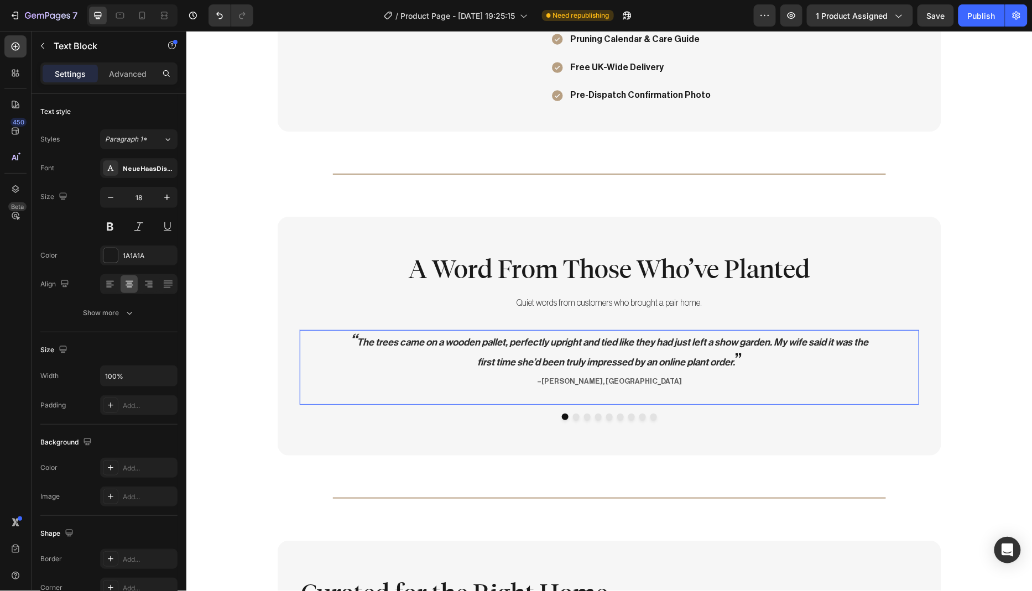
click at [375, 364] on p "“ The trees came on a wooden pallet, perfectly upright and tied like they had j…" at bounding box center [608, 360] width 529 height 59
click at [726, 433] on div "A Word From Those Who’ve Planted Heading Quiet words from customers who brought…" at bounding box center [608, 335] width 663 height 239
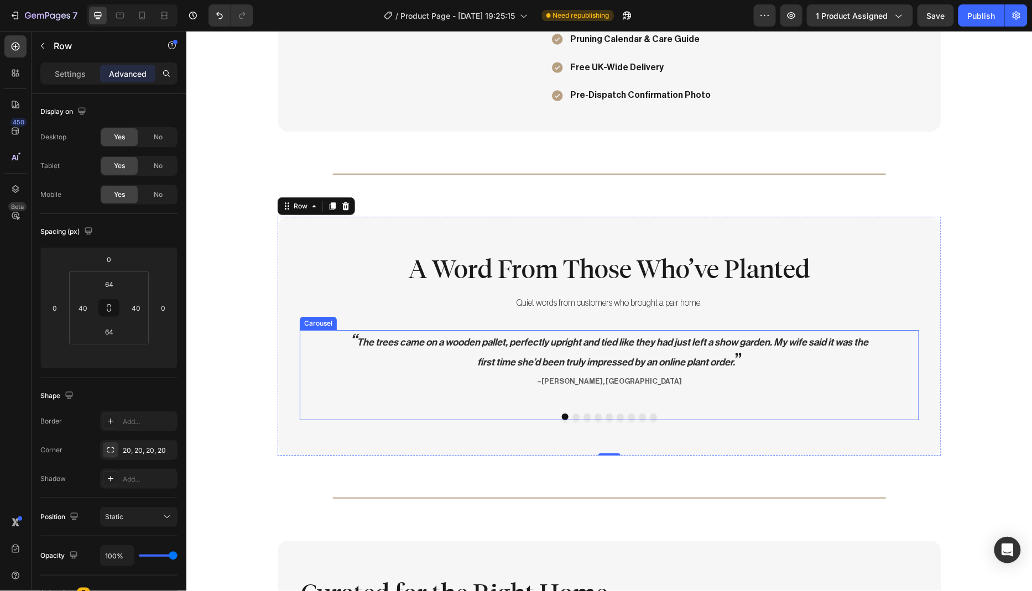
click at [572, 415] on button "Dot" at bounding box center [575, 416] width 7 height 7
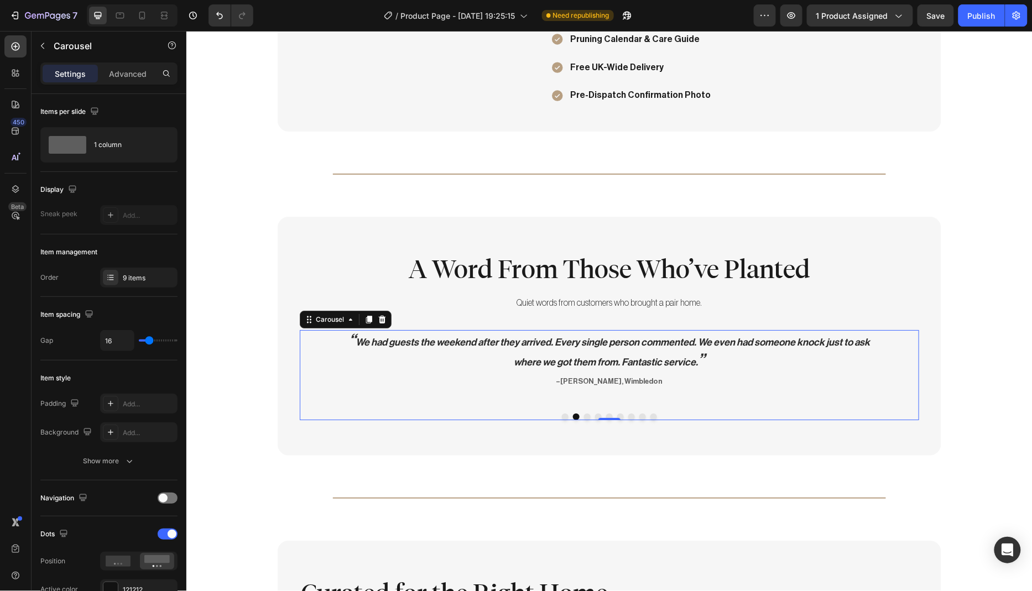
click at [583, 414] on button "Dot" at bounding box center [586, 416] width 7 height 7
click at [594, 413] on button "Dot" at bounding box center [597, 416] width 7 height 7
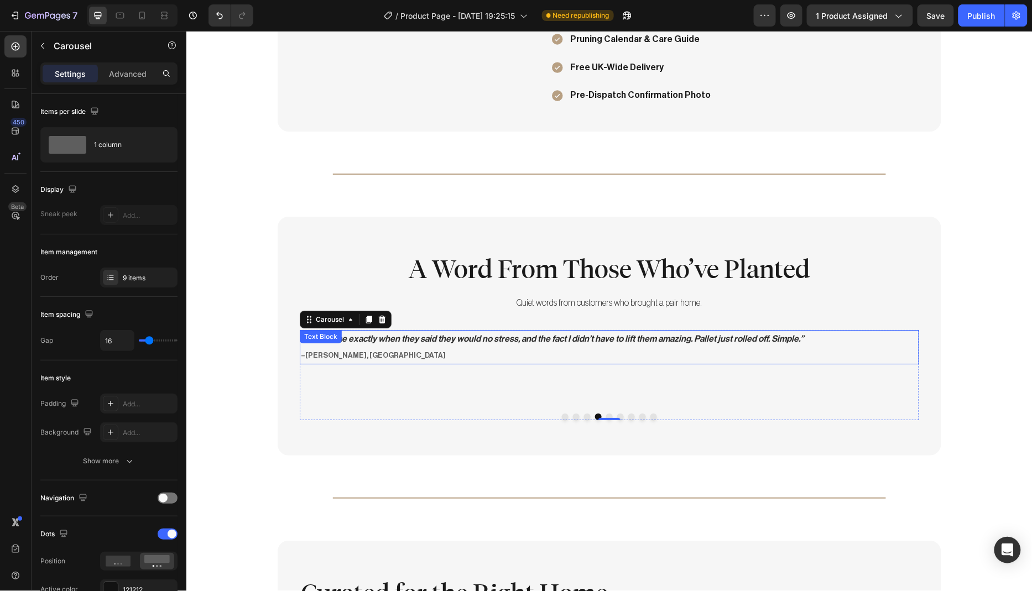
click at [585, 338] on icon "“They came exactly when they said they would no stress, and the fact I didn’t h…" at bounding box center [551, 338] width 503 height 9
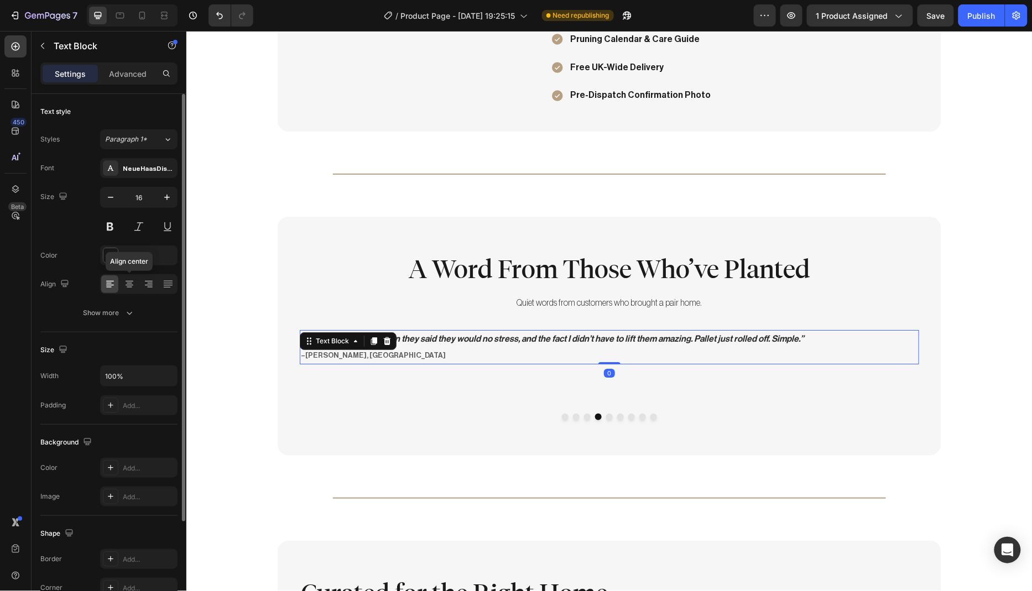
click at [130, 285] on icon at bounding box center [129, 284] width 11 height 11
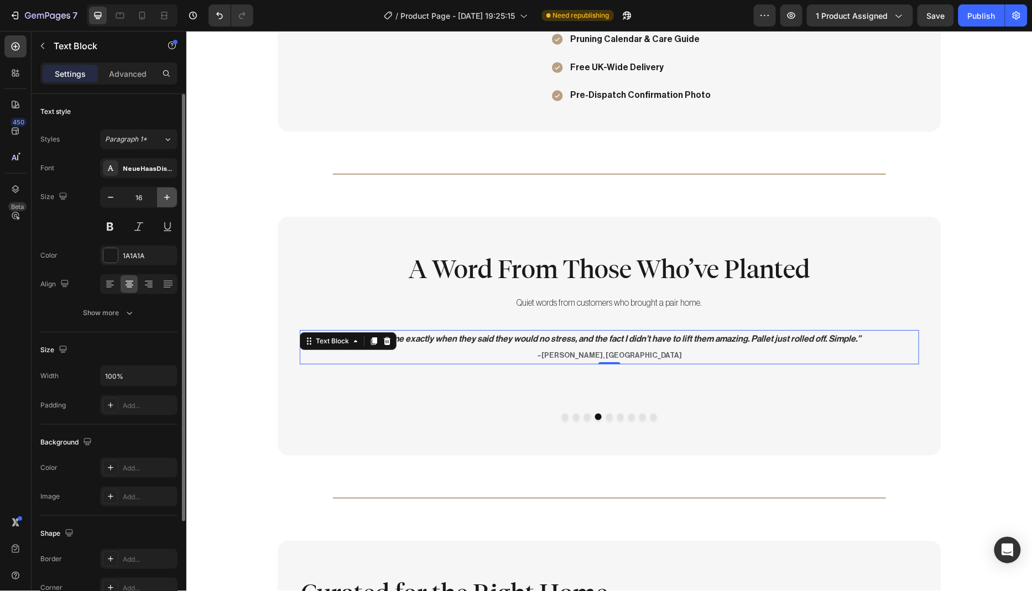
click at [164, 201] on icon "button" at bounding box center [166, 197] width 11 height 11
type input "18"
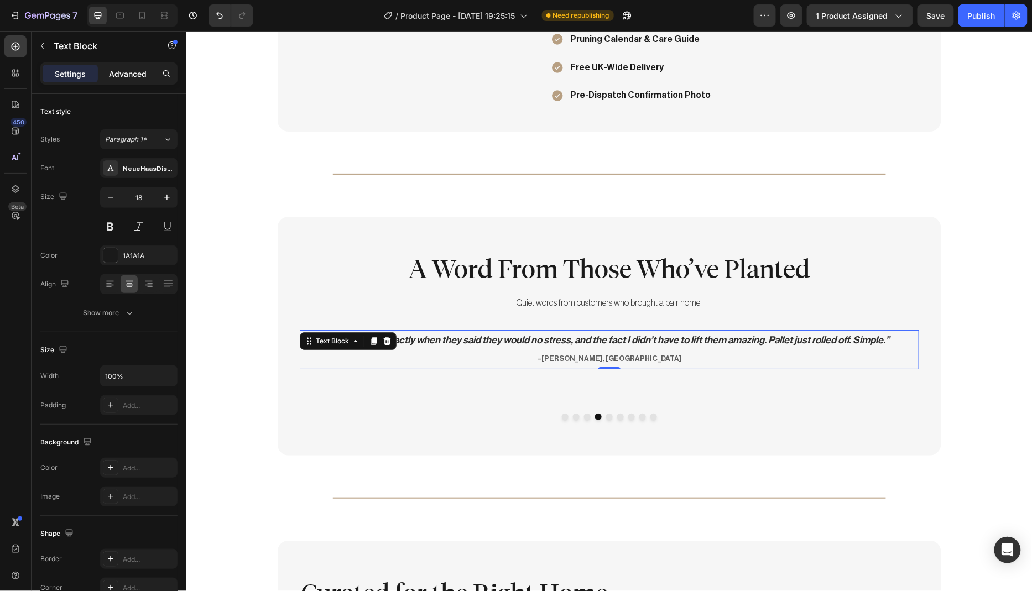
click at [131, 75] on p "Advanced" at bounding box center [128, 74] width 38 height 12
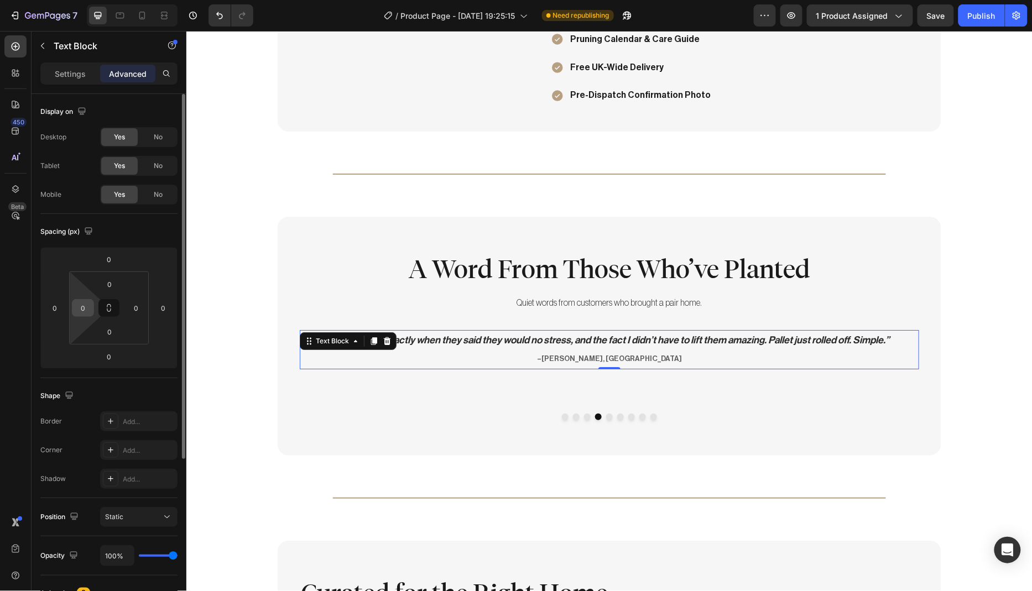
click at [87, 308] on input "0" at bounding box center [83, 308] width 17 height 17
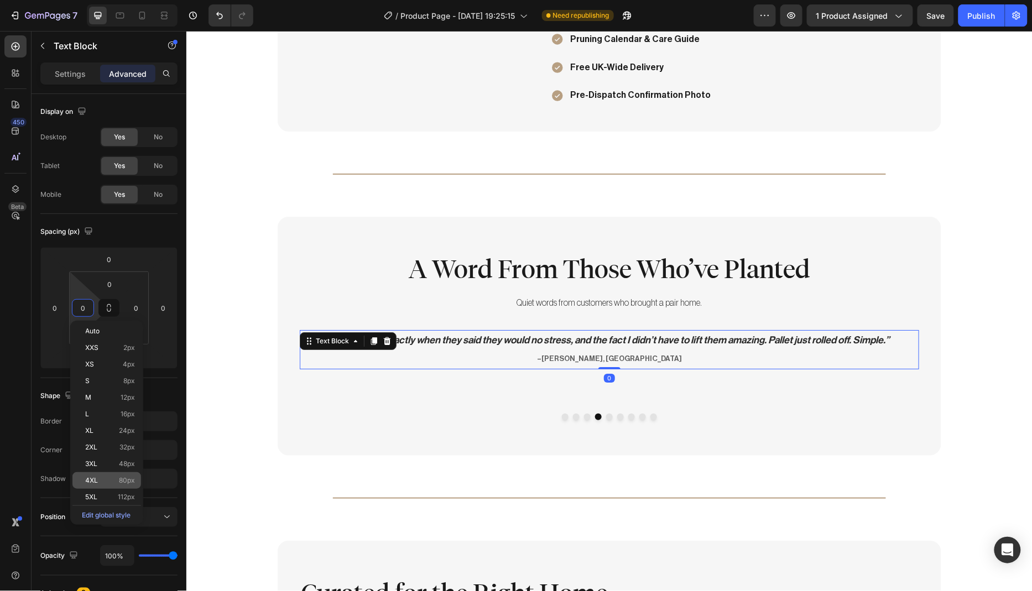
click at [125, 477] on span "80px" at bounding box center [127, 481] width 16 height 8
type input "80"
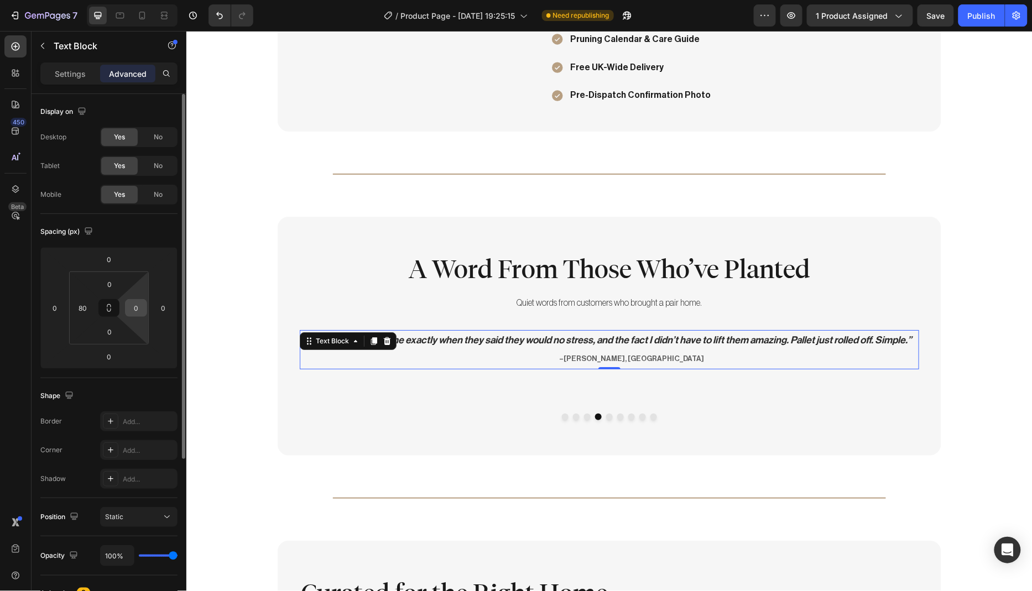
click at [140, 306] on input "0" at bounding box center [136, 308] width 17 height 17
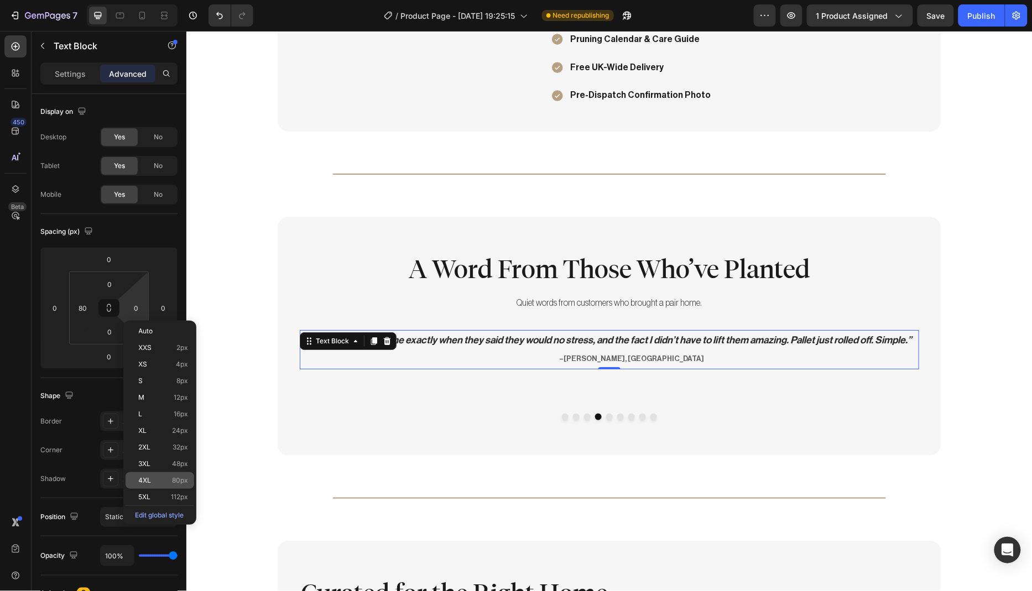
click at [164, 477] on p "4XL 80px" at bounding box center [164, 481] width 50 height 8
type input "80"
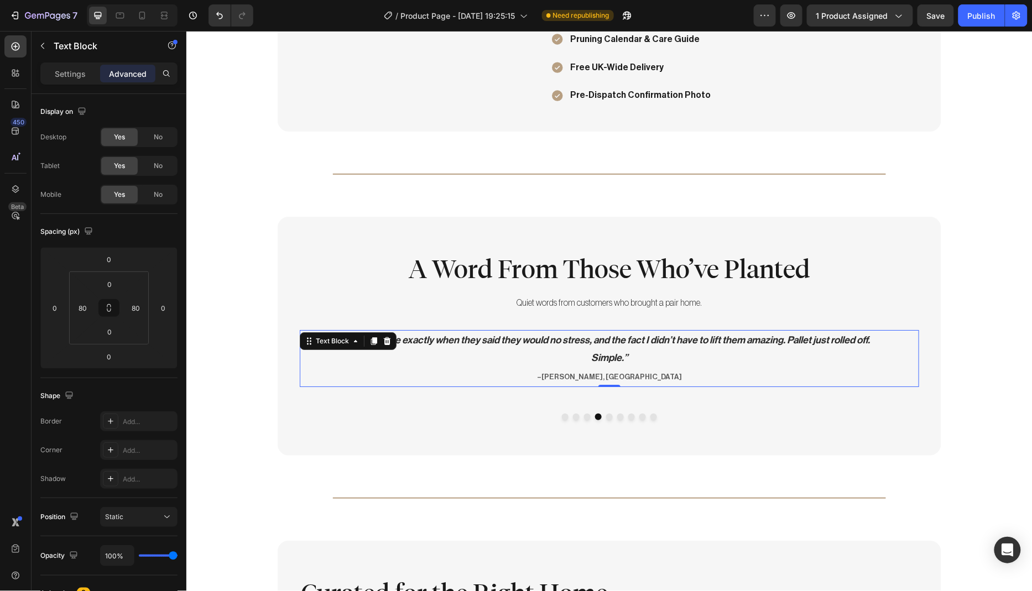
click at [627, 350] on p "“They came exactly when they said they would no stress, and the fact I didn’t h…" at bounding box center [608, 358] width 529 height 55
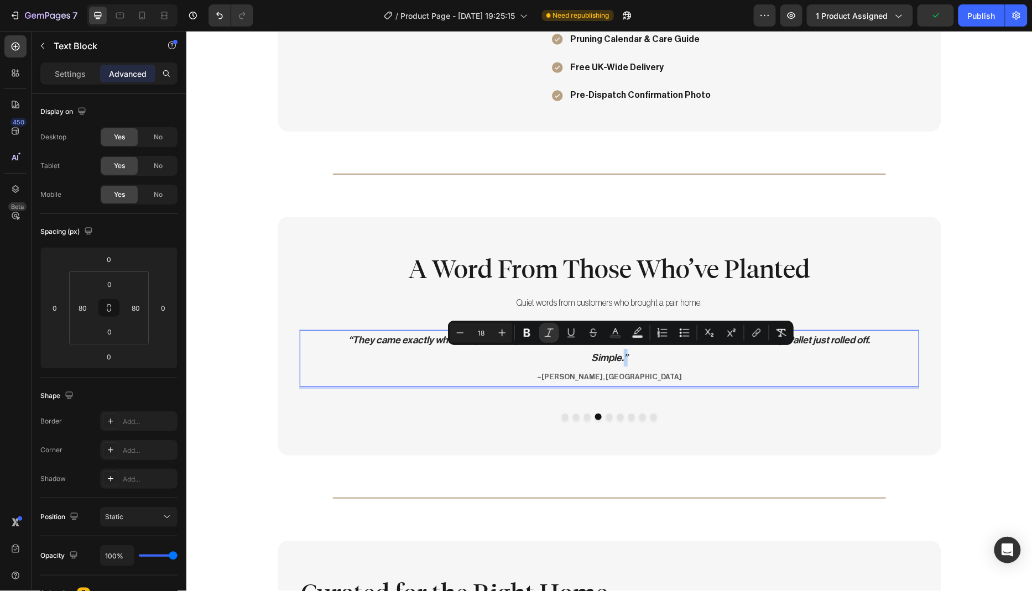
drag, startPoint x: 627, startPoint y: 352, endPoint x: 619, endPoint y: 352, distance: 7.7
click at [619, 352] on p "“They came exactly when they said they would no stress, and the fact I didn’t h…" at bounding box center [608, 358] width 529 height 55
click at [500, 335] on icon "Editor contextual toolbar" at bounding box center [501, 332] width 11 height 11
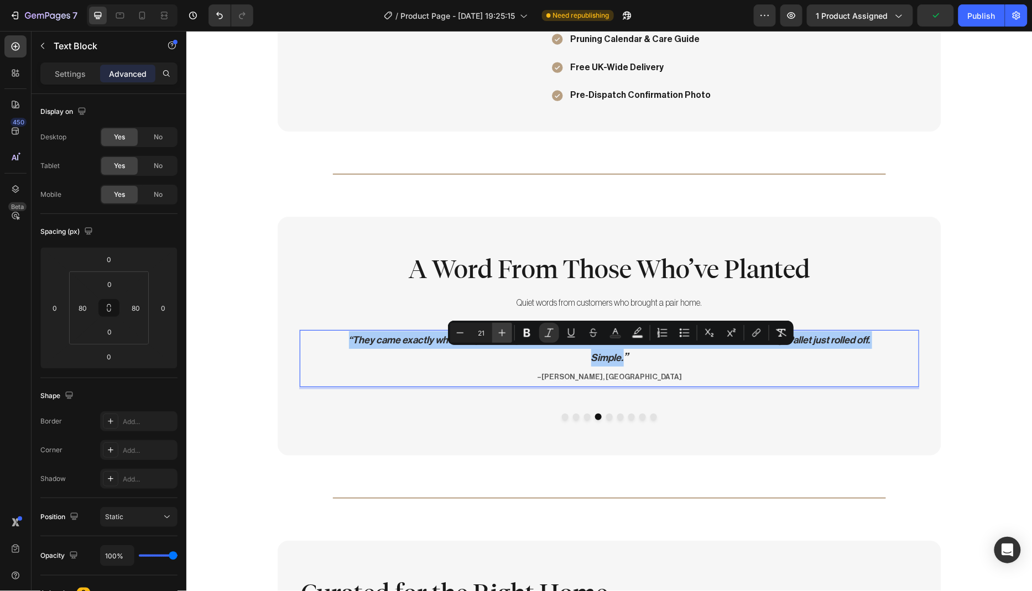
click at [500, 335] on icon "Editor contextual toolbar" at bounding box center [501, 332] width 11 height 11
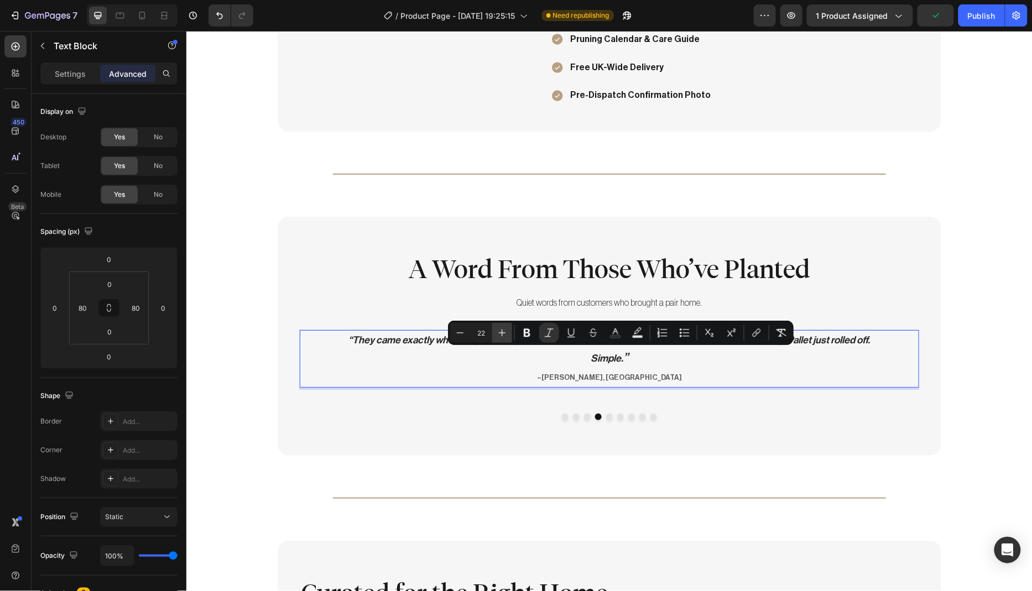
click at [500, 335] on icon "Editor contextual toolbar" at bounding box center [501, 332] width 11 height 11
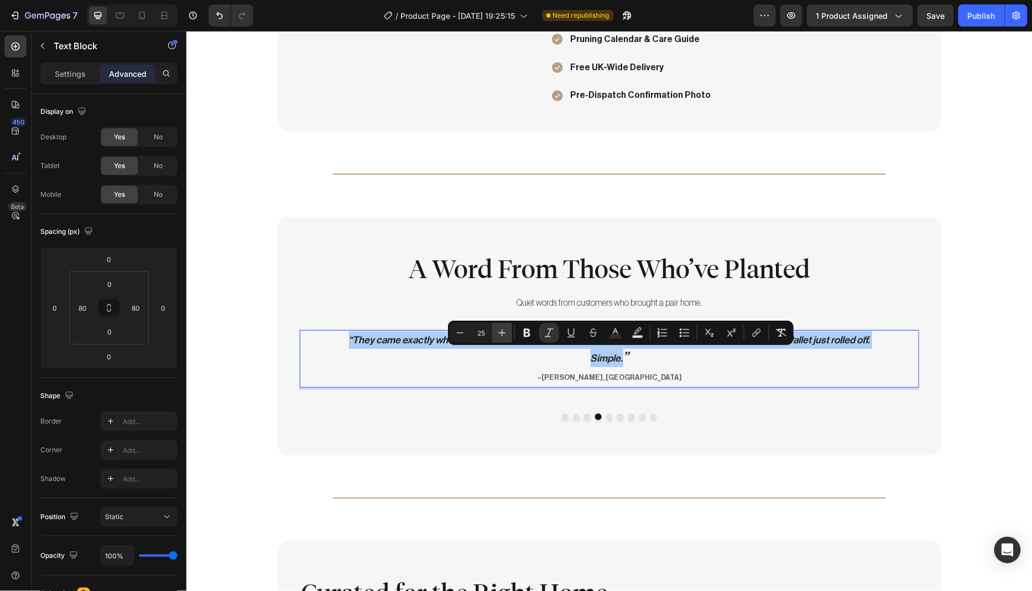
click at [500, 335] on icon "Editor contextual toolbar" at bounding box center [501, 332] width 11 height 11
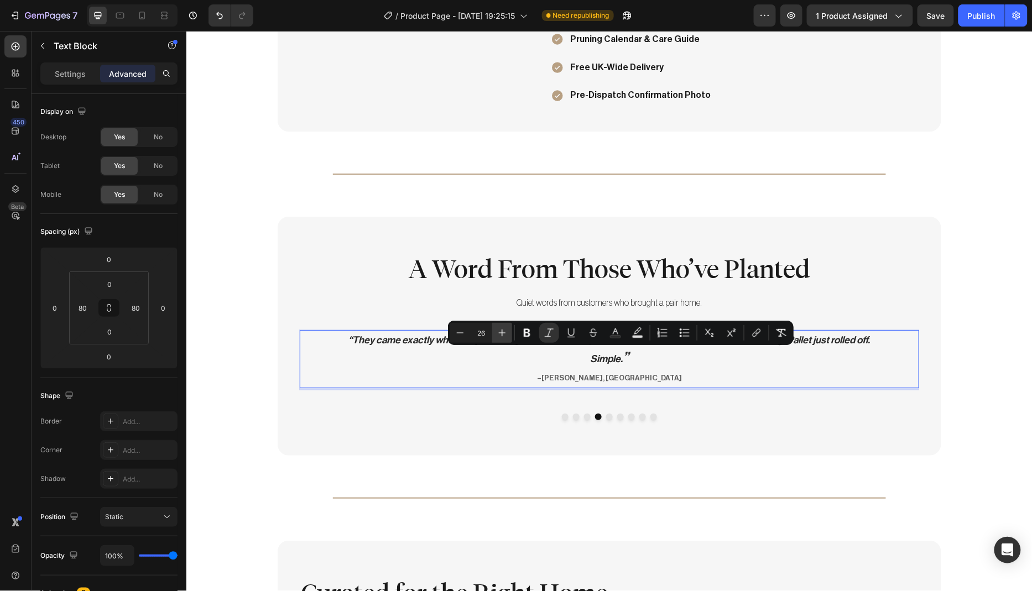
click at [500, 335] on icon "Editor contextual toolbar" at bounding box center [501, 332] width 11 height 11
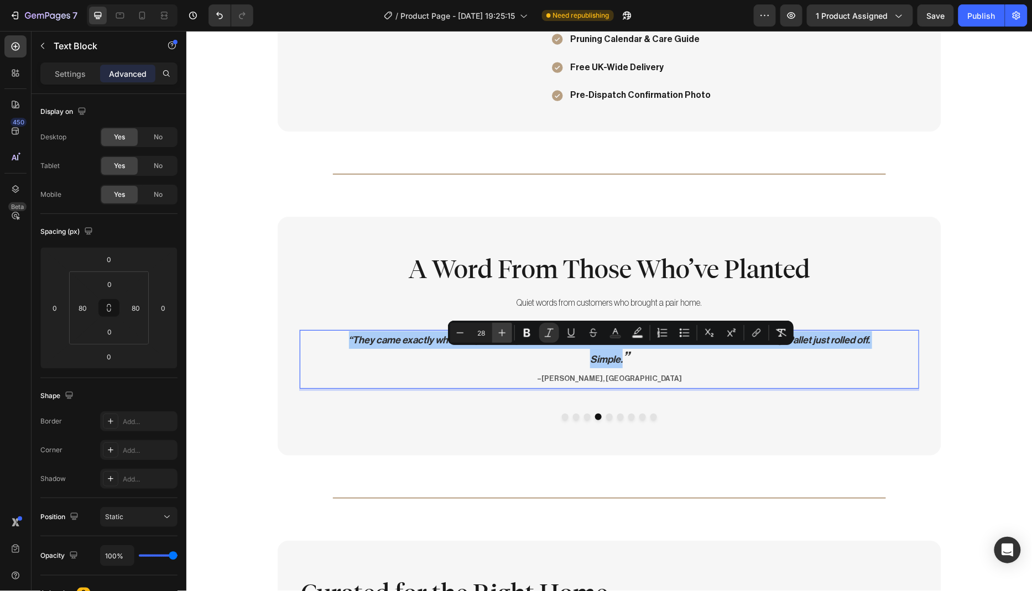
click at [500, 335] on icon "Editor contextual toolbar" at bounding box center [501, 332] width 11 height 11
type input "30"
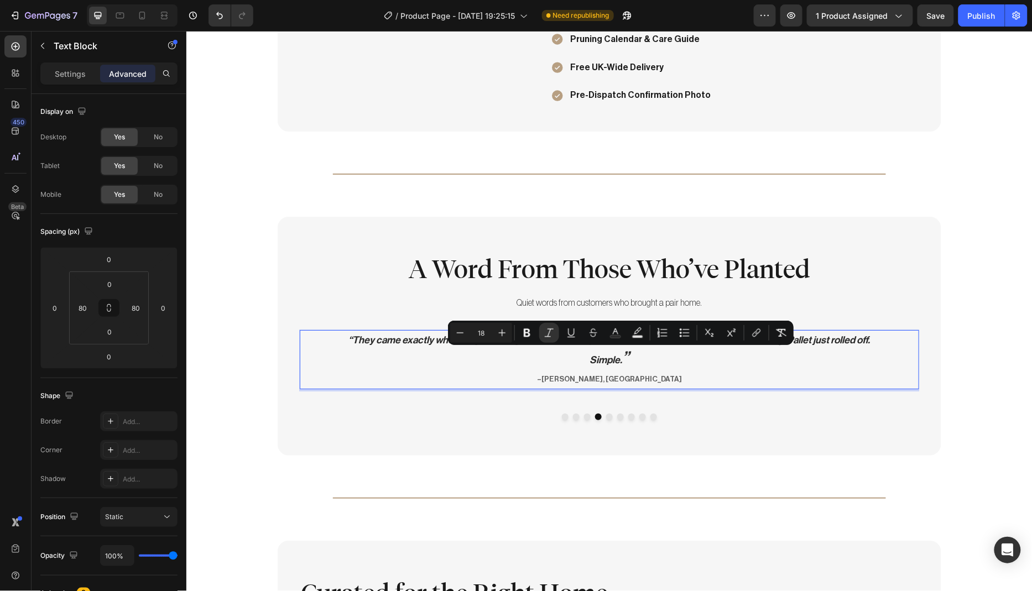
click at [350, 334] on icon "“They came exactly when they said they would no stress, and the fact I didn’t h…" at bounding box center [608, 349] width 521 height 30
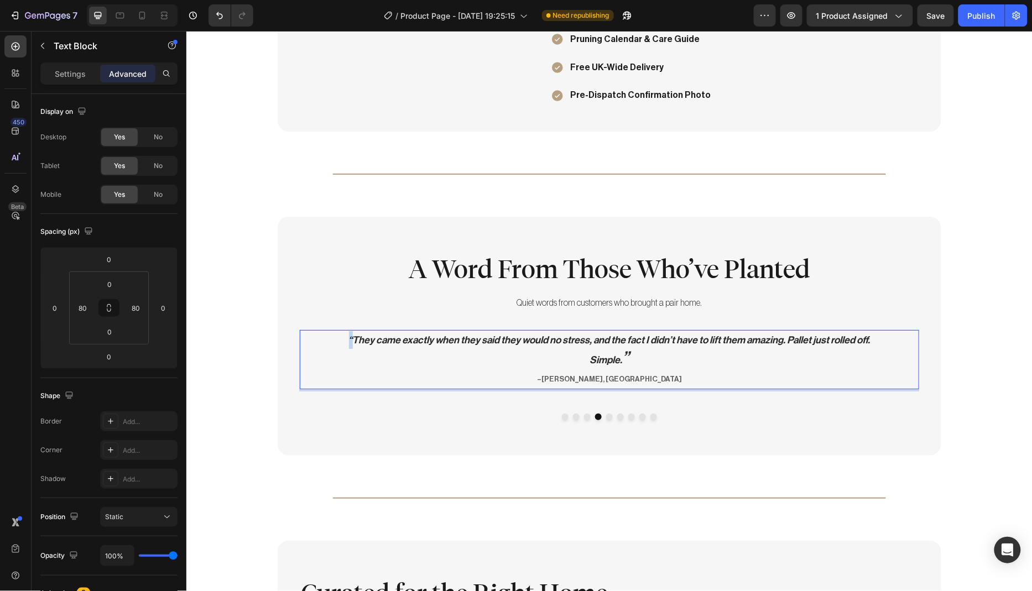
drag, startPoint x: 350, startPoint y: 334, endPoint x: 344, endPoint y: 336, distance: 6.2
click at [348, 336] on icon "“They came exactly when they said they would no stress, and the fact I didn’t h…" at bounding box center [608, 349] width 521 height 30
click at [440, 369] on p "“ They came exactly when they said they would no stress, and the fact I didn’t …" at bounding box center [608, 360] width 529 height 59
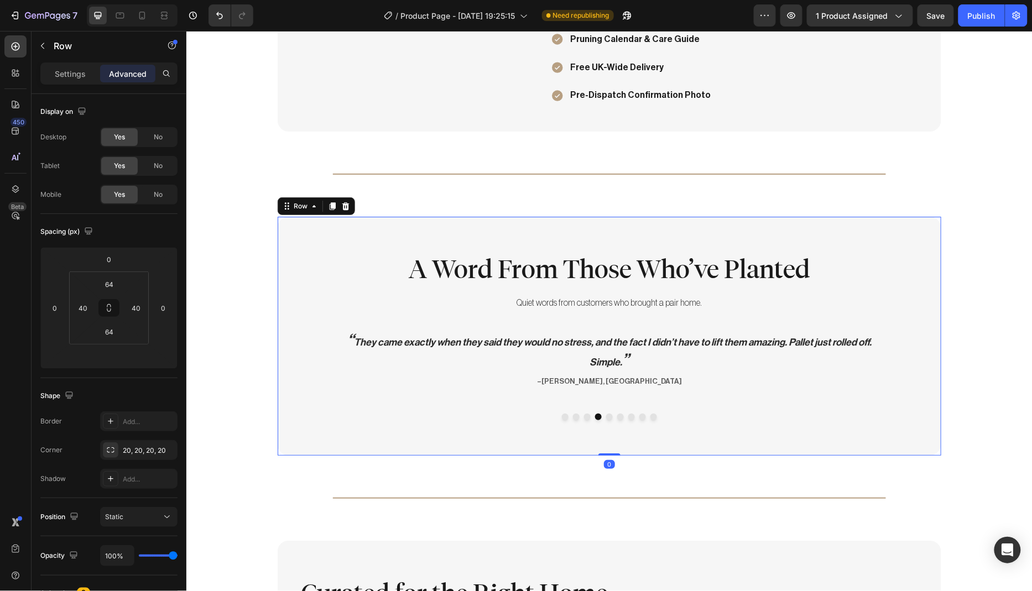
click at [478, 438] on div "A Word From Those Who’ve Planted Heading Quiet words from customers who brought…" at bounding box center [608, 335] width 663 height 239
click at [605, 413] on button "Dot" at bounding box center [608, 416] width 7 height 7
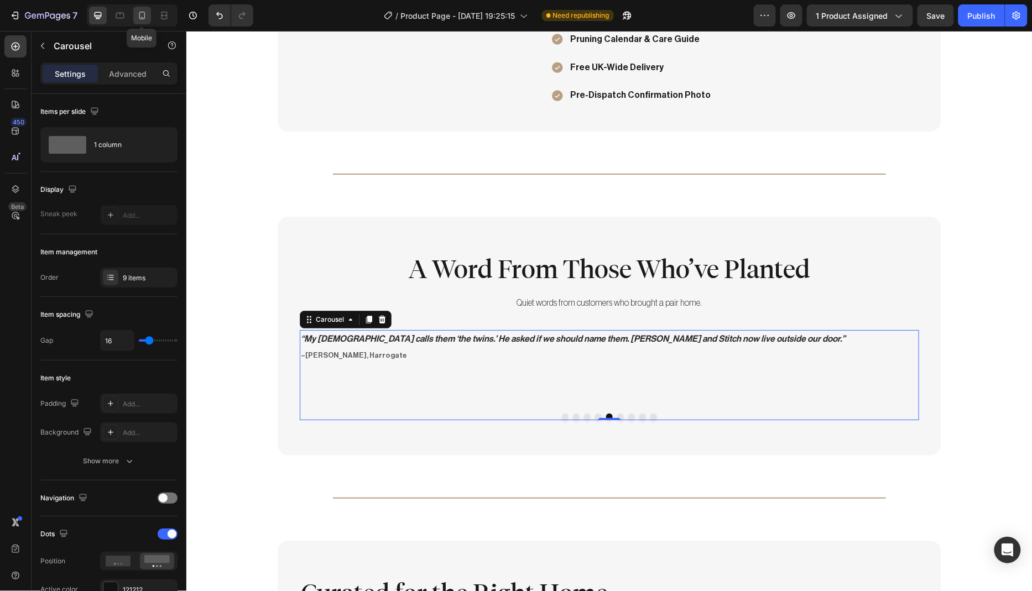
click at [143, 19] on icon at bounding box center [142, 15] width 11 height 11
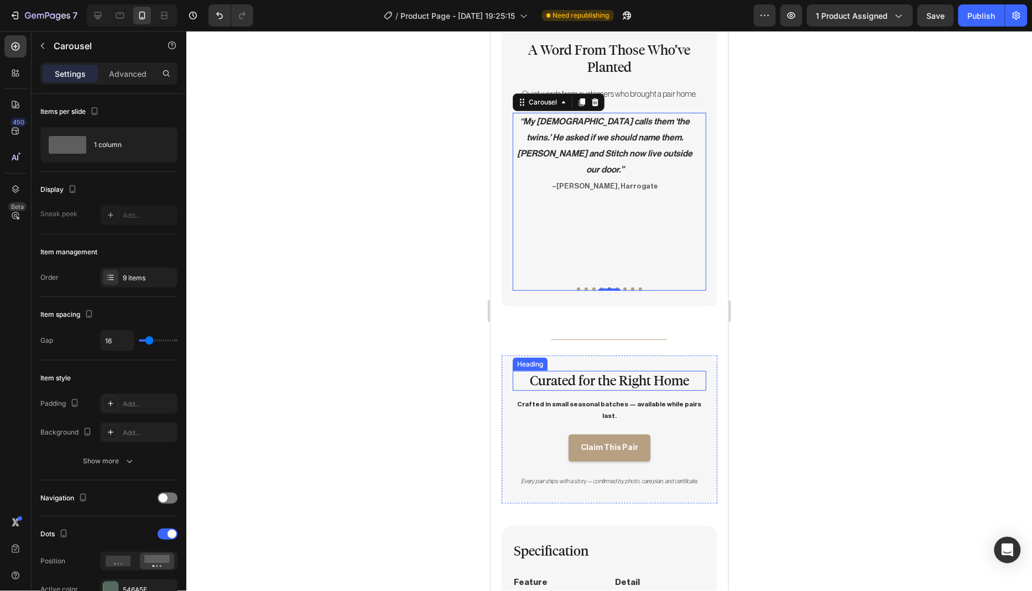
scroll to position [1524, 0]
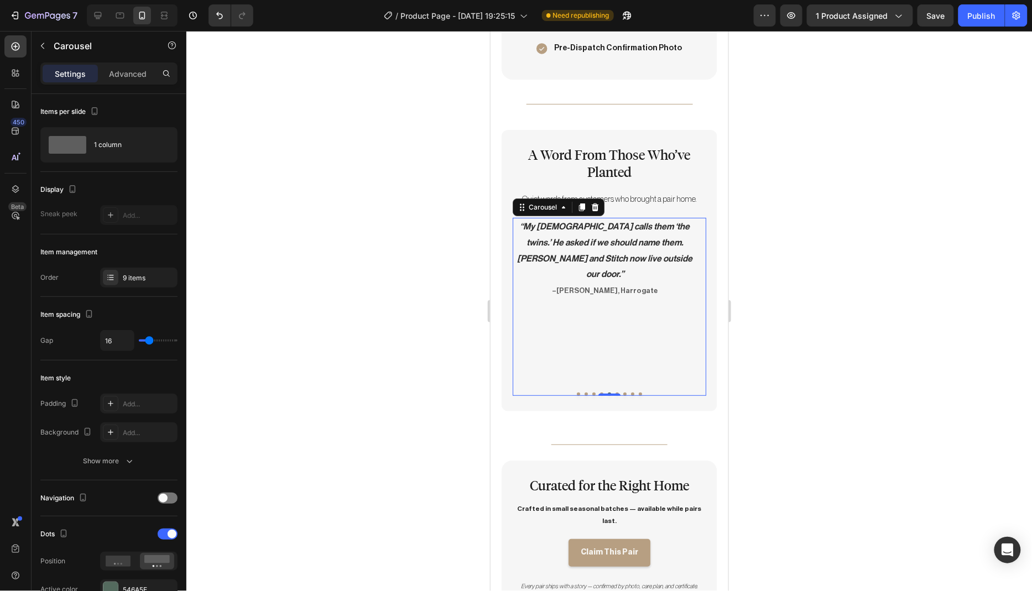
click at [829, 325] on div at bounding box center [608, 311] width 845 height 560
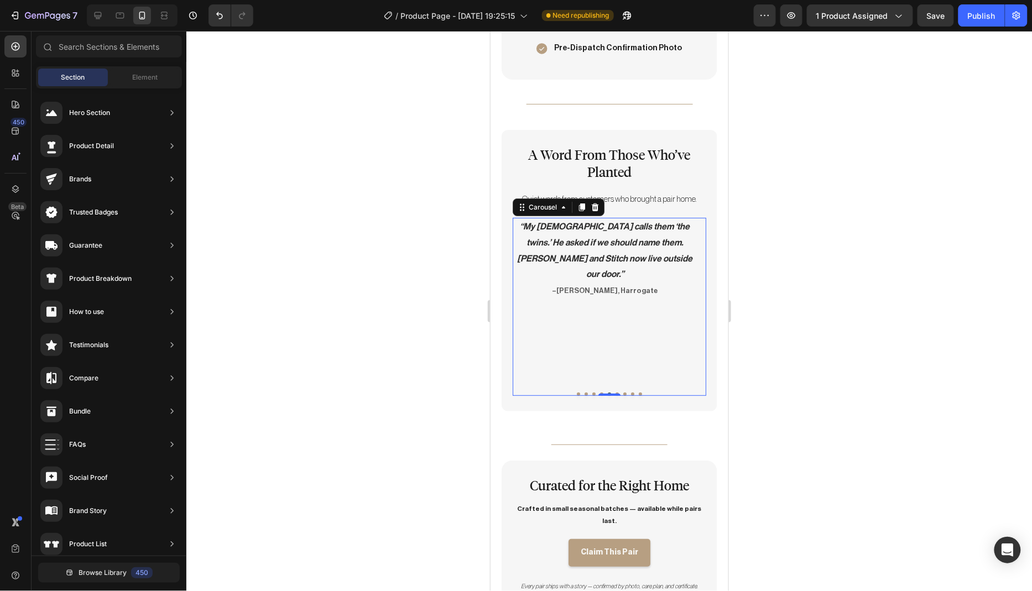
click at [595, 374] on div "“ The trees came on a wooden pallet, perfectly upright and tied like they had j…" at bounding box center [608, 306] width 193 height 178
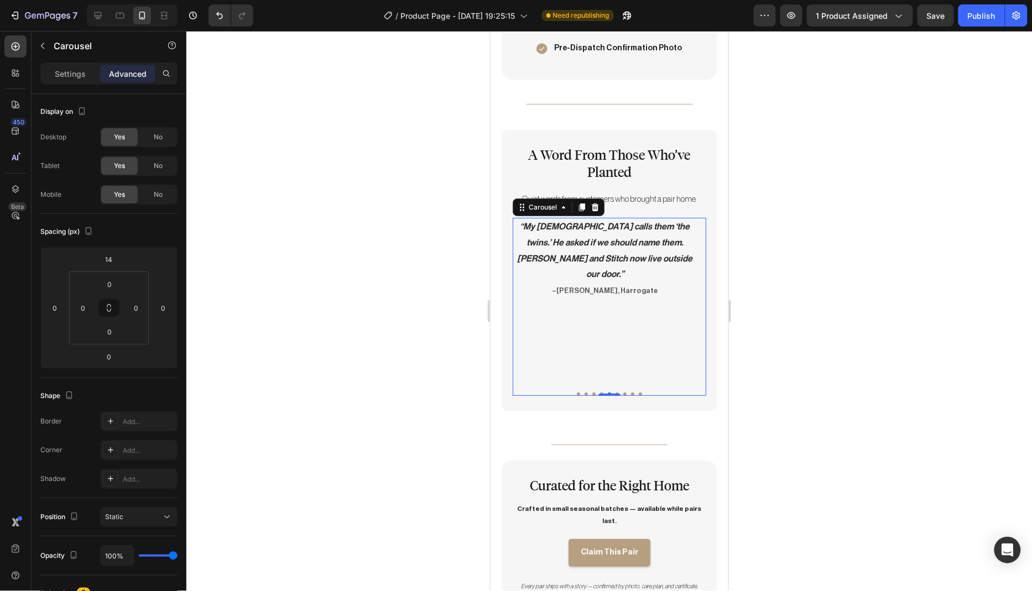
click at [584, 392] on button "Dot" at bounding box center [585, 393] width 3 height 3
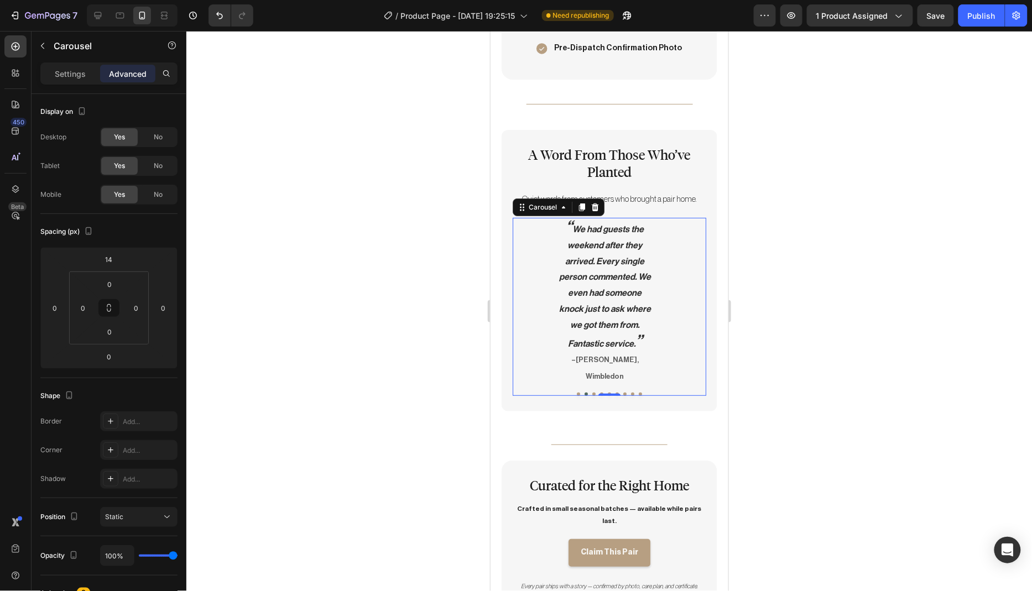
click at [860, 360] on div at bounding box center [608, 311] width 845 height 560
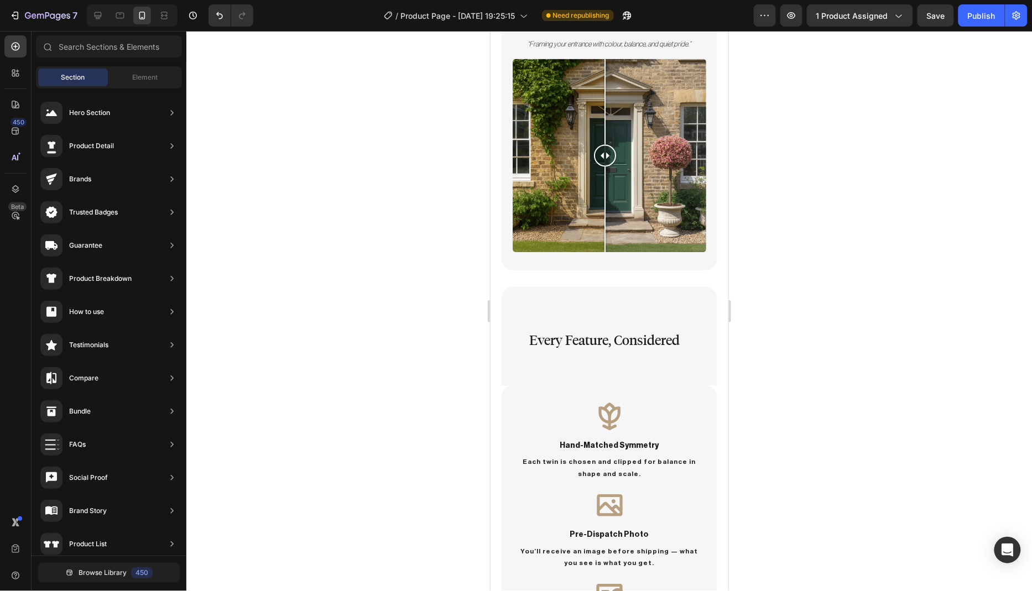
scroll to position [858, 0]
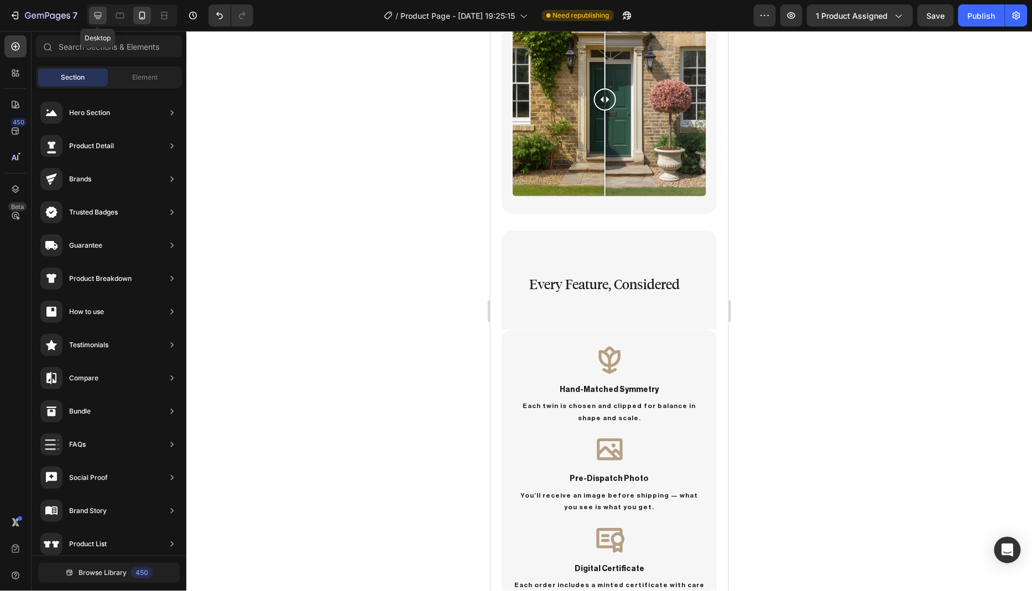
click at [104, 18] on div at bounding box center [98, 16] width 18 height 18
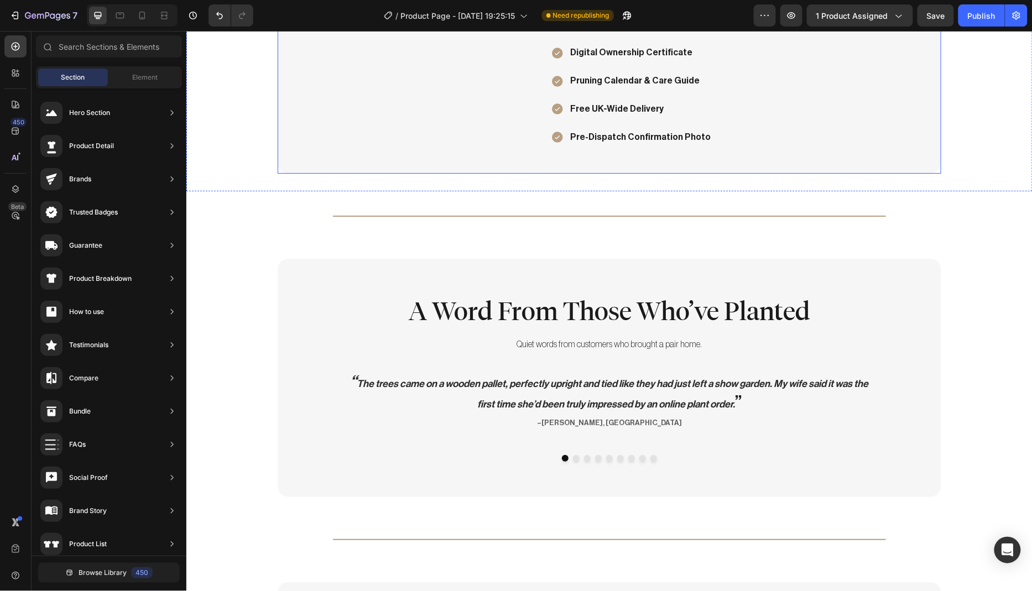
scroll to position [1431, 0]
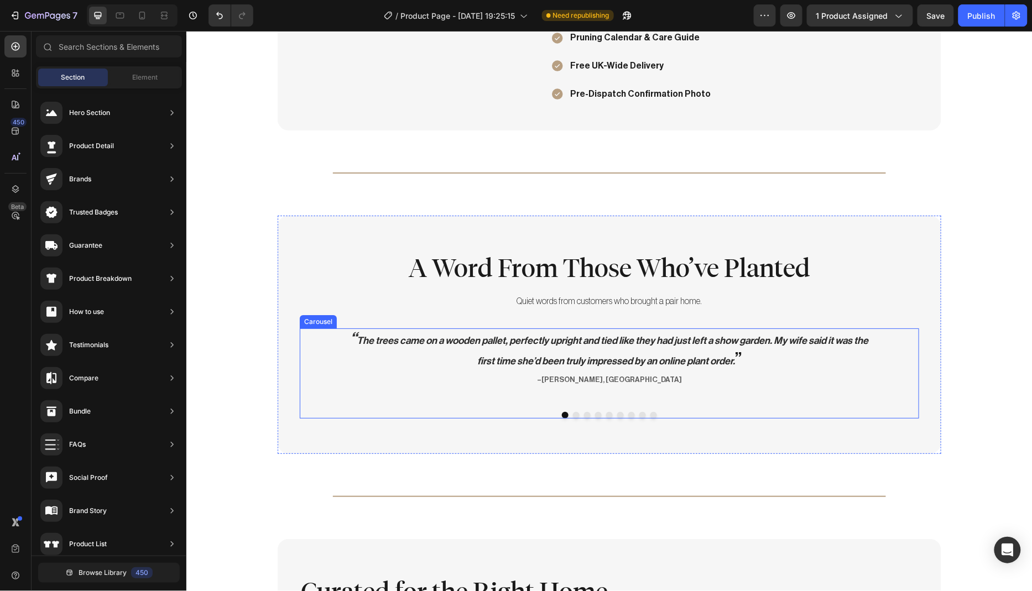
click at [572, 411] on button "Dot" at bounding box center [575, 414] width 7 height 7
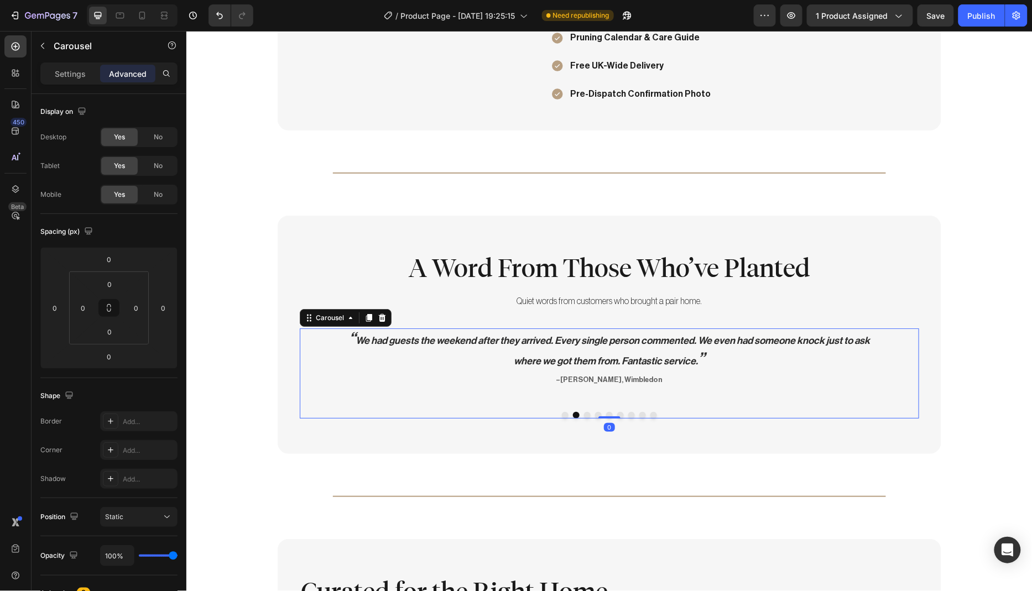
click at [583, 411] on button "Dot" at bounding box center [586, 414] width 7 height 7
click at [594, 411] on button "Dot" at bounding box center [597, 414] width 7 height 7
click at [605, 411] on button "Dot" at bounding box center [608, 414] width 7 height 7
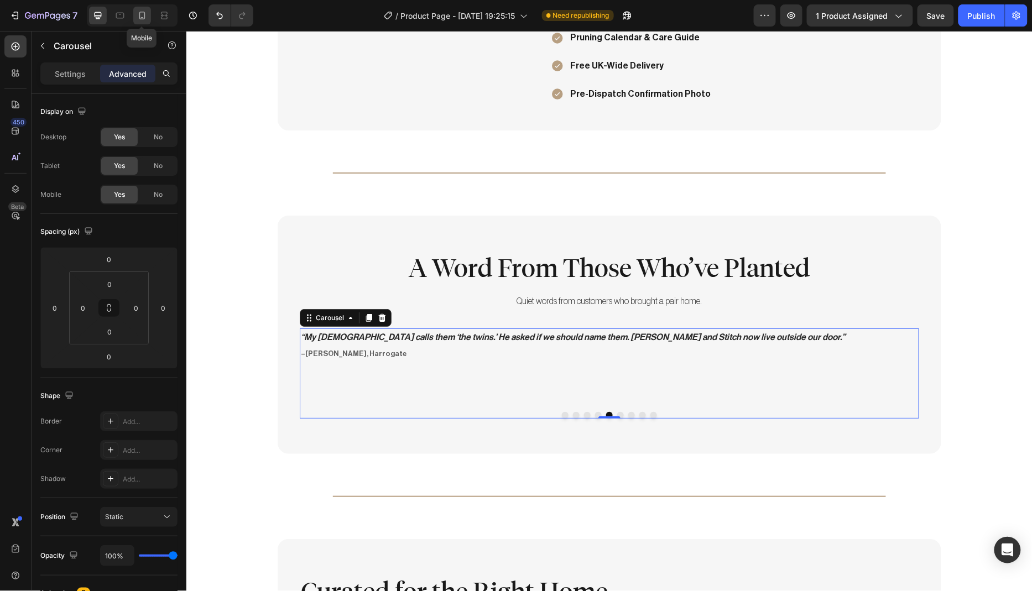
click at [140, 16] on icon at bounding box center [142, 15] width 11 height 11
type input "14"
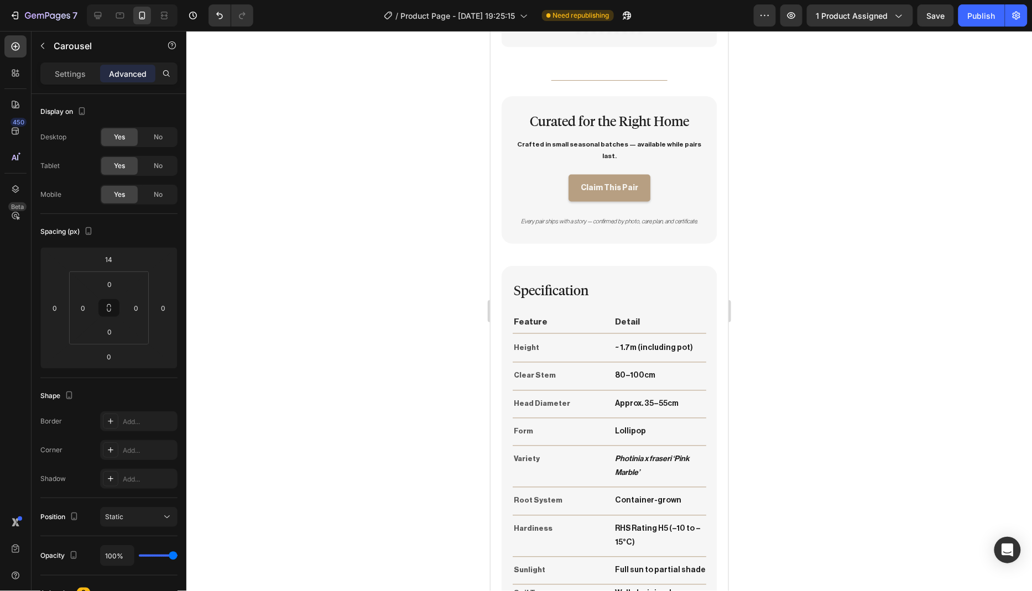
scroll to position [2123, 0]
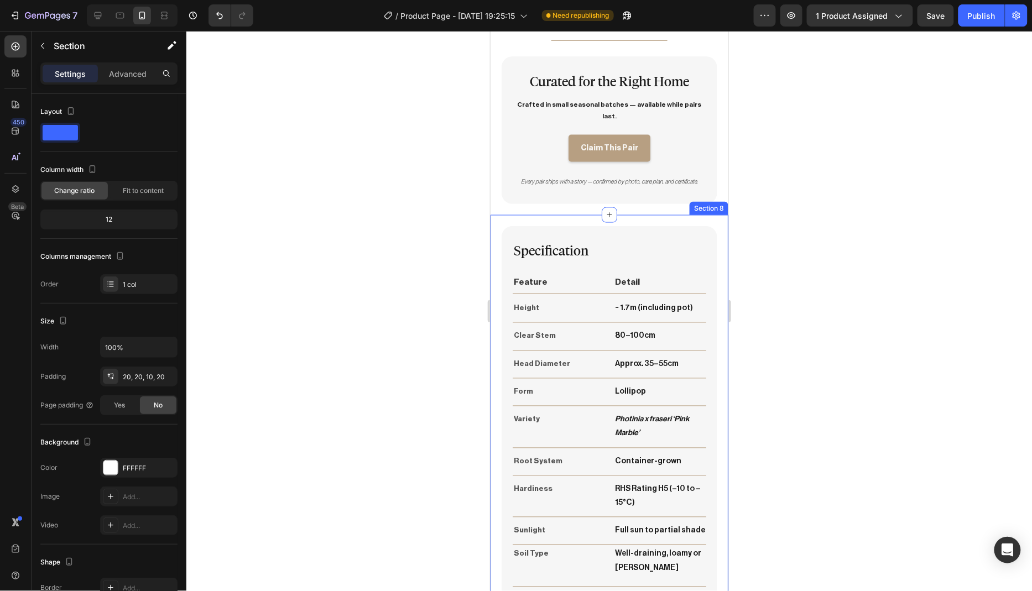
click at [714, 222] on div "Specification Heading Feature Text Block Detail Text Block Row Title Line Heigh…" at bounding box center [609, 470] width 238 height 513
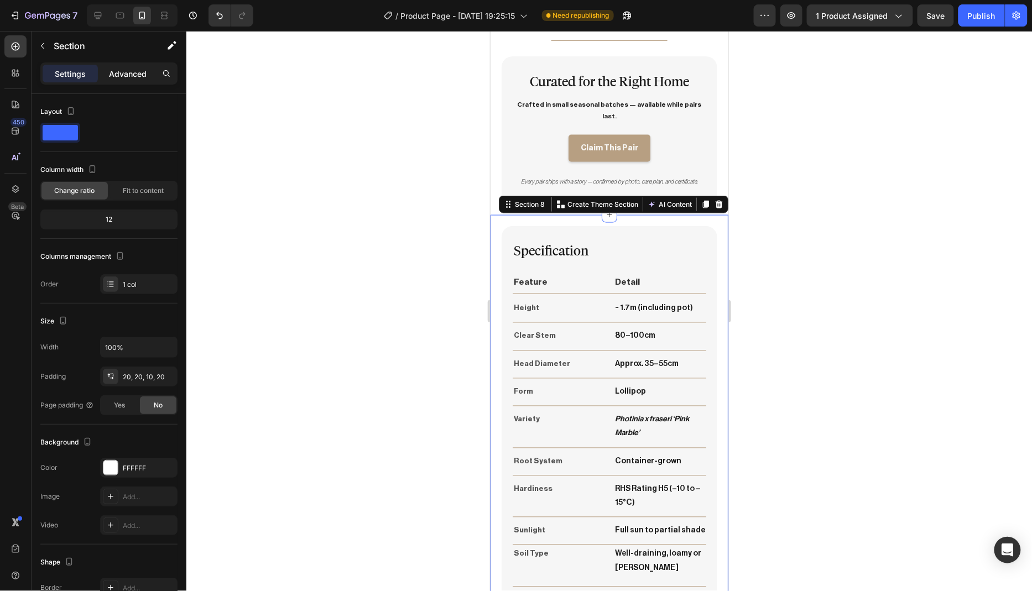
click at [135, 76] on p "Advanced" at bounding box center [128, 74] width 38 height 12
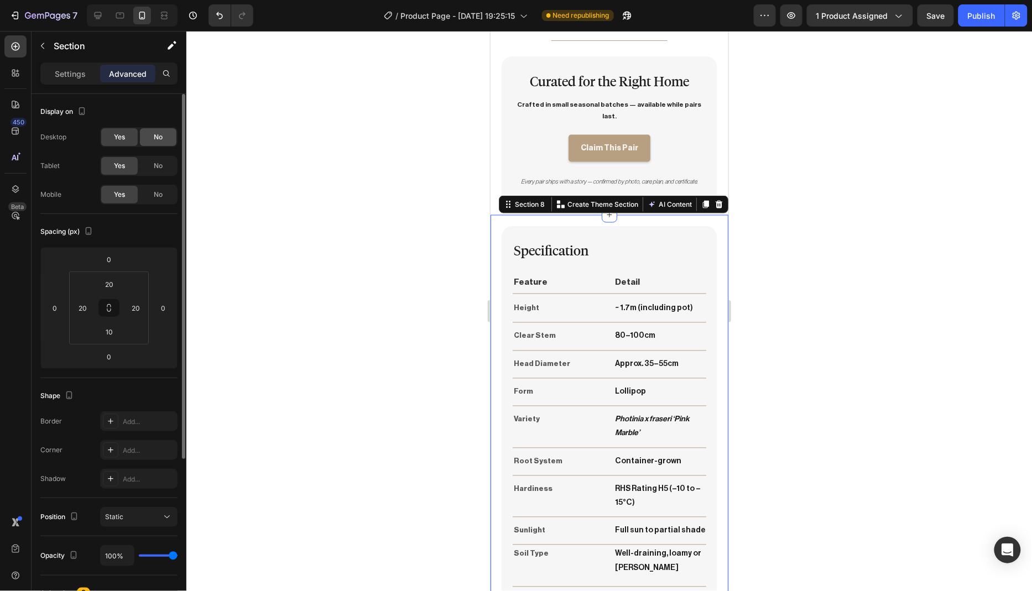
click at [158, 137] on span "No" at bounding box center [158, 137] width 9 height 10
click at [154, 170] on span "No" at bounding box center [158, 166] width 9 height 10
click at [118, 167] on span "Yes" at bounding box center [119, 166] width 11 height 10
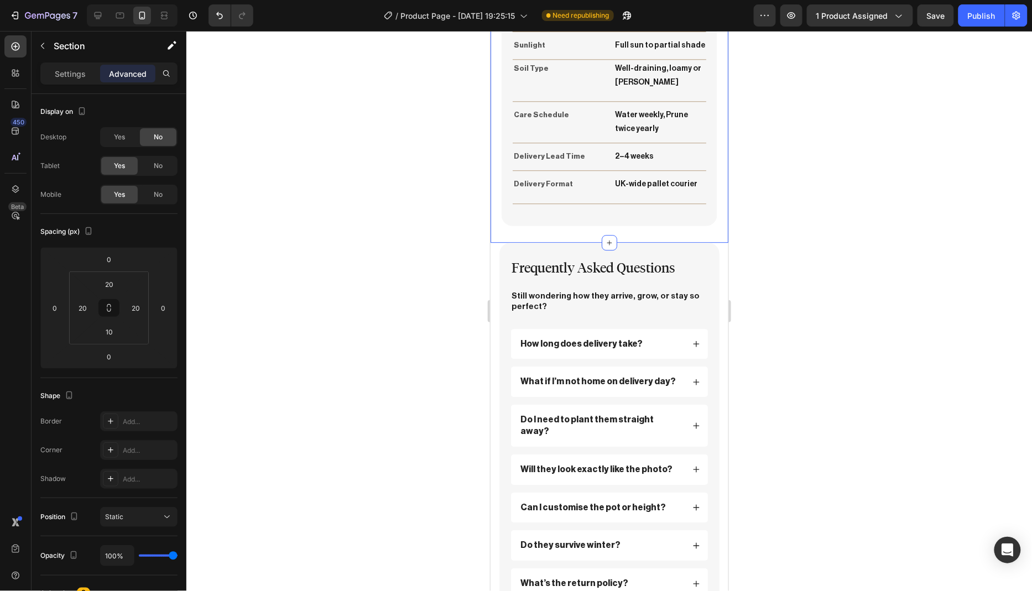
scroll to position [2648, 0]
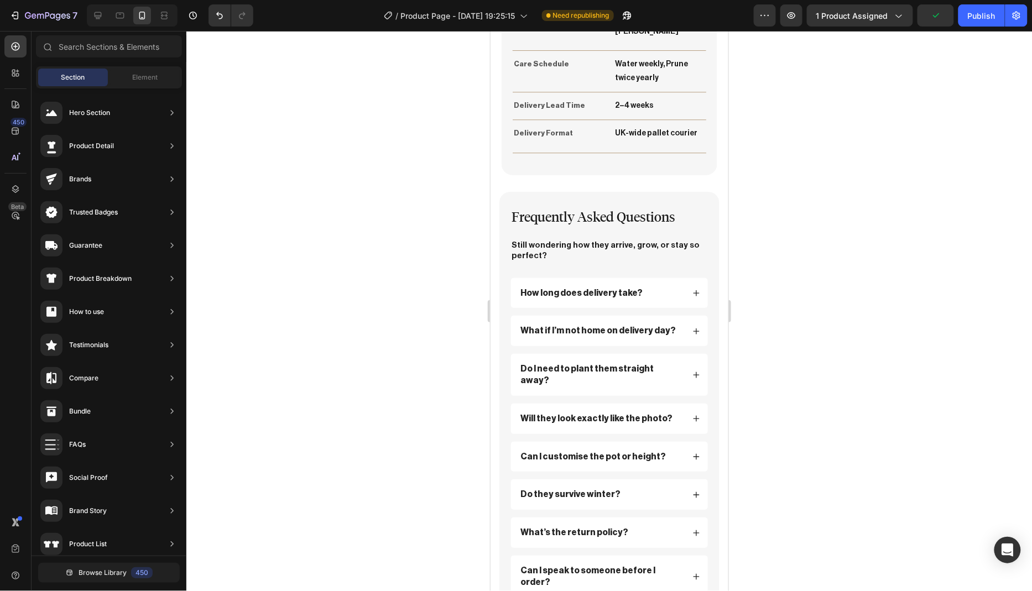
click at [718, 234] on section "Frequently Asked Questions Heading Still wondering how they arrive, grow, or st…" at bounding box center [609, 430] width 238 height 478
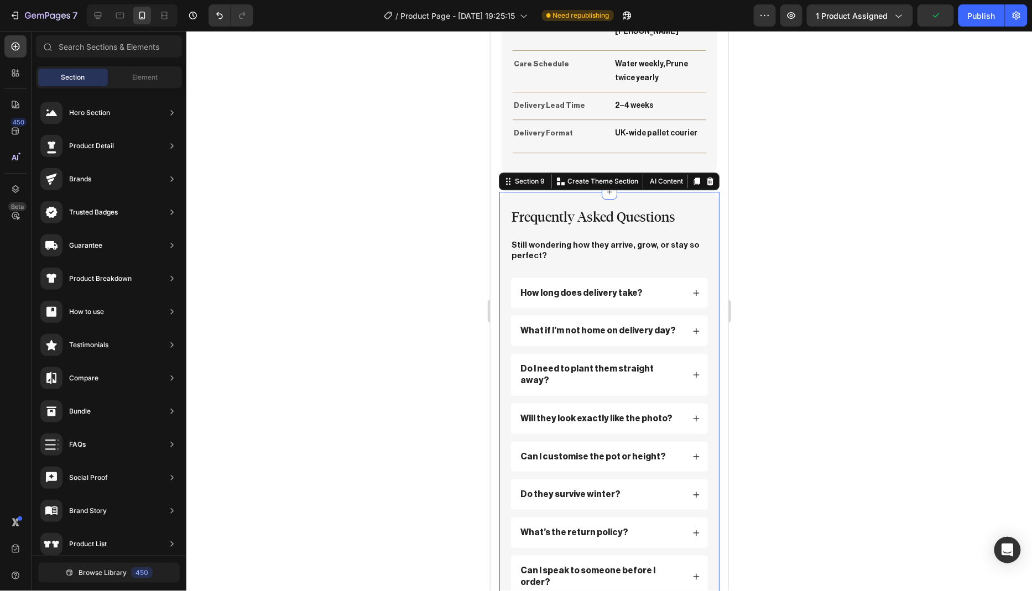
click at [699, 224] on div "Frequently Asked Questions Heading Still wondering how they arrive, grow, or st…" at bounding box center [609, 430] width 220 height 478
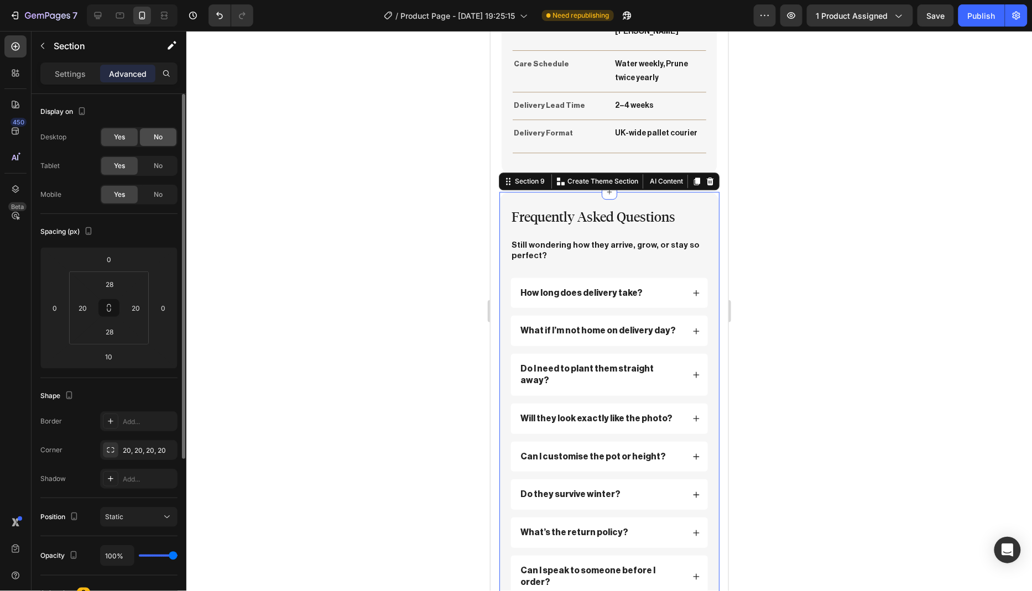
click at [149, 139] on div "No" at bounding box center [158, 137] width 36 height 18
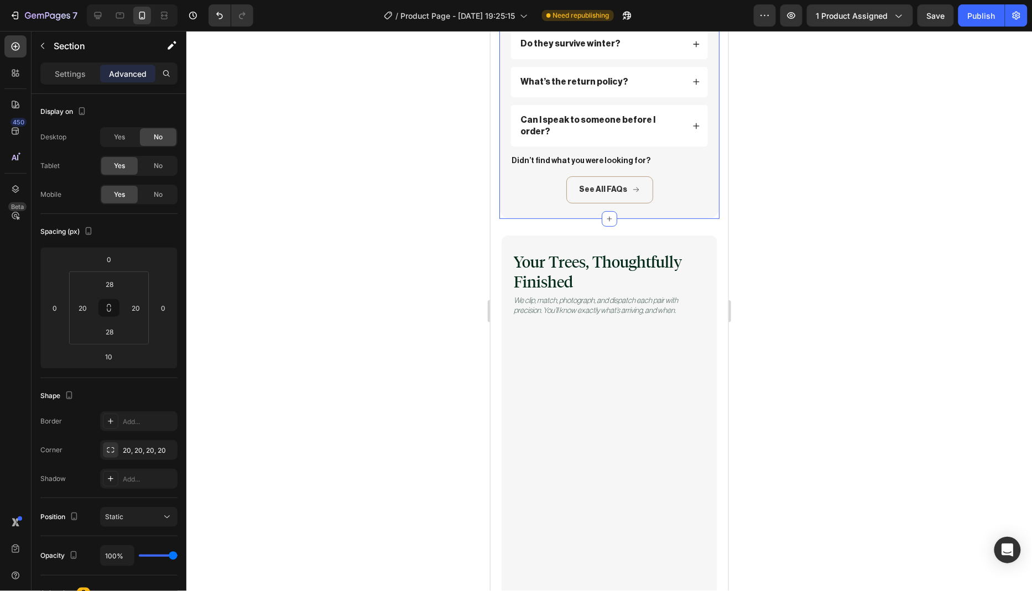
scroll to position [3154, 0]
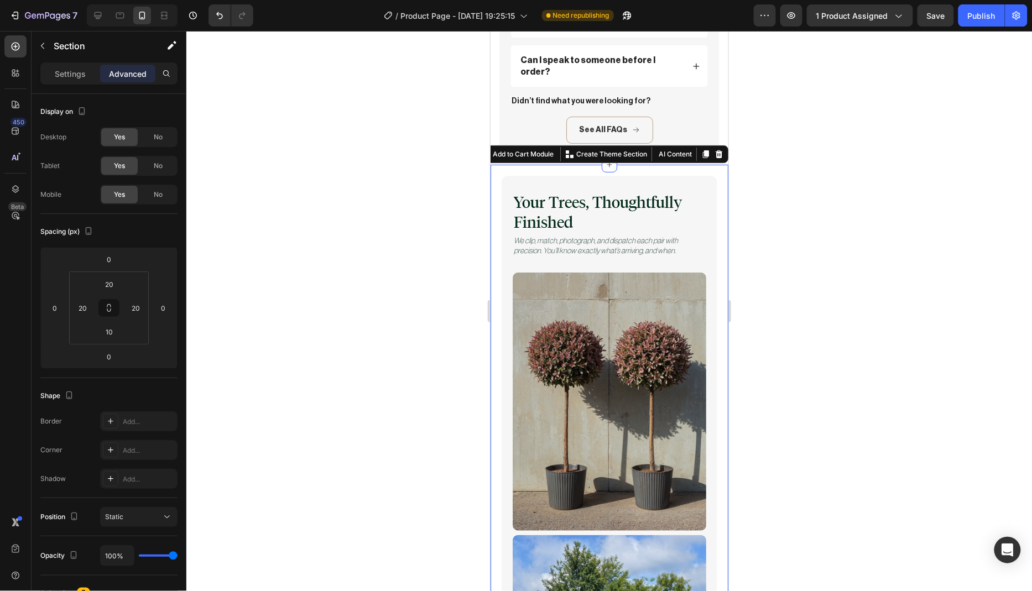
click at [151, 140] on div "No" at bounding box center [158, 137] width 36 height 18
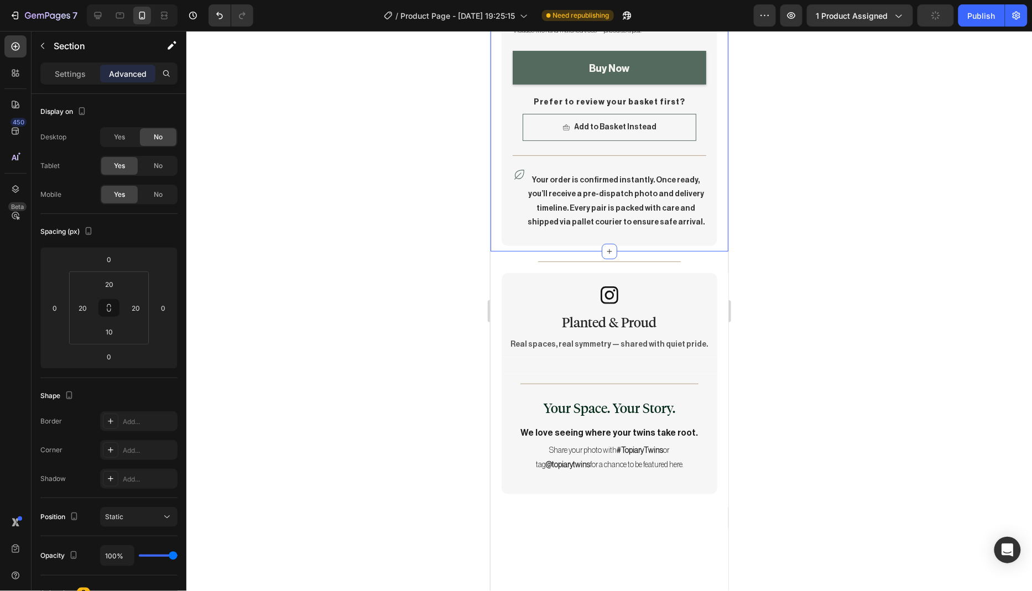
scroll to position [4739, 0]
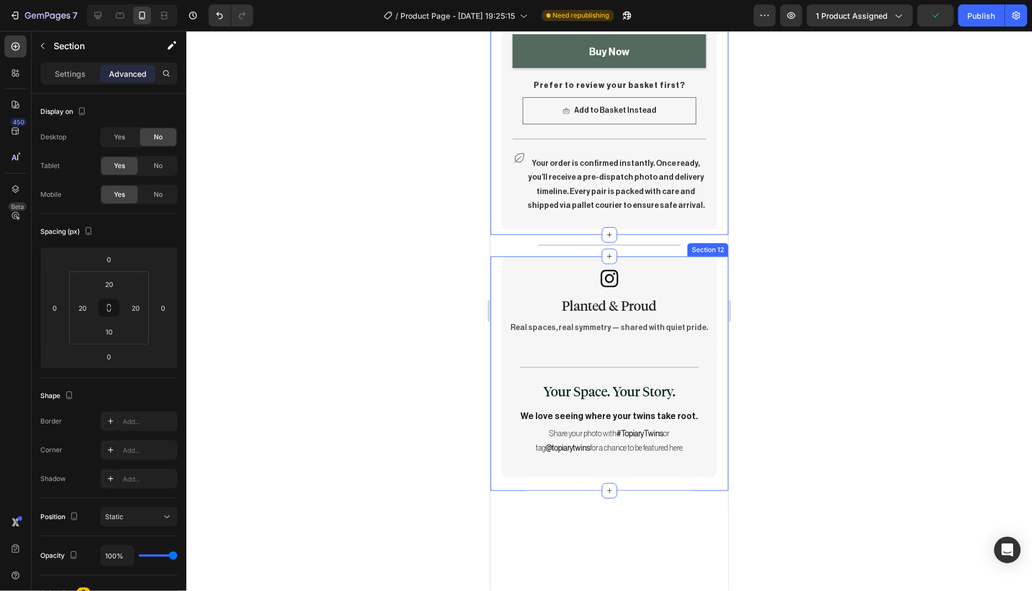
click at [713, 256] on div "Icon Planted & Proud Heading Row Real spaces, real symmetry — shared with quiet…" at bounding box center [609, 373] width 238 height 234
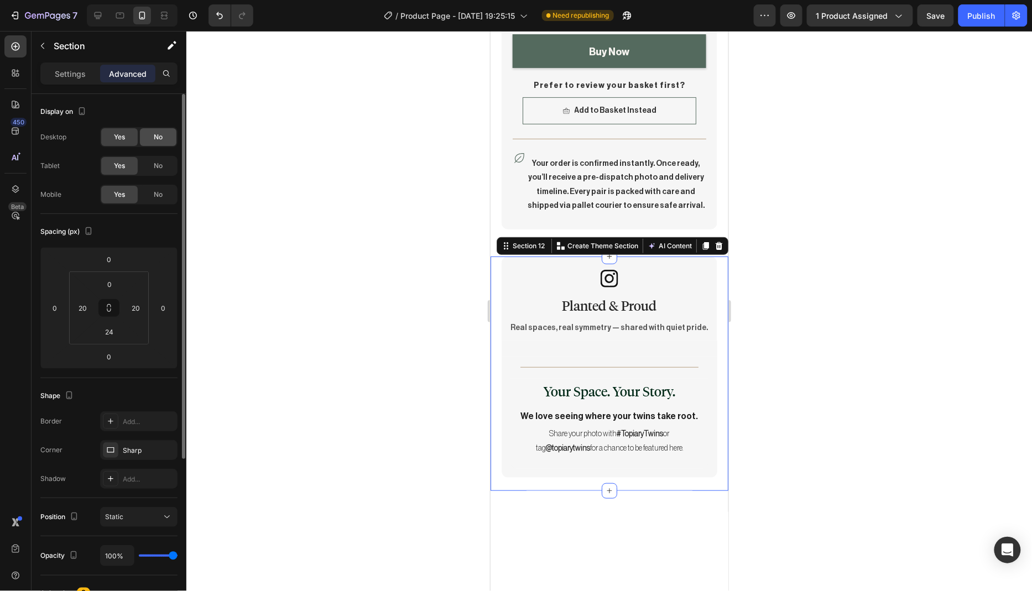
click at [158, 136] on span "No" at bounding box center [158, 137] width 9 height 10
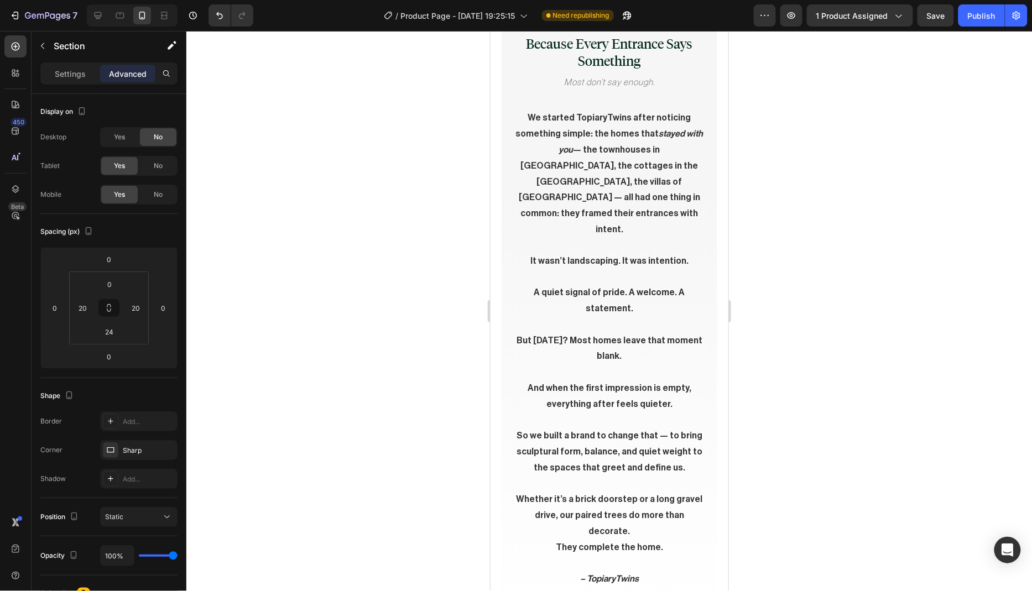
scroll to position [5207, 0]
click at [713, 249] on div "Image Because Every Entrance Says Something Heading Most don’t say enough. Text…" at bounding box center [609, 306] width 238 height 669
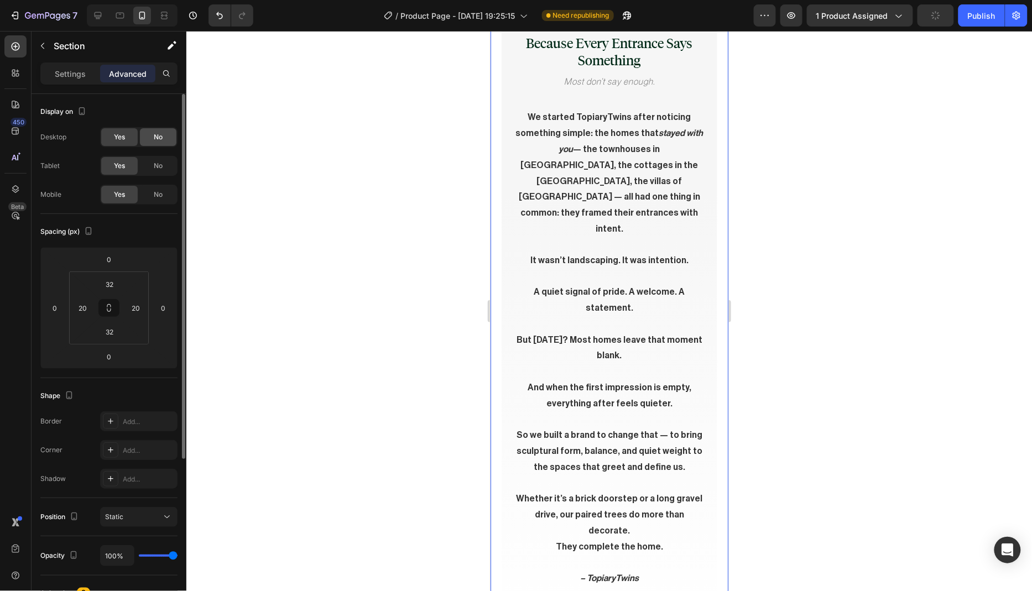
click at [153, 139] on div "No" at bounding box center [158, 137] width 36 height 18
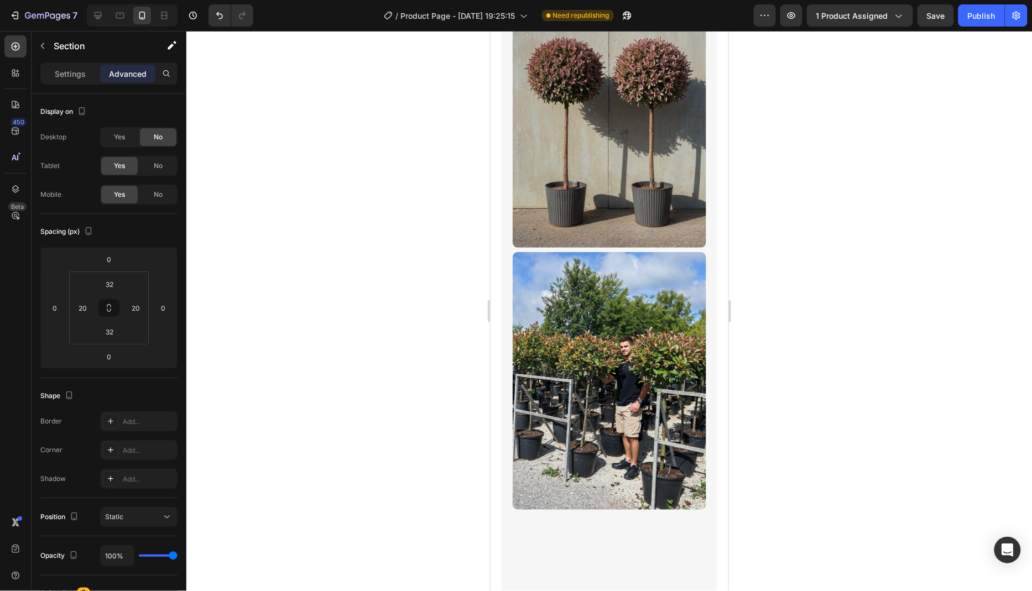
scroll to position [3094, 0]
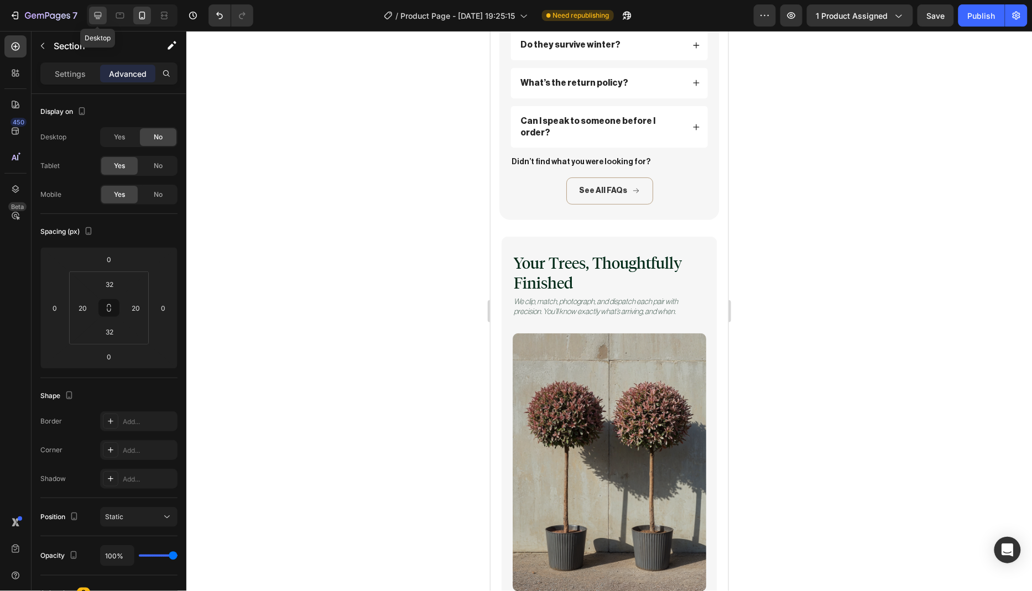
click at [100, 17] on icon at bounding box center [97, 15] width 11 height 11
type input "0"
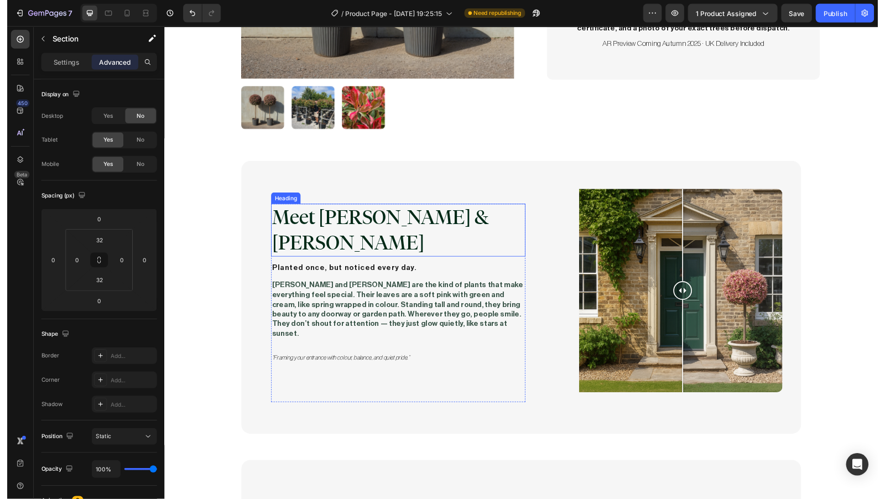
scroll to position [391, 0]
